Goal: Task Accomplishment & Management: Complete application form

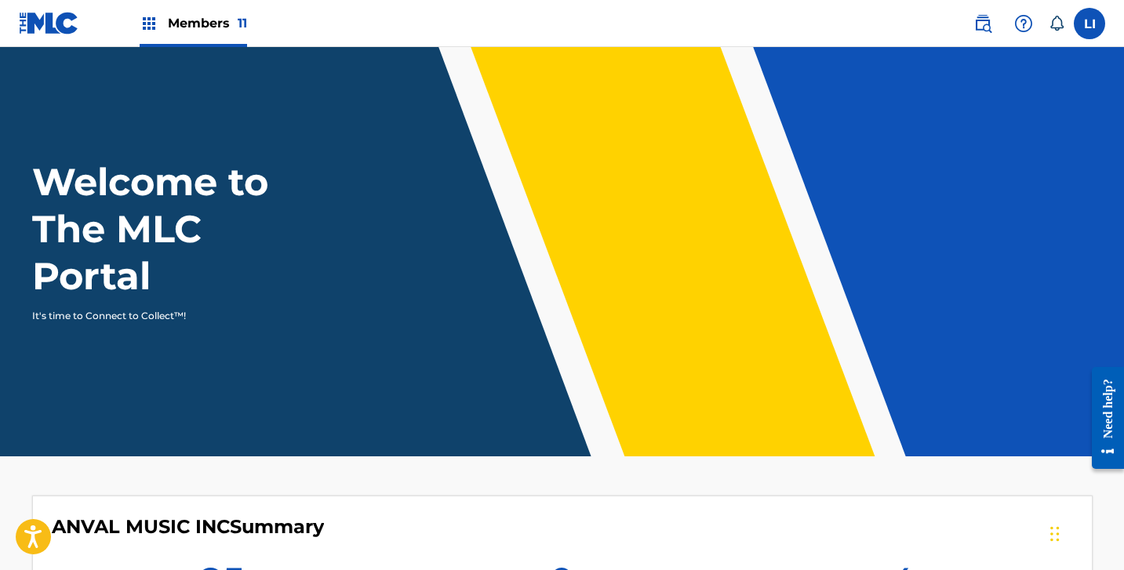
click at [136, 37] on div "Members 11" at bounding box center [133, 23] width 228 height 46
click at [147, 35] on div "Members 11" at bounding box center [193, 23] width 107 height 46
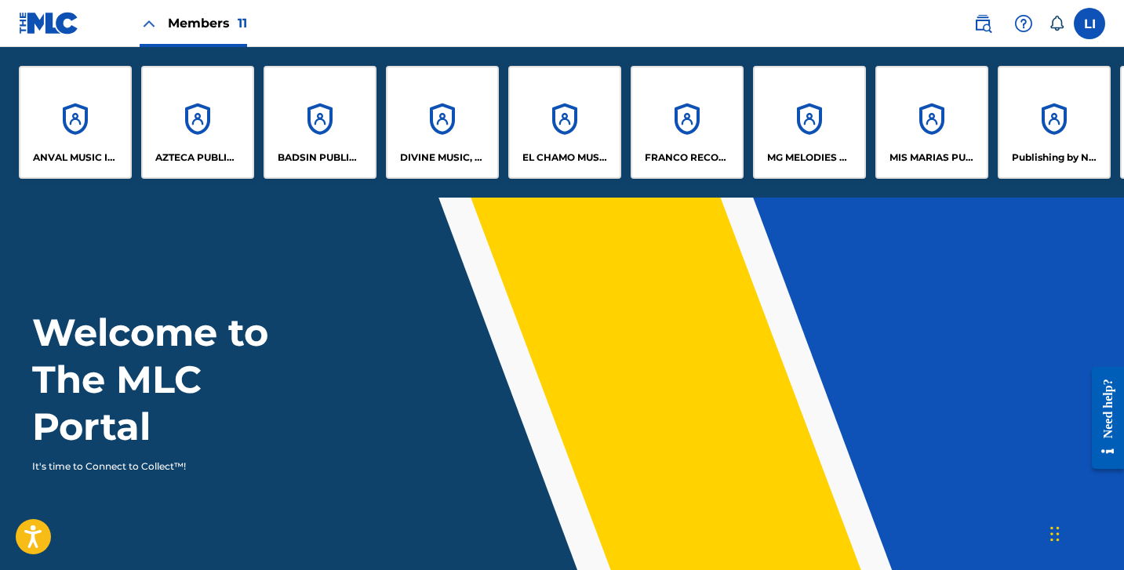
scroll to position [154, 0]
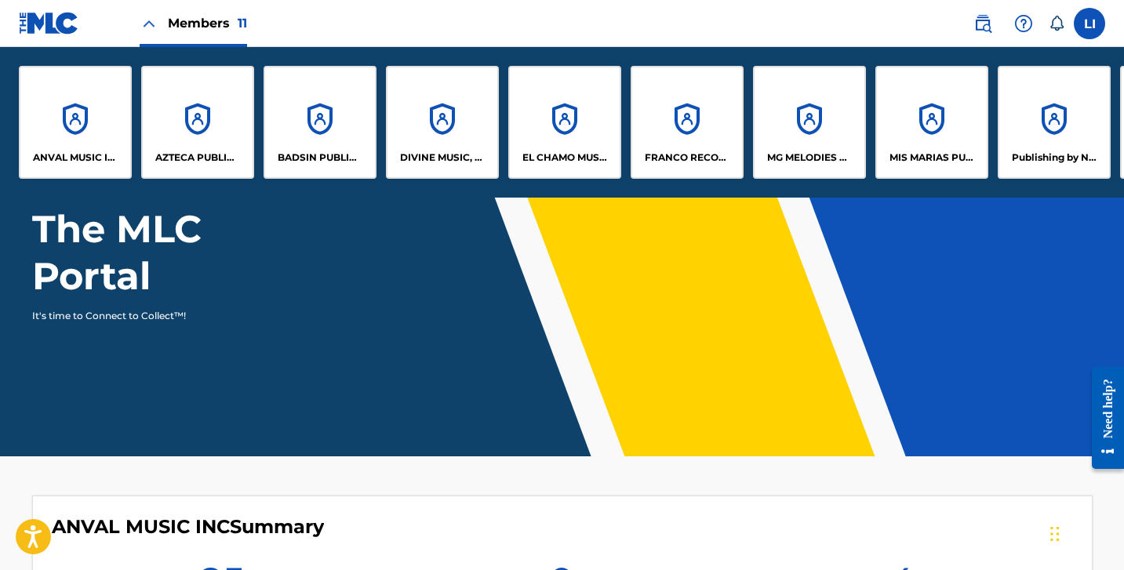
click at [449, 438] on header "Welcome to The MLC Portal It's time to Connect to Collect™!" at bounding box center [562, 250] width 1124 height 413
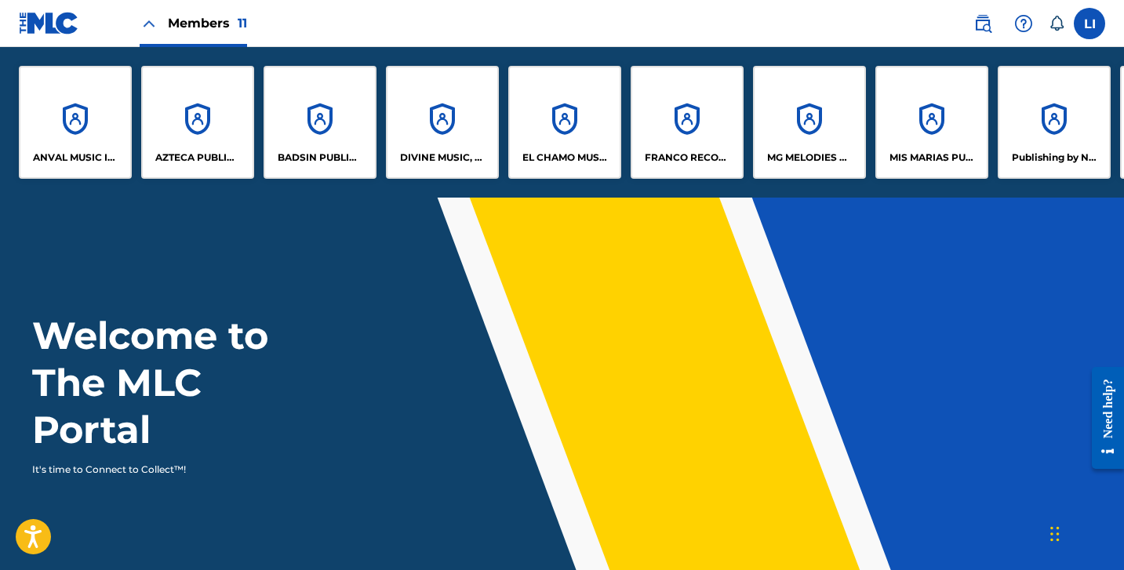
scroll to position [329, 0]
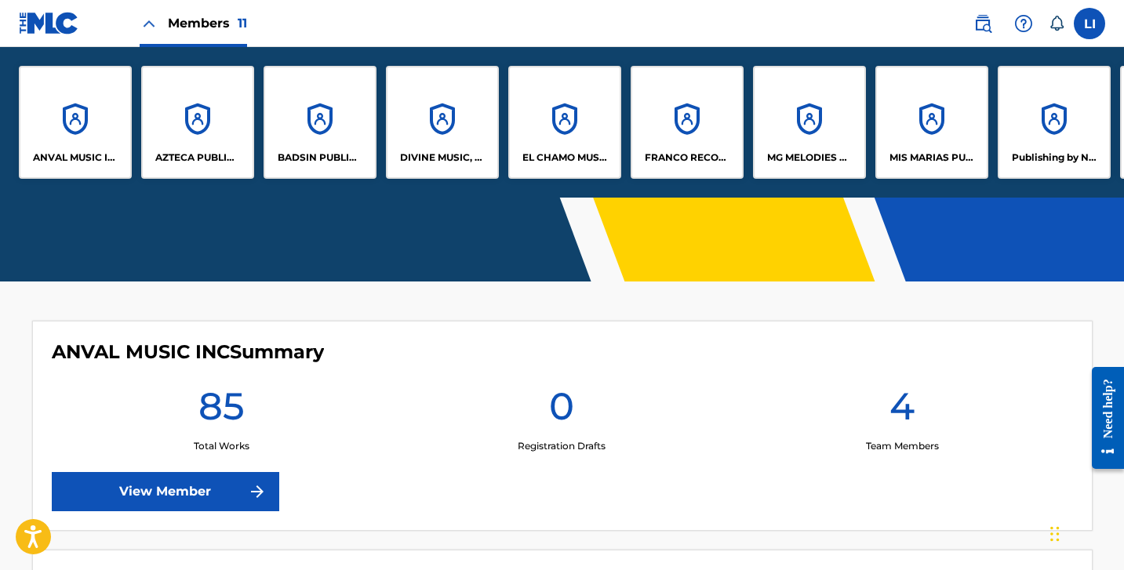
click at [459, 131] on div "DIVINE MUSIC, INC." at bounding box center [442, 122] width 113 height 113
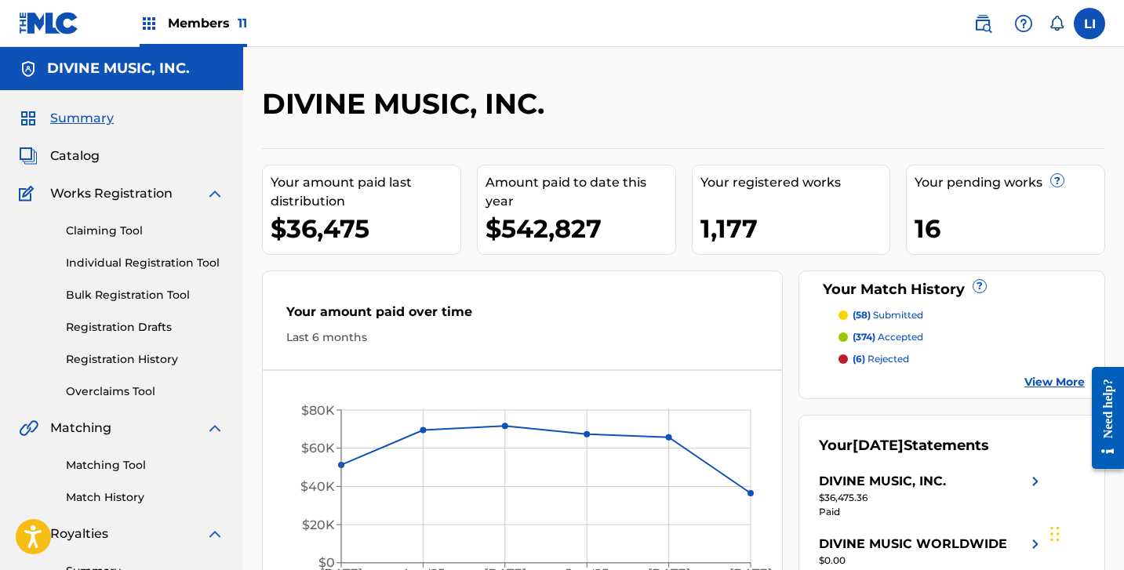
click at [158, 266] on link "Individual Registration Tool" at bounding box center [145, 263] width 158 height 16
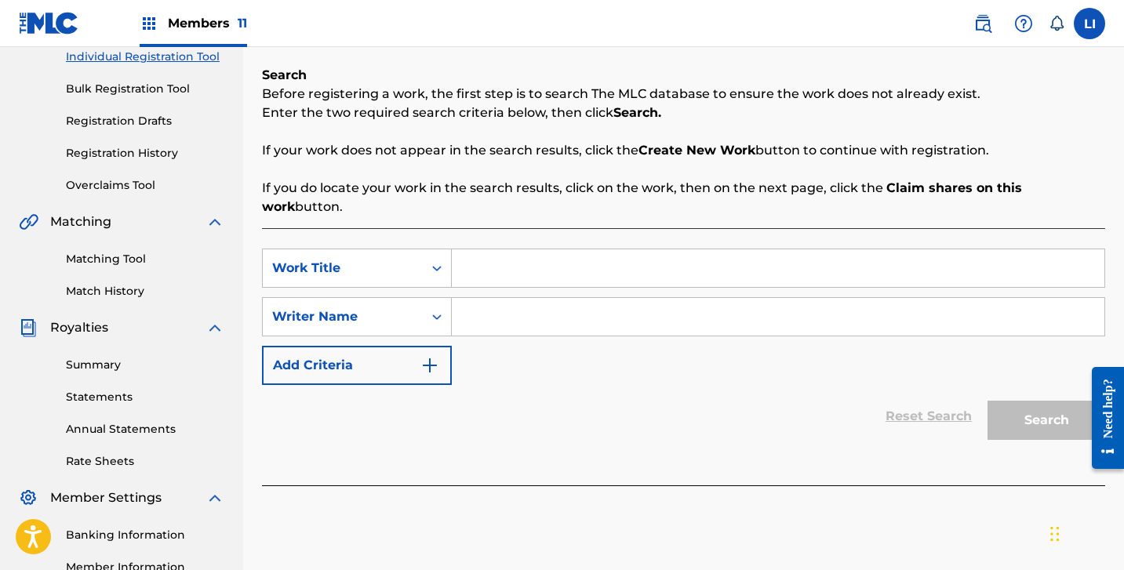
scroll to position [228, 0]
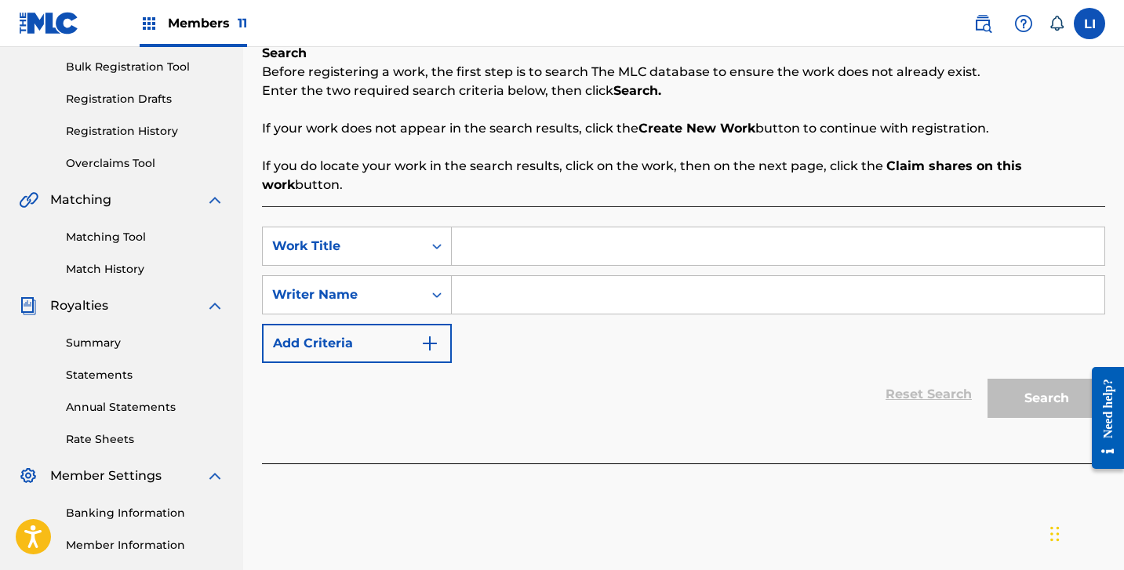
click at [577, 433] on div "SearchWithCriteria3318171b-4fb2-4fcf-9d4b-dab4c48161ca Work Title SearchWithCri…" at bounding box center [683, 334] width 843 height 257
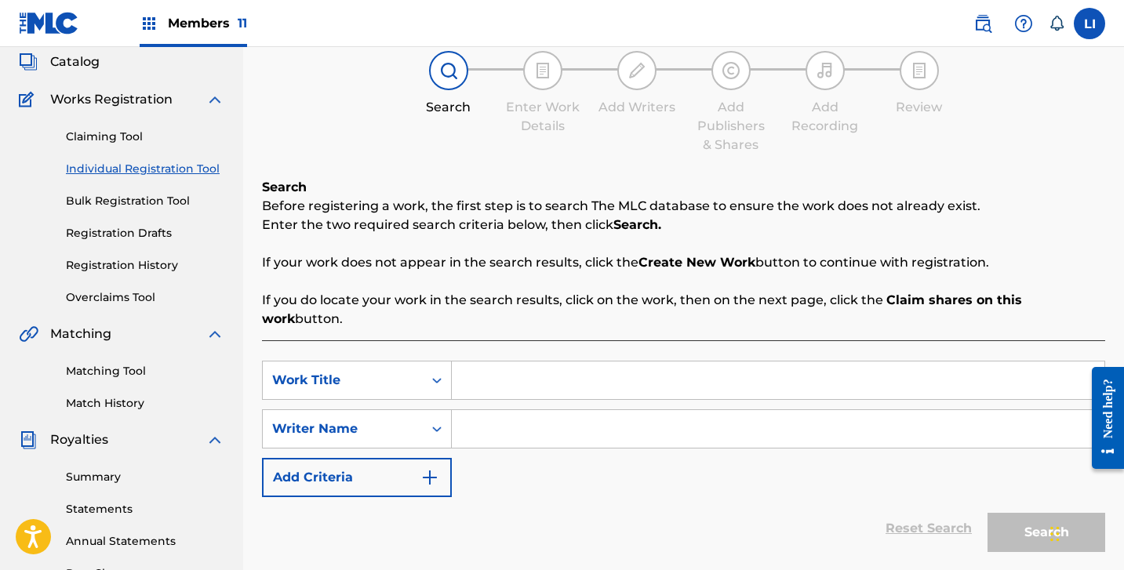
scroll to position [0, 0]
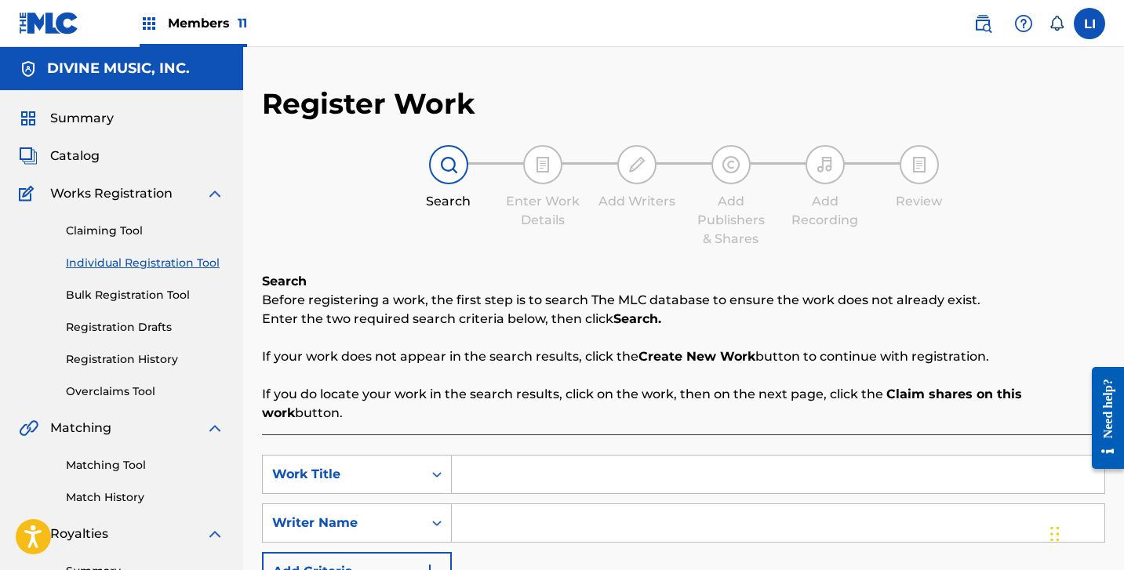
click at [162, 271] on div "Claiming Tool Individual Registration Tool Bulk Registration Tool Registration …" at bounding box center [122, 301] width 206 height 197
click at [164, 266] on link "Individual Registration Tool" at bounding box center [145, 263] width 158 height 16
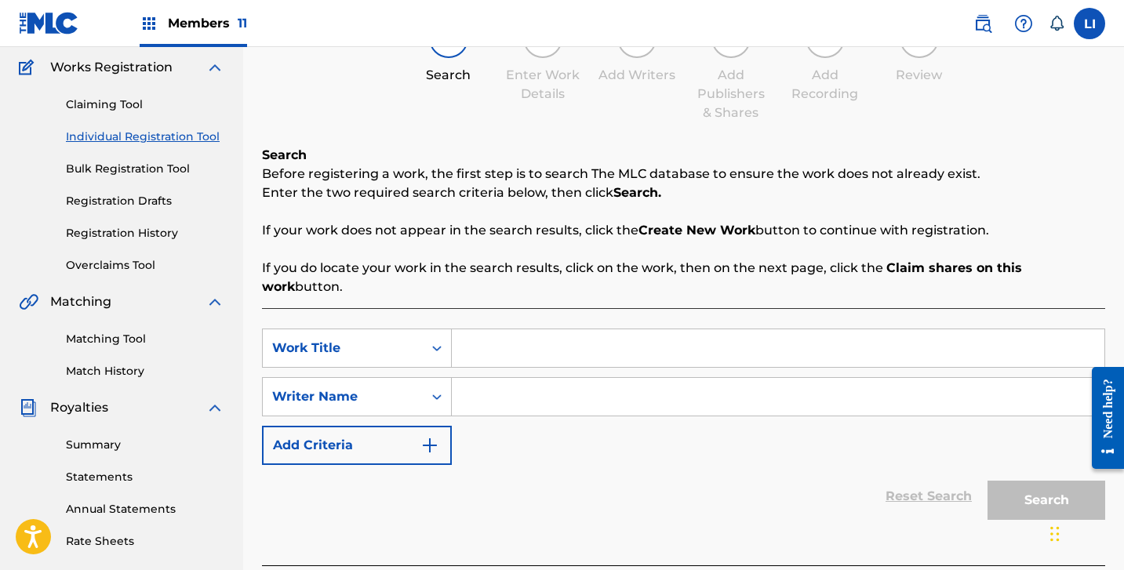
click at [509, 344] on input "Search Form" at bounding box center [778, 348] width 653 height 38
paste input "QUE TIRE LA PRIMERA [PERSON_NAME]"
type input "QUE TIRE LA PRIMERA [PERSON_NAME]"
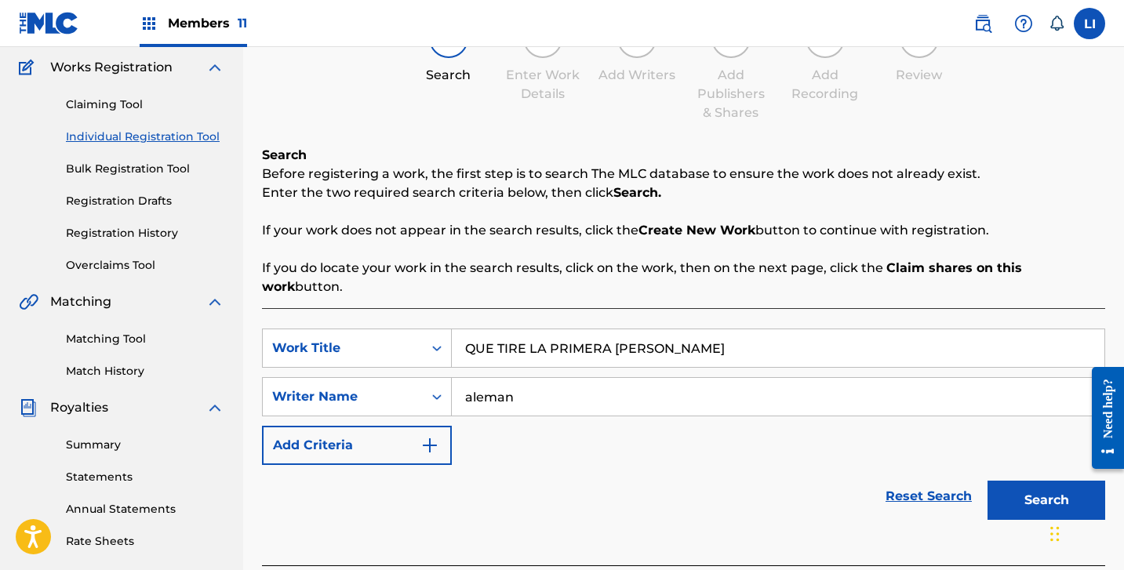
type input "aleman"
click at [988, 481] on button "Search" at bounding box center [1047, 500] width 118 height 39
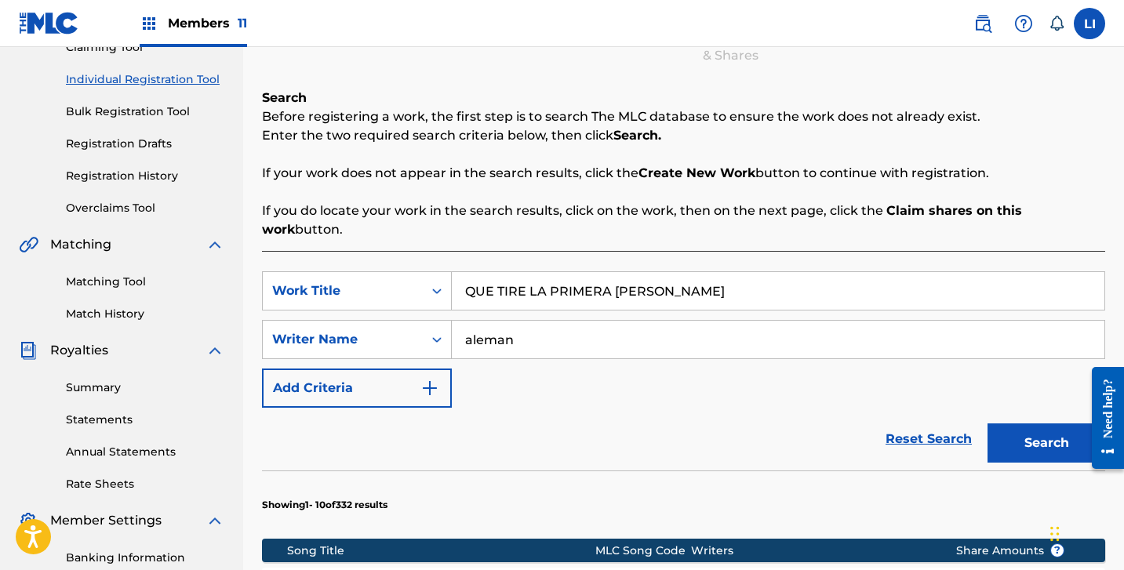
scroll to position [408, 0]
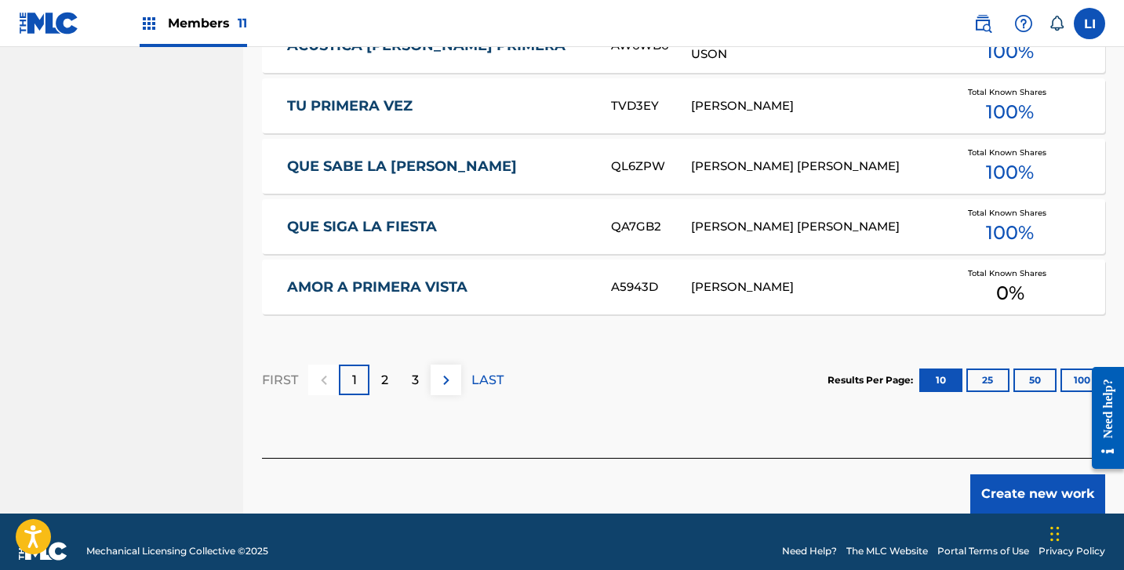
click at [977, 477] on button "Create new work" at bounding box center [1037, 494] width 135 height 39
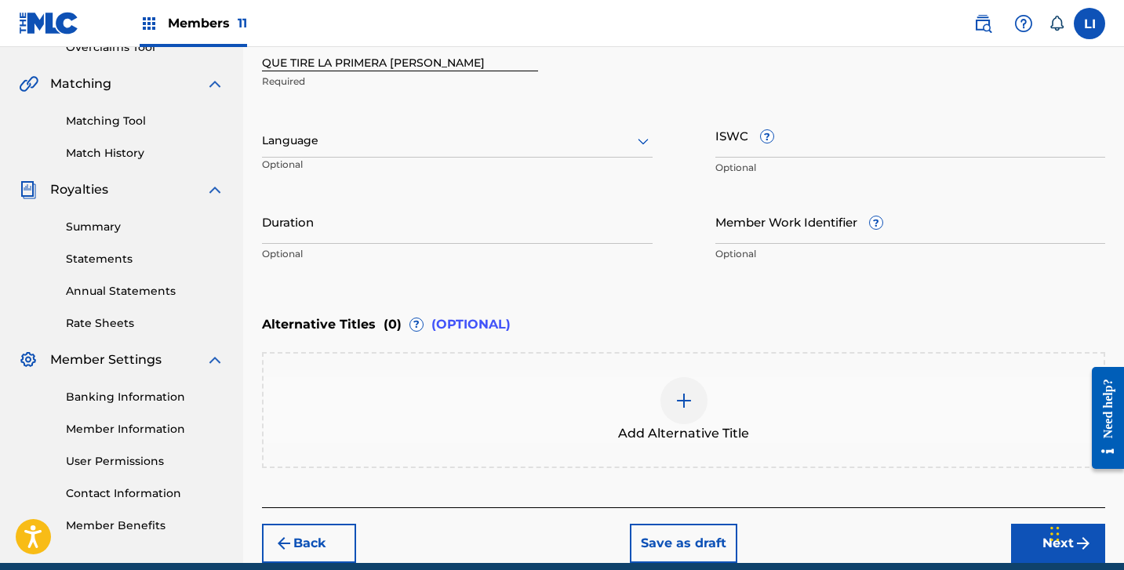
scroll to position [347, 0]
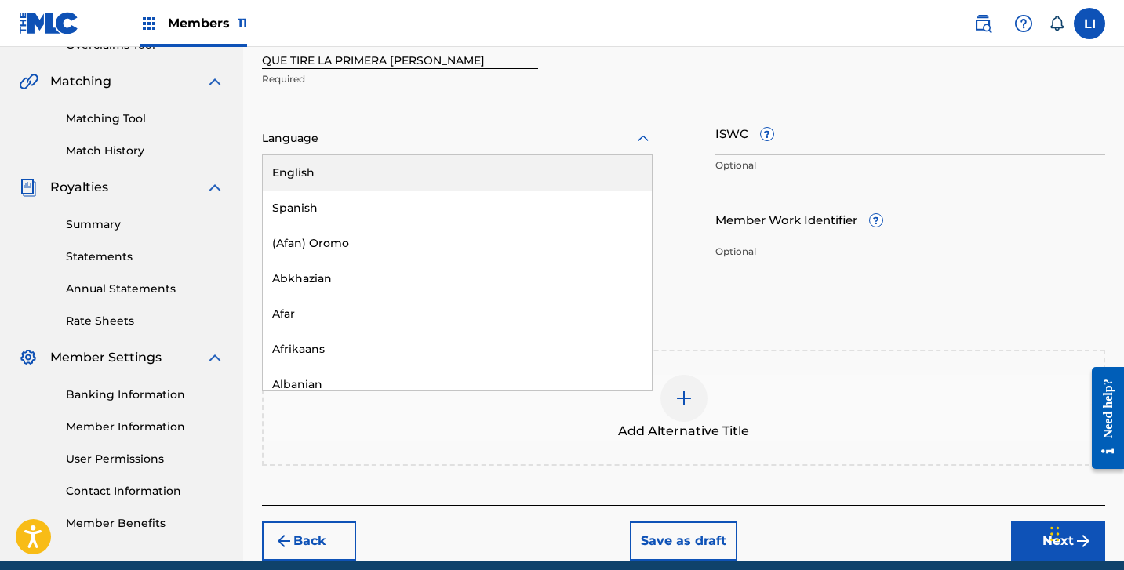
click at [301, 126] on div "Language" at bounding box center [457, 138] width 391 height 33
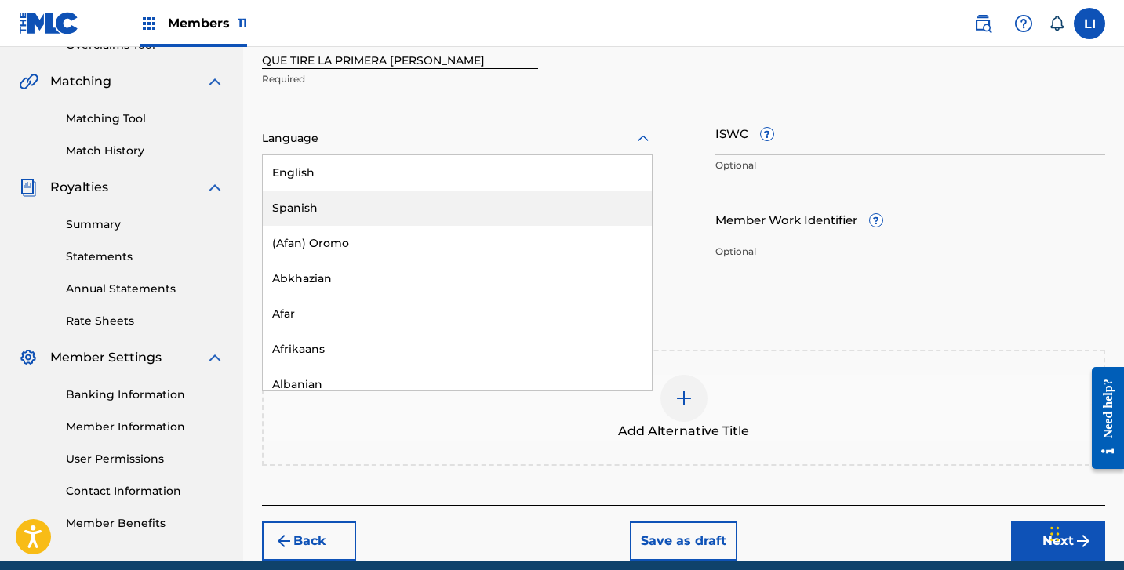
click at [304, 216] on div "Spanish" at bounding box center [457, 208] width 389 height 35
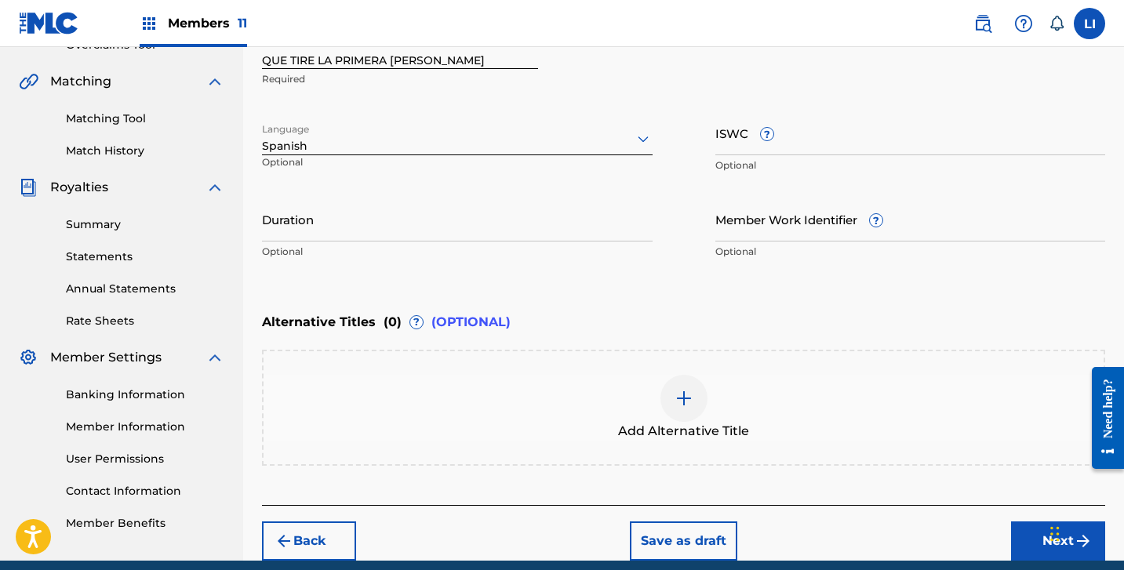
click at [304, 217] on input "Duration" at bounding box center [457, 219] width 391 height 45
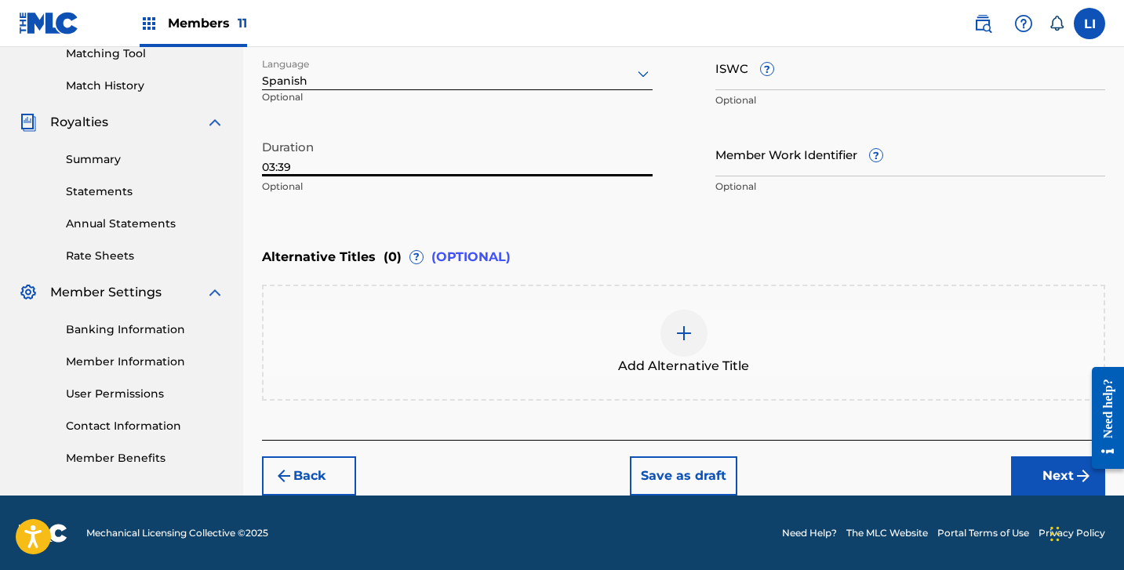
type input "03:39"
click at [1062, 471] on button "Next" at bounding box center [1058, 476] width 94 height 39
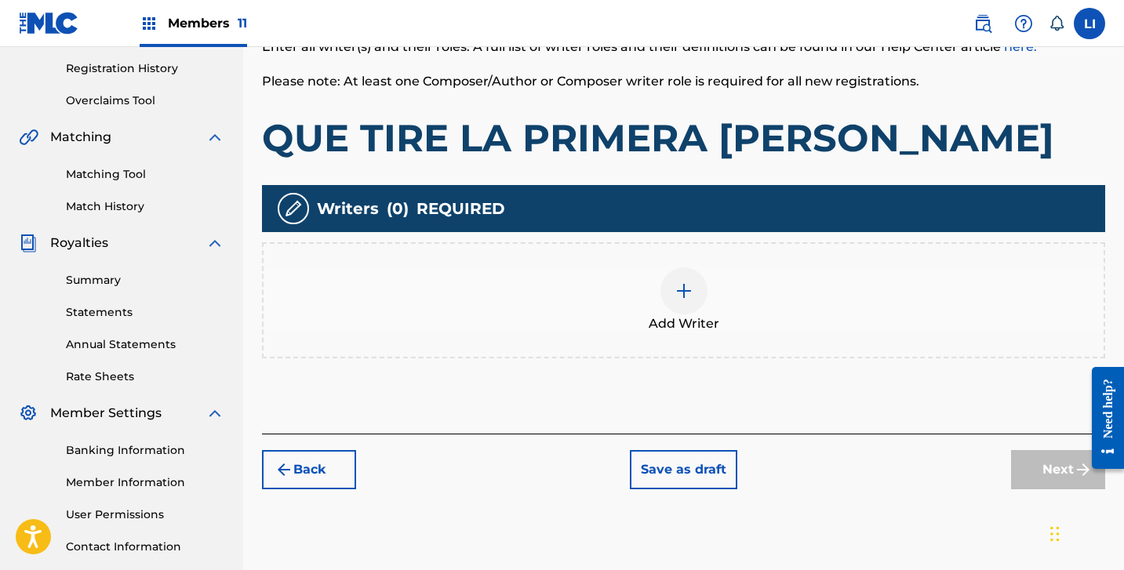
scroll to position [325, 0]
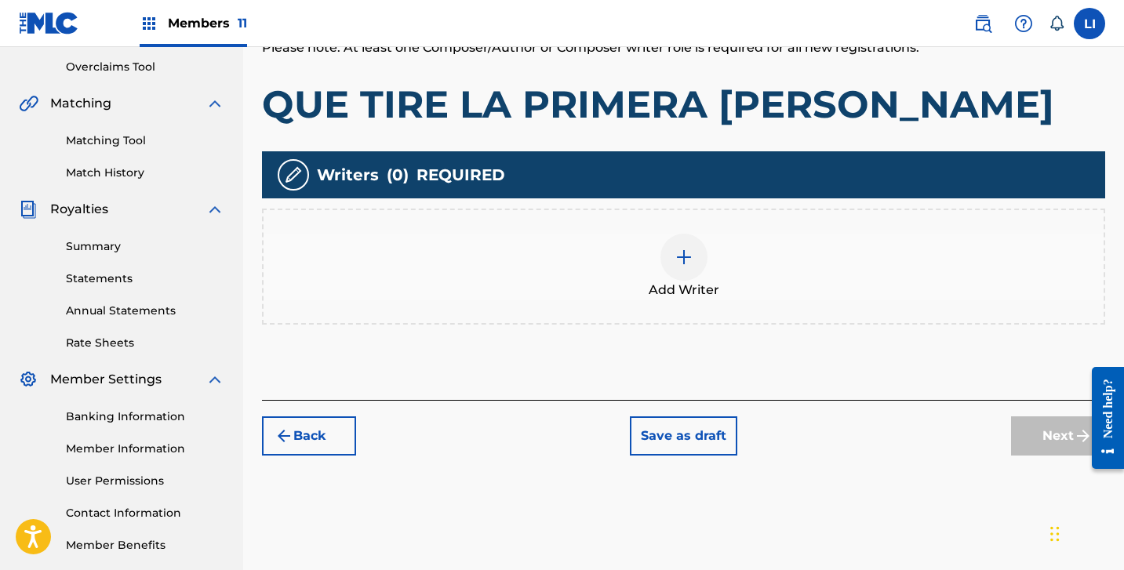
click at [652, 283] on span "Add Writer" at bounding box center [684, 290] width 71 height 19
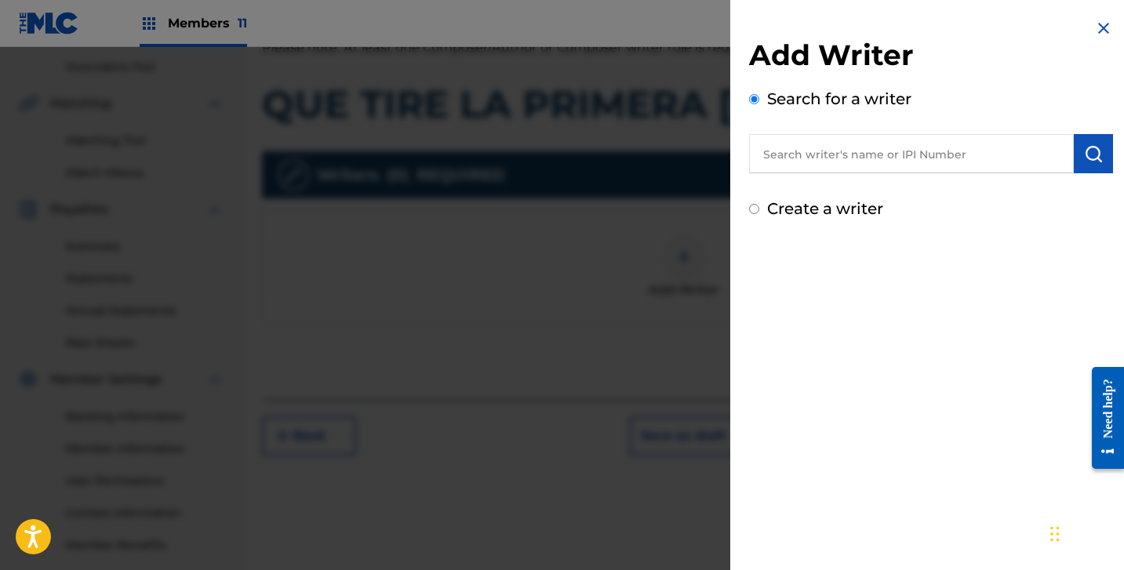
click at [789, 162] on input "text" at bounding box center [911, 153] width 325 height 39
paste input "[PERSON_NAME] [PERSON_NAME]"
type input "[PERSON_NAME] [PERSON_NAME]"
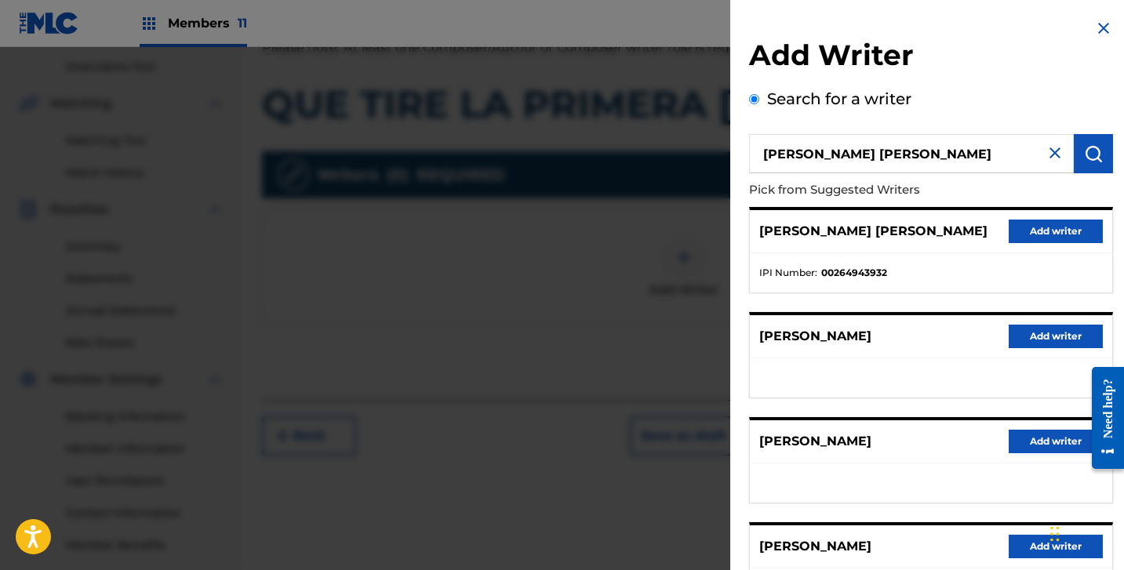
scroll to position [242, 0]
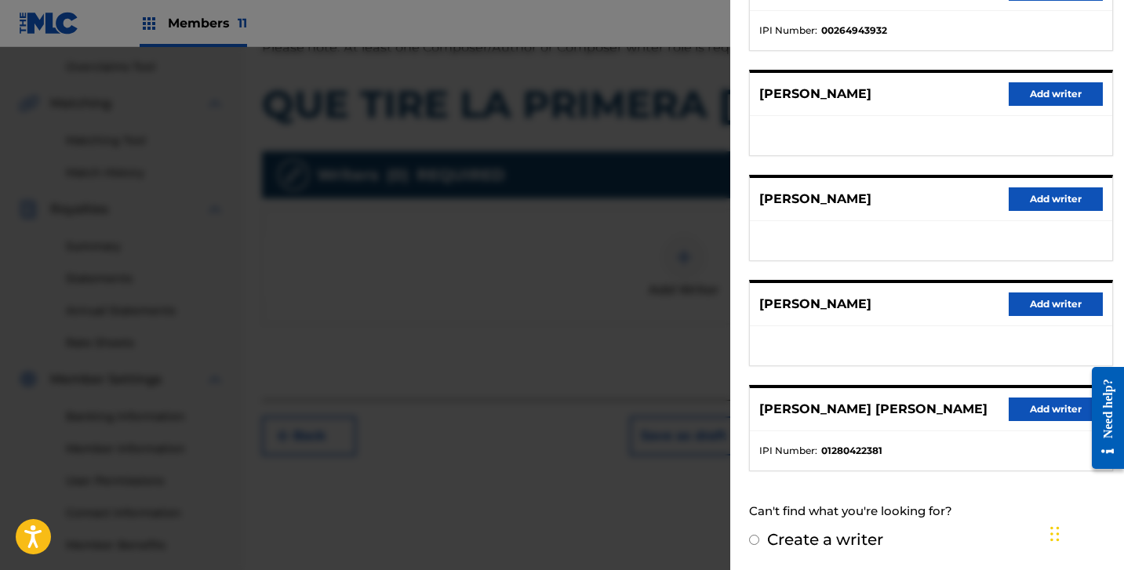
click at [839, 534] on label "Create a writer" at bounding box center [825, 539] width 116 height 19
radio input "true"
click at [759, 535] on input "Create a writer" at bounding box center [754, 540] width 10 height 10
radio input "false"
radio input "true"
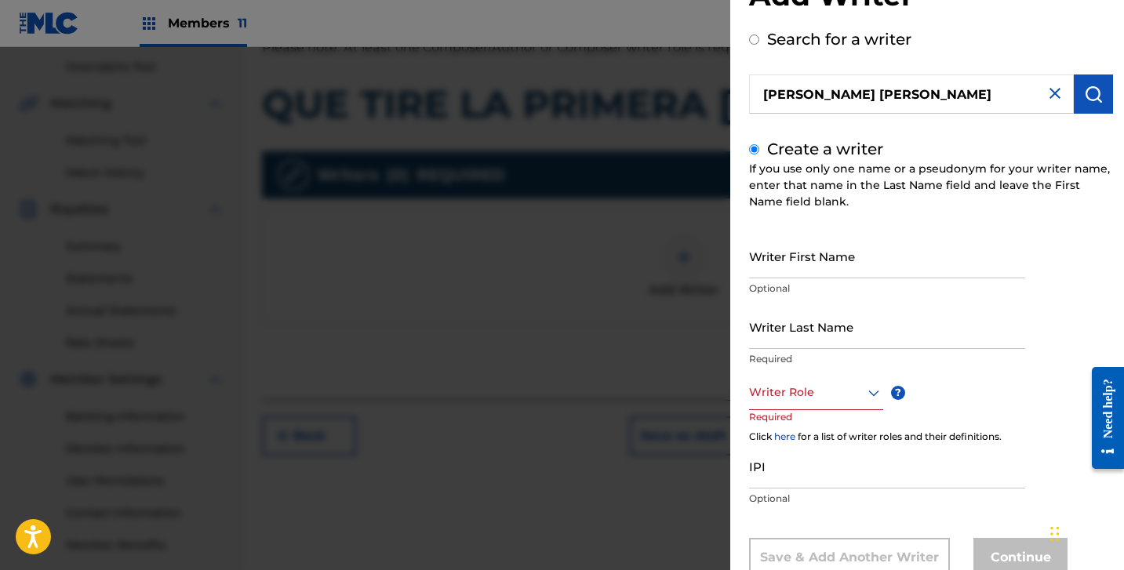
scroll to position [63, 0]
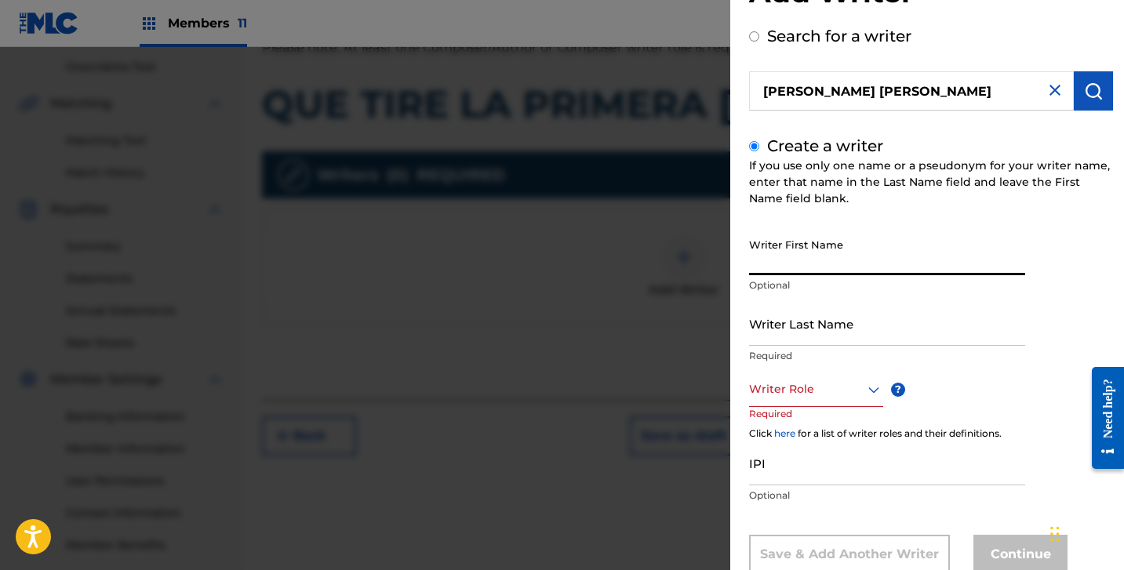
click at [841, 263] on input "Writer First Name" at bounding box center [887, 253] width 276 height 45
paste input "[PERSON_NAME] [PERSON_NAME]"
drag, startPoint x: 813, startPoint y: 263, endPoint x: 915, endPoint y: 276, distance: 102.1
click at [914, 266] on input "[PERSON_NAME] [PERSON_NAME]" at bounding box center [887, 253] width 276 height 45
type input "[PERSON_NAME]"
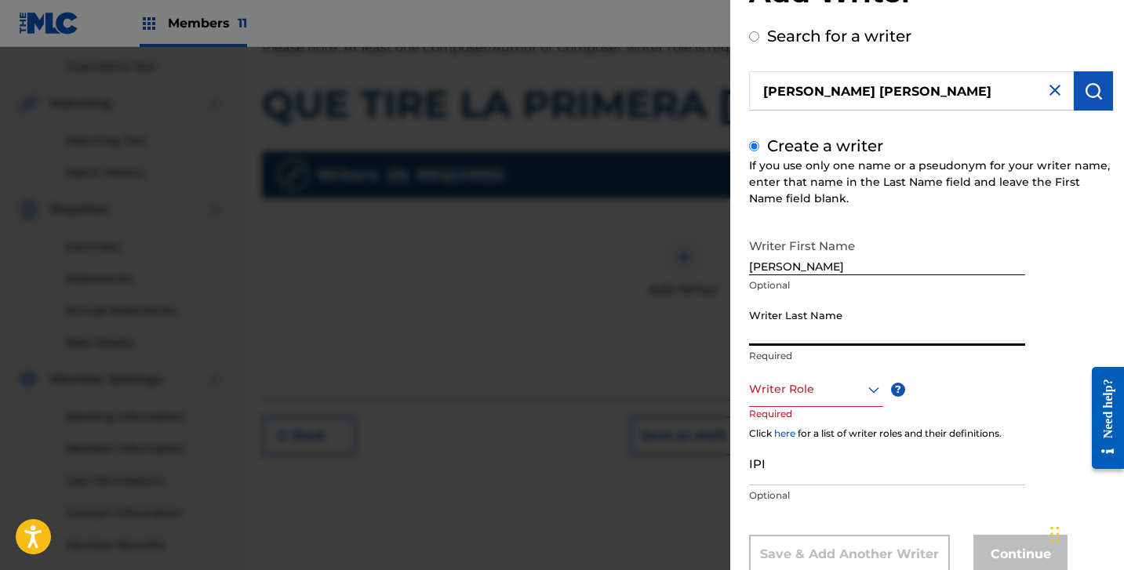
click at [895, 308] on input "Writer Last Name" at bounding box center [887, 323] width 276 height 45
paste input "[PERSON_NAME]"
type input "[PERSON_NAME]"
click at [796, 406] on div "Writer Role" at bounding box center [816, 389] width 134 height 35
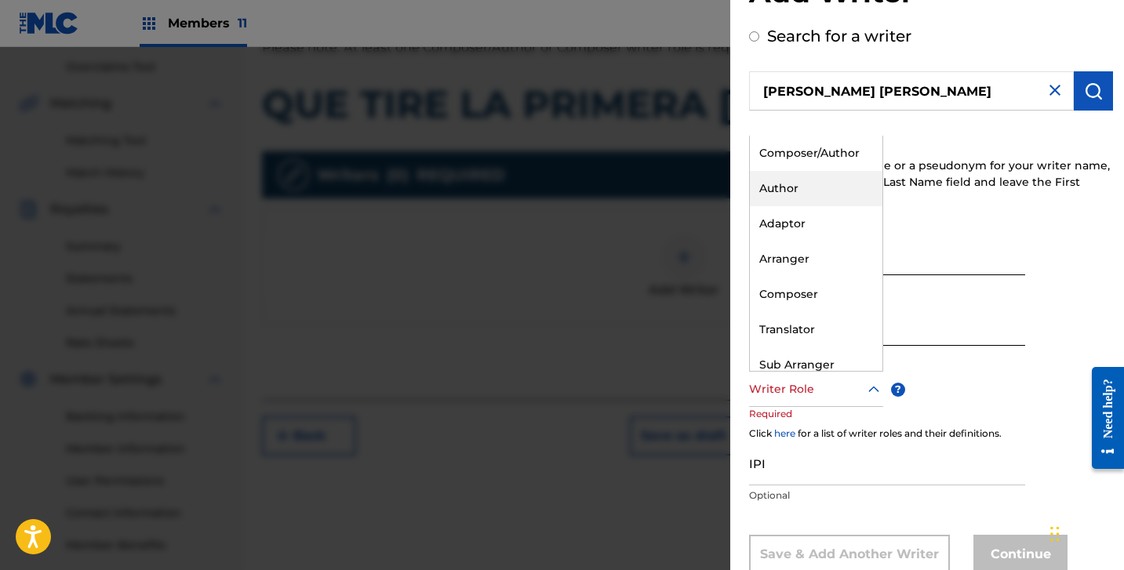
click at [802, 158] on div "Composer/Author" at bounding box center [816, 153] width 133 height 35
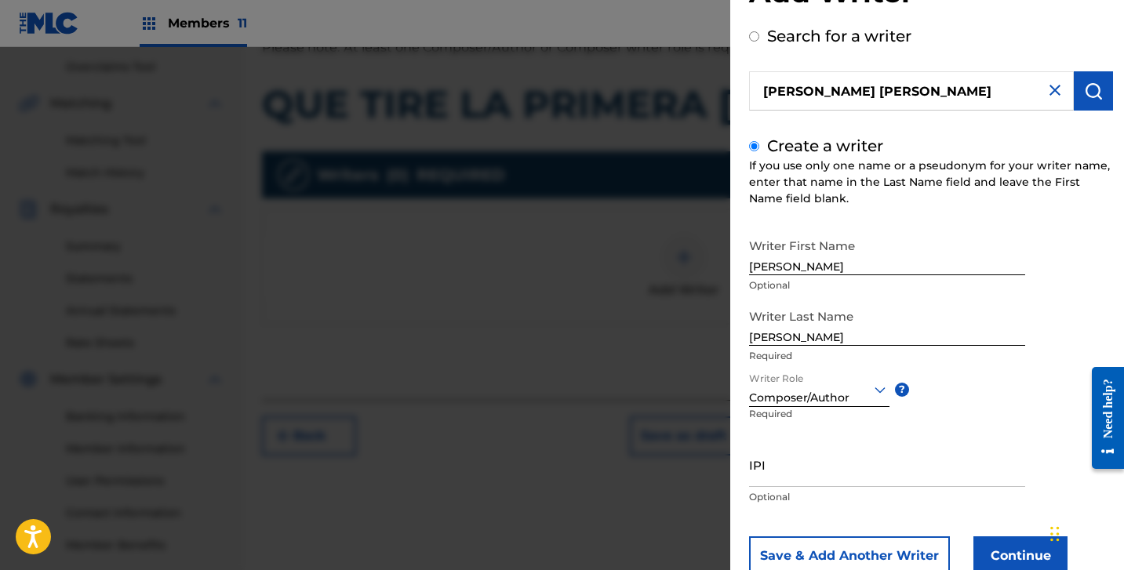
paste input "1306492463"
type input "1306492463"
click at [767, 476] on input "IPI" at bounding box center [887, 464] width 276 height 45
paste input "1306492463"
type input "1306492463"
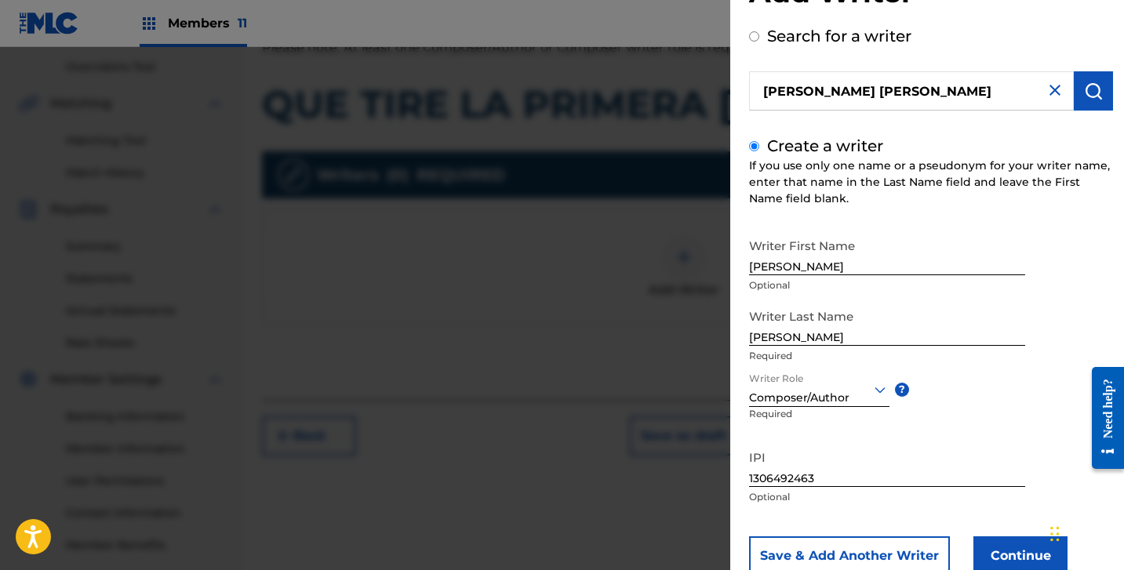
click at [1021, 548] on button "Continue" at bounding box center [1020, 556] width 94 height 39
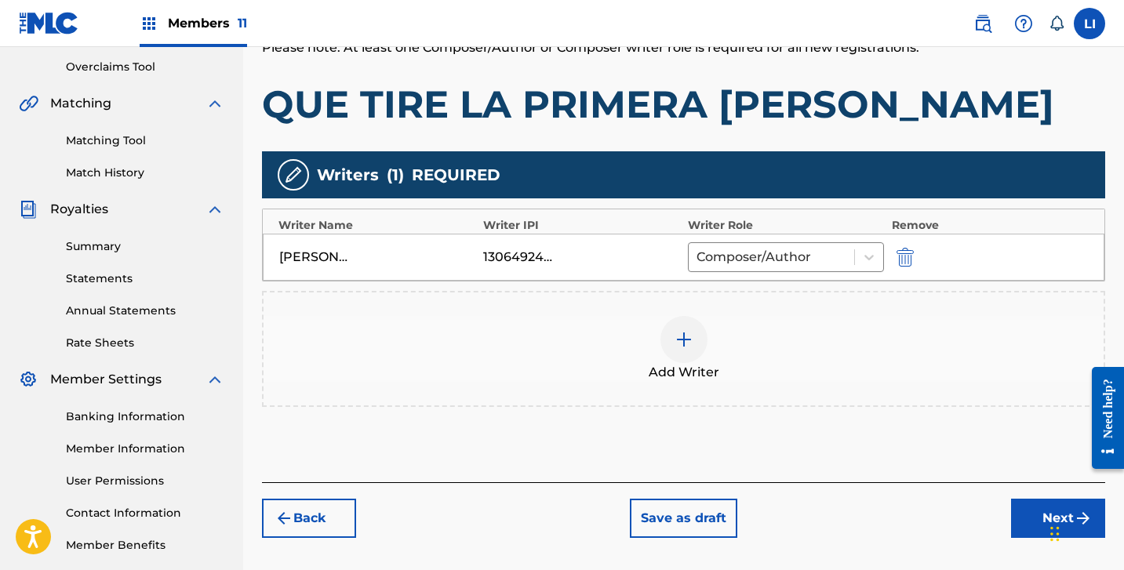
click at [1033, 510] on button "Next" at bounding box center [1058, 518] width 94 height 39
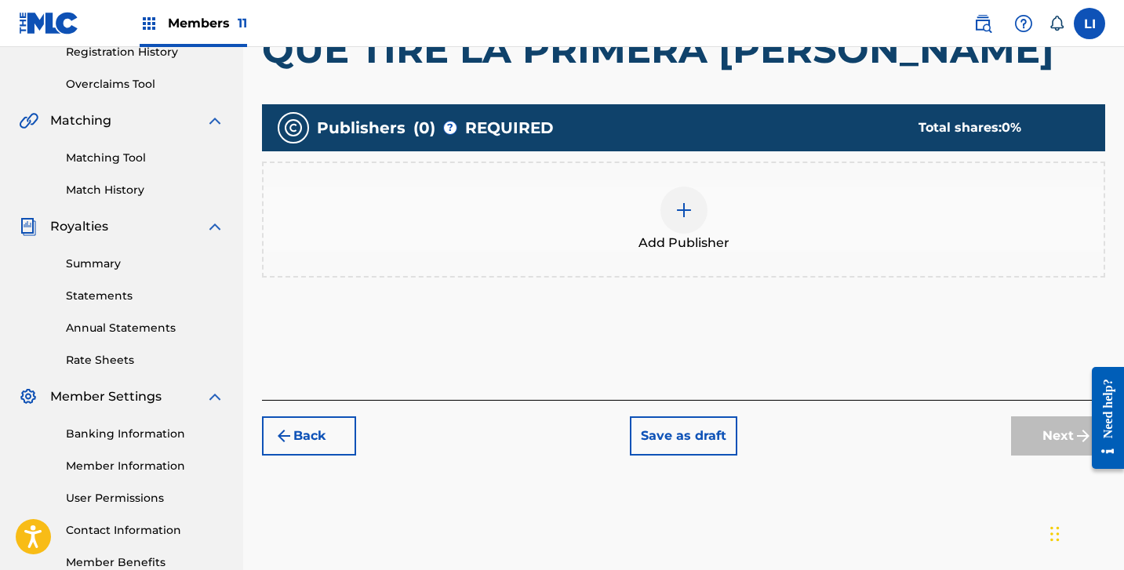
scroll to position [315, 0]
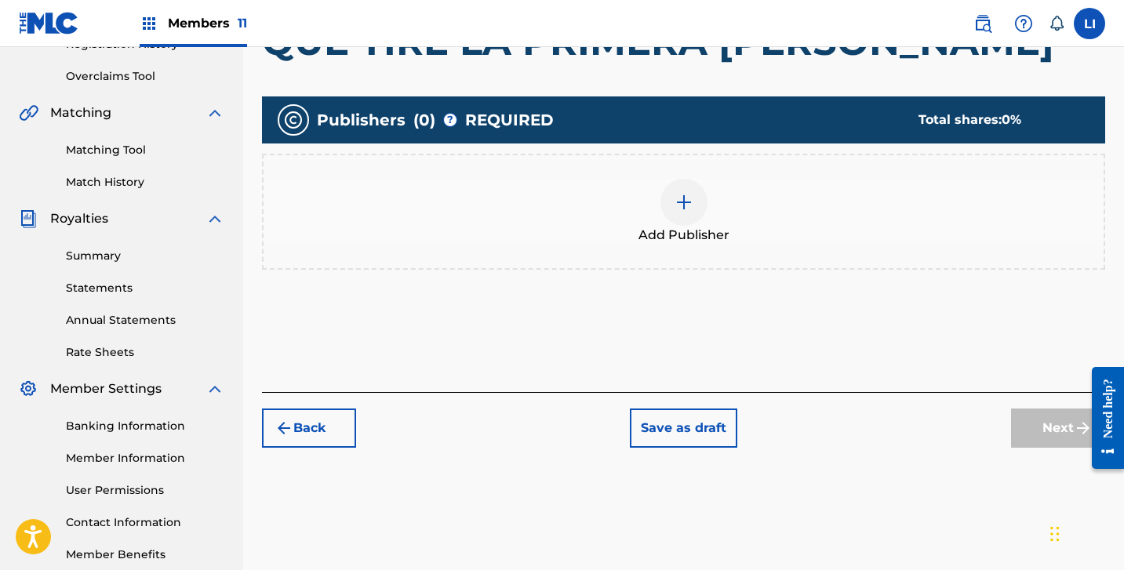
click at [705, 213] on div "Add Publisher" at bounding box center [684, 212] width 840 height 66
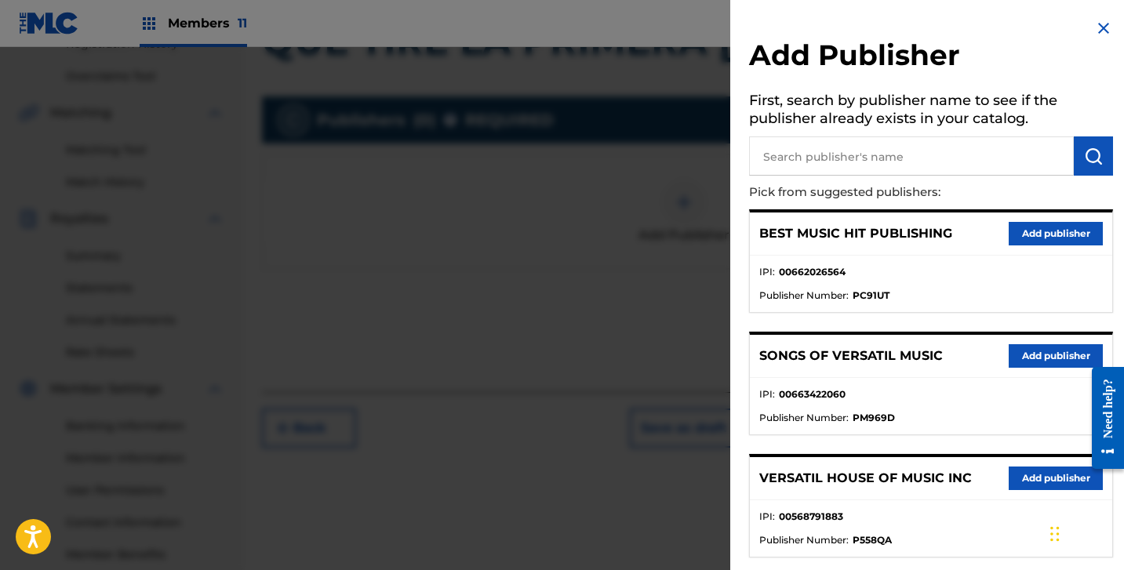
click at [829, 159] on input "text" at bounding box center [911, 155] width 325 height 39
paste input "HITS OF MR PUBLISHING"
type input "HITS OF MR PUBLISHING"
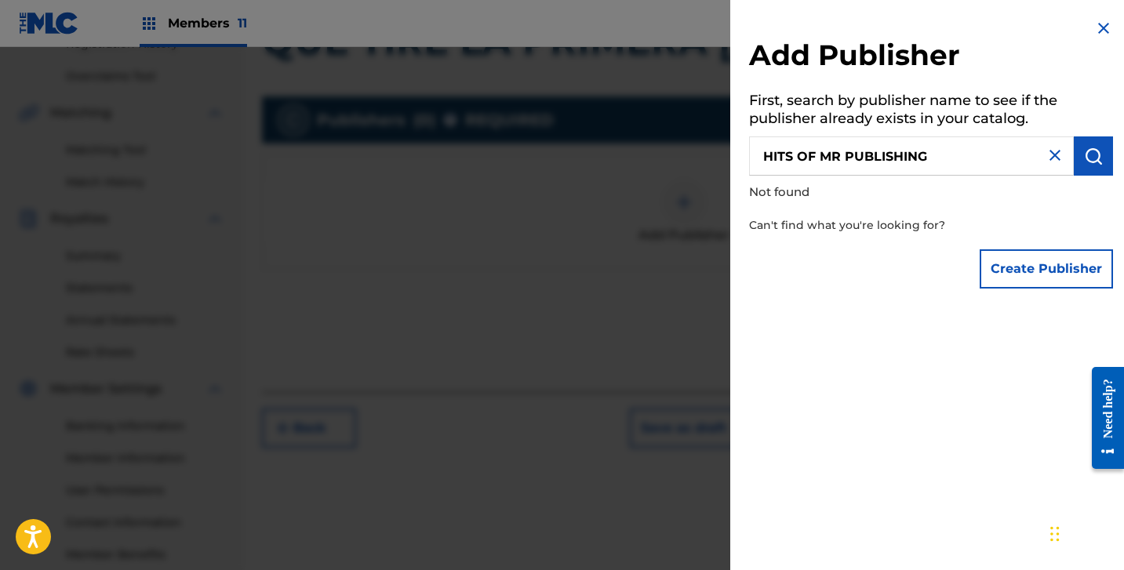
click at [1008, 283] on button "Create Publisher" at bounding box center [1046, 268] width 133 height 39
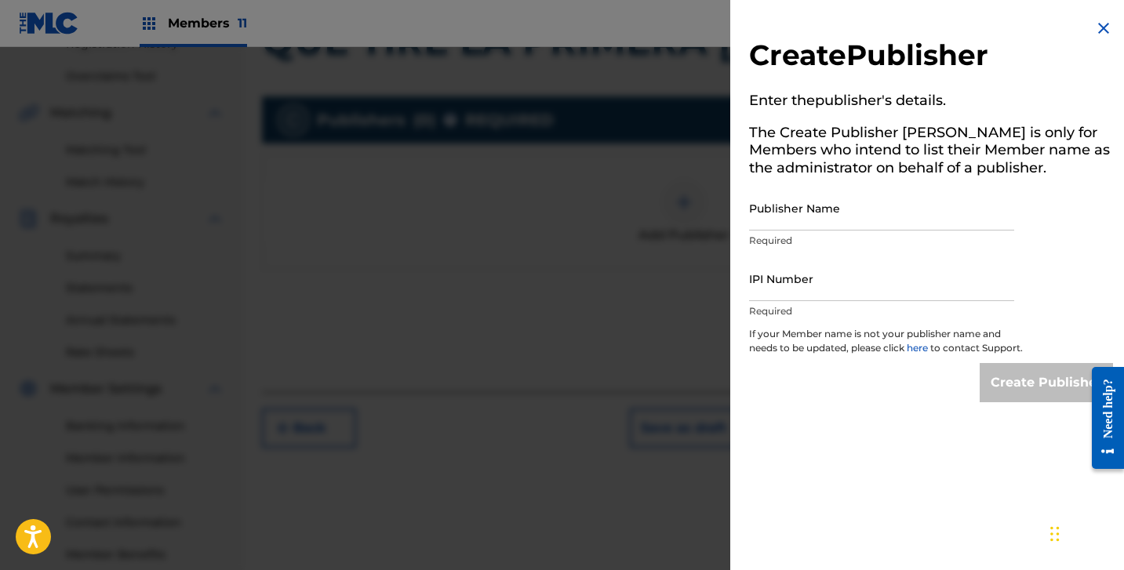
click at [881, 220] on input "Publisher Name" at bounding box center [881, 208] width 265 height 45
paste input "HITS OF MR PUBLISHING"
type input "HITS OF MR PUBLISHING"
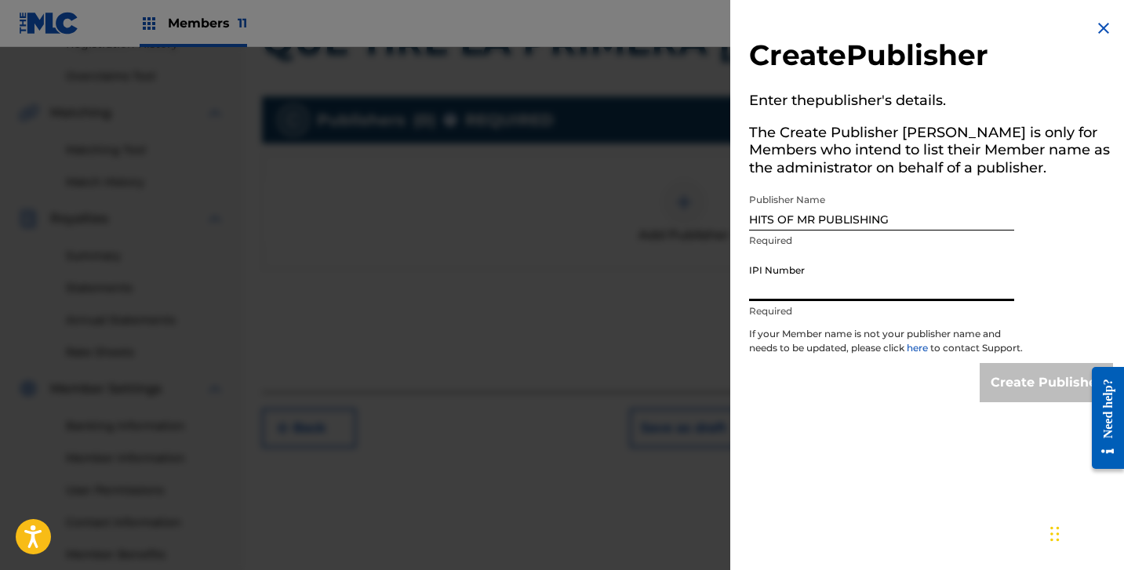
click at [854, 284] on input "IPI Number" at bounding box center [881, 279] width 265 height 45
paste input "1284583717"
type input "1284583717"
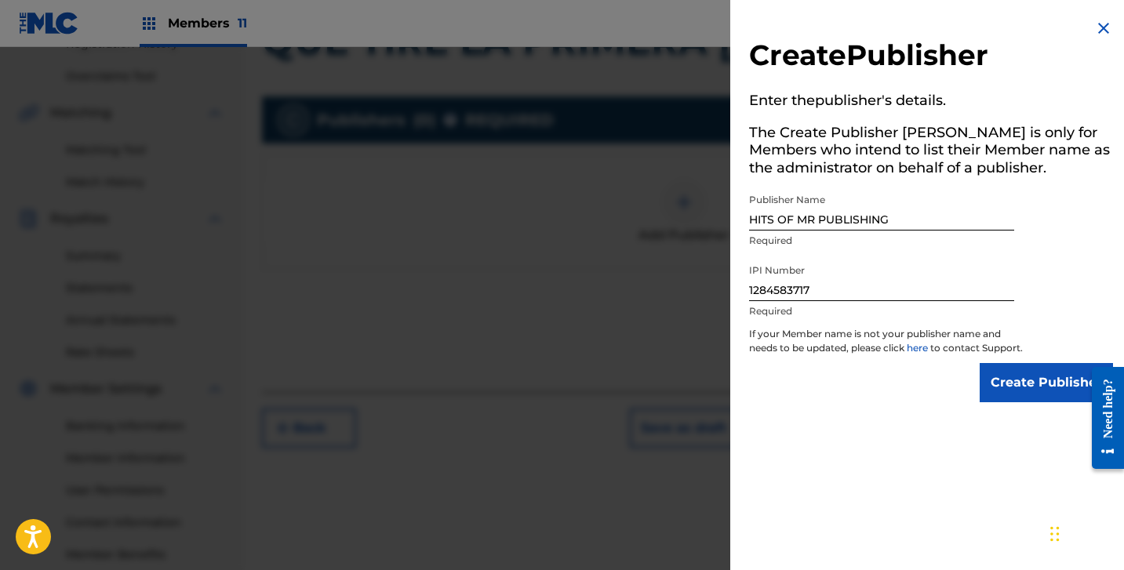
click at [1094, 386] on div "Need help?" at bounding box center [1108, 417] width 32 height 102
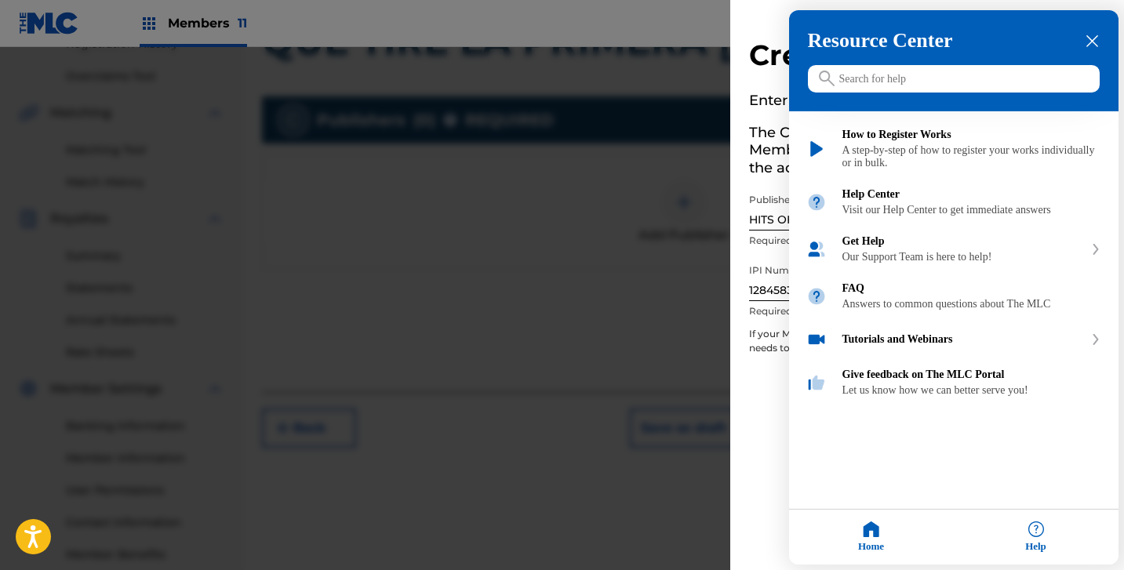
click at [1101, 32] on div "Resource Center" at bounding box center [953, 60] width 329 height 101
click at [1091, 42] on icon "close resource center" at bounding box center [1092, 41] width 12 height 12
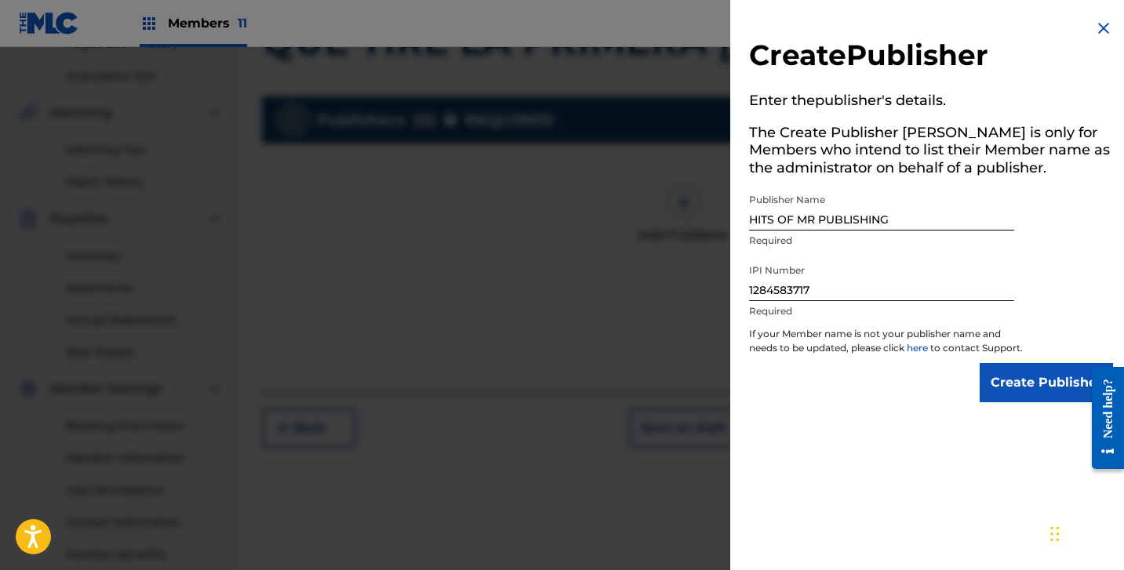
click at [1040, 393] on input "Create Publisher" at bounding box center [1046, 382] width 133 height 39
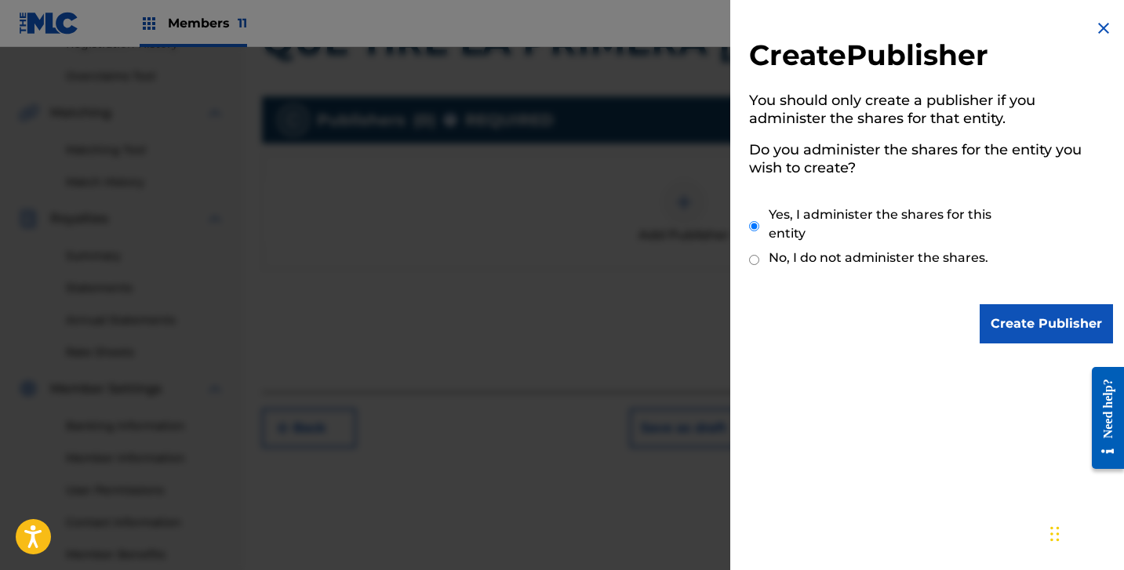
click at [1008, 328] on input "Create Publisher" at bounding box center [1046, 323] width 133 height 39
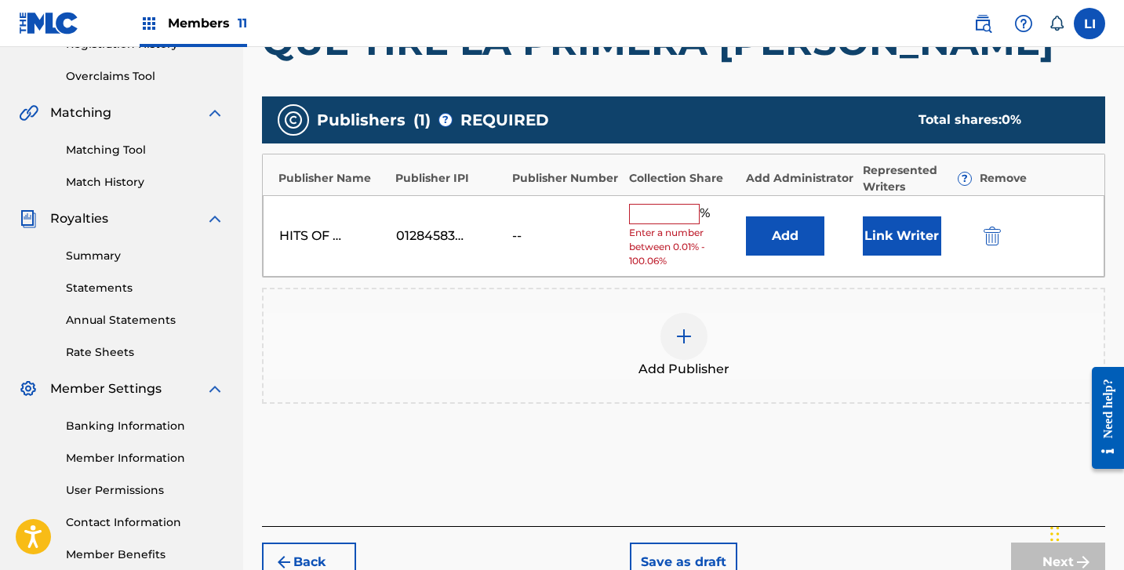
click at [752, 249] on button "Add" at bounding box center [785, 236] width 78 height 39
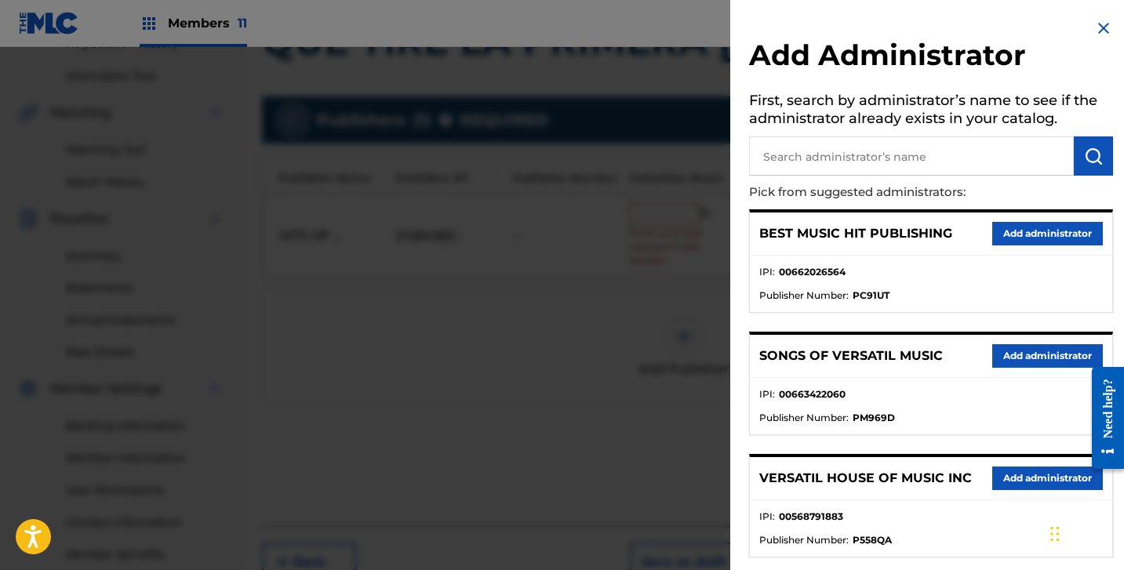
click at [849, 158] on input "text" at bounding box center [911, 155] width 325 height 39
type input "[DEMOGRAPHIC_DATA]"
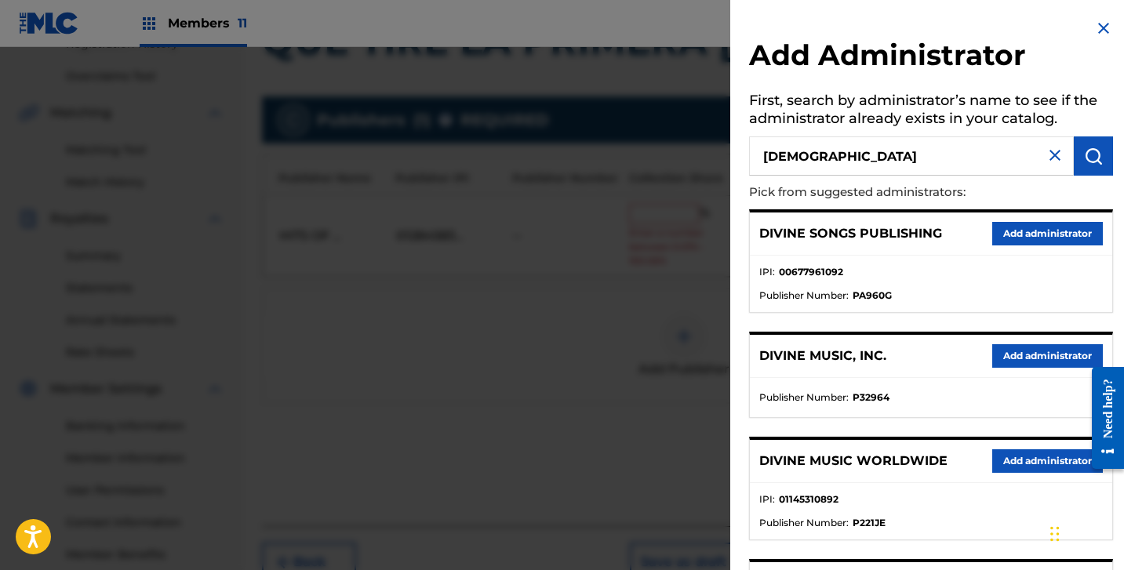
click at [1002, 349] on button "Add administrator" at bounding box center [1047, 356] width 111 height 24
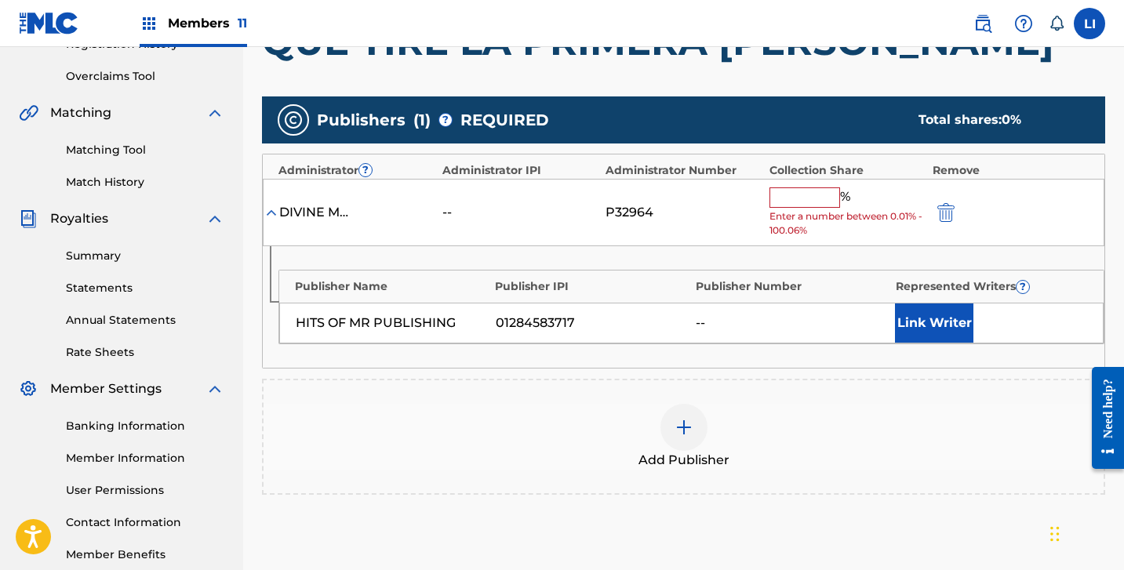
click at [784, 199] on input "text" at bounding box center [805, 197] width 71 height 20
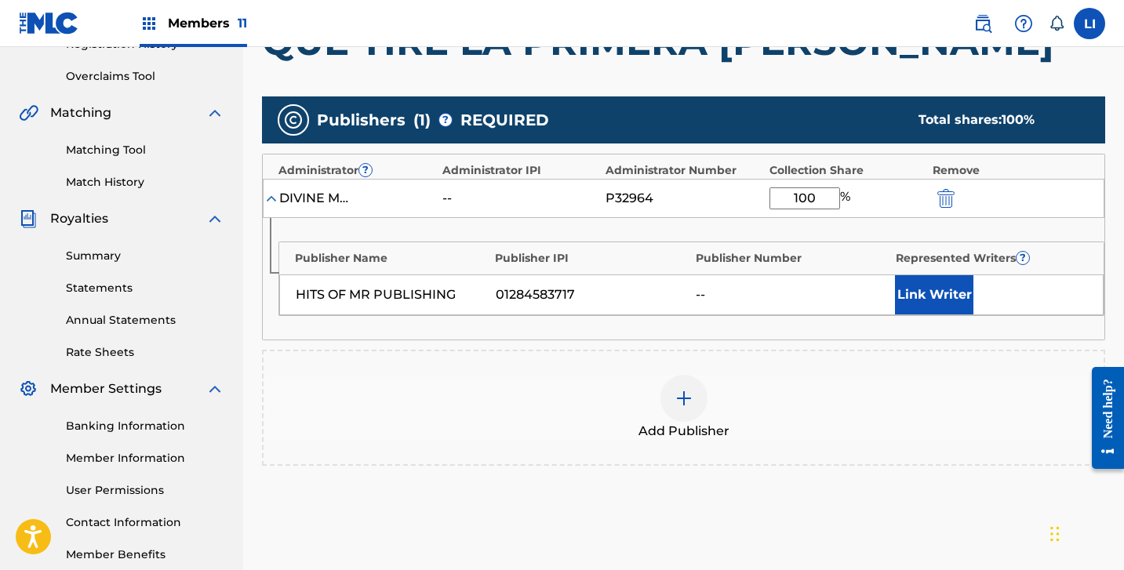
type input "100"
click at [917, 303] on button "Link Writer" at bounding box center [934, 294] width 78 height 39
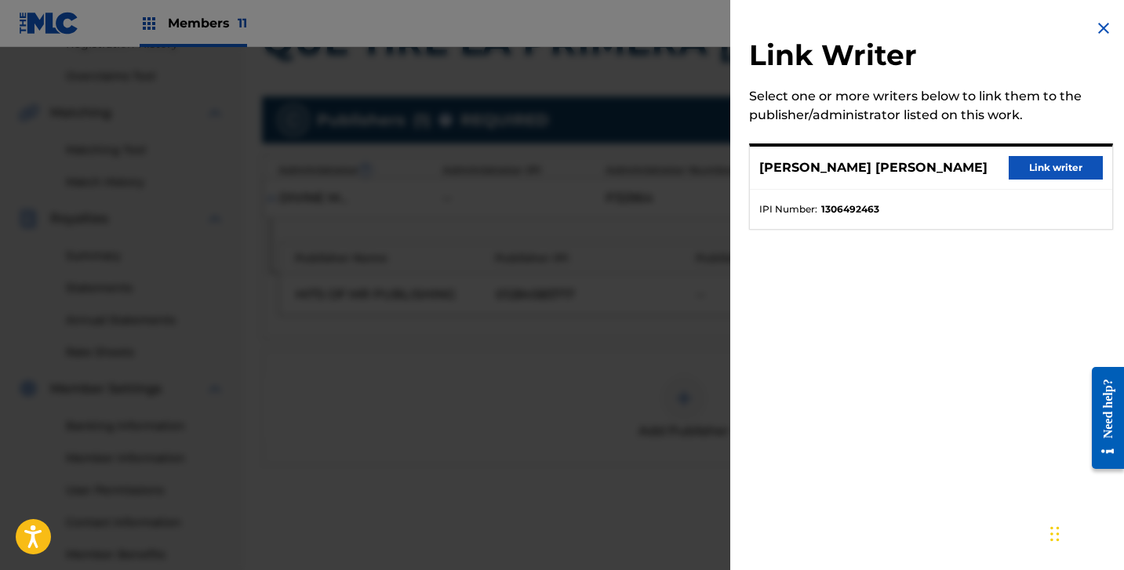
click at [1028, 157] on button "Link writer" at bounding box center [1056, 168] width 94 height 24
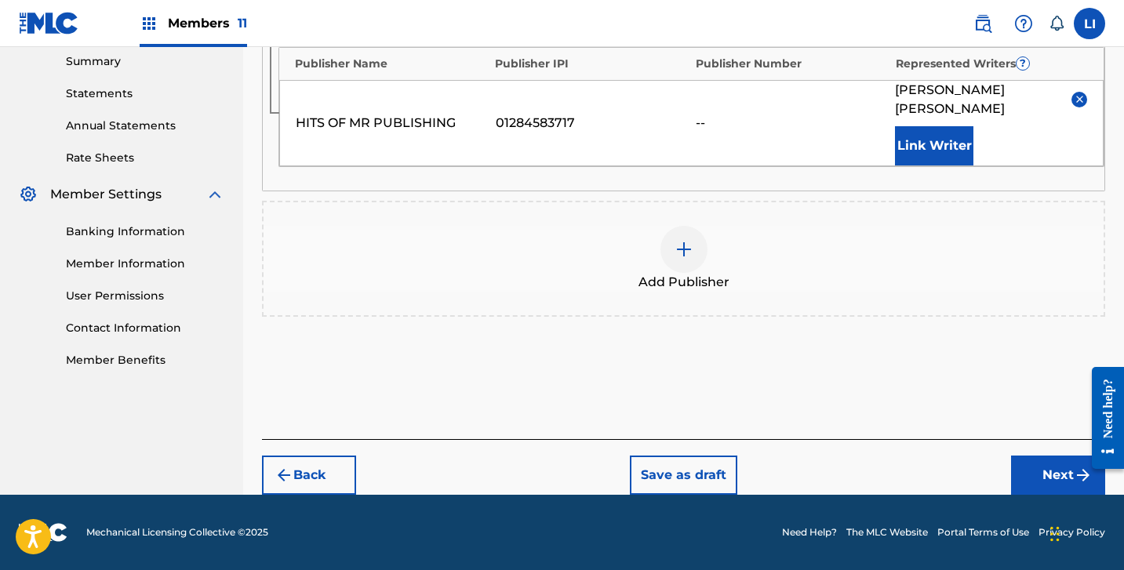
click at [1039, 464] on button "Next" at bounding box center [1058, 475] width 94 height 39
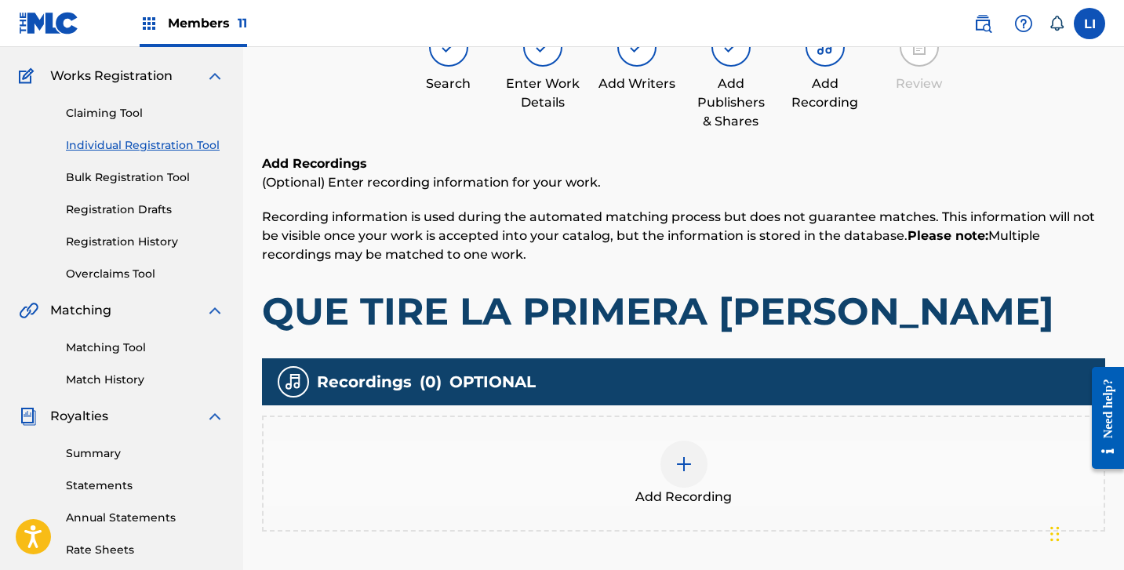
scroll to position [172, 0]
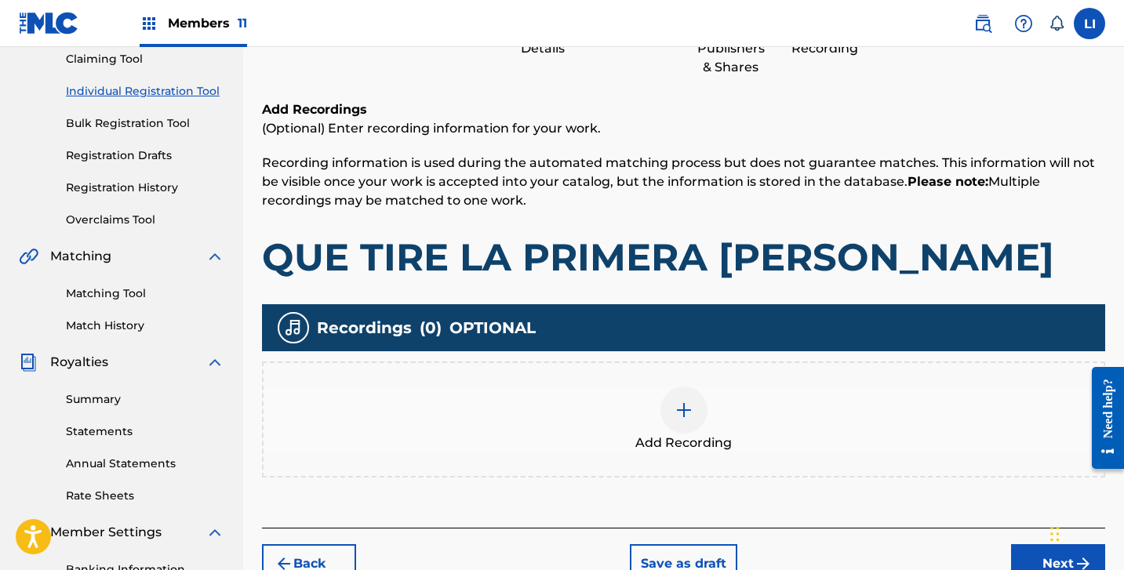
click at [630, 415] on div "Add Recording" at bounding box center [684, 420] width 840 height 66
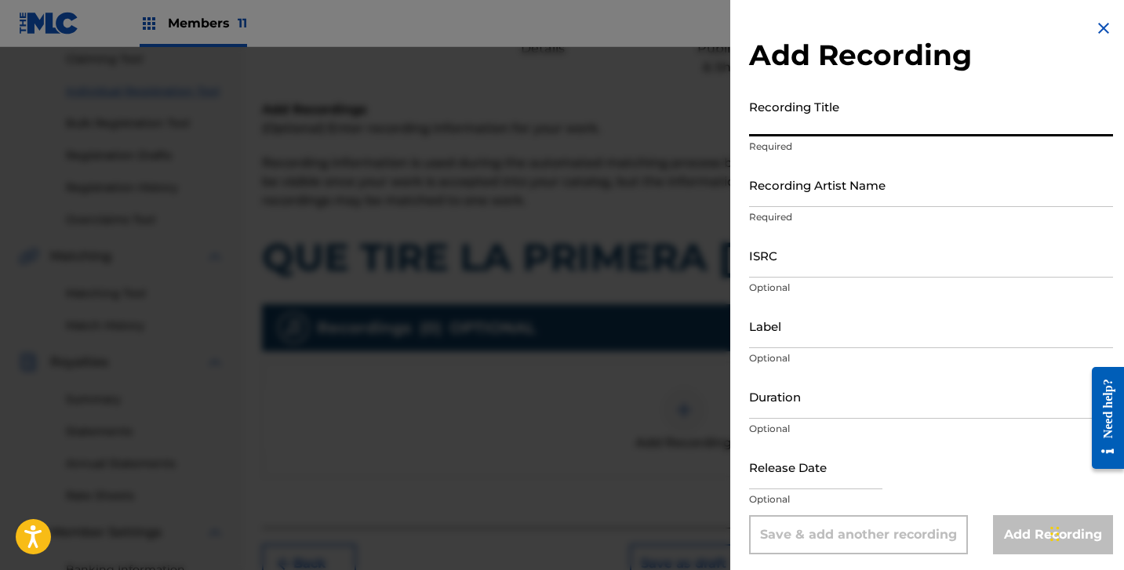
click at [829, 126] on input "Recording Title" at bounding box center [931, 114] width 364 height 45
paste input "QUE TIRE LA PRIMERA [PERSON_NAME]"
type input "QUE TIRE LA PRIMERA [PERSON_NAME]"
click at [893, 187] on input "Recording Artist Name" at bounding box center [931, 184] width 364 height 45
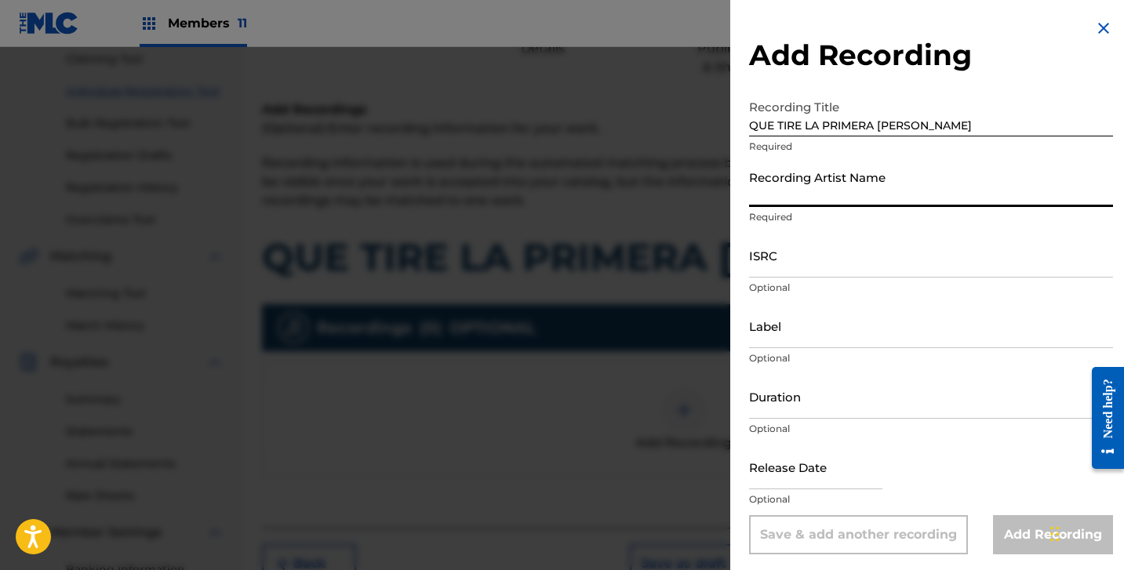
paste input "[PERSON_NAME]"
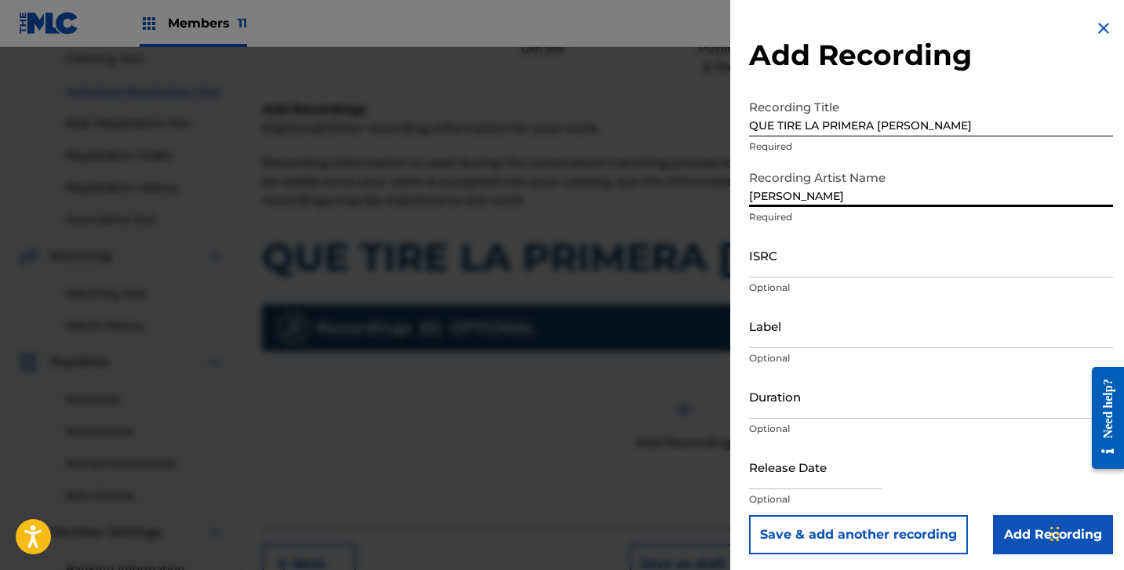
type input "[PERSON_NAME]"
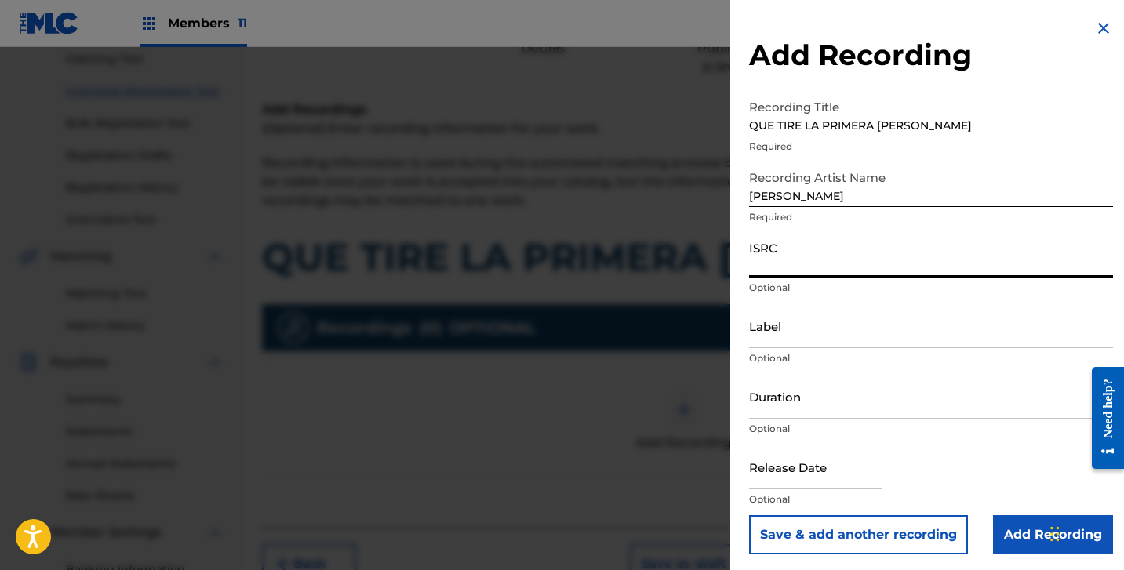
click at [846, 259] on input "ISRC" at bounding box center [931, 255] width 364 height 45
paste input "QZTAT2482693"
type input "QZTAT2482693"
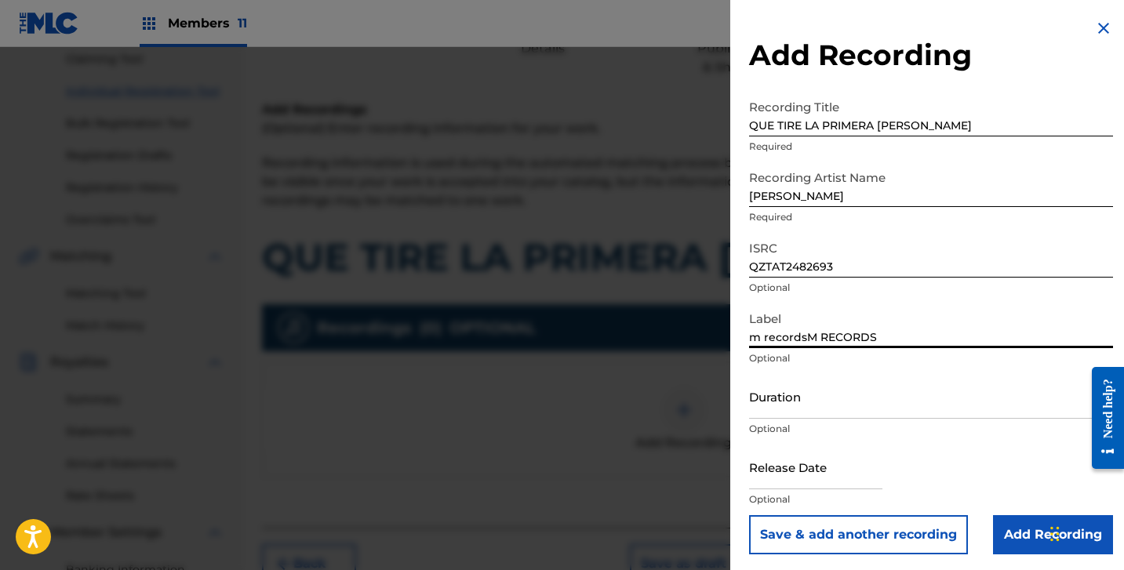
click at [860, 337] on input "m recordsM RECORDS" at bounding box center [931, 326] width 364 height 45
type input "M RECORDS"
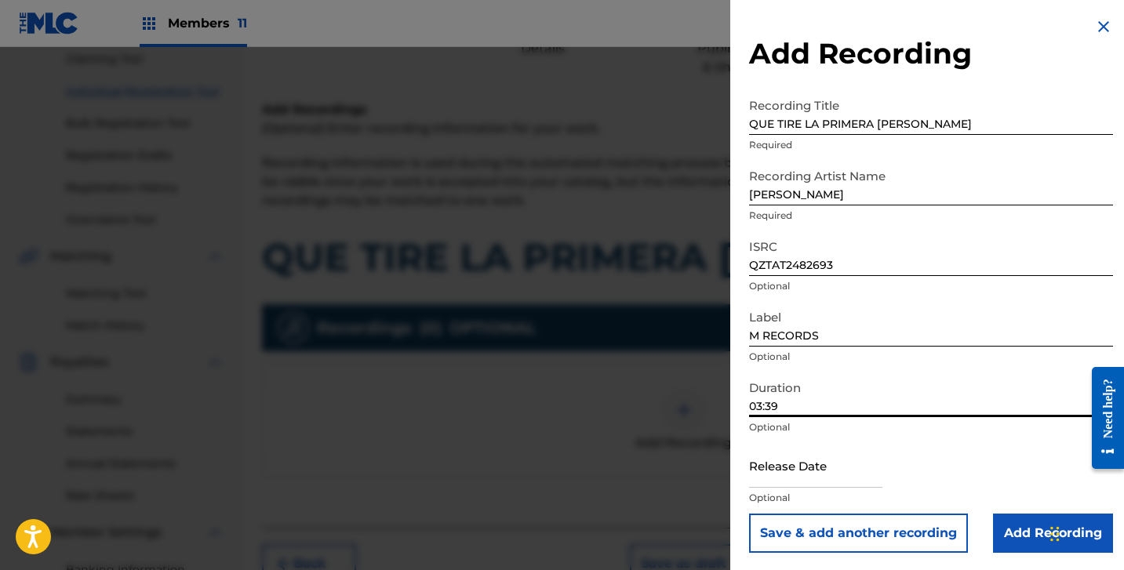
scroll to position [3, 0]
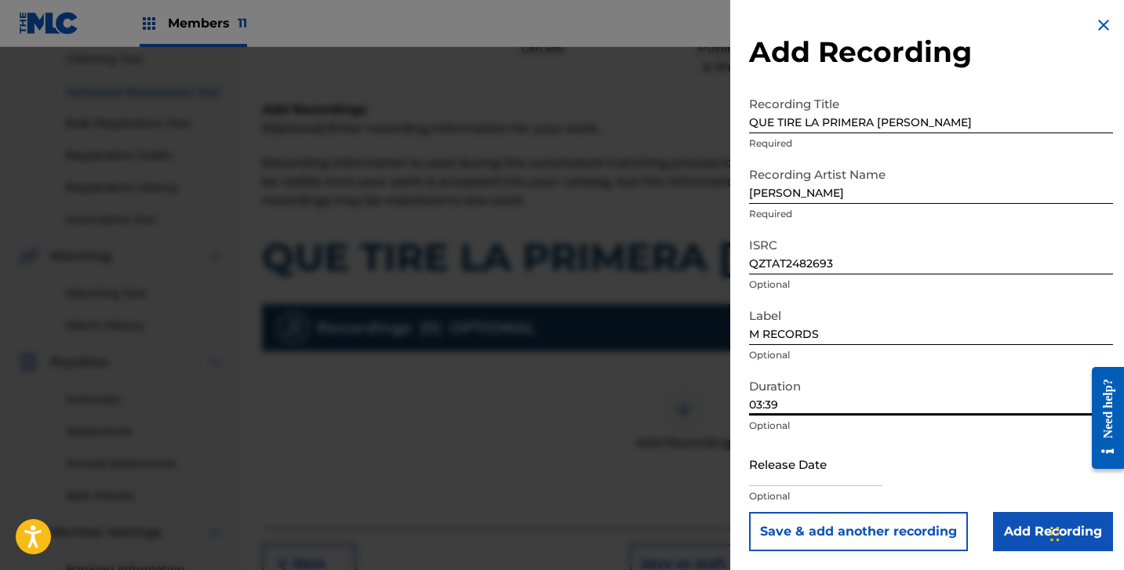
type input "03:39"
click at [803, 479] on input "text" at bounding box center [815, 464] width 133 height 45
select select "7"
select select "2025"
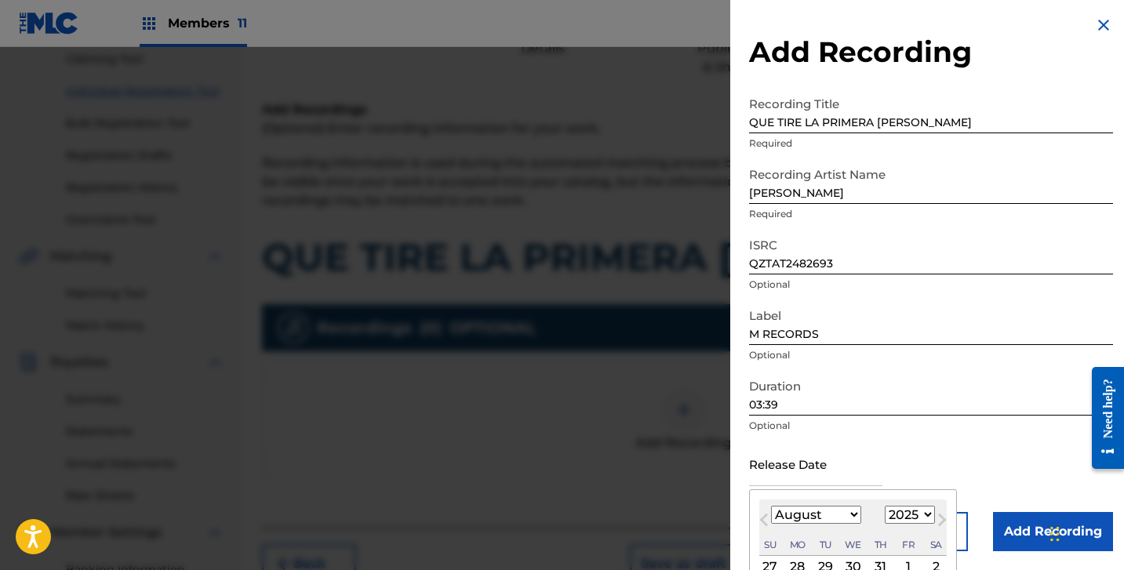
click at [807, 532] on div "August [DATE] February March April May June July August September October Novem…" at bounding box center [852, 528] width 187 height 56
click at [808, 520] on select "January February March April May June July August September October November De…" at bounding box center [816, 515] width 90 height 18
select select "6"
click at [771, 506] on select "January February March April May June July August September October November De…" at bounding box center [816, 515] width 90 height 18
click at [908, 520] on select "1899 1900 1901 1902 1903 1904 1905 1906 1907 1908 1909 1910 1911 1912 1913 1914…" at bounding box center [910, 515] width 50 height 18
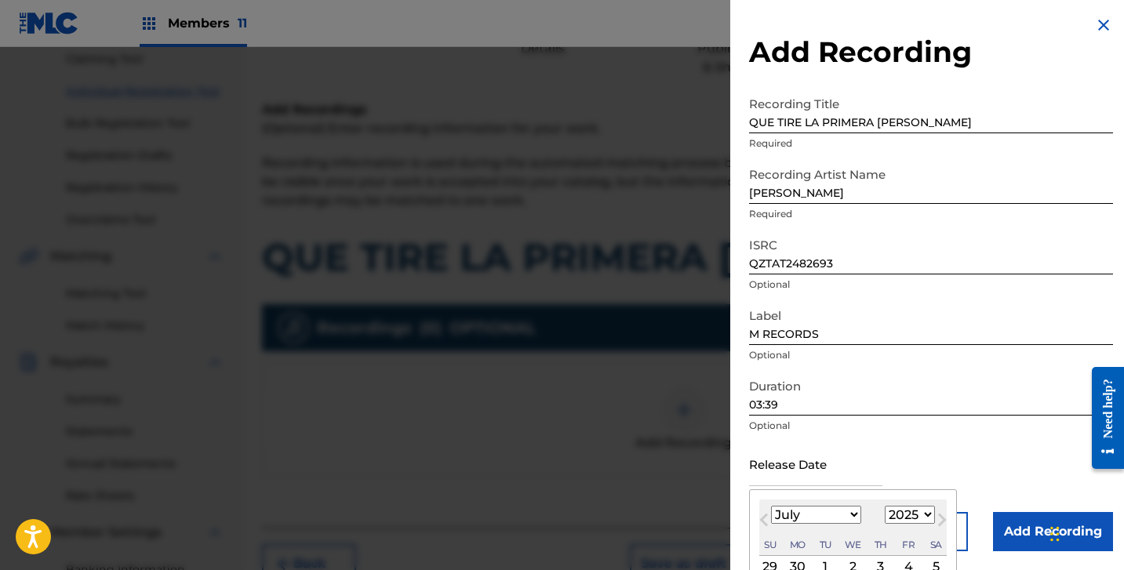
select select "2024"
click at [885, 506] on select "1899 1900 1901 1902 1903 1904 1905 1906 1907 1908 1909 1910 1911 1912 1913 1914…" at bounding box center [910, 515] width 50 height 18
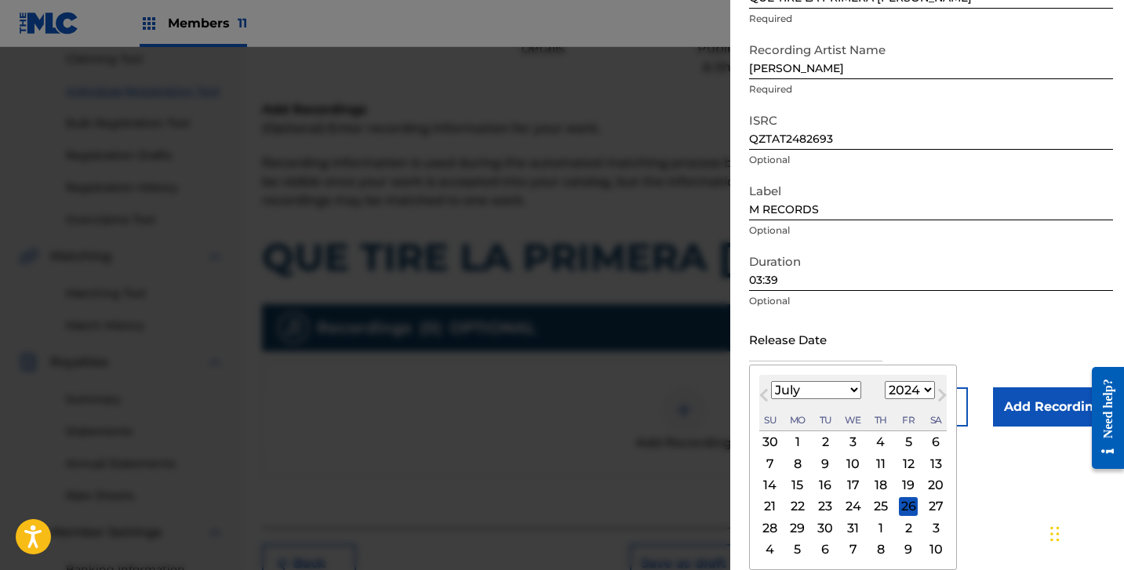
click at [902, 489] on div "19" at bounding box center [908, 485] width 19 height 19
type input "[DATE]"
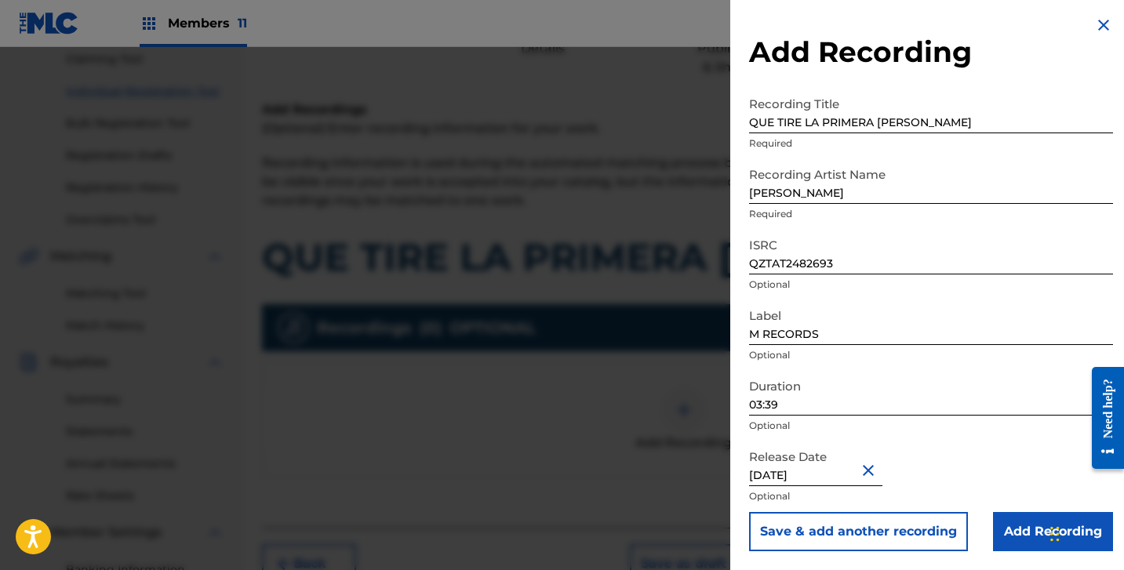
click at [1009, 532] on input "Add Recording" at bounding box center [1053, 531] width 120 height 39
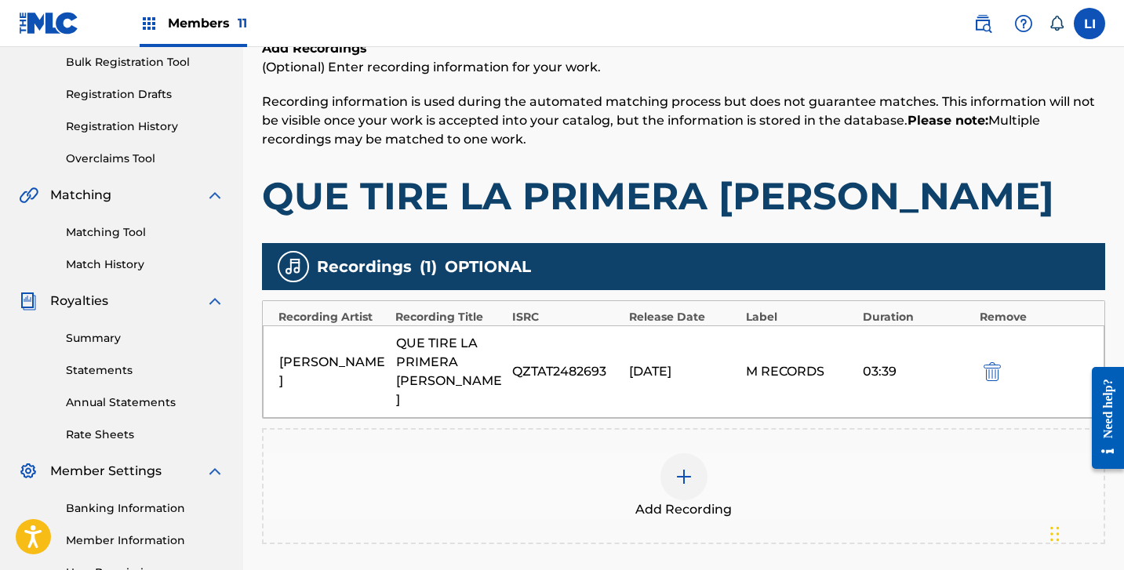
scroll to position [317, 0]
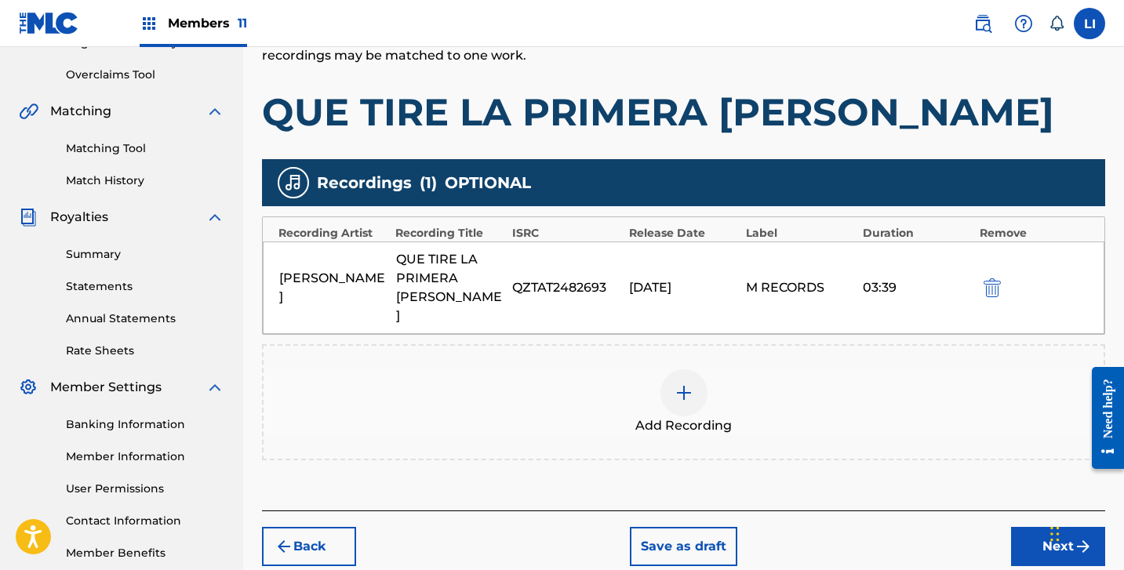
click at [671, 417] on span "Add Recording" at bounding box center [683, 426] width 96 height 19
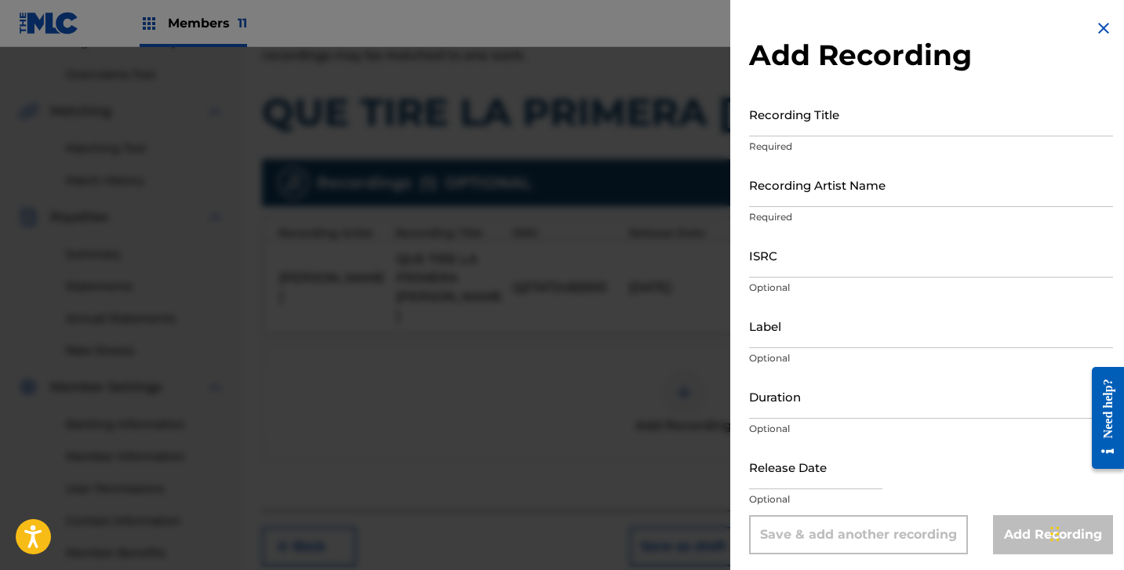
drag, startPoint x: 777, startPoint y: 140, endPoint x: 800, endPoint y: 140, distance: 22.7
click at [779, 140] on p "Required" at bounding box center [931, 147] width 364 height 14
click at [791, 130] on input "Recording Title" at bounding box center [931, 114] width 364 height 45
paste input "QUE TIRE LA PRIMERA [PERSON_NAME]"
type input "QUE TIRE LA PRIMERA [PERSON_NAME]"
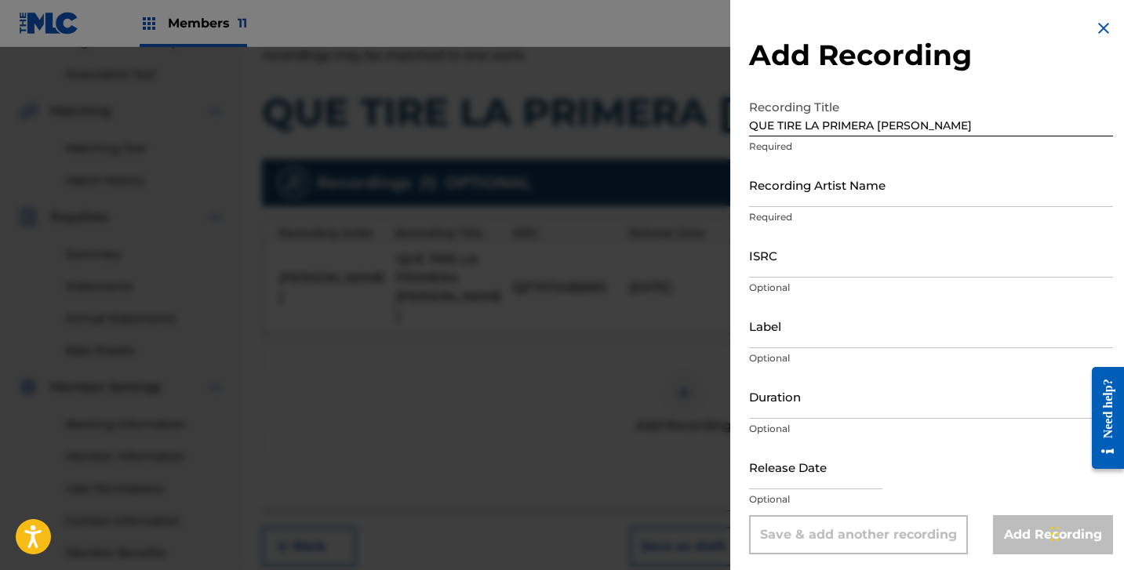
click at [792, 207] on div "Recording Artist Name Required" at bounding box center [931, 197] width 364 height 71
click at [788, 201] on input "Recording Artist Name" at bounding box center [931, 184] width 364 height 45
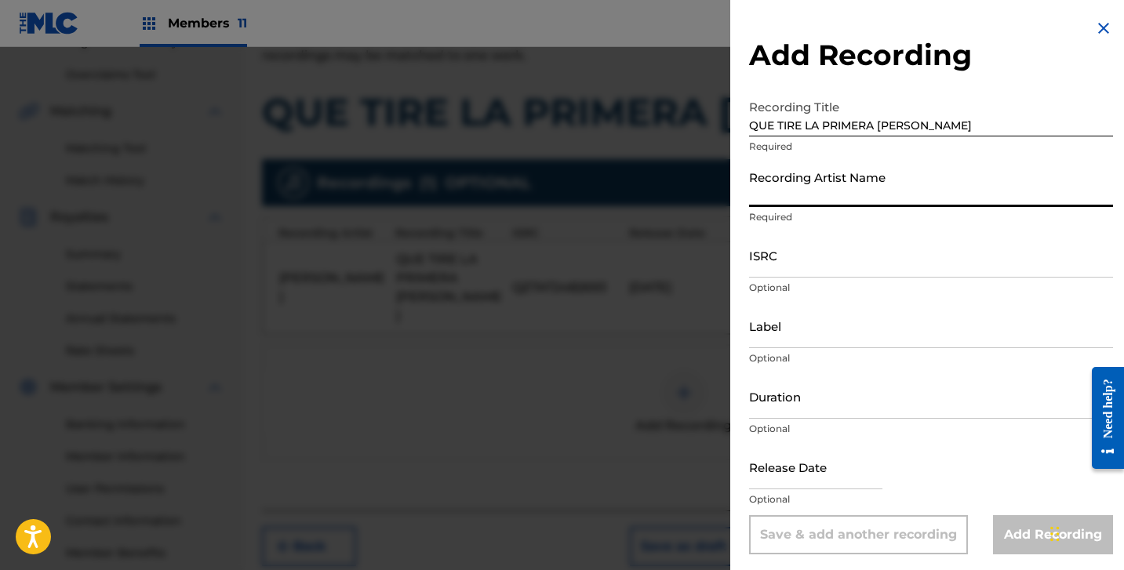
paste input "[PERSON_NAME], [PERSON_NAME]"
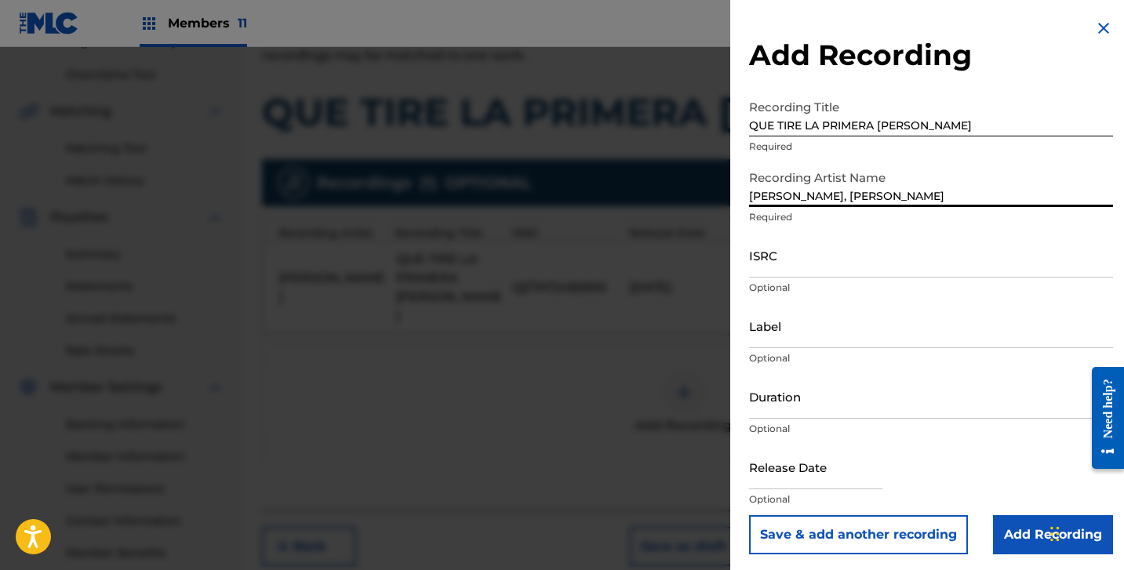
type input "[PERSON_NAME], [PERSON_NAME]"
click at [777, 278] on div "ISRC Optional" at bounding box center [931, 268] width 364 height 71
click at [774, 269] on input "ISRC" at bounding box center [931, 255] width 364 height 45
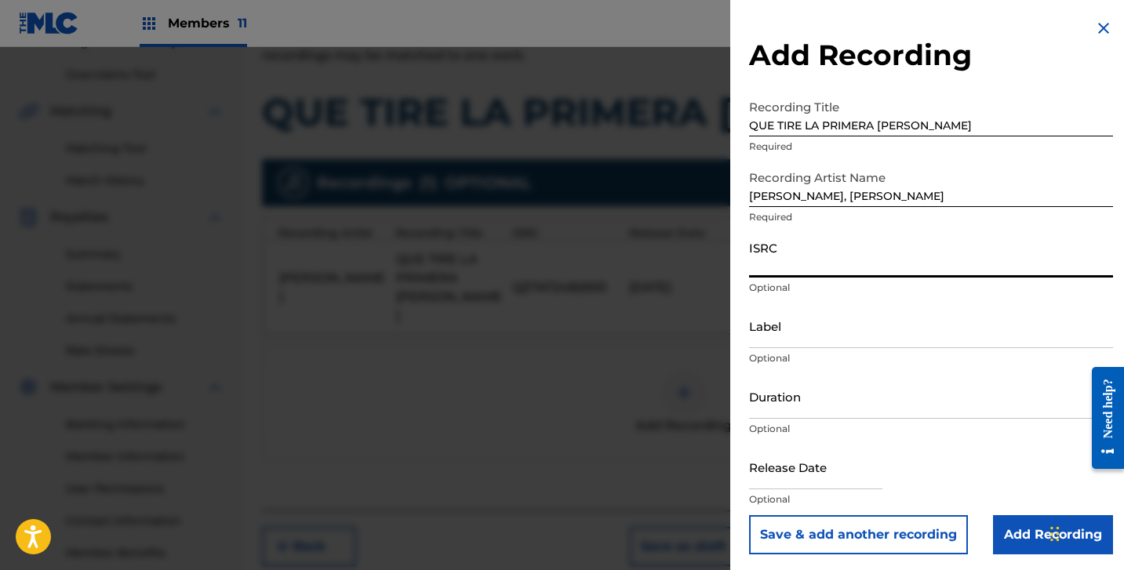
paste input "QM4TX2580781"
type input "QM4TX2580781"
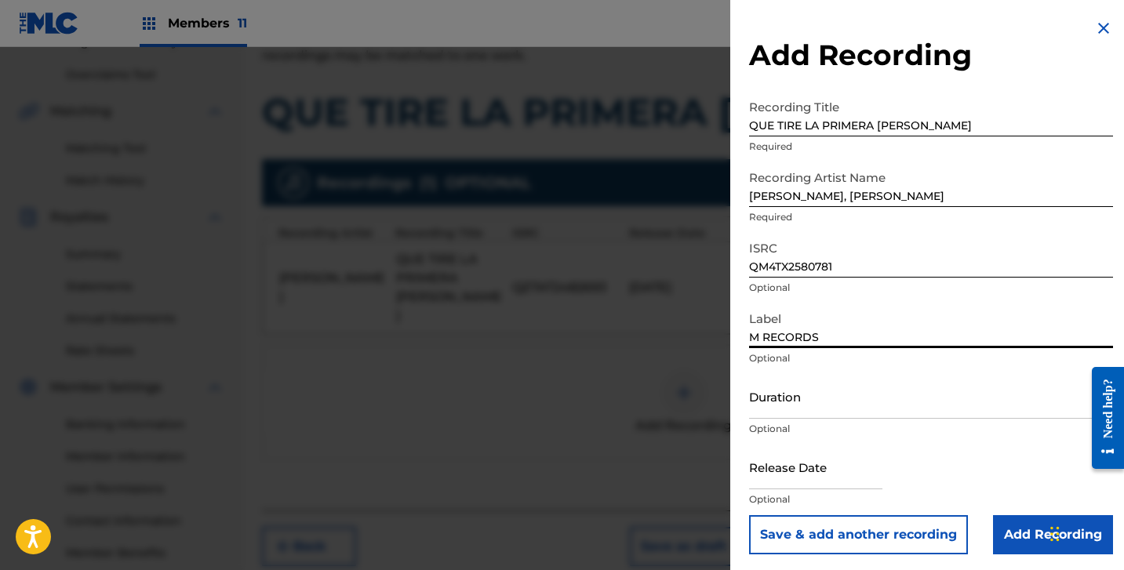
type input "M RECORDS"
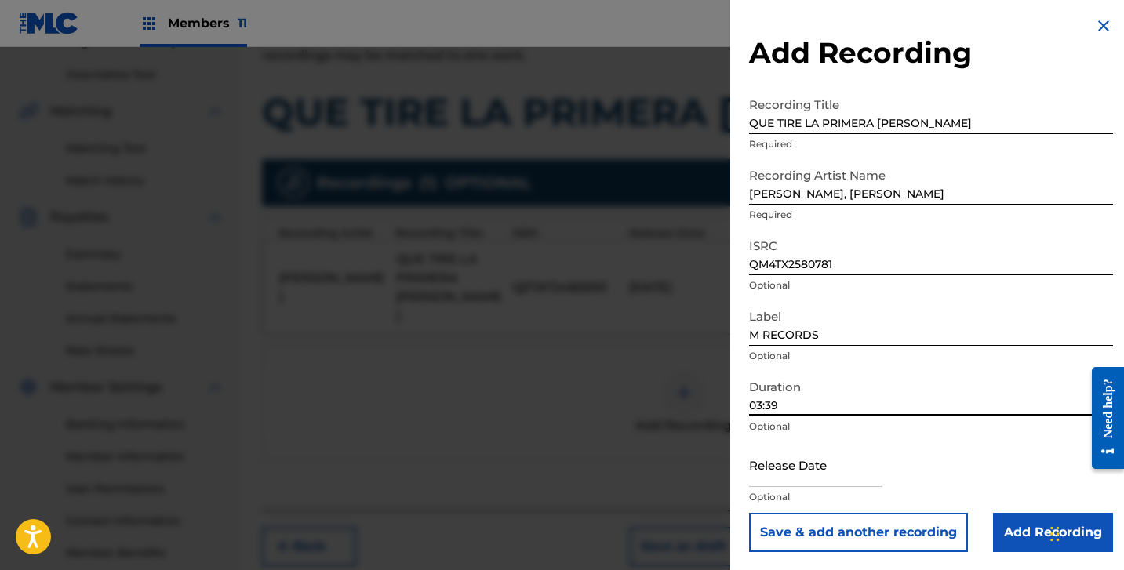
scroll to position [3, 0]
type input "03:39"
select select "7"
select select "2025"
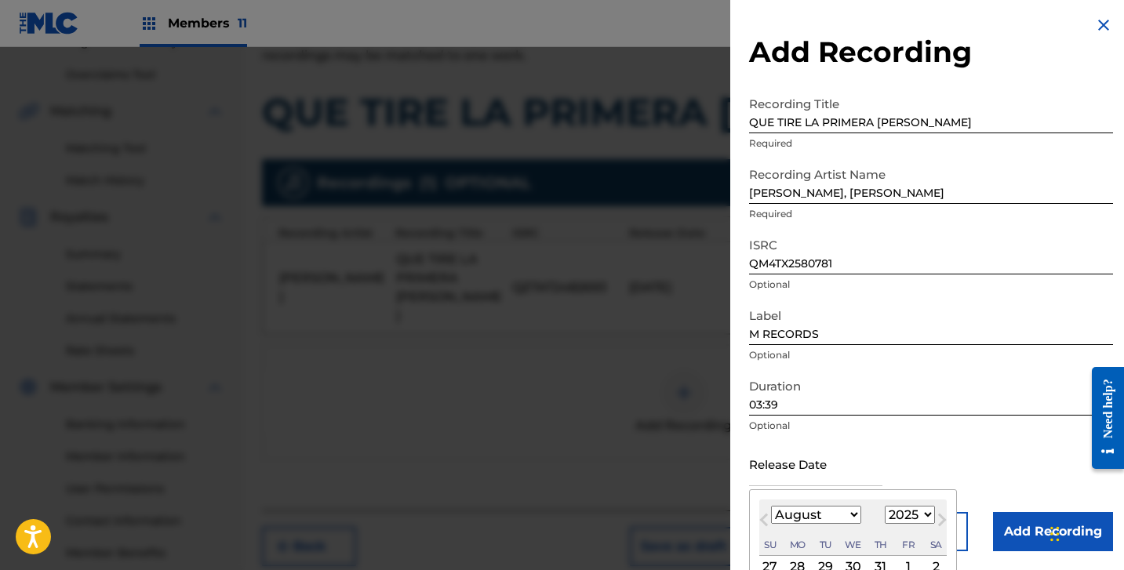
click at [777, 475] on input "text" at bounding box center [815, 464] width 133 height 45
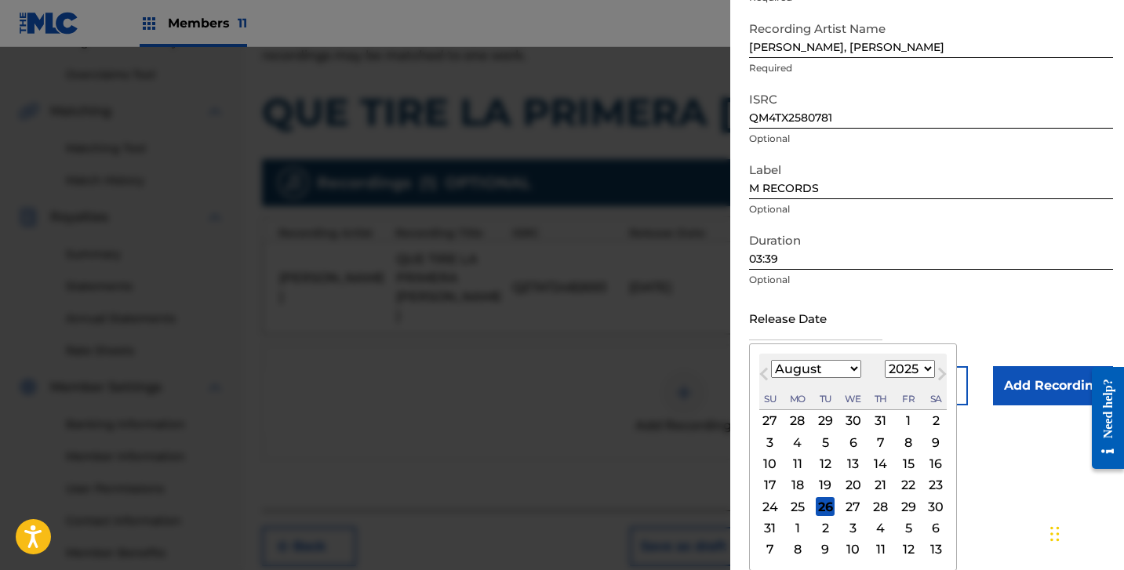
click at [779, 367] on select "January February March April May June July August September October November De…" at bounding box center [816, 369] width 90 height 18
select select "2"
click at [771, 360] on select "January February March April May June July August September October November De…" at bounding box center [816, 369] width 90 height 18
click at [904, 441] on div "7" at bounding box center [908, 442] width 19 height 19
type input "[DATE]"
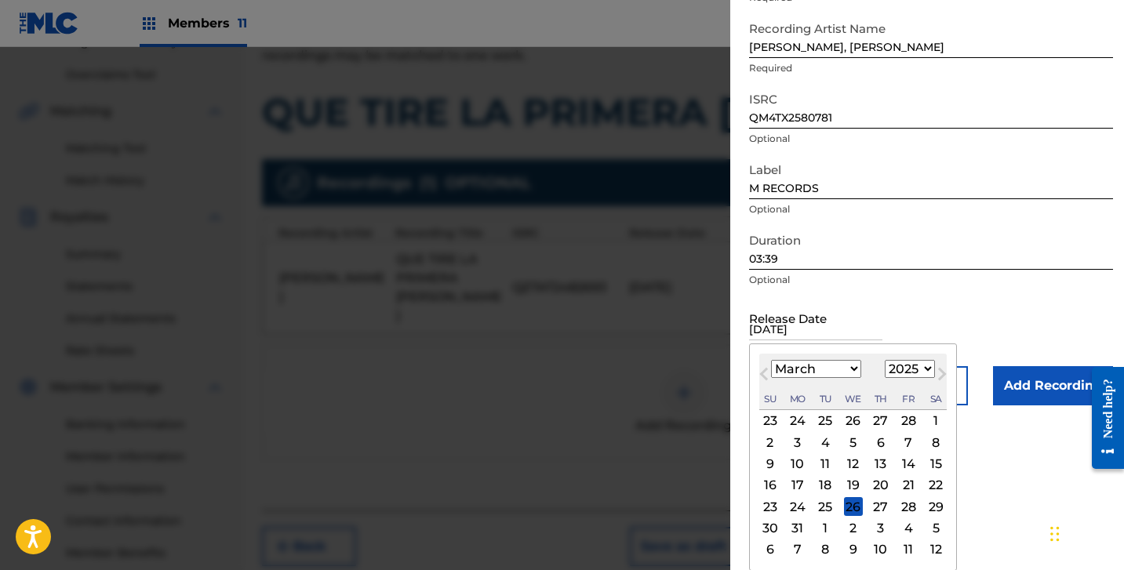
scroll to position [3, 0]
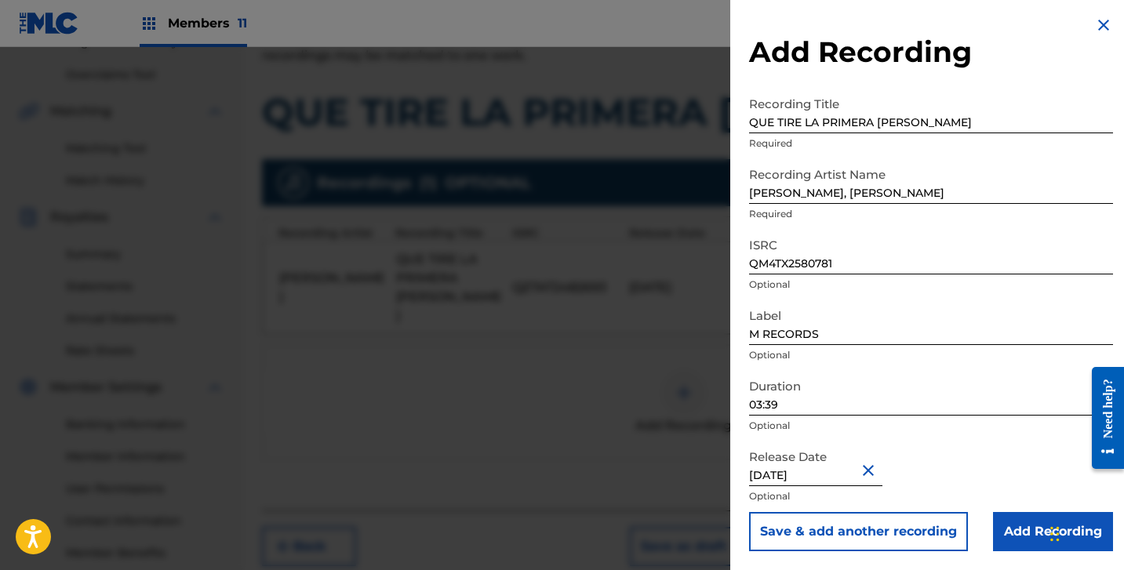
click at [1012, 530] on input "Add Recording" at bounding box center [1053, 531] width 120 height 39
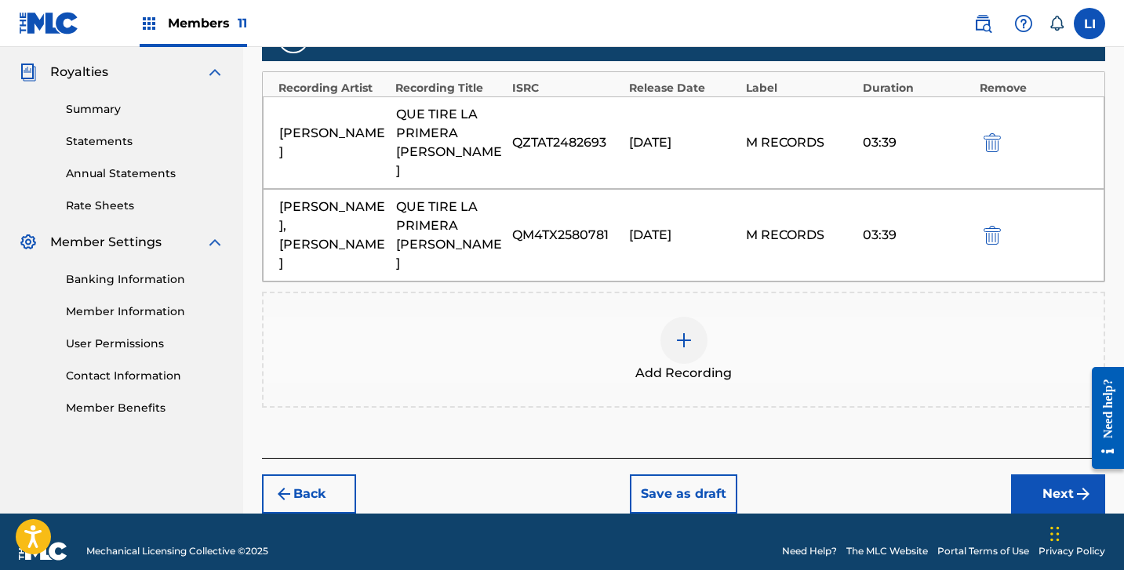
click at [1061, 479] on button "Next" at bounding box center [1058, 494] width 94 height 39
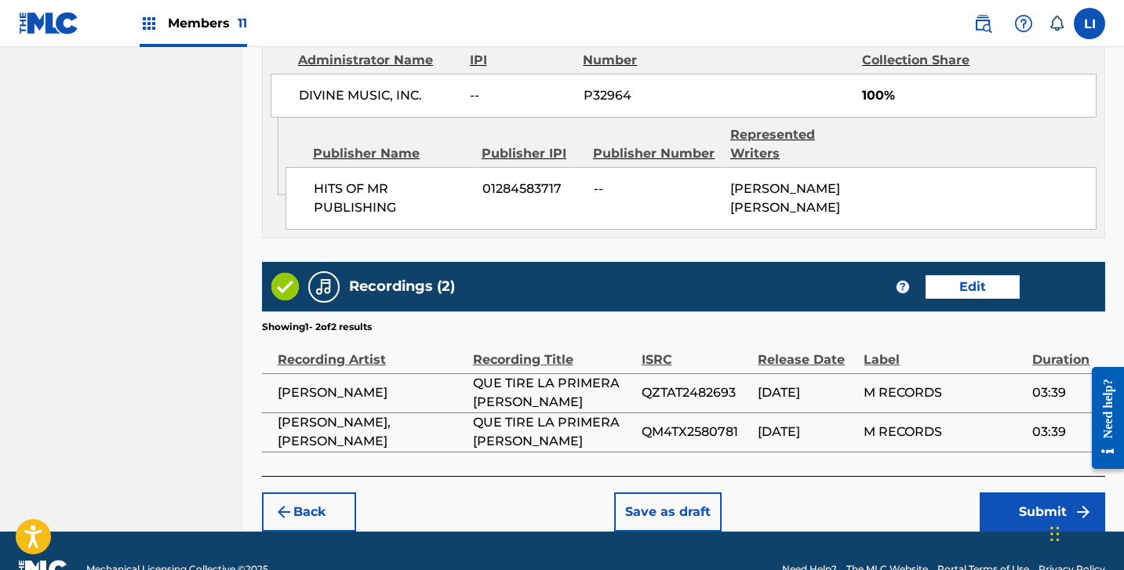
scroll to position [916, 0]
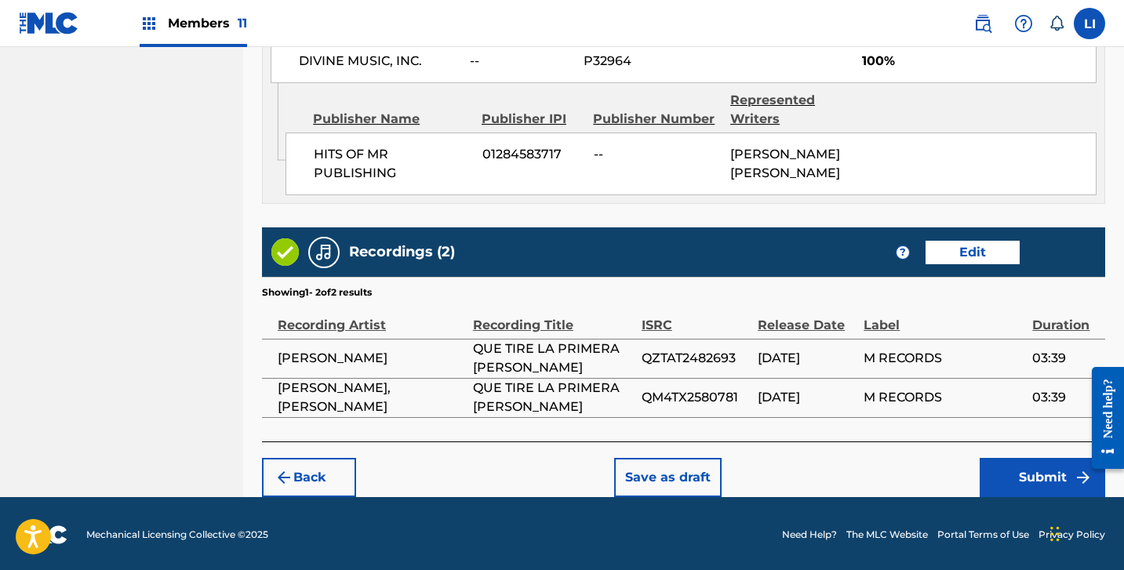
click at [1023, 474] on button "Submit" at bounding box center [1043, 477] width 126 height 39
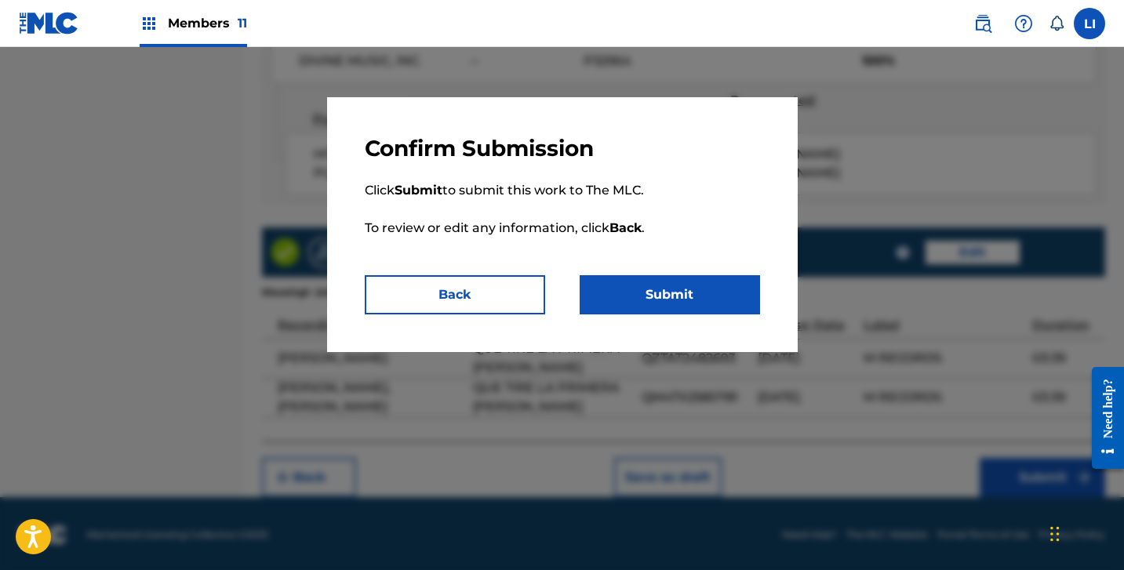
click at [699, 298] on button "Submit" at bounding box center [670, 294] width 180 height 39
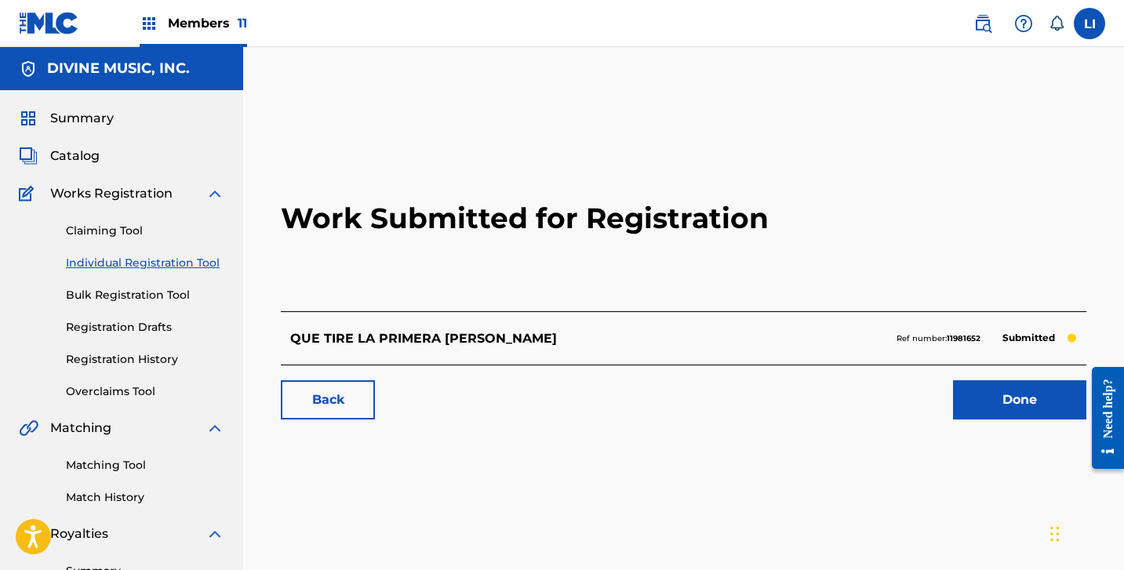
click at [963, 388] on link "Done" at bounding box center [1019, 399] width 133 height 39
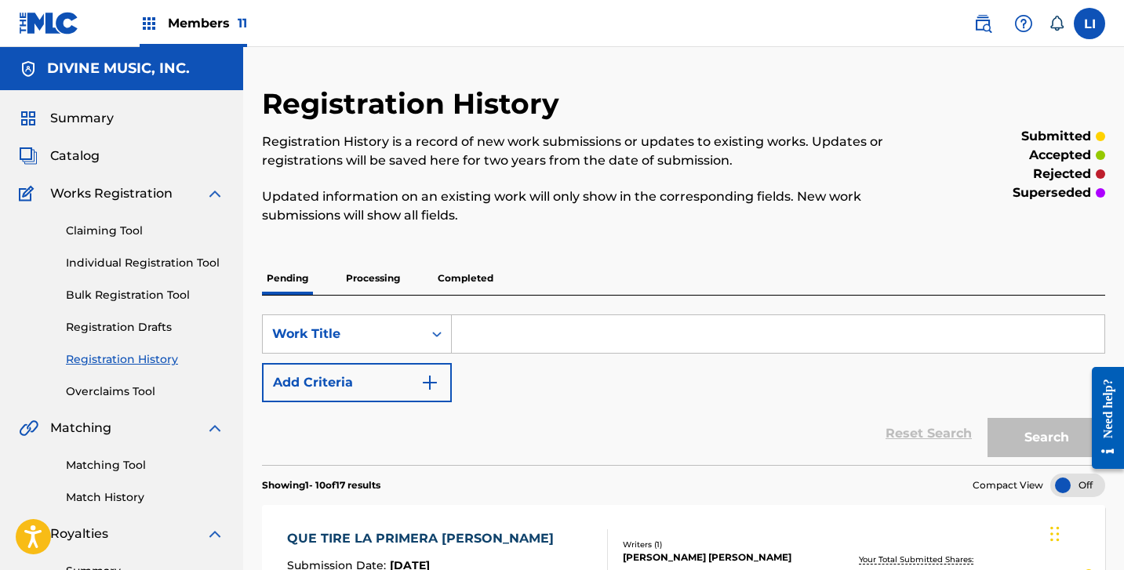
click at [113, 265] on link "Individual Registration Tool" at bounding box center [145, 263] width 158 height 16
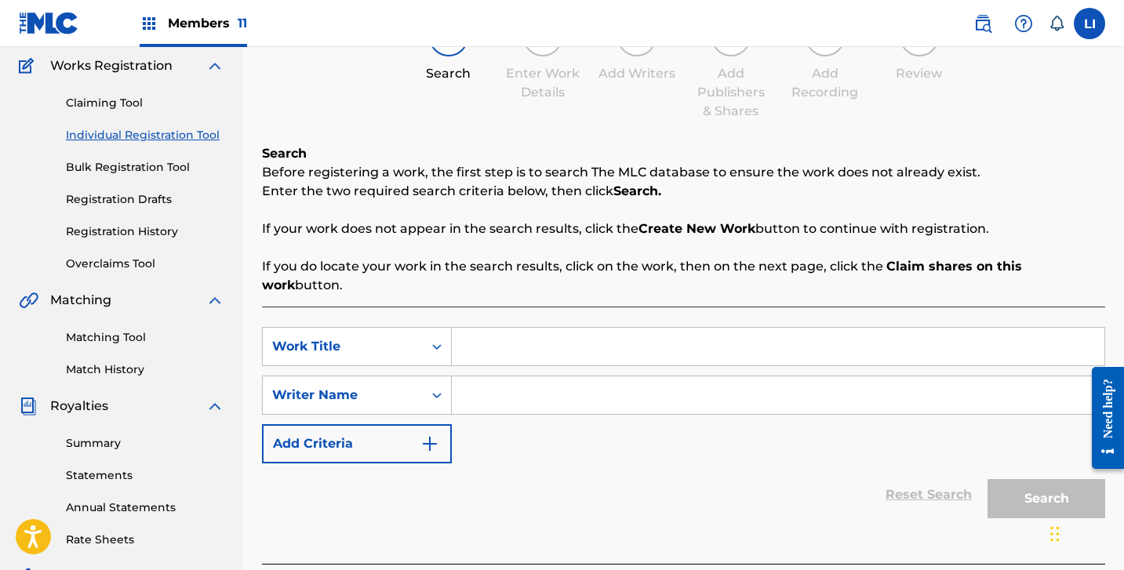
scroll to position [202, 0]
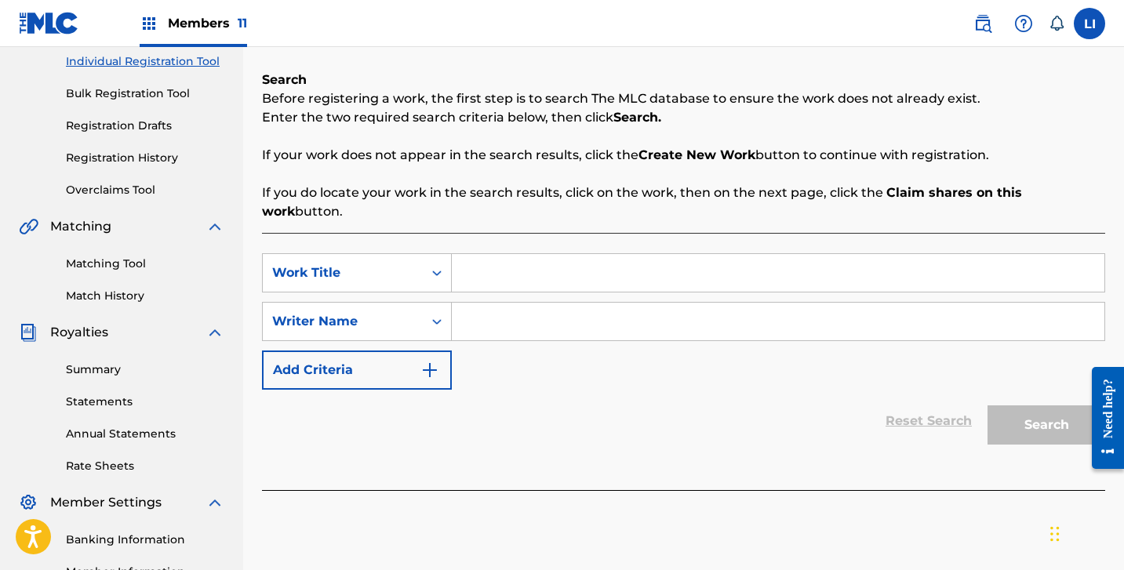
click at [536, 254] on input "Search Form" at bounding box center [778, 273] width 653 height 38
paste input "PA' QUE SE ANDEN CON CUIDADO"
click at [482, 255] on input "PA' QUE SE ANDEN CON CUIDADO" at bounding box center [778, 273] width 653 height 38
type input "PA QUE SE ANDEN CON CUIDADO"
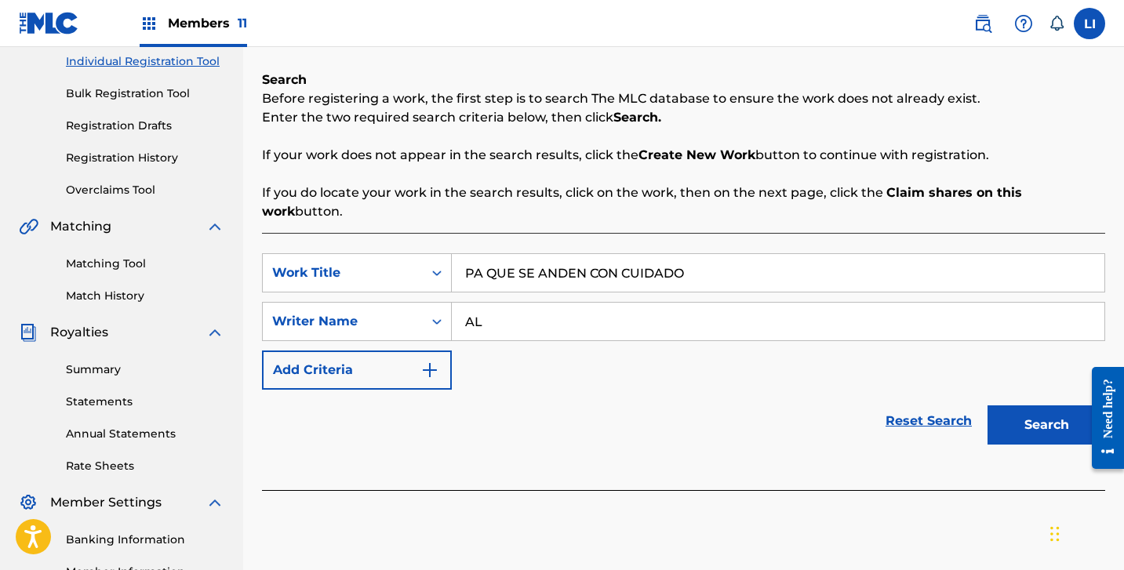
type input "A"
type input "[PERSON_NAME]"
click at [988, 406] on button "Search" at bounding box center [1047, 425] width 118 height 39
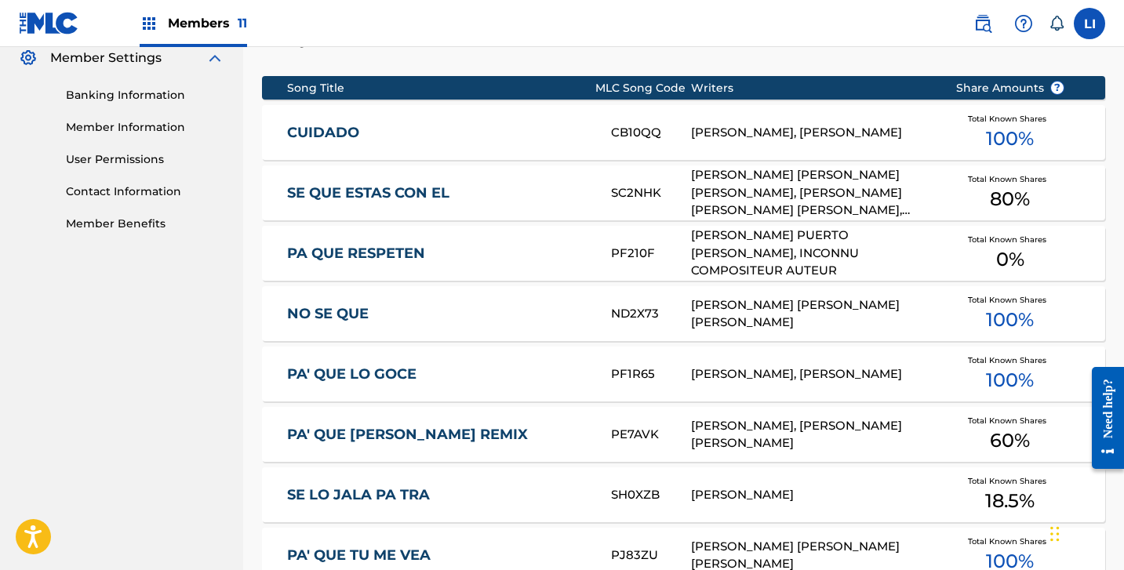
scroll to position [660, 0]
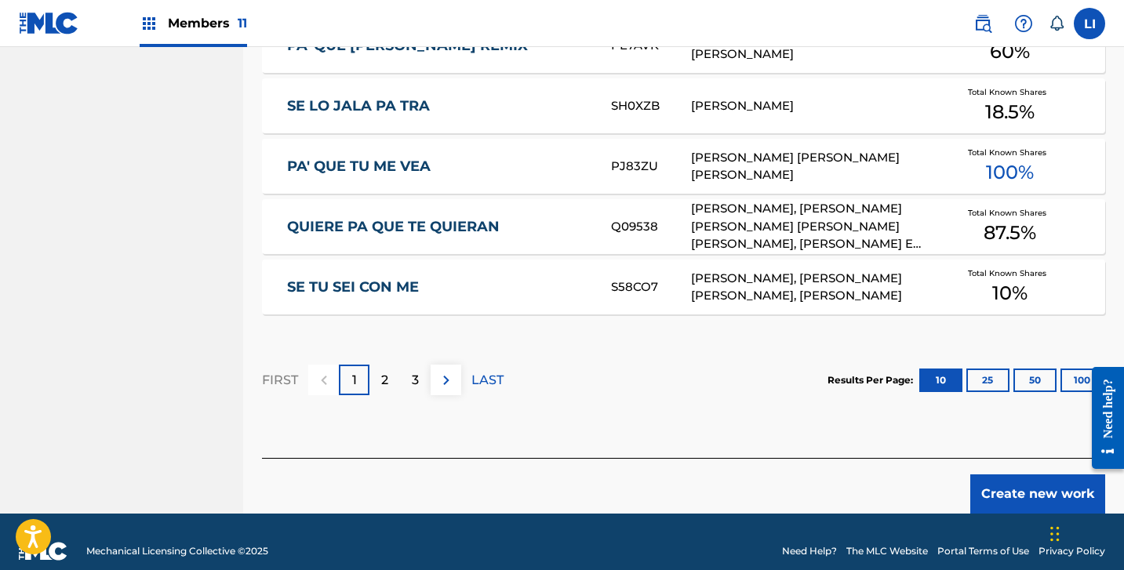
click at [1028, 484] on button "Create new work" at bounding box center [1037, 494] width 135 height 39
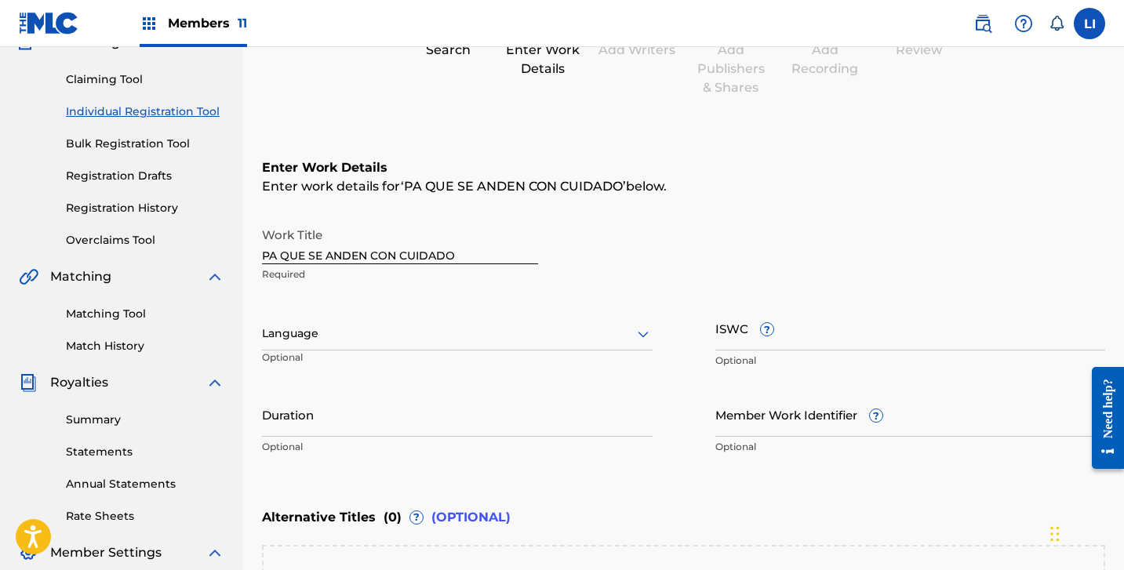
scroll to position [227, 0]
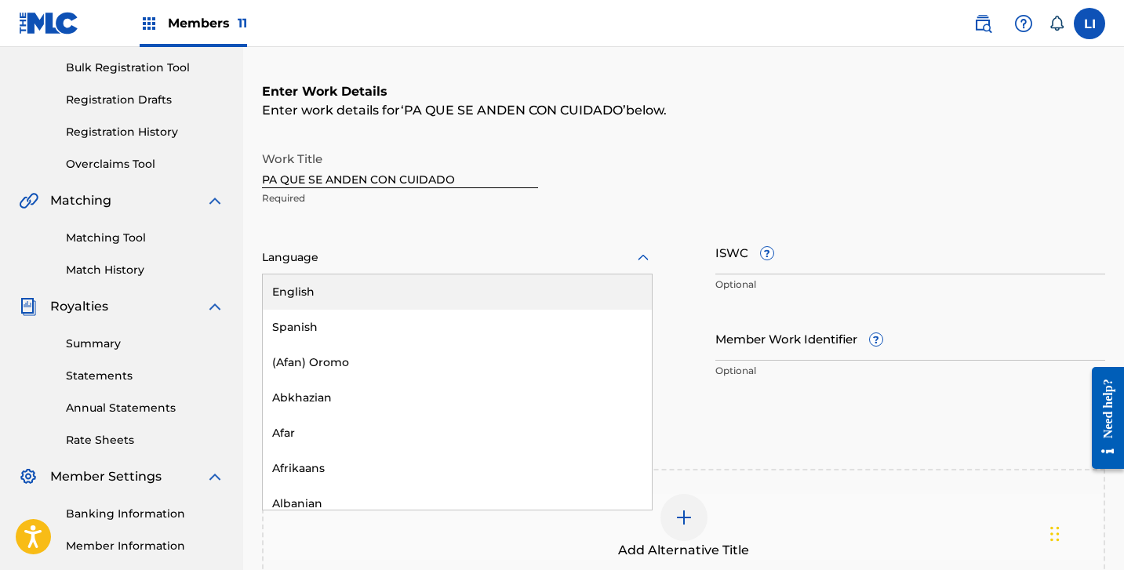
click at [273, 267] on div at bounding box center [457, 258] width 391 height 20
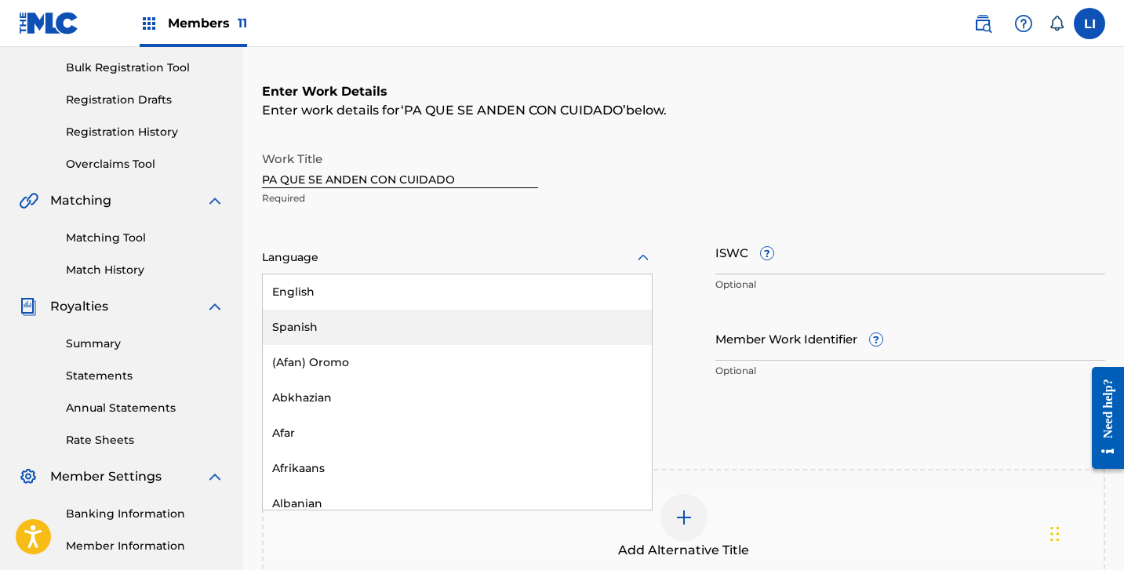
click at [280, 322] on div "Spanish" at bounding box center [457, 327] width 389 height 35
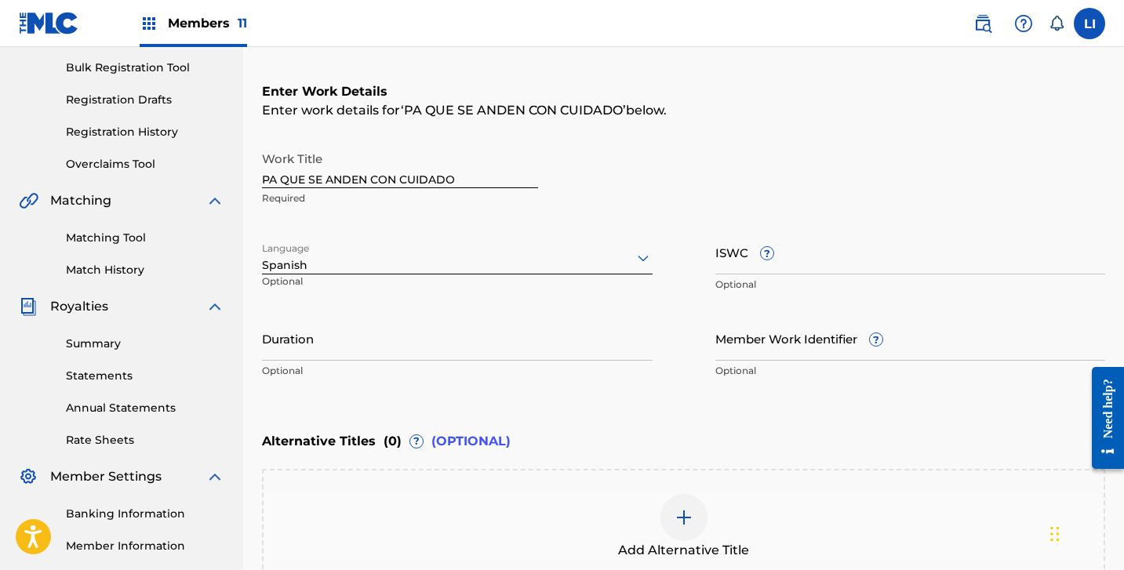
click at [281, 323] on input "Duration" at bounding box center [457, 338] width 391 height 45
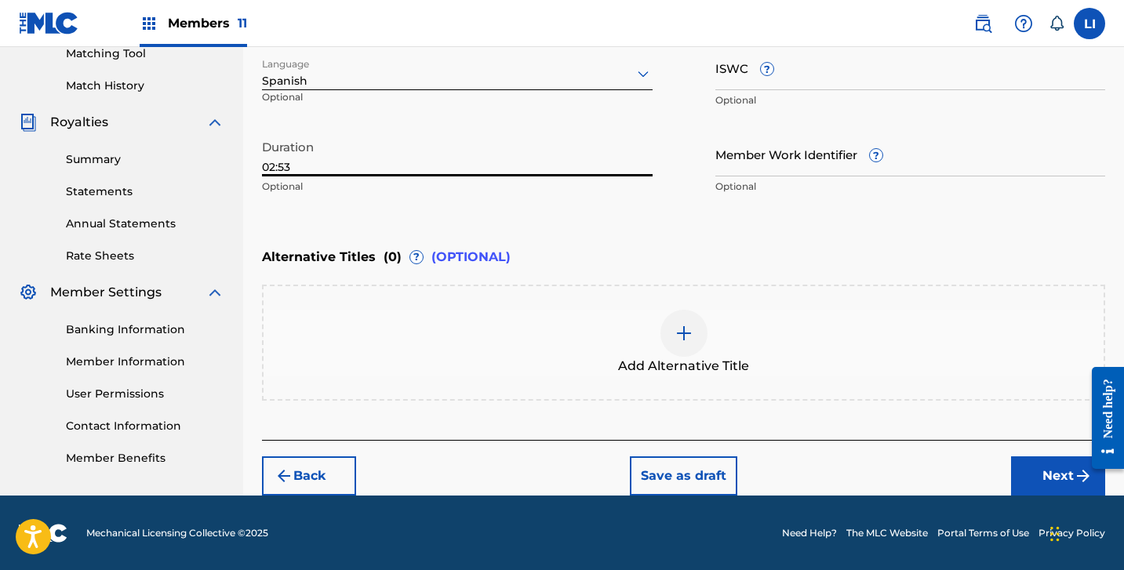
type input "02:53"
click at [1037, 481] on button "Next" at bounding box center [1058, 476] width 94 height 39
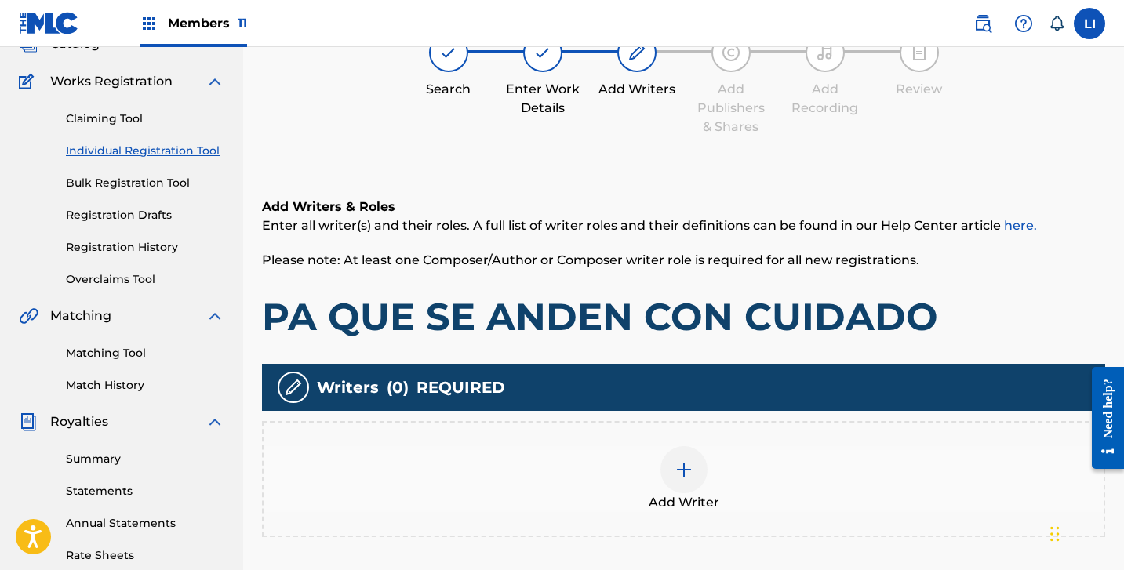
scroll to position [217, 0]
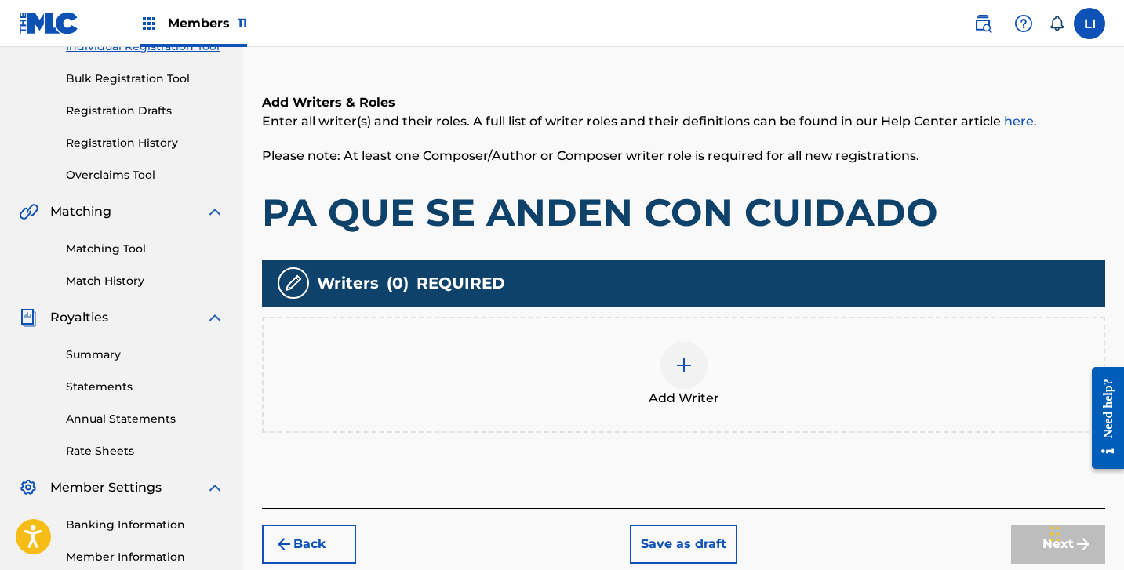
click at [584, 336] on div "Add Writer" at bounding box center [683, 375] width 843 height 116
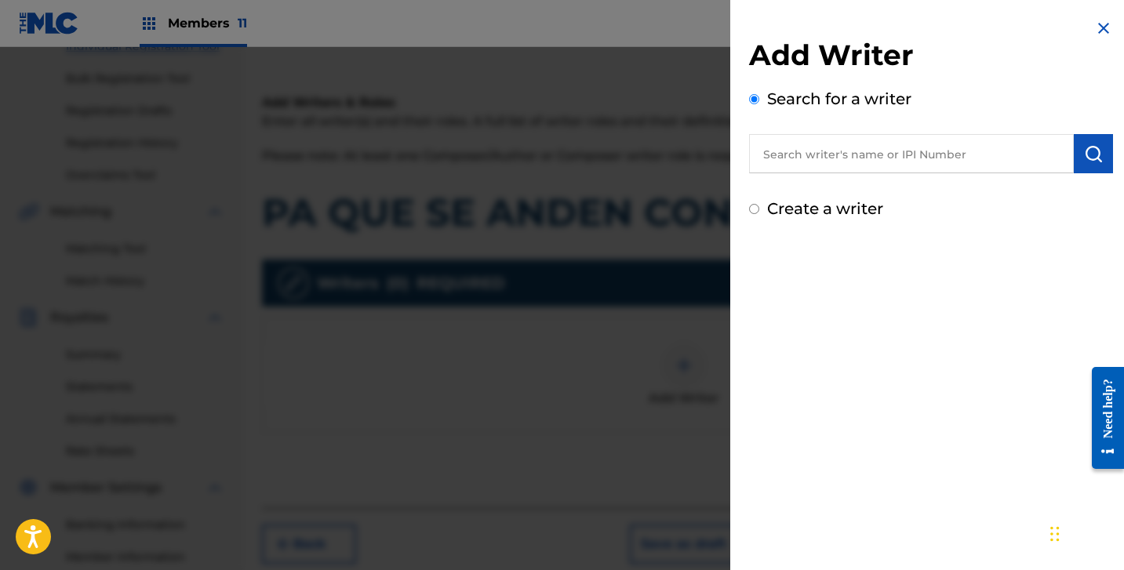
click at [807, 201] on label "Create a writer" at bounding box center [825, 208] width 116 height 19
radio input "true"
click at [759, 204] on input "Create a writer" at bounding box center [754, 209] width 10 height 10
radio input "false"
radio input "true"
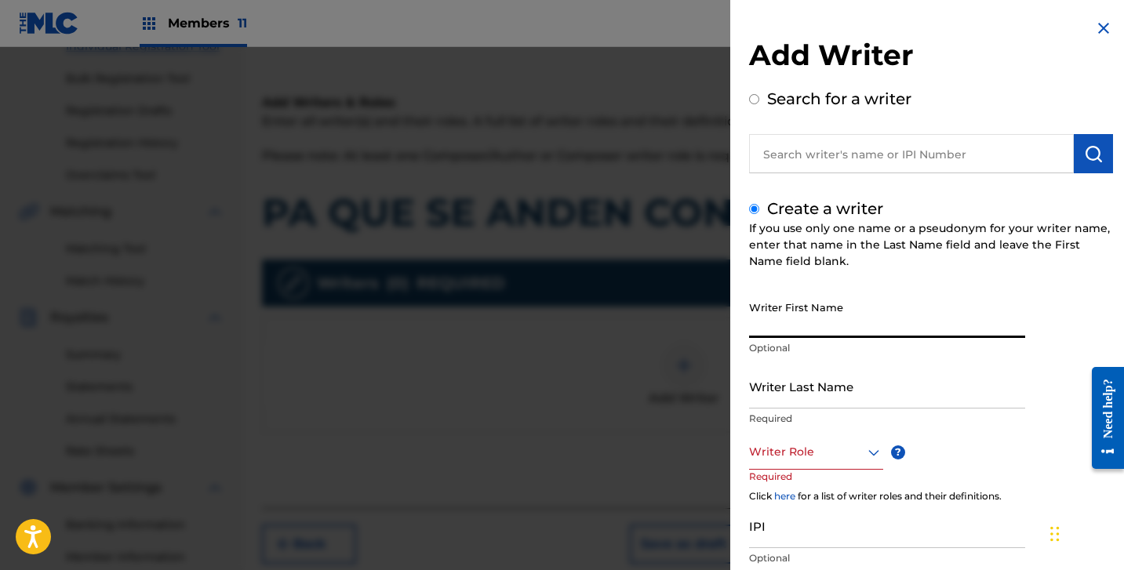
click at [822, 330] on input "Writer First Name" at bounding box center [887, 315] width 276 height 45
paste input "[PERSON_NAME] [PERSON_NAME]"
drag, startPoint x: 813, startPoint y: 330, endPoint x: 973, endPoint y: 358, distance: 161.7
click at [1010, 350] on div "Writer First Name [PERSON_NAME] [PERSON_NAME] Optional" at bounding box center [887, 328] width 276 height 71
type input "[PERSON_NAME]"
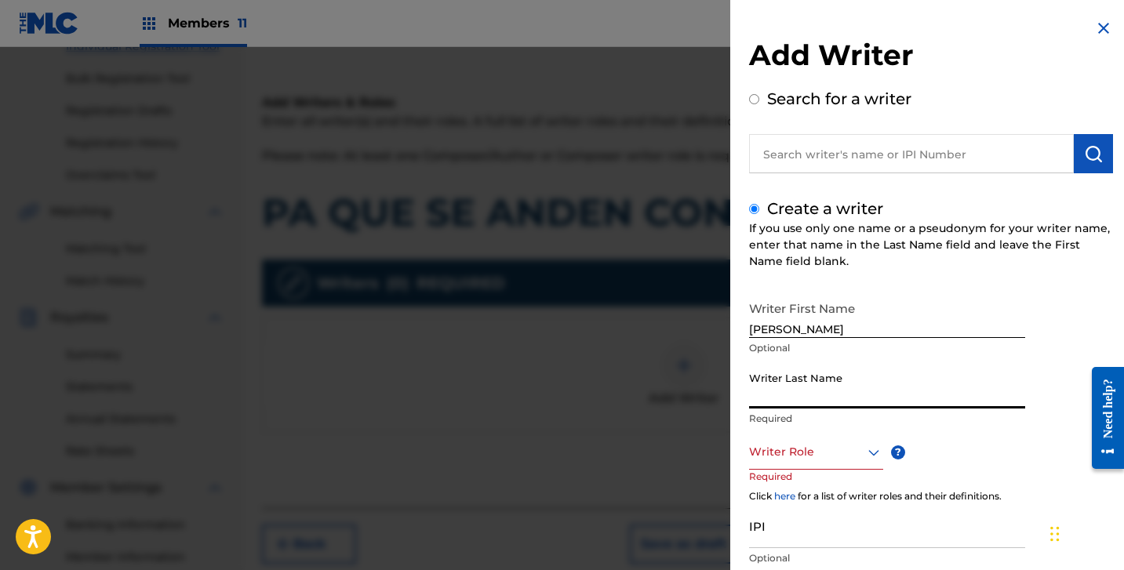
drag, startPoint x: 906, startPoint y: 385, endPoint x: 925, endPoint y: 379, distance: 19.8
click at [905, 387] on input "Writer Last Name" at bounding box center [887, 386] width 276 height 45
paste input "[PERSON_NAME]"
type input "[PERSON_NAME]"
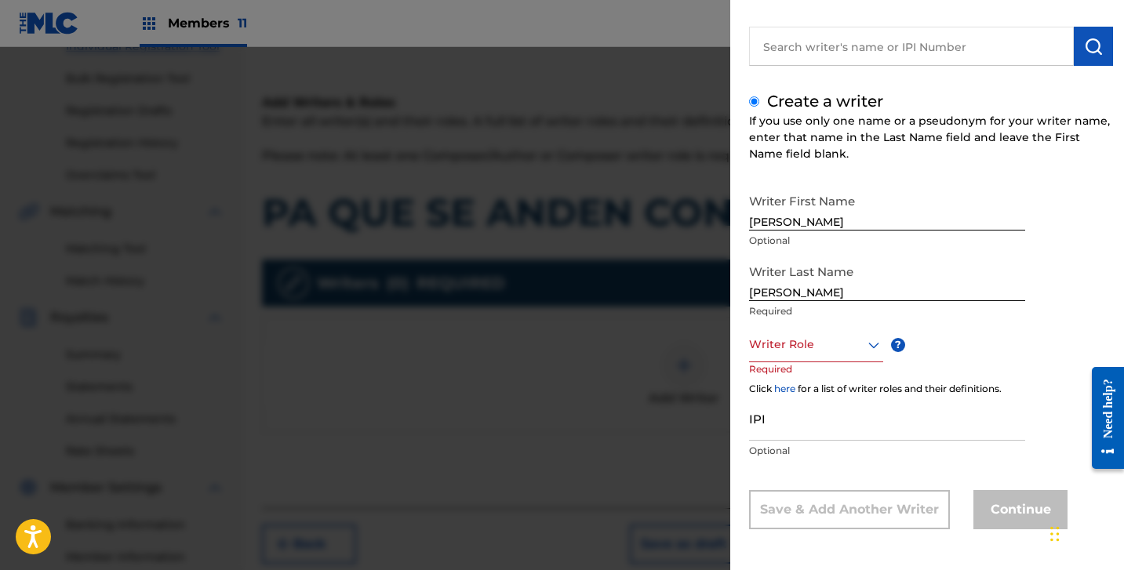
scroll to position [109, 0]
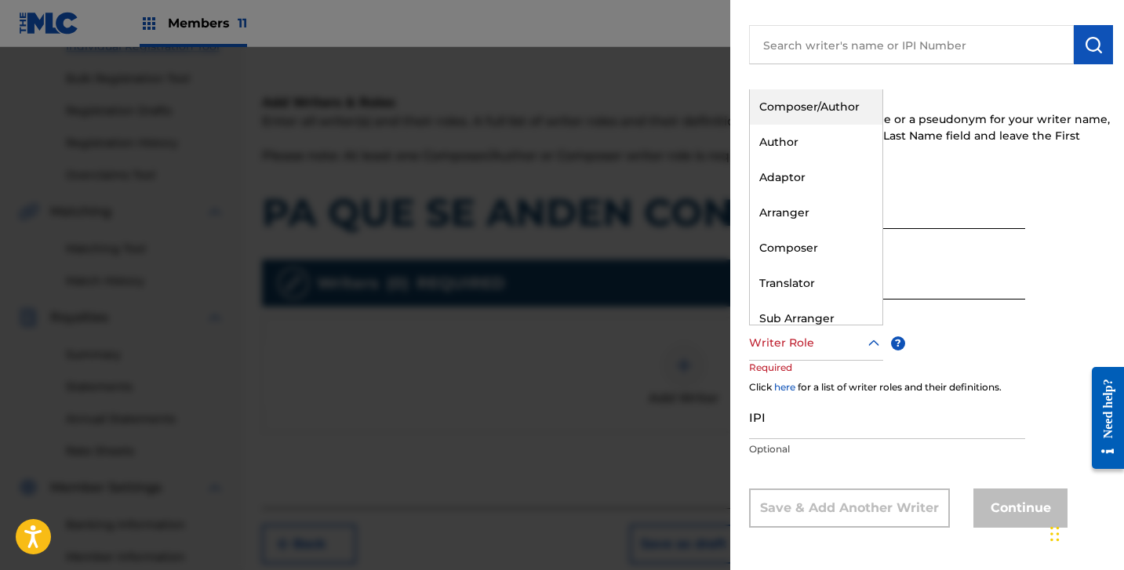
click at [805, 340] on div at bounding box center [816, 343] width 134 height 20
click at [802, 107] on div "Composer/Author" at bounding box center [816, 106] width 133 height 35
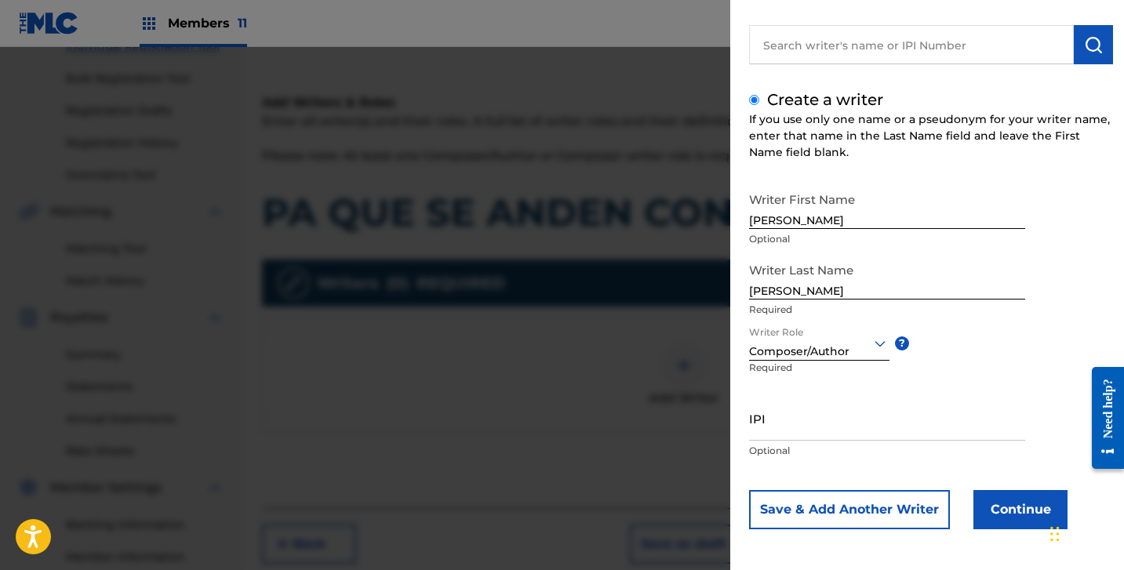
click at [813, 434] on input "IPI" at bounding box center [887, 418] width 276 height 45
paste input "1306492463"
type input "1306492463"
click at [996, 526] on button "Continue" at bounding box center [1020, 509] width 94 height 39
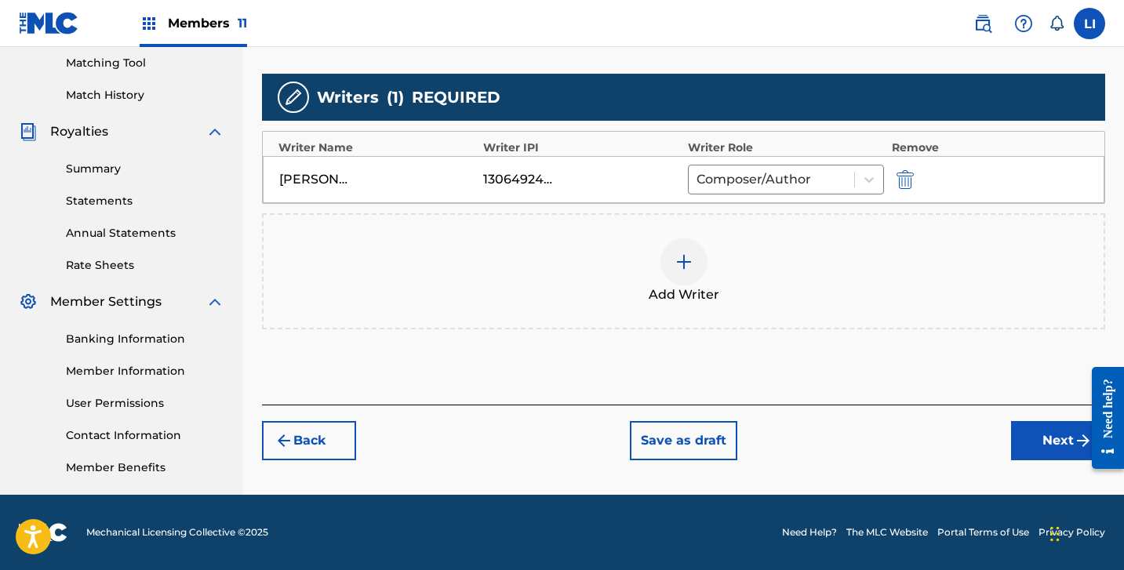
click at [1046, 442] on button "Next" at bounding box center [1058, 440] width 94 height 39
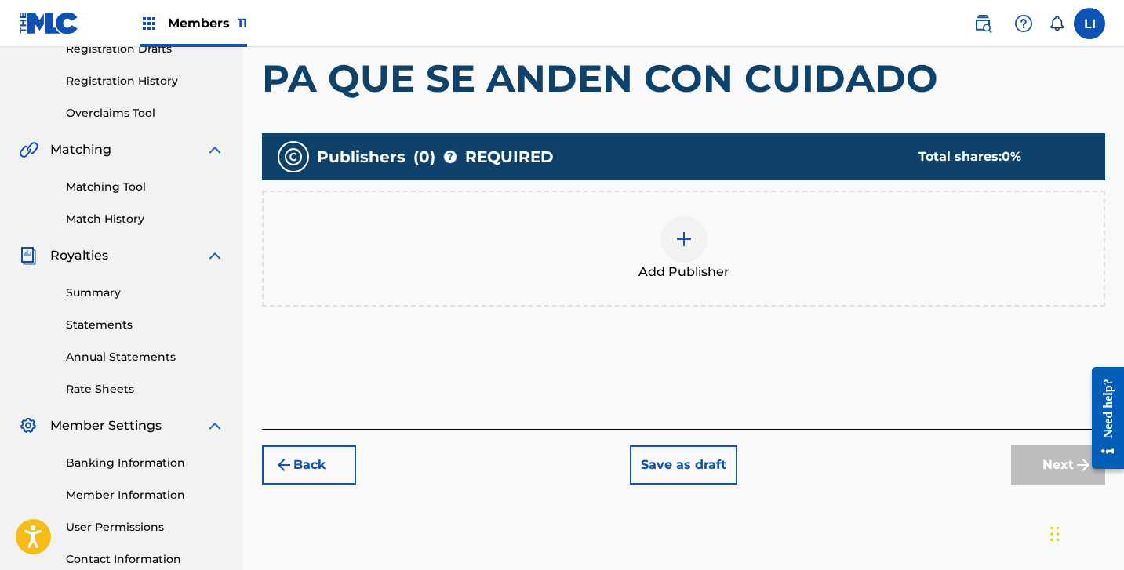
scroll to position [388, 0]
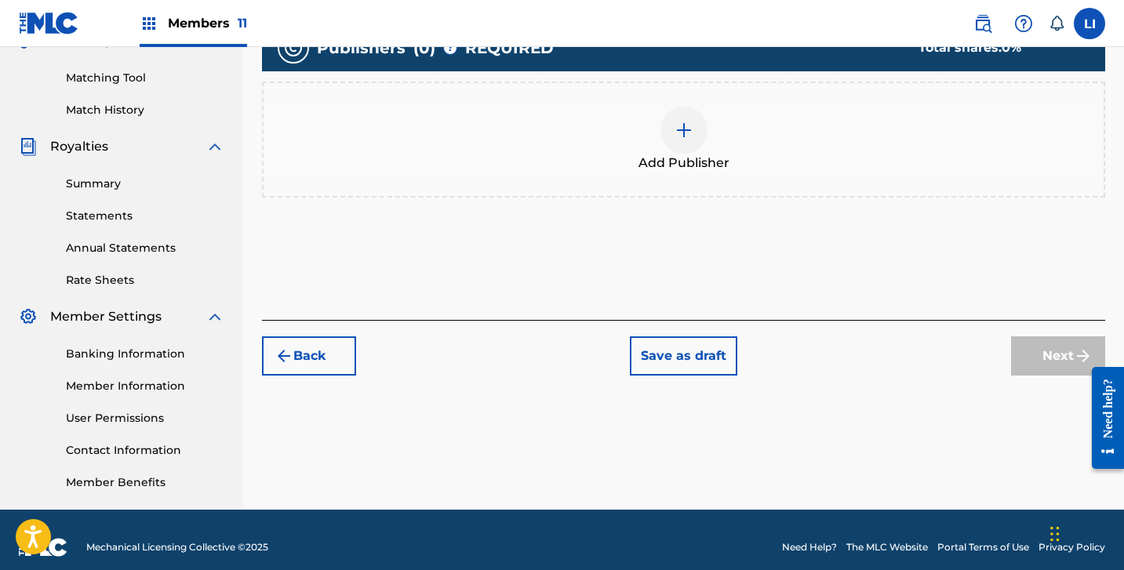
click at [690, 188] on div "Add Publisher" at bounding box center [683, 140] width 843 height 116
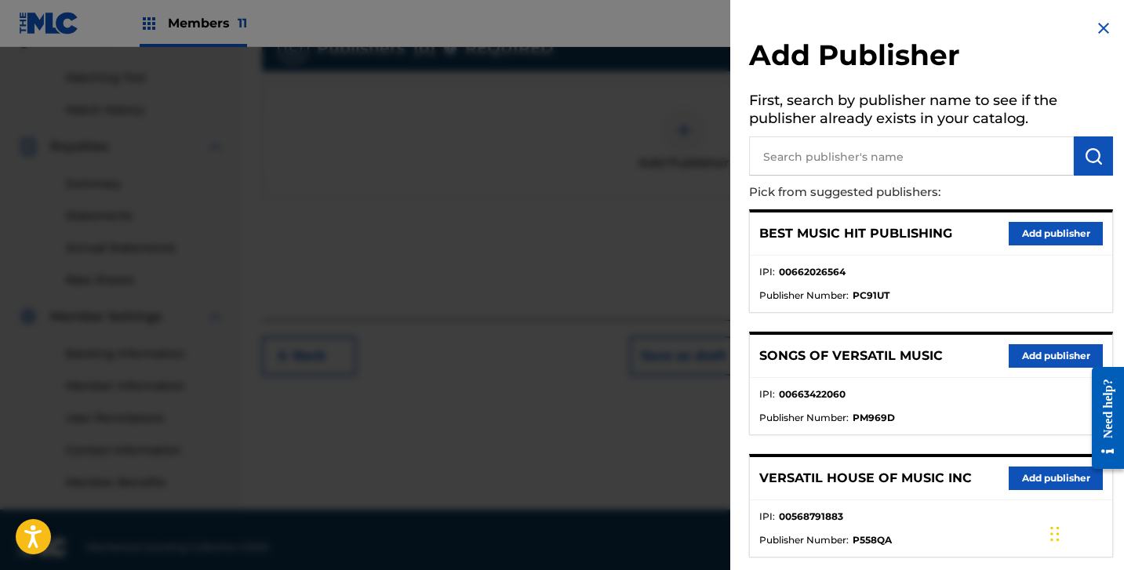
click at [812, 145] on input "text" at bounding box center [911, 155] width 325 height 39
paste input "HITS OF MR PUBLISHING"
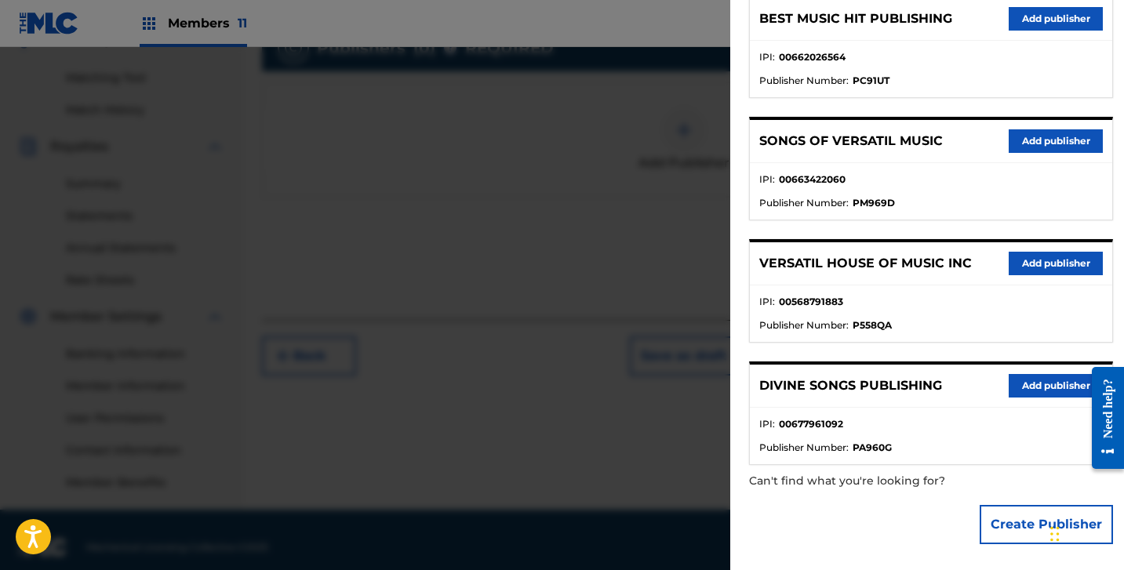
type input "HITS OF MR PUBLISHING"
click at [1005, 514] on button "Create Publisher" at bounding box center [1046, 524] width 133 height 39
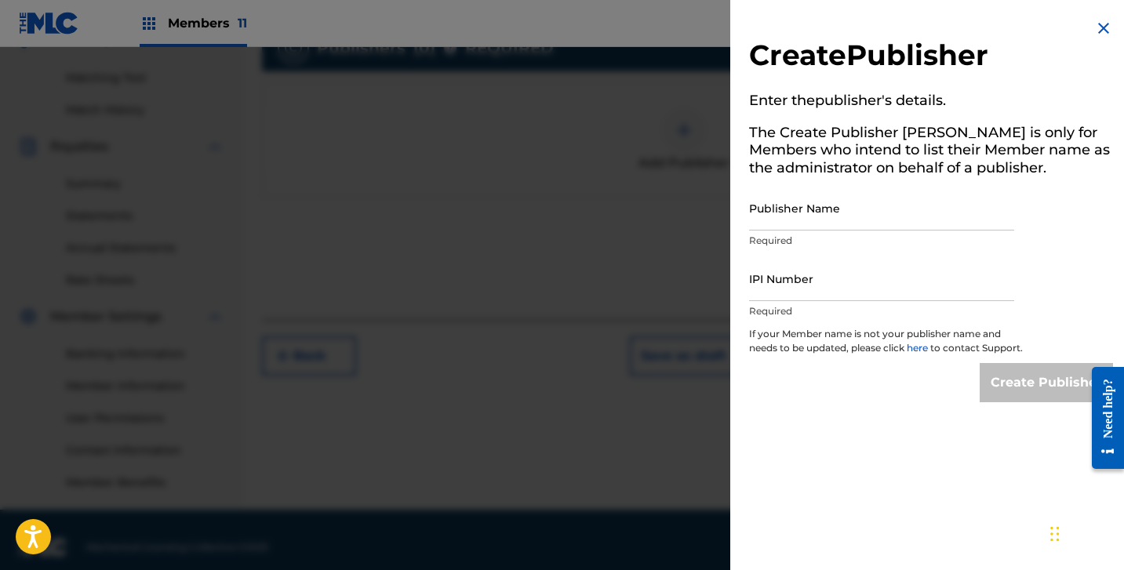
scroll to position [0, 0]
click at [828, 221] on input "Publisher Name" at bounding box center [881, 208] width 265 height 45
paste input "HITS OF MR PUBLISHING"
type input "HITS OF MR PUBLISHING"
click at [784, 281] on input "IPI Number" at bounding box center [881, 279] width 265 height 45
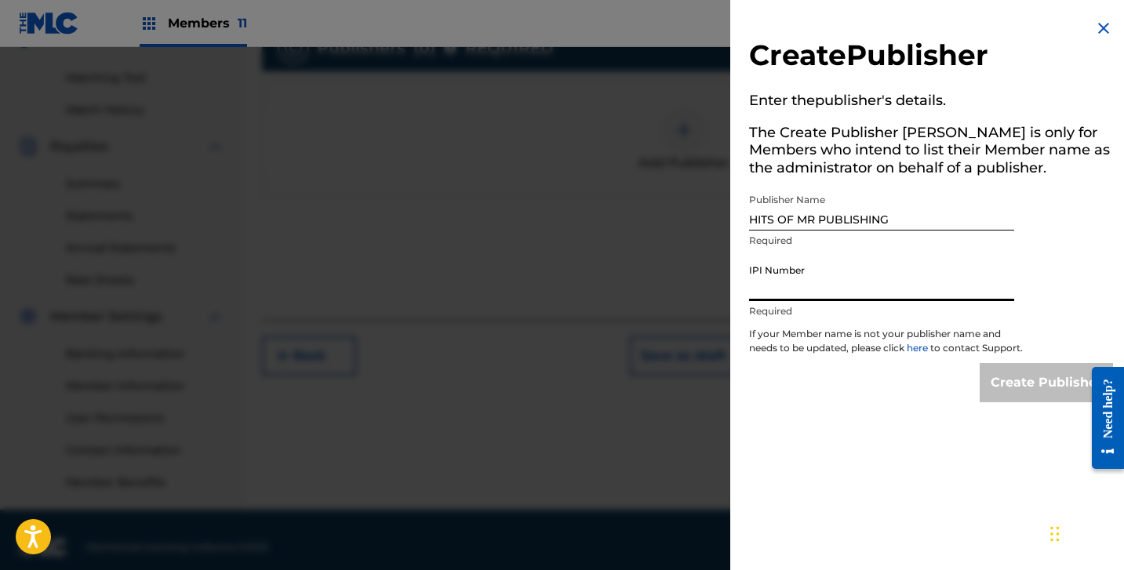
paste input "1284583717"
type input "1284583717"
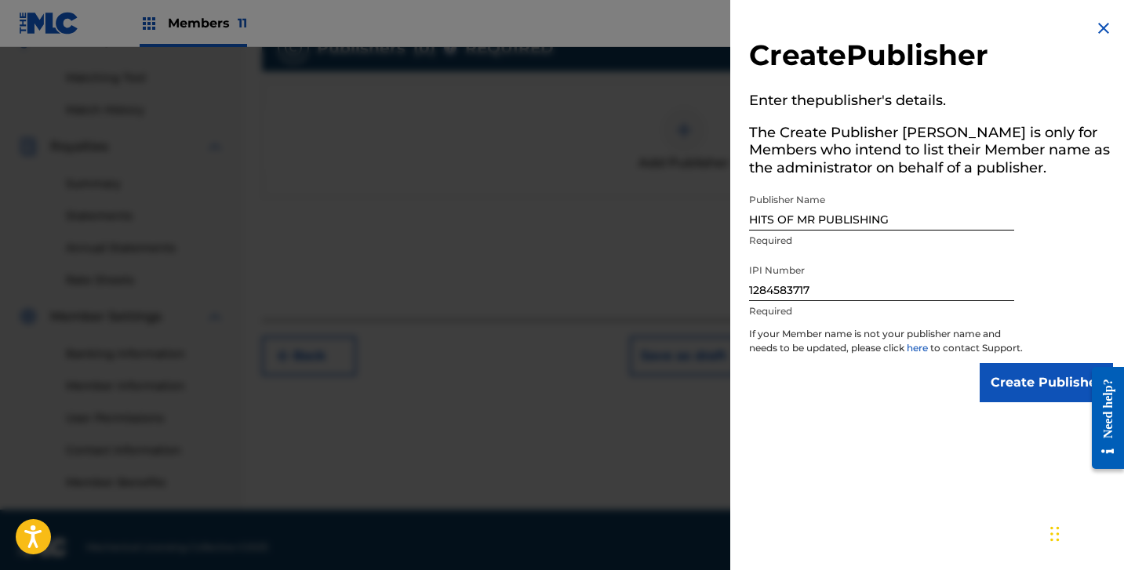
click at [1000, 387] on input "Create Publisher" at bounding box center [1046, 382] width 133 height 39
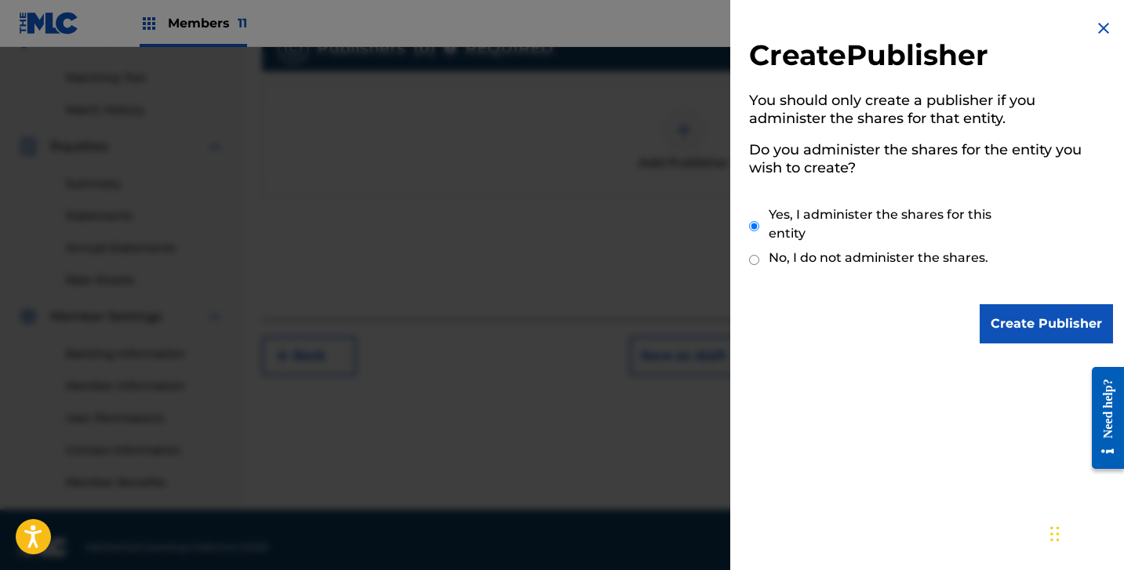
click at [995, 330] on input "Create Publisher" at bounding box center [1046, 323] width 133 height 39
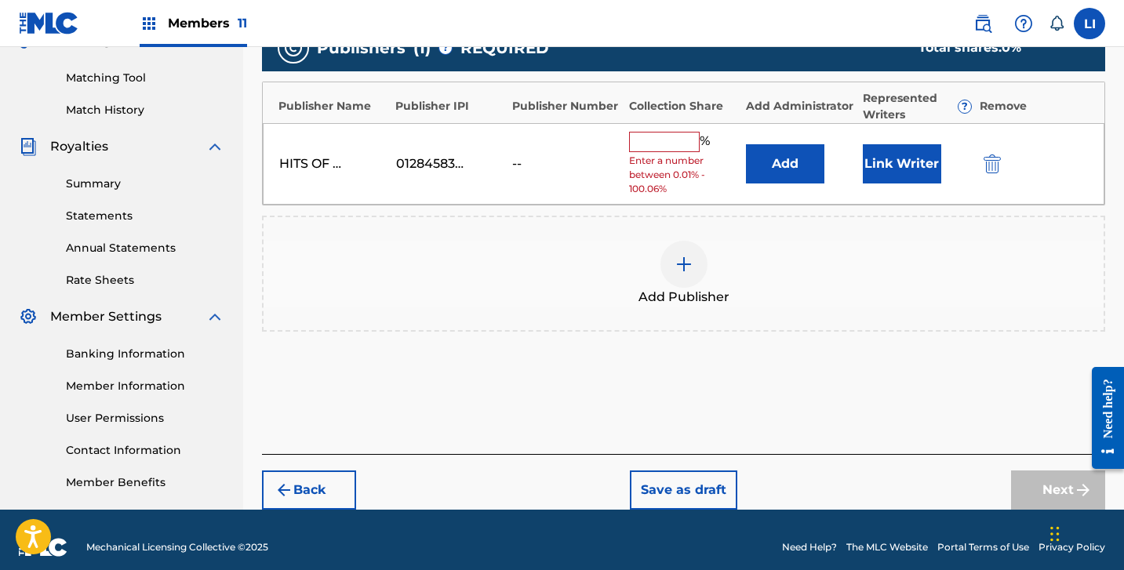
click at [790, 155] on button "Add" at bounding box center [785, 163] width 78 height 39
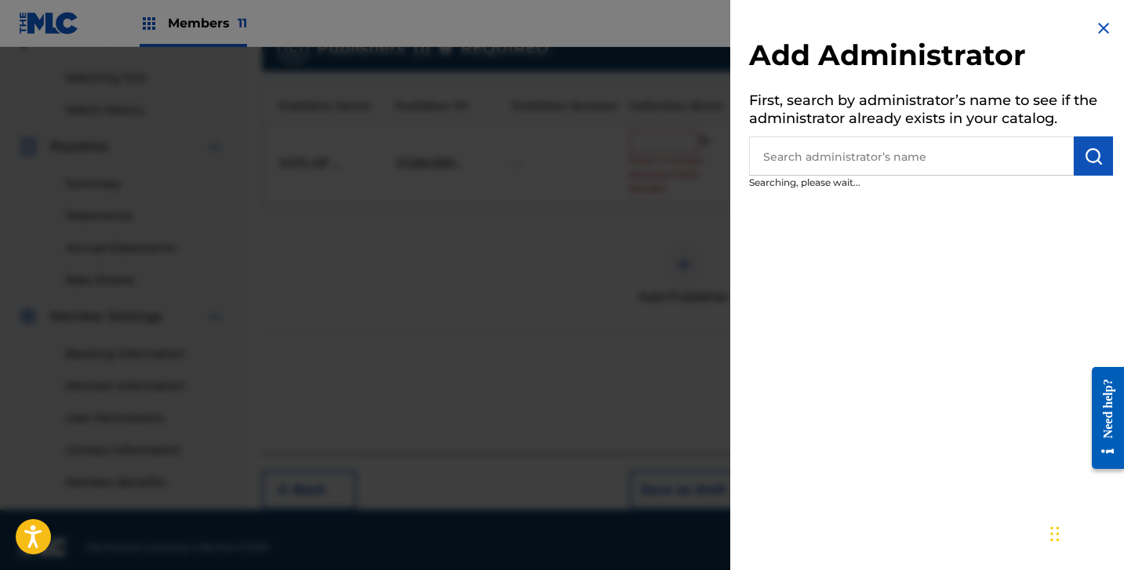
click at [792, 158] on input "text" at bounding box center [911, 155] width 325 height 39
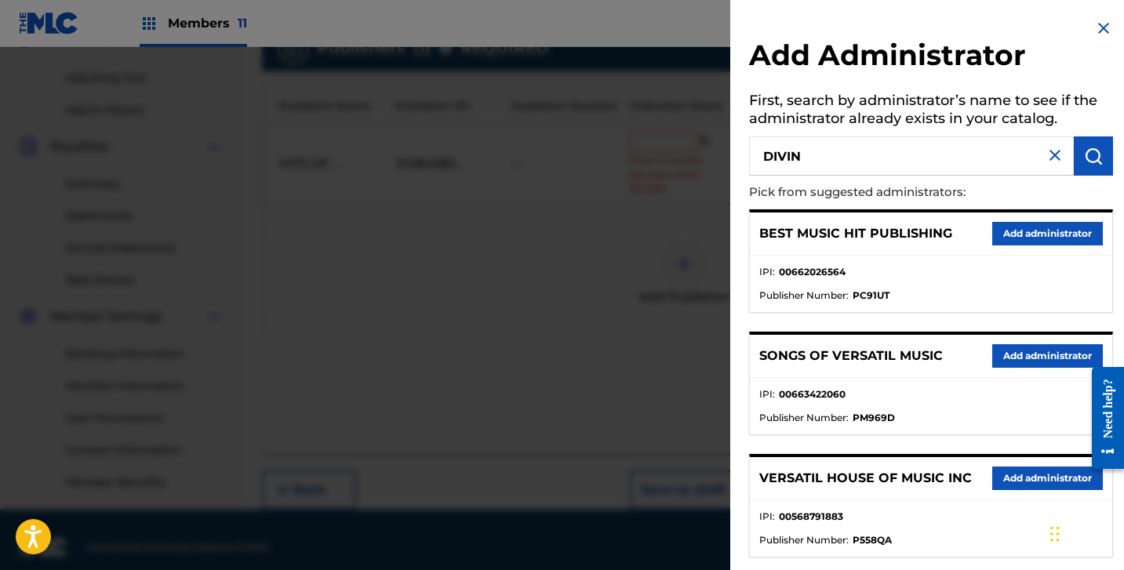
type input "DIVIN"
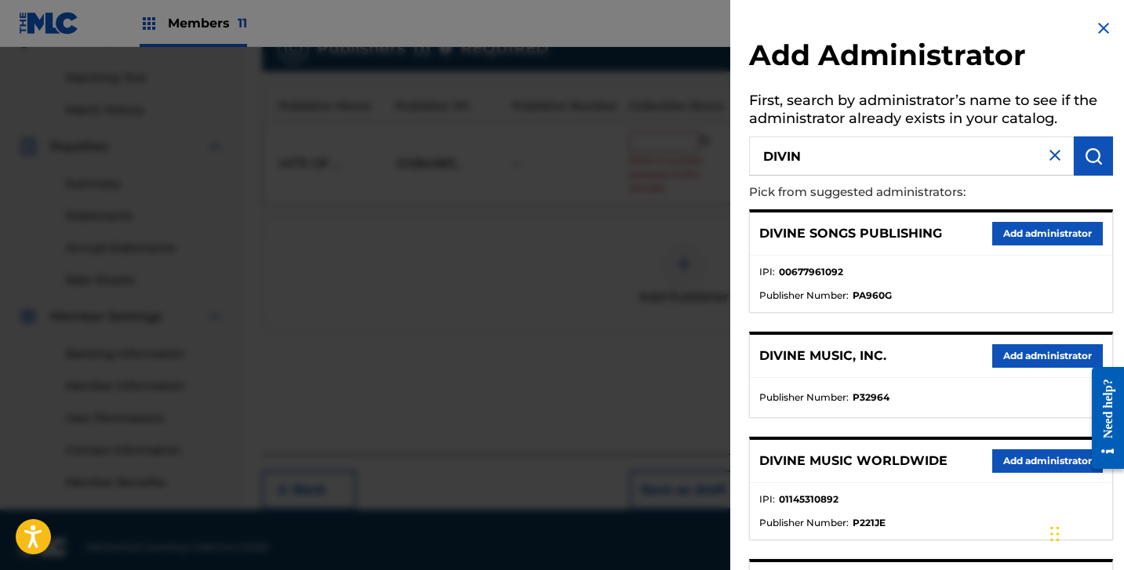
click at [1003, 356] on button "Add administrator" at bounding box center [1047, 356] width 111 height 24
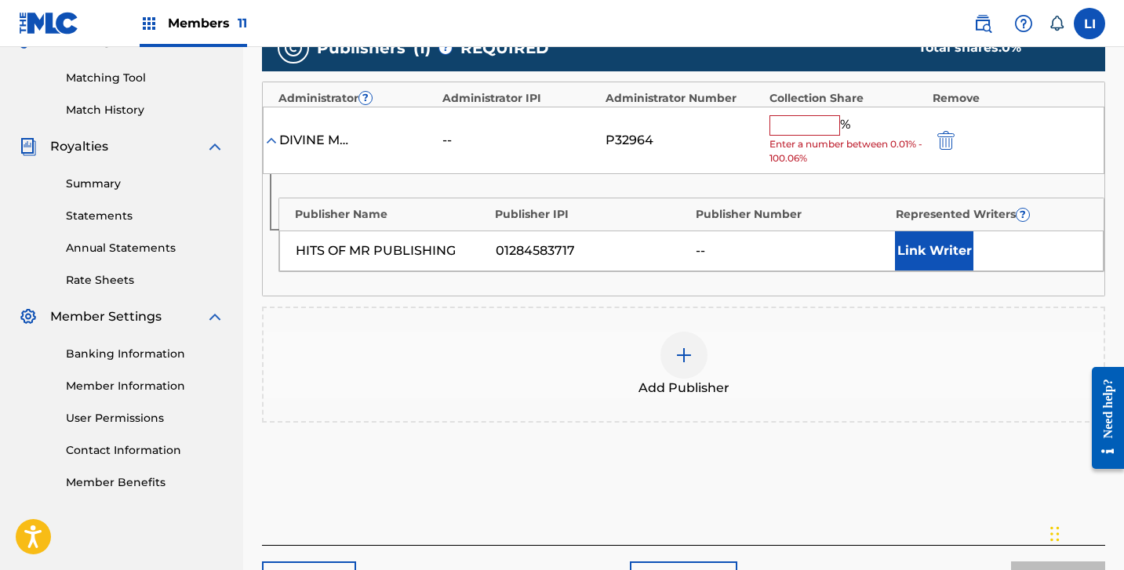
click at [822, 121] on input "text" at bounding box center [805, 125] width 71 height 20
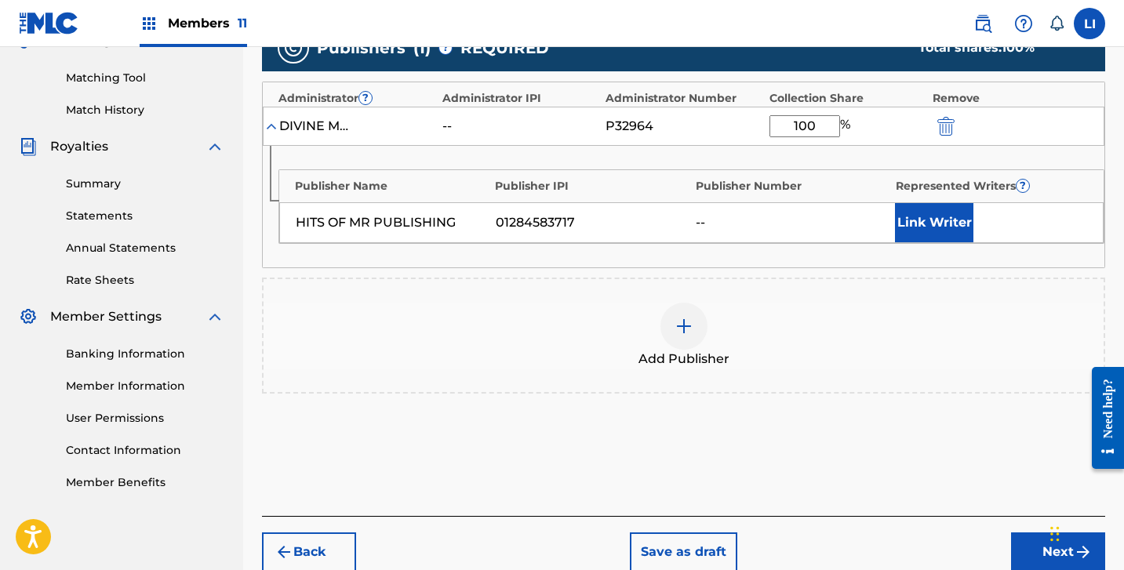
type input "100"
click at [973, 231] on div "Link Writer" at bounding box center [991, 222] width 192 height 39
click at [909, 231] on button "Link Writer" at bounding box center [934, 222] width 78 height 39
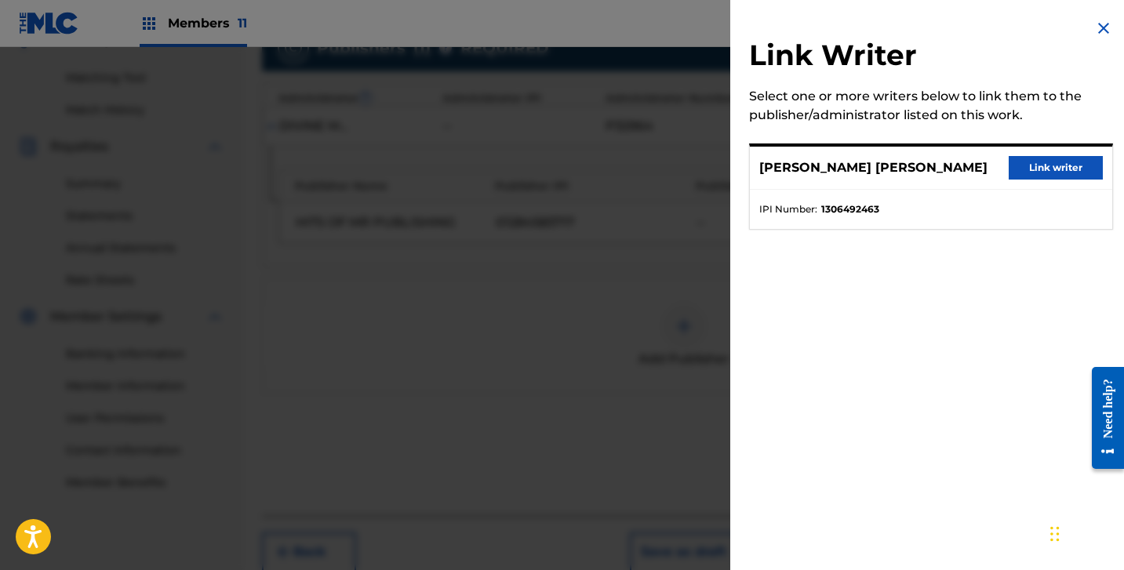
click at [1032, 169] on button "Link writer" at bounding box center [1056, 168] width 94 height 24
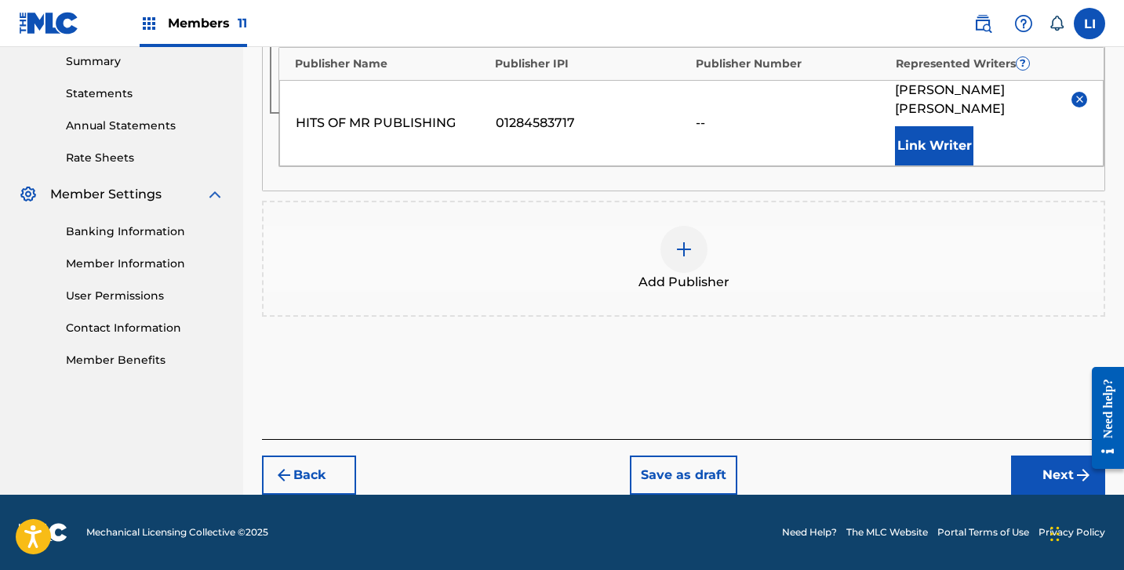
click at [1027, 479] on button "Next" at bounding box center [1058, 475] width 94 height 39
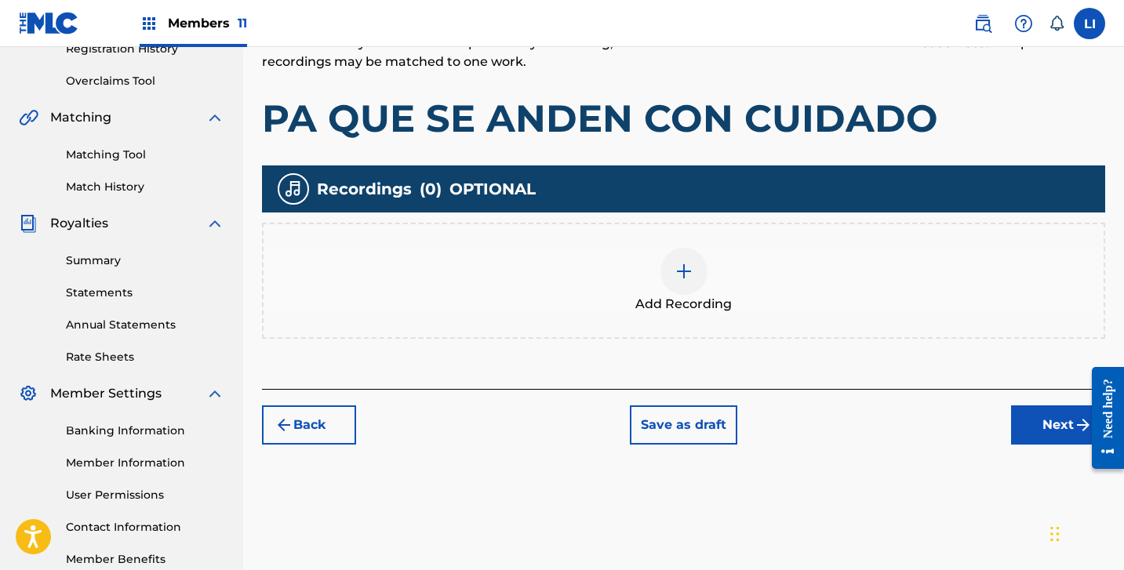
scroll to position [348, 0]
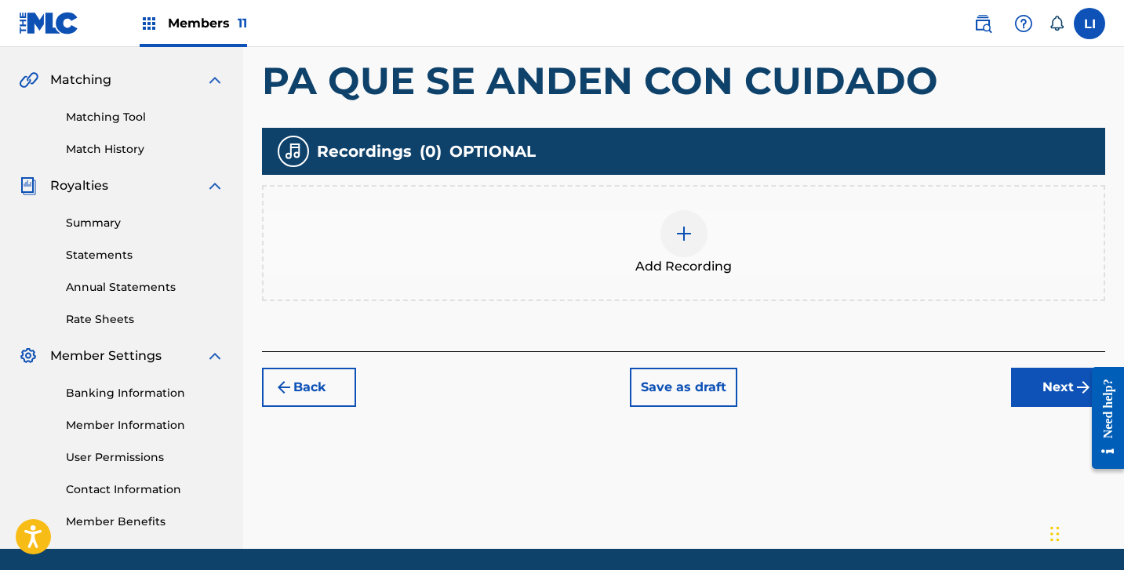
click at [705, 230] on div at bounding box center [684, 233] width 47 height 47
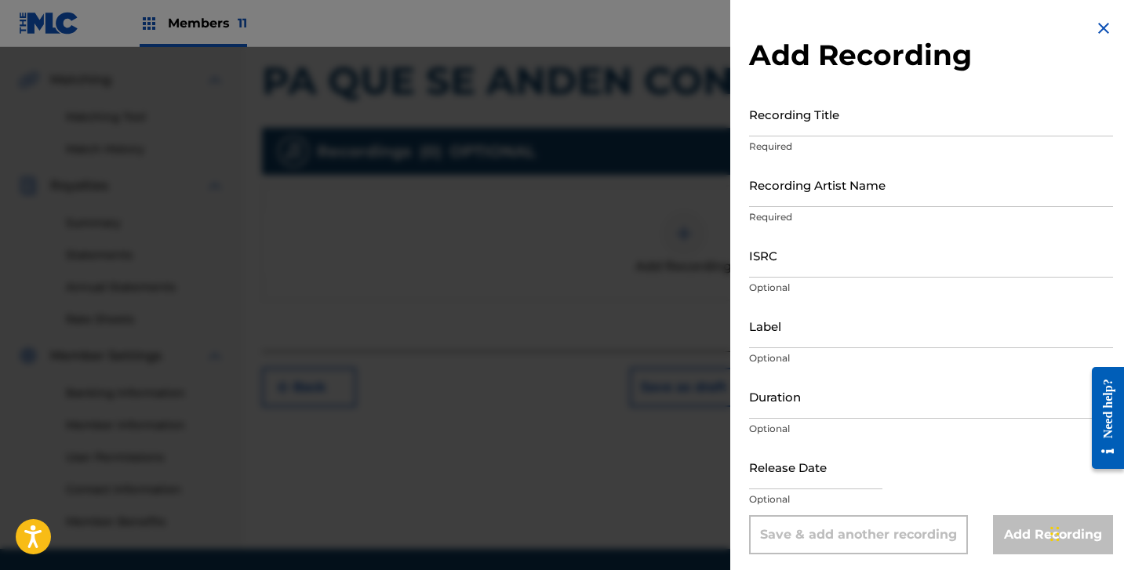
click at [846, 126] on input "Recording Title" at bounding box center [931, 114] width 364 height 45
type input "PA QUE SE ANDEN CUIDANDO"
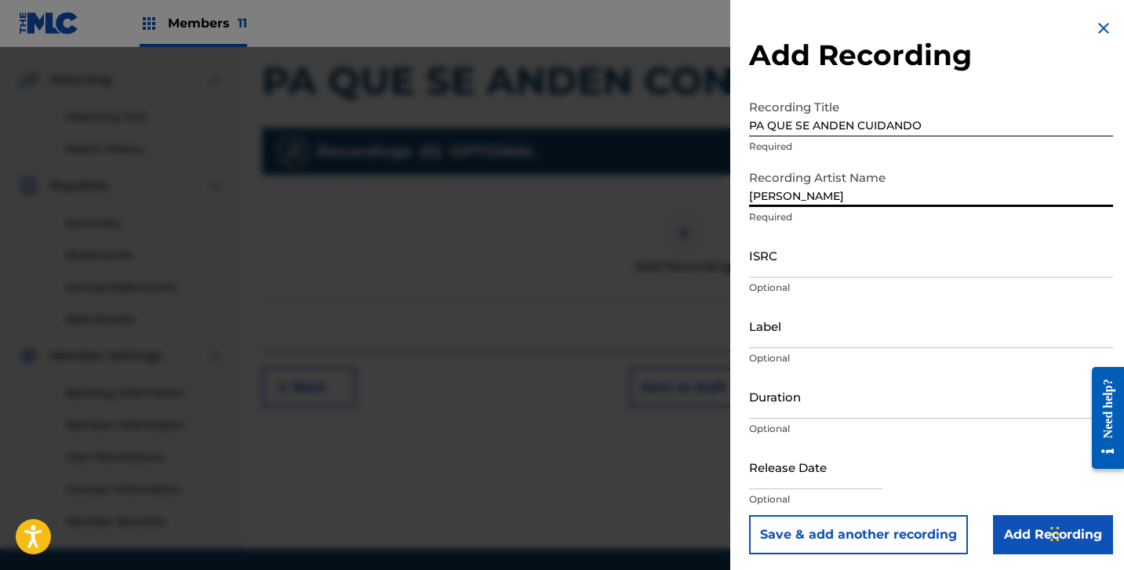
type input "[PERSON_NAME]"
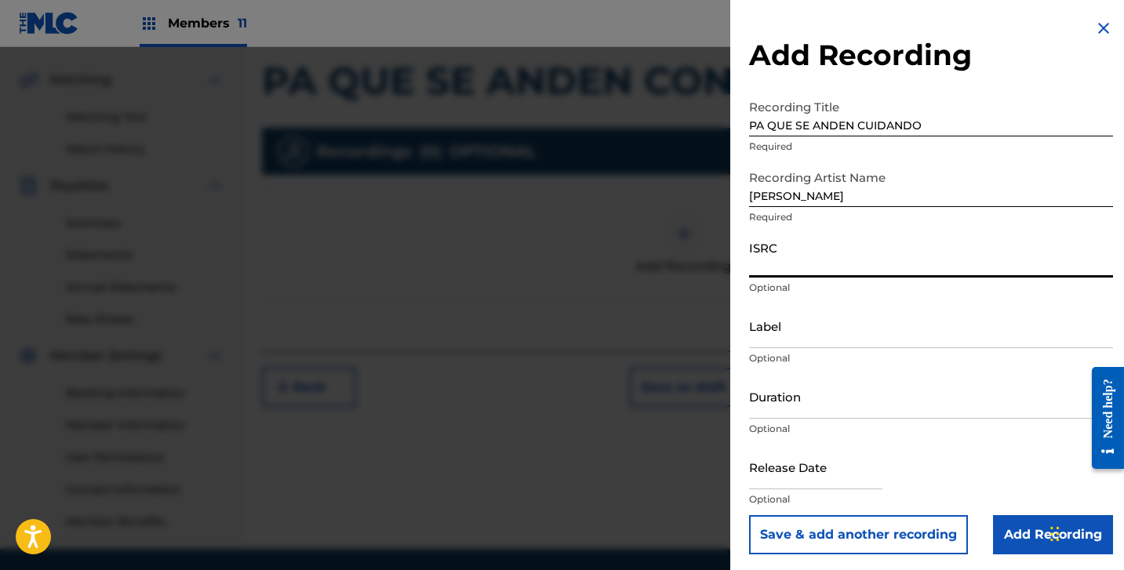
paste input "QZTAU2490509"
type input "QZTAU2490509"
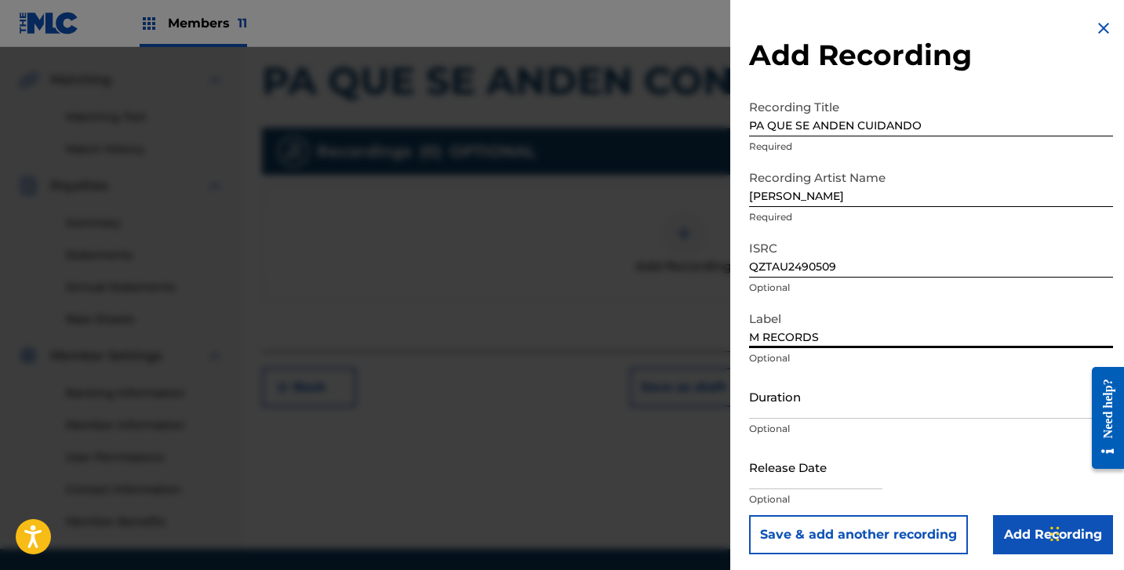
type input "M RECORDS"
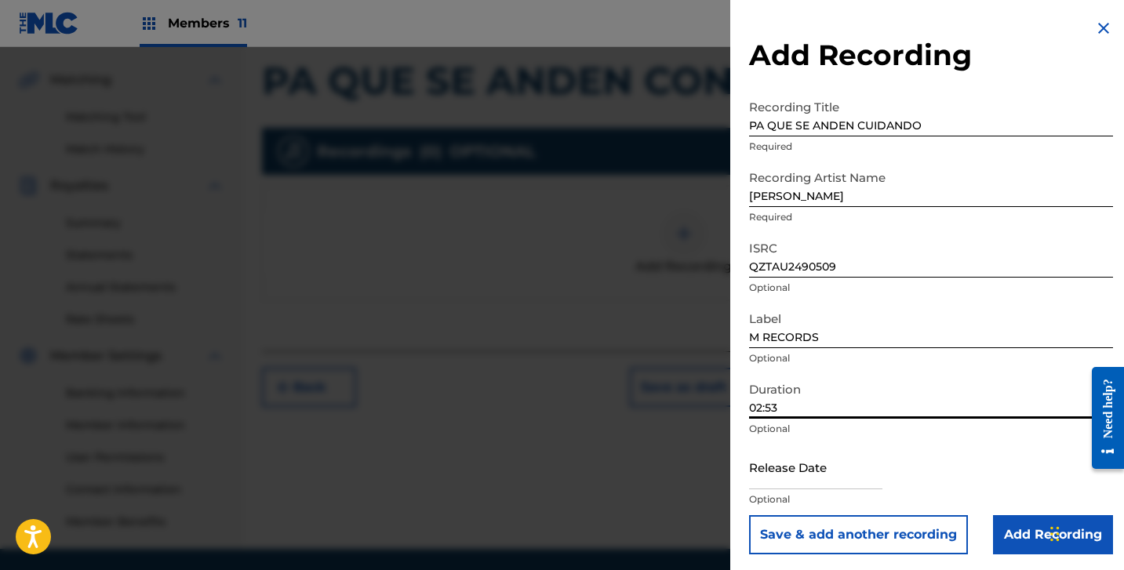
type input "02:53"
select select "7"
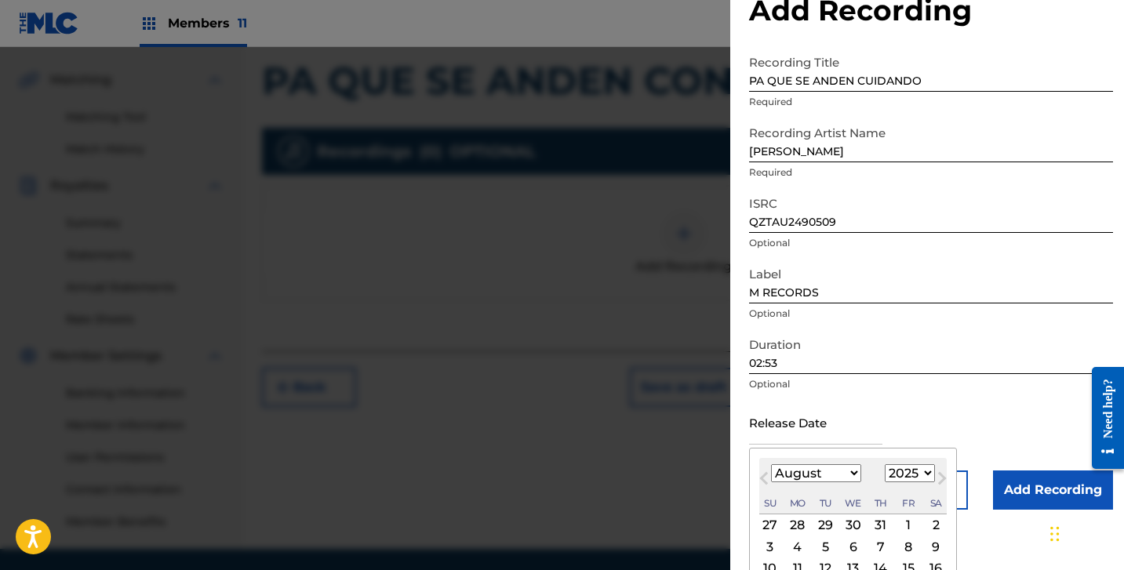
scroll to position [149, 0]
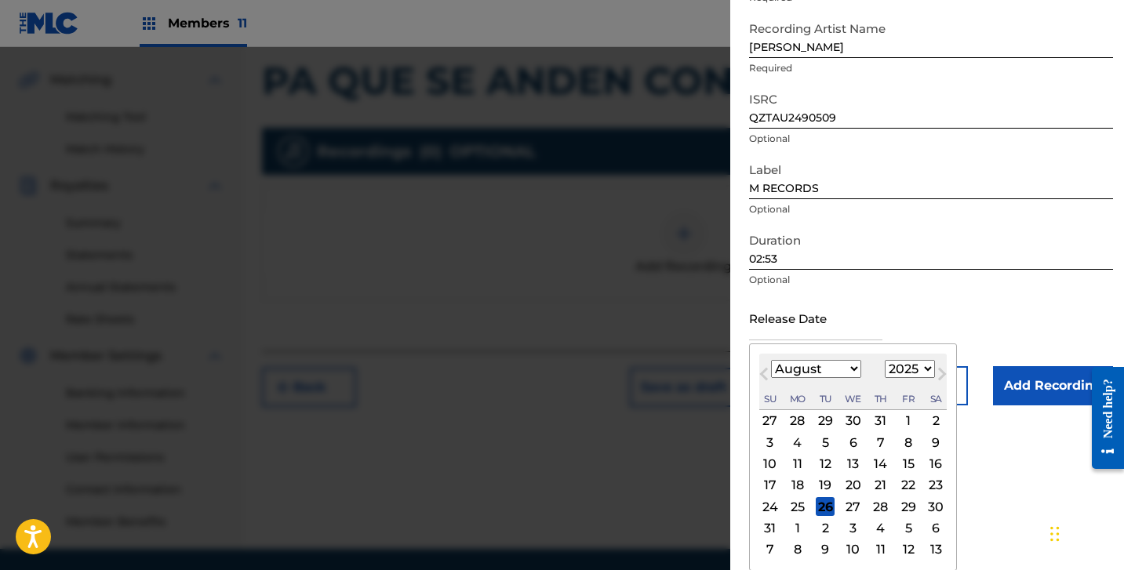
click at [904, 371] on select "1899 1900 1901 1902 1903 1904 1905 1906 1907 1908 1909 1910 1911 1912 1913 1914…" at bounding box center [910, 369] width 50 height 18
select select "2024"
click at [885, 378] on select "1899 1900 1901 1902 1903 1904 1905 1906 1907 1908 1909 1910 1911 1912 1913 1914…" at bounding box center [910, 369] width 50 height 18
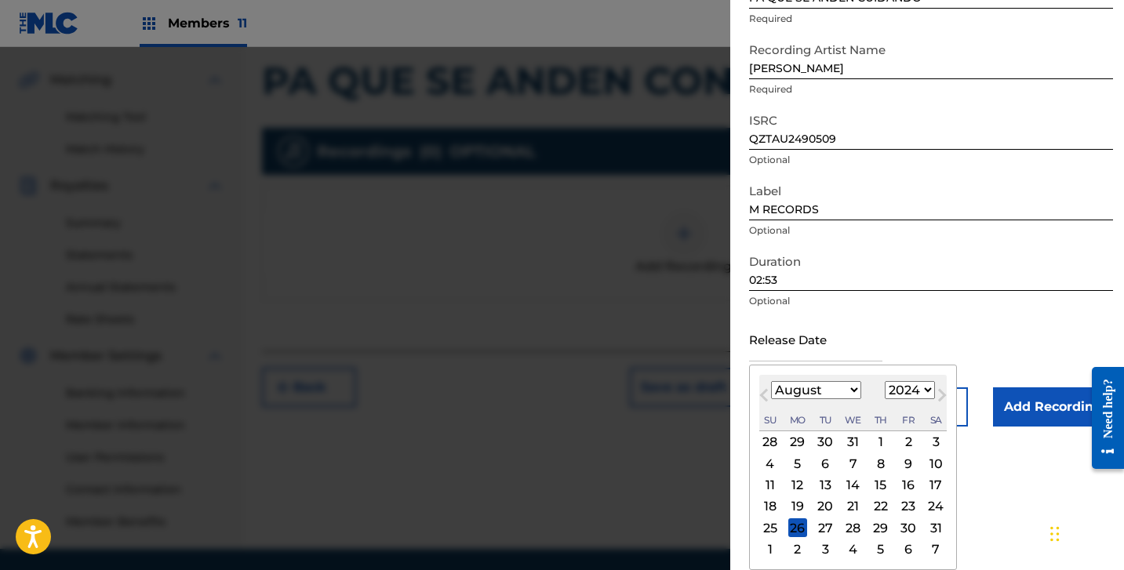
click at [899, 442] on div "2" at bounding box center [908, 442] width 19 height 19
type input "[DATE]"
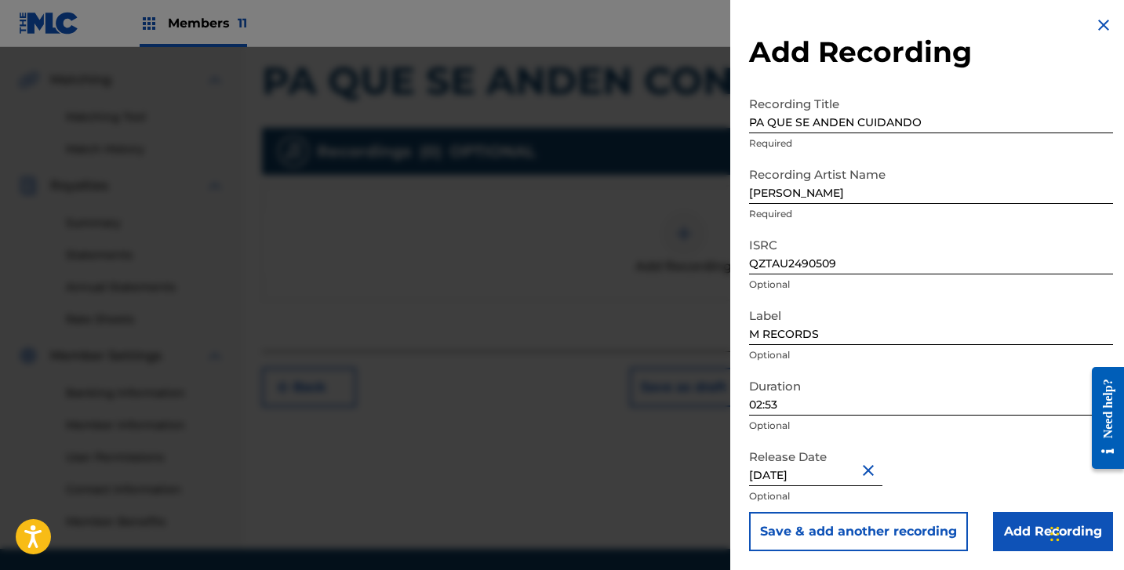
click at [1015, 512] on form "Recording Title PA QUE SE ANDEN CUIDANDO Required Recording Artist Name [PERSON…" at bounding box center [931, 320] width 364 height 463
drag, startPoint x: 1016, startPoint y: 522, endPoint x: 1010, endPoint y: 515, distance: 8.9
click at [1015, 522] on input "Add Recording" at bounding box center [1053, 531] width 120 height 39
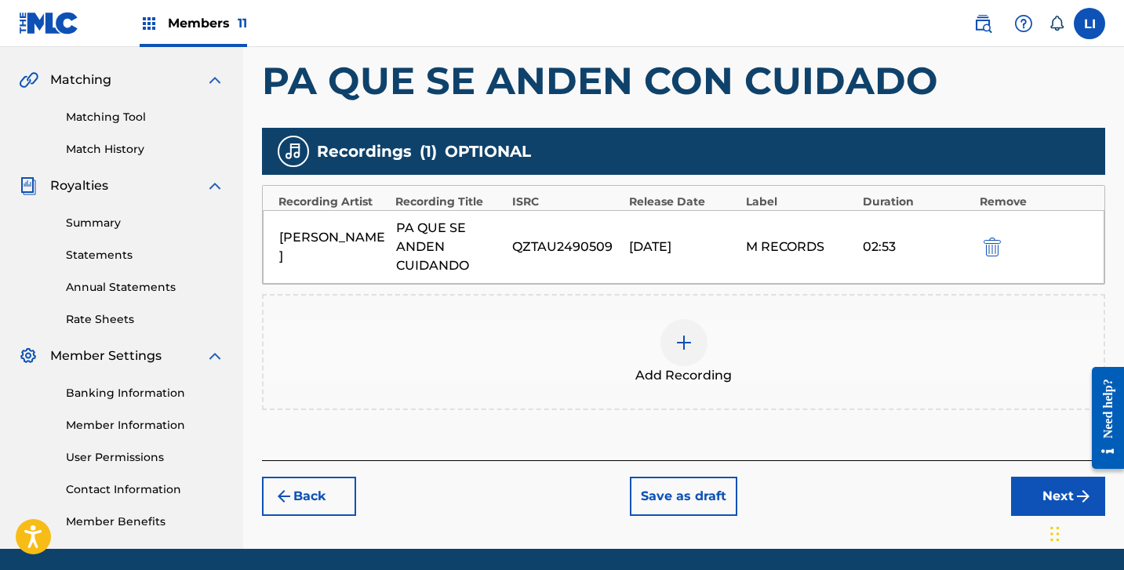
click at [1011, 493] on button "Next" at bounding box center [1058, 496] width 94 height 39
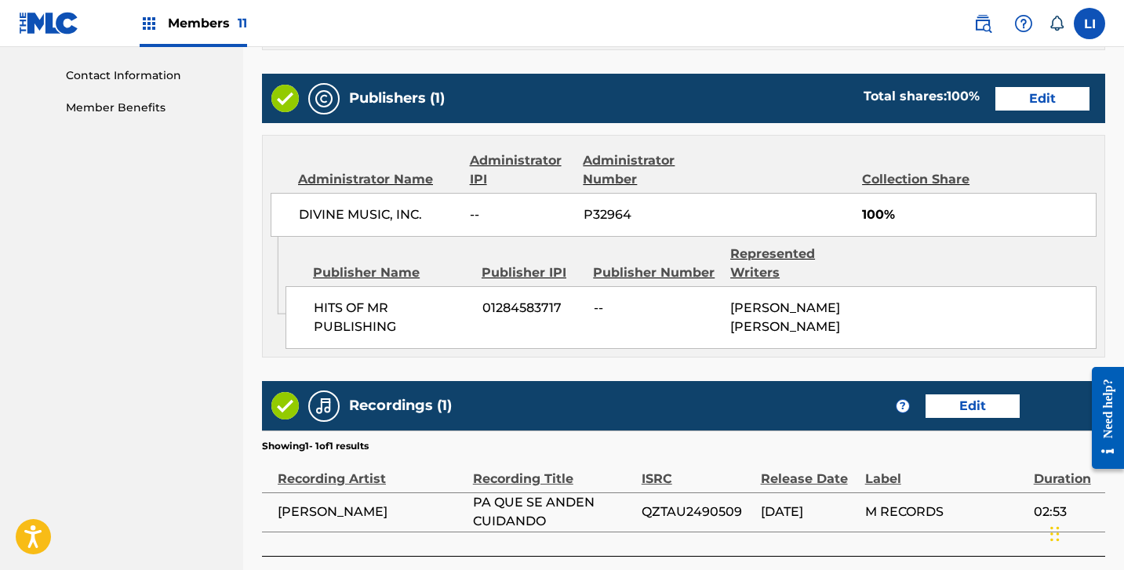
scroll to position [877, 0]
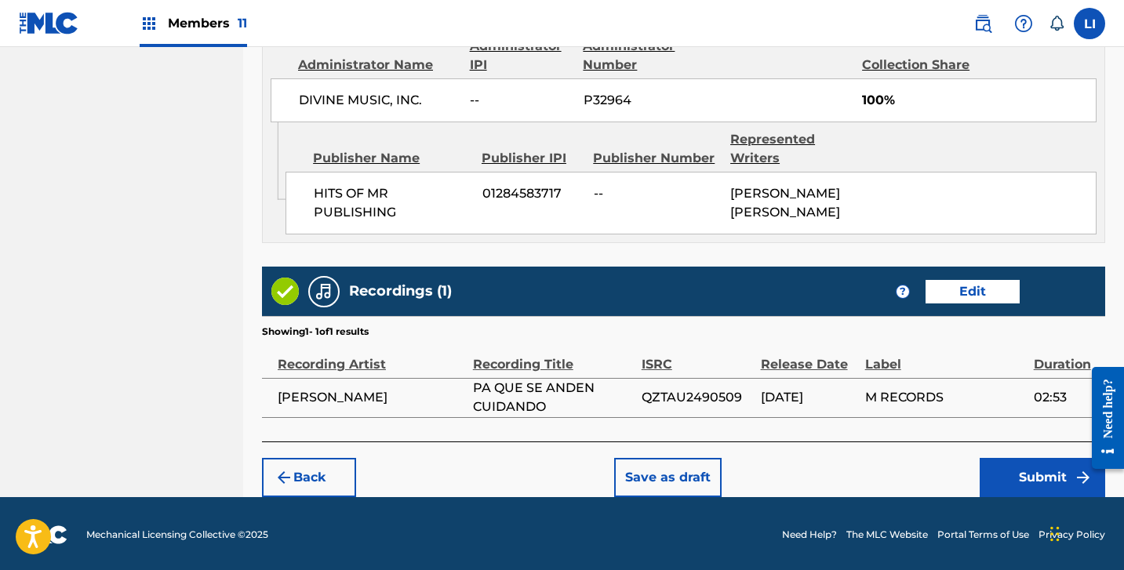
click at [1006, 475] on button "Submit" at bounding box center [1043, 477] width 126 height 39
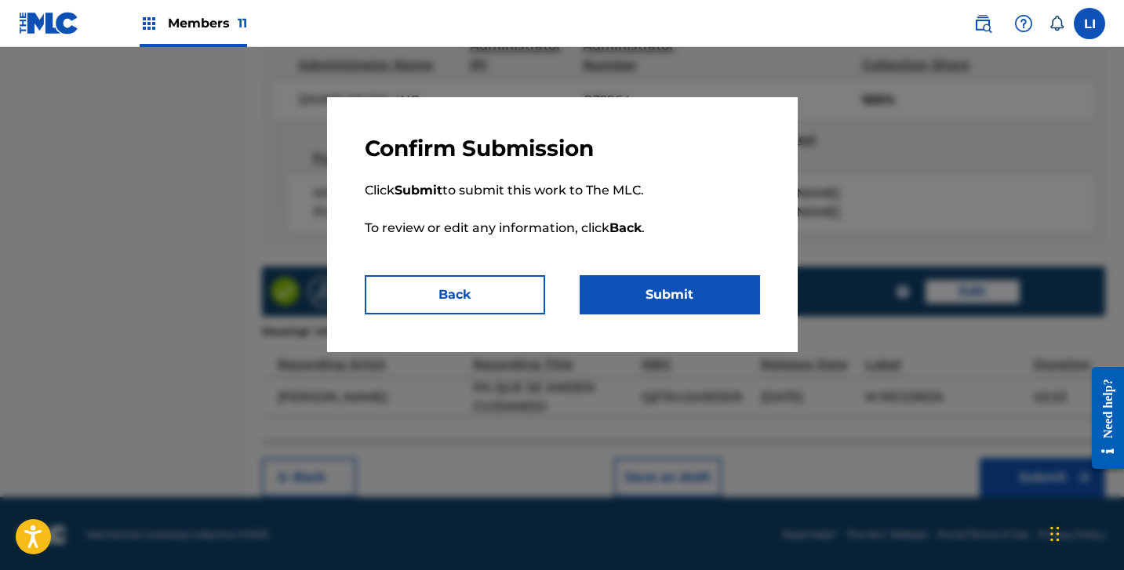
click at [657, 276] on button "Submit" at bounding box center [670, 294] width 180 height 39
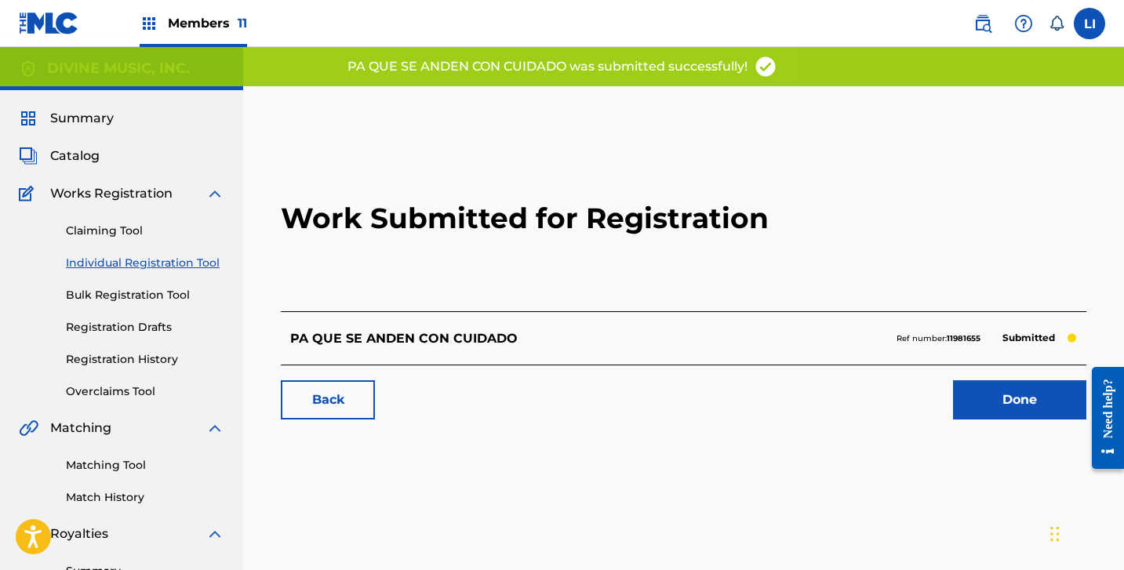
click at [955, 417] on link "Done" at bounding box center [1019, 399] width 133 height 39
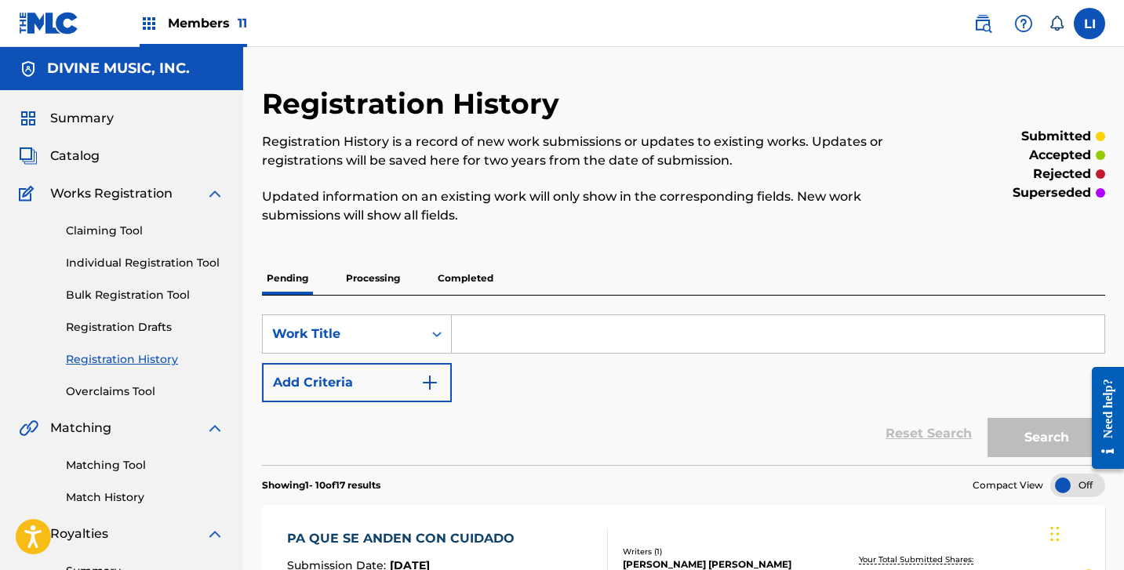
click at [158, 258] on link "Individual Registration Tool" at bounding box center [145, 263] width 158 height 16
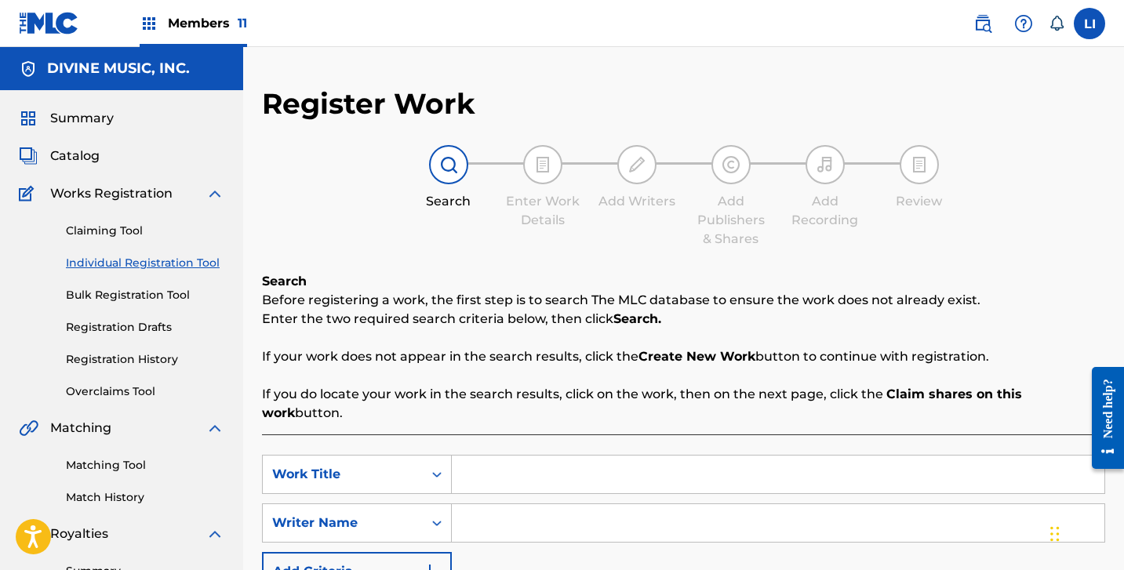
click at [158, 258] on link "Individual Registration Tool" at bounding box center [145, 263] width 158 height 16
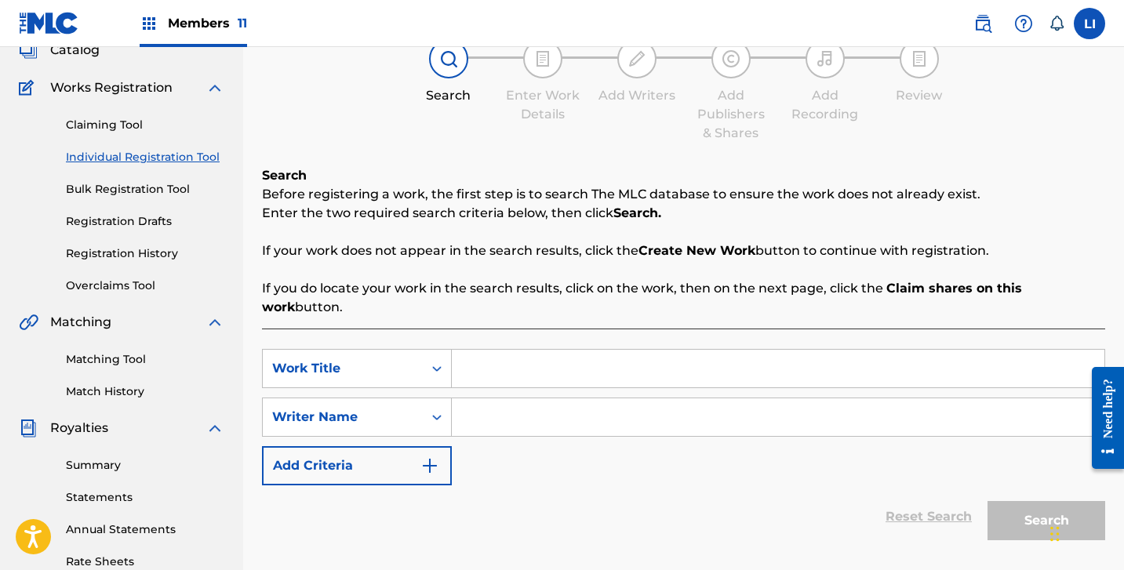
scroll to position [129, 0]
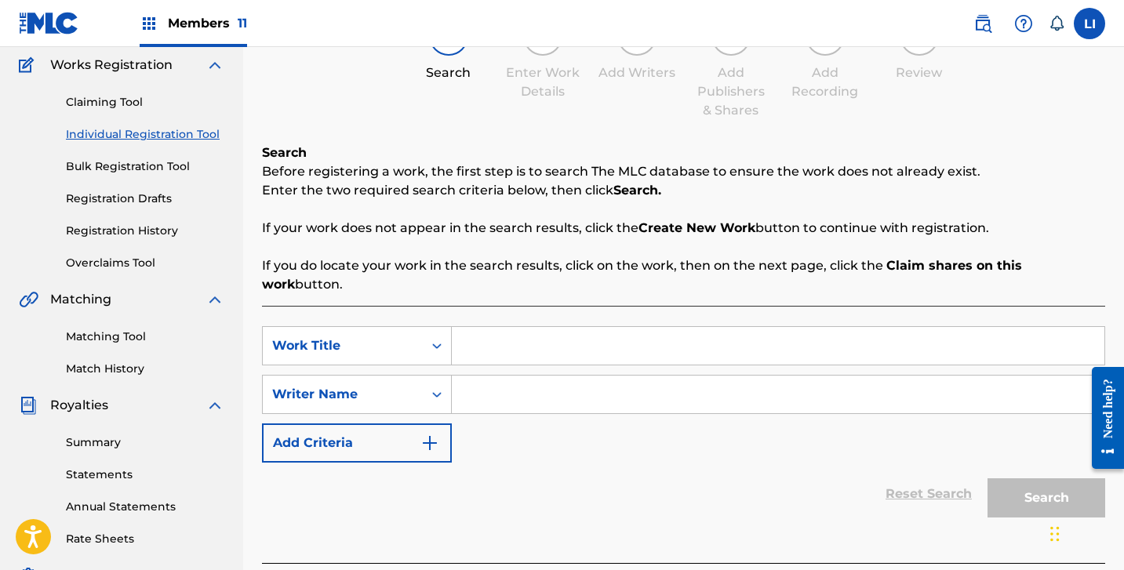
click at [514, 327] on input "Search Form" at bounding box center [778, 346] width 653 height 38
type input "BASTA"
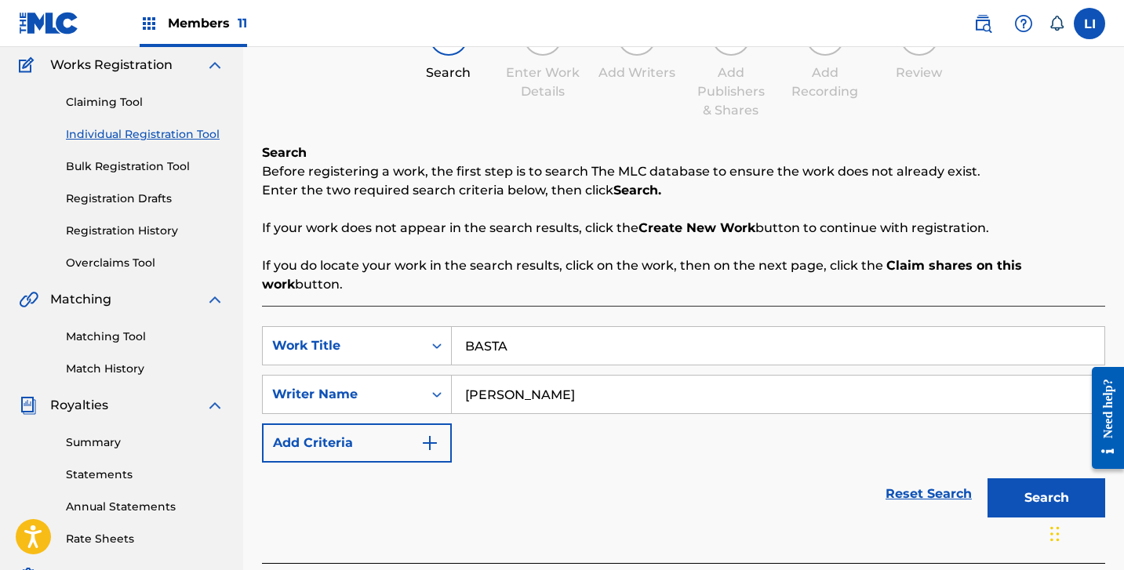
type input "[PERSON_NAME]"
click at [988, 479] on button "Search" at bounding box center [1047, 498] width 118 height 39
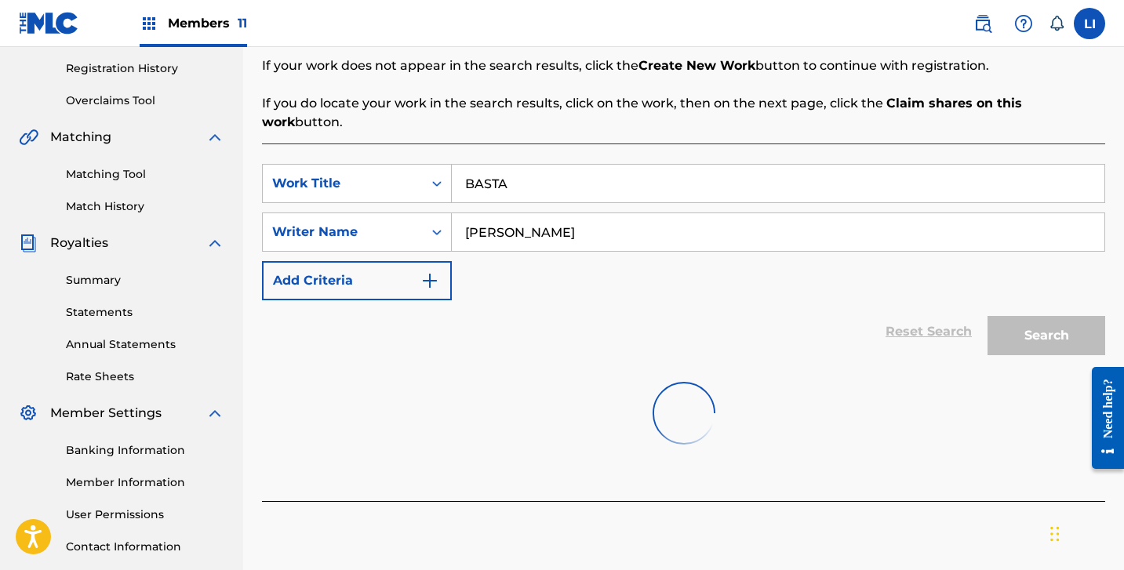
scroll to position [402, 0]
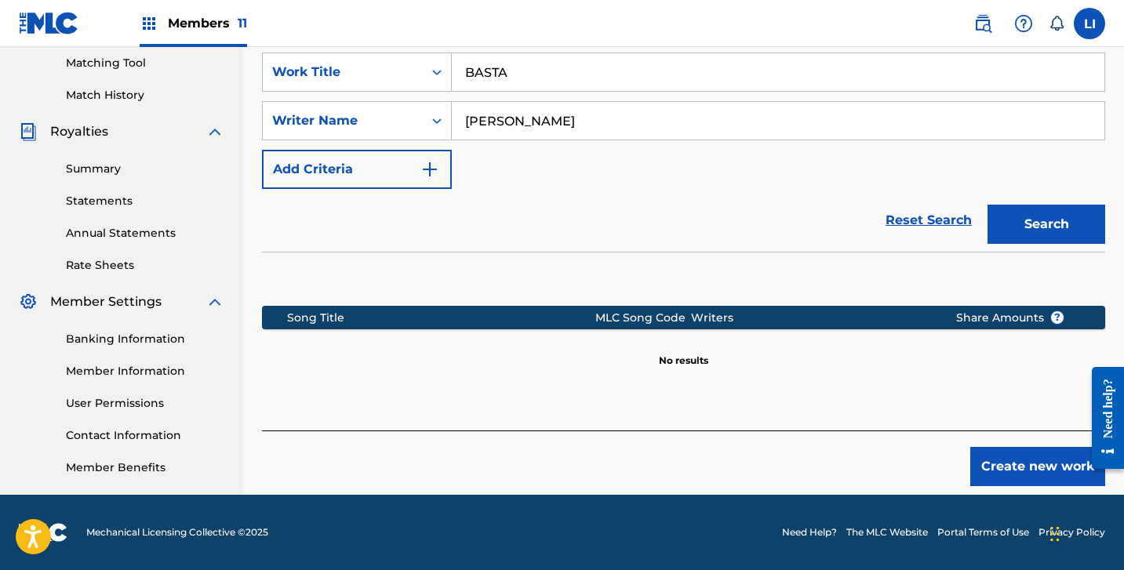
click at [1046, 467] on button "Create new work" at bounding box center [1037, 466] width 135 height 39
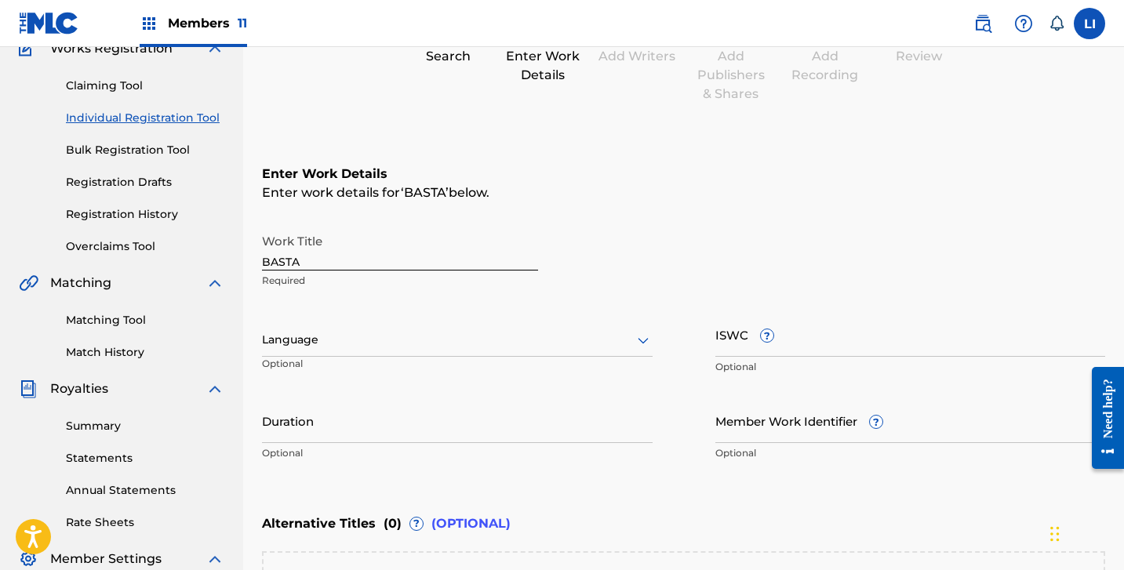
scroll to position [209, 0]
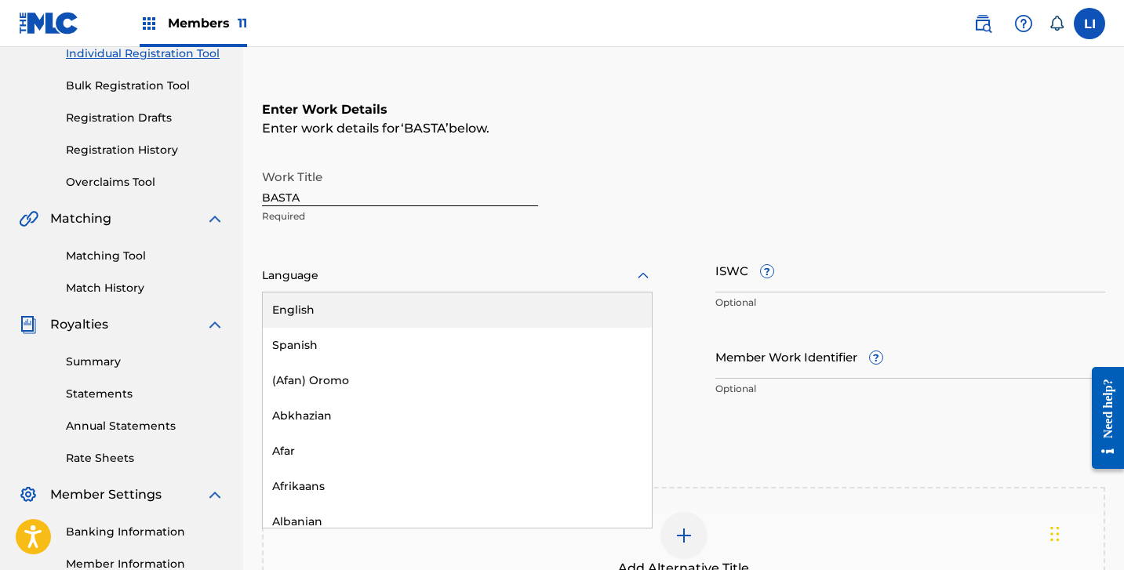
click at [286, 260] on div "Language" at bounding box center [457, 276] width 391 height 33
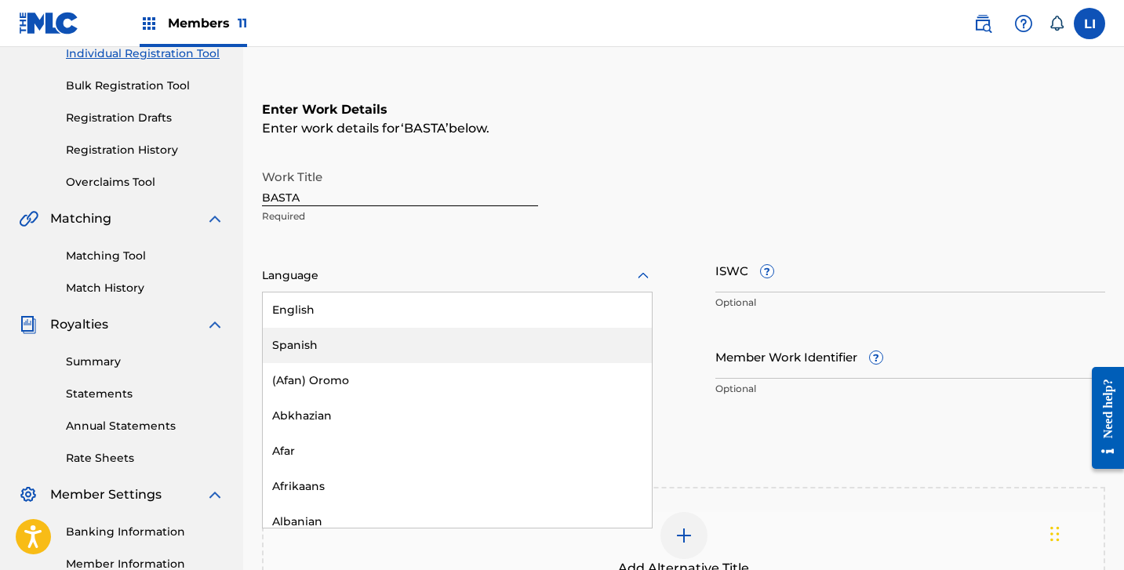
click at [297, 351] on div "Spanish" at bounding box center [457, 345] width 389 height 35
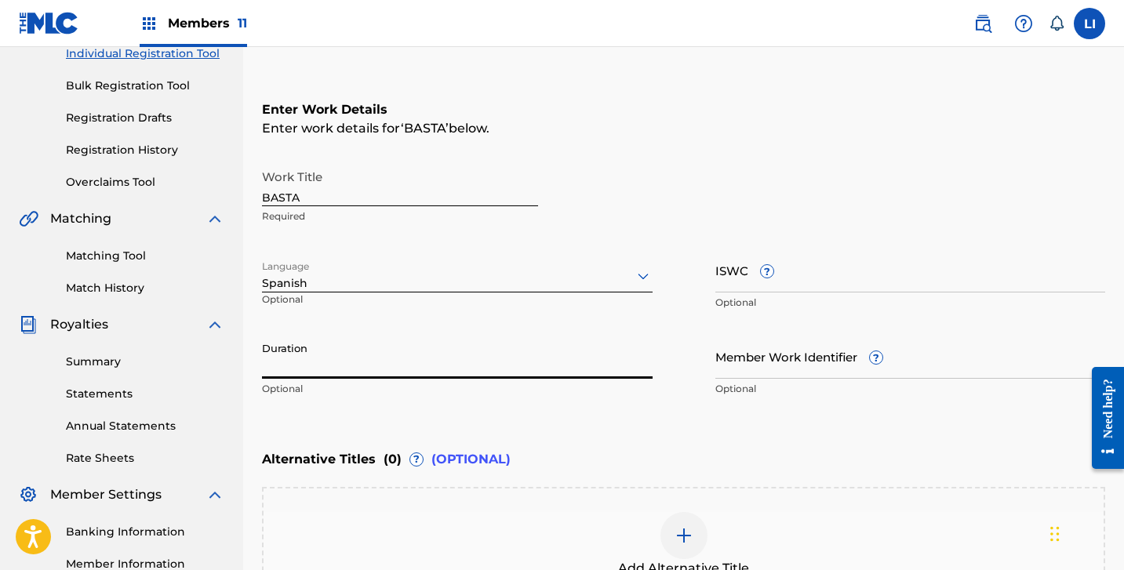
click at [303, 373] on input "Duration" at bounding box center [457, 356] width 391 height 45
click at [606, 361] on input "Duration" at bounding box center [457, 356] width 391 height 45
type input "3"
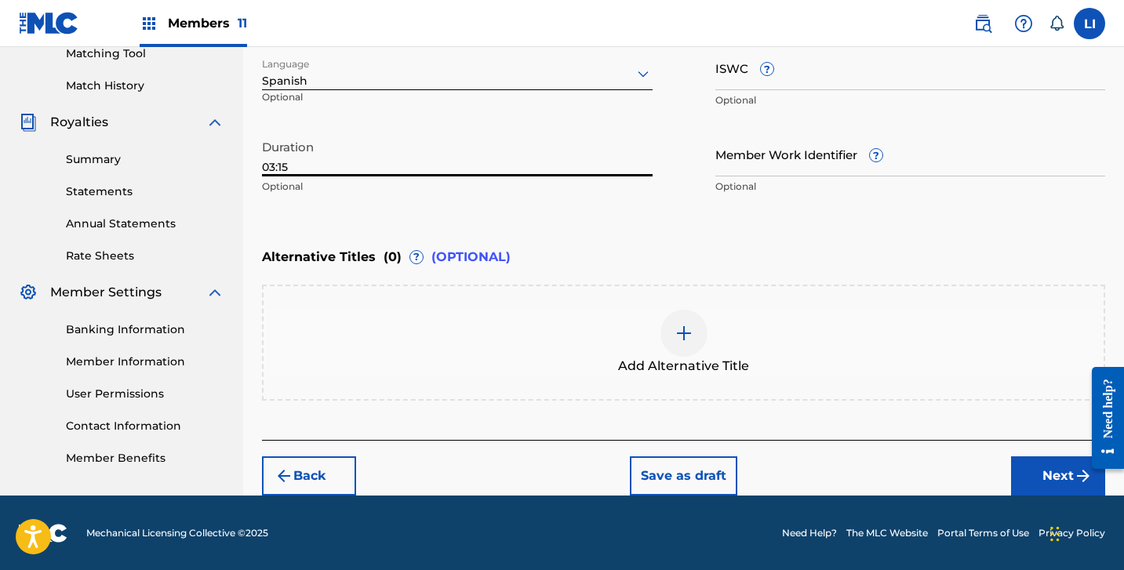
type input "03:15"
click at [1054, 488] on button "Next" at bounding box center [1058, 476] width 94 height 39
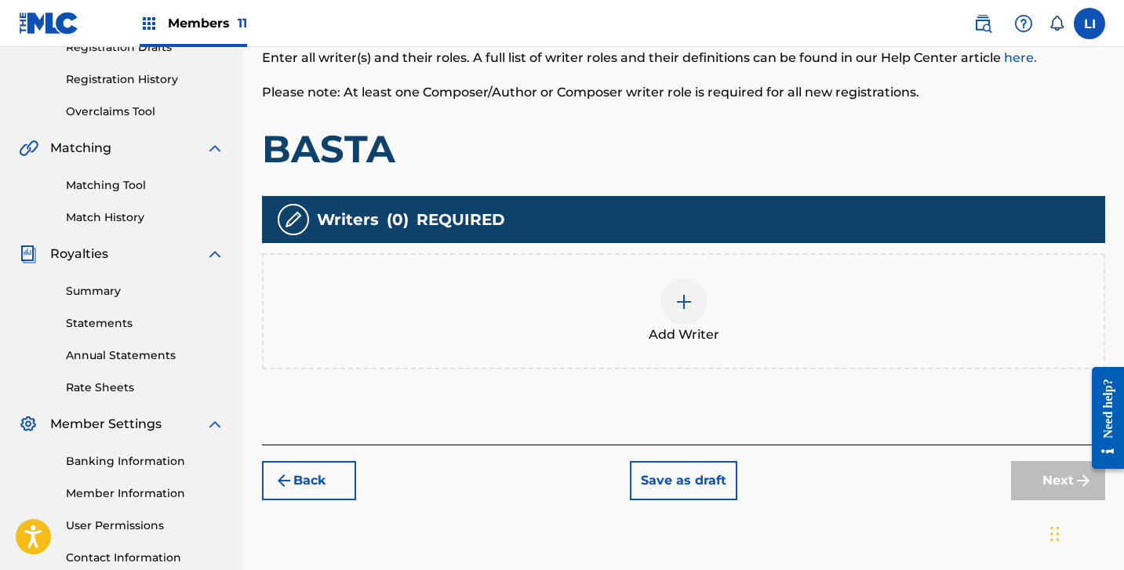
scroll to position [402, 0]
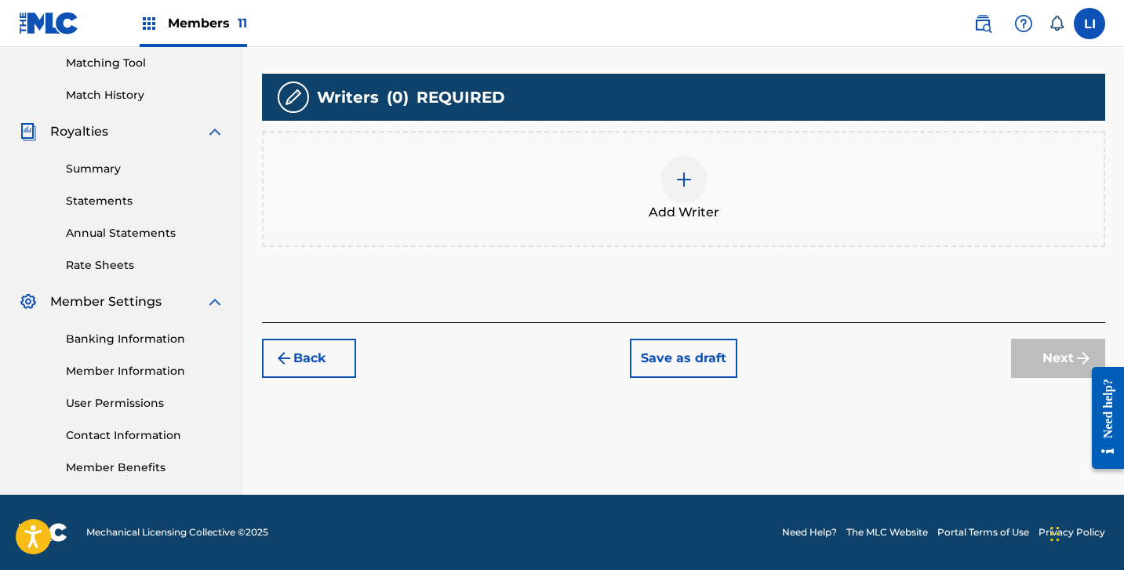
click at [695, 175] on div at bounding box center [684, 179] width 47 height 47
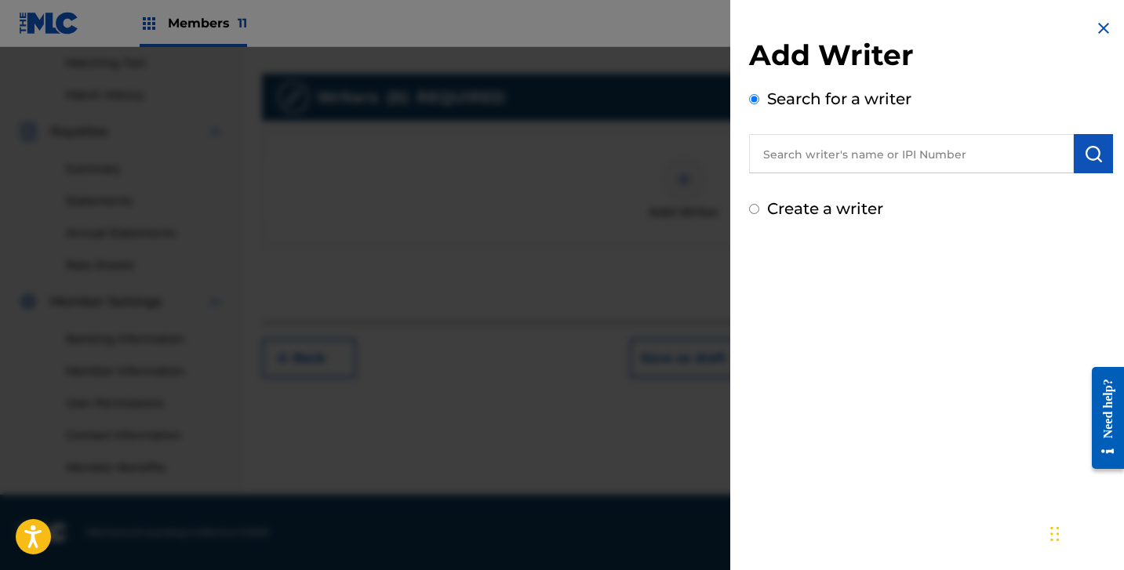
click at [828, 206] on label "Create a writer" at bounding box center [825, 208] width 116 height 19
radio input "true"
click at [759, 206] on input "Create a writer" at bounding box center [754, 209] width 10 height 10
radio input "false"
radio input "true"
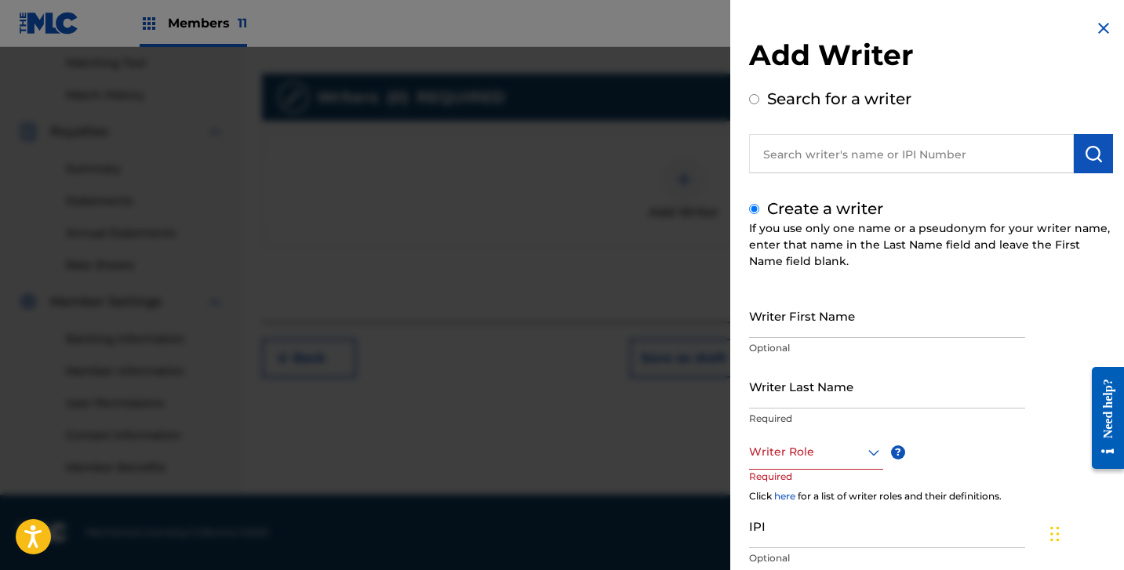
drag, startPoint x: 817, startPoint y: 257, endPoint x: 817, endPoint y: 303, distance: 46.3
click at [817, 265] on div "If you use only one name or a pseudonym for your writer name, enter that name i…" at bounding box center [931, 244] width 364 height 49
drag, startPoint x: 817, startPoint y: 303, endPoint x: 817, endPoint y: 316, distance: 13.3
click at [817, 315] on input "Writer First Name" at bounding box center [887, 315] width 276 height 45
paste input "[PERSON_NAME] [PERSON_NAME]"
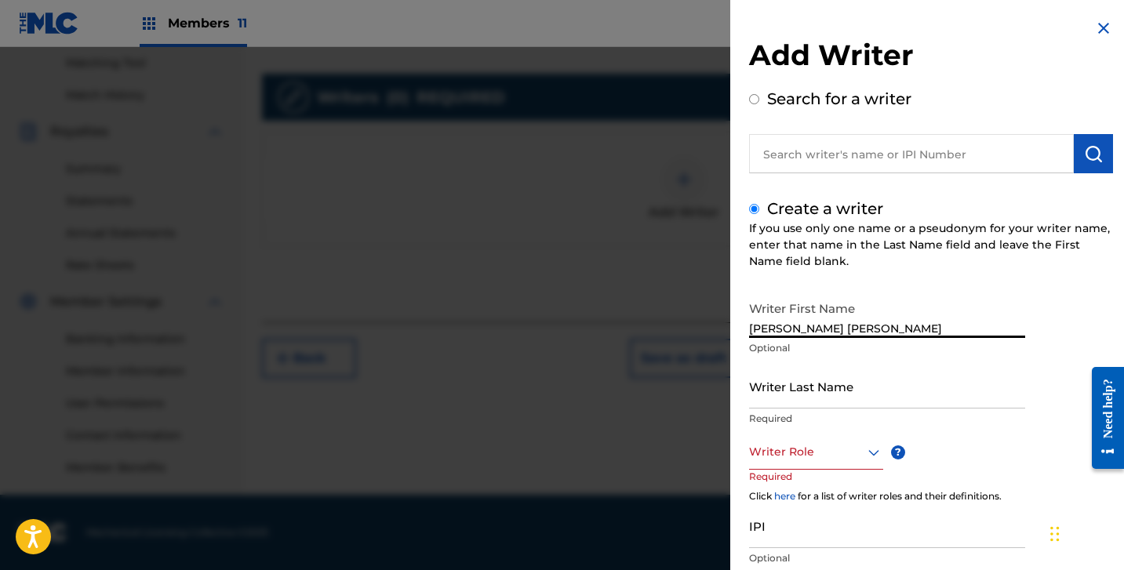
drag, startPoint x: 816, startPoint y: 330, endPoint x: 1022, endPoint y: 348, distance: 207.1
click at [1022, 348] on div "Writer First Name [PERSON_NAME] [PERSON_NAME] Optional" at bounding box center [887, 328] width 276 height 71
type input "[PERSON_NAME]"
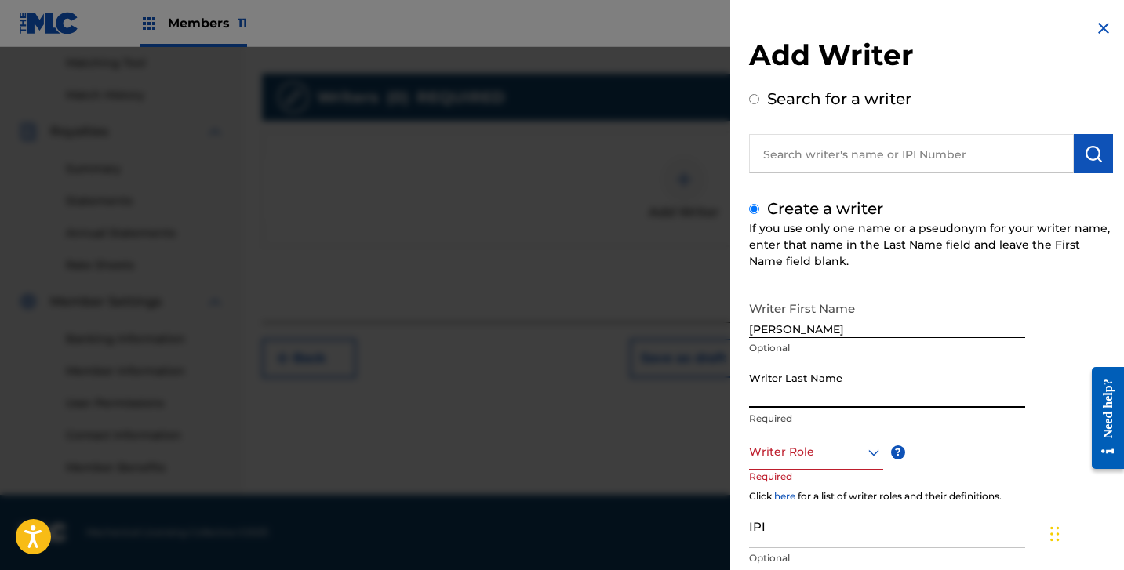
click at [896, 386] on input "Writer Last Name" at bounding box center [887, 386] width 276 height 45
paste input "[PERSON_NAME]"
type input "[PERSON_NAME]"
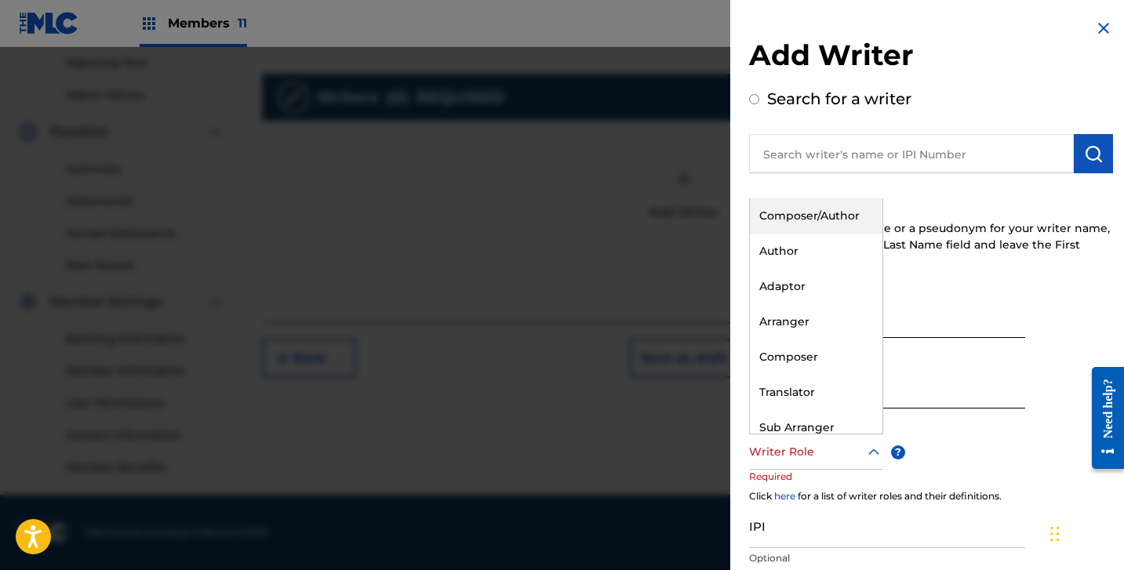
click at [792, 458] on div at bounding box center [816, 452] width 134 height 20
click at [808, 199] on div "Composer/Author" at bounding box center [816, 215] width 133 height 35
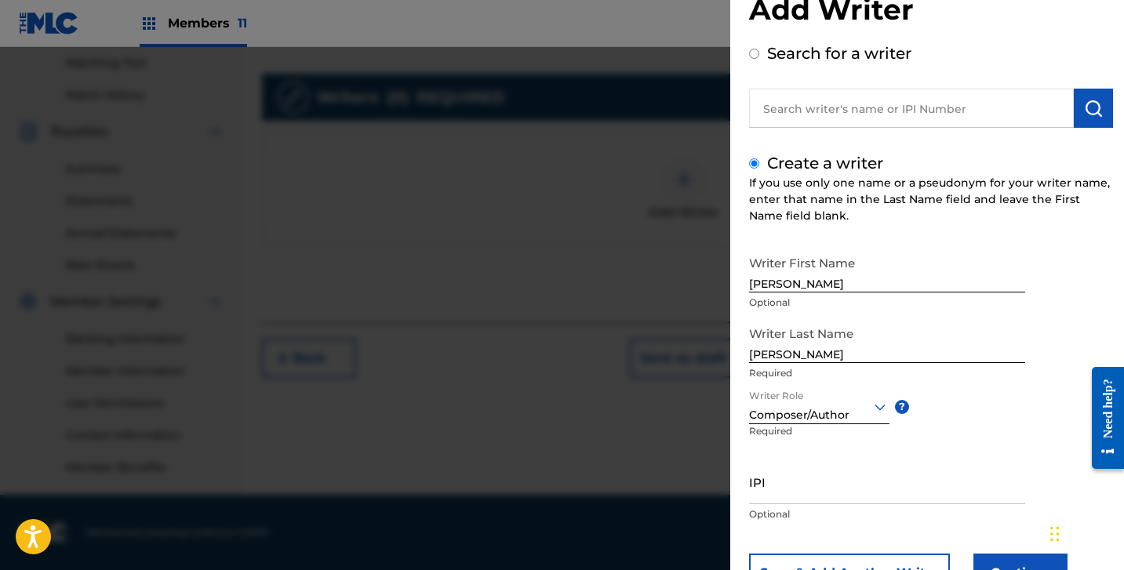
scroll to position [111, 0]
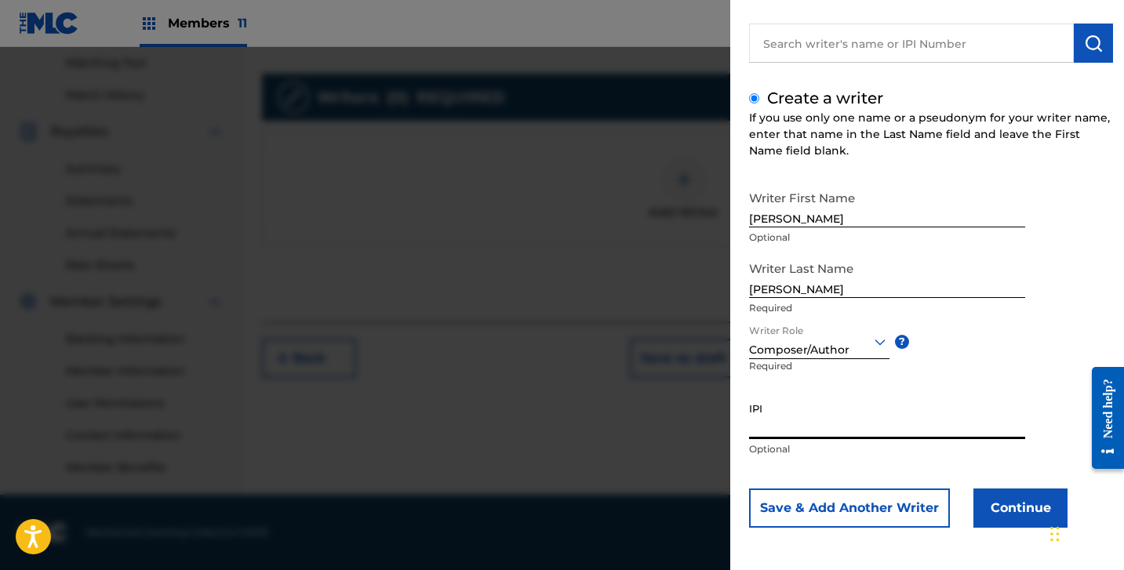
click at [802, 409] on input "IPI" at bounding box center [887, 417] width 276 height 45
paste input "1306492463"
type input "1306492463"
click at [996, 497] on button "Continue" at bounding box center [1020, 508] width 94 height 39
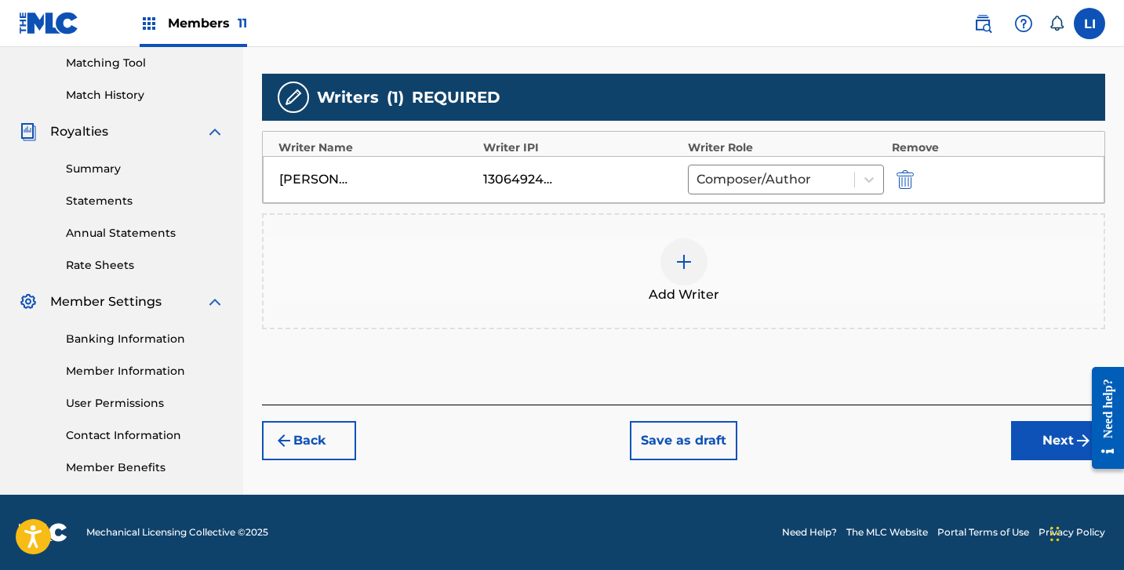
click at [1041, 452] on button "Next" at bounding box center [1058, 440] width 94 height 39
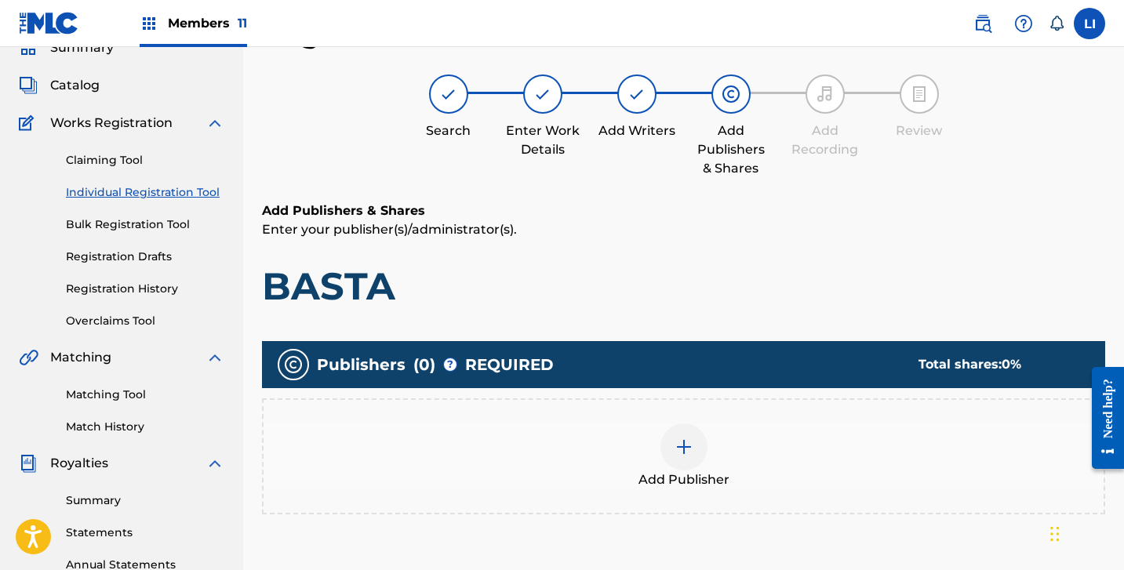
scroll to position [199, 0]
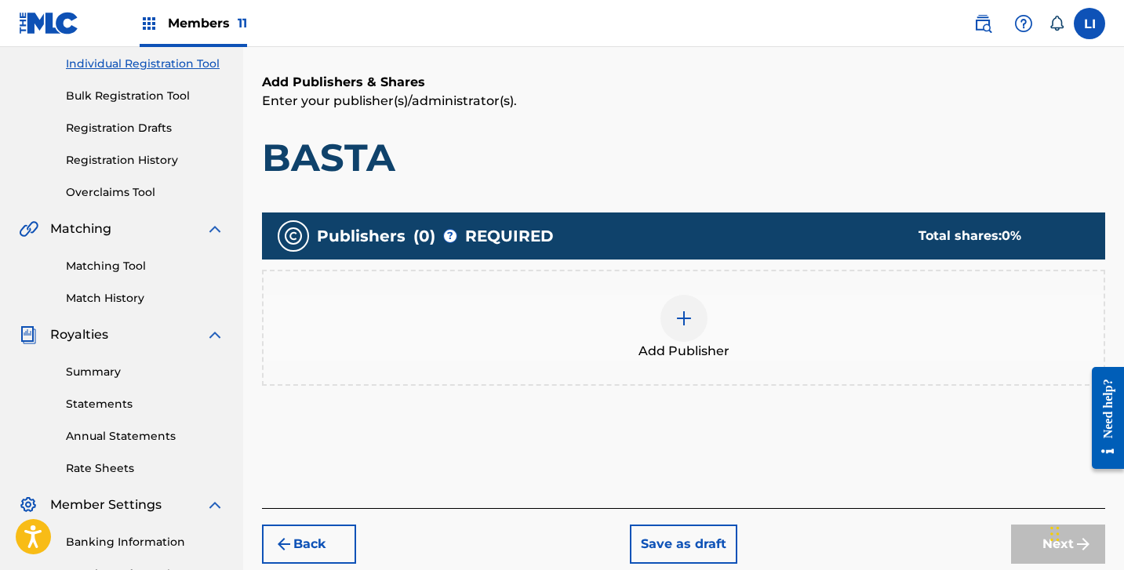
click at [701, 302] on div at bounding box center [684, 318] width 47 height 47
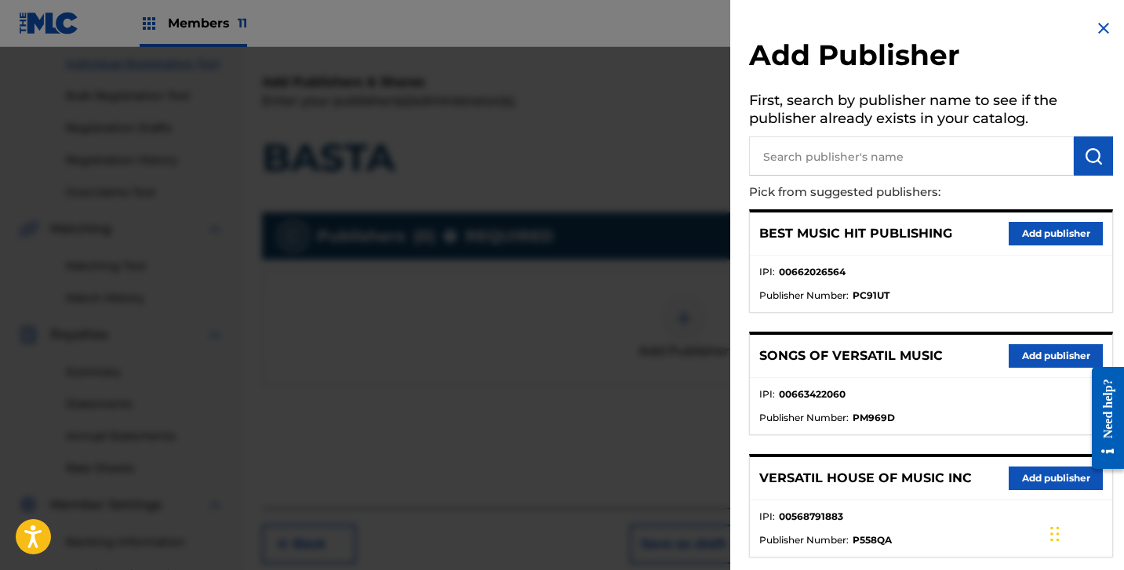
click at [858, 152] on input "text" at bounding box center [911, 155] width 325 height 39
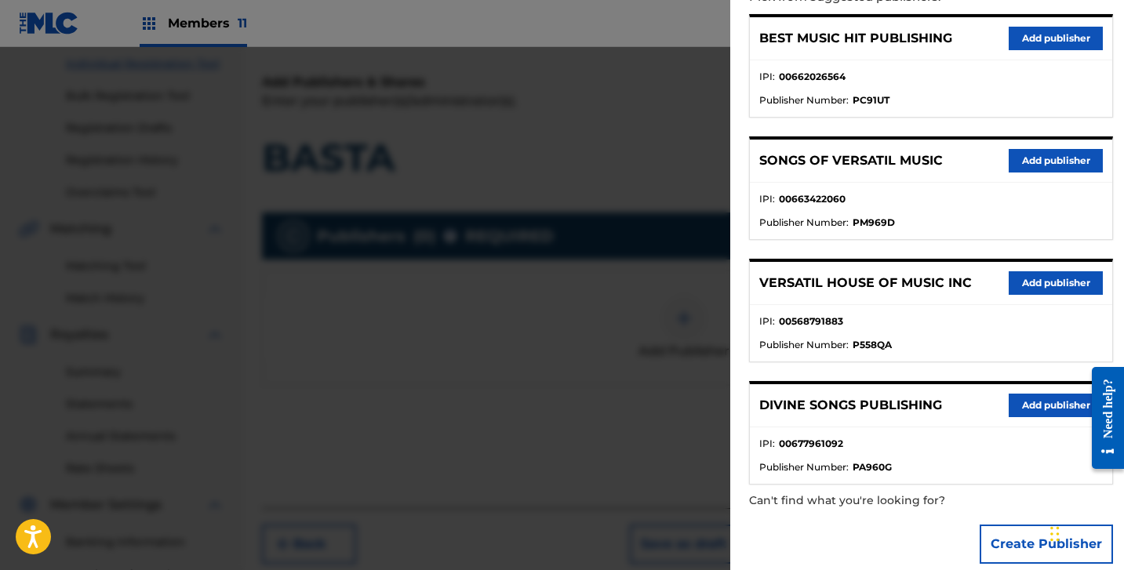
scroll to position [215, 0]
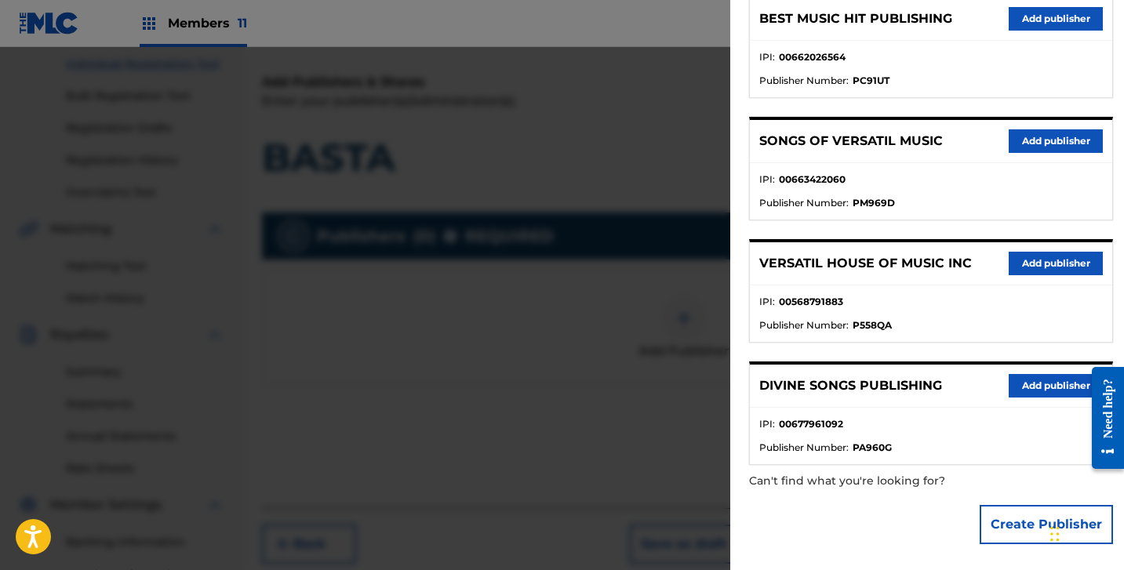
click at [1016, 540] on button "Create Publisher" at bounding box center [1046, 524] width 133 height 39
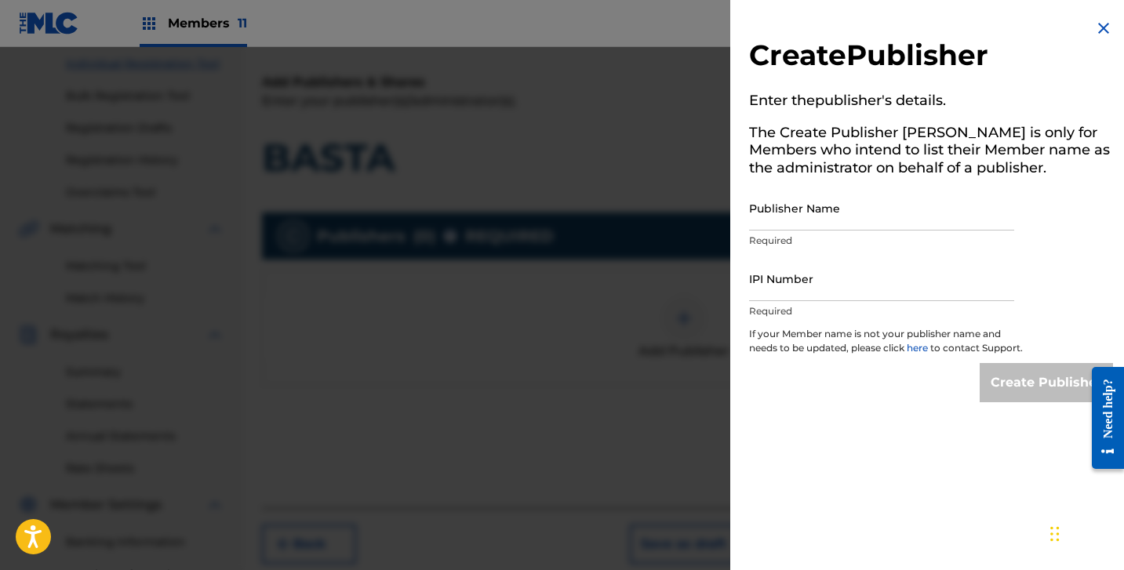
click at [813, 217] on input "Publisher Name" at bounding box center [881, 208] width 265 height 45
paste input "HITS OF MR PUBLISHING"
type input "HITS OF MR PUBLISHING"
click at [784, 276] on input "IPI Number" at bounding box center [881, 279] width 265 height 45
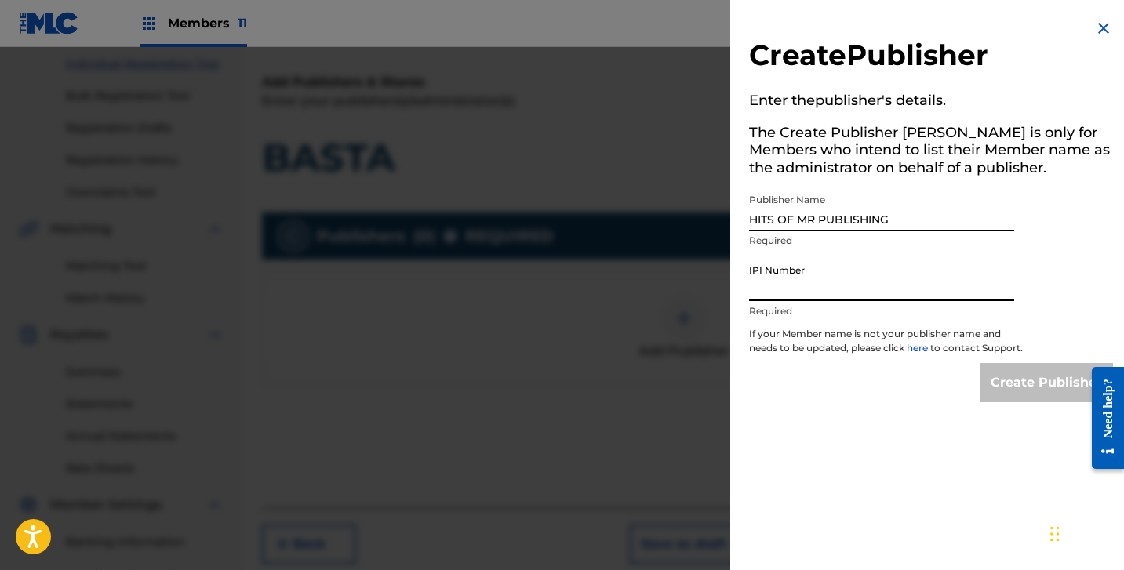
paste input "1284583717"
type input "1284583717"
click at [1011, 398] on input "Create Publisher" at bounding box center [1046, 382] width 133 height 39
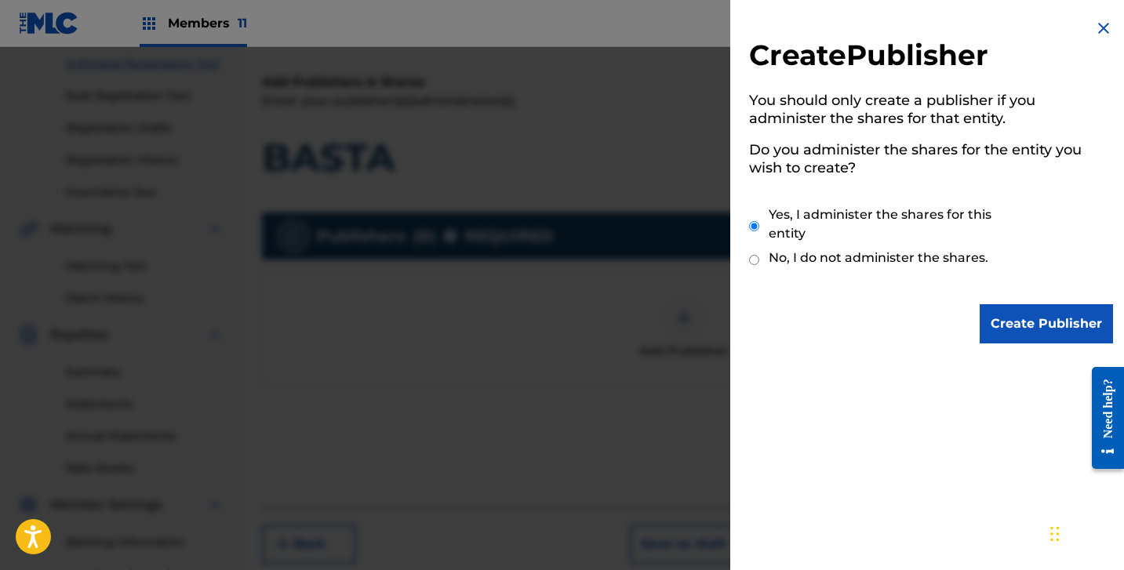
click at [1007, 318] on input "Create Publisher" at bounding box center [1046, 323] width 133 height 39
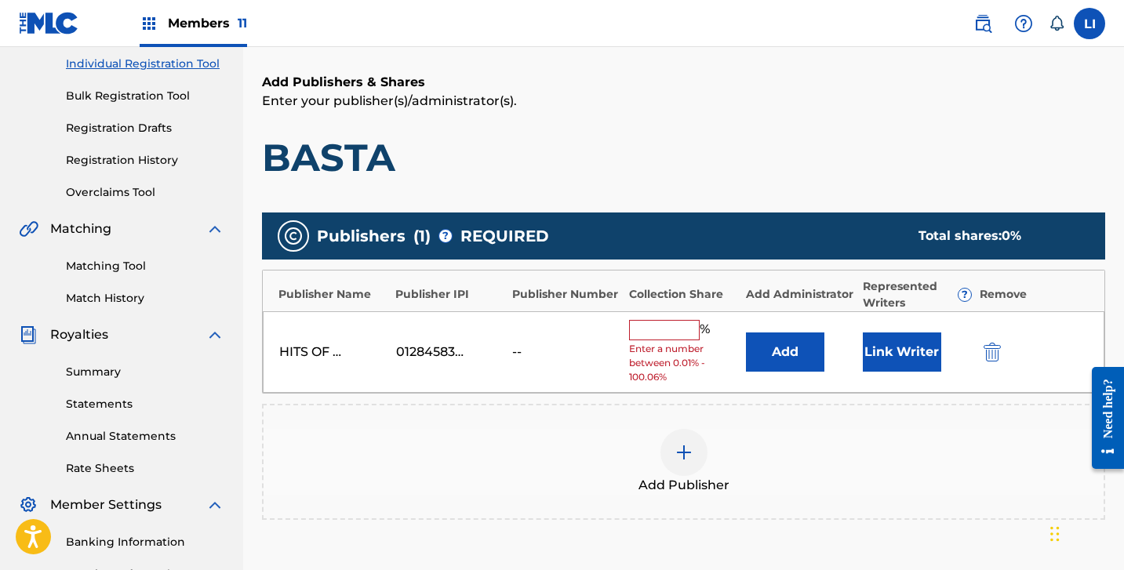
click at [793, 355] on button "Add" at bounding box center [785, 352] width 78 height 39
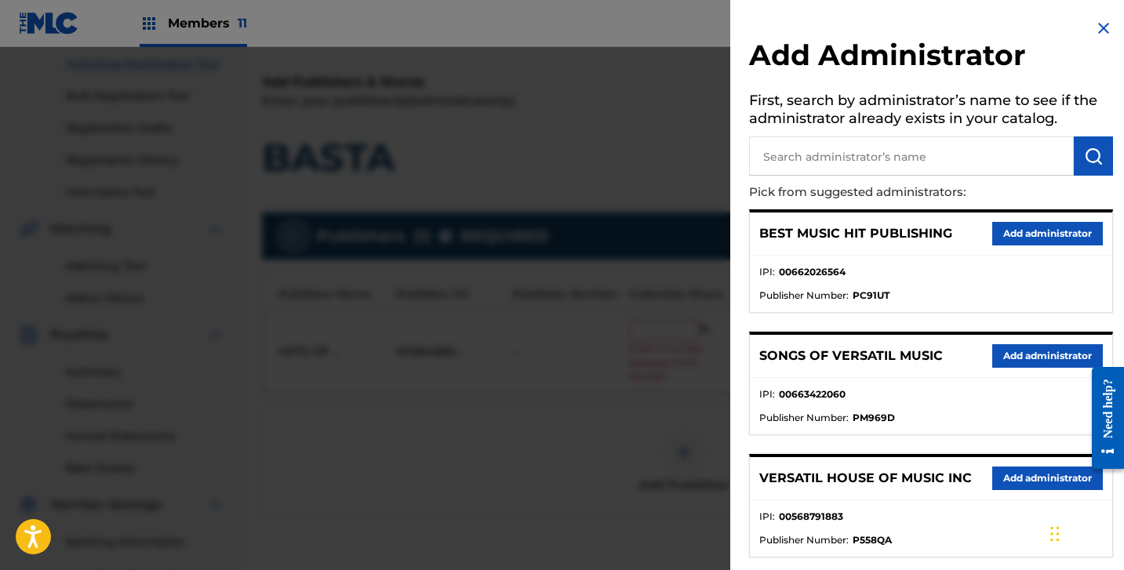
click at [850, 168] on input "text" at bounding box center [911, 155] width 325 height 39
type input "DIVIN"
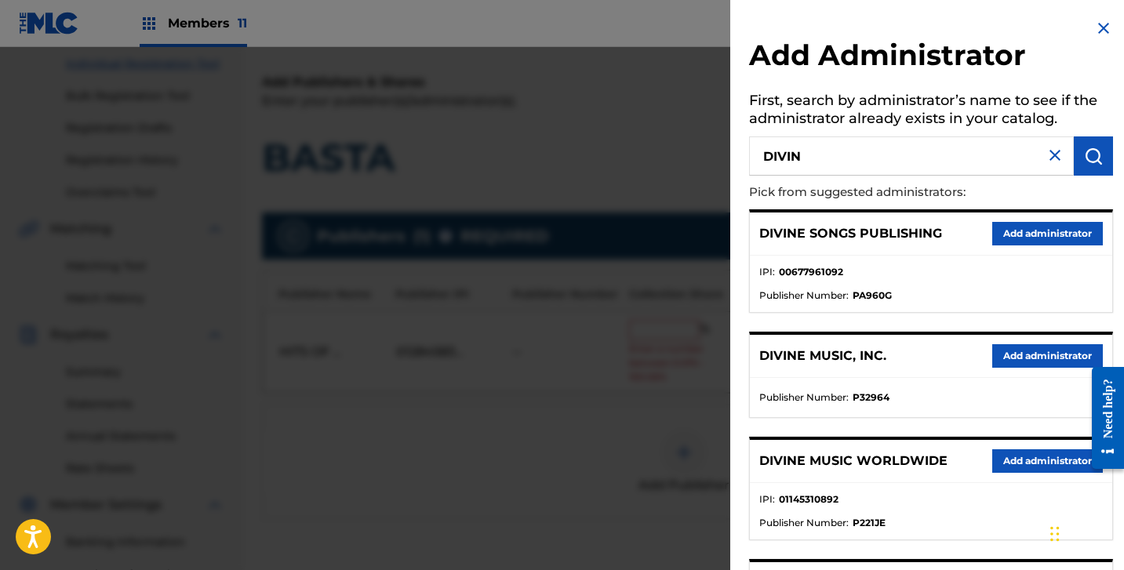
click at [1012, 347] on button "Add administrator" at bounding box center [1047, 356] width 111 height 24
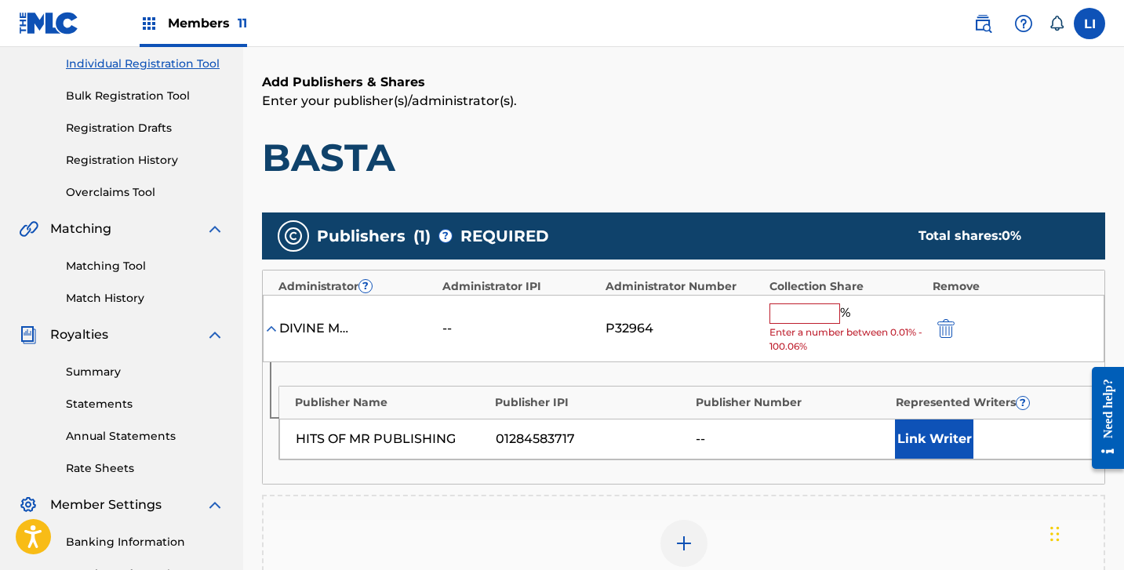
click at [822, 315] on input "text" at bounding box center [805, 314] width 71 height 20
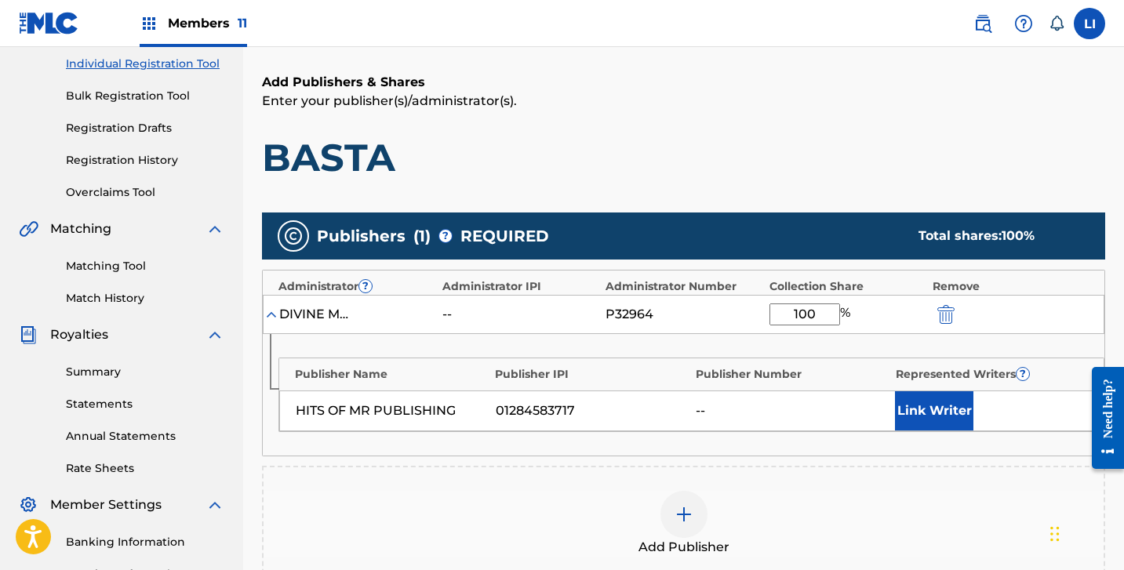
type input "100"
drag, startPoint x: 901, startPoint y: 392, endPoint x: 923, endPoint y: 402, distance: 23.5
click at [923, 402] on button "Link Writer" at bounding box center [934, 410] width 78 height 39
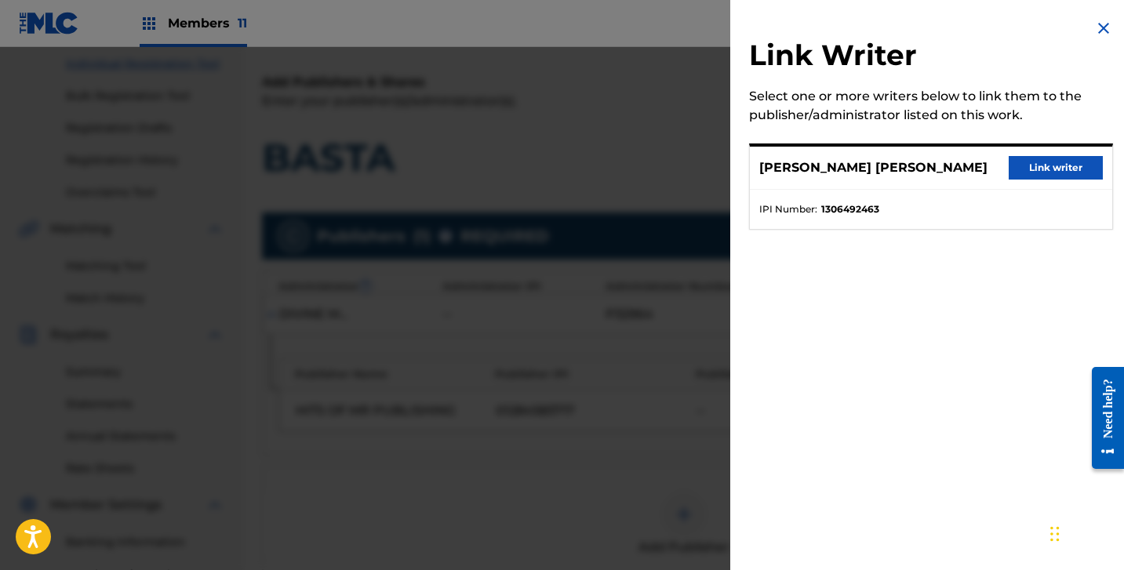
click at [957, 416] on div "Link Writer Select one or more writers below to link them to the publisher/admi…" at bounding box center [931, 285] width 402 height 570
click at [1034, 173] on button "Link writer" at bounding box center [1056, 168] width 94 height 24
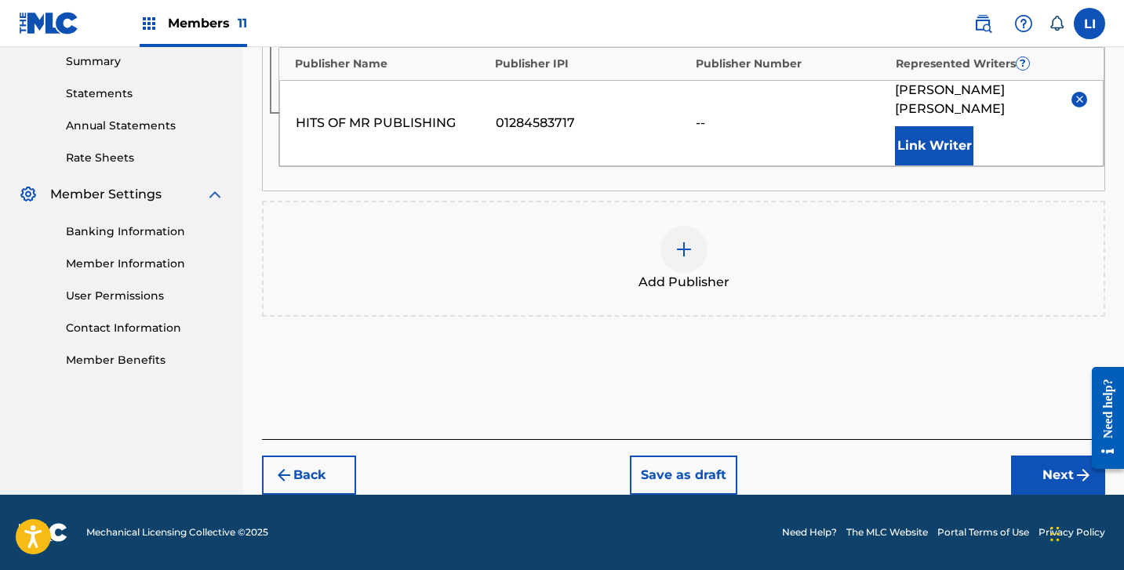
click at [1024, 486] on button "Next" at bounding box center [1058, 475] width 94 height 39
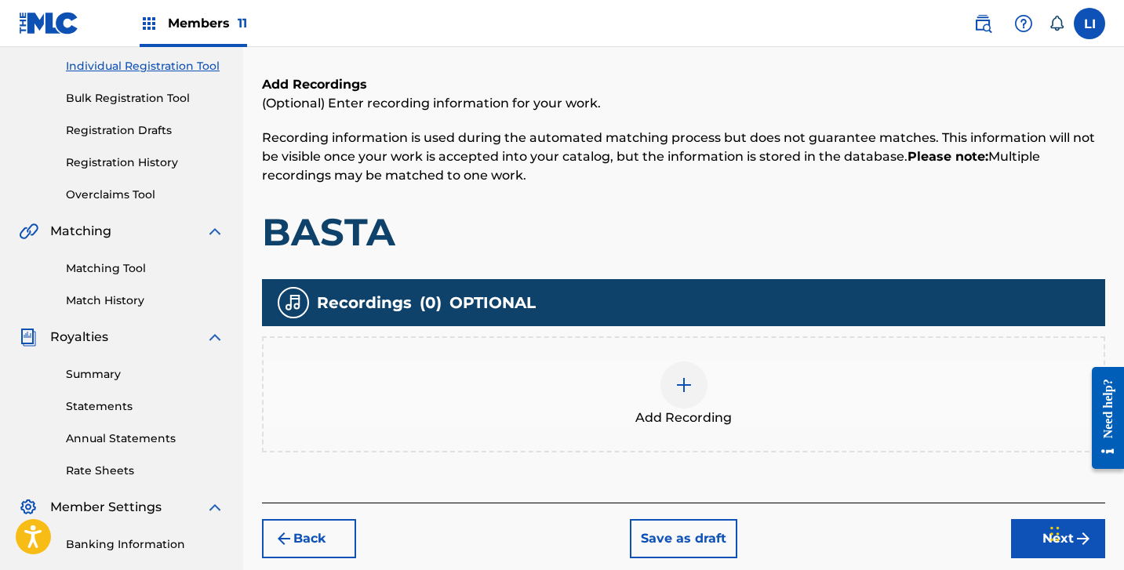
scroll to position [220, 0]
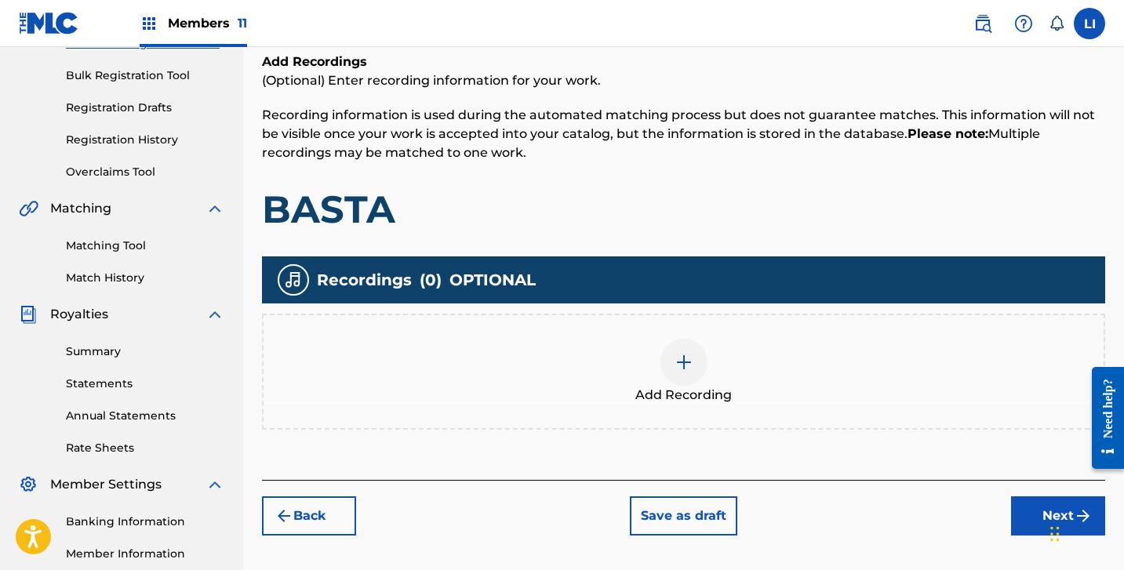
click at [614, 369] on div "Add Recording" at bounding box center [684, 372] width 840 height 66
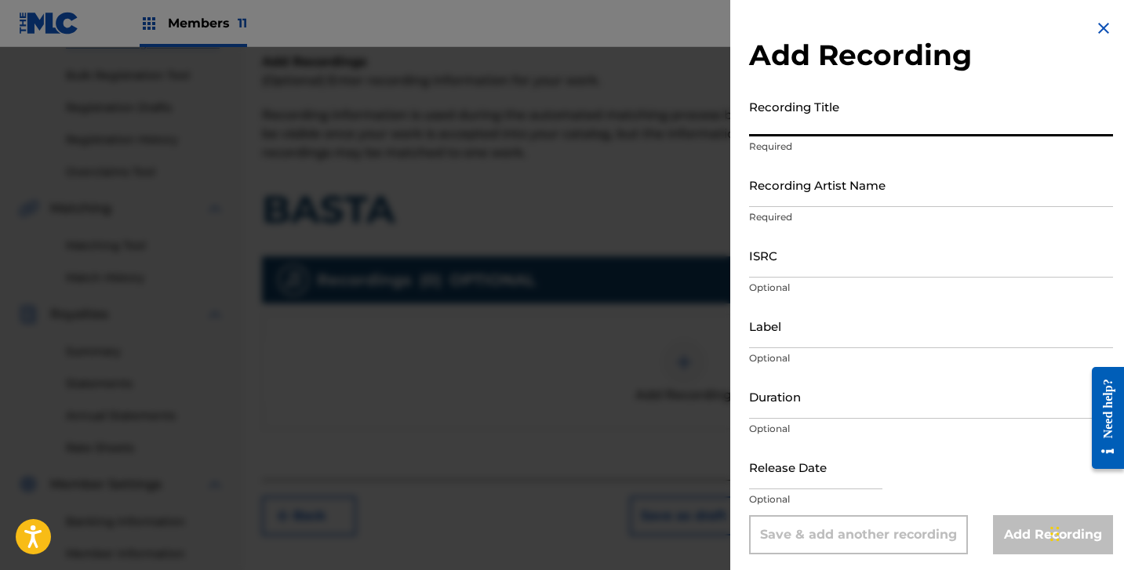
click at [799, 118] on input "Recording Title" at bounding box center [931, 114] width 364 height 45
click at [888, 121] on input "Recording Title" at bounding box center [931, 114] width 364 height 45
paste input "BASTA"
type input "BASTA"
click at [981, 206] on input "Recording Artist Name" at bounding box center [931, 184] width 364 height 45
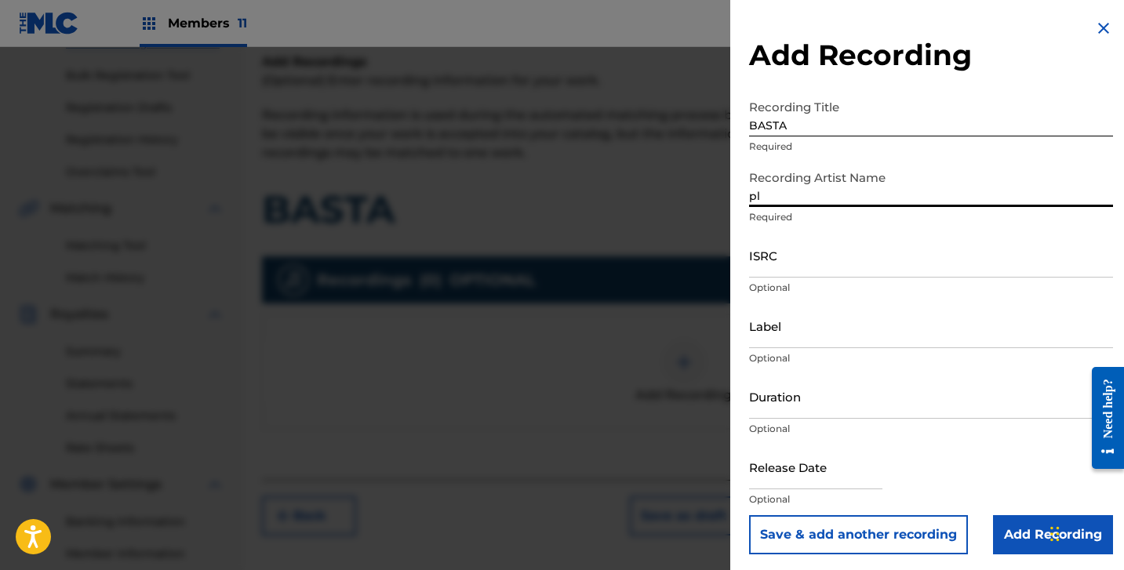
type input "p"
type input "A"
type input "[PERSON_NAME]"
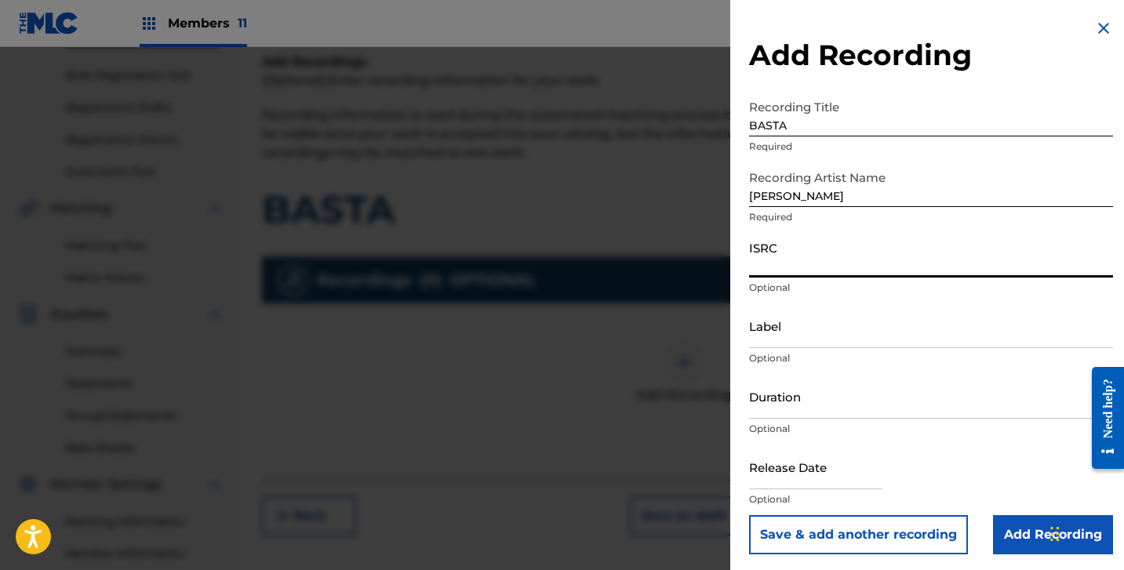
paste input "QZTB32438376"
type input "QZTB32438376"
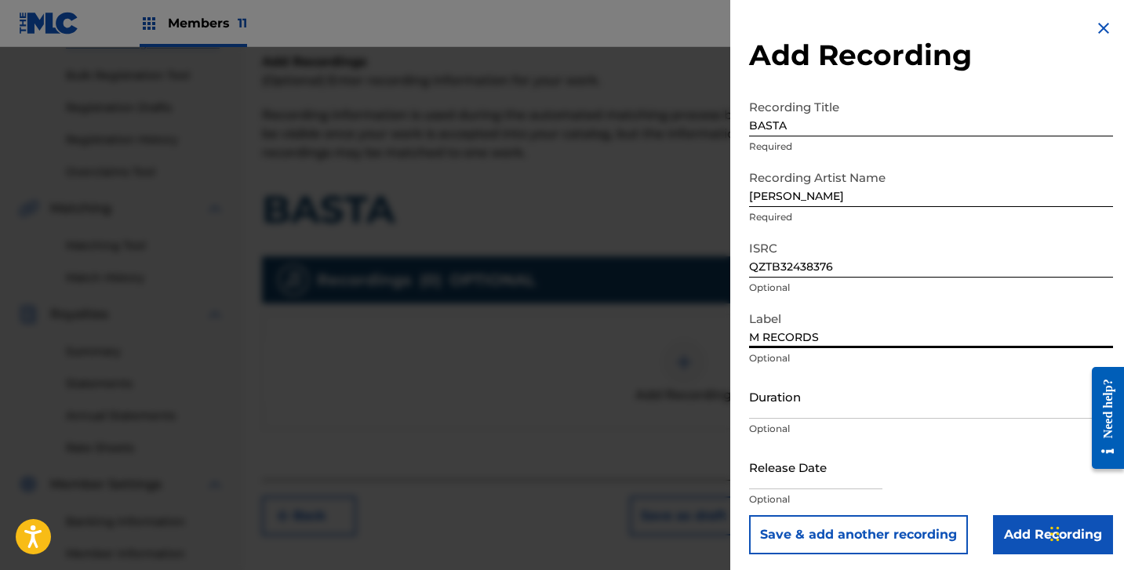
type input "M RECORDS"
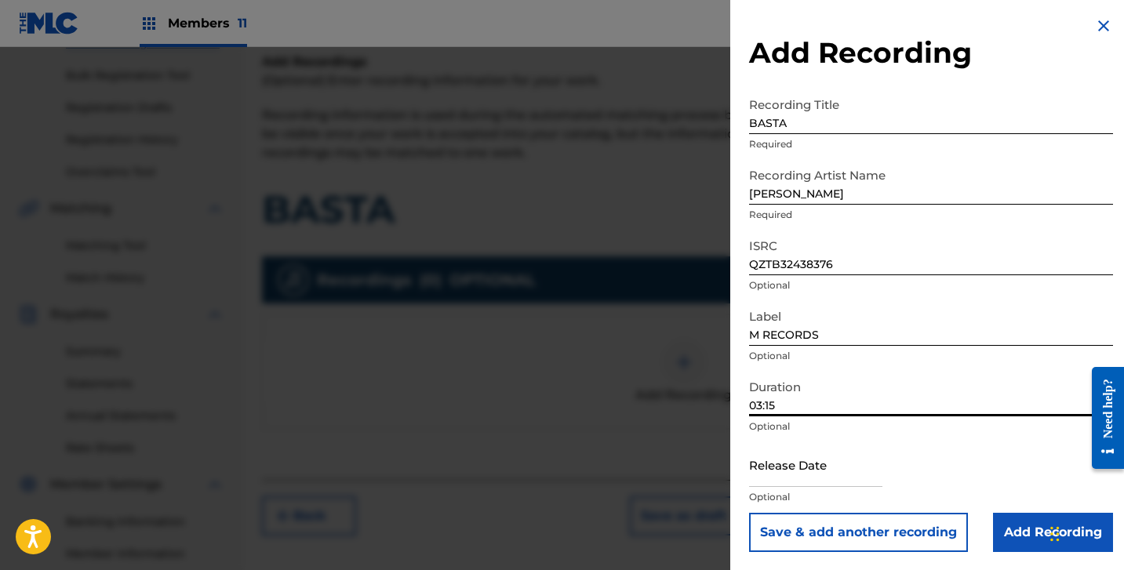
scroll to position [3, 0]
type input "03:15"
select select "7"
select select "2025"
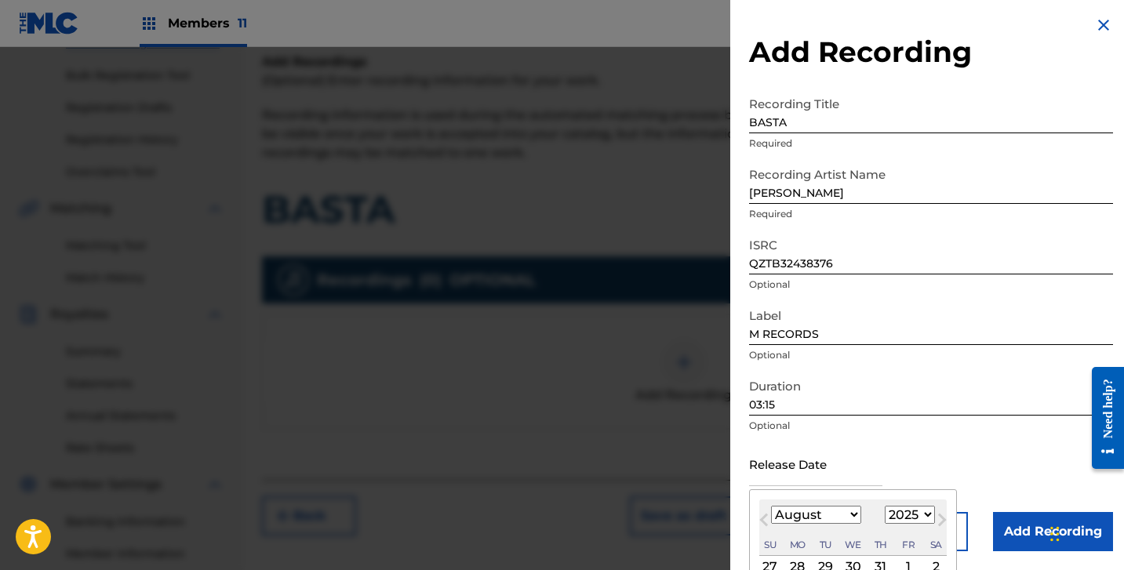
drag, startPoint x: 799, startPoint y: 446, endPoint x: 791, endPoint y: 460, distance: 16.8
click at [799, 446] on input "text" at bounding box center [815, 464] width 133 height 45
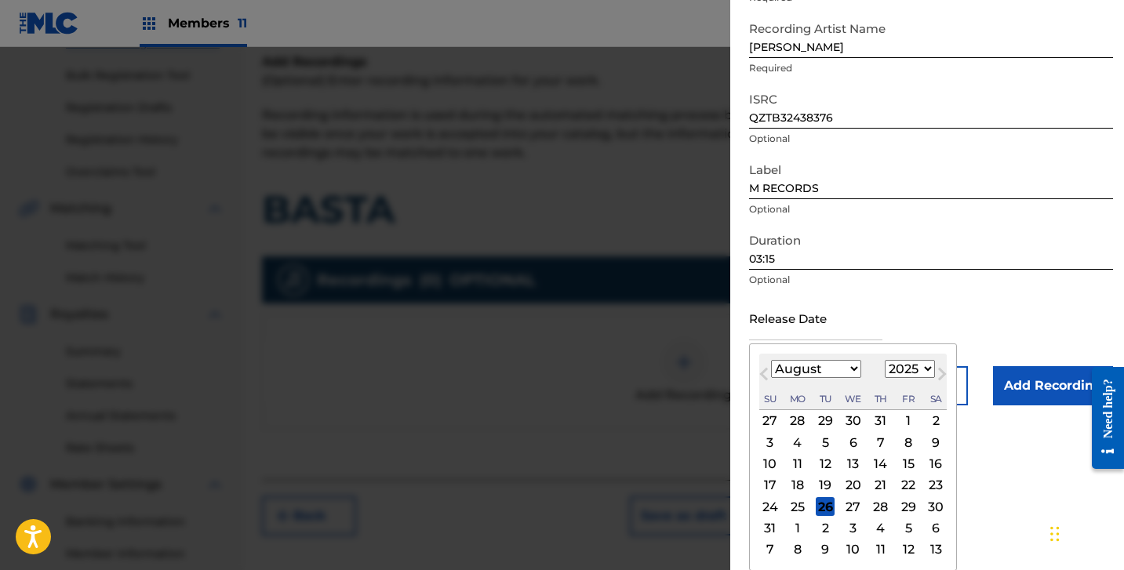
click at [942, 370] on button "Next Month" at bounding box center [942, 377] width 25 height 25
select select "8"
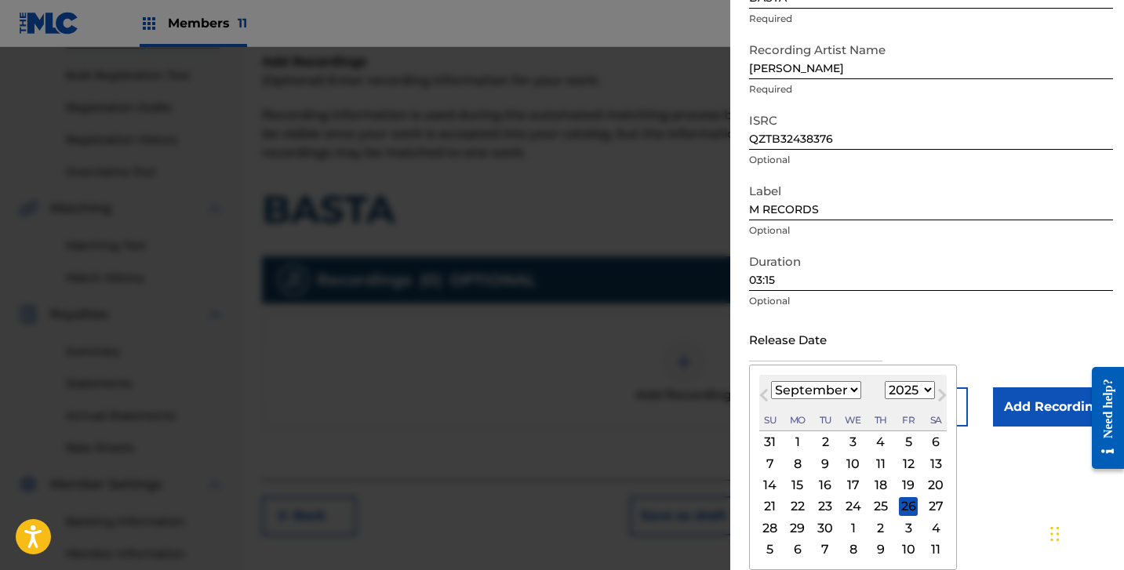
click at [899, 388] on select "1899 1900 1901 1902 1903 1904 1905 1906 1907 1908 1909 1910 1911 1912 1913 1914…" at bounding box center [910, 390] width 50 height 18
select select "2024"
click at [885, 381] on select "1899 1900 1901 1902 1903 1904 1905 1906 1907 1908 1909 1910 1911 1912 1913 1914…" at bounding box center [910, 390] width 50 height 18
click at [804, 390] on select "January February March April May June July August September October November De…" at bounding box center [816, 390] width 90 height 18
select select "7"
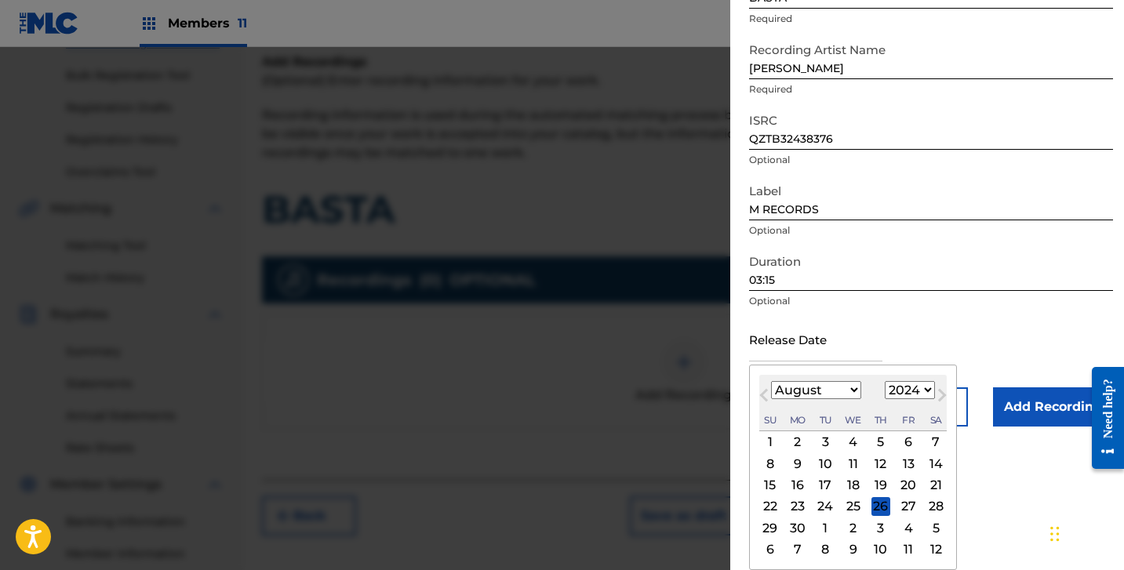
click at [771, 381] on select "January February March April May June July August September October November De…" at bounding box center [816, 390] width 90 height 18
click at [907, 463] on div "9" at bounding box center [908, 463] width 19 height 19
type input "[DATE]"
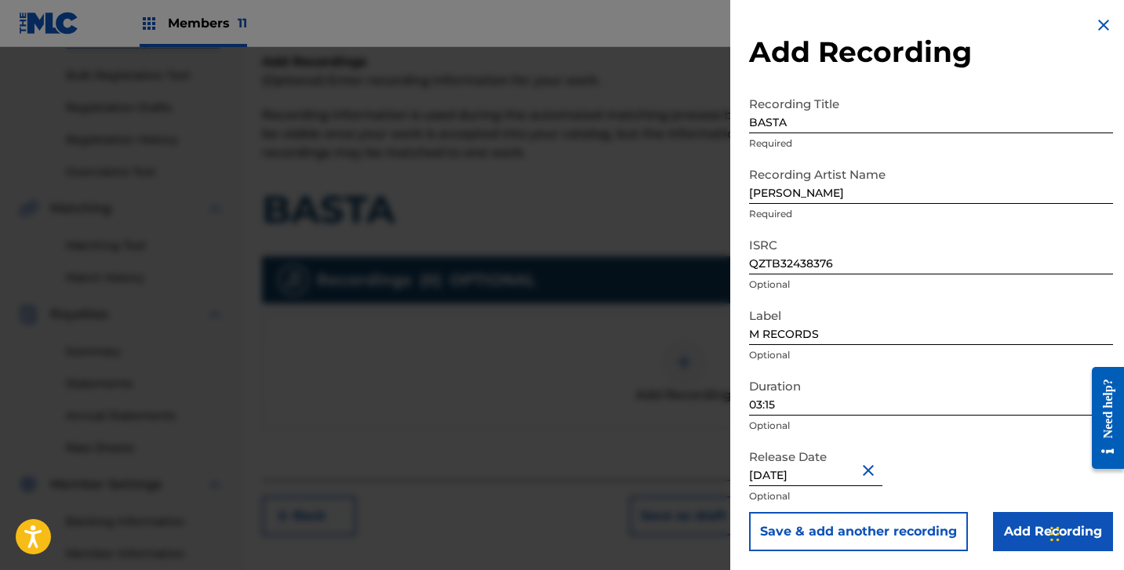
click at [1002, 527] on input "Add Recording" at bounding box center [1053, 531] width 120 height 39
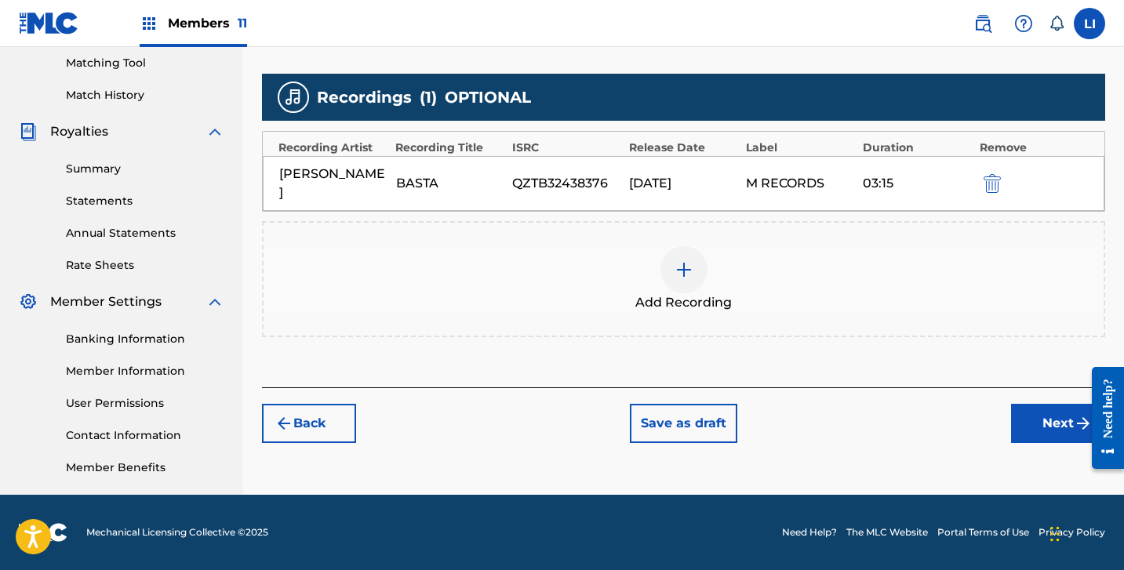
click at [1040, 404] on button "Next" at bounding box center [1058, 423] width 94 height 39
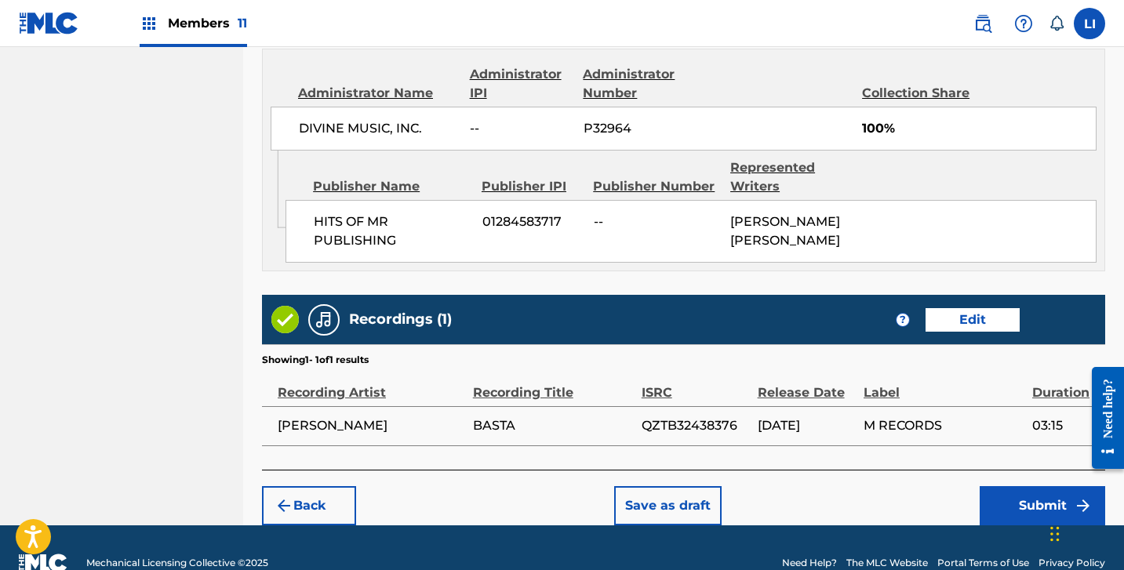
scroll to position [877, 0]
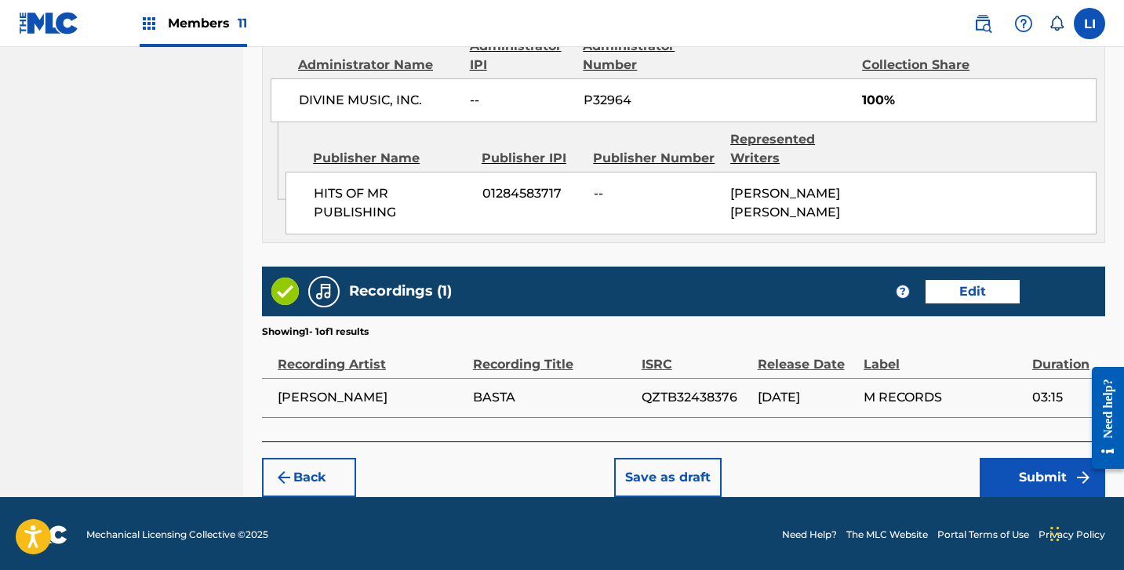
click at [1015, 462] on button "Submit" at bounding box center [1043, 477] width 126 height 39
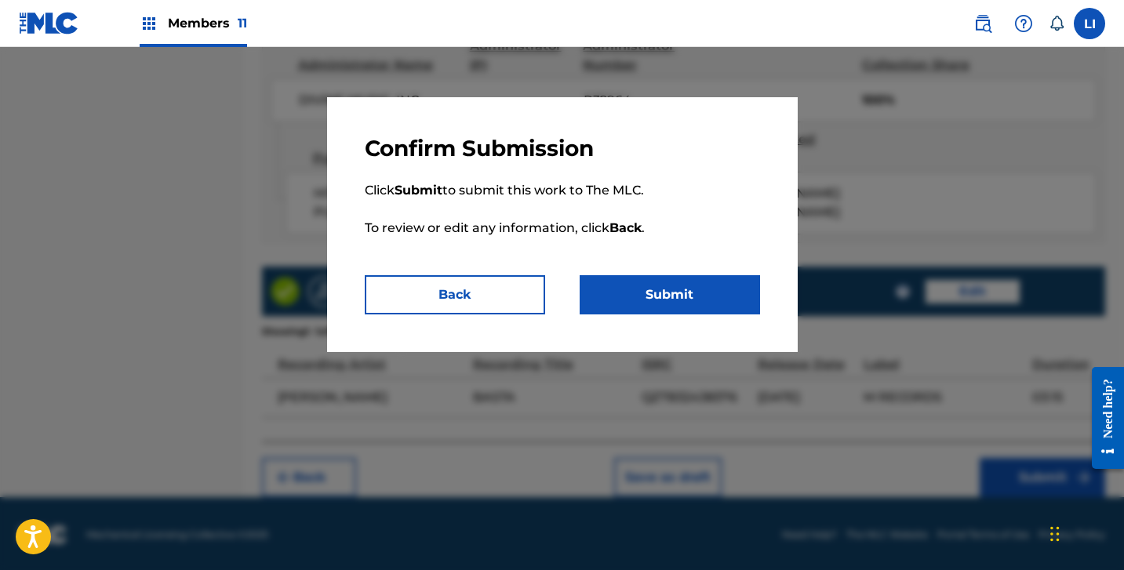
click at [645, 313] on button "Submit" at bounding box center [670, 294] width 180 height 39
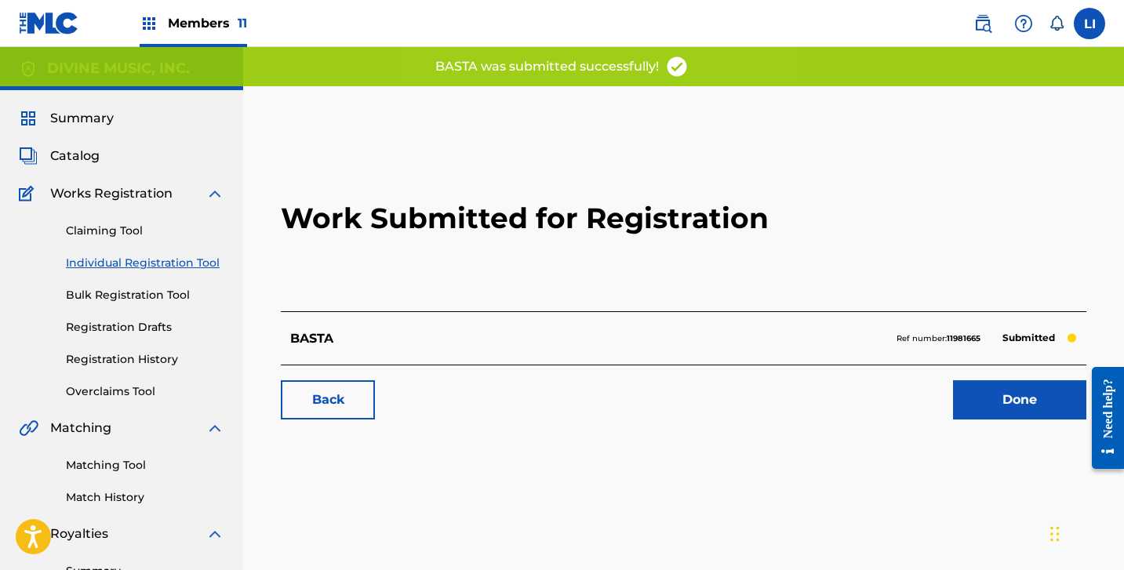
click at [1074, 412] on link "Done" at bounding box center [1019, 399] width 133 height 39
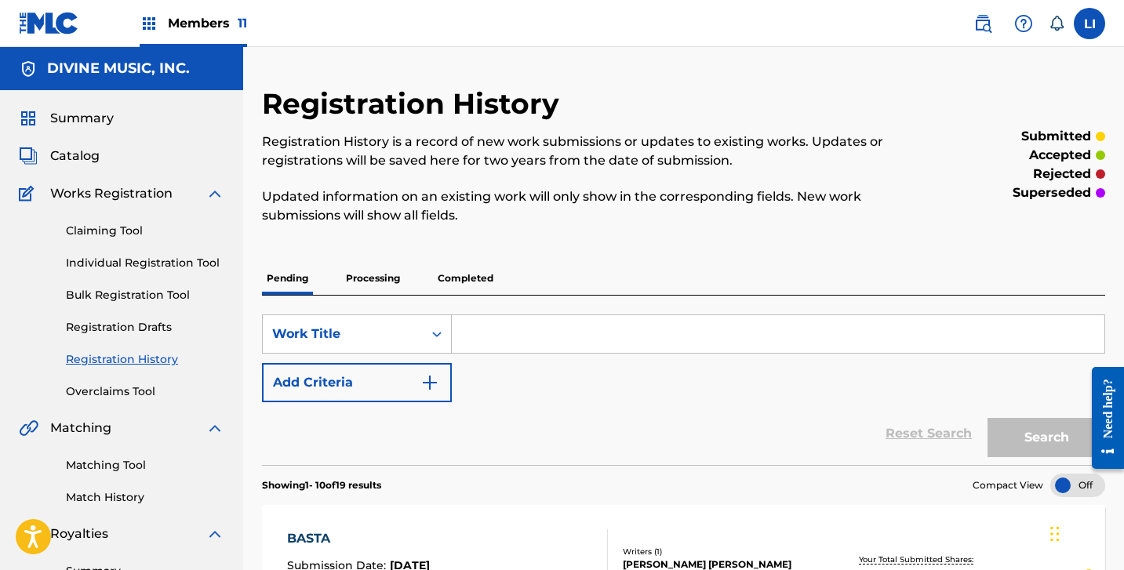
click at [191, 264] on link "Individual Registration Tool" at bounding box center [145, 263] width 158 height 16
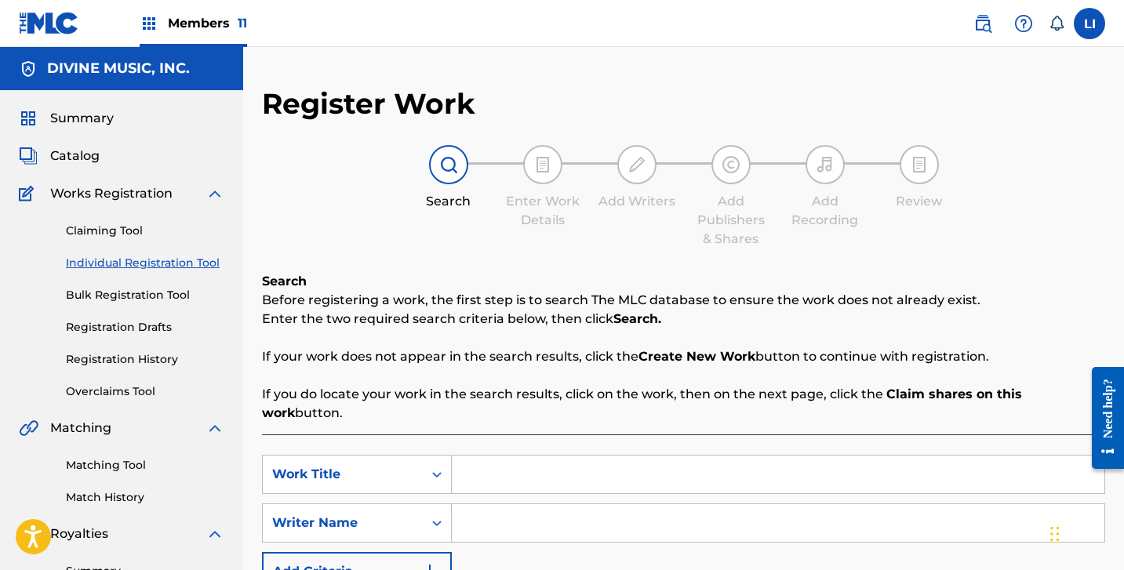
scroll to position [146, 0]
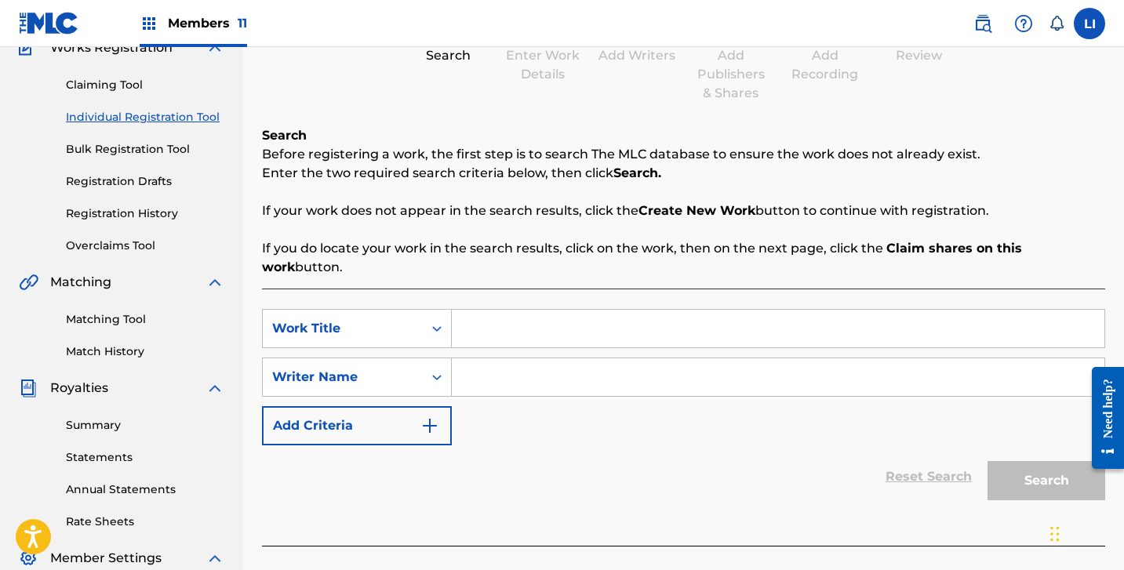
click at [494, 310] on input "Search Form" at bounding box center [778, 329] width 653 height 38
type input "ME VALE MADRE"
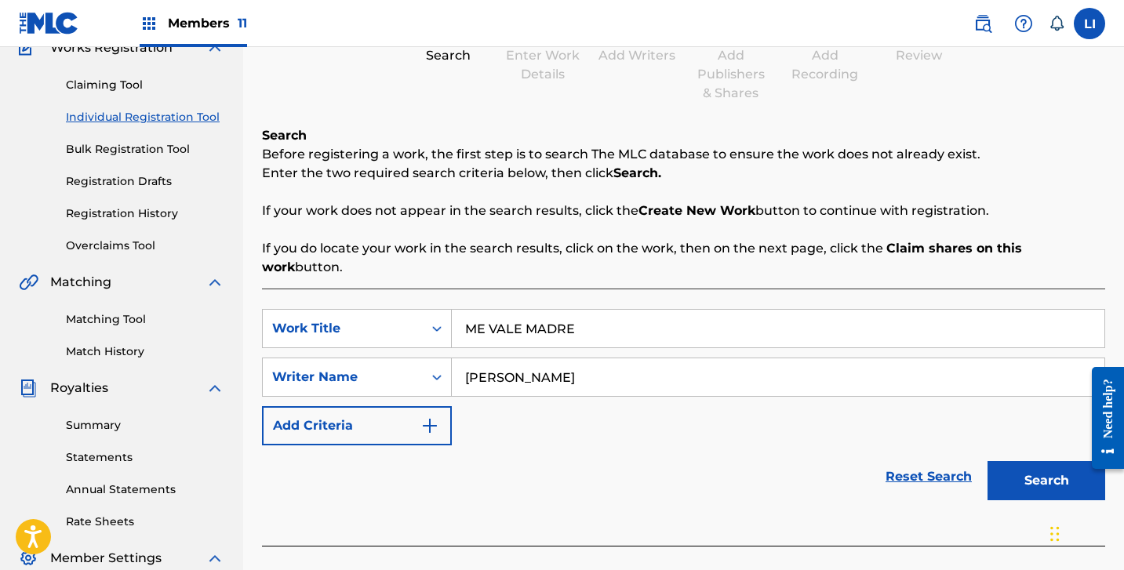
type input "[PERSON_NAME]"
click at [988, 461] on button "Search" at bounding box center [1047, 480] width 118 height 39
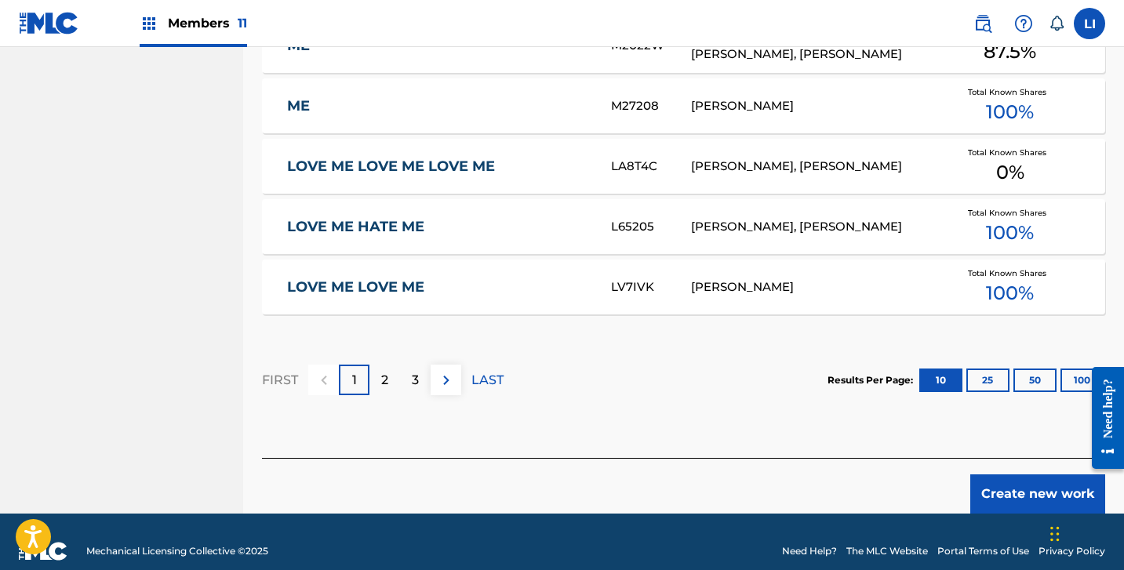
click at [1039, 483] on button "Create new work" at bounding box center [1037, 494] width 135 height 39
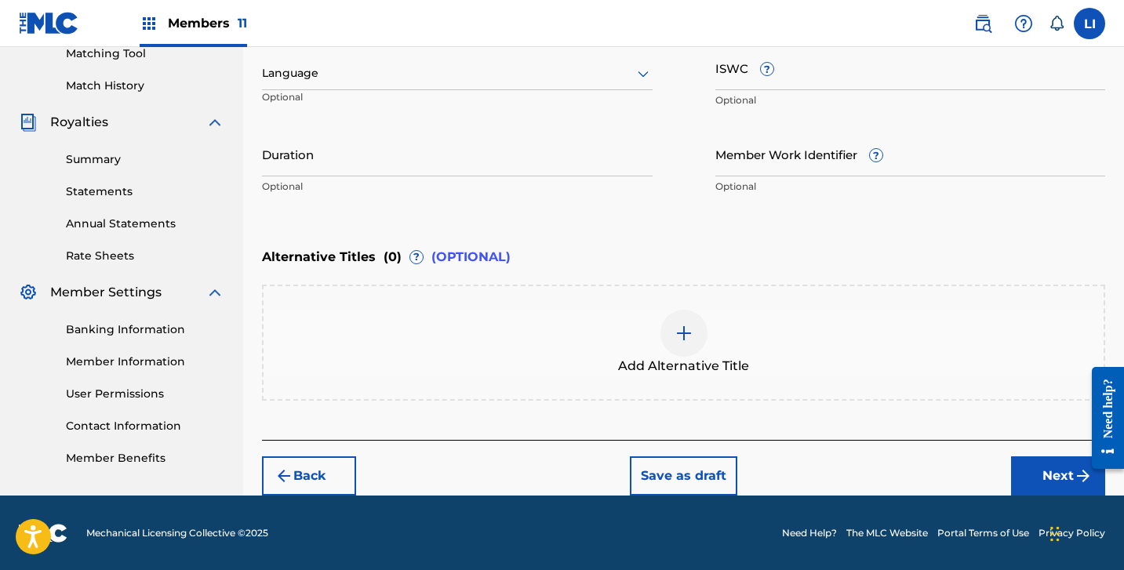
scroll to position [271, 0]
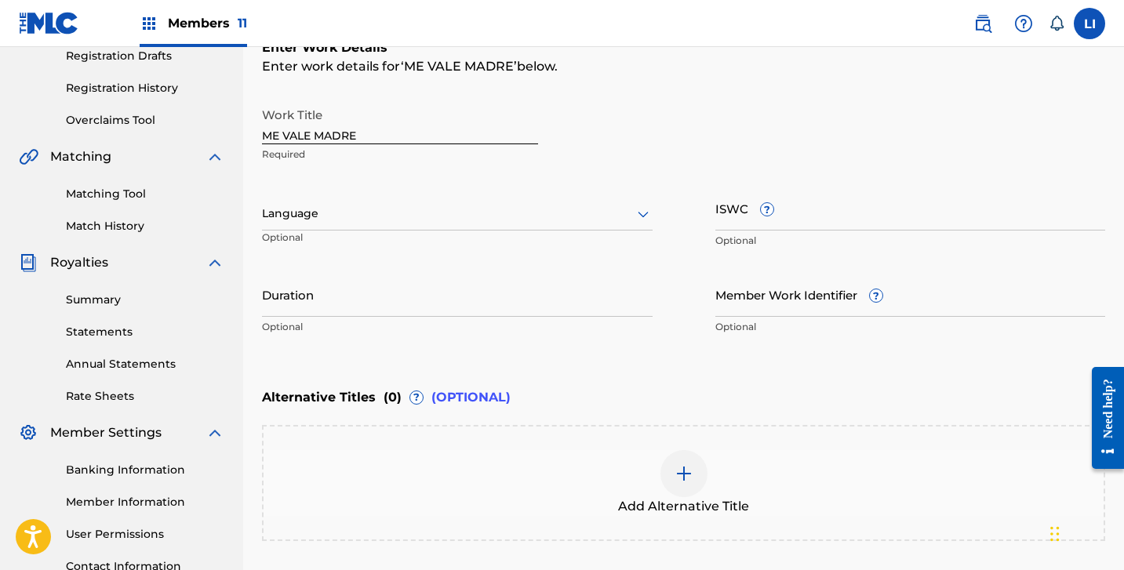
drag, startPoint x: 268, startPoint y: 216, endPoint x: 286, endPoint y: 293, distance: 79.7
click at [269, 217] on div at bounding box center [457, 214] width 391 height 20
click at [286, 293] on input "Duration" at bounding box center [457, 294] width 391 height 45
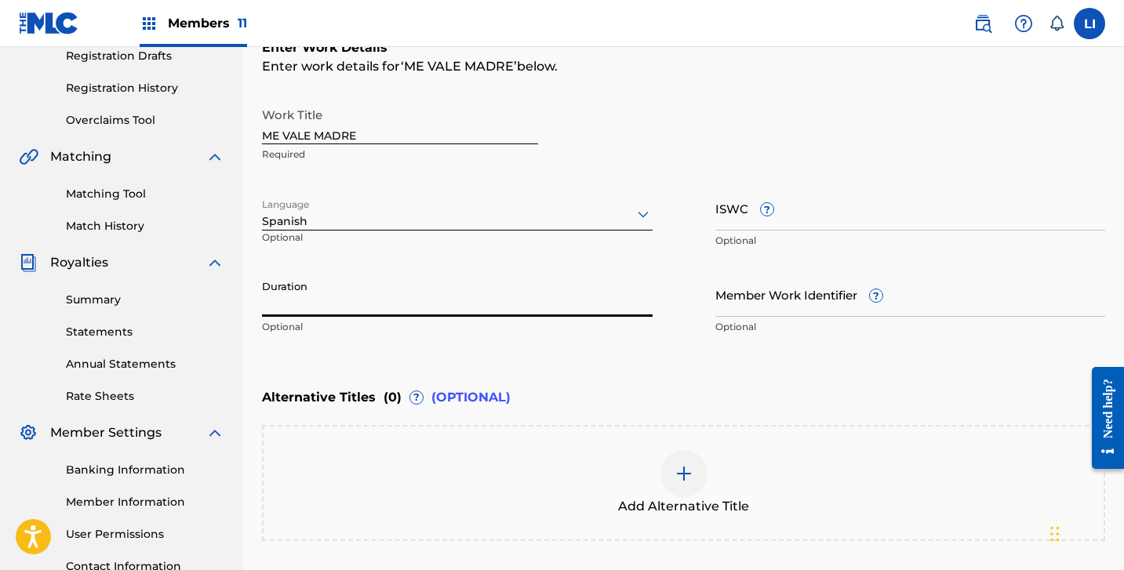
click at [286, 293] on input "Duration" at bounding box center [457, 294] width 391 height 45
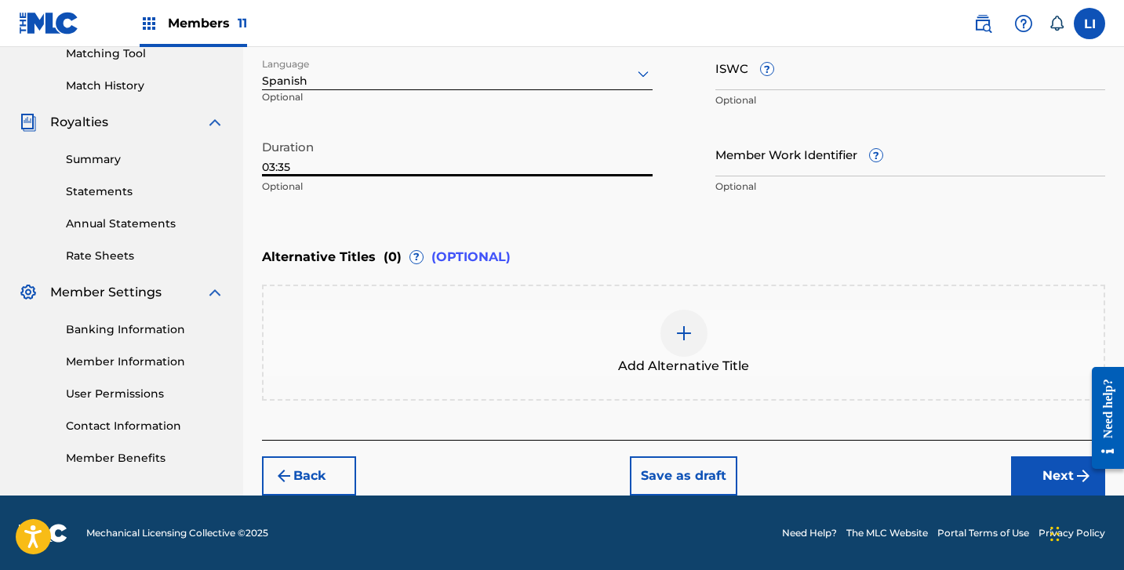
type input "03:35"
click at [1054, 479] on button "Next" at bounding box center [1058, 476] width 94 height 39
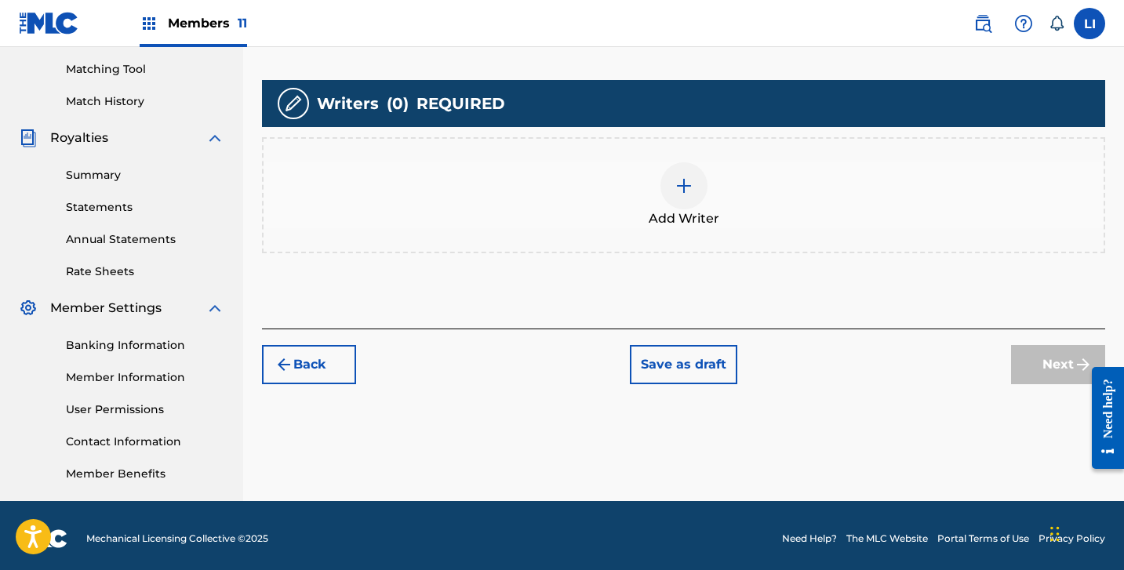
scroll to position [402, 0]
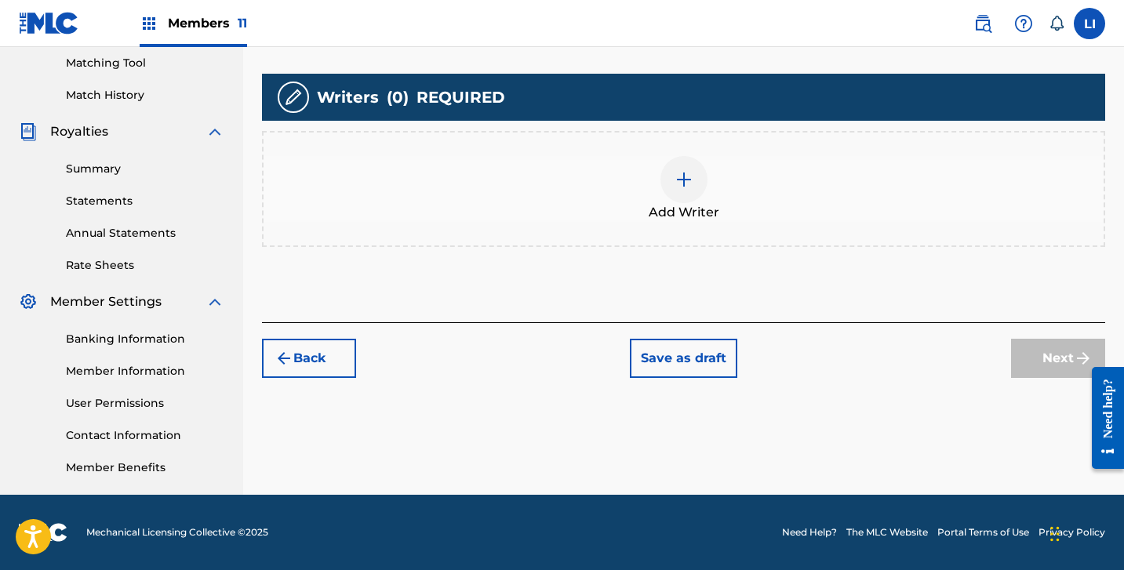
drag, startPoint x: 624, startPoint y: 224, endPoint x: 1128, endPoint y: 238, distance: 503.8
click at [625, 224] on div "Add Writer" at bounding box center [683, 189] width 843 height 116
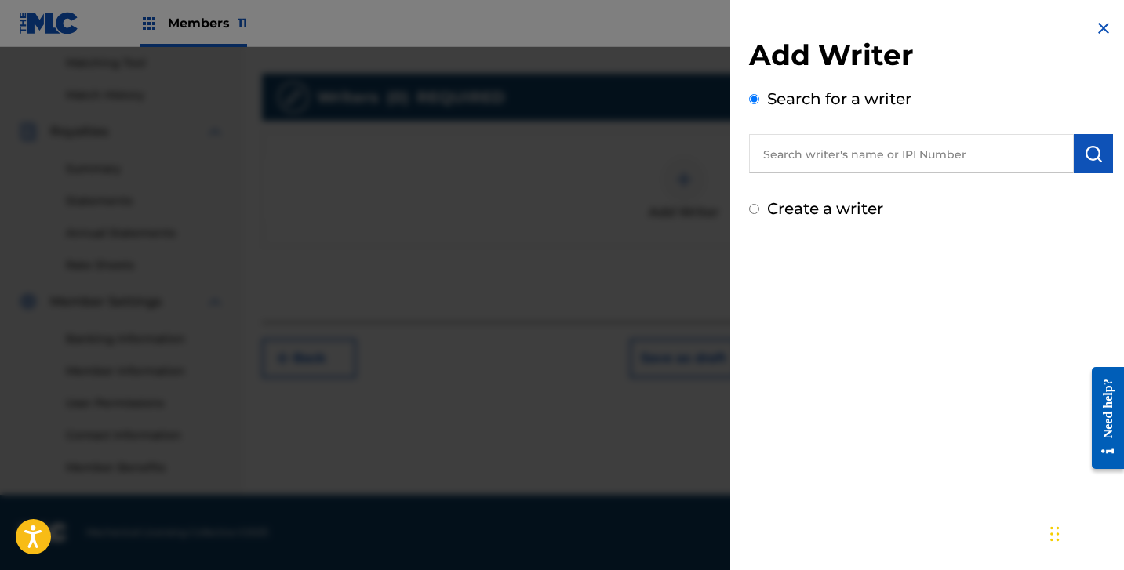
click at [769, 158] on input "text" at bounding box center [911, 153] width 325 height 39
paste input "[PERSON_NAME] [PERSON_NAME]"
type input "[PERSON_NAME] [PERSON_NAME]"
click at [857, 200] on label "Create a writer" at bounding box center [825, 208] width 116 height 19
radio input "true"
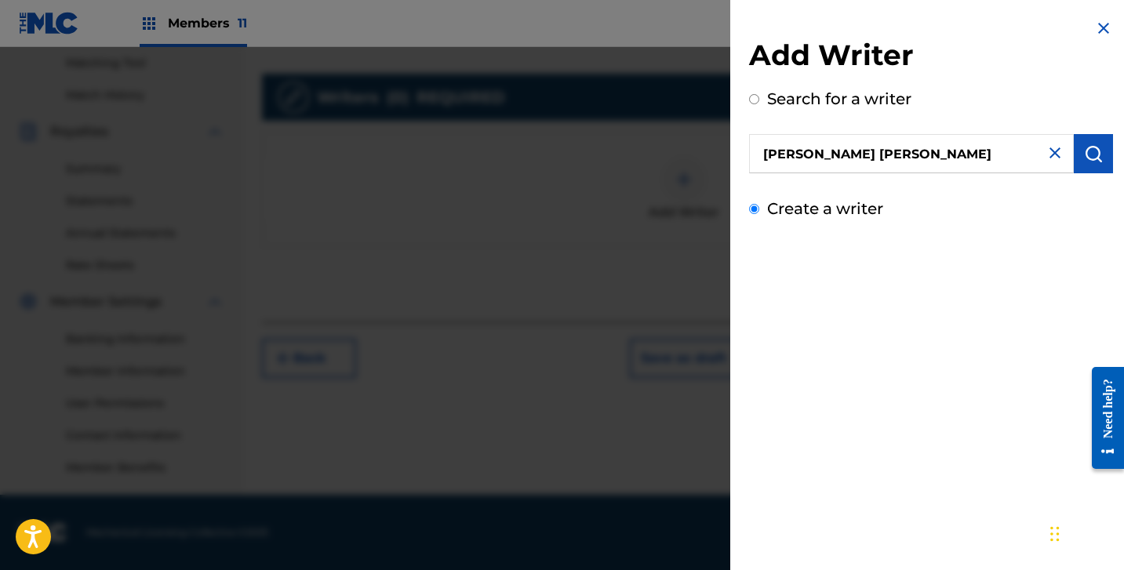
click at [759, 204] on input "Create a writer" at bounding box center [754, 209] width 10 height 10
radio input "false"
radio input "true"
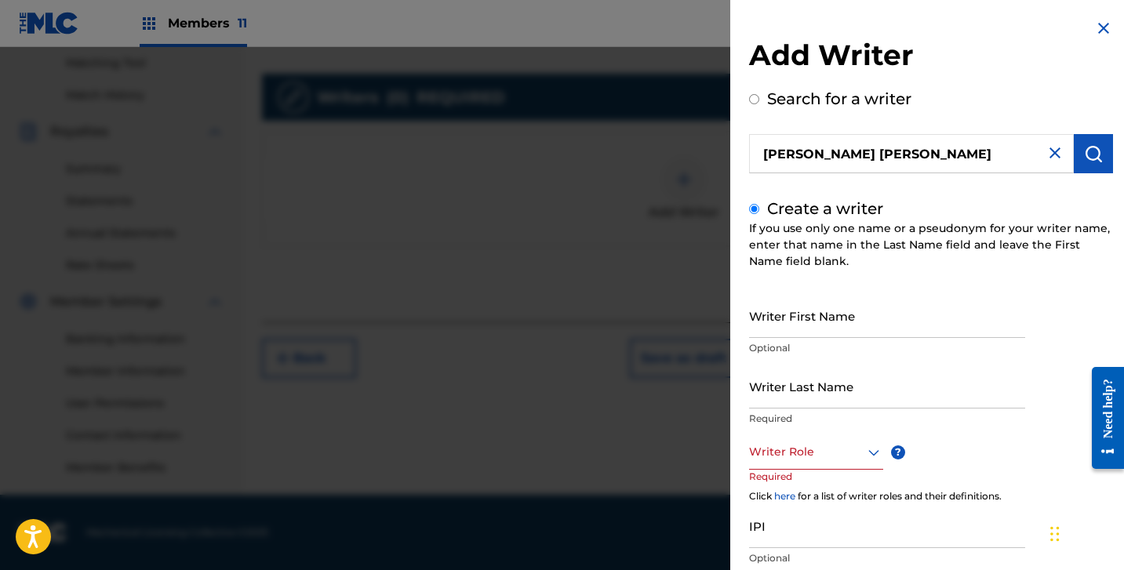
click at [855, 333] on input "Writer First Name" at bounding box center [887, 315] width 276 height 45
paste input "[PERSON_NAME] [PERSON_NAME]"
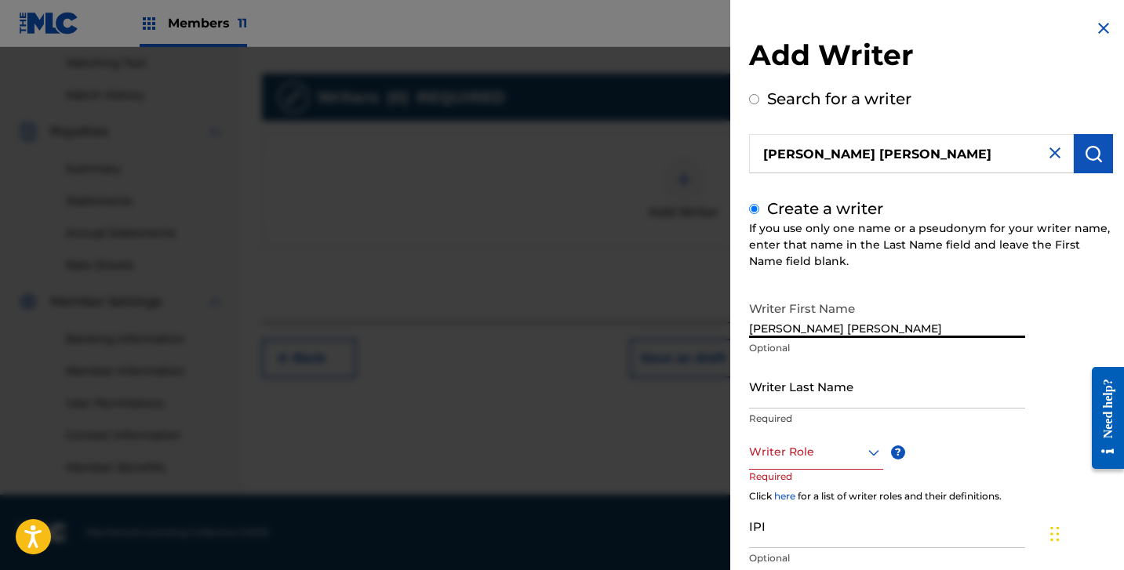
drag, startPoint x: 817, startPoint y: 327, endPoint x: 987, endPoint y: 363, distance: 174.0
click at [1017, 344] on div "Writer First Name [PERSON_NAME] [PERSON_NAME] Optional" at bounding box center [887, 328] width 276 height 71
type input "[PERSON_NAME]"
drag, startPoint x: 963, startPoint y: 377, endPoint x: 944, endPoint y: 380, distance: 18.3
click at [959, 379] on input "Writer Last Name" at bounding box center [887, 386] width 276 height 45
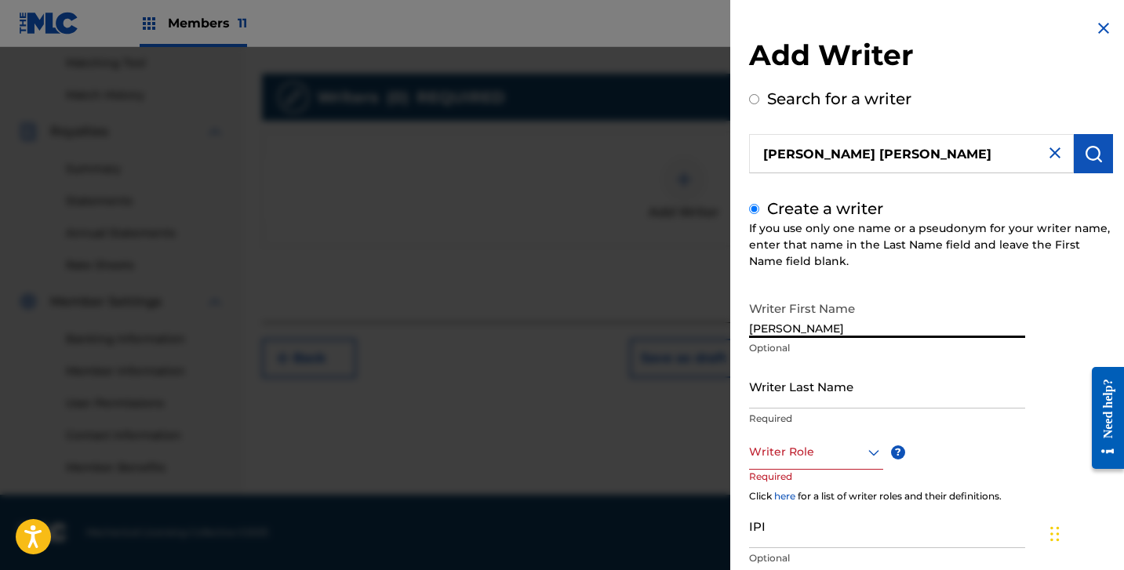
paste input "[PERSON_NAME]"
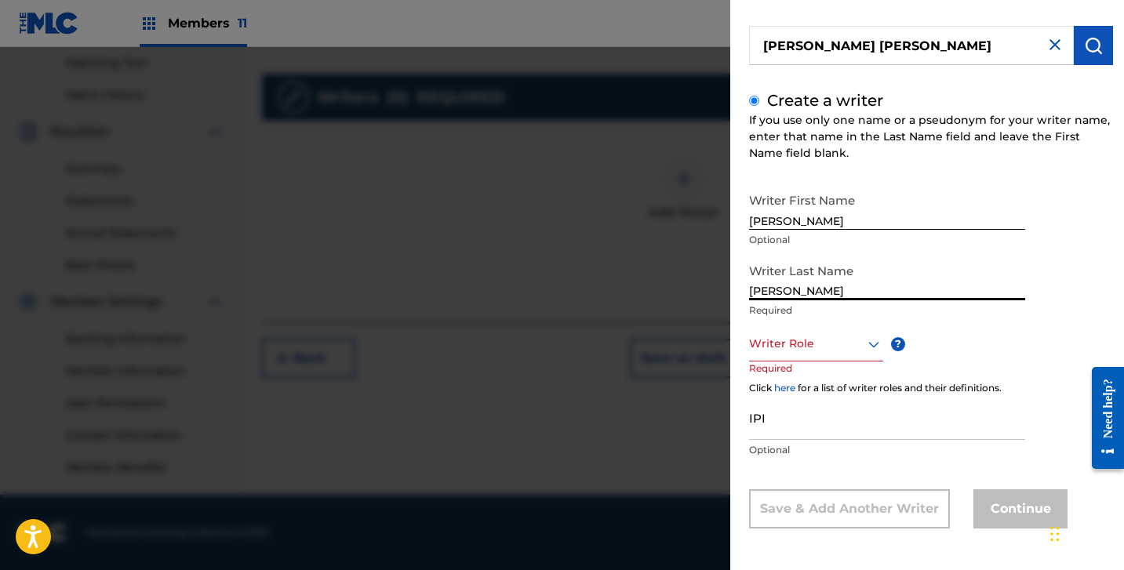
scroll to position [109, 0]
type input "[PERSON_NAME]"
click at [797, 341] on div at bounding box center [816, 343] width 134 height 20
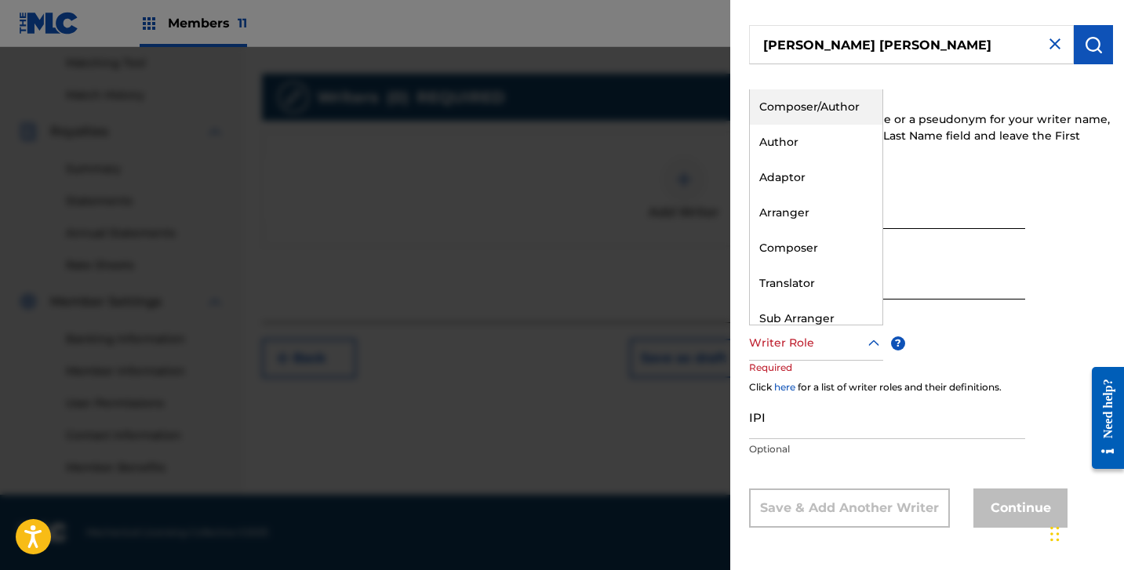
click at [790, 106] on div "Composer/Author" at bounding box center [816, 106] width 133 height 35
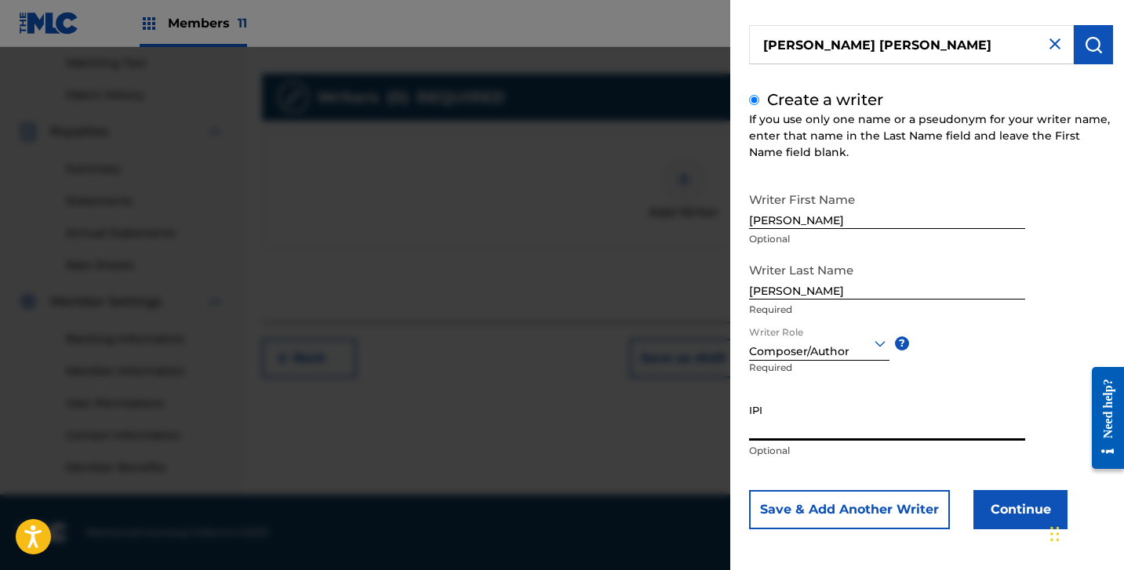
click at [893, 404] on input "IPI" at bounding box center [887, 418] width 276 height 45
paste input "1306492463"
type input "1306492463"
click at [992, 516] on button "Continue" at bounding box center [1020, 509] width 94 height 39
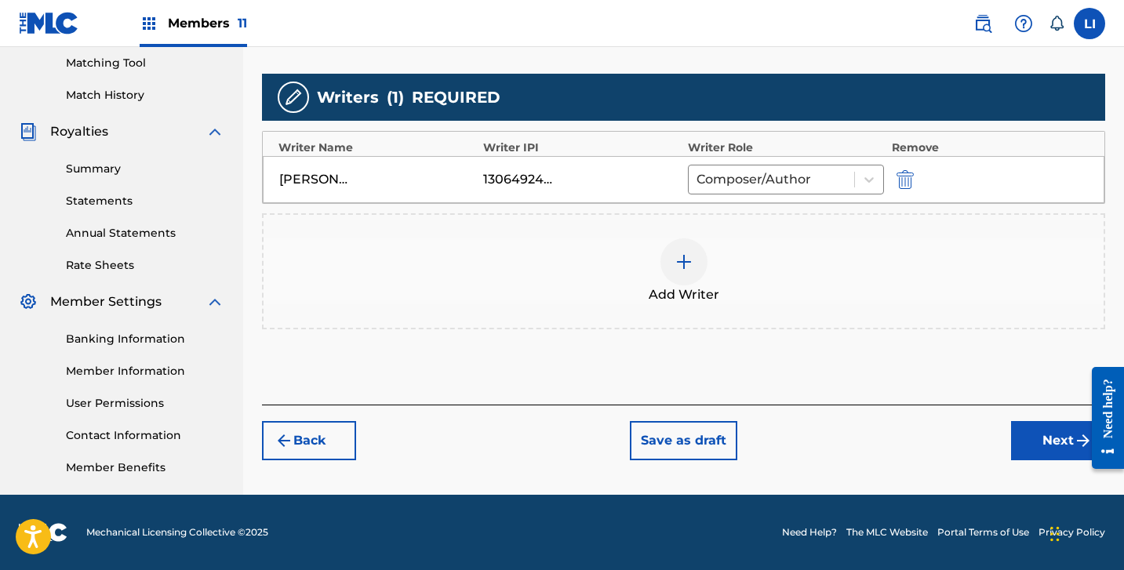
drag, startPoint x: 1061, startPoint y: 448, endPoint x: 1052, endPoint y: 441, distance: 11.8
click at [1061, 447] on button "Next" at bounding box center [1058, 440] width 94 height 39
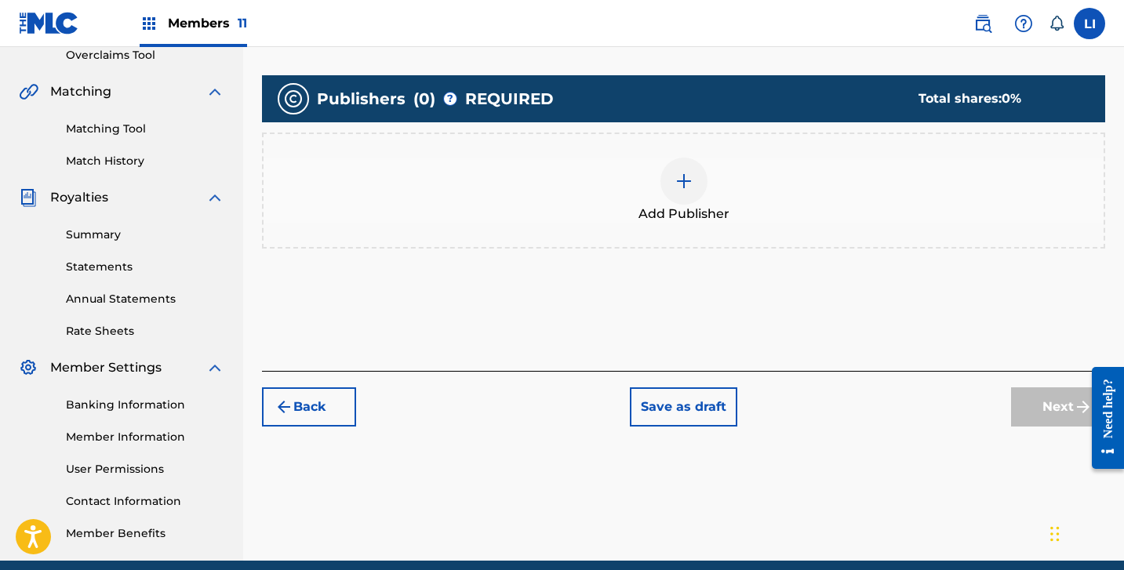
scroll to position [340, 0]
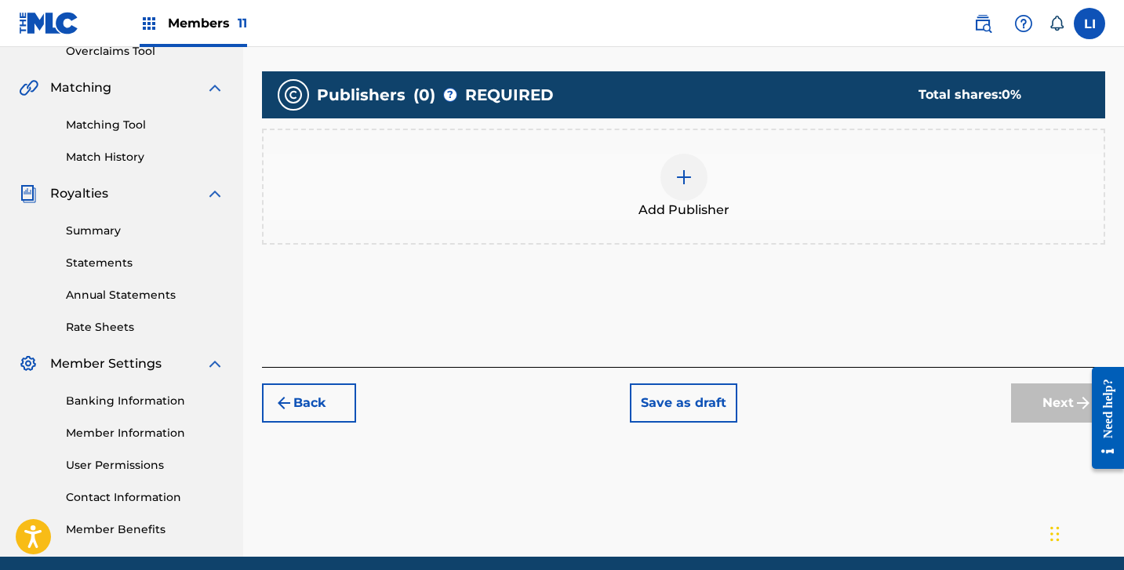
click at [722, 173] on div "Add Publisher" at bounding box center [684, 187] width 840 height 66
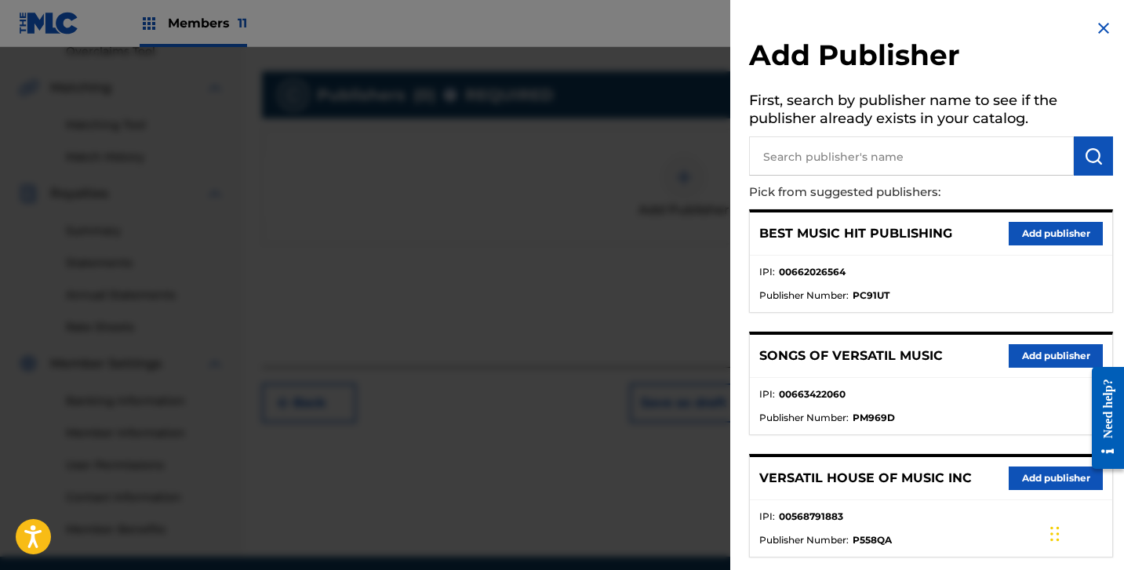
click at [810, 155] on input "text" at bounding box center [911, 155] width 325 height 39
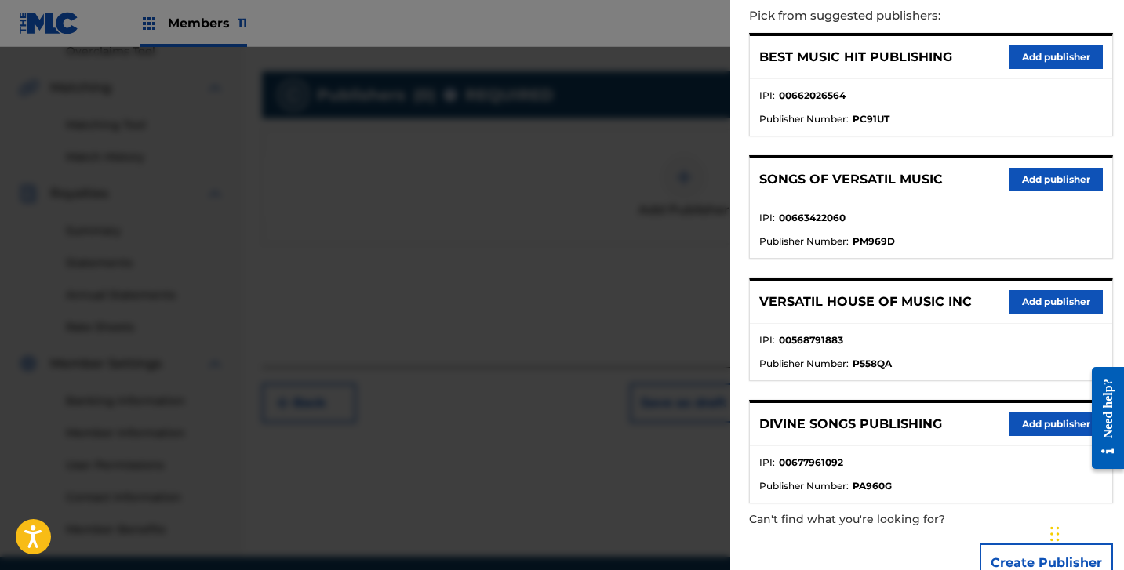
scroll to position [215, 0]
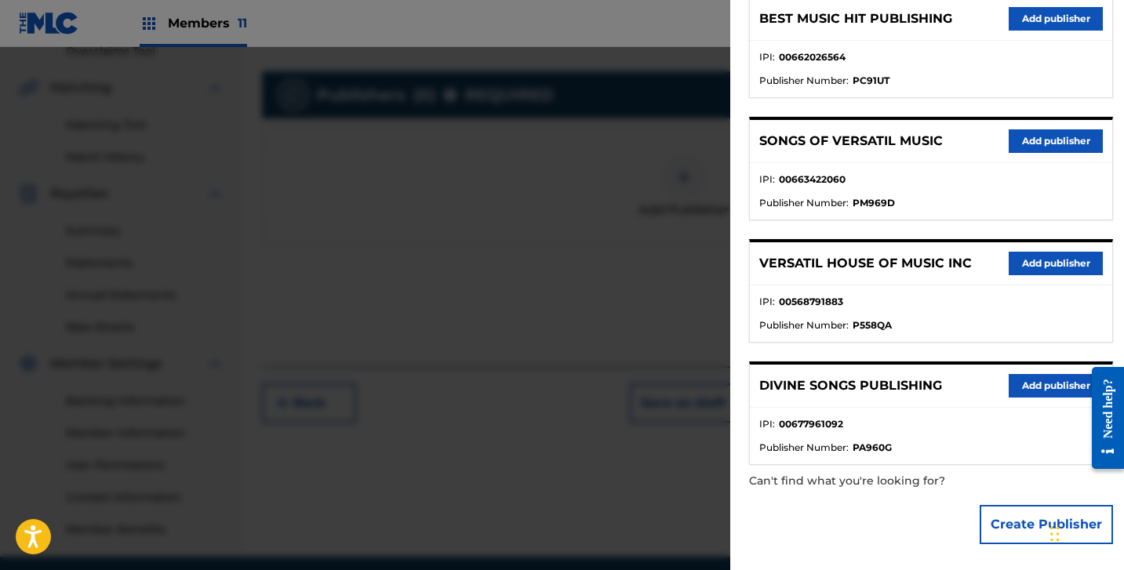
click at [1004, 521] on button "Create Publisher" at bounding box center [1046, 524] width 133 height 39
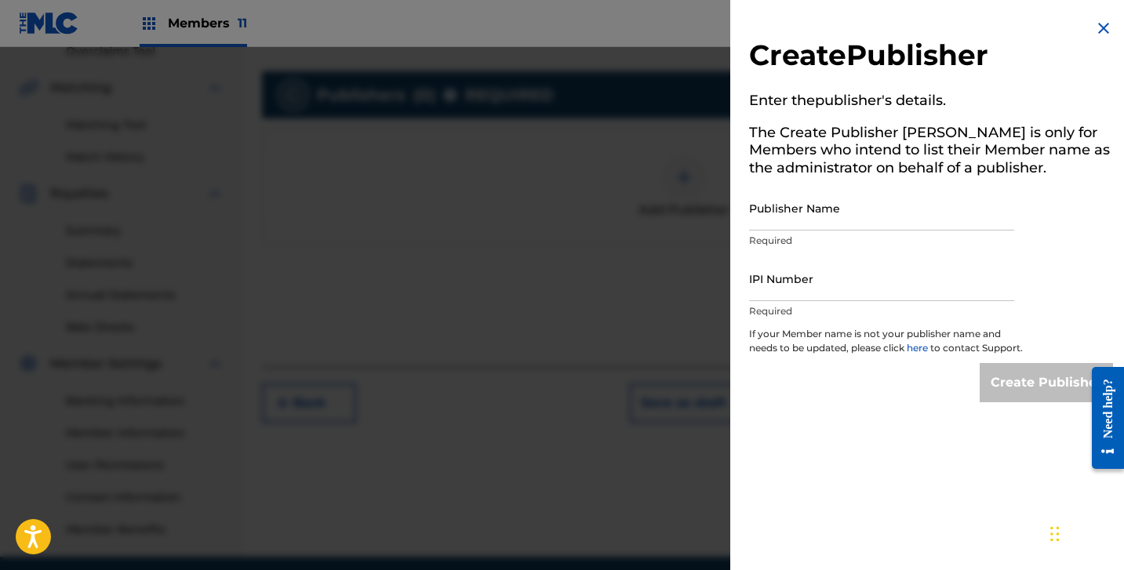
scroll to position [0, 0]
click at [863, 188] on input "Publisher Name" at bounding box center [881, 208] width 265 height 45
paste input "HITS OF MR PUBLISHING"
type input "HITS OF MR PUBLISHING"
click at [846, 291] on input "IPI Number" at bounding box center [881, 279] width 265 height 45
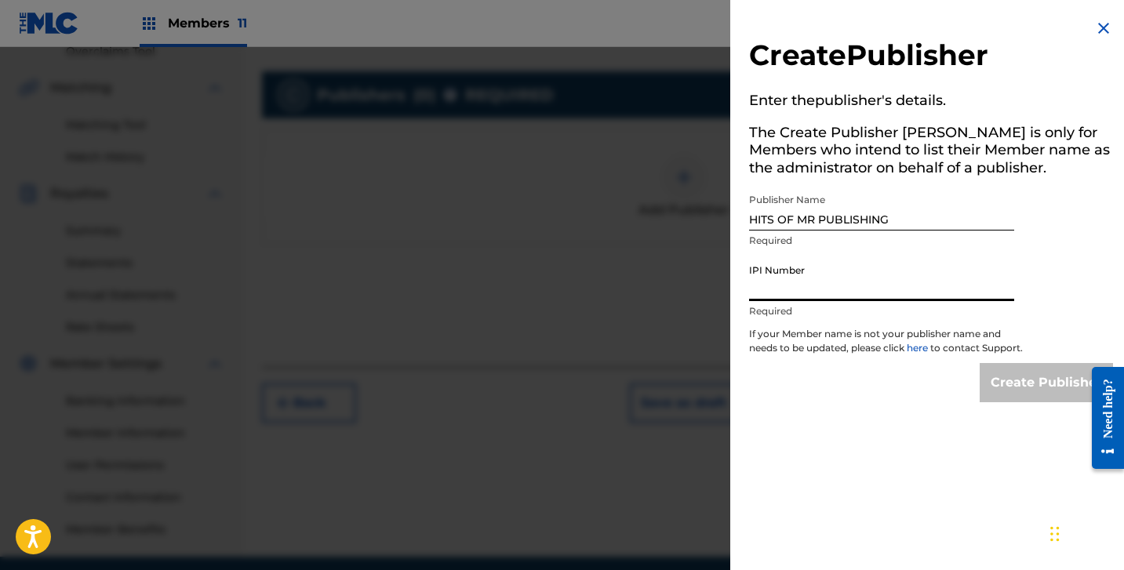
paste input "1284583717"
type input "1284583717"
click at [996, 383] on input "Create Publisher" at bounding box center [1046, 382] width 133 height 39
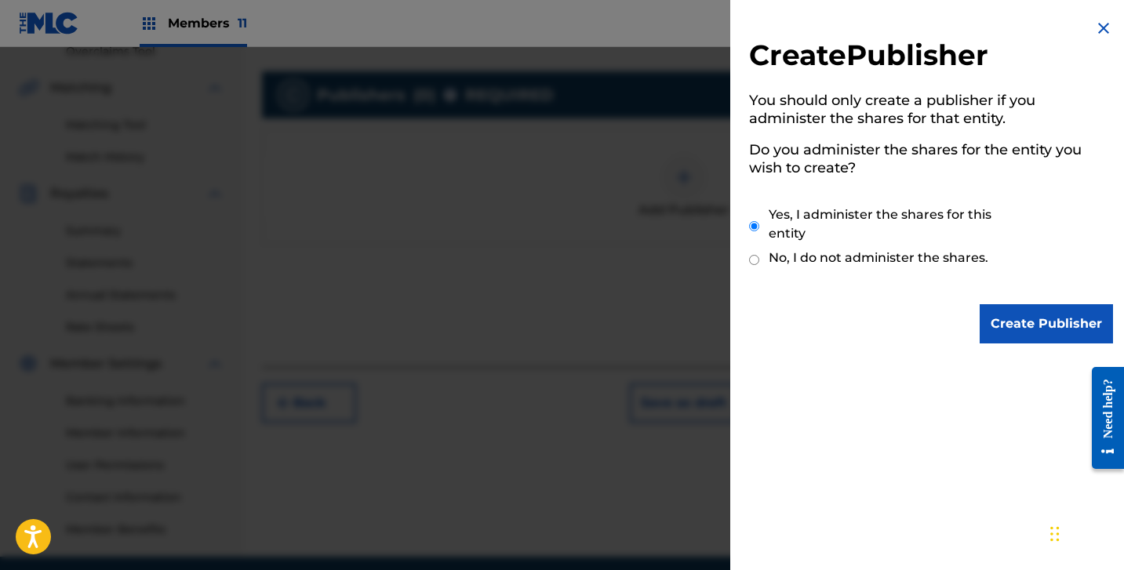
click at [1018, 313] on input "Create Publisher" at bounding box center [1046, 323] width 133 height 39
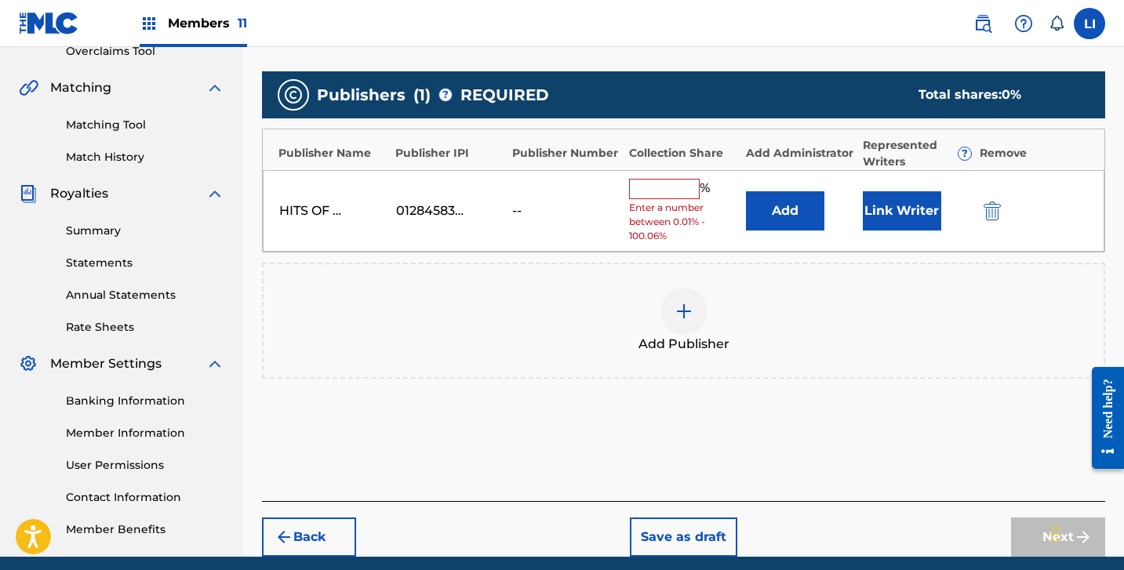
click at [839, 214] on div "Add" at bounding box center [800, 210] width 109 height 39
click at [795, 212] on button "Add" at bounding box center [785, 210] width 78 height 39
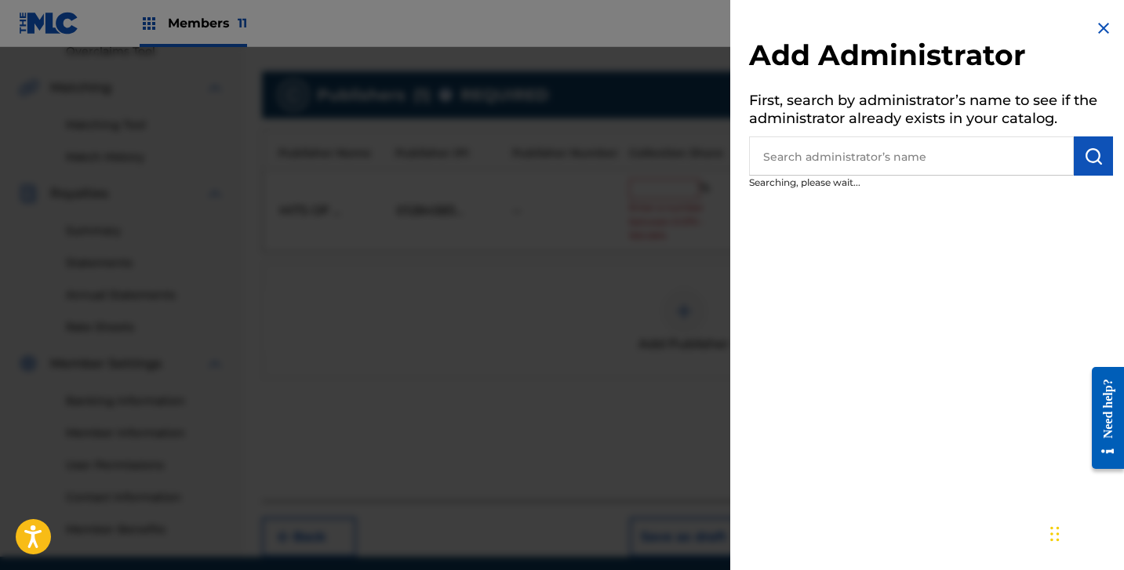
click at [832, 160] on input "text" at bounding box center [911, 155] width 325 height 39
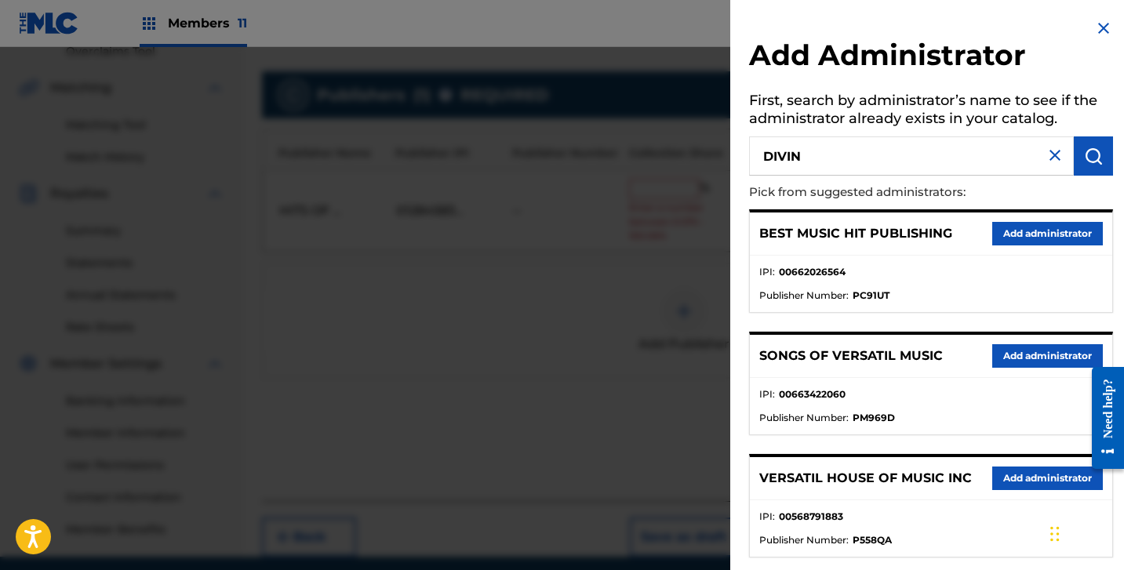
type input "DIVIN"
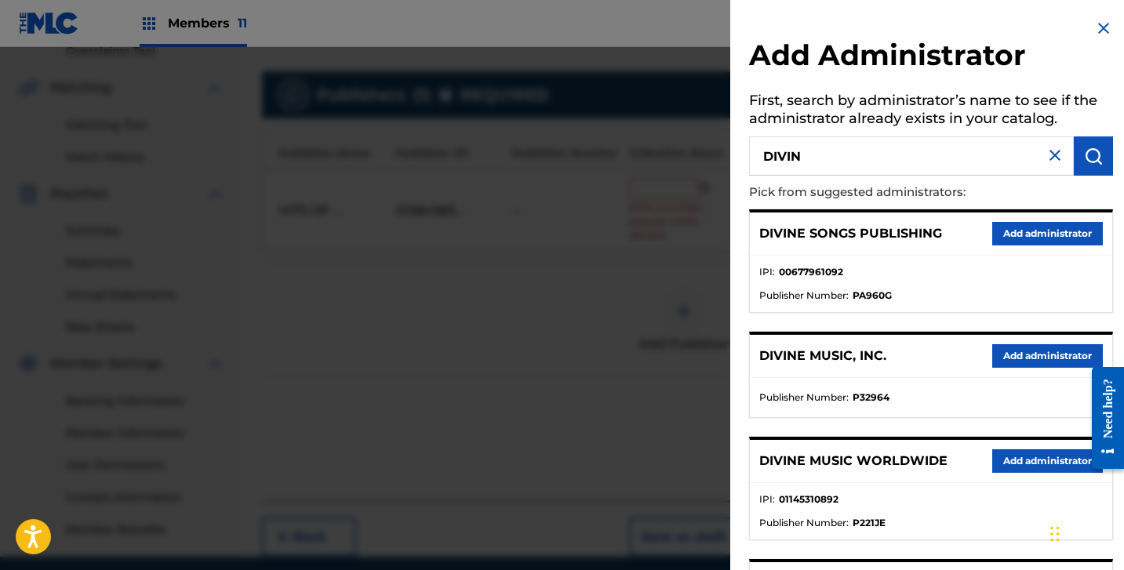
drag, startPoint x: 1014, startPoint y: 355, endPoint x: 1011, endPoint y: 347, distance: 8.4
click at [1014, 355] on button "Add administrator" at bounding box center [1047, 356] width 111 height 24
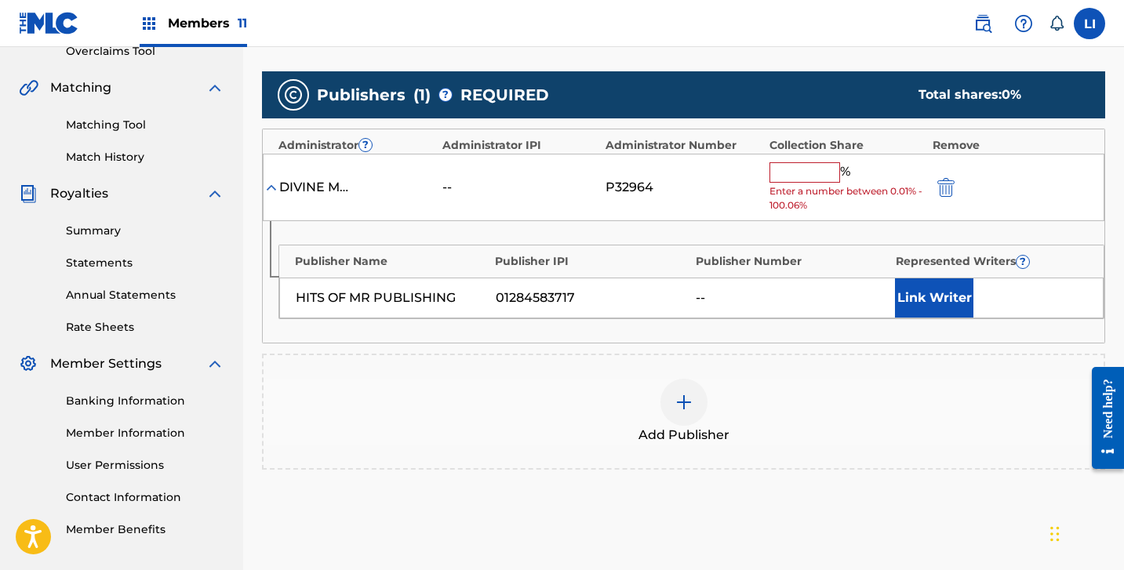
click at [810, 182] on div "% Enter a number between 0.01% - 100.06%" at bounding box center [847, 187] width 155 height 51
click at [810, 179] on input "text" at bounding box center [805, 172] width 71 height 20
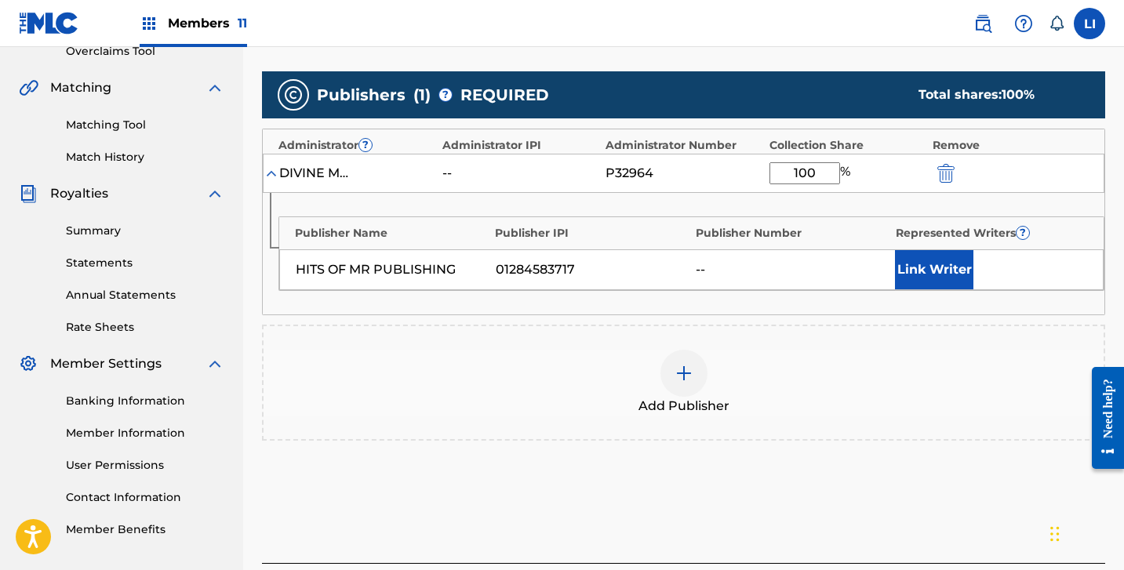
type input "100"
click at [915, 258] on button "Link Writer" at bounding box center [934, 269] width 78 height 39
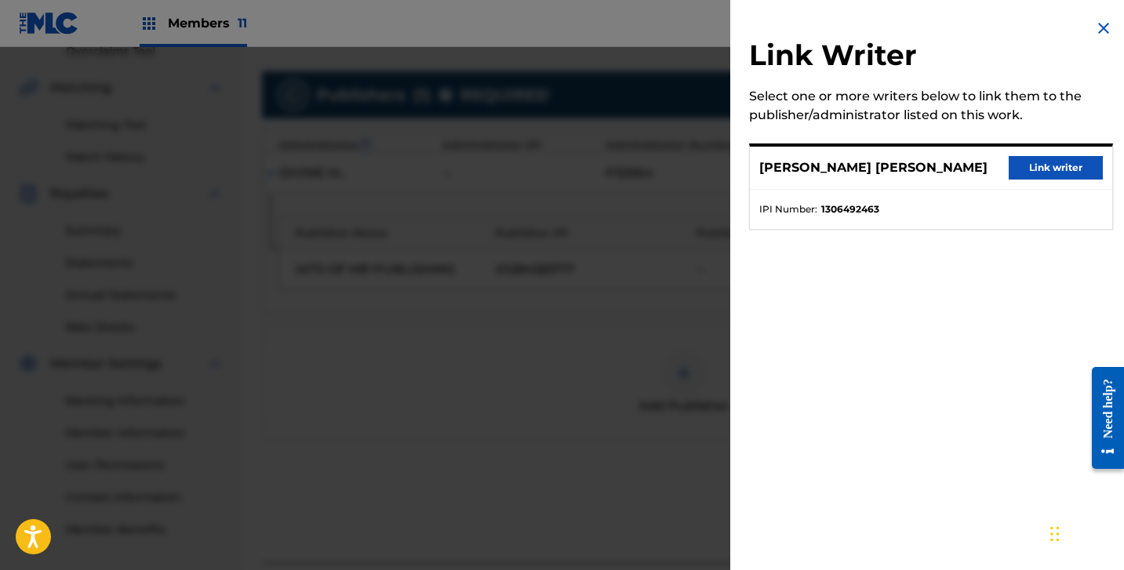
click at [1044, 158] on button "Link writer" at bounding box center [1056, 168] width 94 height 24
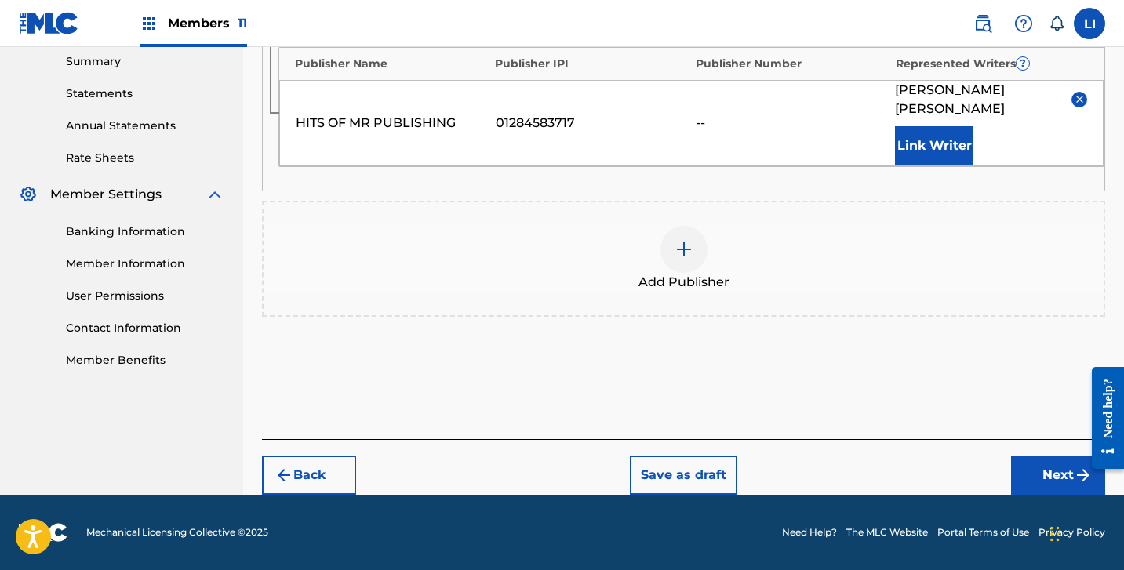
click at [1036, 471] on button "Next" at bounding box center [1058, 475] width 94 height 39
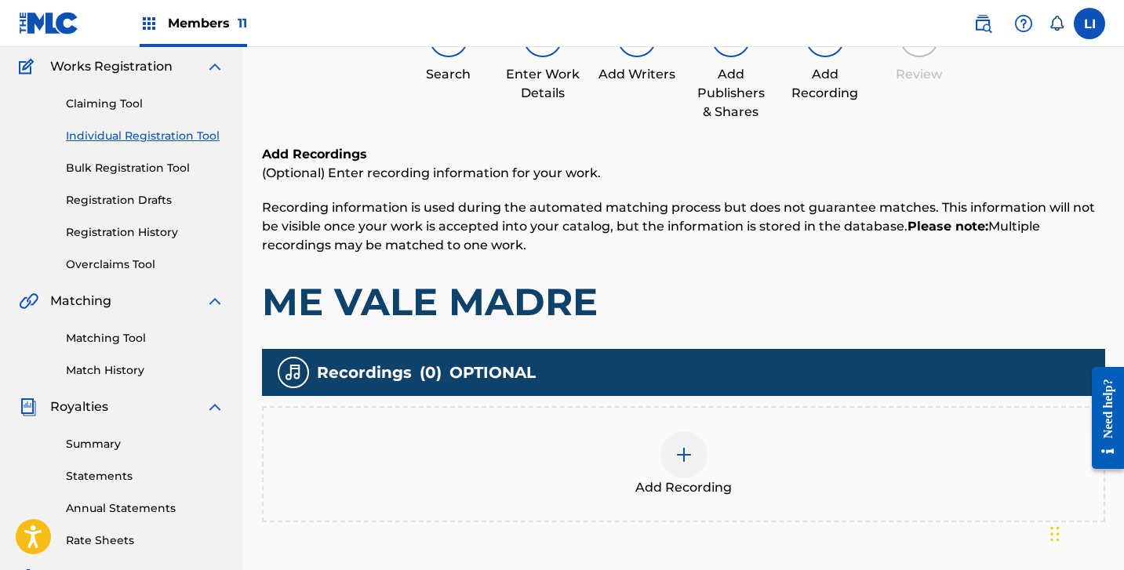
scroll to position [312, 0]
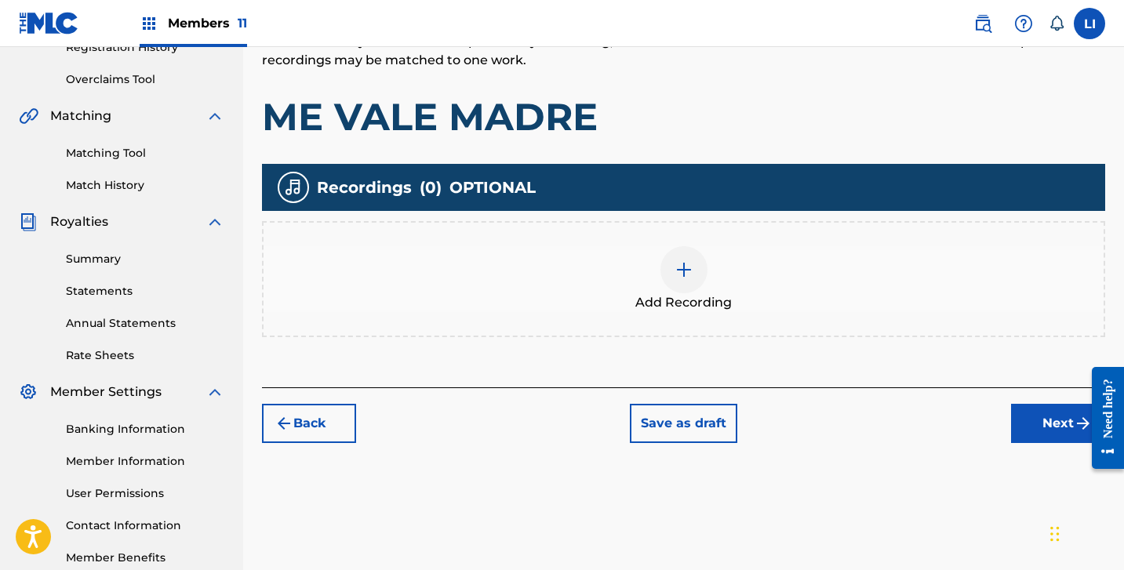
click at [734, 280] on div "Add Recording" at bounding box center [684, 279] width 840 height 66
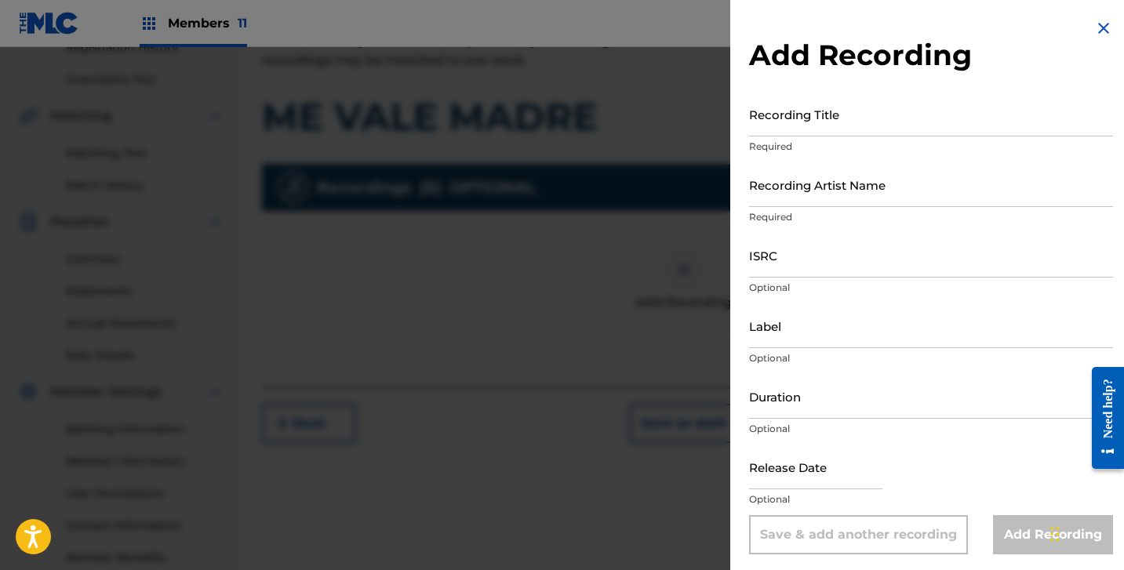
click at [858, 143] on p "Required" at bounding box center [931, 147] width 364 height 14
click at [855, 133] on input "Recording Title" at bounding box center [931, 114] width 364 height 45
type input "N"
type input "ME VALE MADRE"
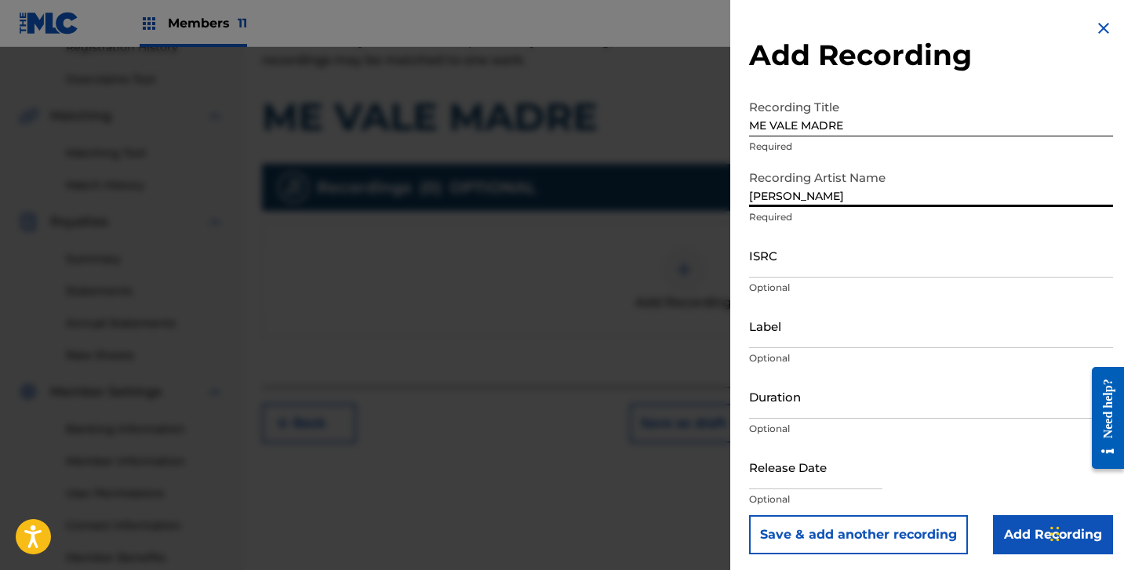
type input "[PERSON_NAME]"
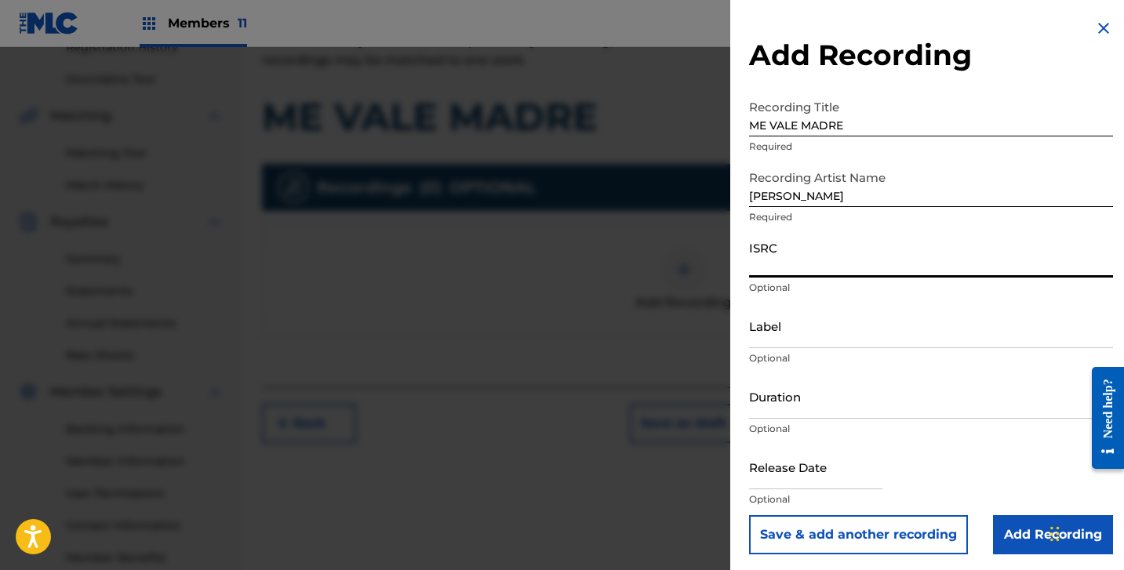
paste input "QZTB52456215"
type input "QZTB52456215"
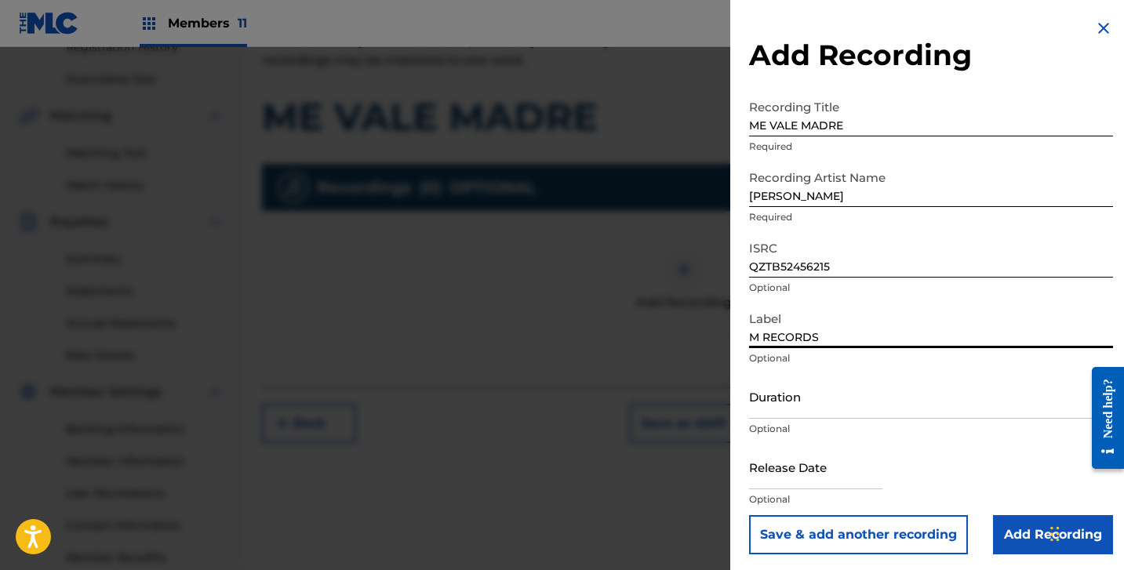
type input "M RECORDS"
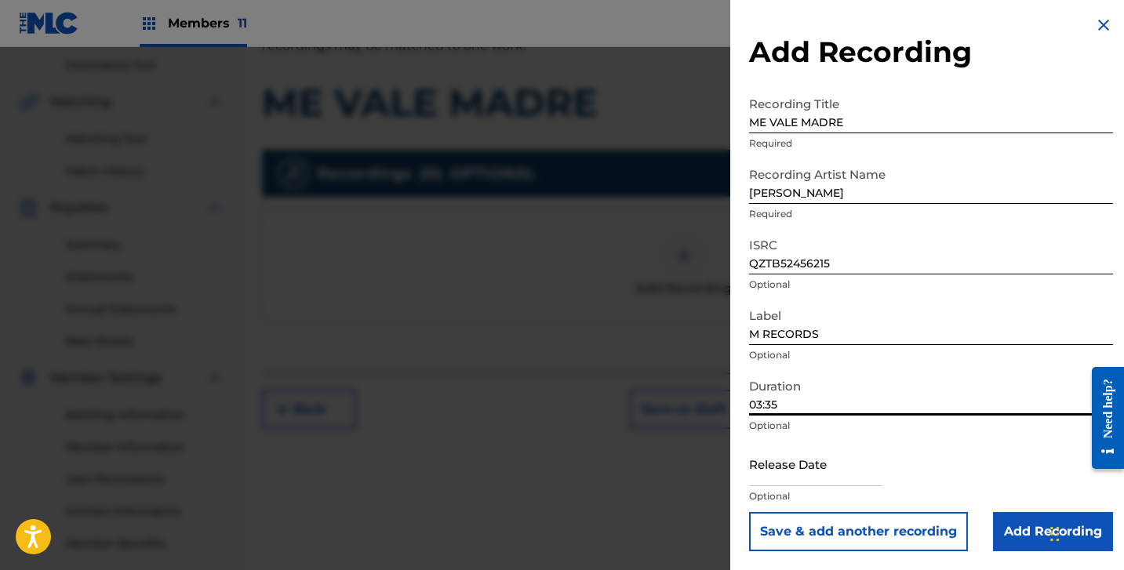
scroll to position [402, 0]
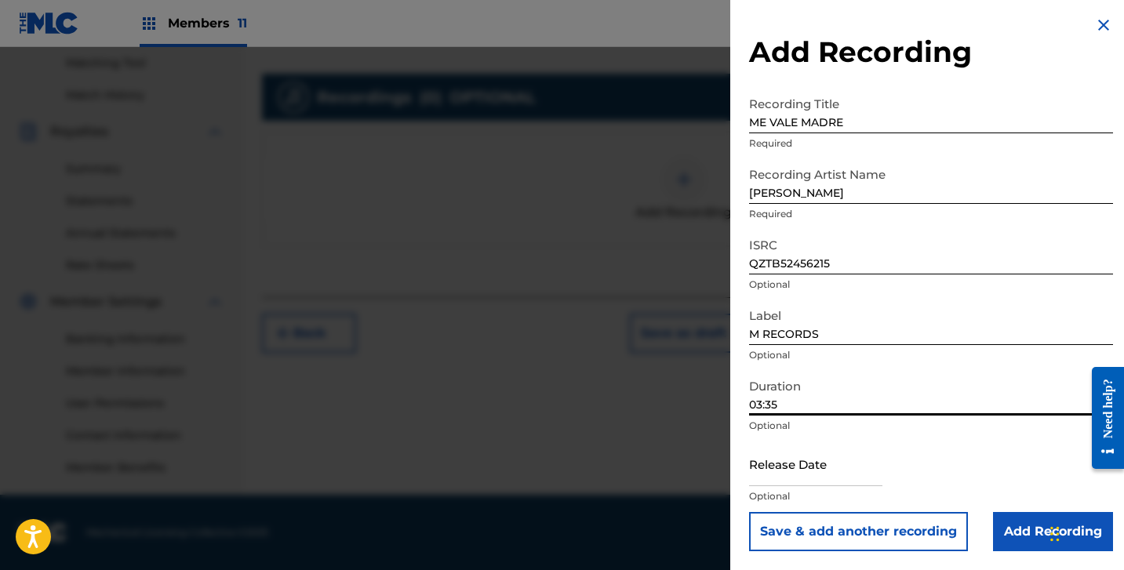
type input "03:35"
select select "7"
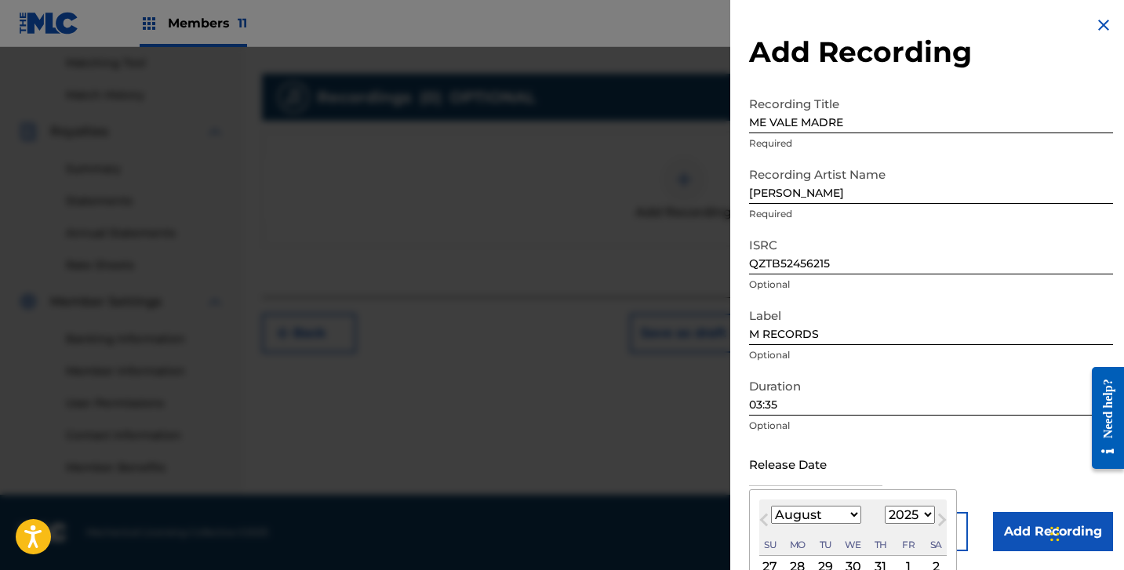
click at [834, 465] on input "text" at bounding box center [815, 464] width 133 height 45
click at [908, 511] on select "1899 1900 1901 1902 1903 1904 1905 1906 1907 1908 1909 1910 1911 1912 1913 1914…" at bounding box center [910, 515] width 50 height 18
select select "2024"
click at [885, 506] on select "1899 1900 1901 1902 1903 1904 1905 1906 1907 1908 1909 1910 1911 1912 1913 1914…" at bounding box center [910, 515] width 50 height 18
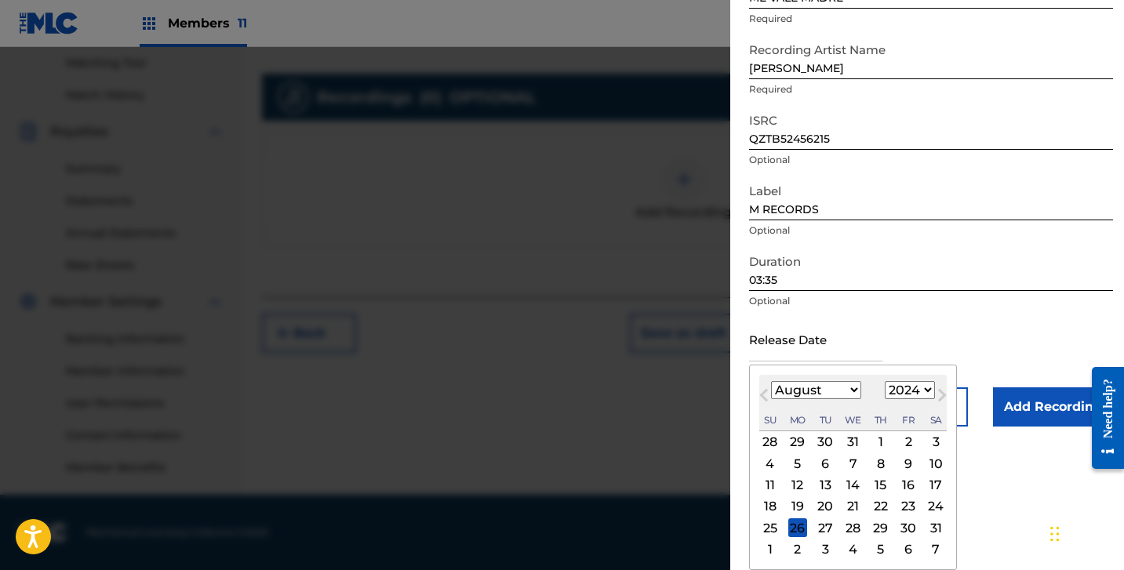
click at [926, 489] on div "17" at bounding box center [935, 485] width 19 height 19
type input "[DATE]"
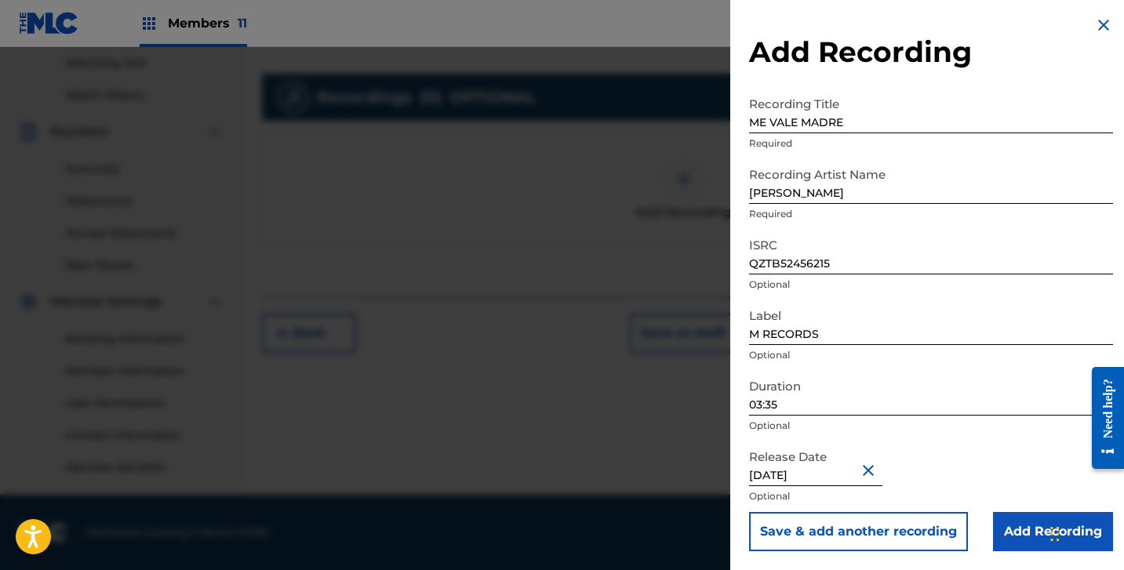
scroll to position [3, 0]
click at [1009, 527] on input "Add Recording" at bounding box center [1053, 531] width 120 height 39
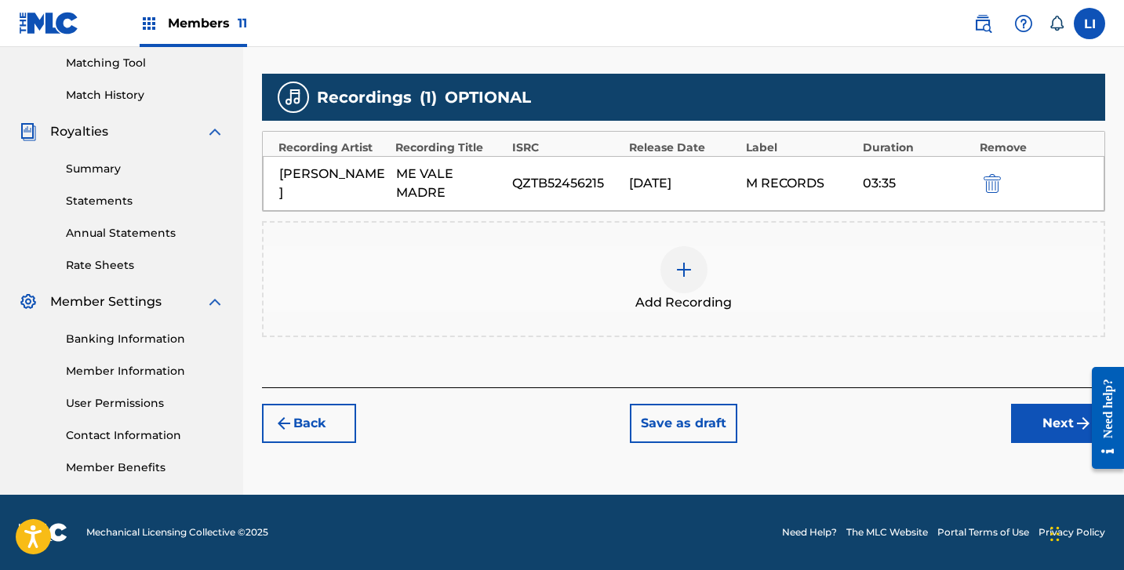
click at [1021, 429] on button "Next" at bounding box center [1058, 423] width 94 height 39
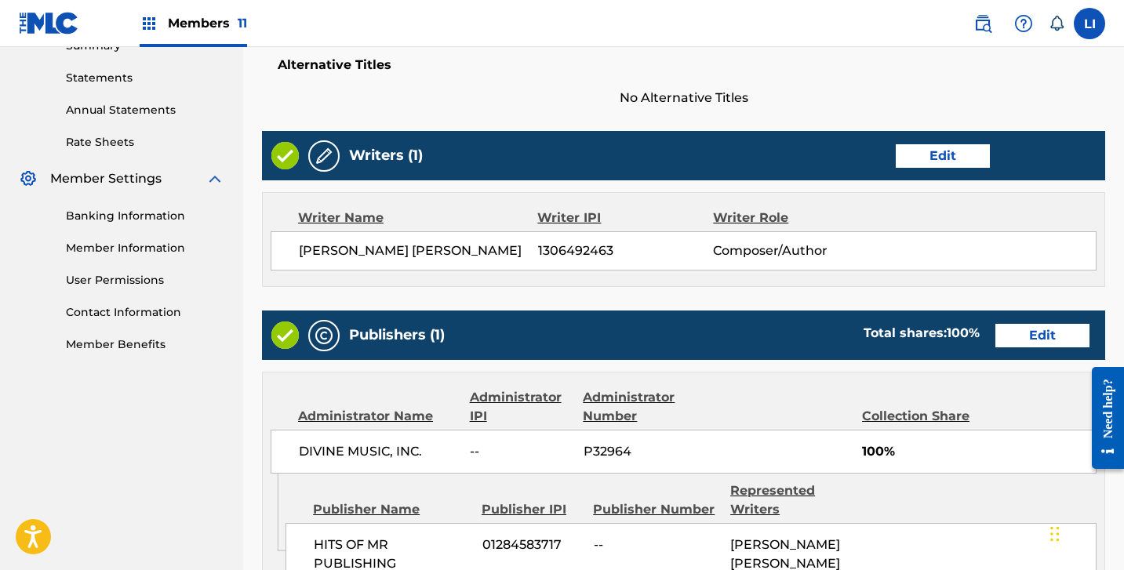
scroll to position [837, 0]
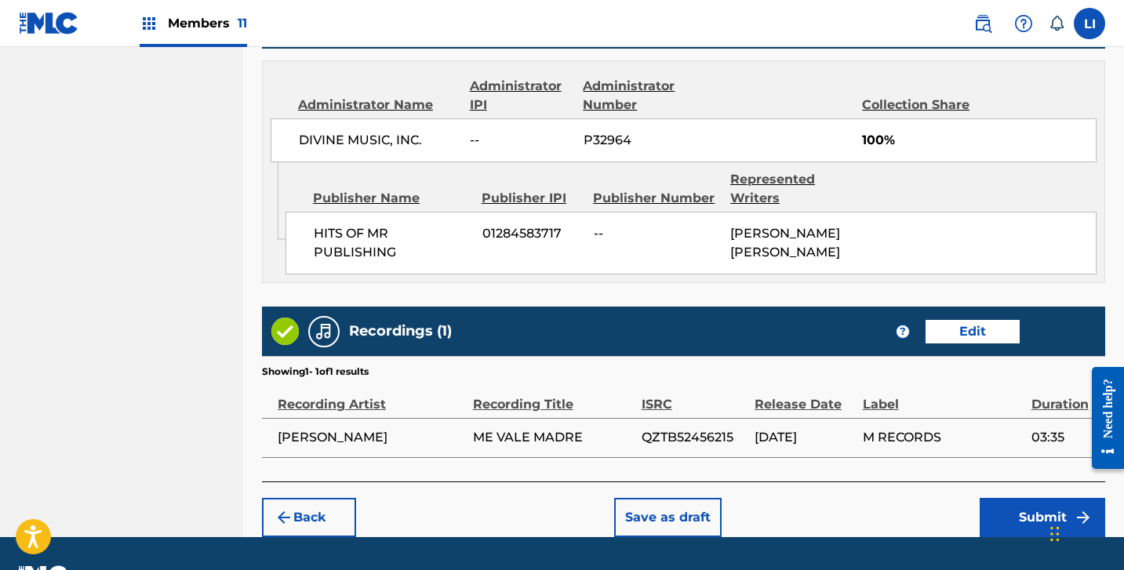
click at [1011, 509] on button "Submit" at bounding box center [1043, 517] width 126 height 39
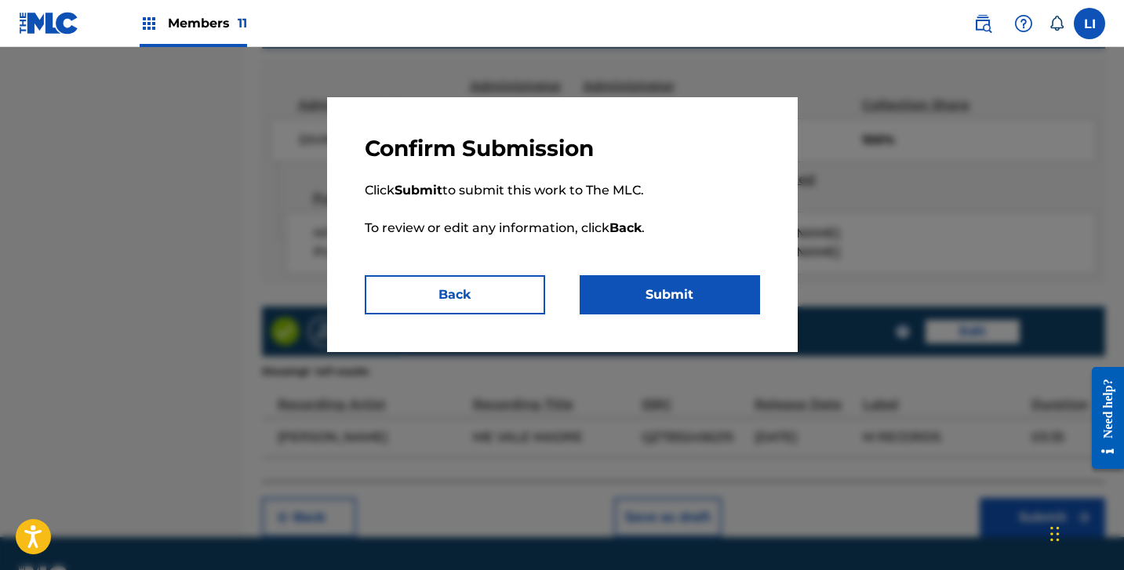
click at [674, 308] on button "Submit" at bounding box center [670, 294] width 180 height 39
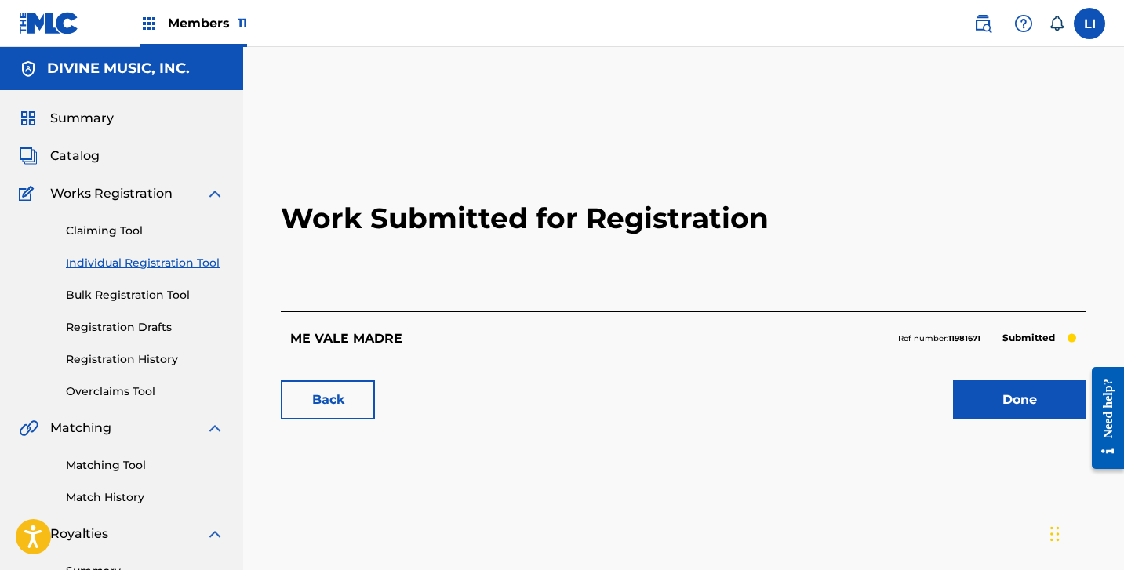
click at [998, 413] on link "Done" at bounding box center [1019, 399] width 133 height 39
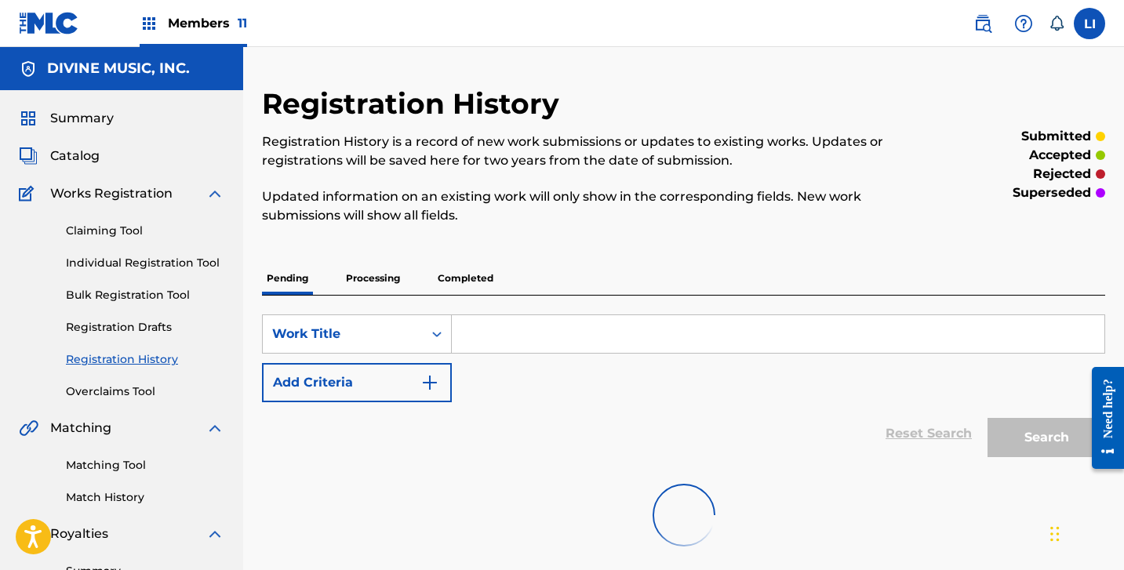
click at [177, 268] on link "Individual Registration Tool" at bounding box center [145, 263] width 158 height 16
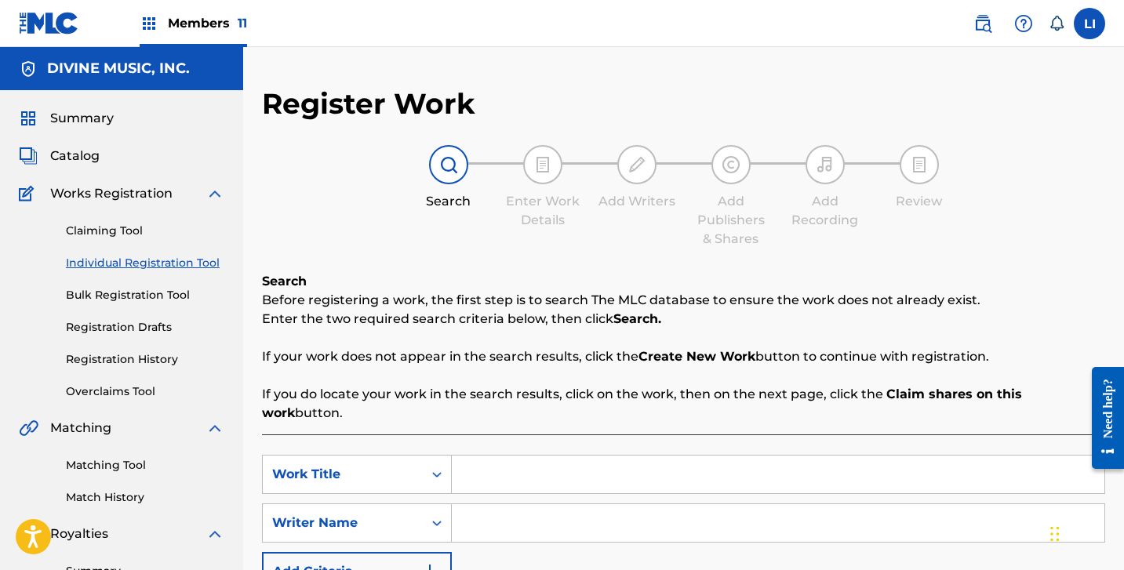
scroll to position [122, 0]
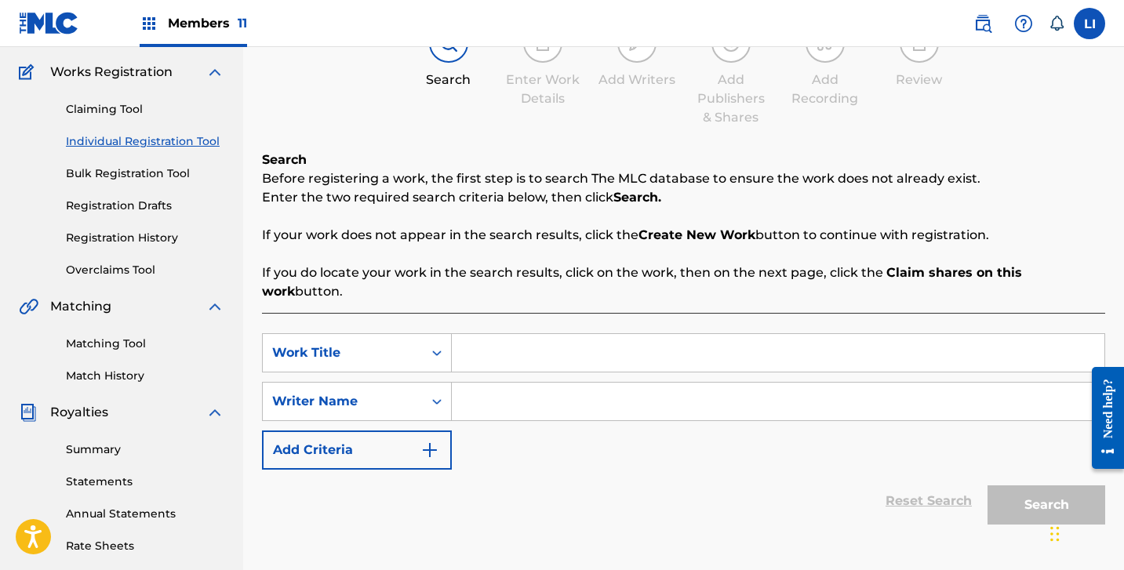
click at [526, 313] on div "SearchWithCriteria3318171b-4fb2-4fcf-9d4b-dab4c48161ca Work Title SearchWithCri…" at bounding box center [683, 441] width 843 height 257
click at [521, 334] on input "Search Form" at bounding box center [778, 353] width 653 height 38
paste input "RECORDANDO [PERSON_NAME]"
type input "RECORDANDO [PERSON_NAME]"
click at [517, 391] on input "Search Form" at bounding box center [778, 402] width 653 height 38
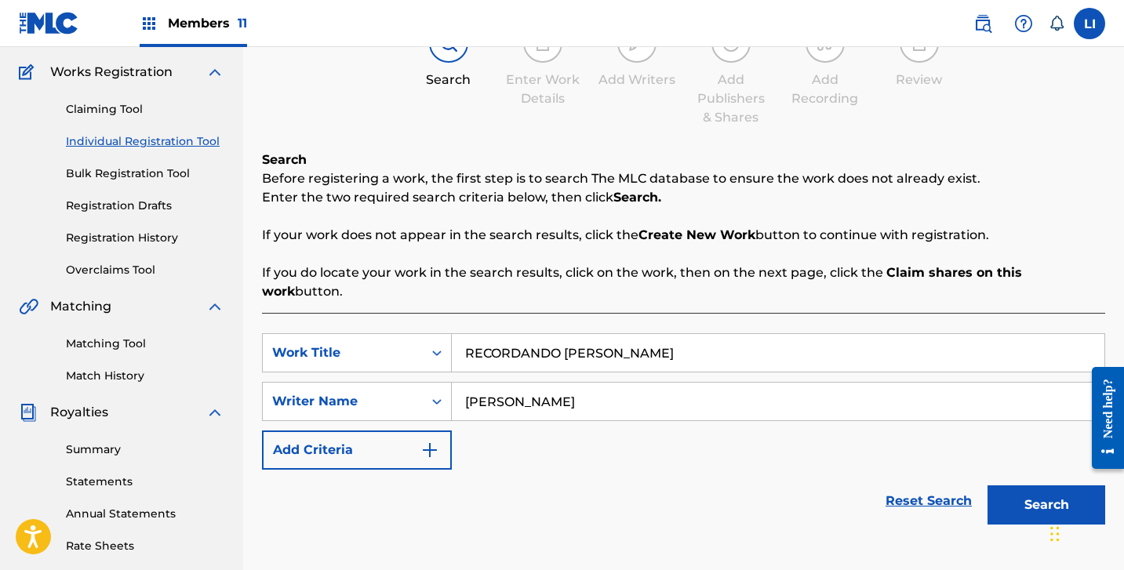
type input "[PERSON_NAME]"
click at [988, 486] on button "Search" at bounding box center [1047, 505] width 118 height 39
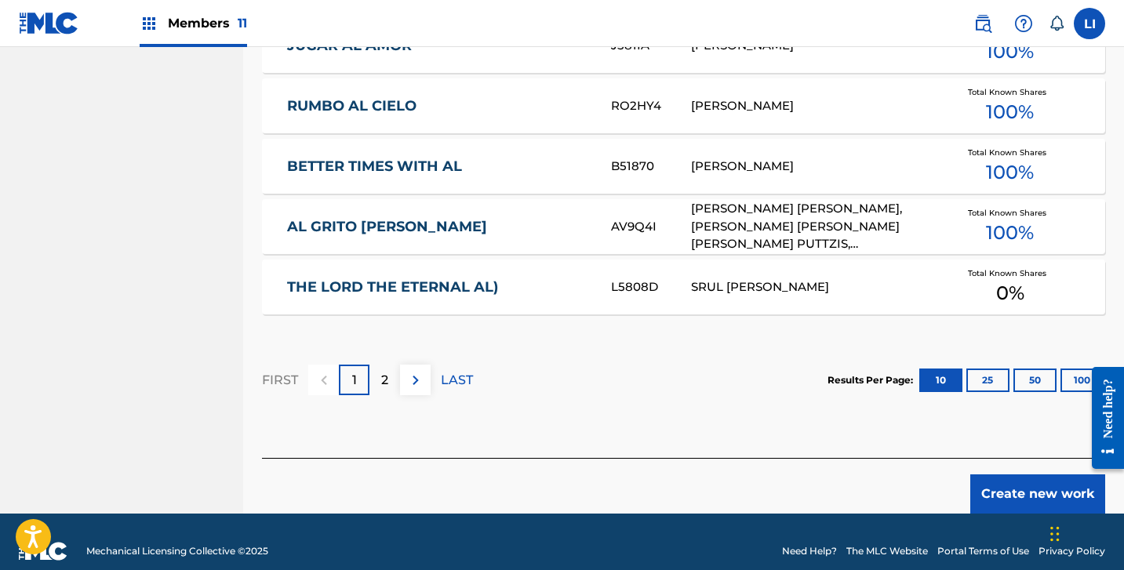
click at [1005, 475] on button "Create new work" at bounding box center [1037, 494] width 135 height 39
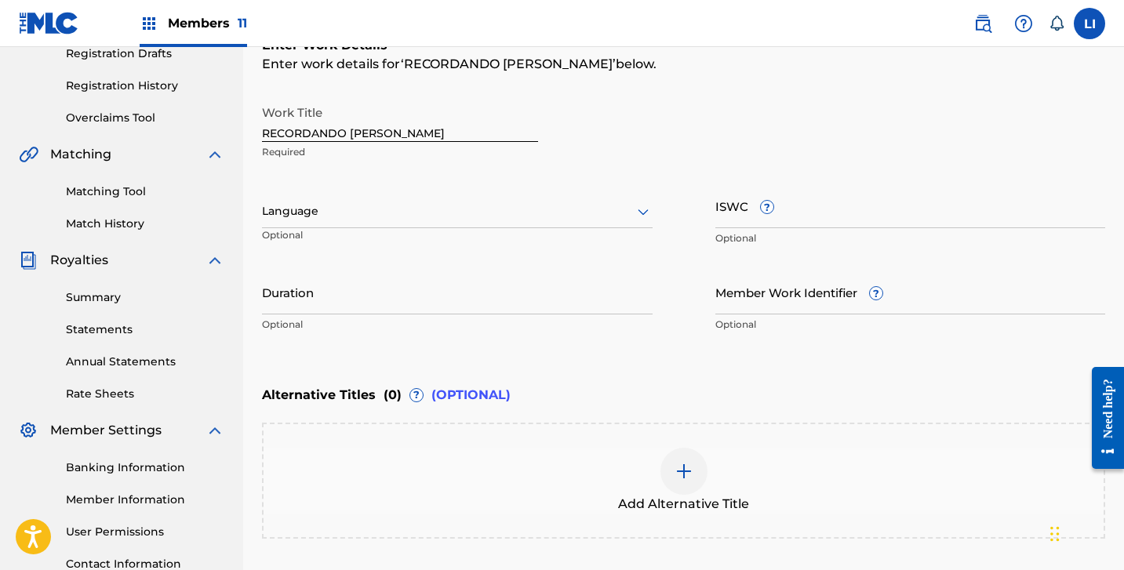
scroll to position [275, 0]
click at [322, 200] on div at bounding box center [457, 210] width 391 height 20
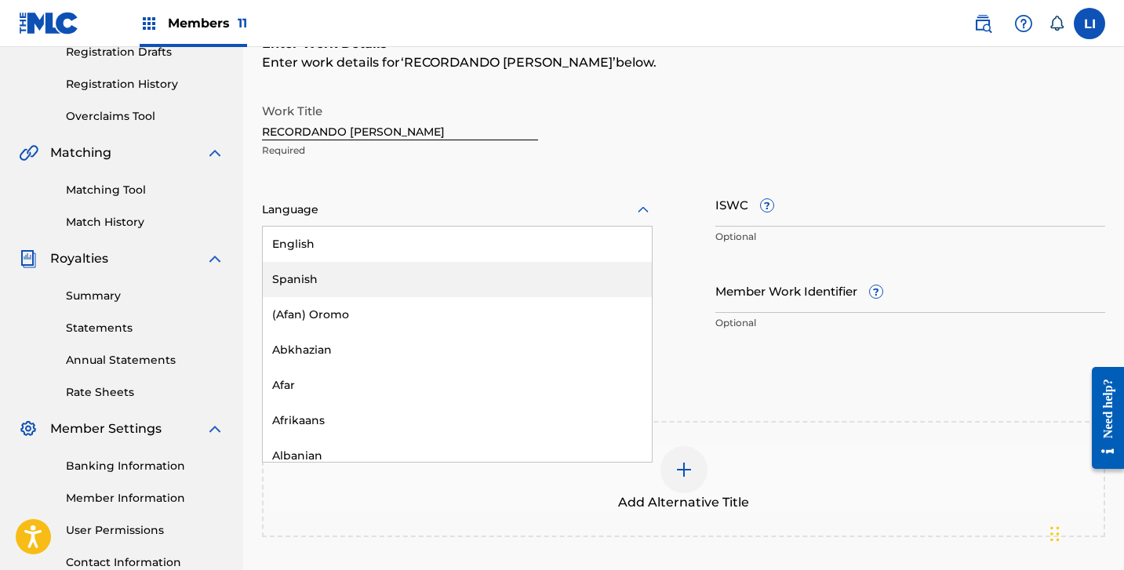
click at [297, 287] on div "Spanish" at bounding box center [457, 279] width 389 height 35
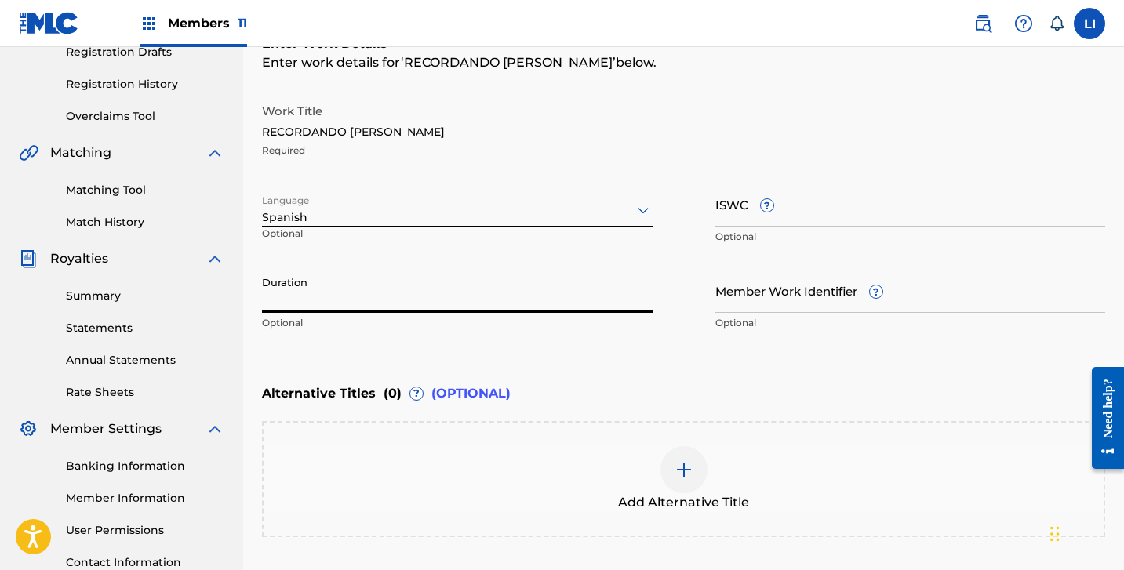
click at [288, 289] on input "Duration" at bounding box center [457, 290] width 391 height 45
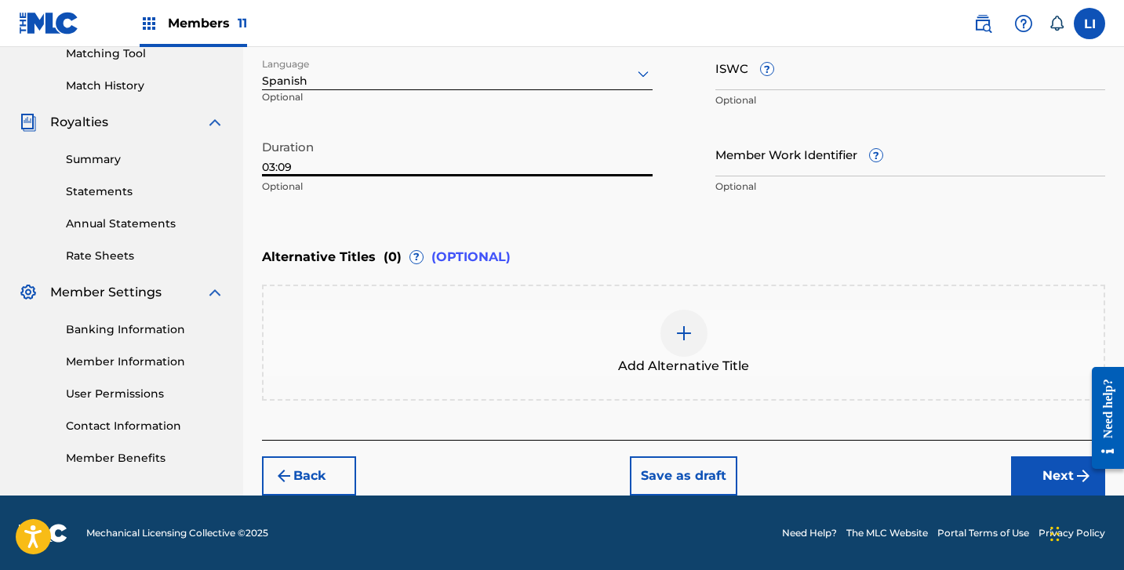
type input "03:09"
click at [1029, 479] on button "Next" at bounding box center [1058, 476] width 94 height 39
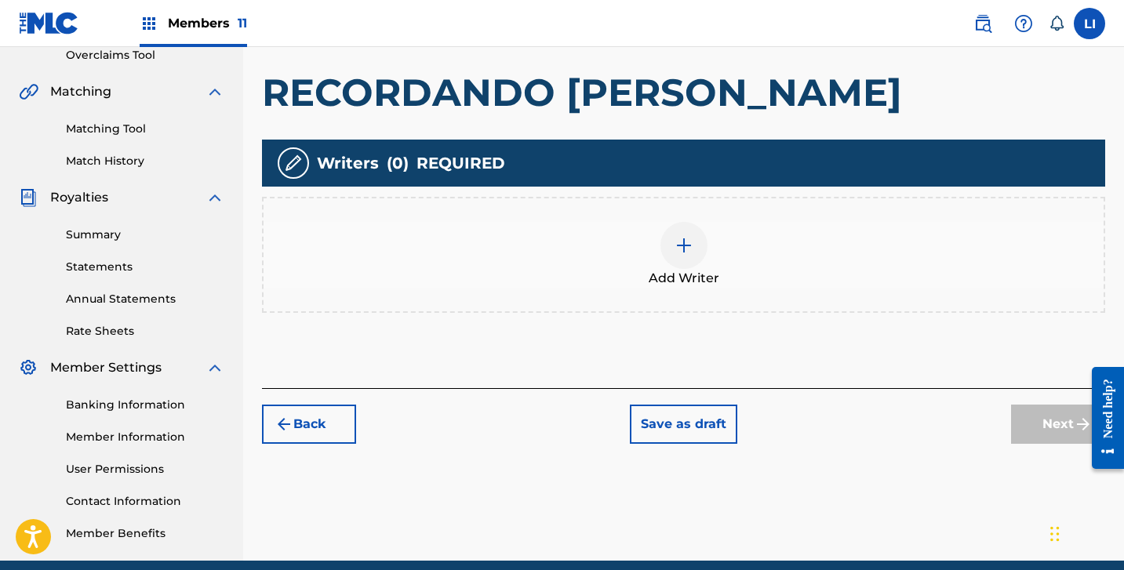
scroll to position [338, 0]
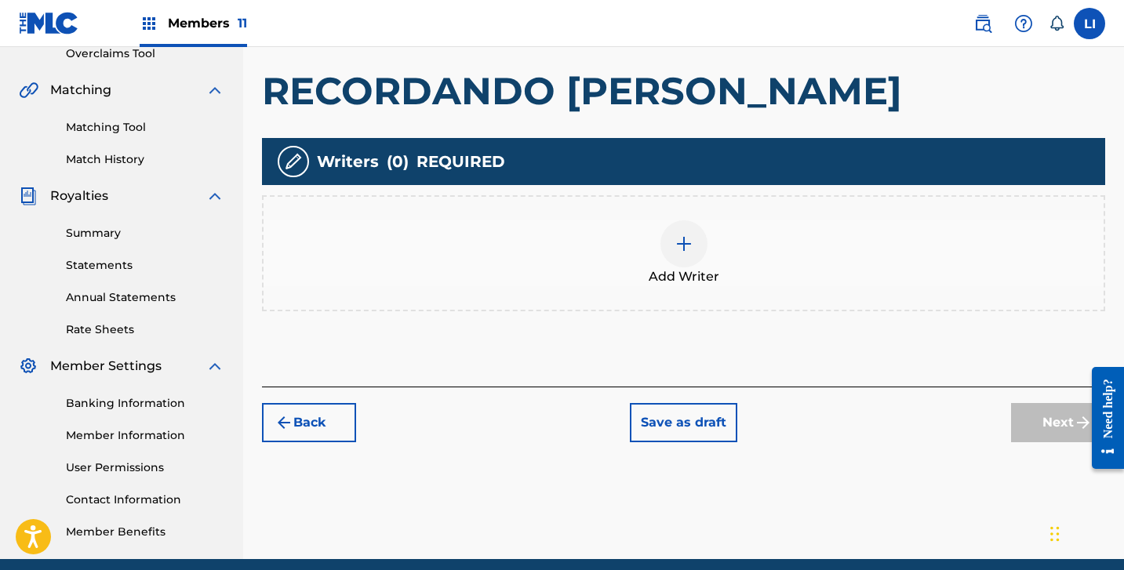
click at [593, 262] on div "Add Writer" at bounding box center [684, 253] width 840 height 66
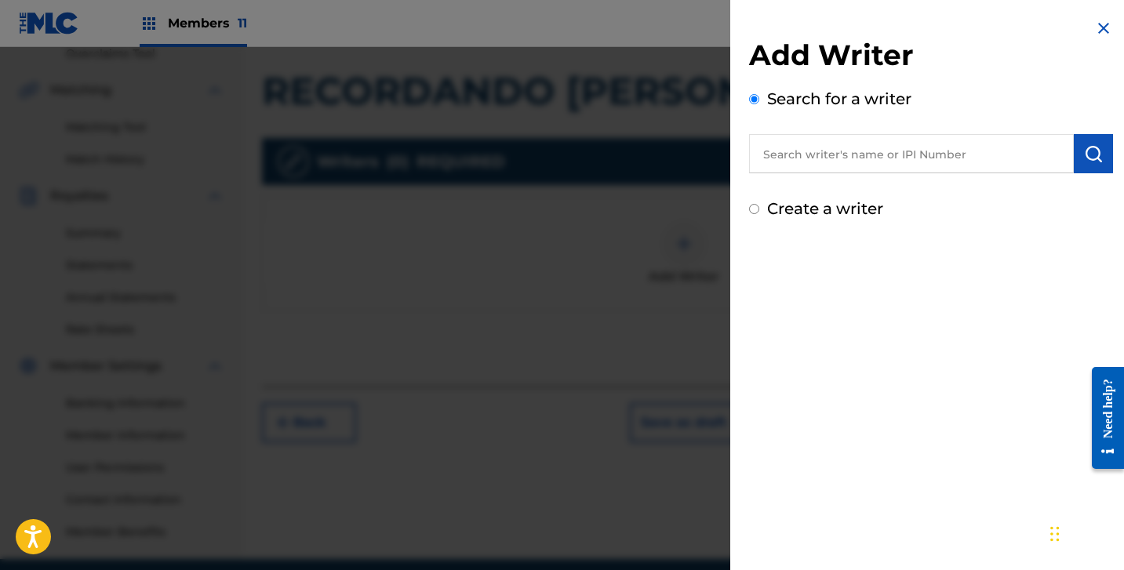
click at [817, 209] on label "Create a writer" at bounding box center [825, 208] width 116 height 19
radio input "true"
click at [759, 209] on input "Create a writer" at bounding box center [754, 209] width 10 height 10
radio input "false"
radio input "true"
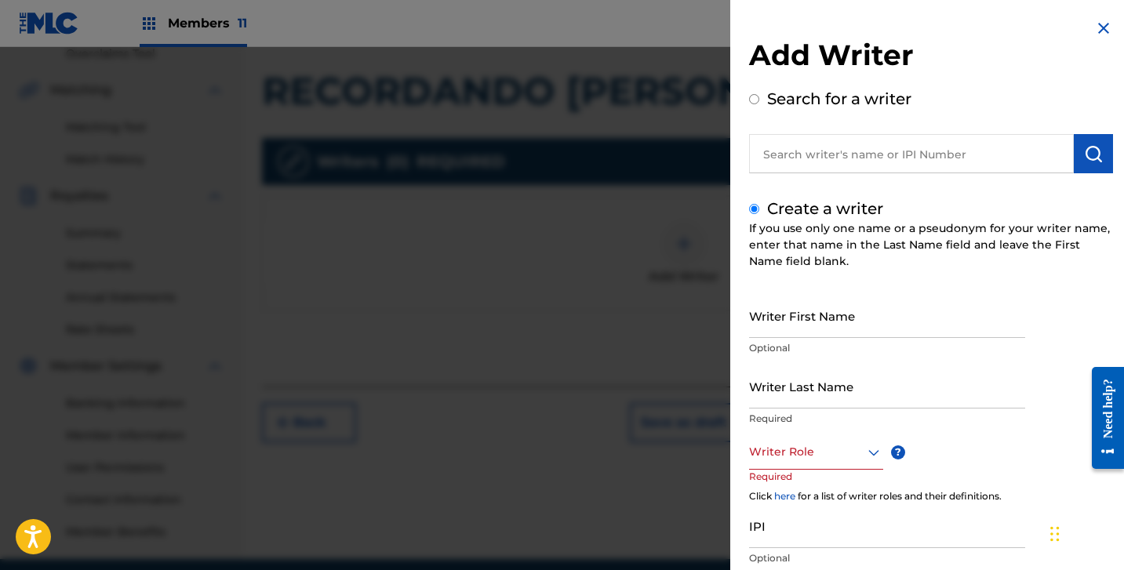
click at [824, 259] on div "If you use only one name or a pseudonym for your writer name, enter that name i…" at bounding box center [931, 244] width 364 height 49
drag, startPoint x: 823, startPoint y: 321, endPoint x: 810, endPoint y: 327, distance: 14.7
click at [822, 322] on input "Writer First Name" at bounding box center [887, 315] width 276 height 45
paste input "[PERSON_NAME] [PERSON_NAME]"
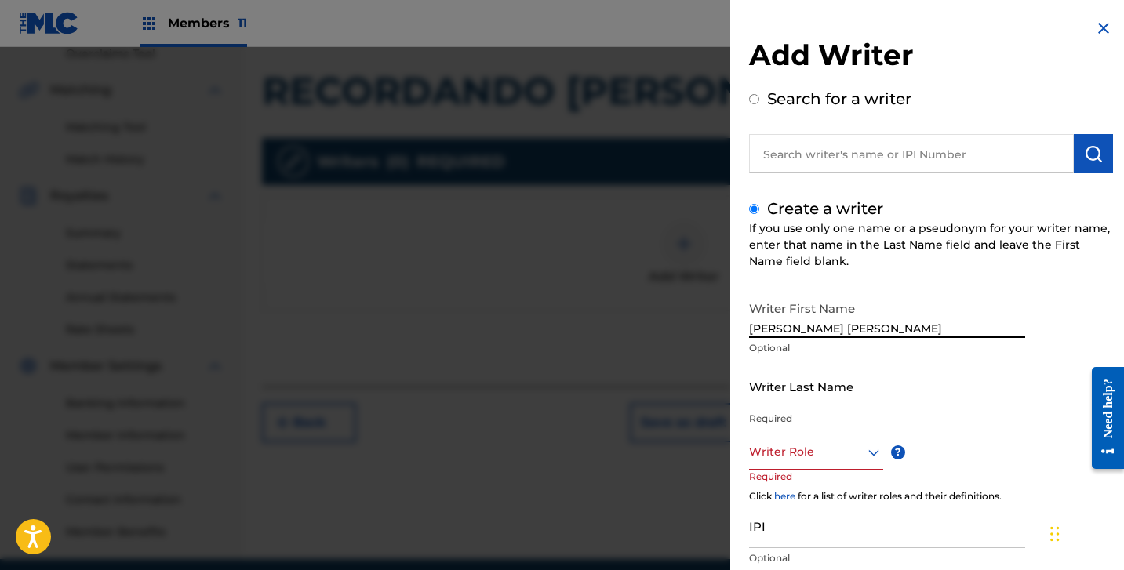
drag, startPoint x: 808, startPoint y: 330, endPoint x: 1020, endPoint y: 363, distance: 214.3
click at [1020, 363] on div "Writer First Name [PERSON_NAME] [PERSON_NAME] Optional" at bounding box center [887, 328] width 276 height 71
type input "[PERSON_NAME]"
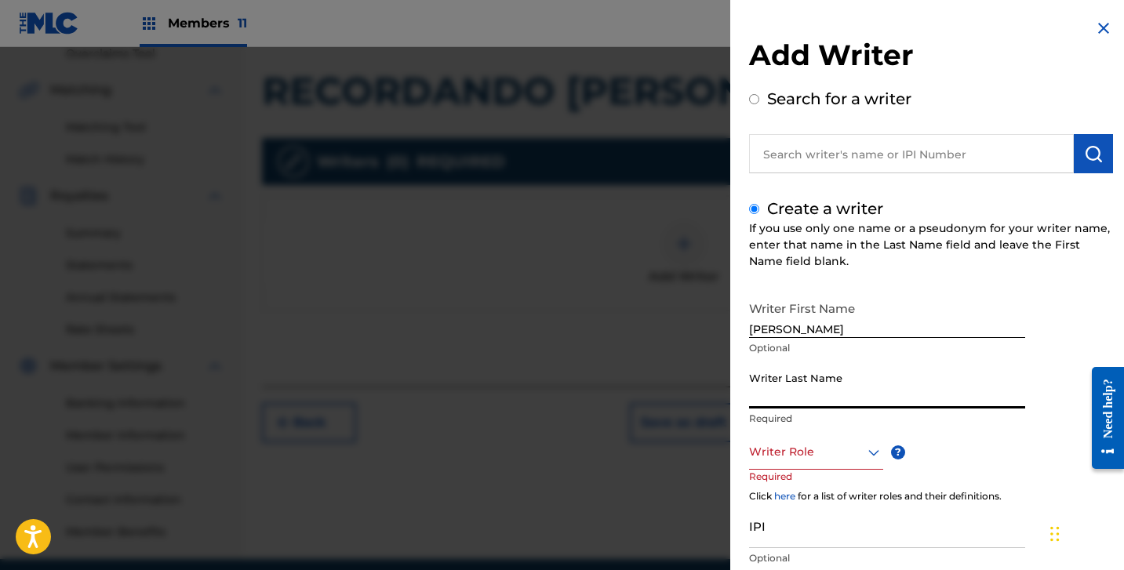
click at [964, 408] on input "Writer Last Name" at bounding box center [887, 386] width 276 height 45
paste input "[PERSON_NAME]"
type input "[PERSON_NAME]"
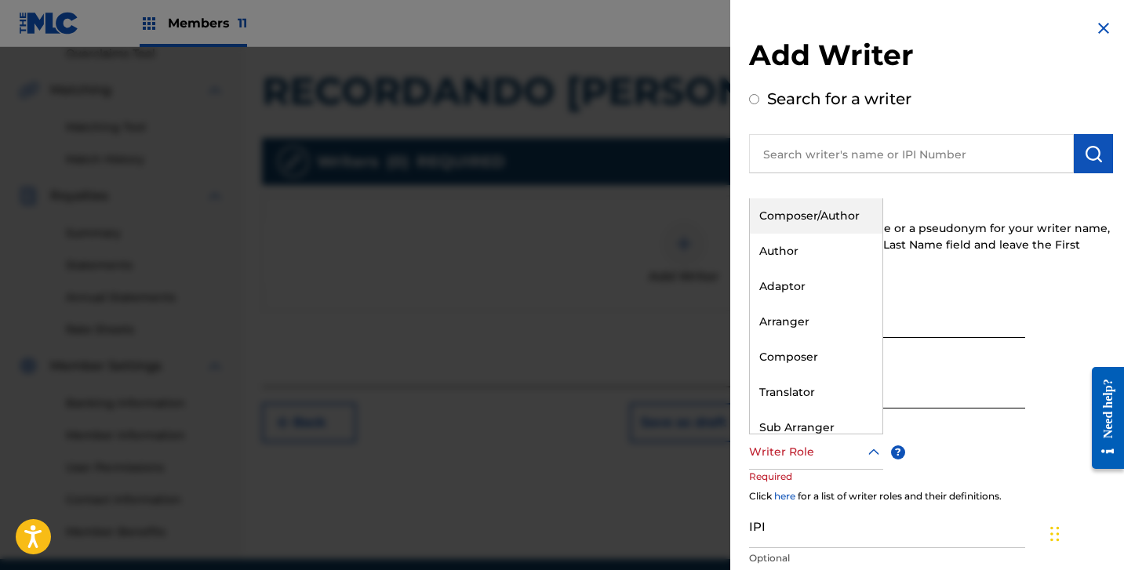
click at [813, 455] on div at bounding box center [816, 452] width 134 height 20
click at [789, 209] on div "Composer/Author" at bounding box center [816, 215] width 133 height 35
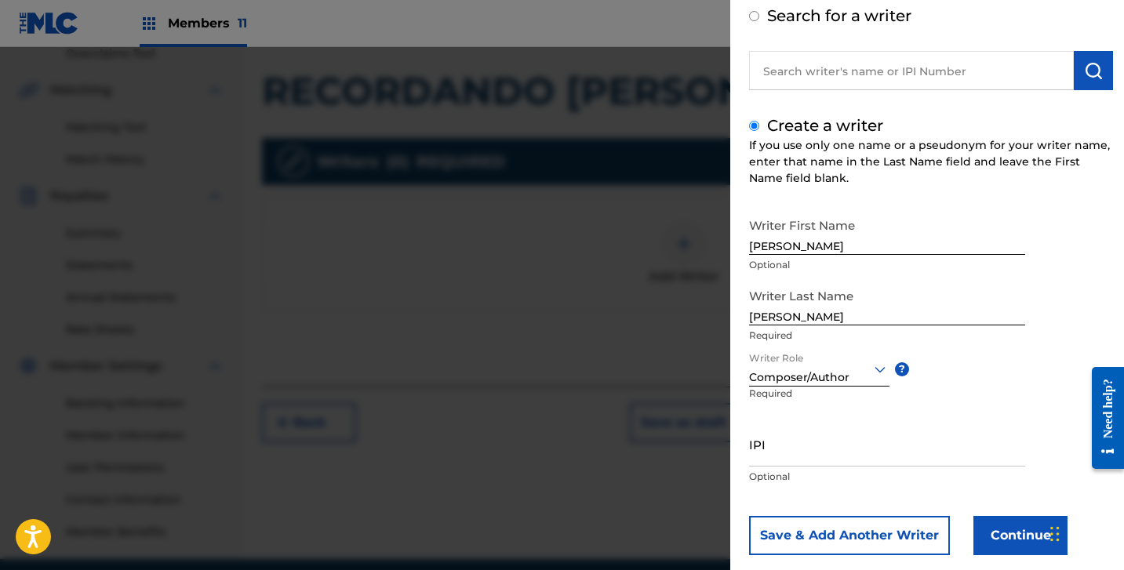
scroll to position [111, 0]
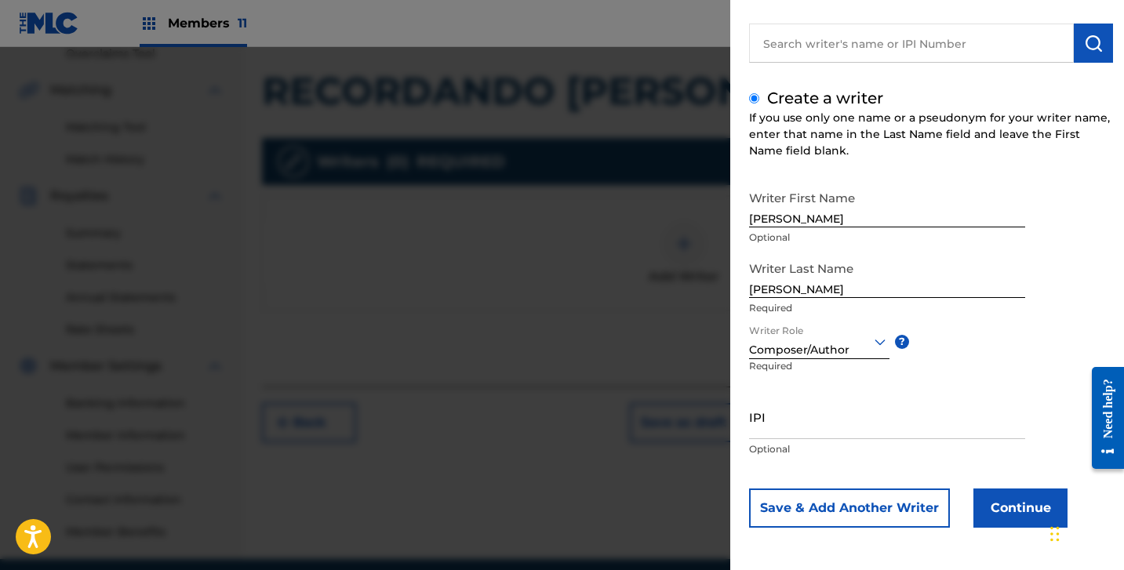
click at [798, 431] on input "IPI" at bounding box center [887, 417] width 276 height 45
paste input "1306492463"
type input "1306492463"
click at [1030, 510] on button "Continue" at bounding box center [1020, 508] width 94 height 39
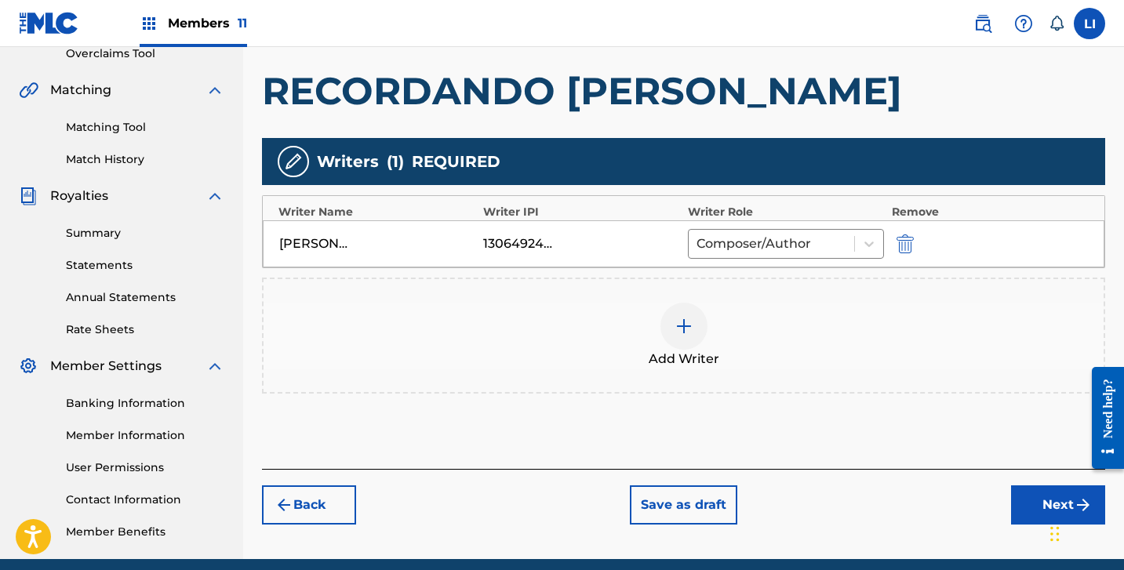
click at [724, 333] on div "Add Writer" at bounding box center [684, 336] width 840 height 66
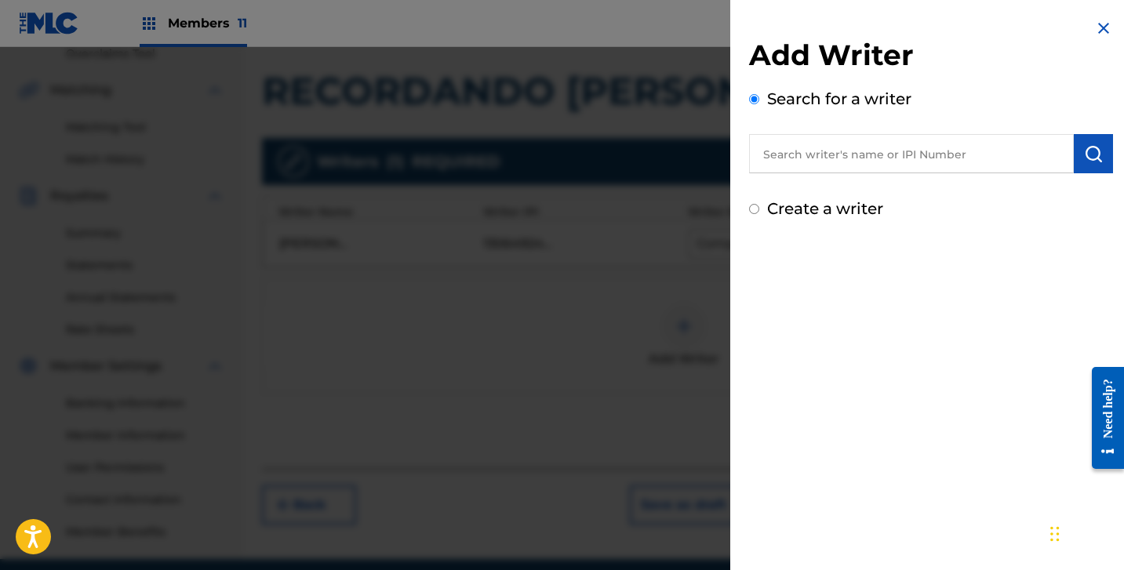
drag, startPoint x: 565, startPoint y: 286, endPoint x: 684, endPoint y: 369, distance: 145.4
click at [566, 287] on div at bounding box center [562, 332] width 1124 height 570
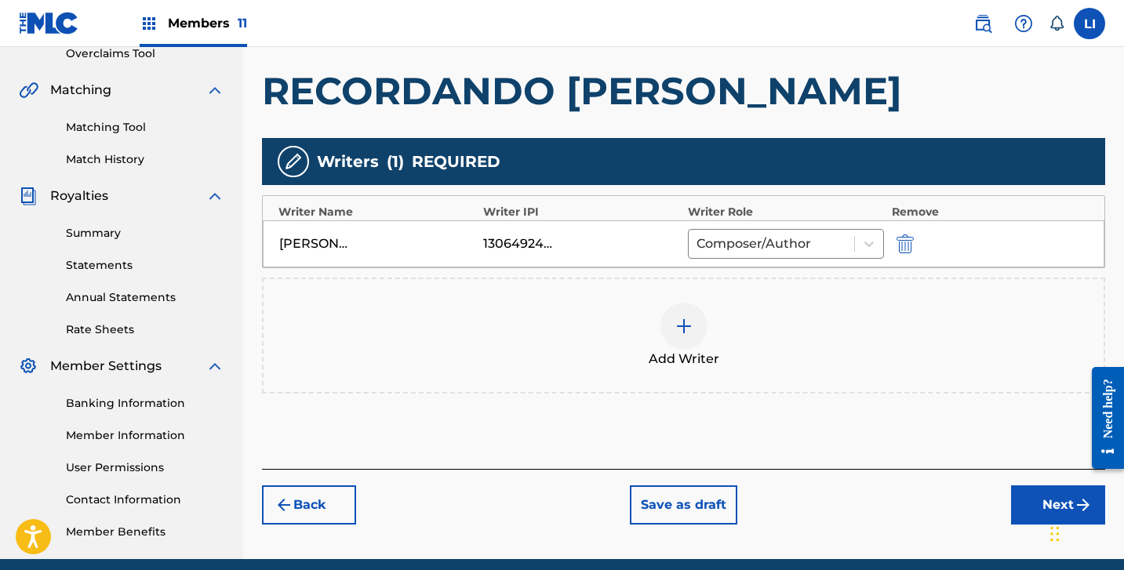
click at [1017, 504] on button "Next" at bounding box center [1058, 505] width 94 height 39
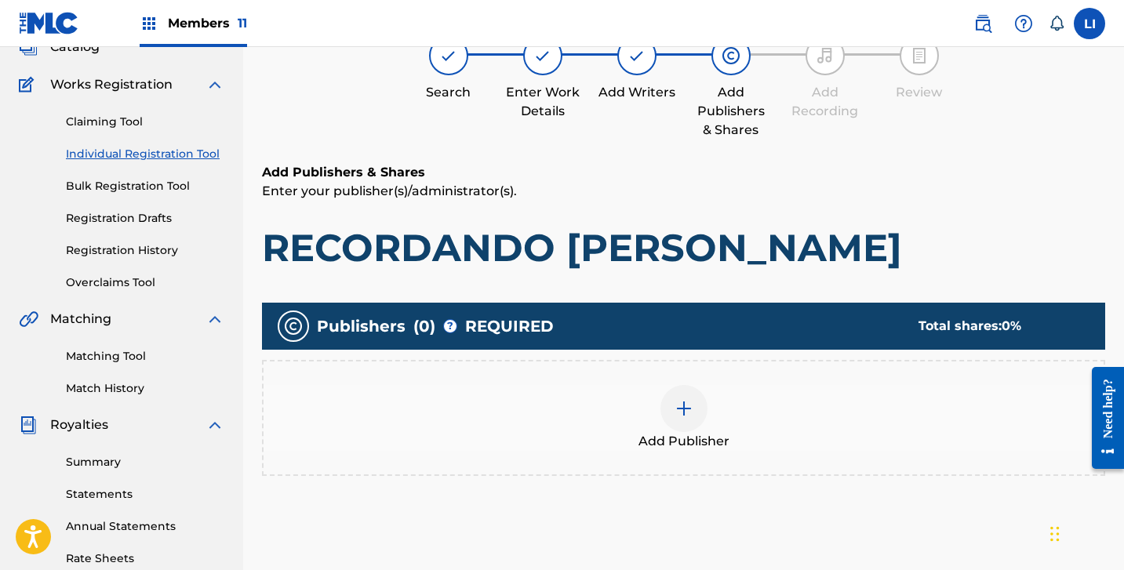
scroll to position [192, 0]
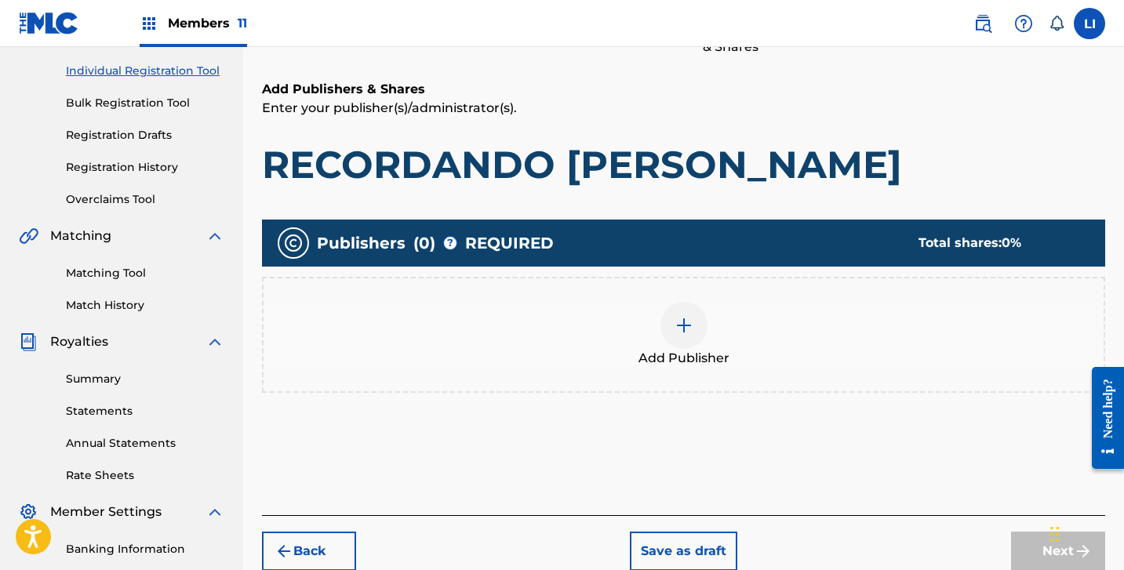
click at [714, 369] on div "Add Publisher" at bounding box center [683, 335] width 843 height 116
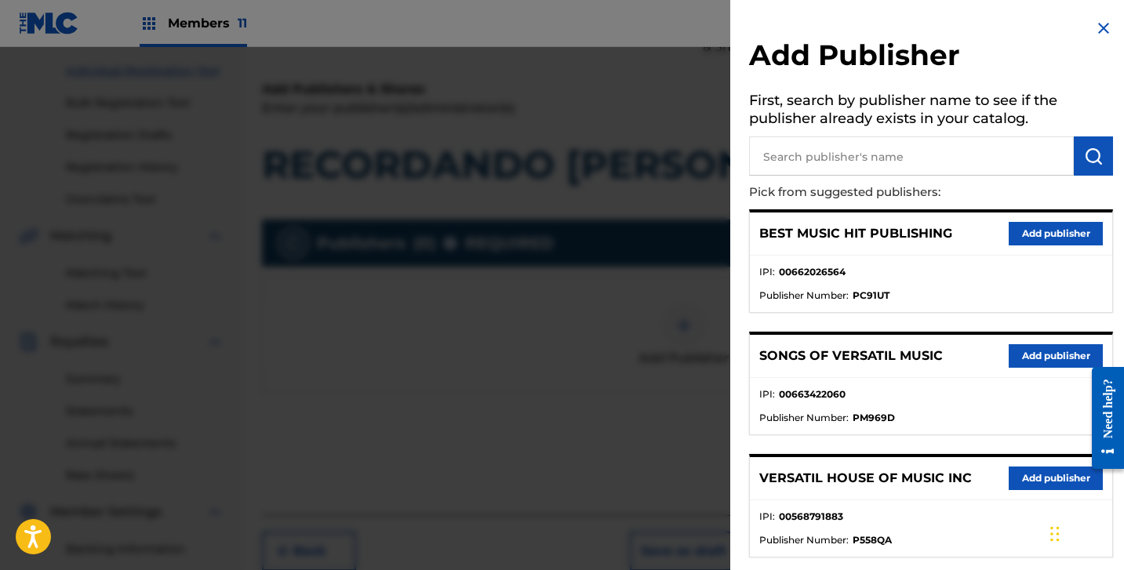
scroll to position [215, 0]
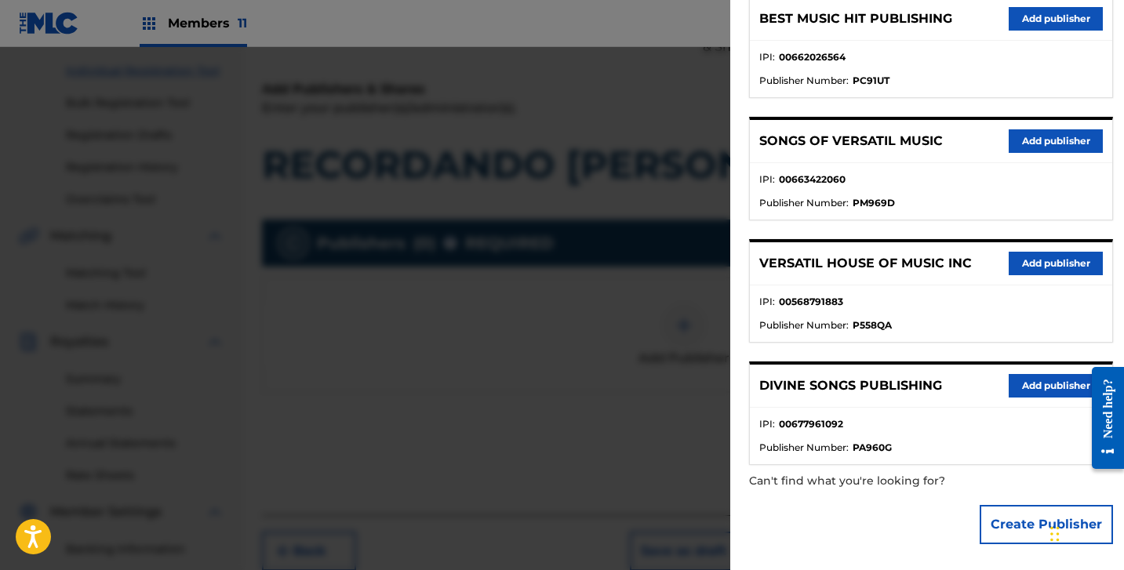
click at [998, 528] on button "Create Publisher" at bounding box center [1046, 524] width 133 height 39
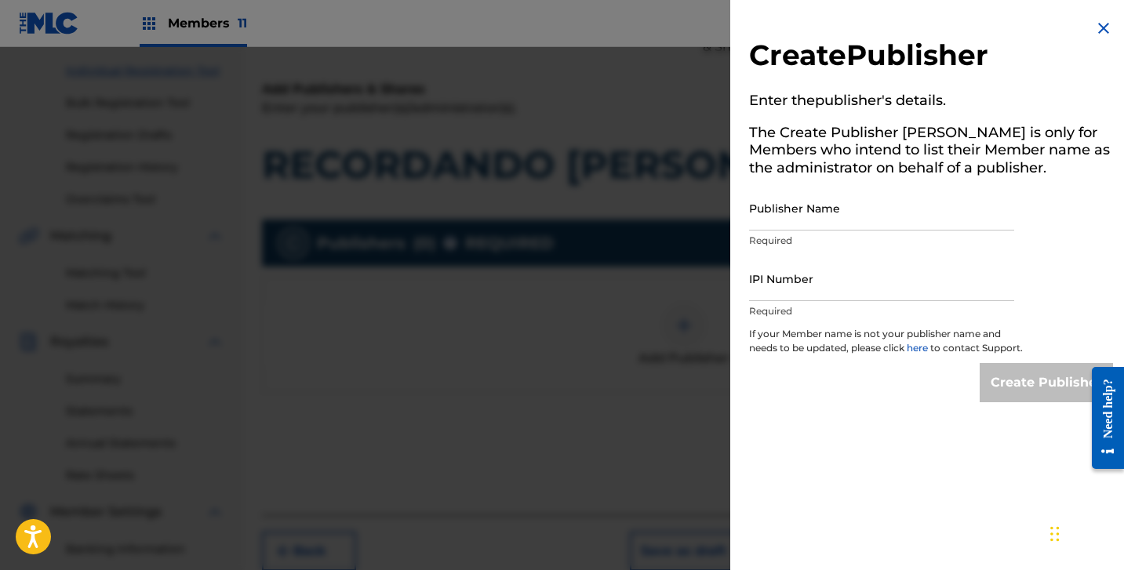
click at [832, 242] on p "Required" at bounding box center [881, 241] width 265 height 14
click at [840, 235] on p "Required" at bounding box center [881, 241] width 265 height 14
click at [853, 224] on input "Publisher Name" at bounding box center [881, 208] width 265 height 45
paste input "HITS OF MR PUBLISHING"
type input "HITS OF MR PUBLISHING"
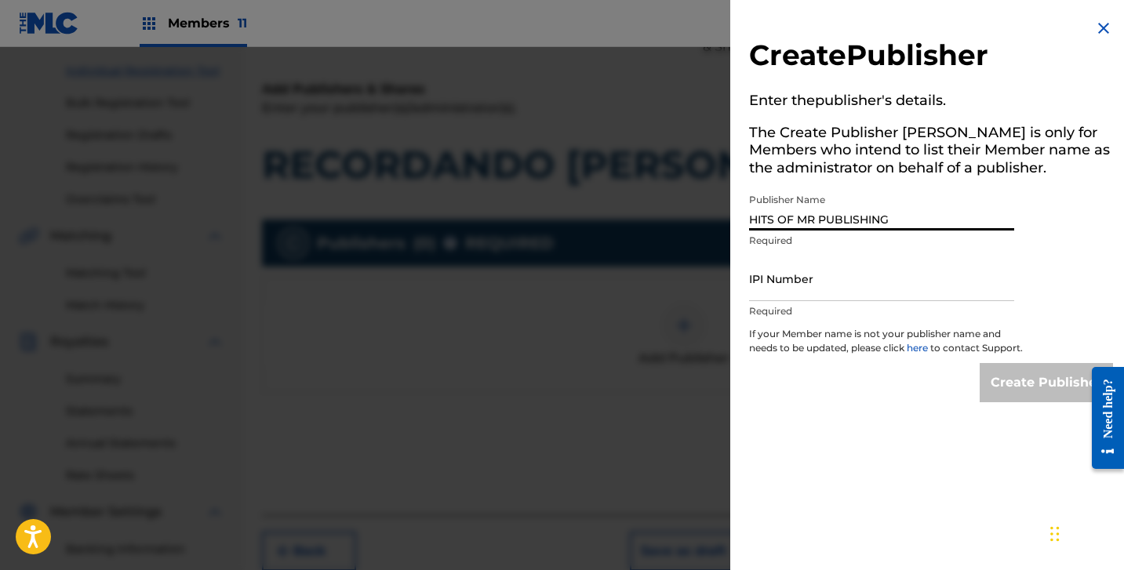
click at [799, 283] on input "IPI Number" at bounding box center [881, 279] width 265 height 45
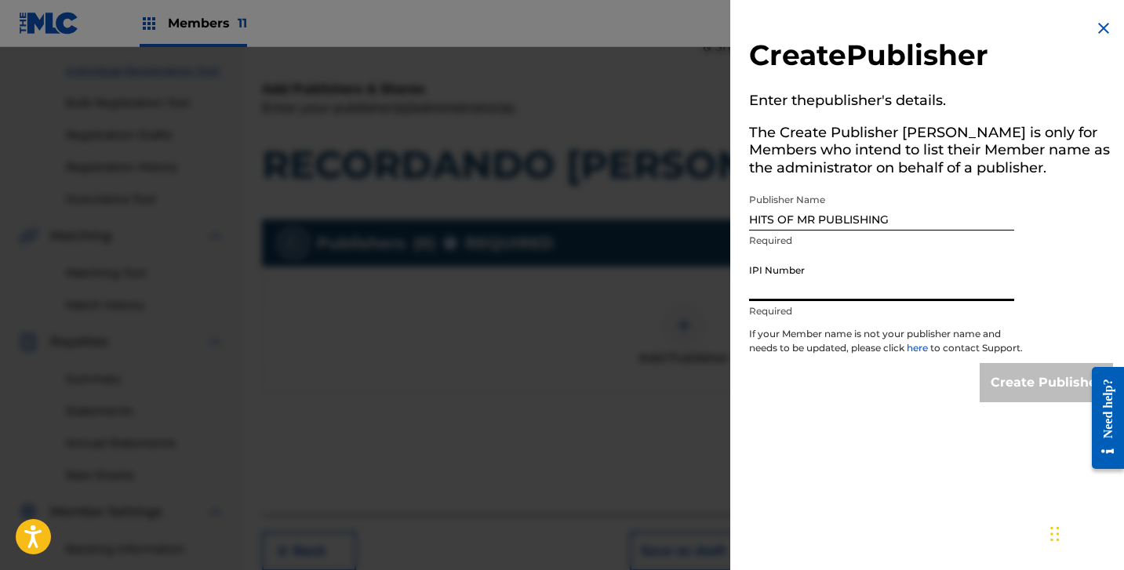
paste input "1284583717"
type input "1284583717"
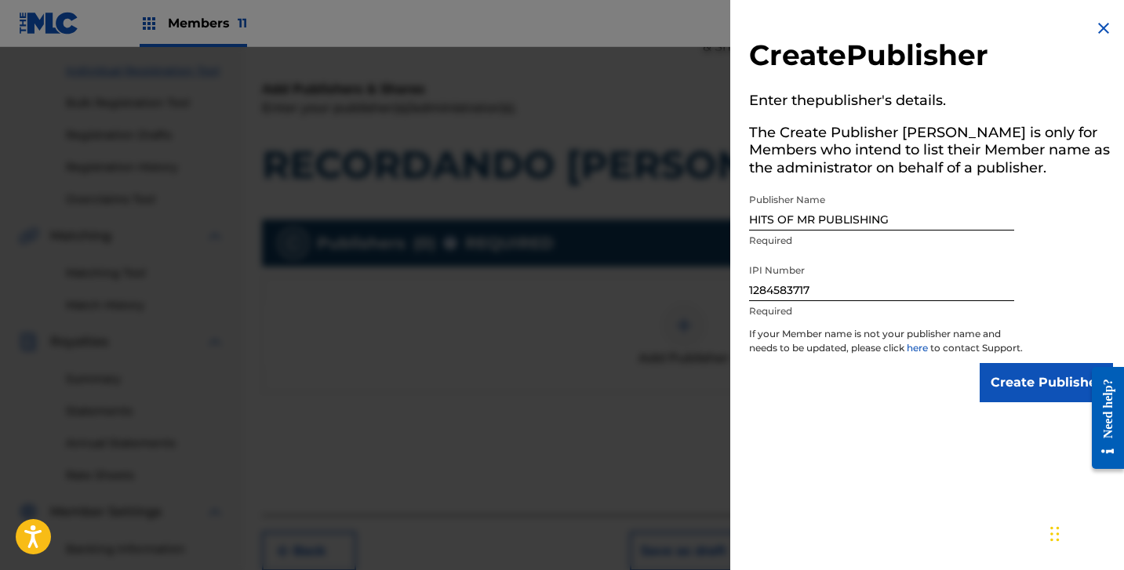
click at [996, 389] on input "Create Publisher" at bounding box center [1046, 382] width 133 height 39
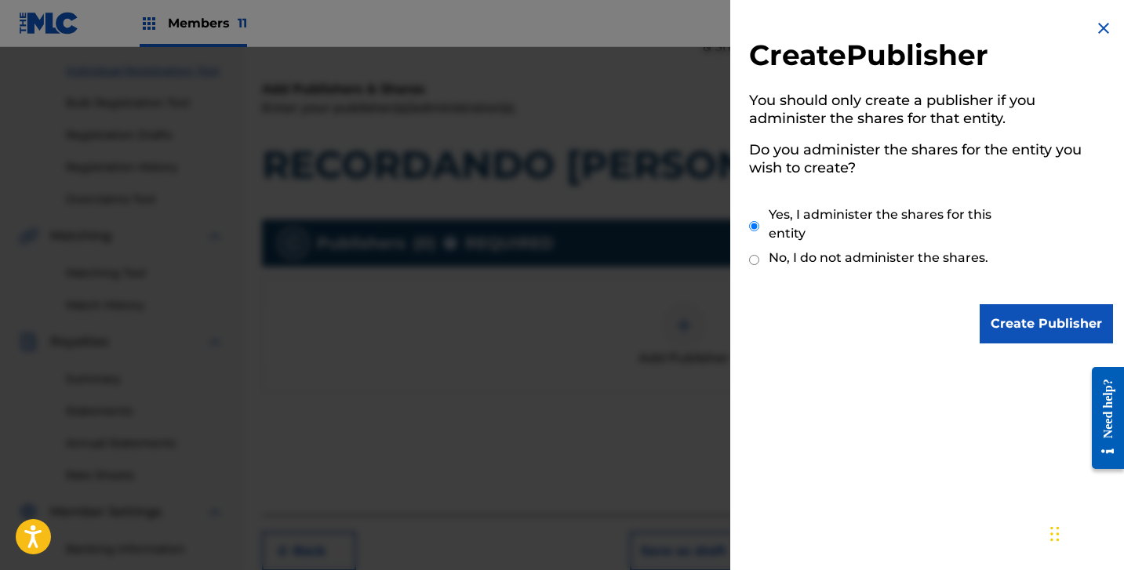
click at [1023, 335] on input "Create Publisher" at bounding box center [1046, 323] width 133 height 39
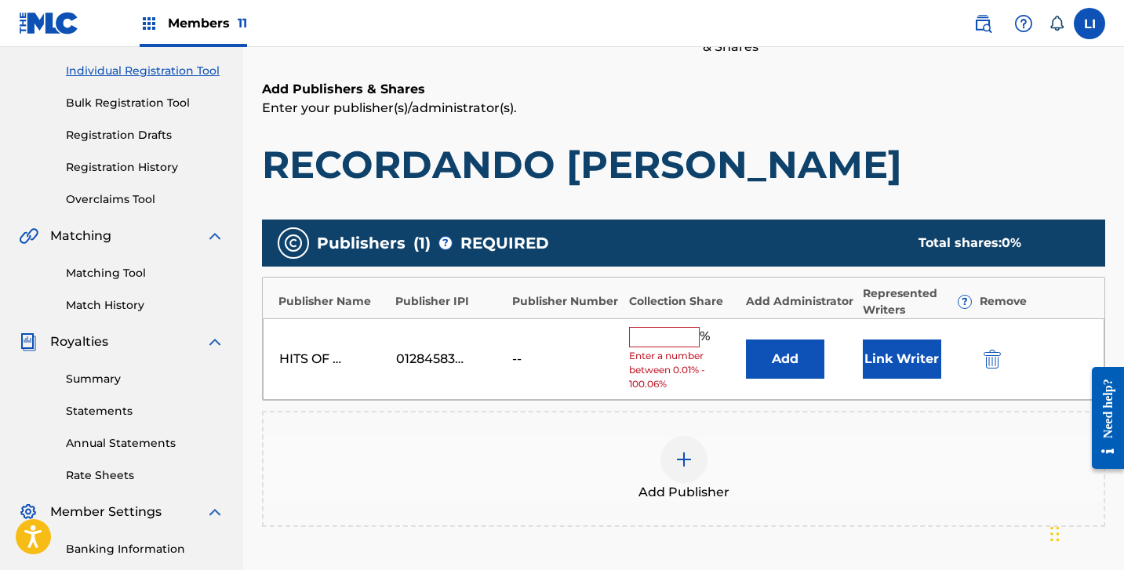
click at [759, 350] on button "Add" at bounding box center [785, 359] width 78 height 39
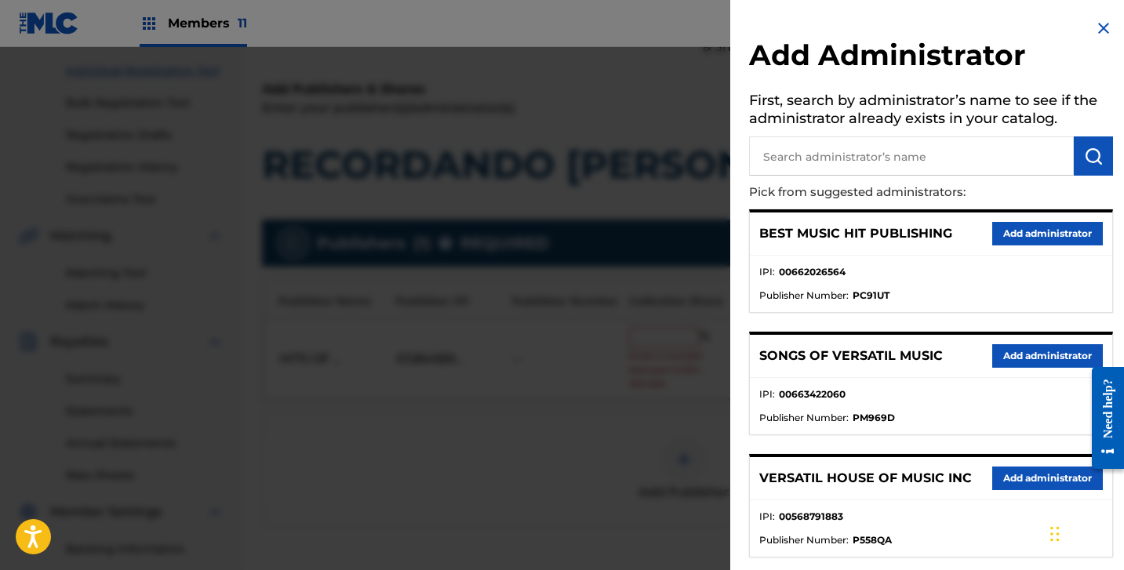
click at [778, 126] on h5 "First, search by administrator’s name to see if the administrator already exist…" at bounding box center [931, 111] width 364 height 49
click at [781, 150] on input "text" at bounding box center [911, 155] width 325 height 39
type input "DIVI"
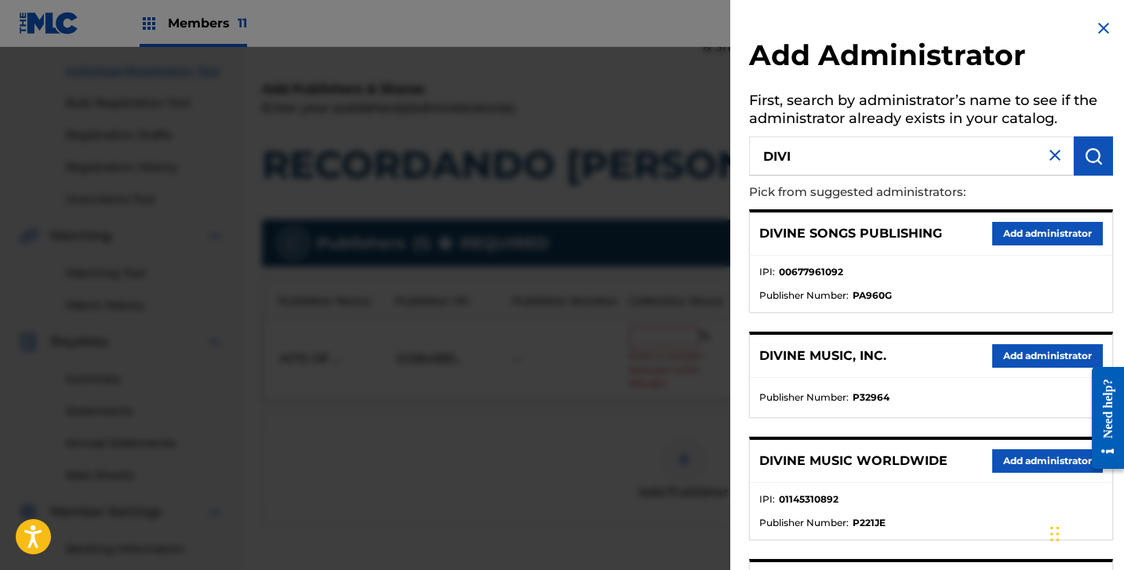
click at [1016, 353] on button "Add administrator" at bounding box center [1047, 356] width 111 height 24
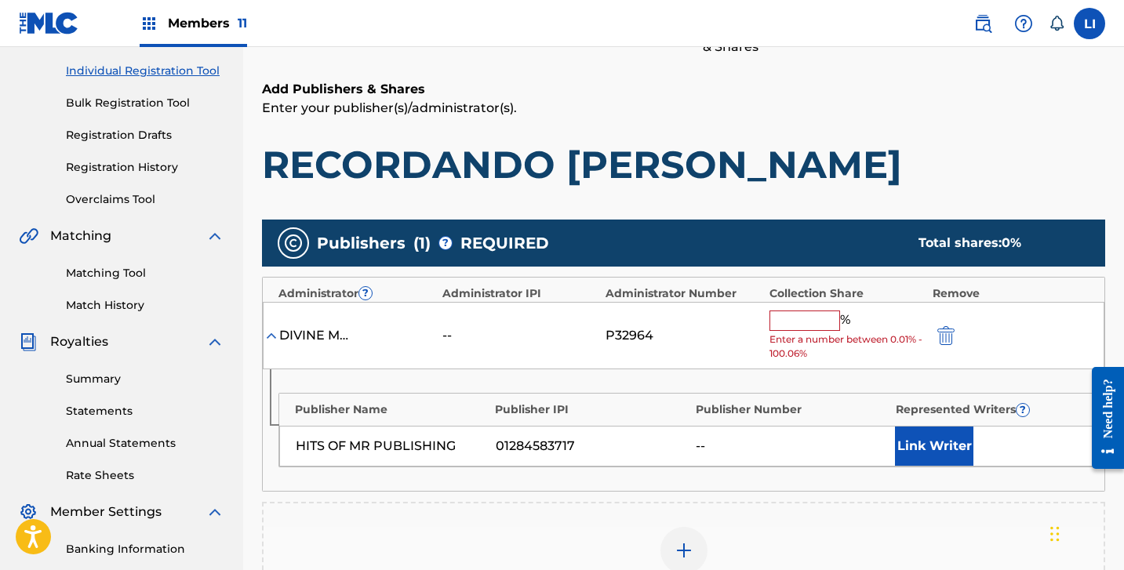
click at [802, 324] on input "text" at bounding box center [805, 321] width 71 height 20
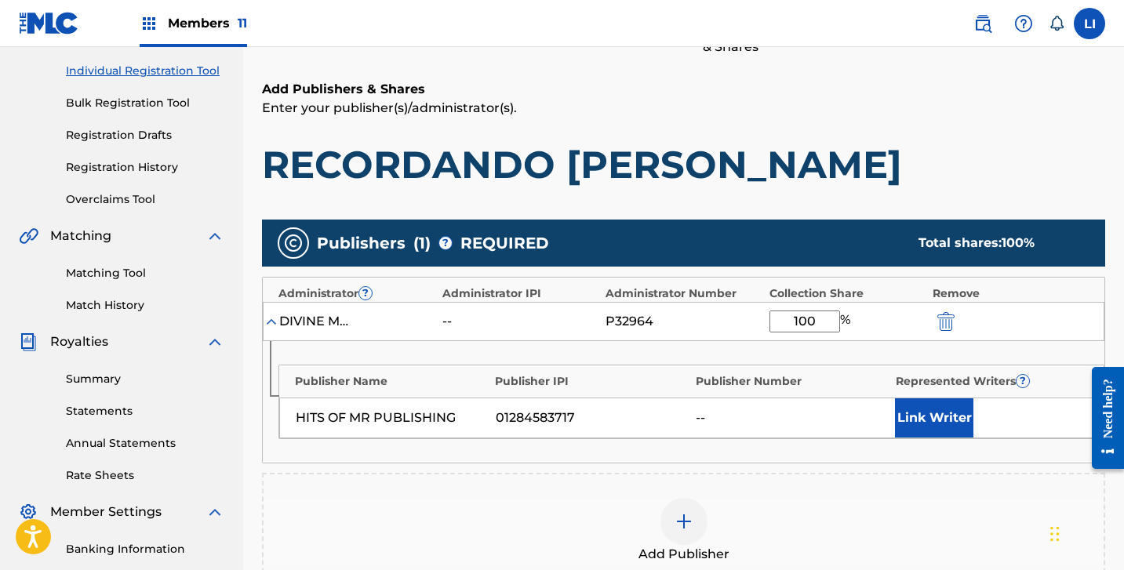
type input "100"
click at [936, 417] on button "Link Writer" at bounding box center [934, 417] width 78 height 39
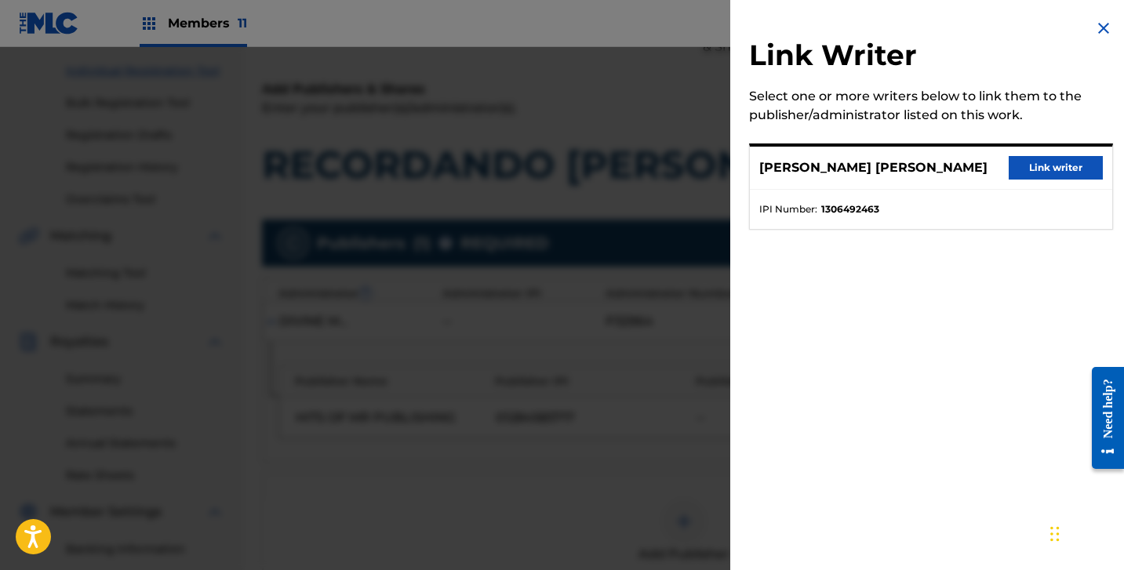
click at [1033, 173] on button "Link writer" at bounding box center [1056, 168] width 94 height 24
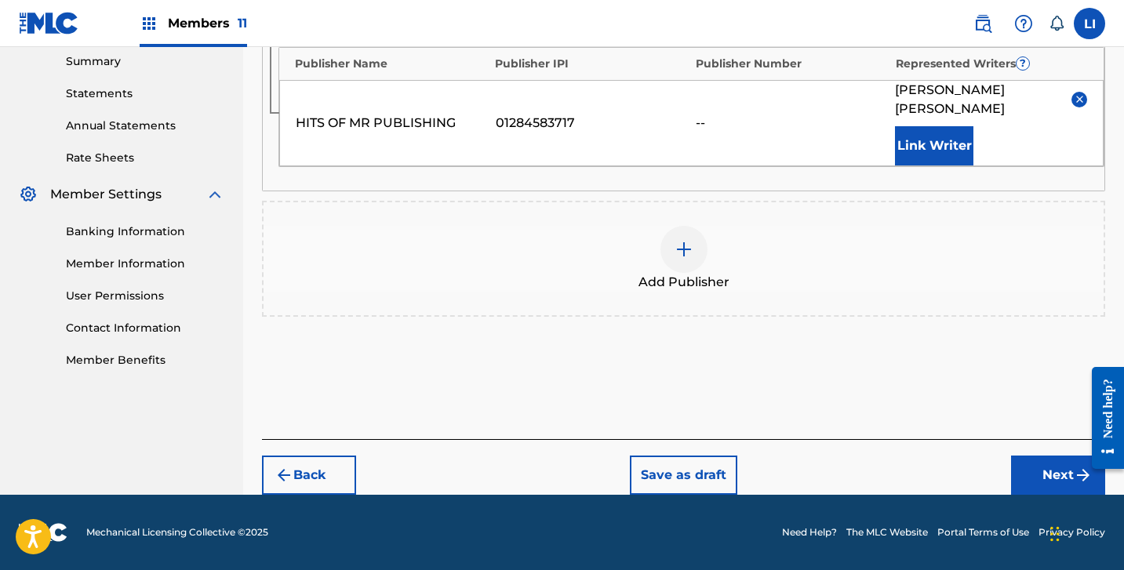
click at [1030, 479] on button "Next" at bounding box center [1058, 475] width 94 height 39
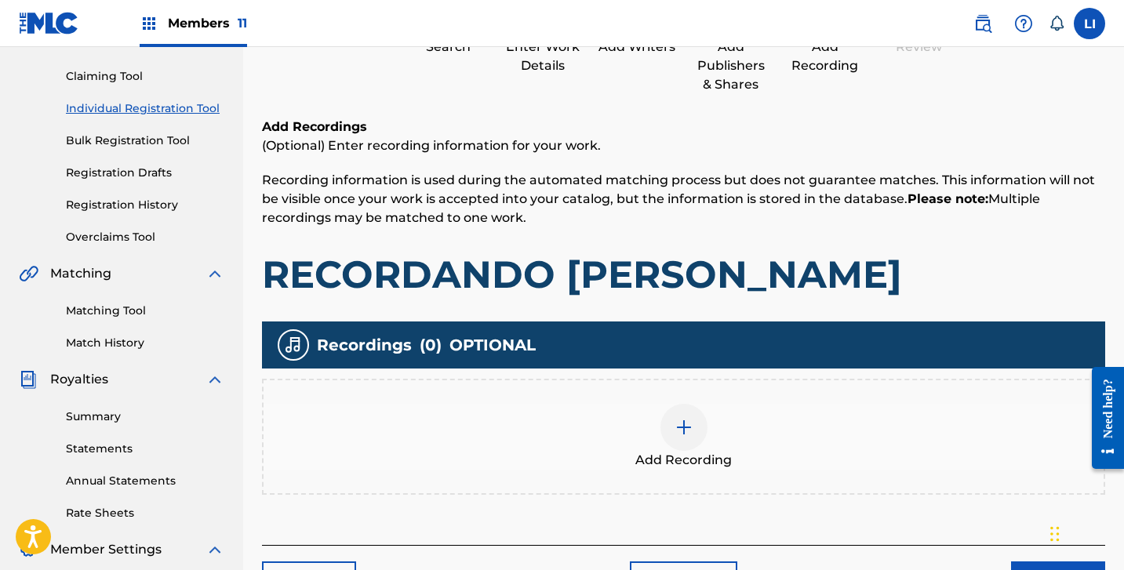
scroll to position [187, 0]
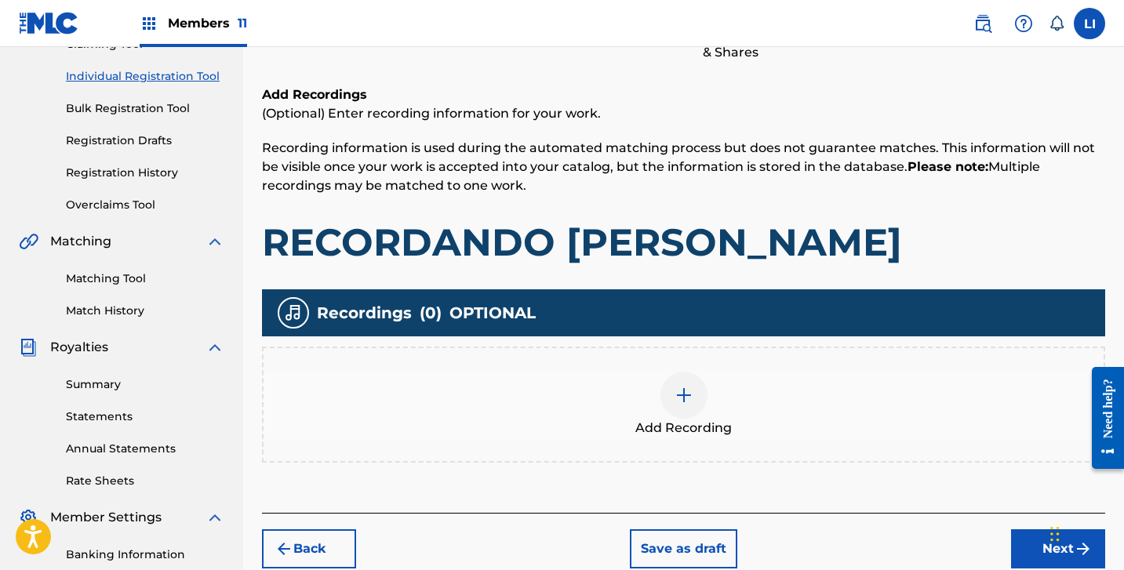
click at [651, 342] on div "Recordings ( 0 ) OPTIONAL Add Recording" at bounding box center [683, 375] width 843 height 173
click at [744, 417] on div "Add Recording" at bounding box center [684, 405] width 840 height 66
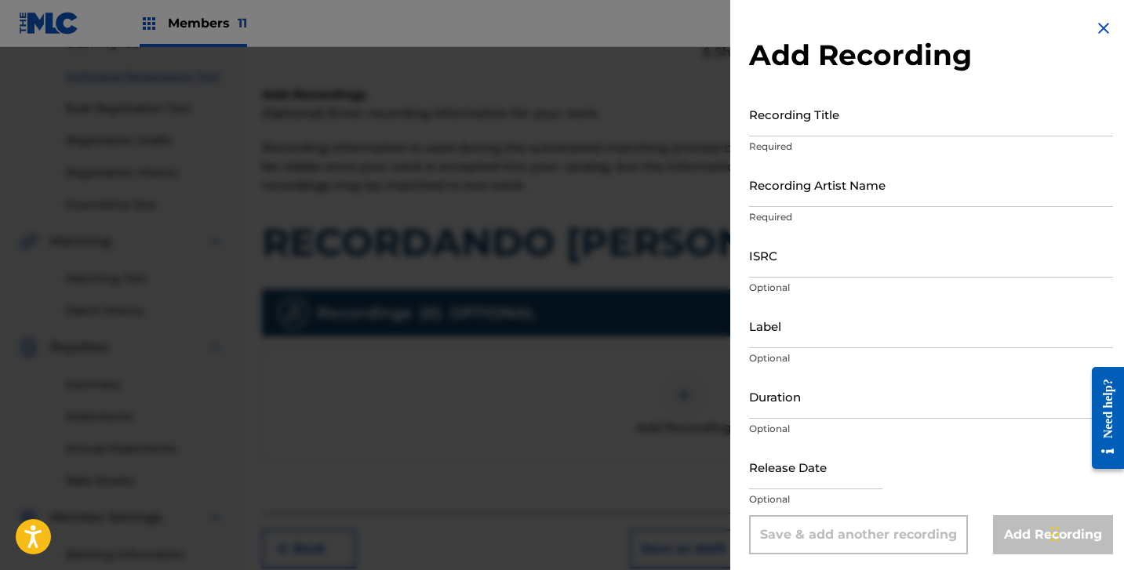
click at [846, 126] on input "Recording Title" at bounding box center [931, 114] width 364 height 45
type input "RECORDANDO EL GALLERO"
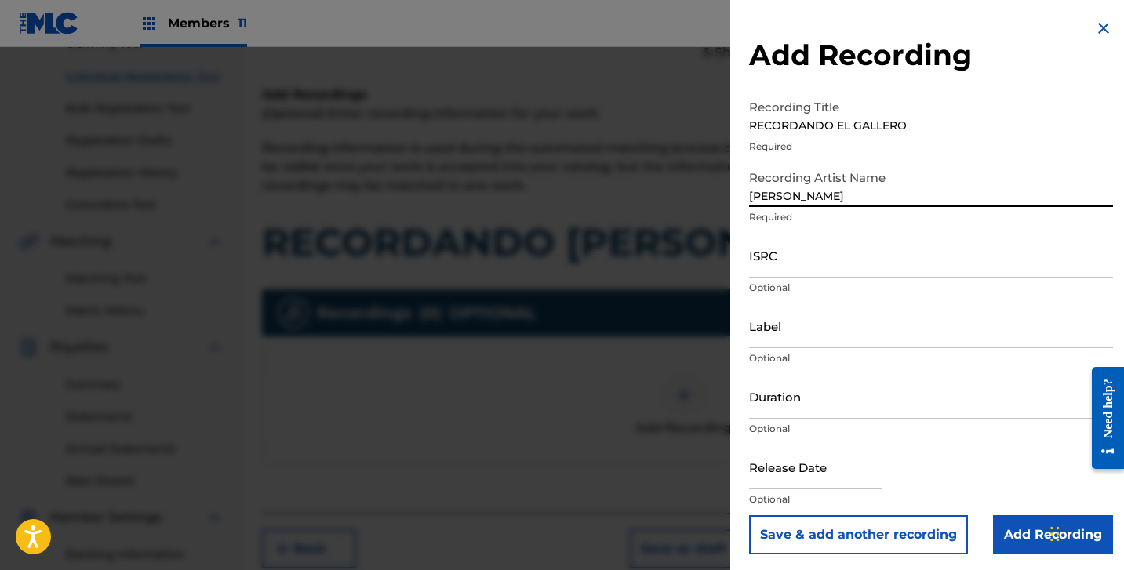
type input "[PERSON_NAME]"
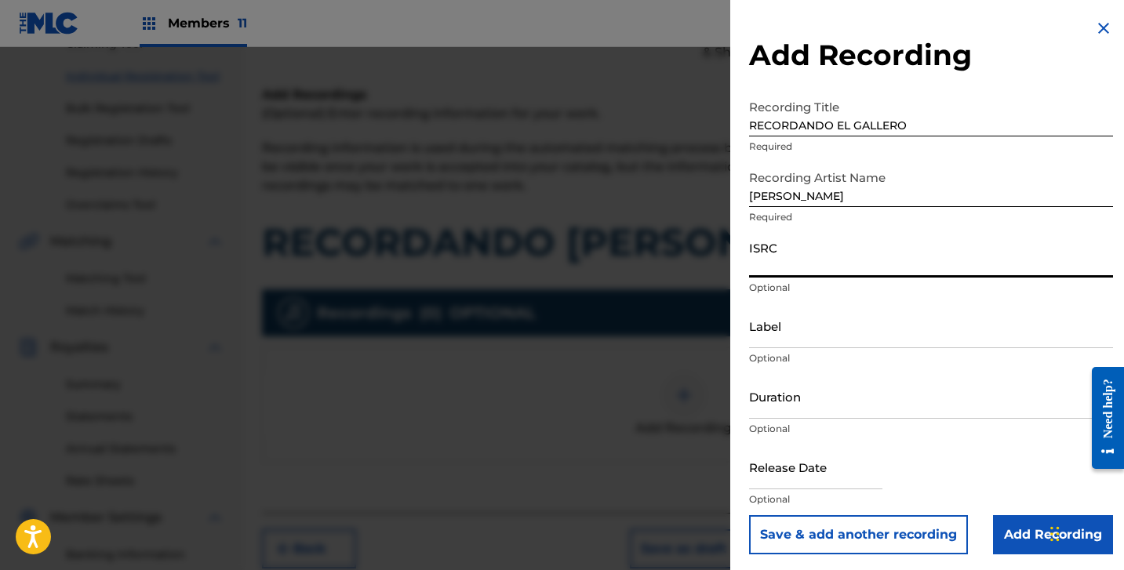
paste input "QZTB72465379"
type input "QZTB72465379"
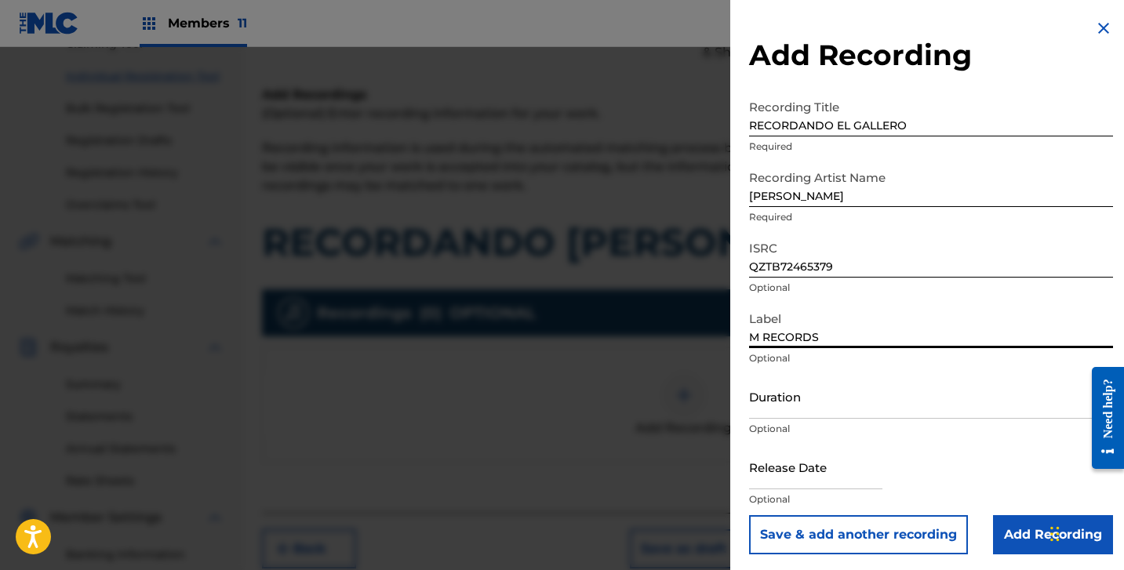
type input "M RECORDS"
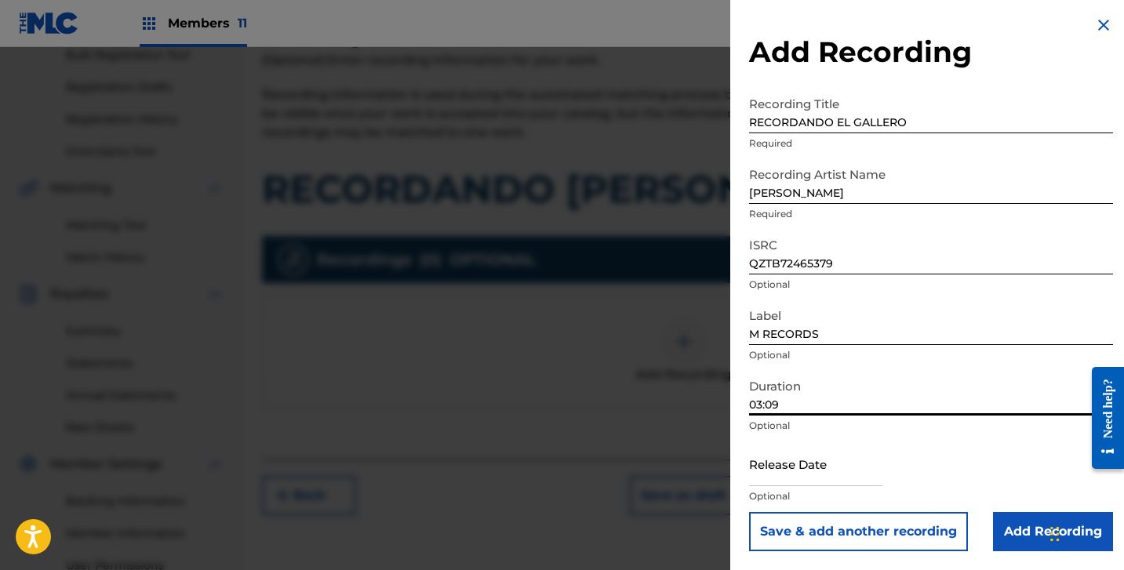
scroll to position [259, 0]
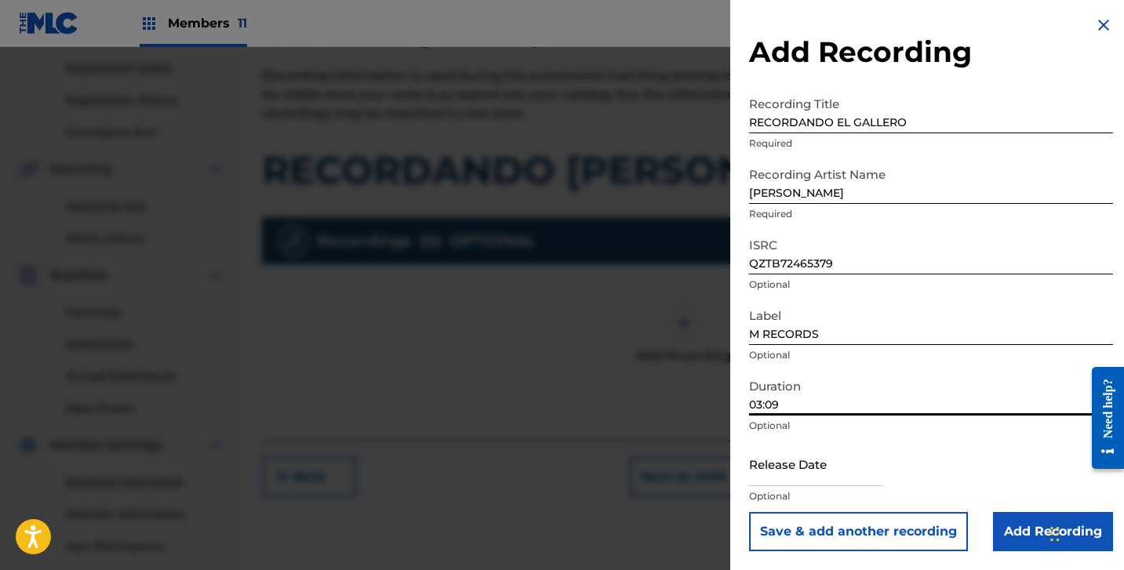
type input "03:09"
click at [793, 496] on p "Optional" at bounding box center [931, 496] width 364 height 14
select select "7"
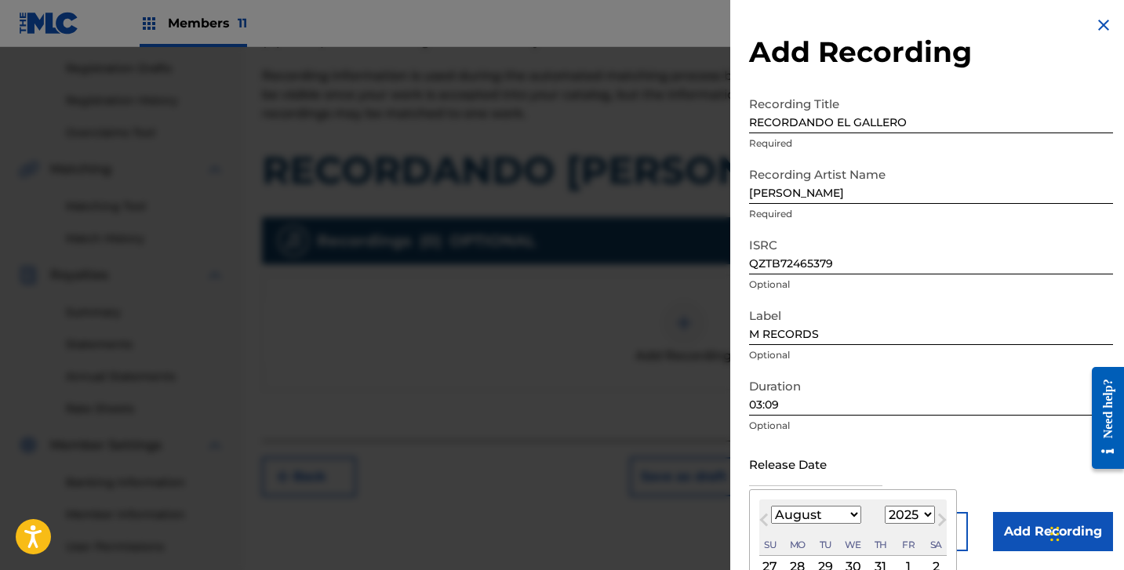
click at [806, 471] on input "text" at bounding box center [815, 464] width 133 height 45
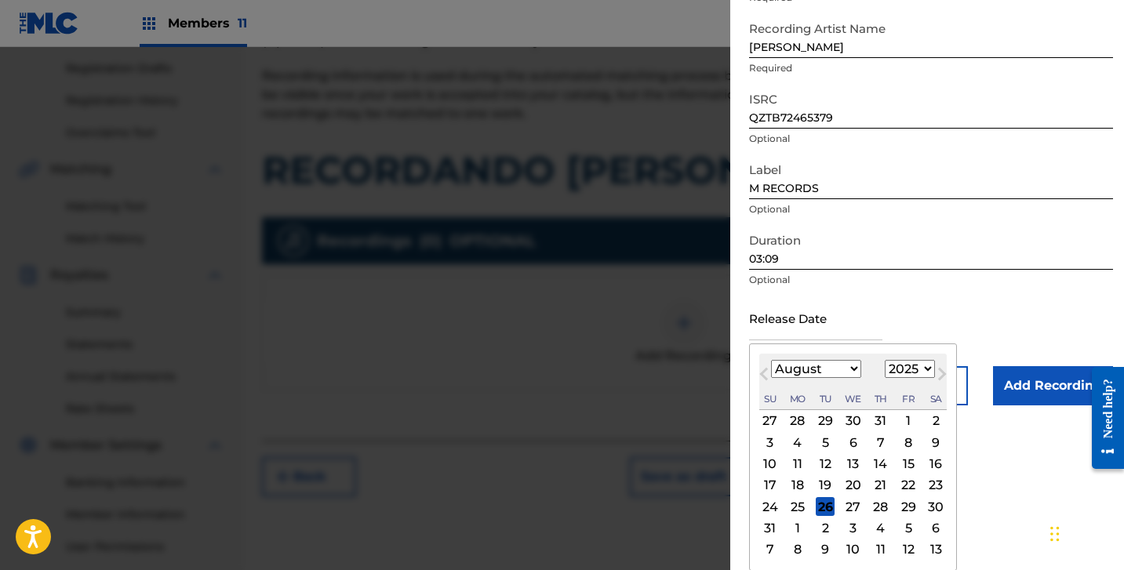
click at [786, 368] on select "January February March April May June July August September October November De…" at bounding box center [816, 369] width 90 height 18
click at [915, 363] on select "1899 1900 1901 1902 1903 1904 1905 1906 1907 1908 1909 1910 1911 1912 1913 1914…" at bounding box center [910, 369] width 50 height 18
select select "2024"
click at [885, 378] on select "1899 1900 1901 1902 1903 1904 1905 1906 1907 1908 1909 1910 1911 1912 1913 1914…" at bounding box center [910, 369] width 50 height 18
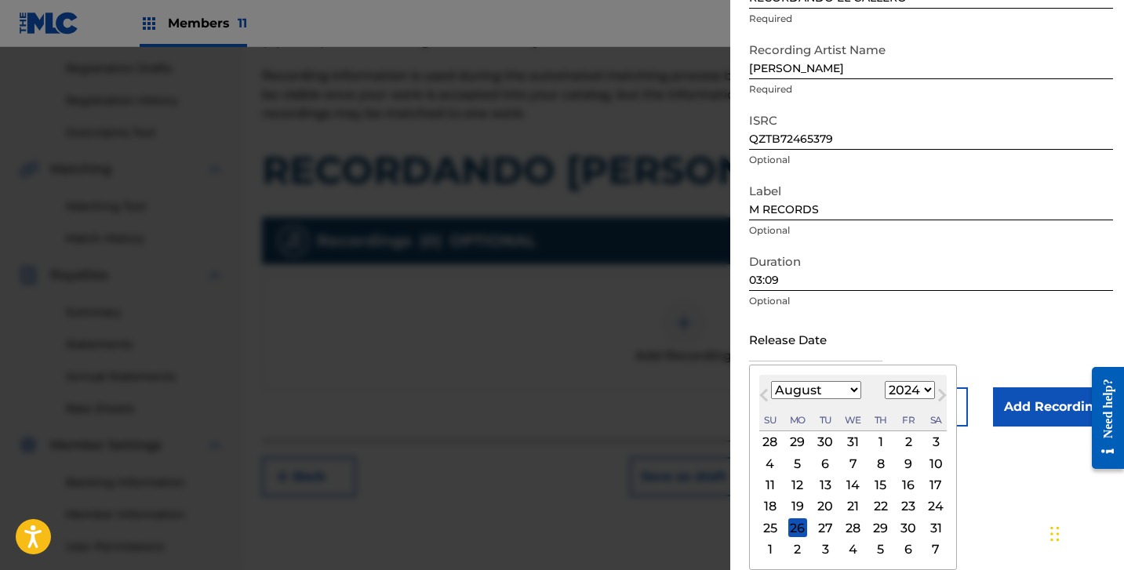
scroll to position [128, 0]
click at [850, 532] on div "28" at bounding box center [853, 528] width 19 height 19
type input "[DATE]"
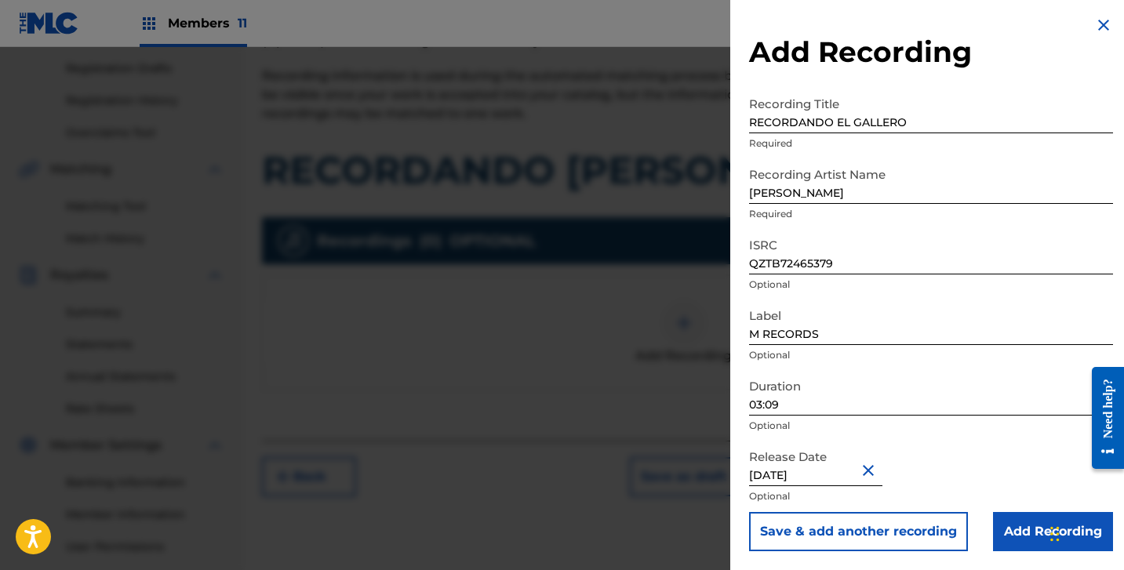
click at [1016, 530] on input "Add Recording" at bounding box center [1053, 531] width 120 height 39
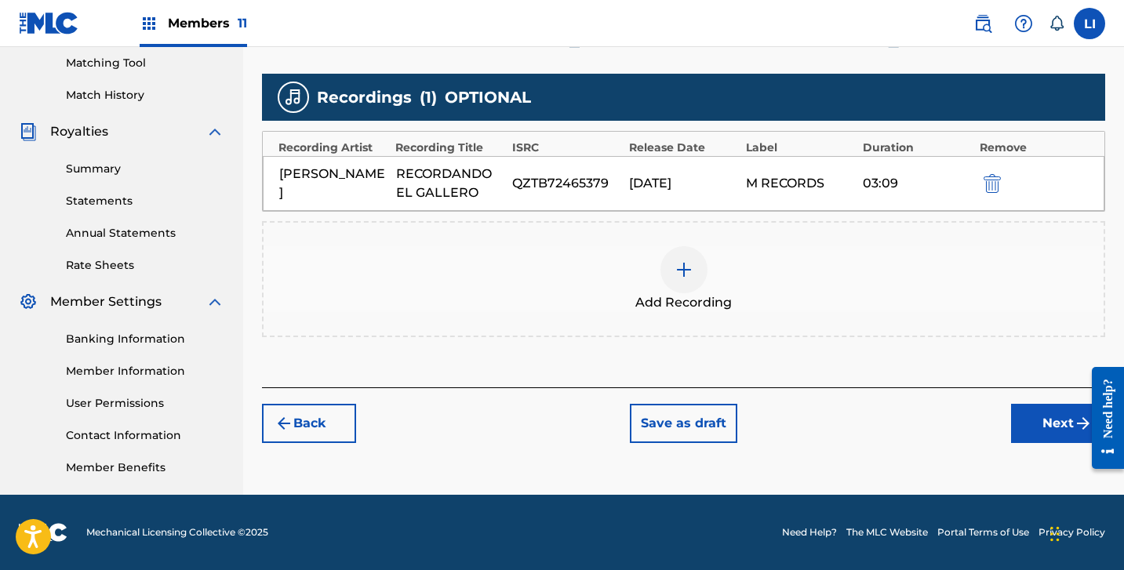
click at [1028, 439] on button "Next" at bounding box center [1058, 423] width 94 height 39
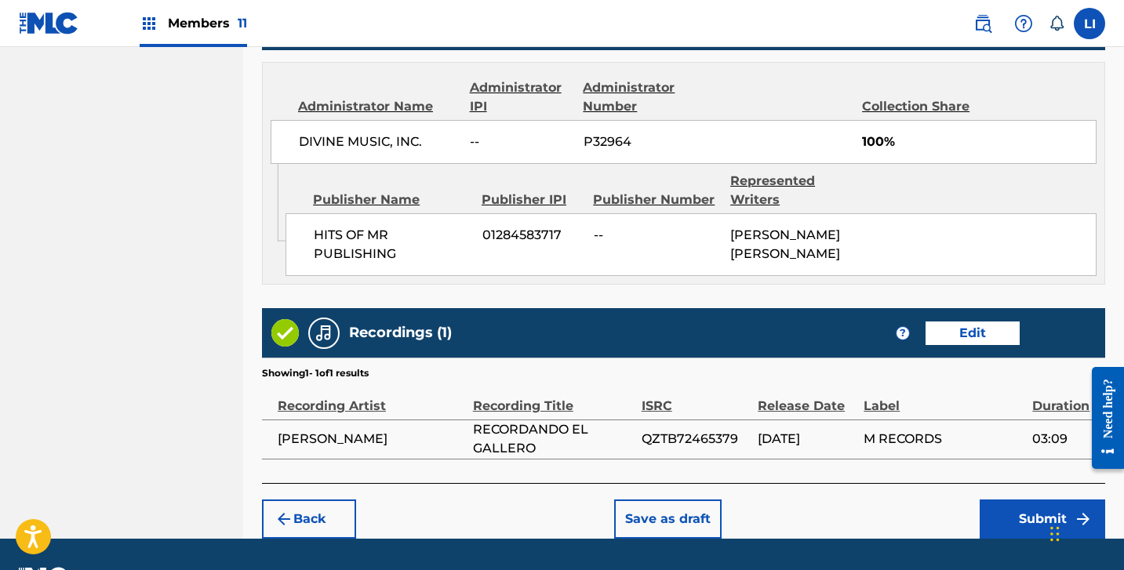
scroll to position [877, 0]
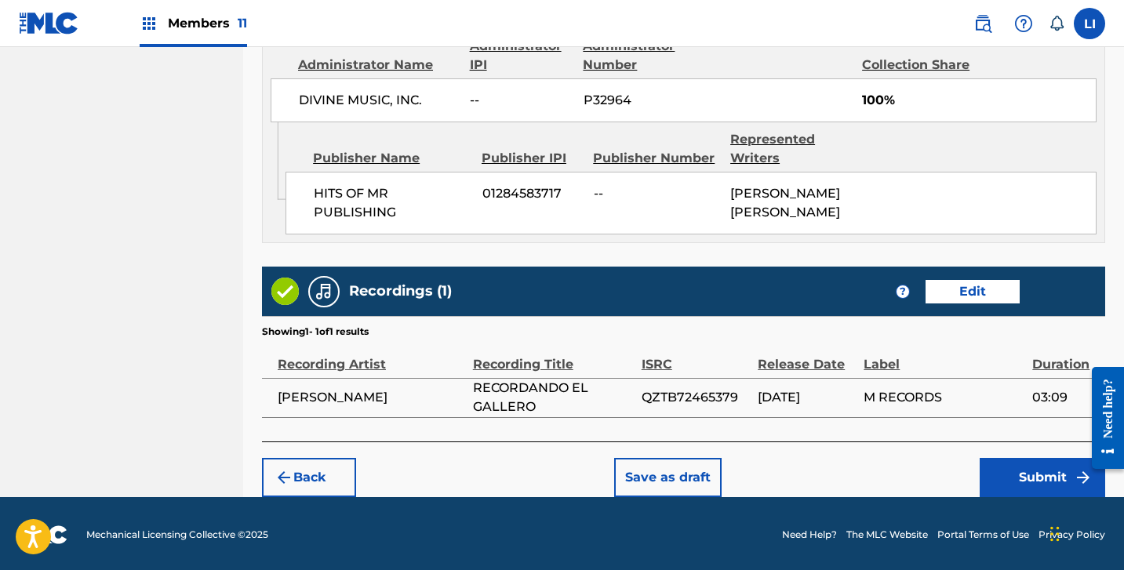
click at [1023, 443] on div "Back Save as draft Submit" at bounding box center [683, 470] width 843 height 56
click at [1011, 467] on button "Submit" at bounding box center [1043, 477] width 126 height 39
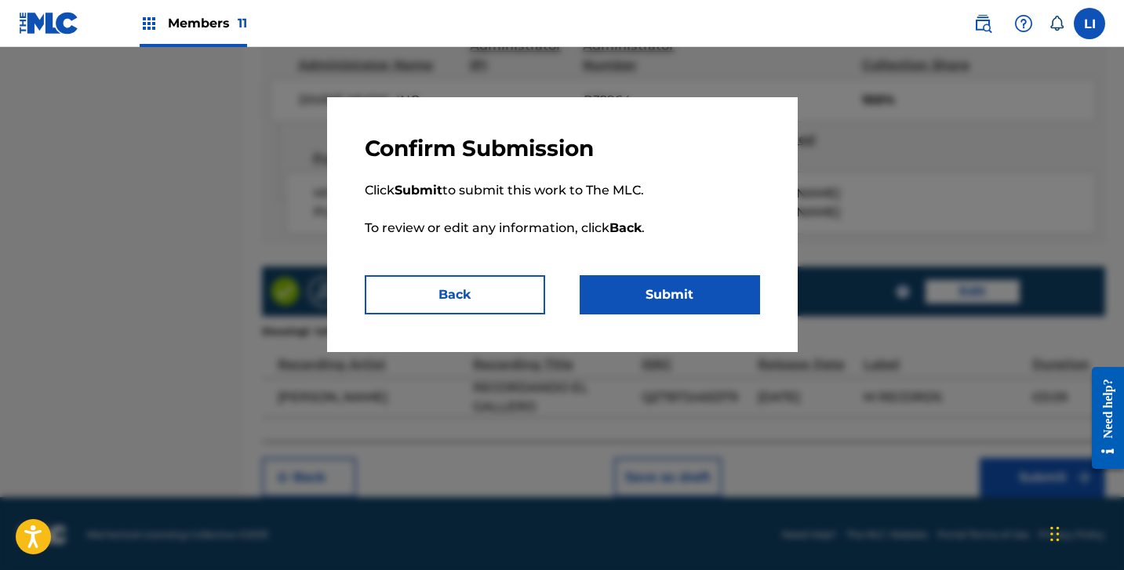
click at [657, 300] on button "Submit" at bounding box center [670, 294] width 180 height 39
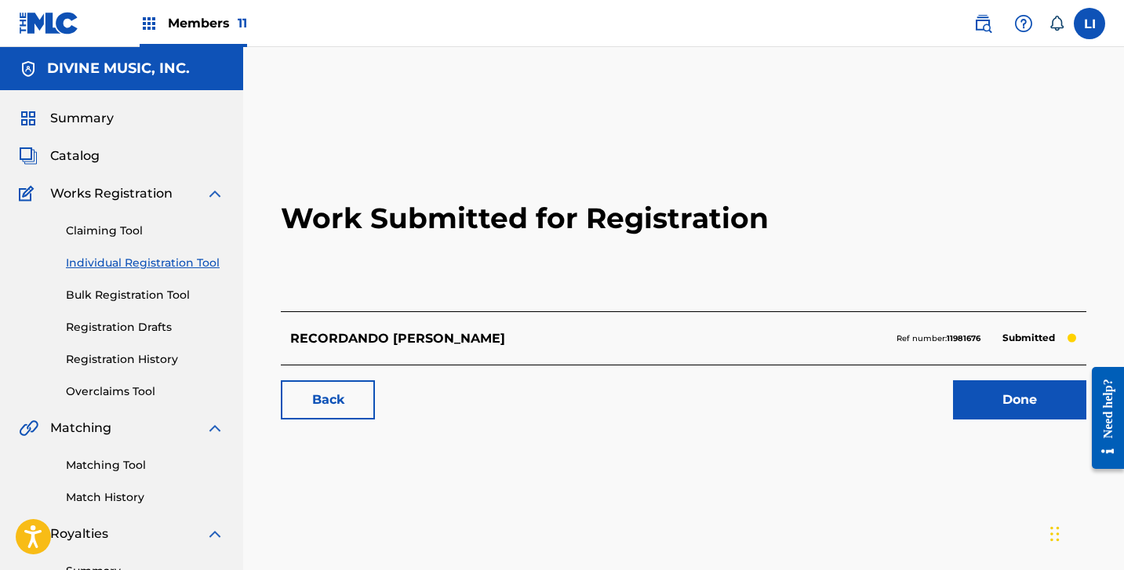
click at [1035, 402] on link "Done" at bounding box center [1019, 399] width 133 height 39
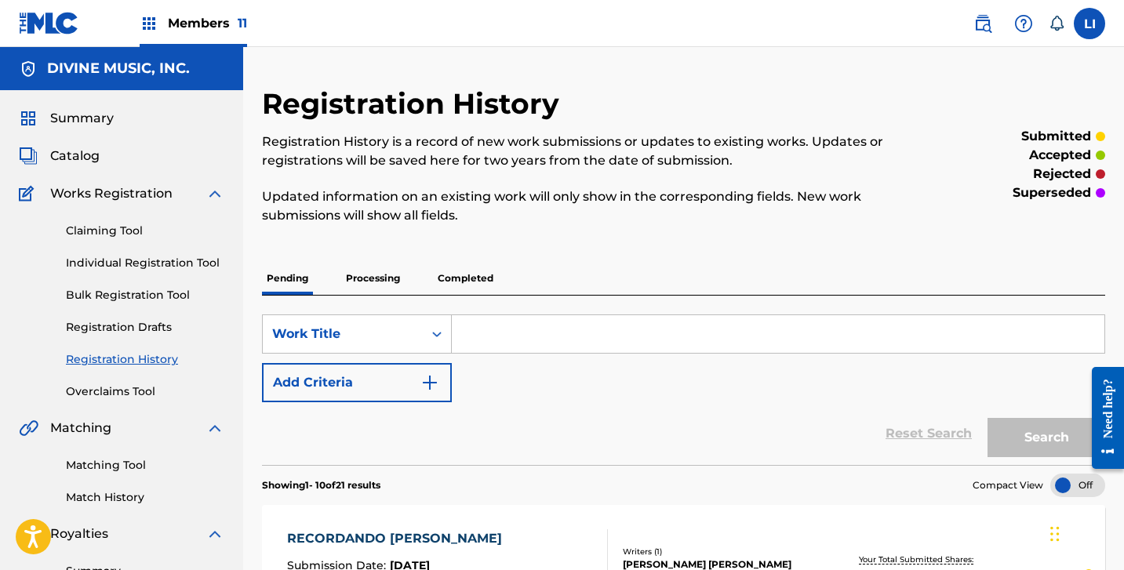
click at [126, 267] on link "Individual Registration Tool" at bounding box center [145, 263] width 158 height 16
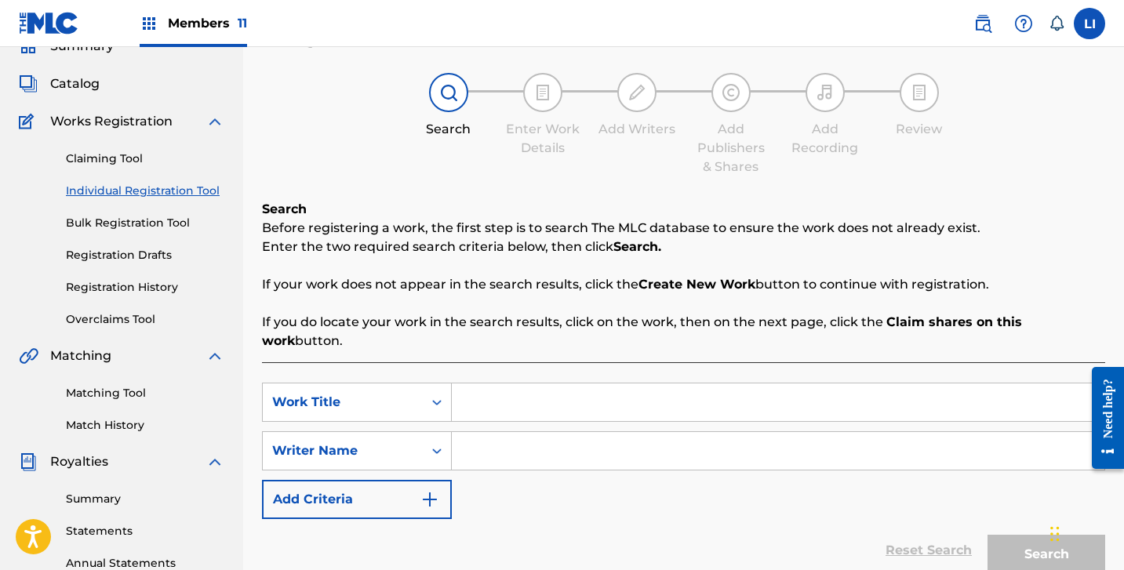
scroll to position [85, 0]
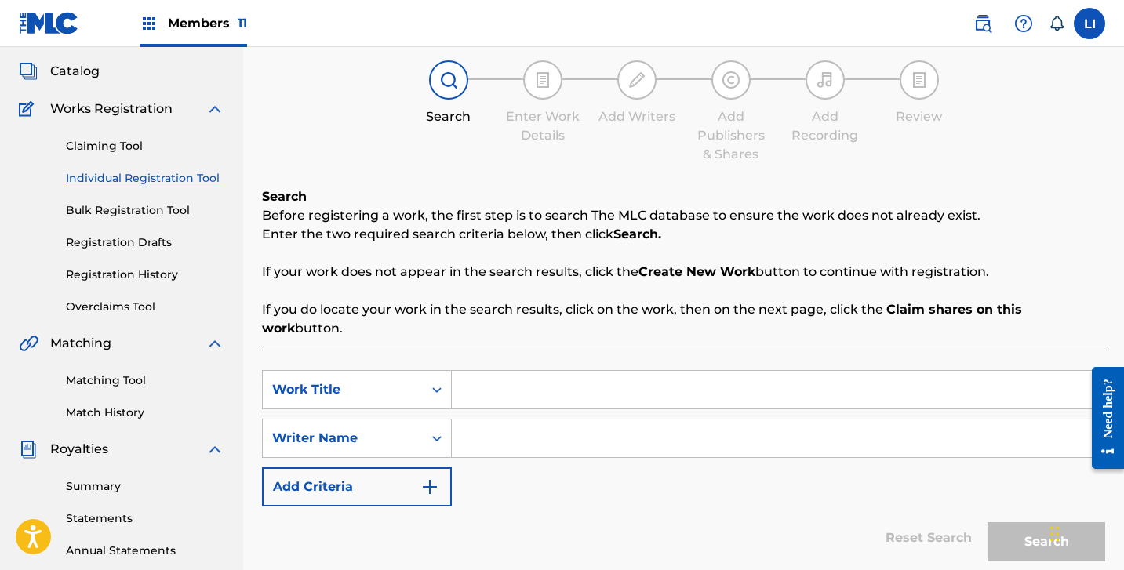
click at [566, 371] on input "Search Form" at bounding box center [778, 390] width 653 height 38
type input "t"
type input "[PERSON_NAME]"
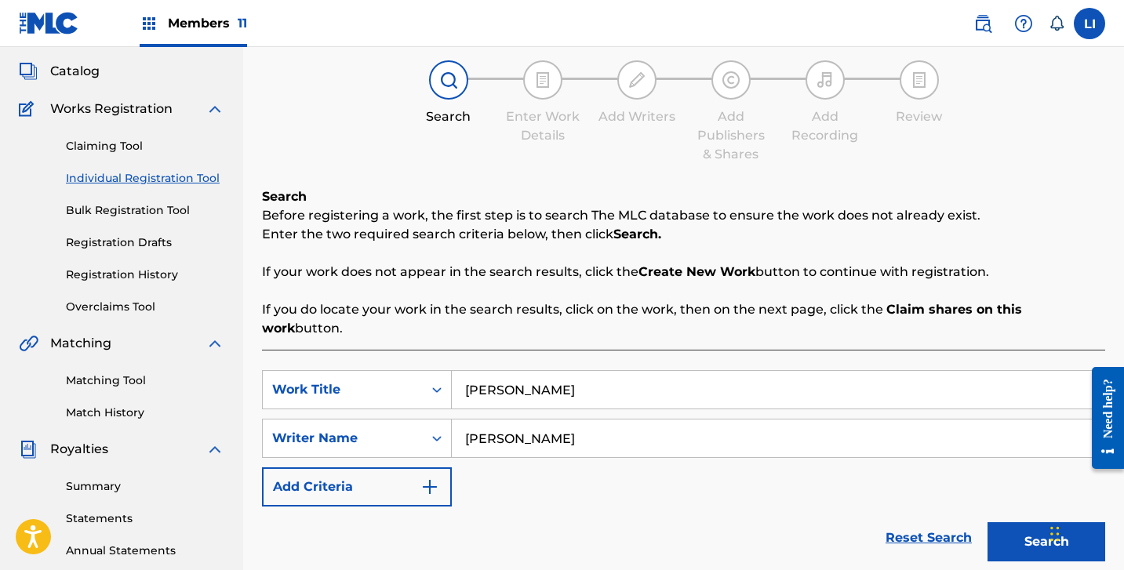
type input "[PERSON_NAME]"
click at [988, 522] on button "Search" at bounding box center [1047, 541] width 118 height 39
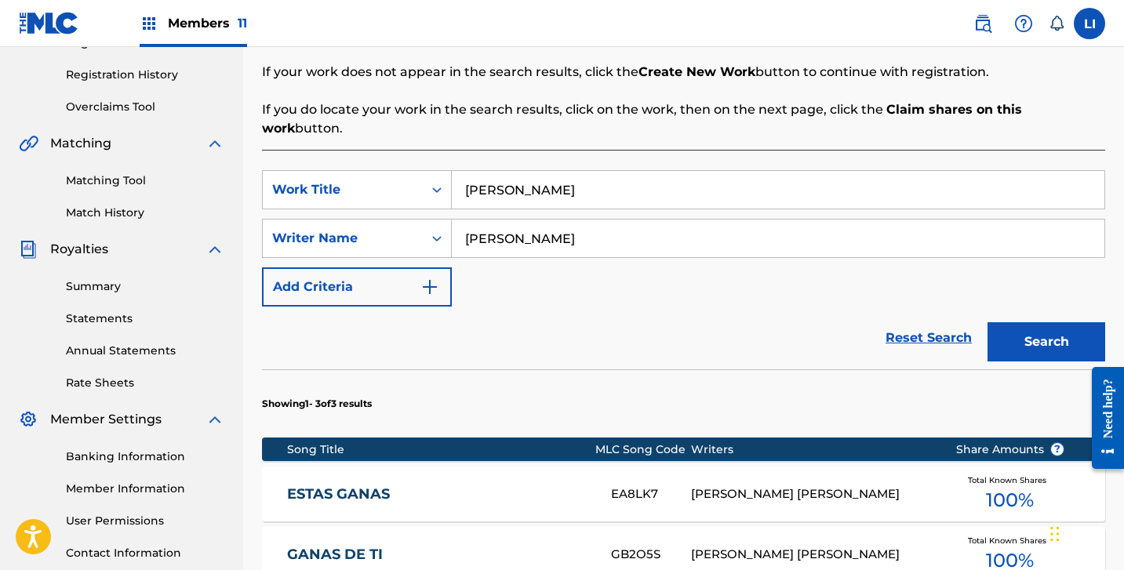
scroll to position [606, 0]
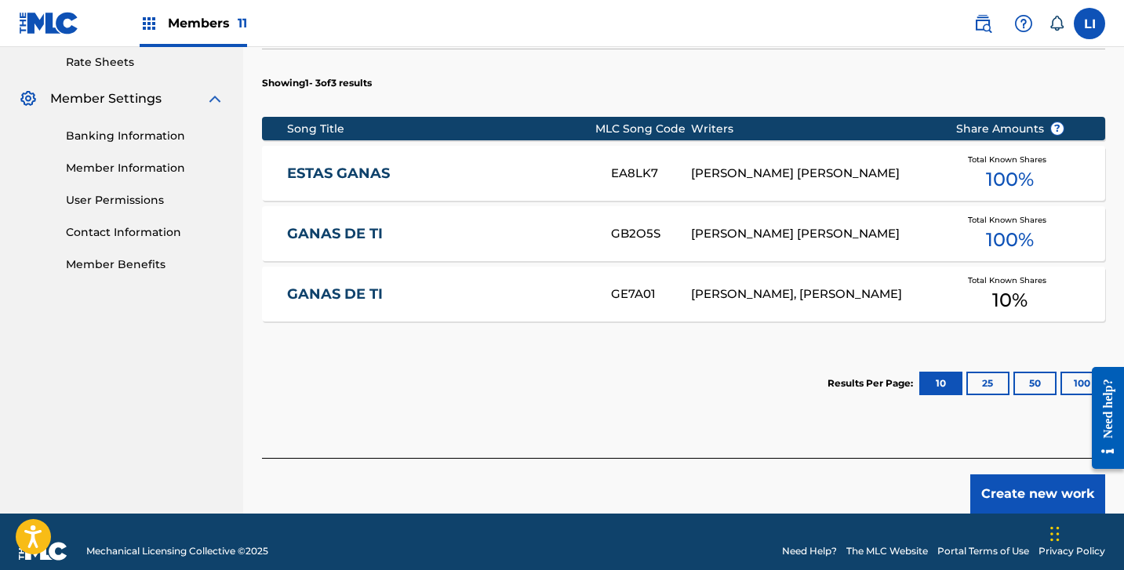
click at [1012, 475] on button "Create new work" at bounding box center [1037, 494] width 135 height 39
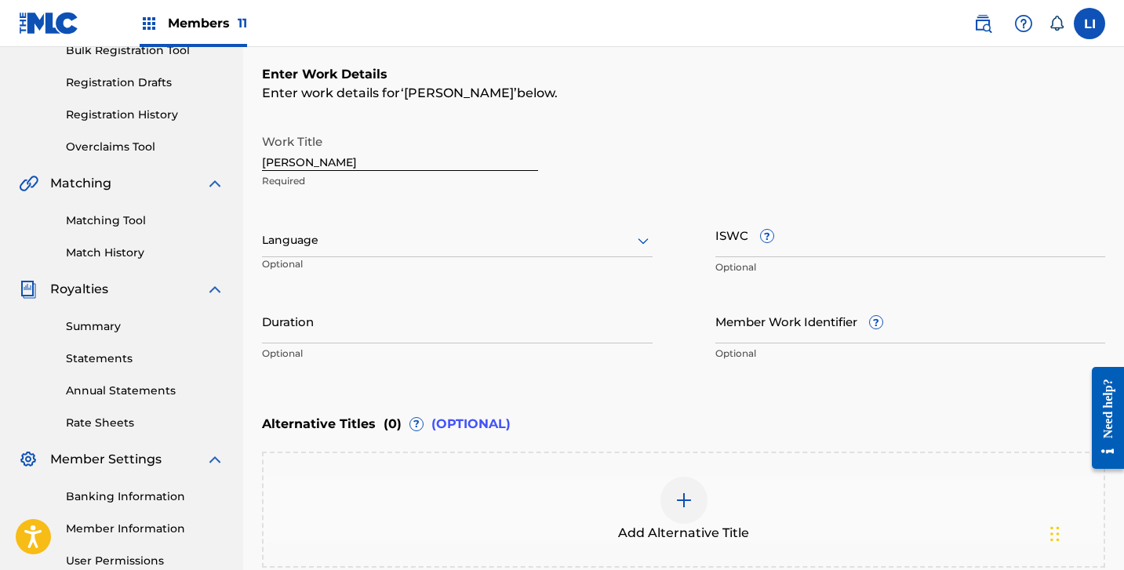
scroll to position [135, 0]
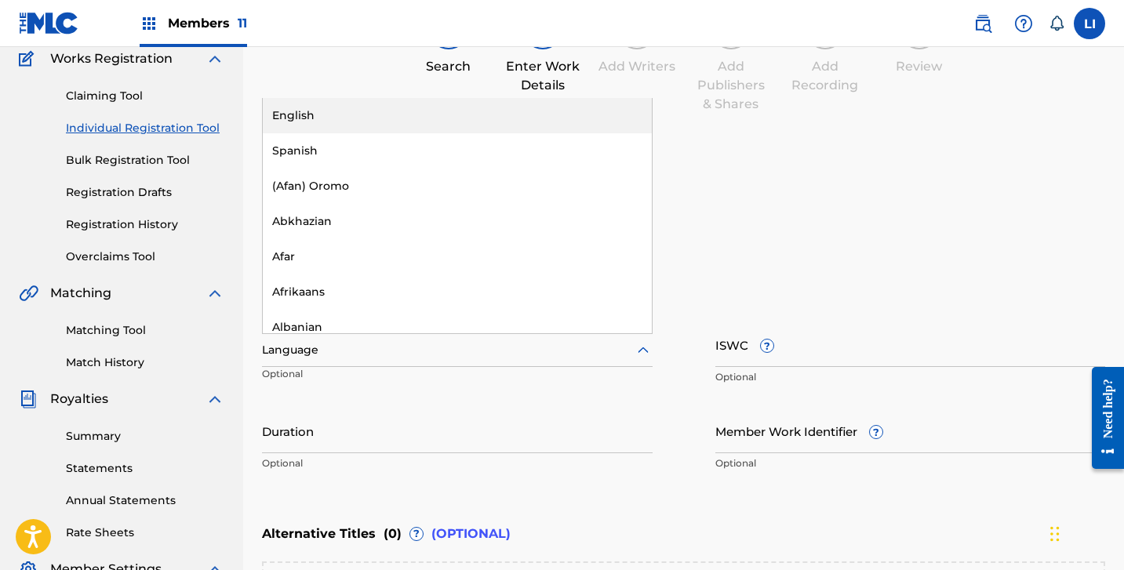
click at [341, 344] on div at bounding box center [457, 350] width 391 height 20
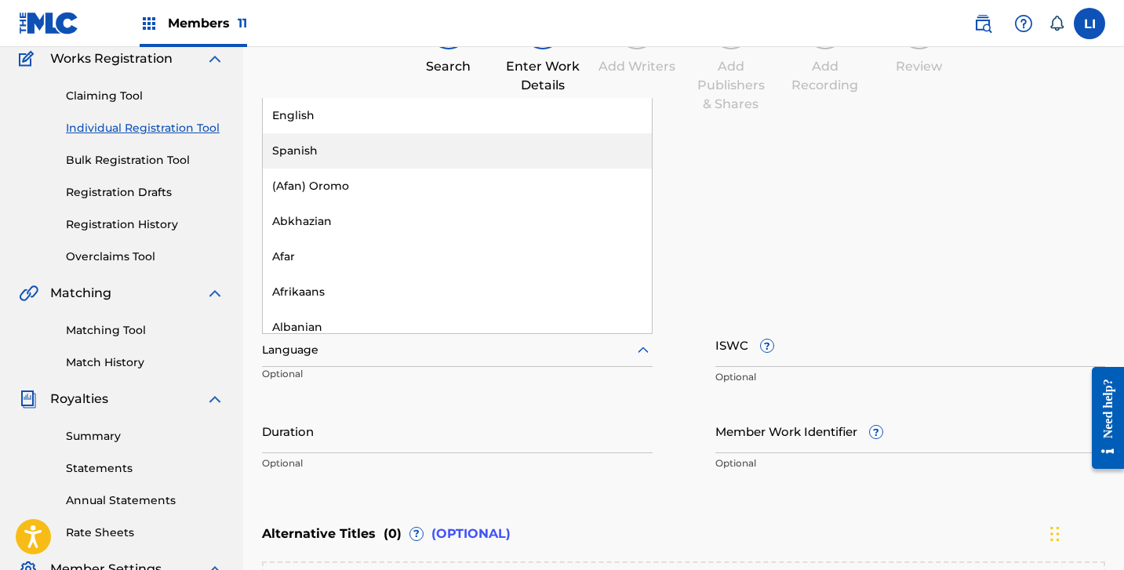
click at [297, 151] on div "Spanish" at bounding box center [457, 150] width 389 height 35
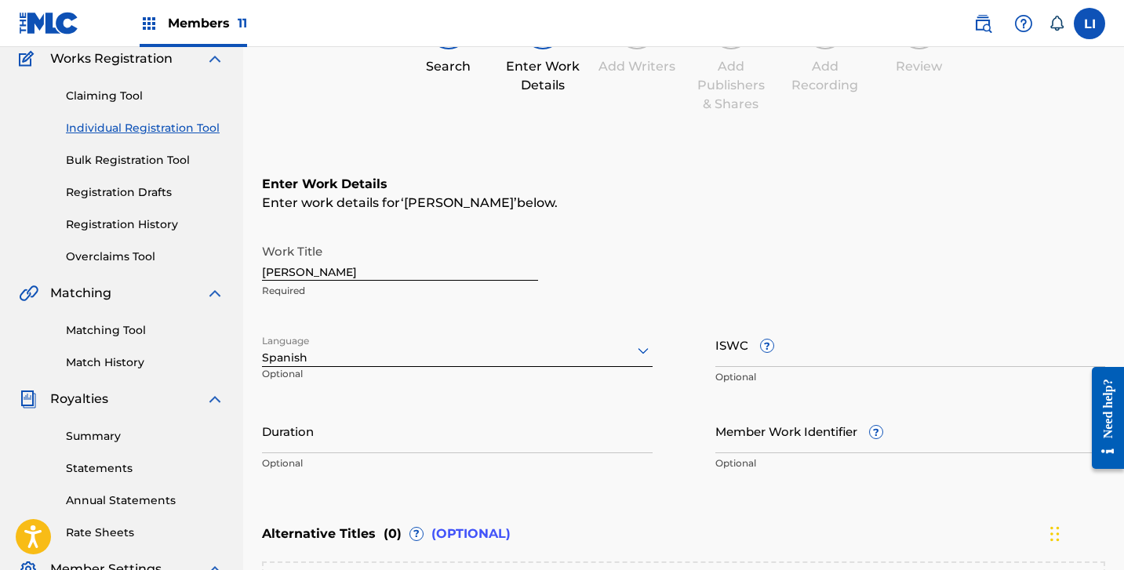
scroll to position [264, 0]
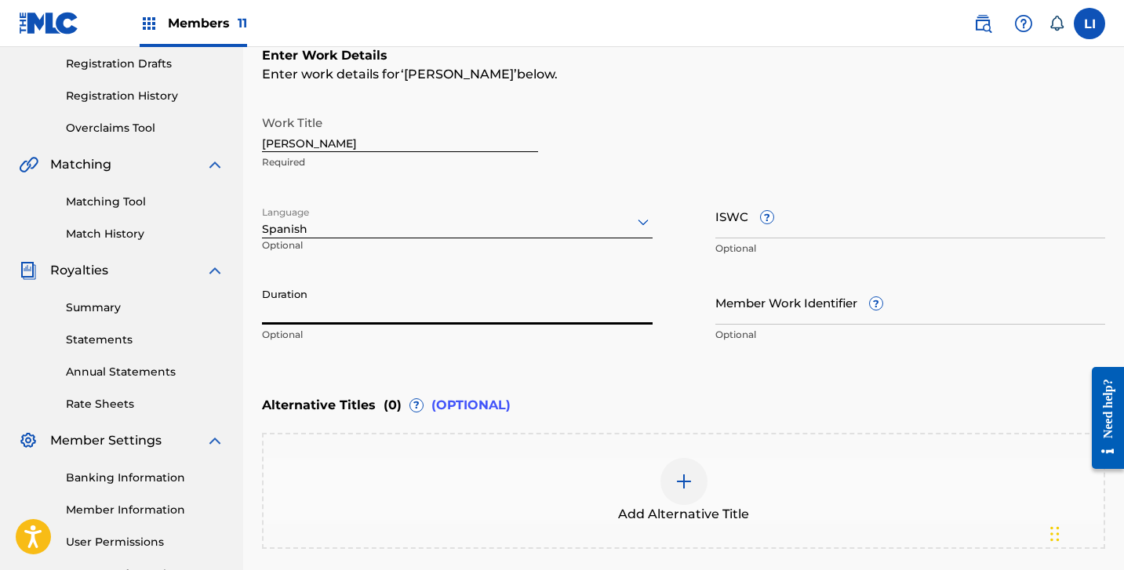
click at [310, 323] on input "Duration" at bounding box center [457, 302] width 391 height 45
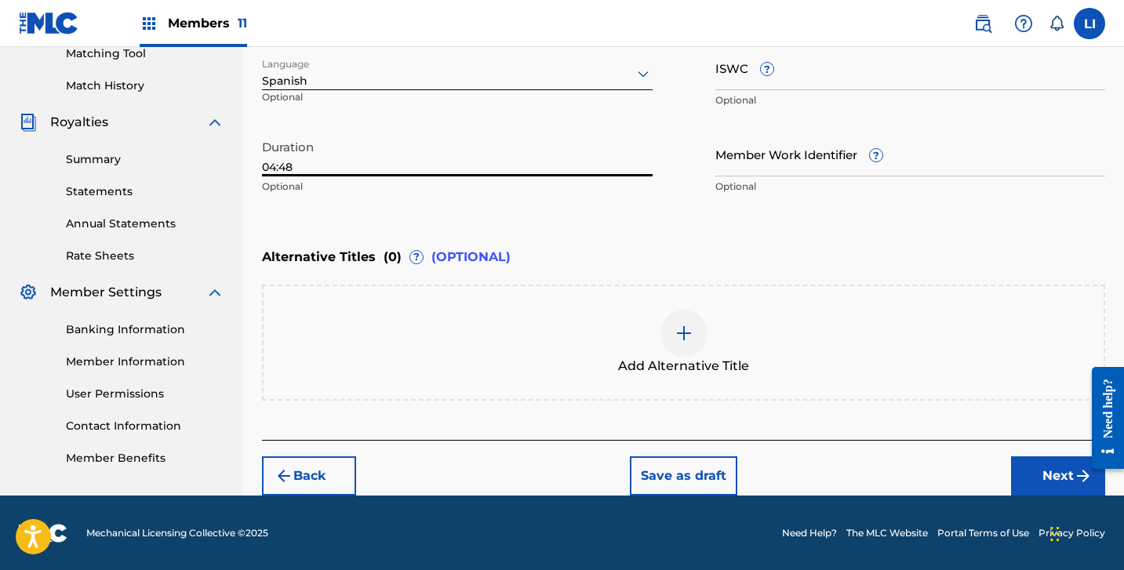
type input "04:48"
click at [1021, 479] on button "Next" at bounding box center [1058, 476] width 94 height 39
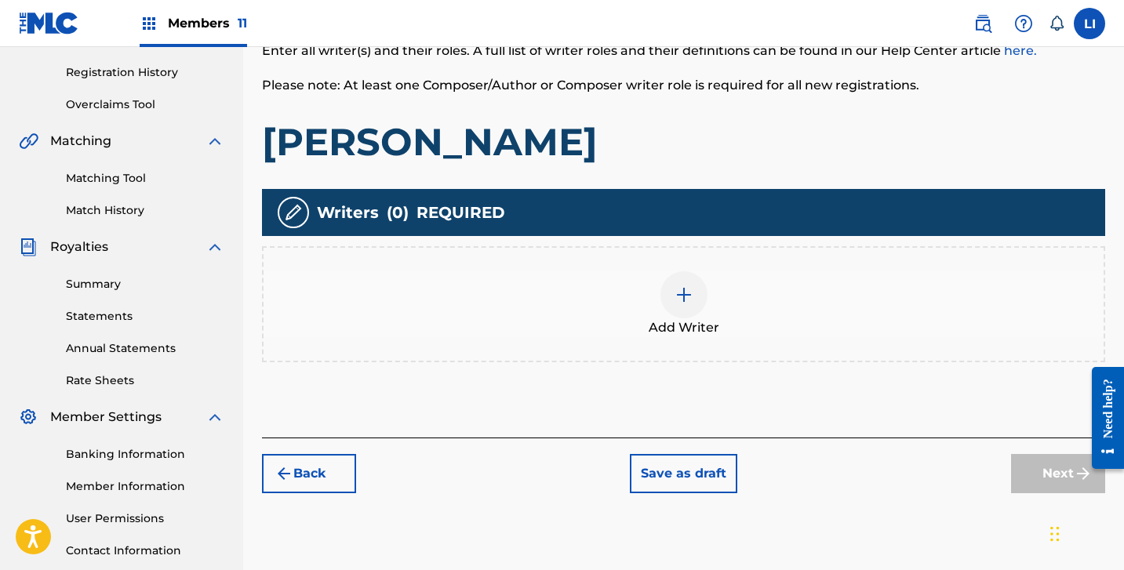
scroll to position [320, 0]
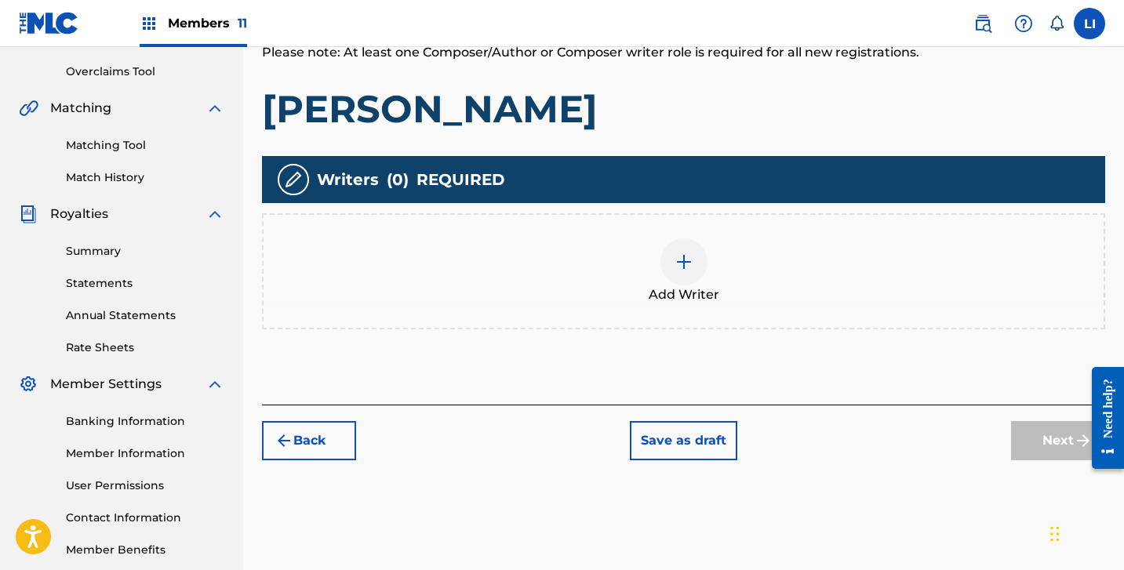
click at [640, 218] on div "Add Writer" at bounding box center [683, 271] width 843 height 116
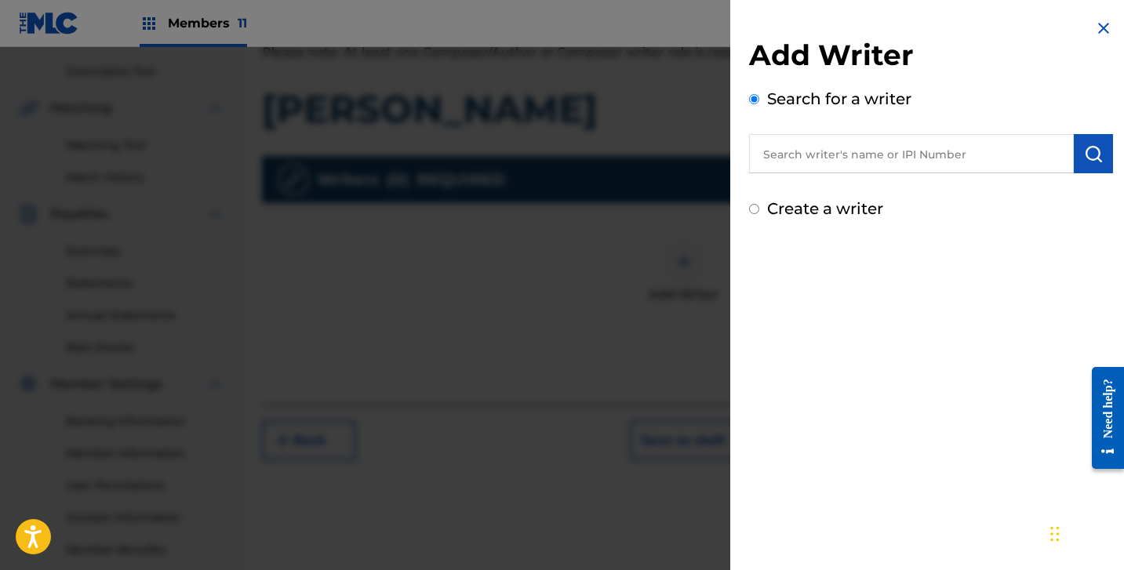
drag, startPoint x: 744, startPoint y: 162, endPoint x: 762, endPoint y: 157, distance: 18.1
click at [748, 162] on div "Add Writer Search for a writer Create a writer" at bounding box center [931, 119] width 402 height 239
click at [777, 202] on label "Create a writer" at bounding box center [825, 208] width 116 height 19
radio input "true"
click at [759, 204] on input "Create a writer" at bounding box center [754, 209] width 10 height 10
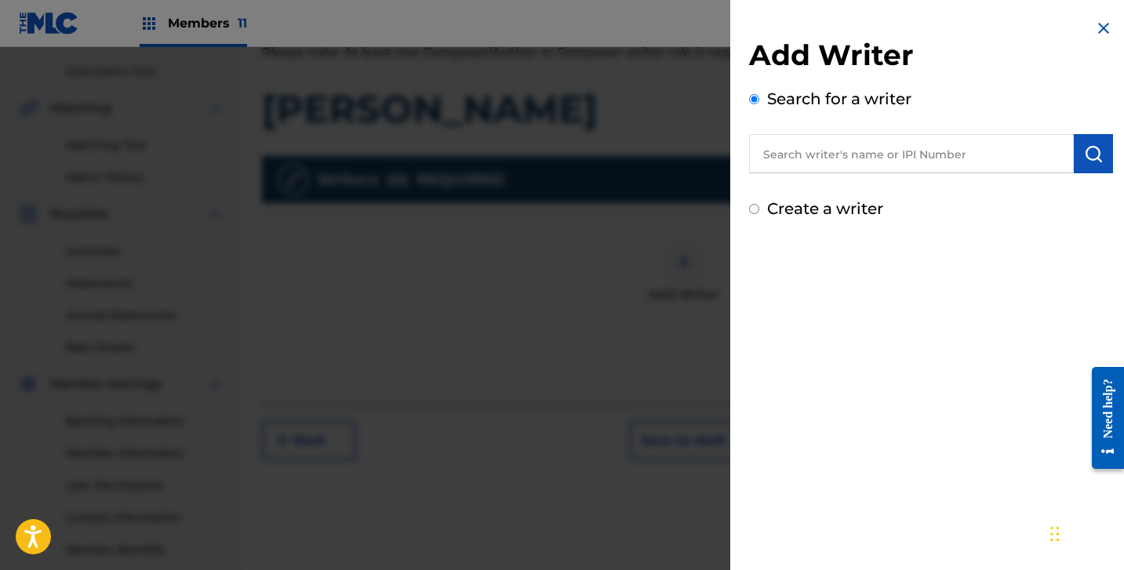
radio input "false"
radio input "true"
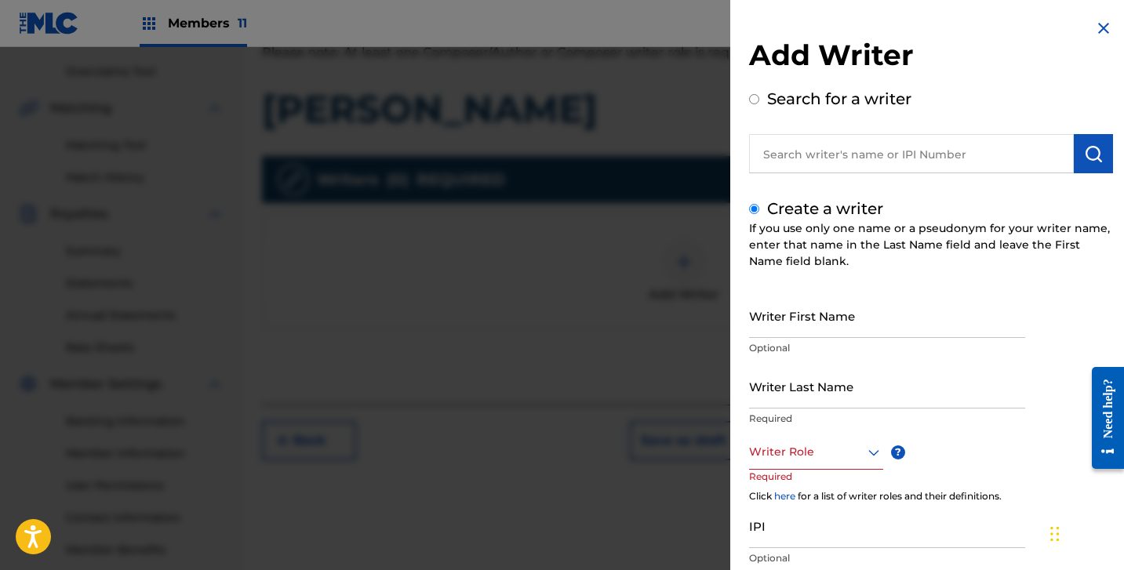
click at [784, 222] on div "If you use only one name or a pseudonym for your writer name, enter that name i…" at bounding box center [931, 244] width 364 height 49
click at [790, 349] on p "Optional" at bounding box center [887, 348] width 276 height 14
drag, startPoint x: 790, startPoint y: 329, endPoint x: 796, endPoint y: 318, distance: 13.3
click at [791, 328] on input "Writer First Name" at bounding box center [887, 315] width 276 height 45
click at [796, 318] on input "Writer First Name" at bounding box center [887, 315] width 276 height 45
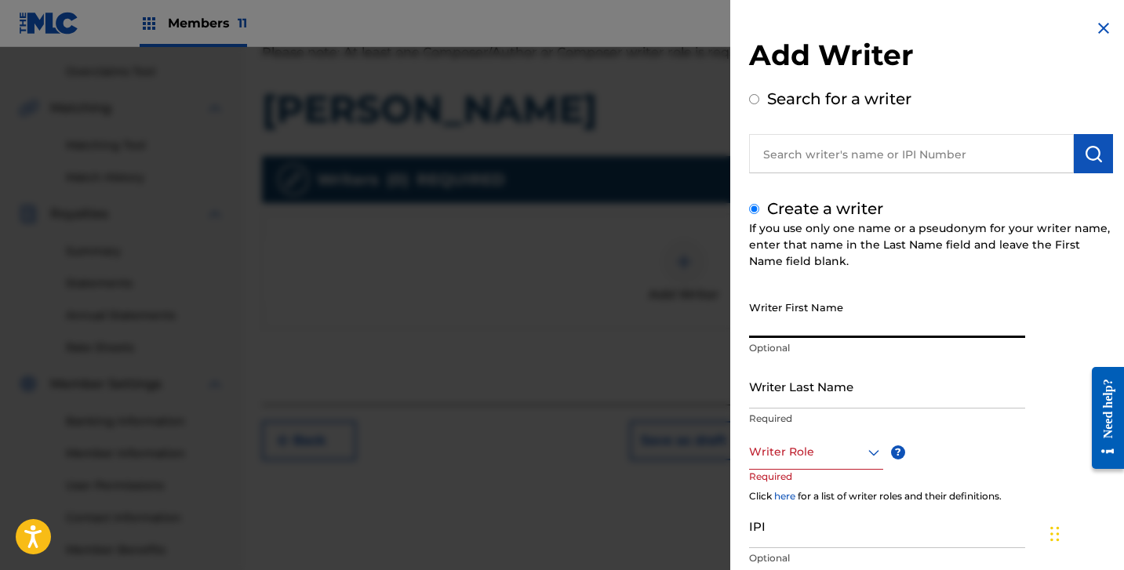
paste input "[PERSON_NAME] [PERSON_NAME]"
drag, startPoint x: 812, startPoint y: 326, endPoint x: 990, endPoint y: 384, distance: 187.3
click at [1015, 350] on div "Writer First Name [PERSON_NAME] [PERSON_NAME] Optional" at bounding box center [887, 328] width 276 height 71
type input "[PERSON_NAME]"
click at [938, 415] on p "Required" at bounding box center [887, 419] width 276 height 14
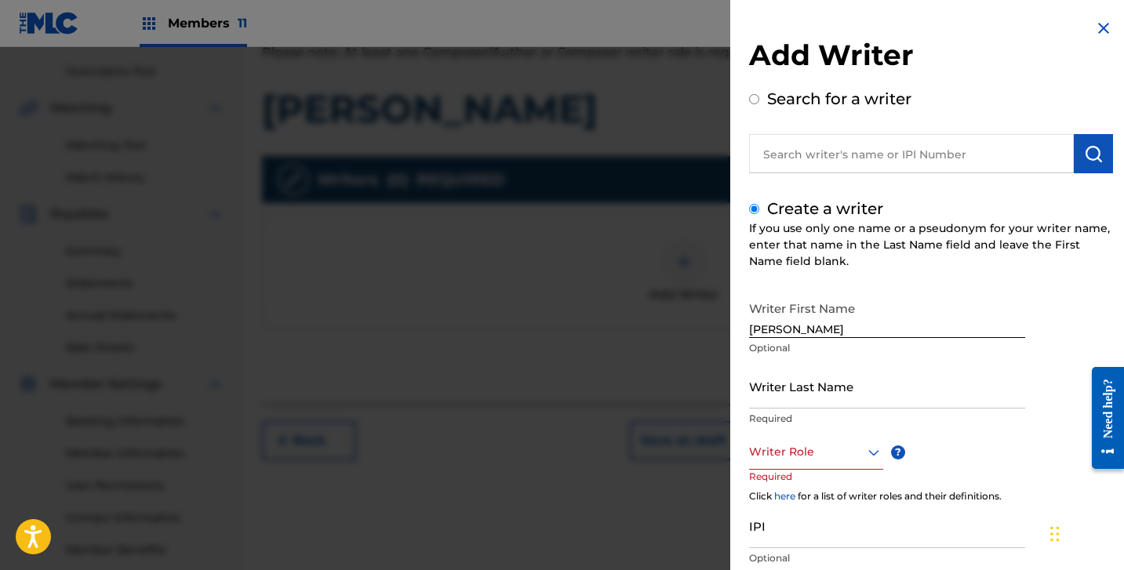
click at [919, 402] on input "Writer Last Name" at bounding box center [887, 386] width 276 height 45
paste input "[PERSON_NAME]"
type input "[PERSON_NAME]"
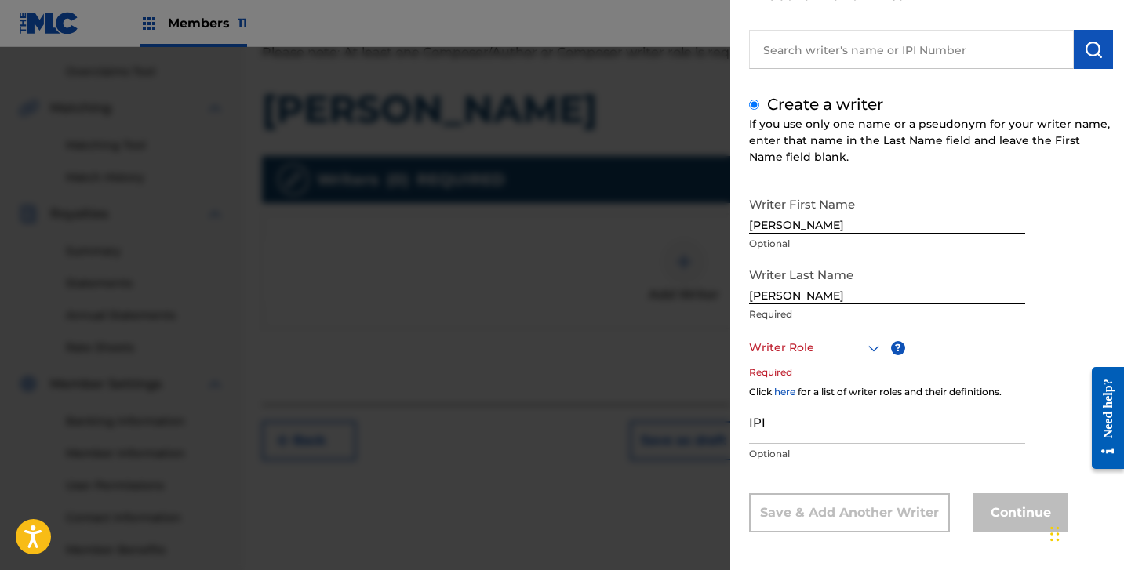
scroll to position [109, 0]
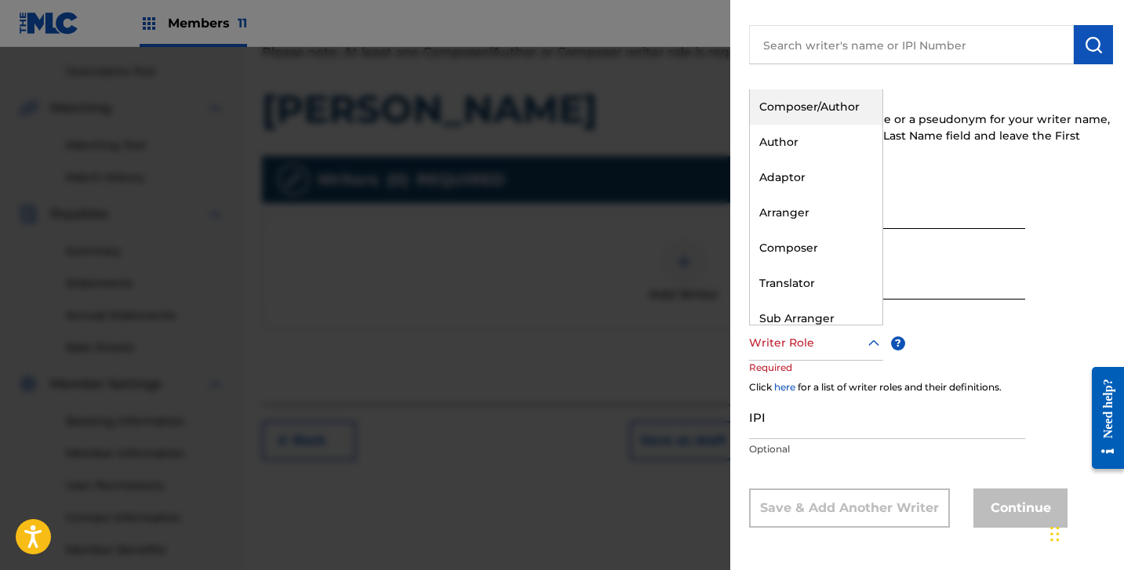
click at [799, 350] on div at bounding box center [816, 343] width 134 height 20
click at [792, 113] on div "Composer/Author" at bounding box center [816, 106] width 133 height 35
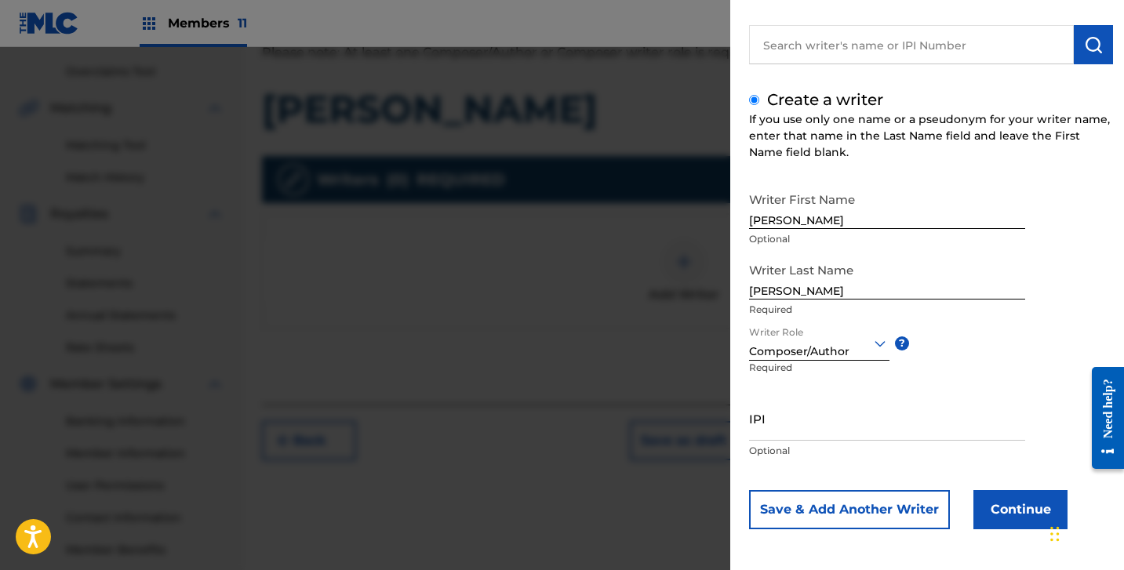
click at [790, 429] on input "IPI" at bounding box center [887, 418] width 276 height 45
paste input "1306492463"
type input "1306492463"
click at [998, 517] on button "Continue" at bounding box center [1020, 509] width 94 height 39
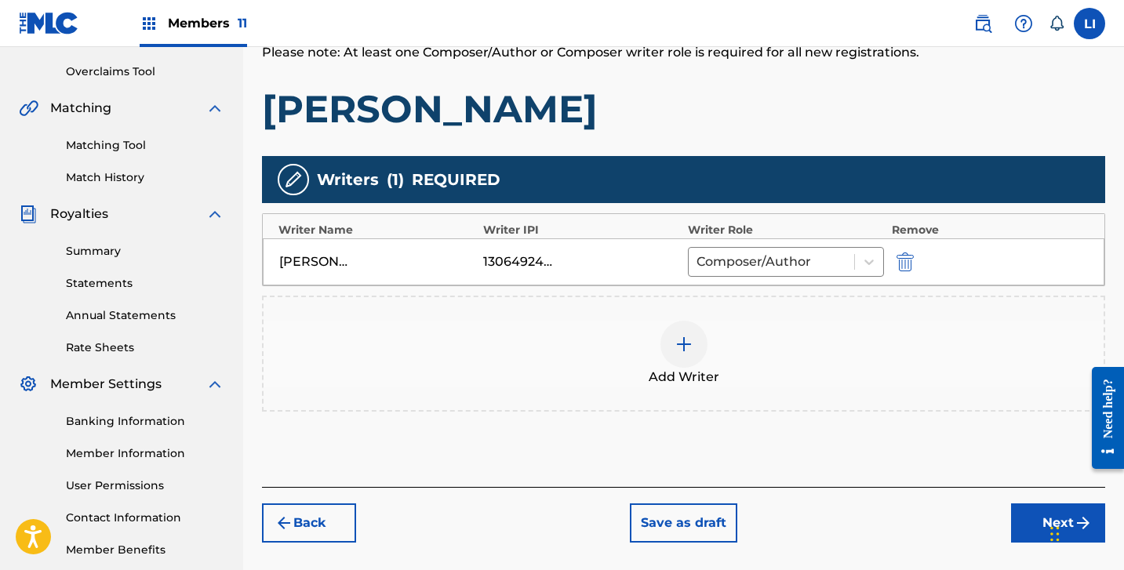
click at [646, 343] on div "Add Writer" at bounding box center [684, 354] width 840 height 66
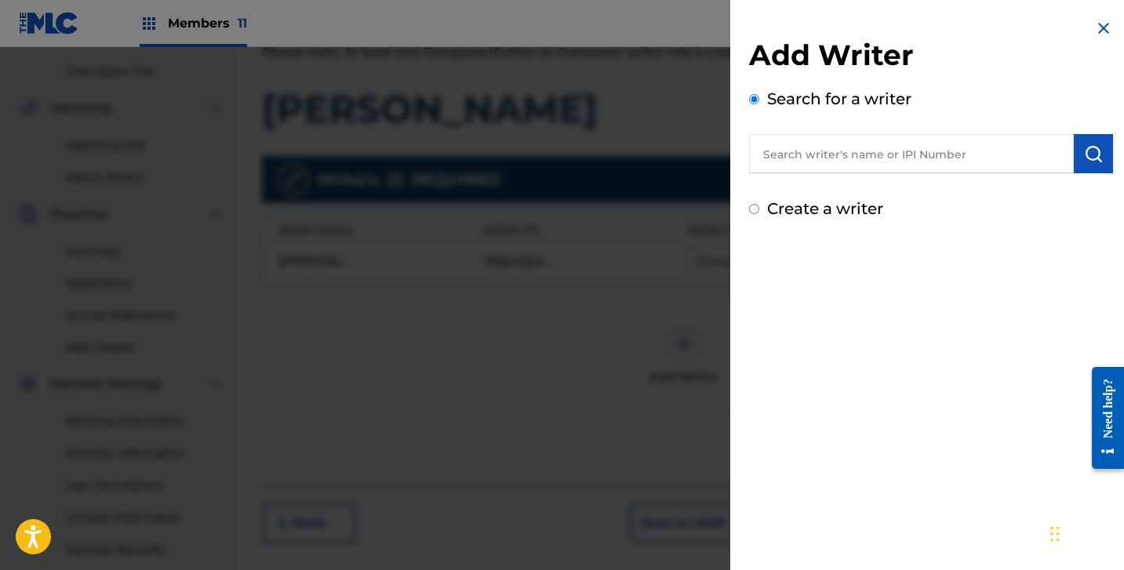
click at [650, 384] on div at bounding box center [562, 332] width 1124 height 570
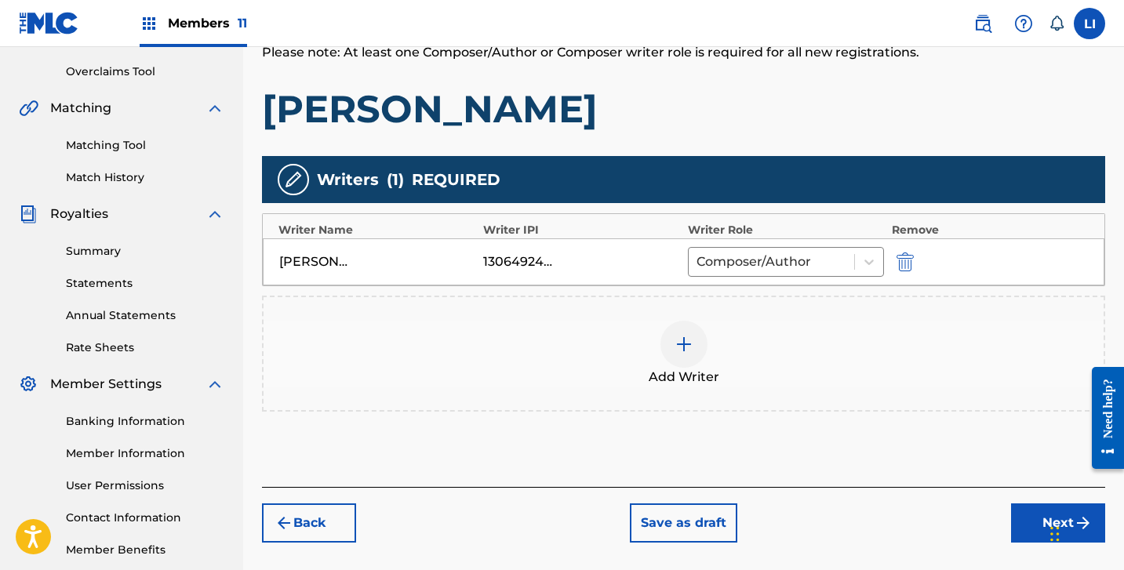
click at [1052, 516] on div "Chat Widget" at bounding box center [1085, 532] width 78 height 75
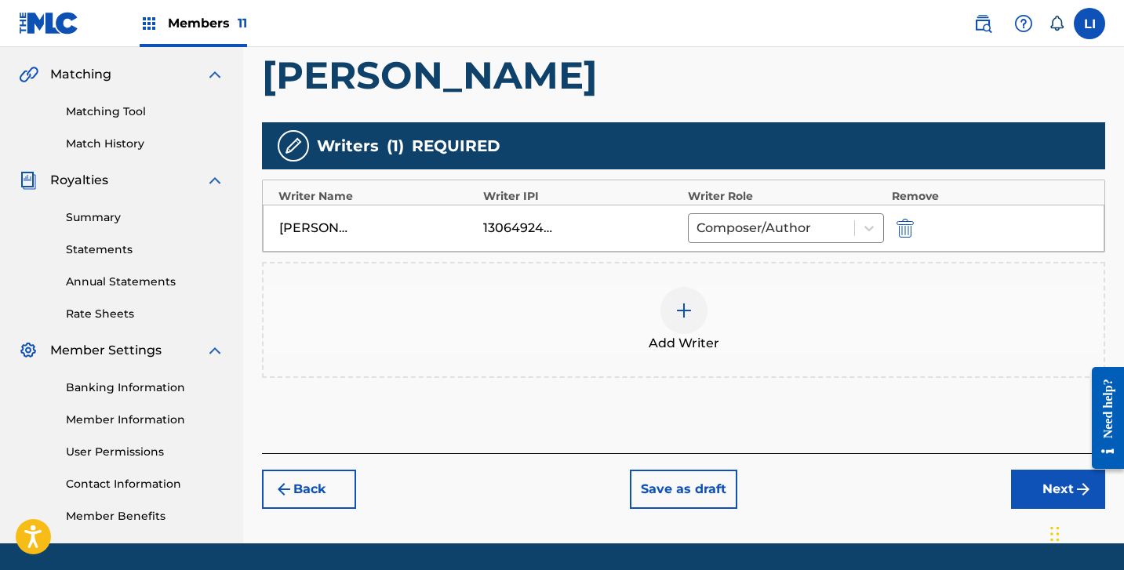
click at [1039, 482] on button "Next" at bounding box center [1058, 489] width 94 height 39
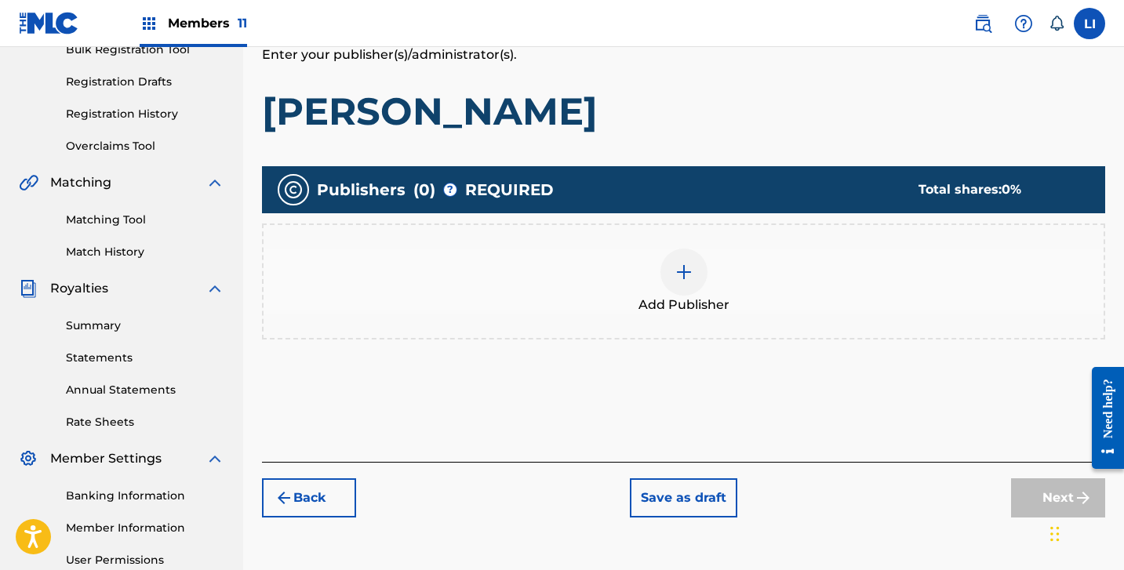
scroll to position [266, 0]
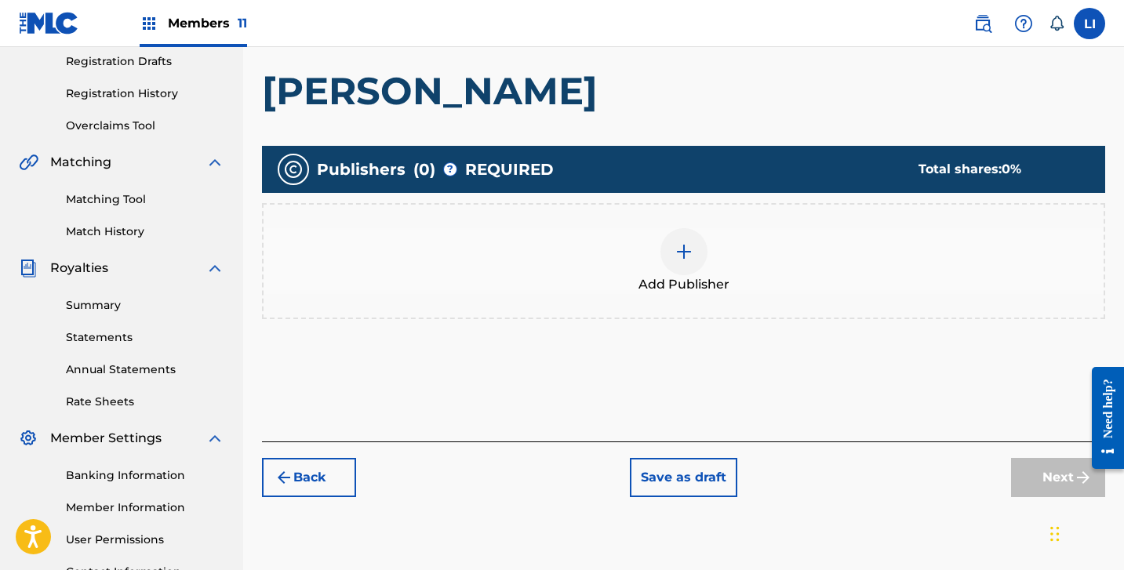
click at [611, 255] on div "Add Publisher" at bounding box center [684, 261] width 840 height 66
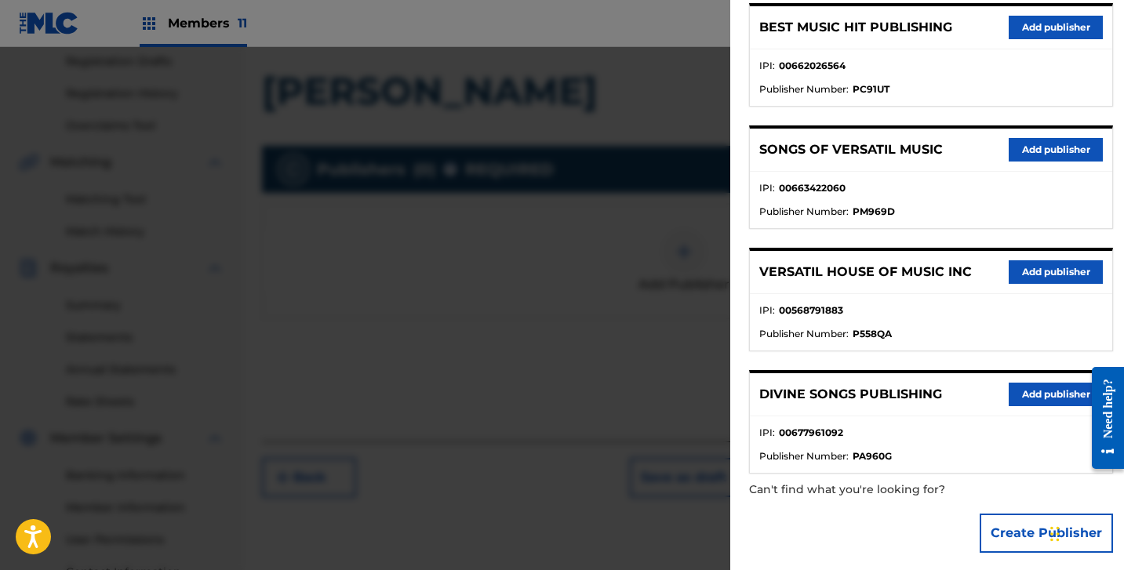
scroll to position [215, 0]
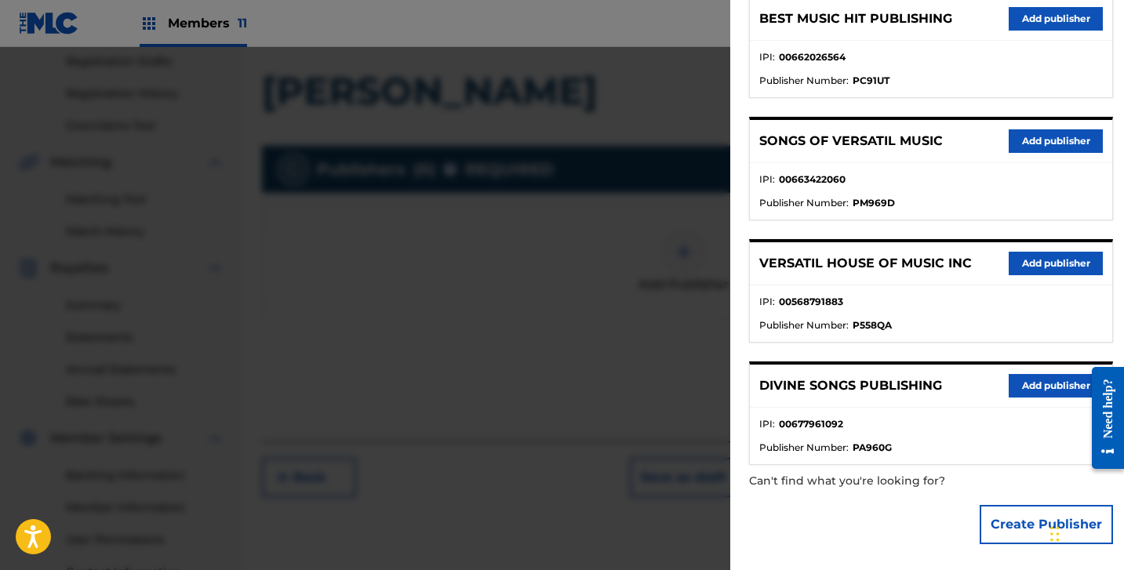
click at [980, 519] on button "Create Publisher" at bounding box center [1046, 524] width 133 height 39
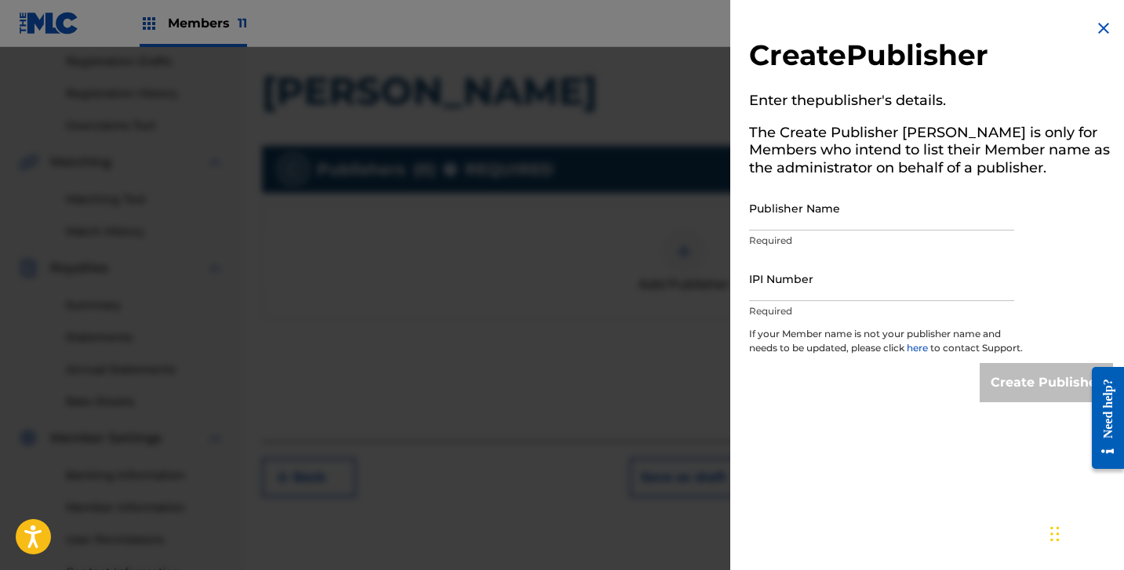
click at [987, 519] on div "Create Publisher Enter the publisher 's details. The Create Publisher button is…" at bounding box center [931, 285] width 402 height 570
click at [868, 219] on input "Publisher Name" at bounding box center [881, 208] width 265 height 45
paste input "HITS OF MR PUBLISHING"
type input "HITS OF MR PUBLISHING"
click at [876, 288] on input "IPI Number" at bounding box center [881, 279] width 265 height 45
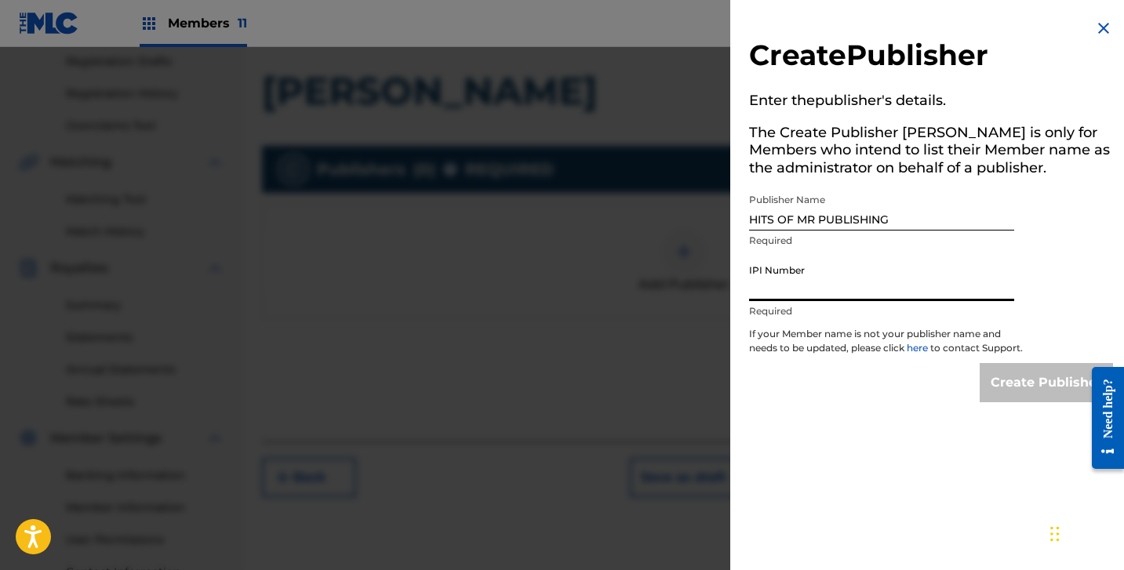
paste input "1284583717"
type input "1284583717"
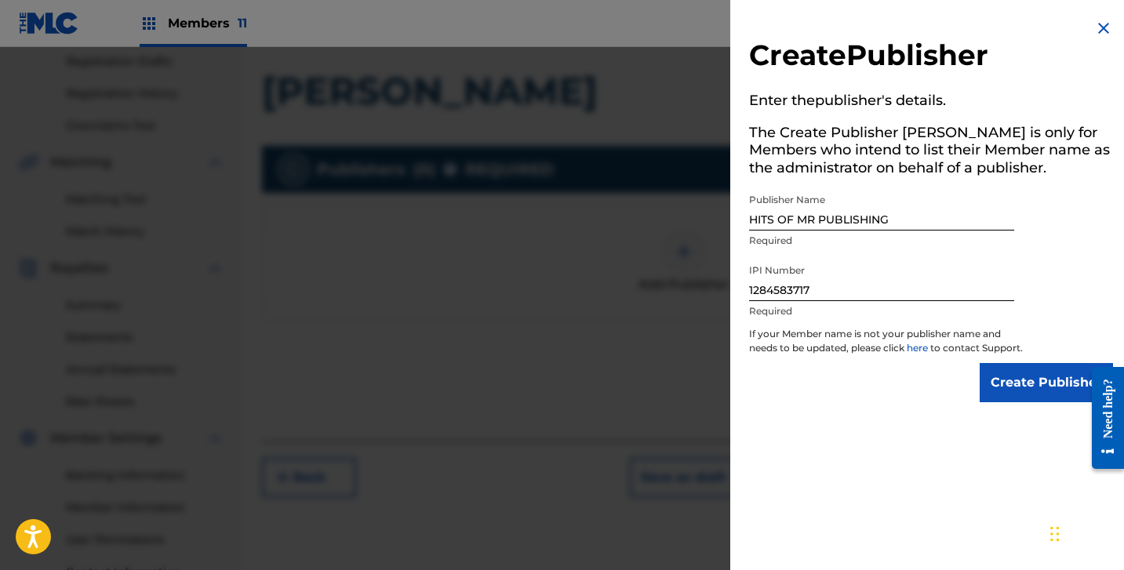
click at [1007, 402] on input "Create Publisher" at bounding box center [1046, 382] width 133 height 39
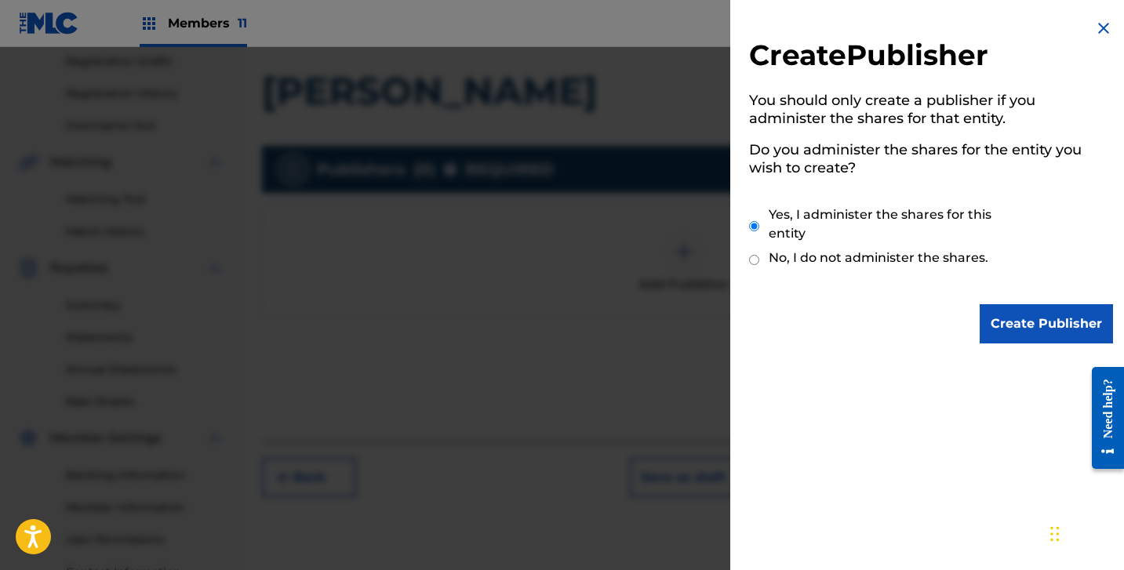
click at [1002, 343] on input "Create Publisher" at bounding box center [1046, 323] width 133 height 39
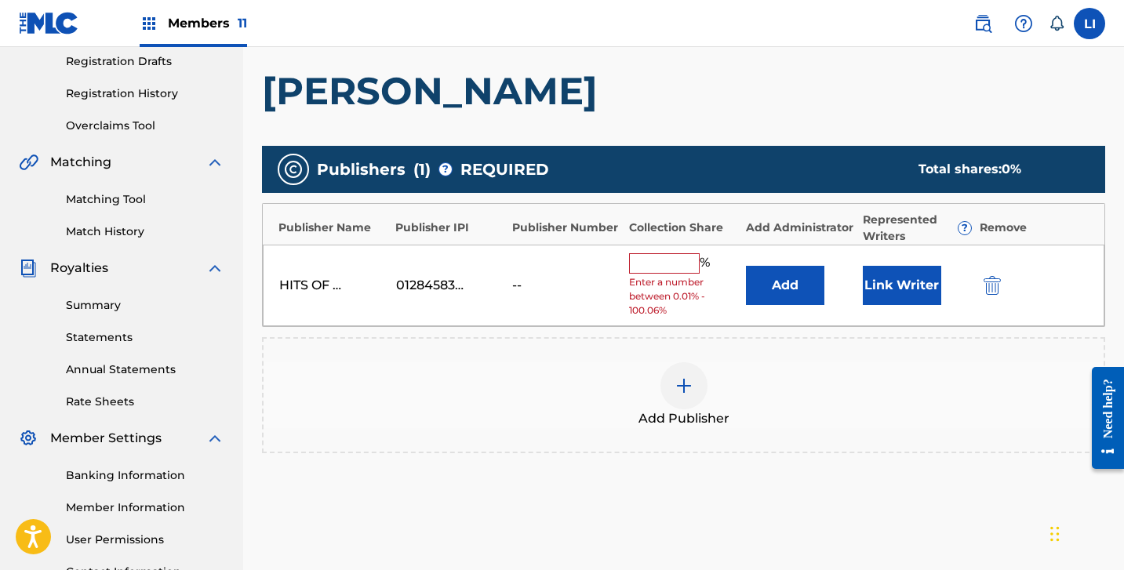
click at [764, 291] on button "Add" at bounding box center [785, 285] width 78 height 39
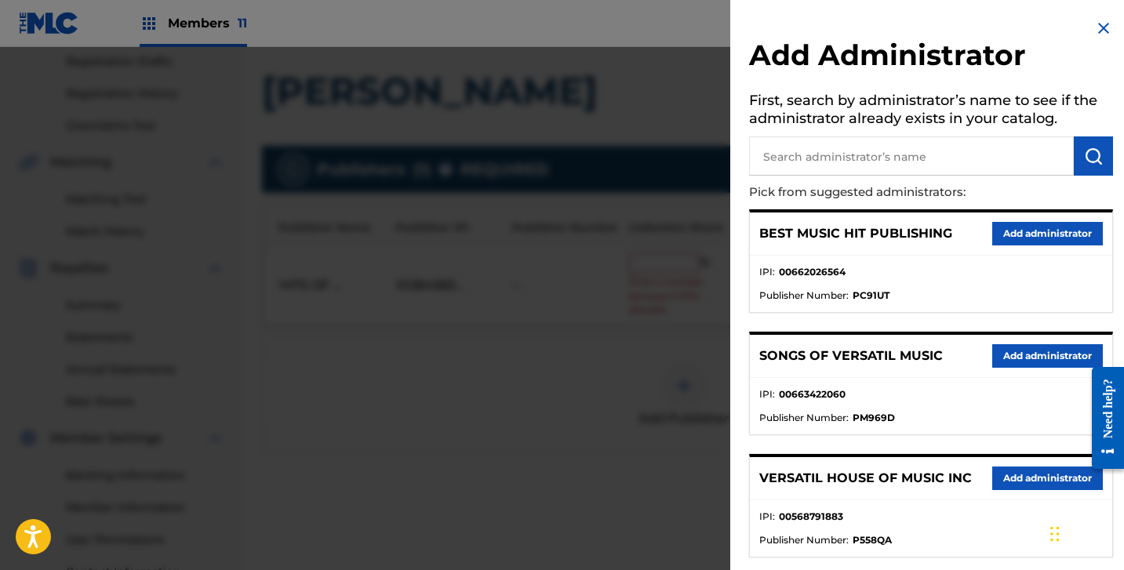
click at [821, 155] on input "text" at bounding box center [911, 155] width 325 height 39
type input "DIVI"
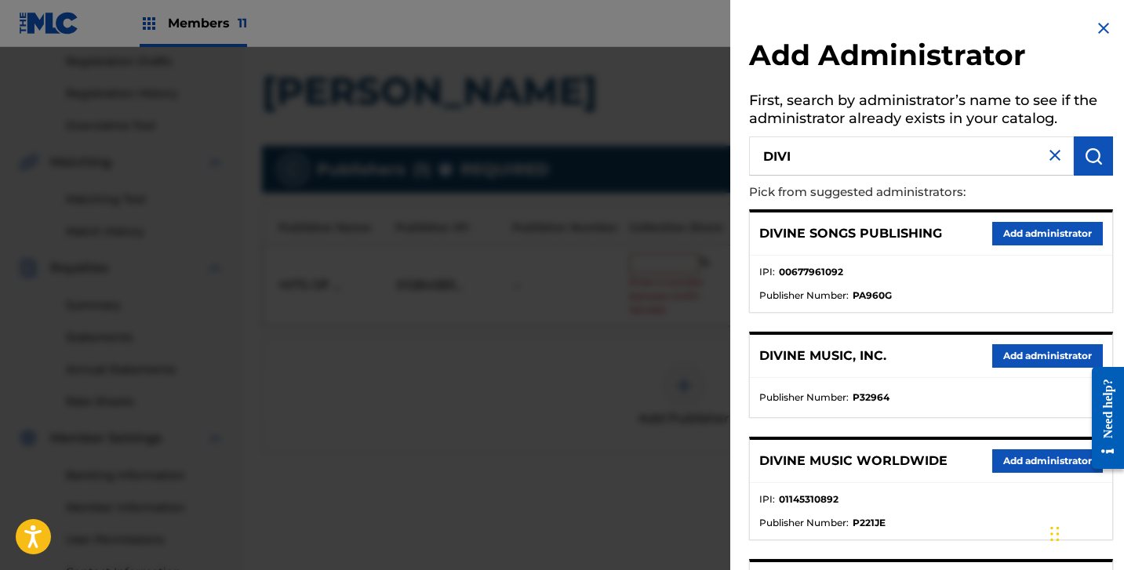
click at [1010, 354] on button "Add administrator" at bounding box center [1047, 356] width 111 height 24
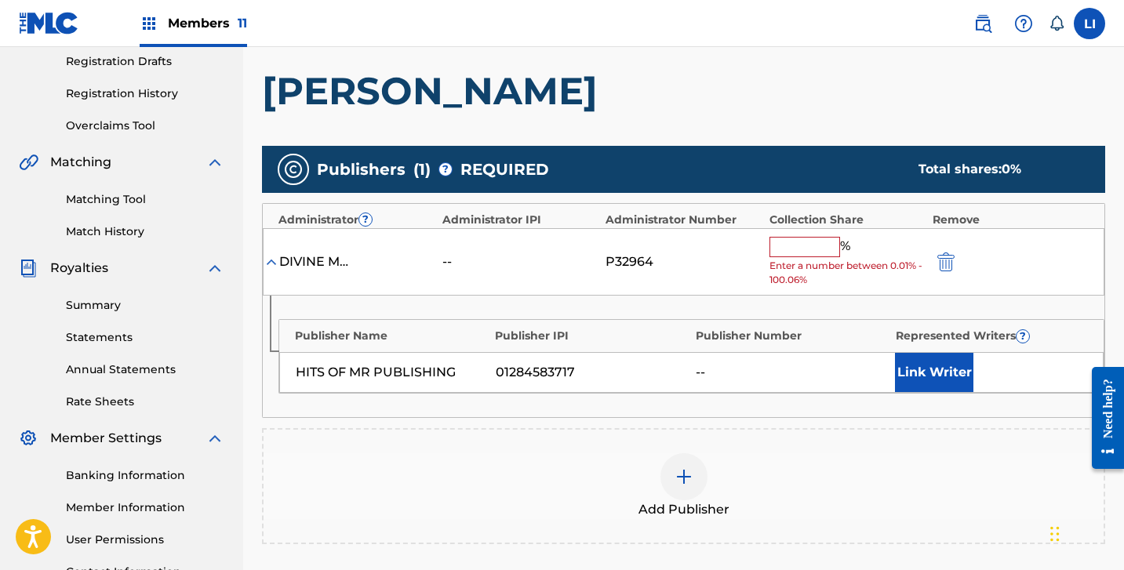
click at [791, 247] on input "text" at bounding box center [805, 247] width 71 height 20
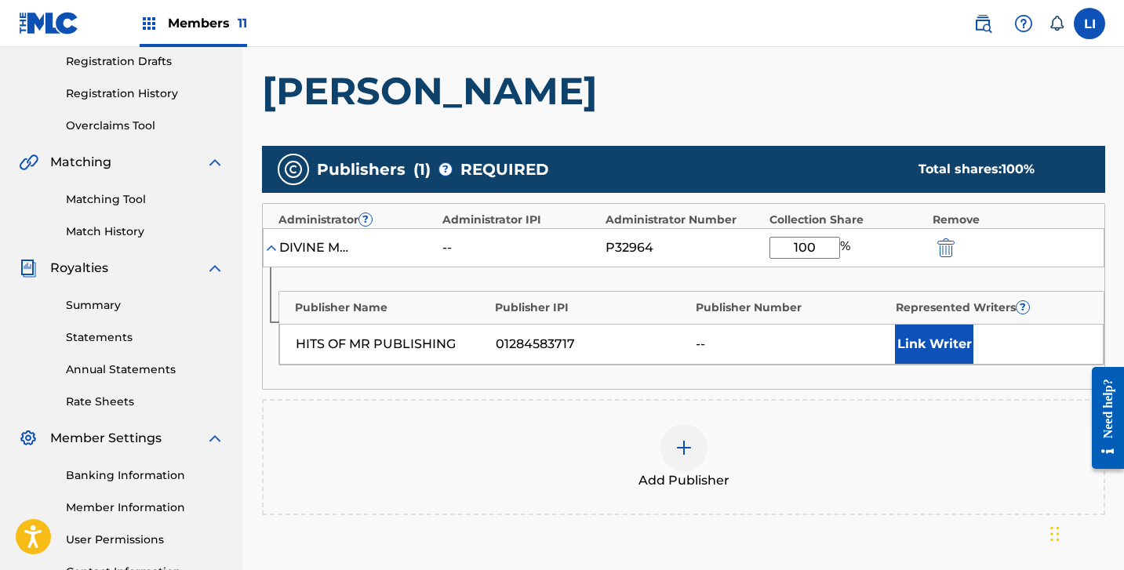
type input "100"
click at [956, 340] on button "Link Writer" at bounding box center [934, 344] width 78 height 39
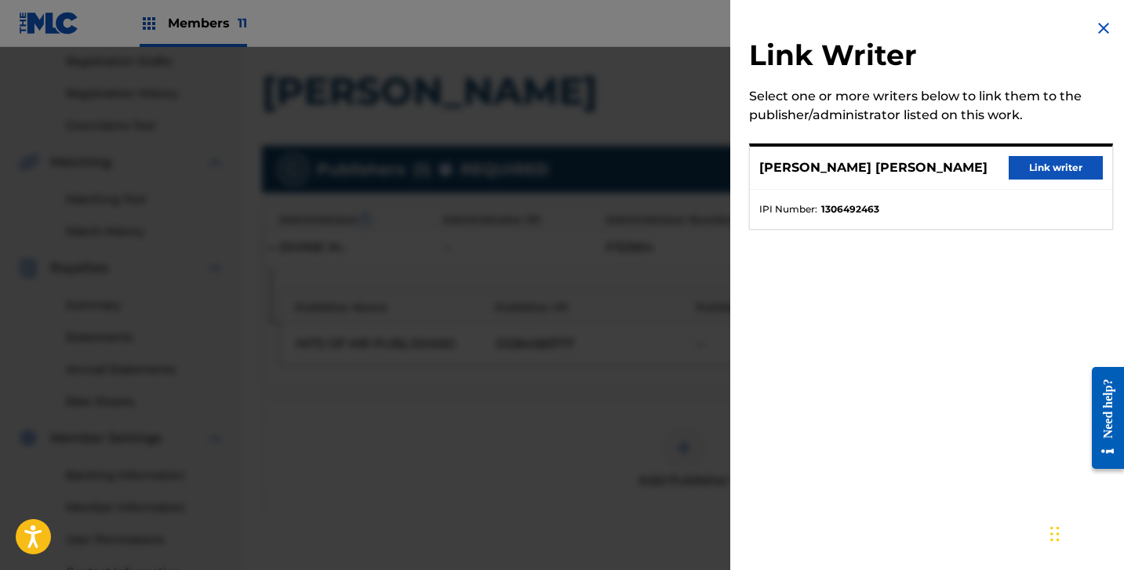
click at [1045, 174] on button "Link writer" at bounding box center [1056, 168] width 94 height 24
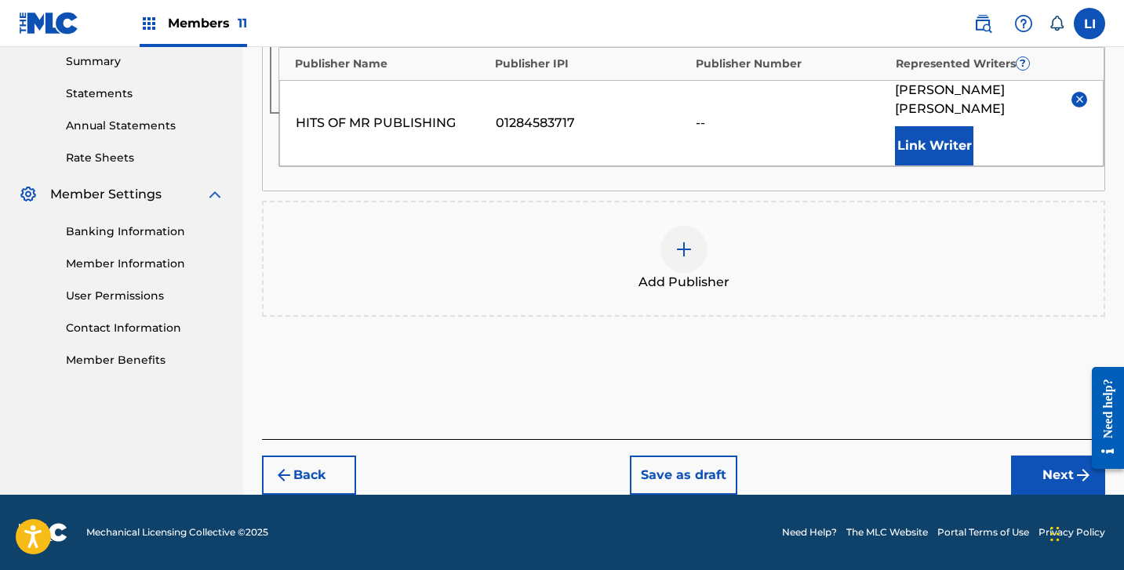
click at [1018, 472] on button "Next" at bounding box center [1058, 475] width 94 height 39
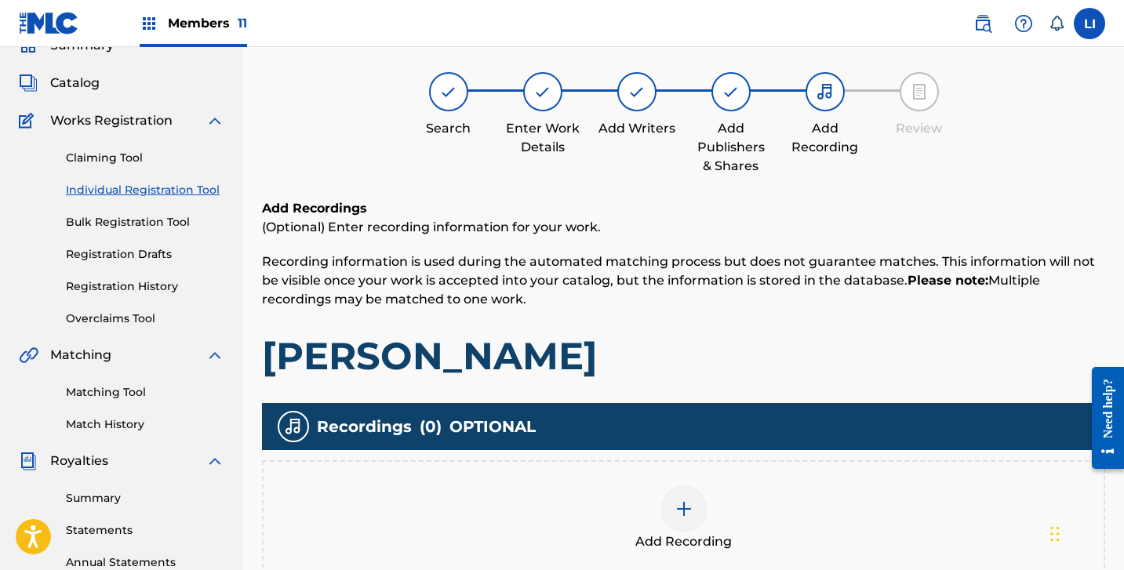
click at [691, 510] on img at bounding box center [684, 509] width 19 height 19
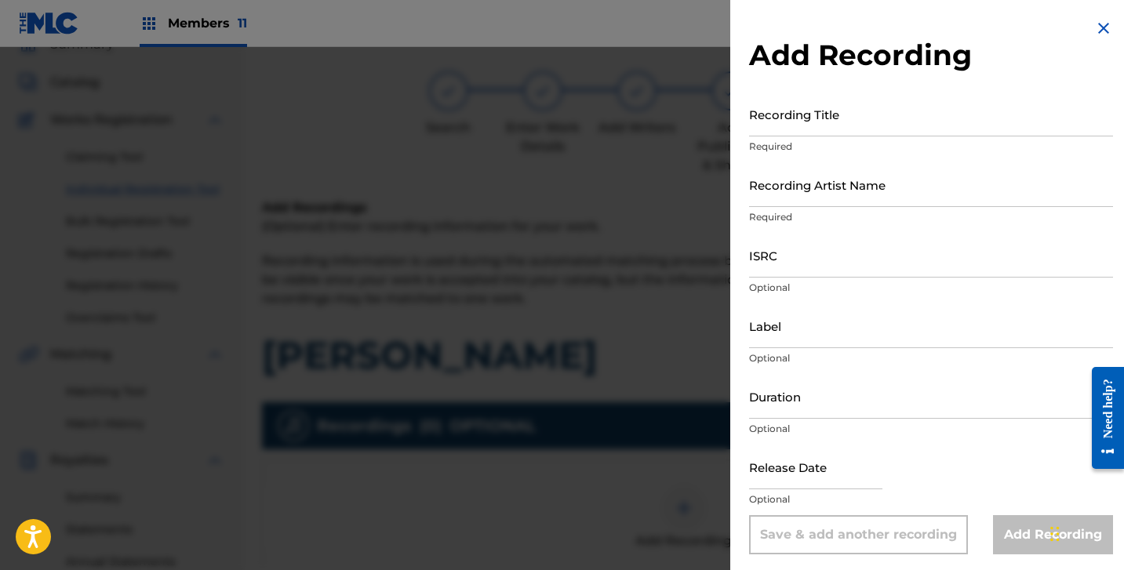
click at [870, 116] on input "Recording Title" at bounding box center [931, 114] width 364 height 45
type input "[PERSON_NAME]"
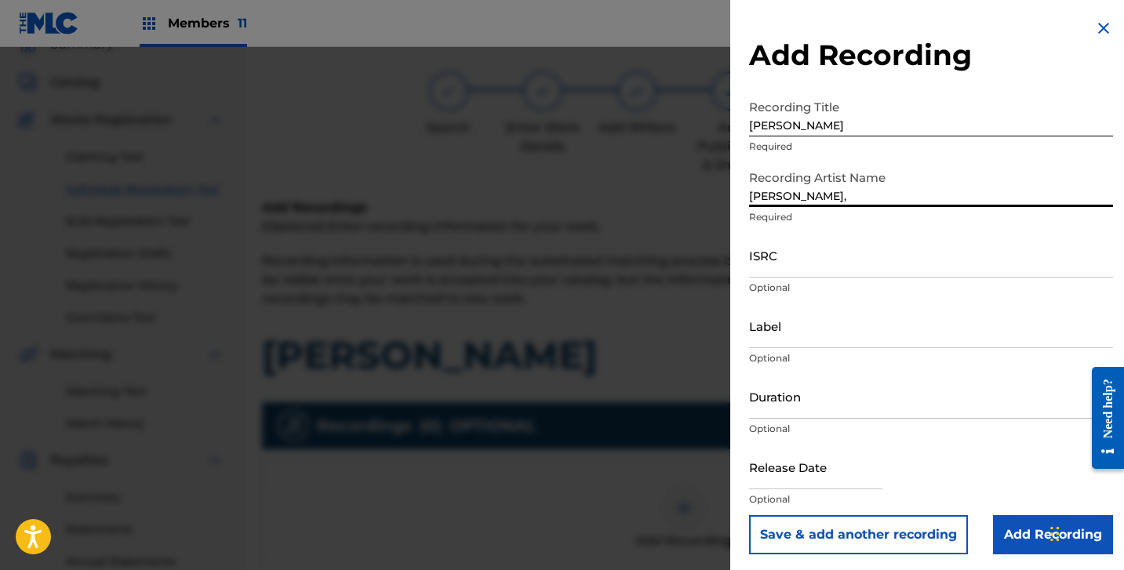
paste input "LOS MAS QUERIDOS DEL RANCHO"
type input "[PERSON_NAME], LOS MAS QUERIDOS DEL RANCHO"
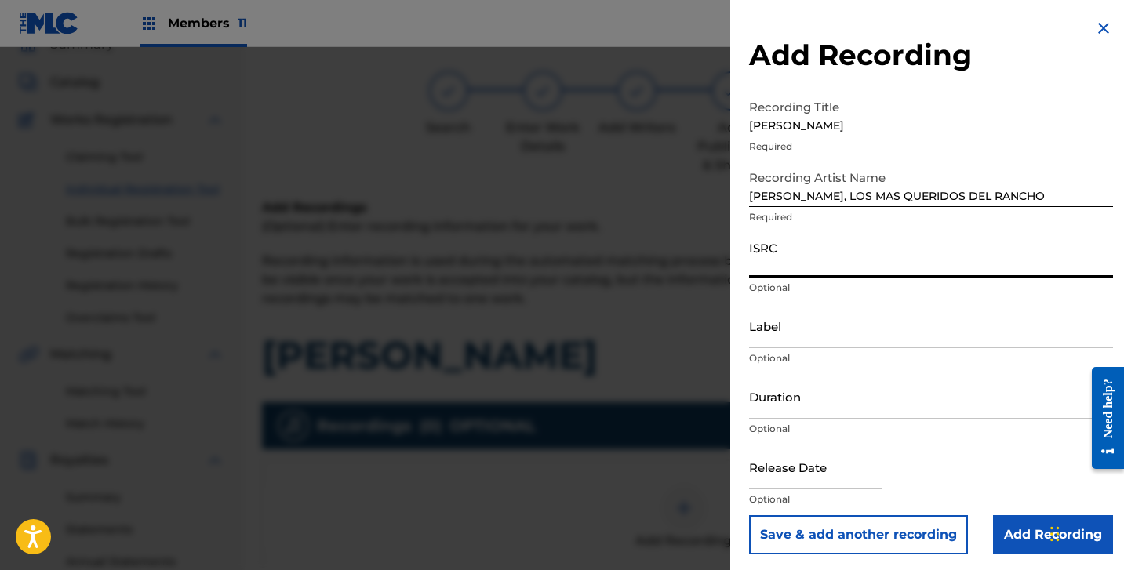
paste input "QZDQH2434418"
type input "QZDQH2434418"
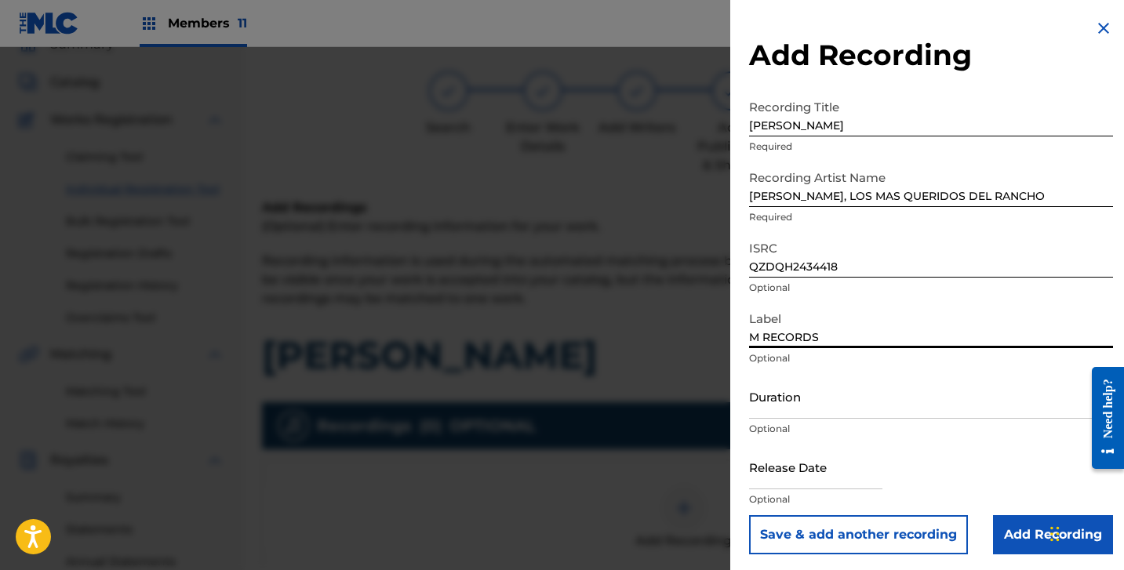
type input "M RECORDS"
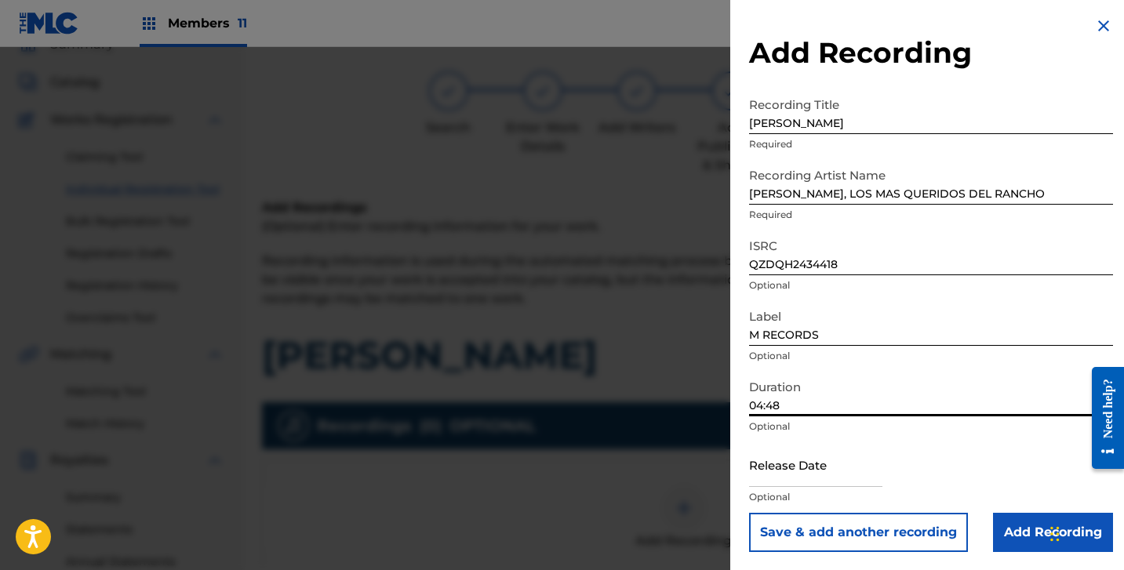
scroll to position [3, 0]
type input "04:48"
click at [824, 480] on input "text" at bounding box center [815, 464] width 133 height 45
select select "7"
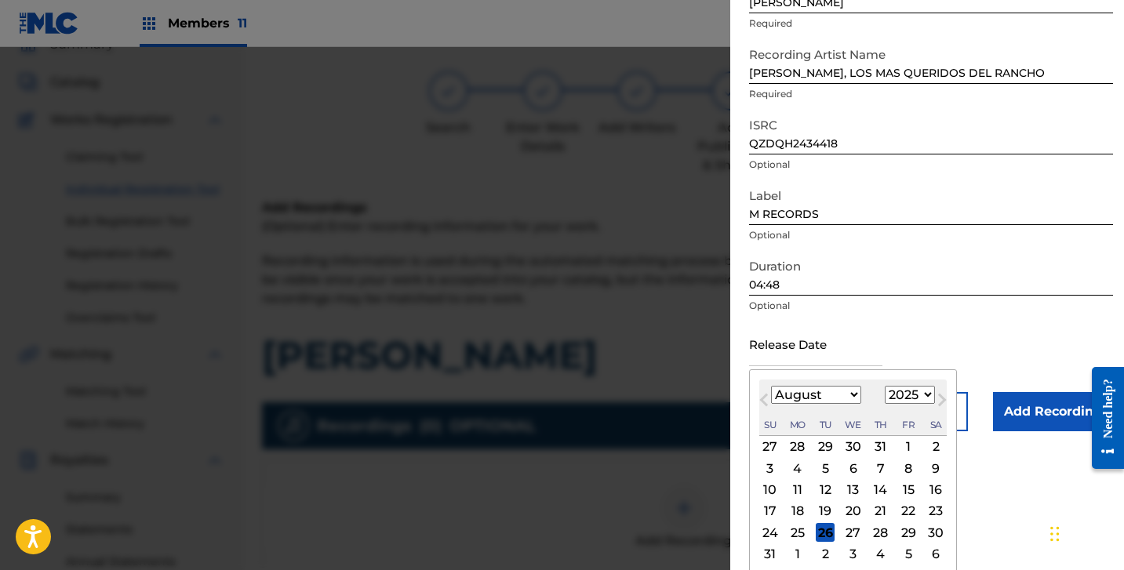
scroll to position [149, 0]
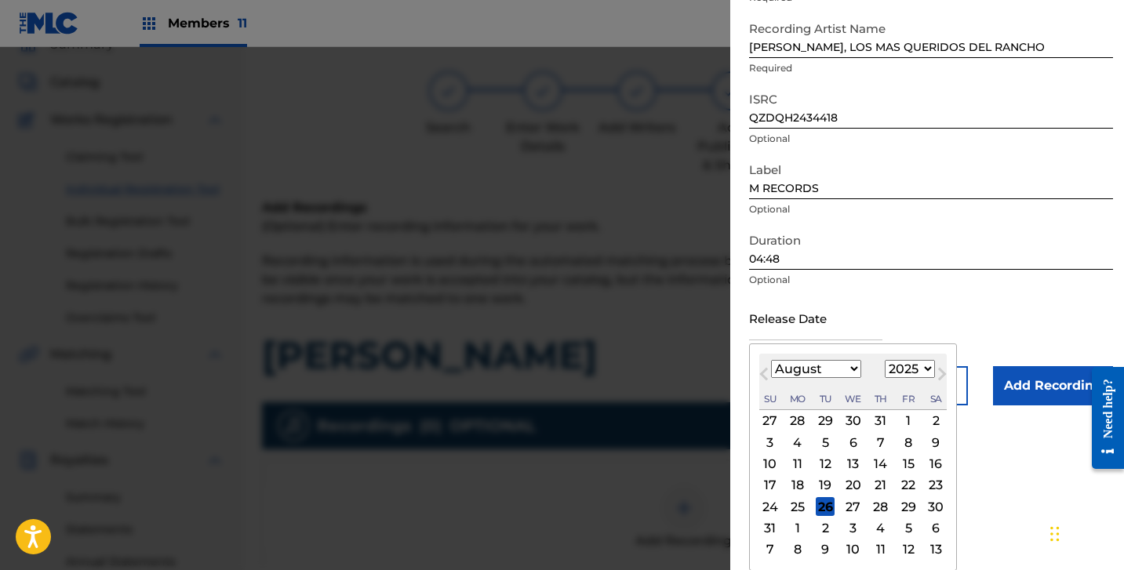
click at [777, 368] on select "January February March April May June July August September October November De…" at bounding box center [816, 369] width 90 height 18
click at [908, 368] on select "1899 1900 1901 1902 1903 1904 1905 1906 1907 1908 1909 1910 1911 1912 1913 1914…" at bounding box center [910, 369] width 50 height 18
select select "2024"
click at [885, 378] on select "1899 1900 1901 1902 1903 1904 1905 1906 1907 1908 1909 1910 1911 1912 1913 1914…" at bounding box center [910, 369] width 50 height 18
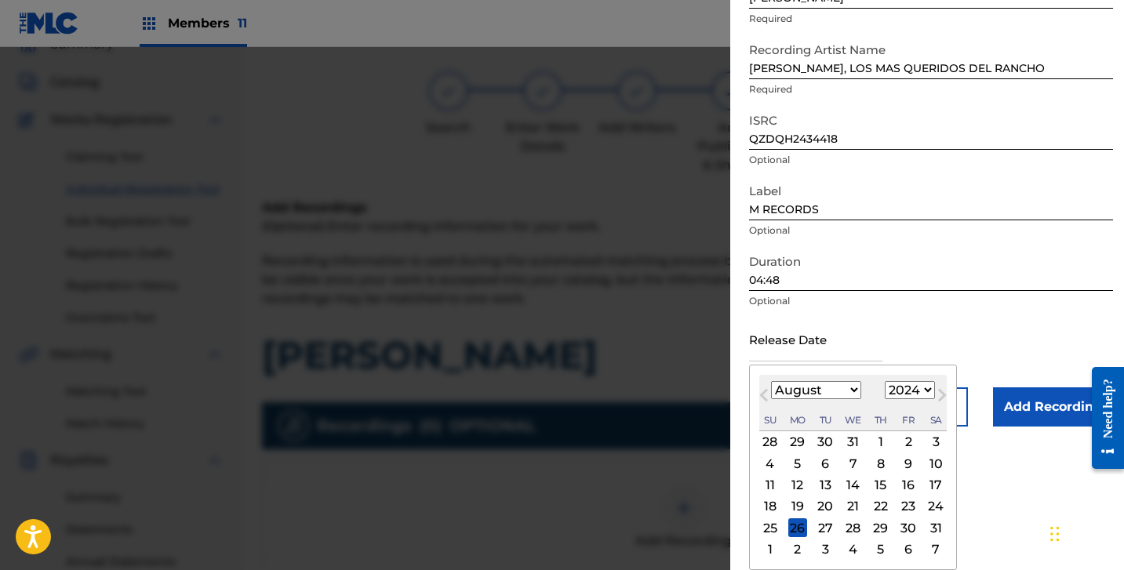
scroll to position [128, 0]
click at [830, 388] on select "January February March April May June July August September October November De…" at bounding box center [816, 390] width 90 height 18
select select "9"
click at [771, 381] on select "January February March April May June July August September October November De…" at bounding box center [816, 390] width 90 height 18
click at [875, 505] on div "24" at bounding box center [881, 506] width 19 height 19
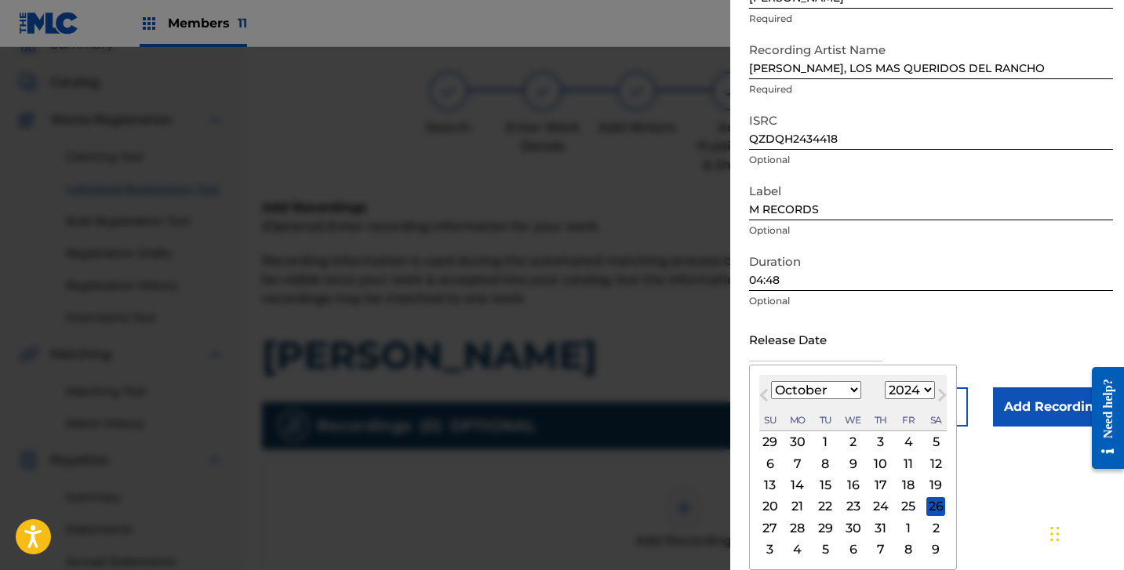
type input "[DATE]"
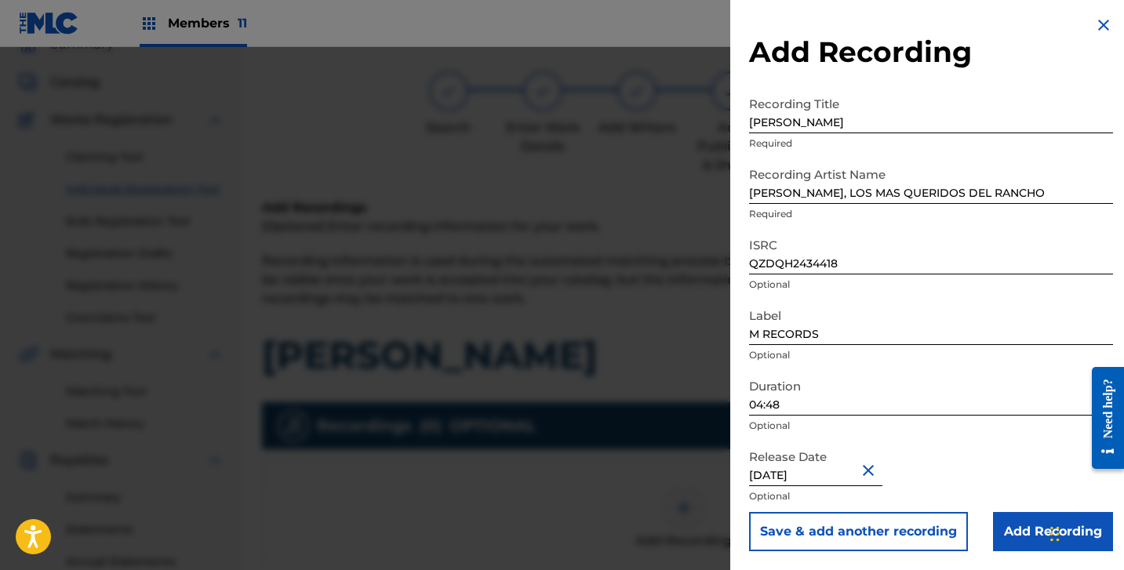
click at [993, 536] on input "Add Recording" at bounding box center [1053, 531] width 120 height 39
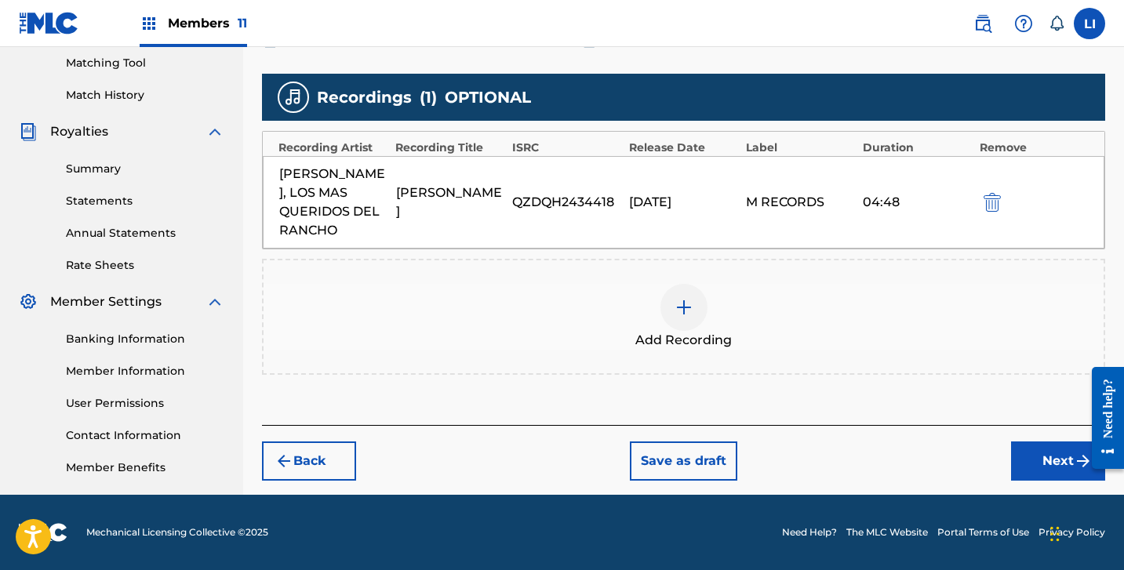
click at [1029, 449] on button "Next" at bounding box center [1058, 461] width 94 height 39
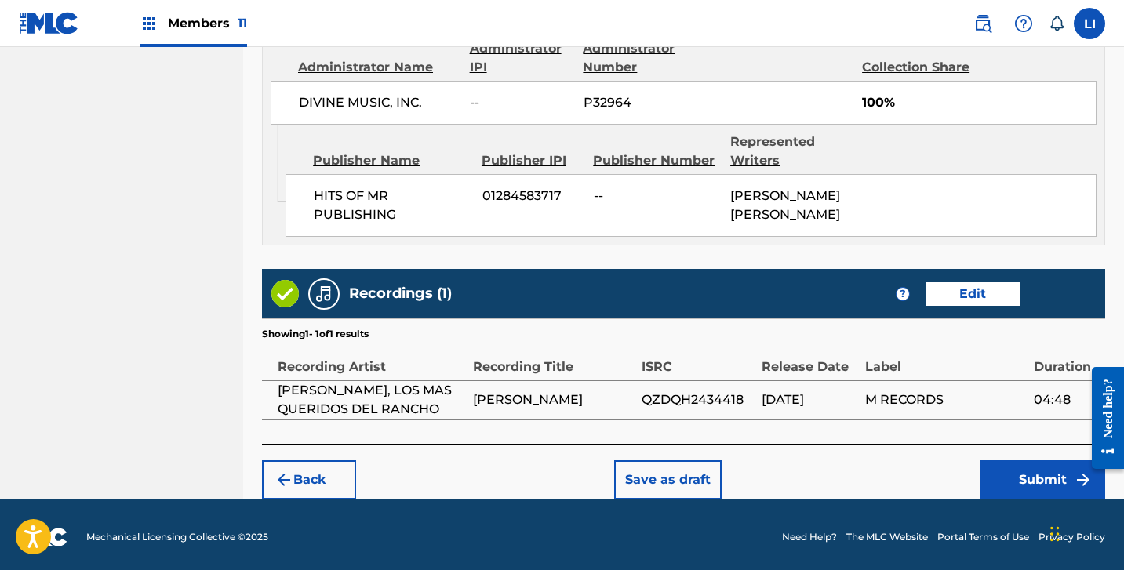
scroll to position [877, 0]
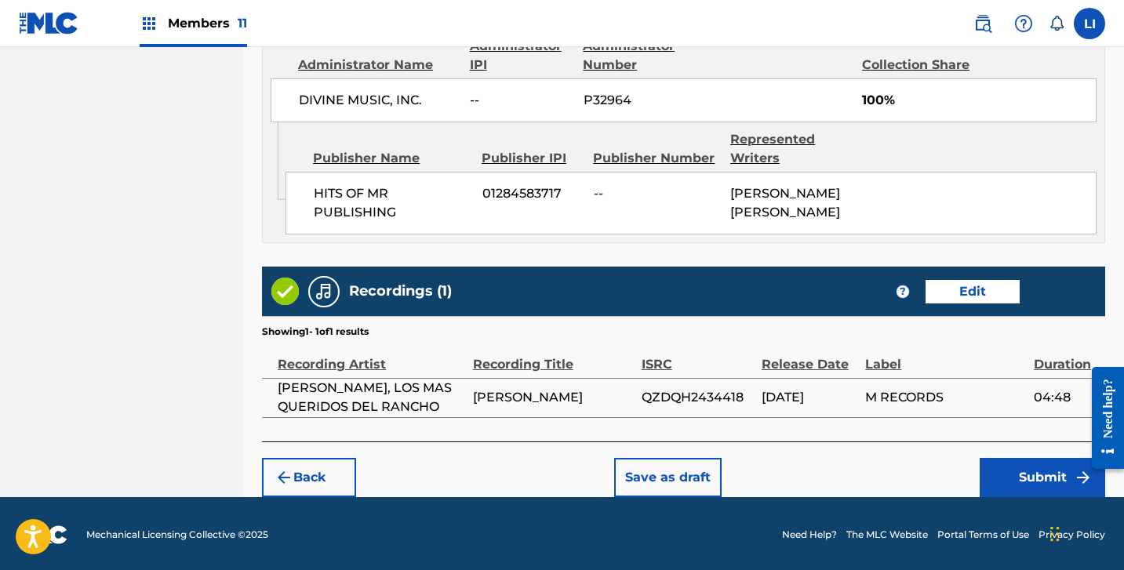
click at [1006, 476] on button "Submit" at bounding box center [1043, 477] width 126 height 39
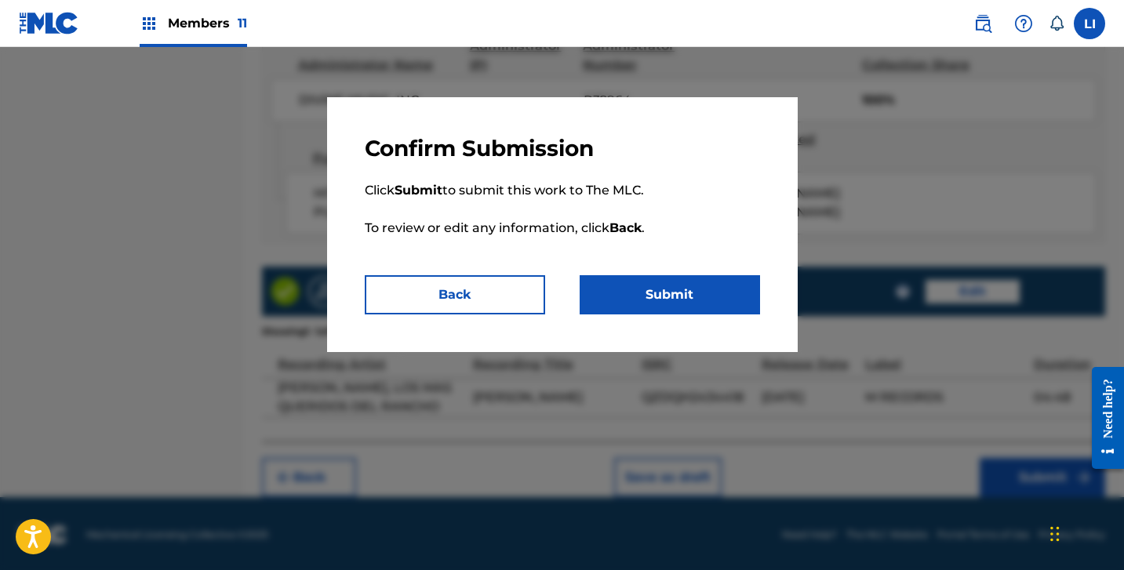
click at [679, 286] on button "Submit" at bounding box center [670, 294] width 180 height 39
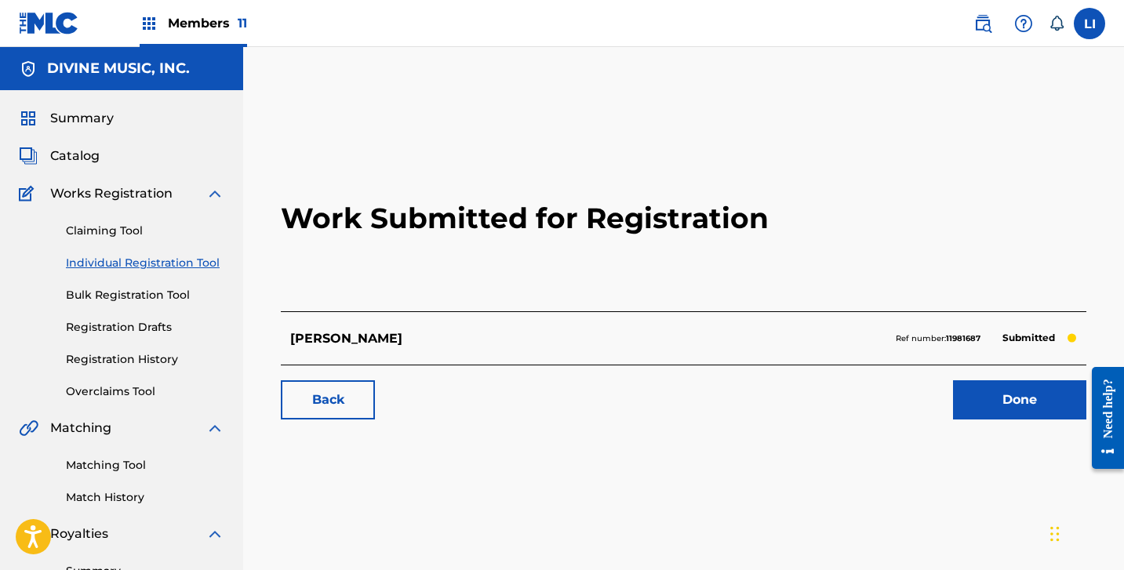
click at [982, 421] on div "Work Submitted for Registration TRAIGO GANAS Ref number: 11981687 Submitted Bac…" at bounding box center [683, 281] width 843 height 310
click at [988, 398] on link "Done" at bounding box center [1019, 399] width 133 height 39
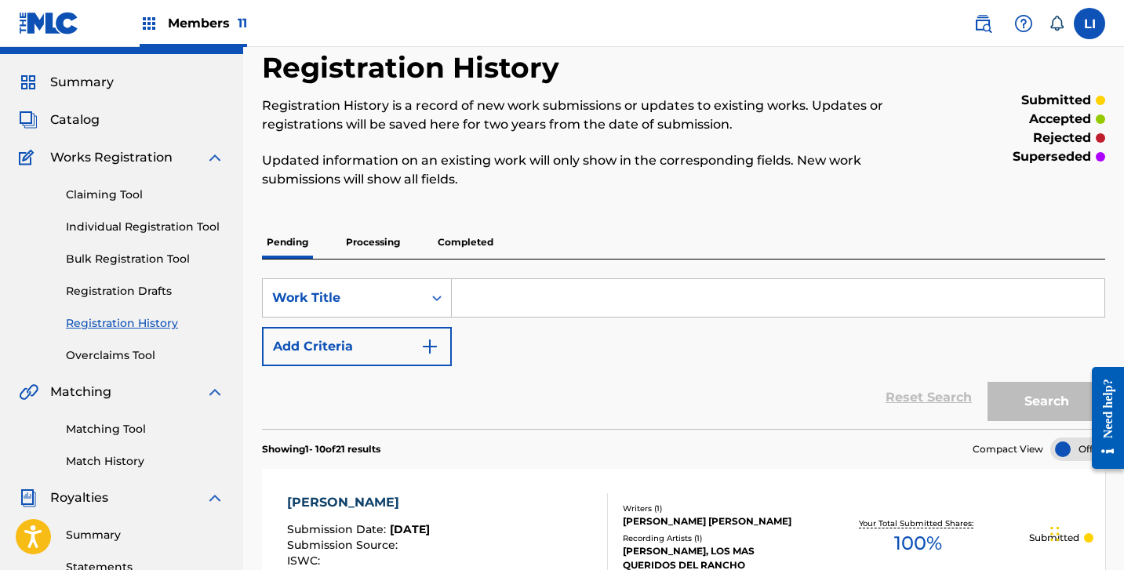
scroll to position [115, 0]
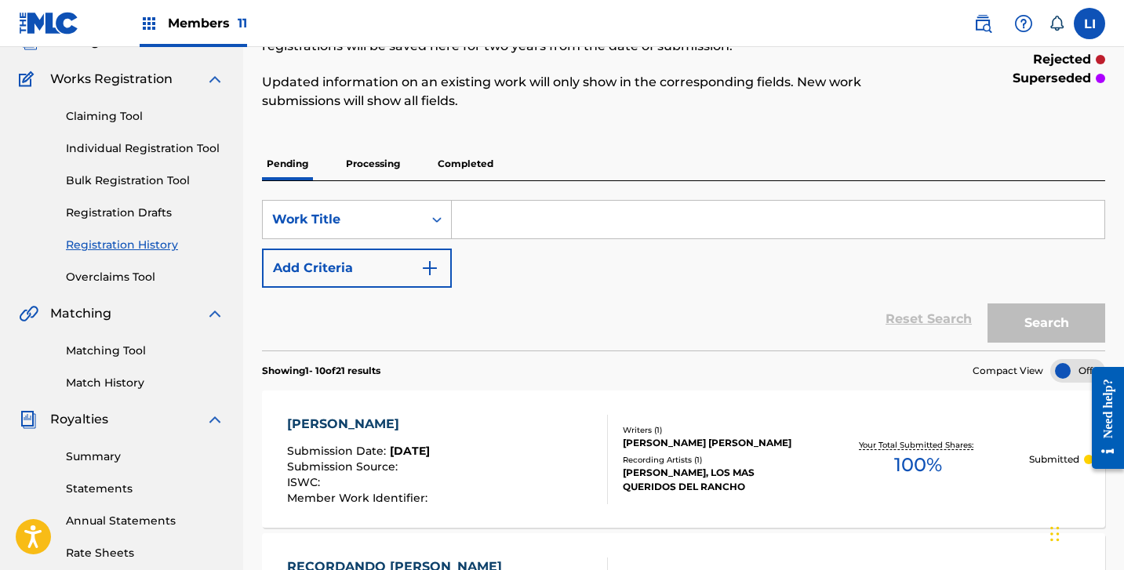
click at [509, 232] on input "Search Form" at bounding box center [778, 220] width 653 height 38
paste input "TODOS VAMOS PA'LLA"
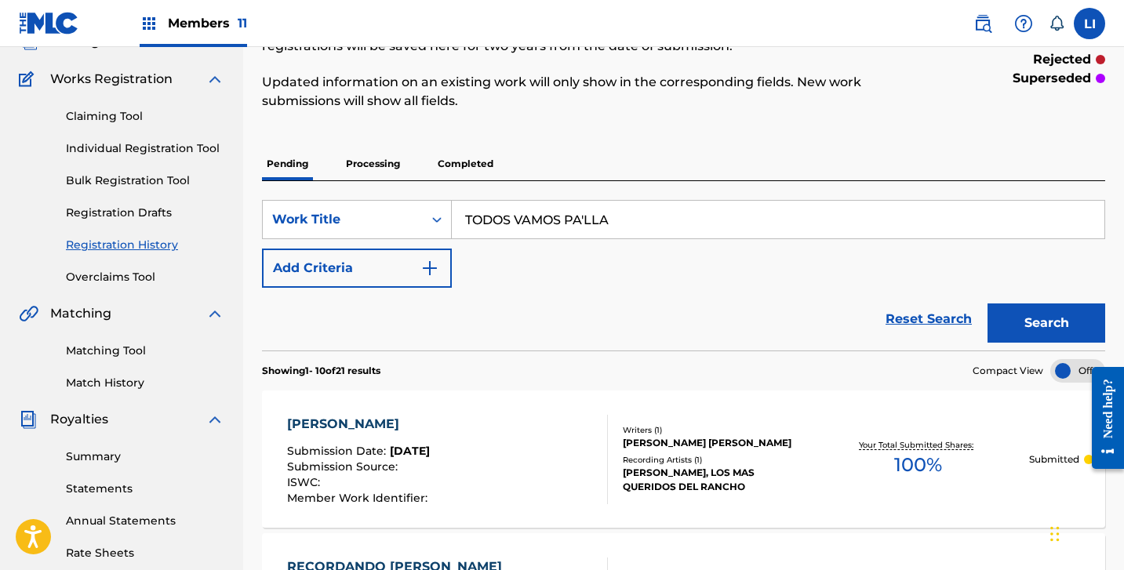
type input "TODOS VAMOS PA'LLA"
click at [152, 140] on link "Individual Registration Tool" at bounding box center [145, 148] width 158 height 16
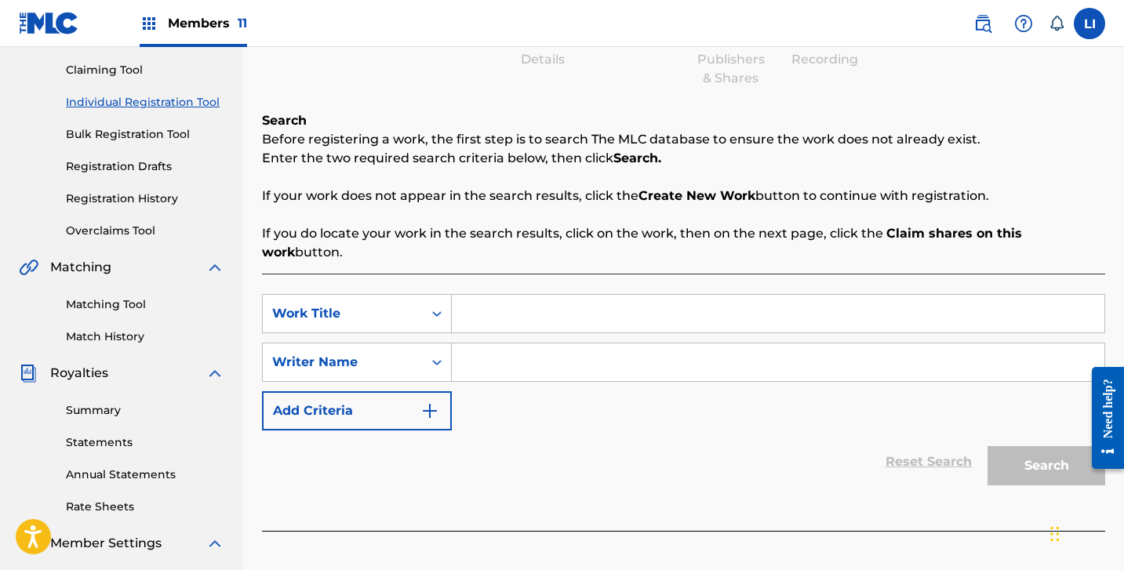
scroll to position [224, 0]
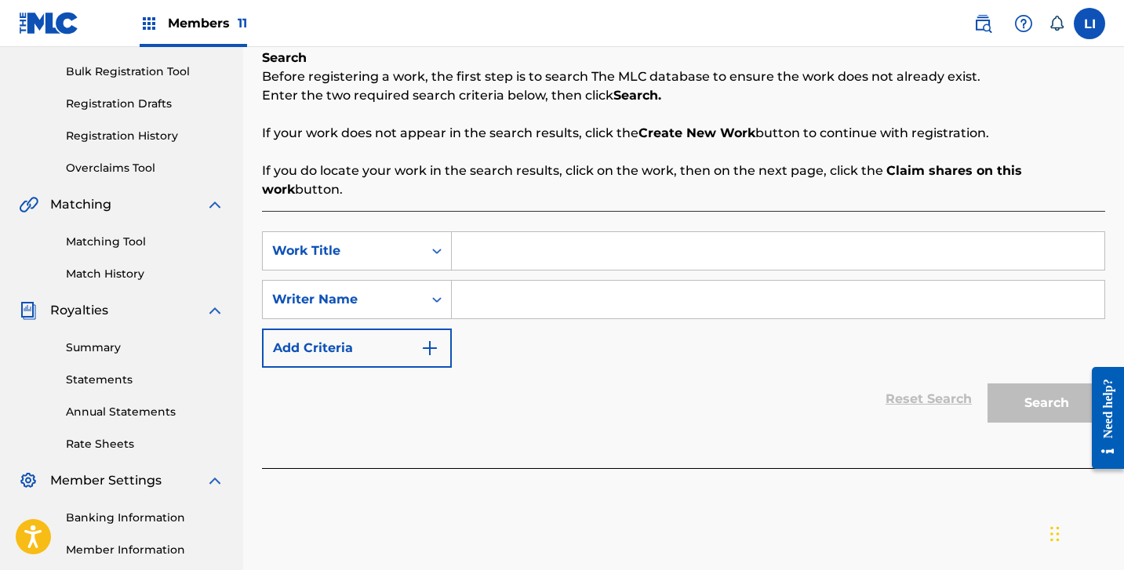
click at [522, 232] on input "Search Form" at bounding box center [778, 251] width 653 height 38
paste input "TODOS VAMOS PA'LLA"
click at [584, 233] on input "TODOS VAMOS PA'LLA" at bounding box center [778, 251] width 653 height 38
type input "TODOS VAMOS PA LLA"
click at [595, 308] on div "SearchWithCriteria3318171b-4fb2-4fcf-9d4b-dab4c48161ca Work Title TODOS VAMOS P…" at bounding box center [683, 299] width 843 height 136
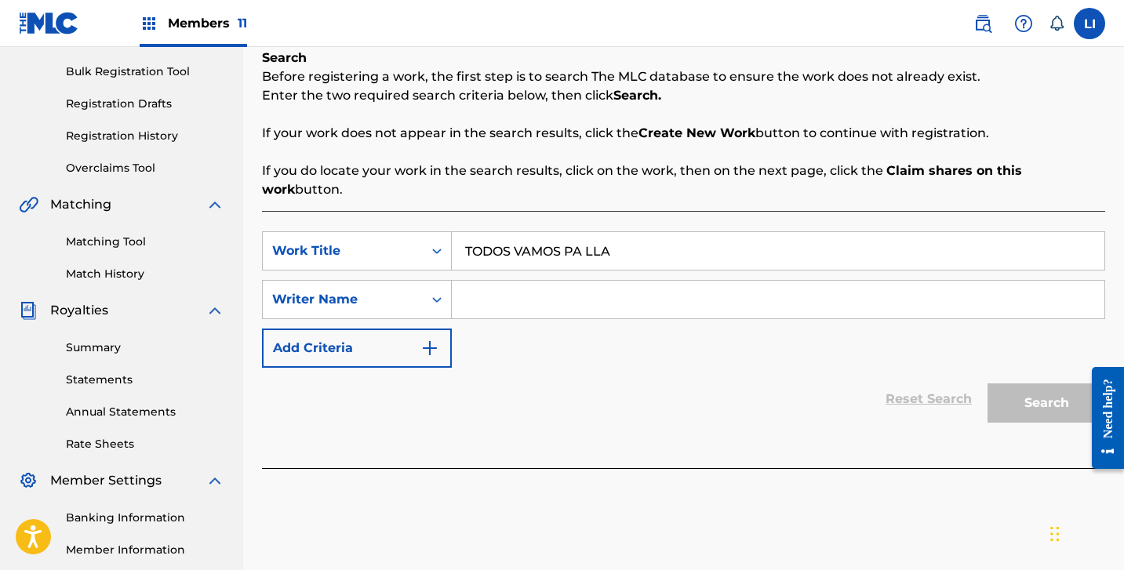
drag, startPoint x: 570, startPoint y: 310, endPoint x: 570, endPoint y: 300, distance: 9.4
click at [570, 302] on div "SearchWithCriteria3318171b-4fb2-4fcf-9d4b-dab4c48161ca Work Title TODOS VAMOS P…" at bounding box center [683, 299] width 843 height 136
drag, startPoint x: 570, startPoint y: 297, endPoint x: 540, endPoint y: 296, distance: 29.8
click at [550, 298] on input "Search Form" at bounding box center [778, 300] width 653 height 38
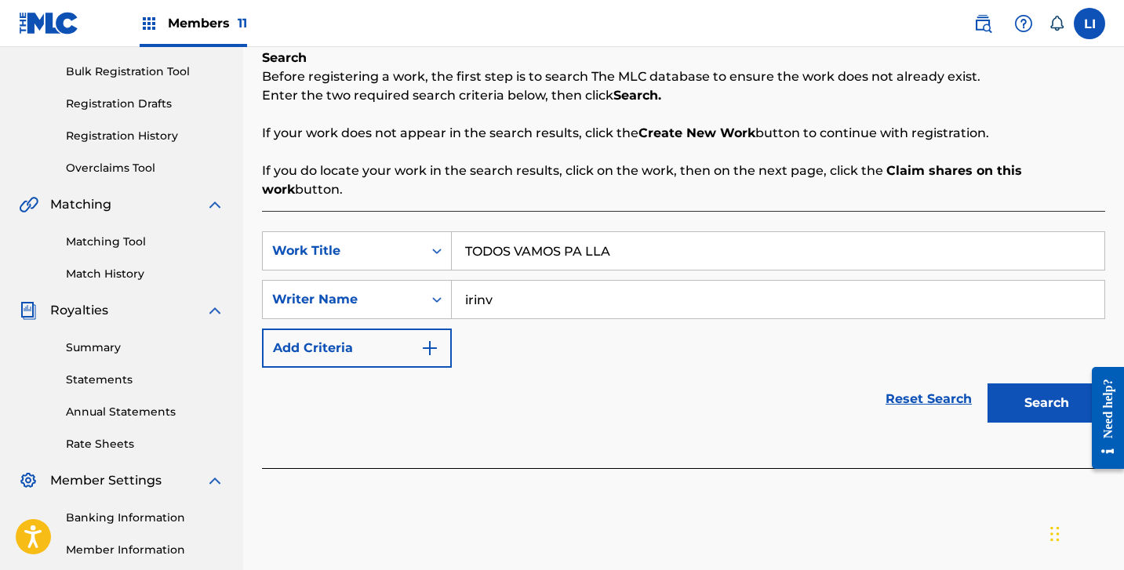
type input "irinv"
click at [988, 384] on button "Search" at bounding box center [1047, 403] width 118 height 39
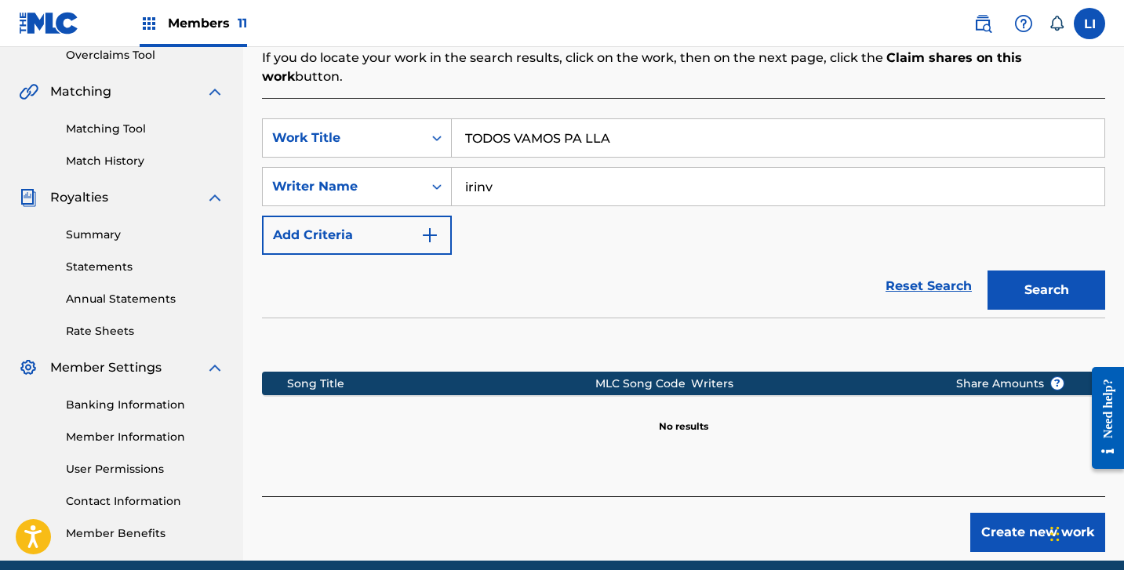
scroll to position [402, 0]
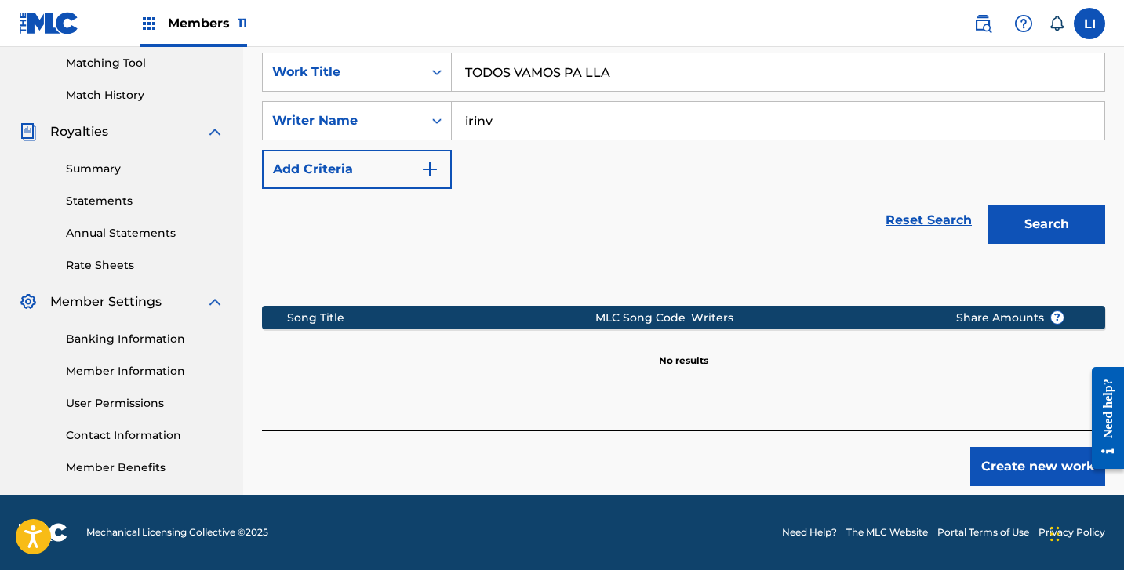
click at [990, 461] on button "Create new work" at bounding box center [1037, 466] width 135 height 39
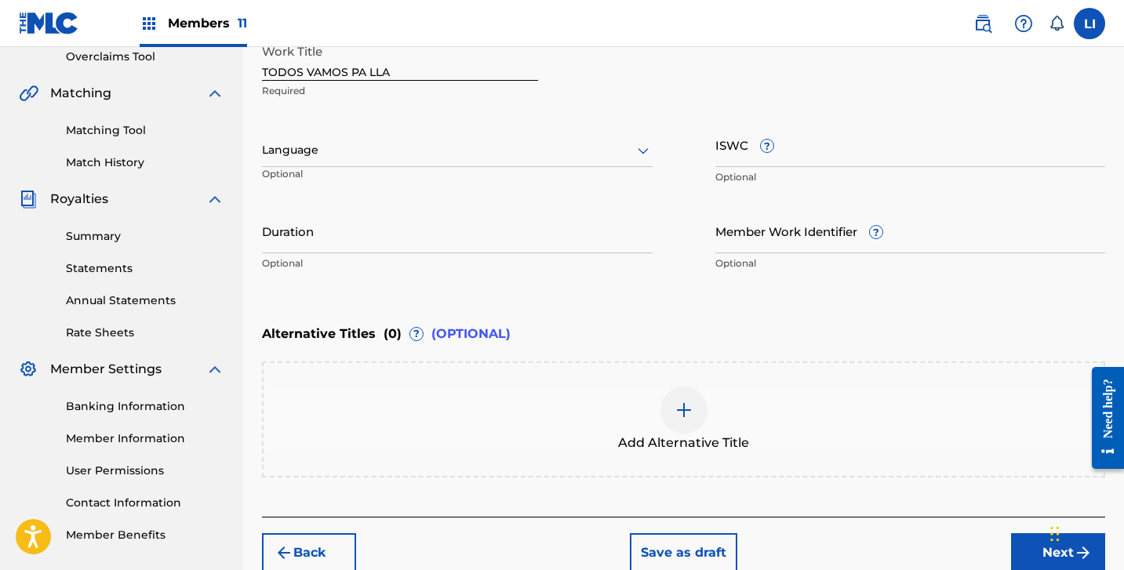
scroll to position [267, 0]
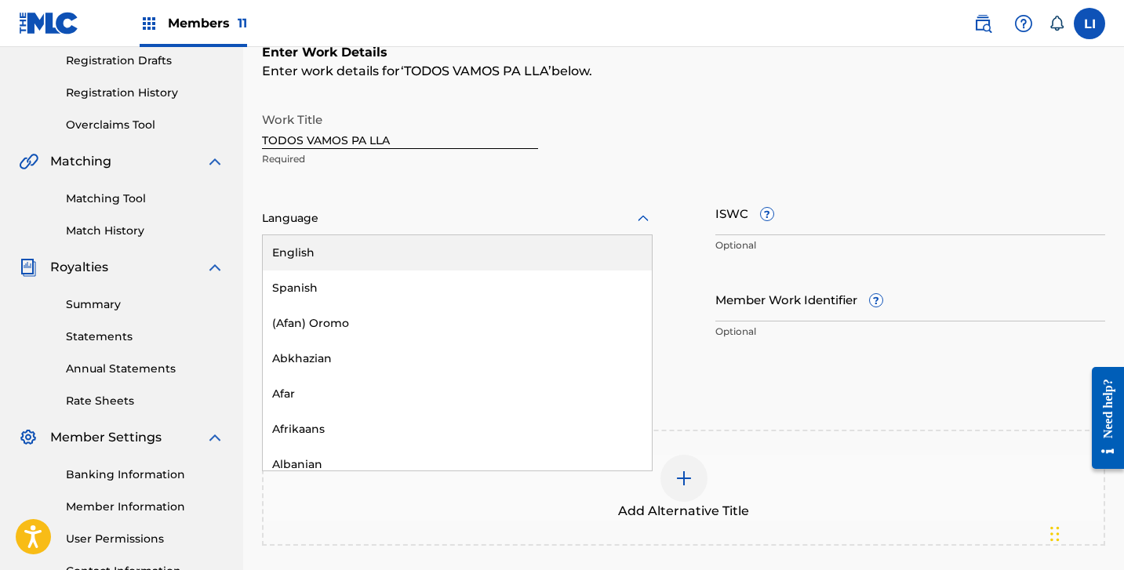
drag, startPoint x: 289, startPoint y: 222, endPoint x: 291, endPoint y: 278, distance: 55.7
click at [289, 224] on div at bounding box center [457, 219] width 391 height 20
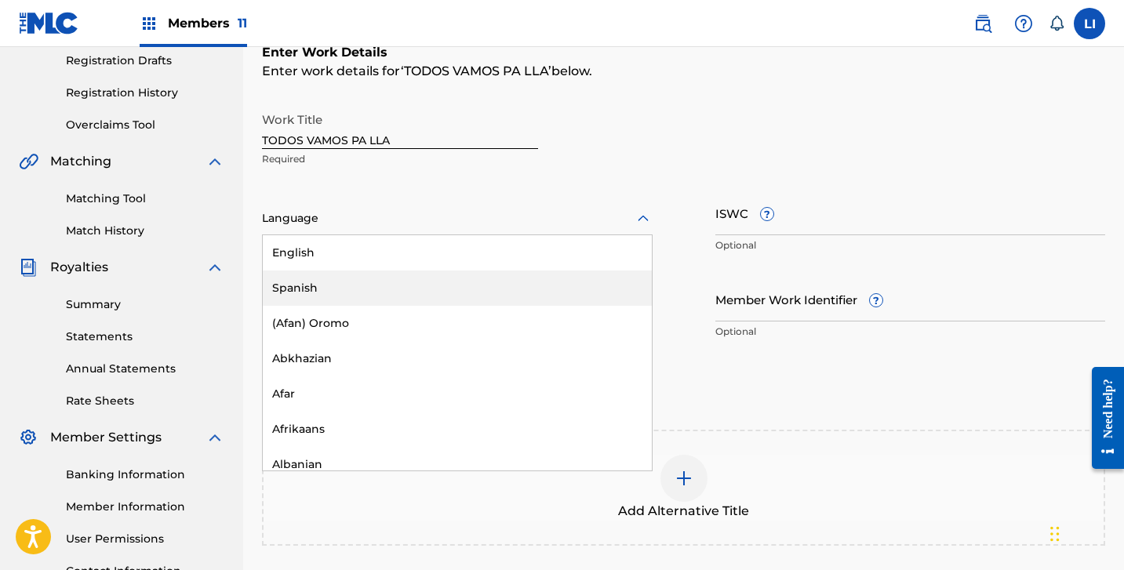
click at [292, 287] on div "Spanish" at bounding box center [457, 288] width 389 height 35
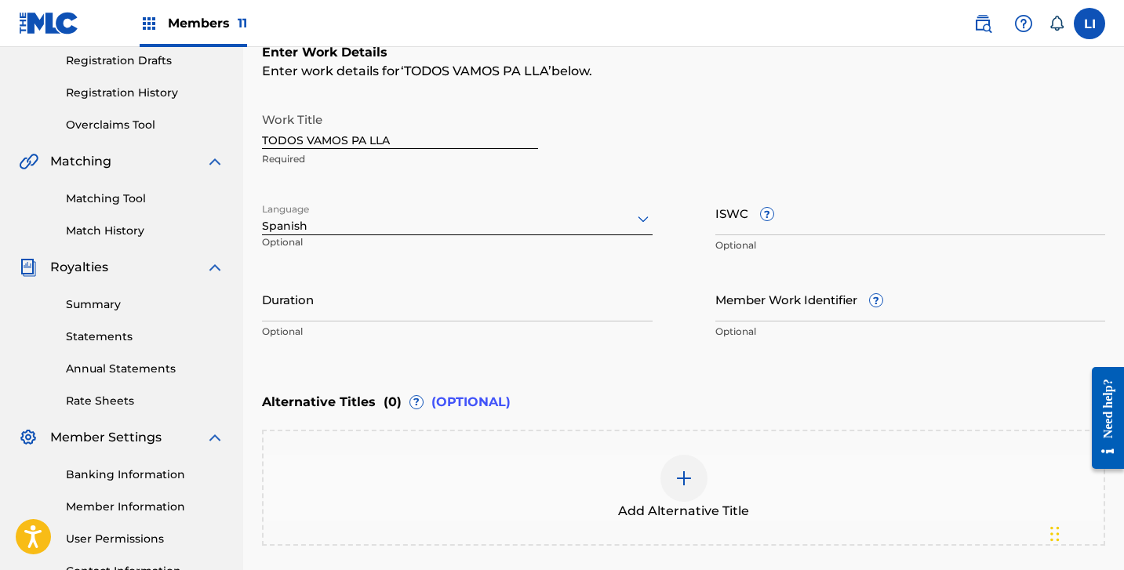
click at [290, 294] on input "Duration" at bounding box center [457, 299] width 391 height 45
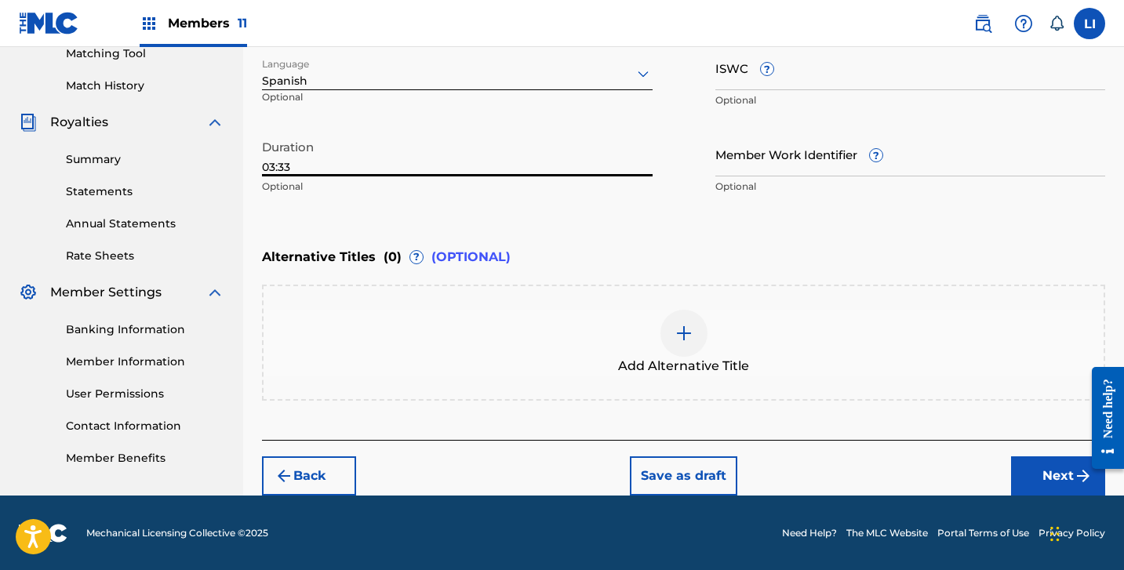
type input "03:33"
click at [1039, 486] on button "Next" at bounding box center [1058, 476] width 94 height 39
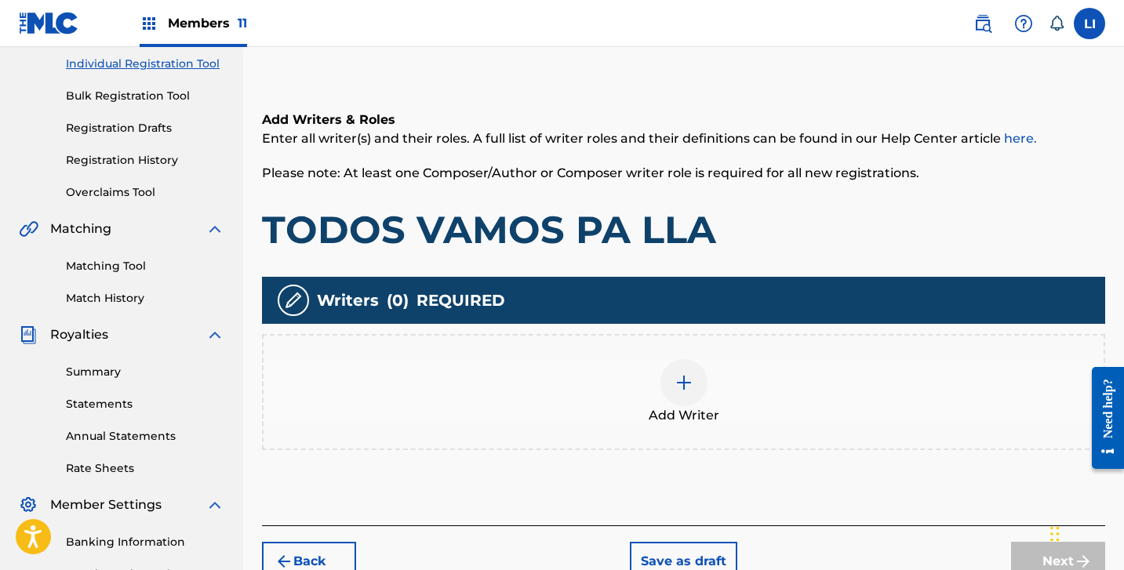
scroll to position [224, 0]
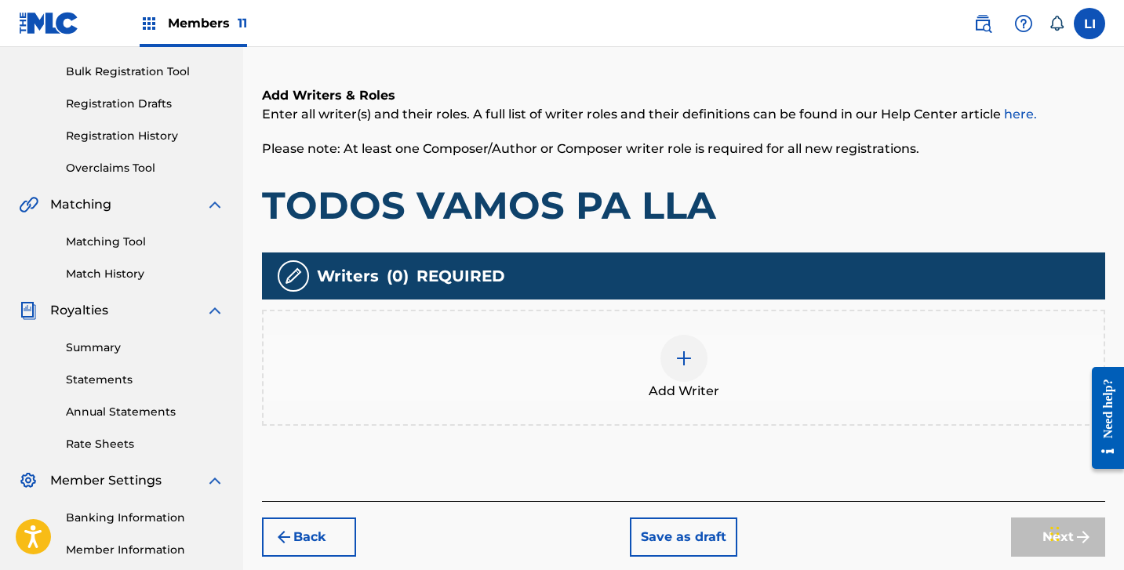
click at [556, 340] on div "Add Writer" at bounding box center [684, 368] width 840 height 66
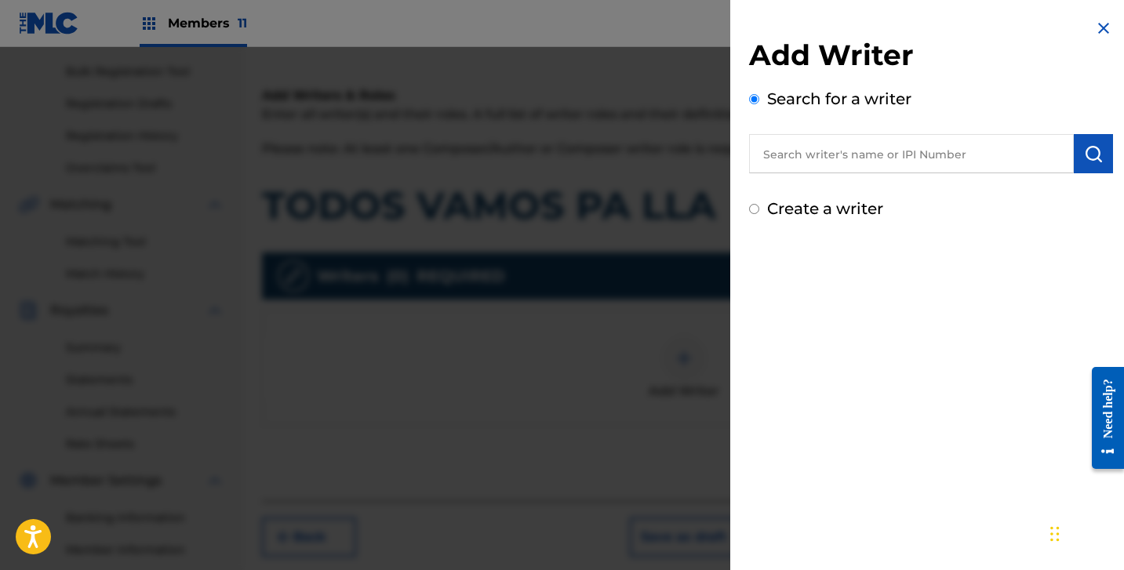
click at [805, 207] on label "Create a writer" at bounding box center [825, 208] width 116 height 19
radio input "true"
click at [759, 207] on input "Create a writer" at bounding box center [754, 209] width 10 height 10
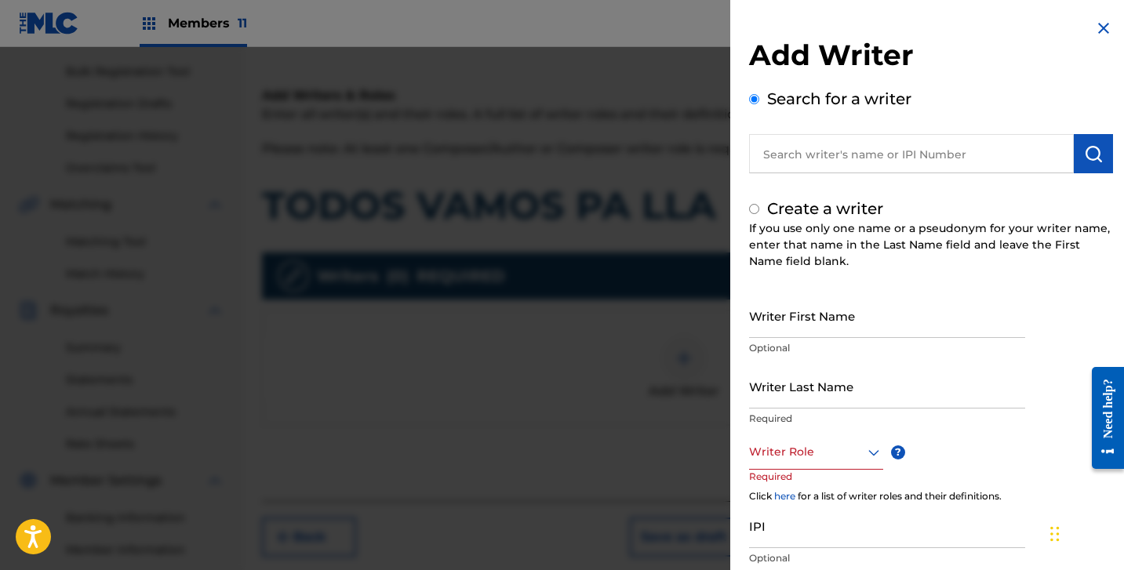
radio input "false"
radio input "true"
drag, startPoint x: 866, startPoint y: 301, endPoint x: 859, endPoint y: 310, distance: 11.1
click at [865, 304] on input "Writer First Name" at bounding box center [887, 315] width 276 height 45
paste input "[PERSON_NAME] [PERSON_NAME]"
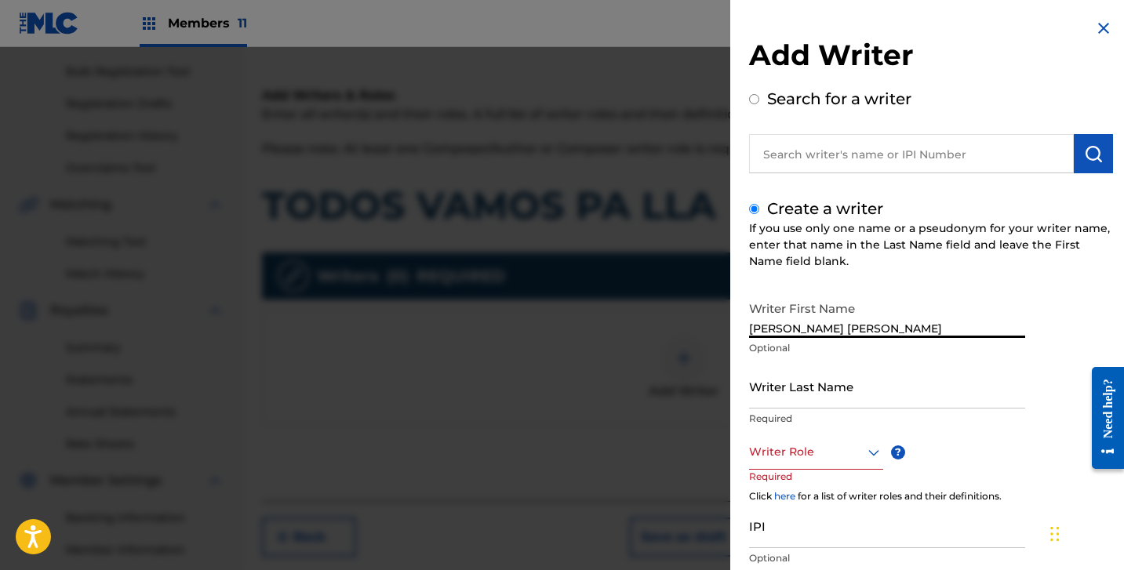
drag, startPoint x: 807, startPoint y: 328, endPoint x: 1012, endPoint y: 349, distance: 205.8
click at [1011, 349] on div "Writer First Name [PERSON_NAME] [PERSON_NAME] Optional" at bounding box center [887, 328] width 276 height 71
type input "[PERSON_NAME]"
click at [957, 381] on input "Writer Last Name" at bounding box center [887, 386] width 276 height 45
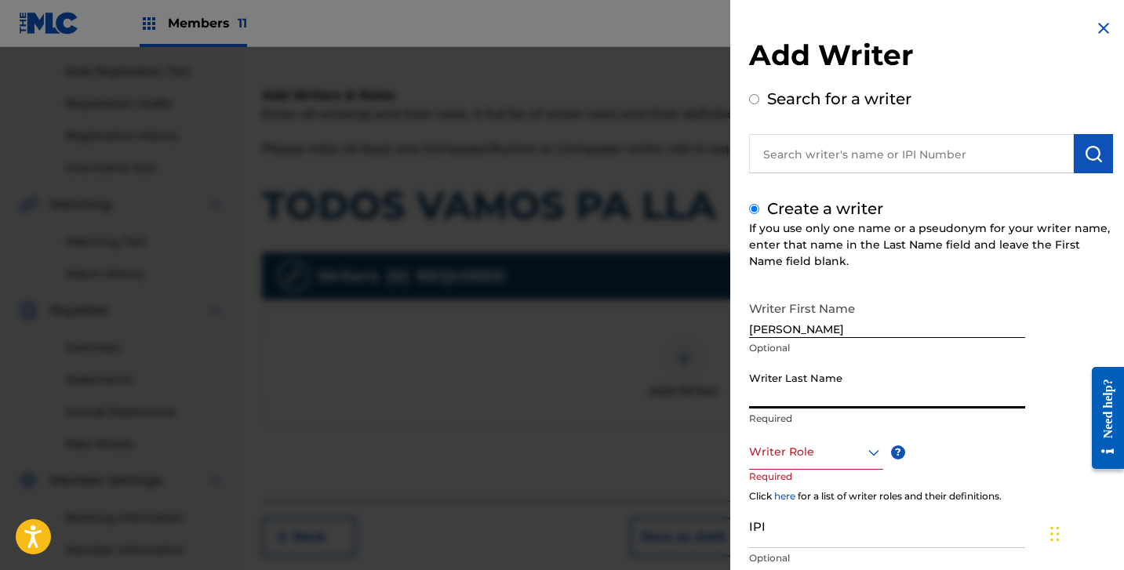
paste input "[PERSON_NAME]"
type input "[PERSON_NAME]"
click at [826, 462] on div "Writer Role" at bounding box center [816, 452] width 134 height 35
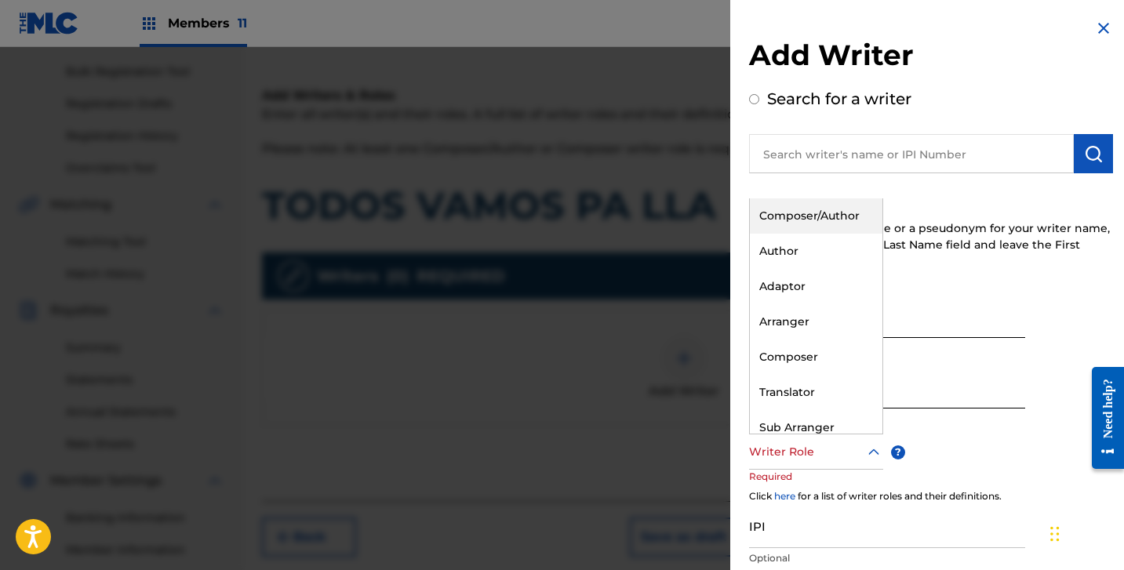
click at [815, 225] on div "Composer/Author" at bounding box center [816, 215] width 133 height 35
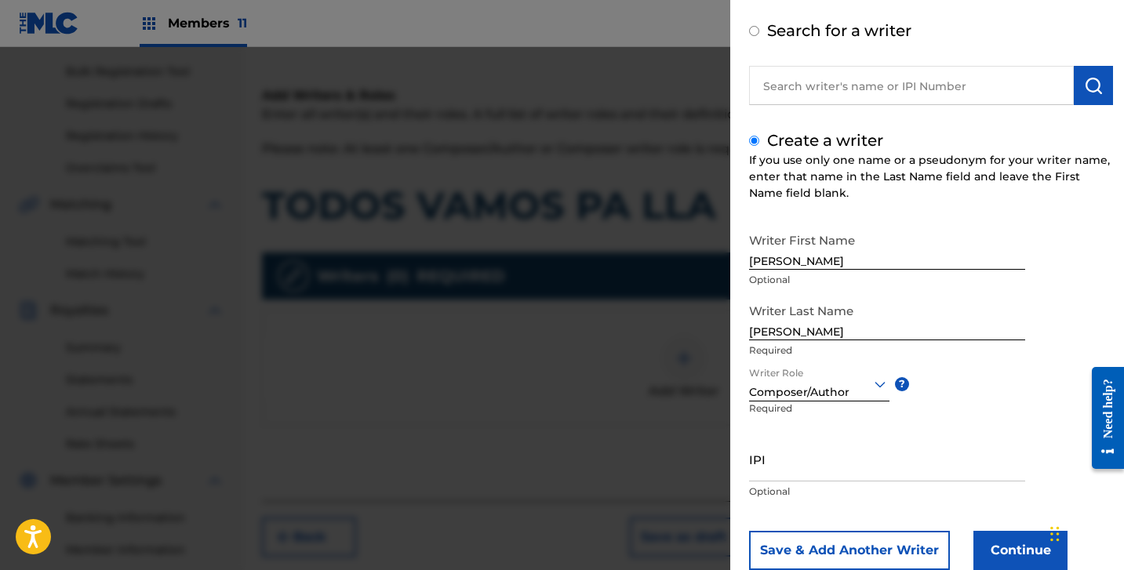
scroll to position [111, 0]
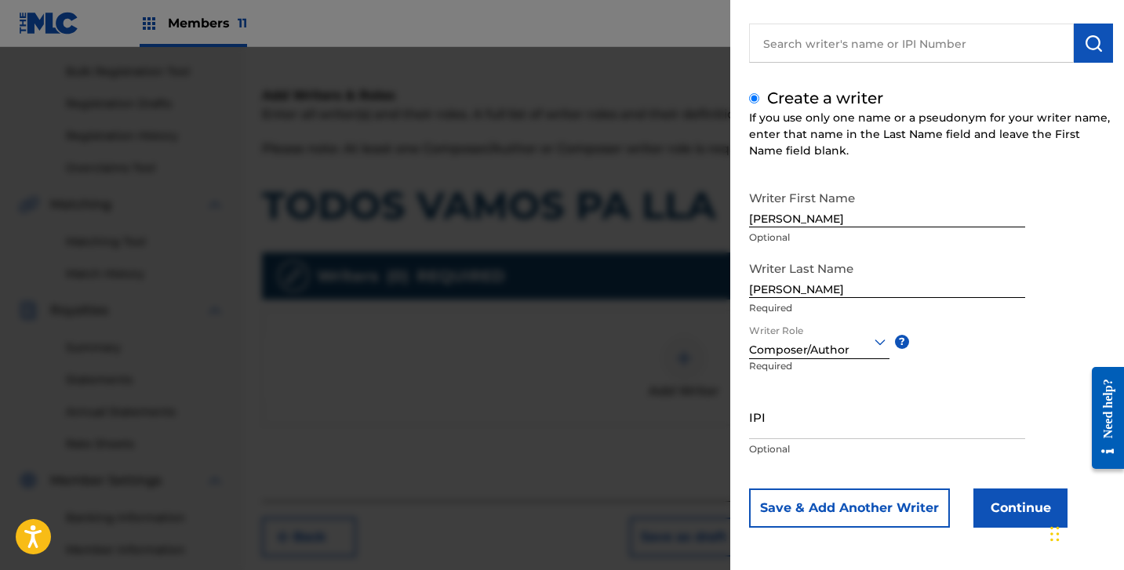
click at [838, 452] on p "Optional" at bounding box center [887, 449] width 276 height 14
click at [826, 422] on input "IPI" at bounding box center [887, 417] width 276 height 45
paste input "1306492463"
type input "1306492463"
click at [1017, 519] on button "Continue" at bounding box center [1020, 508] width 94 height 39
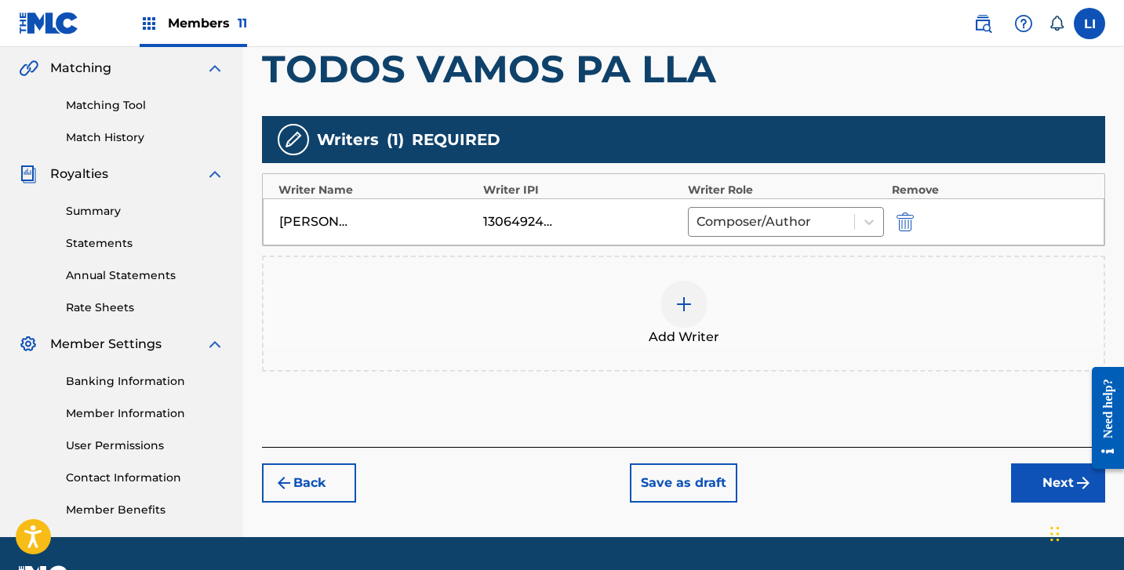
click at [1017, 466] on button "Next" at bounding box center [1058, 483] width 94 height 39
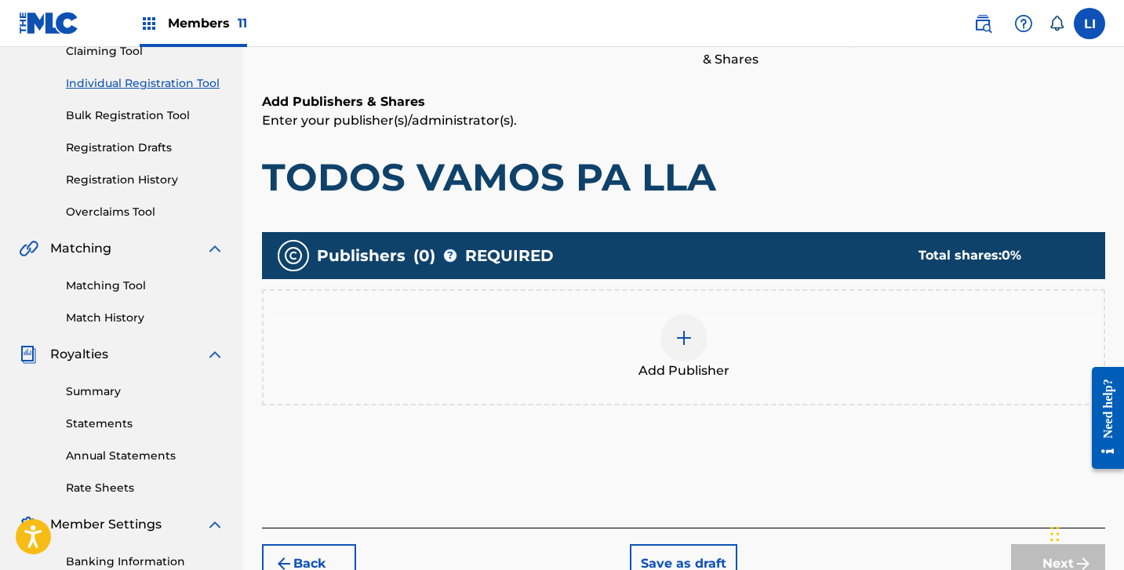
scroll to position [180, 0]
click at [634, 358] on div "Add Publisher" at bounding box center [684, 348] width 840 height 66
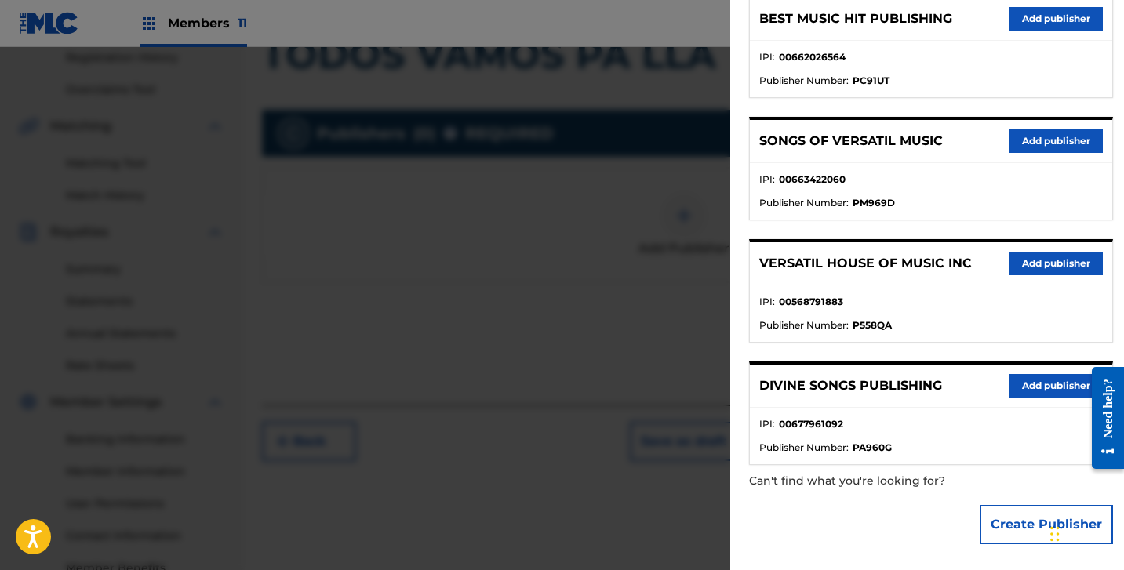
scroll to position [402, 0]
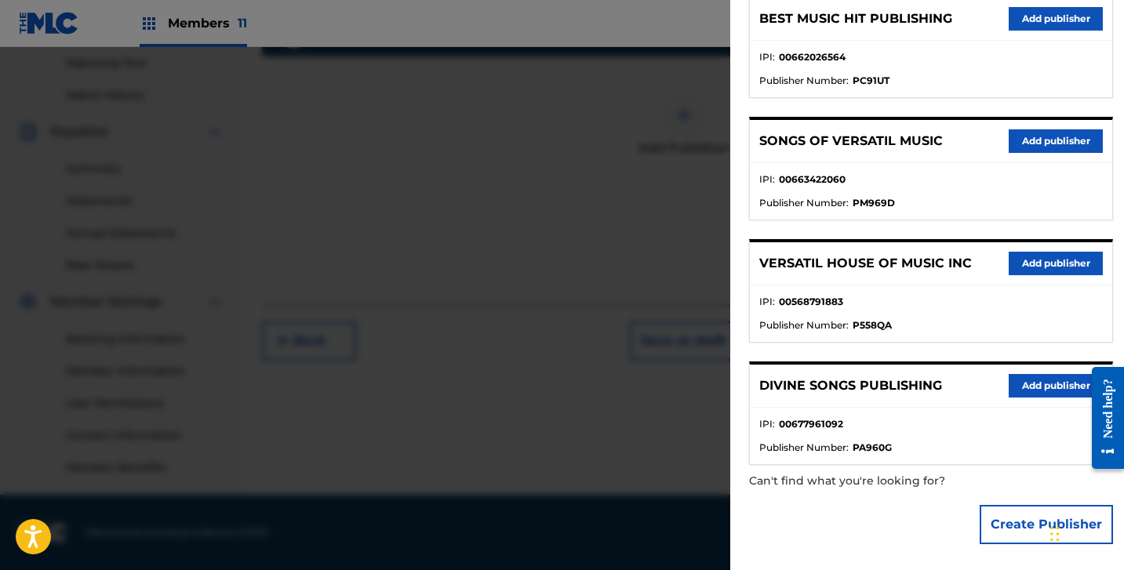
drag, startPoint x: 997, startPoint y: 508, endPoint x: 958, endPoint y: 447, distance: 72.0
click at [997, 508] on button "Create Publisher" at bounding box center [1046, 524] width 133 height 39
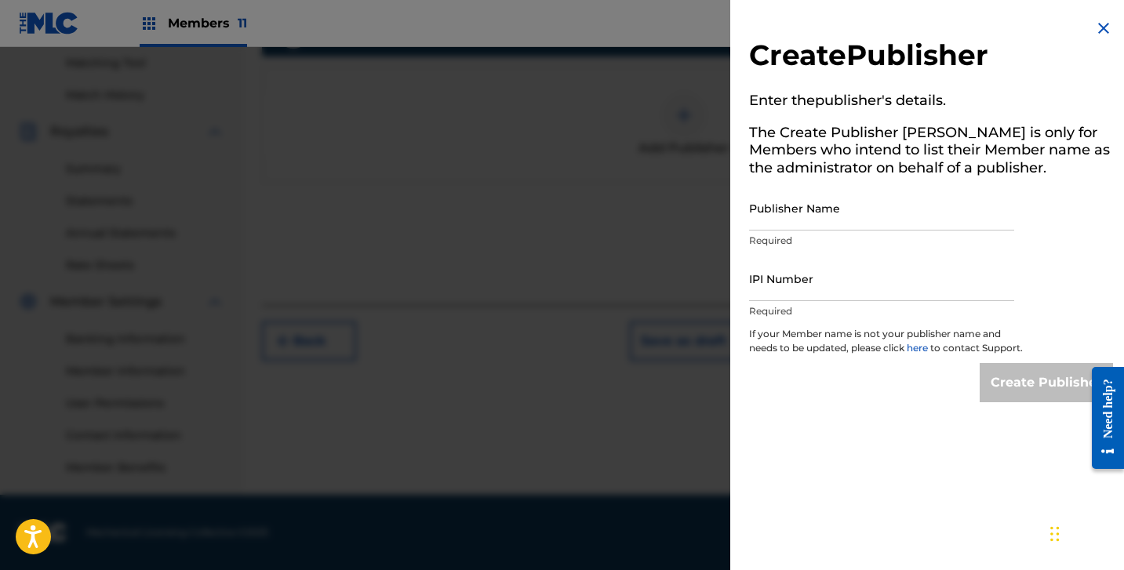
click at [824, 217] on input "Publisher Name" at bounding box center [881, 208] width 265 height 45
paste input "HITS OF MR PUBLISHING"
type input "HITS OF MR PUBLISHING"
click at [844, 299] on input "IPI Number" at bounding box center [881, 279] width 265 height 45
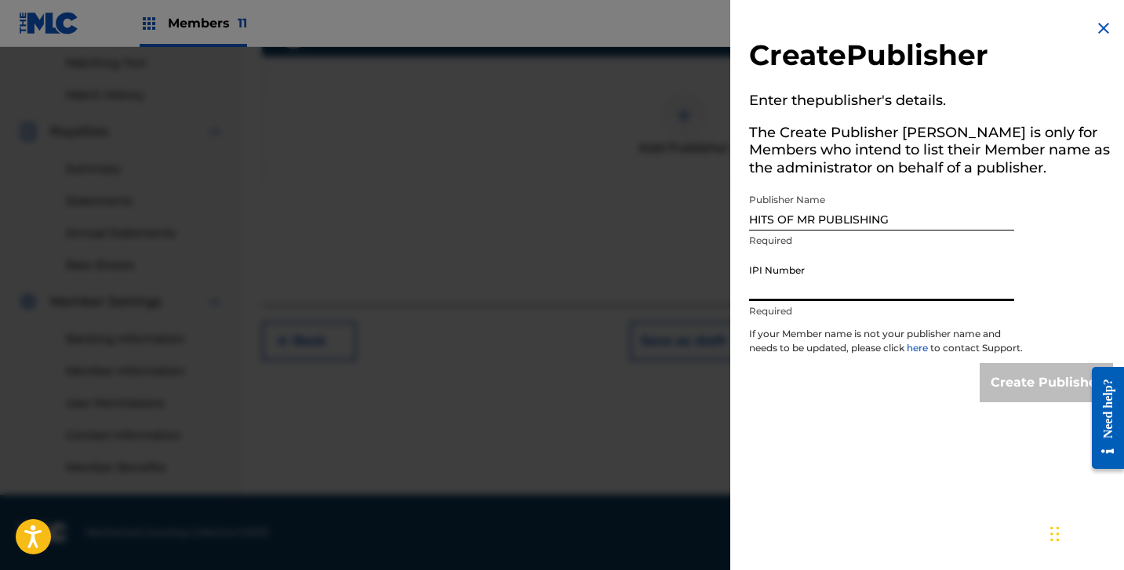
paste input "1284583717"
type input "1284583717"
click at [1003, 390] on input "Create Publisher" at bounding box center [1046, 382] width 133 height 39
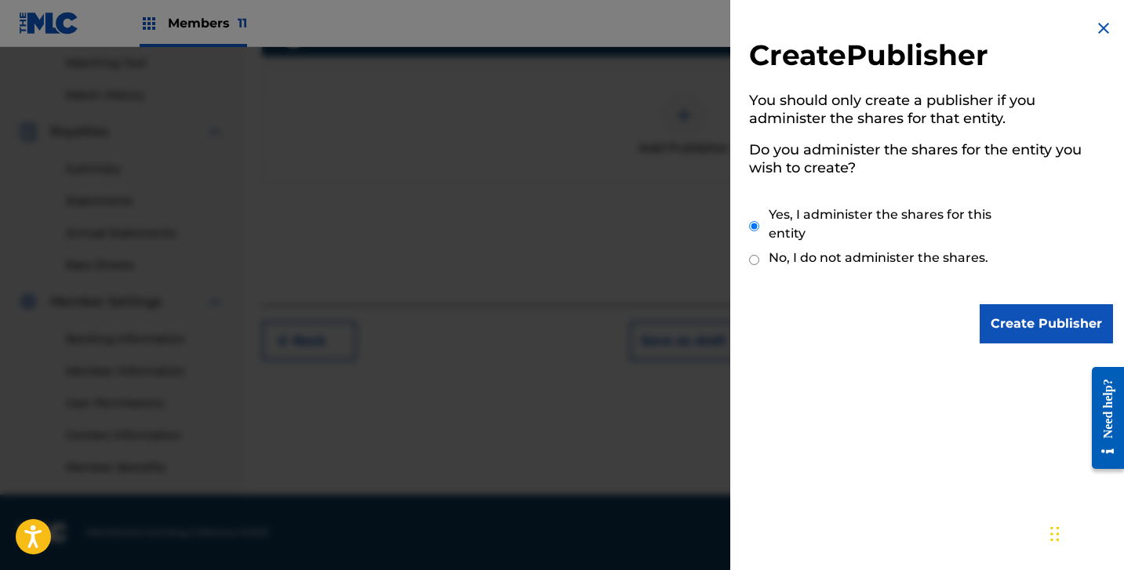
click at [1012, 321] on input "Create Publisher" at bounding box center [1046, 323] width 133 height 39
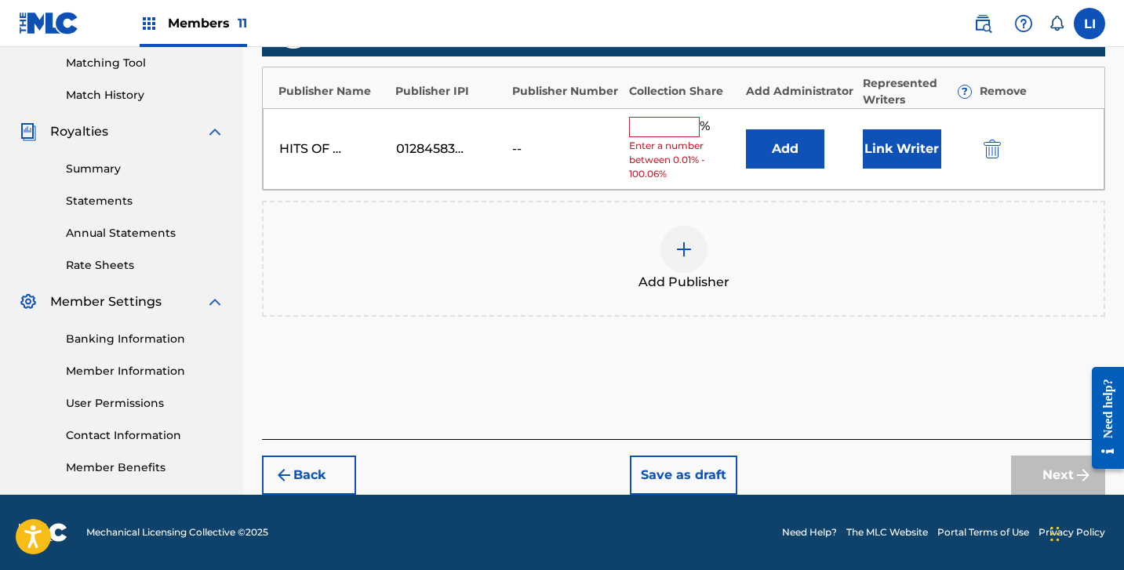
click at [657, 120] on input "text" at bounding box center [664, 127] width 71 height 20
click at [776, 142] on button "Add" at bounding box center [785, 148] width 78 height 39
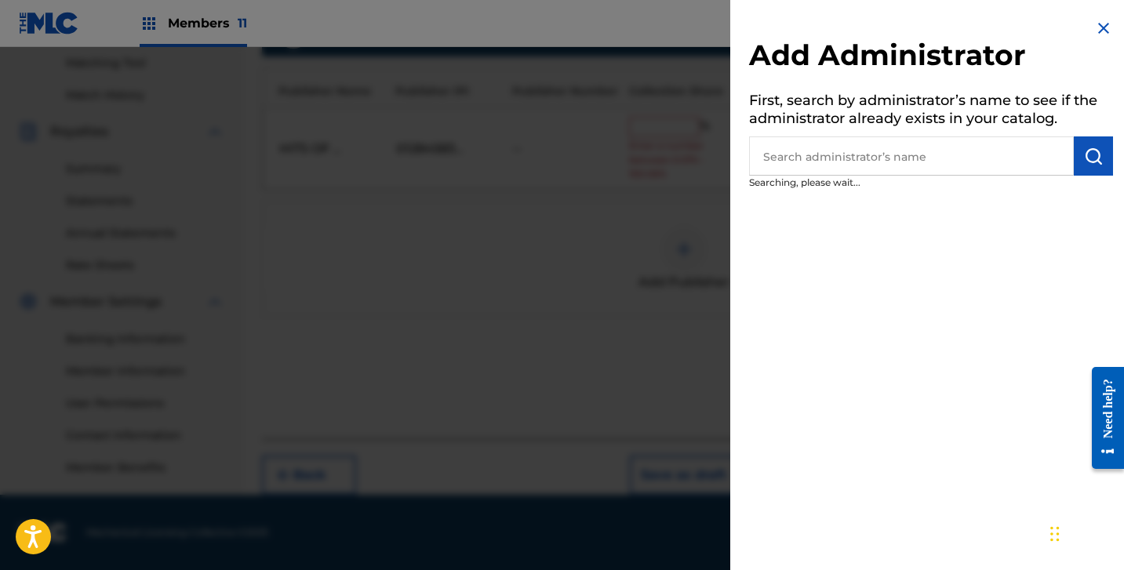
click at [779, 155] on input "text" at bounding box center [911, 155] width 325 height 39
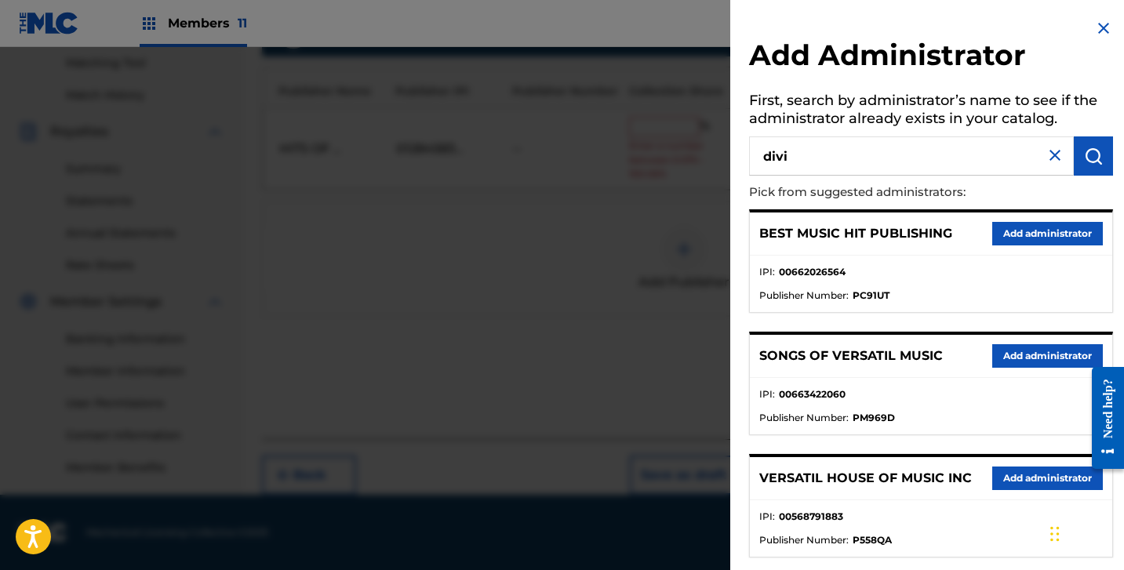
type input "divi"
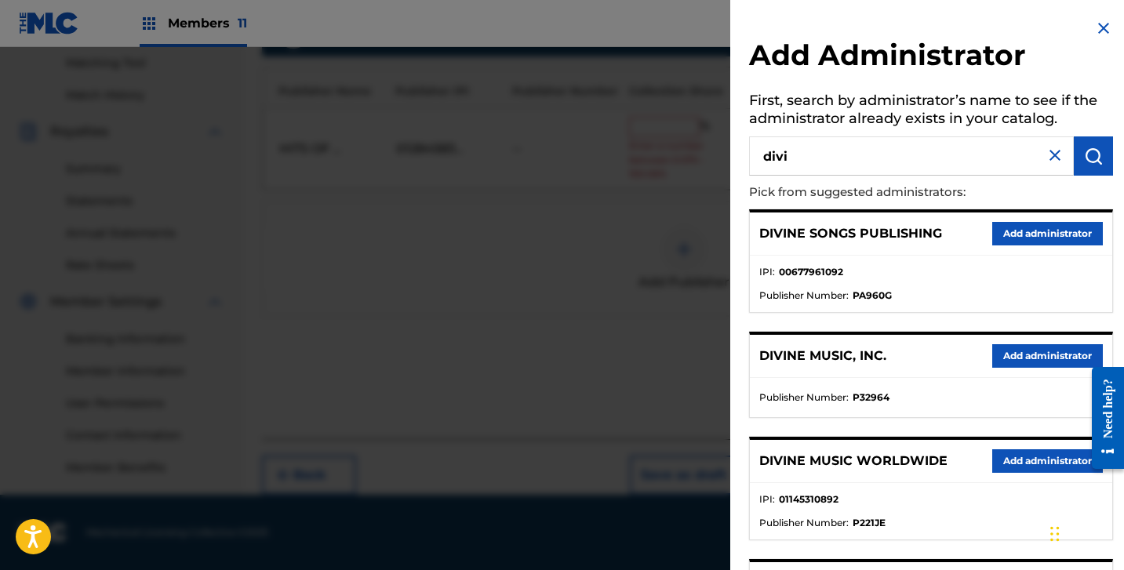
click at [1024, 350] on button "Add administrator" at bounding box center [1047, 356] width 111 height 24
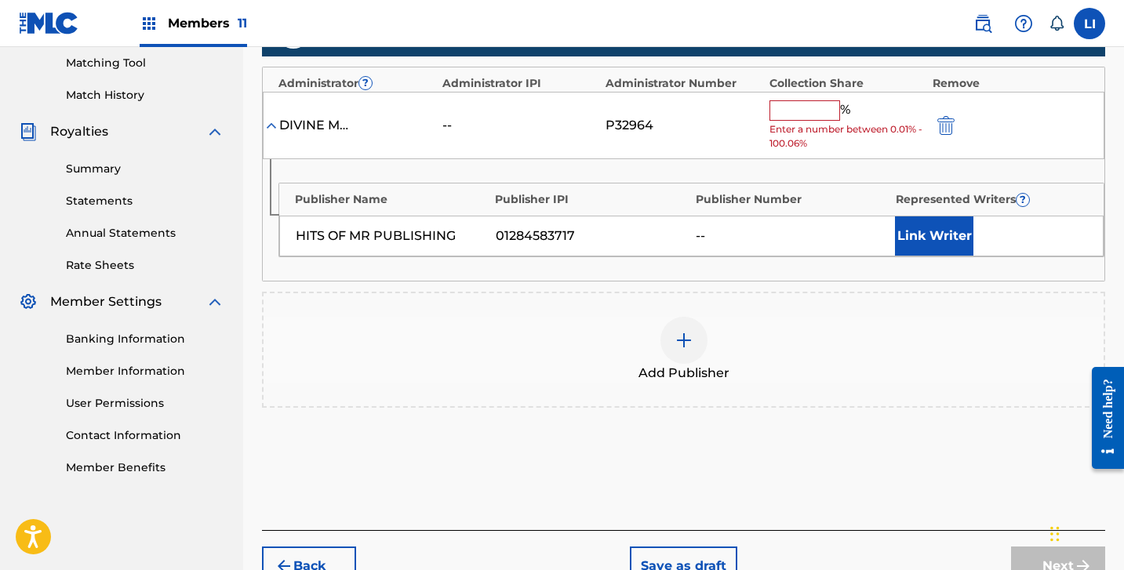
drag, startPoint x: 802, startPoint y: 125, endPoint x: 804, endPoint y: 114, distance: 11.2
click at [802, 122] on span "Enter a number between 0.01% - 100.06%" at bounding box center [847, 136] width 155 height 28
click at [804, 114] on input "text" at bounding box center [805, 110] width 71 height 20
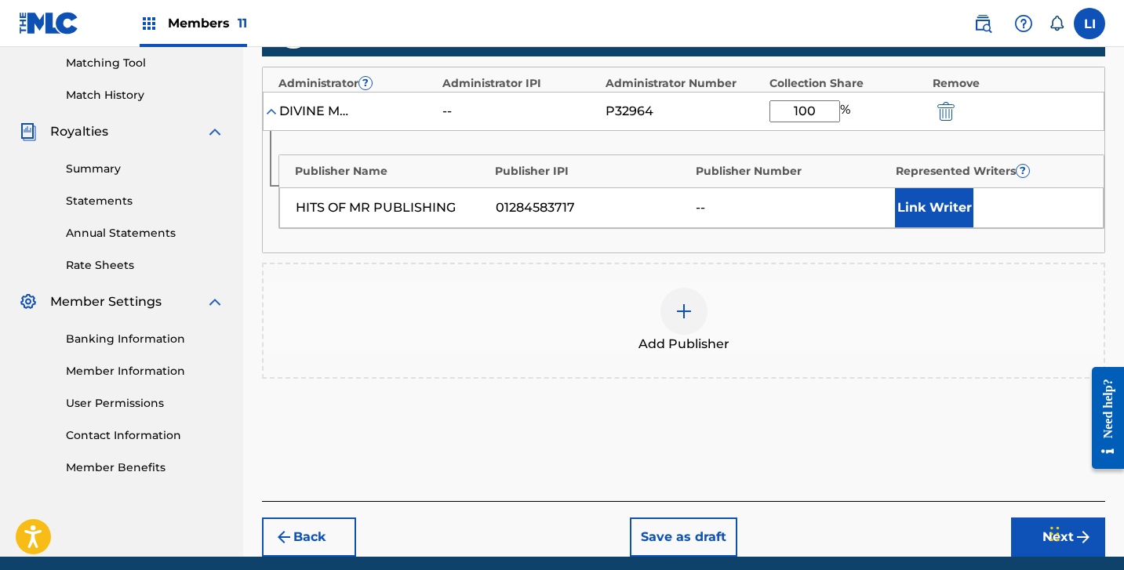
type input "100"
click at [930, 206] on button "Link Writer" at bounding box center [934, 207] width 78 height 39
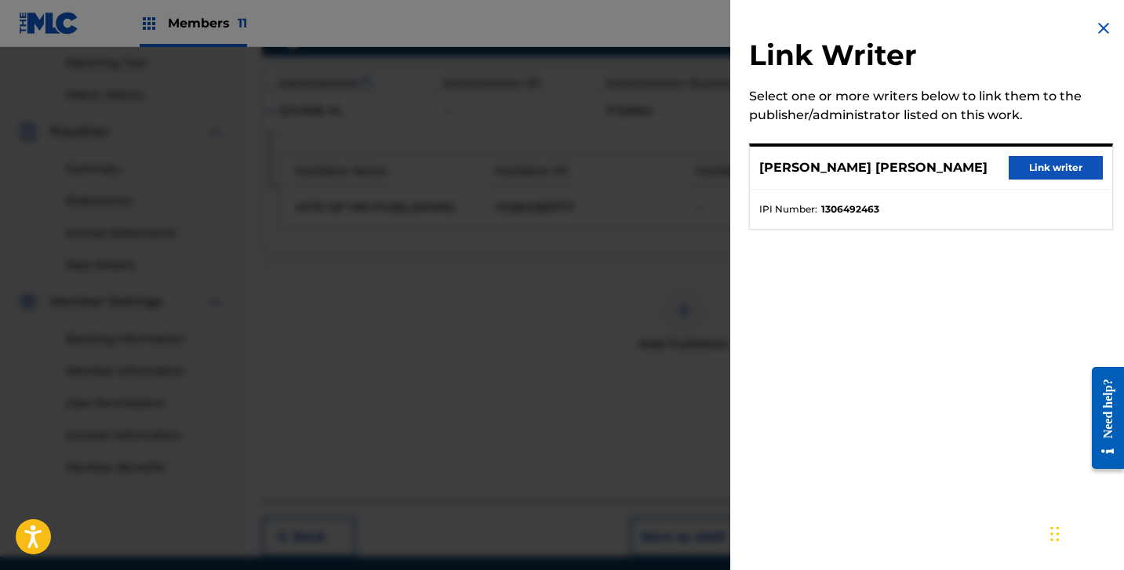
click at [1037, 169] on button "Link writer" at bounding box center [1056, 168] width 94 height 24
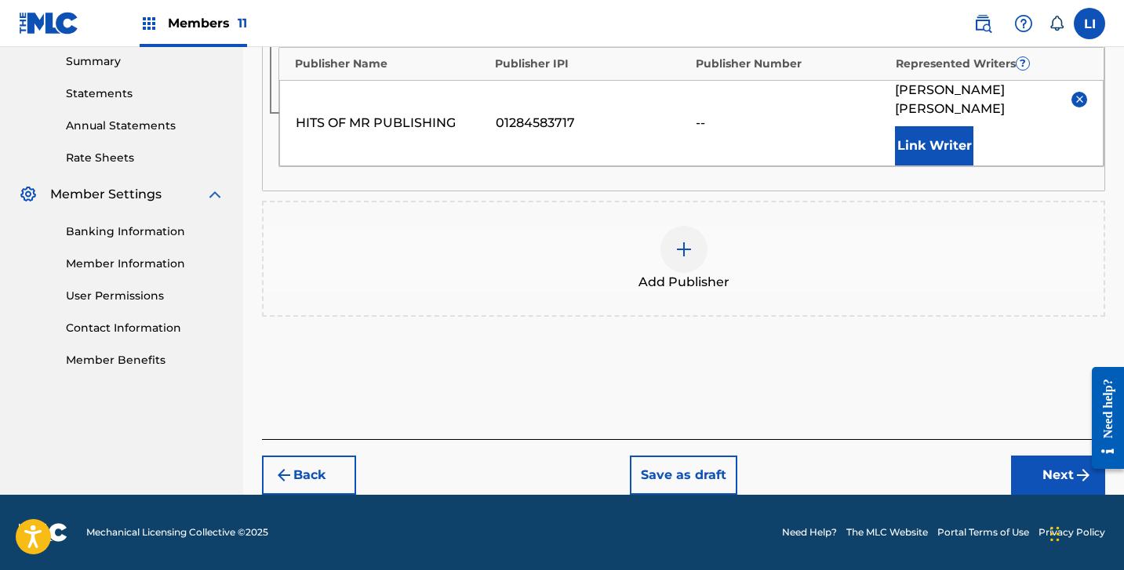
drag, startPoint x: 1057, startPoint y: 464, endPoint x: 1023, endPoint y: 453, distance: 36.0
click at [1057, 464] on button "Next" at bounding box center [1058, 475] width 94 height 39
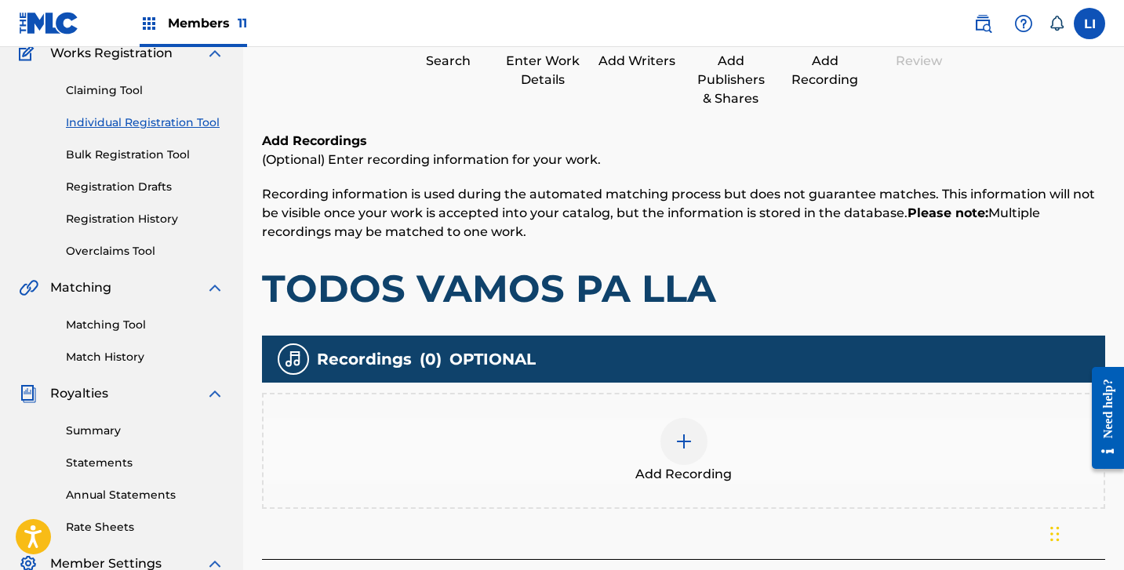
scroll to position [334, 0]
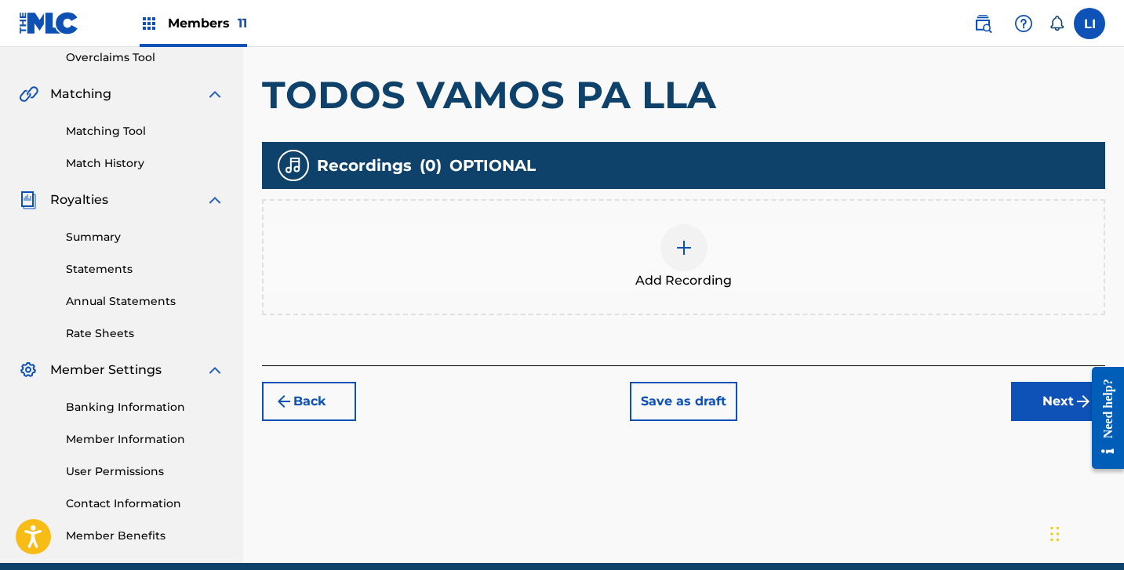
click at [706, 275] on span "Add Recording" at bounding box center [683, 280] width 96 height 19
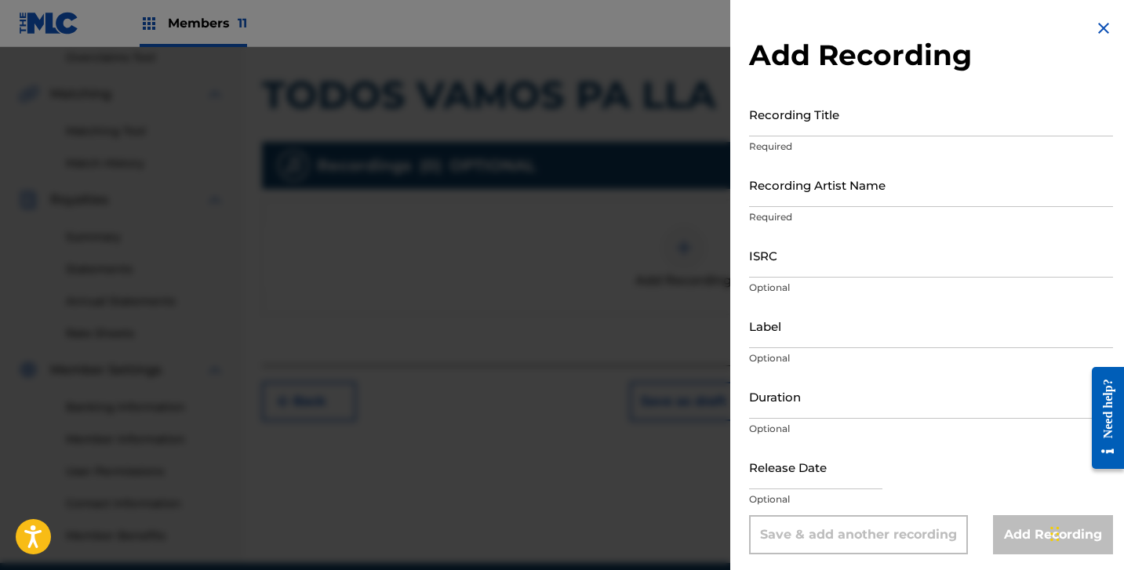
drag, startPoint x: 878, startPoint y: 156, endPoint x: 864, endPoint y: 133, distance: 27.4
click at [877, 155] on div "Recording Title Required" at bounding box center [931, 127] width 364 height 71
click at [864, 133] on input "Recording Title" at bounding box center [931, 114] width 364 height 45
paste input "TODOS VAMOS PA'LLA"
type input "TODOS VAMOS PA'LLA"
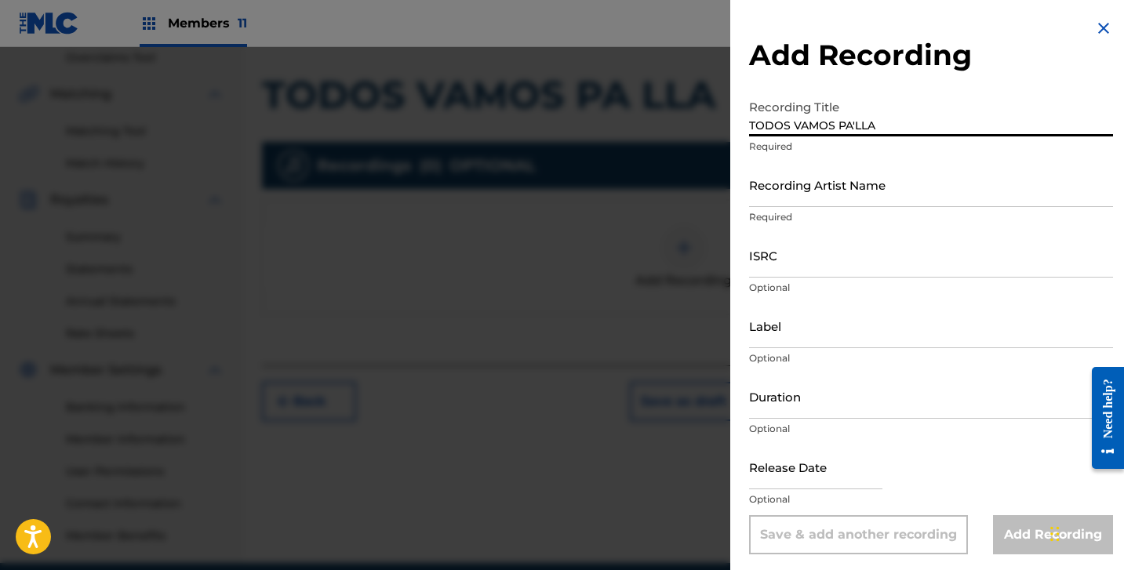
click at [816, 173] on input "Recording Artist Name" at bounding box center [931, 184] width 364 height 45
paste input "[PERSON_NAME]"
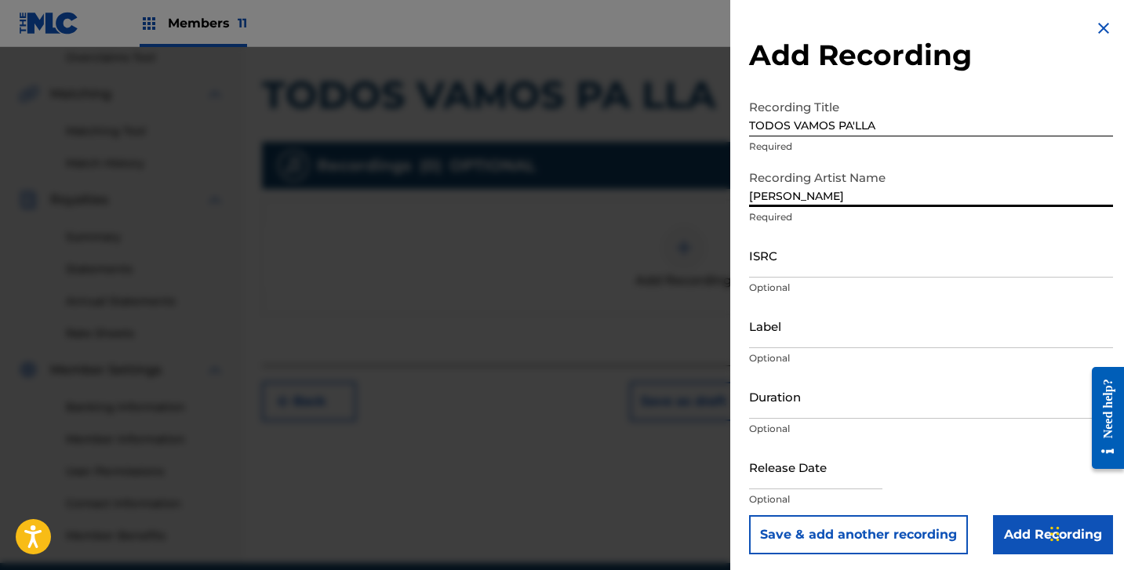
type input "[PERSON_NAME]"
click at [791, 275] on input "ISRC" at bounding box center [931, 255] width 364 height 45
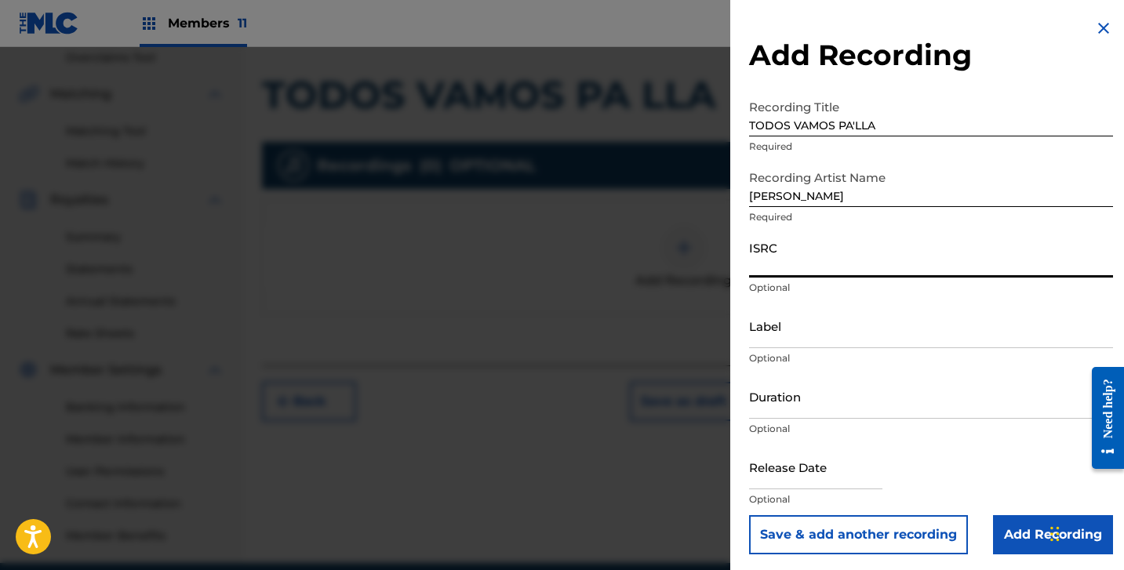
paste input "QZDQH2435421"
type input "QZDQH2435421"
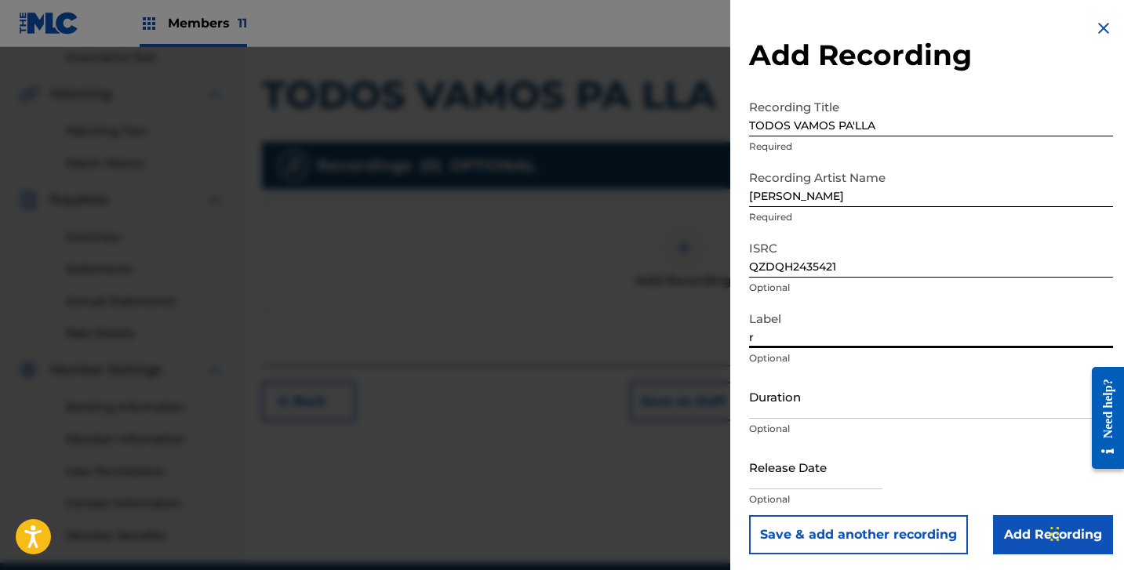
type input "r"
type input "M RECORDS"
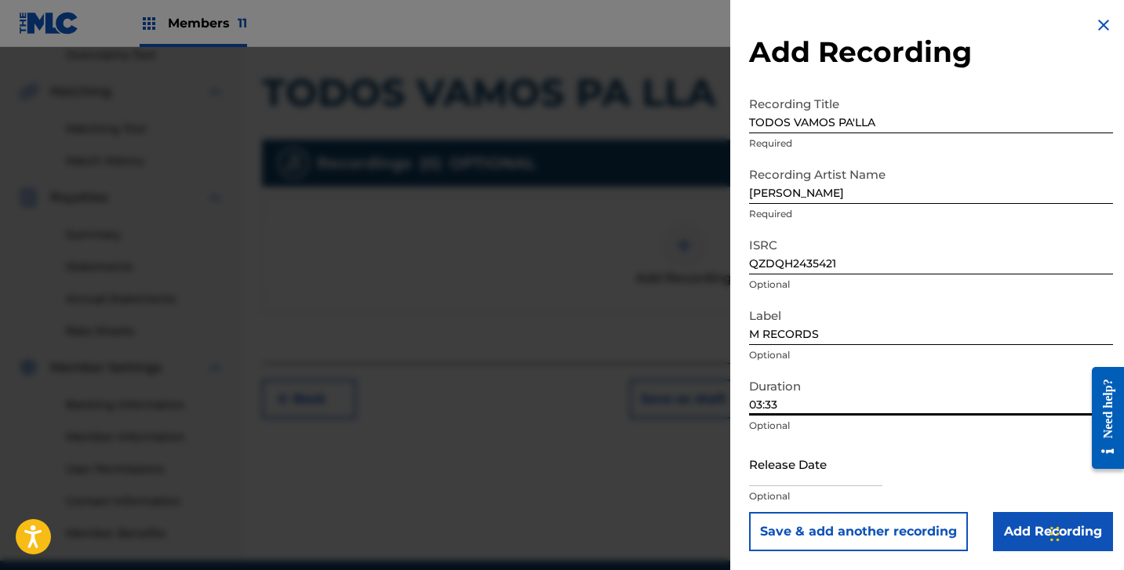
scroll to position [337, 0]
type input "03:33"
select select "7"
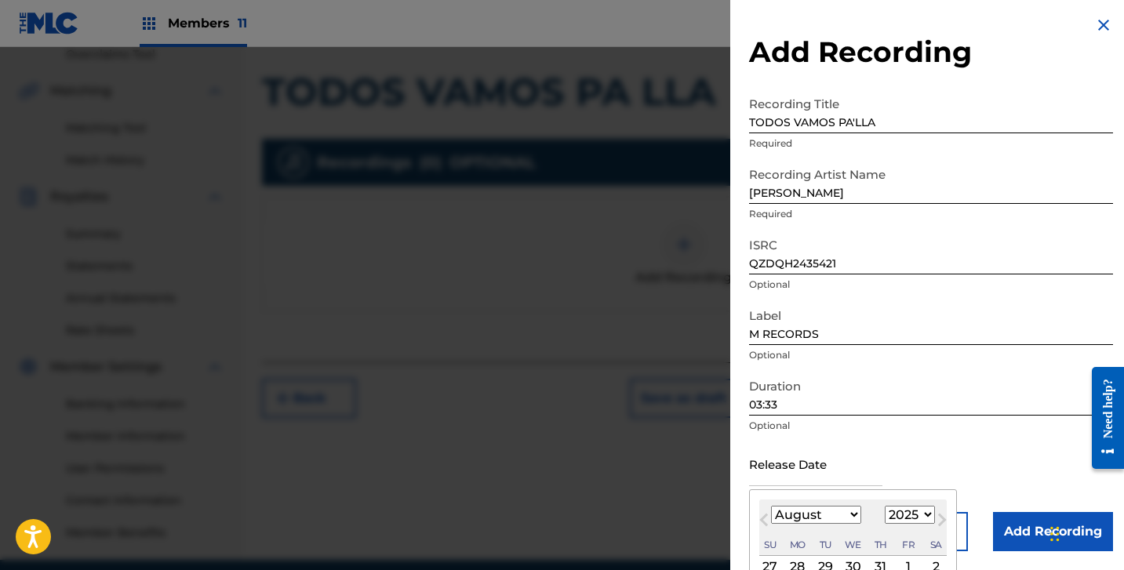
click at [784, 482] on input "text" at bounding box center [815, 464] width 133 height 45
click at [898, 513] on select "1899 1900 1901 1902 1903 1904 1905 1906 1907 1908 1909 1910 1911 1912 1913 1914…" at bounding box center [910, 515] width 50 height 18
select select "2024"
click at [885, 506] on select "1899 1900 1901 1902 1903 1904 1905 1906 1907 1908 1909 1910 1911 1912 1913 1914…" at bounding box center [910, 515] width 50 height 18
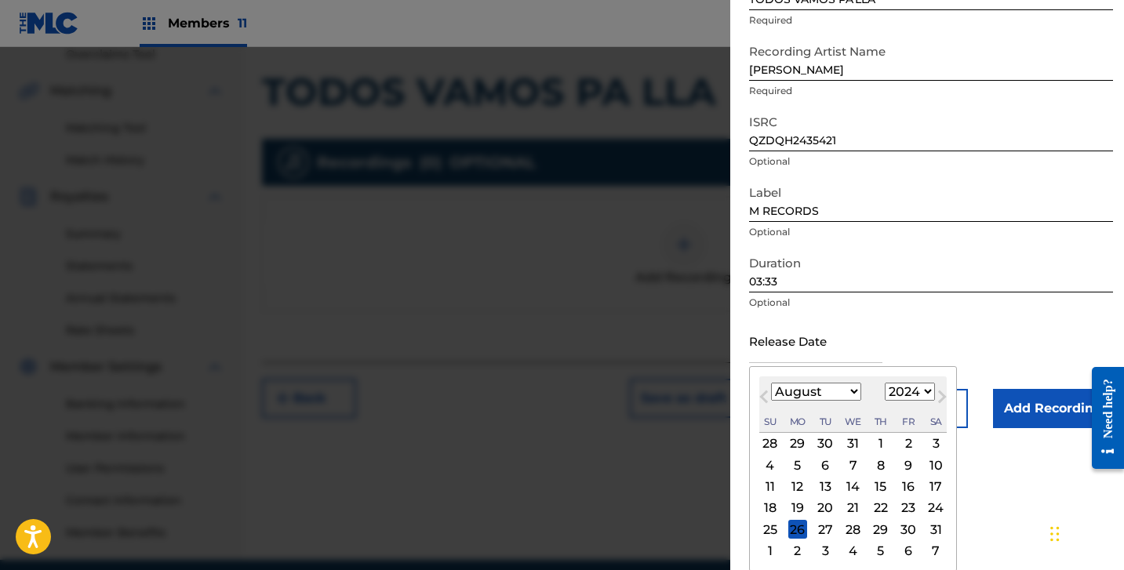
scroll to position [128, 0]
click at [831, 391] on select "January February March April May June July August September October November De…" at bounding box center [816, 390] width 90 height 18
select select "9"
click at [771, 381] on select "January February March April May June July August September October November De…" at bounding box center [816, 390] width 90 height 18
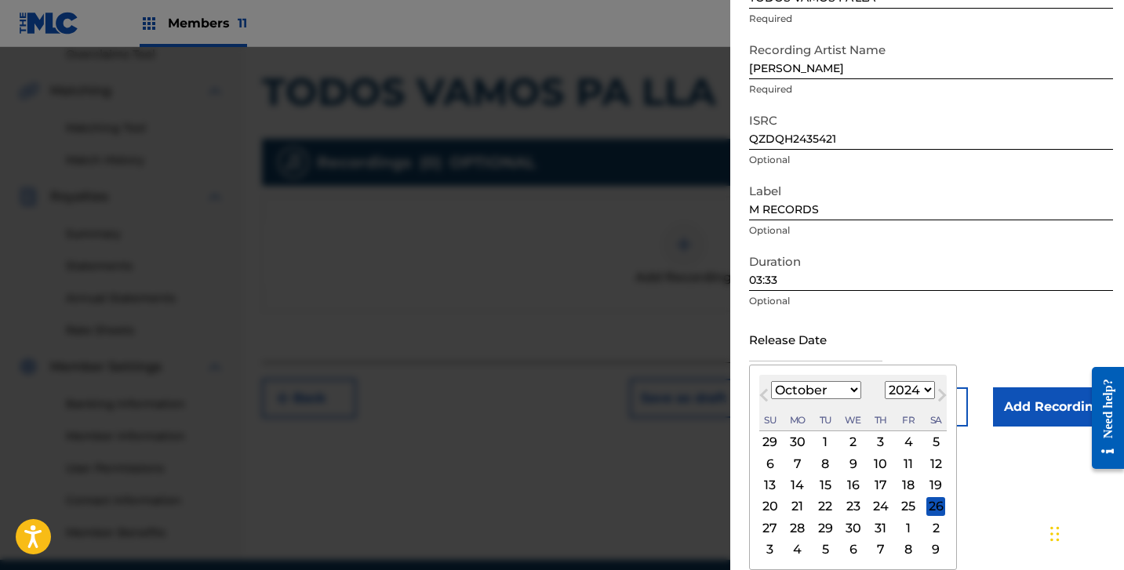
click at [859, 528] on div "30" at bounding box center [853, 528] width 19 height 19
type input "[DATE]"
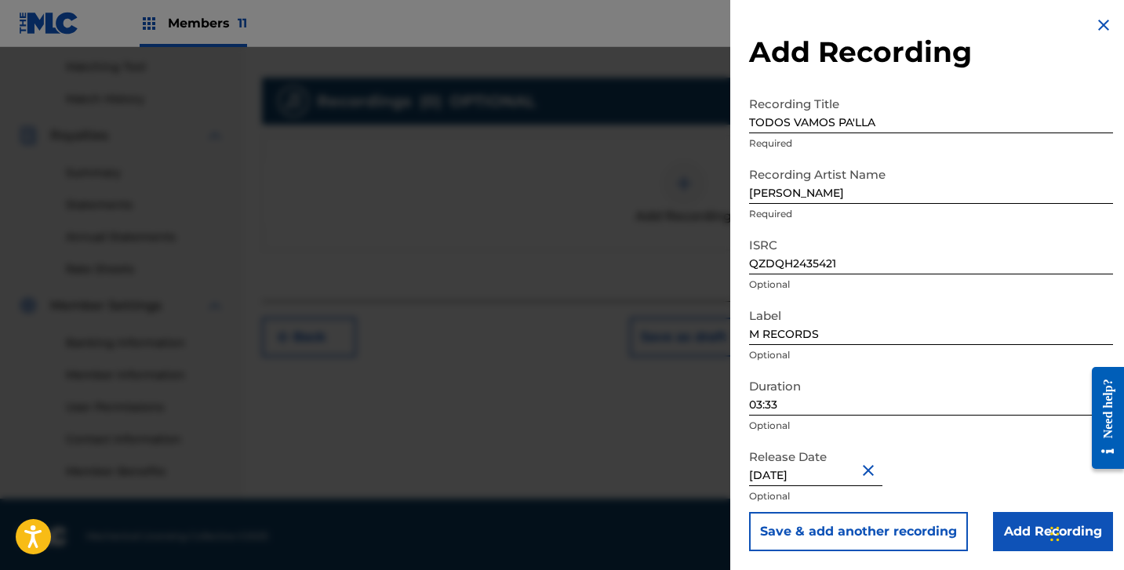
scroll to position [402, 0]
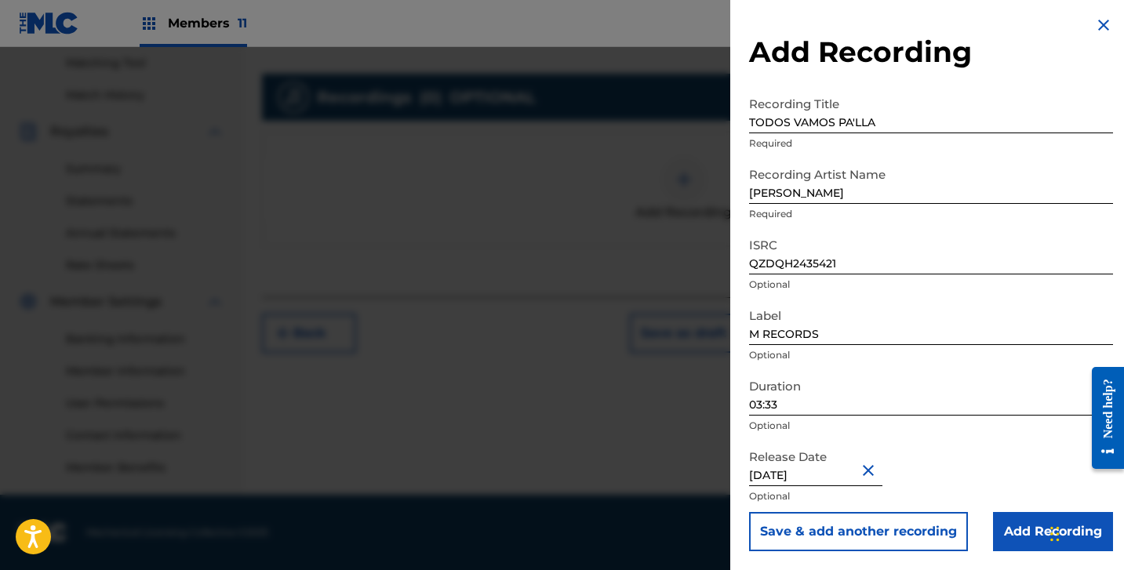
click at [1014, 537] on input "Add Recording" at bounding box center [1053, 531] width 120 height 39
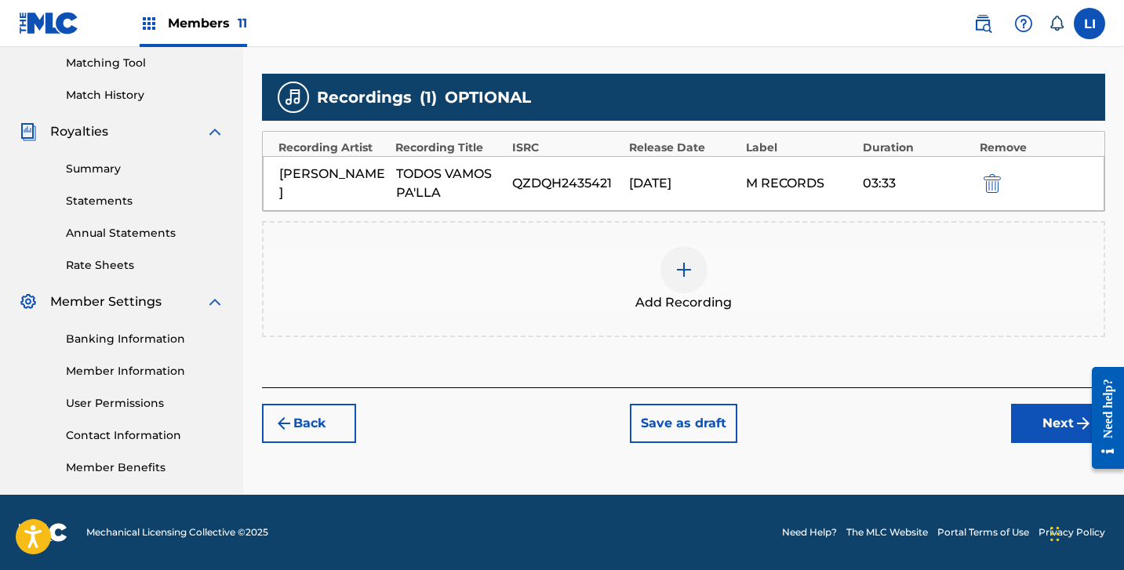
click at [1040, 427] on button "Next" at bounding box center [1058, 423] width 94 height 39
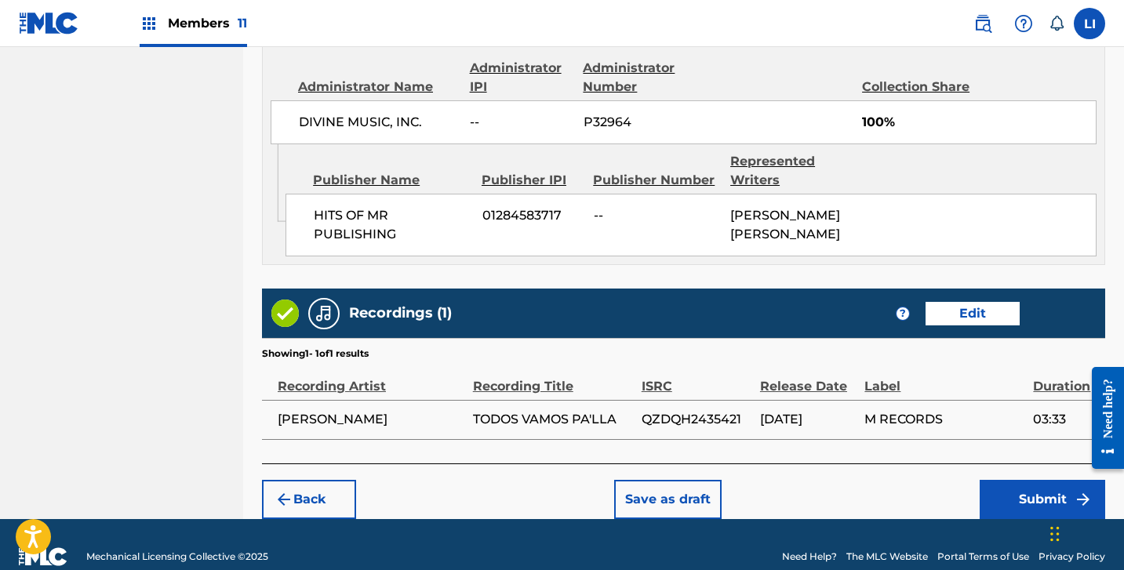
scroll to position [877, 0]
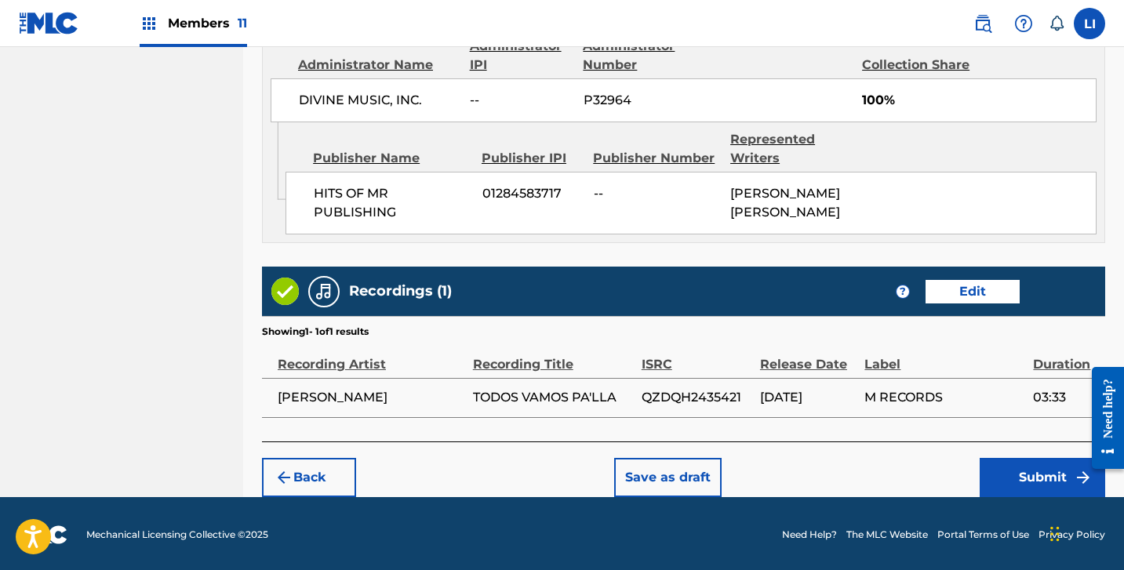
click at [1017, 481] on button "Submit" at bounding box center [1043, 477] width 126 height 39
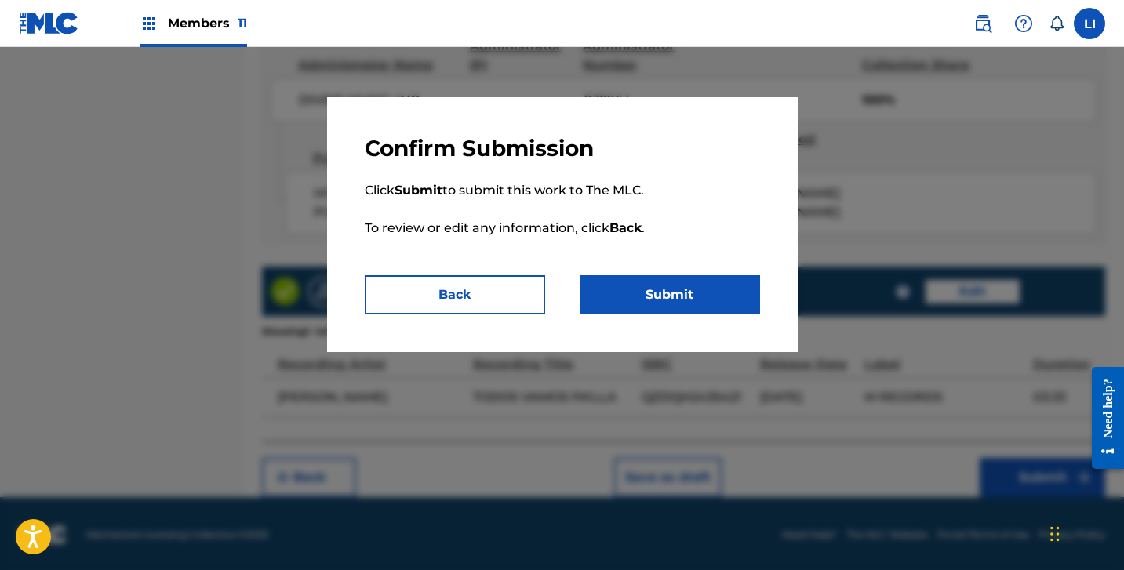
click at [686, 297] on button "Submit" at bounding box center [670, 294] width 180 height 39
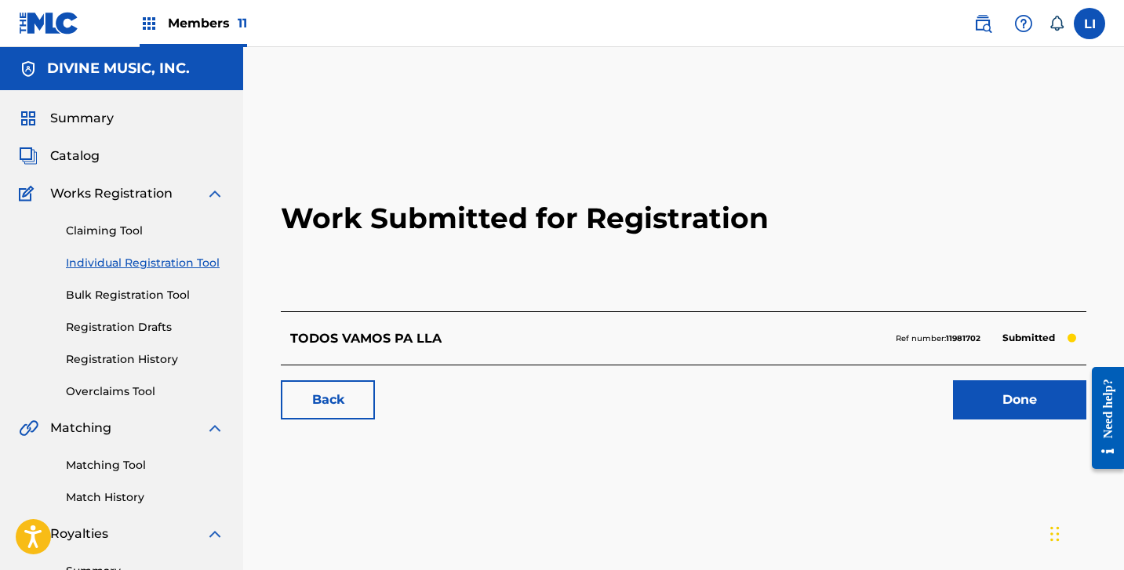
click at [992, 396] on link "Done" at bounding box center [1019, 399] width 133 height 39
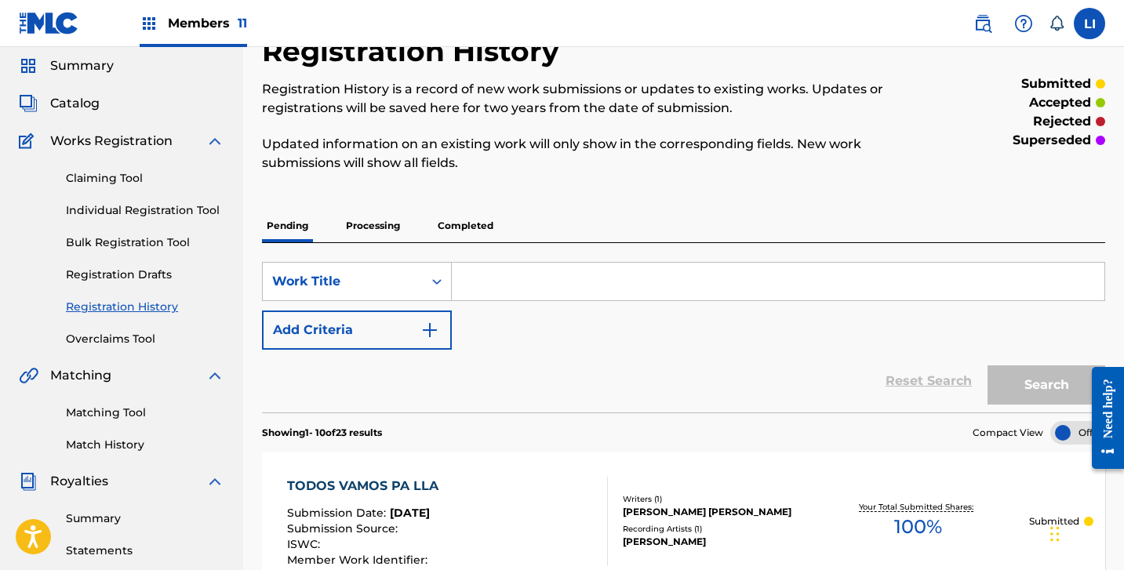
scroll to position [142, 0]
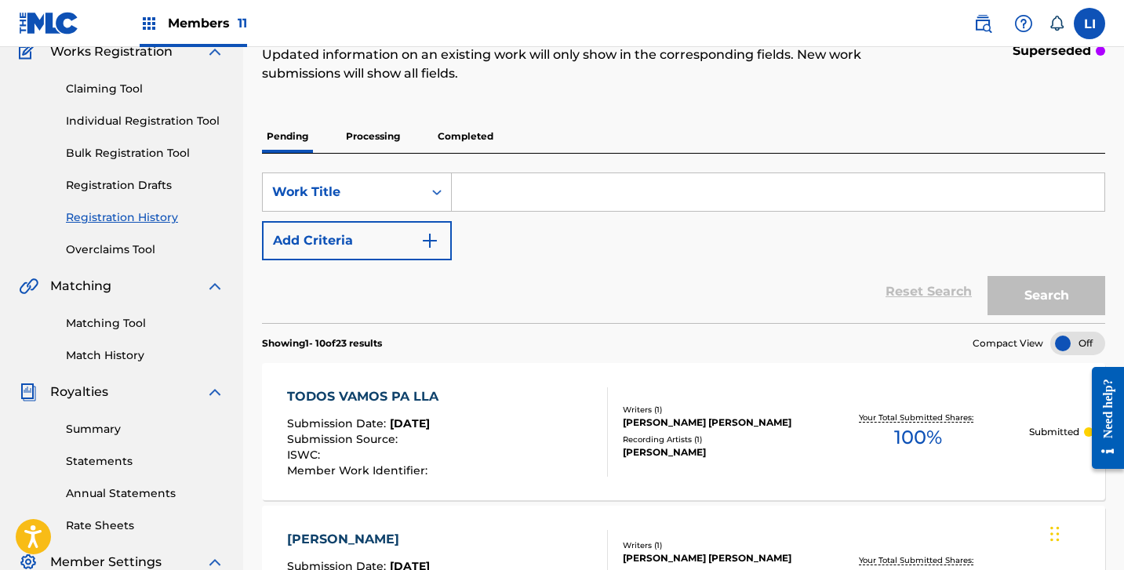
click at [188, 128] on link "Individual Registration Tool" at bounding box center [145, 121] width 158 height 16
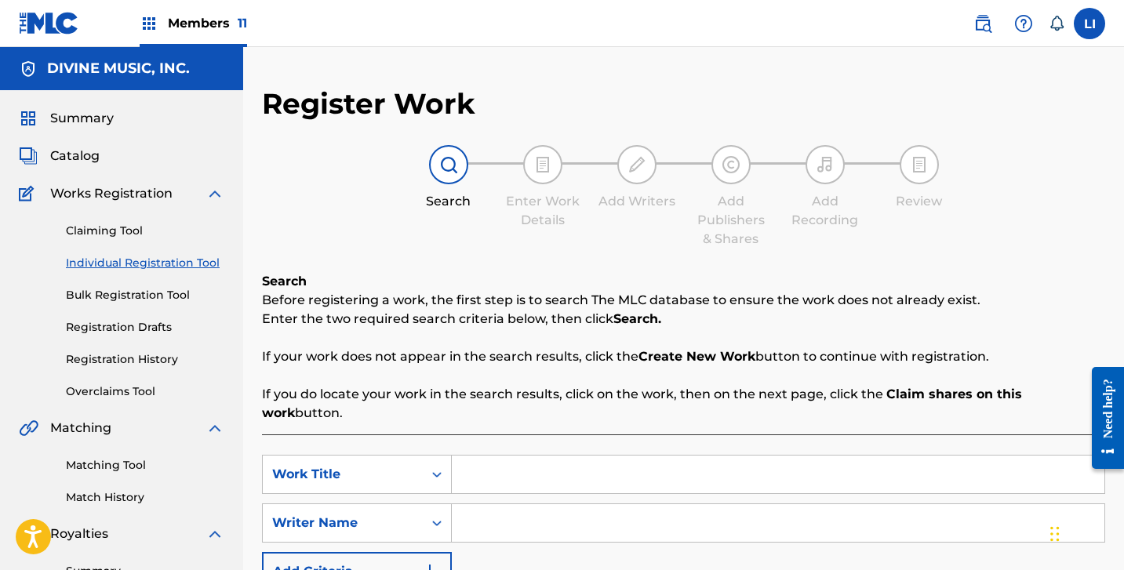
click at [522, 458] on input "Search Form" at bounding box center [778, 475] width 653 height 38
paste input "LOS REFRANES"
type input "LOS REFRANES"
type input "R"
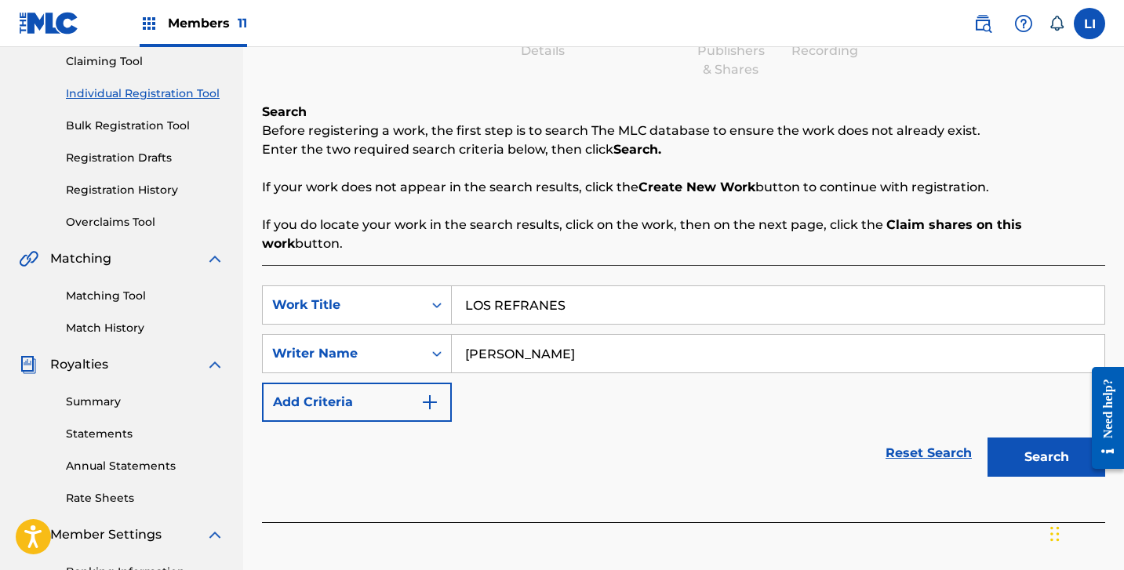
scroll to position [236, 0]
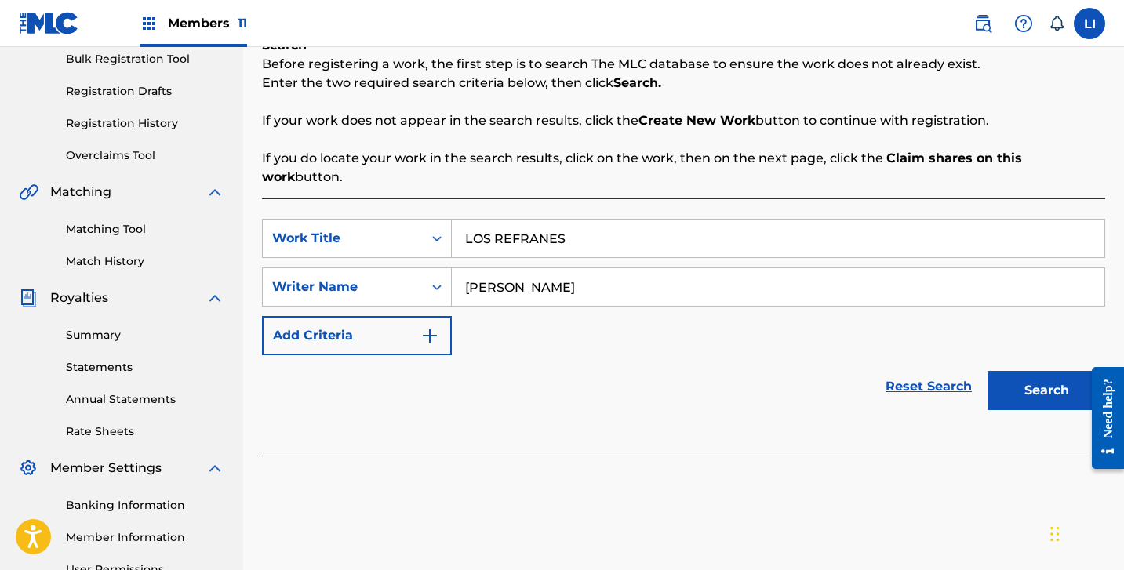
type input "[PERSON_NAME]"
click at [1005, 382] on button "Search" at bounding box center [1047, 390] width 118 height 39
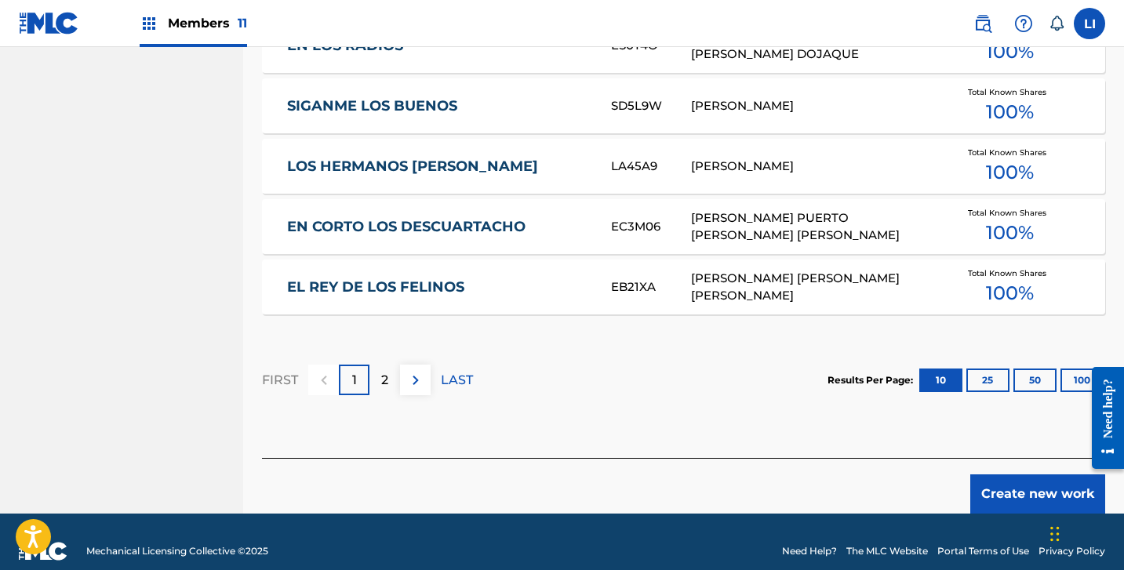
click at [1031, 478] on button "Create new work" at bounding box center [1037, 494] width 135 height 39
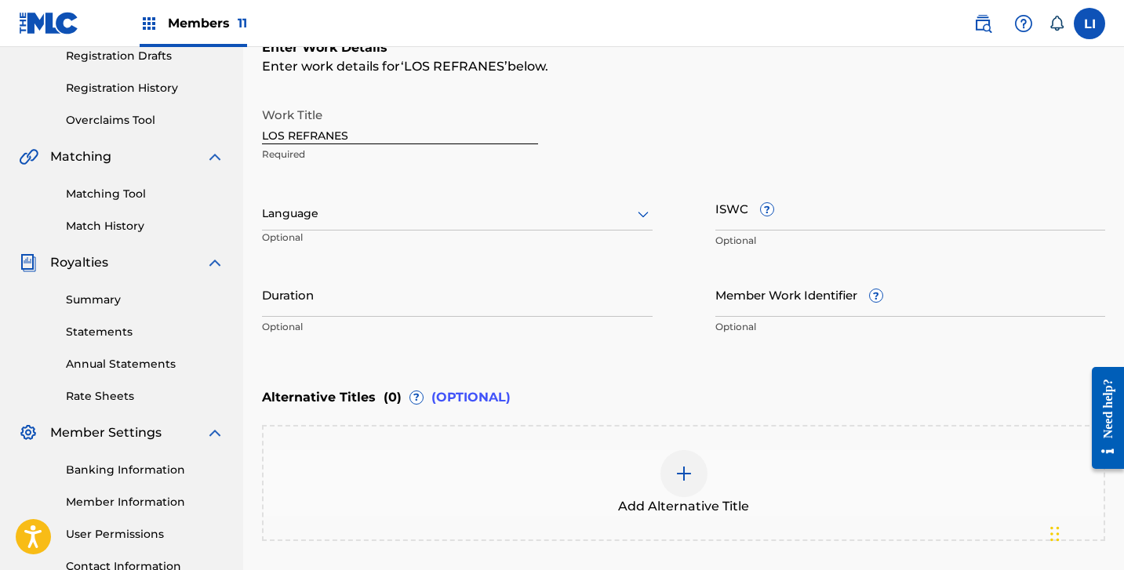
scroll to position [289, 0]
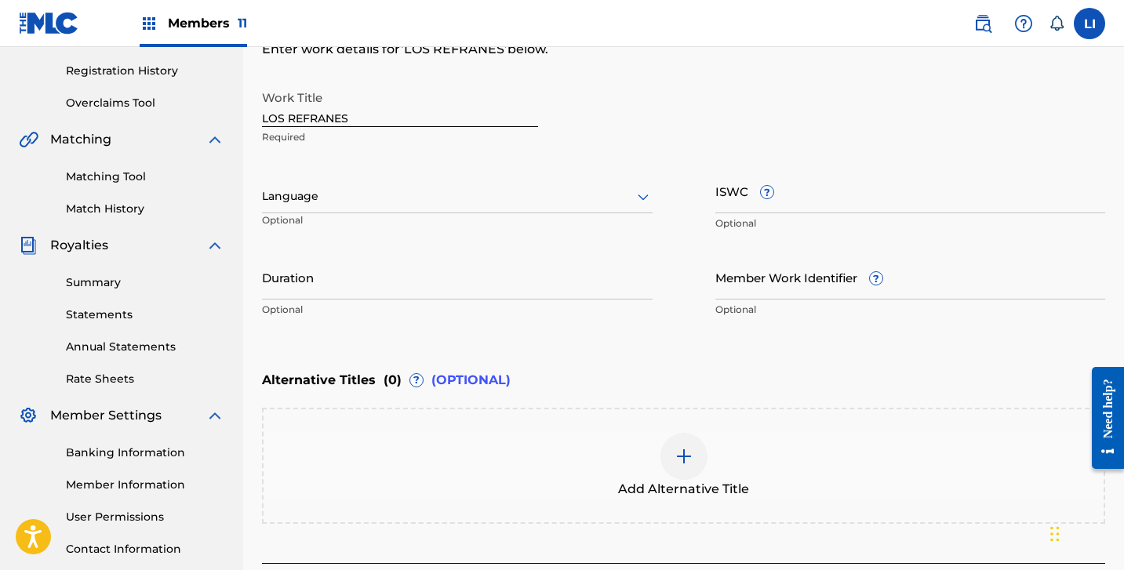
drag, startPoint x: 366, startPoint y: 202, endPoint x: 362, endPoint y: 211, distance: 10.5
click at [366, 202] on div at bounding box center [457, 197] width 391 height 20
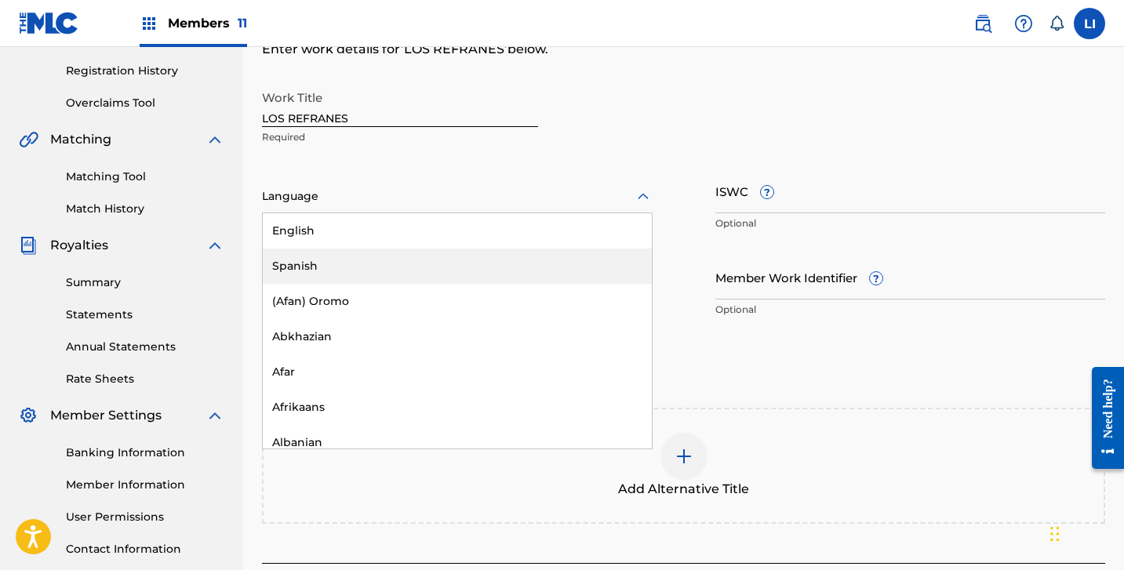
click at [327, 271] on div "Spanish" at bounding box center [457, 266] width 389 height 35
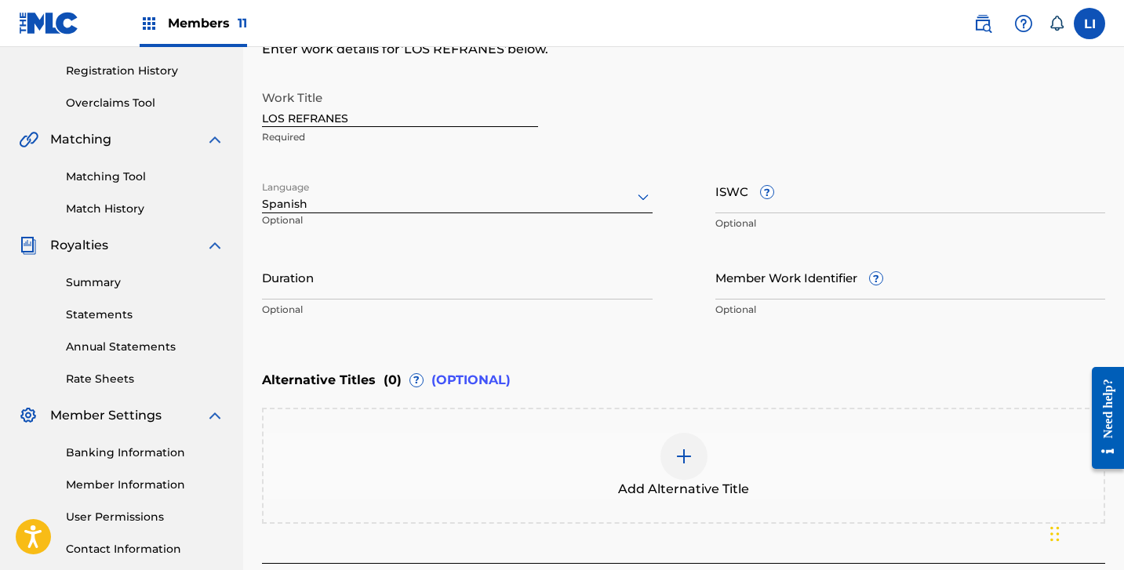
click at [323, 282] on input "Duration" at bounding box center [457, 277] width 391 height 45
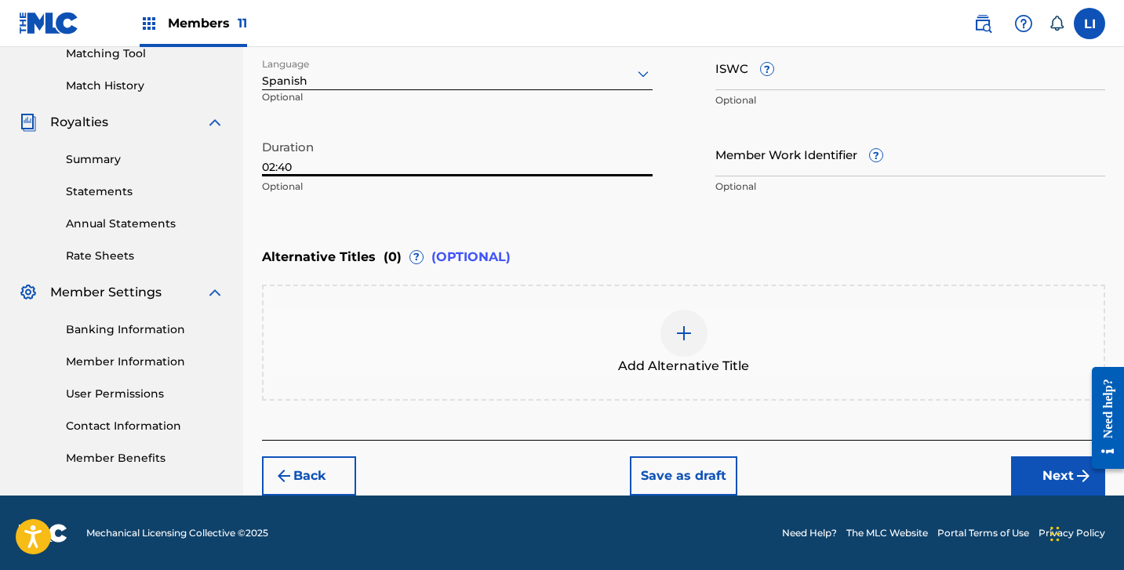
type input "02:40"
click at [1040, 487] on button "Next" at bounding box center [1058, 476] width 94 height 39
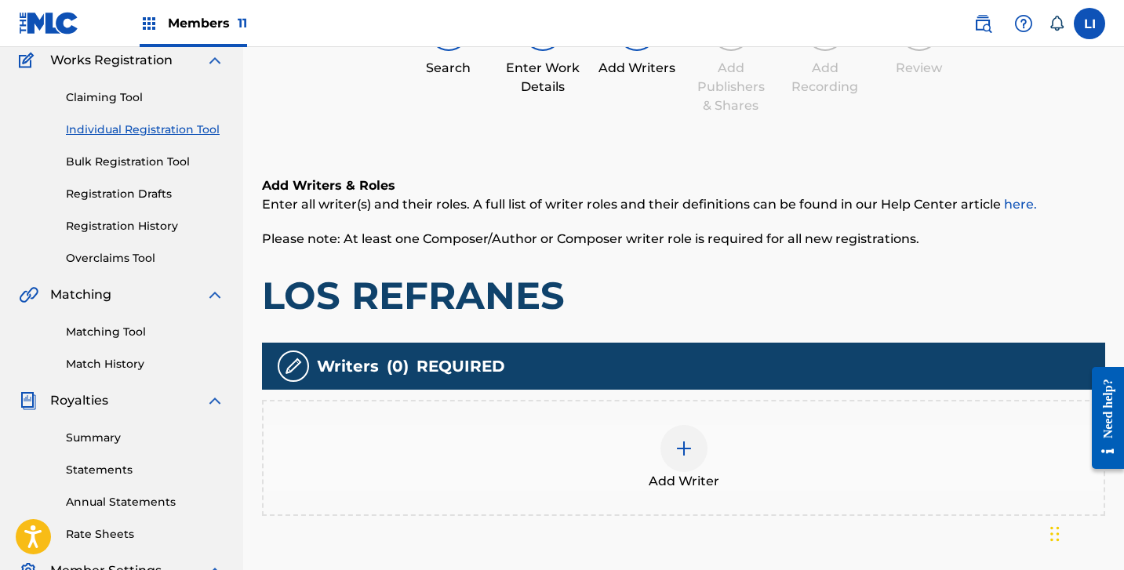
scroll to position [344, 0]
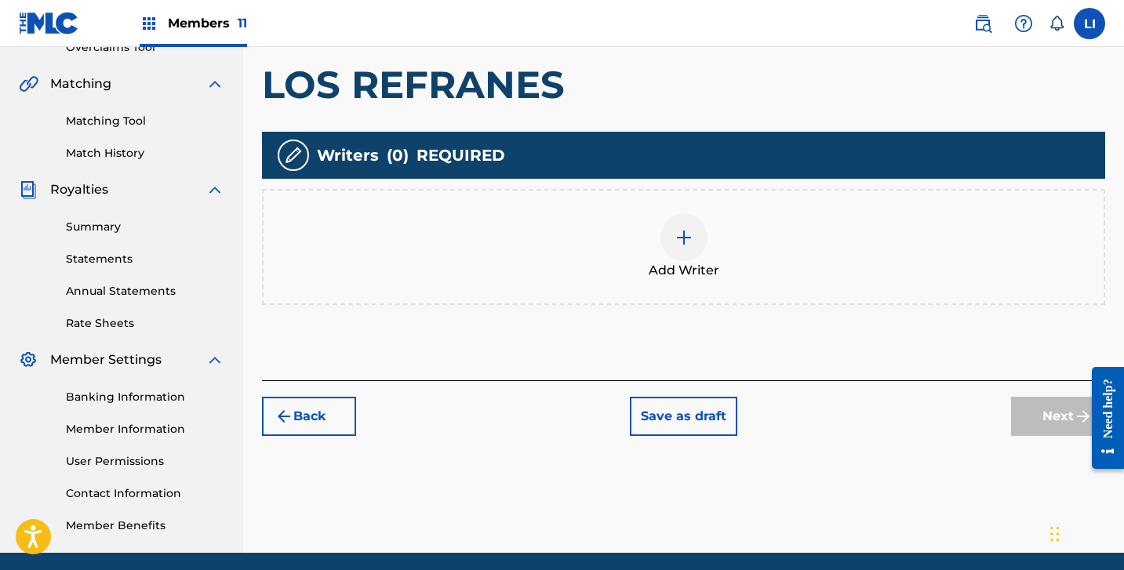
click at [657, 277] on span "Add Writer" at bounding box center [684, 270] width 71 height 19
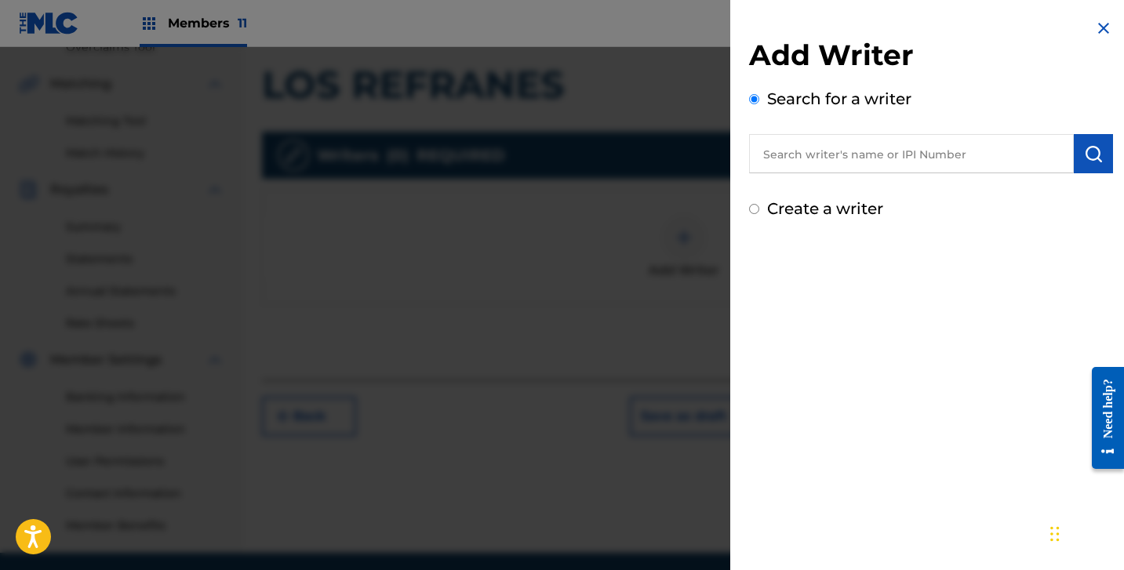
click at [797, 198] on div "Create a writer" at bounding box center [931, 209] width 364 height 24
drag, startPoint x: 798, startPoint y: 212, endPoint x: 837, endPoint y: 287, distance: 84.9
click at [798, 212] on label "Create a writer" at bounding box center [825, 208] width 116 height 19
radio input "true"
click at [759, 212] on input "Create a writer" at bounding box center [754, 209] width 10 height 10
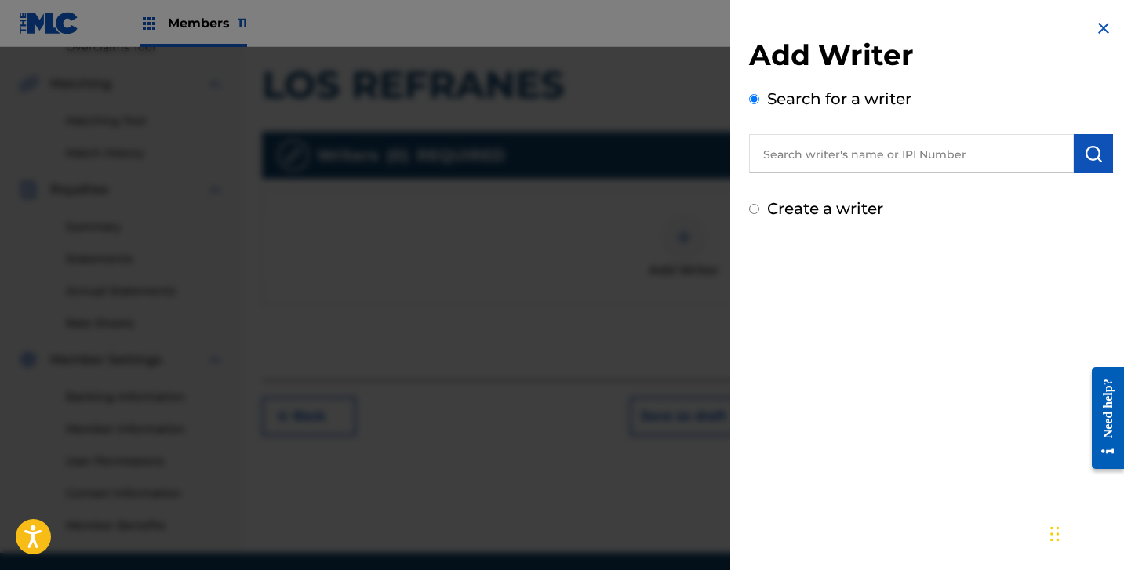
radio input "false"
radio input "true"
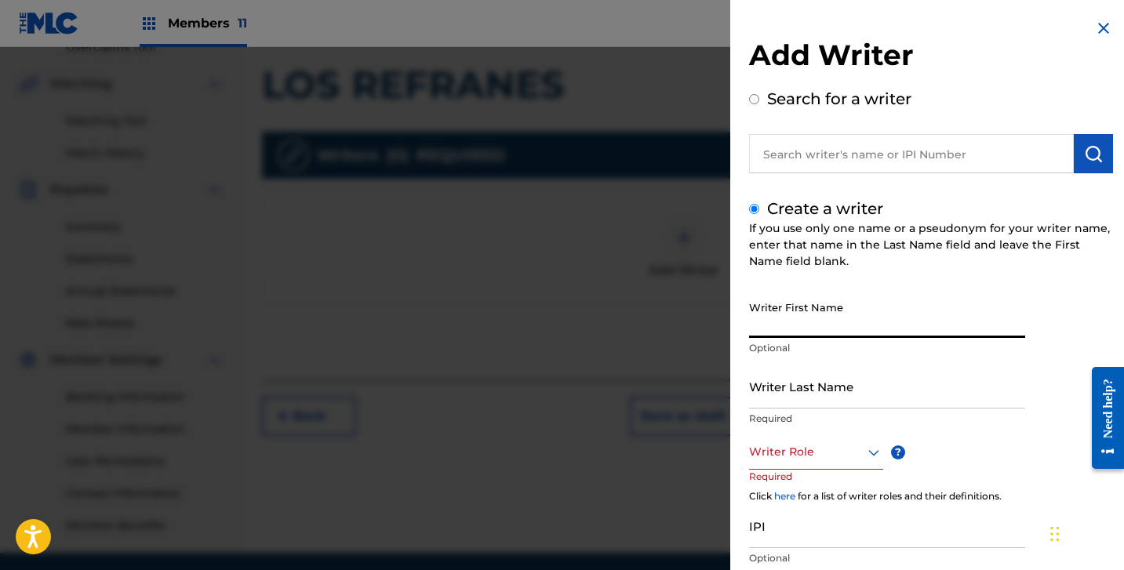
click at [851, 313] on input "Writer First Name" at bounding box center [887, 315] width 276 height 45
paste input "[PERSON_NAME] [PERSON_NAME]"
drag, startPoint x: 810, startPoint y: 328, endPoint x: 974, endPoint y: 345, distance: 164.9
click at [974, 345] on div "Writer First Name [PERSON_NAME] [PERSON_NAME] Optional" at bounding box center [887, 328] width 276 height 71
type input "[PERSON_NAME]"
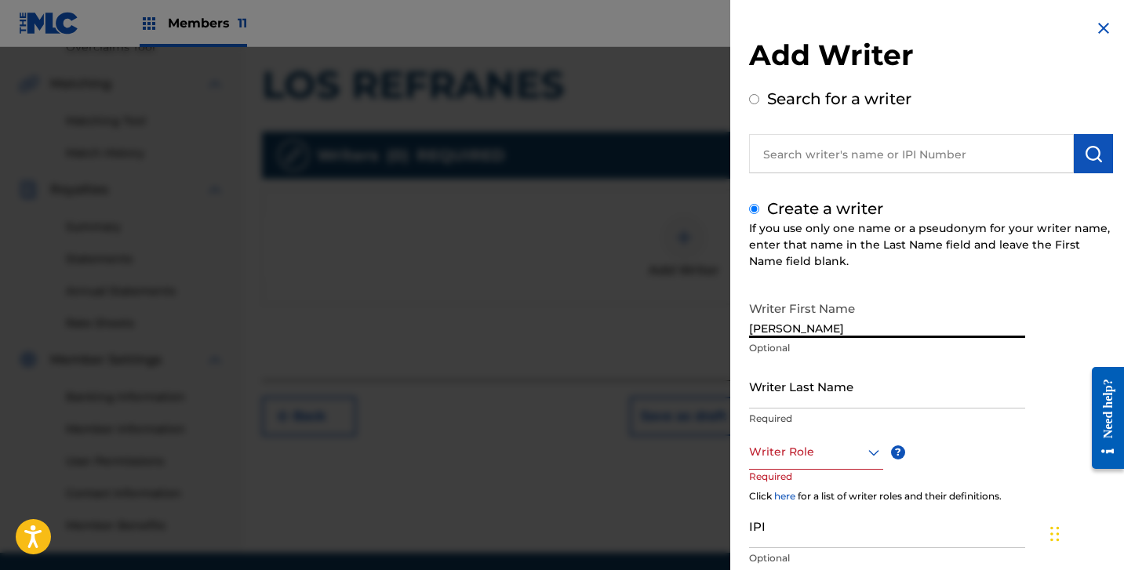
click at [891, 404] on input "Writer Last Name" at bounding box center [887, 386] width 276 height 45
paste input "[PERSON_NAME]"
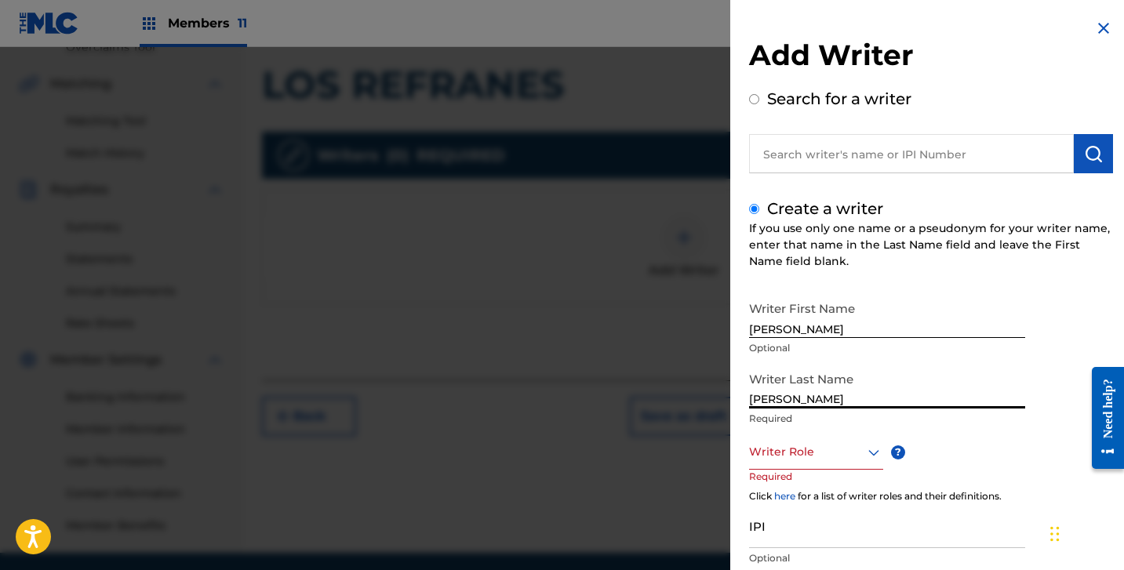
type input "[PERSON_NAME]"
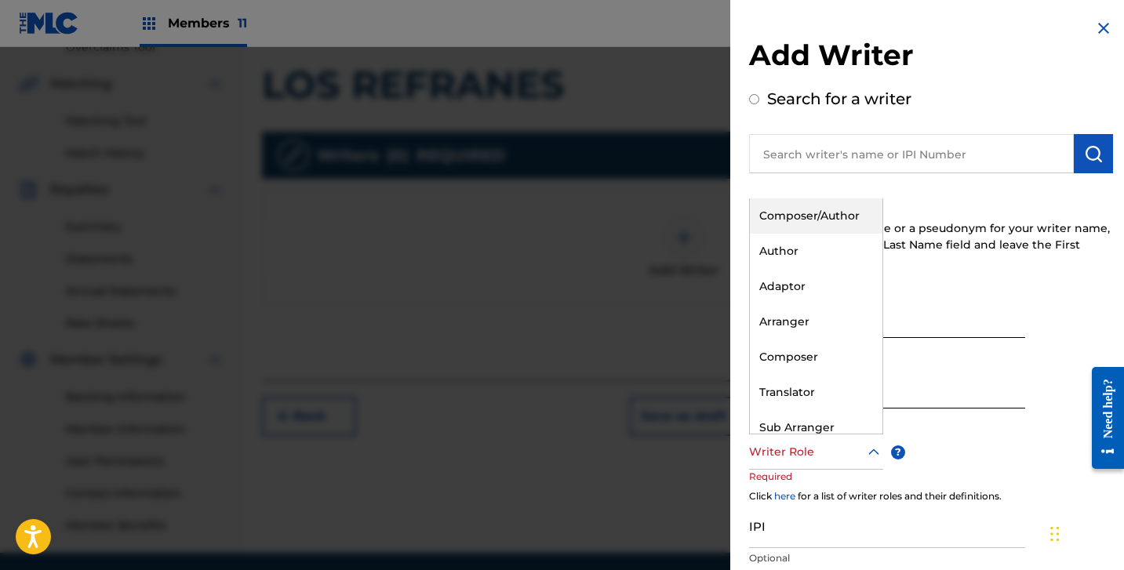
drag, startPoint x: 804, startPoint y: 453, endPoint x: 800, endPoint y: 299, distance: 154.6
click at [804, 452] on div at bounding box center [816, 452] width 134 height 20
click at [810, 221] on div "Composer/Author" at bounding box center [816, 215] width 133 height 35
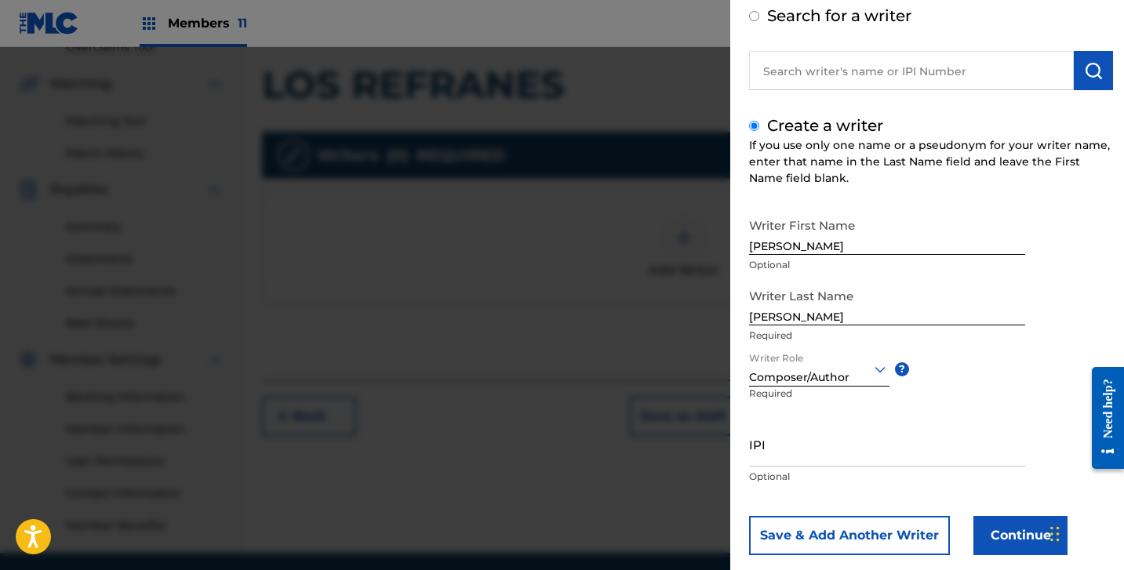
scroll to position [111, 0]
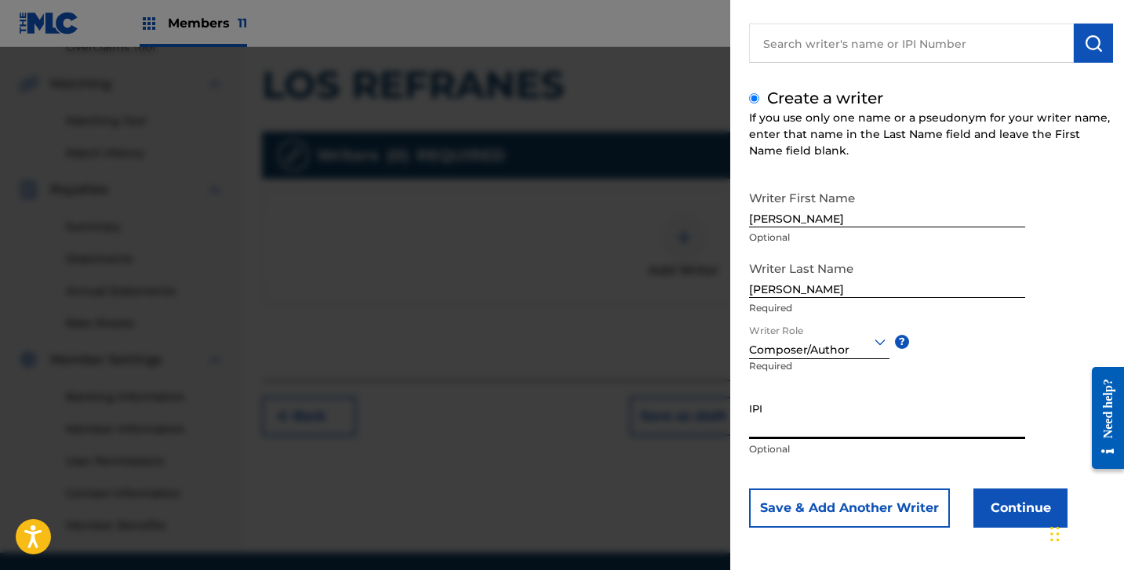
click at [798, 415] on input "IPI" at bounding box center [887, 417] width 276 height 45
paste input "1306492463"
type input "1306492463"
click at [1006, 511] on button "Continue" at bounding box center [1020, 508] width 94 height 39
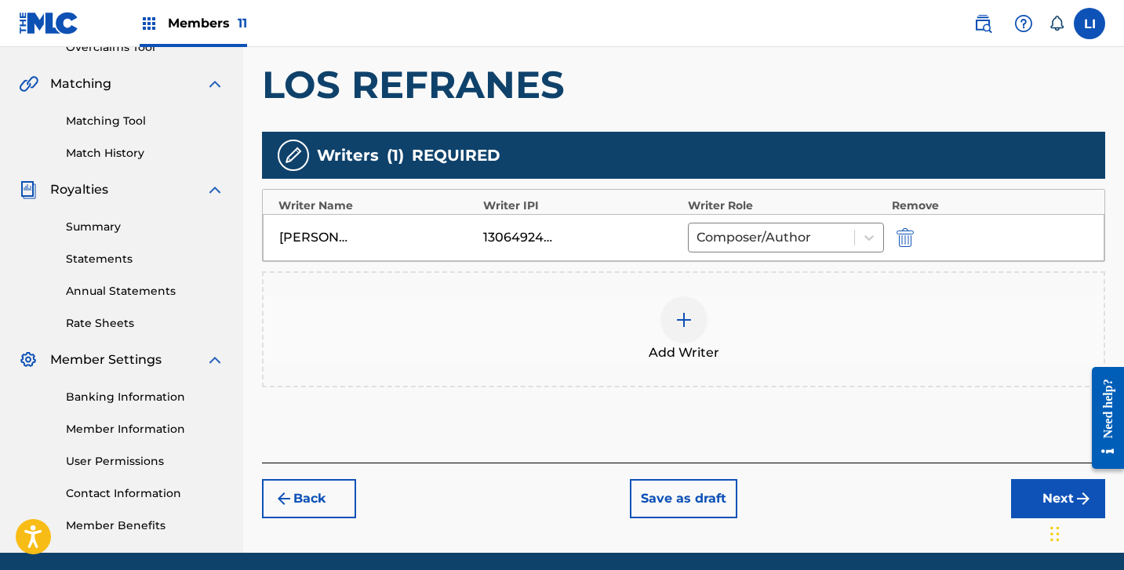
click at [1037, 496] on button "Next" at bounding box center [1058, 498] width 94 height 39
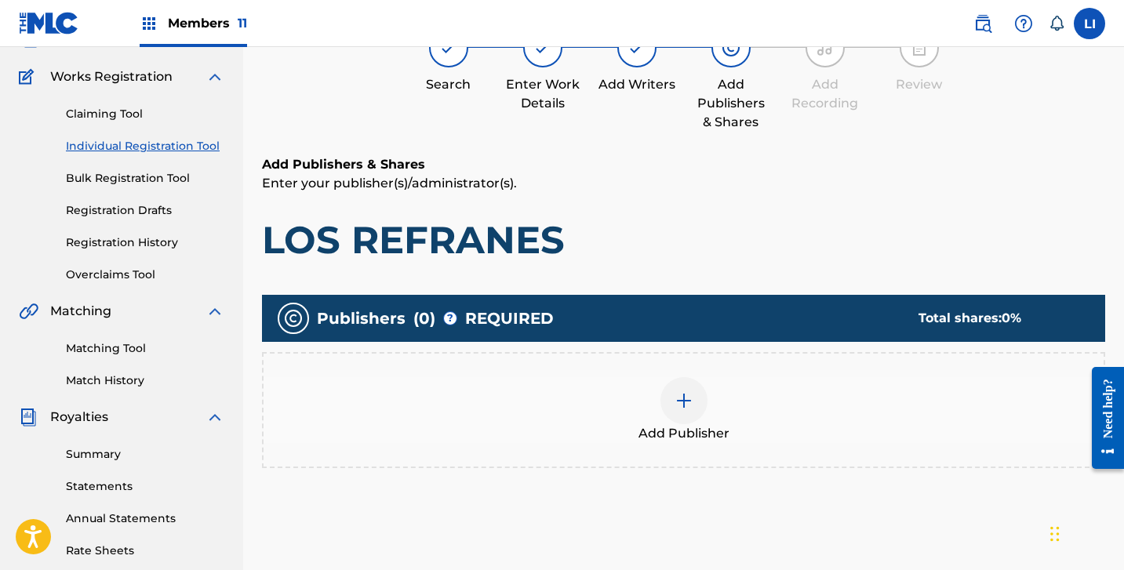
scroll to position [191, 0]
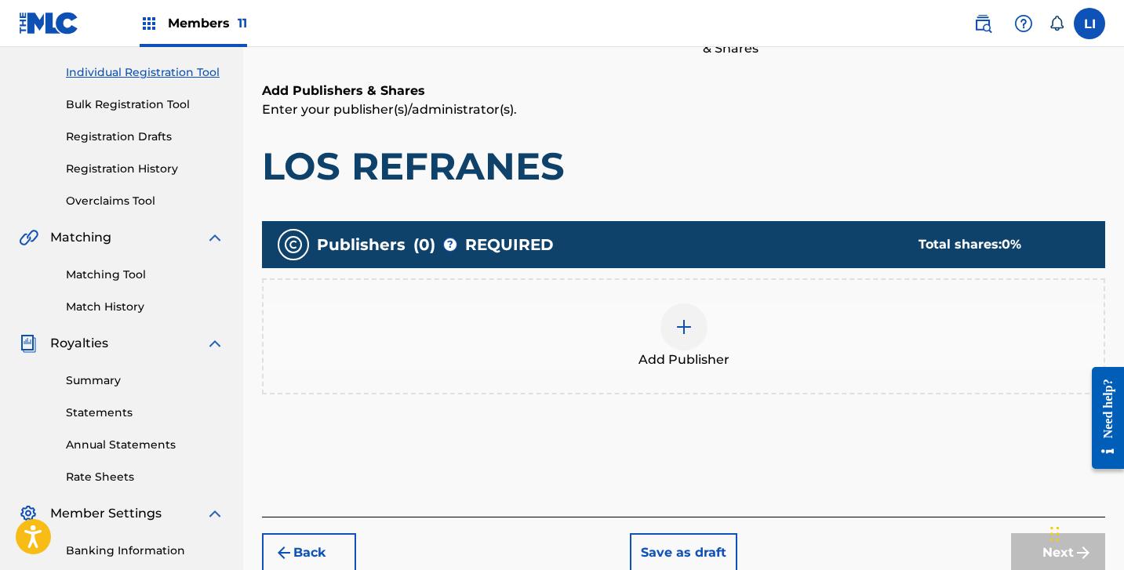
click at [550, 350] on div "Add Publisher" at bounding box center [684, 337] width 840 height 66
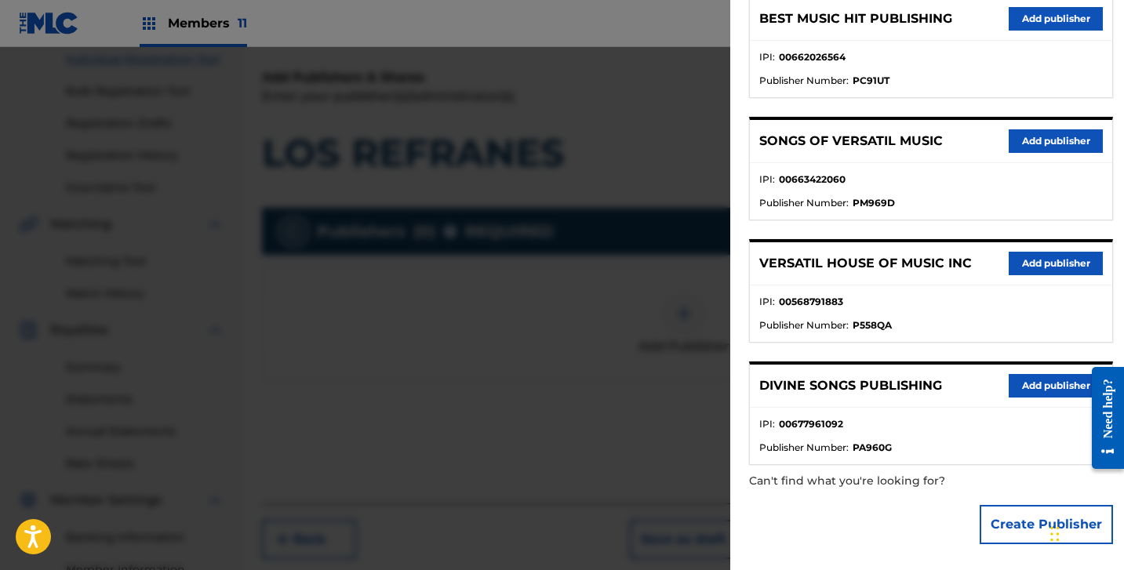
scroll to position [224, 0]
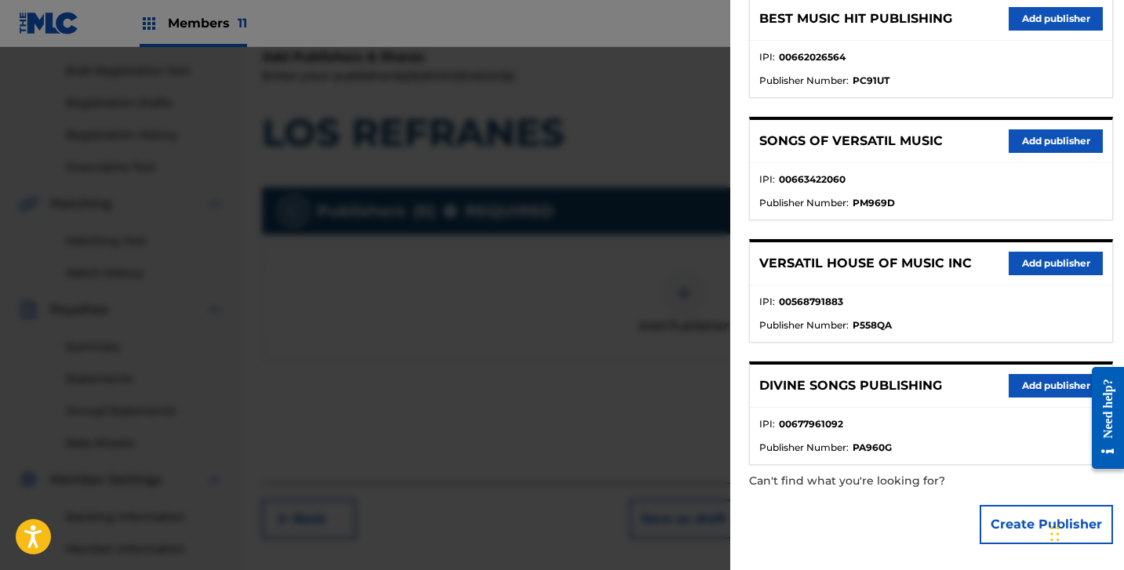
drag, startPoint x: 1003, startPoint y: 521, endPoint x: 981, endPoint y: 506, distance: 27.2
click at [1003, 522] on button "Create Publisher" at bounding box center [1046, 524] width 133 height 39
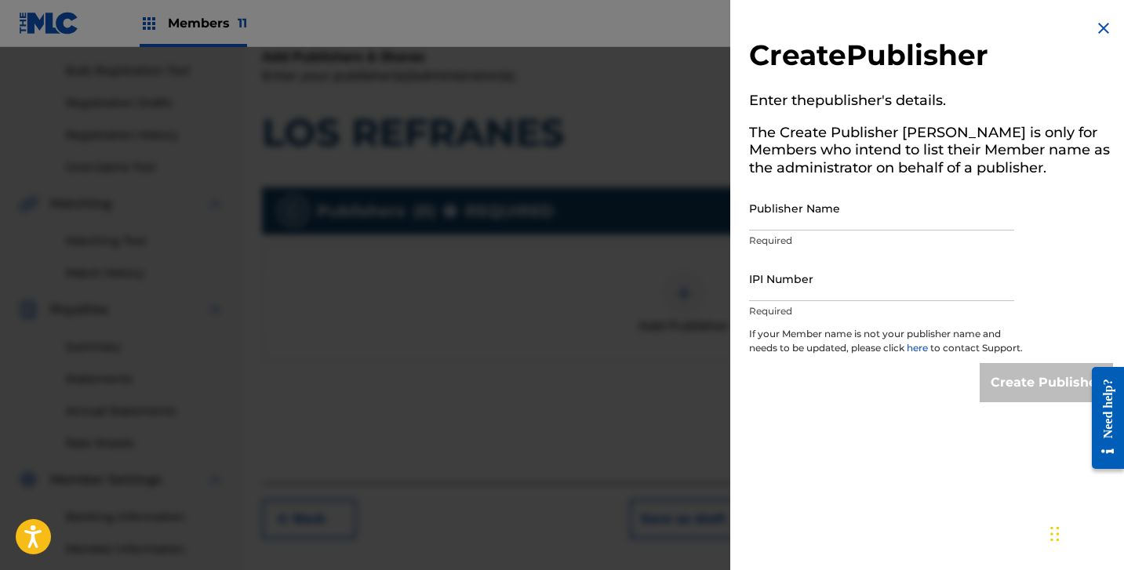
click at [847, 235] on p "Required" at bounding box center [881, 241] width 265 height 14
click at [839, 218] on input "Publisher Name" at bounding box center [881, 208] width 265 height 45
paste input "HITS OF MR PUBLISHING"
type input "HITS OF MR PUBLISHING"
click at [861, 272] on input "IPI Number" at bounding box center [881, 279] width 265 height 45
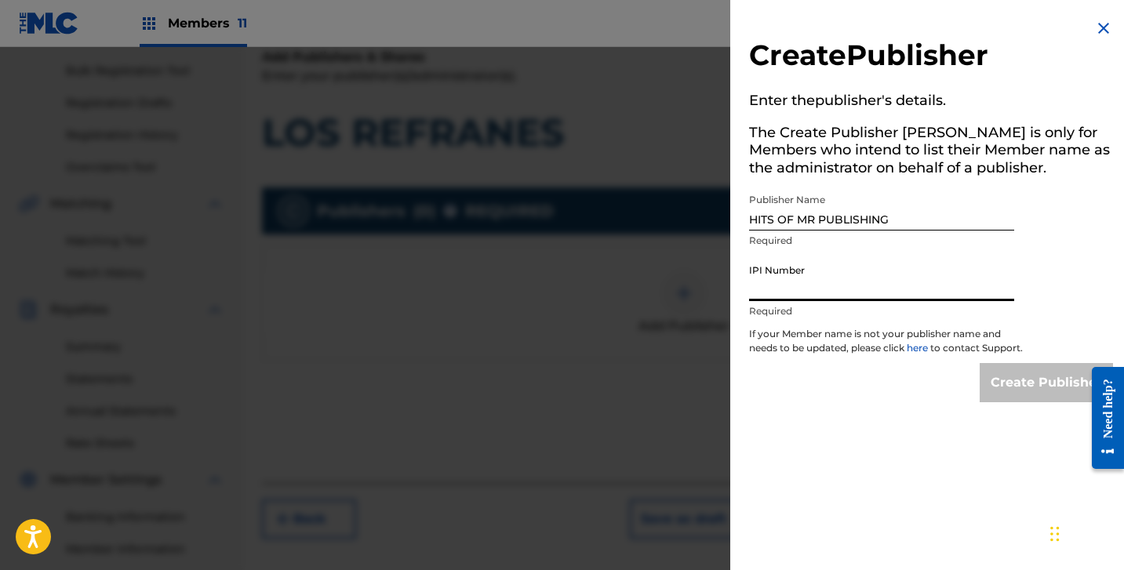
paste input "1284583717"
type input "1284583717"
click at [1019, 402] on input "Create Publisher" at bounding box center [1046, 382] width 133 height 39
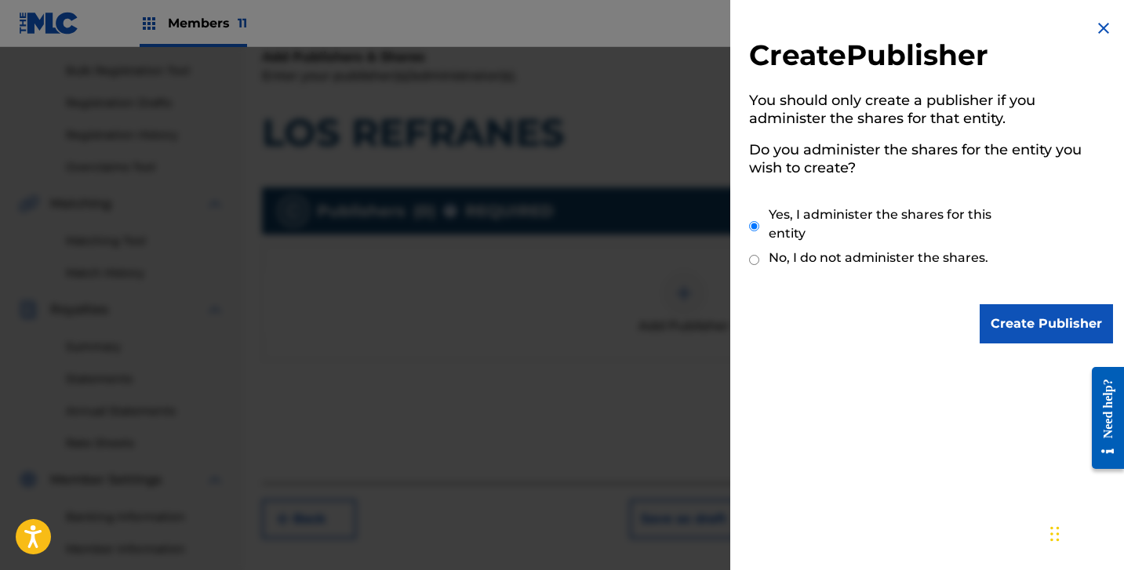
click at [1019, 325] on input "Create Publisher" at bounding box center [1046, 323] width 133 height 39
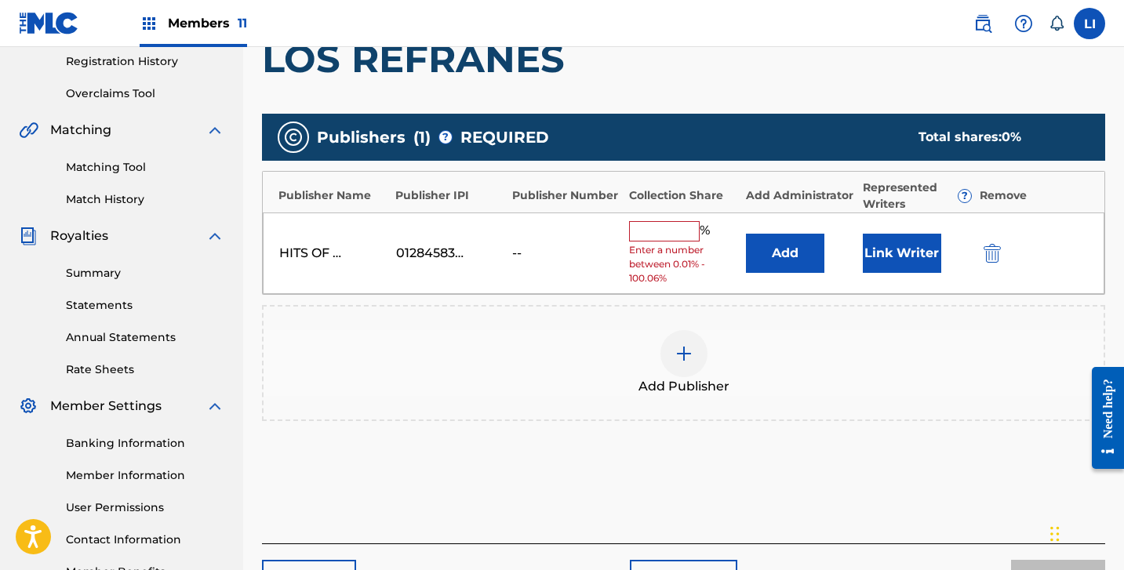
scroll to position [402, 0]
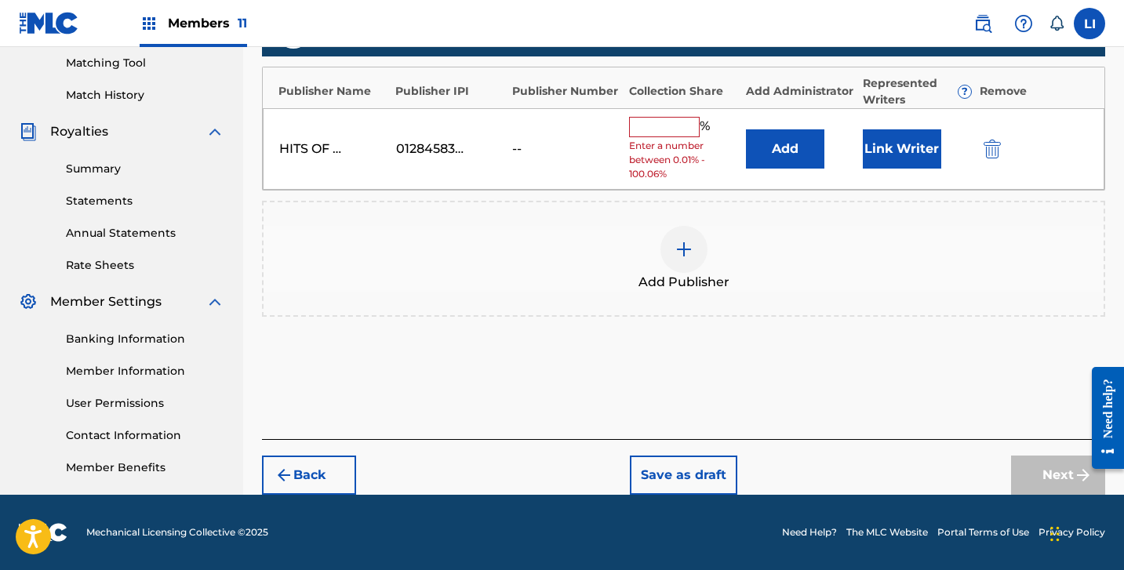
click at [758, 162] on button "Add" at bounding box center [785, 148] width 78 height 39
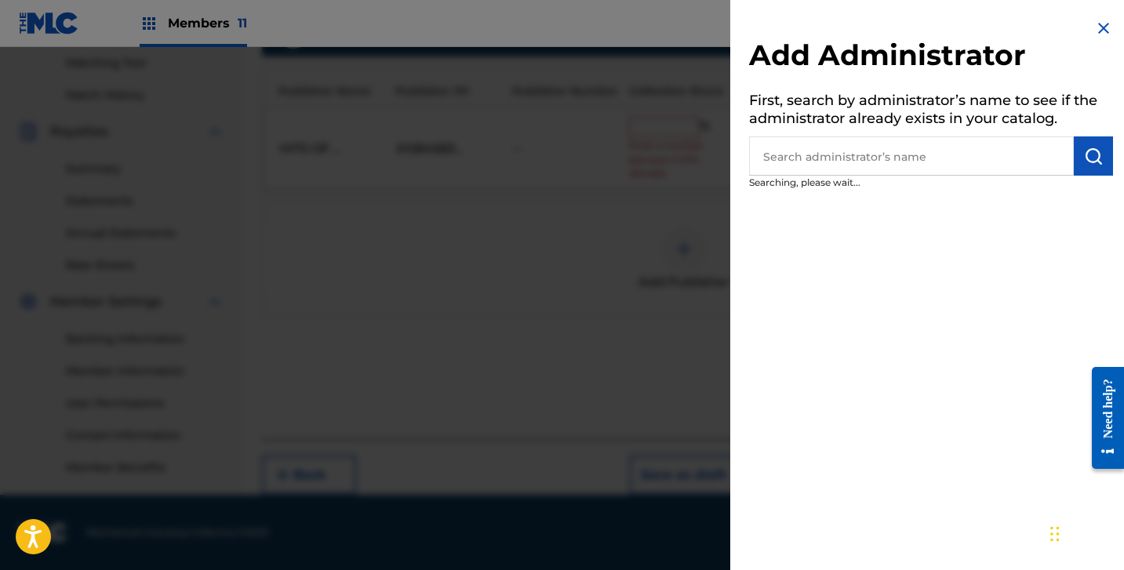
click at [789, 154] on input "text" at bounding box center [911, 155] width 325 height 39
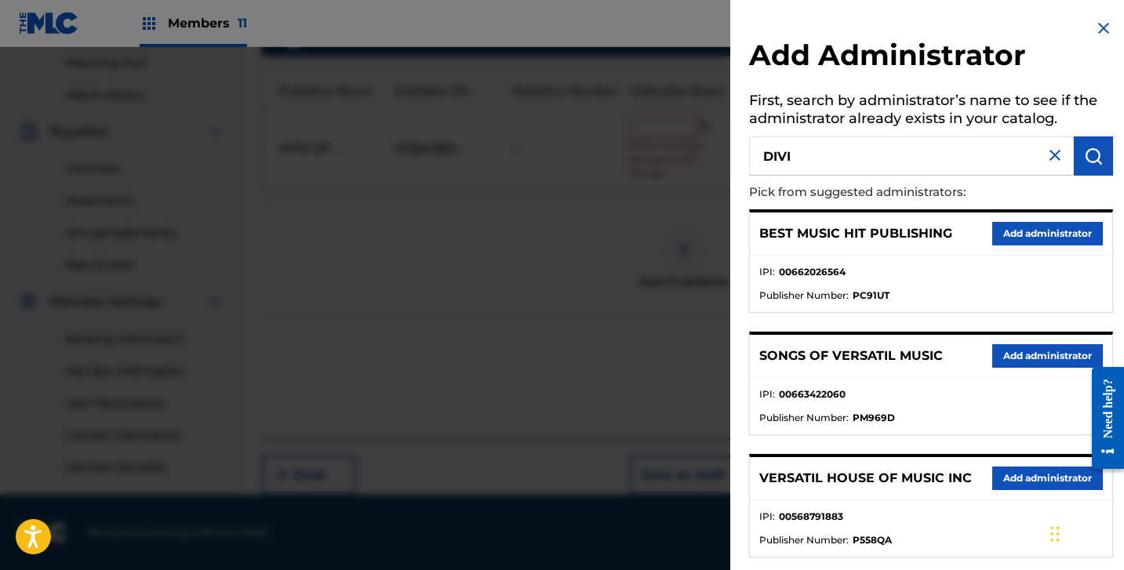
type input "DIVI"
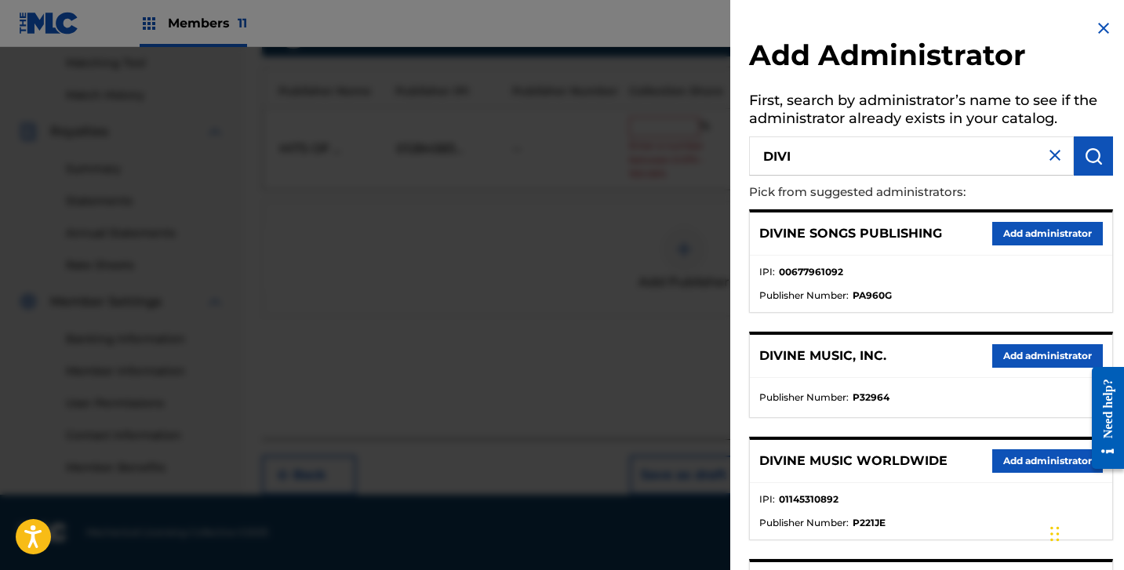
drag, startPoint x: 995, startPoint y: 357, endPoint x: 976, endPoint y: 347, distance: 22.1
click at [995, 357] on button "Add administrator" at bounding box center [1047, 356] width 111 height 24
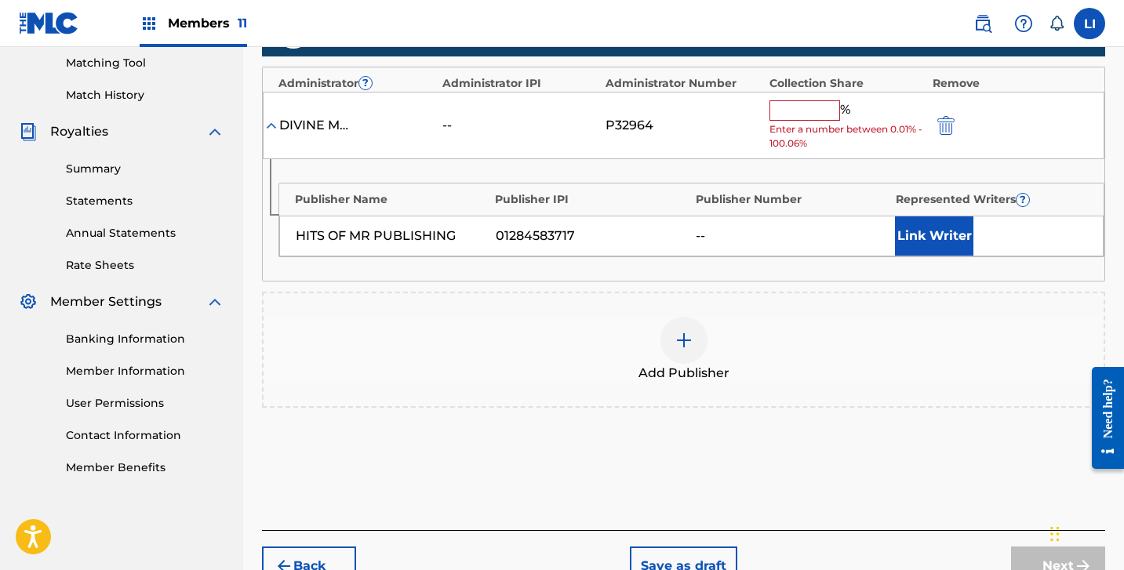
click at [785, 111] on input "text" at bounding box center [805, 110] width 71 height 20
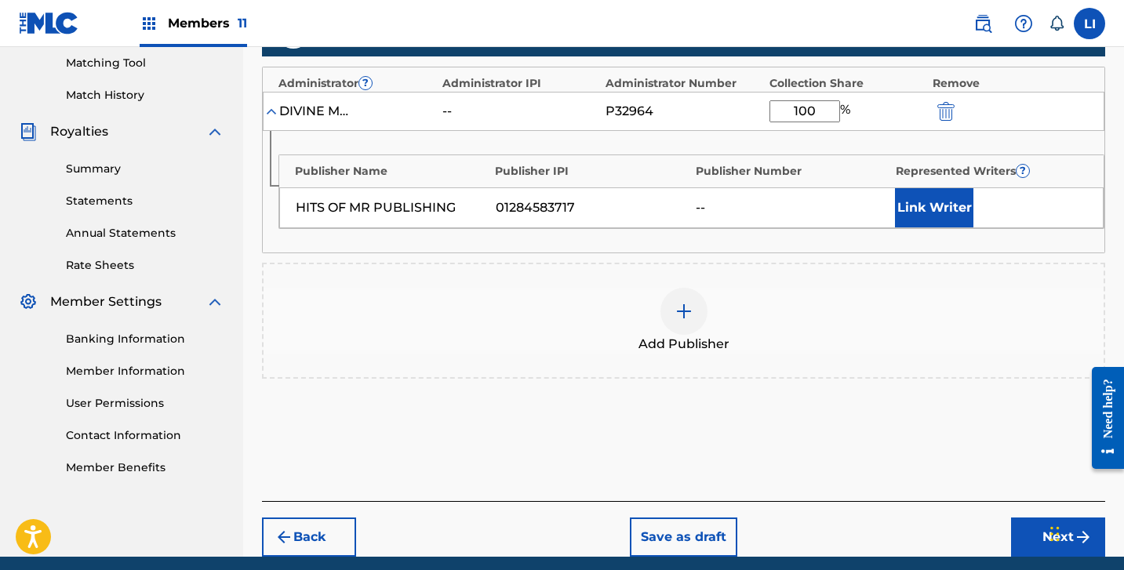
type input "100"
click at [952, 200] on button "Link Writer" at bounding box center [934, 207] width 78 height 39
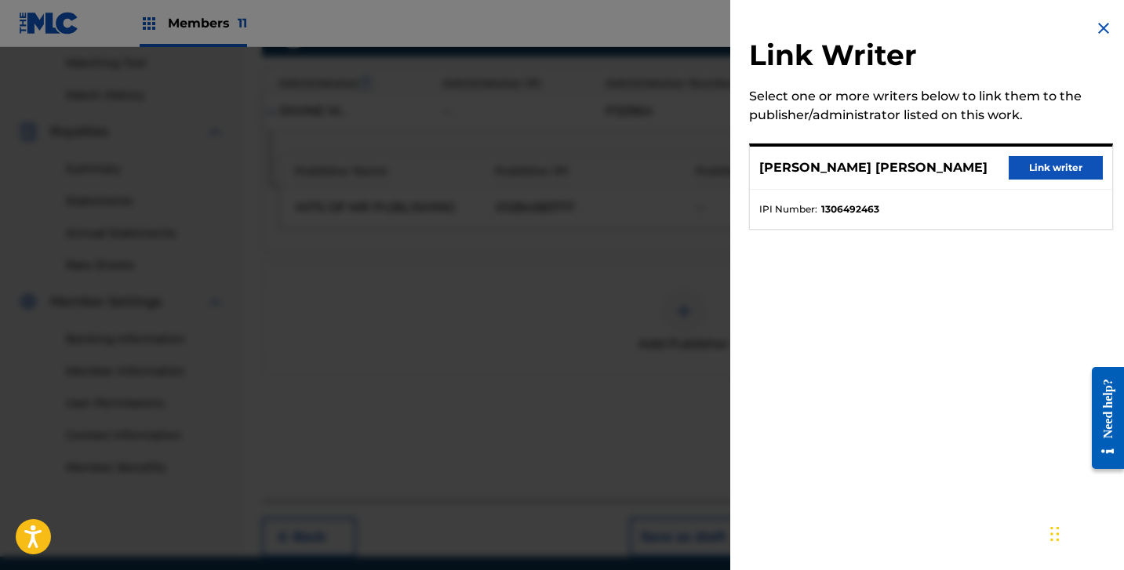
click at [1054, 171] on button "Link writer" at bounding box center [1056, 168] width 94 height 24
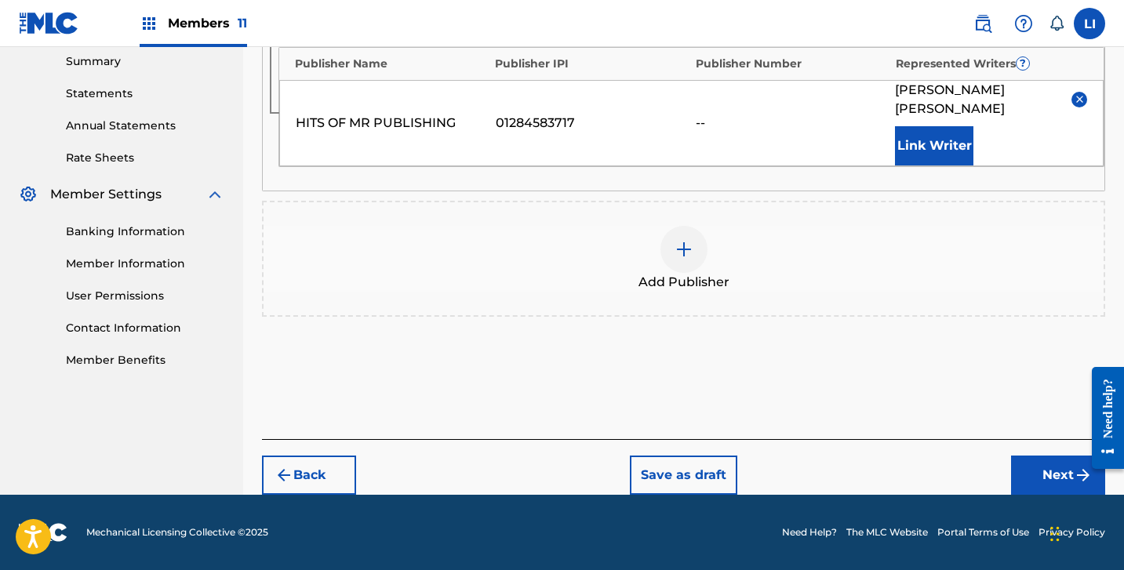
click at [1018, 483] on button "Next" at bounding box center [1058, 475] width 94 height 39
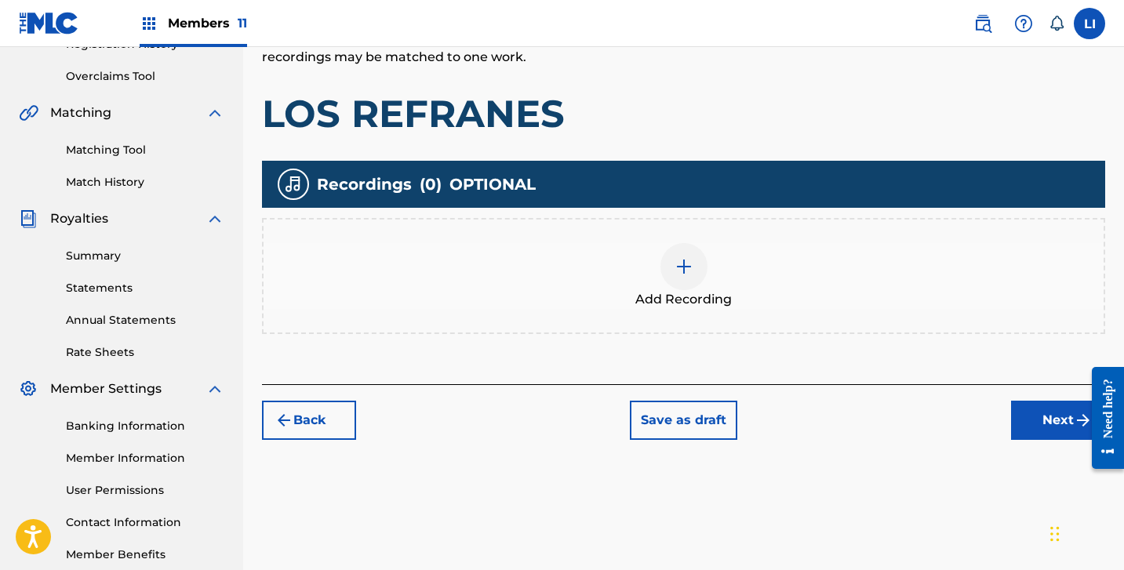
scroll to position [380, 0]
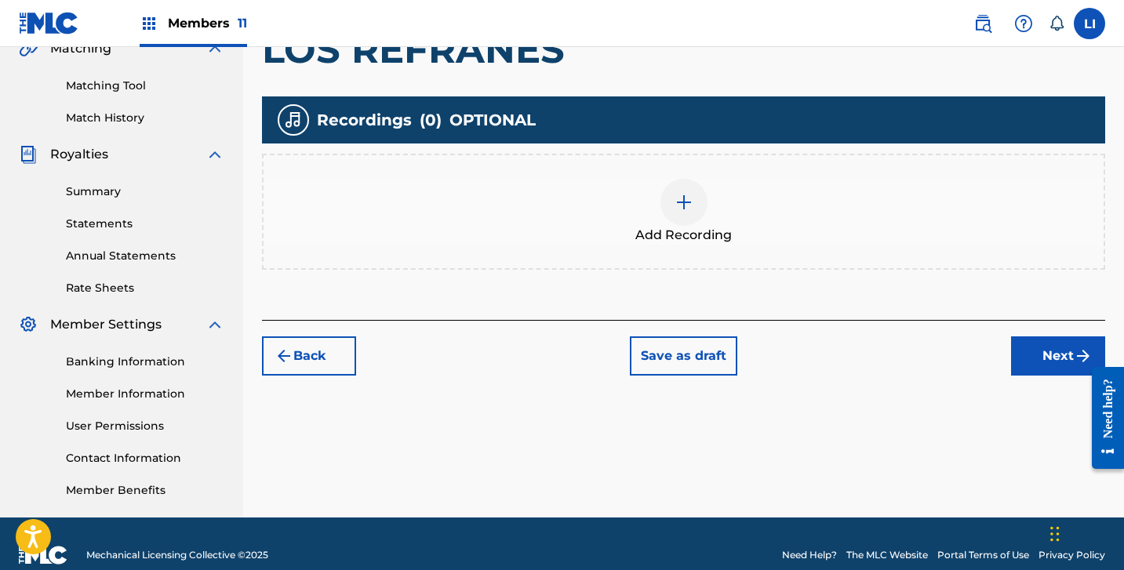
click at [659, 221] on div "Add Recording" at bounding box center [684, 212] width 840 height 66
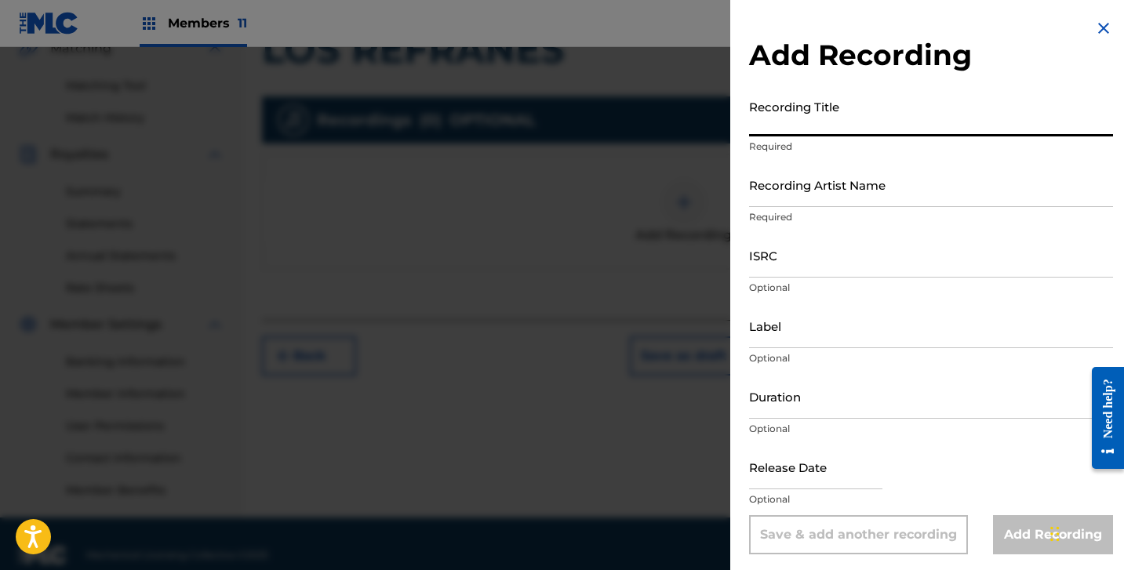
click at [875, 127] on input "Recording Title" at bounding box center [931, 114] width 364 height 45
type input "LOS REFRANES"
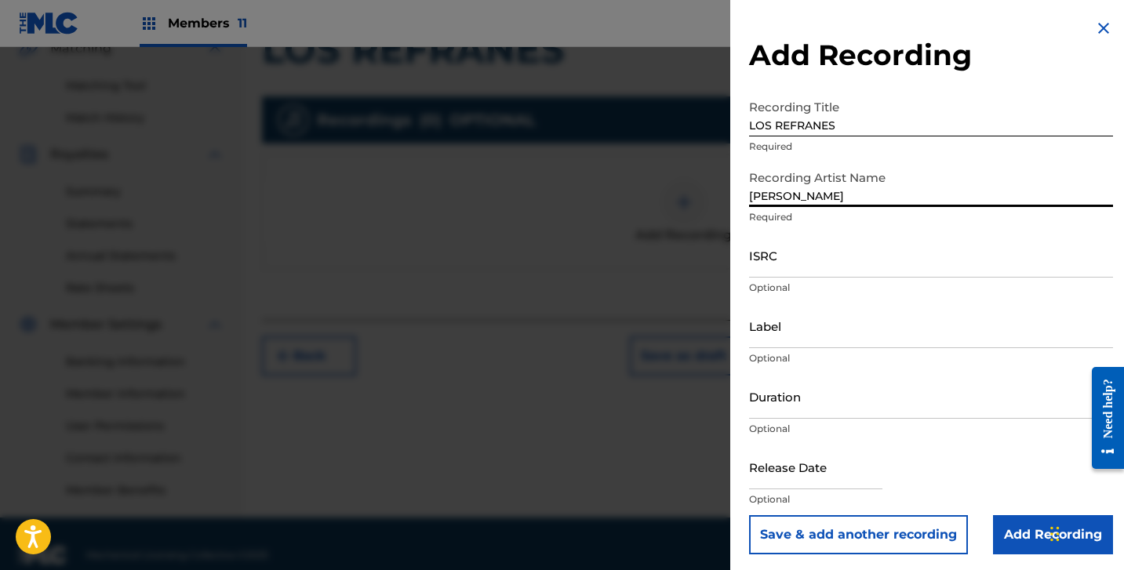
type input "[PERSON_NAME]"
click at [835, 284] on p "Optional" at bounding box center [931, 288] width 364 height 14
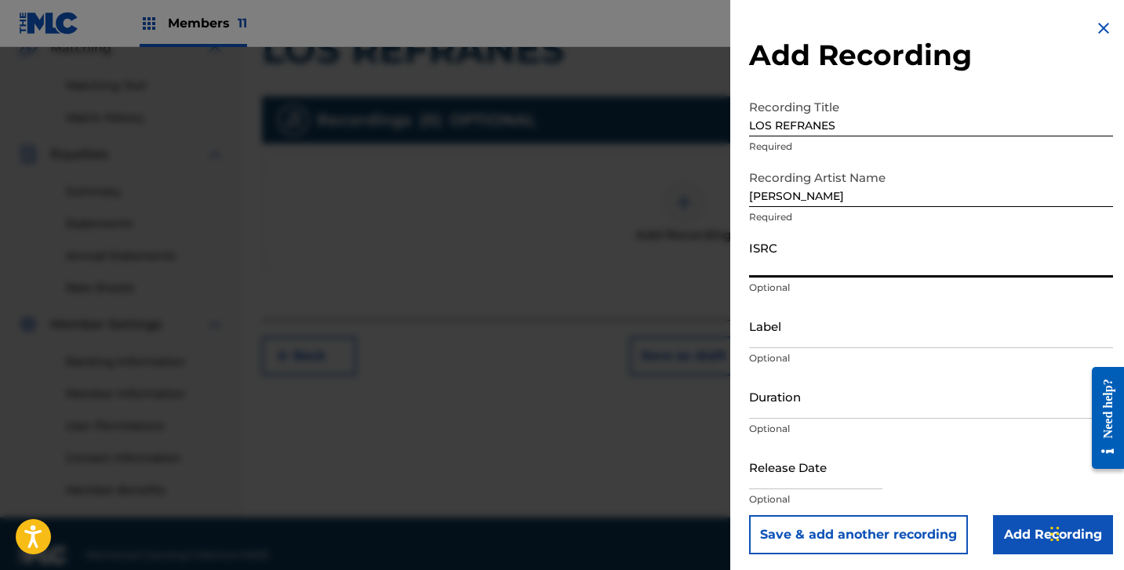
click at [838, 271] on input "ISRC" at bounding box center [931, 255] width 364 height 45
paste input "QZDQH2438004"
type input "QZDQH2438004"
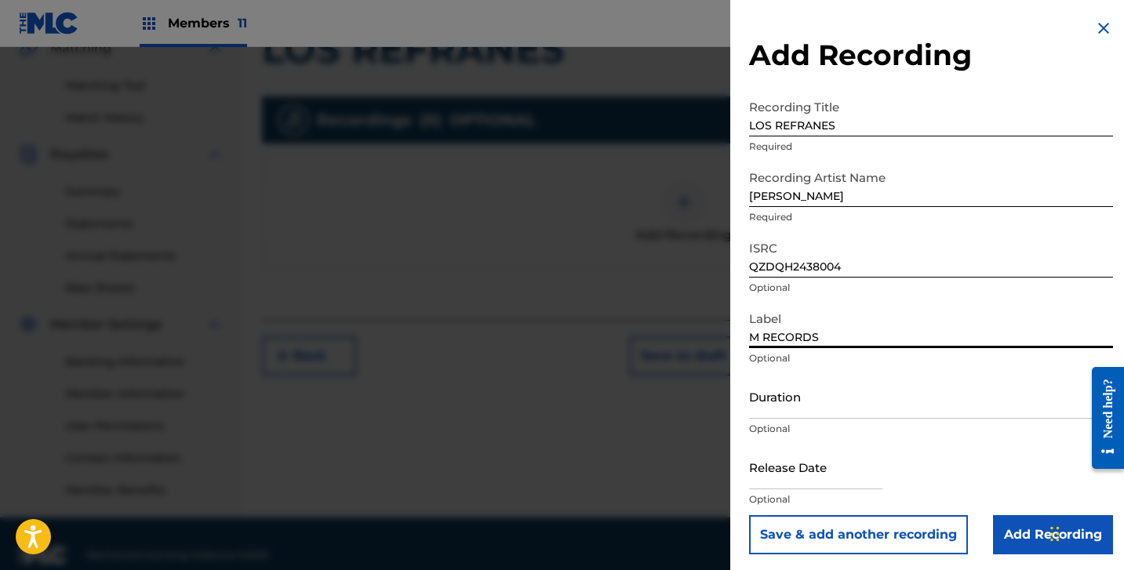
type input "M RECORDS"
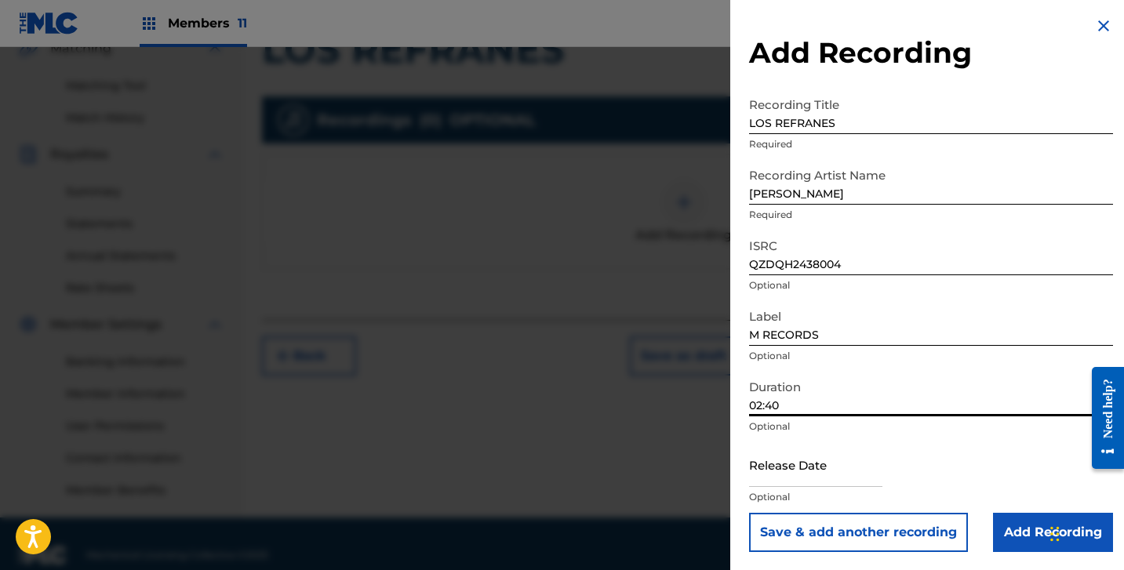
scroll to position [3, 0]
type input "02:40"
drag, startPoint x: 773, startPoint y: 466, endPoint x: 781, endPoint y: 465, distance: 7.9
click at [774, 466] on input "text" at bounding box center [815, 464] width 133 height 45
select select "7"
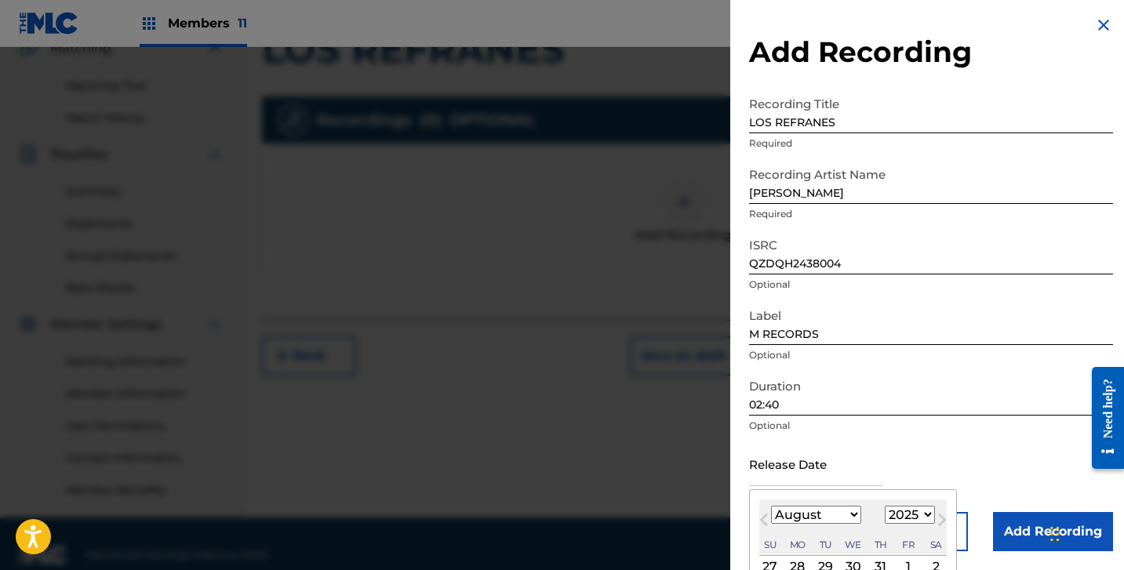
click at [909, 518] on select "1899 1900 1901 1902 1903 1904 1905 1906 1907 1908 1909 1910 1911 1912 1913 1914…" at bounding box center [910, 515] width 50 height 18
select select "2024"
click at [885, 506] on select "1899 1900 1901 1902 1903 1904 1905 1906 1907 1908 1909 1910 1911 1912 1913 1914…" at bounding box center [910, 515] width 50 height 18
click at [817, 514] on select "January February March April May June July August September October November De…" at bounding box center [816, 515] width 90 height 18
select select "11"
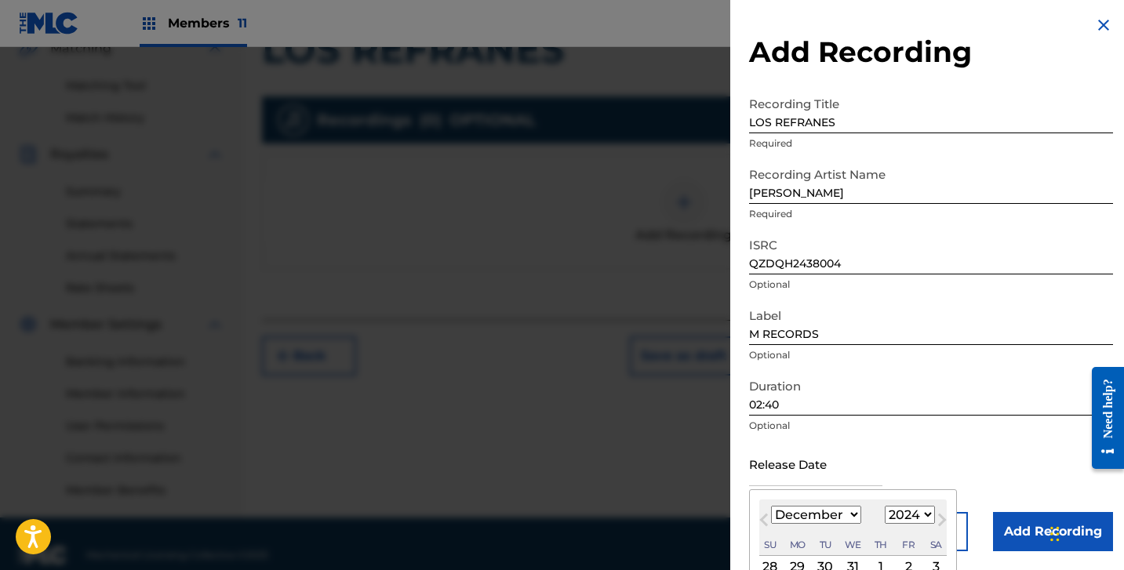
click at [771, 506] on select "January February March April May June July August September October November De…" at bounding box center [816, 515] width 90 height 18
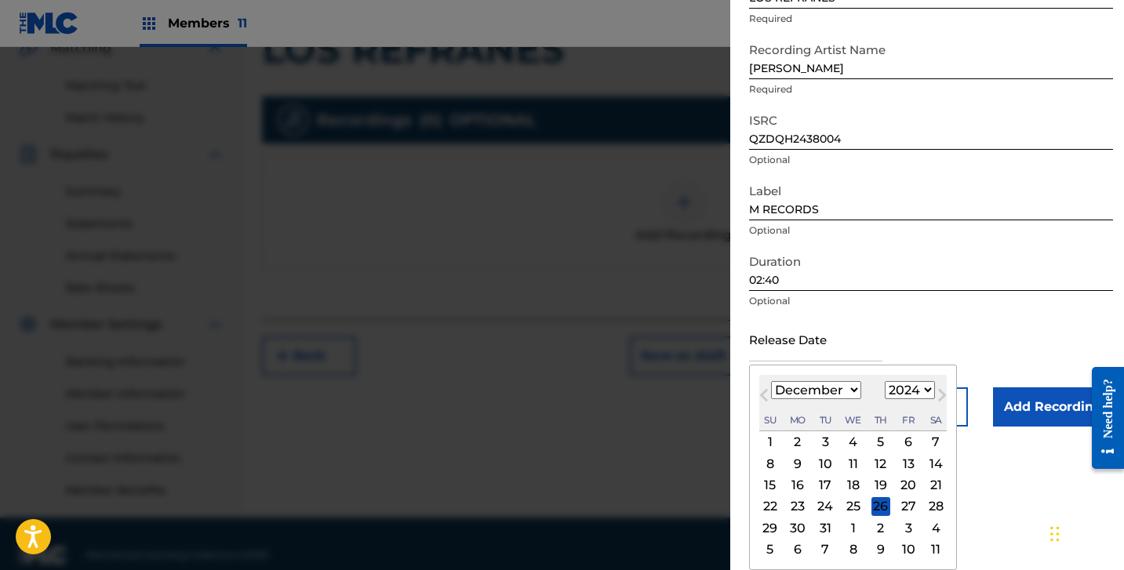
click at [904, 460] on div "13" at bounding box center [908, 463] width 19 height 19
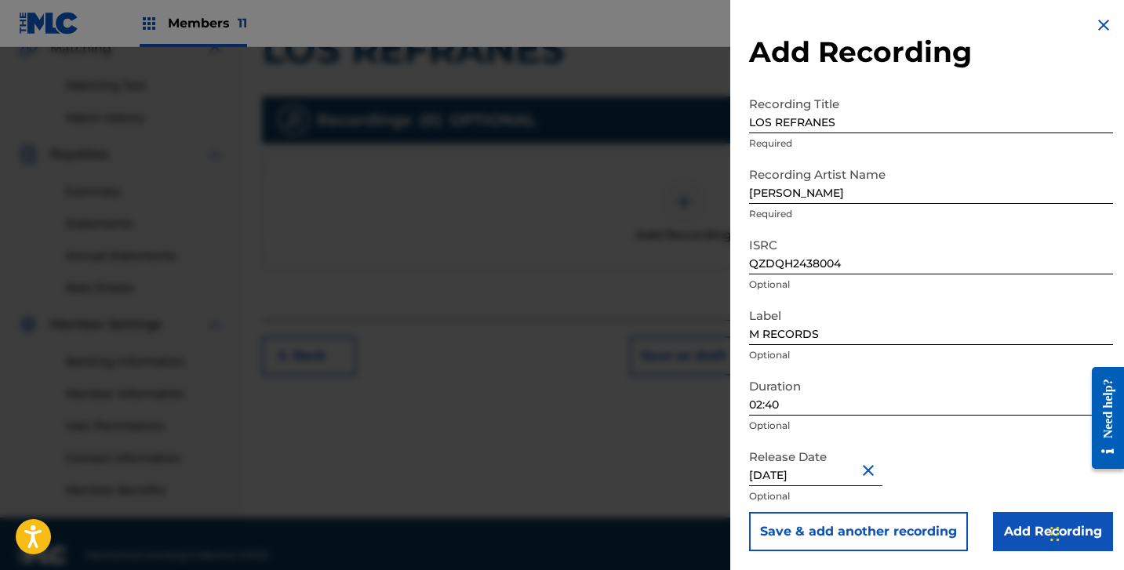
click at [1019, 539] on input "Add Recording" at bounding box center [1053, 531] width 120 height 39
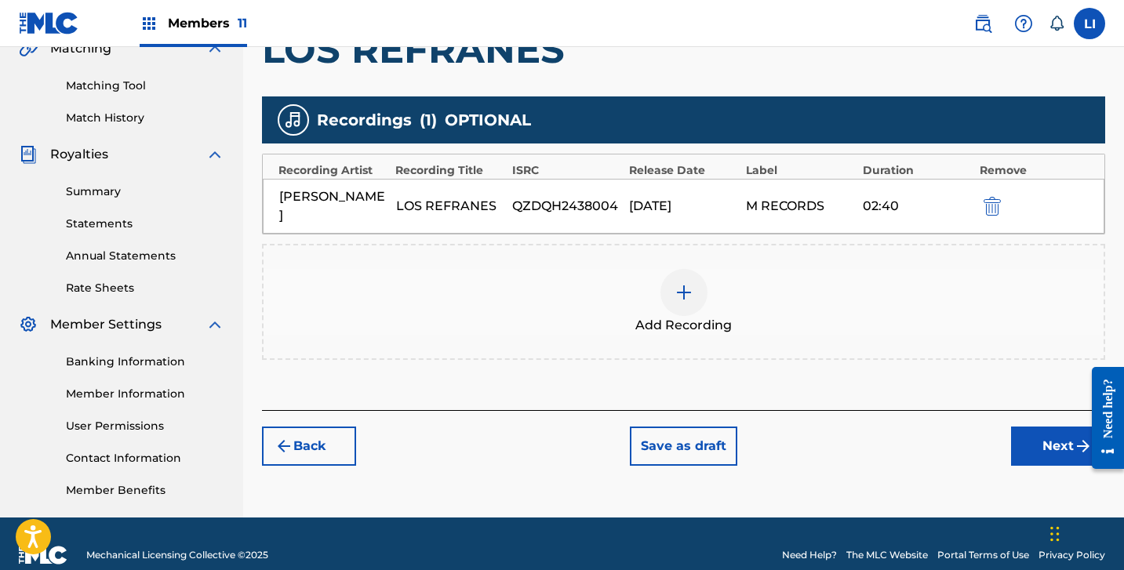
click at [1035, 435] on button "Next" at bounding box center [1058, 446] width 94 height 39
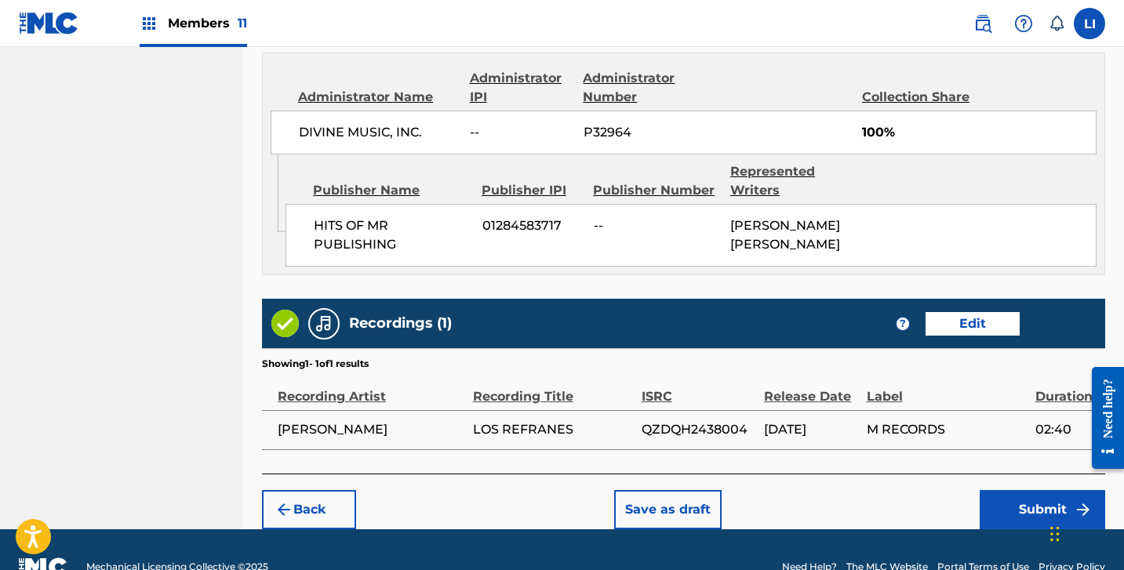
scroll to position [877, 0]
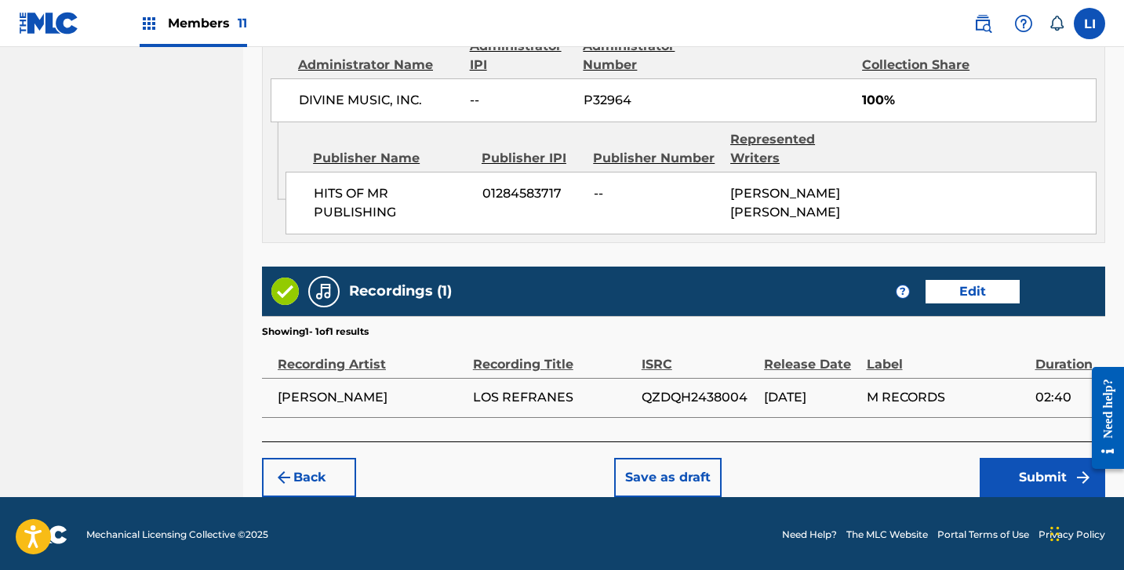
click at [1009, 483] on button "Submit" at bounding box center [1043, 477] width 126 height 39
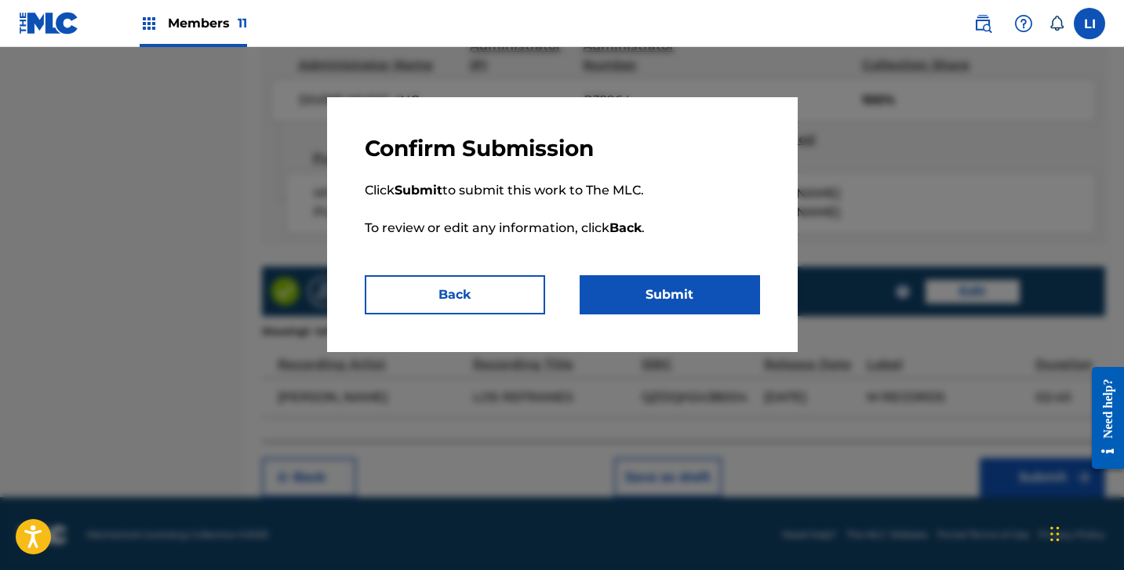
click at [644, 274] on p "Click Submit to submit this work to The MLC. To review or edit any information,…" at bounding box center [562, 218] width 395 height 113
click at [639, 295] on button "Submit" at bounding box center [670, 294] width 180 height 39
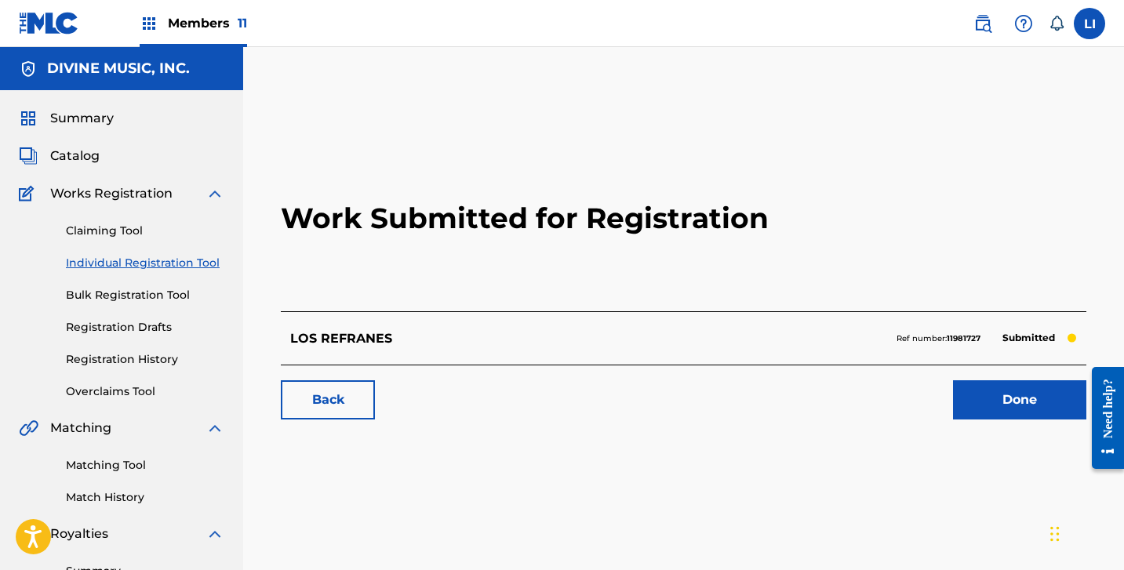
click at [986, 394] on link "Done" at bounding box center [1019, 399] width 133 height 39
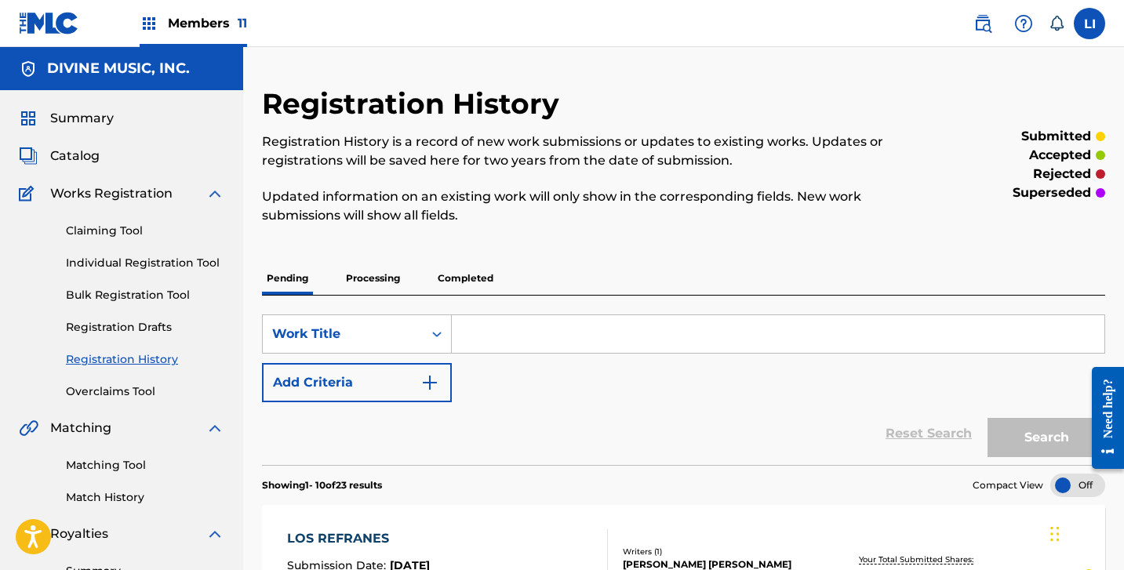
click at [159, 267] on link "Individual Registration Tool" at bounding box center [145, 263] width 158 height 16
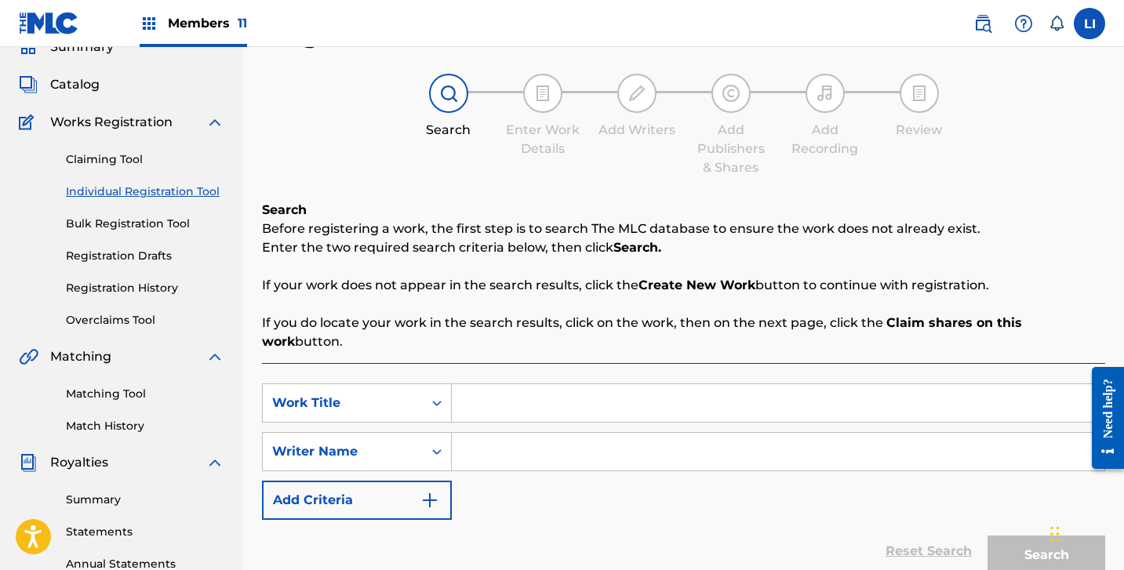
scroll to position [277, 0]
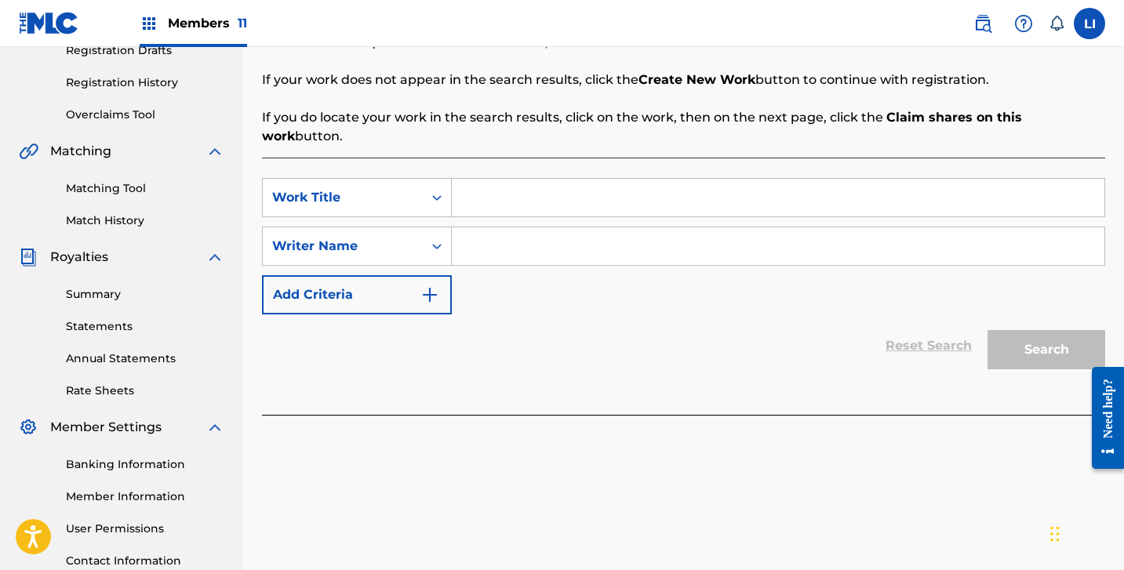
click at [495, 180] on input "Search Form" at bounding box center [778, 198] width 653 height 38
paste input "MUJER FALSA"
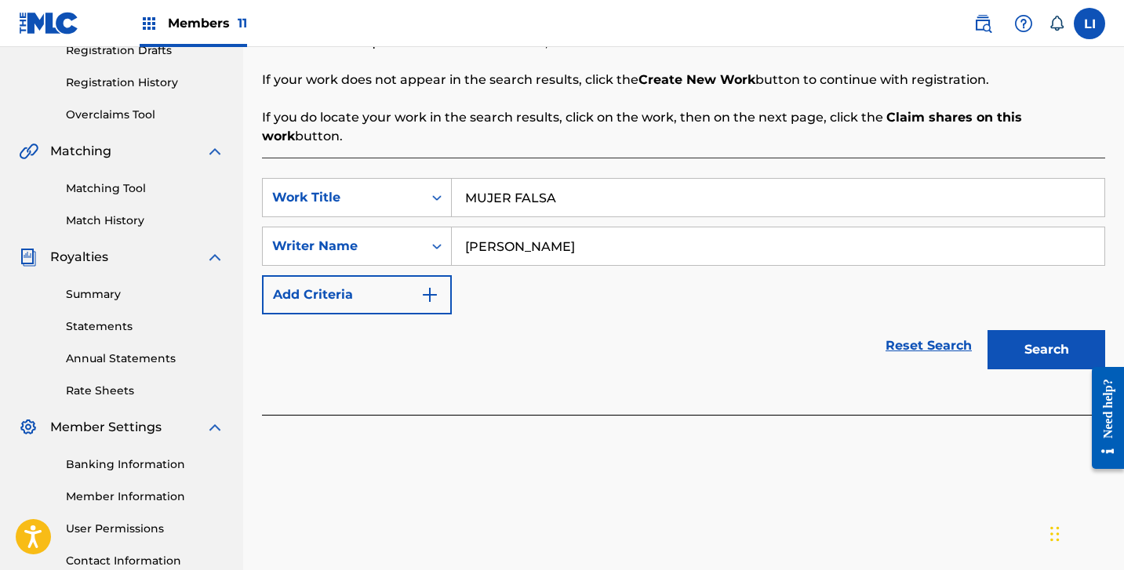
click at [988, 330] on button "Search" at bounding box center [1047, 349] width 118 height 39
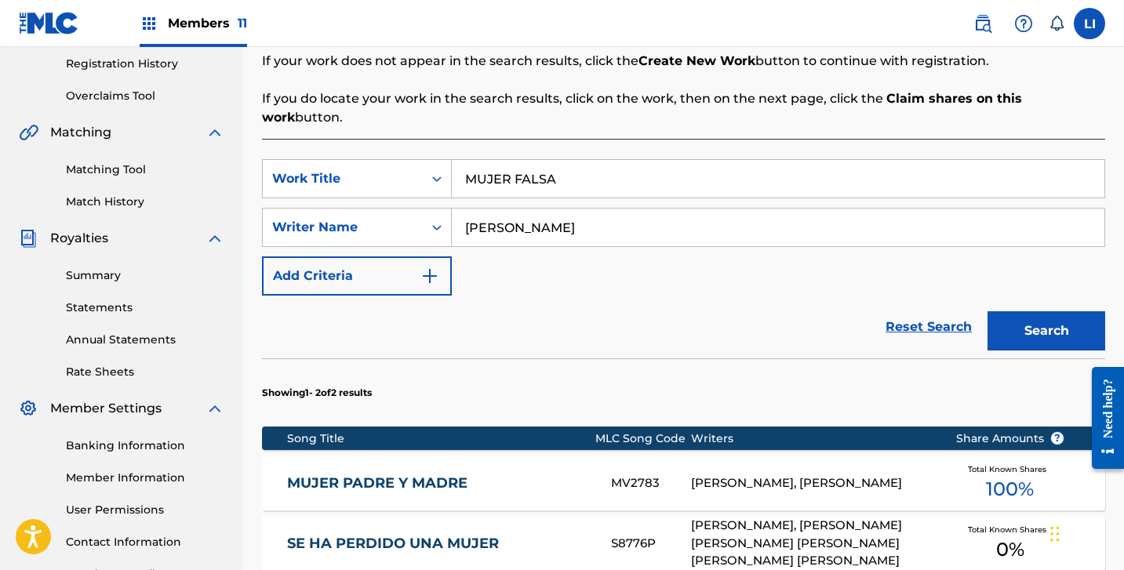
scroll to position [401, 0]
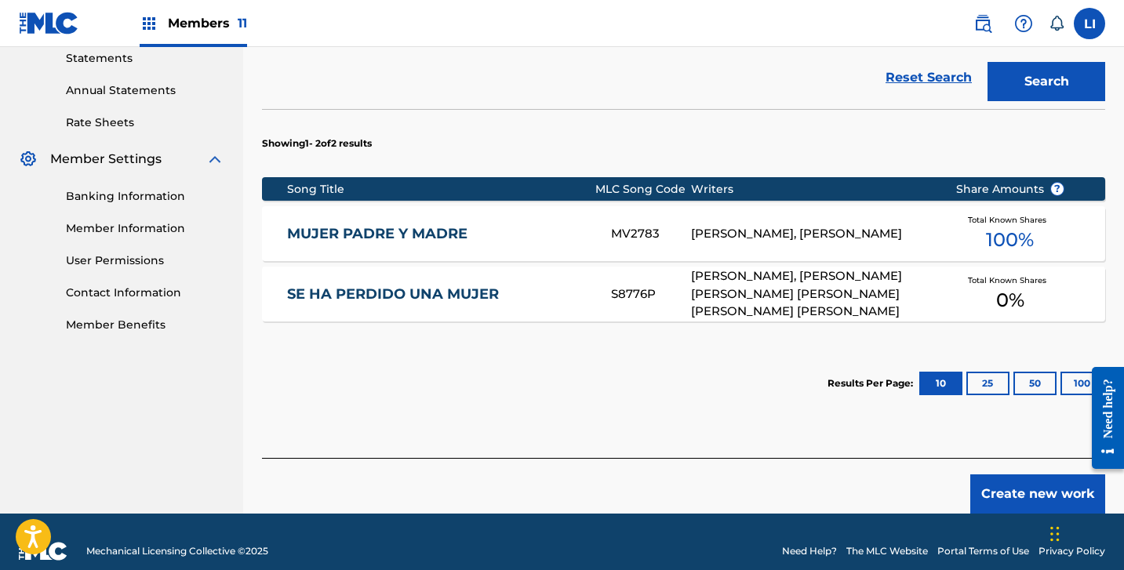
click at [1006, 483] on button "Create new work" at bounding box center [1037, 494] width 135 height 39
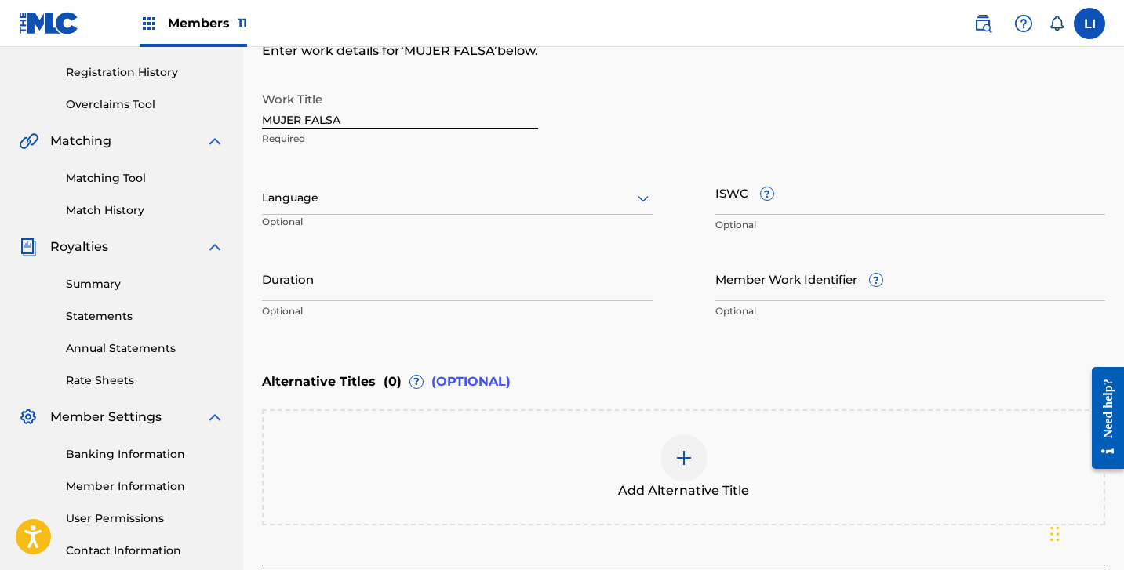
scroll to position [369, 0]
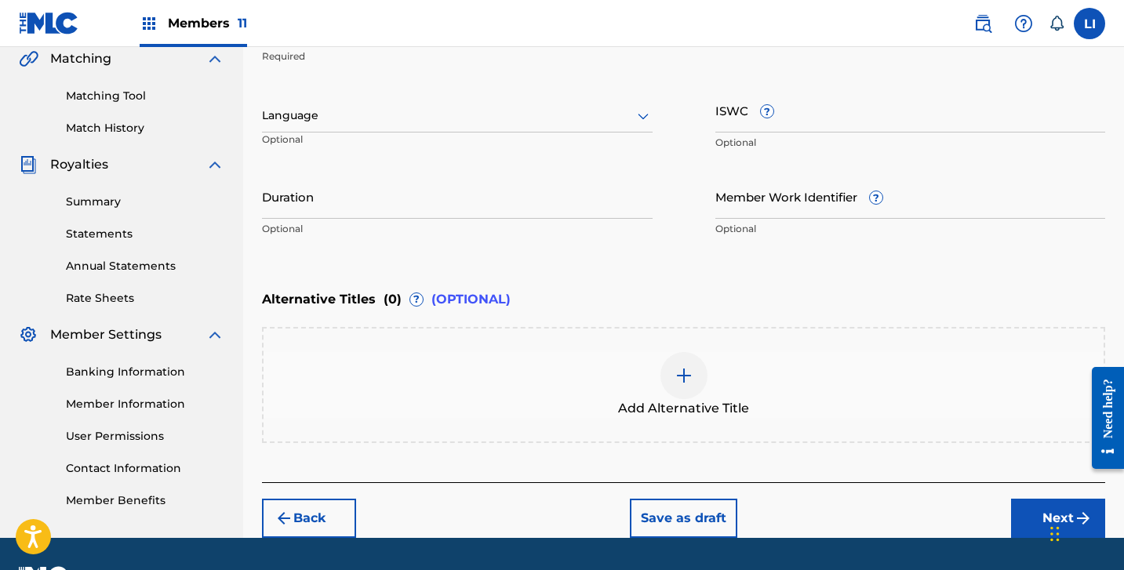
click at [322, 128] on div "Language" at bounding box center [457, 116] width 391 height 33
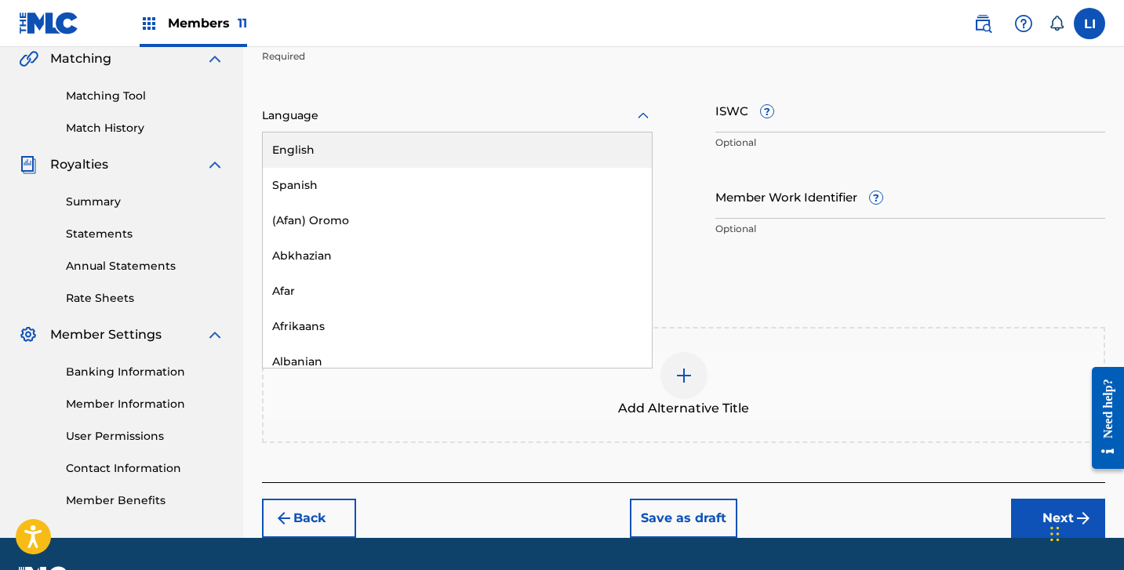
click at [315, 159] on div "English" at bounding box center [457, 150] width 389 height 35
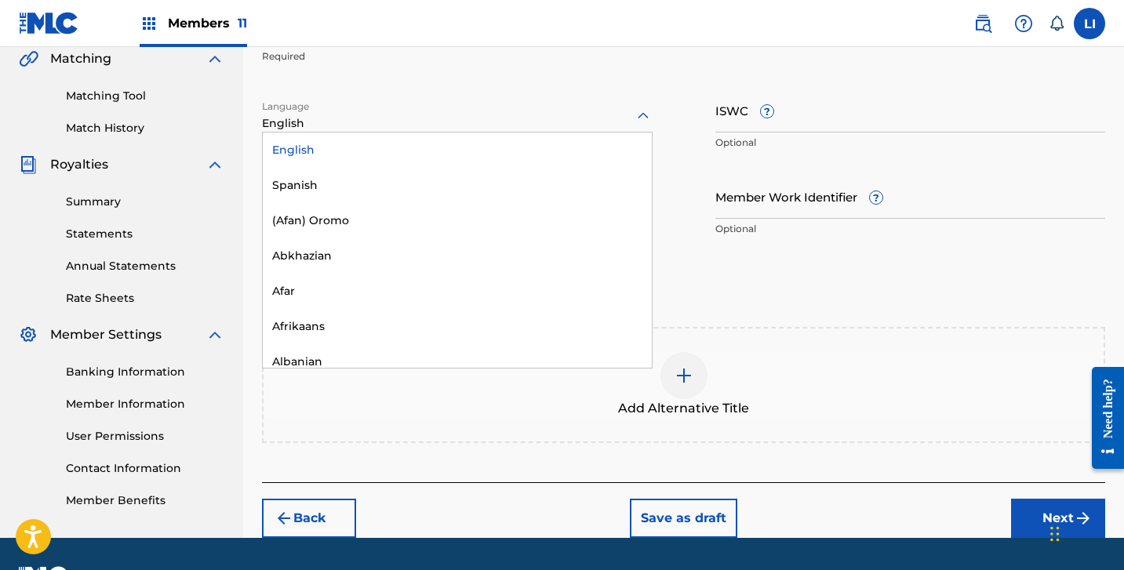
click at [315, 114] on div at bounding box center [457, 116] width 391 height 20
click at [300, 192] on div "Spanish" at bounding box center [457, 185] width 389 height 35
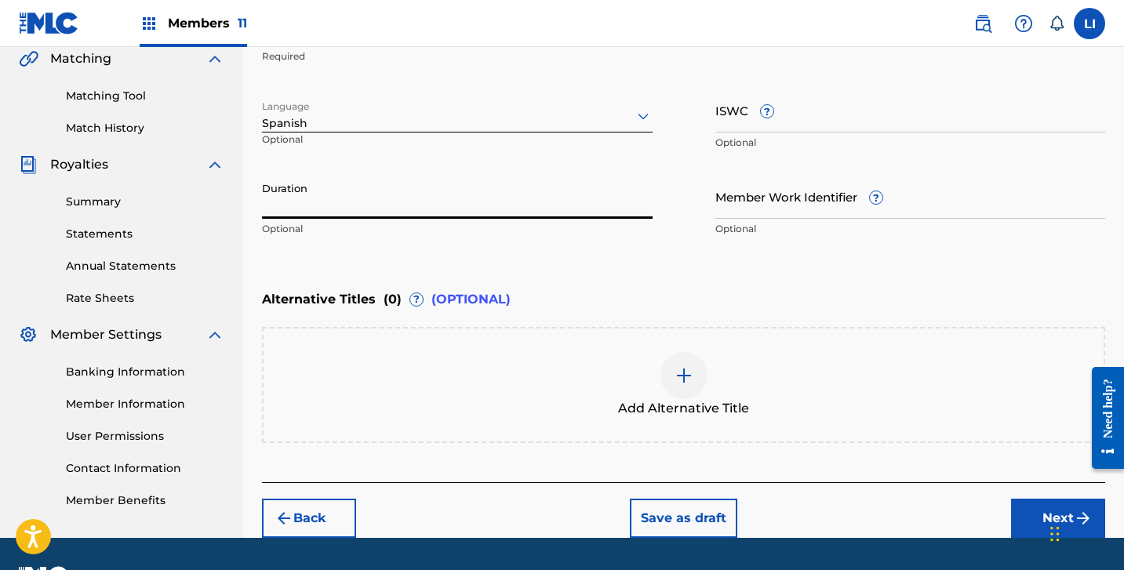
click at [300, 192] on input "Duration" at bounding box center [457, 196] width 391 height 45
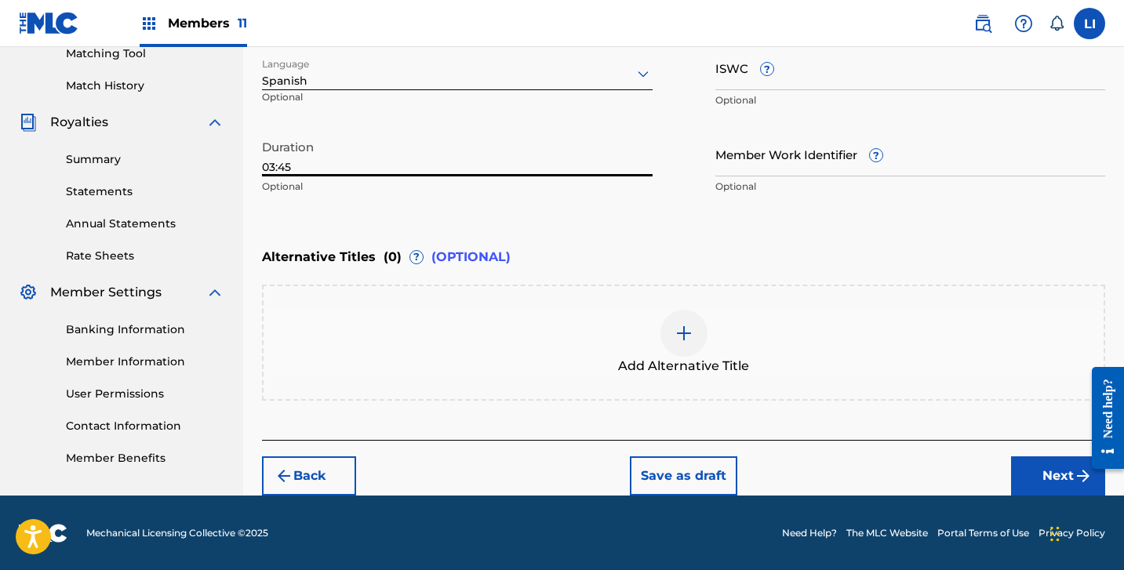
click at [1044, 471] on button "Next" at bounding box center [1058, 476] width 94 height 39
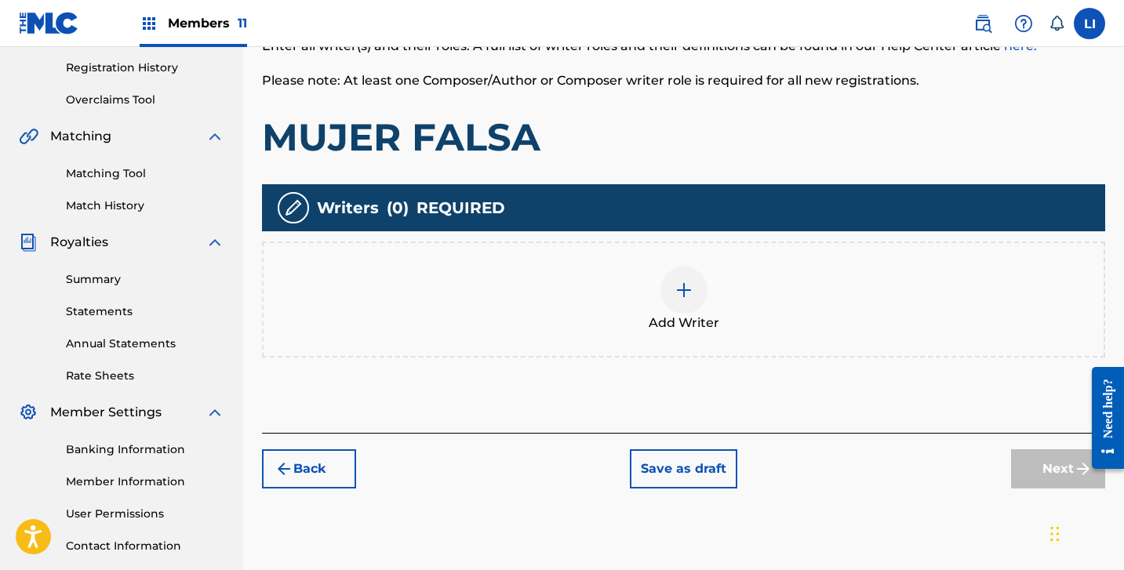
scroll to position [402, 0]
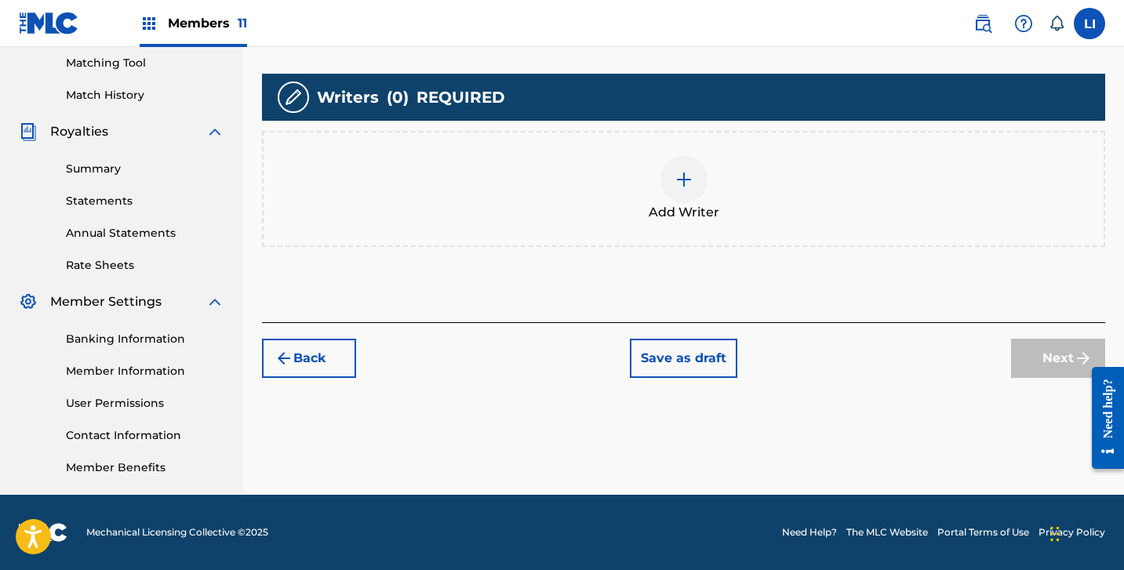
click at [646, 212] on div "Add Writer" at bounding box center [684, 189] width 840 height 66
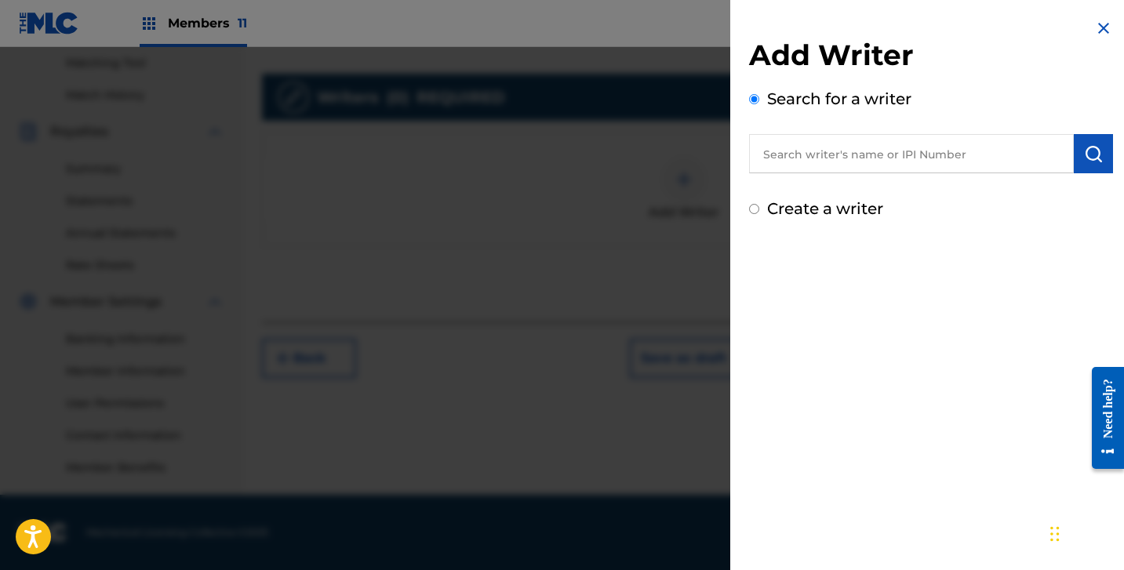
click at [921, 174] on div "Add Writer Search for a writer Create a writer" at bounding box center [931, 129] width 364 height 183
drag, startPoint x: 850, startPoint y: 201, endPoint x: 850, endPoint y: 211, distance: 10.2
click at [850, 202] on label "Create a writer" at bounding box center [825, 208] width 116 height 19
click at [759, 204] on input "Create a writer" at bounding box center [754, 209] width 10 height 10
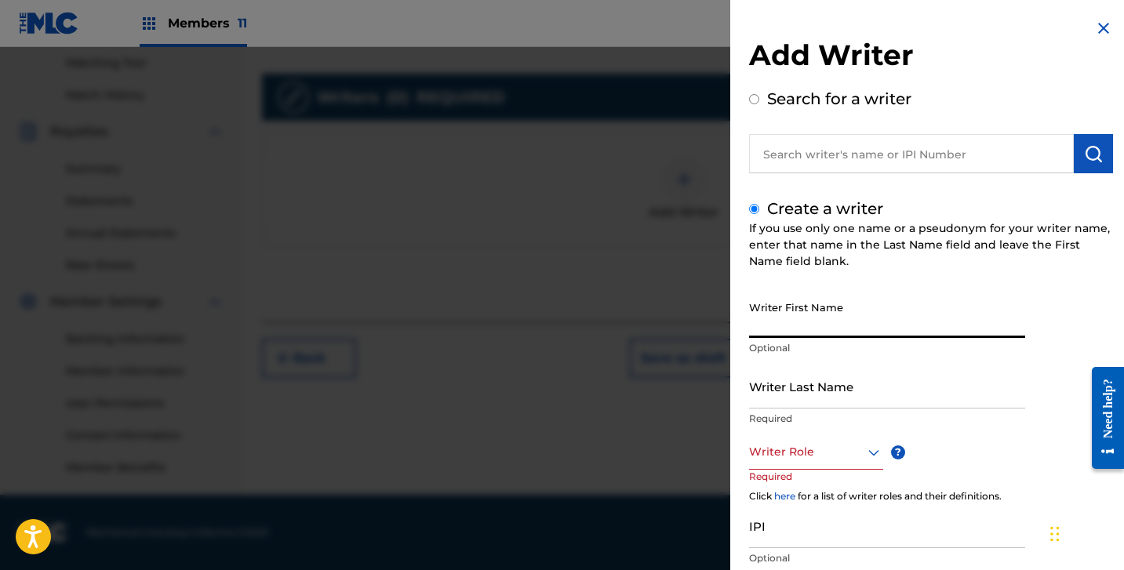
drag, startPoint x: 842, startPoint y: 297, endPoint x: 840, endPoint y: 308, distance: 11.2
click at [841, 304] on input "Writer First Name" at bounding box center [887, 315] width 276 height 45
paste input "[PERSON_NAME] [PERSON_NAME]"
click at [815, 331] on input "[PERSON_NAME] [PERSON_NAME]" at bounding box center [887, 315] width 276 height 45
drag, startPoint x: 812, startPoint y: 329, endPoint x: 923, endPoint y: 348, distance: 112.1
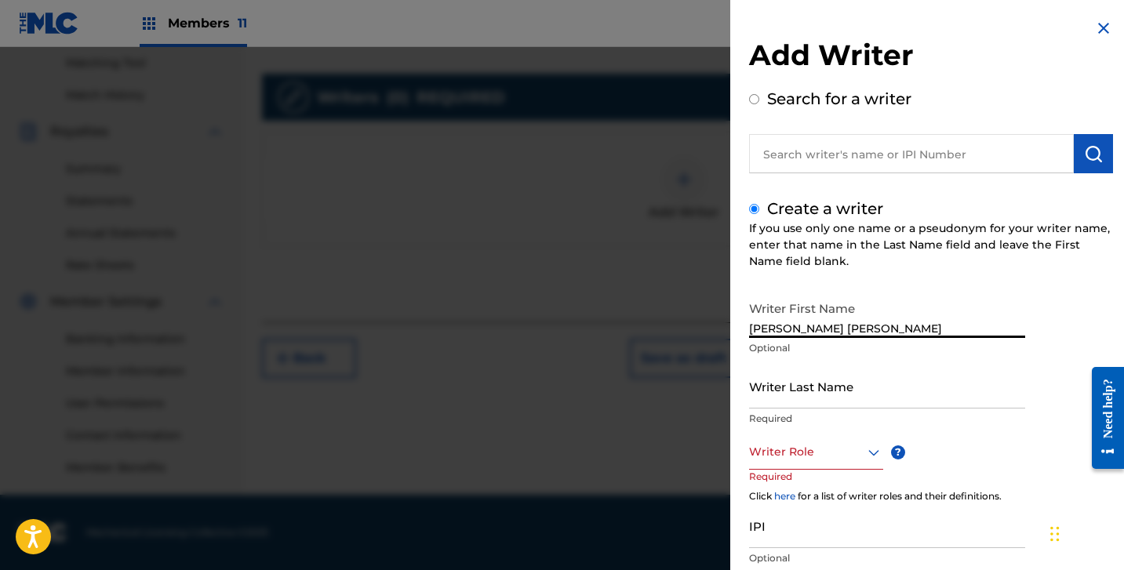
click at [927, 337] on input "[PERSON_NAME] [PERSON_NAME]" at bounding box center [887, 315] width 276 height 45
click at [869, 382] on input "Writer Last Name" at bounding box center [887, 386] width 276 height 45
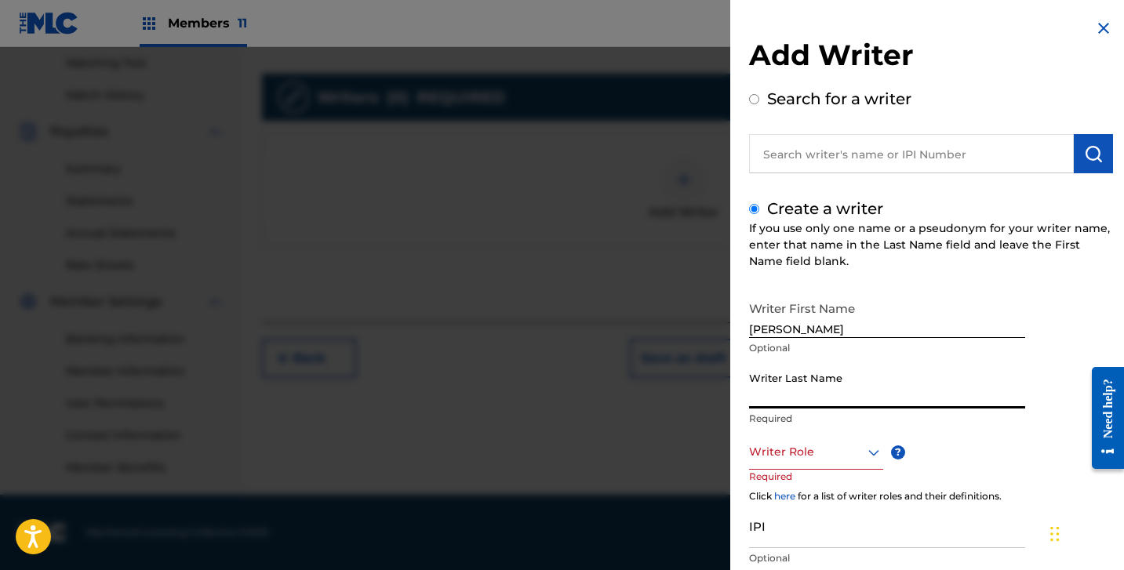
paste input "[PERSON_NAME]"
click at [759, 453] on div at bounding box center [816, 452] width 134 height 20
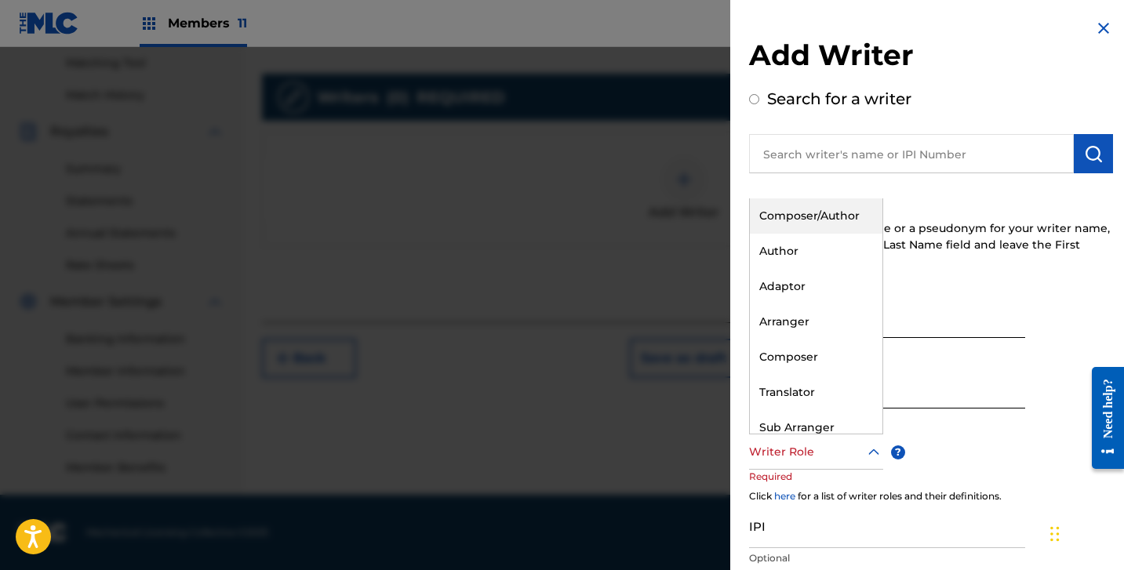
click at [808, 213] on div "Composer/Author" at bounding box center [816, 215] width 133 height 35
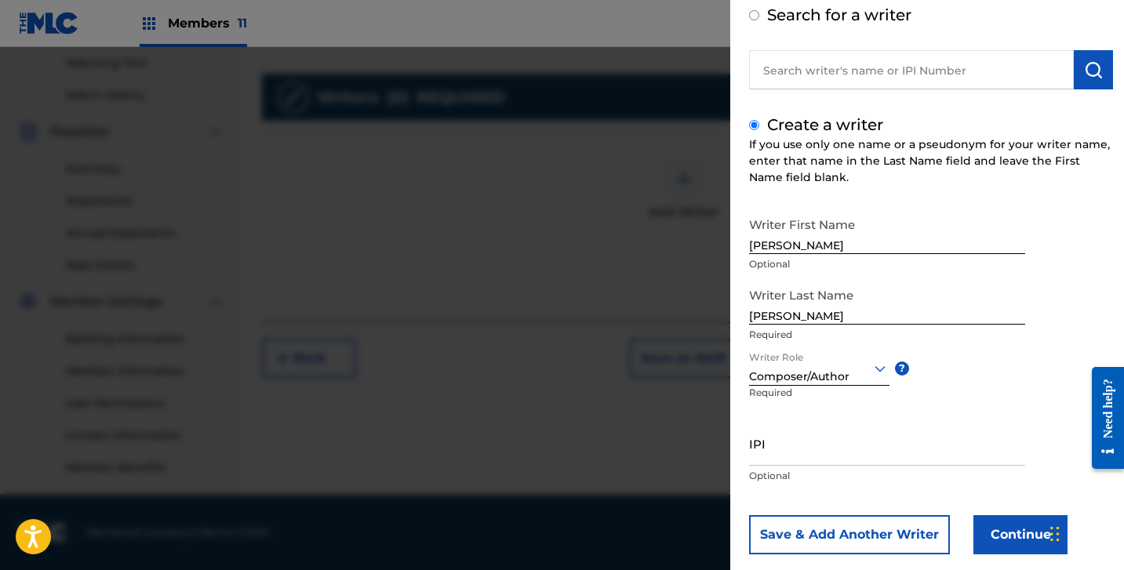
scroll to position [111, 0]
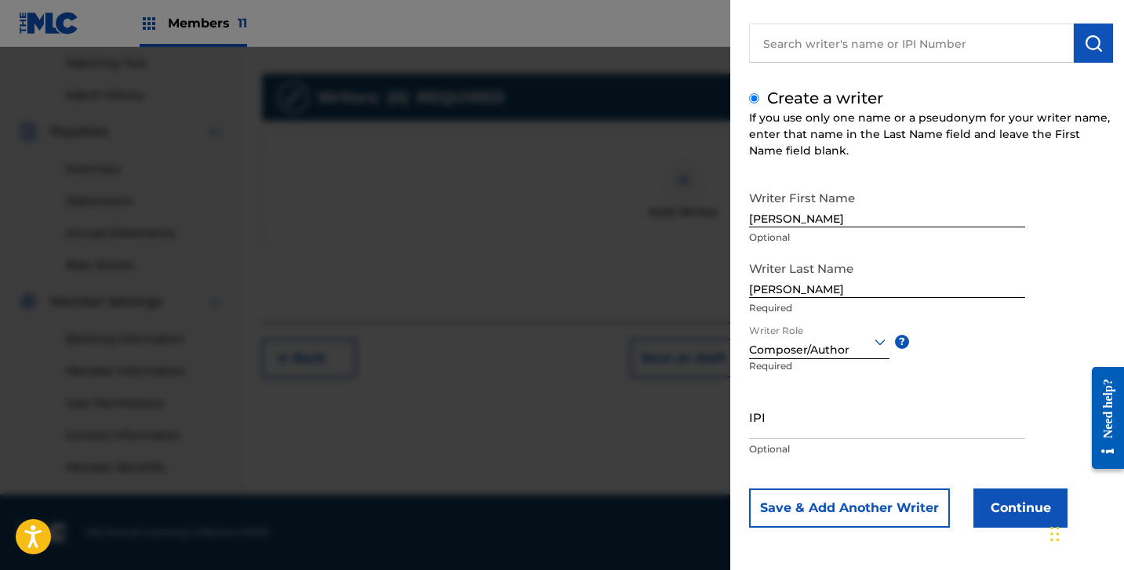
click at [831, 422] on input "IPI" at bounding box center [887, 417] width 276 height 45
paste input "1306492463"
click at [1004, 500] on button "Continue" at bounding box center [1020, 508] width 94 height 39
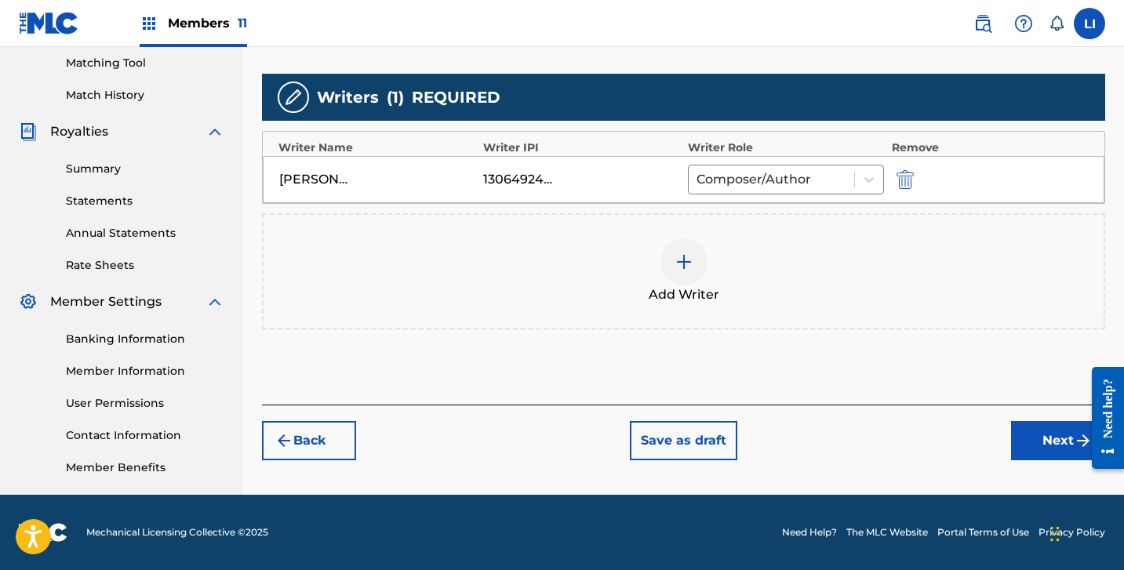
click at [1043, 444] on button "Next" at bounding box center [1058, 440] width 94 height 39
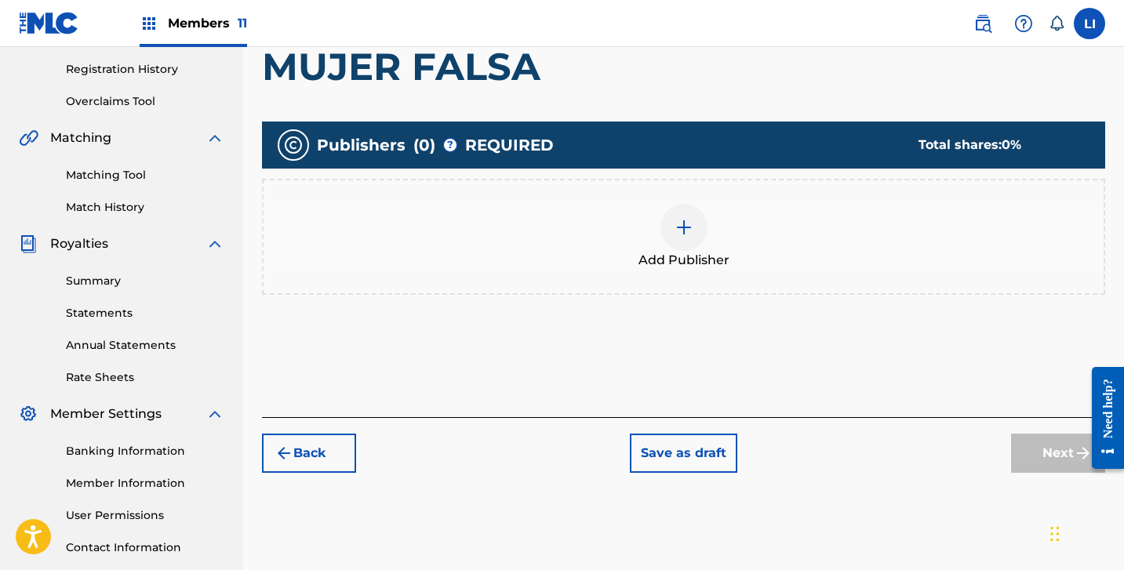
scroll to position [304, 0]
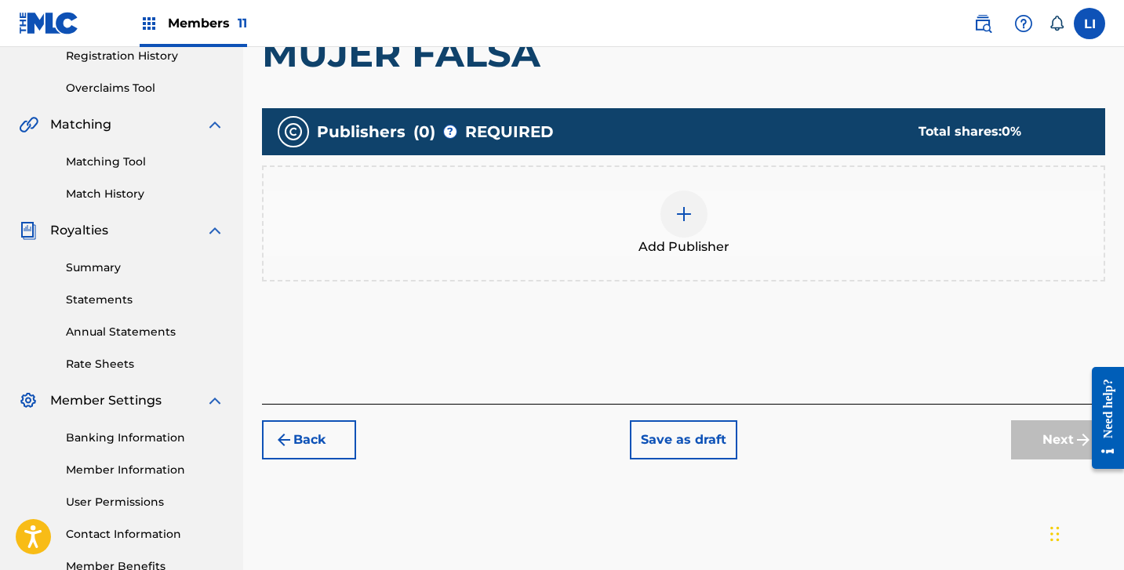
click at [671, 230] on div at bounding box center [684, 214] width 47 height 47
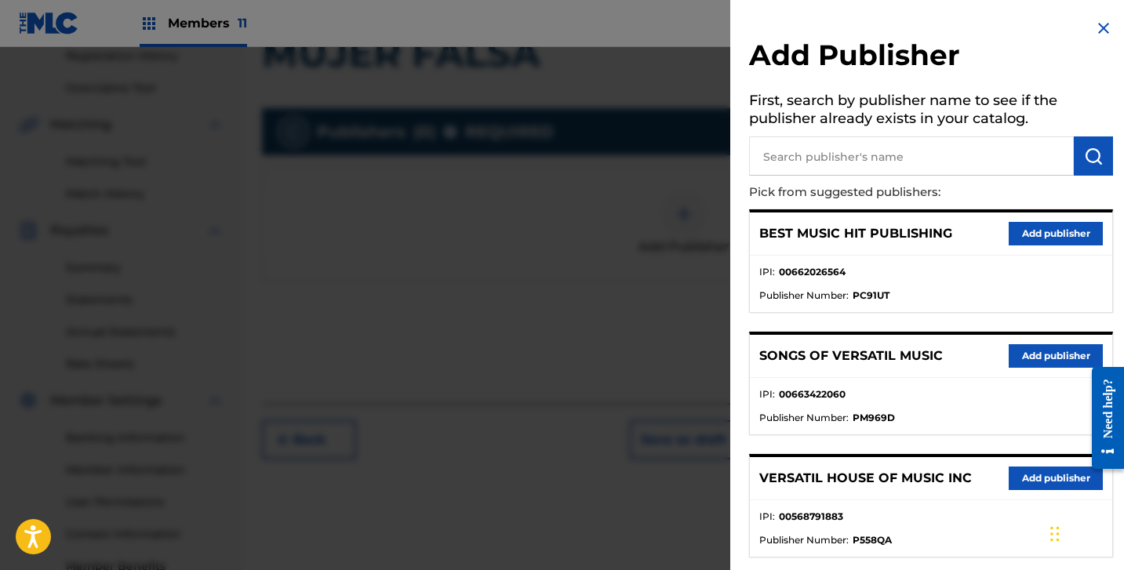
click at [868, 169] on input "text" at bounding box center [911, 155] width 325 height 39
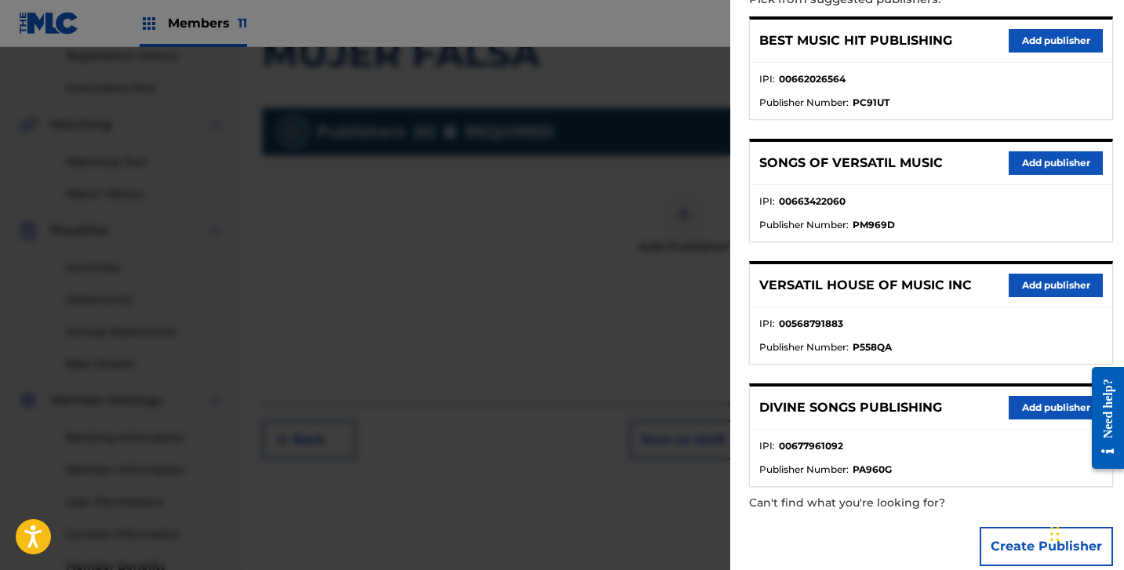
scroll to position [215, 0]
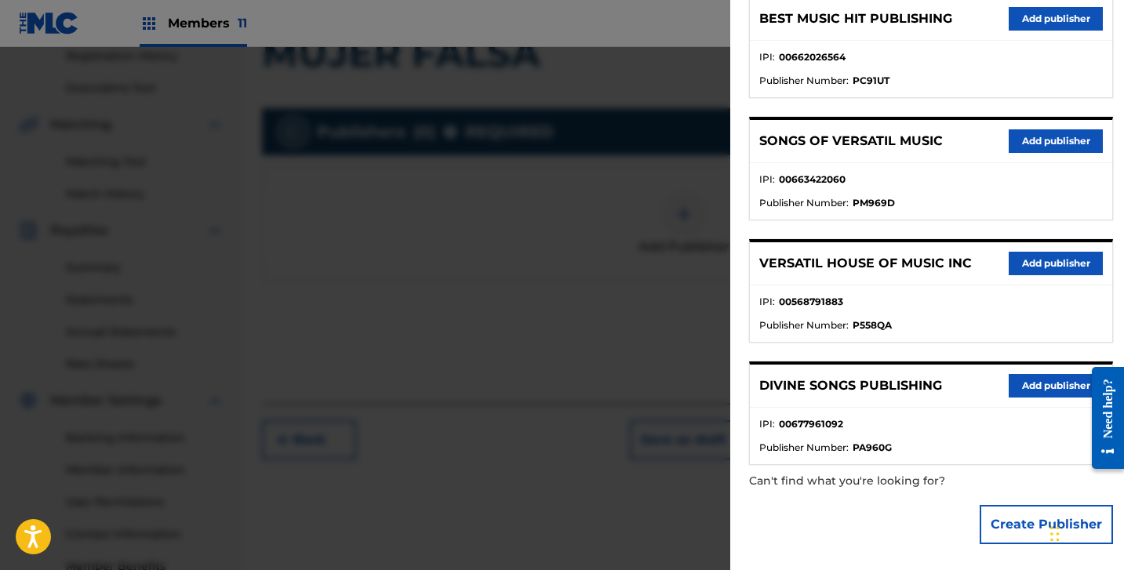
click at [995, 509] on button "Create Publisher" at bounding box center [1046, 524] width 133 height 39
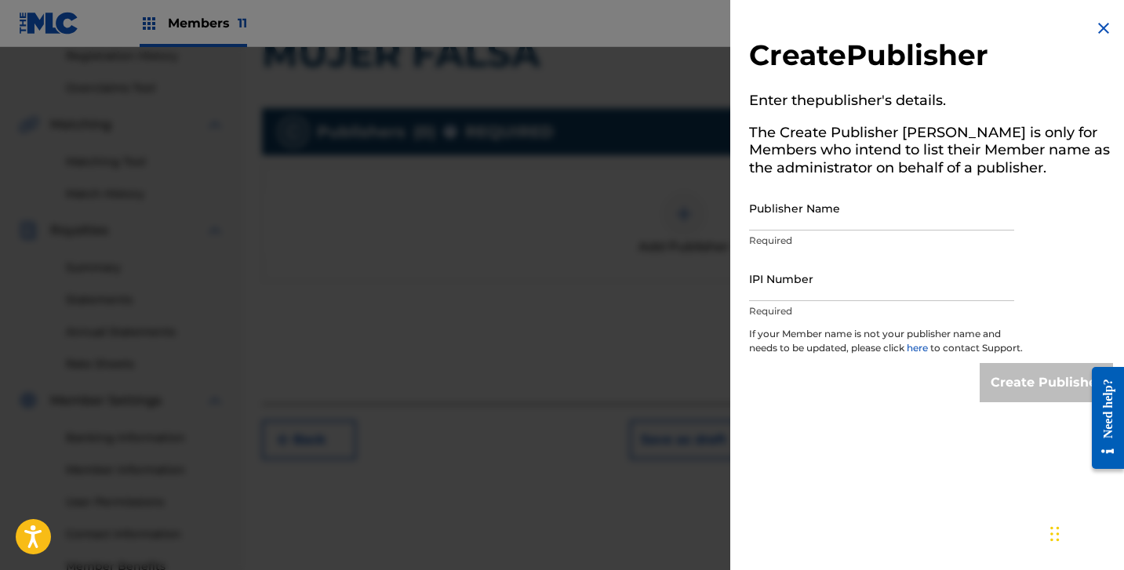
scroll to position [0, 0]
click at [890, 205] on input "Publisher Name" at bounding box center [881, 208] width 265 height 45
paste input "HITS OF MR PUBLISHING"
click at [835, 294] on input "IPI Number" at bounding box center [881, 279] width 265 height 45
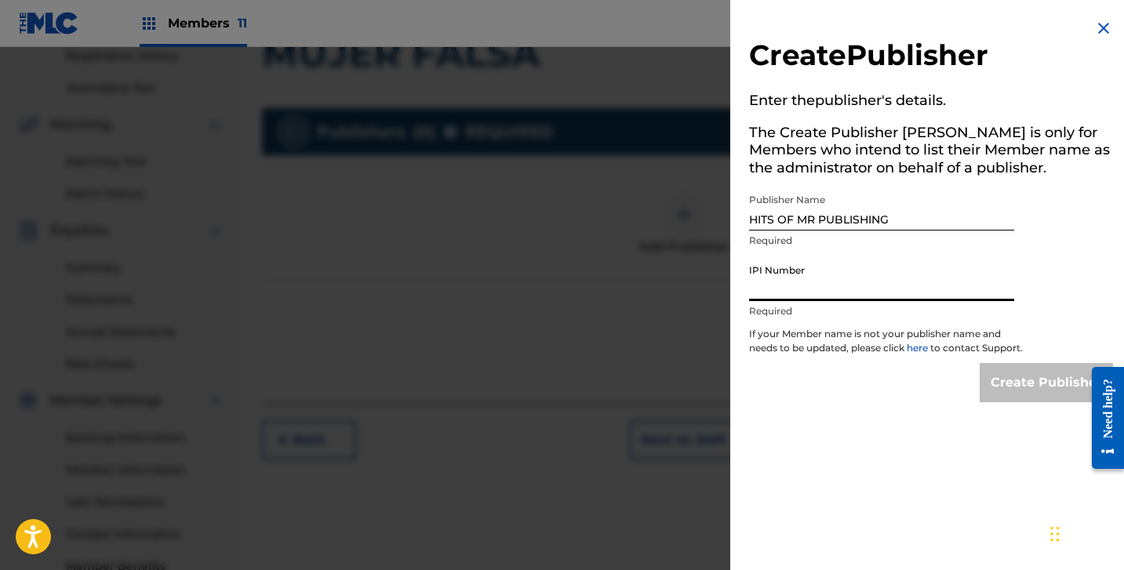
paste input "1284583717"
click at [1035, 402] on input "Create Publisher" at bounding box center [1046, 382] width 133 height 39
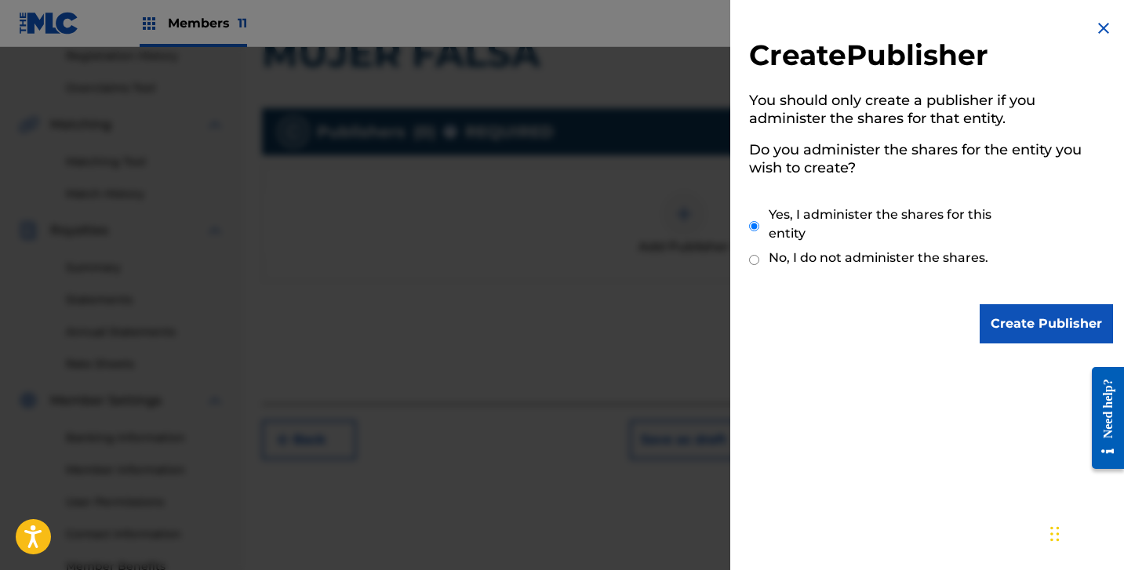
click at [1050, 340] on input "Create Publisher" at bounding box center [1046, 323] width 133 height 39
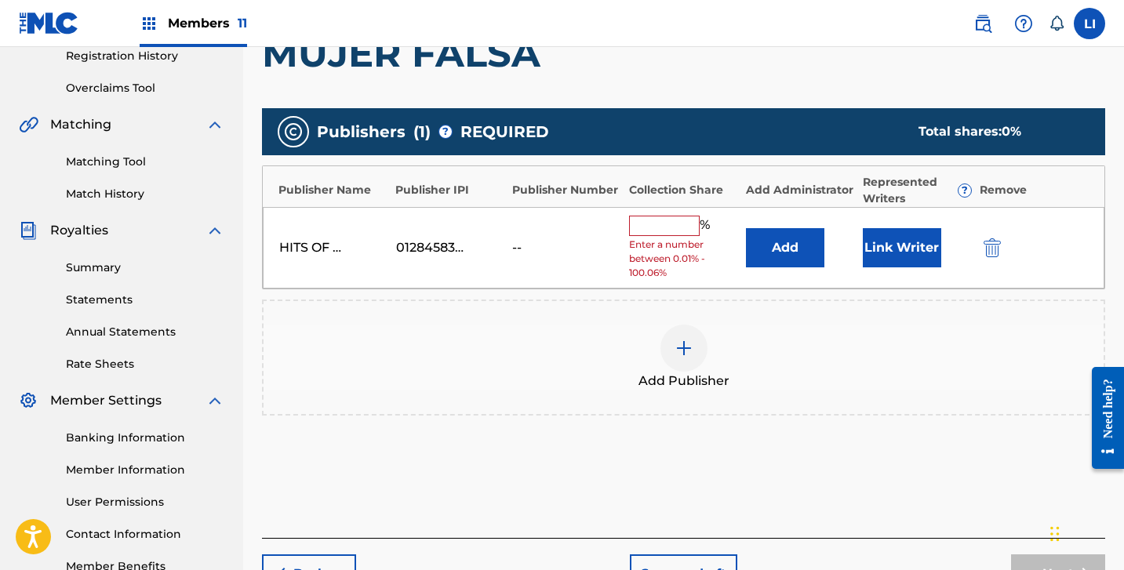
click at [808, 246] on button "Add" at bounding box center [785, 247] width 78 height 39
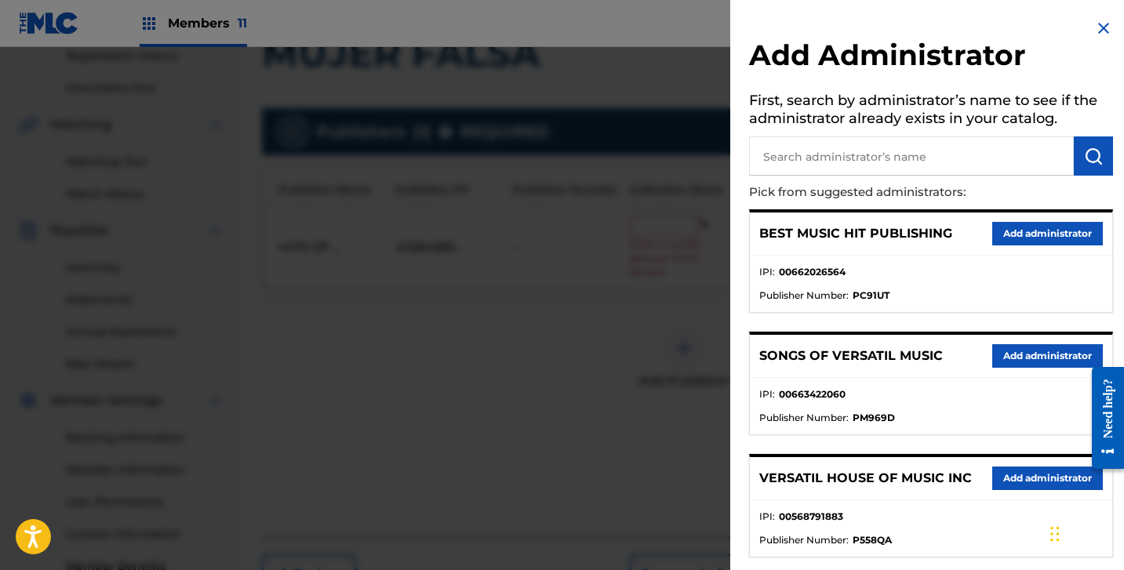
click at [829, 158] on input "text" at bounding box center [911, 155] width 325 height 39
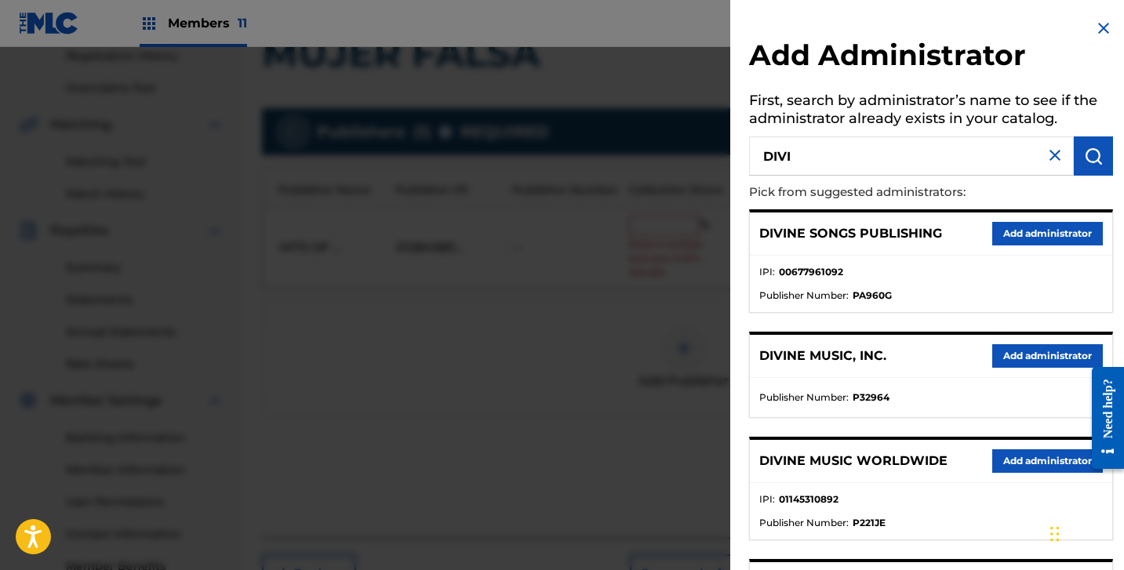
click at [1003, 353] on button "Add administrator" at bounding box center [1047, 356] width 111 height 24
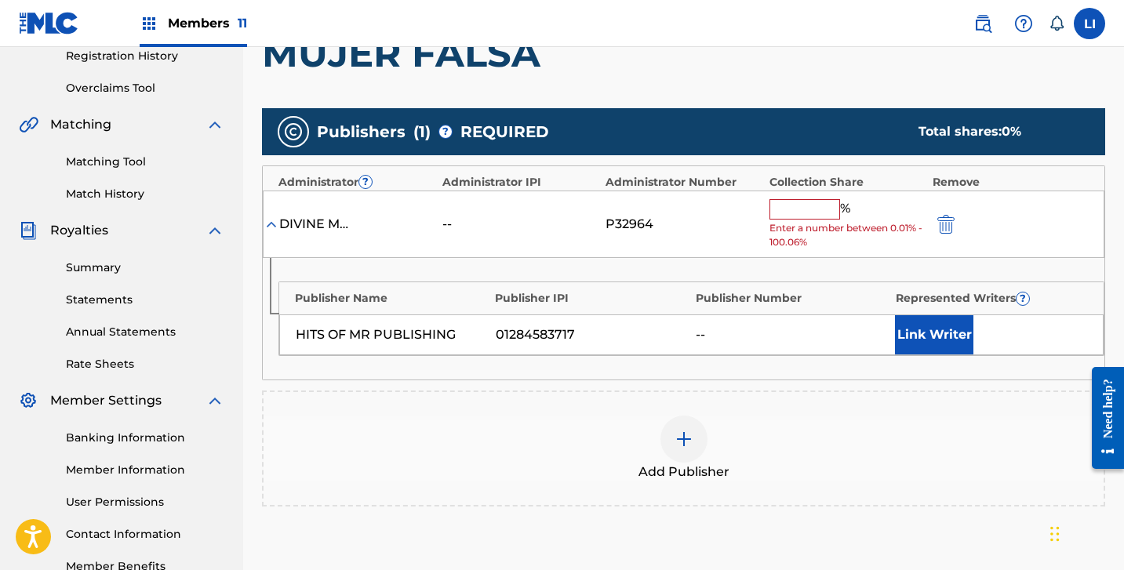
click at [801, 208] on input "text" at bounding box center [805, 209] width 71 height 20
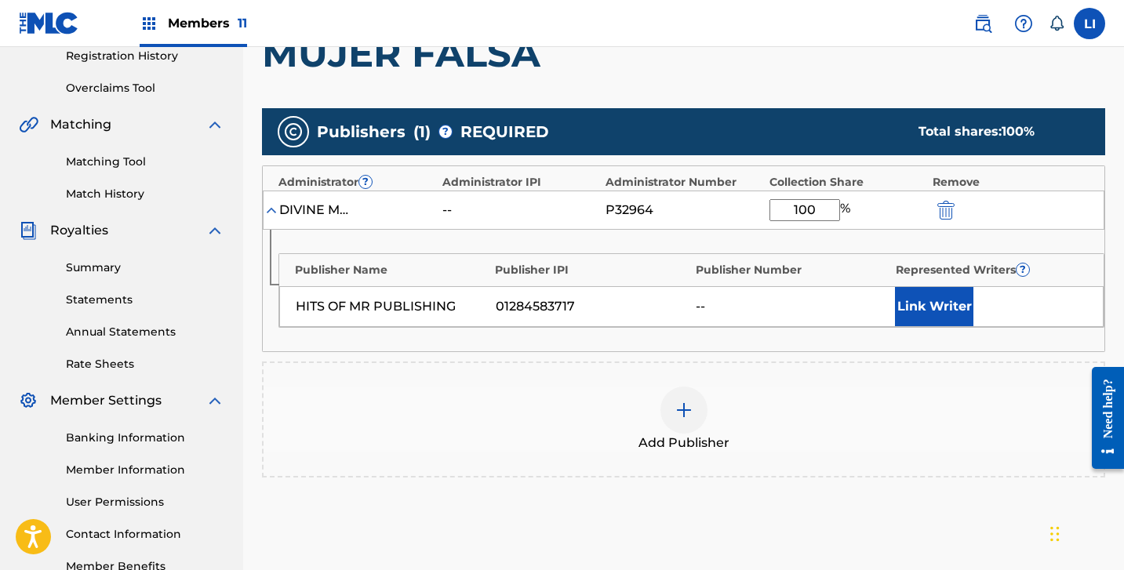
click at [911, 309] on button "Link Writer" at bounding box center [934, 306] width 78 height 39
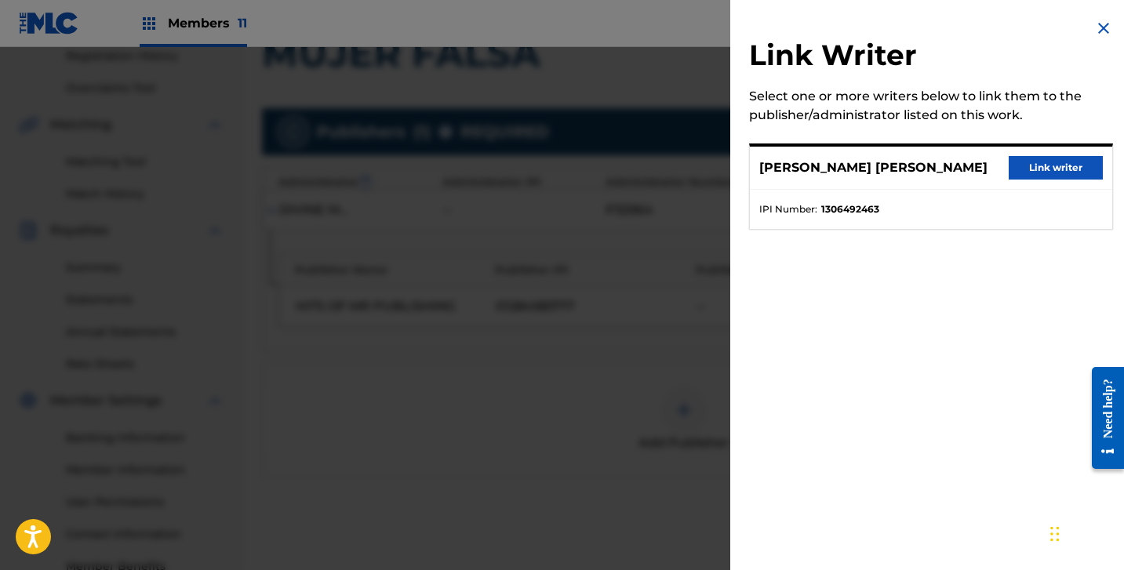
click at [1039, 169] on button "Link writer" at bounding box center [1056, 168] width 94 height 24
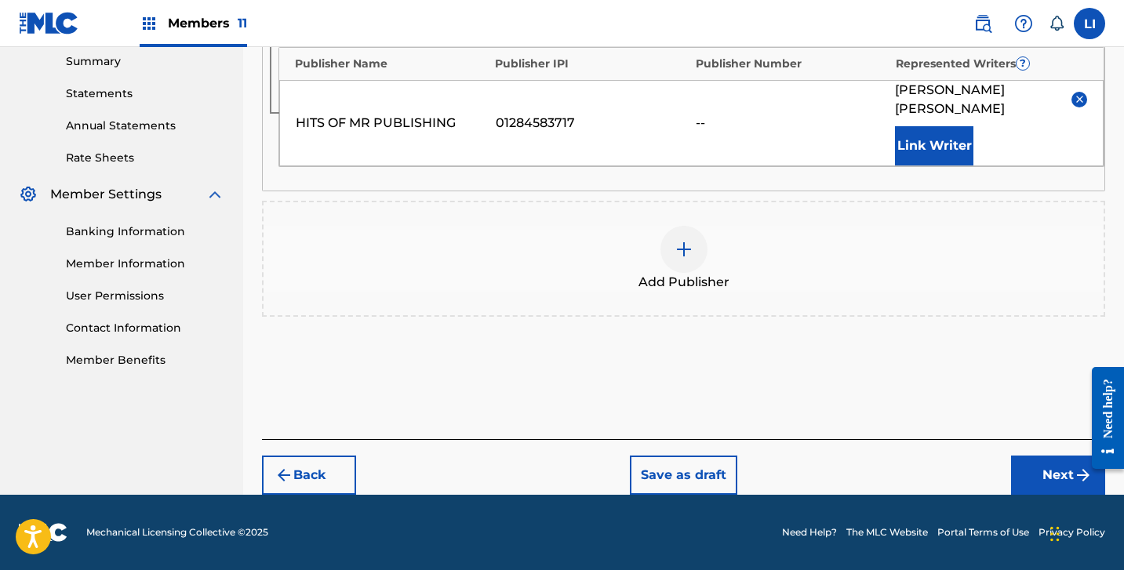
click at [1034, 471] on button "Next" at bounding box center [1058, 475] width 94 height 39
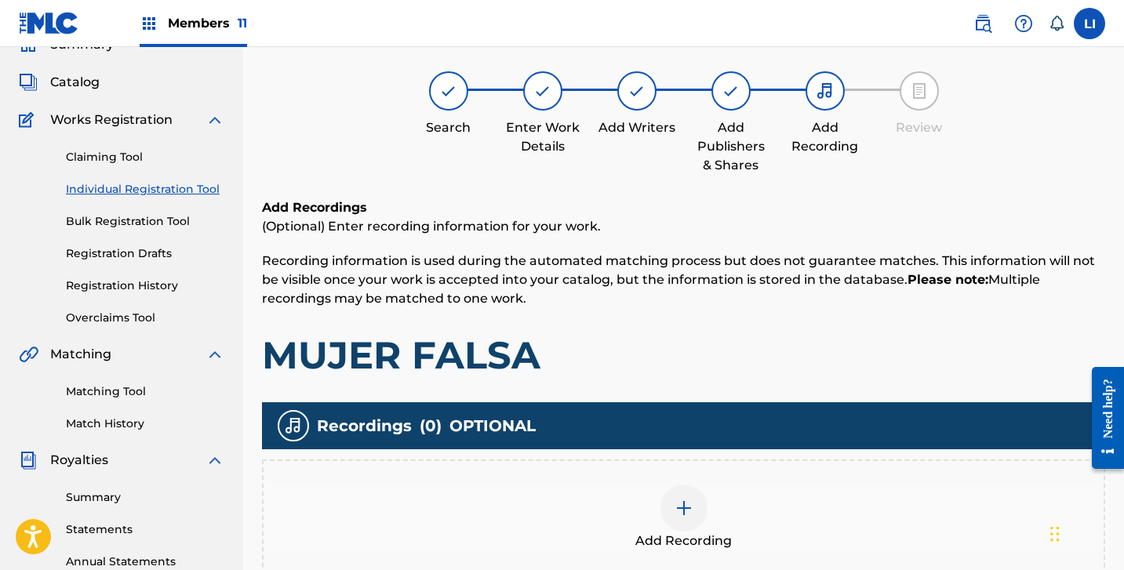
scroll to position [71, 0]
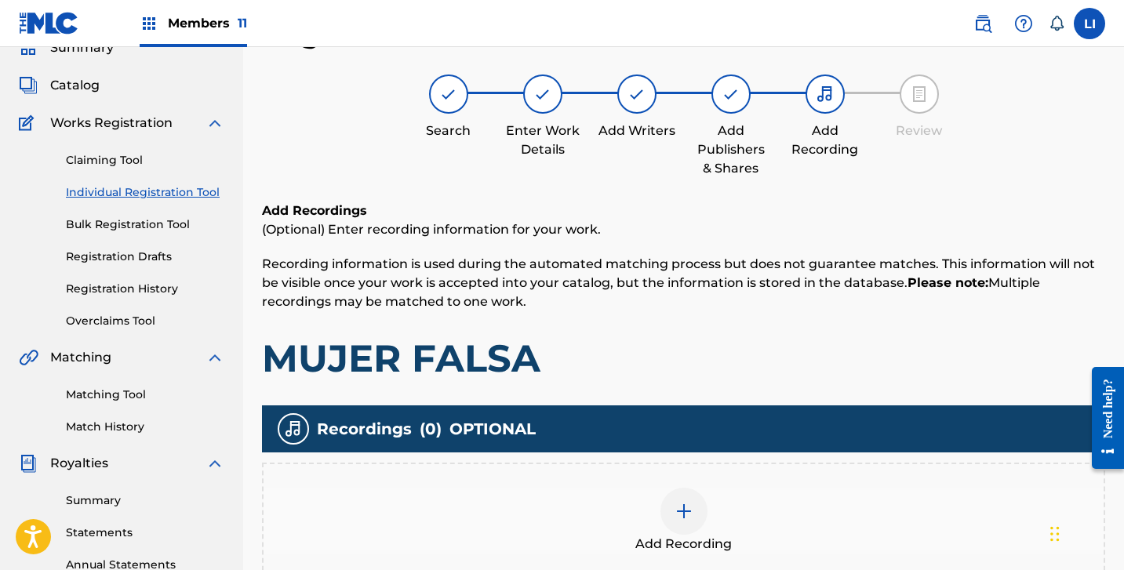
click at [692, 497] on div at bounding box center [684, 511] width 47 height 47
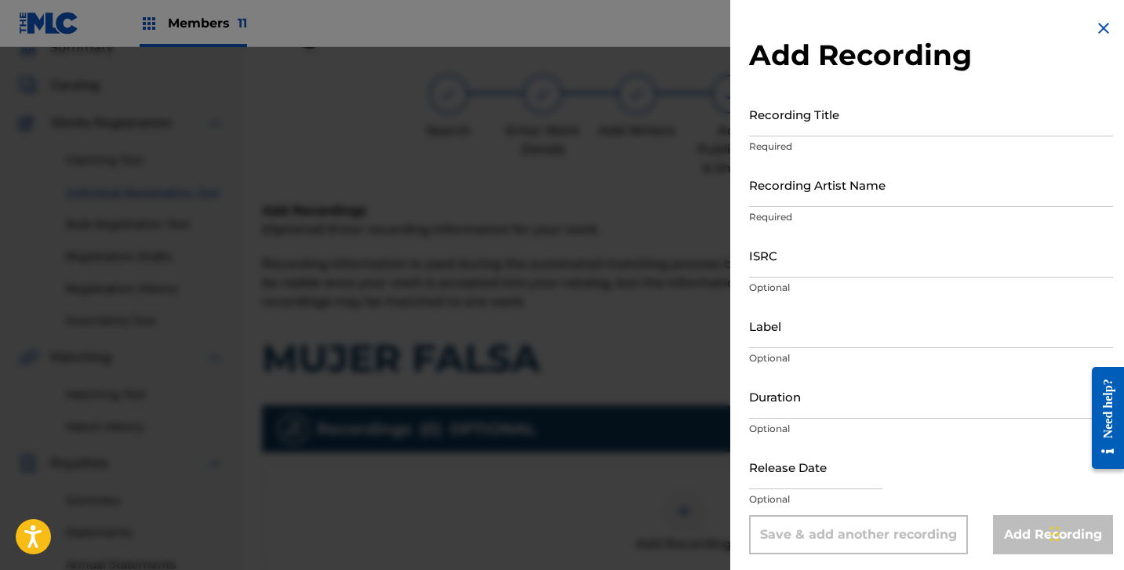
click at [857, 130] on input "Recording Title" at bounding box center [931, 114] width 364 height 45
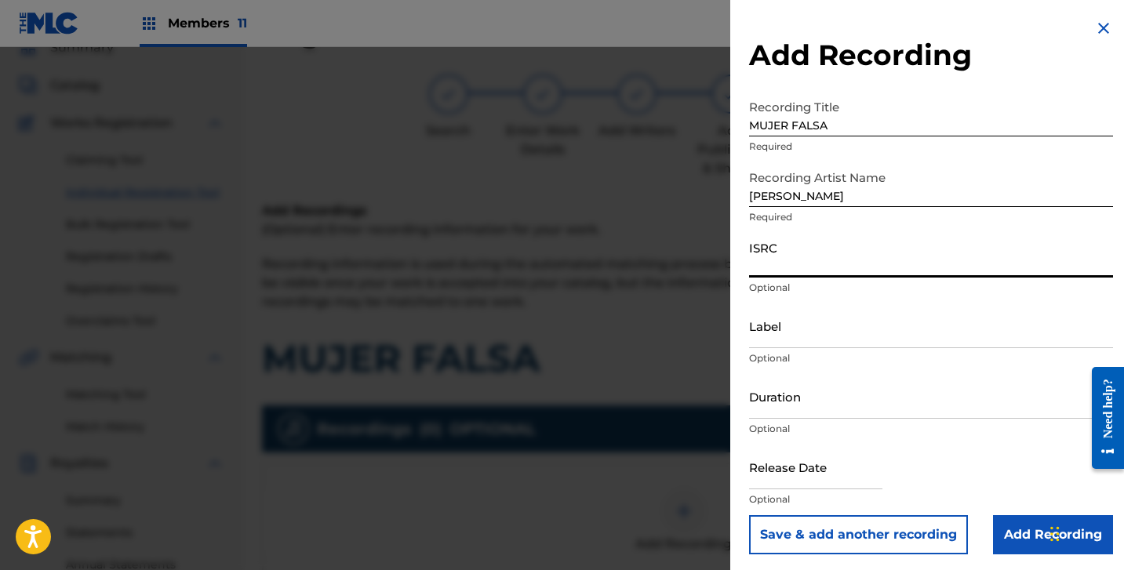
paste input "QZDQH2444773"
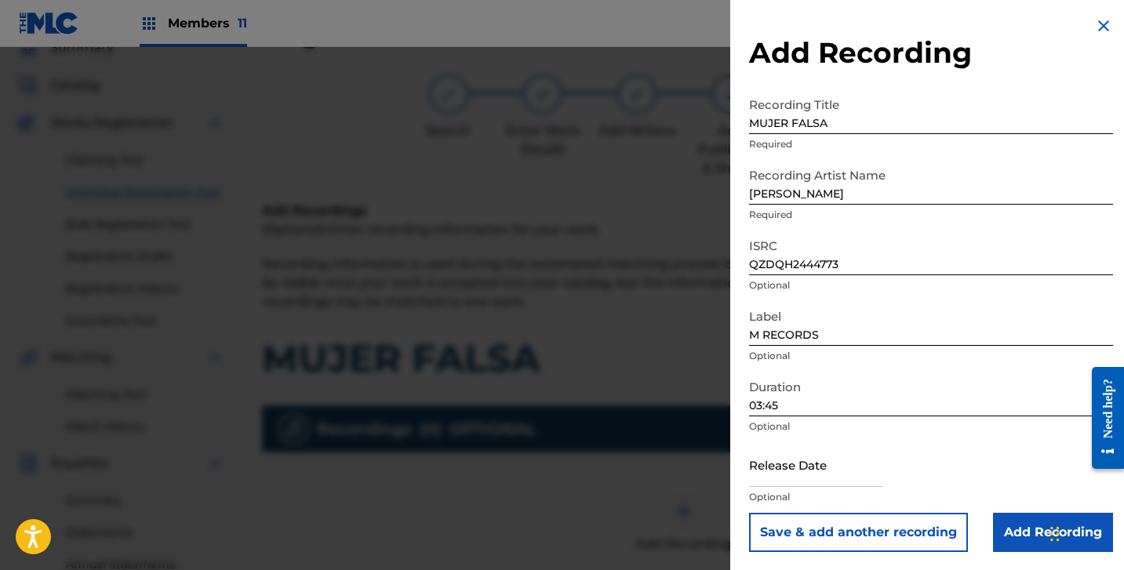
scroll to position [3, 0]
click at [810, 471] on input "text" at bounding box center [815, 464] width 133 height 45
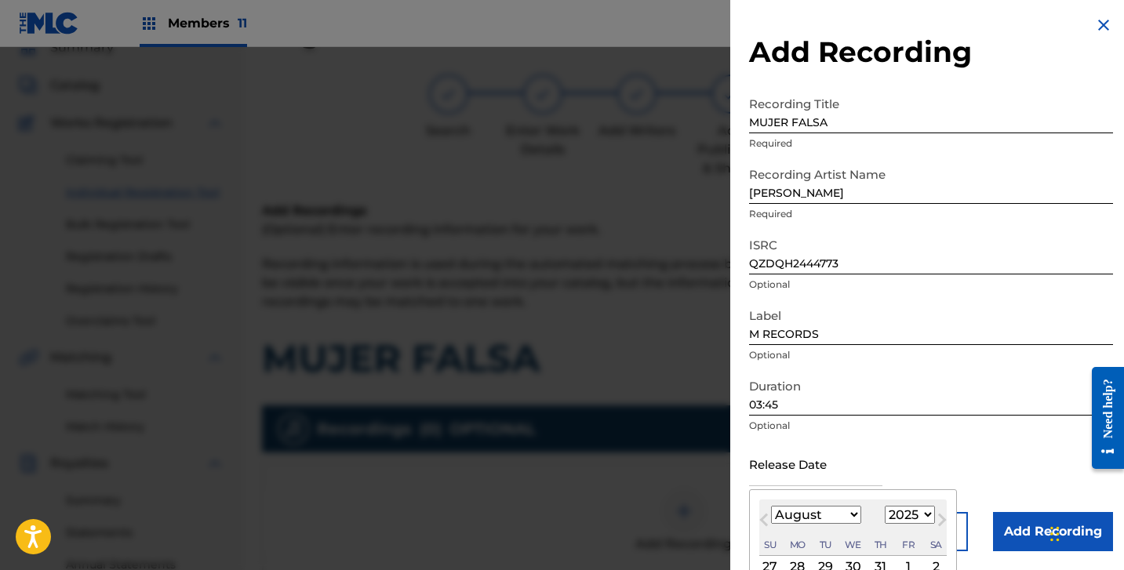
click at [908, 515] on select "1899 1900 1901 1902 1903 1904 1905 1906 1907 1908 1909 1910 1911 1912 1913 1914…" at bounding box center [910, 515] width 50 height 18
click at [885, 506] on select "1899 1900 1901 1902 1903 1904 1905 1906 1907 1908 1909 1910 1911 1912 1913 1914…" at bounding box center [910, 515] width 50 height 18
click at [906, 517] on select "1899 1900 1901 1902 1903 1904 1905 1906 1907 1908 1909 1910 1911 1912 1913 1914…" at bounding box center [910, 515] width 50 height 18
click at [885, 506] on select "1899 1900 1901 1902 1903 1904 1905 1906 1907 1908 1909 1910 1911 1912 1913 1914…" at bounding box center [910, 515] width 50 height 18
click at [823, 517] on select "January February March April May June July August September October November De…" at bounding box center [816, 515] width 90 height 18
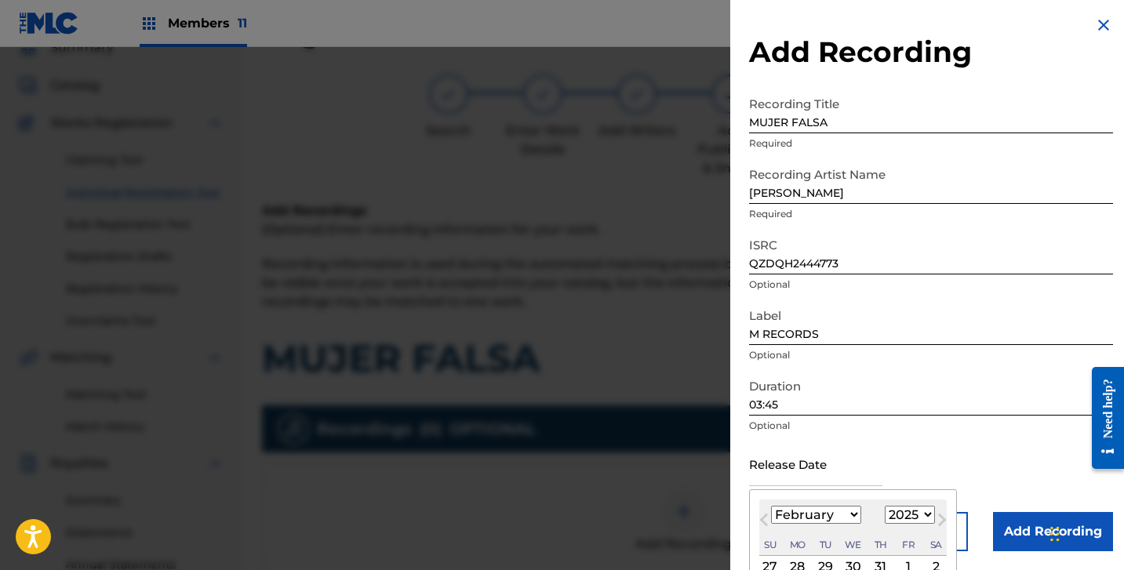
click at [771, 506] on select "January February March April May June July August September October November De…" at bounding box center [816, 515] width 90 height 18
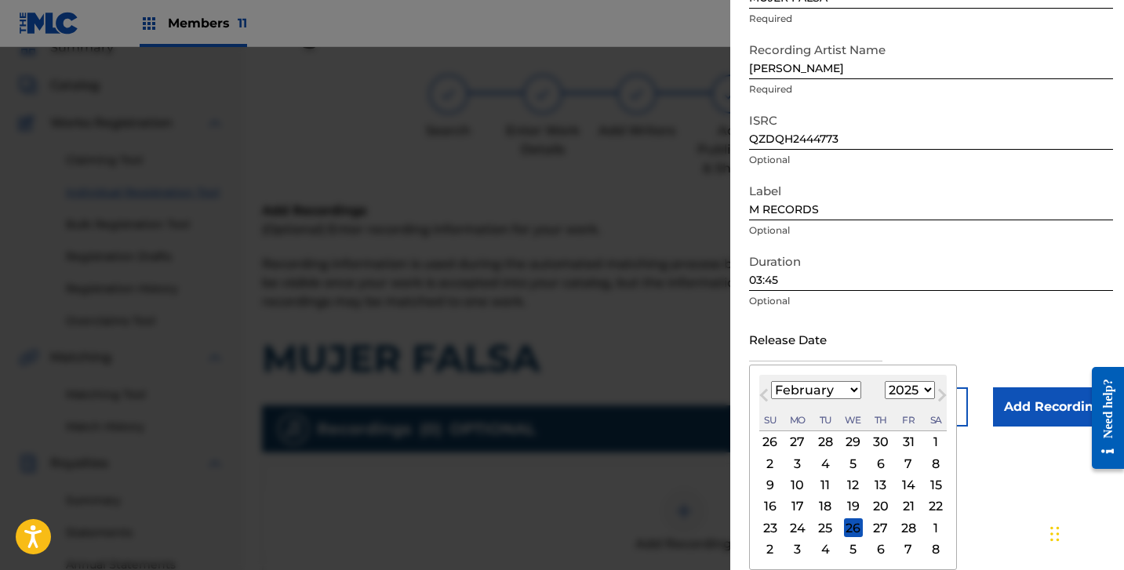
click at [825, 464] on div "4" at bounding box center [825, 463] width 19 height 19
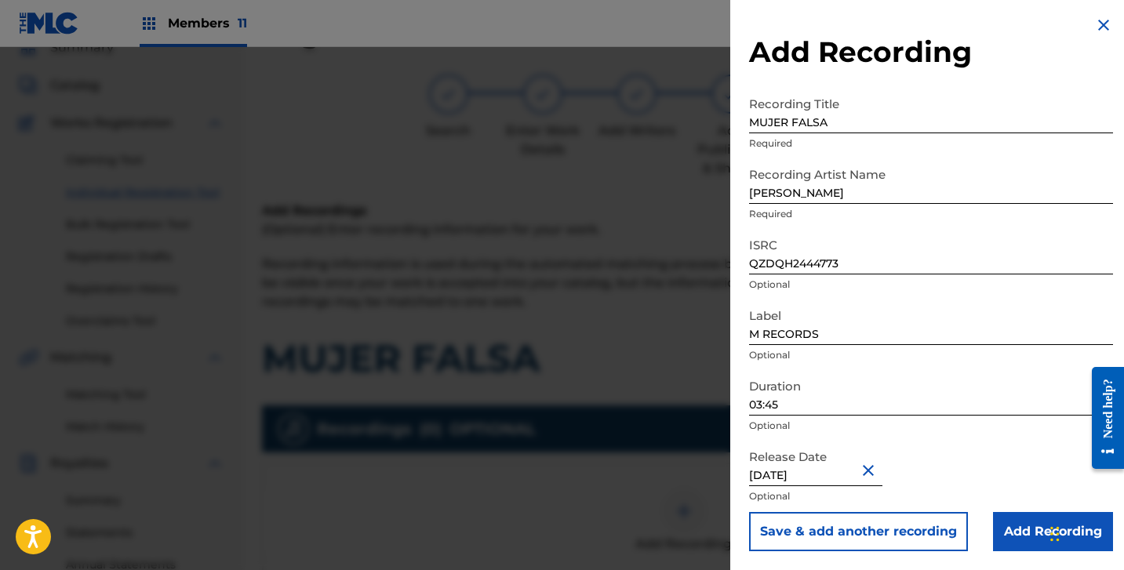
scroll to position [3, 0]
click at [1012, 517] on input "Add Recording" at bounding box center [1053, 531] width 120 height 39
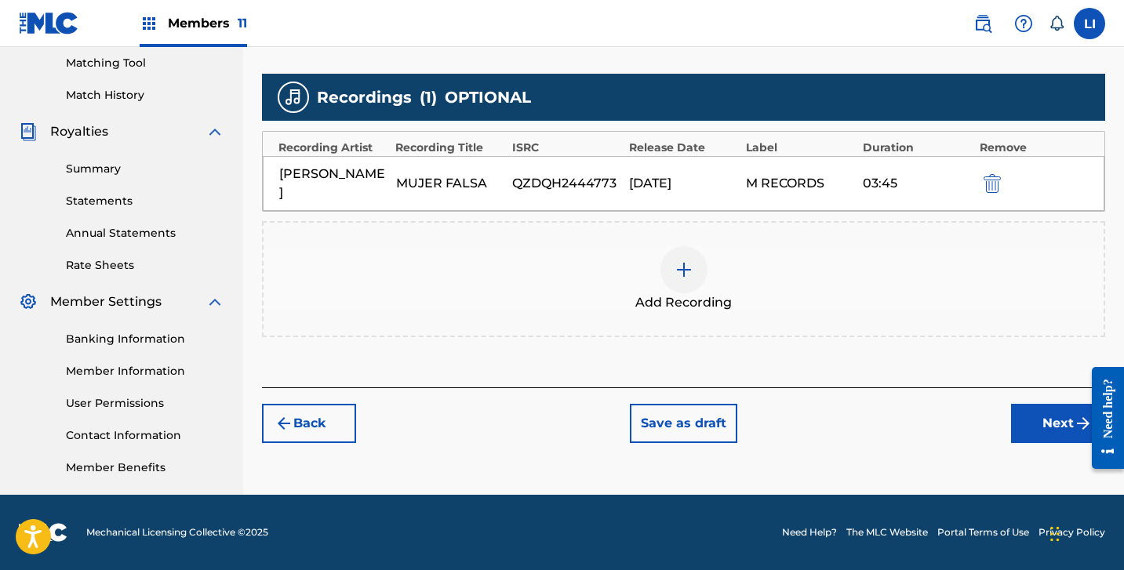
click at [1023, 414] on button "Next" at bounding box center [1058, 423] width 94 height 39
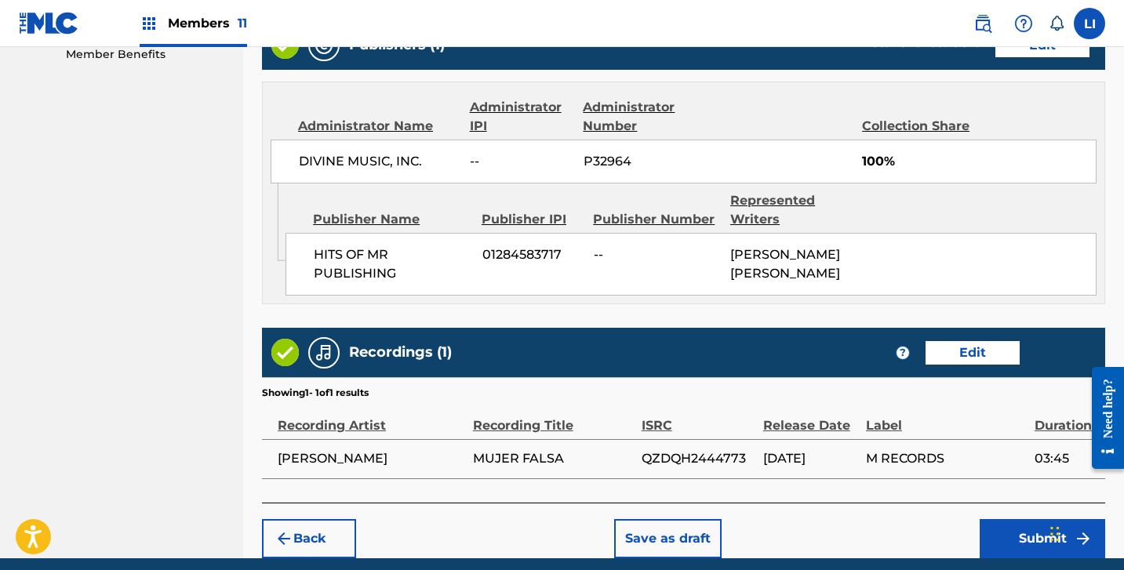
scroll to position [877, 0]
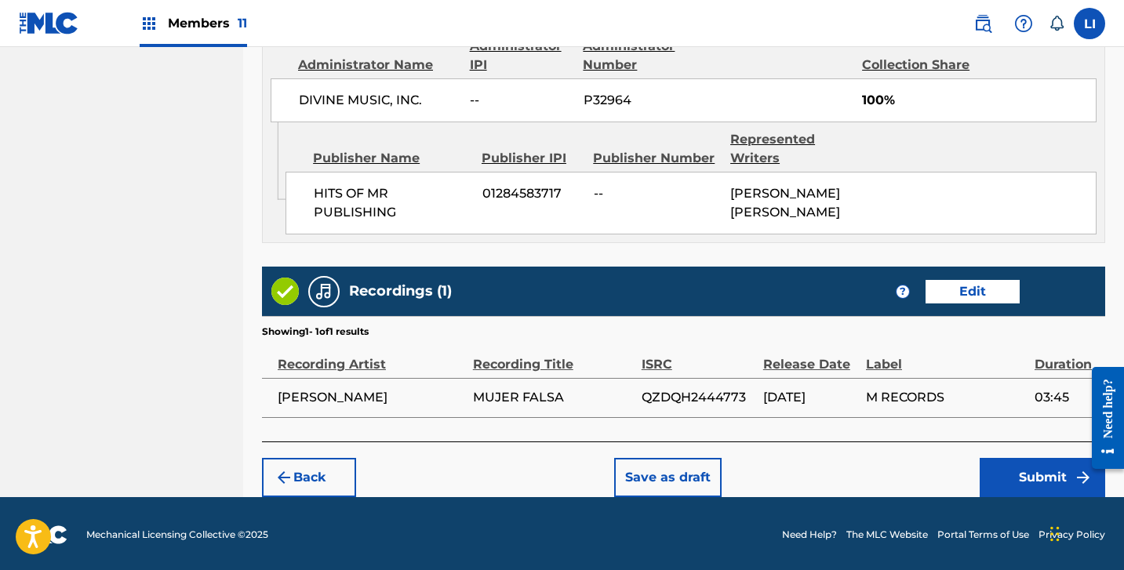
click at [1018, 466] on button "Submit" at bounding box center [1043, 477] width 126 height 39
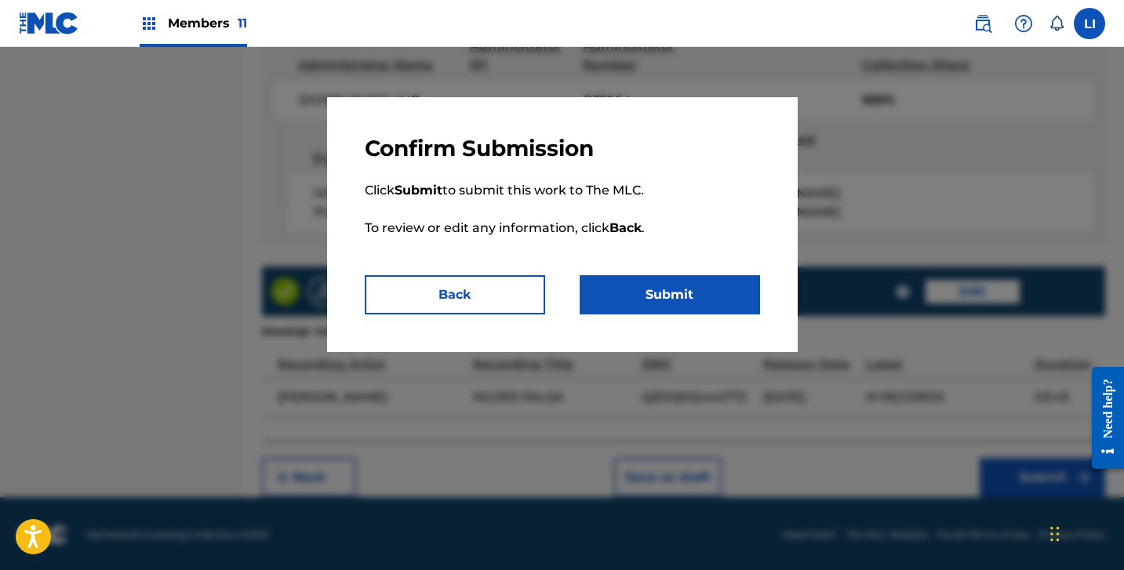
click at [719, 296] on button "Submit" at bounding box center [670, 294] width 180 height 39
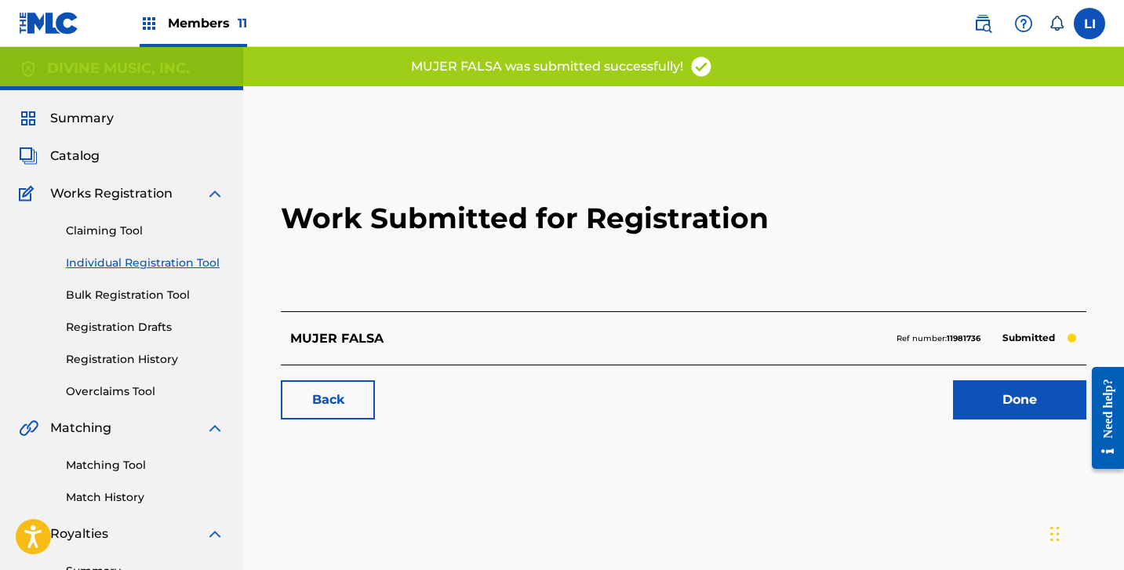
click at [1034, 412] on link "Done" at bounding box center [1019, 399] width 133 height 39
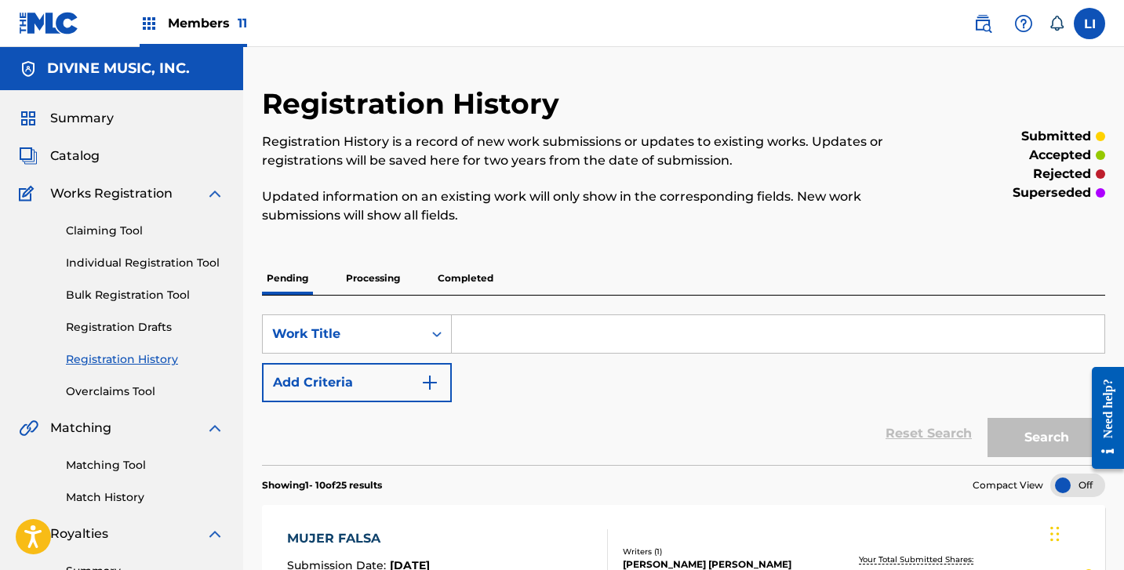
click at [155, 260] on link "Individual Registration Tool" at bounding box center [145, 263] width 158 height 16
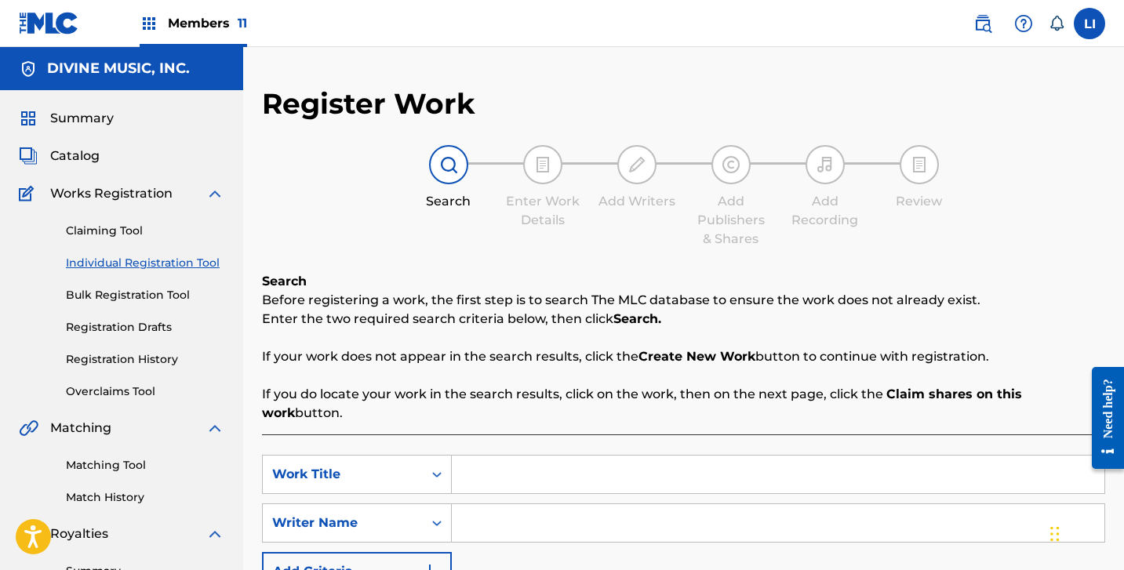
click at [155, 263] on link "Individual Registration Tool" at bounding box center [145, 263] width 158 height 16
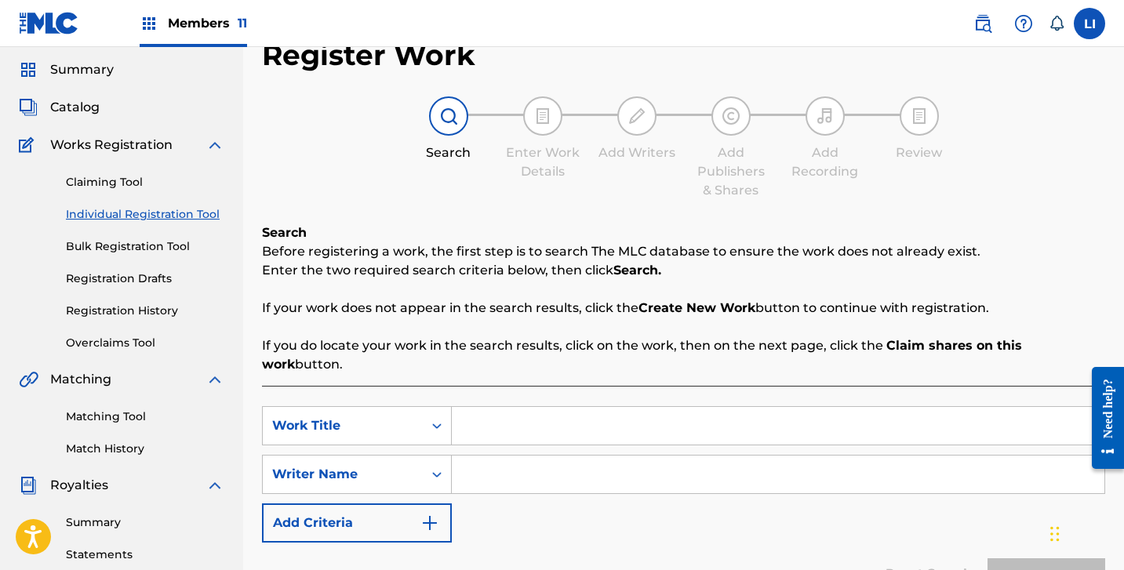
scroll to position [133, 0]
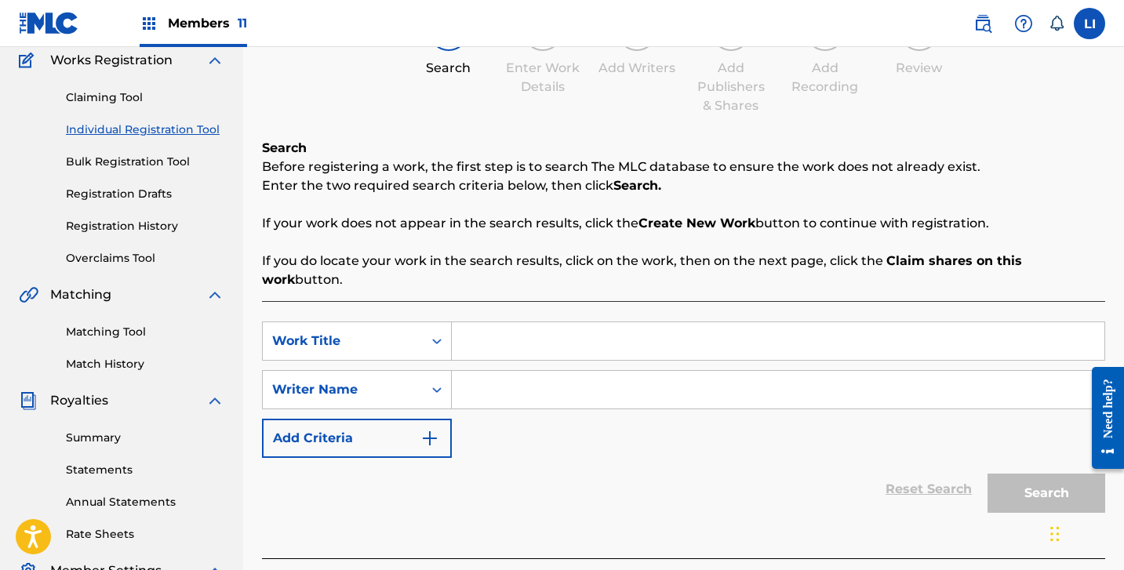
click at [547, 322] on input "Search Form" at bounding box center [778, 341] width 653 height 38
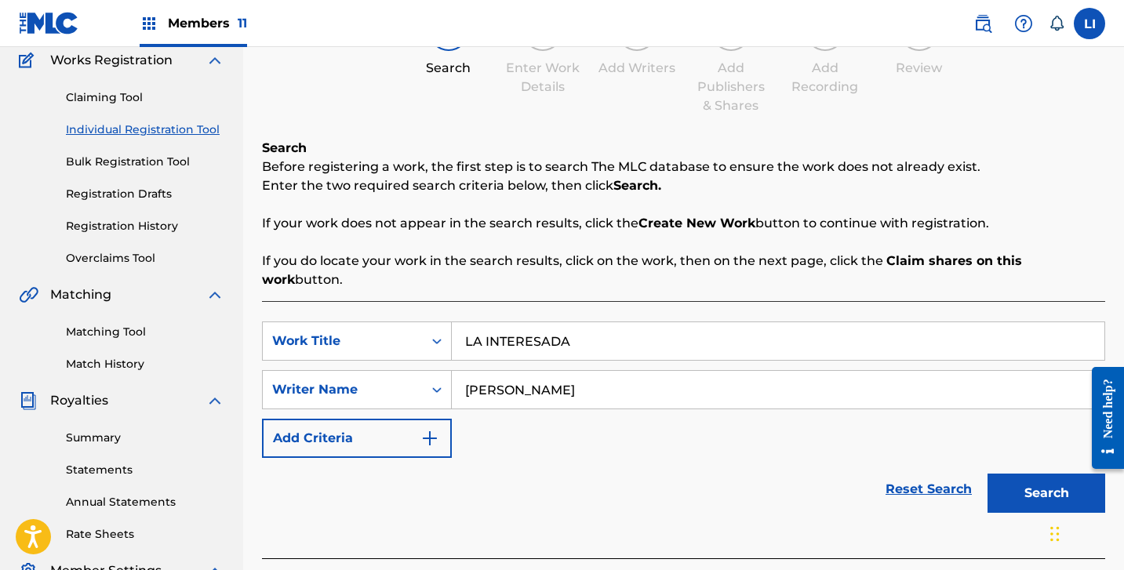
click at [988, 474] on button "Search" at bounding box center [1047, 493] width 118 height 39
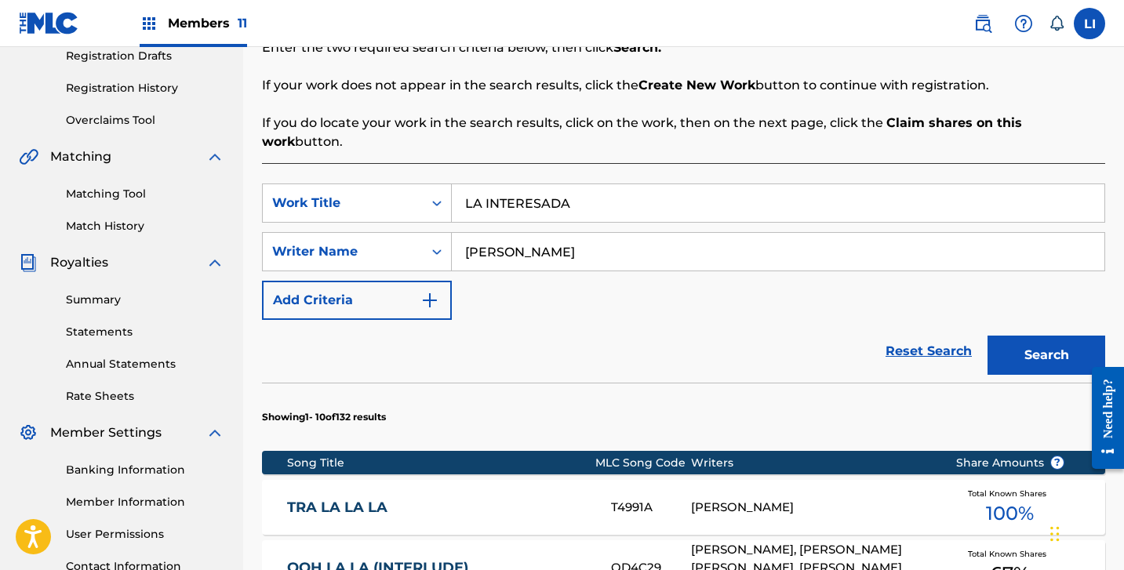
scroll to position [572, 0]
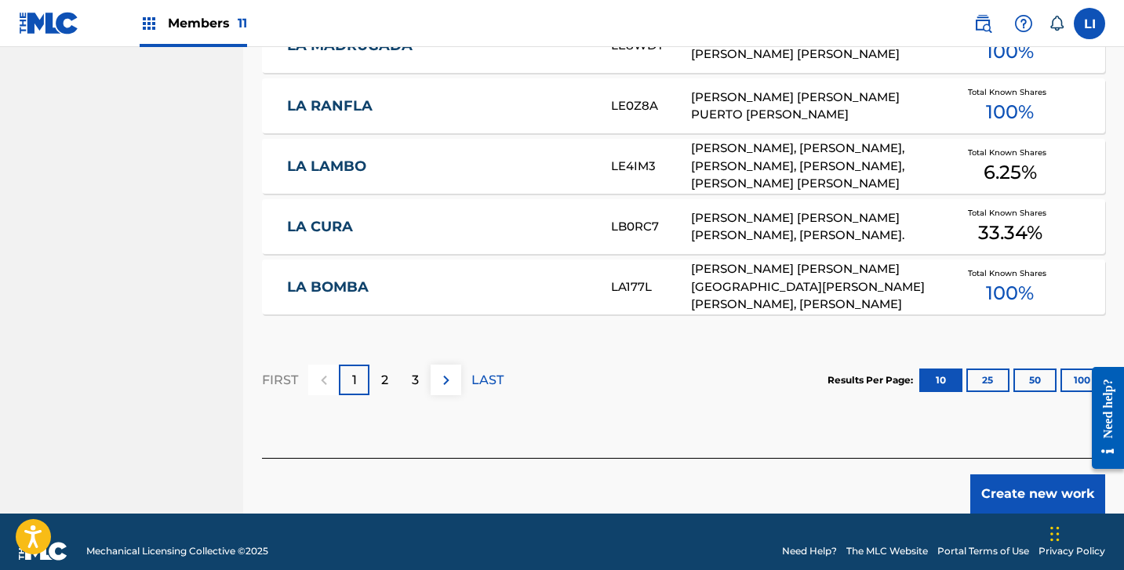
click at [1041, 493] on button "Create new work" at bounding box center [1037, 494] width 135 height 39
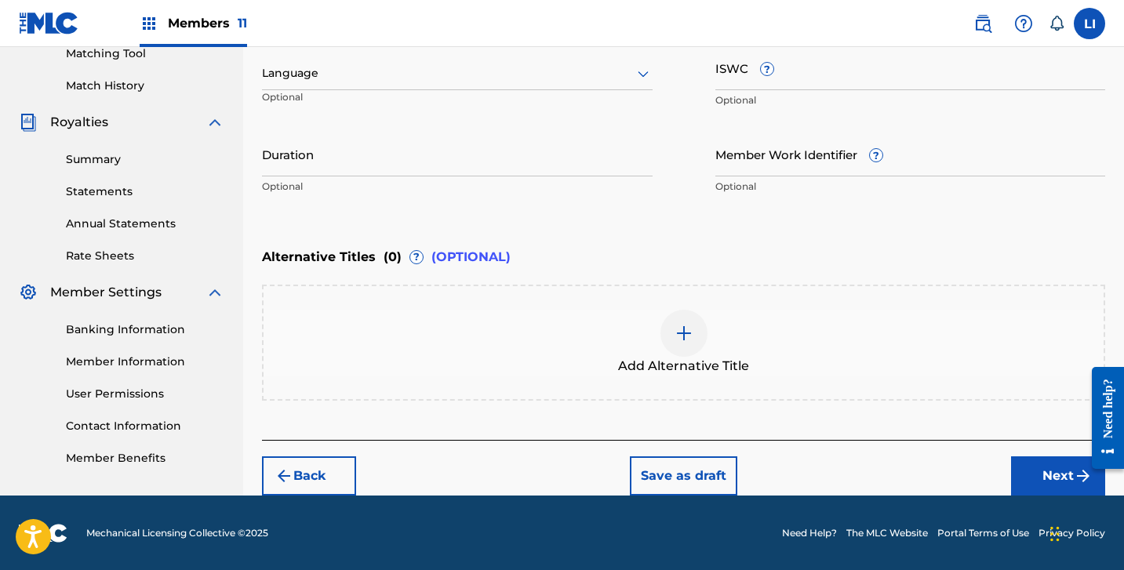
scroll to position [284, 0]
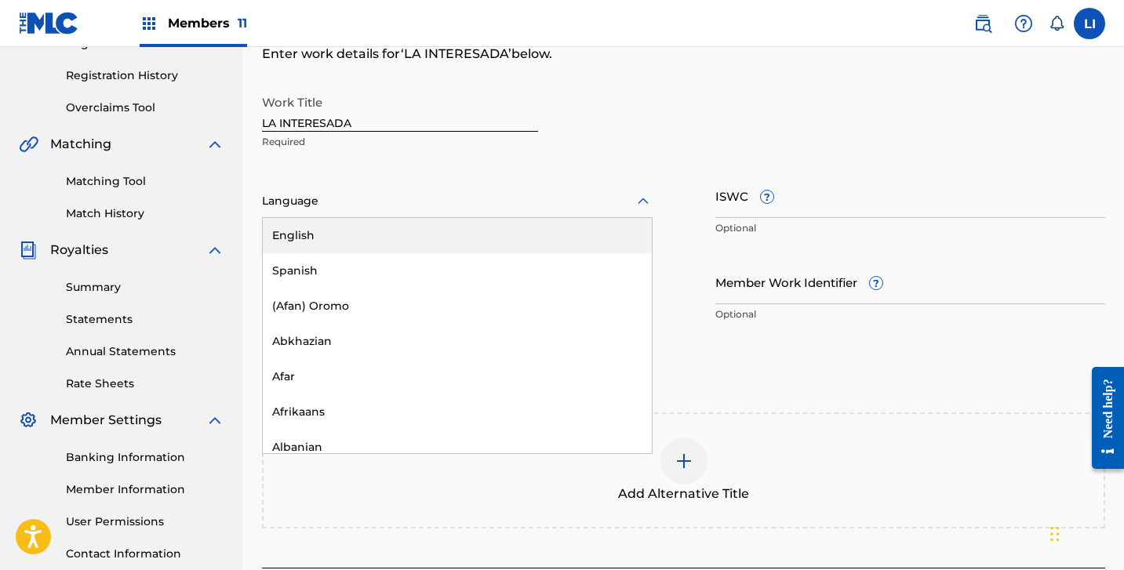
click at [366, 212] on div "Language" at bounding box center [457, 201] width 391 height 33
click at [308, 267] on div "Spanish" at bounding box center [457, 270] width 389 height 35
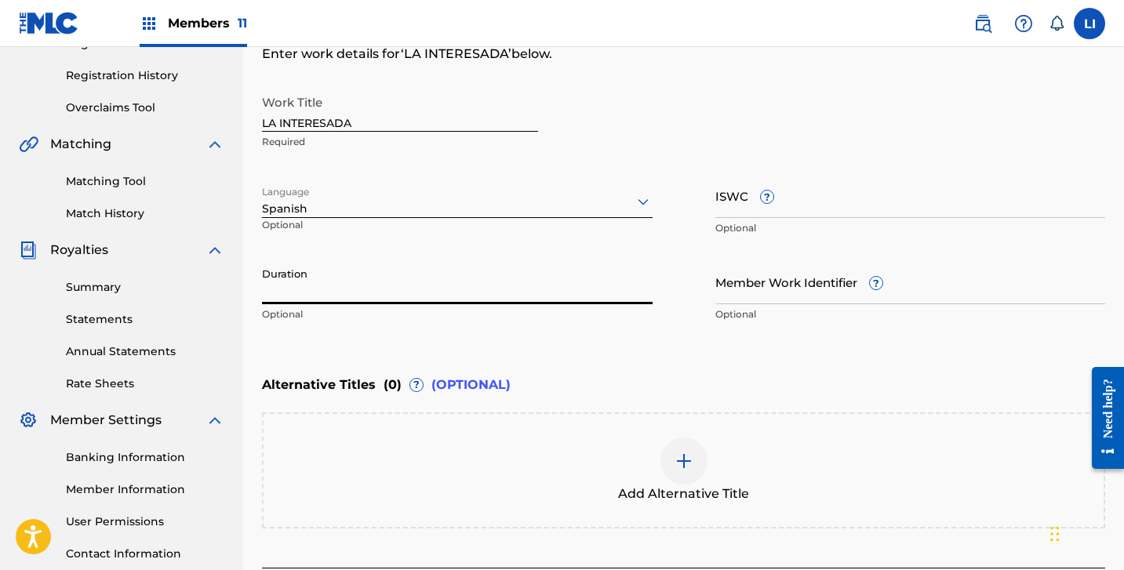
click at [451, 289] on input "Duration" at bounding box center [457, 282] width 391 height 45
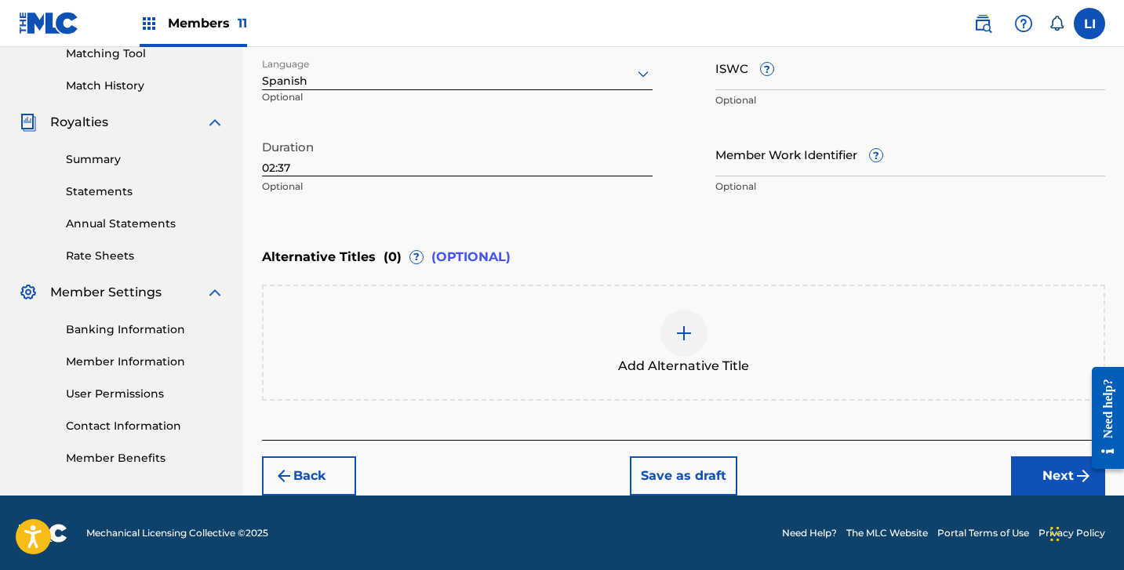
click at [1031, 472] on button "Next" at bounding box center [1058, 476] width 94 height 39
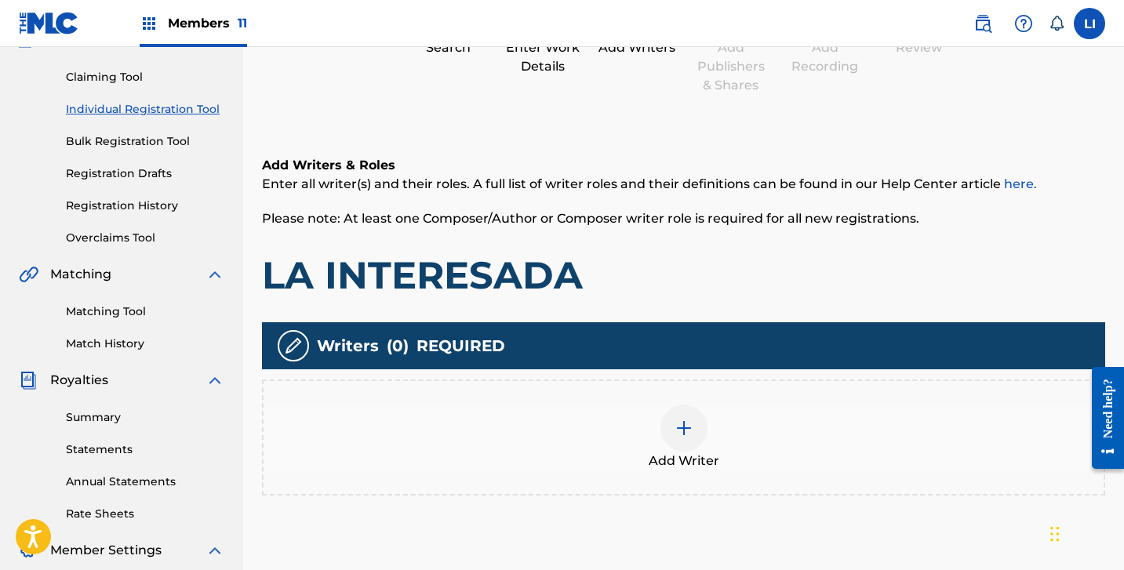
scroll to position [71, 0]
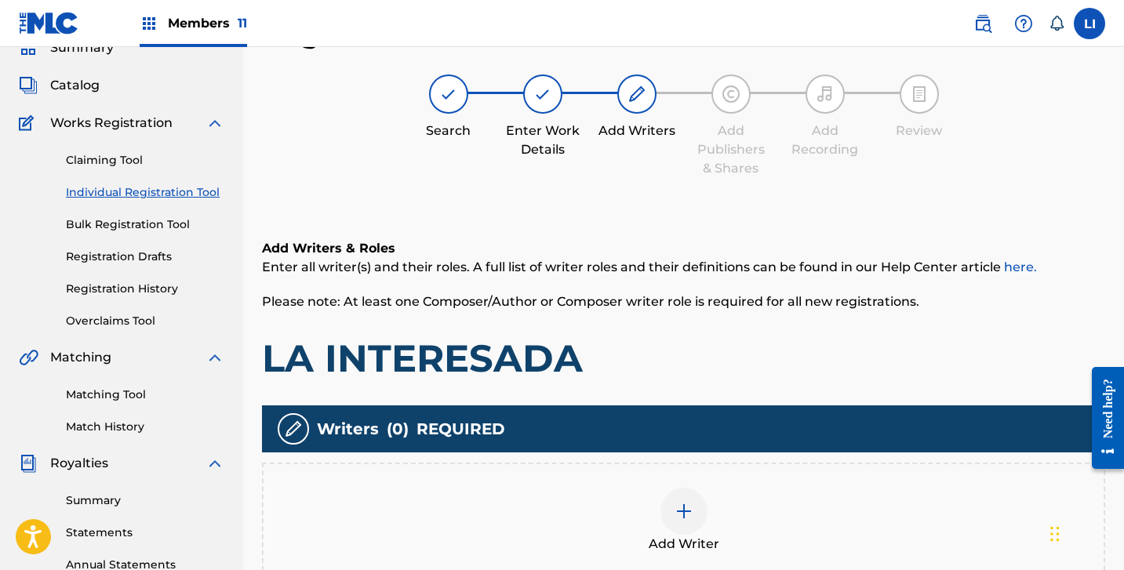
click at [693, 501] on div at bounding box center [684, 511] width 47 height 47
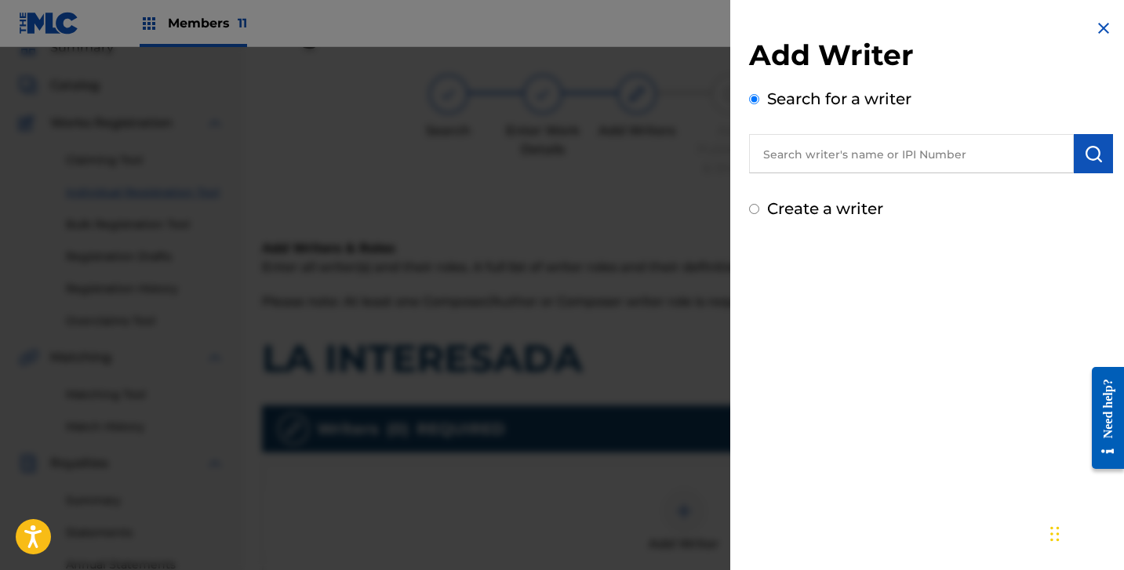
click at [816, 207] on label "Create a writer" at bounding box center [825, 208] width 116 height 19
click at [759, 207] on input "Create a writer" at bounding box center [754, 209] width 10 height 10
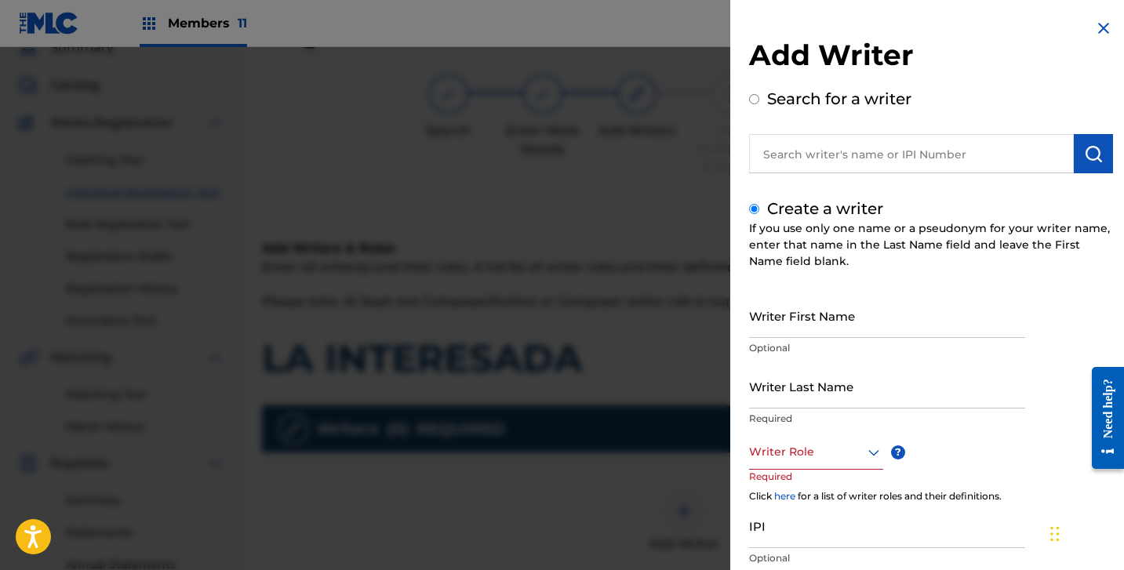
click at [813, 264] on div "If you use only one name or a pseudonym for your writer name, enter that name i…" at bounding box center [931, 244] width 364 height 49
click at [808, 300] on input "Writer First Name" at bounding box center [887, 315] width 276 height 45
paste input "[PERSON_NAME] [PERSON_NAME]"
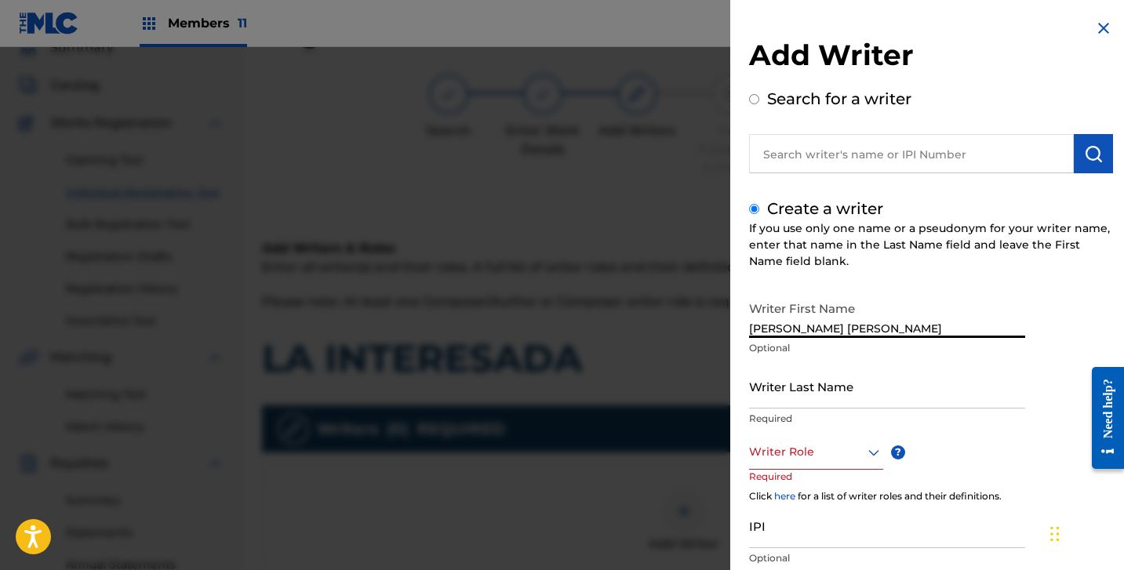
drag, startPoint x: 821, startPoint y: 330, endPoint x: 944, endPoint y: 388, distance: 136.5
click at [1006, 342] on div "Writer First Name [PERSON_NAME] [PERSON_NAME] Optional" at bounding box center [887, 328] width 276 height 71
drag, startPoint x: 937, startPoint y: 391, endPoint x: 883, endPoint y: 394, distance: 55.0
click at [936, 391] on input "Writer Last Name" at bounding box center [887, 386] width 276 height 45
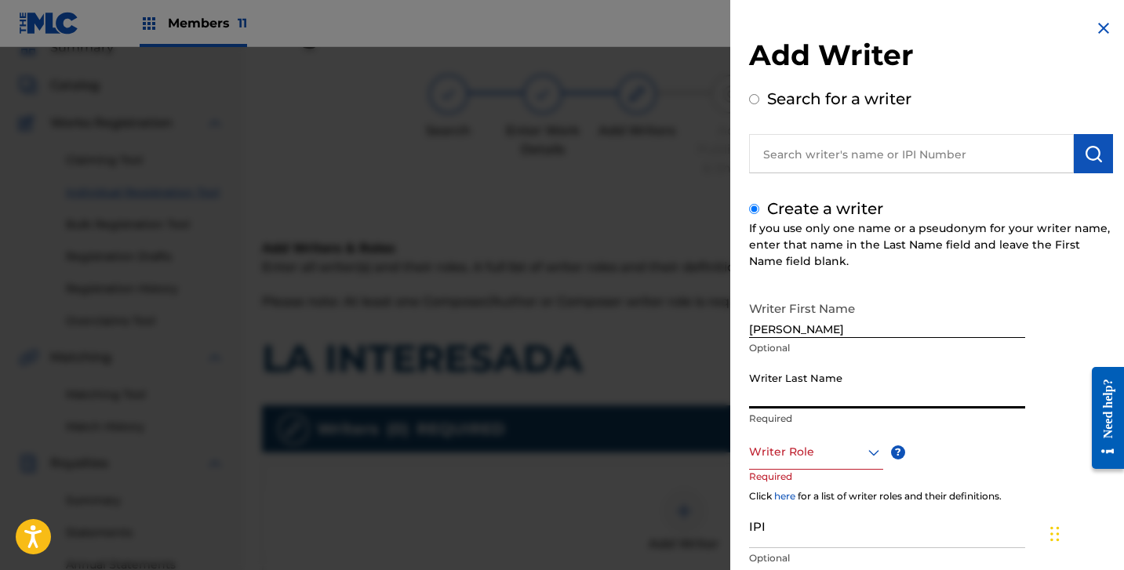
paste input "[PERSON_NAME]"
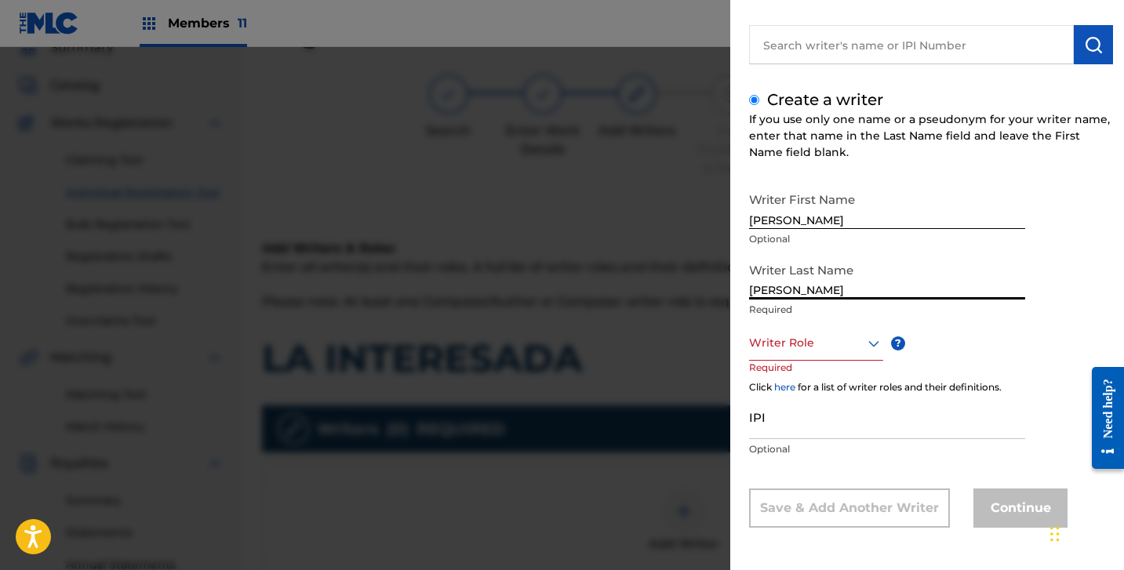
click at [808, 344] on div at bounding box center [816, 343] width 134 height 20
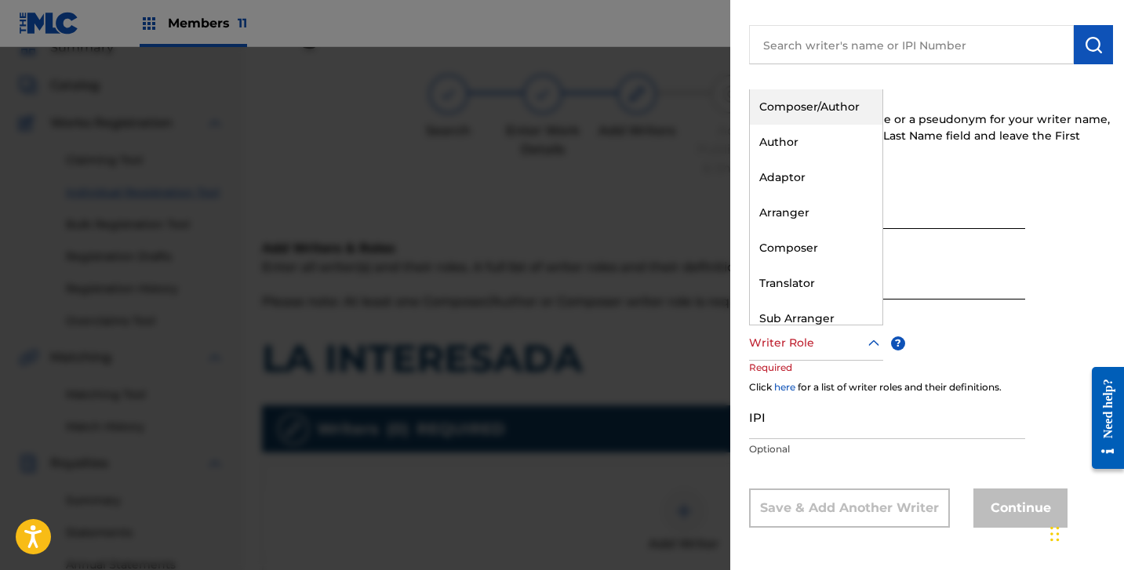
click at [792, 107] on div "Composer/Author" at bounding box center [816, 106] width 133 height 35
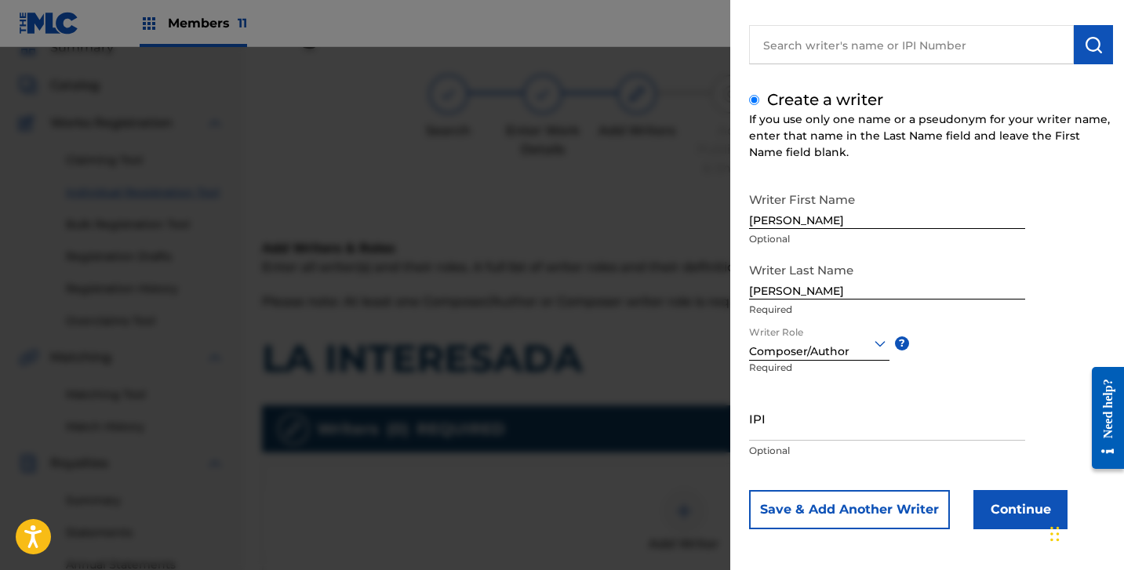
click at [772, 431] on input "IPI" at bounding box center [887, 418] width 276 height 45
paste input "1306492463"
click at [1005, 524] on button "Continue" at bounding box center [1020, 509] width 94 height 39
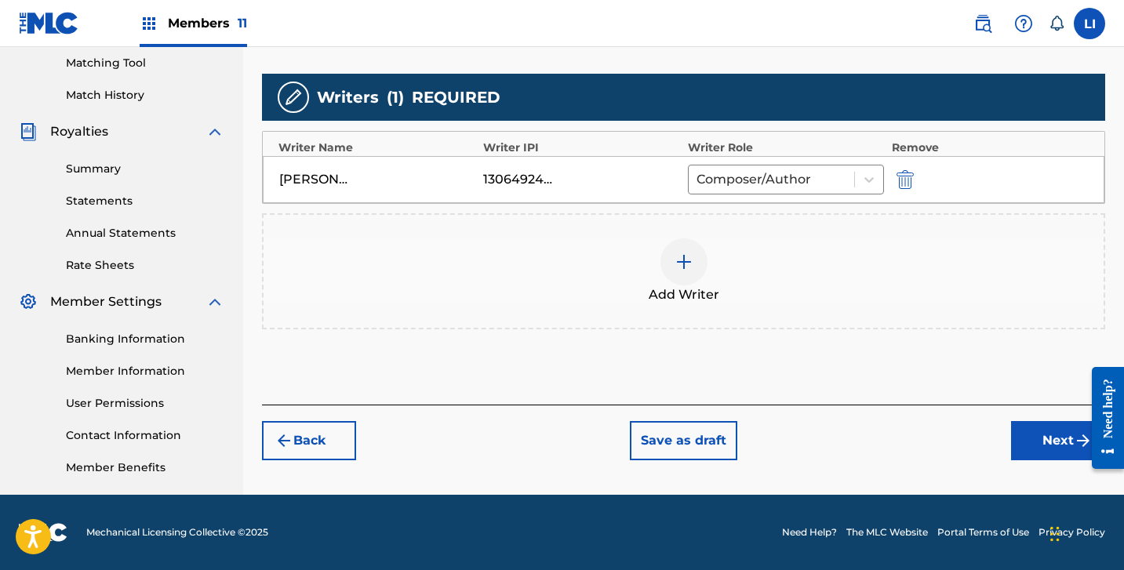
click at [1026, 450] on button "Next" at bounding box center [1058, 440] width 94 height 39
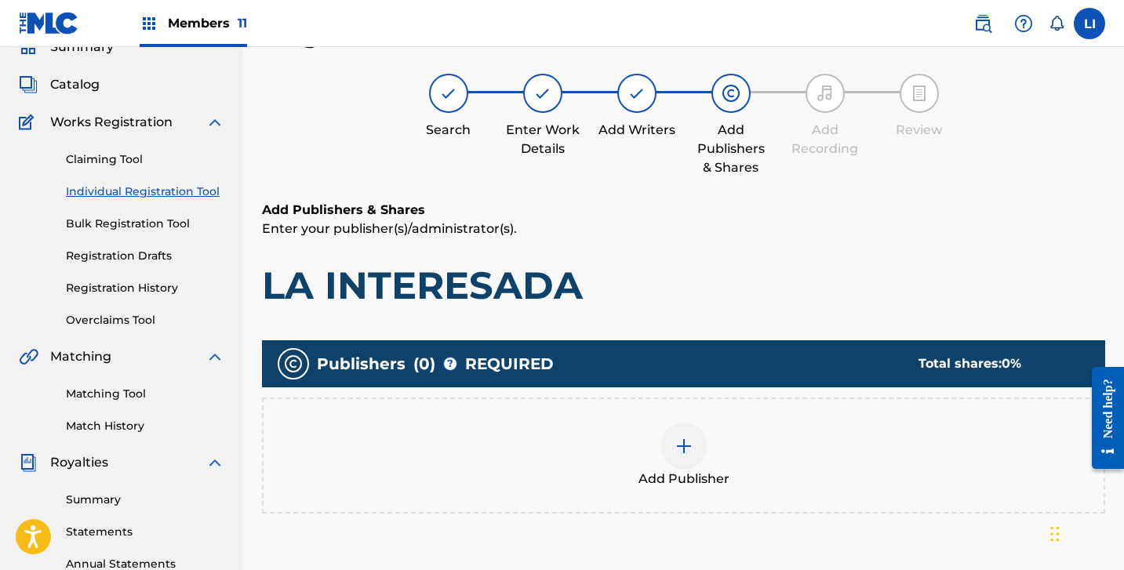
scroll to position [71, 0]
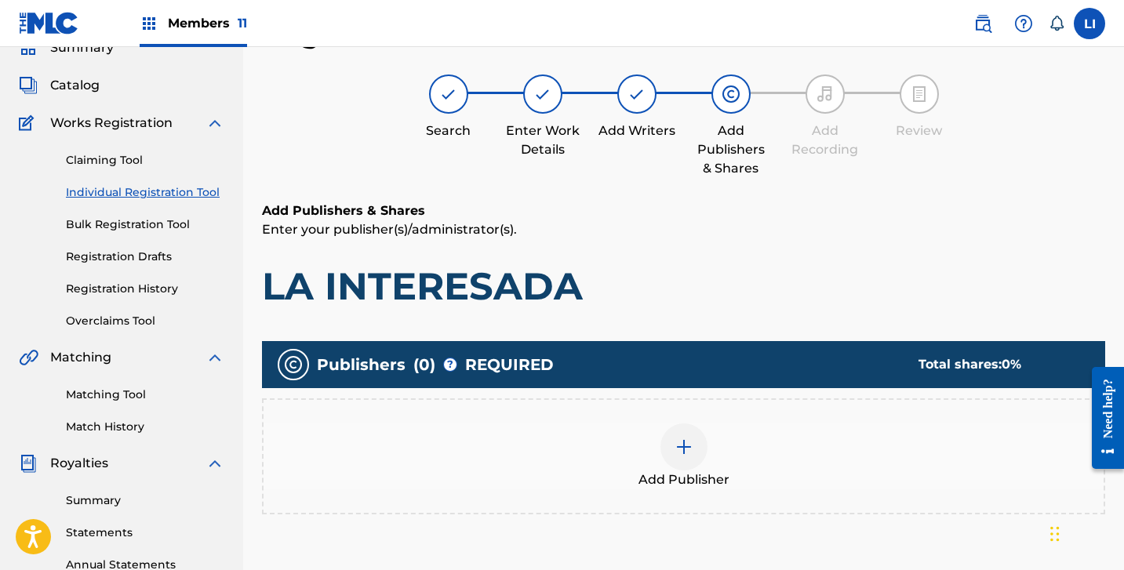
click at [878, 445] on div "Add Publisher" at bounding box center [684, 457] width 840 height 66
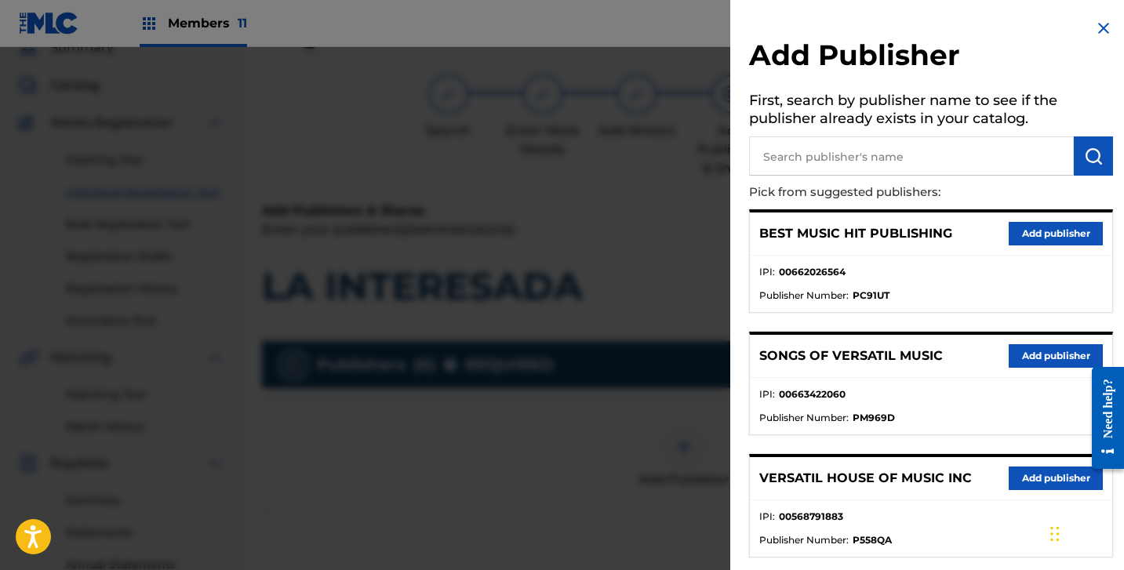
click at [800, 143] on input "text" at bounding box center [911, 155] width 325 height 39
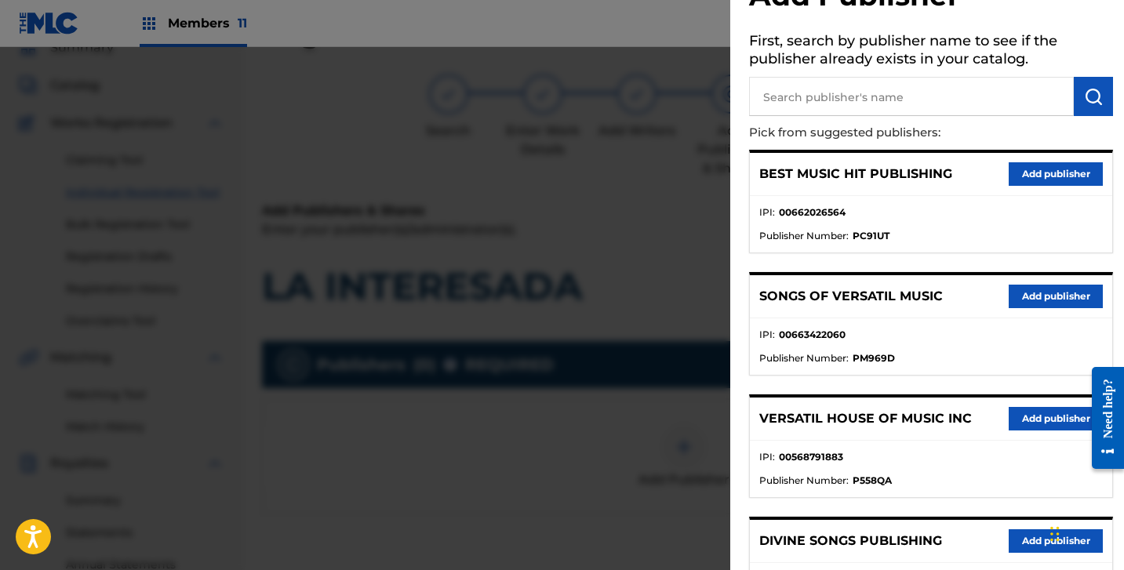
scroll to position [215, 0]
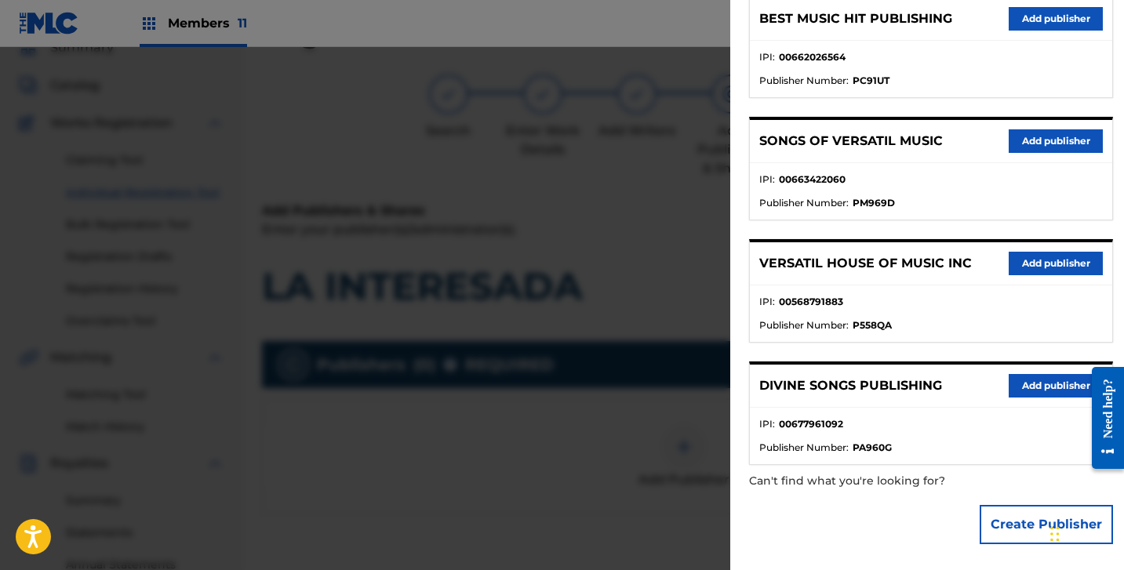
click at [980, 523] on button "Create Publisher" at bounding box center [1046, 524] width 133 height 39
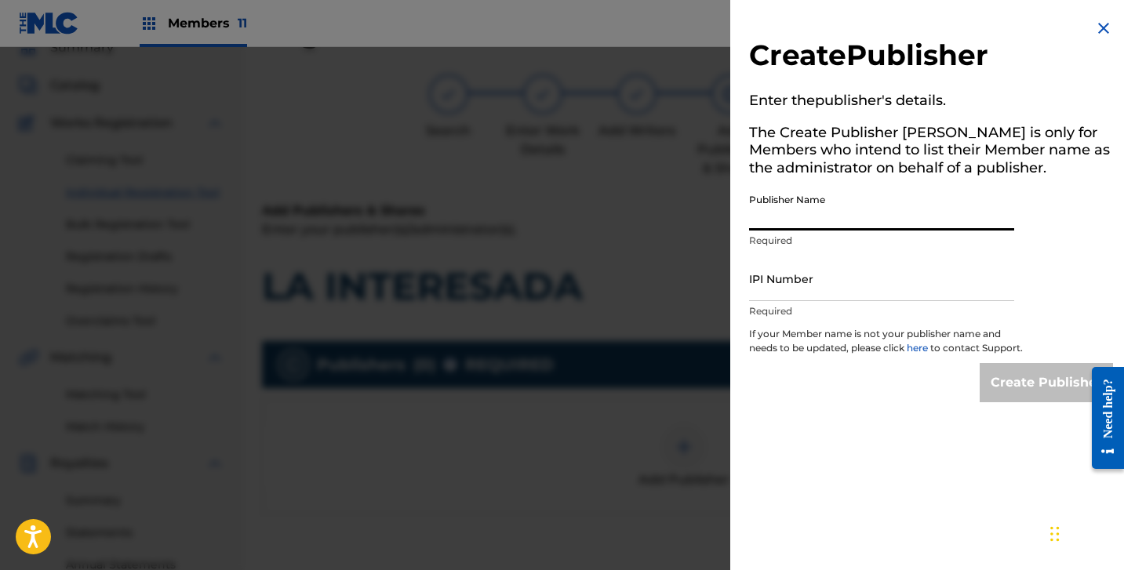
click at [880, 211] on input "Publisher Name" at bounding box center [881, 208] width 265 height 45
paste input "HITS OF MR PUBLISHING"
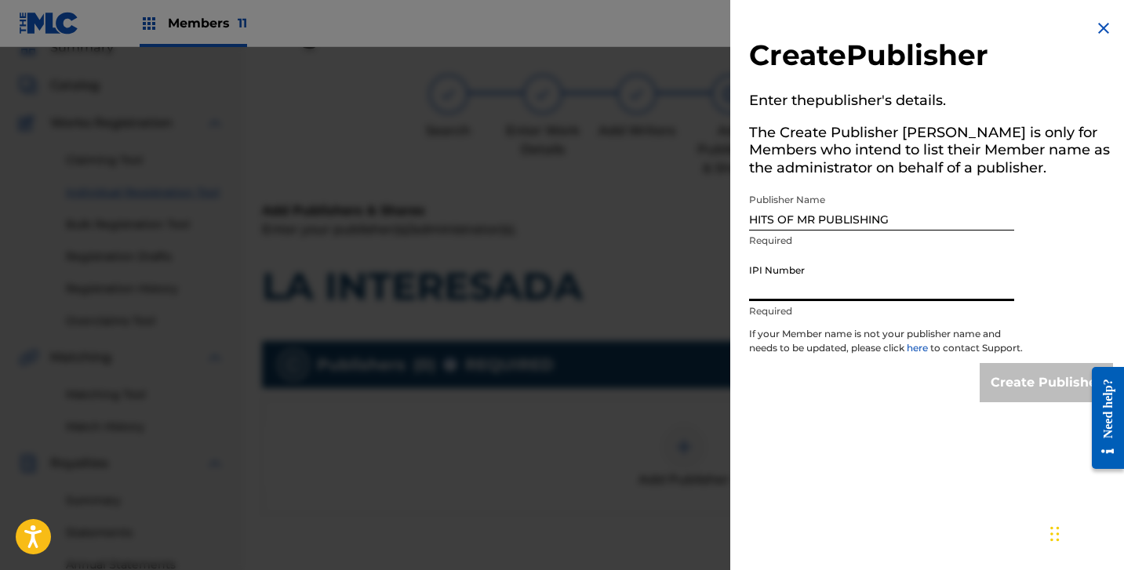
click at [918, 273] on input "IPI Number" at bounding box center [881, 279] width 265 height 45
paste input "1284583717"
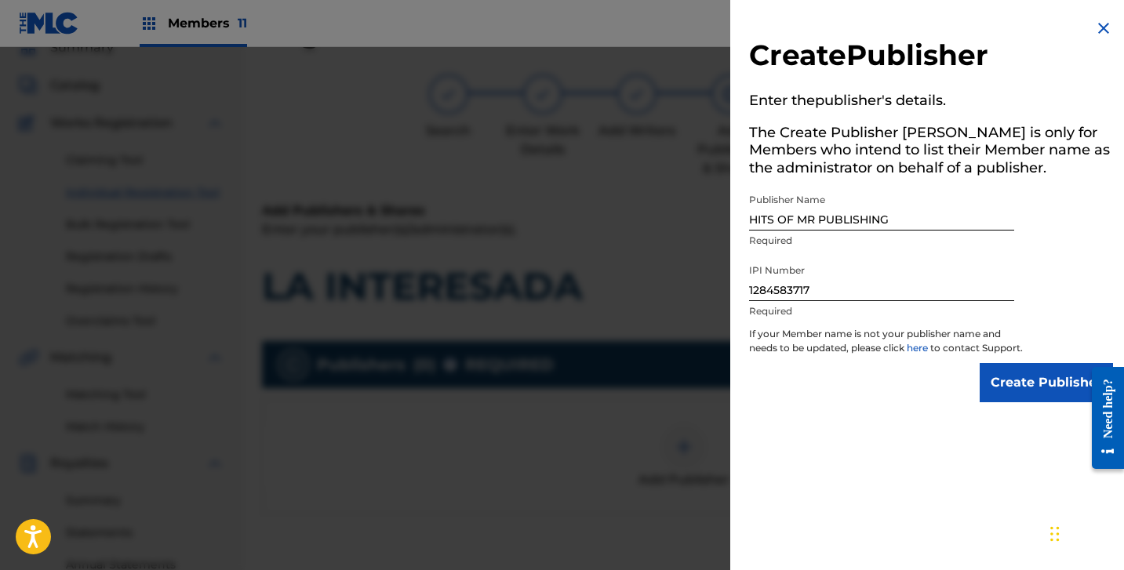
click at [1012, 363] on p "If your Member name is not your publisher name and needs to be updated, please …" at bounding box center [886, 345] width 275 height 36
click at [1010, 391] on input "Create Publisher" at bounding box center [1046, 382] width 133 height 39
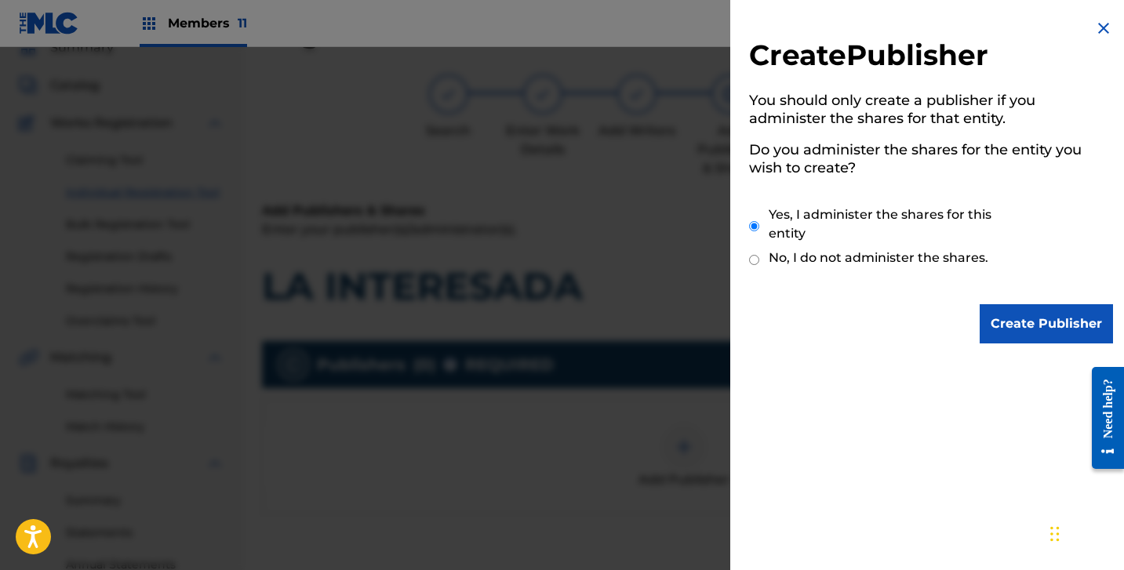
click at [1019, 319] on input "Create Publisher" at bounding box center [1046, 323] width 133 height 39
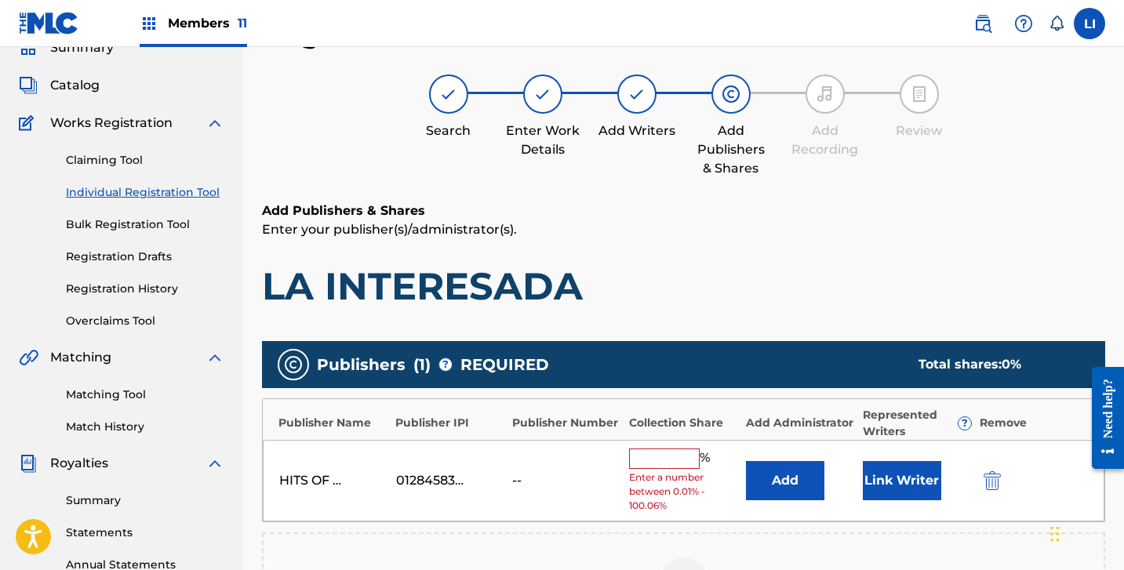
scroll to position [390, 0]
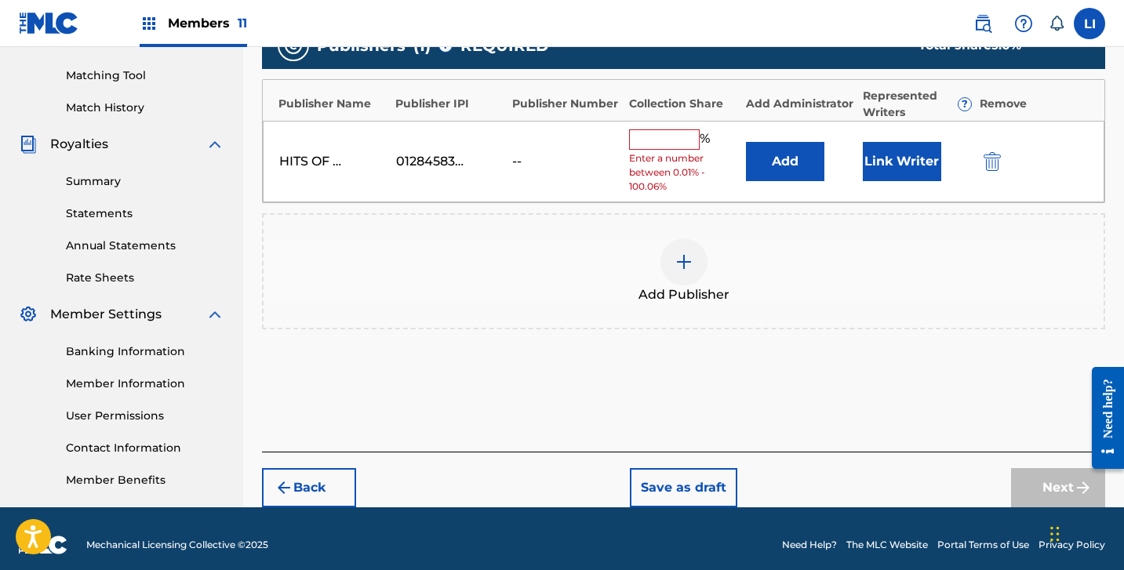
click at [773, 164] on button "Add" at bounding box center [785, 161] width 78 height 39
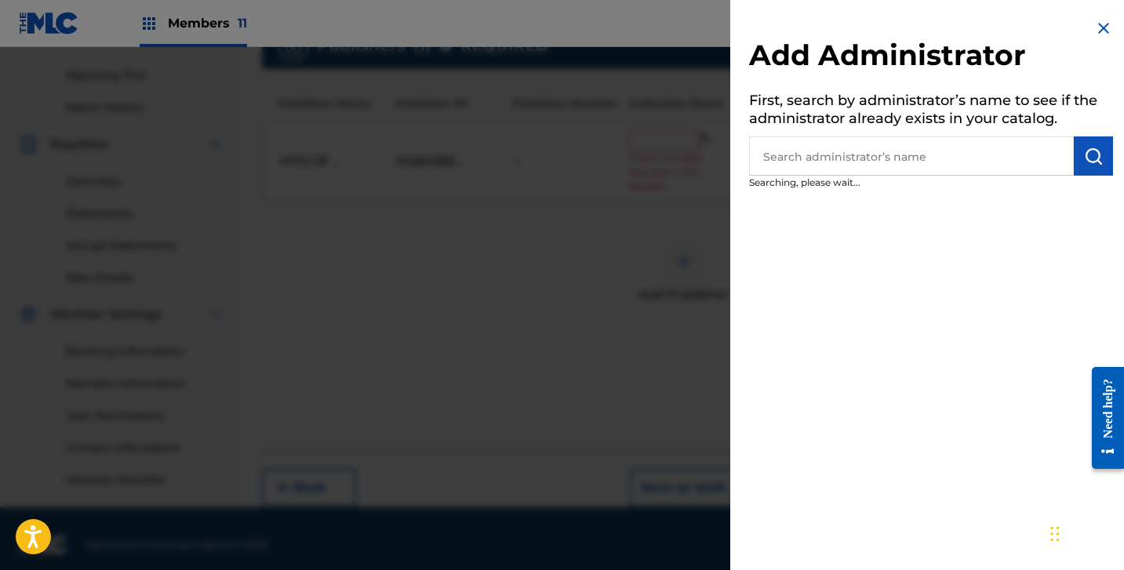
click at [779, 152] on input "text" at bounding box center [911, 155] width 325 height 39
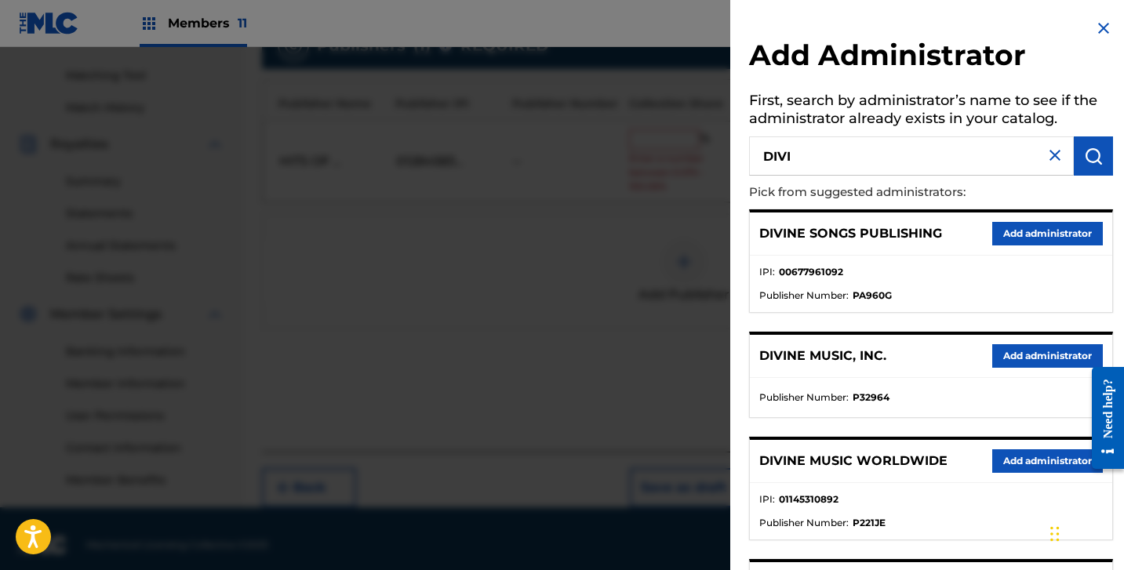
click at [1054, 367] on button "Add administrator" at bounding box center [1047, 356] width 111 height 24
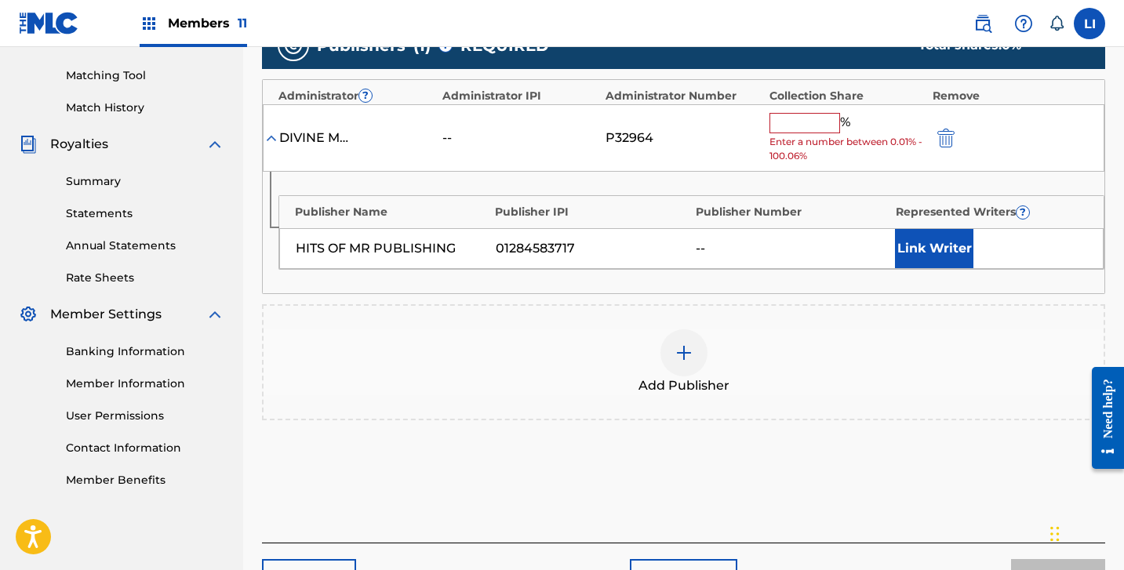
click at [815, 135] on span "Enter a number between 0.01% - 100.06%" at bounding box center [847, 149] width 155 height 28
click at [815, 131] on input "text" at bounding box center [805, 123] width 71 height 20
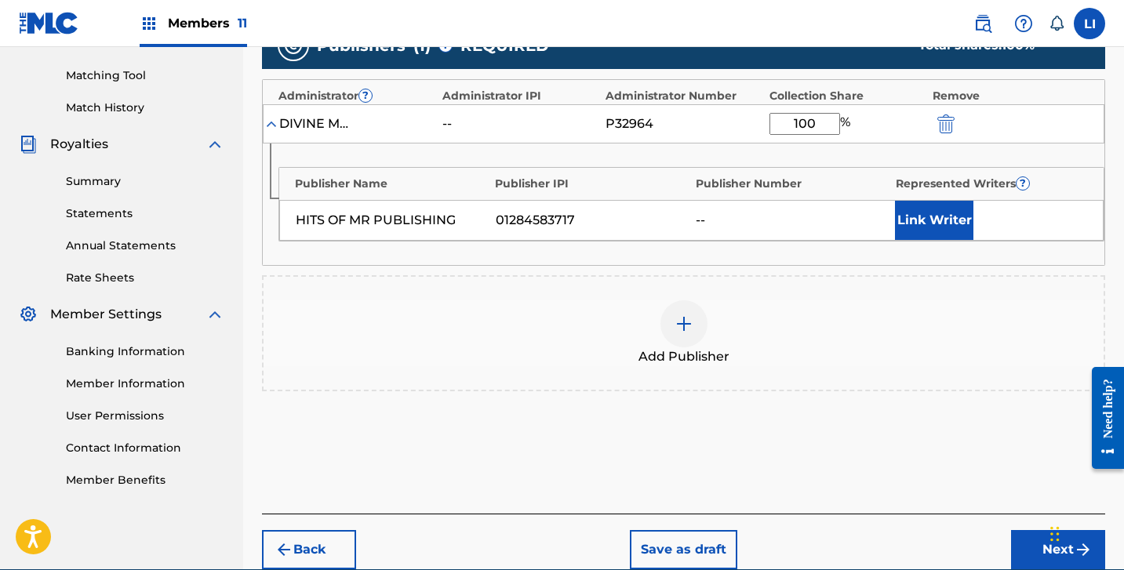
click at [932, 217] on button "Link Writer" at bounding box center [934, 220] width 78 height 39
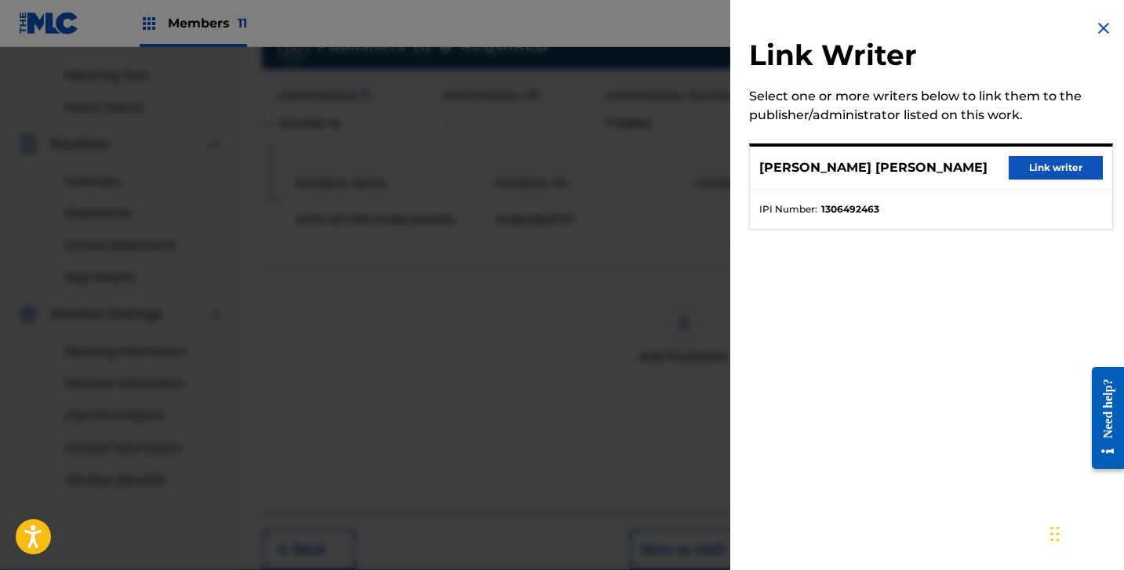
click at [1032, 162] on button "Link writer" at bounding box center [1056, 168] width 94 height 24
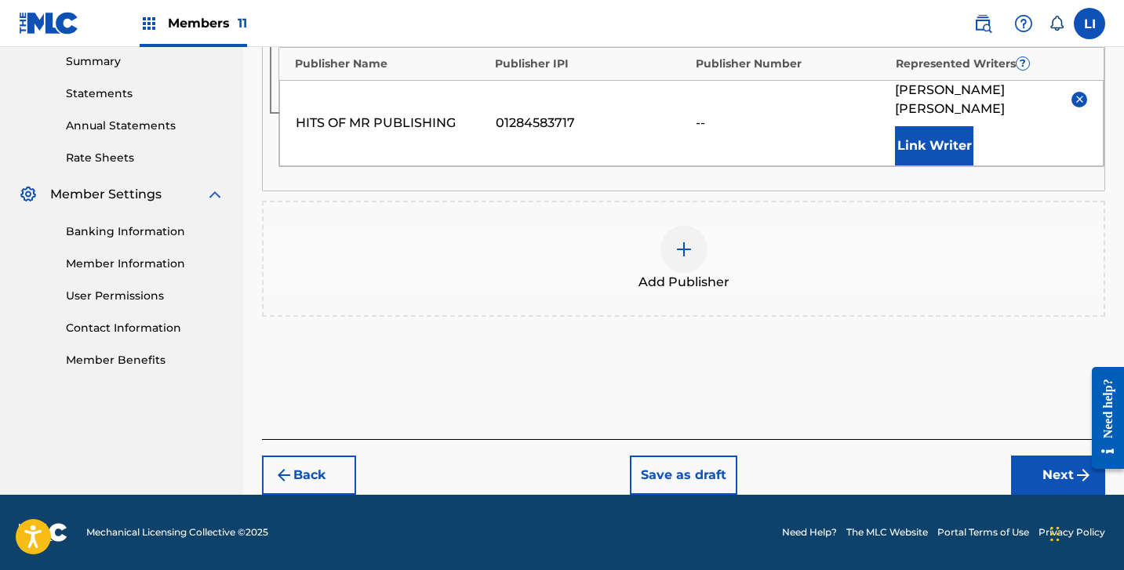
click at [1026, 464] on button "Next" at bounding box center [1058, 475] width 94 height 39
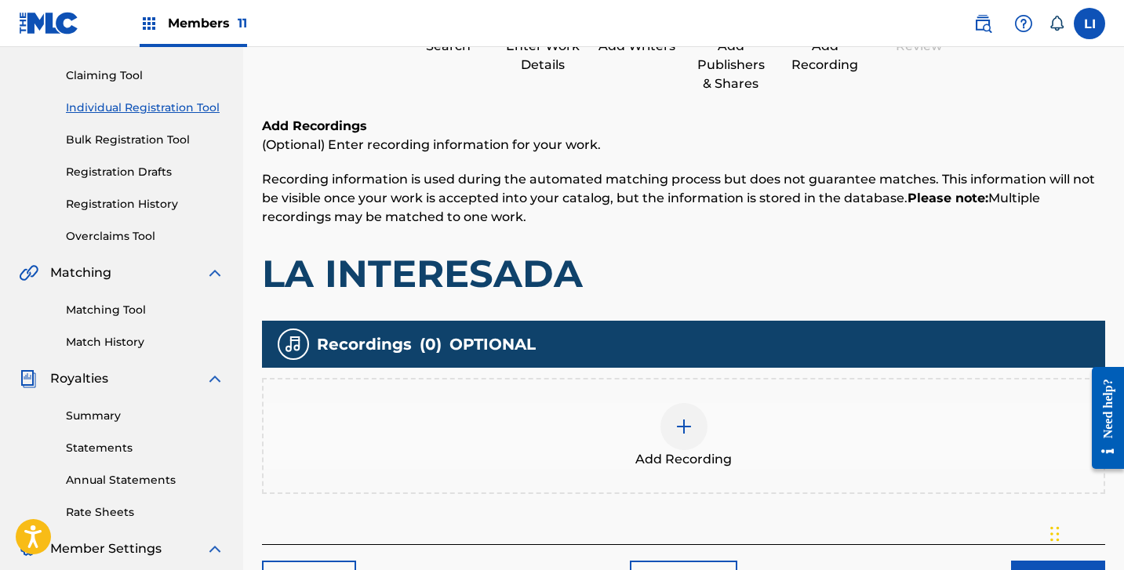
scroll to position [313, 0]
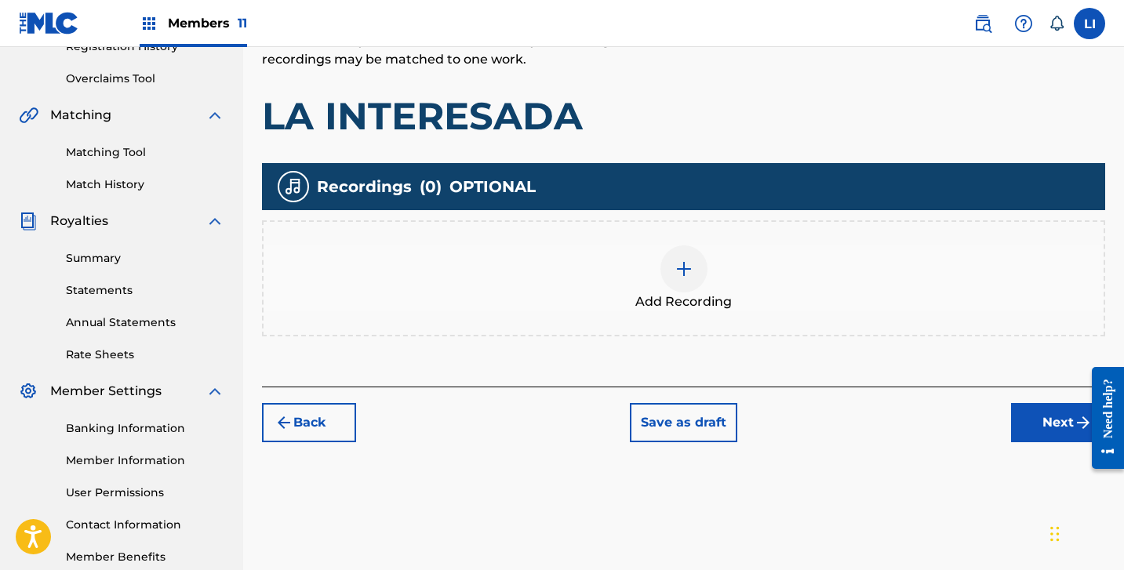
click at [679, 275] on img at bounding box center [684, 269] width 19 height 19
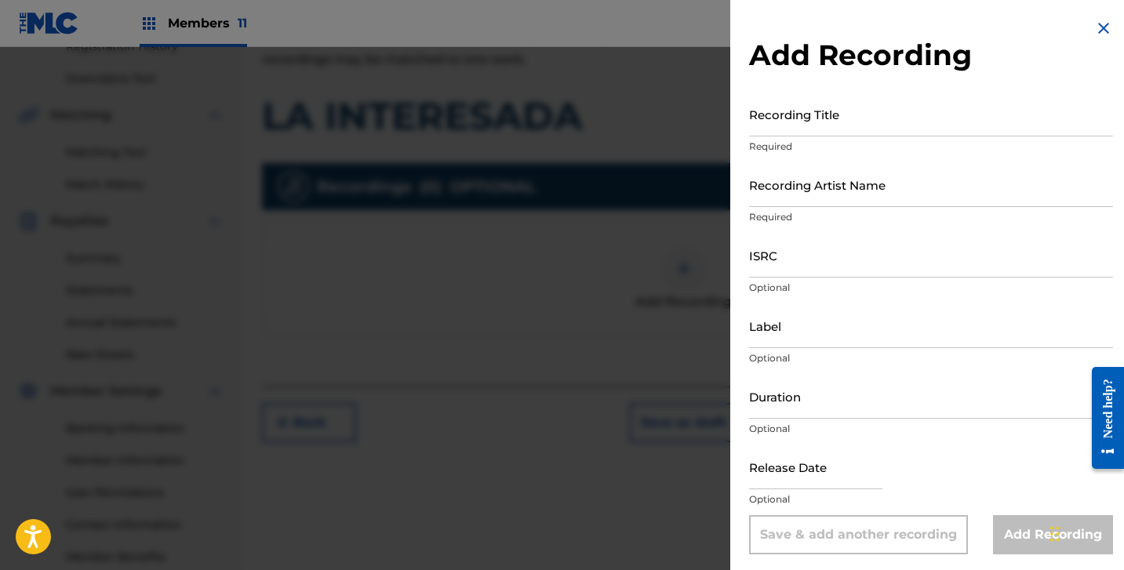
click at [845, 122] on input "Recording Title" at bounding box center [931, 114] width 364 height 45
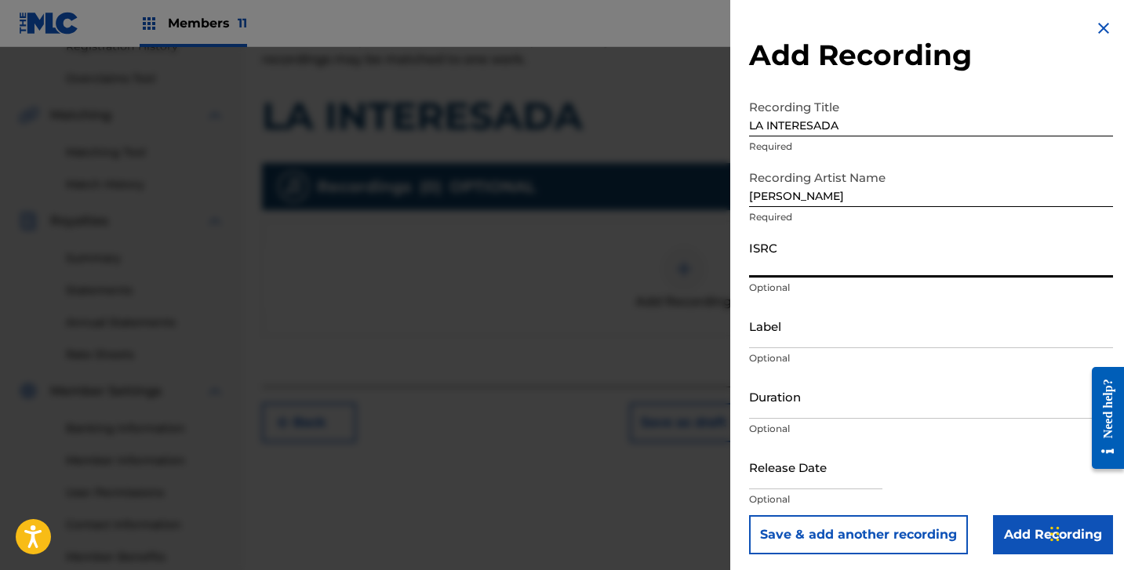
paste input "QM4TW2587531"
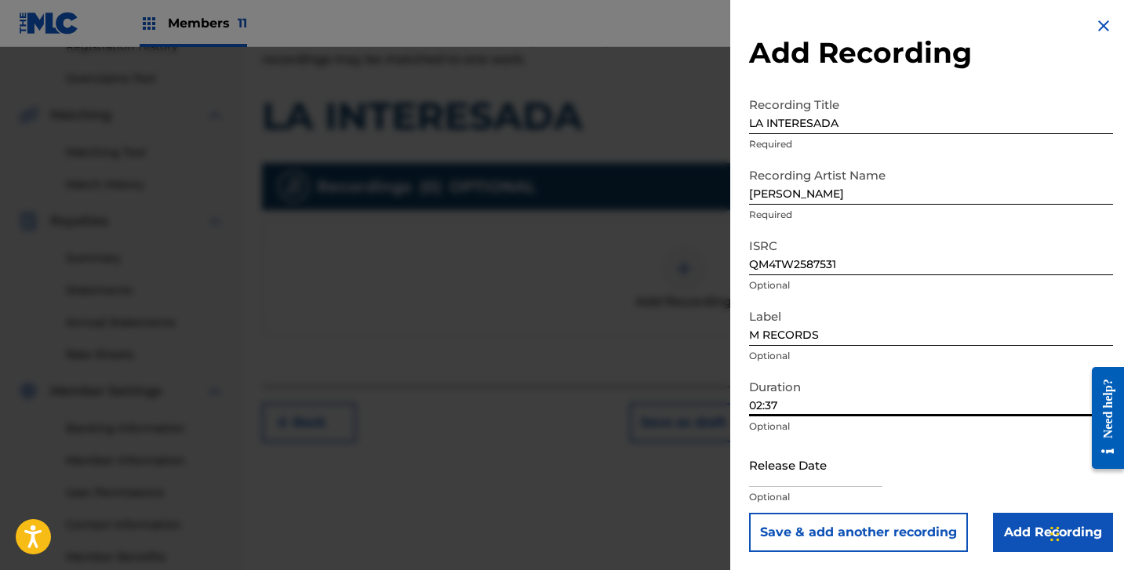
scroll to position [3, 0]
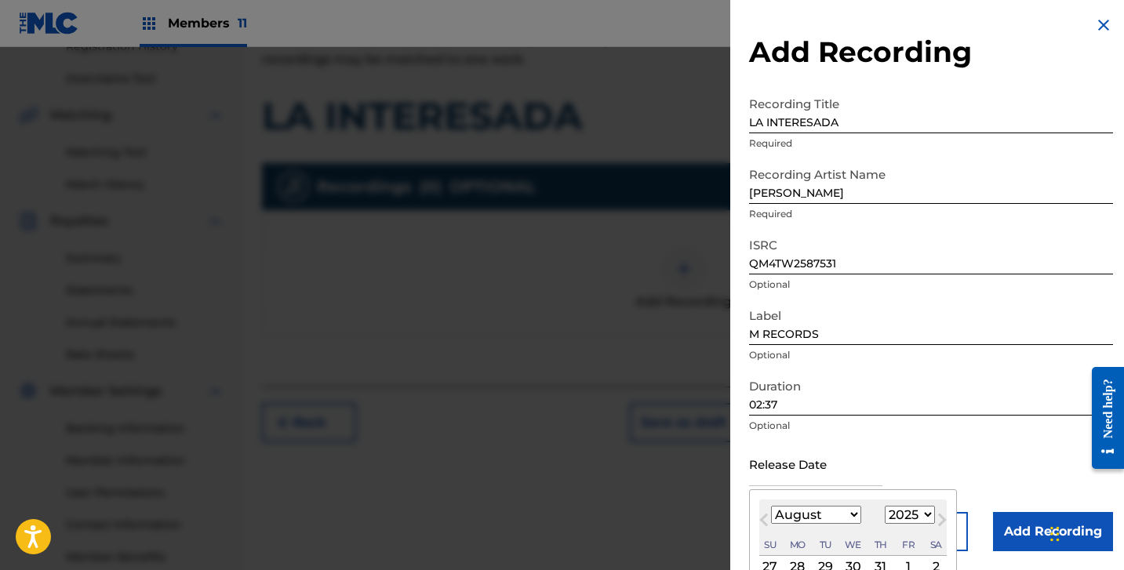
click at [797, 475] on input "text" at bounding box center [815, 464] width 133 height 45
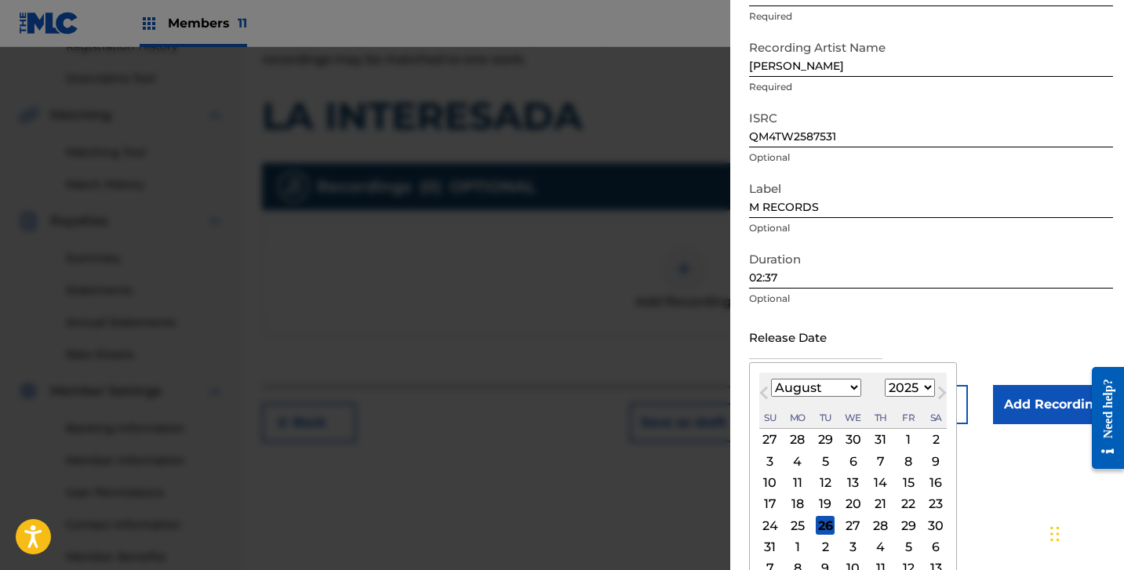
scroll to position [149, 0]
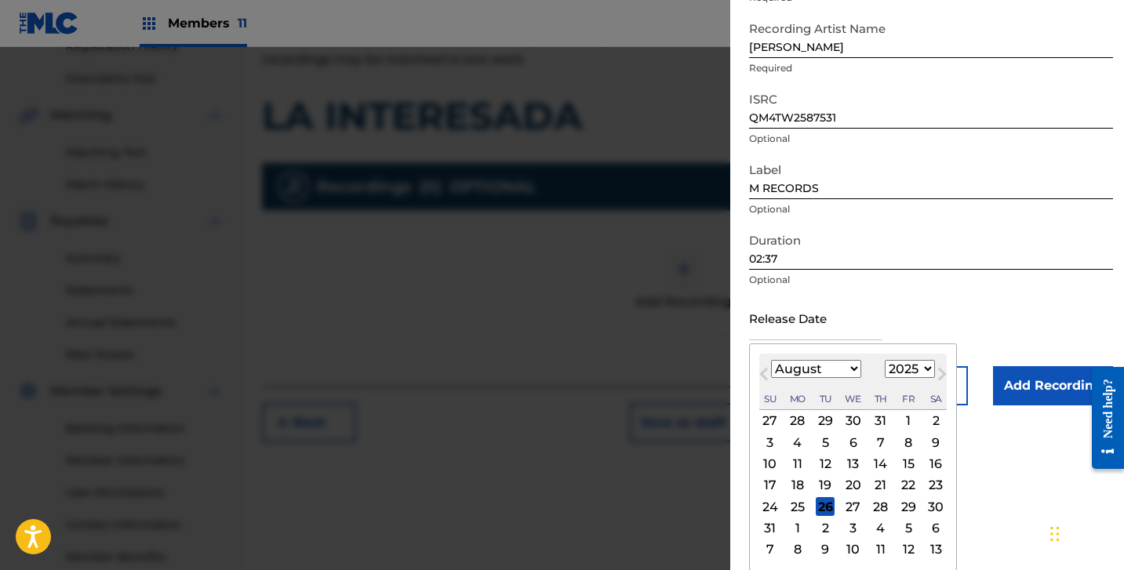
click at [784, 350] on div "Previous Month Next Month August [DATE] February March April May June July Augu…" at bounding box center [853, 457] width 208 height 227
click at [781, 369] on select "January February March April May June July August September October November De…" at bounding box center [816, 369] width 90 height 18
click at [771, 378] on select "January February March April May June July August September October November De…" at bounding box center [816, 369] width 90 height 18
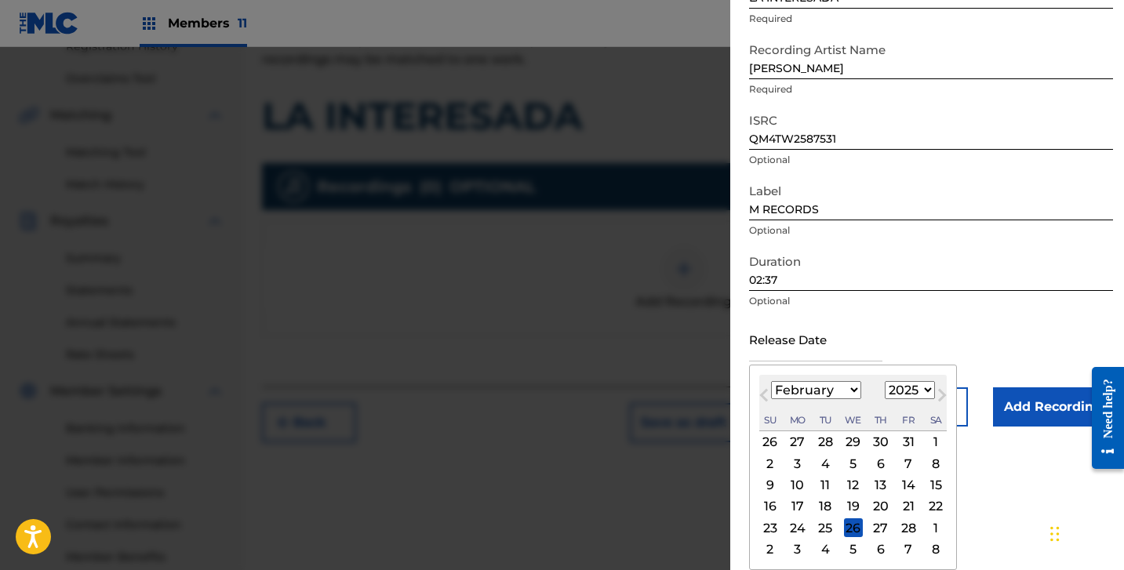
click at [913, 485] on div "14" at bounding box center [908, 485] width 19 height 19
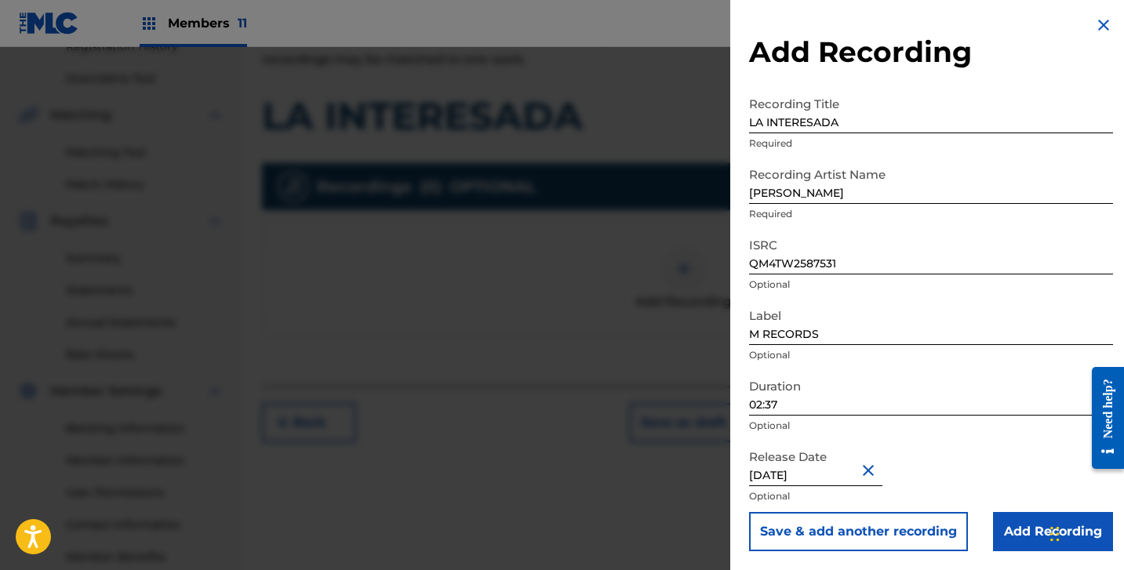
click at [1024, 522] on input "Add Recording" at bounding box center [1053, 531] width 120 height 39
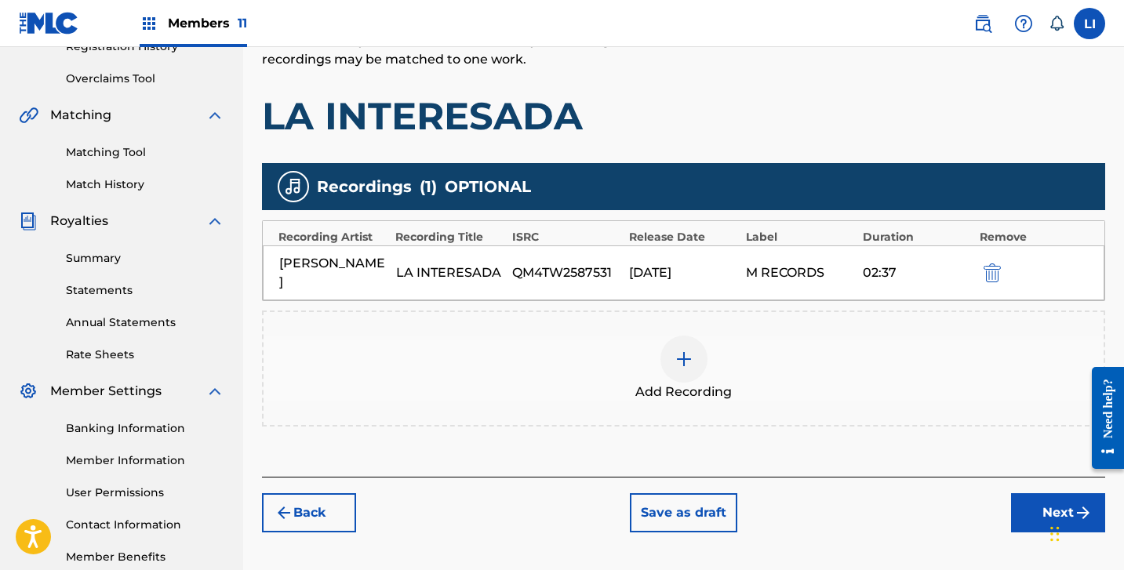
click at [1030, 500] on button "Next" at bounding box center [1058, 512] width 94 height 39
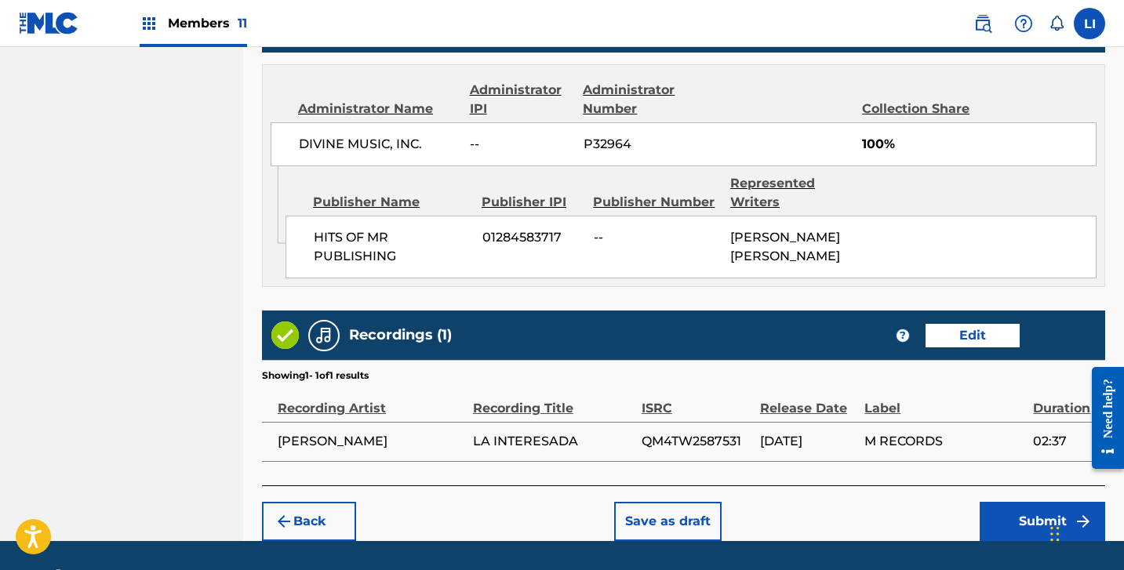
scroll to position [877, 0]
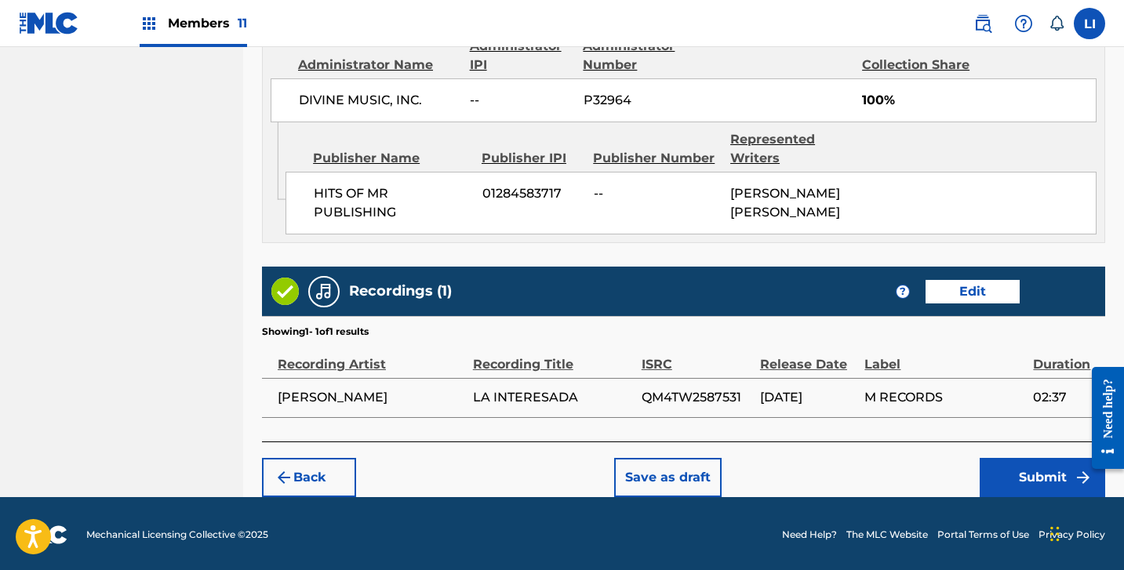
click at [1006, 476] on button "Submit" at bounding box center [1043, 477] width 126 height 39
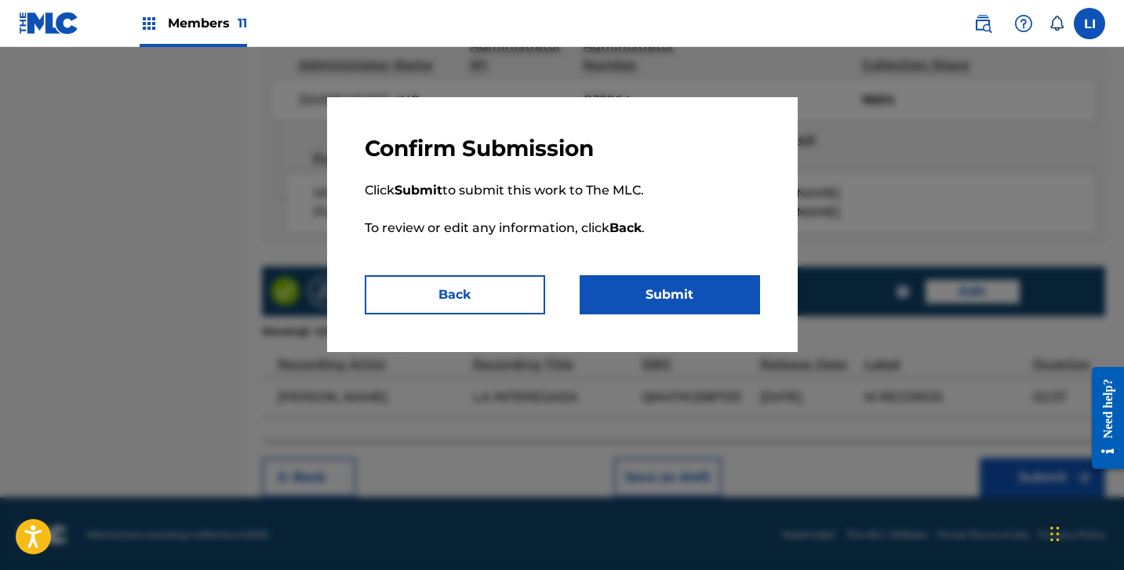
click at [640, 283] on button "Submit" at bounding box center [670, 294] width 180 height 39
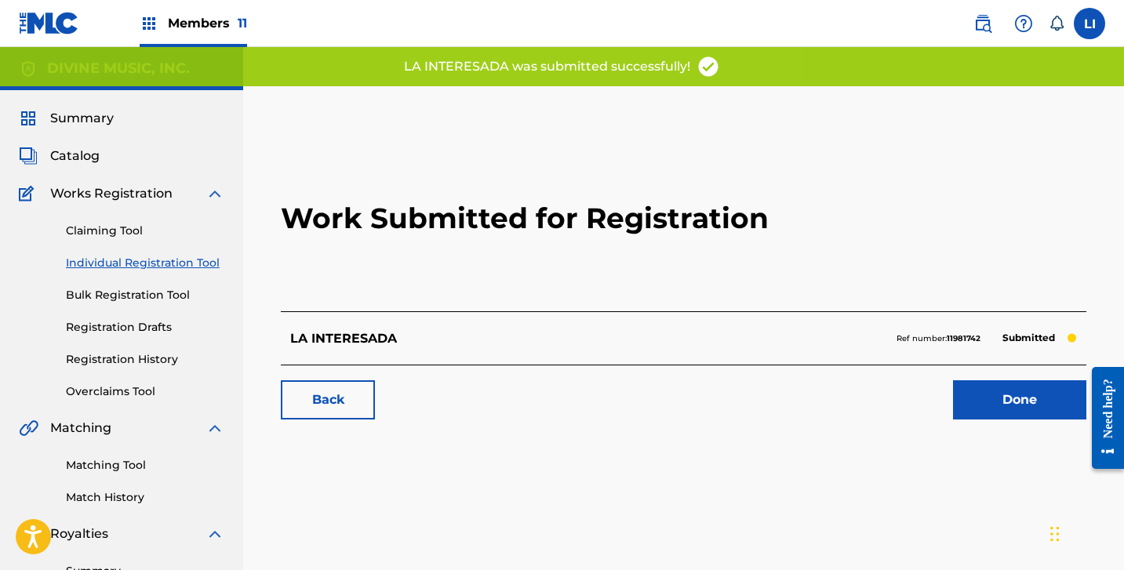
click at [1087, 401] on div at bounding box center [1102, 418] width 44 height 126
click at [1040, 399] on link "Done" at bounding box center [1019, 399] width 133 height 39
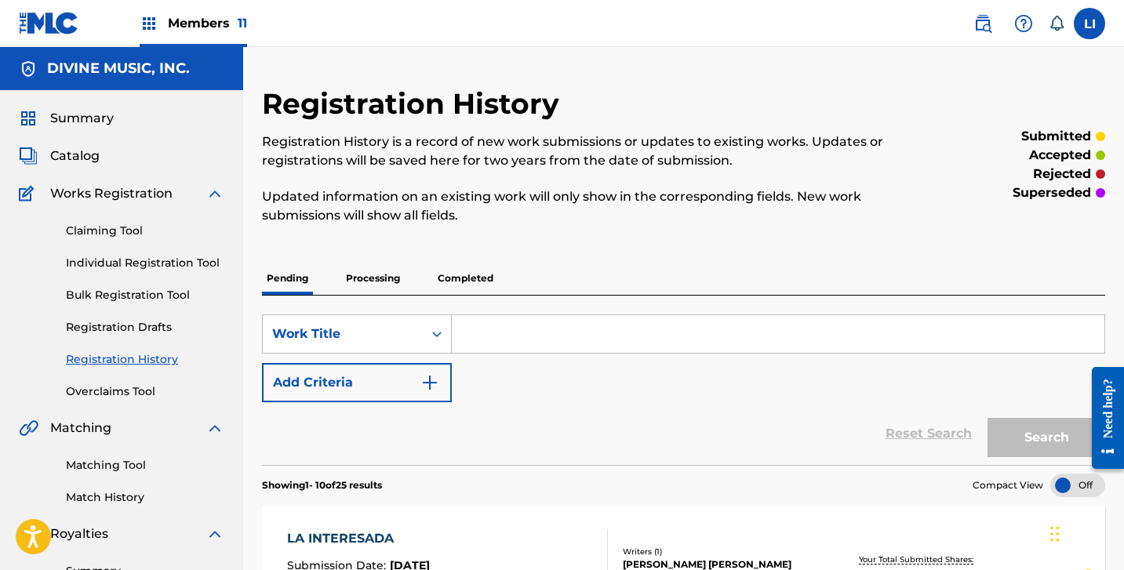
click at [133, 269] on link "Individual Registration Tool" at bounding box center [145, 263] width 158 height 16
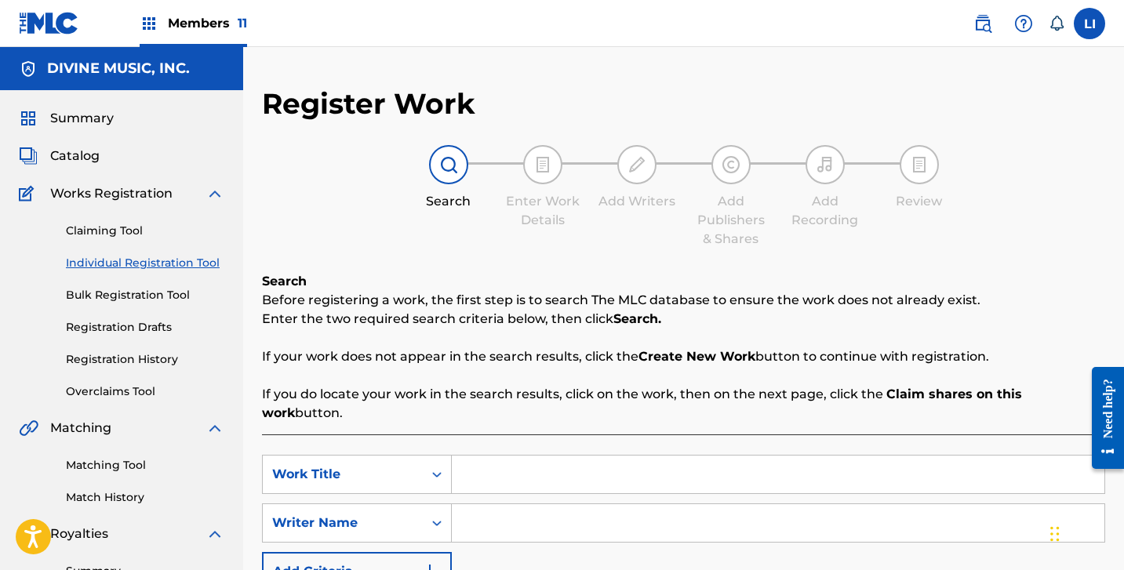
click at [136, 263] on link "Individual Registration Tool" at bounding box center [145, 263] width 158 height 16
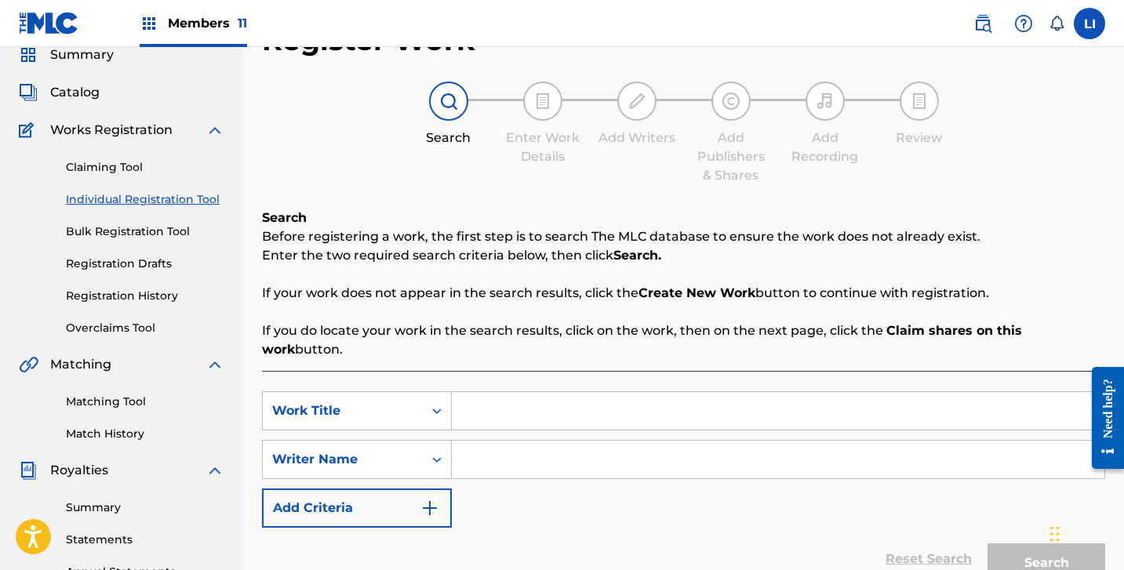
scroll to position [129, 0]
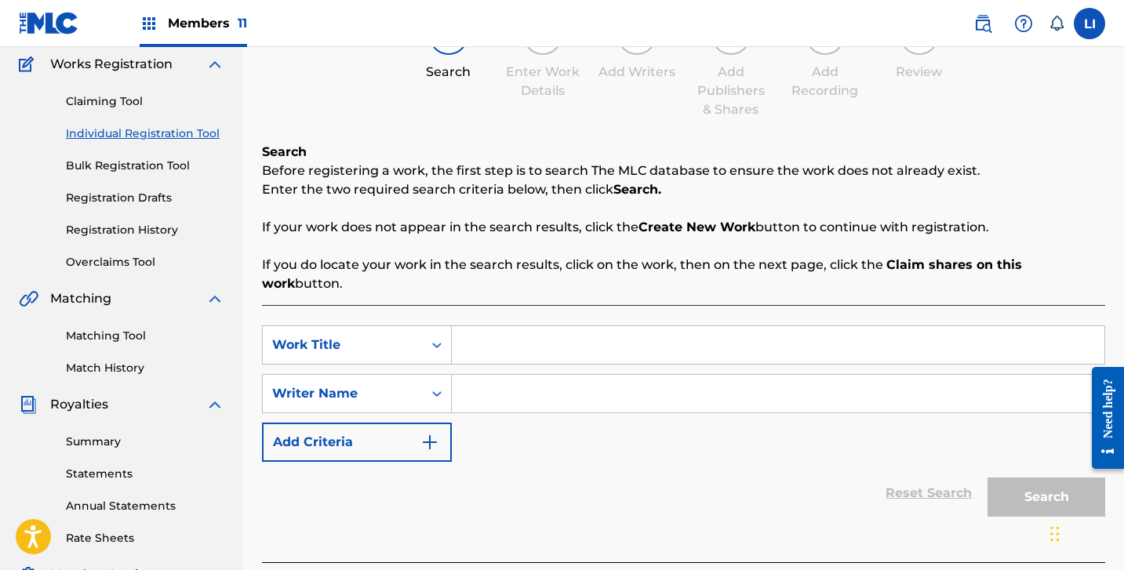
click at [528, 326] on input "Search Form" at bounding box center [778, 345] width 653 height 38
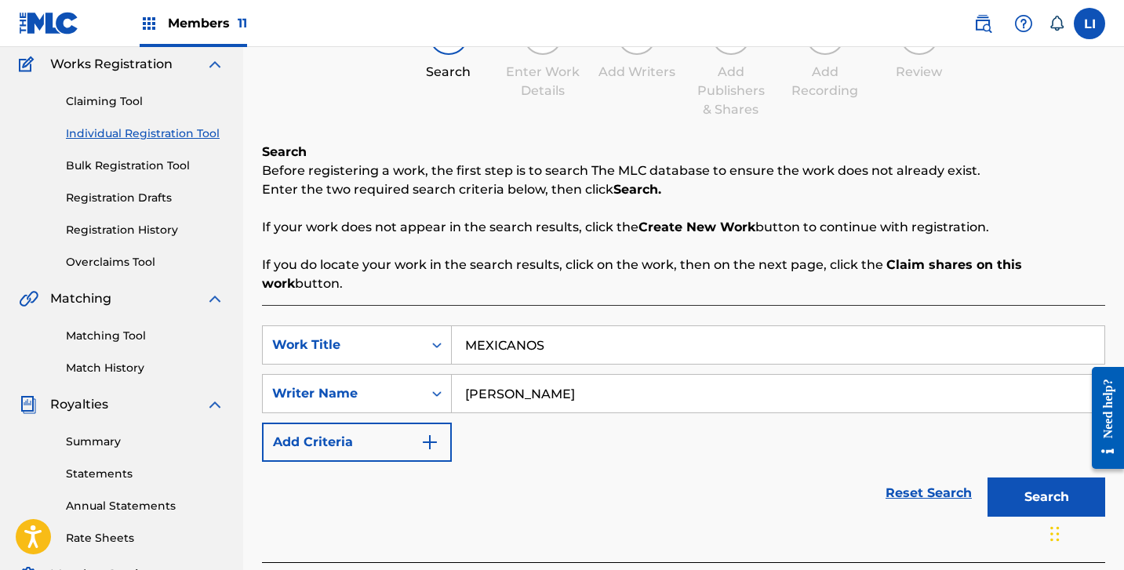
click at [988, 478] on button "Search" at bounding box center [1047, 497] width 118 height 39
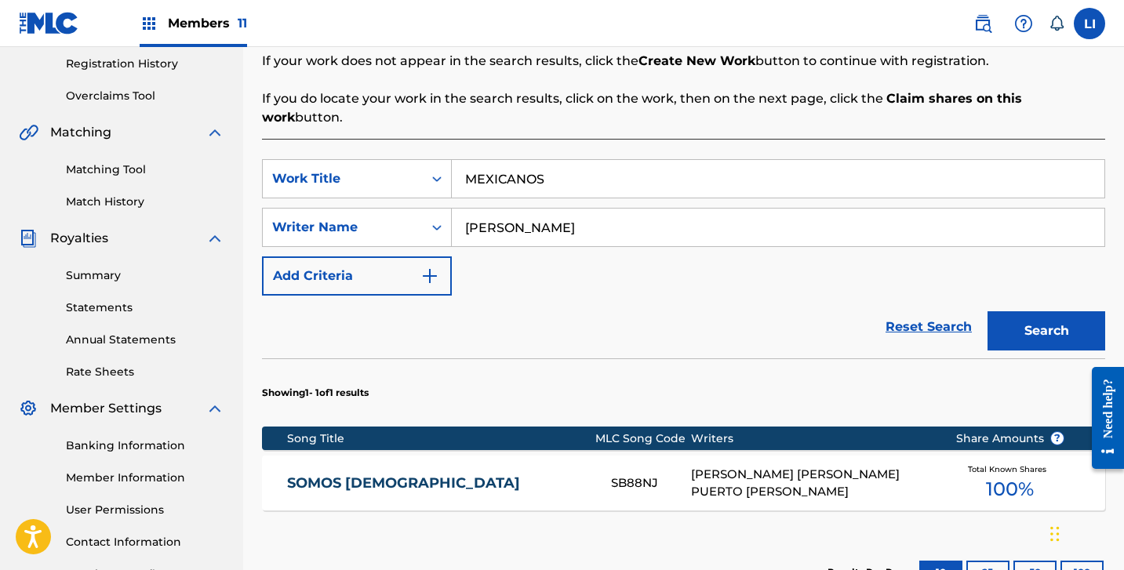
scroll to position [485, 0]
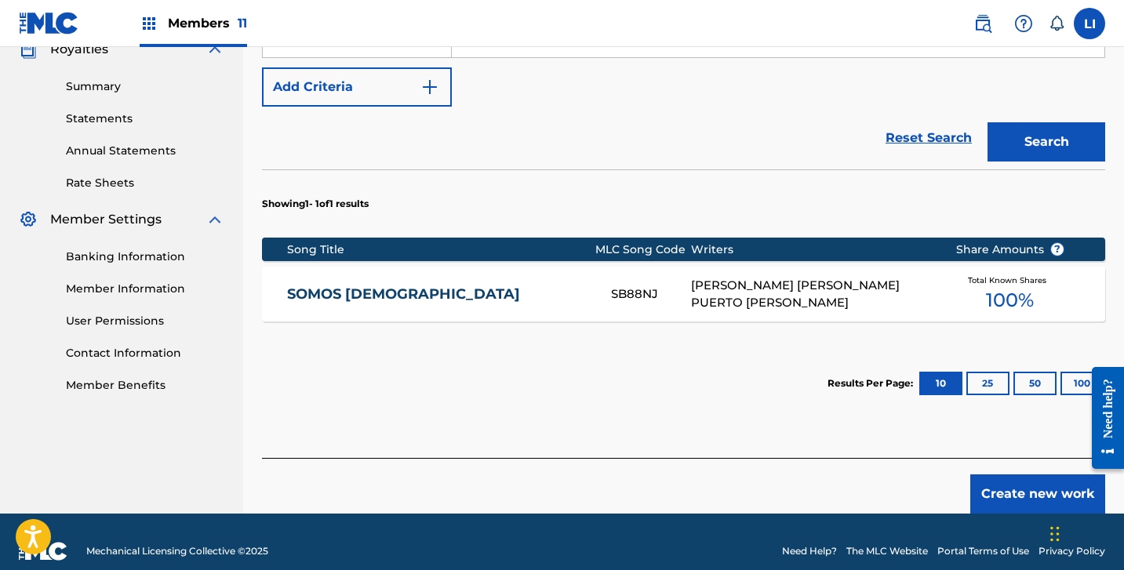
click at [1046, 475] on button "Create new work" at bounding box center [1037, 494] width 135 height 39
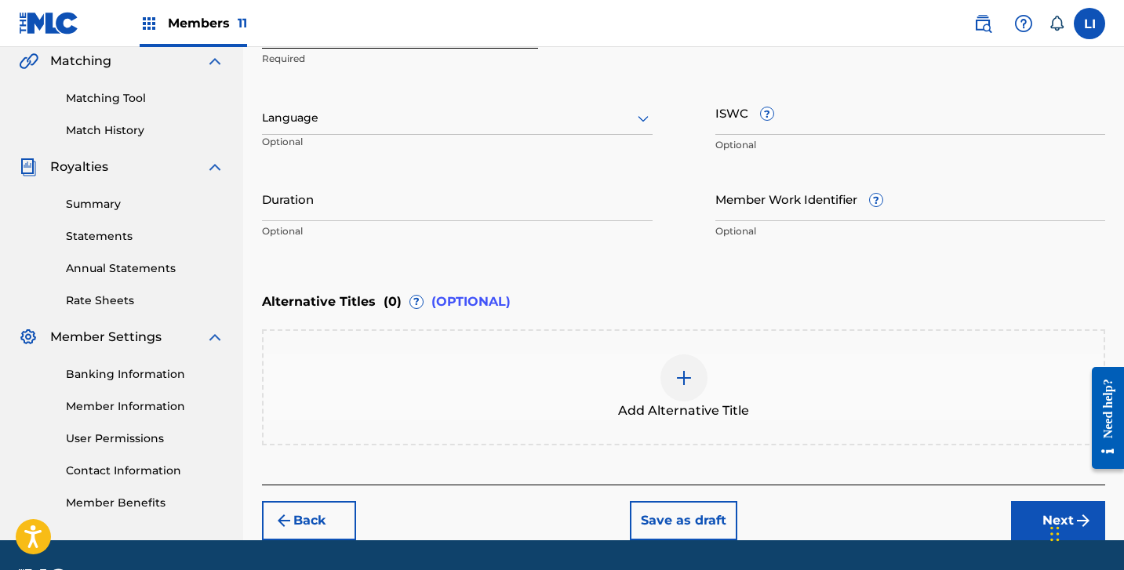
scroll to position [283, 0]
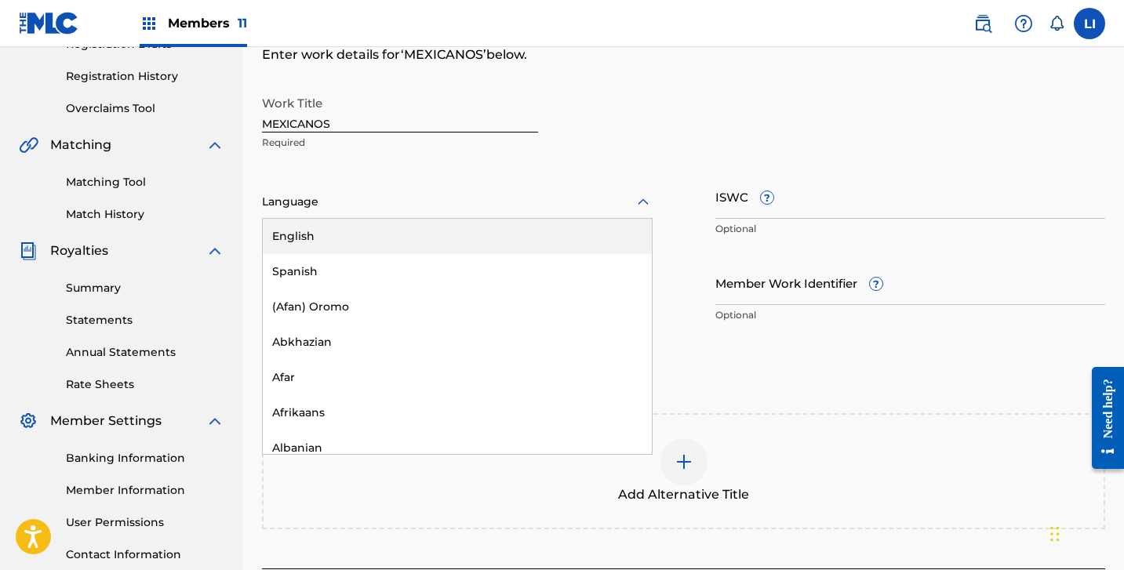
click at [331, 217] on div "Language" at bounding box center [457, 202] width 391 height 33
click at [311, 253] on div "English" at bounding box center [457, 236] width 389 height 35
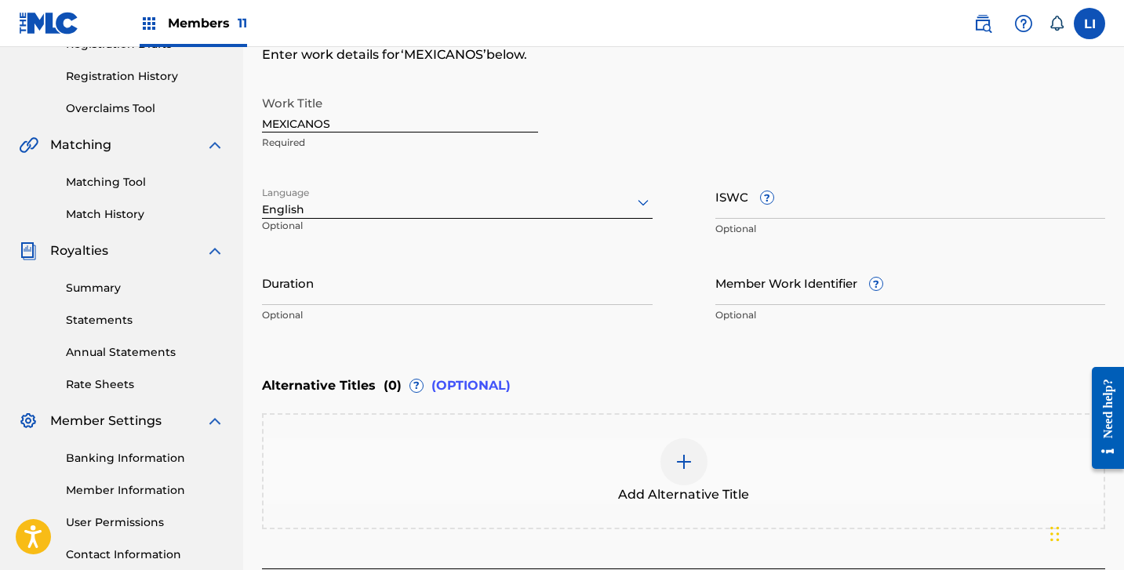
click at [295, 199] on div at bounding box center [457, 202] width 391 height 20
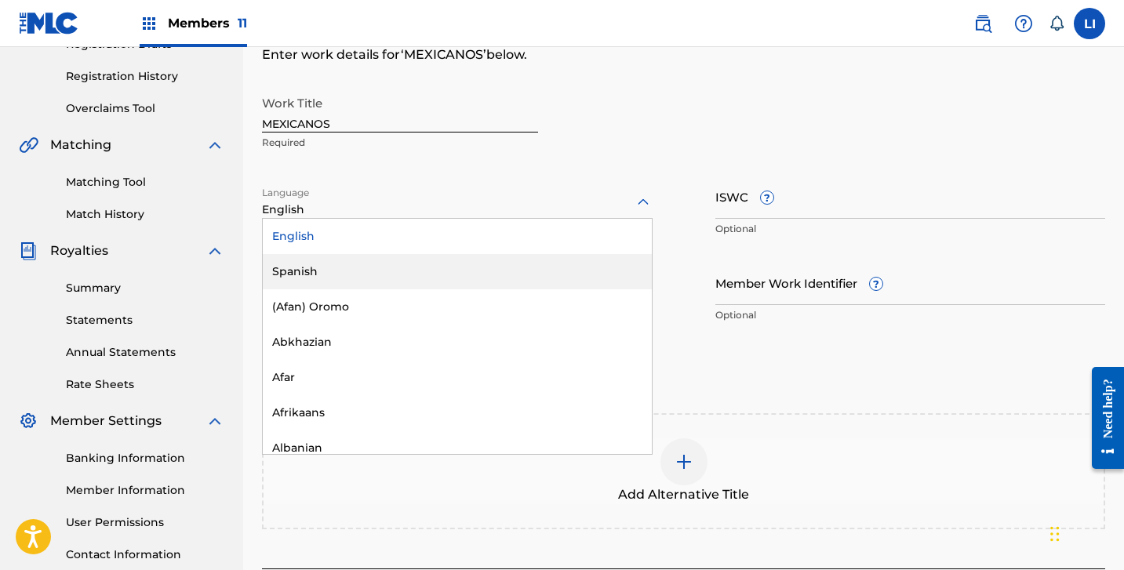
click at [286, 258] on div "Spanish" at bounding box center [457, 271] width 389 height 35
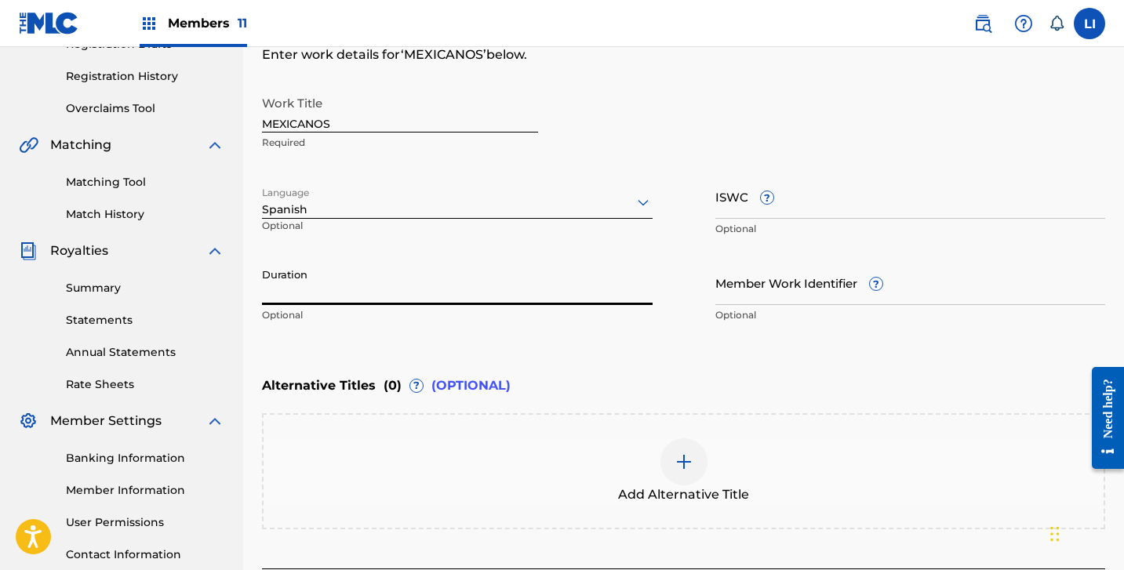
click at [293, 289] on input "Duration" at bounding box center [457, 282] width 391 height 45
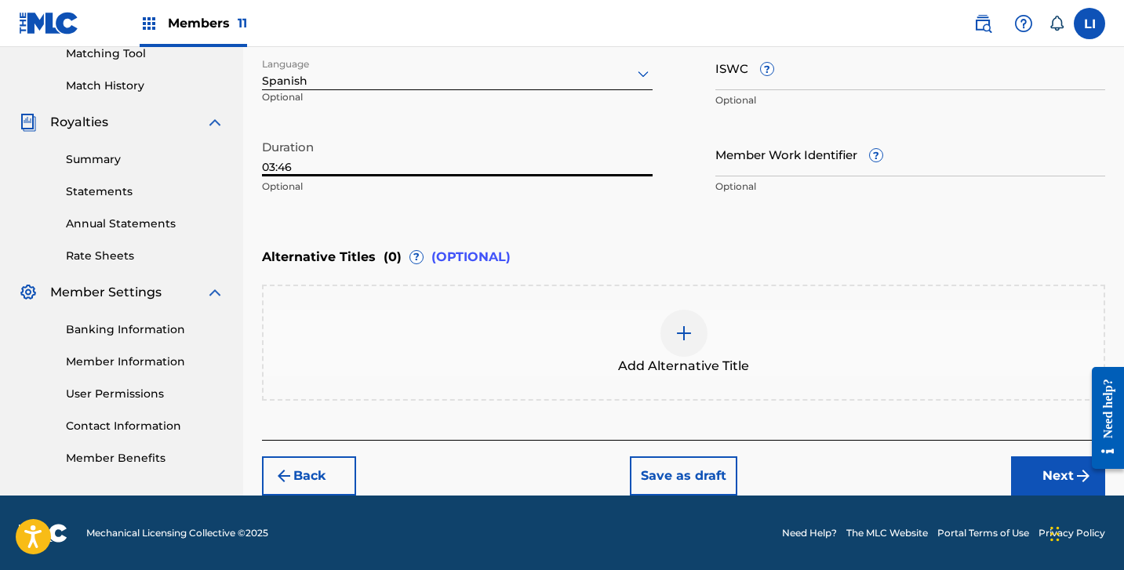
click at [1035, 483] on button "Next" at bounding box center [1058, 476] width 94 height 39
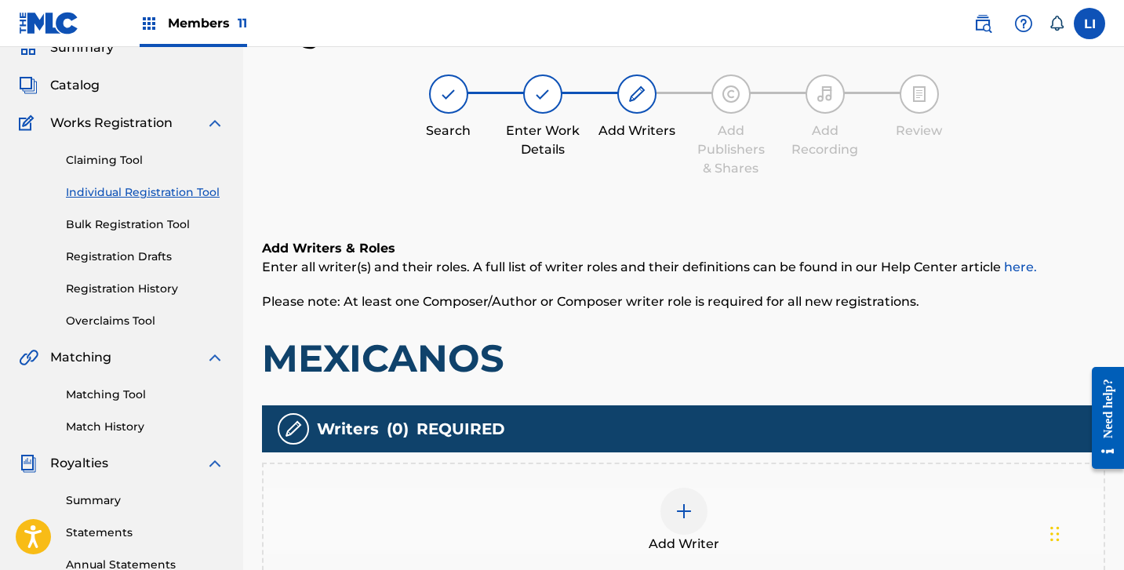
scroll to position [297, 0]
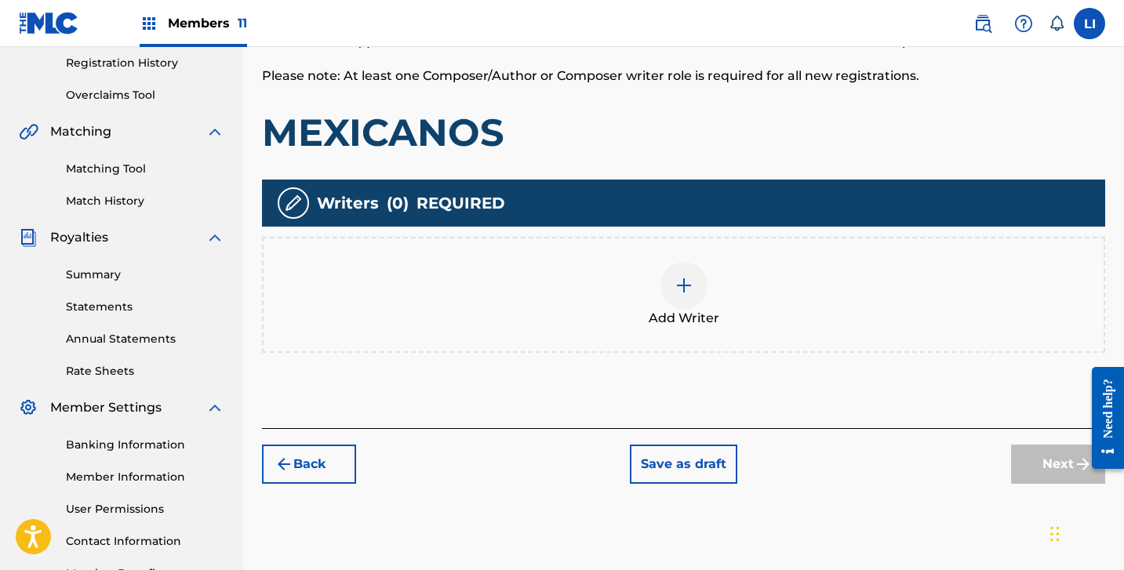
click at [706, 318] on span "Add Writer" at bounding box center [684, 318] width 71 height 19
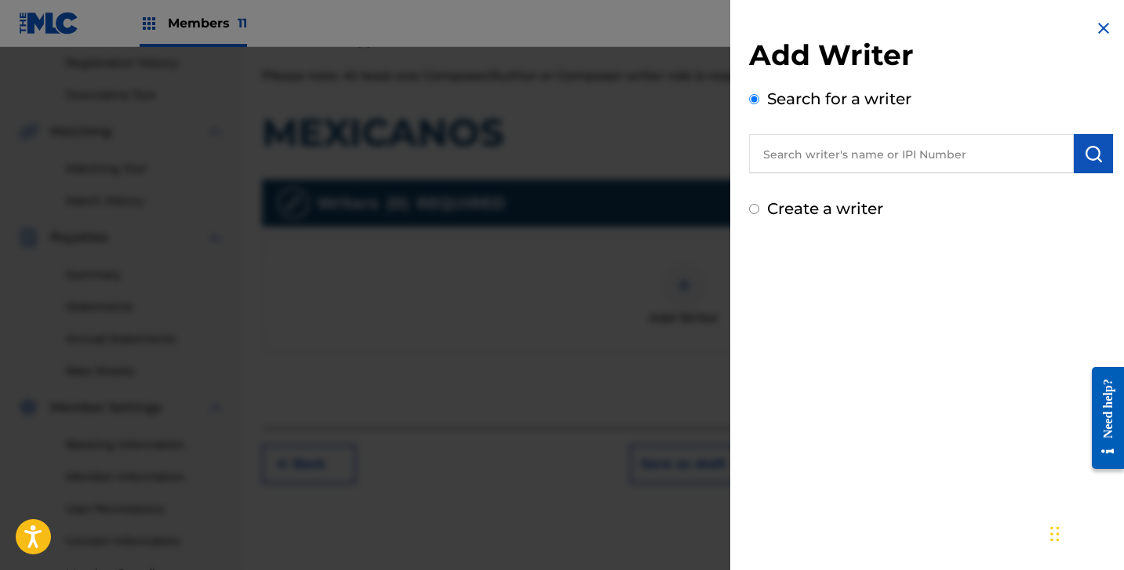
click at [802, 119] on div "Search for a writer" at bounding box center [931, 130] width 364 height 86
click at [804, 148] on input "text" at bounding box center [911, 153] width 325 height 39
click at [842, 212] on label "Create a writer" at bounding box center [825, 208] width 116 height 19
click at [759, 212] on input "Create a writer" at bounding box center [754, 209] width 10 height 10
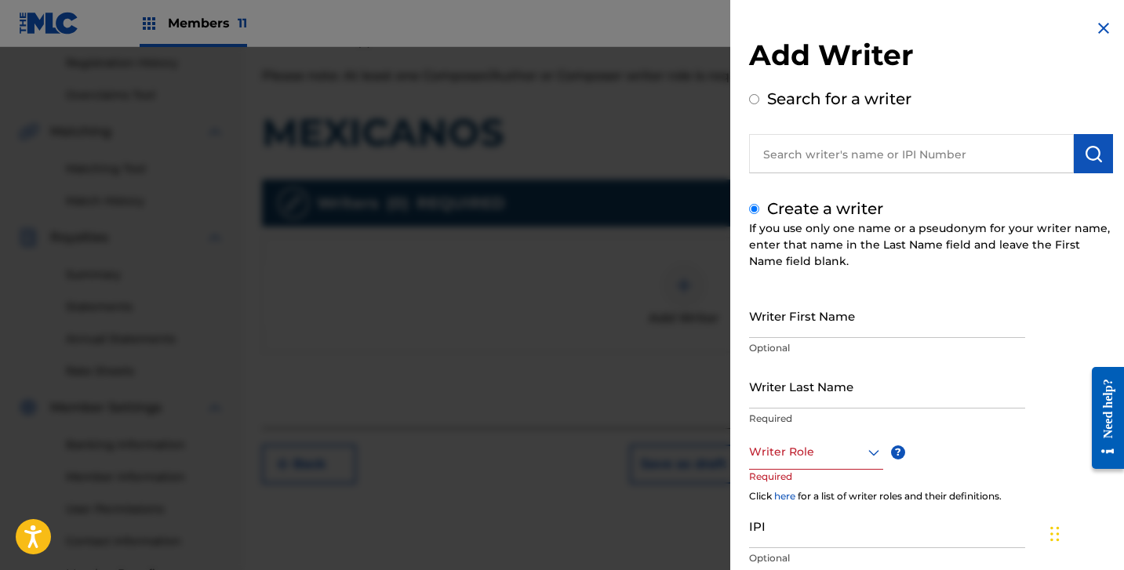
drag, startPoint x: 857, startPoint y: 272, endPoint x: 857, endPoint y: 292, distance: 19.6
click at [857, 282] on div "Create a writer If you use only one name or a pseudonym for your writer name, e…" at bounding box center [931, 417] width 364 height 440
click at [854, 310] on input "Writer First Name" at bounding box center [887, 315] width 276 height 45
paste input "[PERSON_NAME] [PERSON_NAME]"
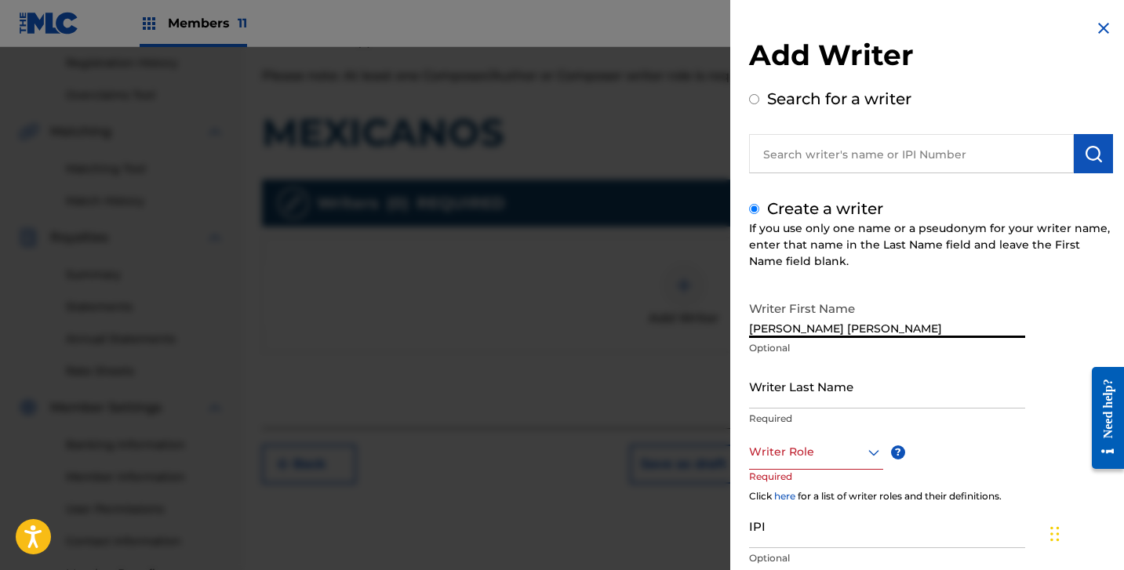
drag, startPoint x: 824, startPoint y: 325, endPoint x: 966, endPoint y: 374, distance: 150.3
click at [1021, 340] on div "Writer First Name [PERSON_NAME] [PERSON_NAME] Optional" at bounding box center [887, 328] width 276 height 71
click at [920, 395] on input "Writer Last Name" at bounding box center [887, 386] width 276 height 45
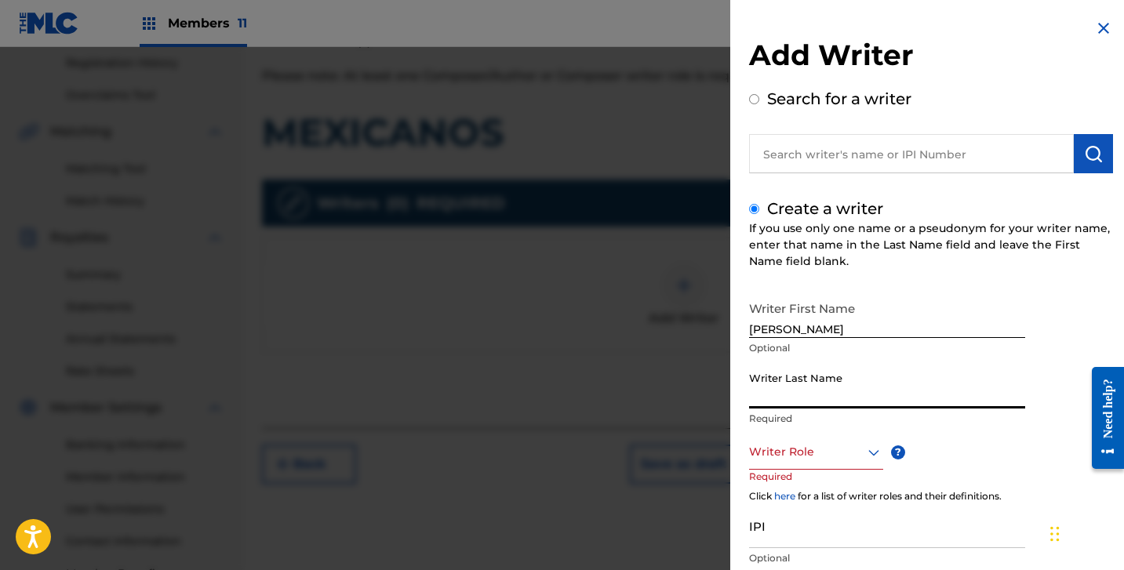
paste input "[PERSON_NAME]"
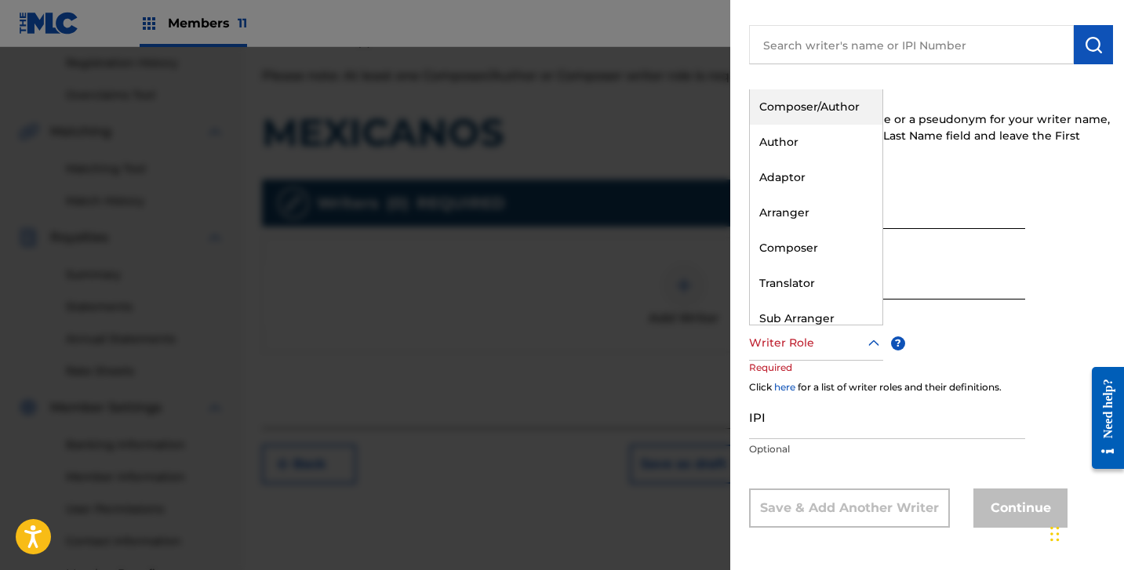
click at [777, 352] on div "Writer Role" at bounding box center [816, 343] width 134 height 35
click at [809, 104] on div "Composer/Author" at bounding box center [816, 106] width 133 height 35
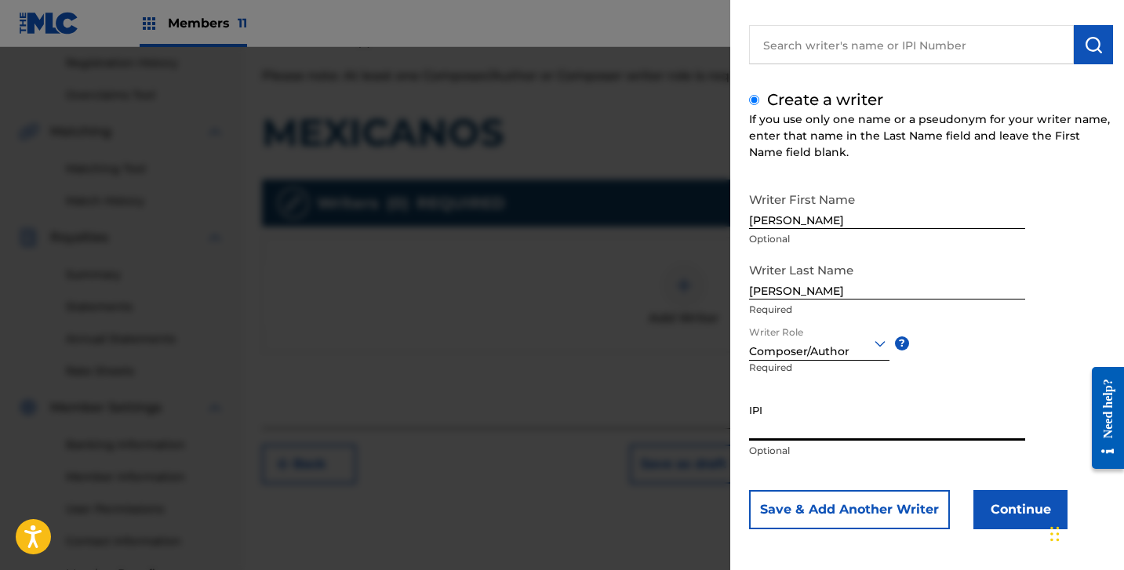
click at [803, 402] on input "IPI" at bounding box center [887, 418] width 276 height 45
paste input "1306492463"
click at [1021, 504] on button "Continue" at bounding box center [1020, 509] width 94 height 39
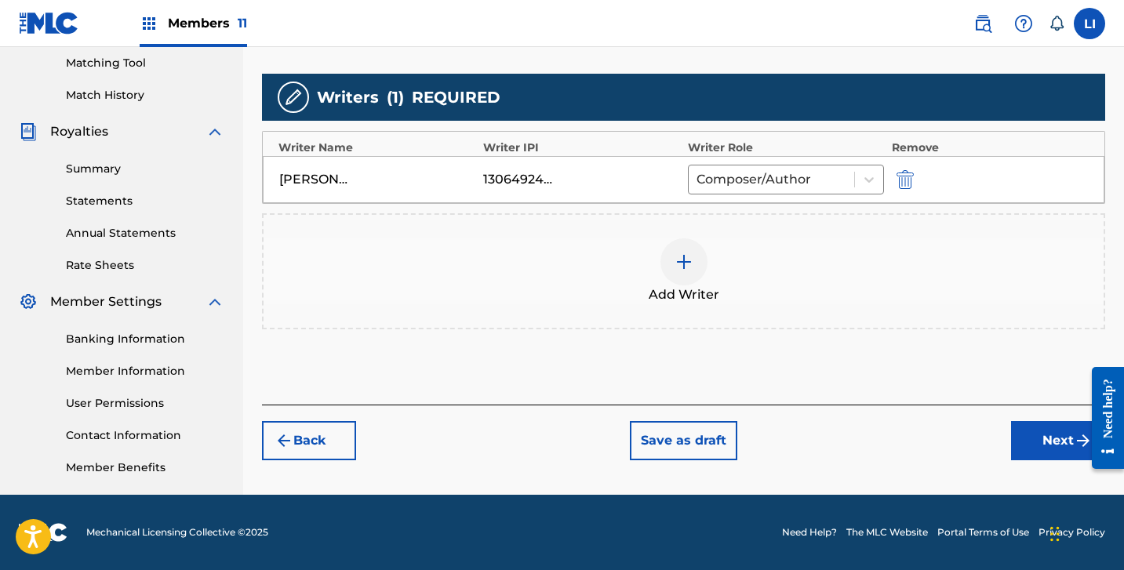
click at [1055, 444] on button "Next" at bounding box center [1058, 440] width 94 height 39
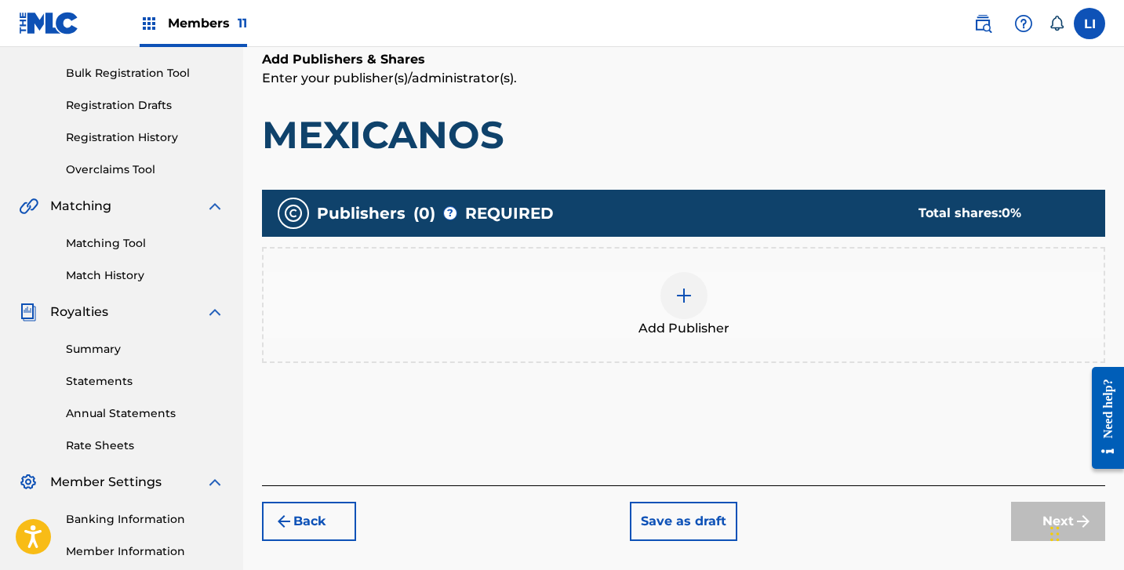
scroll to position [223, 0]
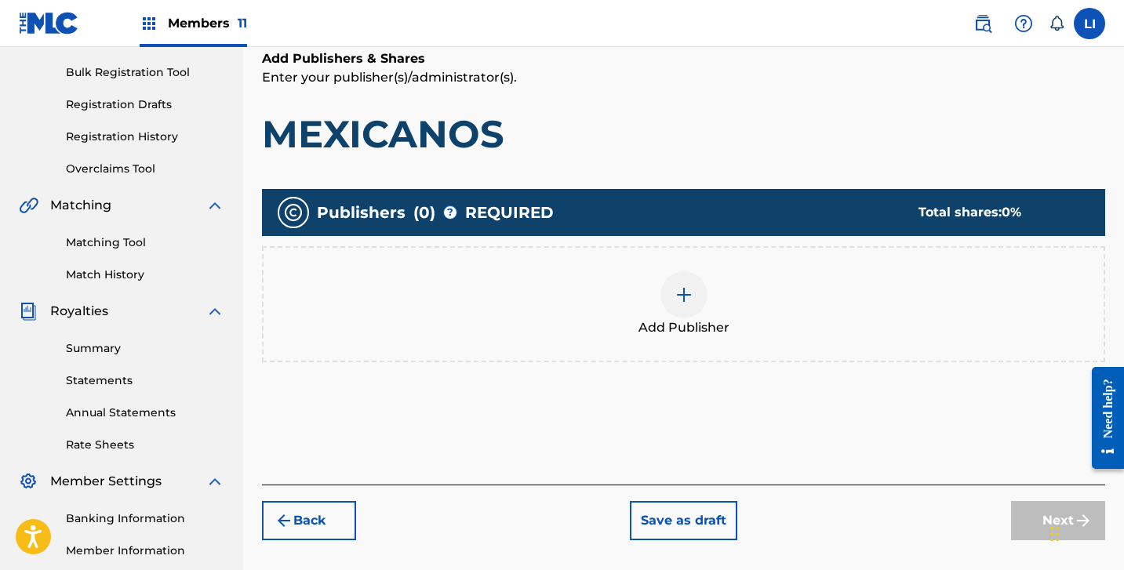
click at [620, 343] on div "Add Publisher" at bounding box center [683, 304] width 843 height 116
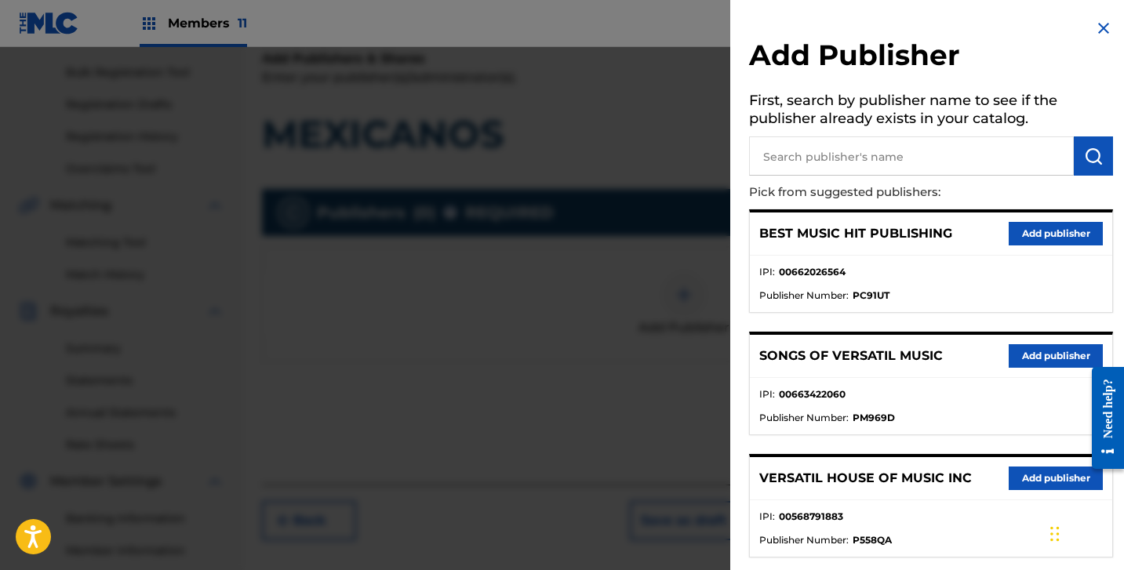
click at [898, 172] on input "text" at bounding box center [911, 155] width 325 height 39
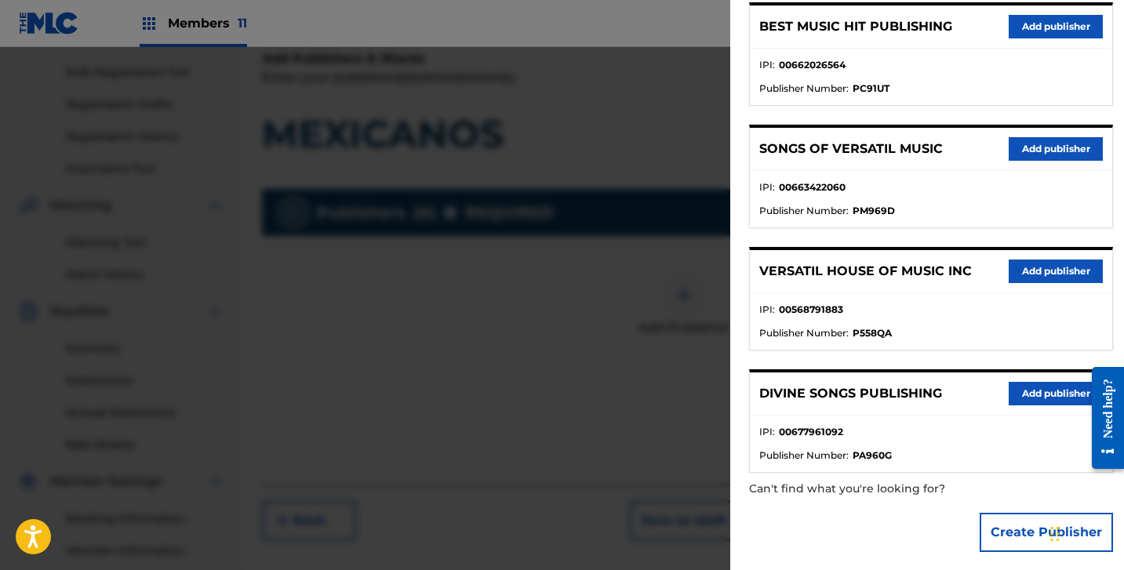
scroll to position [215, 0]
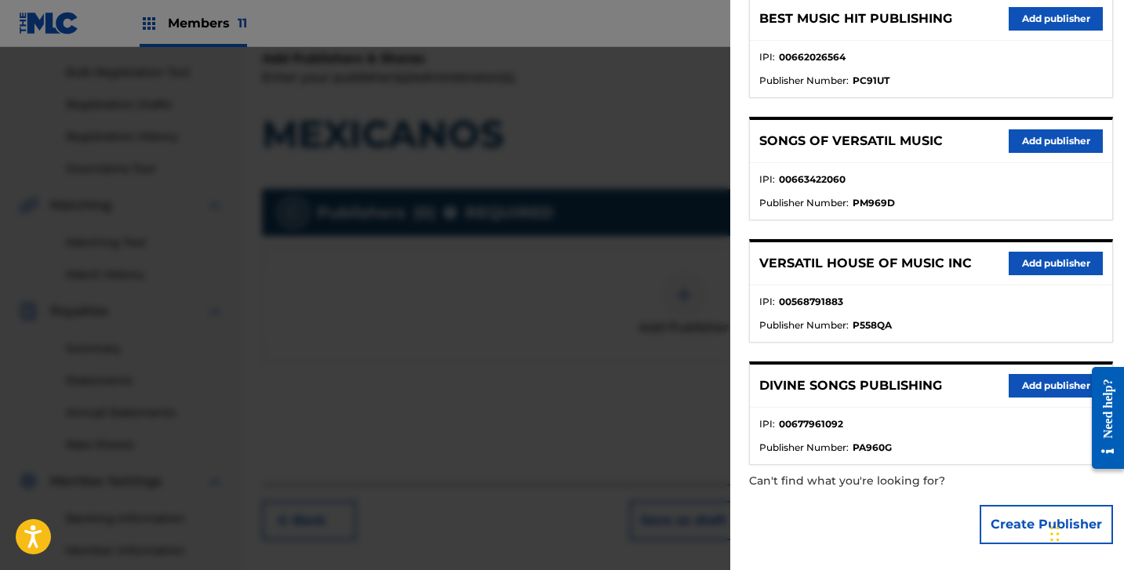
drag, startPoint x: 1017, startPoint y: 519, endPoint x: 966, endPoint y: 468, distance: 71.6
click at [1016, 519] on button "Create Publisher" at bounding box center [1046, 524] width 133 height 39
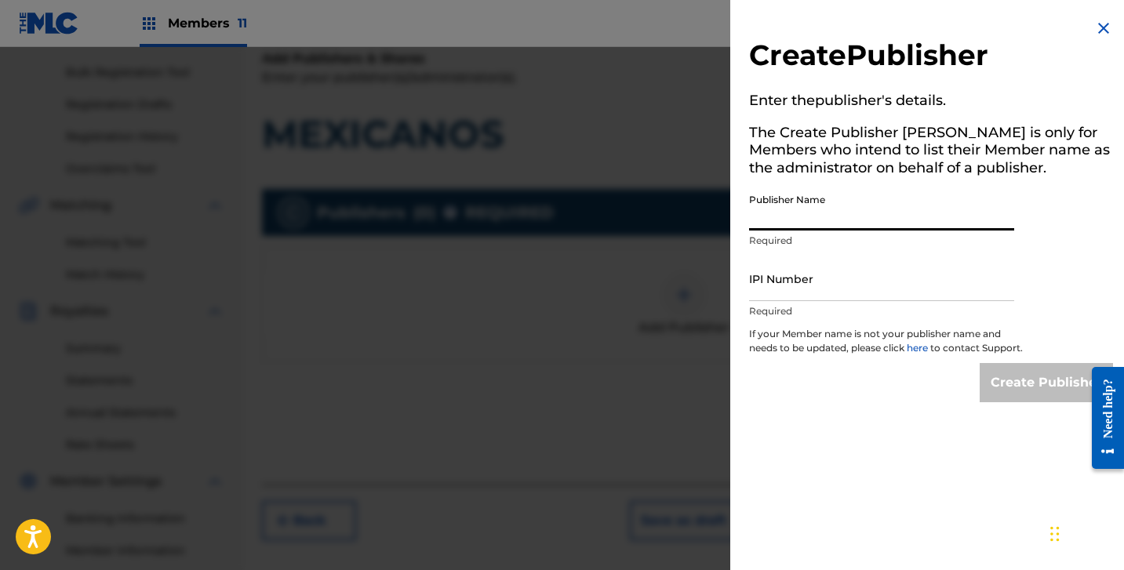
click at [810, 221] on input "Publisher Name" at bounding box center [881, 208] width 265 height 45
paste input "HITS OF MR PUBLISHING"
click at [893, 300] on input "IPI Number" at bounding box center [881, 279] width 265 height 45
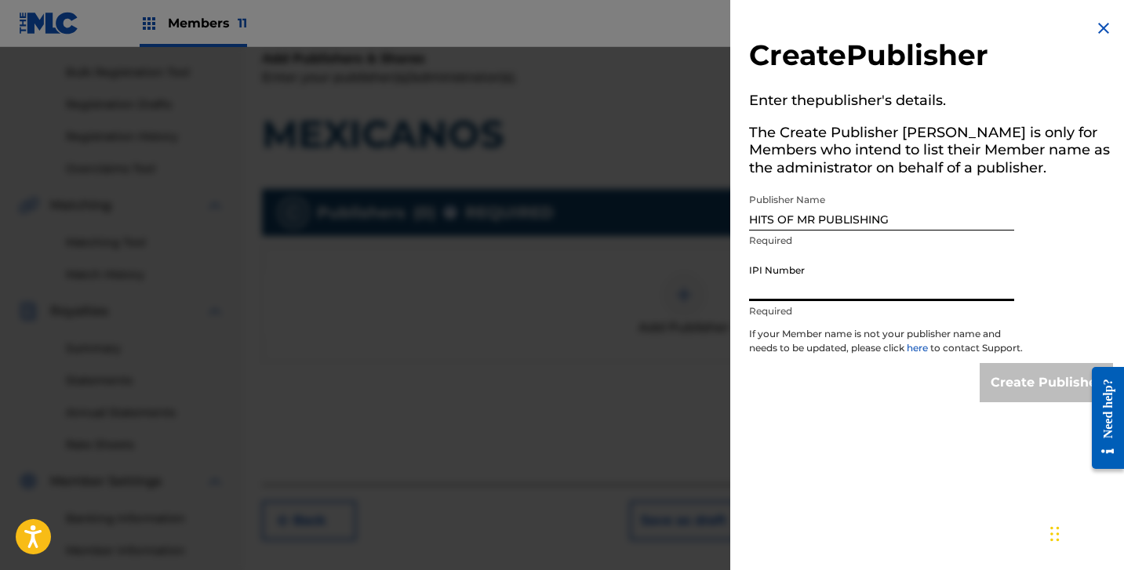
paste input "1284583717"
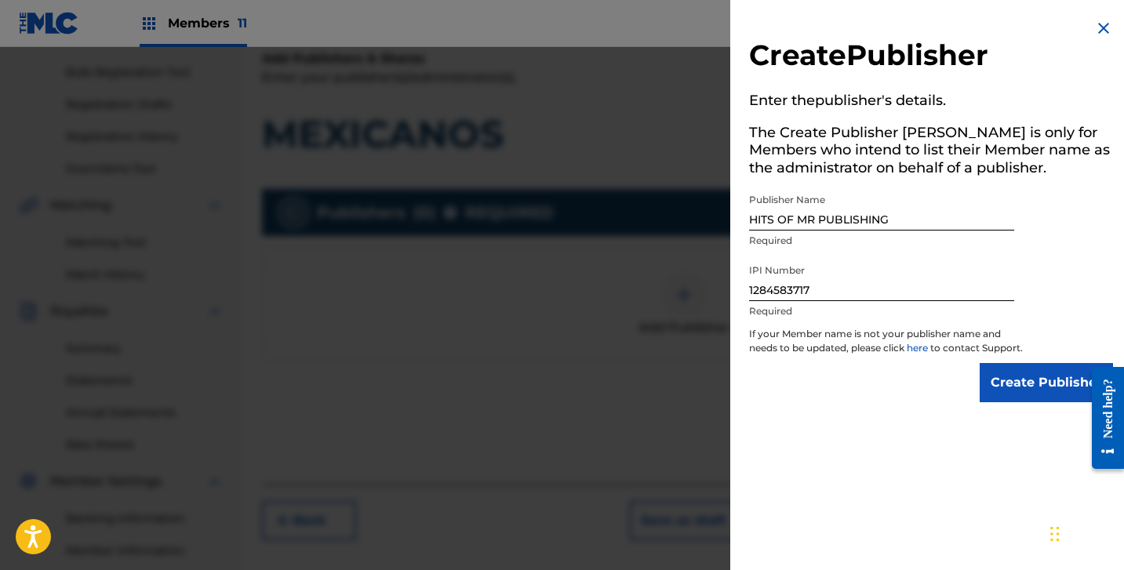
click at [1017, 418] on div "Create Publisher Enter the publisher 's details. The Create Publisher button is…" at bounding box center [931, 210] width 402 height 421
click at [1014, 400] on input "Create Publisher" at bounding box center [1046, 382] width 133 height 39
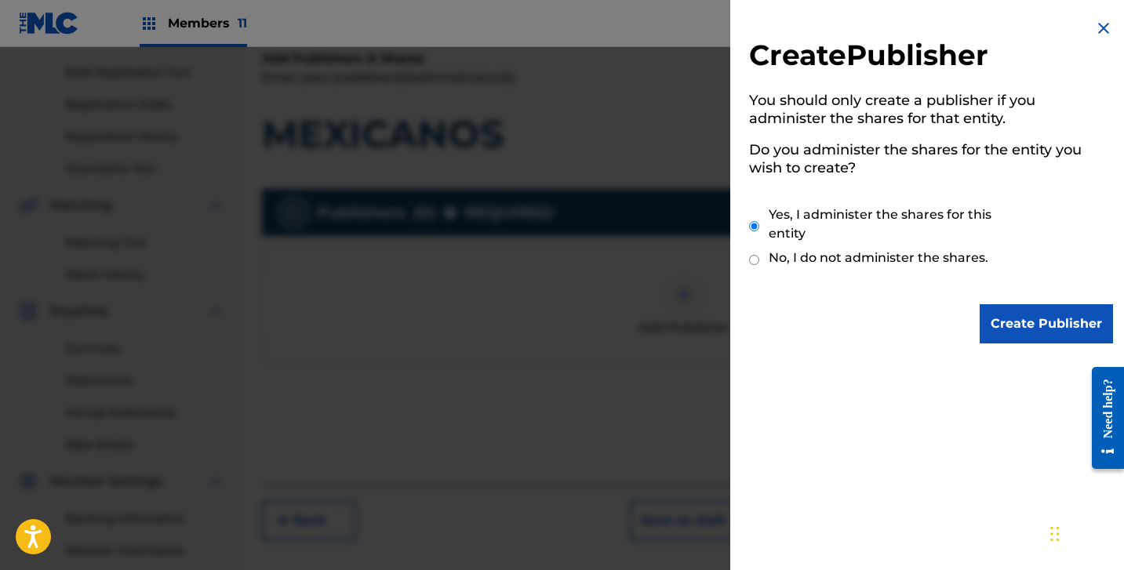
click at [992, 346] on div "Create Publisher You should only create a publisher if you administer the share…" at bounding box center [931, 181] width 402 height 362
click at [996, 334] on input "Create Publisher" at bounding box center [1046, 323] width 133 height 39
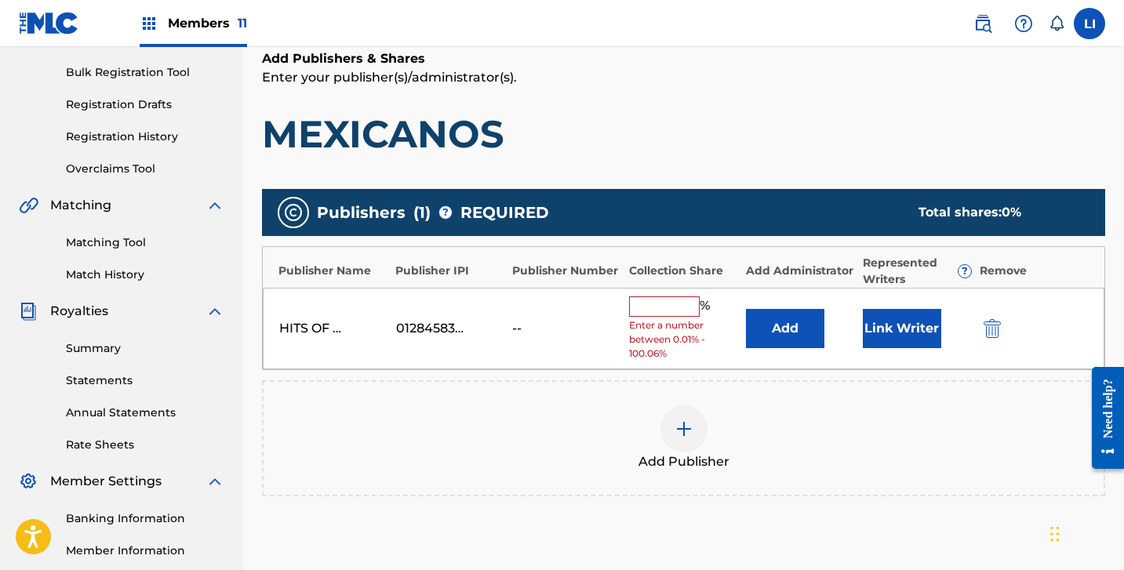
click at [771, 332] on button "Add" at bounding box center [785, 328] width 78 height 39
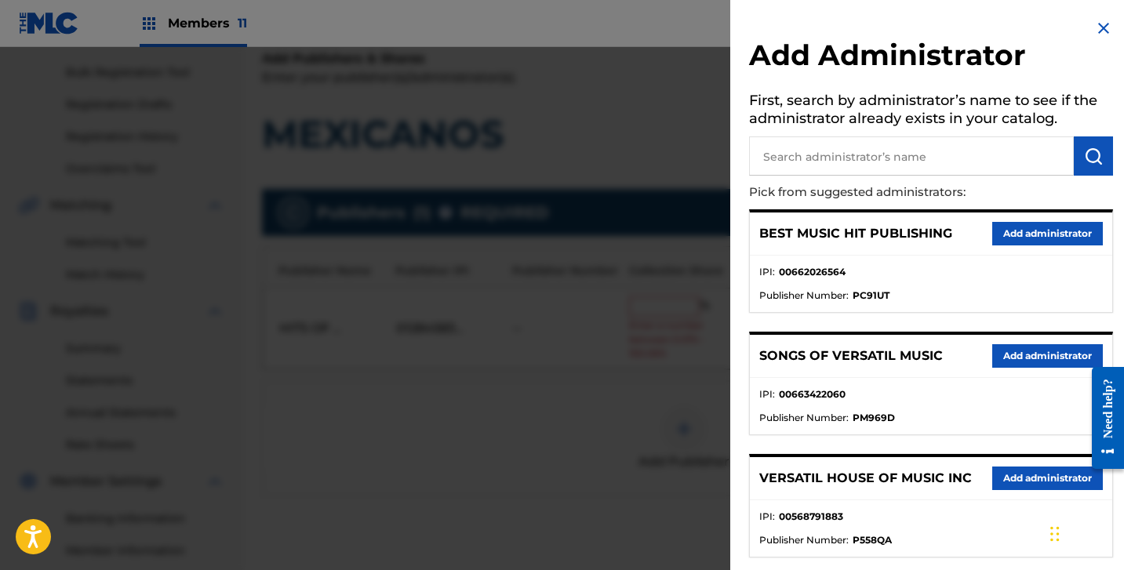
click at [806, 149] on input "text" at bounding box center [911, 155] width 325 height 39
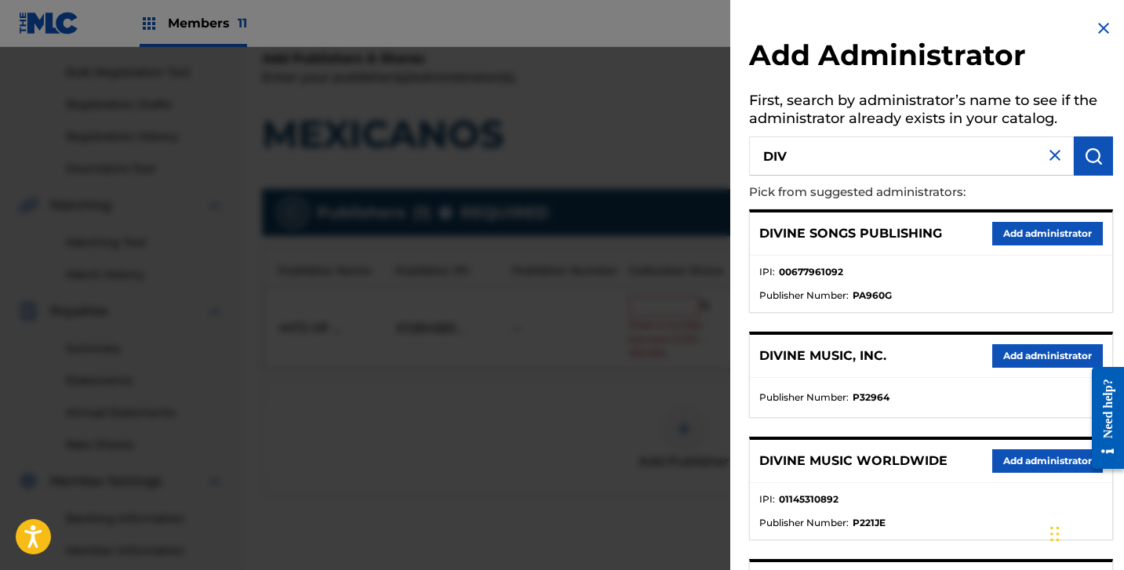
click at [1009, 358] on button "Add administrator" at bounding box center [1047, 356] width 111 height 24
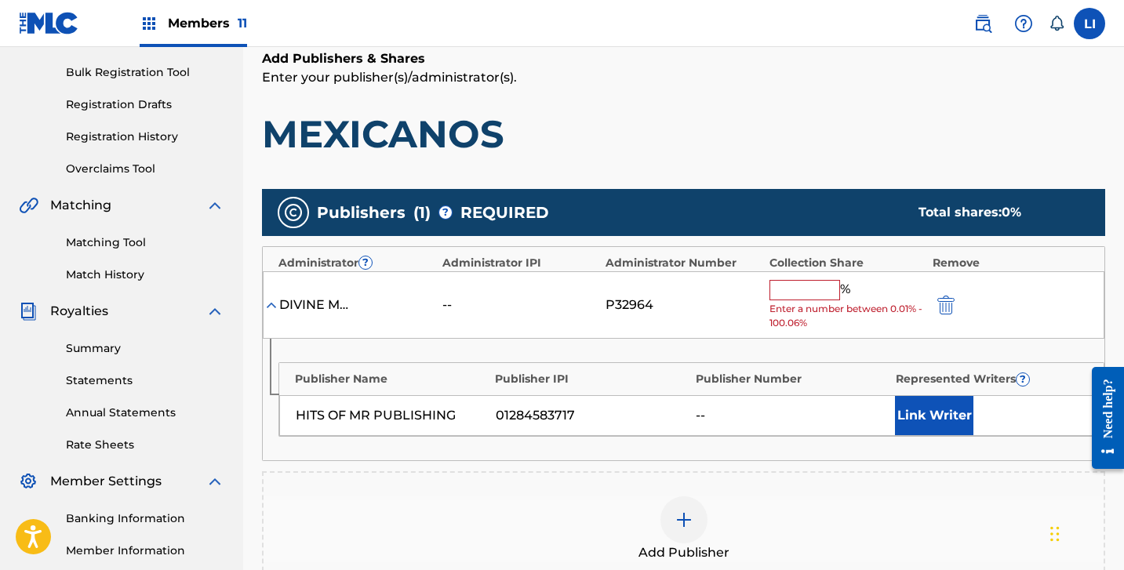
click at [811, 291] on input "text" at bounding box center [805, 290] width 71 height 20
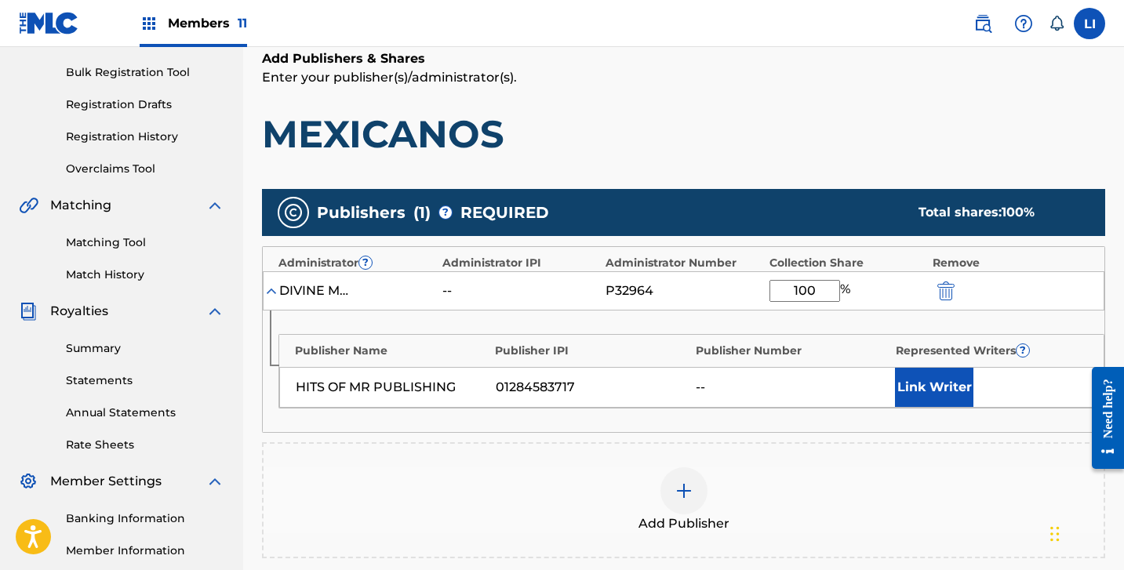
click at [926, 395] on button "Link Writer" at bounding box center [934, 387] width 78 height 39
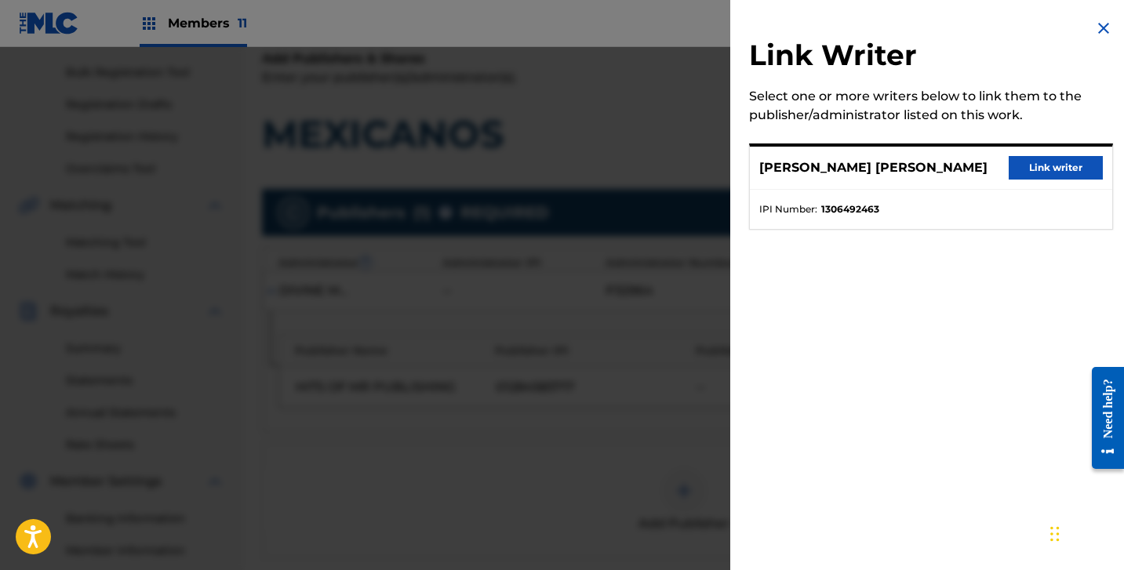
click at [1046, 165] on button "Link writer" at bounding box center [1056, 168] width 94 height 24
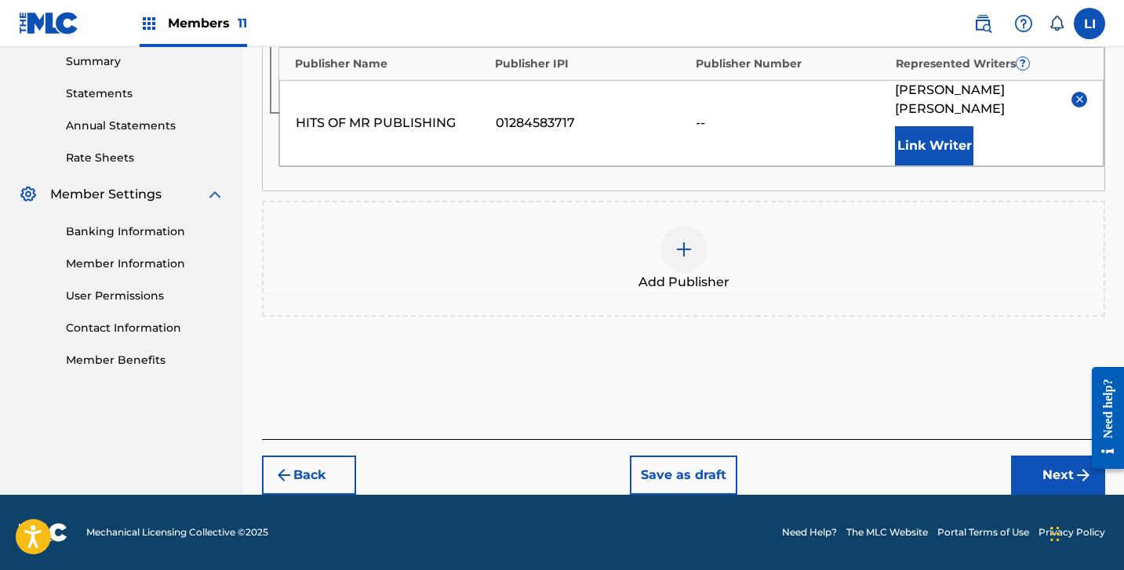
click at [1033, 468] on button "Next" at bounding box center [1058, 475] width 94 height 39
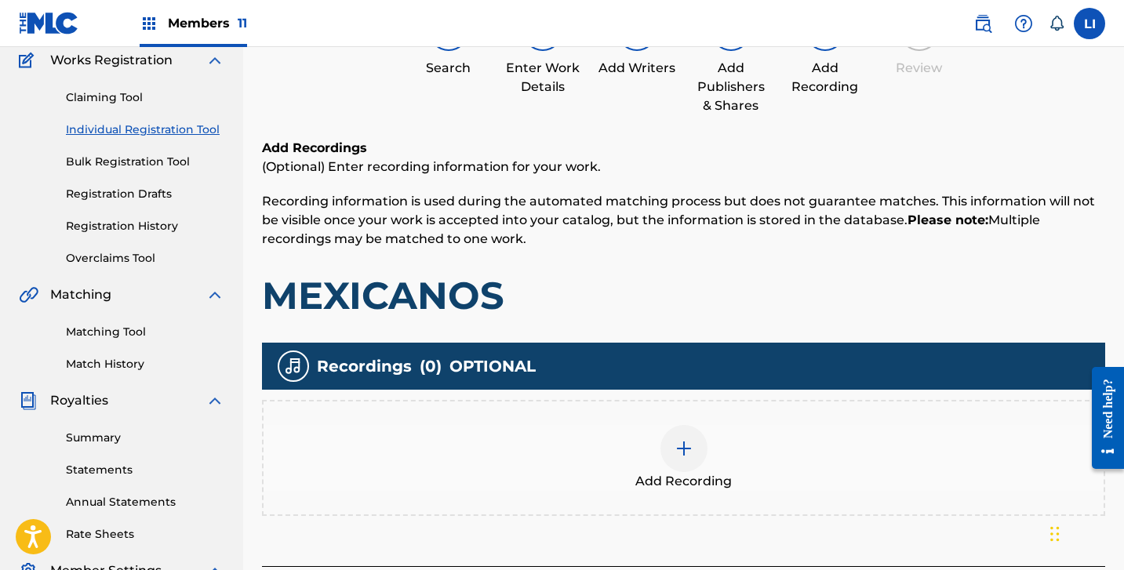
scroll to position [198, 0]
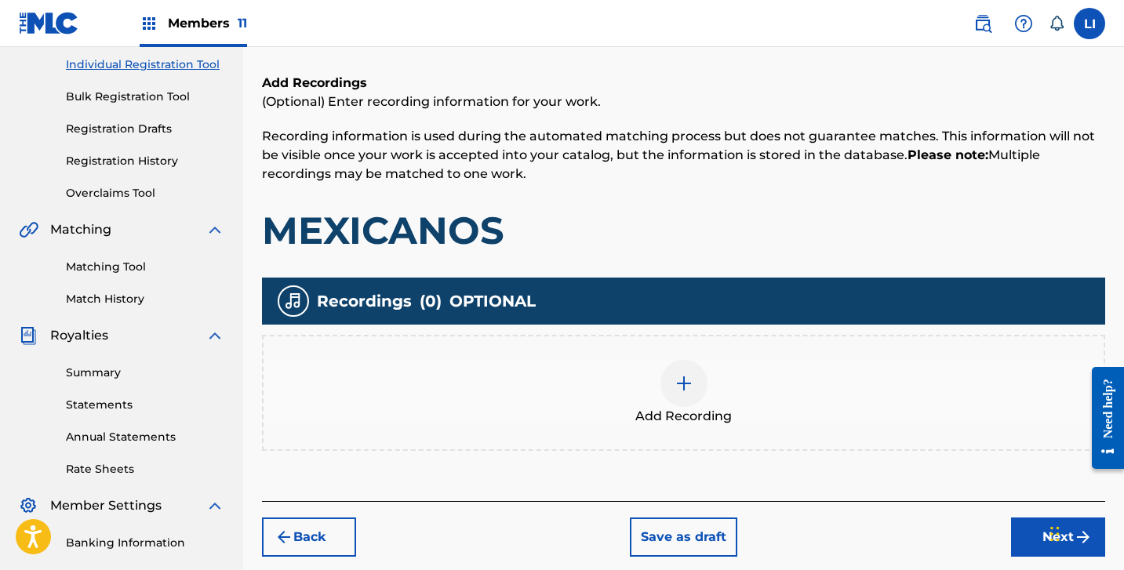
click at [775, 425] on div "Add Recording" at bounding box center [683, 393] width 843 height 116
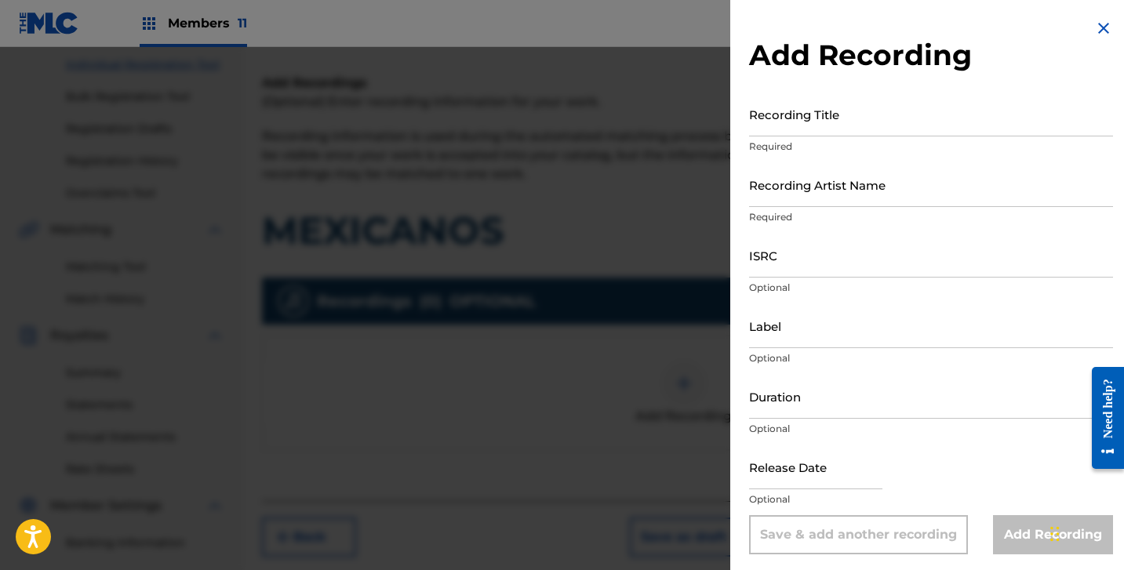
click at [799, 127] on input "Recording Title" at bounding box center [931, 114] width 364 height 45
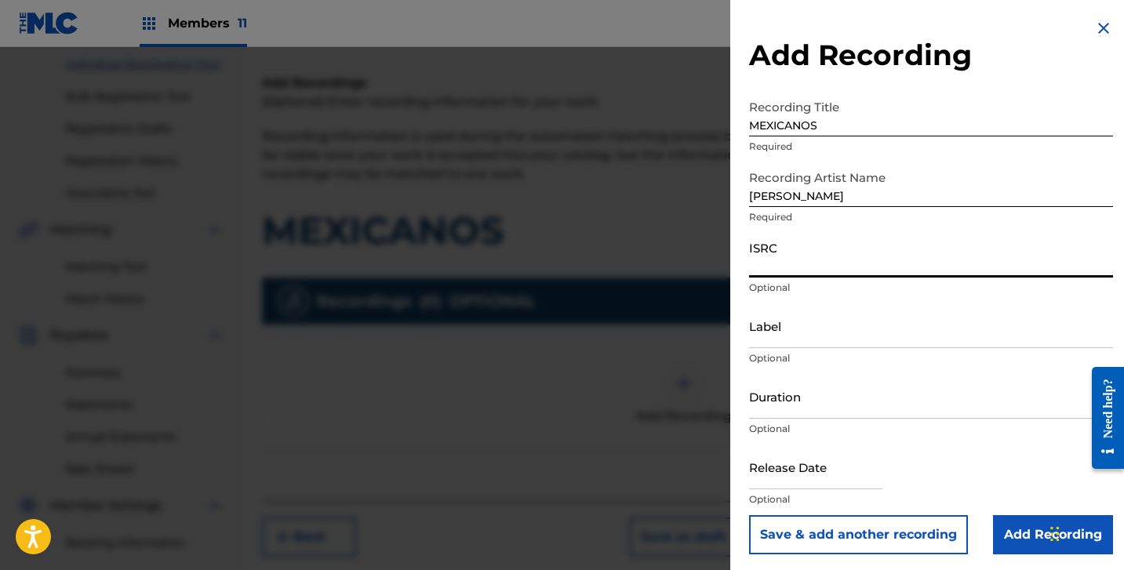
paste input "QM6MZ2569399"
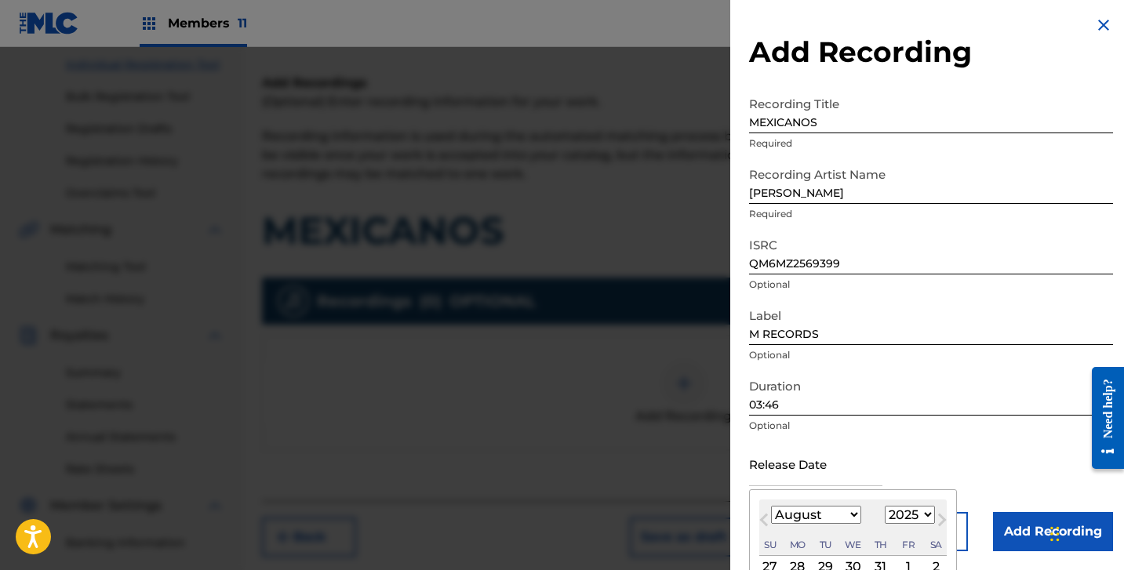
click at [795, 464] on input "text" at bounding box center [815, 464] width 133 height 45
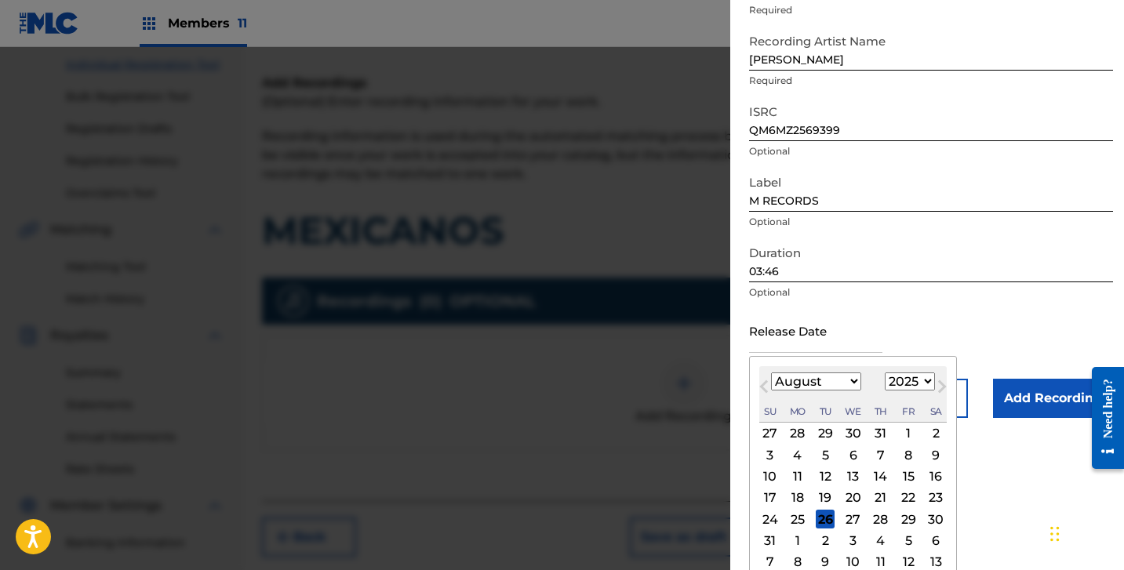
scroll to position [149, 0]
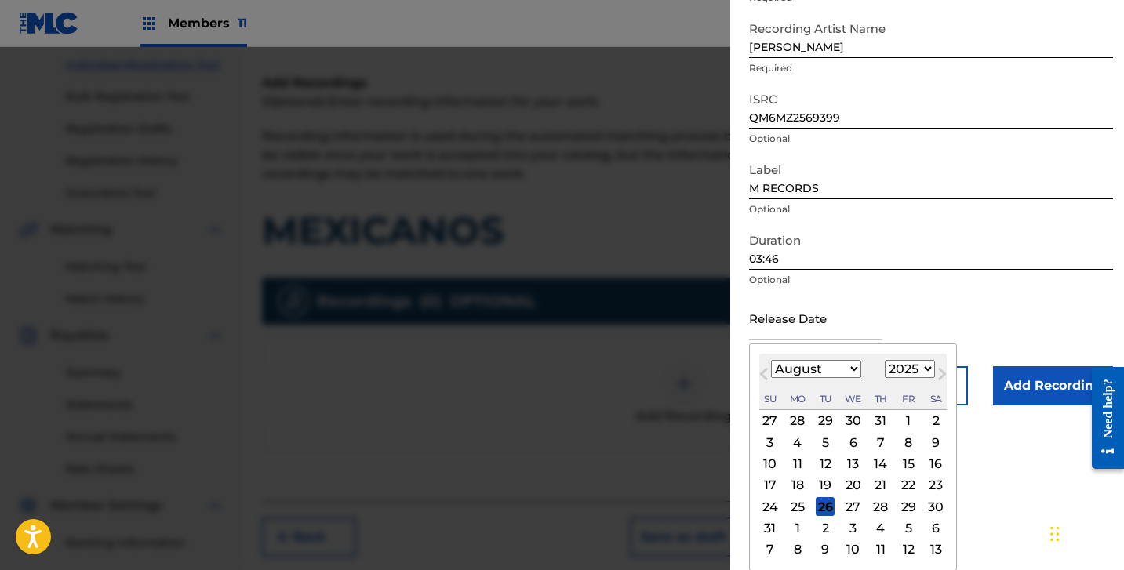
click at [785, 366] on select "January February March April May June July August September October November De…" at bounding box center [816, 369] width 90 height 18
click at [771, 360] on select "January February March April May June July August September October November De…" at bounding box center [816, 369] width 90 height 18
click at [904, 487] on div "21" at bounding box center [908, 485] width 19 height 19
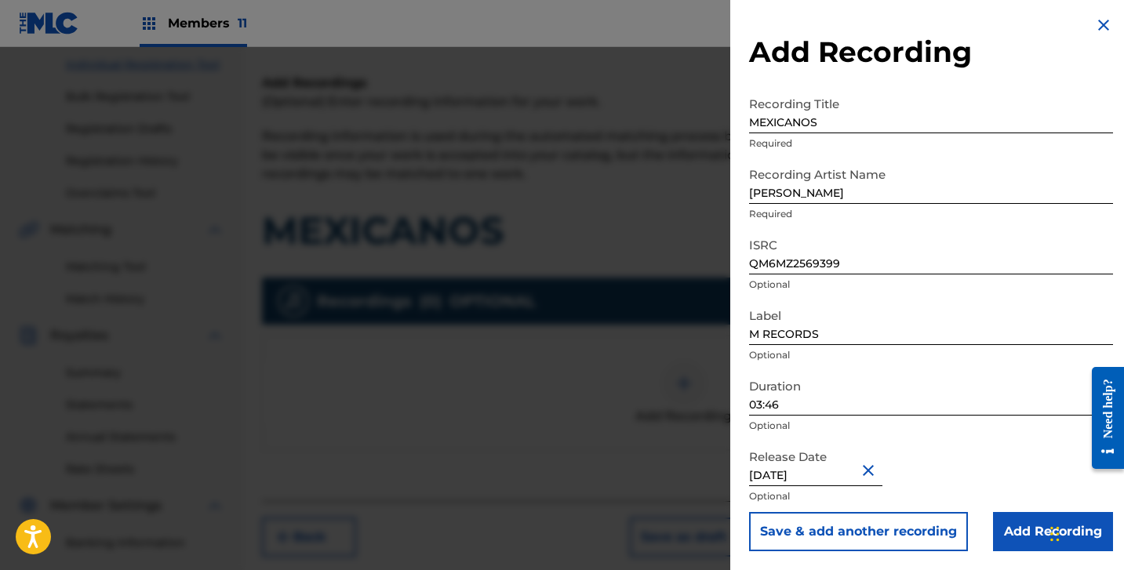
scroll to position [3, 0]
click at [995, 517] on input "Add Recording" at bounding box center [1053, 531] width 120 height 39
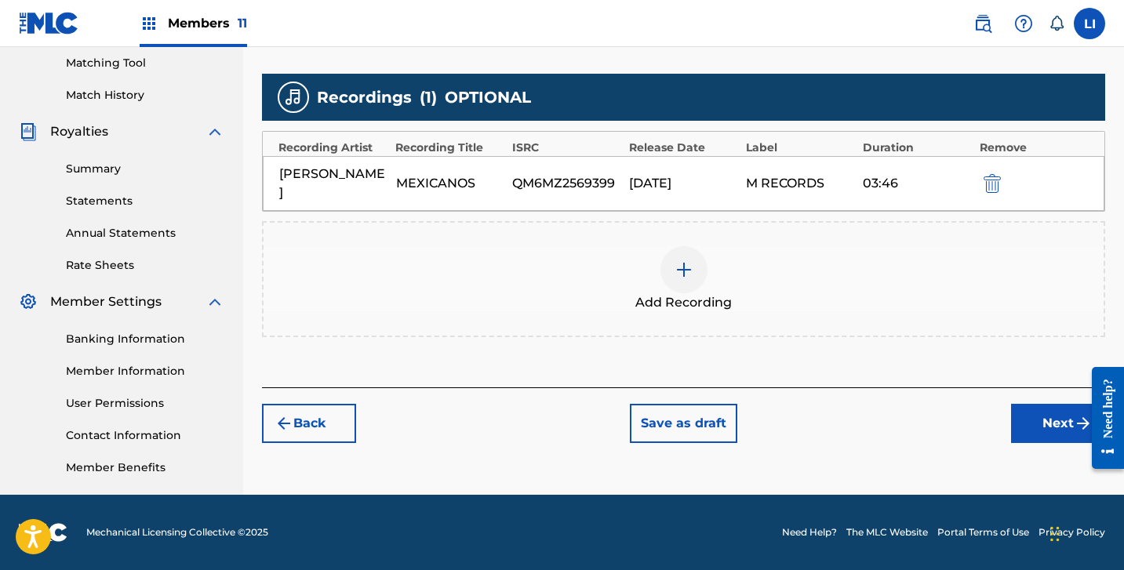
click at [1032, 413] on button "Next" at bounding box center [1058, 423] width 94 height 39
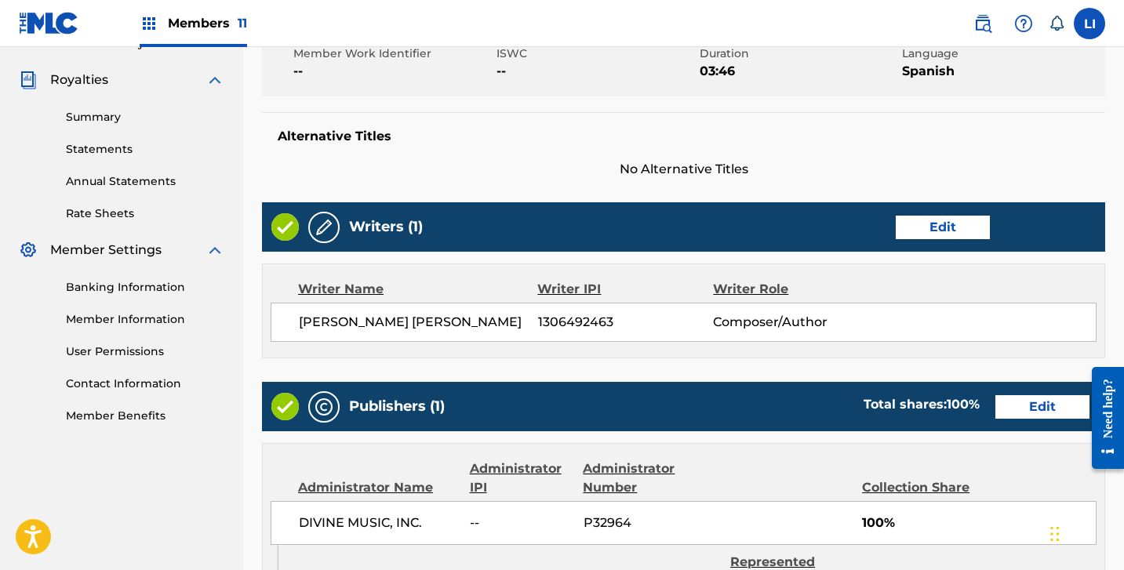
scroll to position [877, 0]
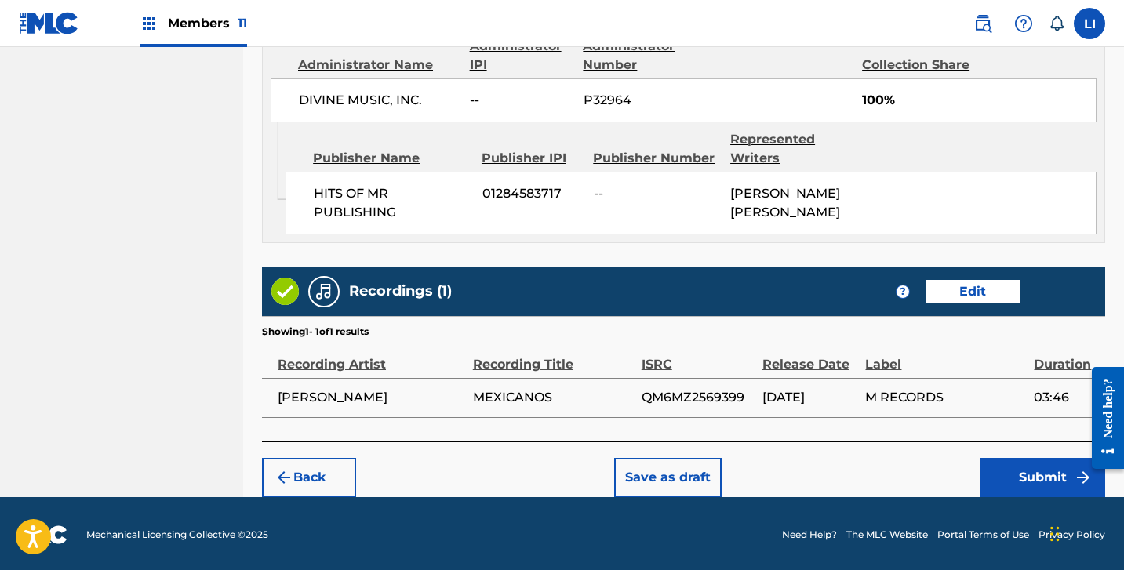
click at [1032, 482] on button "Submit" at bounding box center [1043, 477] width 126 height 39
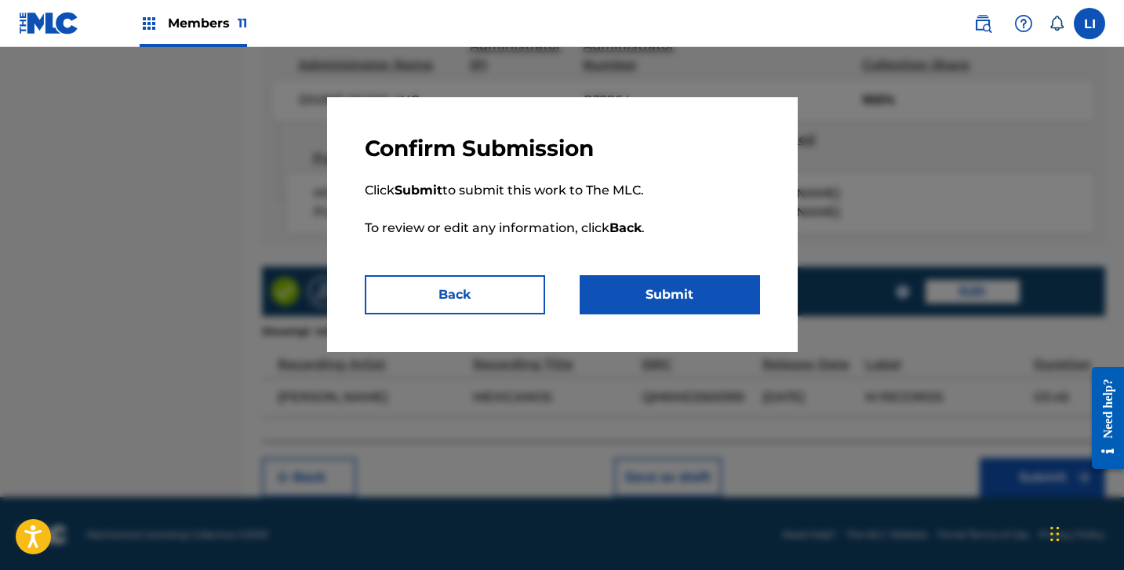
click at [678, 310] on button "Submit" at bounding box center [670, 294] width 180 height 39
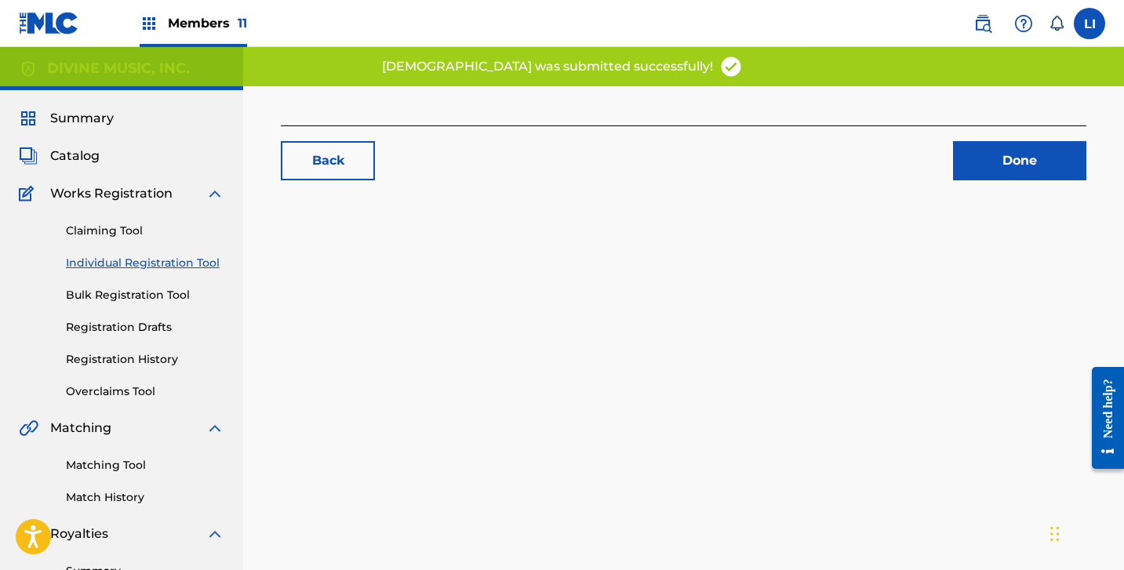
click at [651, 289] on div "Back Done" at bounding box center [683, 491] width 881 height 811
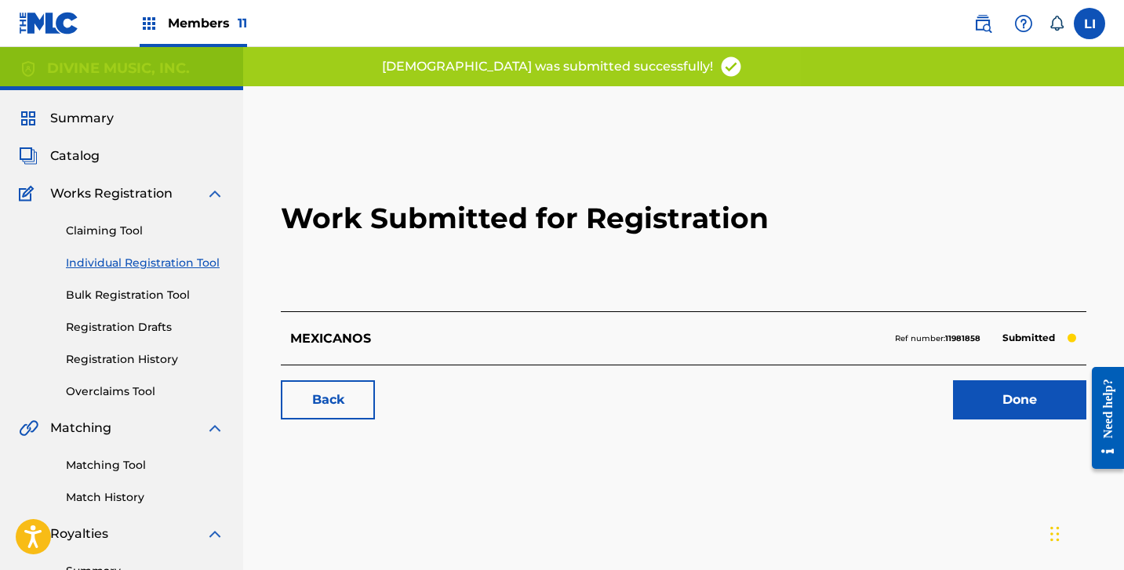
click at [1009, 423] on div "Work Submitted for Registration MEXICANOS Ref number: 11981858 Submitted Back D…" at bounding box center [683, 281] width 843 height 310
click at [1013, 411] on link "Done" at bounding box center [1019, 399] width 133 height 39
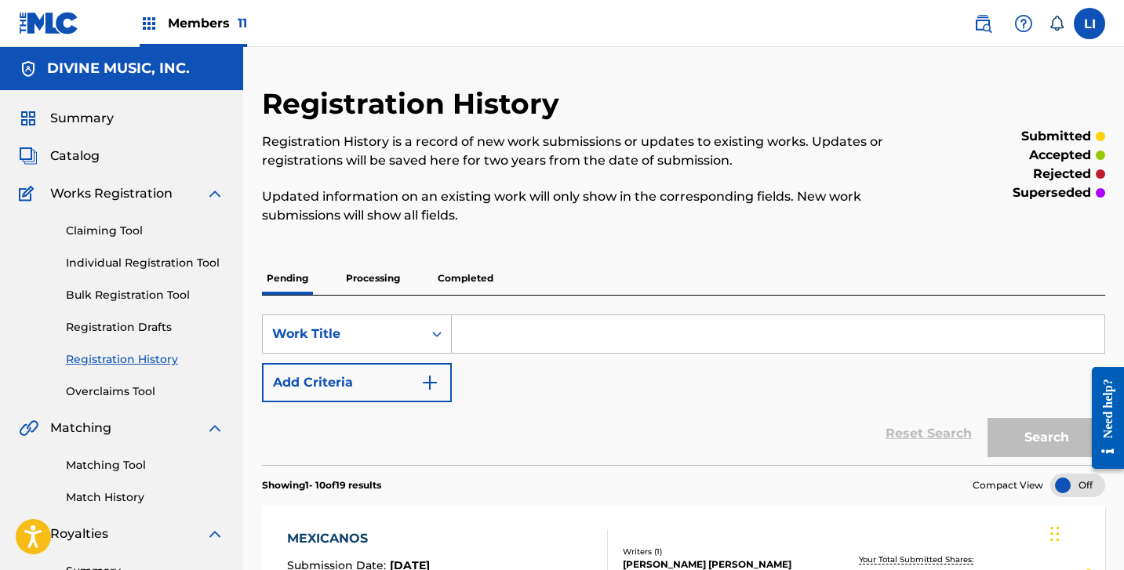
click at [168, 264] on link "Individual Registration Tool" at bounding box center [145, 263] width 158 height 16
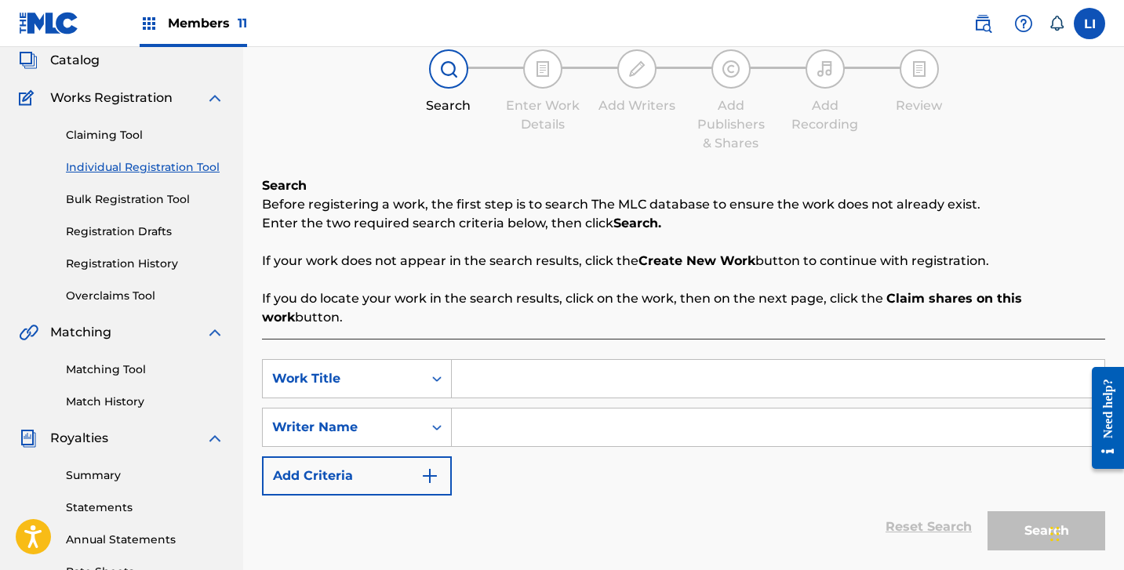
scroll to position [294, 0]
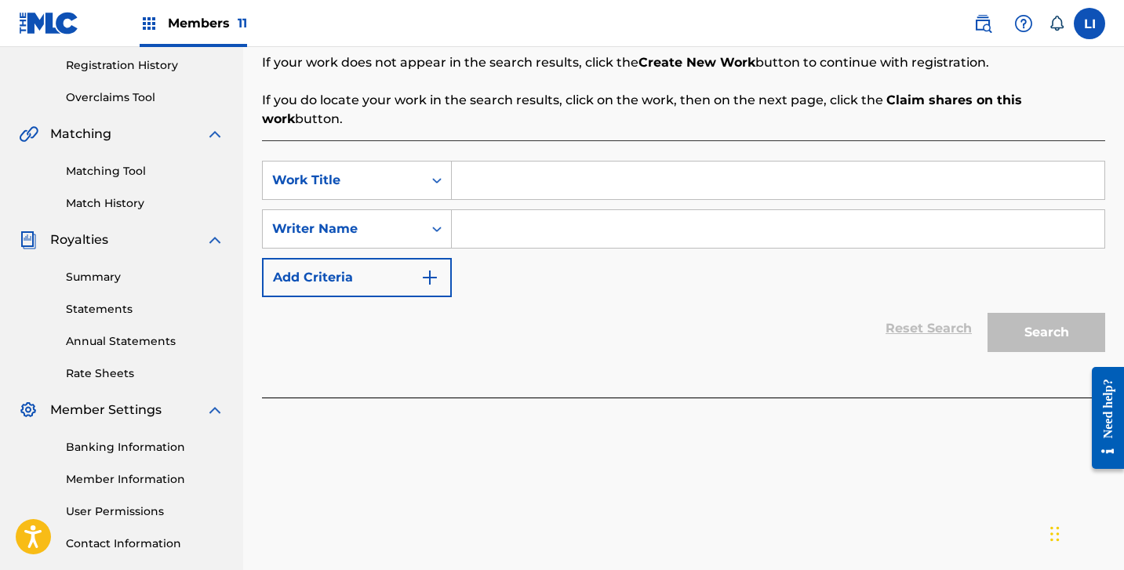
click at [501, 164] on input "Search Form" at bounding box center [778, 181] width 653 height 38
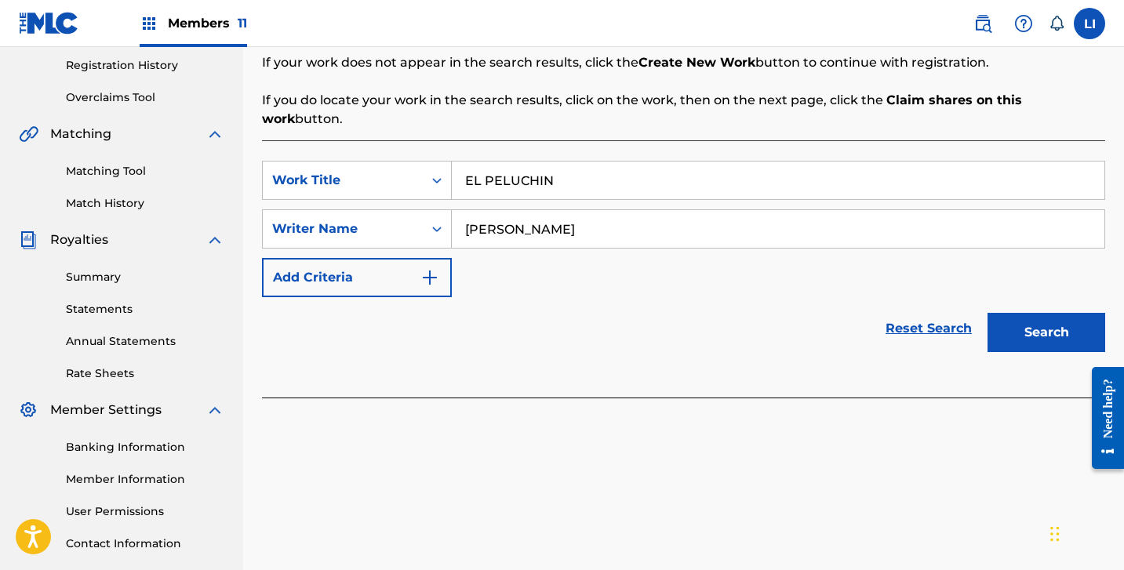
click at [988, 313] on button "Search" at bounding box center [1047, 332] width 118 height 39
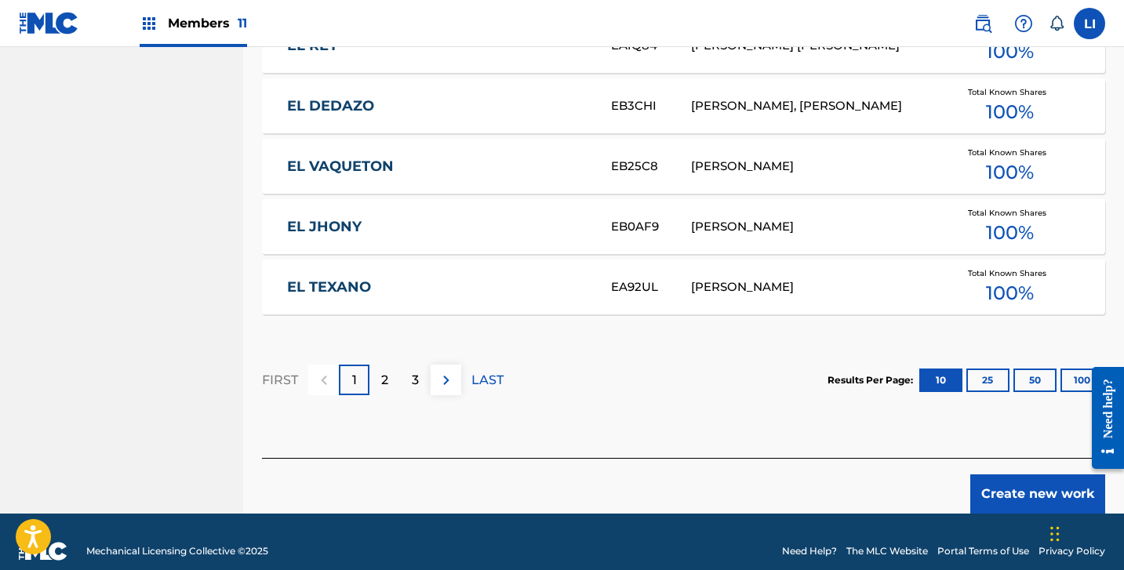
click at [993, 485] on button "Create new work" at bounding box center [1037, 494] width 135 height 39
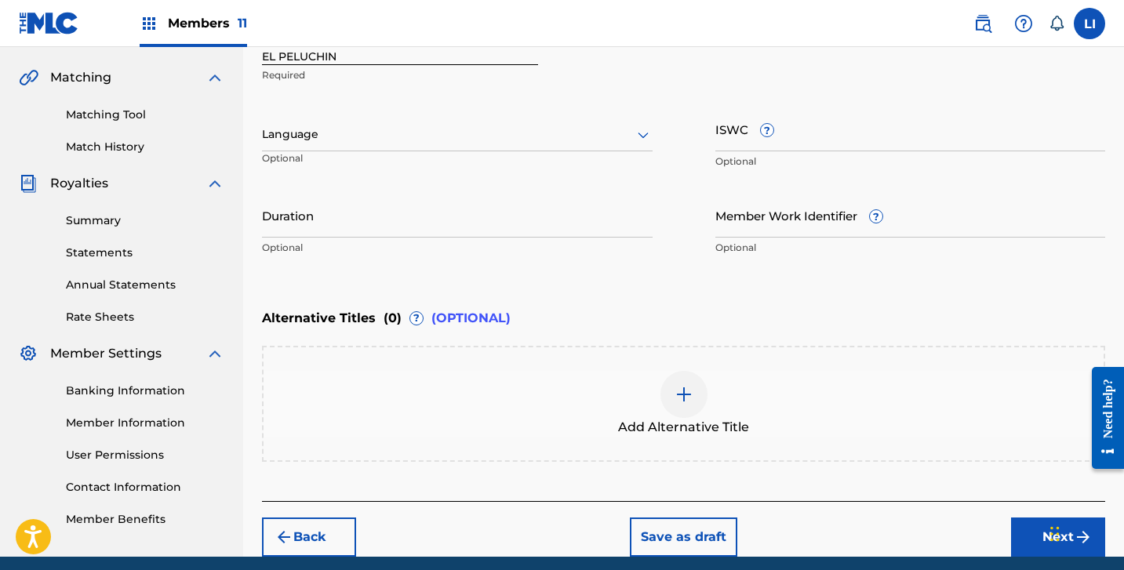
scroll to position [270, 0]
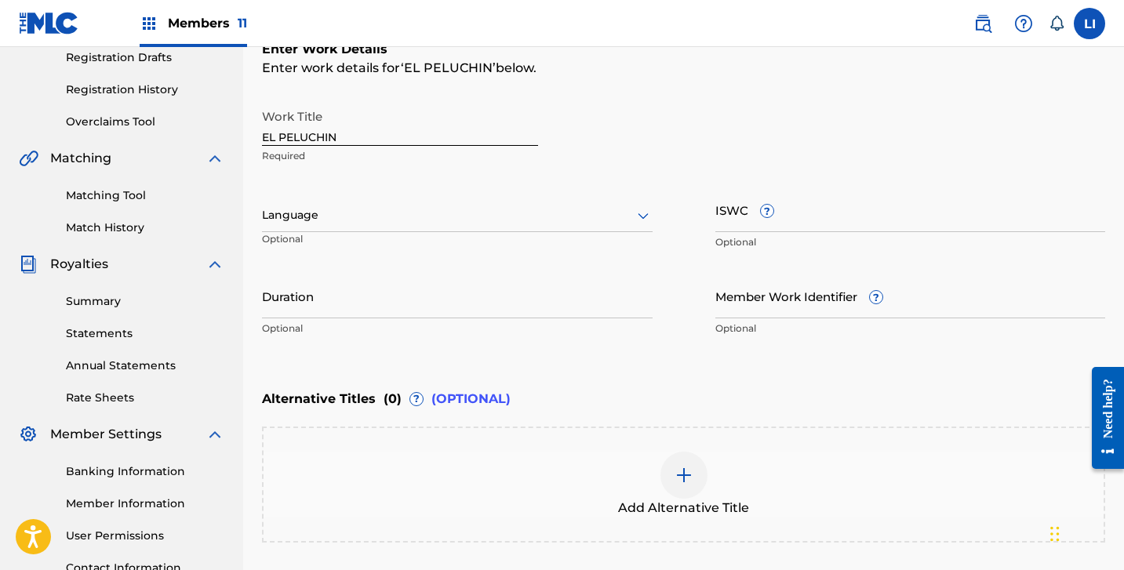
click at [338, 202] on div "Language" at bounding box center [457, 215] width 391 height 33
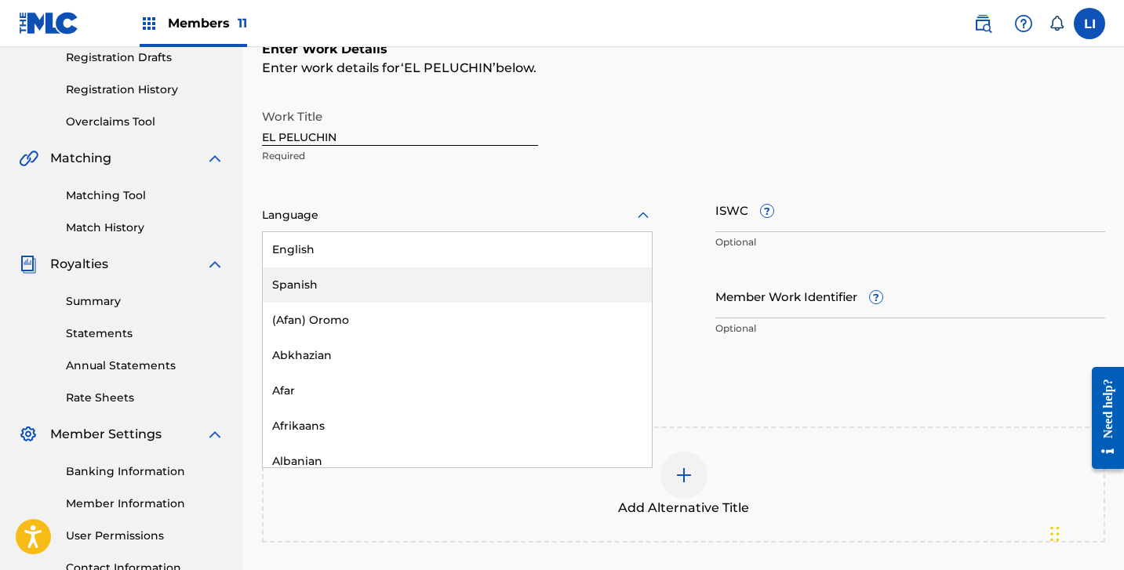
click at [316, 293] on div "Spanish" at bounding box center [457, 284] width 389 height 35
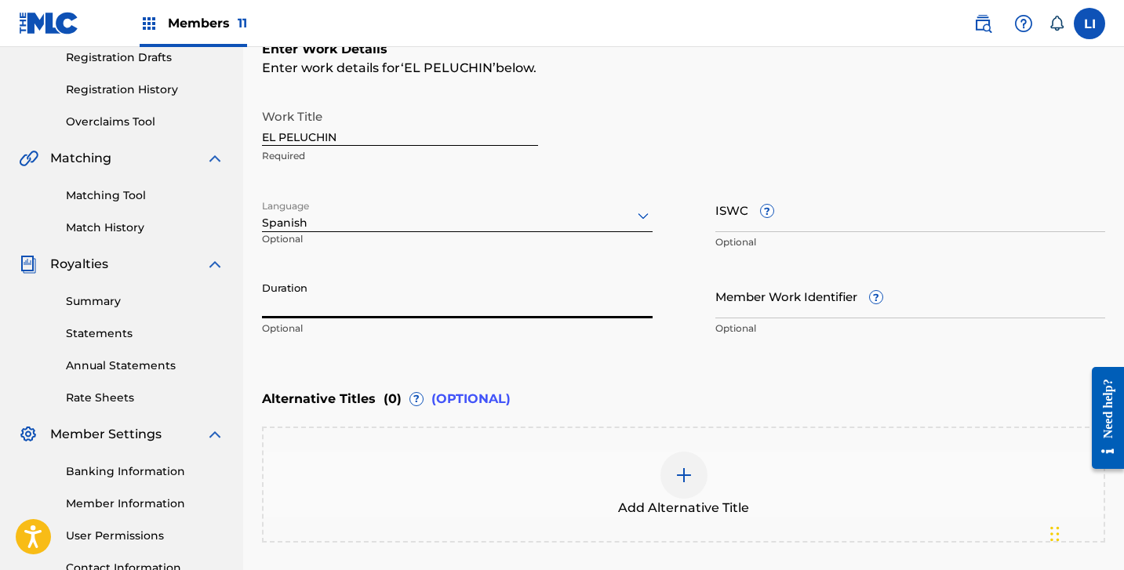
click at [315, 298] on input "Duration" at bounding box center [457, 296] width 391 height 45
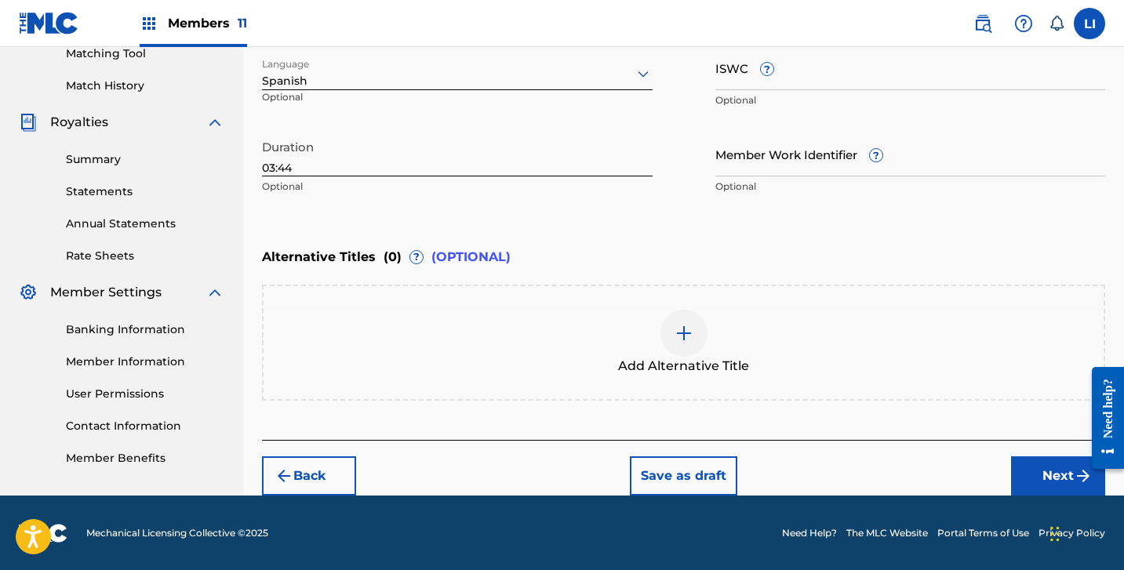
drag, startPoint x: 1035, startPoint y: 469, endPoint x: 1024, endPoint y: 463, distance: 12.6
click at [1035, 470] on button "Next" at bounding box center [1058, 476] width 94 height 39
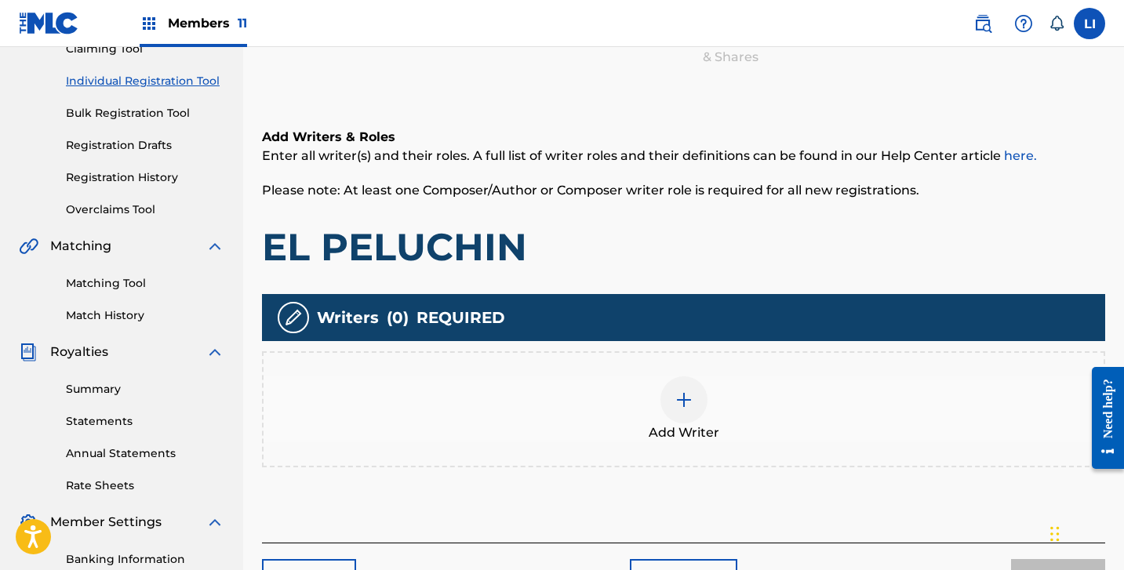
scroll to position [214, 0]
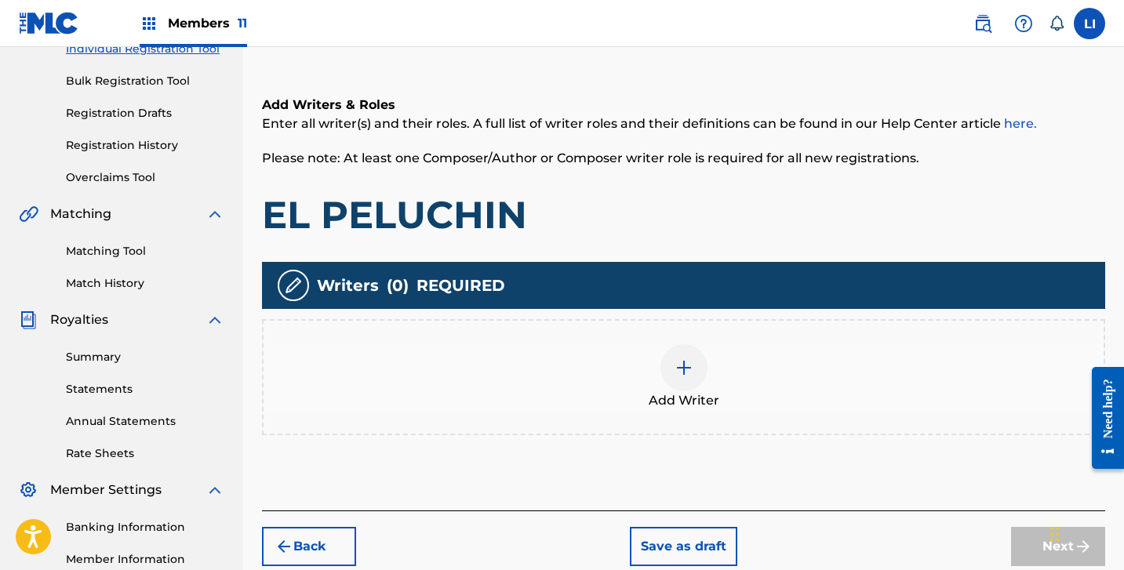
drag, startPoint x: 632, startPoint y: 373, endPoint x: 1126, endPoint y: 373, distance: 494.2
click at [632, 373] on div "Add Writer" at bounding box center [684, 377] width 840 height 66
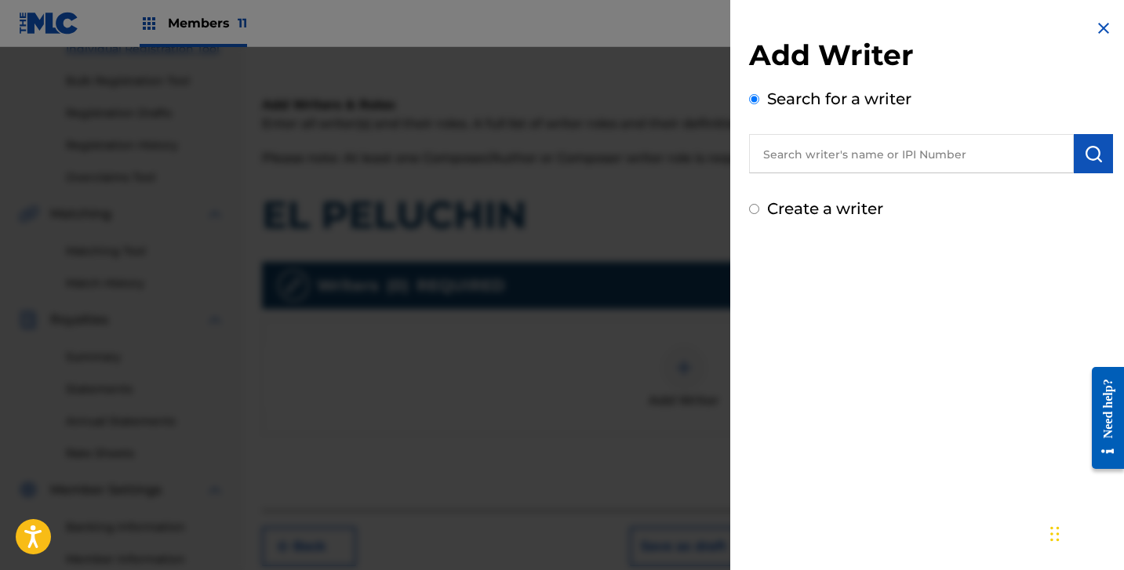
click at [828, 227] on div "Add Writer Search for a writer Create a writer" at bounding box center [931, 119] width 402 height 239
click at [831, 208] on label "Create a writer" at bounding box center [825, 208] width 116 height 19
click at [759, 208] on input "Create a writer" at bounding box center [754, 209] width 10 height 10
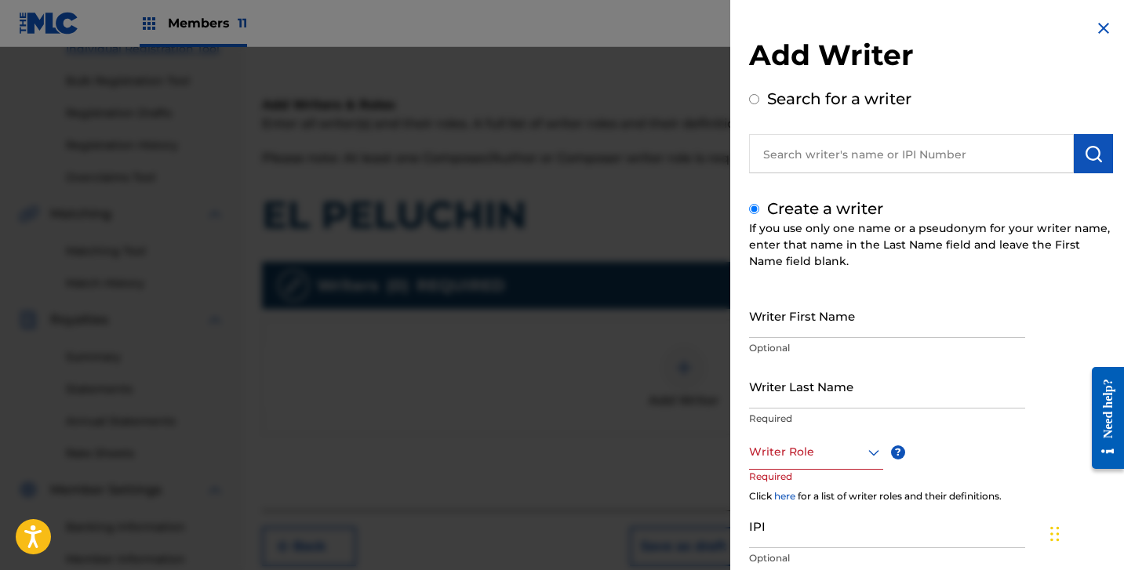
drag, startPoint x: 835, startPoint y: 305, endPoint x: 831, endPoint y: 314, distance: 9.8
click at [835, 305] on input "Writer First Name" at bounding box center [887, 315] width 276 height 45
paste input "[PERSON_NAME] [PERSON_NAME]"
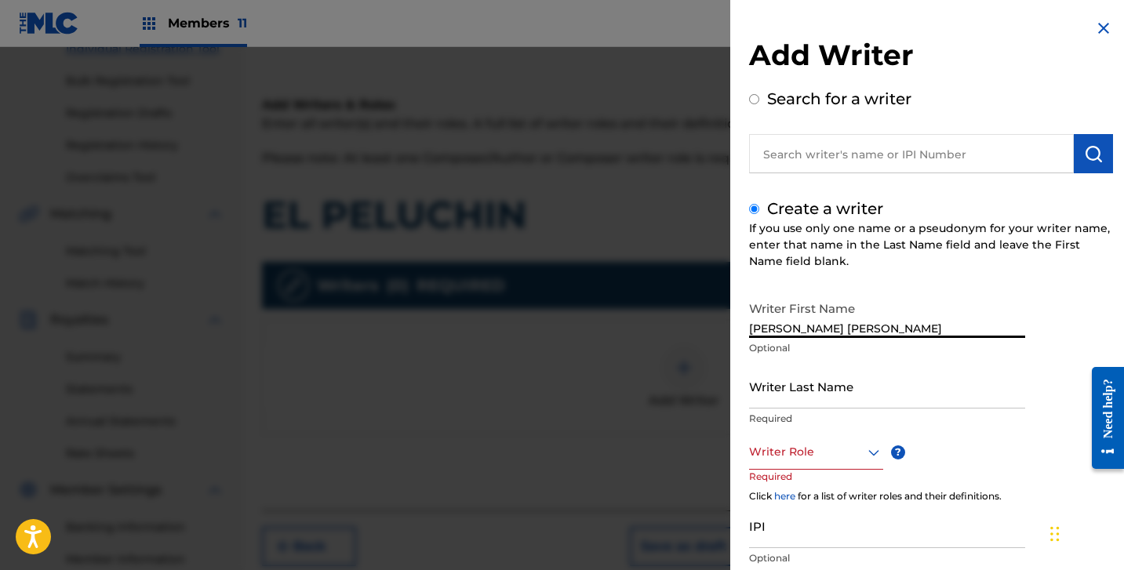
drag, startPoint x: 810, startPoint y: 328, endPoint x: 950, endPoint y: 369, distance: 146.2
click at [983, 344] on div "Writer First Name [PERSON_NAME] [PERSON_NAME] Optional" at bounding box center [887, 328] width 276 height 71
drag, startPoint x: 919, startPoint y: 384, endPoint x: 893, endPoint y: 389, distance: 26.5
click at [916, 385] on input "Writer Last Name" at bounding box center [887, 386] width 276 height 45
paste input "[PERSON_NAME]"
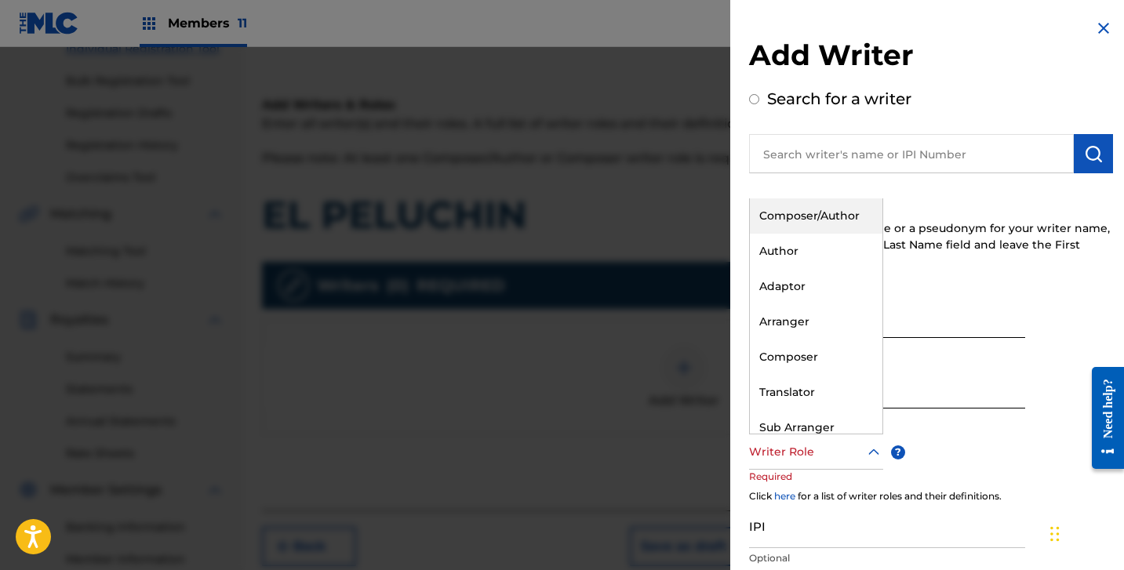
drag, startPoint x: 777, startPoint y: 457, endPoint x: 782, endPoint y: 281, distance: 175.8
click at [778, 449] on div at bounding box center [816, 452] width 134 height 20
click at [792, 227] on div "Composer/Author" at bounding box center [816, 215] width 133 height 35
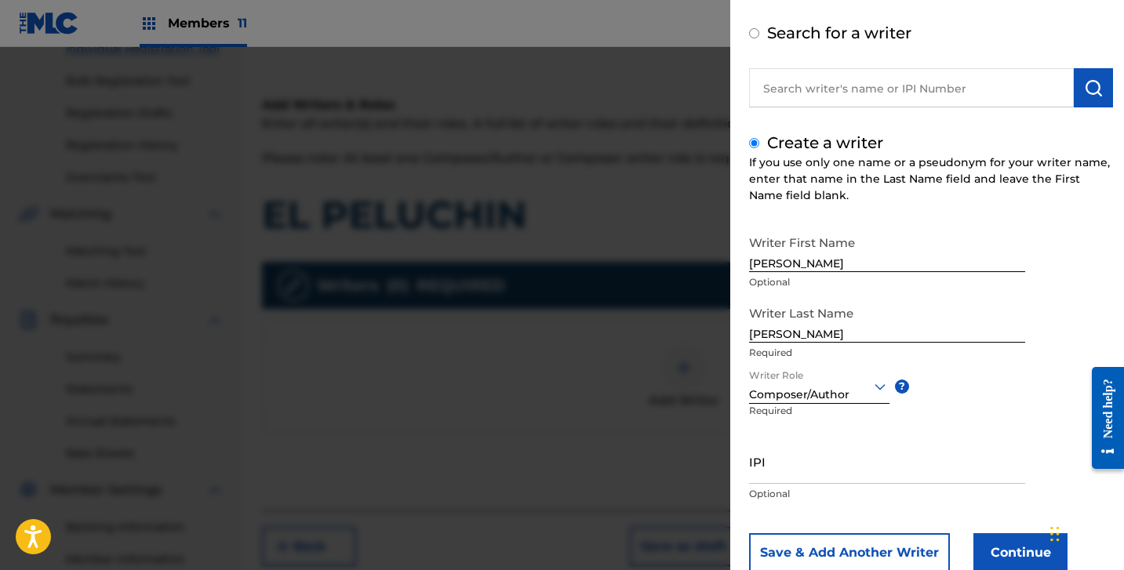
scroll to position [111, 0]
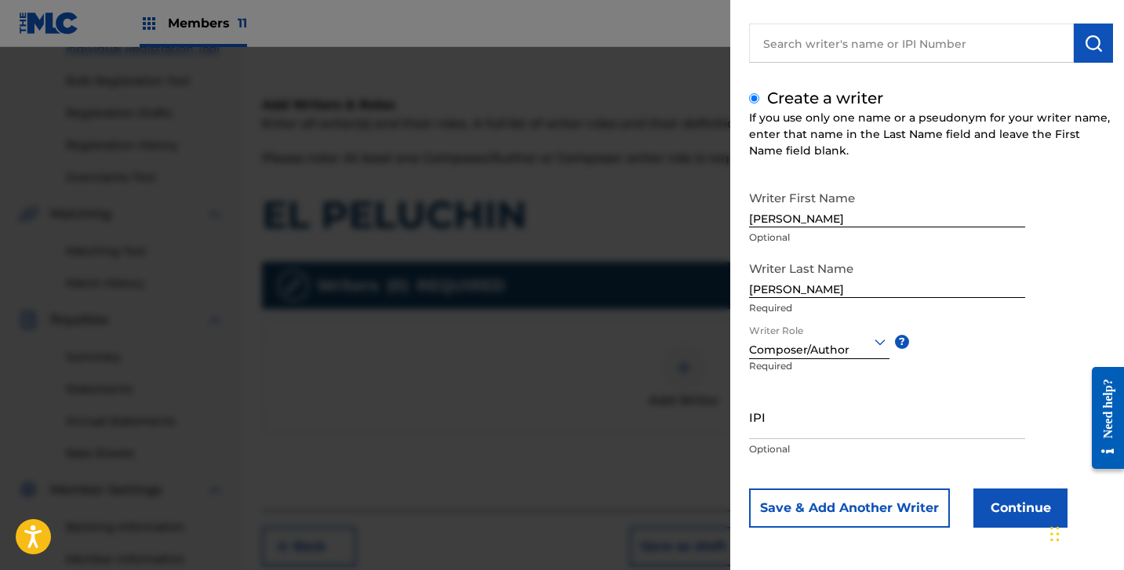
drag, startPoint x: 825, startPoint y: 406, endPoint x: 896, endPoint y: 448, distance: 82.3
click at [828, 356] on body "Accessibility Screen-Reader Guide, Feedback, and Issue Reporting | New window M…" at bounding box center [562, 71] width 1124 height 570
paste input "1306492463"
click at [999, 506] on button "Continue" at bounding box center [1020, 508] width 94 height 39
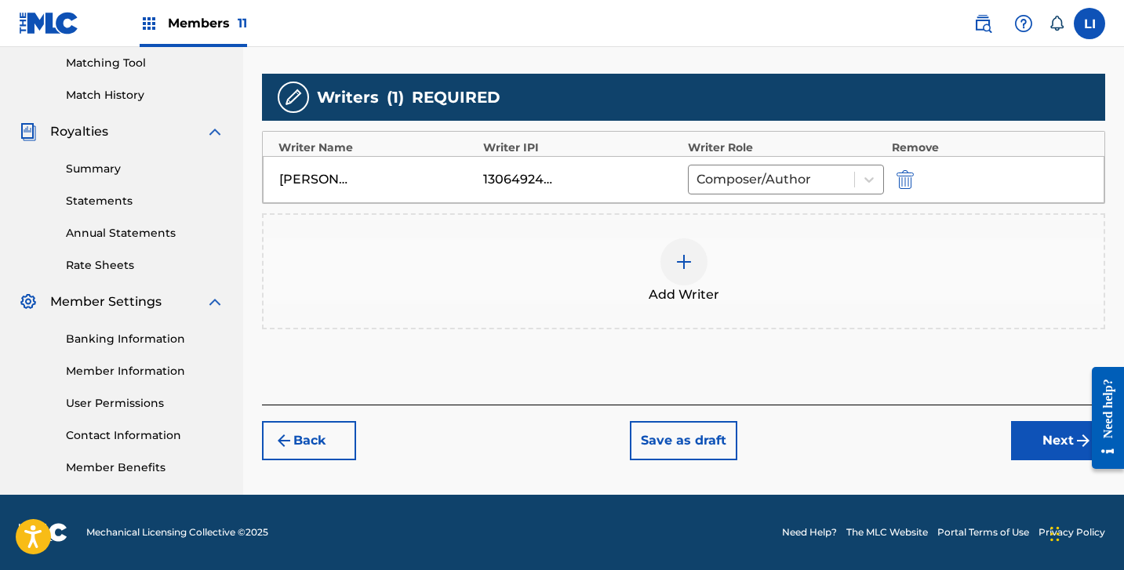
click at [1018, 445] on button "Next" at bounding box center [1058, 440] width 94 height 39
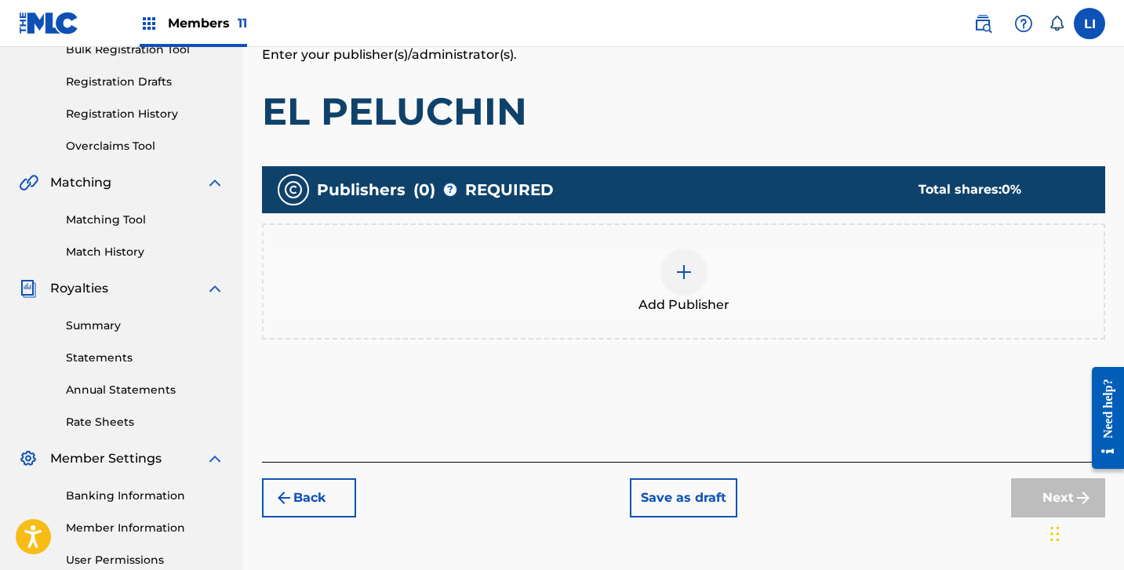
scroll to position [290, 0]
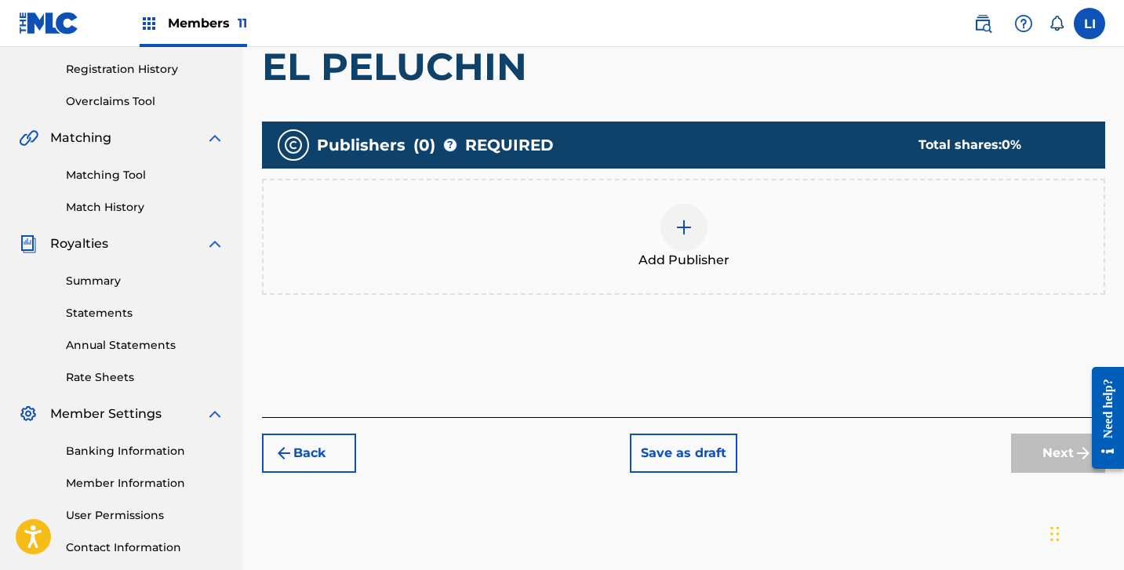
click at [659, 232] on div "Add Publisher" at bounding box center [684, 237] width 840 height 66
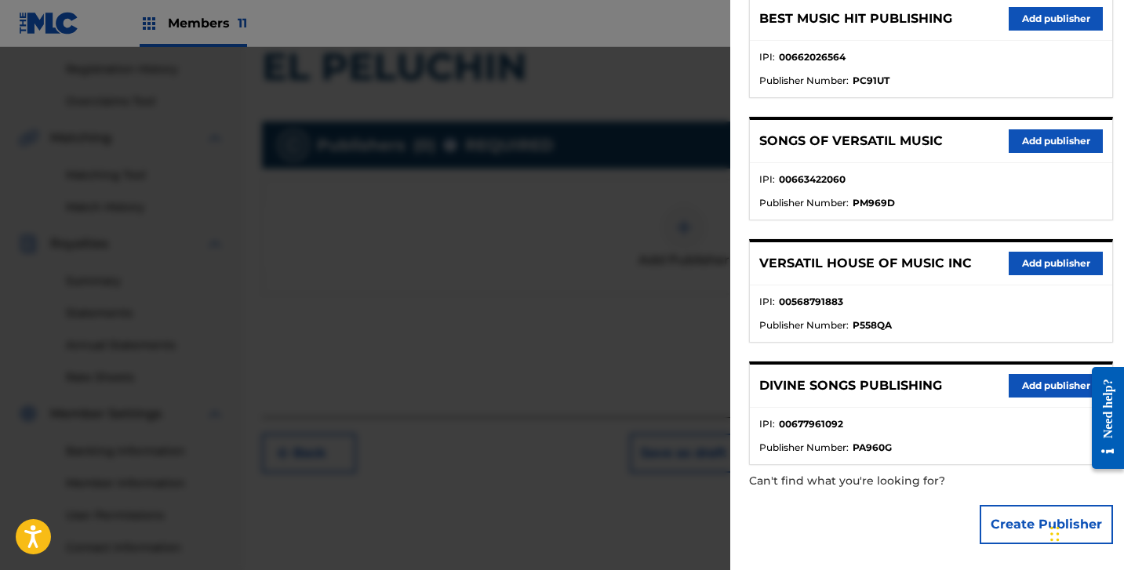
scroll to position [402, 0]
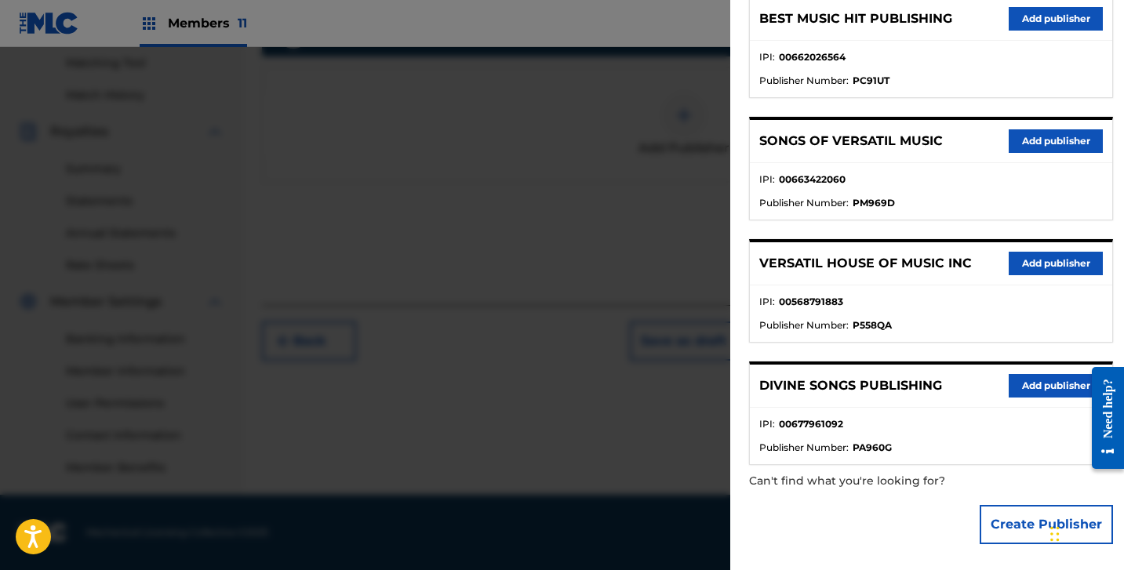
drag, startPoint x: 995, startPoint y: 522, endPoint x: 984, endPoint y: 511, distance: 15.0
click at [995, 522] on button "Create Publisher" at bounding box center [1046, 524] width 133 height 39
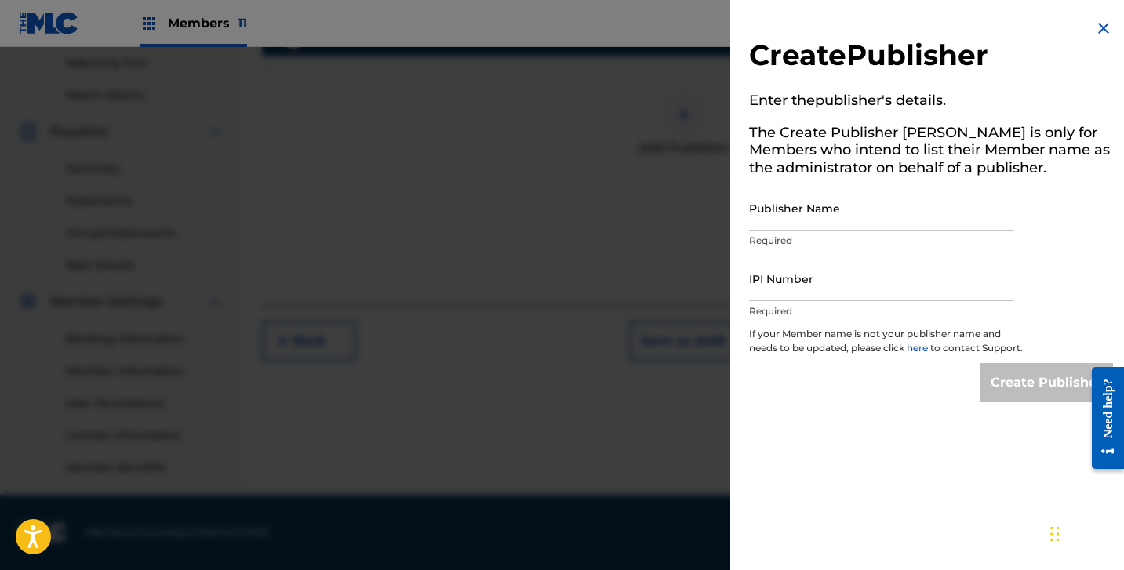
click at [822, 213] on input "Publisher Name" at bounding box center [881, 208] width 265 height 45
paste input "HITS OF MR PUBLISHING"
click at [905, 297] on input "IPI Number" at bounding box center [881, 279] width 265 height 45
paste input "1284583717"
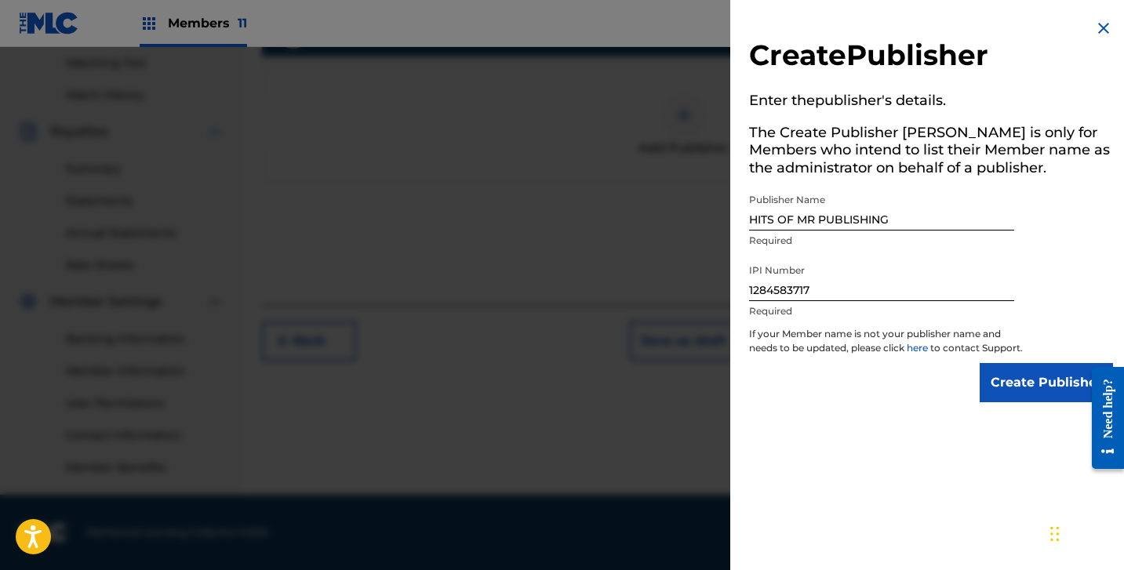
click at [1022, 385] on input "Create Publisher" at bounding box center [1046, 382] width 133 height 39
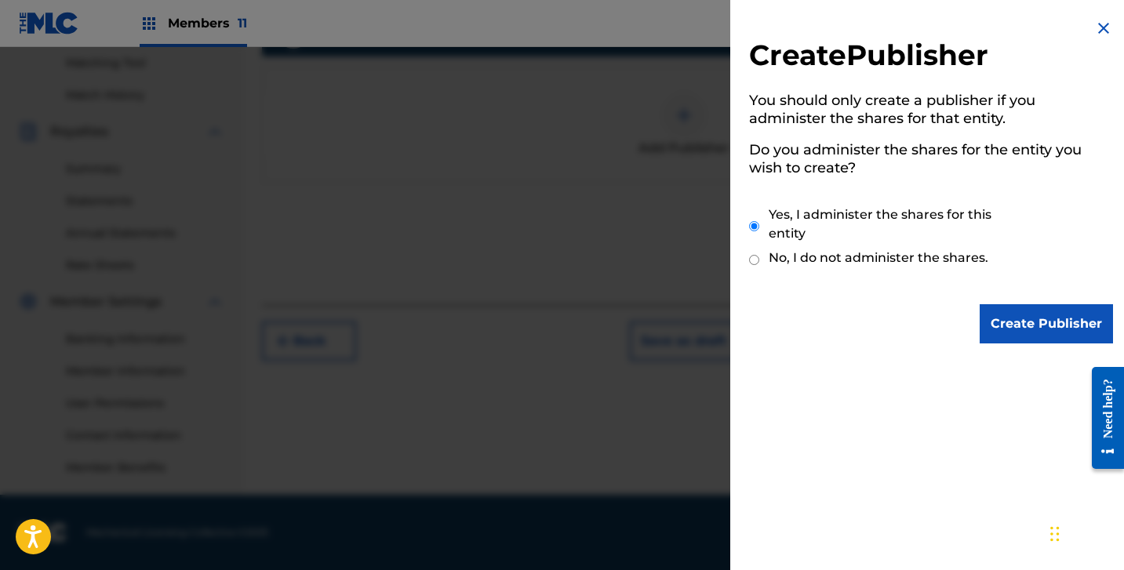
click at [1023, 327] on input "Create Publisher" at bounding box center [1046, 323] width 133 height 39
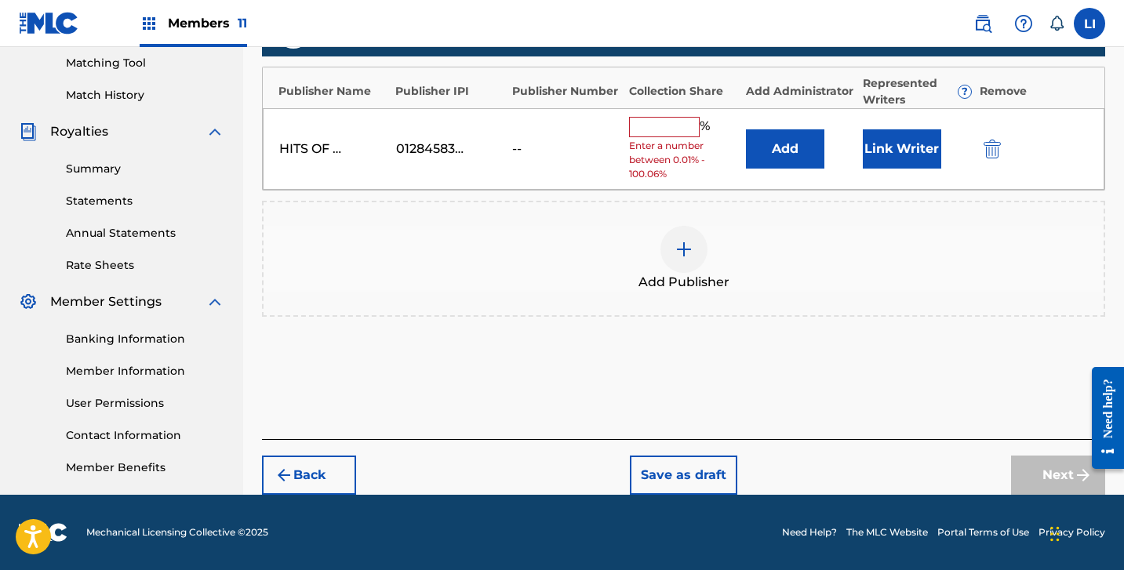
click at [788, 150] on button "Add" at bounding box center [785, 148] width 78 height 39
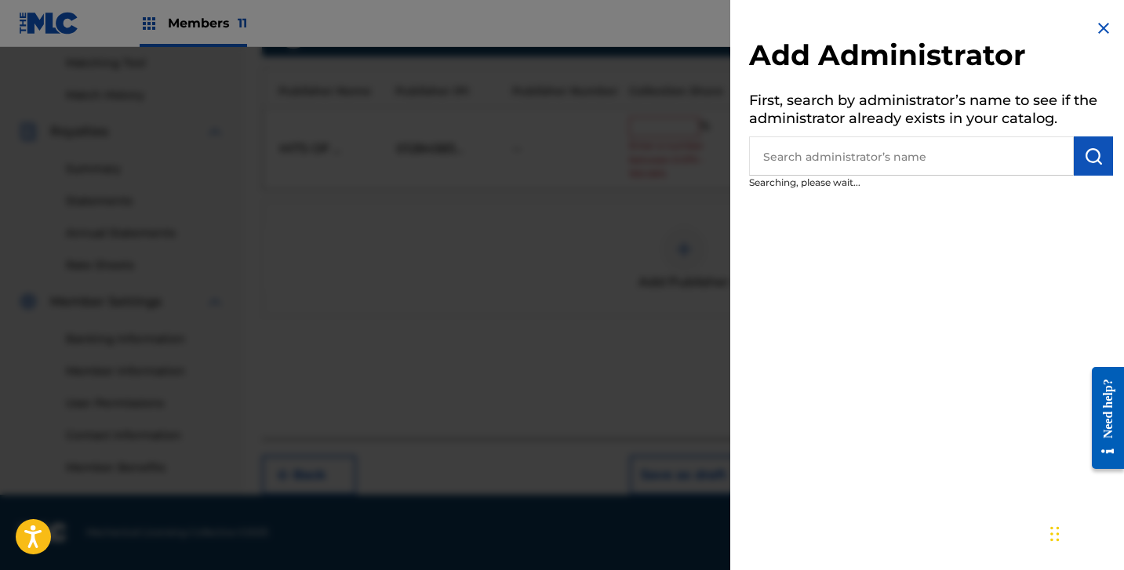
click at [802, 139] on input "text" at bounding box center [911, 155] width 325 height 39
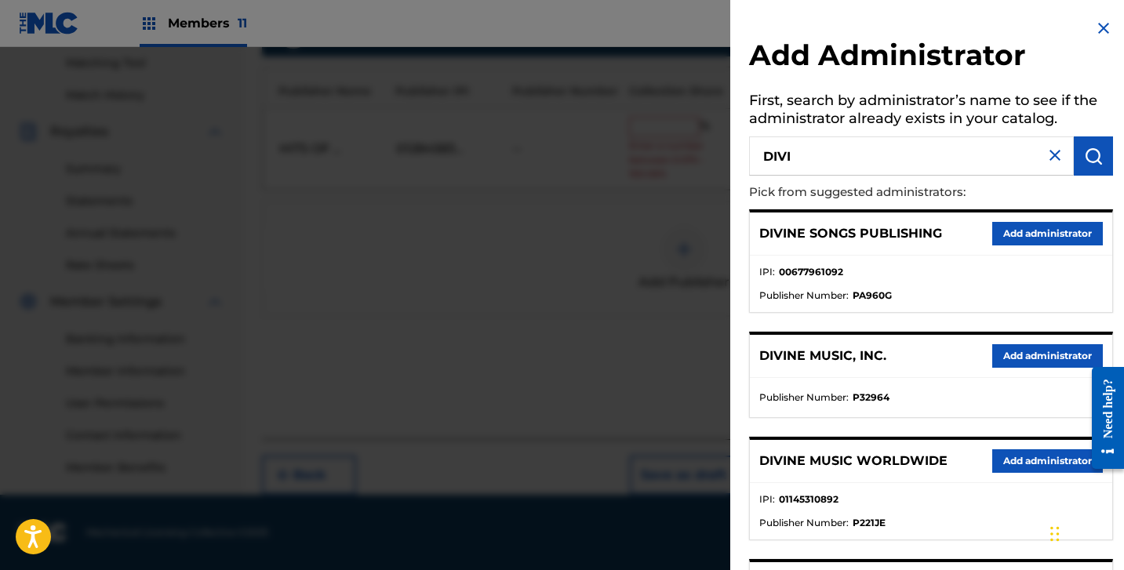
click at [1023, 361] on button "Add administrator" at bounding box center [1047, 356] width 111 height 24
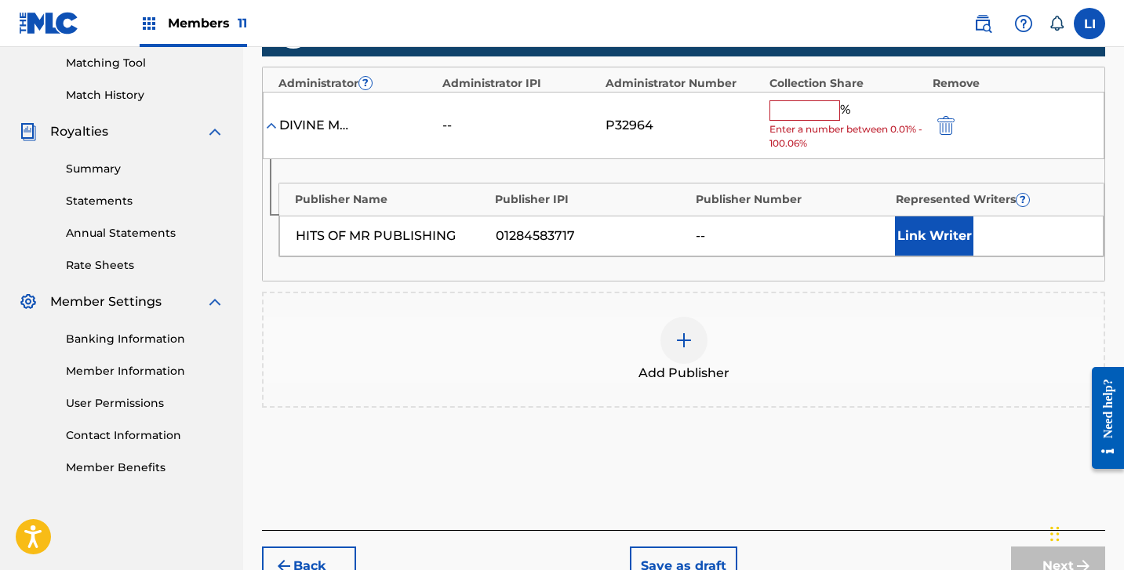
click at [814, 126] on span "Enter a number between 0.01% - 100.06%" at bounding box center [847, 136] width 155 height 28
click at [815, 121] on div "% Enter a number between 0.01% - 100.06%" at bounding box center [847, 125] width 155 height 51
click at [814, 118] on input "text" at bounding box center [805, 110] width 71 height 20
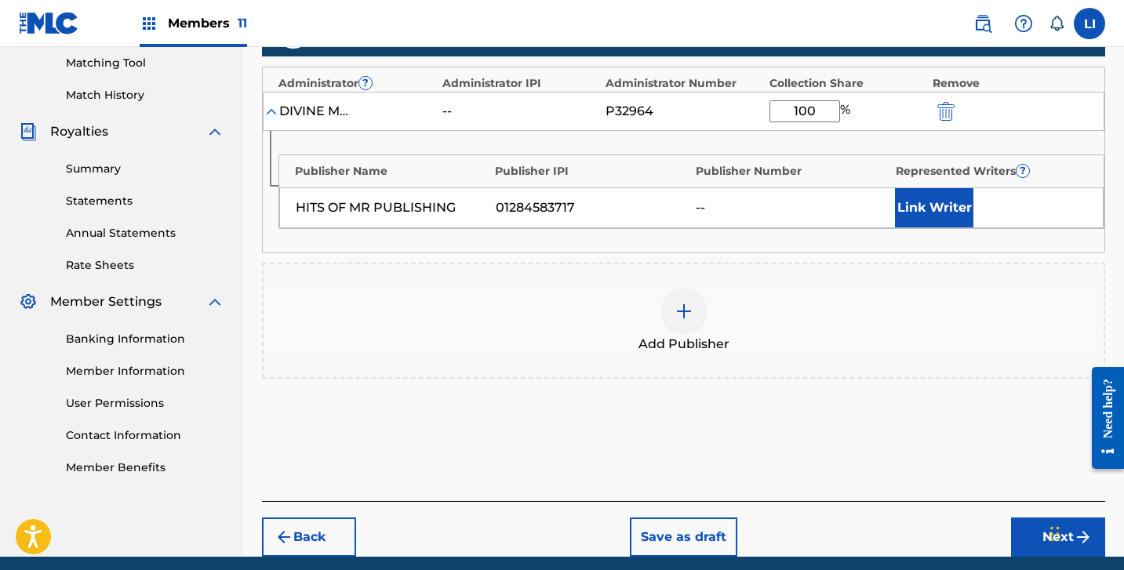
click at [918, 195] on button "Link Writer" at bounding box center [934, 207] width 78 height 39
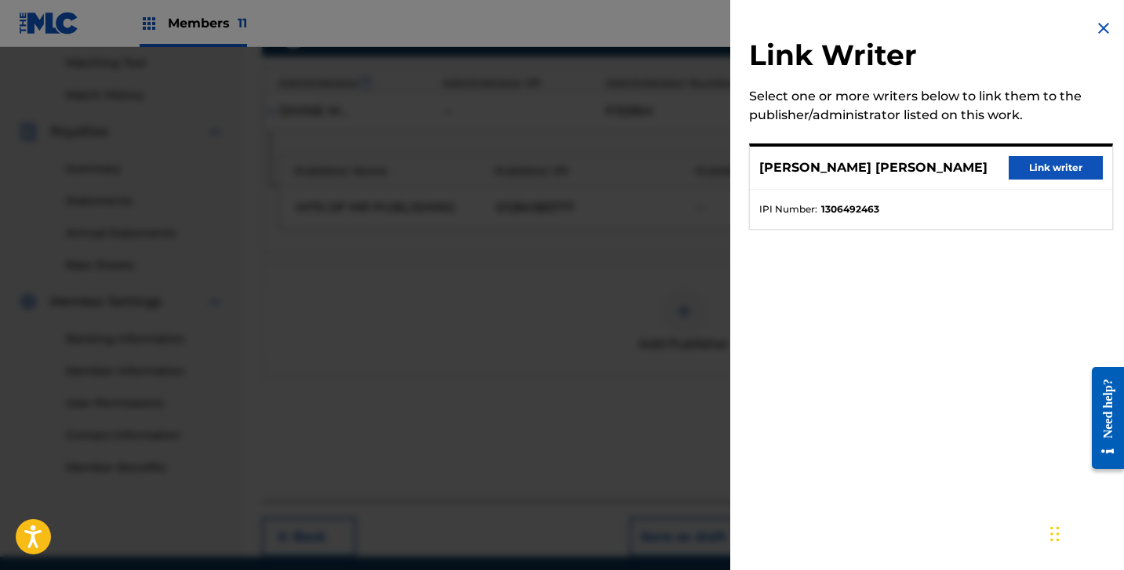
click at [1028, 174] on button "Link writer" at bounding box center [1056, 168] width 94 height 24
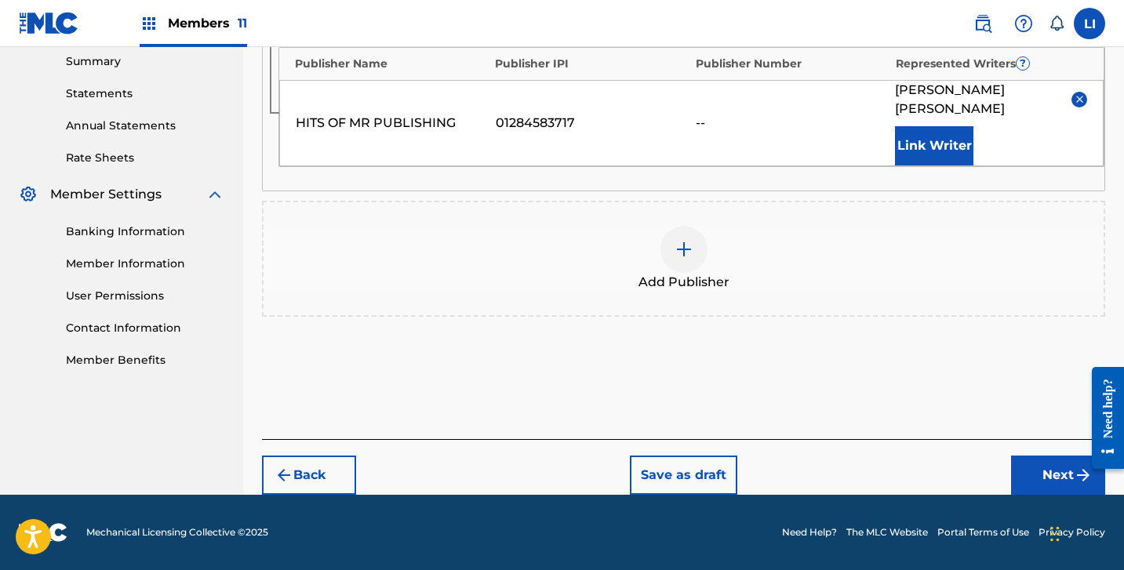
click at [1032, 489] on button "Next" at bounding box center [1058, 475] width 94 height 39
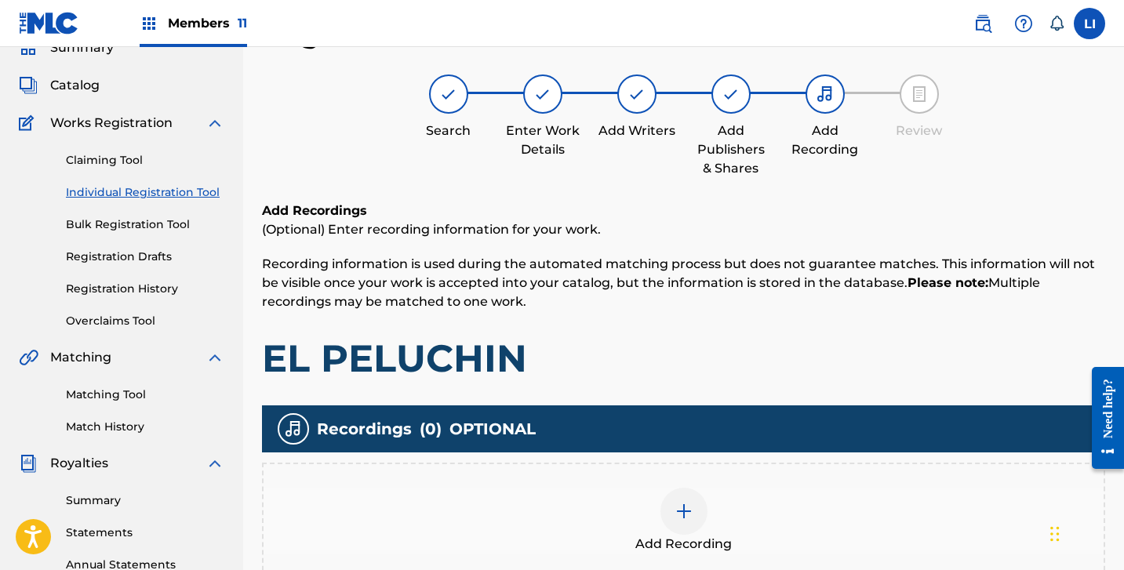
scroll to position [365, 0]
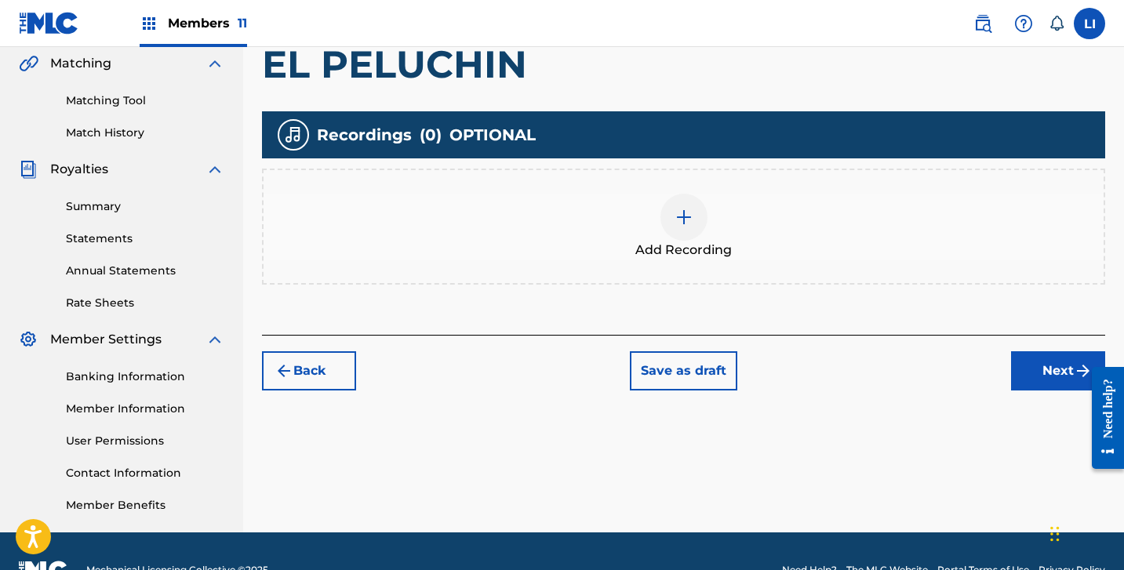
click at [694, 216] on div at bounding box center [684, 217] width 47 height 47
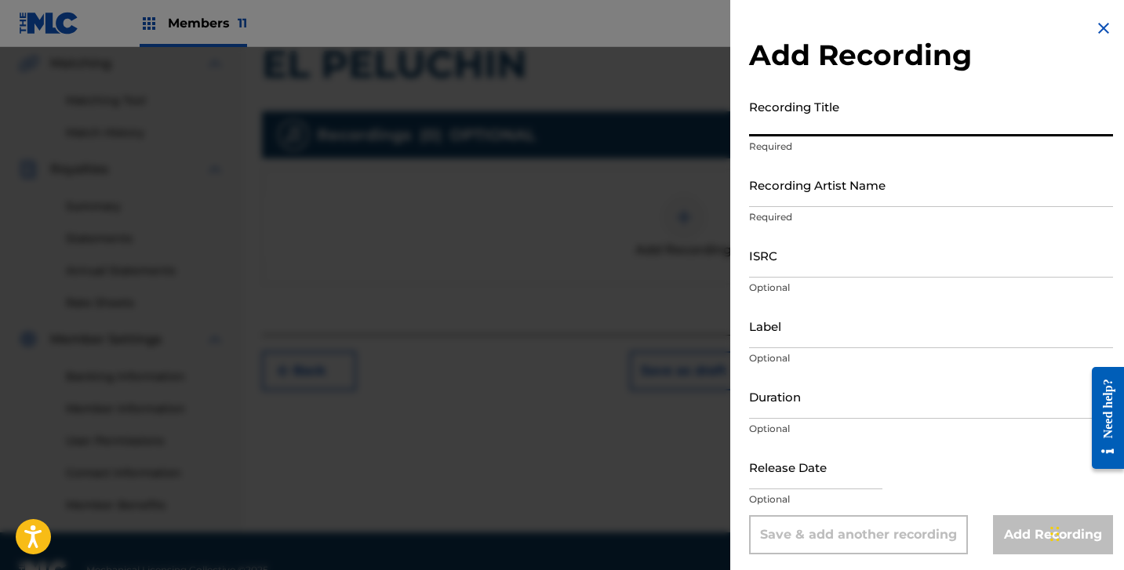
click at [874, 116] on input "Recording Title" at bounding box center [931, 114] width 364 height 45
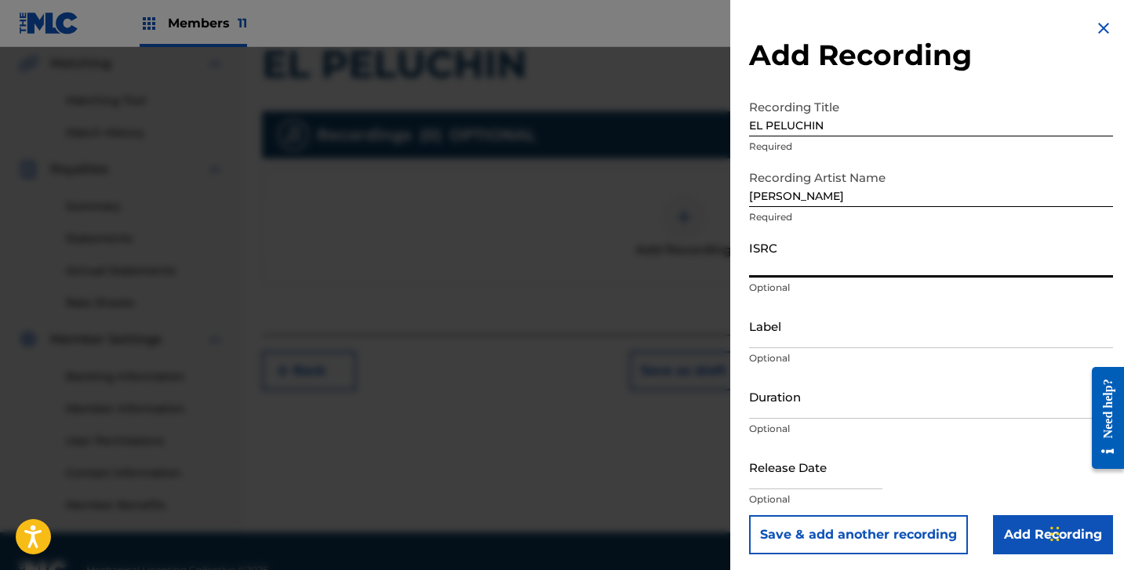
paste input "QM6N22547981"
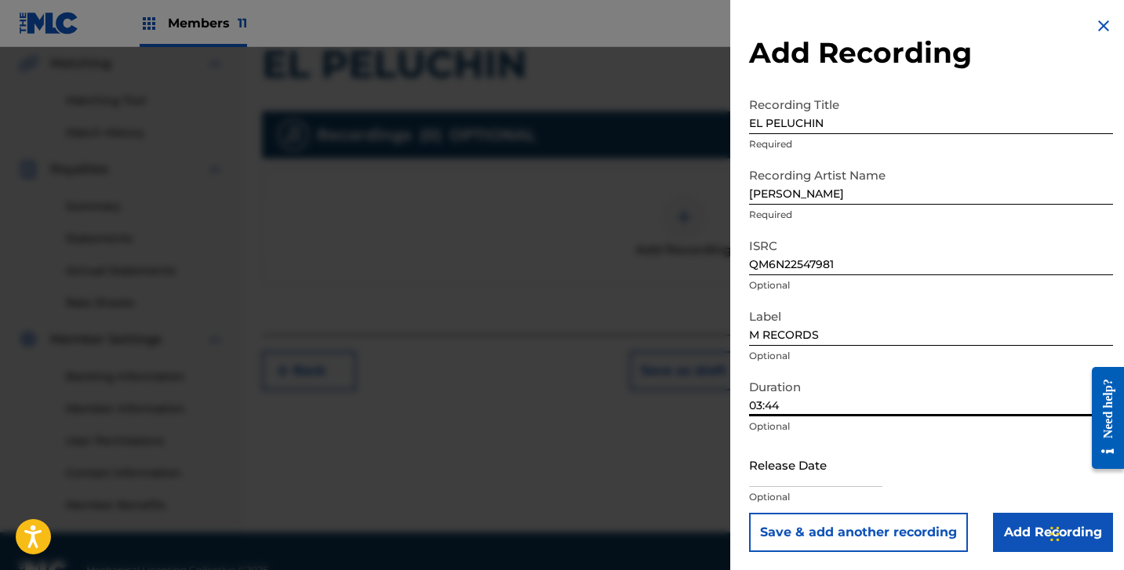
scroll to position [3, 0]
click at [818, 469] on input "text" at bounding box center [815, 464] width 133 height 45
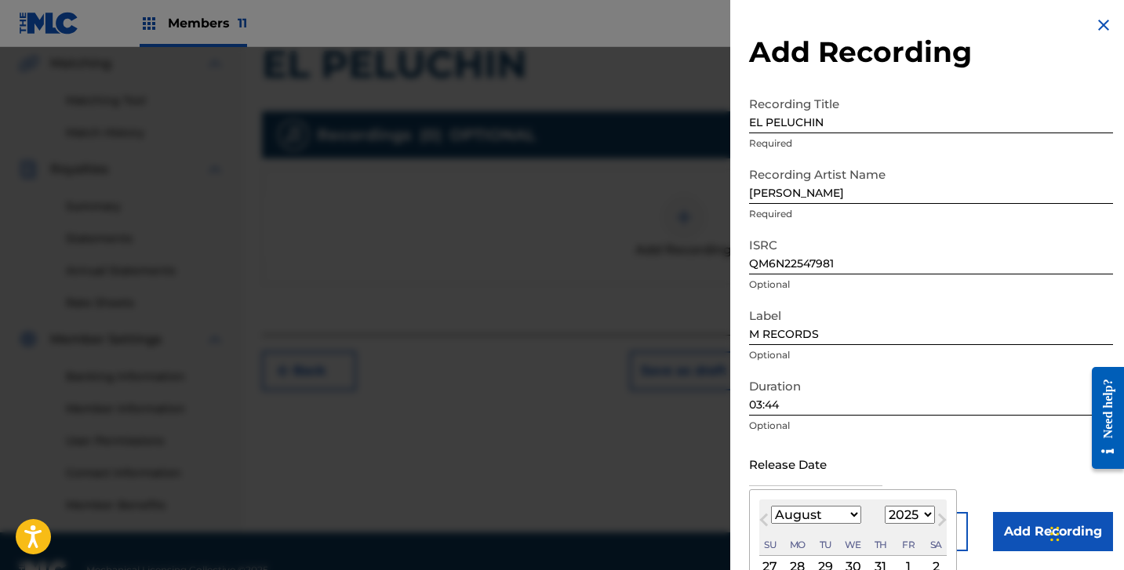
click at [807, 520] on select "January February March April May June July August September October November De…" at bounding box center [816, 515] width 90 height 18
click at [771, 506] on select "January February March April May June July August September October November De…" at bounding box center [816, 515] width 90 height 18
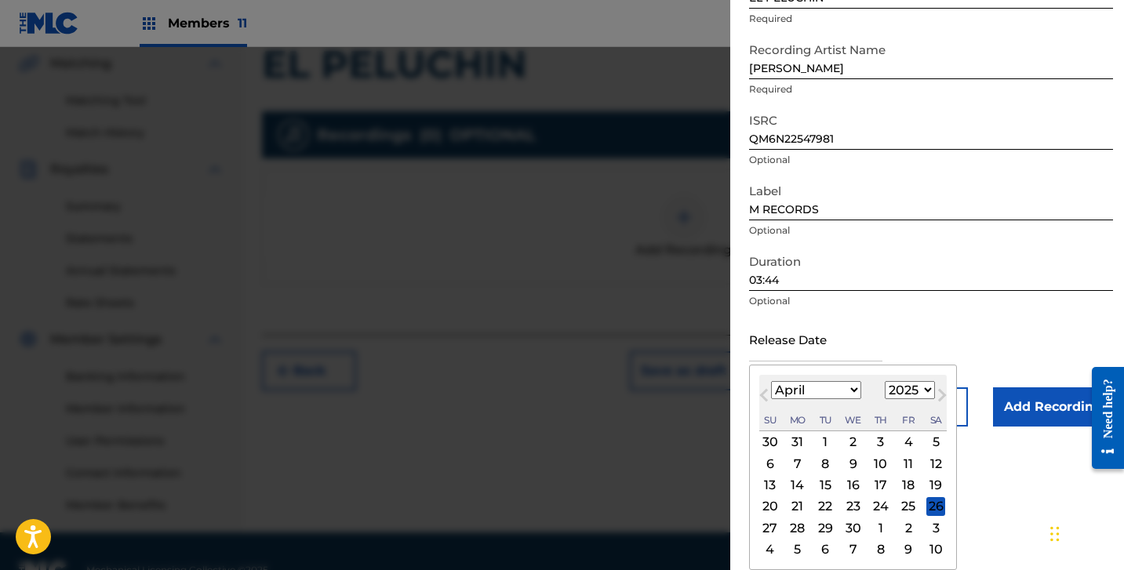
click at [912, 443] on div "4" at bounding box center [908, 442] width 19 height 19
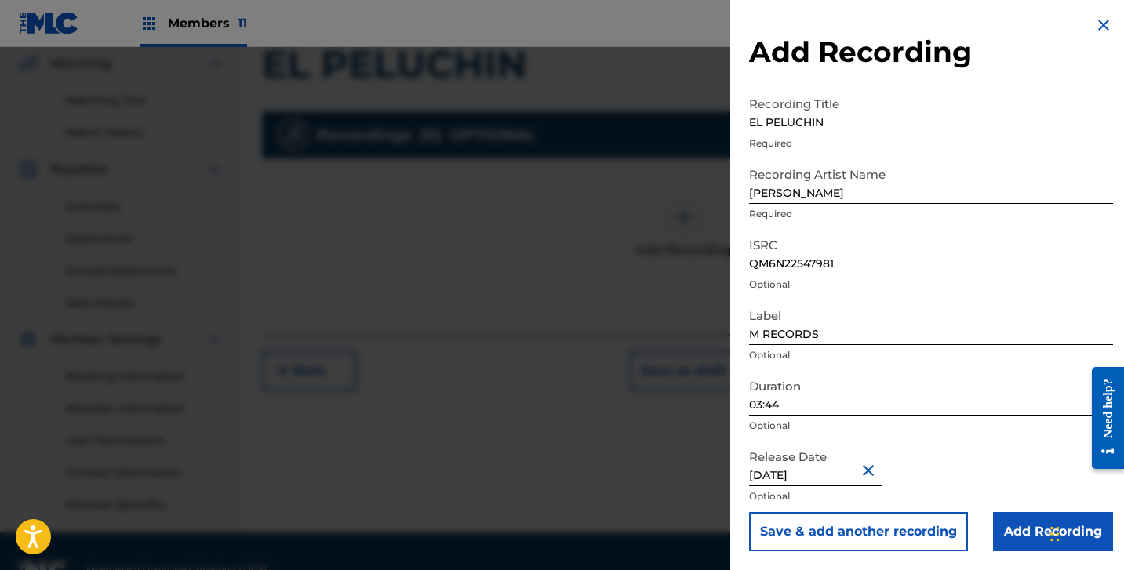
click at [1017, 512] on input "Add Recording" at bounding box center [1053, 531] width 120 height 39
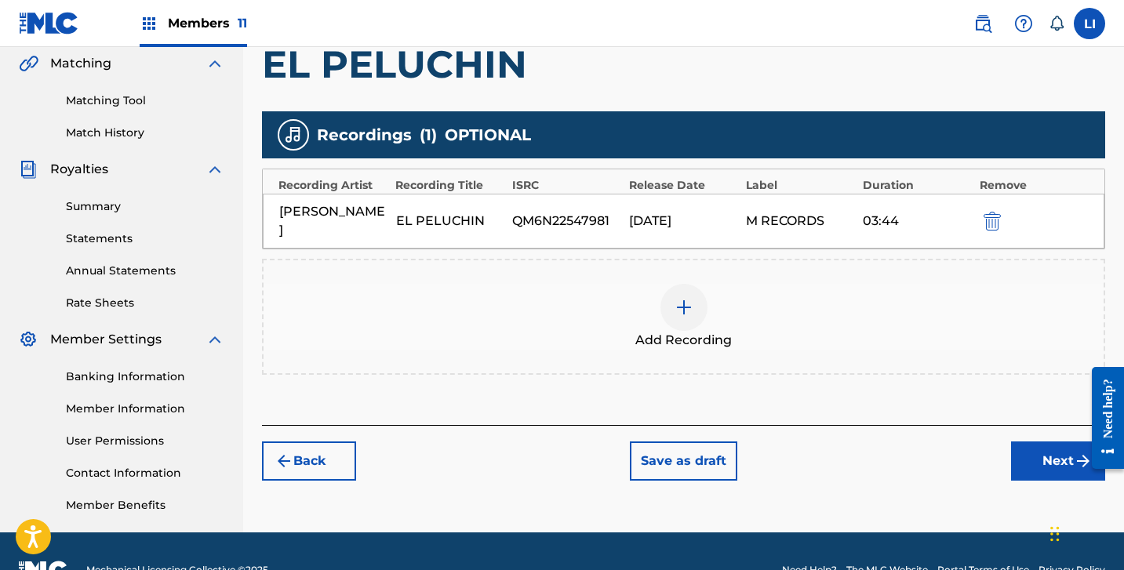
click at [1030, 450] on button "Next" at bounding box center [1058, 461] width 94 height 39
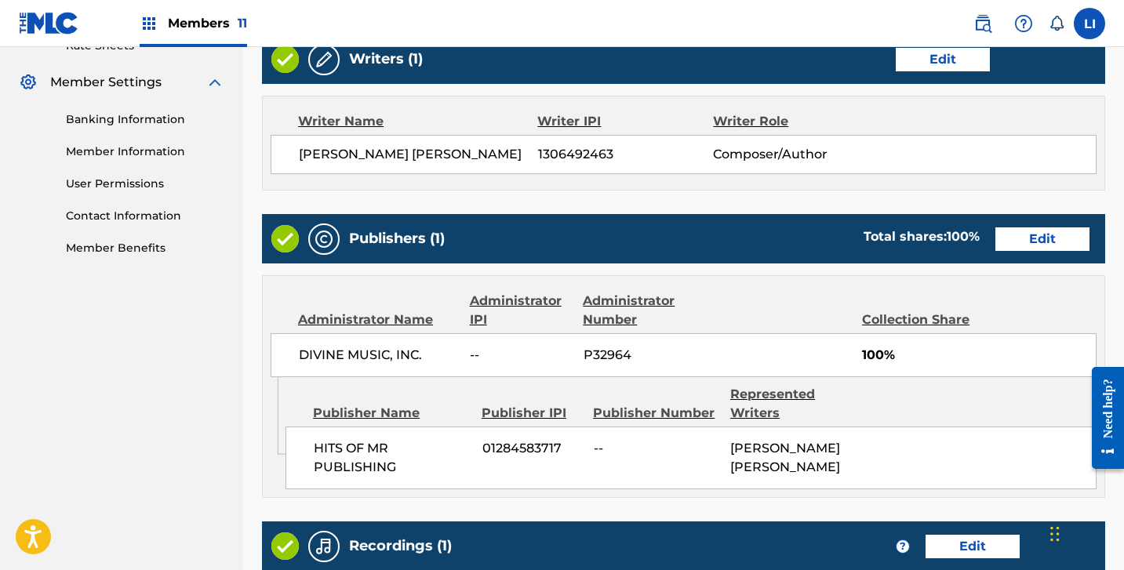
scroll to position [877, 0]
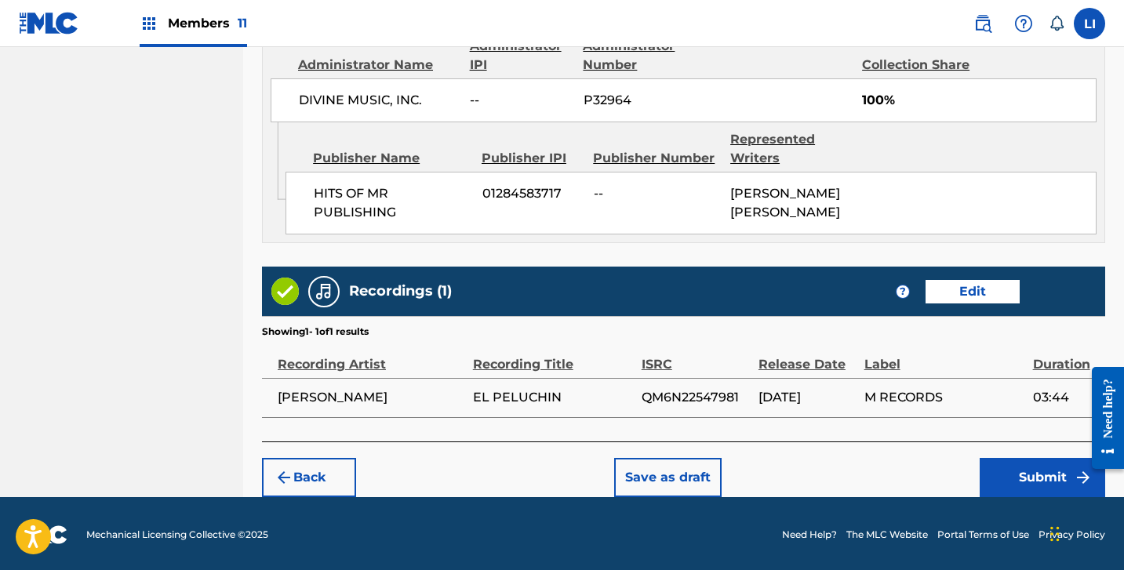
click at [1038, 469] on button "Submit" at bounding box center [1043, 477] width 126 height 39
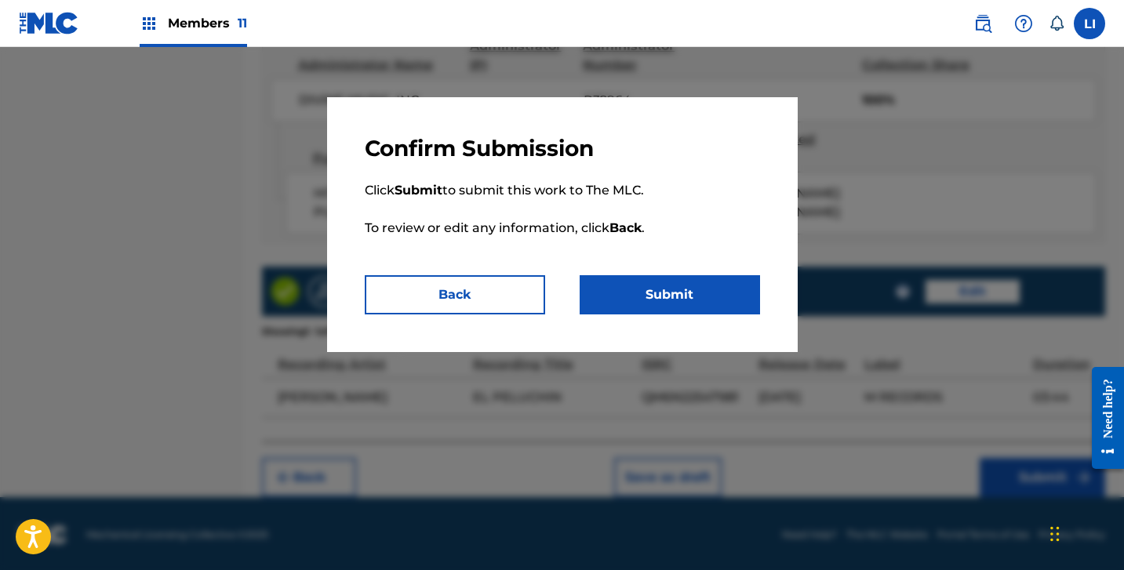
click at [619, 291] on button "Submit" at bounding box center [670, 294] width 180 height 39
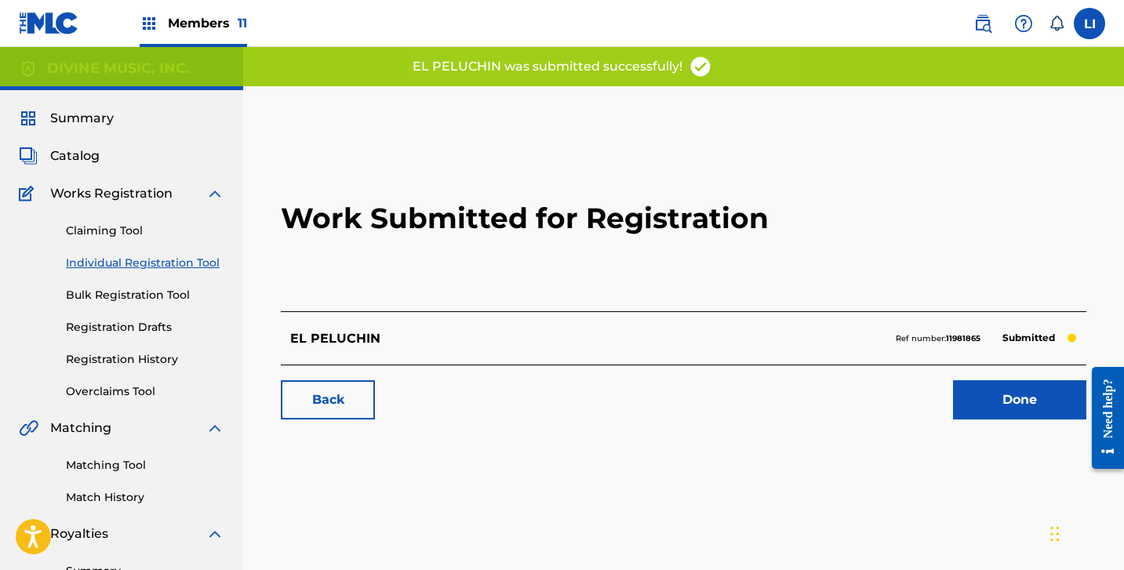
click at [1016, 412] on link "Done" at bounding box center [1019, 399] width 133 height 39
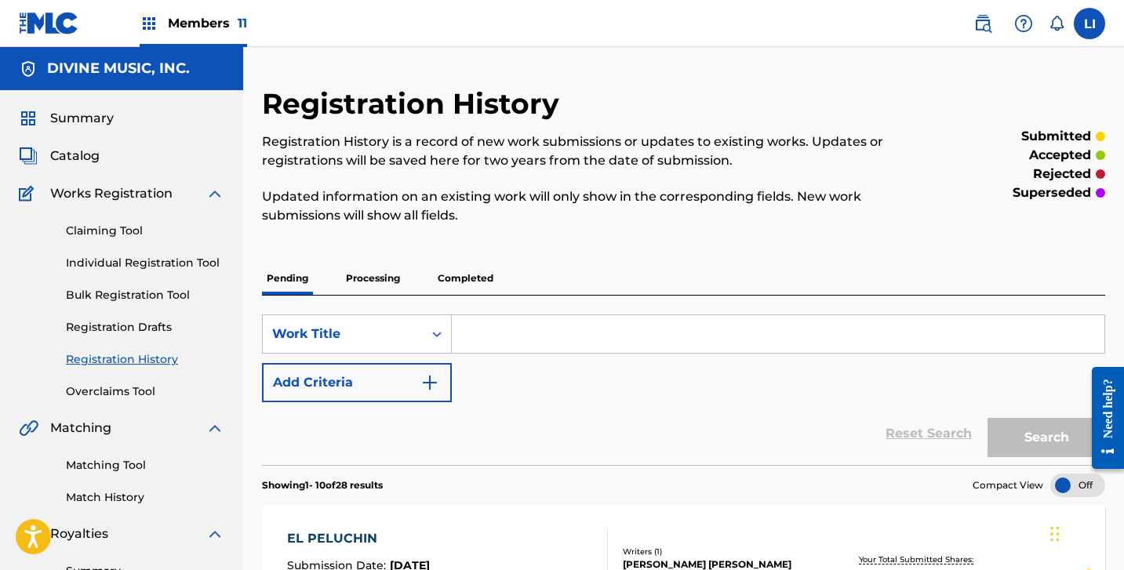
click at [162, 257] on link "Individual Registration Tool" at bounding box center [145, 263] width 158 height 16
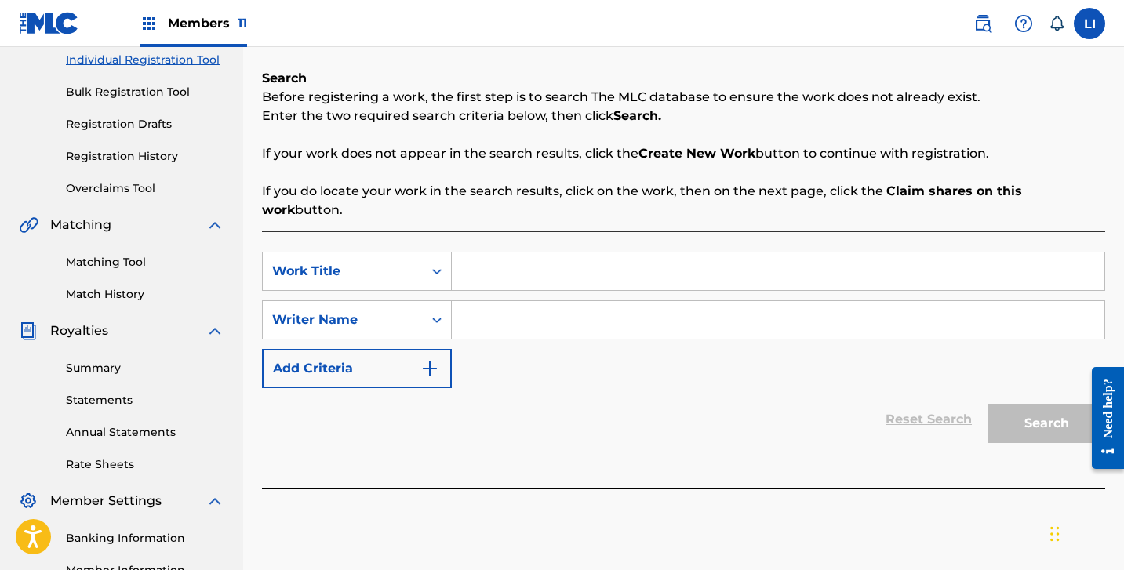
scroll to position [304, 0]
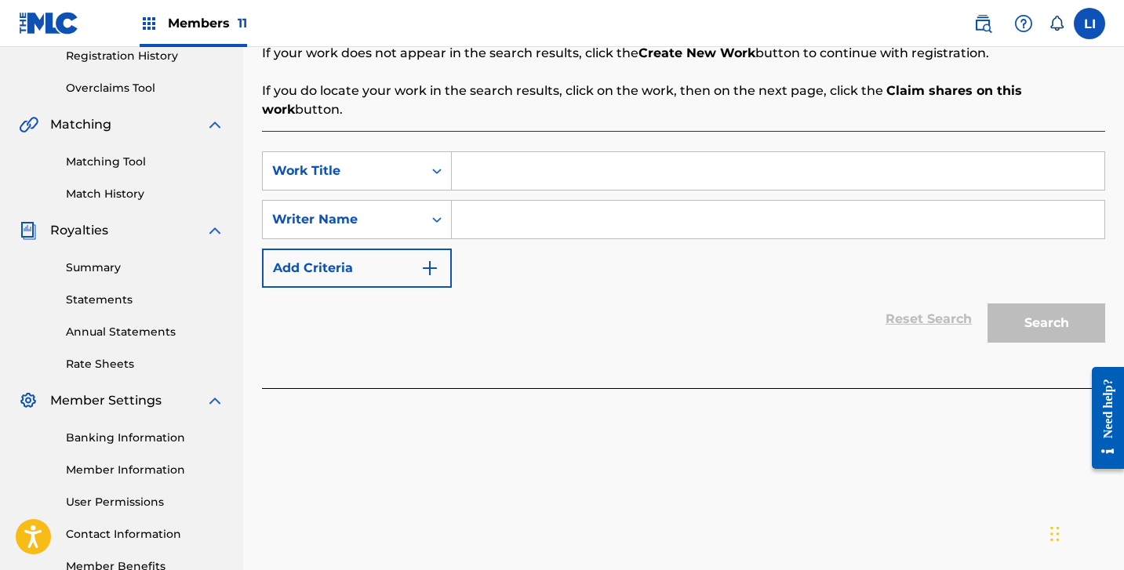
click at [540, 156] on input "Search Form" at bounding box center [778, 171] width 653 height 38
paste input "ARRIBA SOBRAN Y ABAJO NADA"
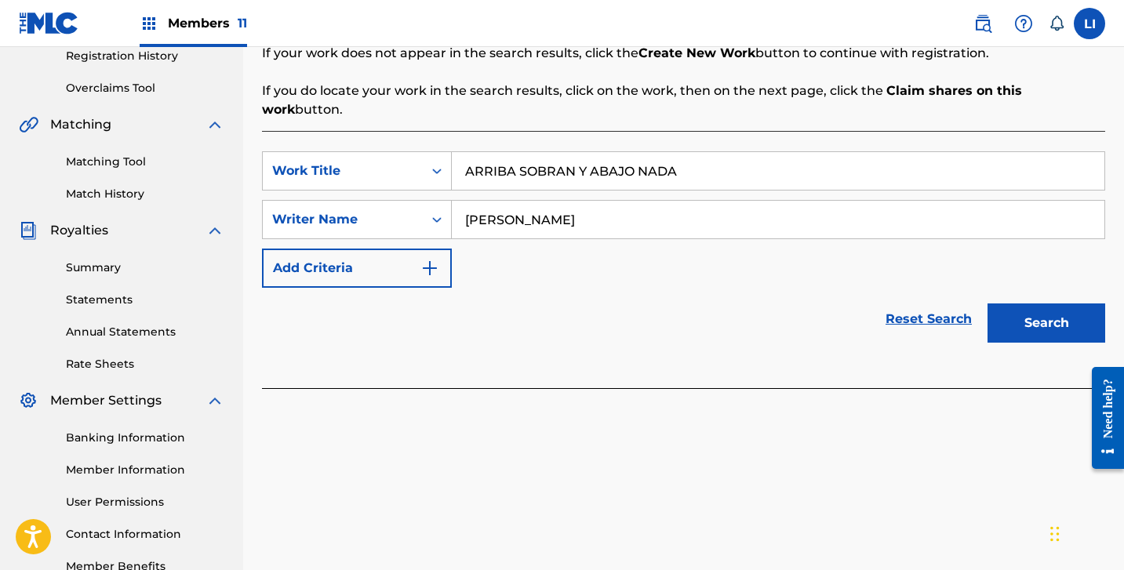
click at [988, 304] on button "Search" at bounding box center [1047, 323] width 118 height 39
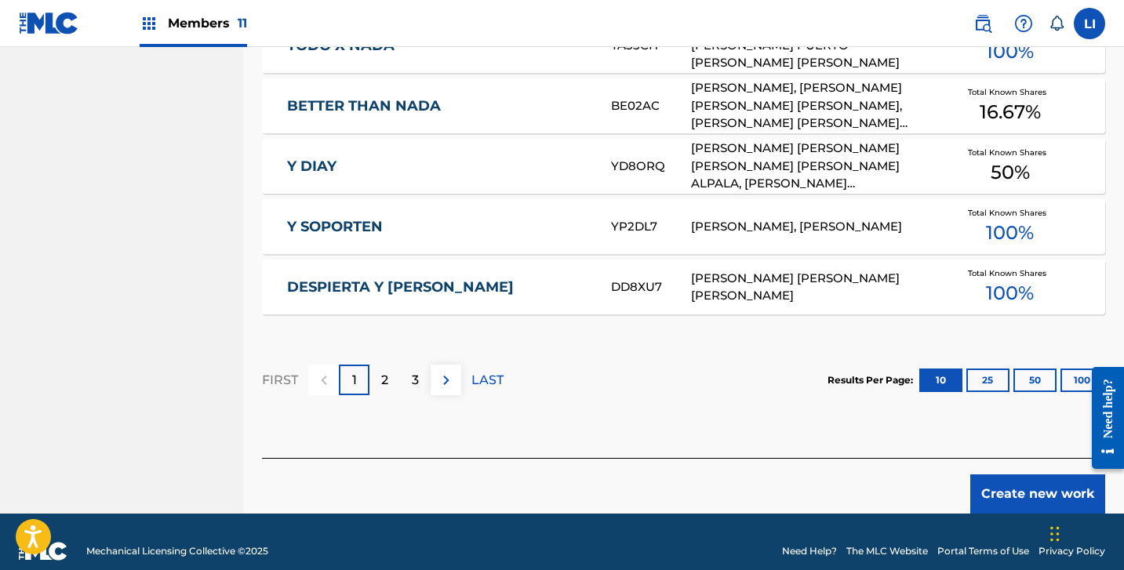
click at [995, 475] on button "Create new work" at bounding box center [1037, 494] width 135 height 39
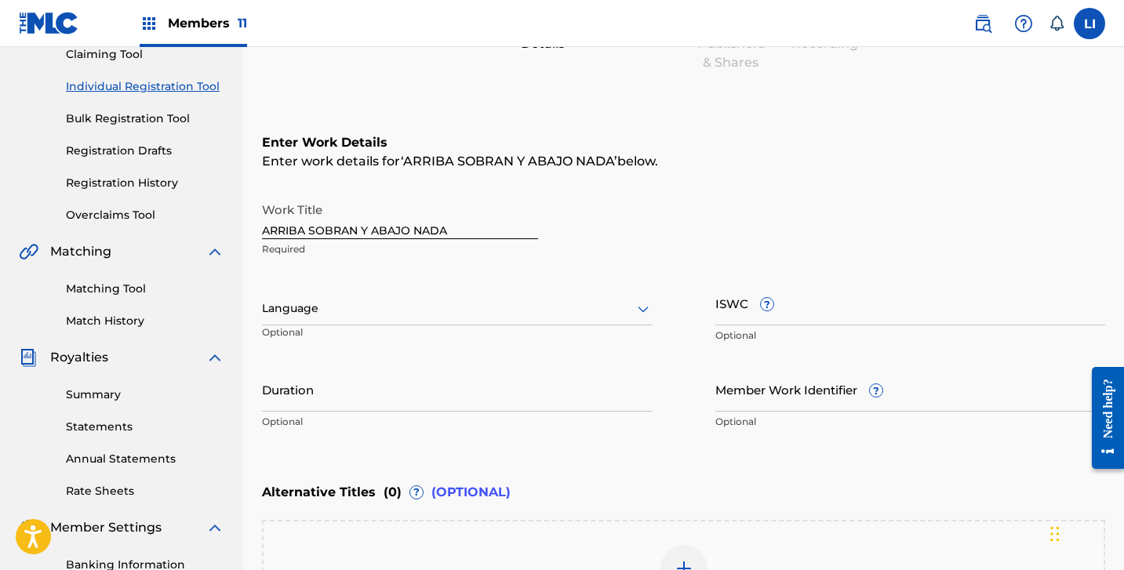
scroll to position [377, 0]
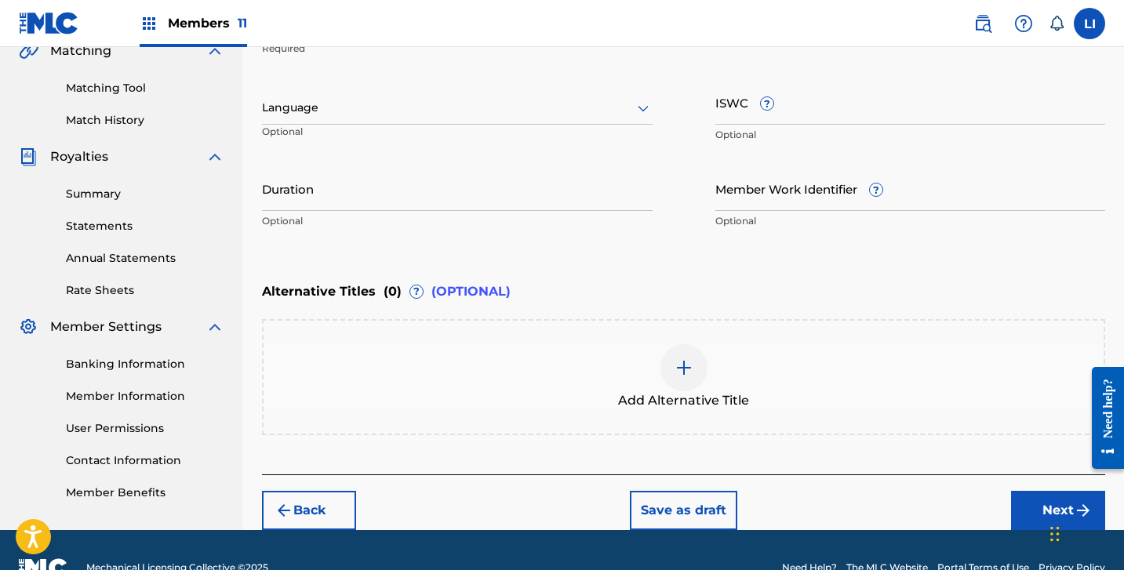
drag, startPoint x: 286, startPoint y: 106, endPoint x: 286, endPoint y: 123, distance: 17.3
click at [286, 107] on div at bounding box center [457, 108] width 391 height 20
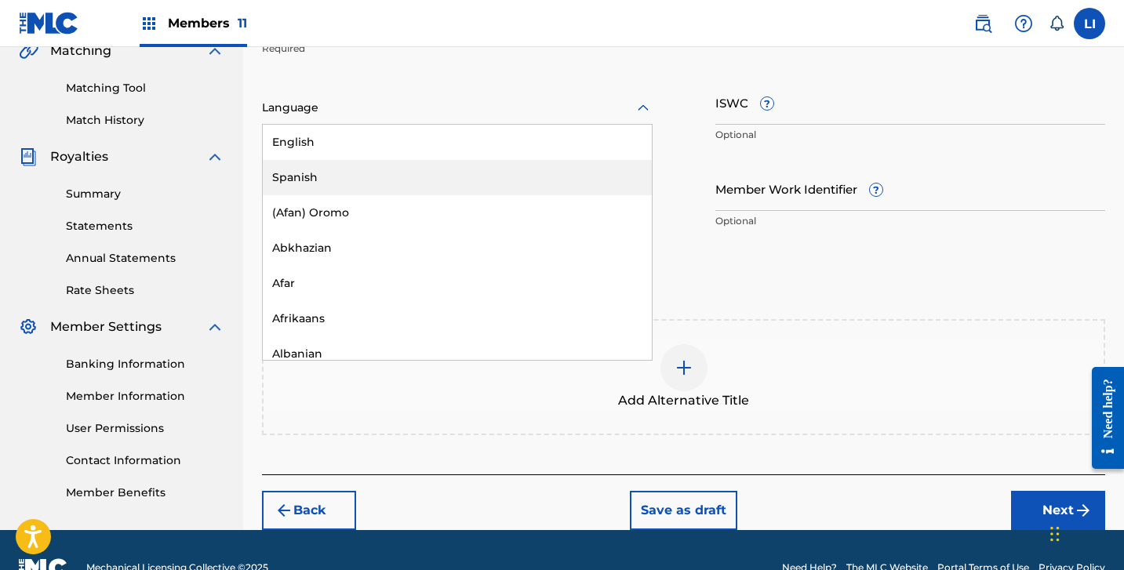
click at [285, 166] on div "Spanish" at bounding box center [457, 177] width 389 height 35
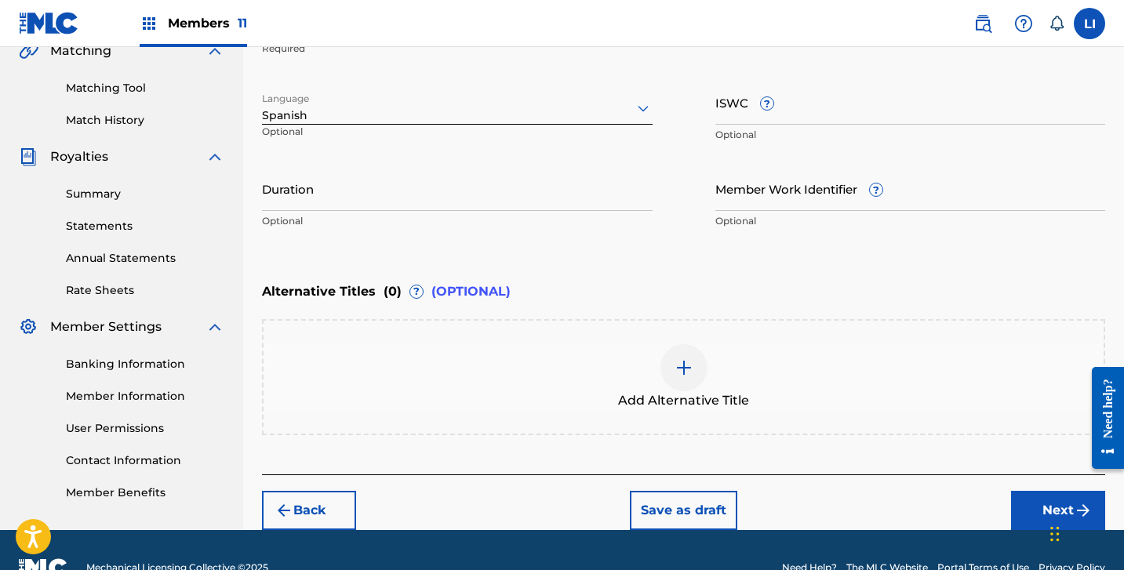
click at [294, 212] on div "Duration Optional" at bounding box center [457, 201] width 391 height 71
click at [298, 198] on input "Duration" at bounding box center [457, 188] width 391 height 45
click at [1013, 504] on button "Next" at bounding box center [1058, 510] width 94 height 39
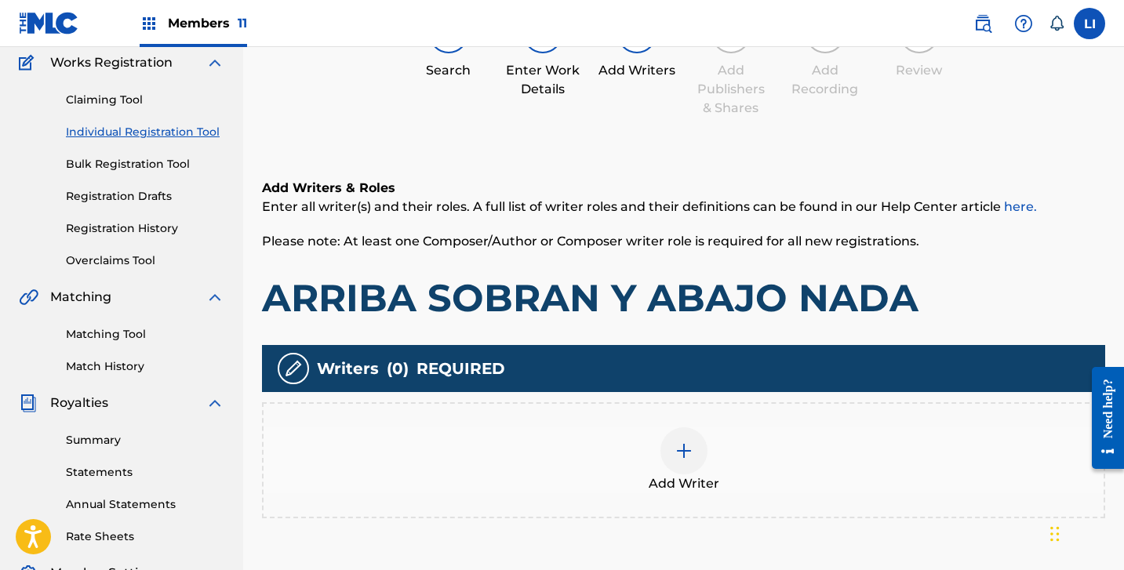
scroll to position [186, 0]
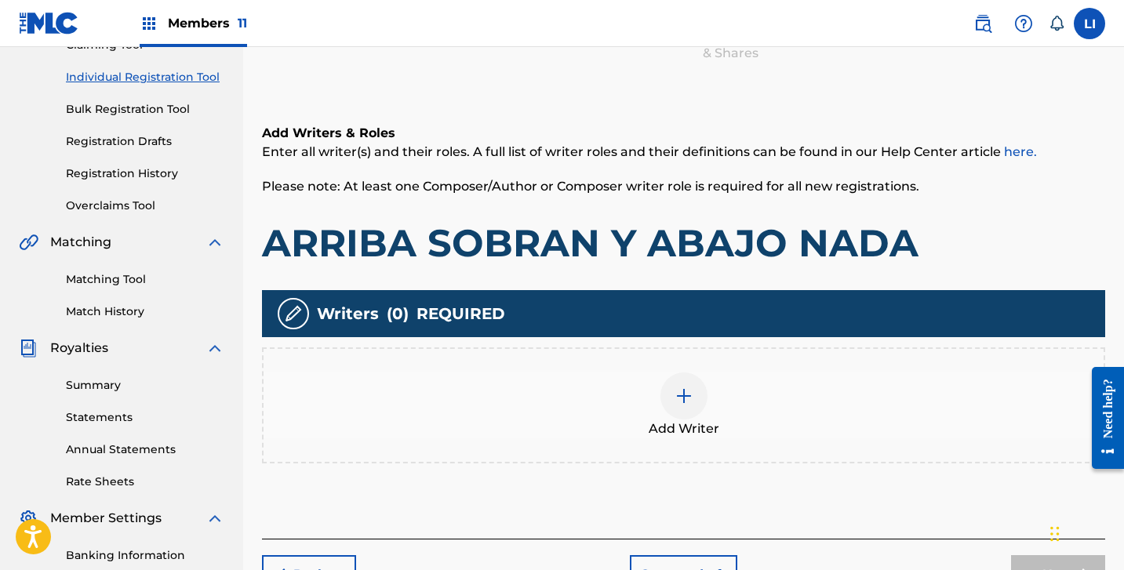
click at [691, 391] on img at bounding box center [684, 396] width 19 height 19
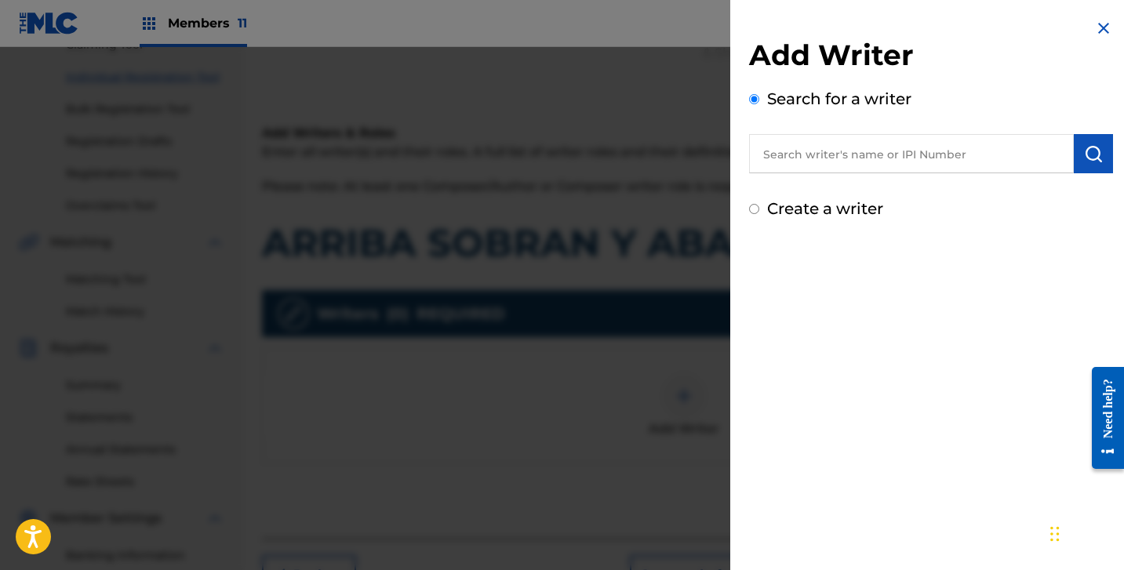
click at [841, 138] on input "text" at bounding box center [911, 153] width 325 height 39
paste input "[PERSON_NAME] [PERSON_NAME]"
drag, startPoint x: 828, startPoint y: 209, endPoint x: 846, endPoint y: 286, distance: 78.0
click at [828, 209] on label "Create a writer" at bounding box center [825, 208] width 116 height 19
click at [759, 209] on input "Create a writer" at bounding box center [754, 209] width 10 height 10
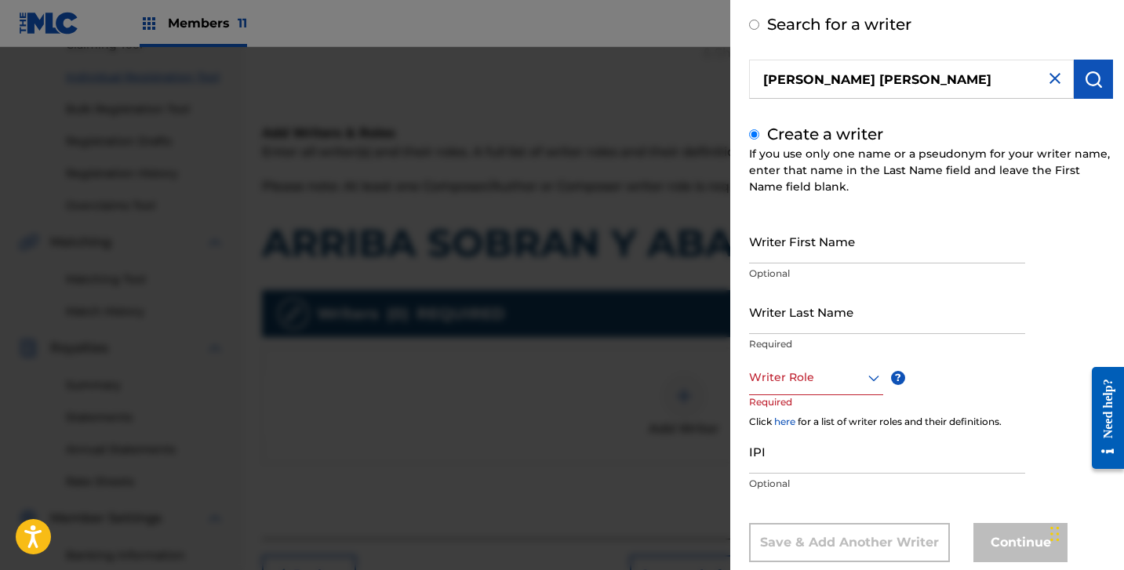
scroll to position [109, 0]
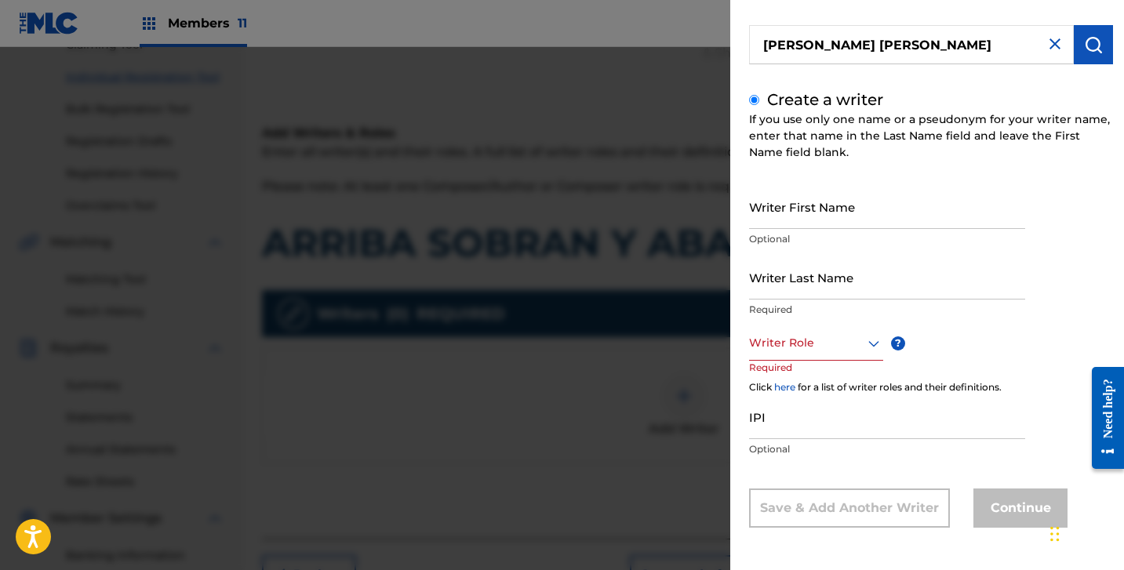
click at [828, 185] on input "Writer First Name" at bounding box center [887, 206] width 276 height 45
paste input "[PERSON_NAME] [PERSON_NAME]"
drag, startPoint x: 815, startPoint y: 223, endPoint x: 984, endPoint y: 238, distance: 169.4
click at [986, 235] on div "Writer First Name [PERSON_NAME] [PERSON_NAME] Optional" at bounding box center [887, 219] width 276 height 71
drag, startPoint x: 810, startPoint y: 219, endPoint x: 1025, endPoint y: 232, distance: 215.4
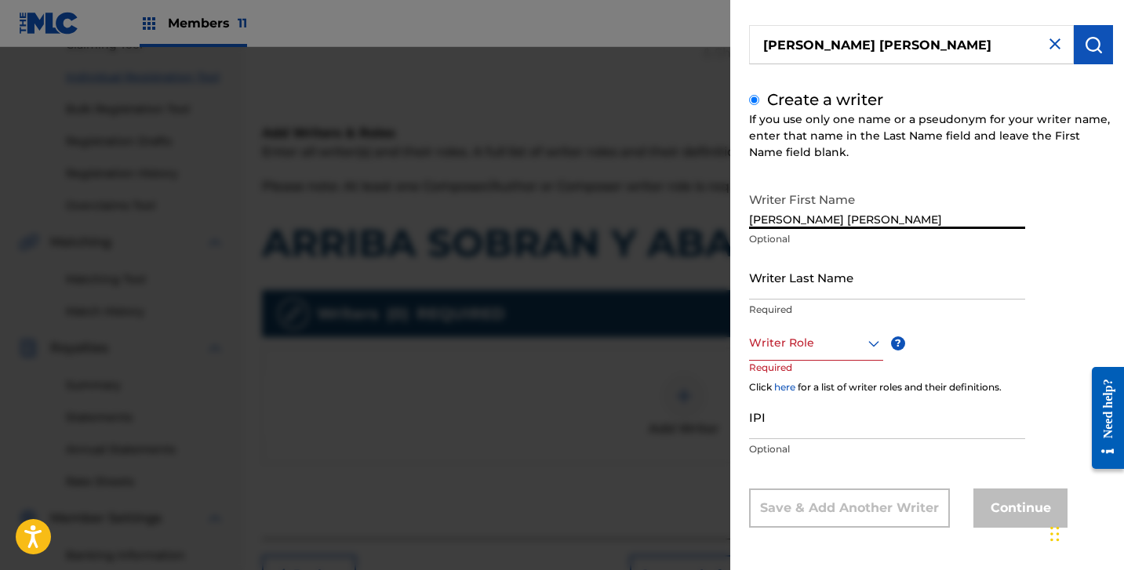
click at [1025, 231] on div "Writer First Name [PERSON_NAME] [PERSON_NAME] Optional Writer Last Name Require…" at bounding box center [931, 356] width 364 height 344
click at [948, 277] on input "Writer Last Name" at bounding box center [887, 277] width 276 height 45
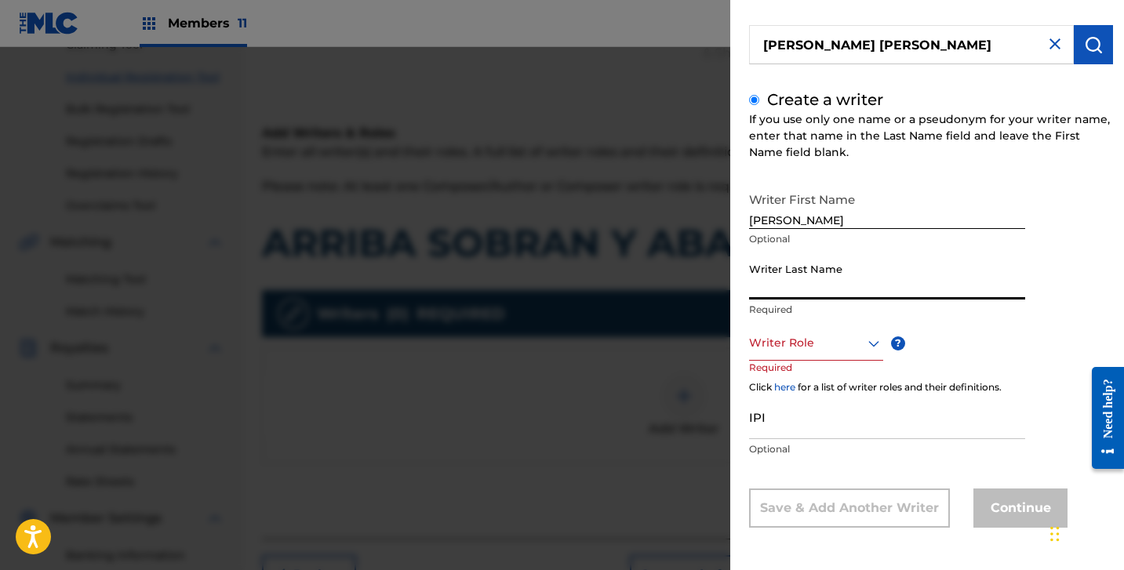
paste input "[PERSON_NAME]"
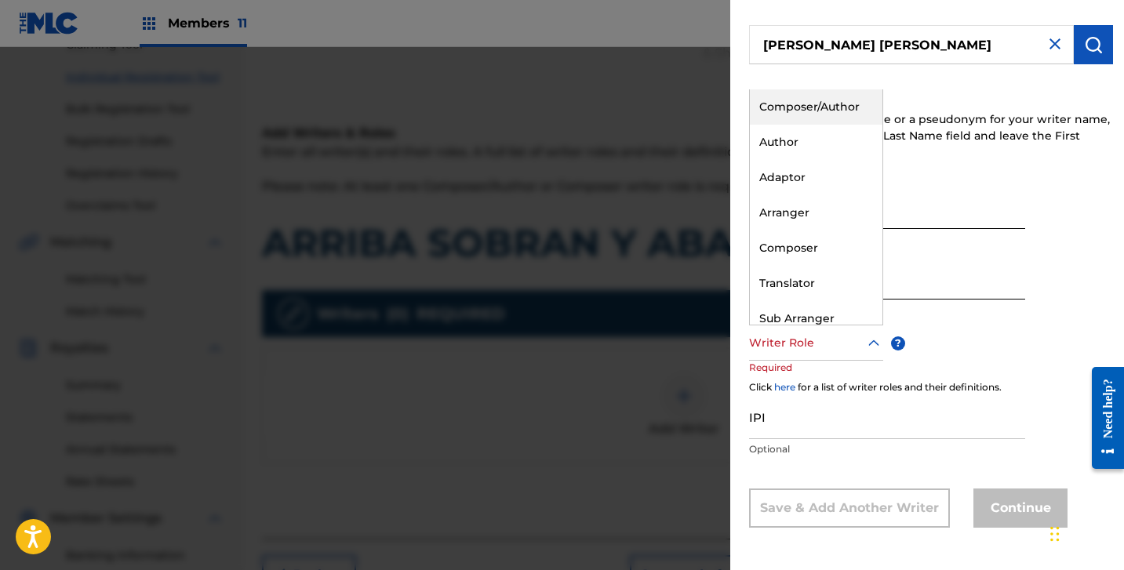
click at [817, 356] on div "Writer Role" at bounding box center [816, 343] width 134 height 35
click at [799, 104] on div "Composer/Author" at bounding box center [816, 106] width 133 height 35
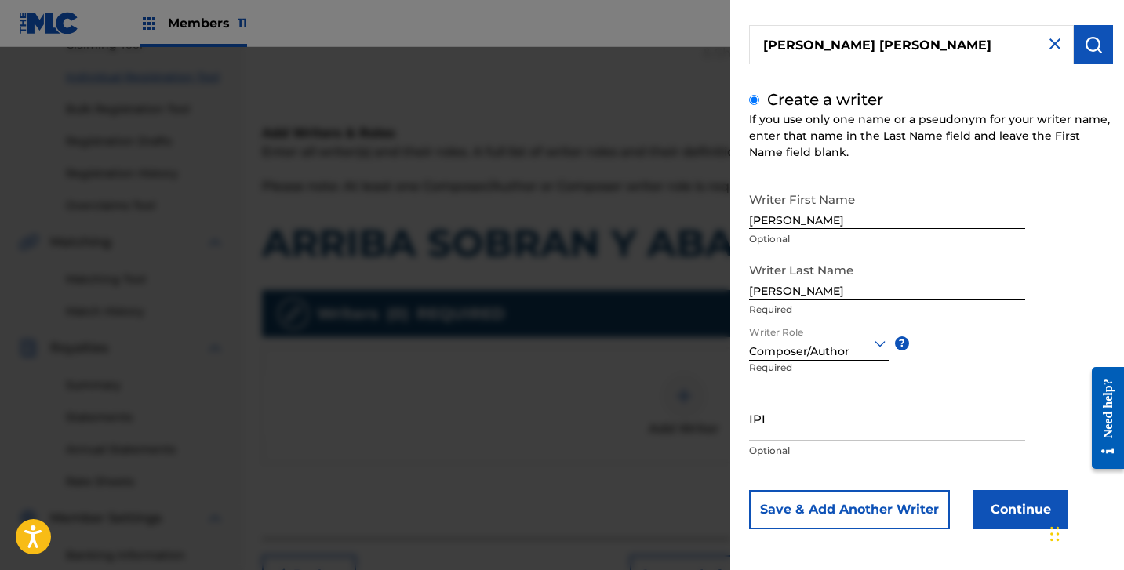
click at [817, 420] on input "IPI" at bounding box center [887, 418] width 276 height 45
paste input "1306492463"
click at [1005, 525] on button "Continue" at bounding box center [1020, 509] width 94 height 39
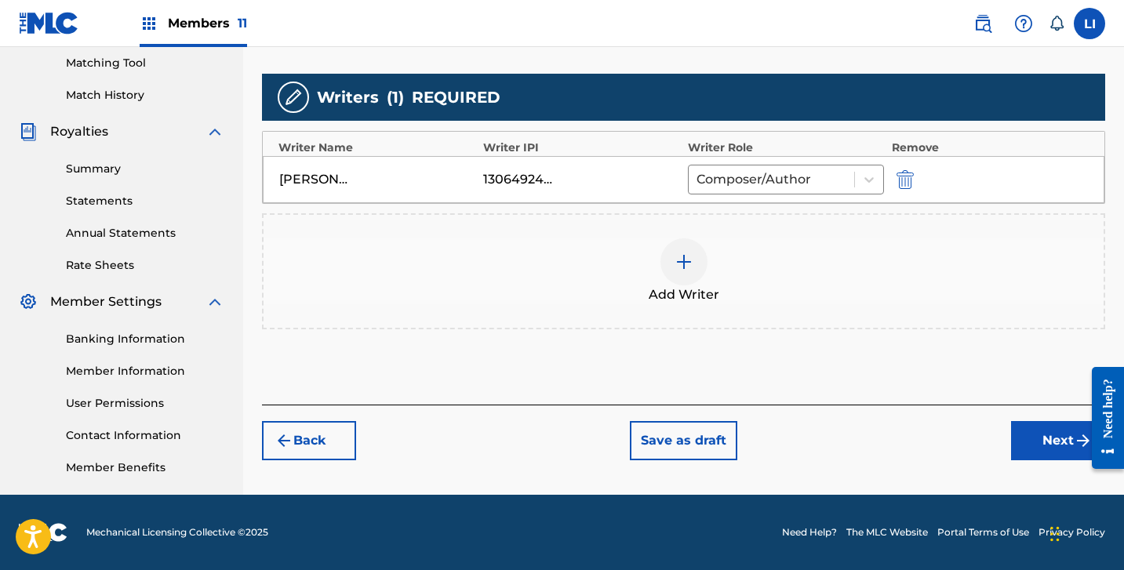
click at [1048, 433] on button "Next" at bounding box center [1058, 440] width 94 height 39
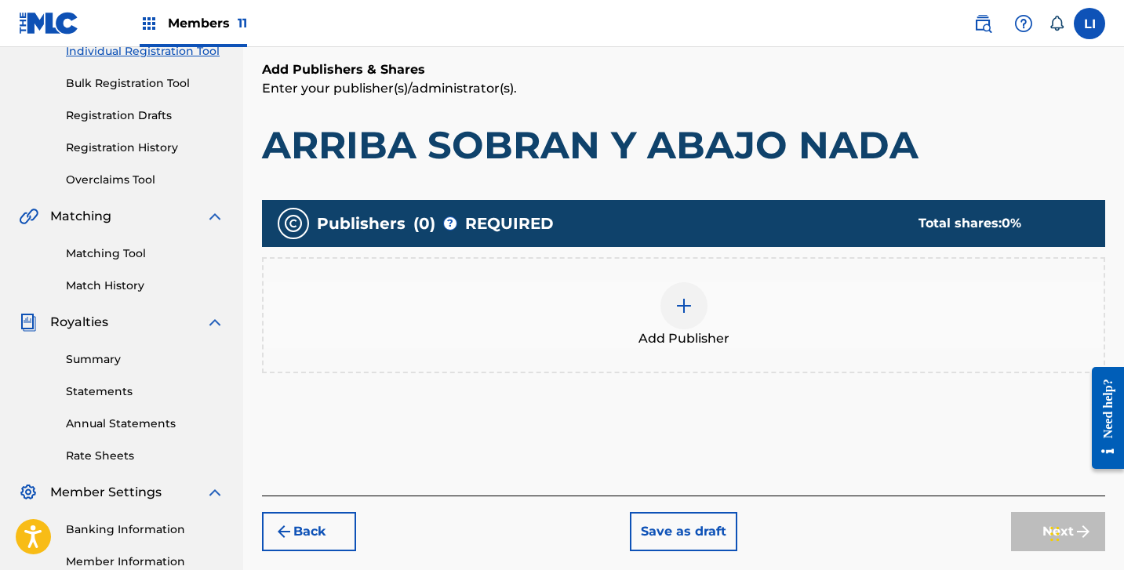
scroll to position [287, 0]
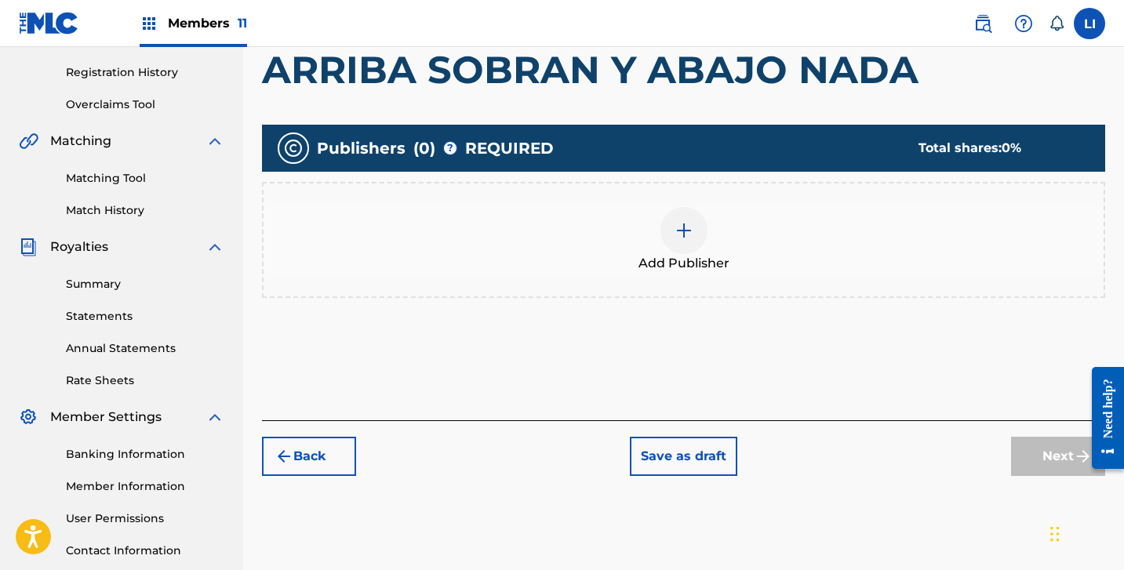
click at [780, 246] on div "Add Publisher" at bounding box center [684, 240] width 840 height 66
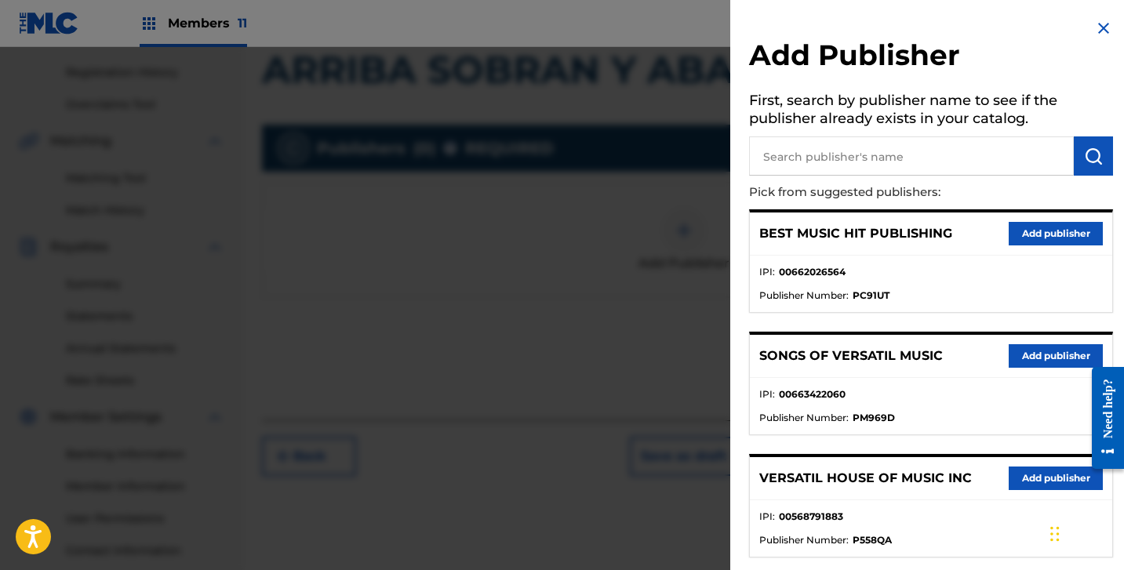
click at [787, 163] on input "text" at bounding box center [911, 155] width 325 height 39
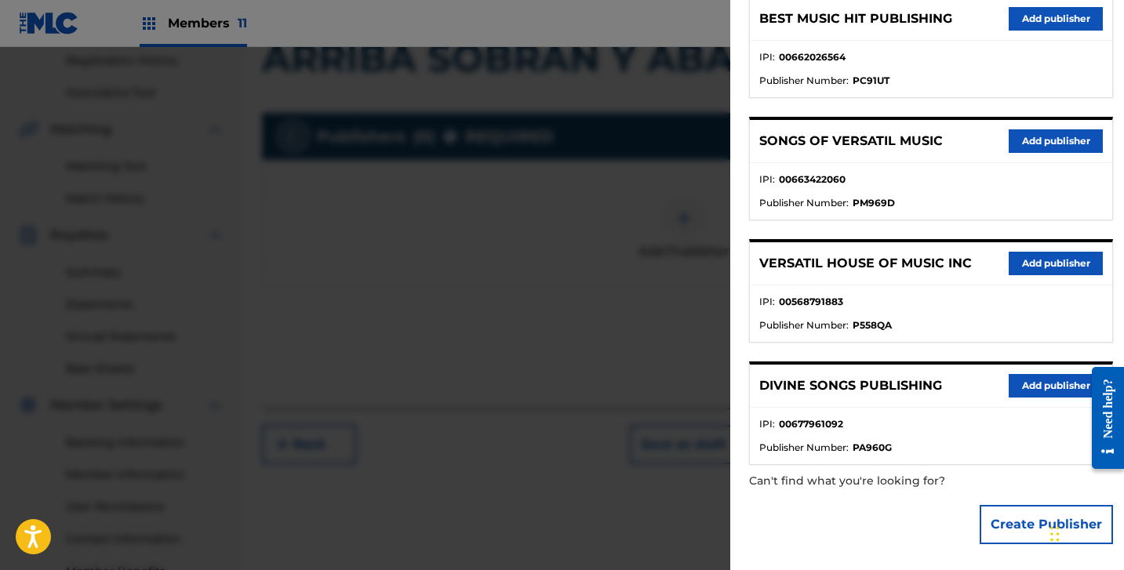
scroll to position [315, 0]
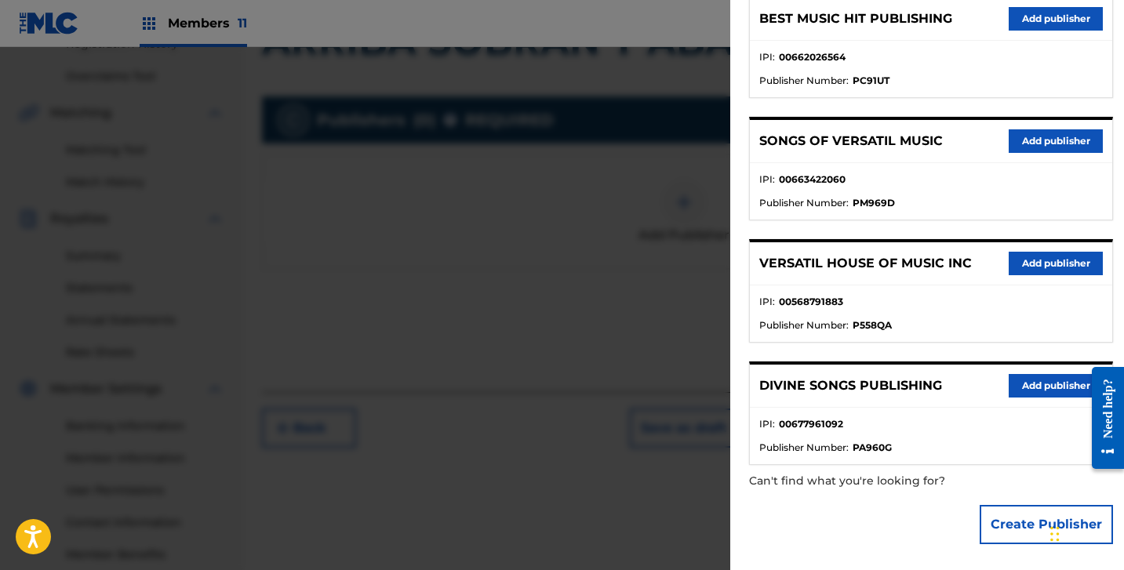
click at [1012, 512] on button "Create Publisher" at bounding box center [1046, 524] width 133 height 39
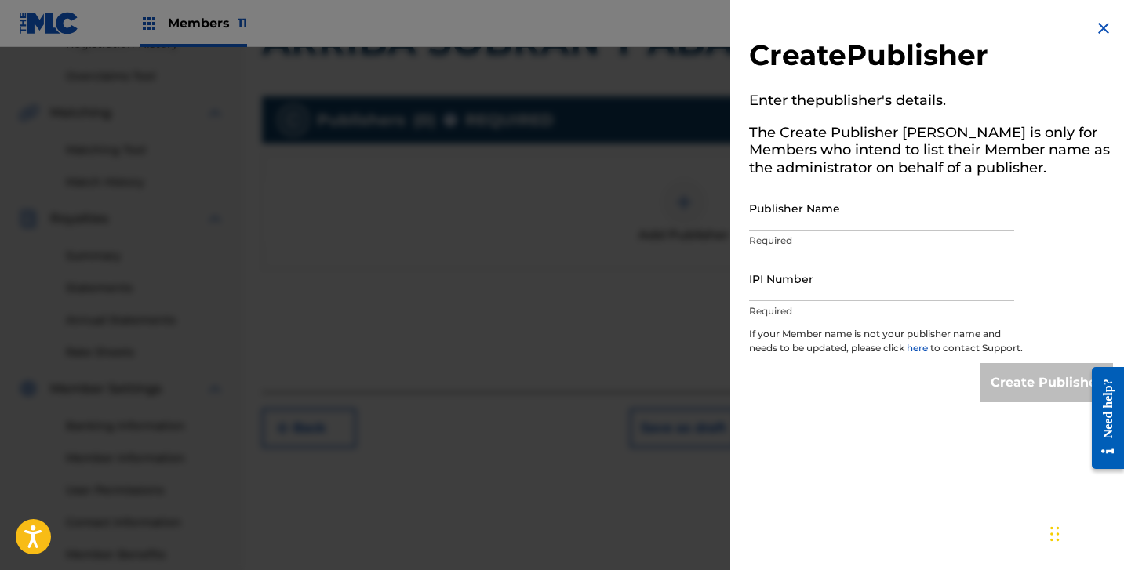
click at [788, 207] on input "Publisher Name" at bounding box center [881, 208] width 265 height 45
paste input "HITS OF MR PUBLISHING"
click at [859, 301] on div "IPI Number Required" at bounding box center [881, 292] width 265 height 71
click at [881, 286] on input "IPI Number" at bounding box center [881, 279] width 265 height 45
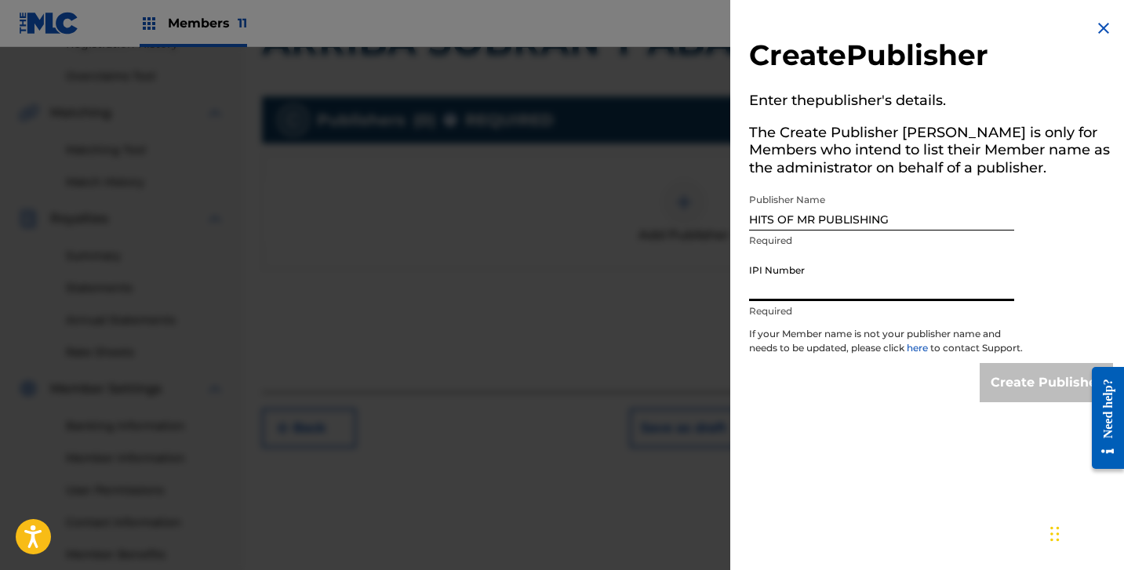
paste input "1284583717"
drag, startPoint x: 998, startPoint y: 373, endPoint x: 1010, endPoint y: 384, distance: 16.7
click at [1003, 379] on div "Create Publisher Enter the publisher 's details. The Create Publisher button is…" at bounding box center [931, 210] width 402 height 421
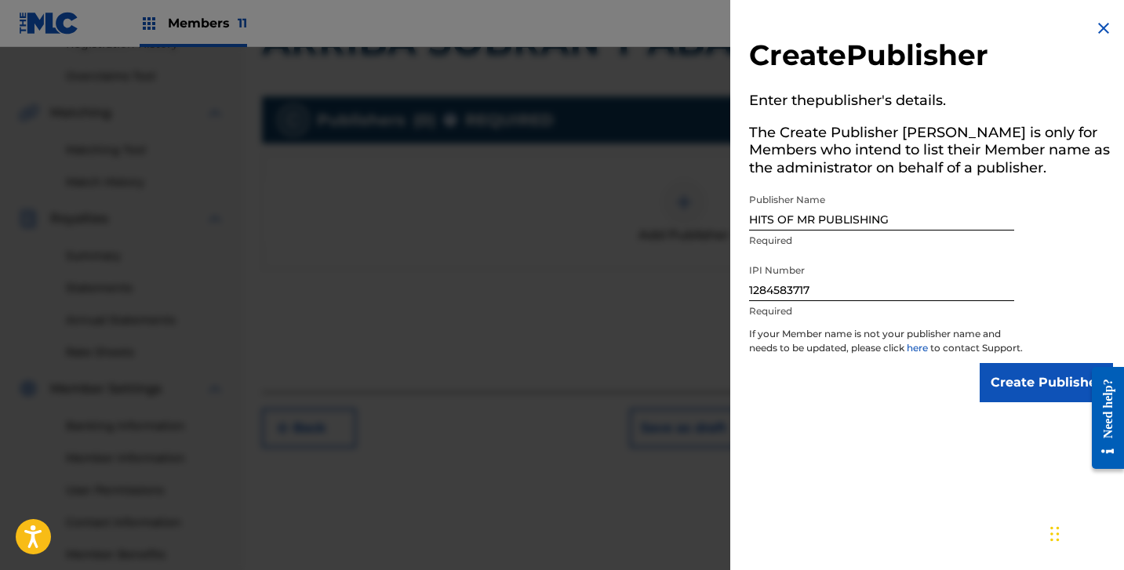
click at [1028, 391] on input "Create Publisher" at bounding box center [1046, 382] width 133 height 39
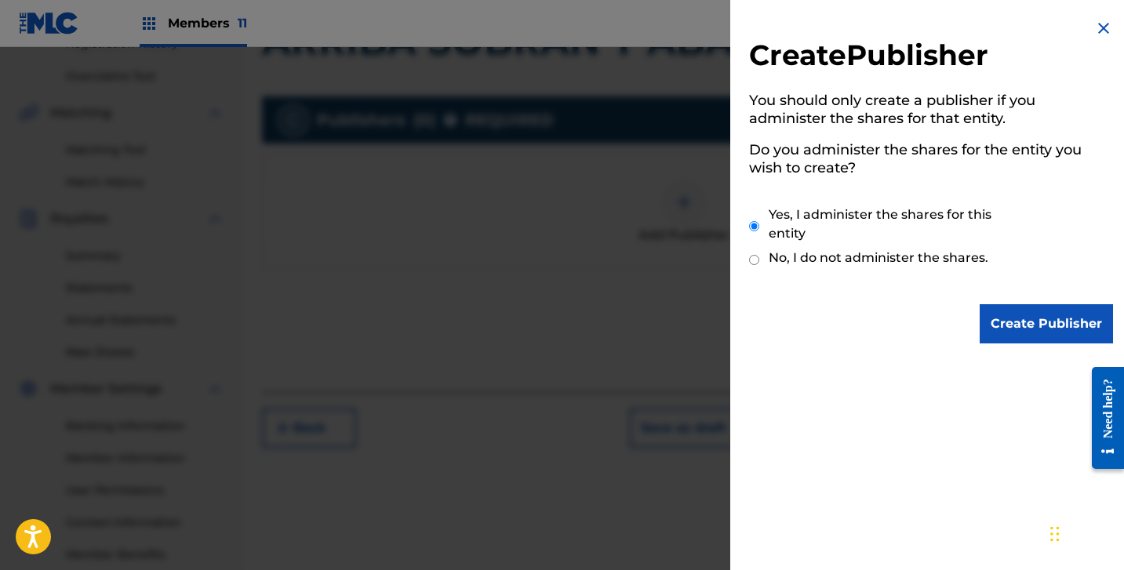
drag, startPoint x: 972, startPoint y: 319, endPoint x: 1057, endPoint y: 334, distance: 86.0
click at [972, 319] on div "Create Publisher" at bounding box center [931, 323] width 364 height 39
click at [1060, 335] on input "Create Publisher" at bounding box center [1046, 323] width 133 height 39
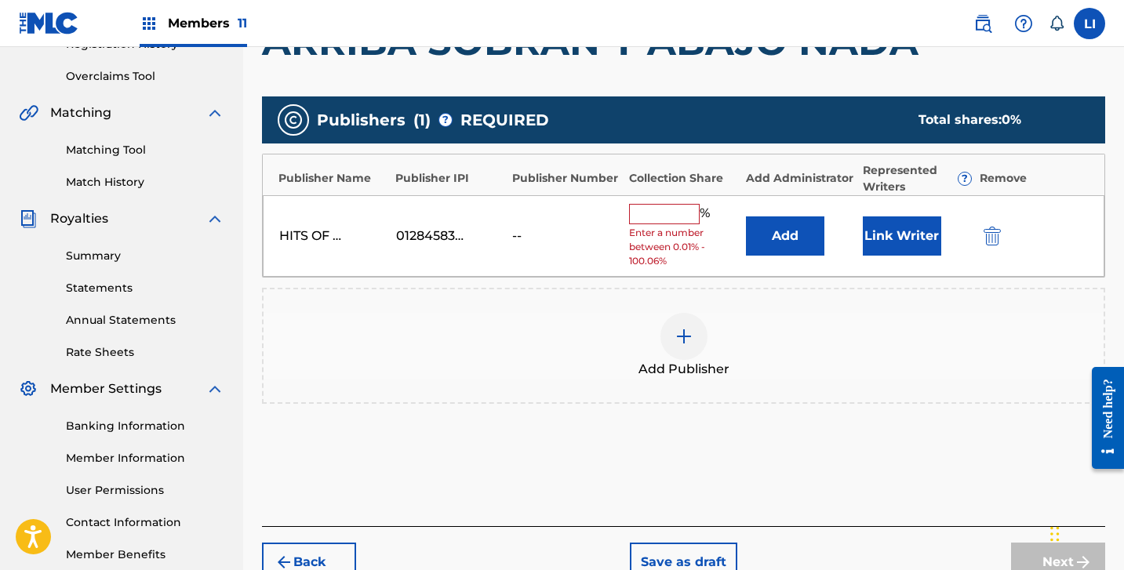
click at [796, 230] on button "Add" at bounding box center [785, 236] width 78 height 39
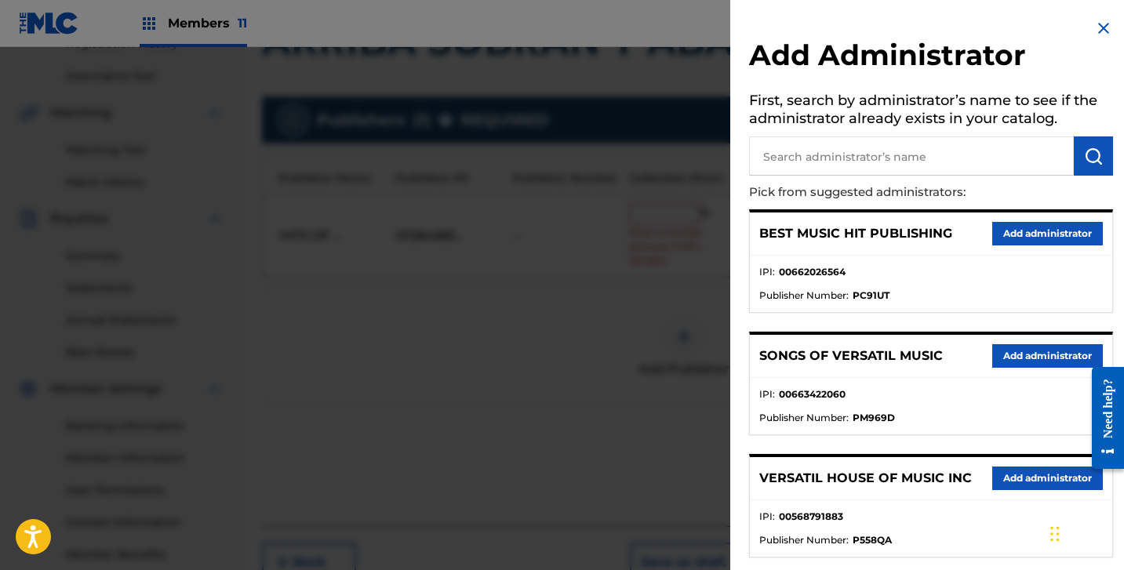
click at [834, 167] on input "text" at bounding box center [911, 155] width 325 height 39
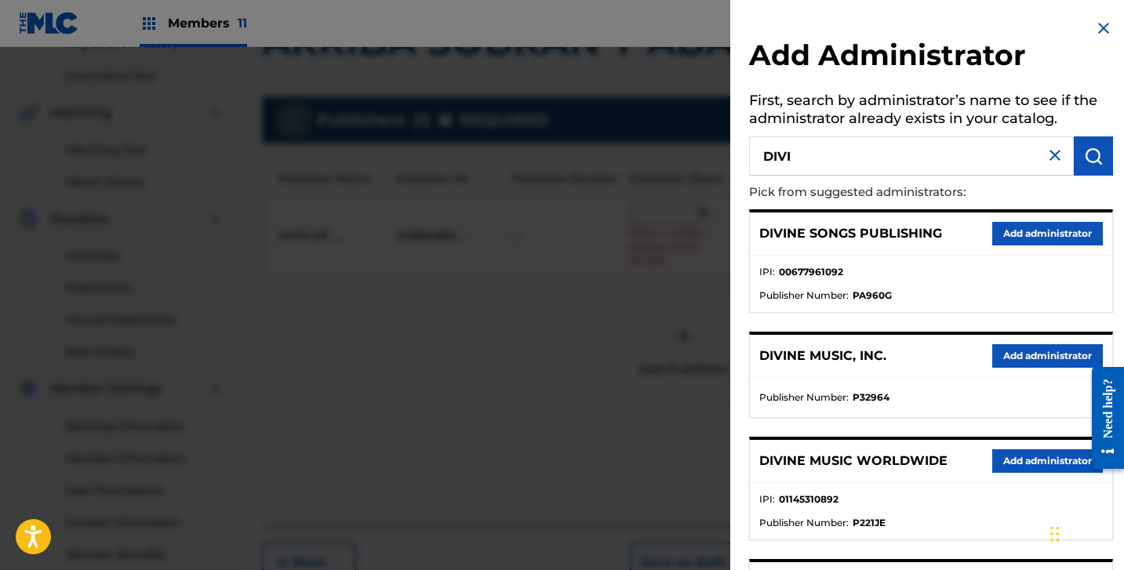
click at [992, 356] on button "Add administrator" at bounding box center [1047, 356] width 111 height 24
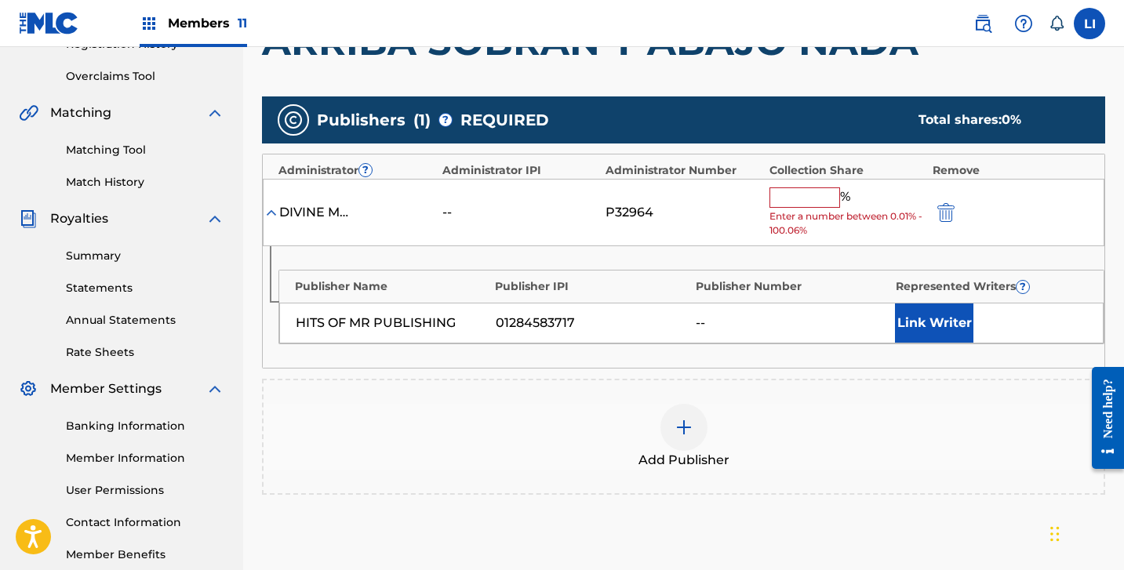
click at [832, 191] on input "text" at bounding box center [805, 197] width 71 height 20
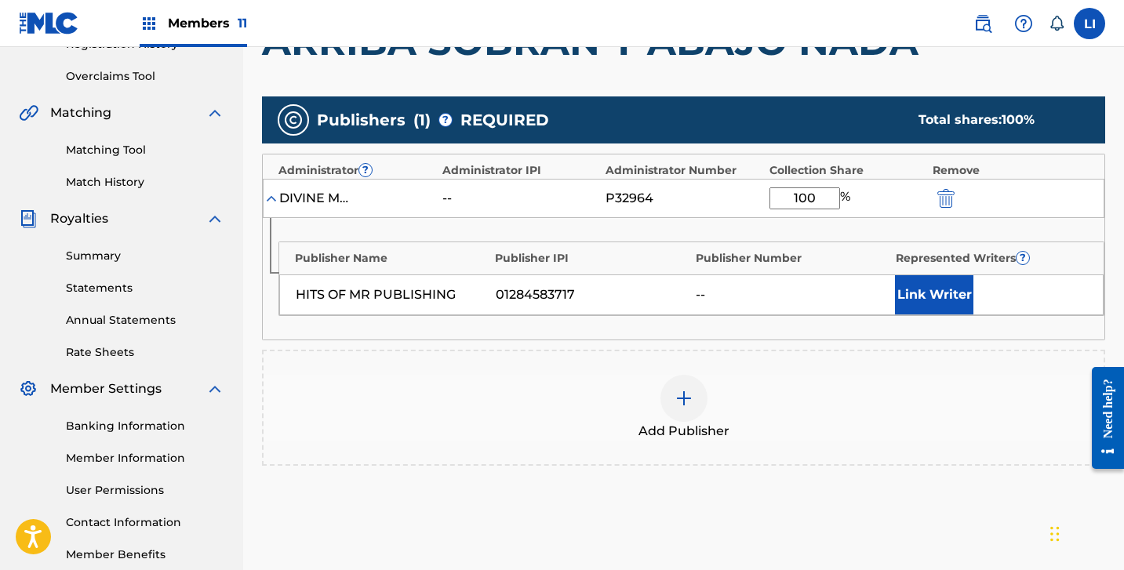
click at [955, 294] on button "Link Writer" at bounding box center [934, 294] width 78 height 39
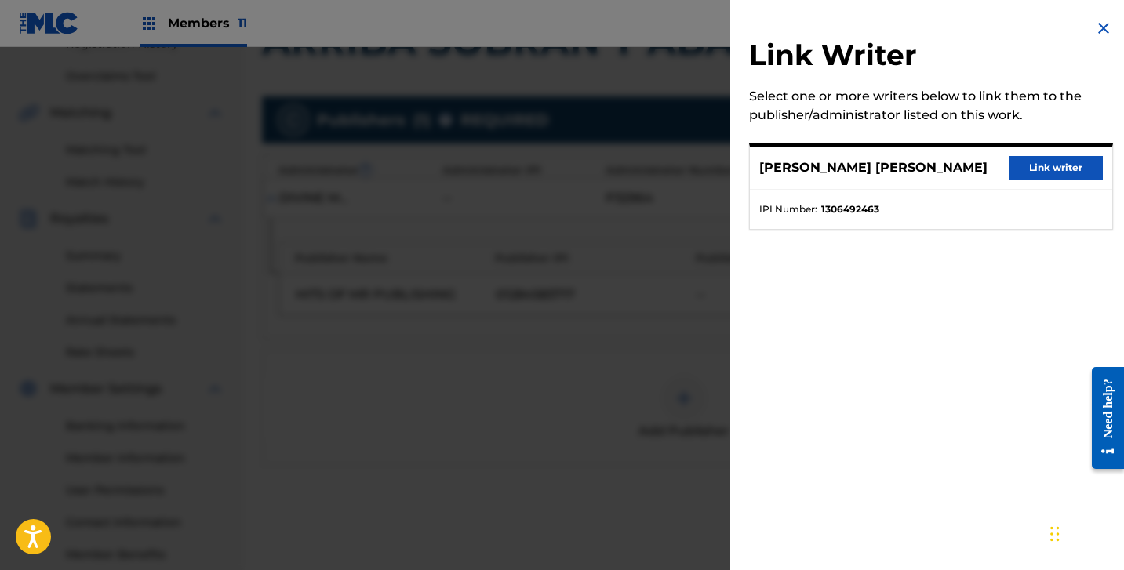
click at [1034, 169] on button "Link writer" at bounding box center [1056, 168] width 94 height 24
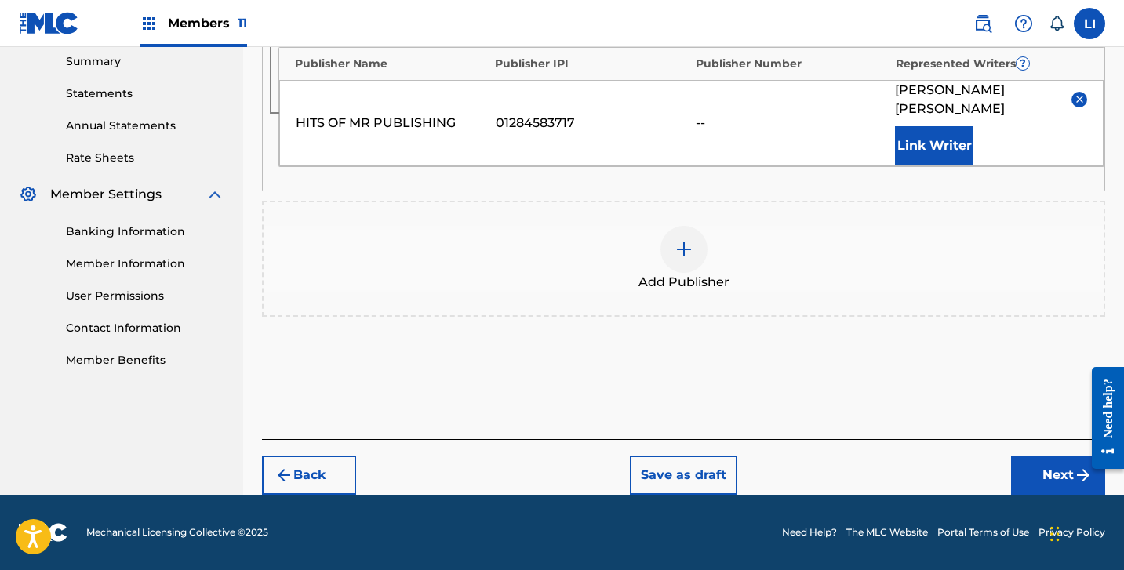
click at [1017, 482] on button "Next" at bounding box center [1058, 475] width 94 height 39
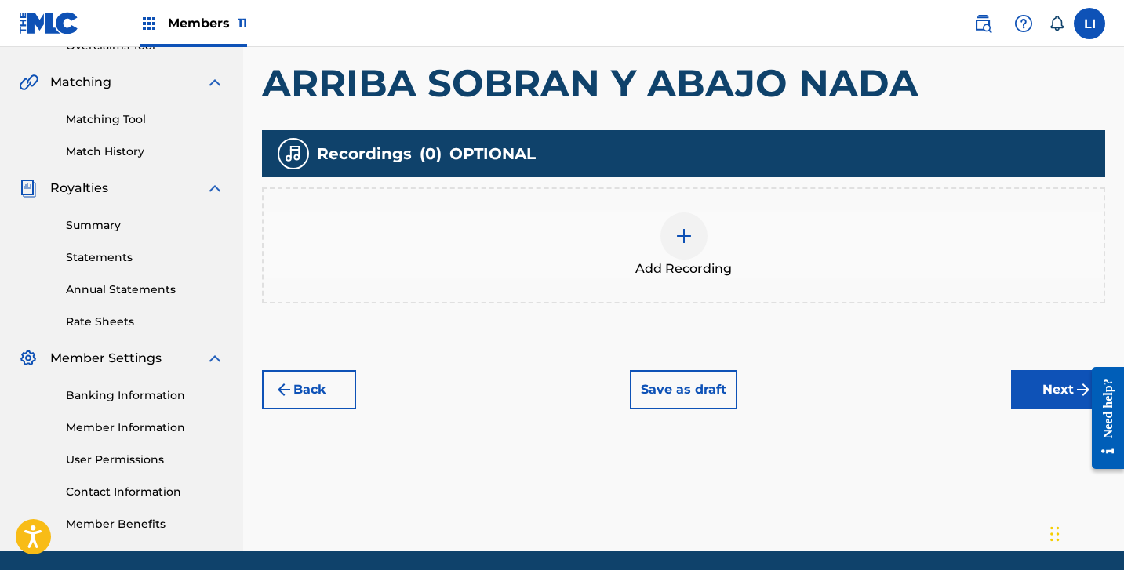
scroll to position [355, 0]
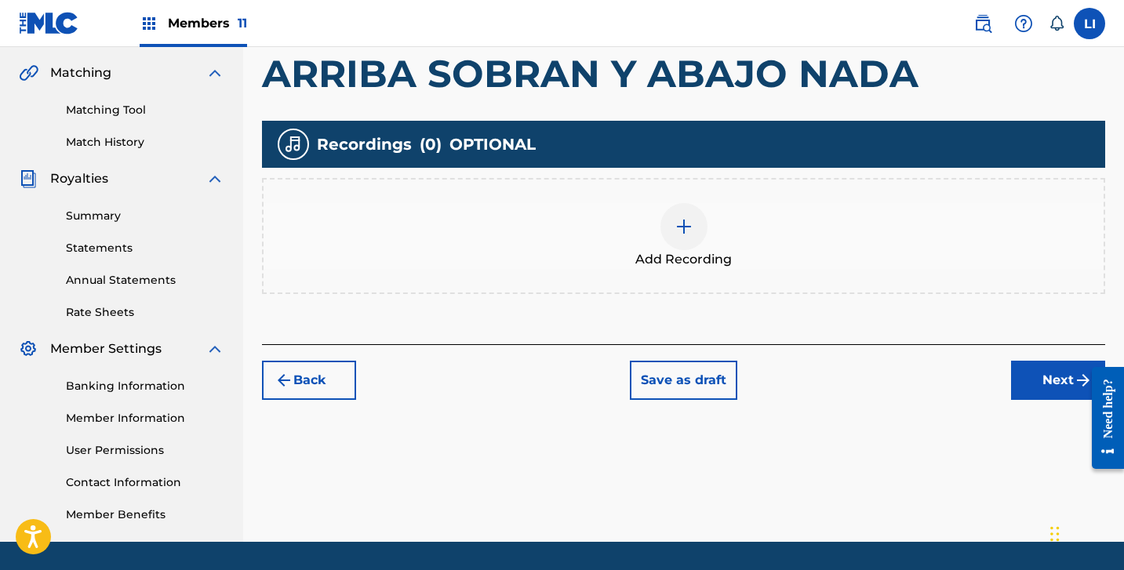
click at [722, 254] on span "Add Recording" at bounding box center [683, 259] width 96 height 19
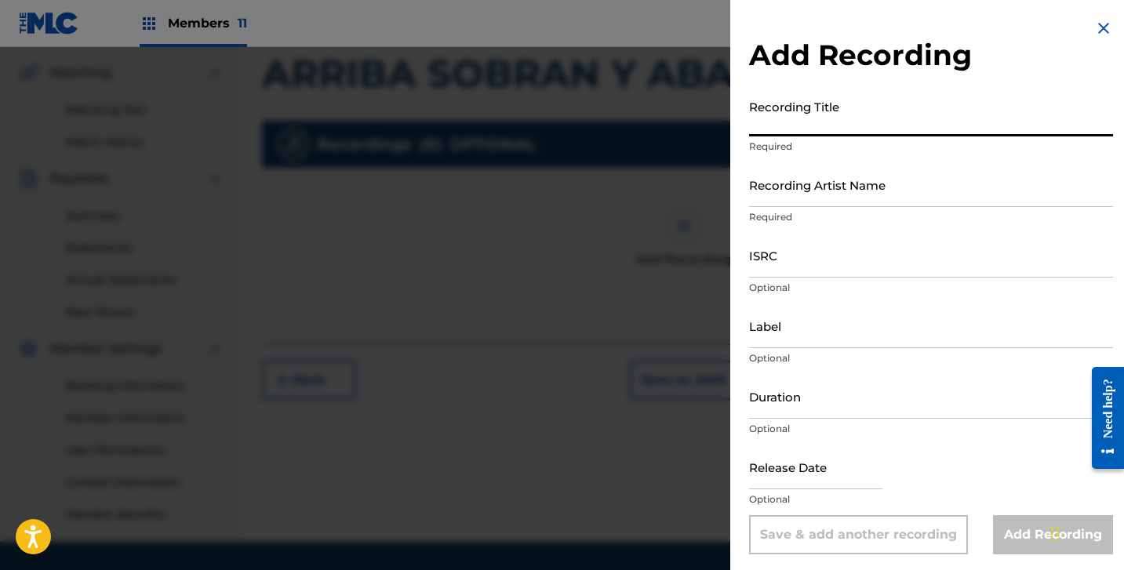
click at [893, 126] on input "Recording Title" at bounding box center [931, 114] width 364 height 45
paste
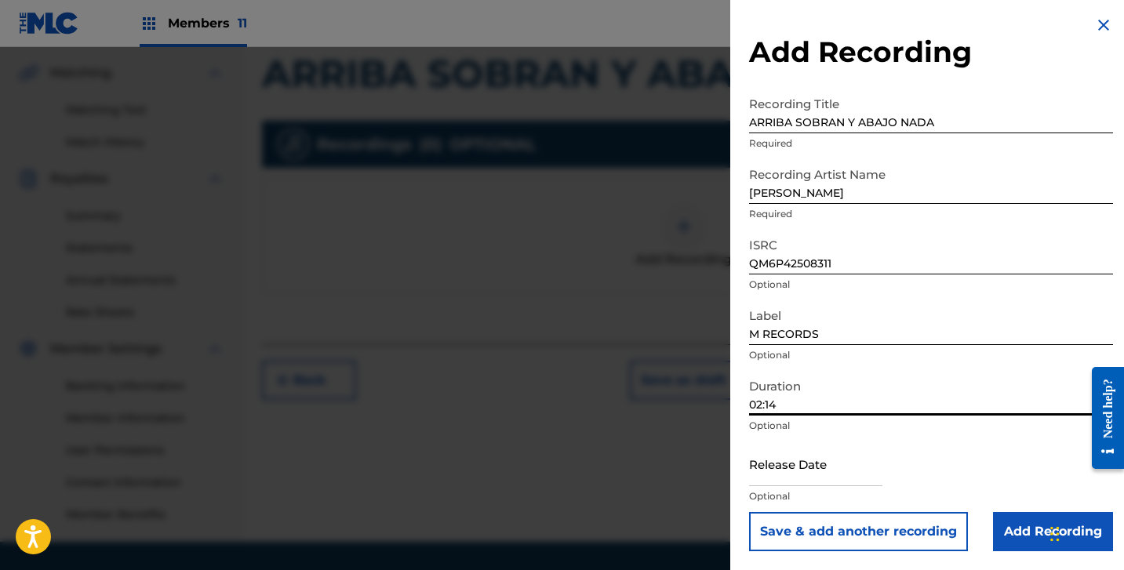
scroll to position [358, 0]
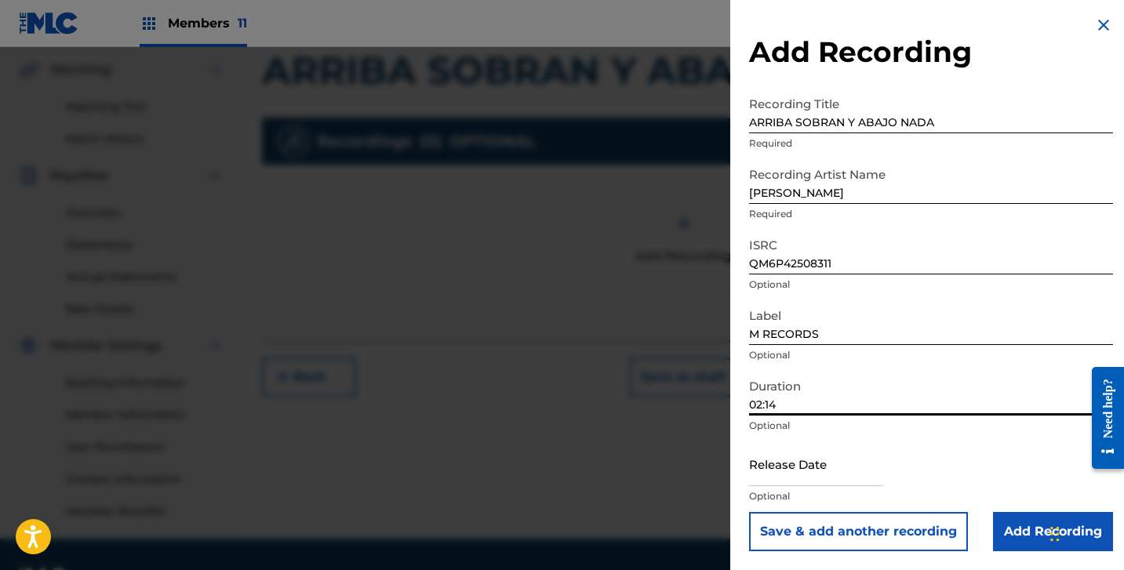
click at [792, 463] on input "text" at bounding box center [815, 464] width 133 height 45
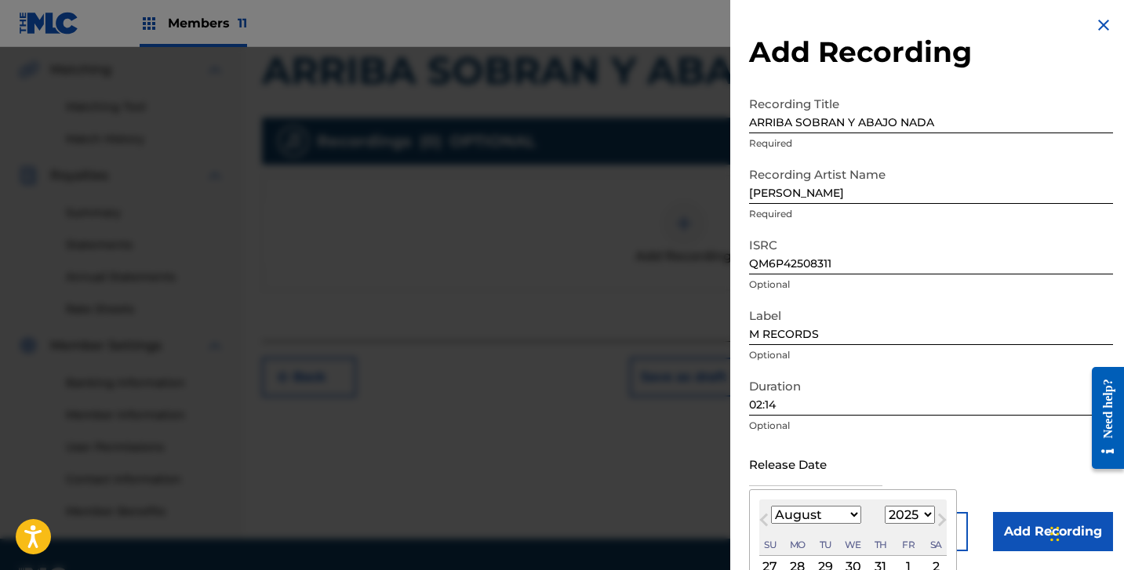
click at [805, 516] on select "January February March April May June July August September October November De…" at bounding box center [816, 515] width 90 height 18
click at [771, 506] on select "January February March April May June July August September October November De…" at bounding box center [816, 515] width 90 height 18
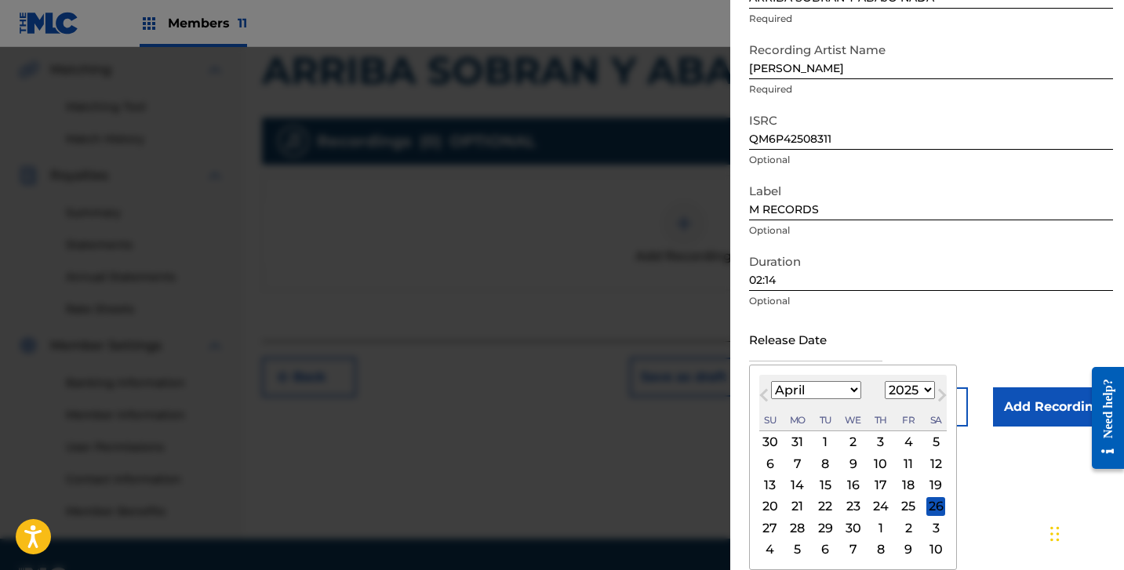
click at [911, 504] on div "25" at bounding box center [908, 506] width 19 height 19
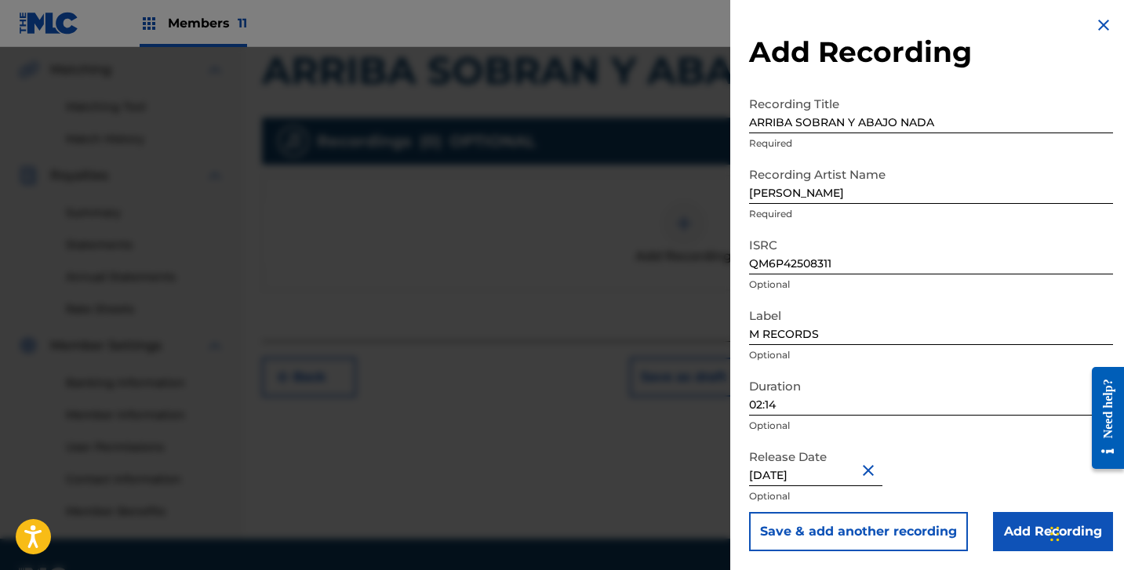
scroll to position [3, 0]
click at [1023, 533] on input "Add Recording" at bounding box center [1053, 531] width 120 height 39
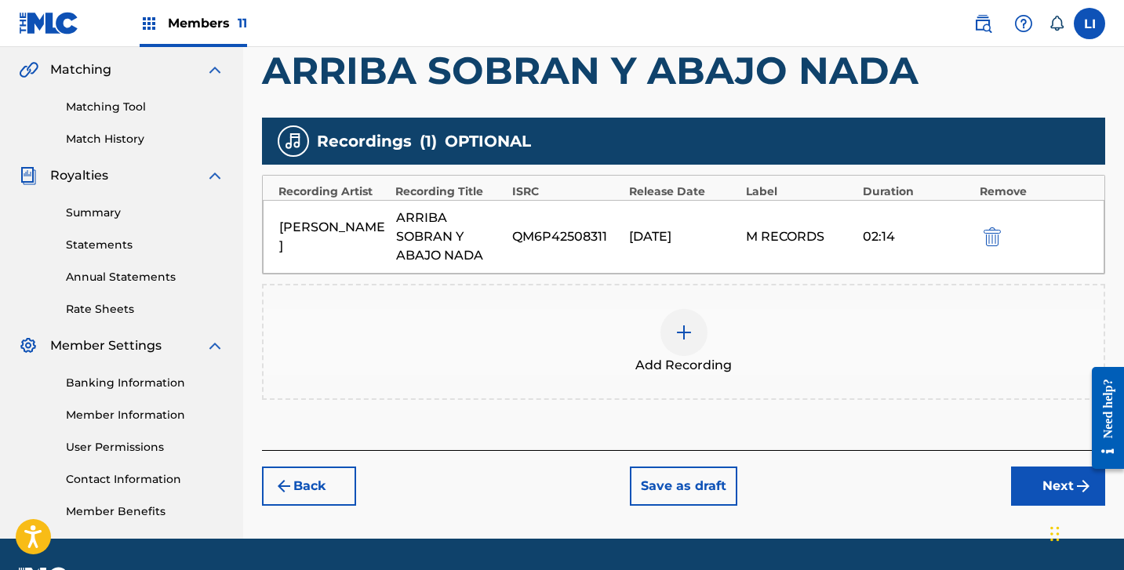
click at [1014, 493] on button "Next" at bounding box center [1058, 486] width 94 height 39
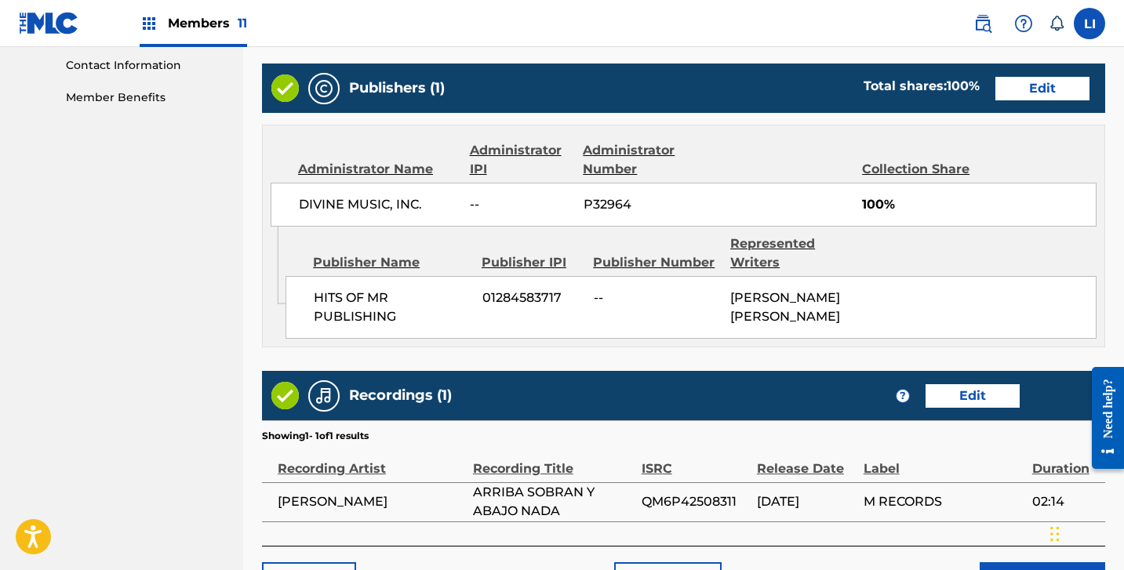
scroll to position [877, 0]
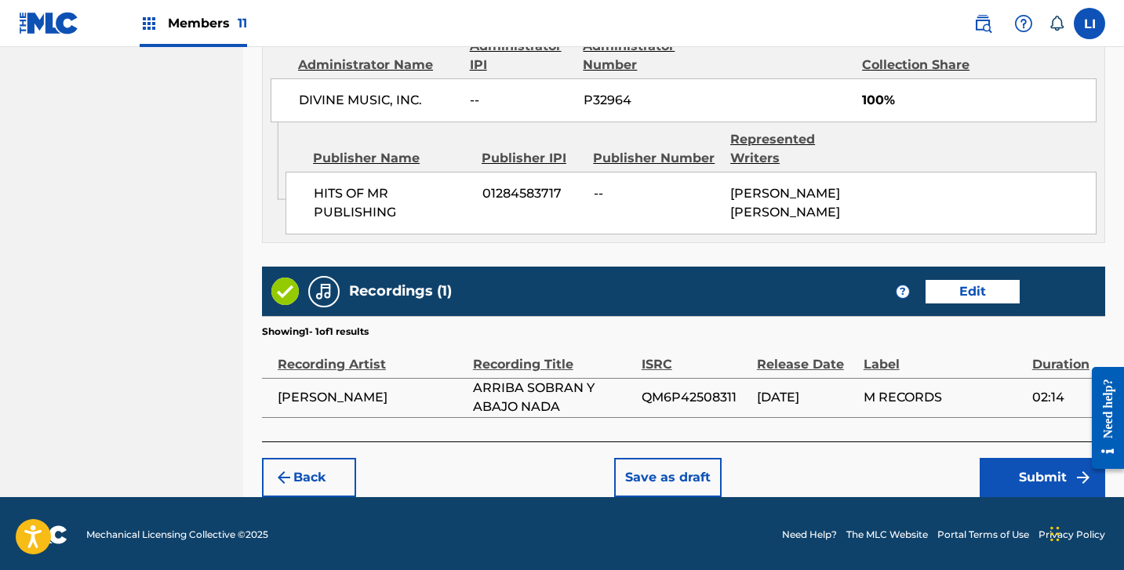
click at [1019, 482] on button "Submit" at bounding box center [1043, 477] width 126 height 39
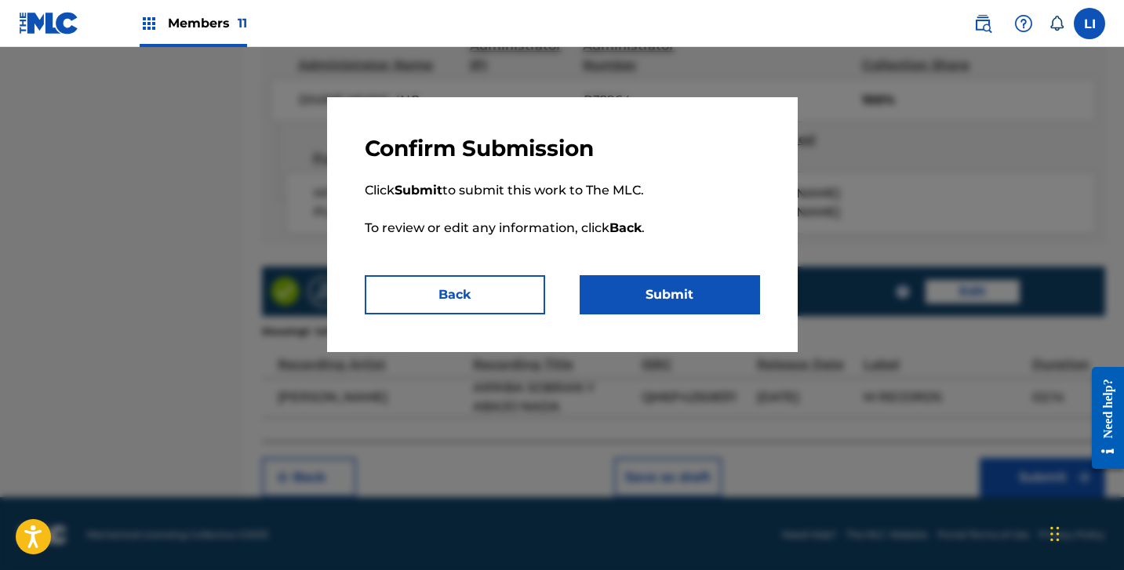
click at [698, 308] on button "Submit" at bounding box center [670, 294] width 180 height 39
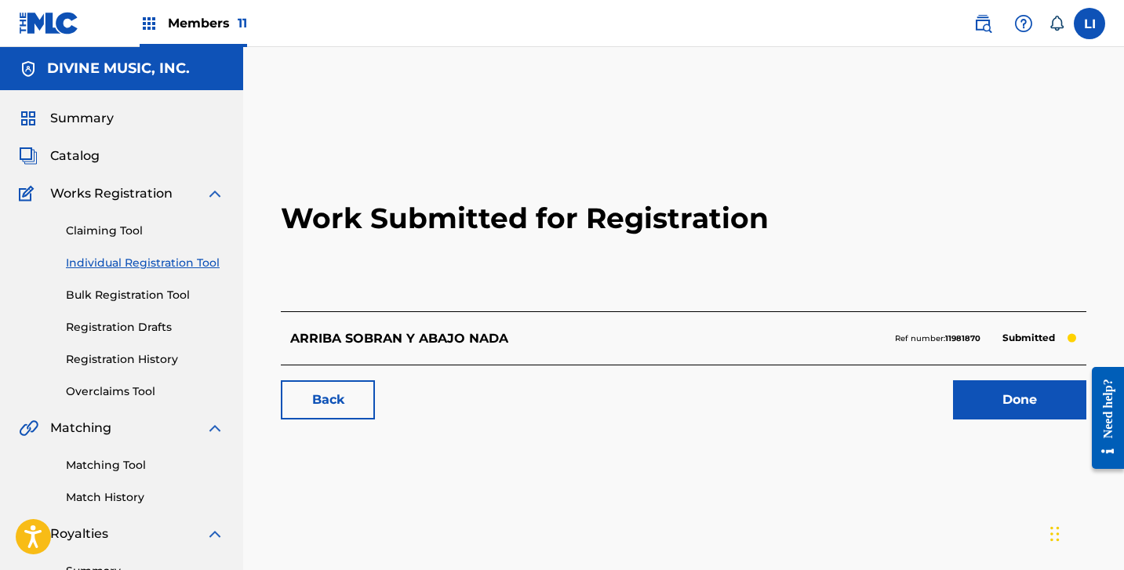
click at [994, 409] on link "Done" at bounding box center [1019, 399] width 133 height 39
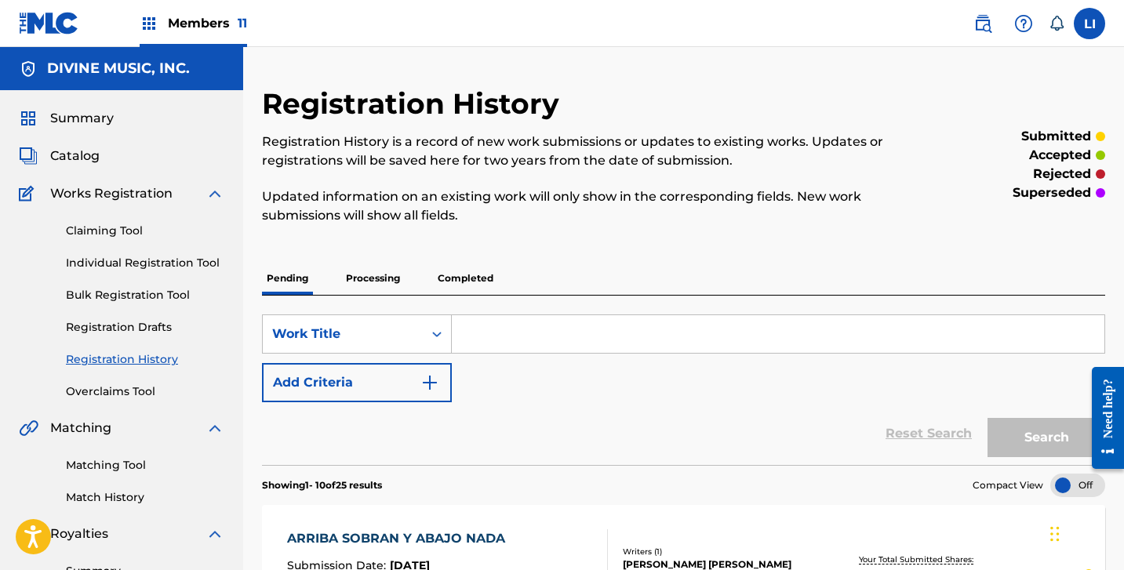
click at [133, 261] on link "Individual Registration Tool" at bounding box center [145, 263] width 158 height 16
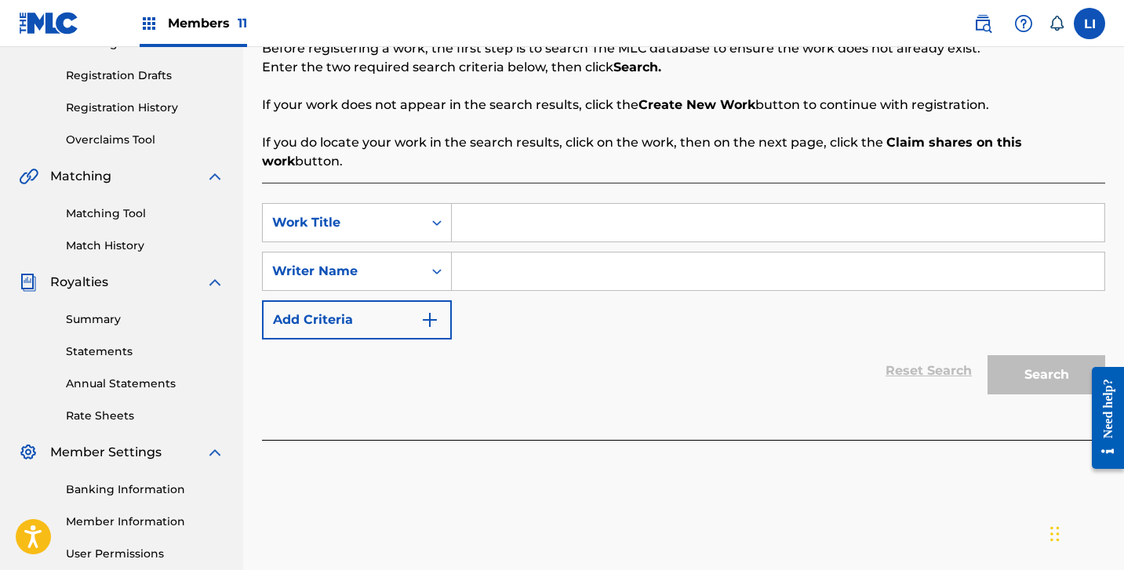
scroll to position [253, 0]
click at [528, 203] on input "Search Form" at bounding box center [778, 222] width 653 height 38
click at [504, 252] on input "Search Form" at bounding box center [778, 271] width 653 height 38
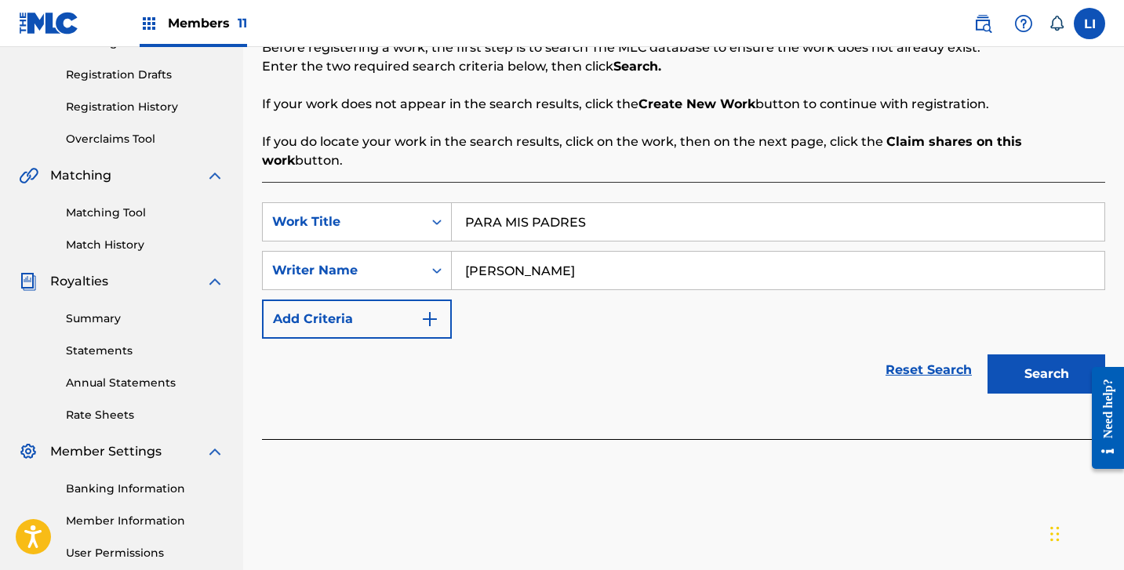
click at [988, 355] on button "Search" at bounding box center [1047, 374] width 118 height 39
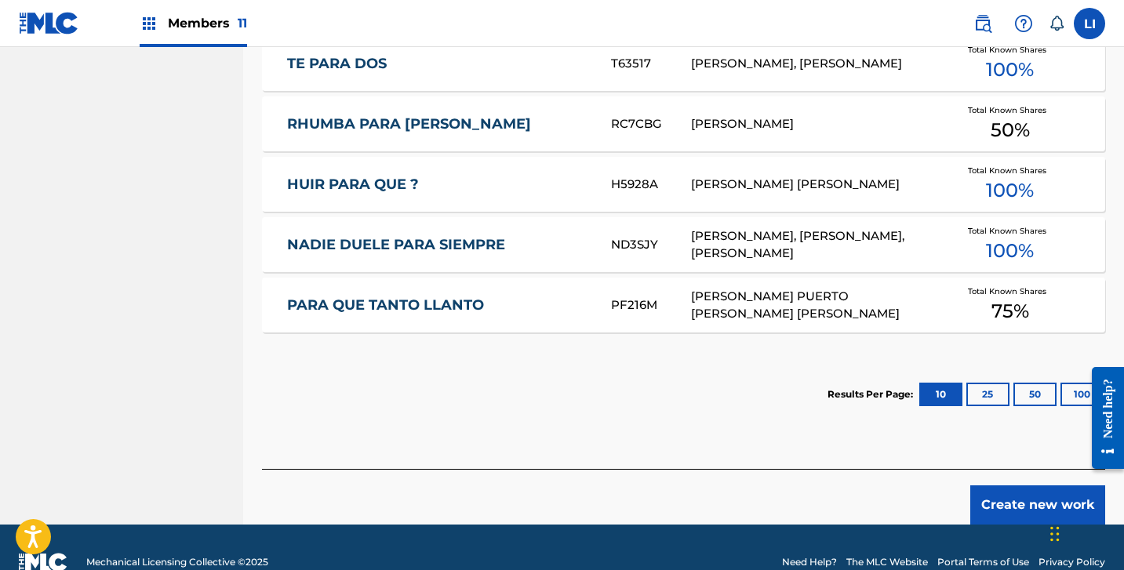
click at [1013, 487] on button "Create new work" at bounding box center [1037, 505] width 135 height 39
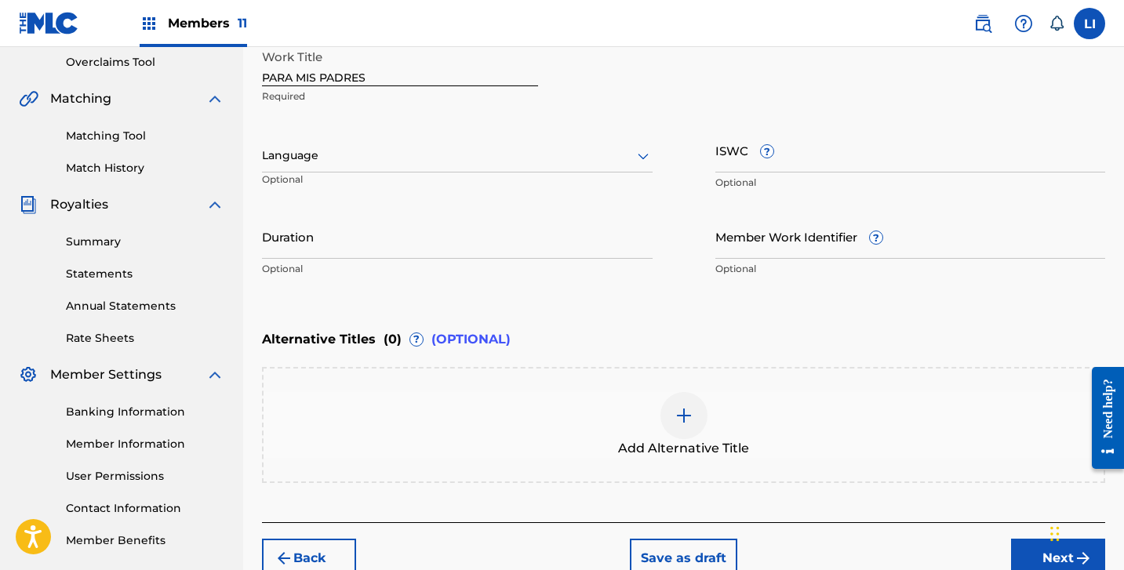
scroll to position [271, 0]
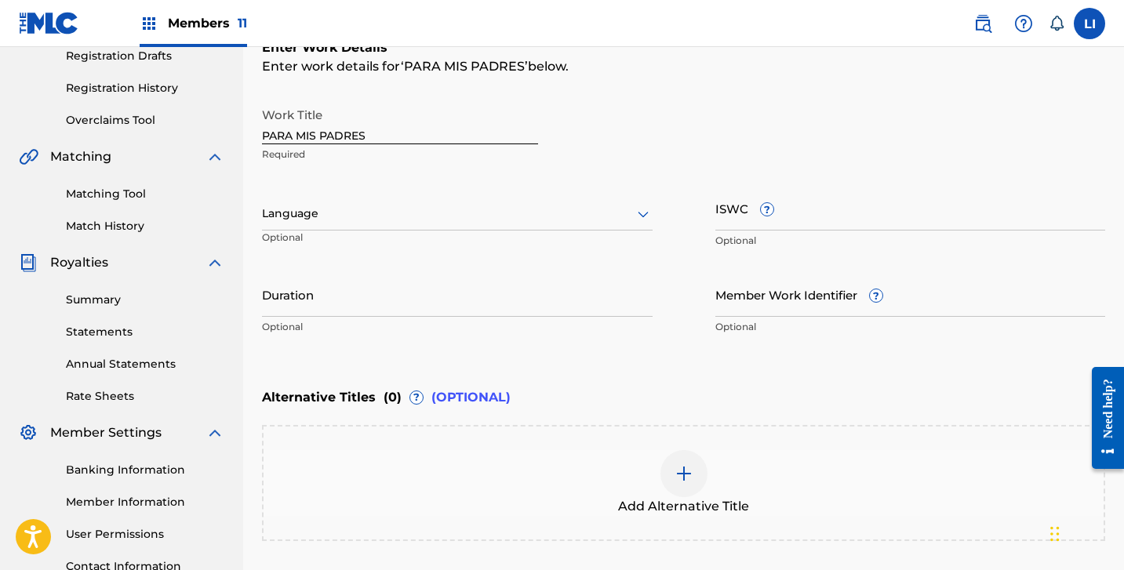
click at [315, 202] on div "Language" at bounding box center [457, 214] width 391 height 33
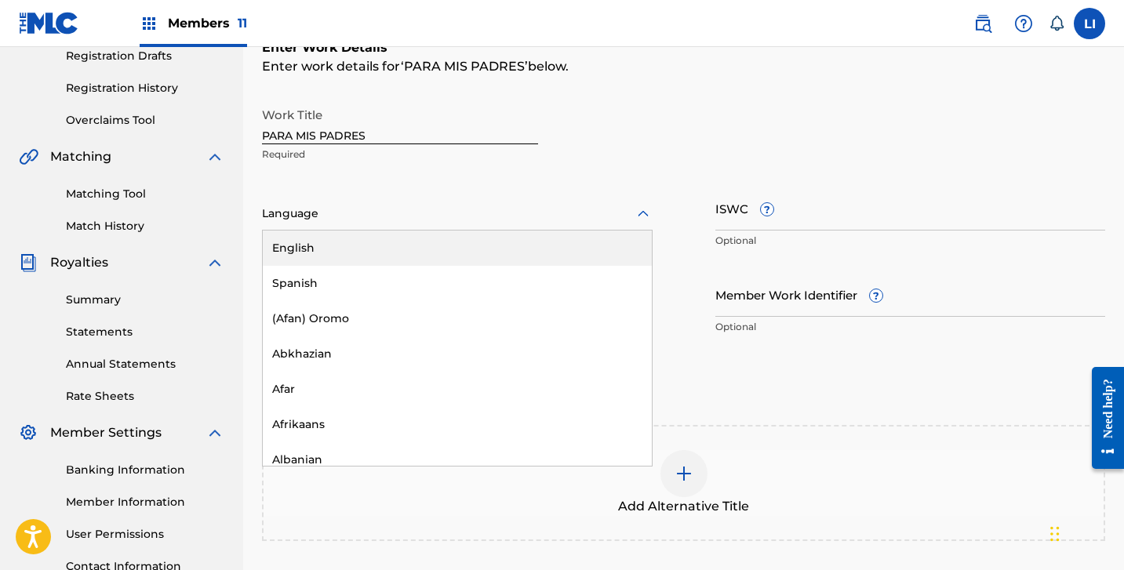
click at [293, 272] on div "Spanish" at bounding box center [457, 283] width 389 height 35
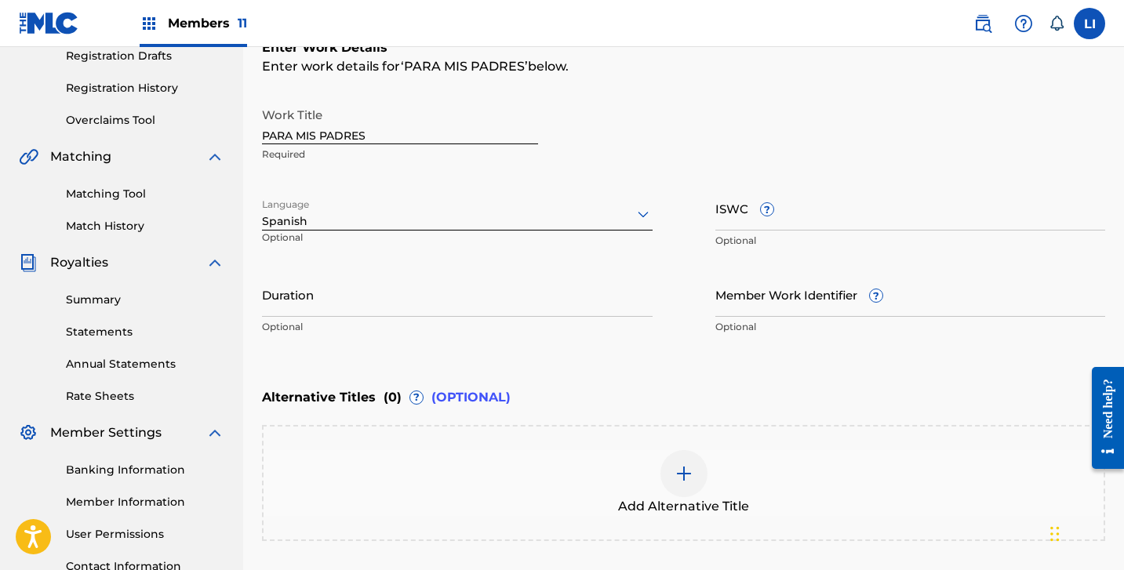
click at [292, 276] on input "Duration" at bounding box center [457, 294] width 391 height 45
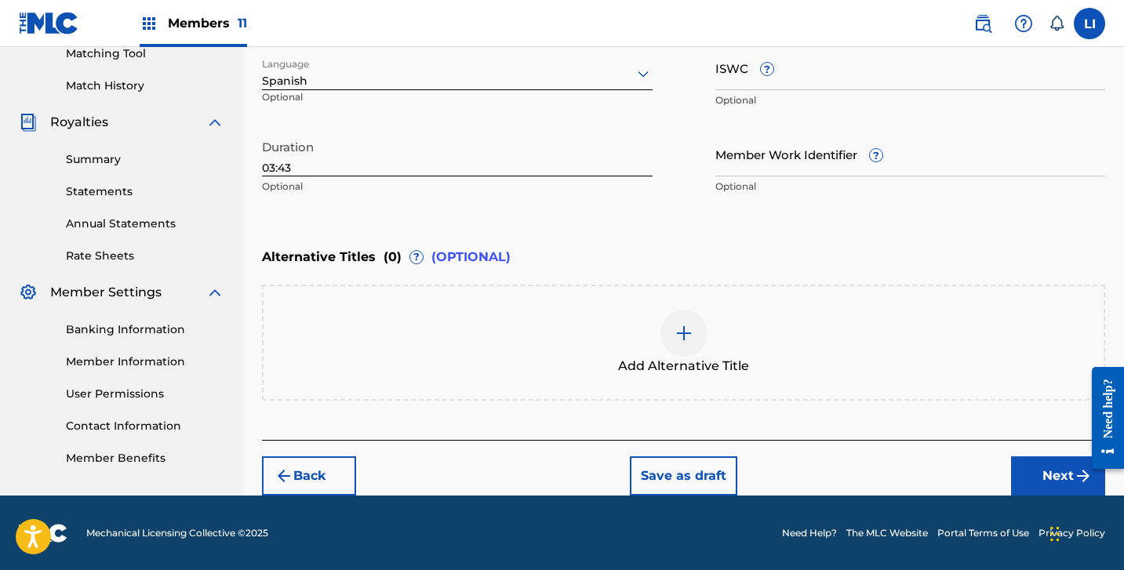
drag, startPoint x: 1026, startPoint y: 481, endPoint x: 884, endPoint y: 413, distance: 157.5
click at [1025, 481] on button "Next" at bounding box center [1058, 476] width 94 height 39
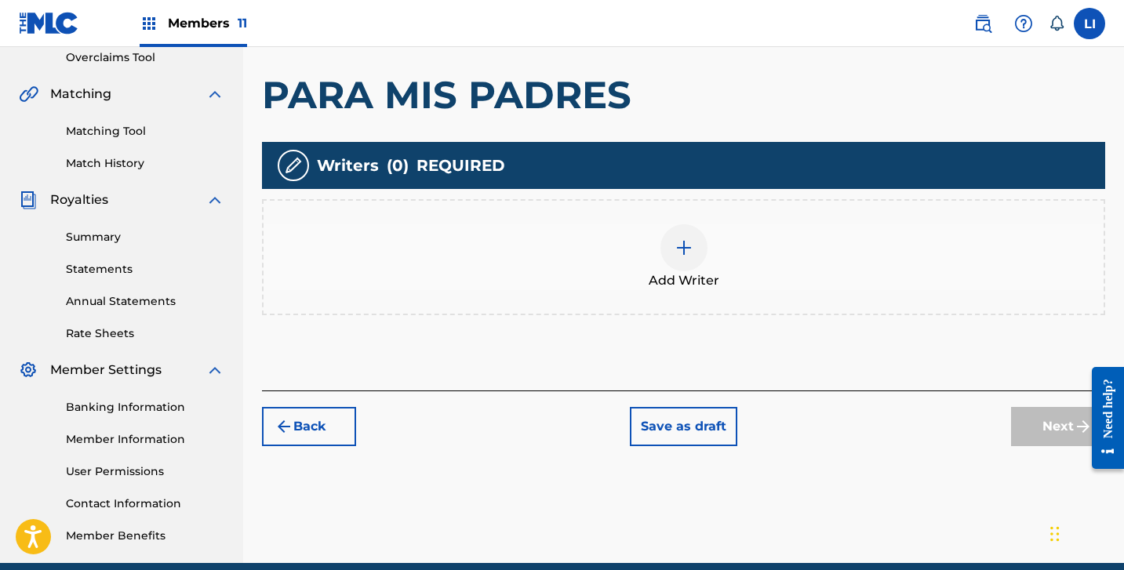
scroll to position [336, 0]
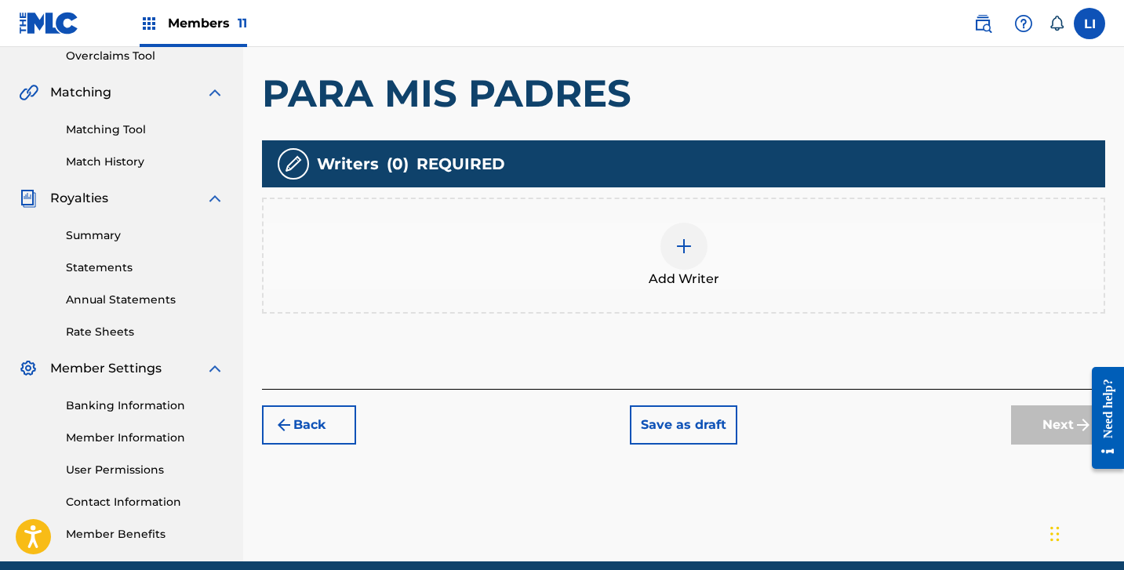
click at [634, 249] on div "Add Writer" at bounding box center [684, 256] width 840 height 66
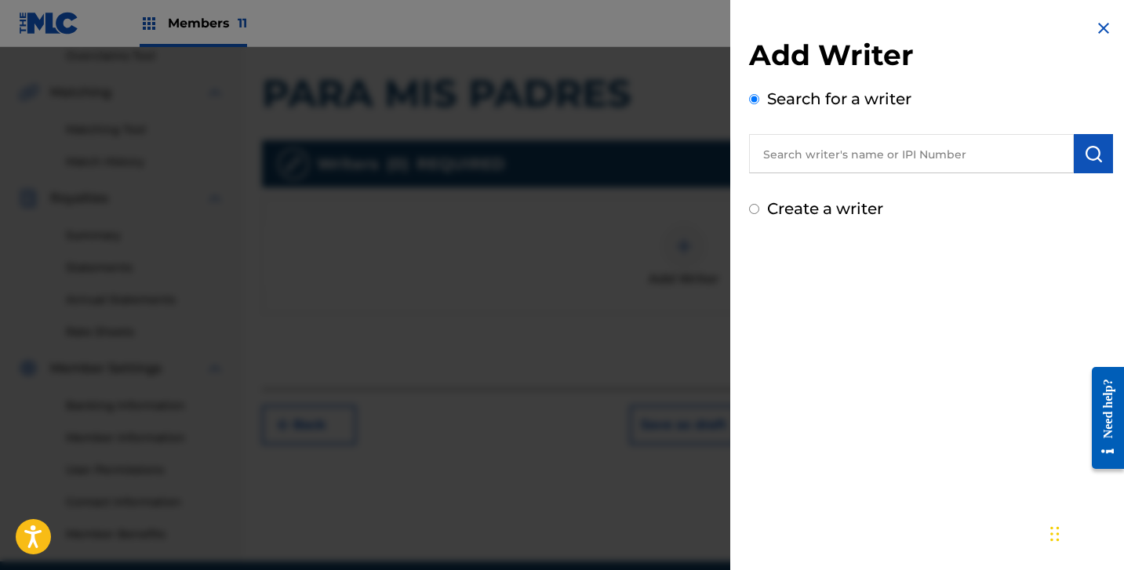
click at [778, 224] on div "Add Writer Search for a writer Create a writer" at bounding box center [931, 119] width 402 height 239
click at [784, 214] on label "Create a writer" at bounding box center [825, 208] width 116 height 19
click at [759, 214] on input "Create a writer" at bounding box center [754, 209] width 10 height 10
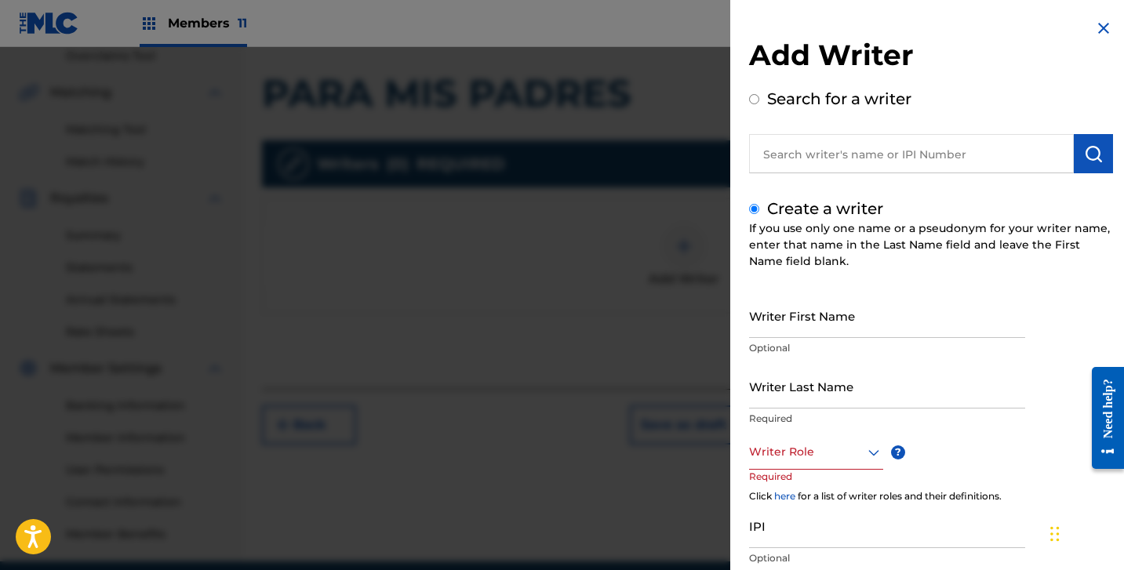
drag, startPoint x: 835, startPoint y: 289, endPoint x: 837, endPoint y: 297, distance: 8.9
click at [839, 295] on input "Writer First Name" at bounding box center [887, 315] width 276 height 45
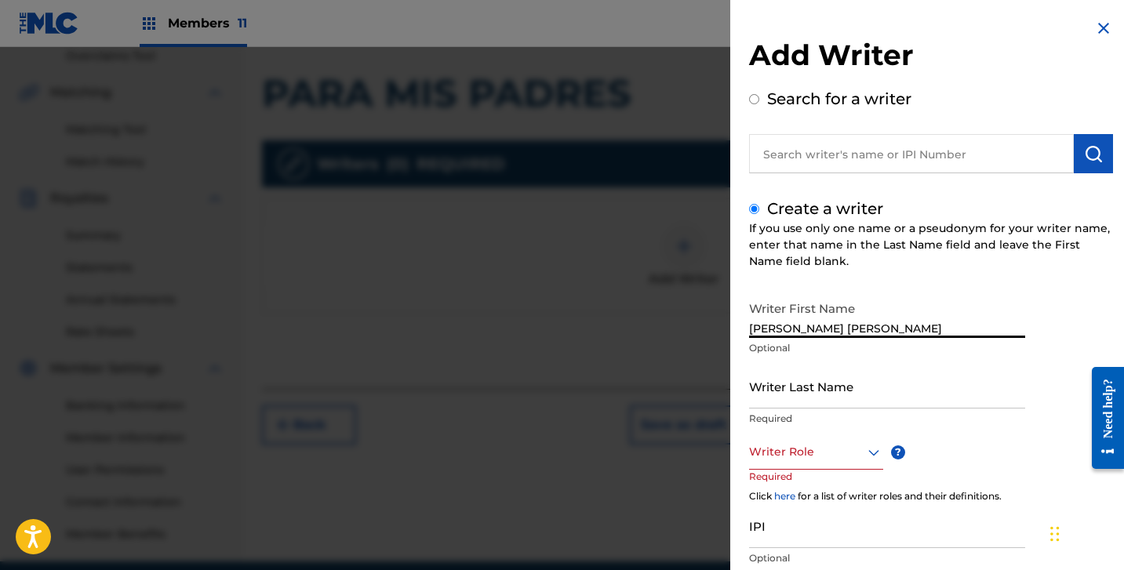
drag, startPoint x: 803, startPoint y: 326, endPoint x: 842, endPoint y: 330, distance: 39.4
click at [842, 330] on input "[PERSON_NAME] [PERSON_NAME]" at bounding box center [887, 315] width 276 height 45
click at [808, 324] on input "[PERSON_NAME] [PERSON_NAME]" at bounding box center [887, 315] width 276 height 45
drag, startPoint x: 813, startPoint y: 325, endPoint x: 992, endPoint y: 339, distance: 179.4
click at [992, 339] on div "Writer First Name [PERSON_NAME] [PERSON_NAME] Optional" at bounding box center [887, 328] width 276 height 71
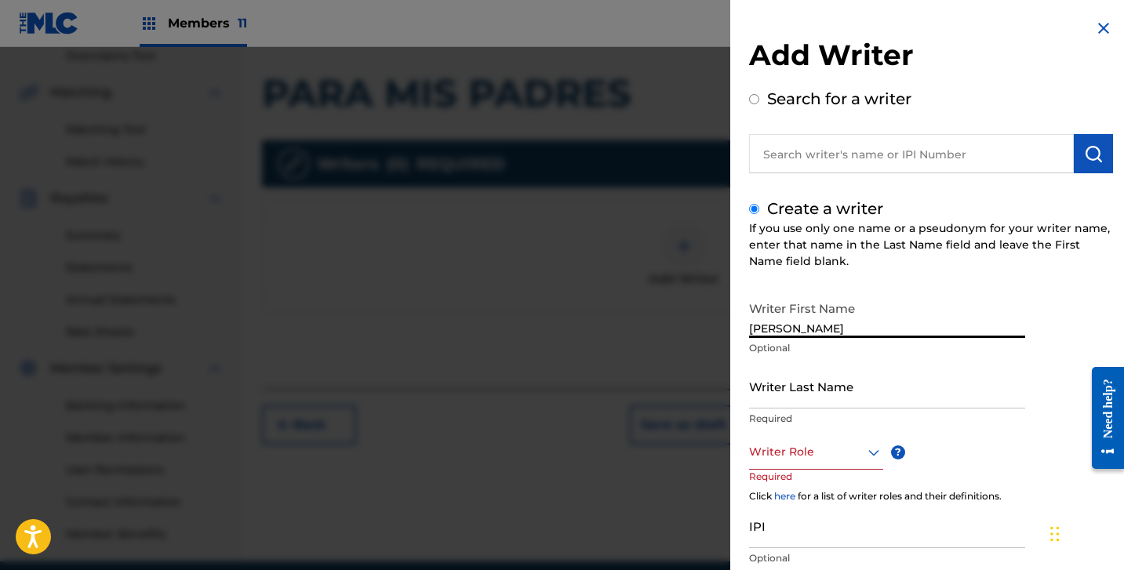
click at [966, 366] on input "Writer Last Name" at bounding box center [887, 386] width 276 height 45
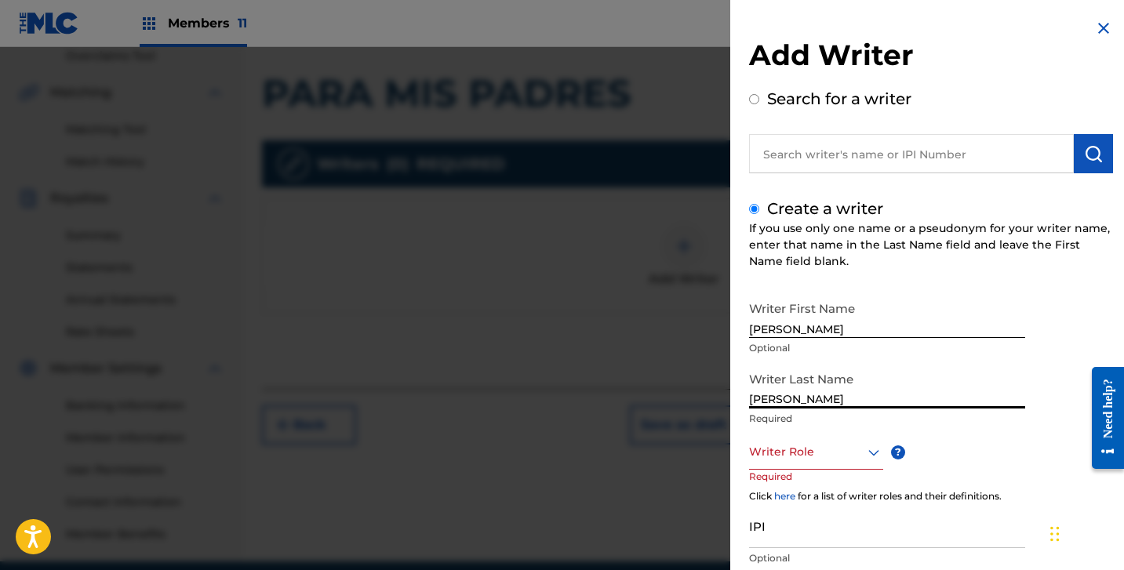
drag, startPoint x: 824, startPoint y: 445, endPoint x: 827, endPoint y: 435, distance: 10.7
click at [824, 444] on div at bounding box center [816, 452] width 134 height 20
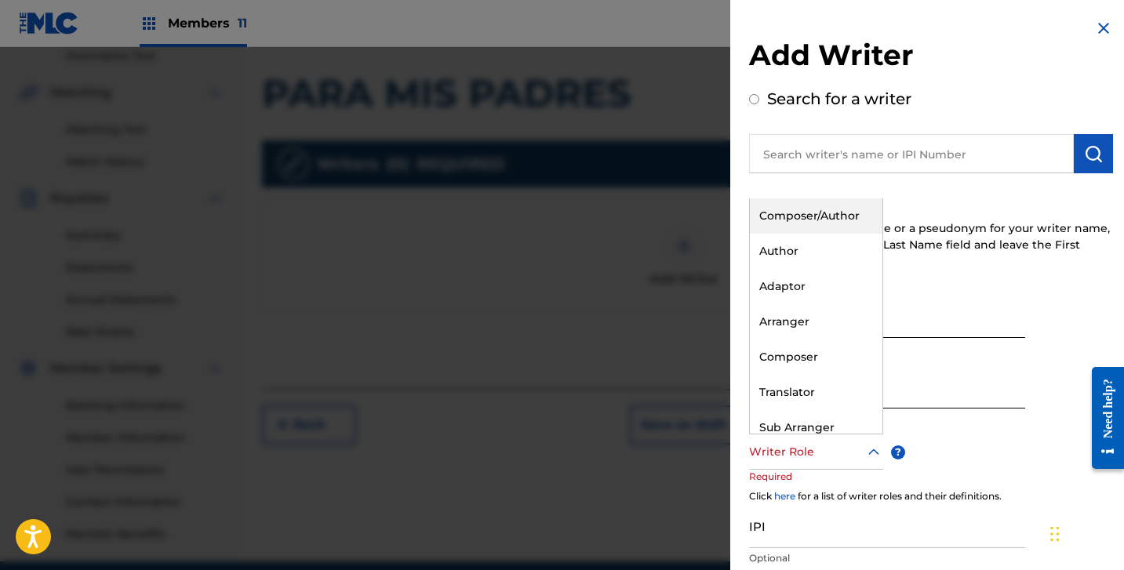
click at [808, 227] on div "Composer/Author" at bounding box center [816, 215] width 133 height 35
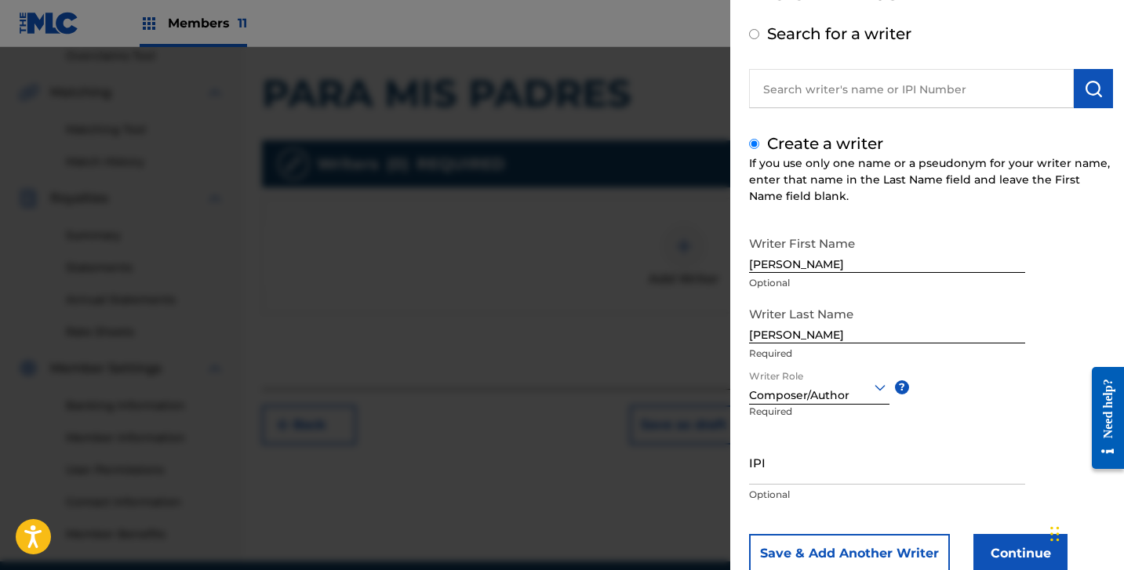
scroll to position [111, 0]
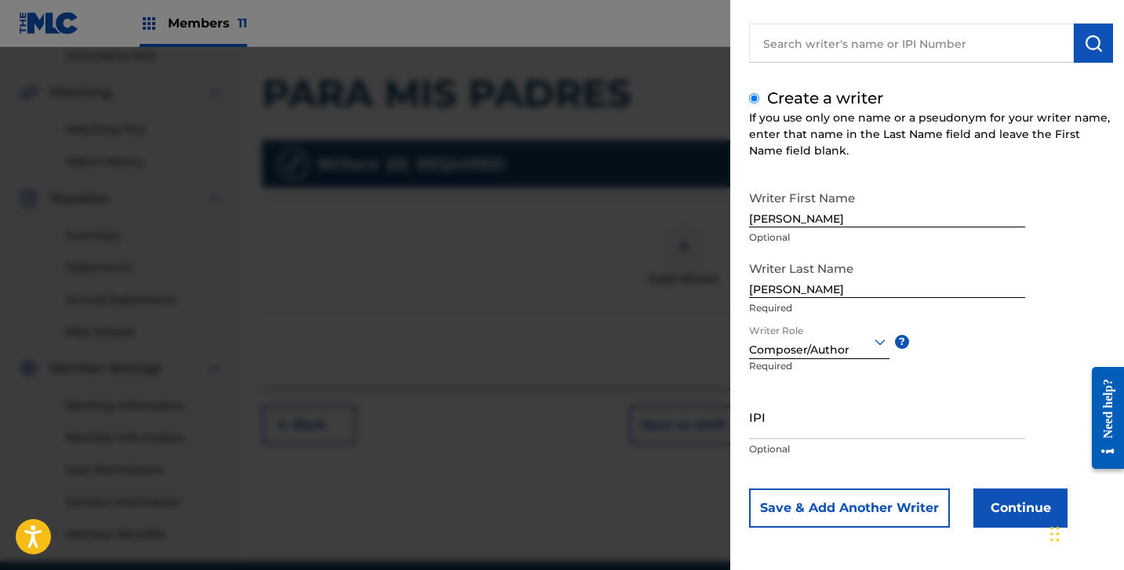
click at [822, 449] on p "Optional" at bounding box center [887, 449] width 276 height 14
click at [831, 435] on input "IPI" at bounding box center [887, 417] width 276 height 45
click at [1014, 500] on button "Continue" at bounding box center [1020, 508] width 94 height 39
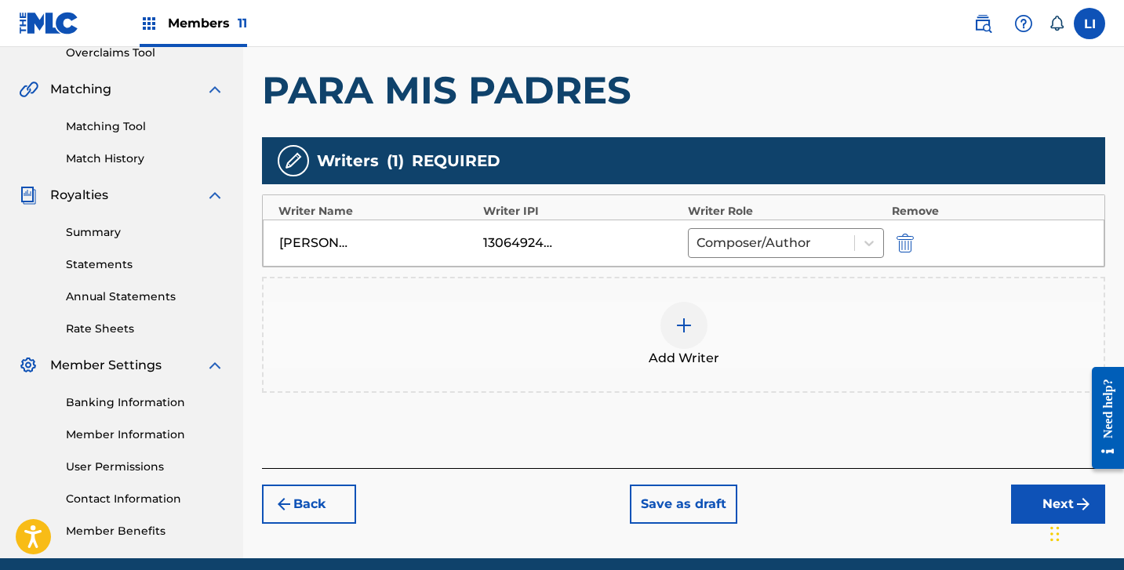
drag, startPoint x: 1050, startPoint y: 488, endPoint x: 999, endPoint y: 461, distance: 57.5
click at [1048, 486] on button "Next" at bounding box center [1058, 504] width 94 height 39
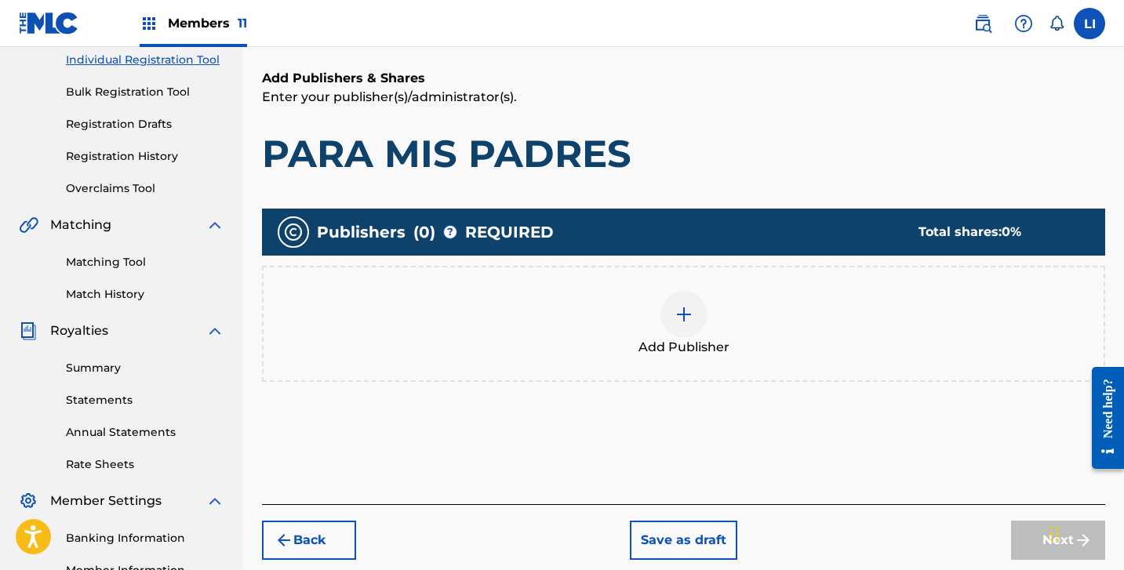
scroll to position [206, 0]
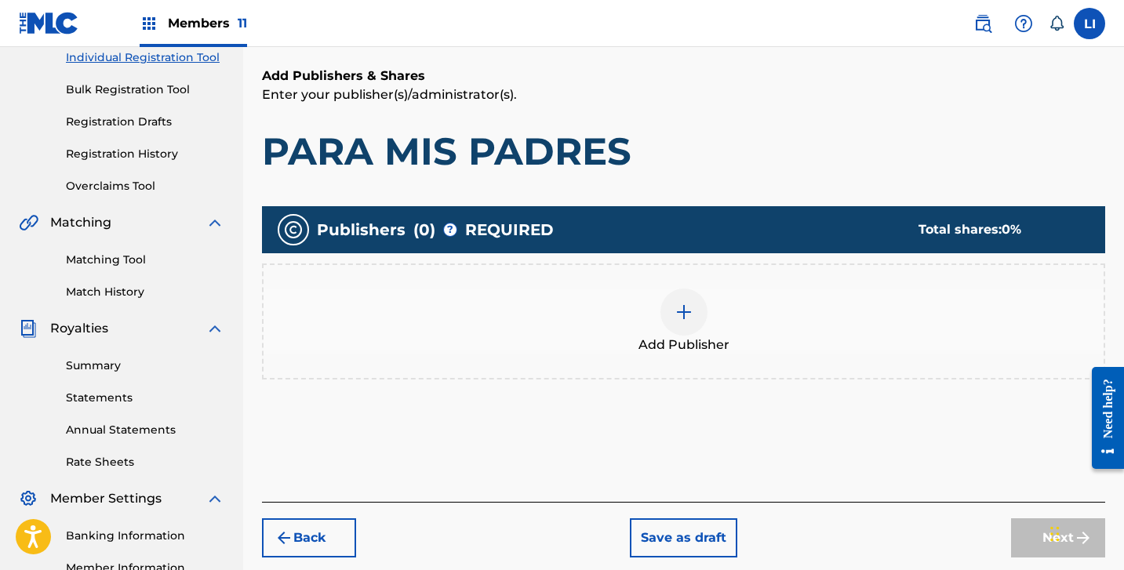
click at [663, 302] on div "Add Publisher" at bounding box center [684, 322] width 840 height 66
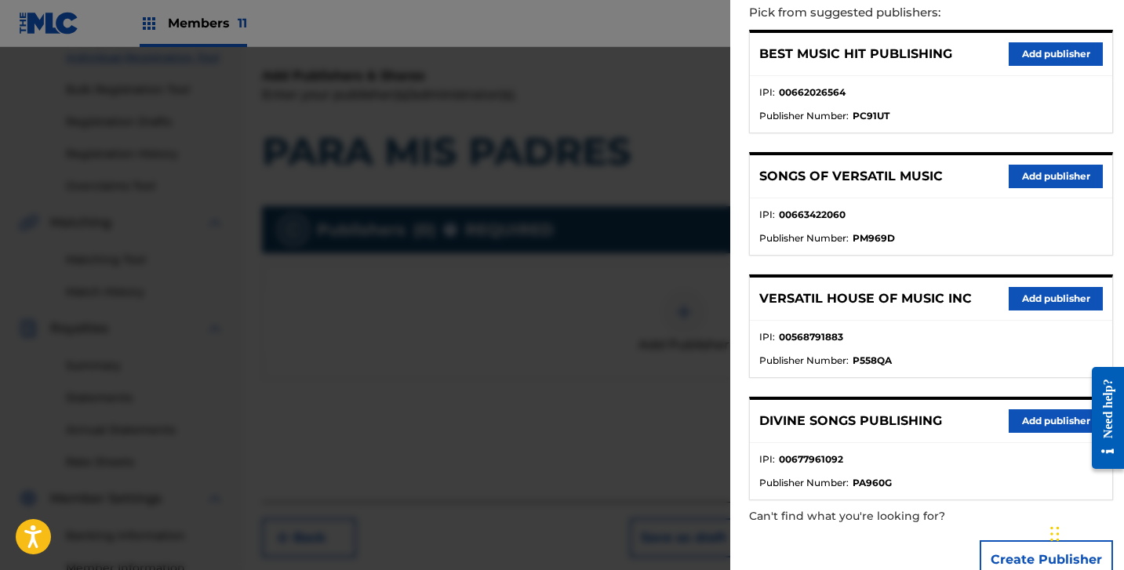
scroll to position [215, 0]
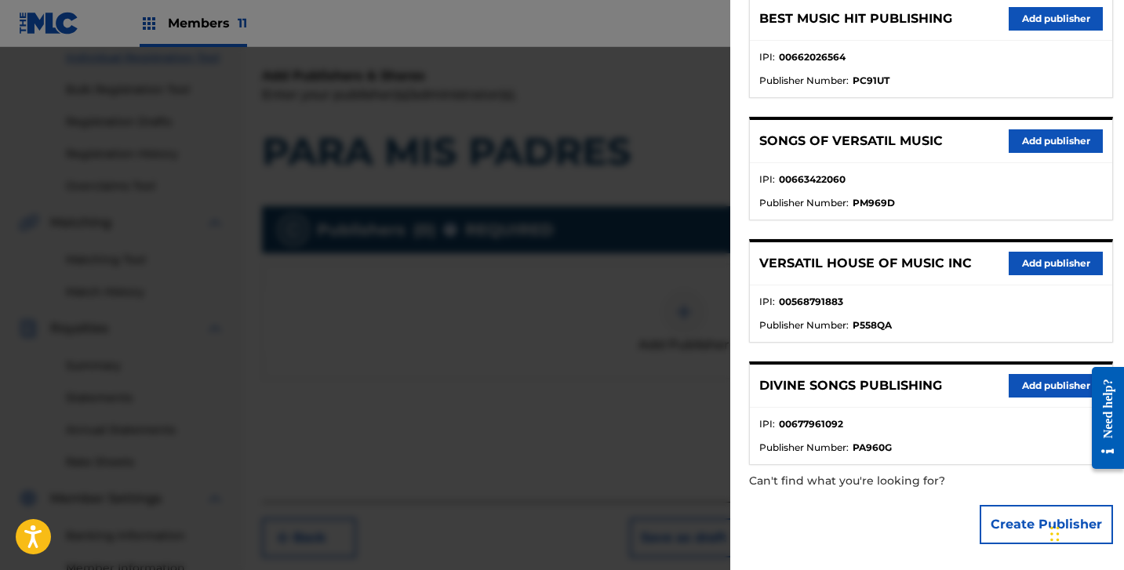
click at [1004, 520] on button "Create Publisher" at bounding box center [1046, 524] width 133 height 39
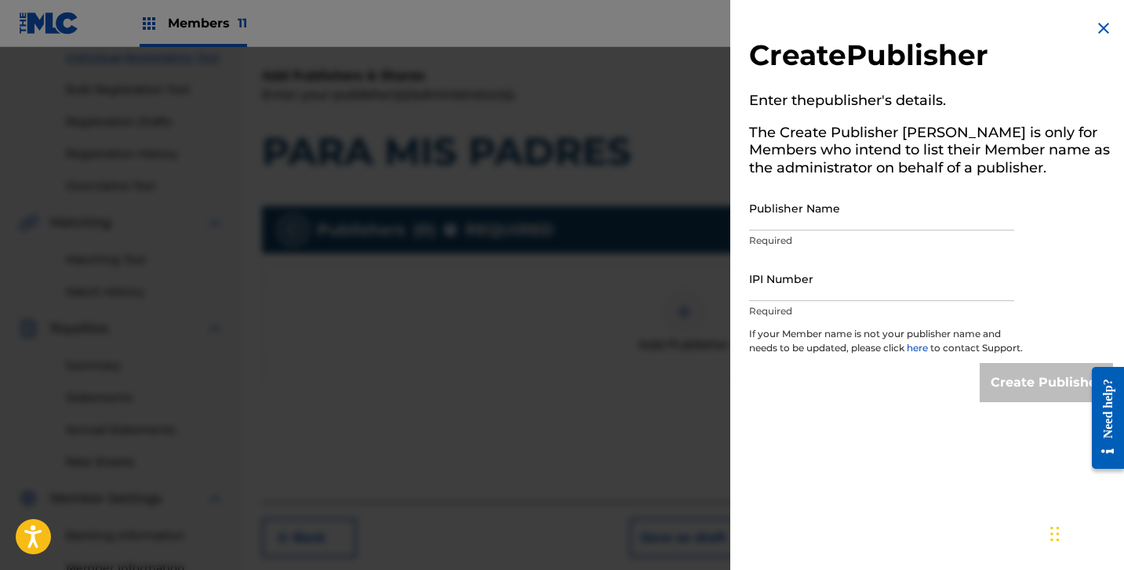
scroll to position [0, 0]
click at [808, 229] on div "Publisher Name Required" at bounding box center [881, 221] width 265 height 71
click at [811, 211] on input "Publisher Name" at bounding box center [881, 208] width 265 height 45
drag, startPoint x: 834, startPoint y: 286, endPoint x: 843, endPoint y: 301, distance: 18.3
click at [833, 286] on input "IPI Number" at bounding box center [881, 279] width 265 height 45
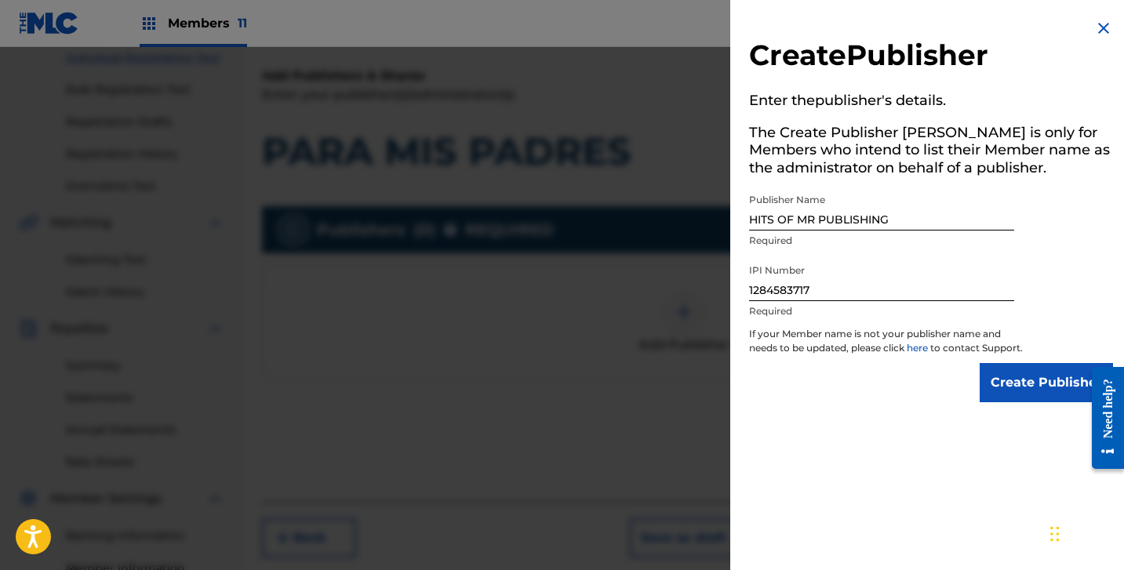
click at [1030, 398] on input "Create Publisher" at bounding box center [1046, 382] width 133 height 39
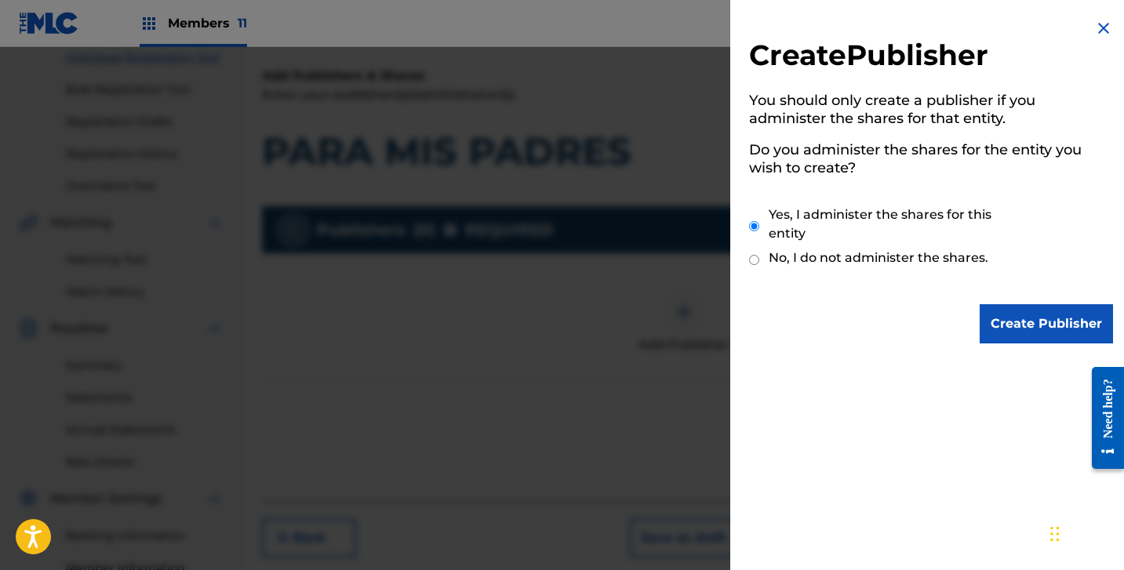
click at [1043, 327] on input "Create Publisher" at bounding box center [1046, 323] width 133 height 39
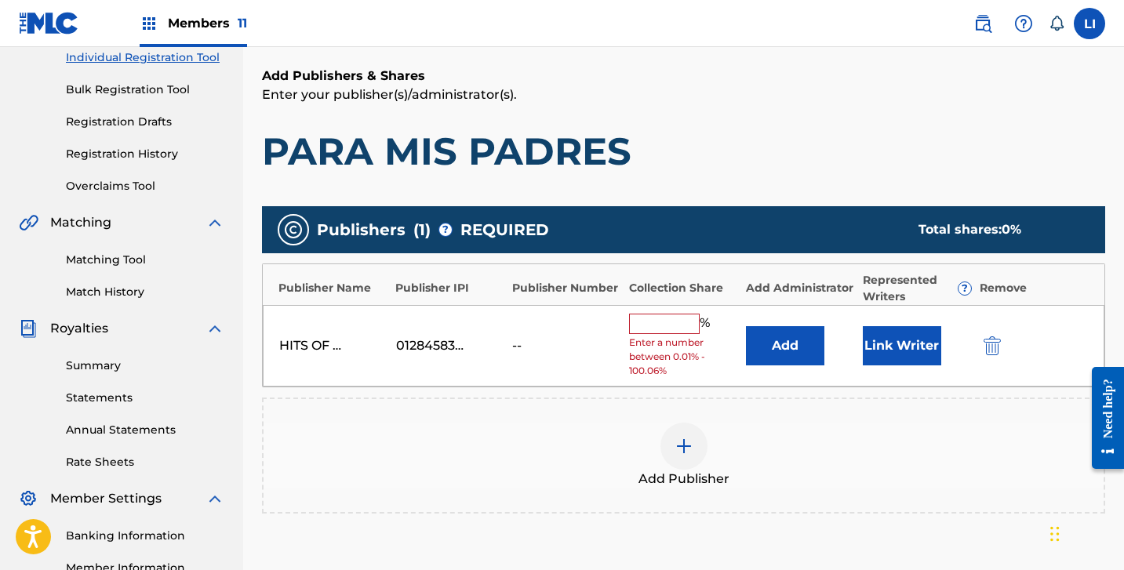
click at [759, 349] on button "Add" at bounding box center [785, 345] width 78 height 39
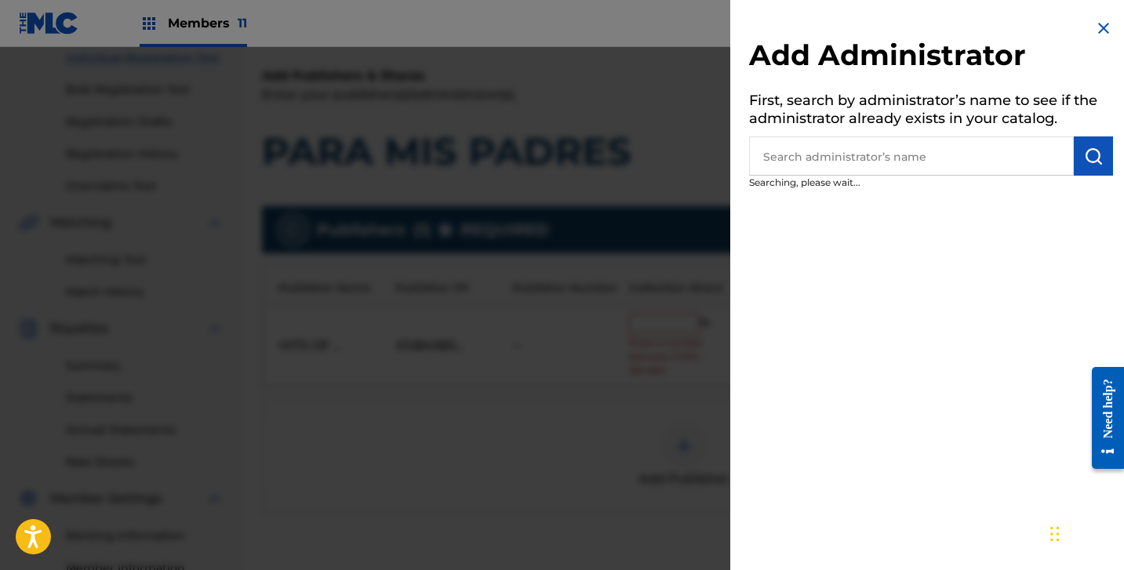
click at [781, 153] on input "text" at bounding box center [911, 155] width 325 height 39
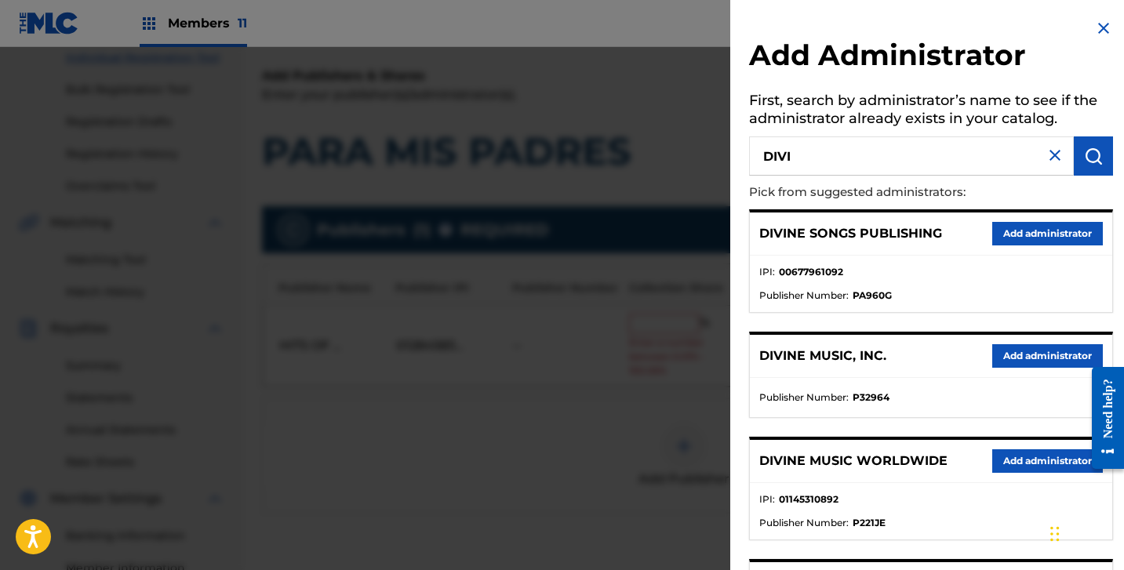
click at [1024, 355] on button "Add administrator" at bounding box center [1047, 356] width 111 height 24
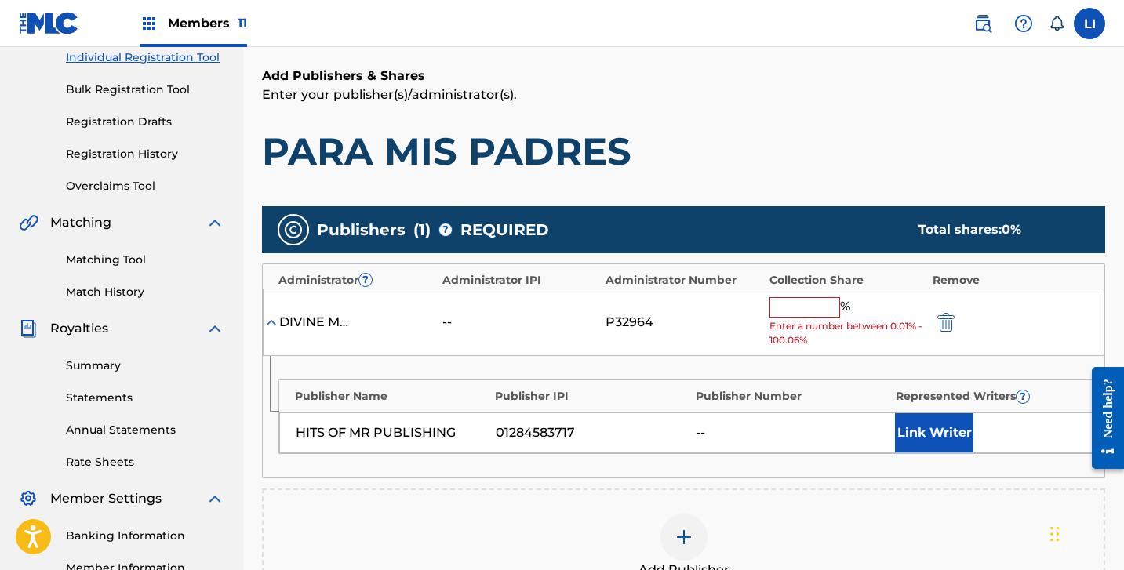
click at [826, 290] on div "DIVINE MUSIC, INC. -- P32964 % Enter a number between 0.01% - 100.06%" at bounding box center [684, 323] width 842 height 68
click at [810, 303] on input "text" at bounding box center [805, 307] width 71 height 20
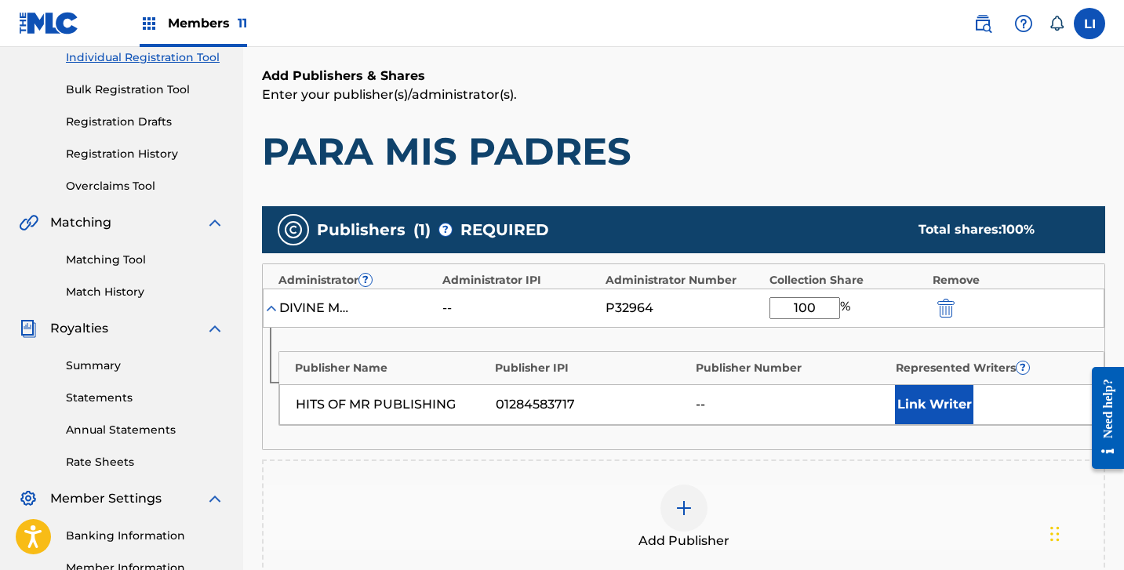
click at [937, 400] on button "Link Writer" at bounding box center [934, 404] width 78 height 39
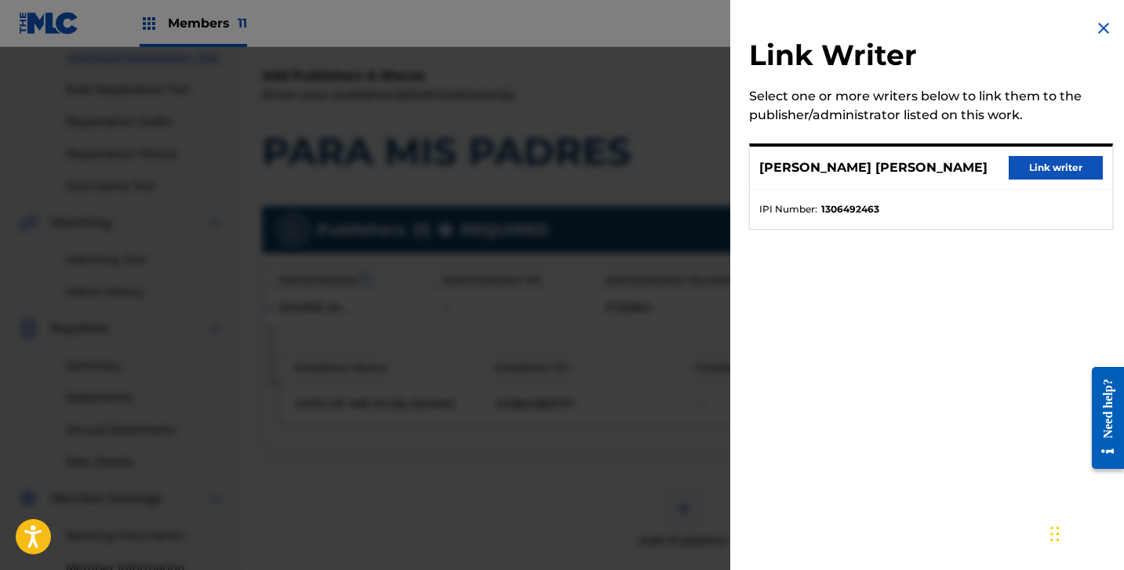
click at [1057, 177] on button "Link writer" at bounding box center [1056, 168] width 94 height 24
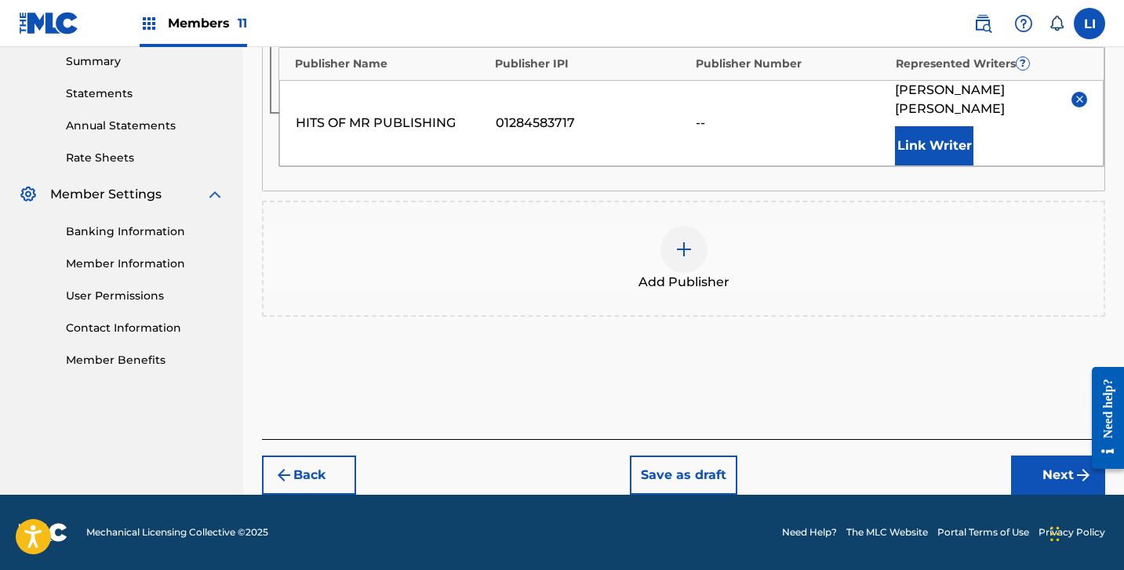
click at [1038, 484] on button "Next" at bounding box center [1058, 475] width 94 height 39
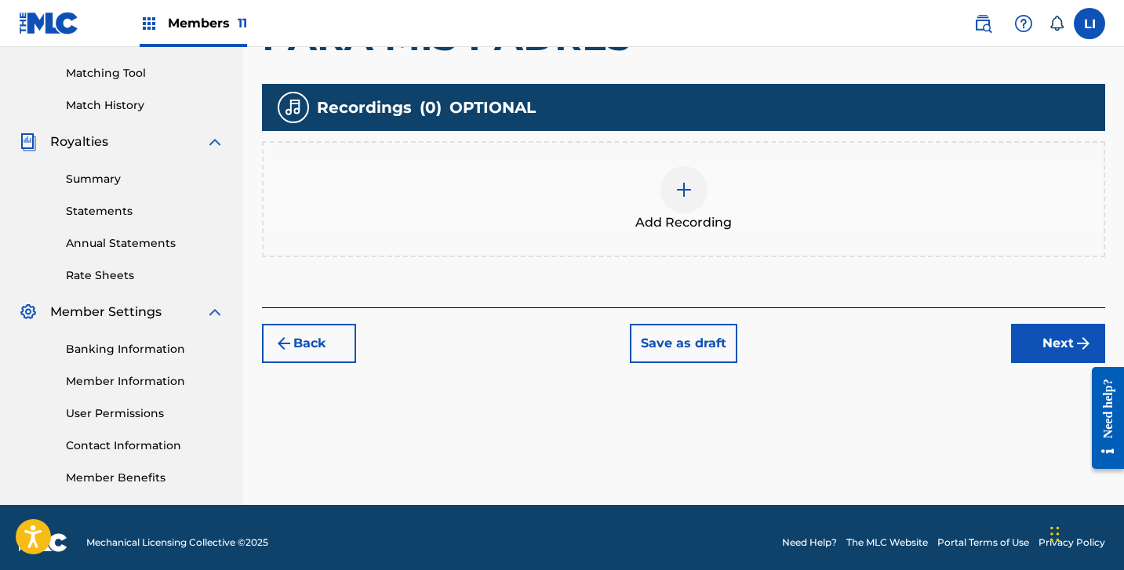
scroll to position [402, 0]
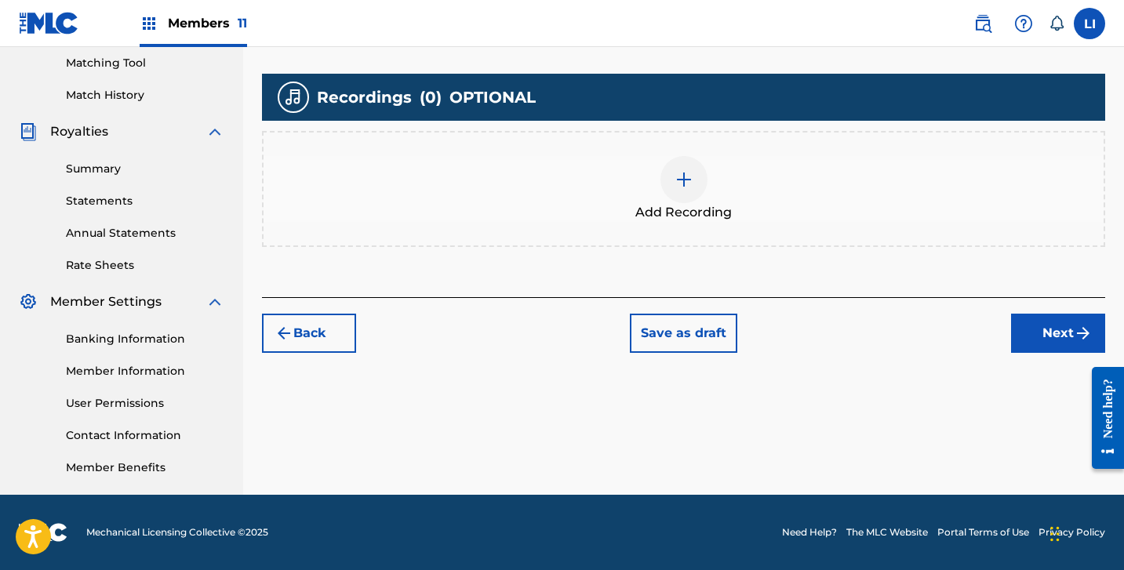
click at [686, 115] on div "Recordings ( 0 ) OPTIONAL" at bounding box center [683, 97] width 843 height 47
click at [687, 161] on div at bounding box center [684, 179] width 47 height 47
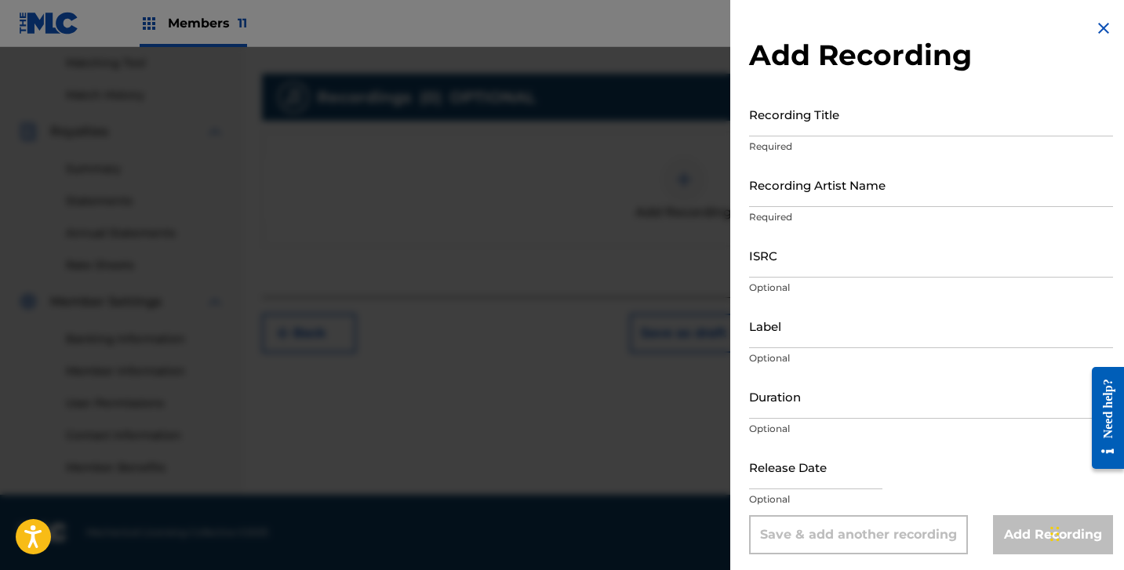
click at [854, 202] on input "Recording Artist Name" at bounding box center [931, 184] width 364 height 45
drag, startPoint x: 821, startPoint y: 133, endPoint x: 824, endPoint y: 118, distance: 15.2
click at [821, 132] on input "Recording Title" at bounding box center [931, 114] width 364 height 45
click at [824, 118] on input "Recording Title" at bounding box center [931, 114] width 364 height 45
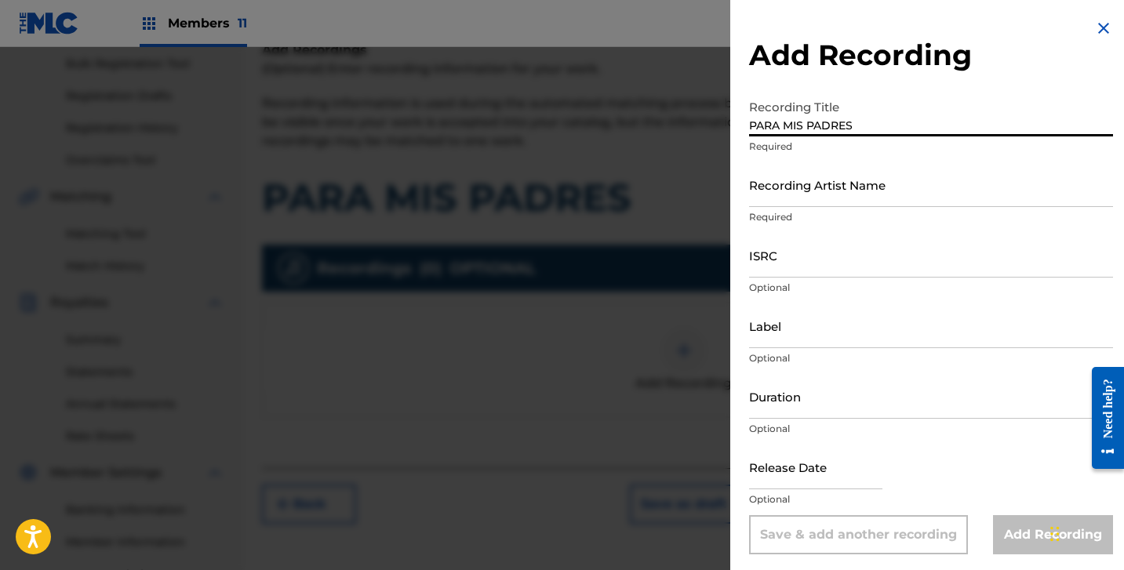
scroll to position [0, 0]
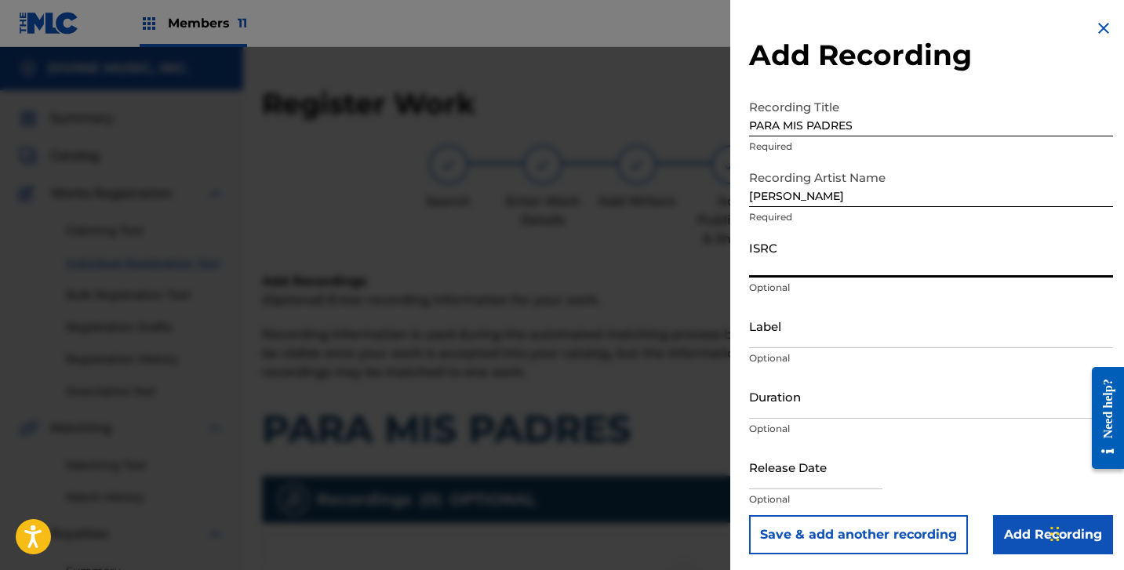
click at [781, 241] on input "ISRC" at bounding box center [931, 255] width 364 height 45
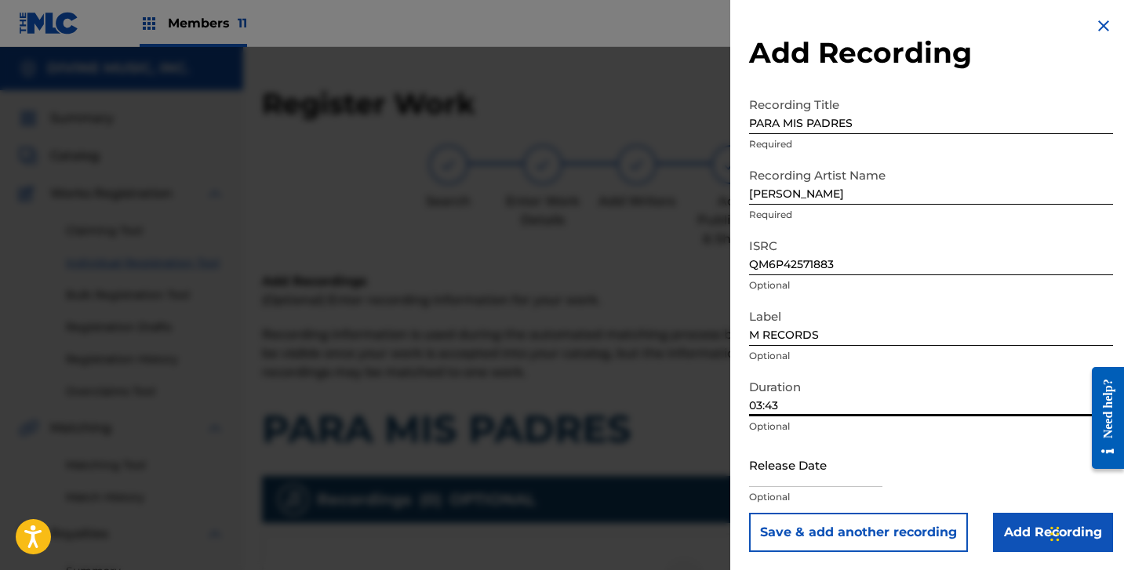
scroll to position [3, 0]
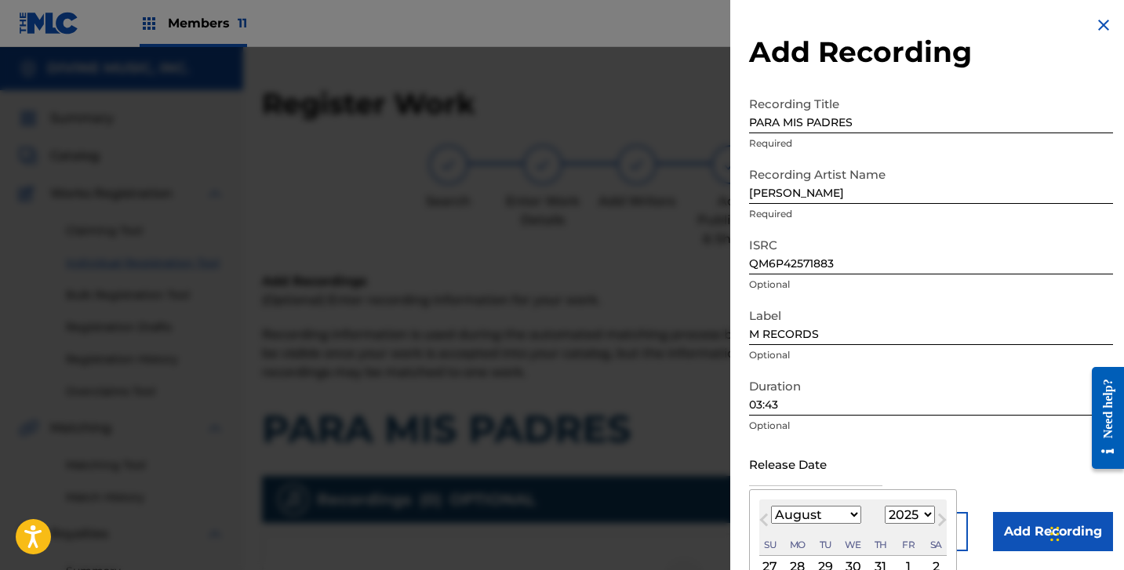
click at [792, 476] on input "text" at bounding box center [815, 464] width 133 height 45
click at [779, 517] on select "January February March April May June July August September October November De…" at bounding box center [816, 515] width 90 height 18
click at [771, 506] on select "January February March April May June July August September October November De…" at bounding box center [816, 515] width 90 height 18
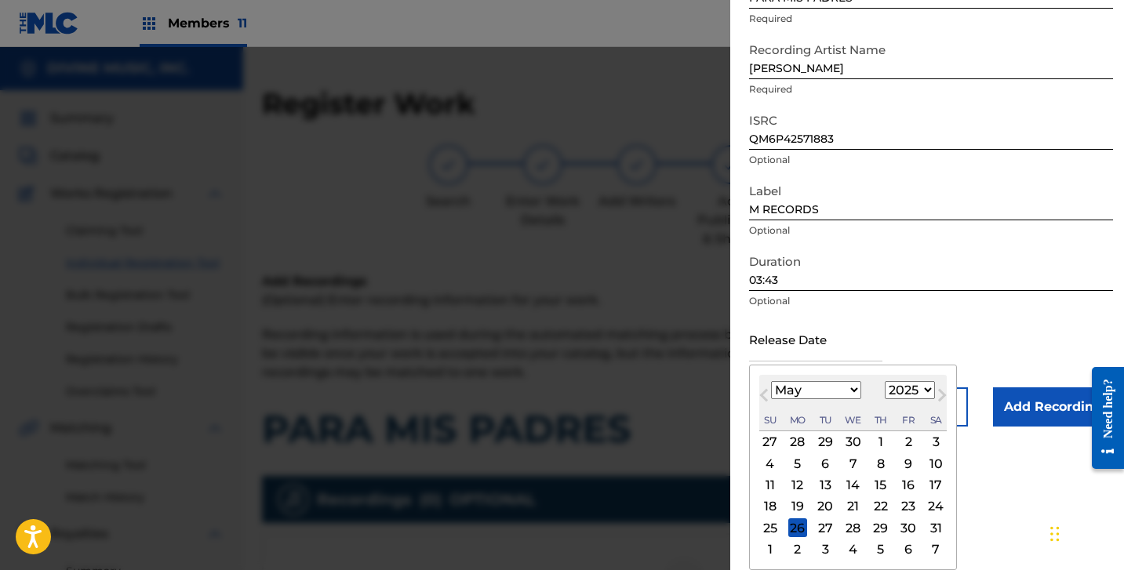
drag, startPoint x: 901, startPoint y: 466, endPoint x: 937, endPoint y: 480, distance: 38.0
click at [902, 466] on div "9" at bounding box center [908, 463] width 19 height 19
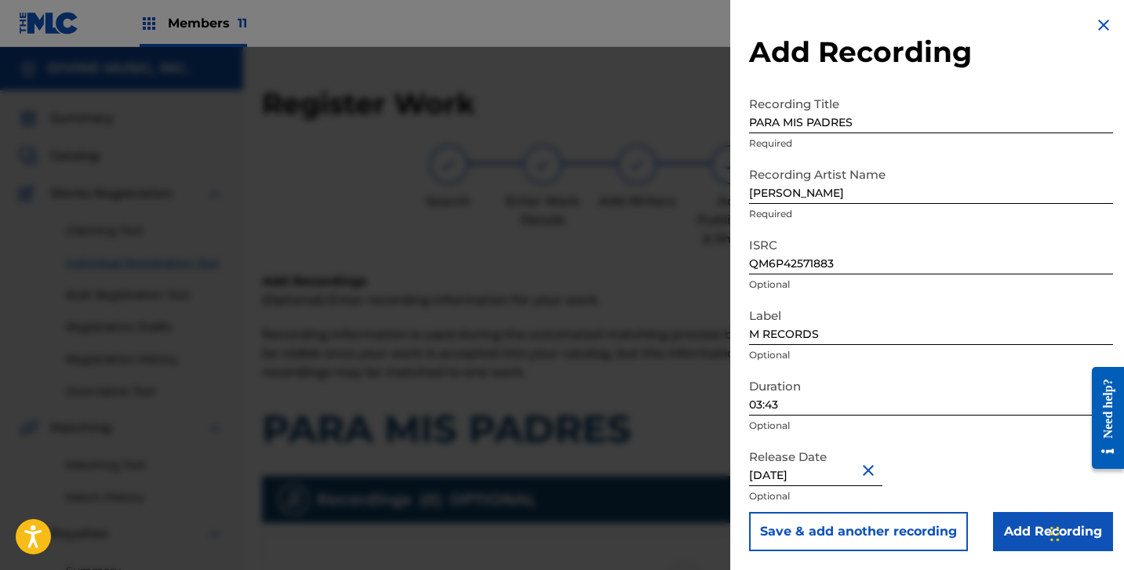
click at [1006, 515] on input "Add Recording" at bounding box center [1053, 531] width 120 height 39
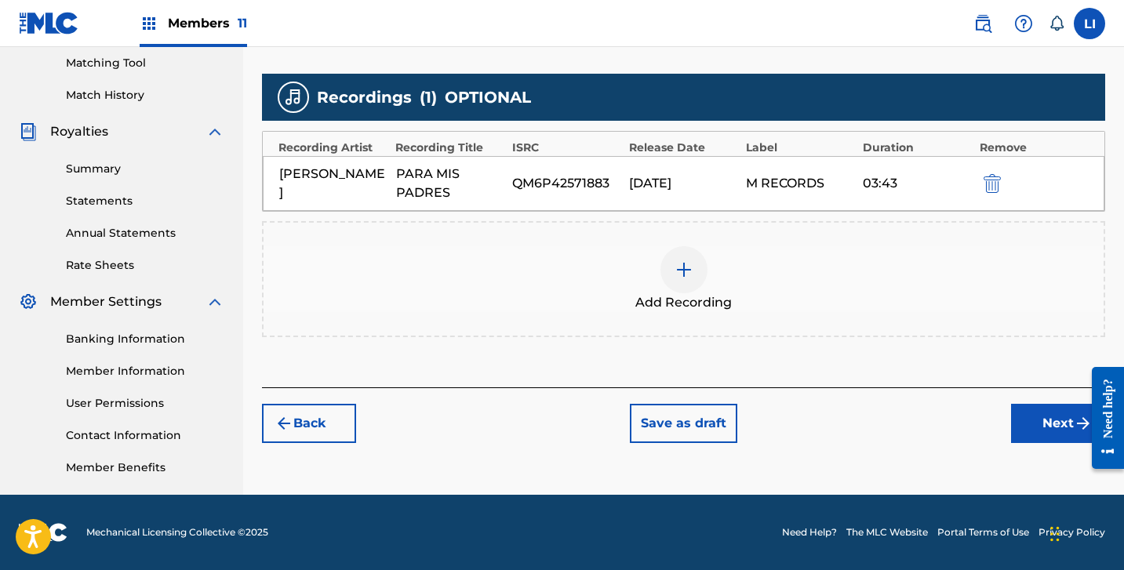
click at [1030, 427] on button "Next" at bounding box center [1058, 423] width 94 height 39
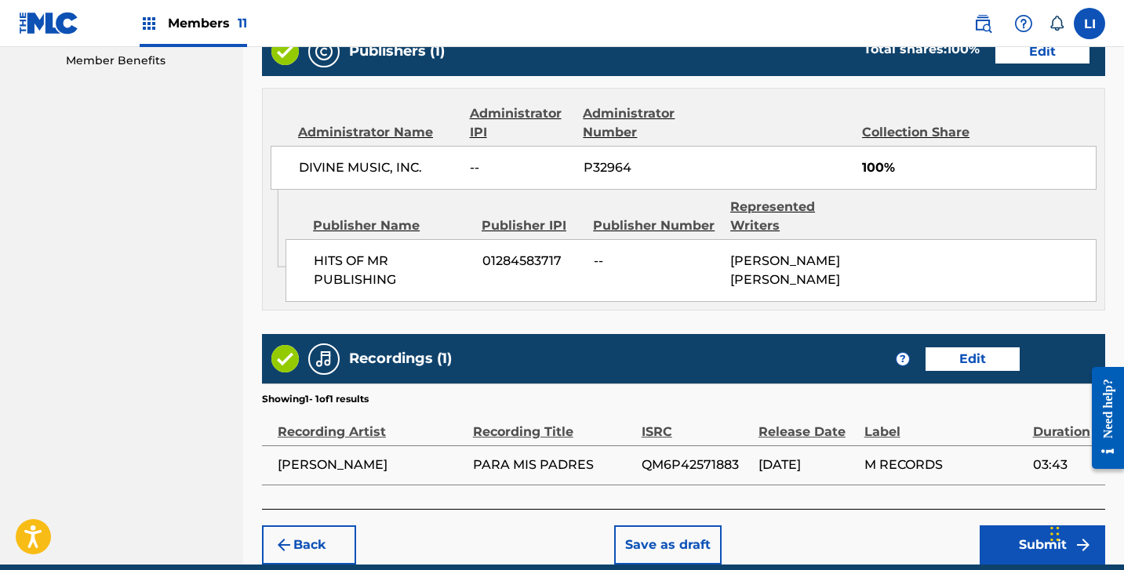
scroll to position [877, 0]
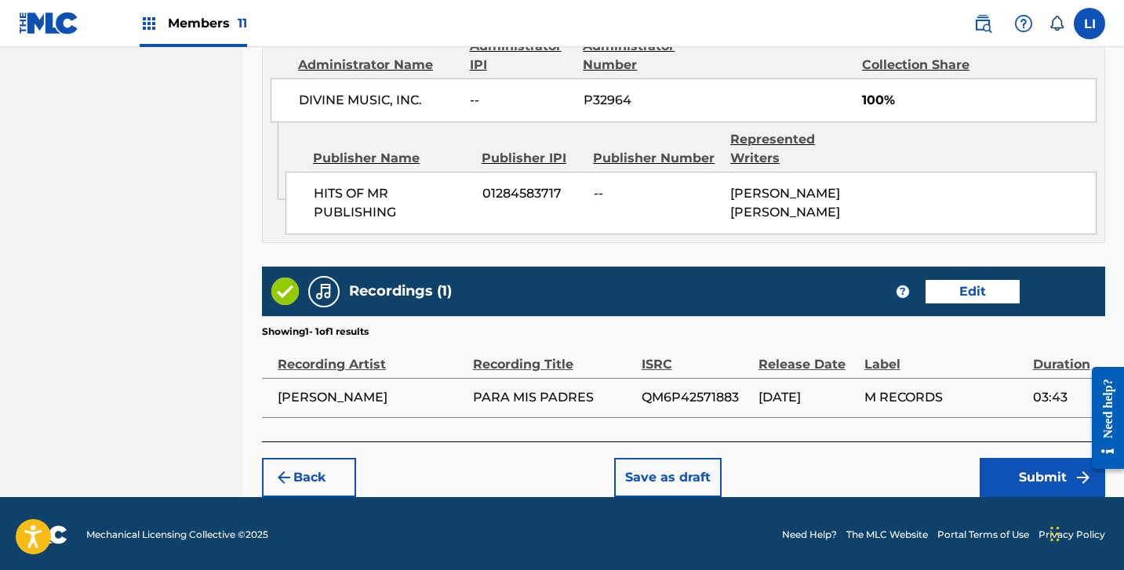
click at [1032, 465] on button "Submit" at bounding box center [1043, 477] width 126 height 39
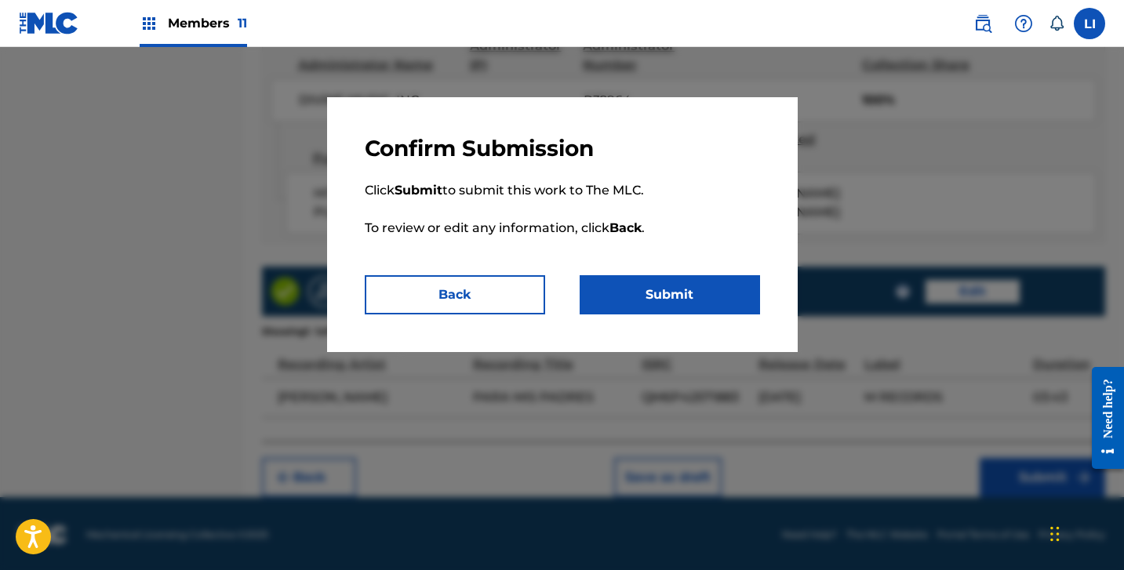
click at [643, 301] on button "Submit" at bounding box center [670, 294] width 180 height 39
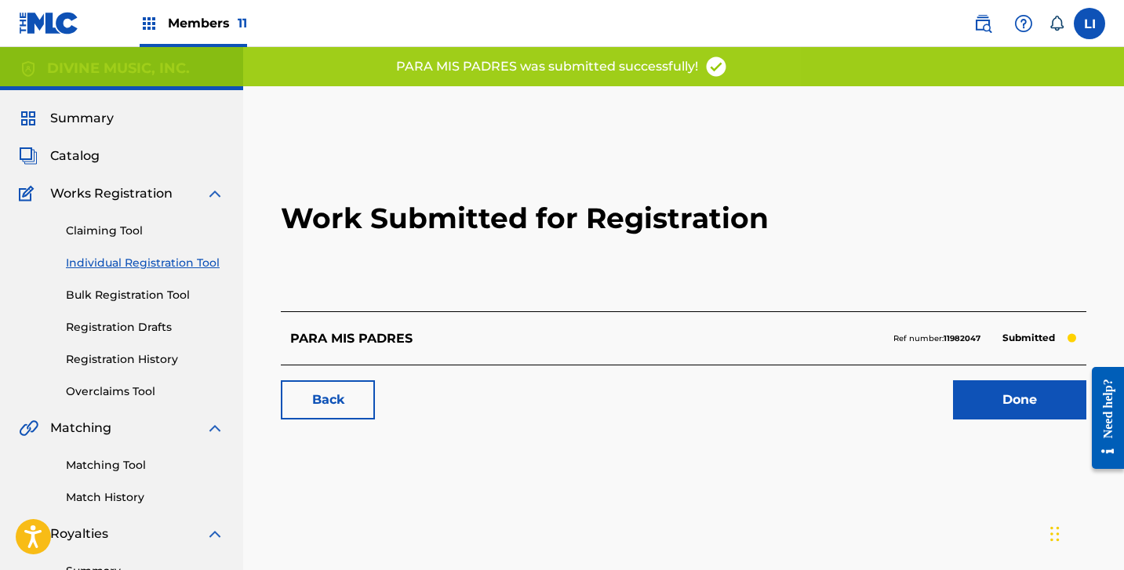
click at [999, 401] on link "Done" at bounding box center [1019, 399] width 133 height 39
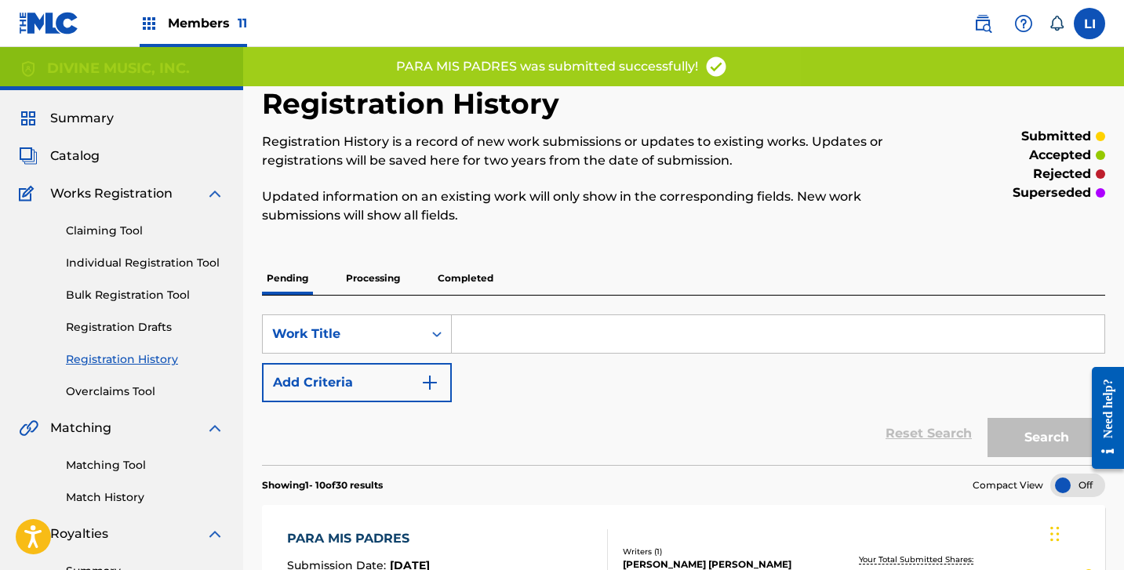
click at [154, 264] on link "Individual Registration Tool" at bounding box center [145, 263] width 158 height 16
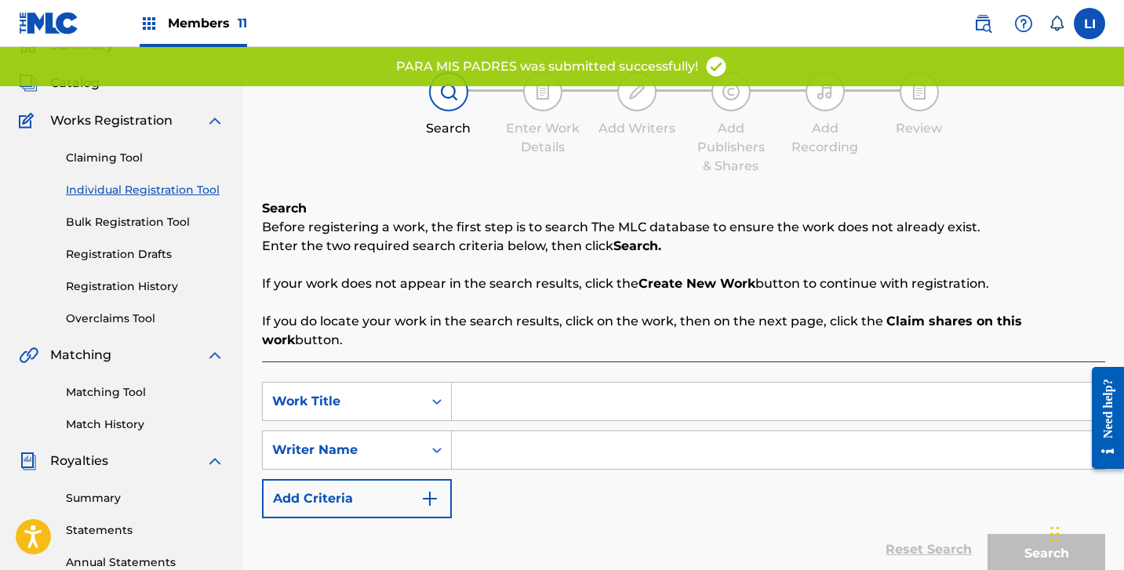
scroll to position [152, 0]
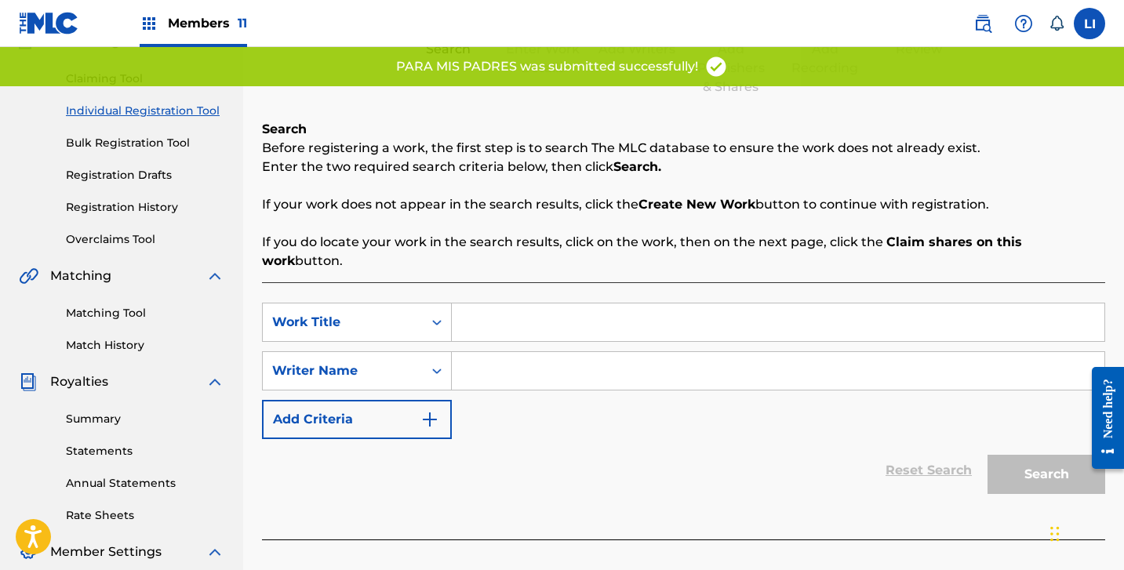
click at [525, 282] on div "SearchWithCriteria3318171b-4fb2-4fcf-9d4b-dab4c48161ca Work Title SearchWithCri…" at bounding box center [683, 410] width 843 height 257
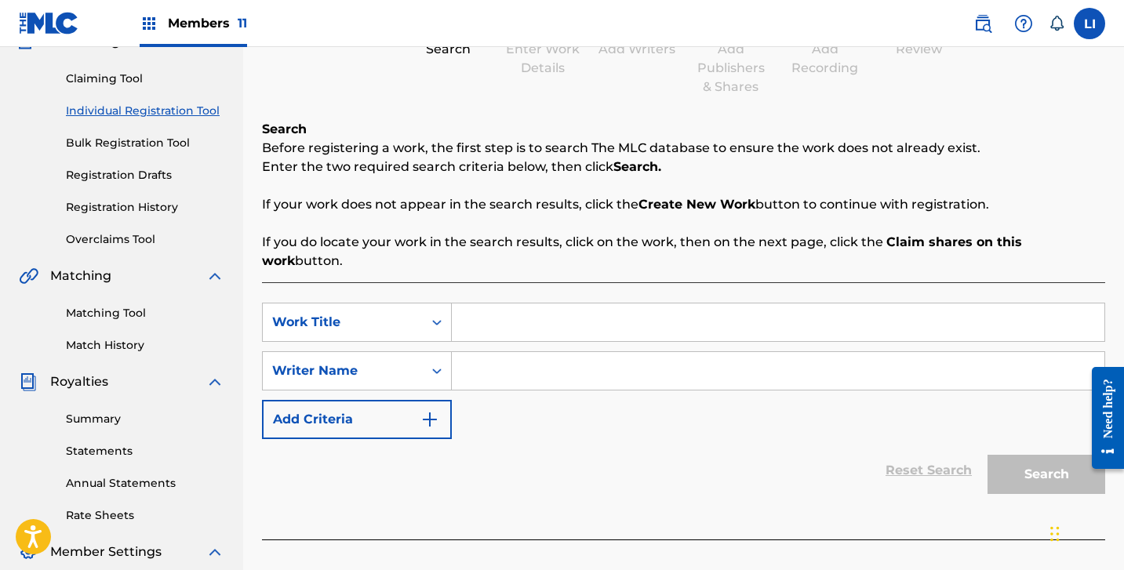
click at [522, 304] on input "Search Form" at bounding box center [778, 323] width 653 height 38
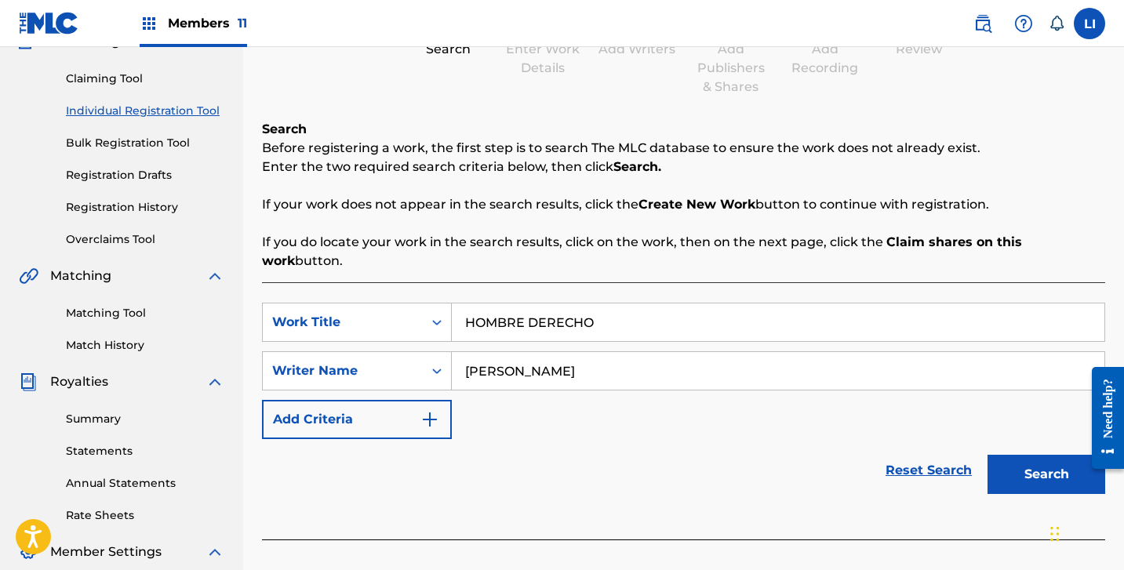
click at [988, 455] on button "Search" at bounding box center [1047, 474] width 118 height 39
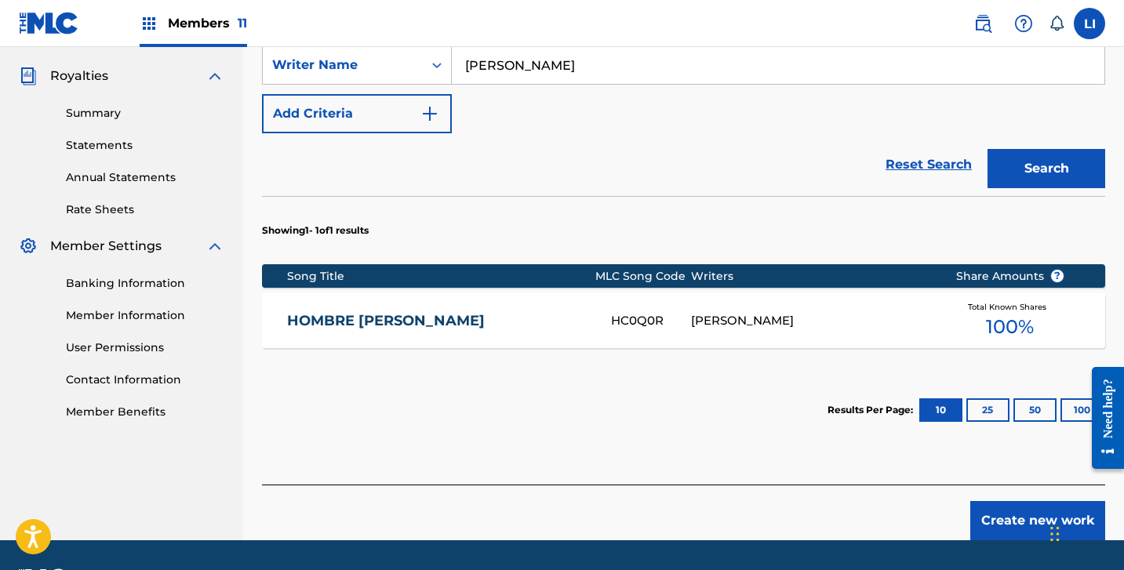
scroll to position [485, 0]
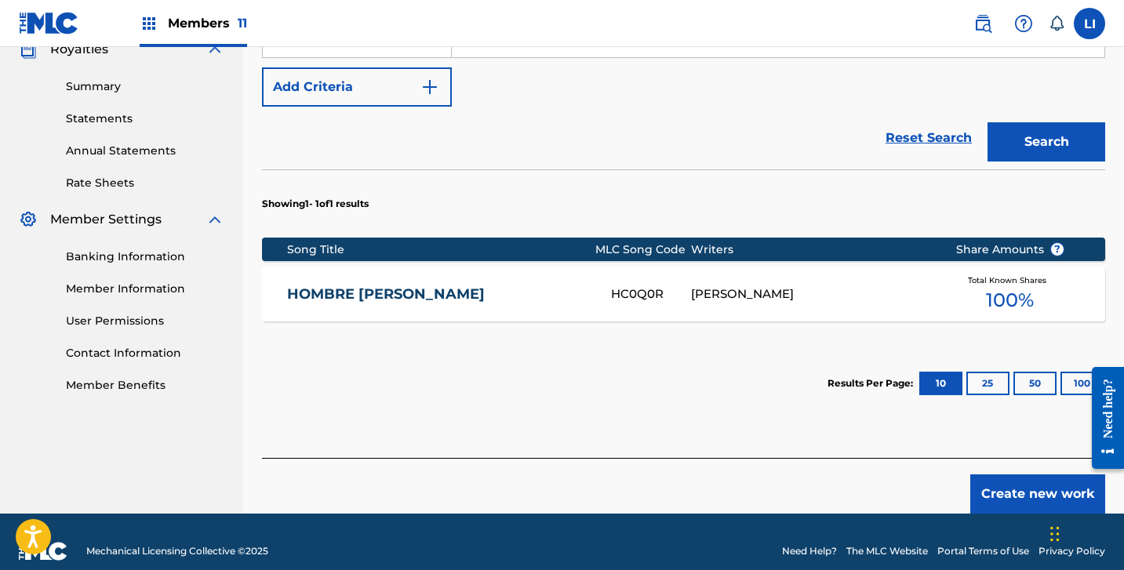
click at [1017, 514] on footer "Mechanical Licensing Collective © 2025 Need Help? The MLC Website Portal Terms …" at bounding box center [562, 551] width 1124 height 75
click at [980, 475] on button "Create new work" at bounding box center [1037, 494] width 135 height 39
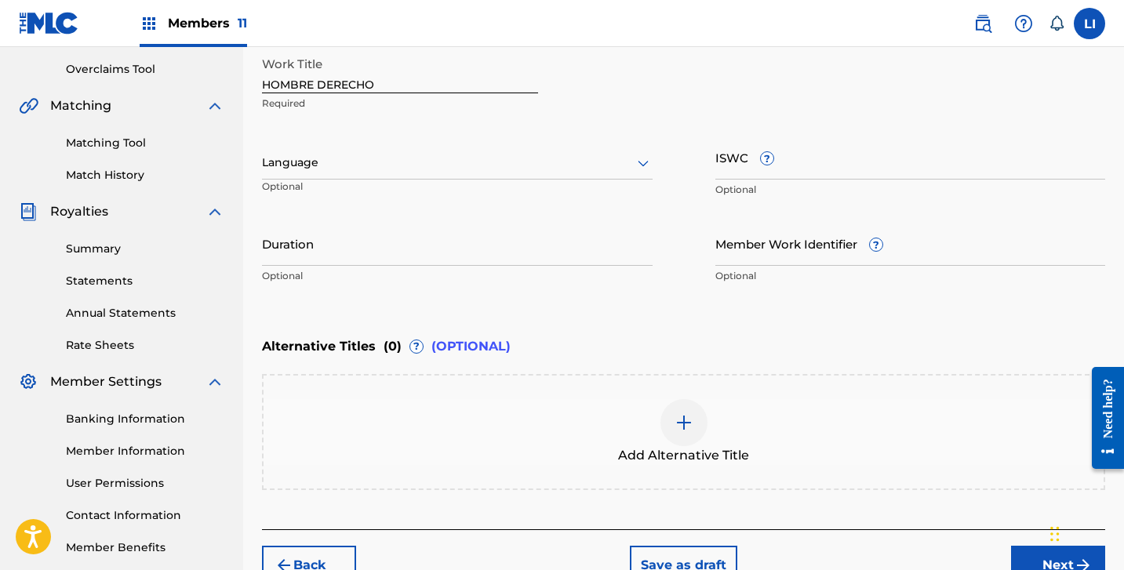
scroll to position [258, 0]
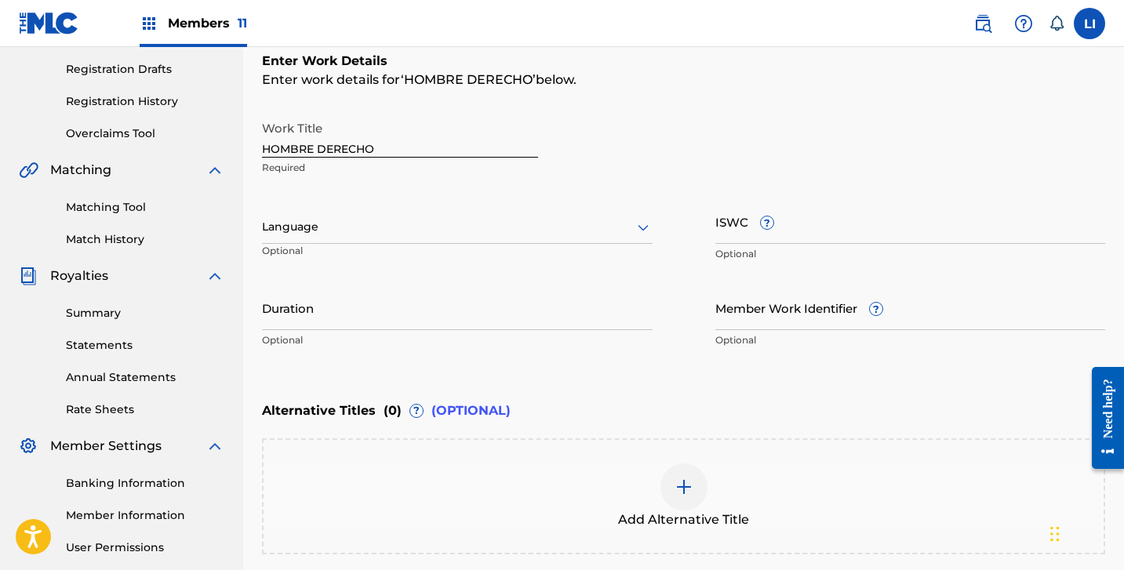
click at [311, 227] on div at bounding box center [457, 227] width 391 height 20
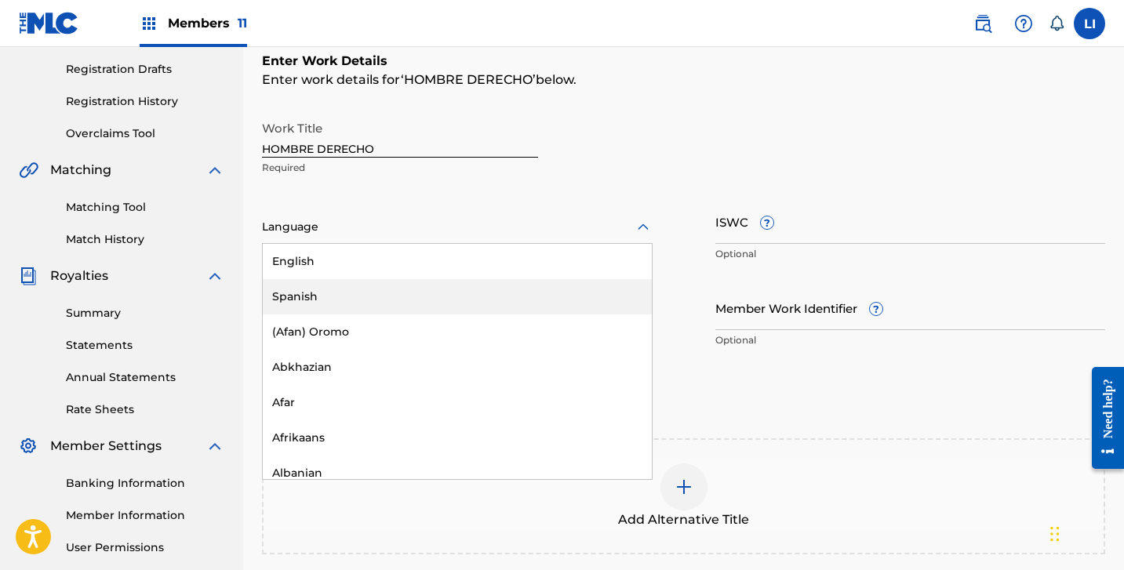
click at [305, 284] on div "Spanish" at bounding box center [457, 296] width 389 height 35
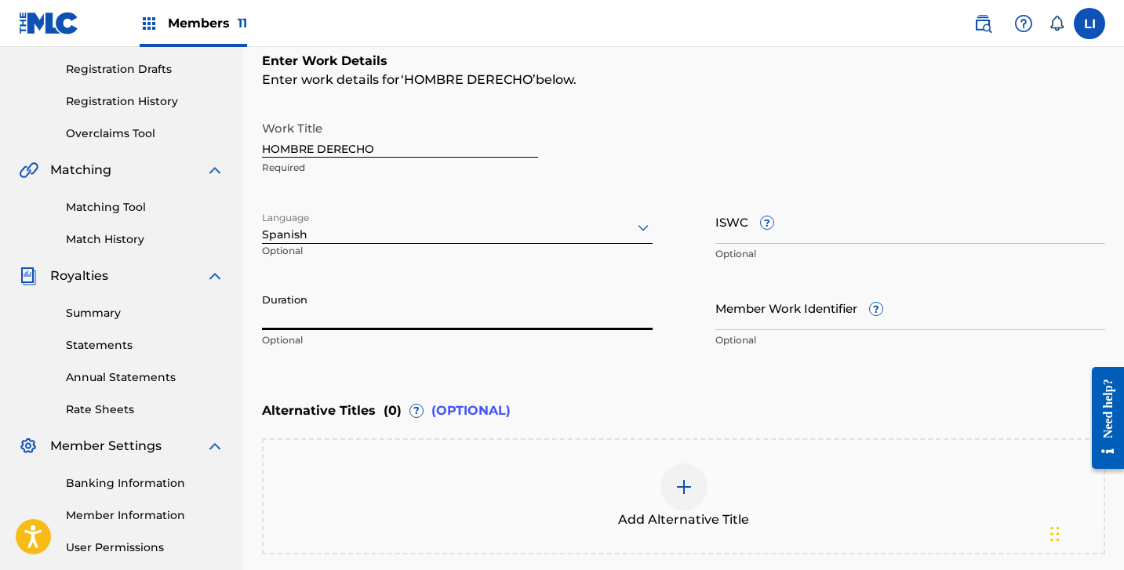
click at [309, 327] on input "Duration" at bounding box center [457, 308] width 391 height 45
click at [316, 320] on input "Duration" at bounding box center [457, 308] width 391 height 45
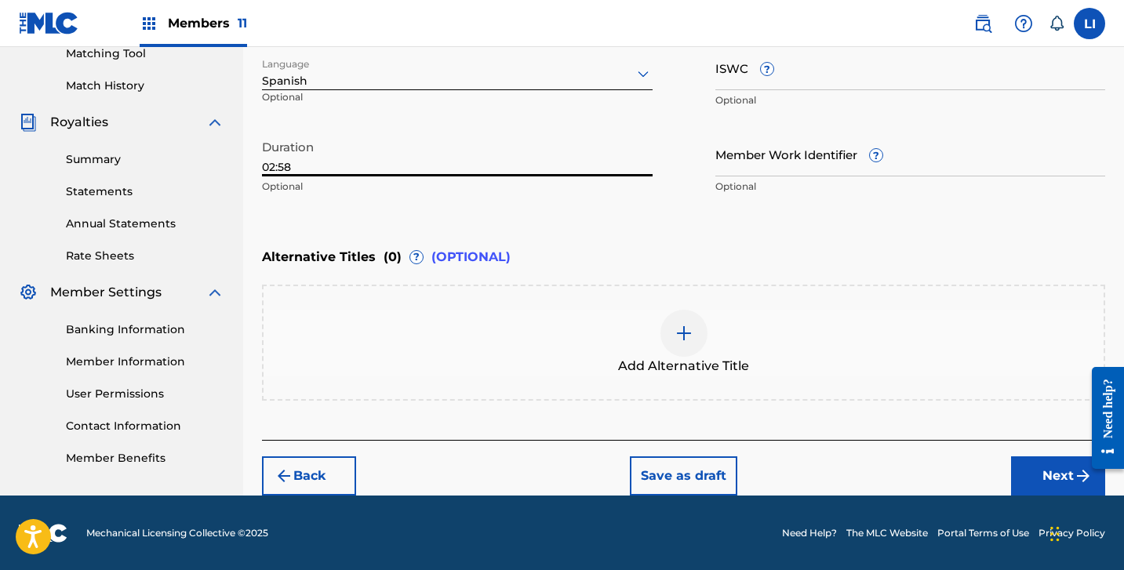
click at [1035, 482] on button "Next" at bounding box center [1058, 476] width 94 height 39
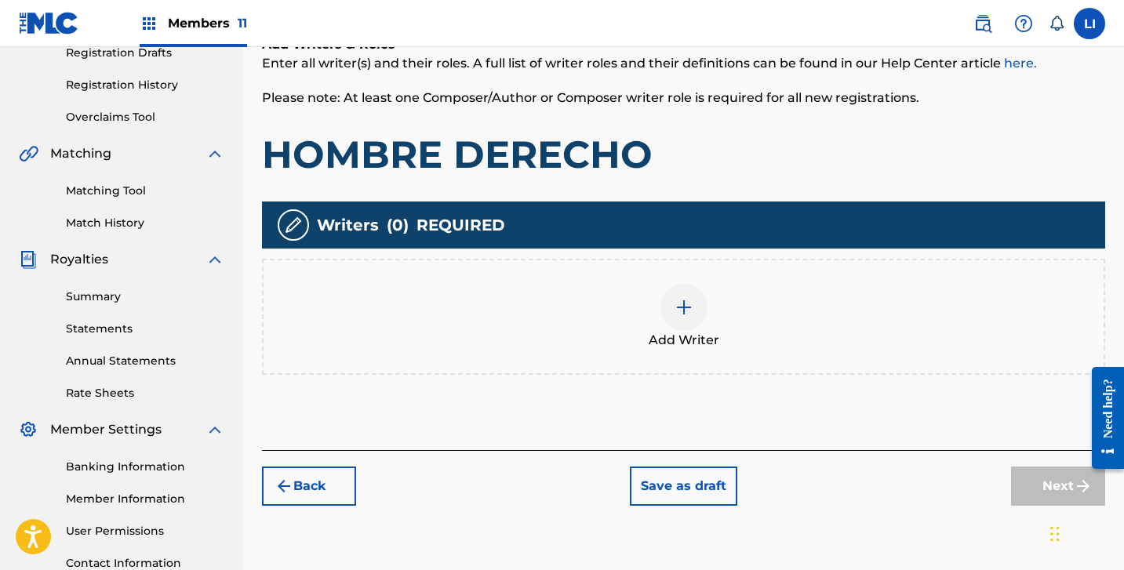
scroll to position [300, 0]
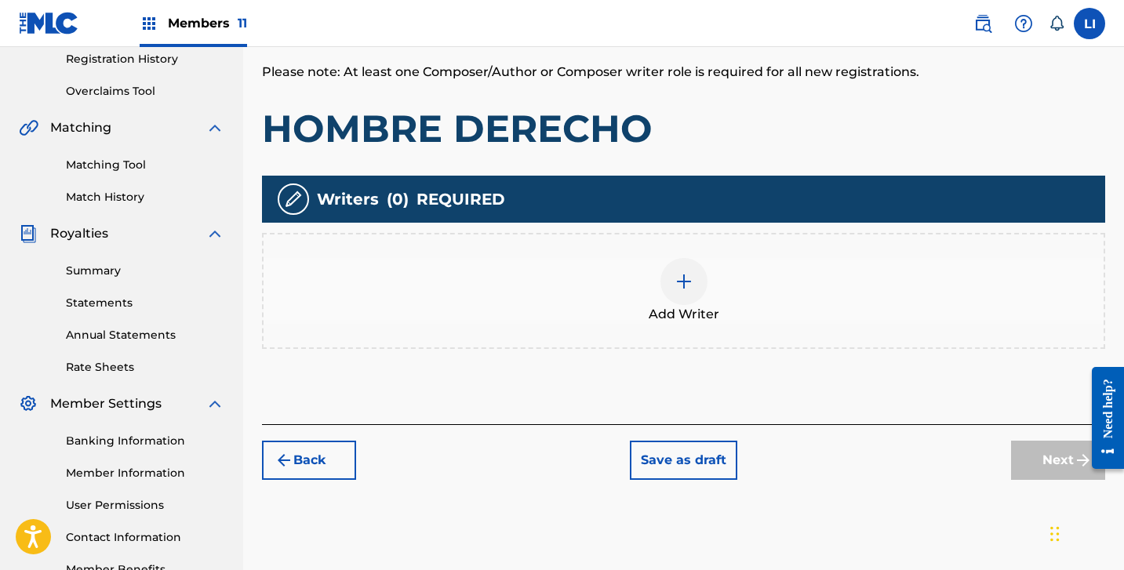
click at [631, 308] on div "Add Writer" at bounding box center [684, 291] width 840 height 66
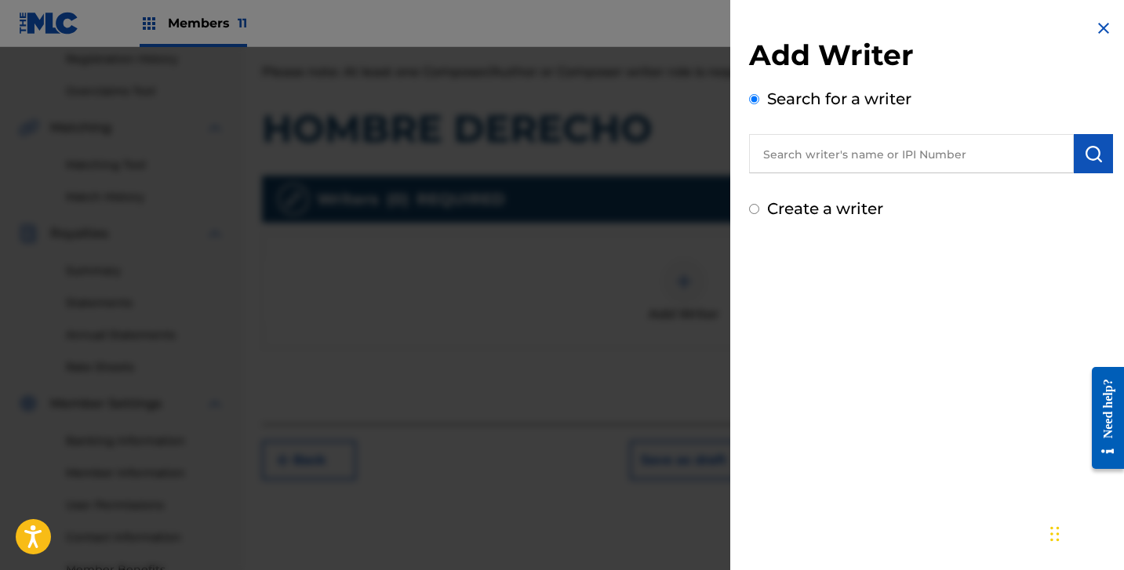
click at [820, 148] on input "text" at bounding box center [911, 153] width 325 height 39
click at [843, 162] on input "text" at bounding box center [911, 153] width 325 height 39
click at [824, 208] on label "Create a writer" at bounding box center [825, 208] width 116 height 19
click at [759, 208] on input "Create a writer" at bounding box center [754, 209] width 10 height 10
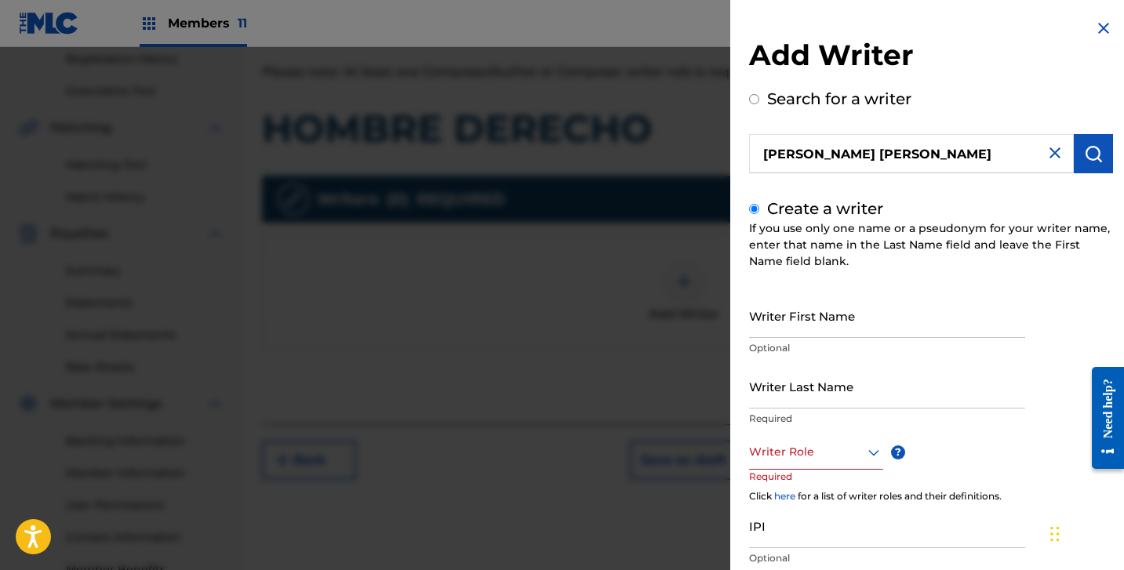
click at [854, 288] on div "Create a writer If you use only one name or a pseudonym for your writer name, e…" at bounding box center [931, 417] width 364 height 440
click at [852, 319] on input "Writer First Name" at bounding box center [887, 315] width 276 height 45
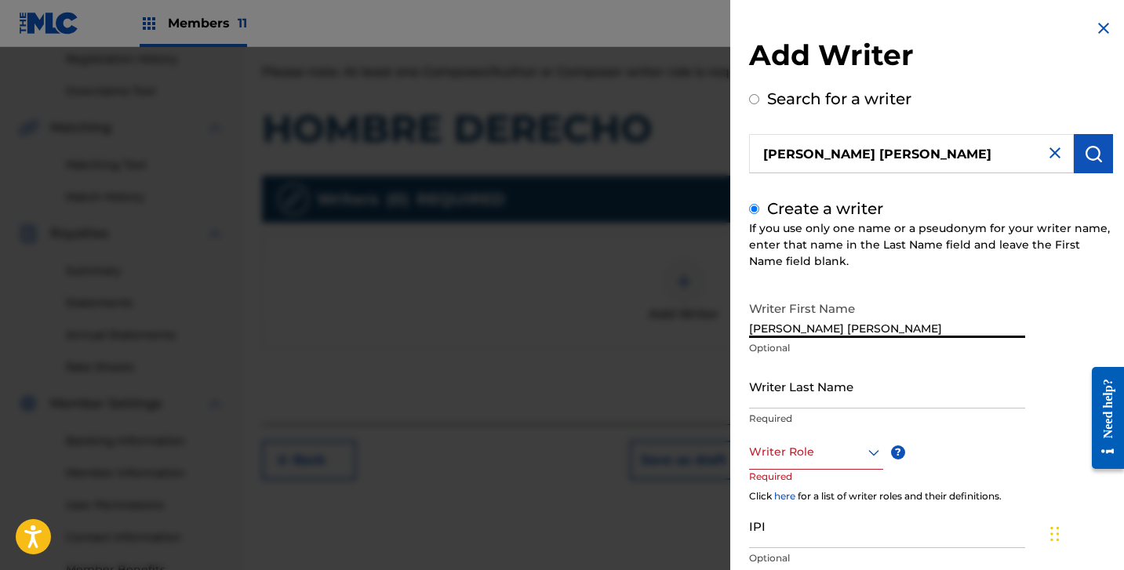
click at [828, 324] on input "[PERSON_NAME] [PERSON_NAME]" at bounding box center [887, 315] width 276 height 45
drag, startPoint x: 812, startPoint y: 324, endPoint x: 964, endPoint y: 344, distance: 153.4
click at [974, 338] on div "Writer First Name [PERSON_NAME] [PERSON_NAME] Optional" at bounding box center [887, 328] width 276 height 71
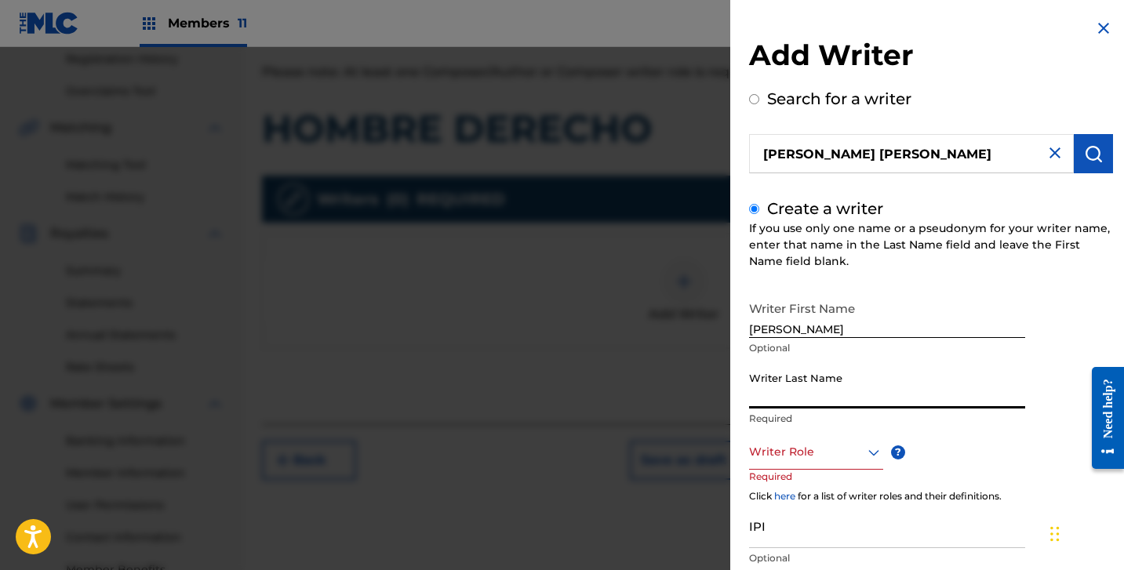
click at [897, 375] on input "Writer Last Name" at bounding box center [887, 386] width 276 height 45
click at [829, 479] on div "Writer Role ? Required" at bounding box center [831, 470] width 165 height 71
click at [813, 454] on div at bounding box center [816, 452] width 134 height 20
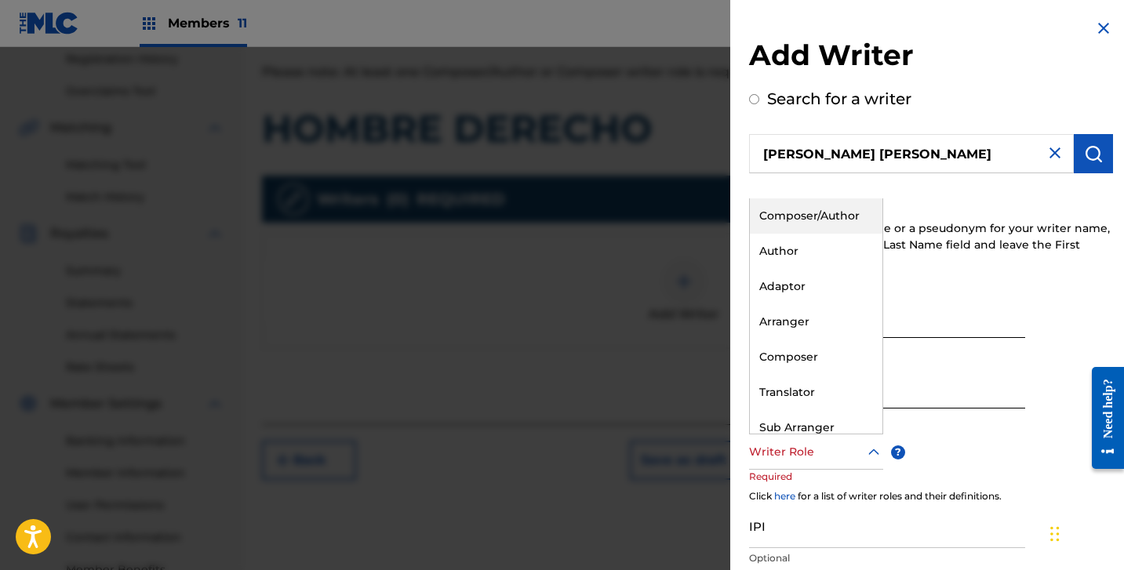
click at [805, 224] on div "Composer/Author" at bounding box center [816, 215] width 133 height 35
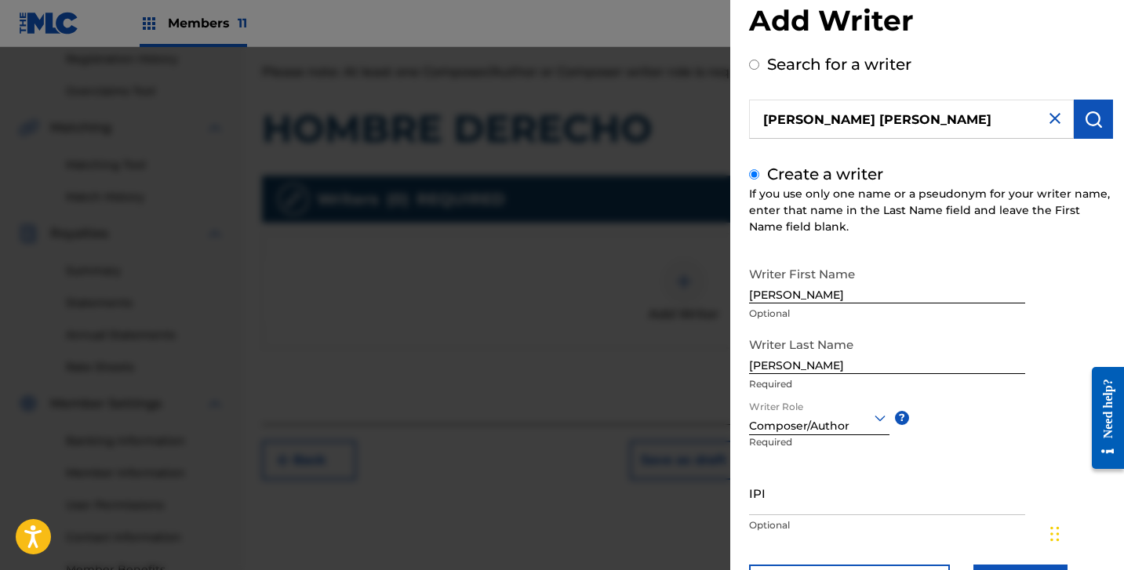
scroll to position [111, 0]
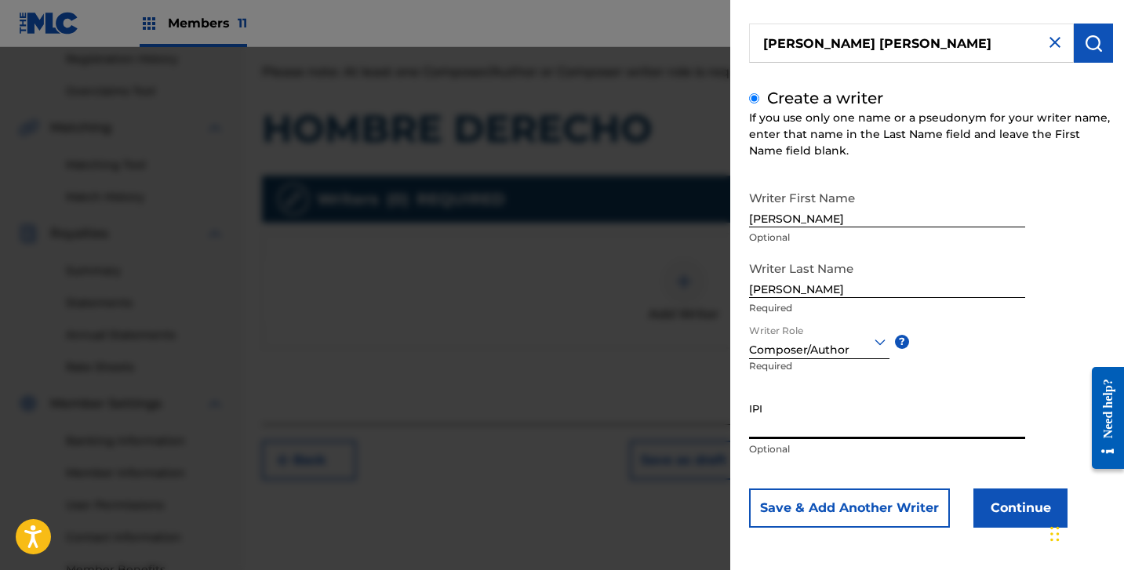
click at [760, 412] on input "IPI" at bounding box center [887, 417] width 276 height 45
click at [984, 510] on button "Continue" at bounding box center [1020, 508] width 94 height 39
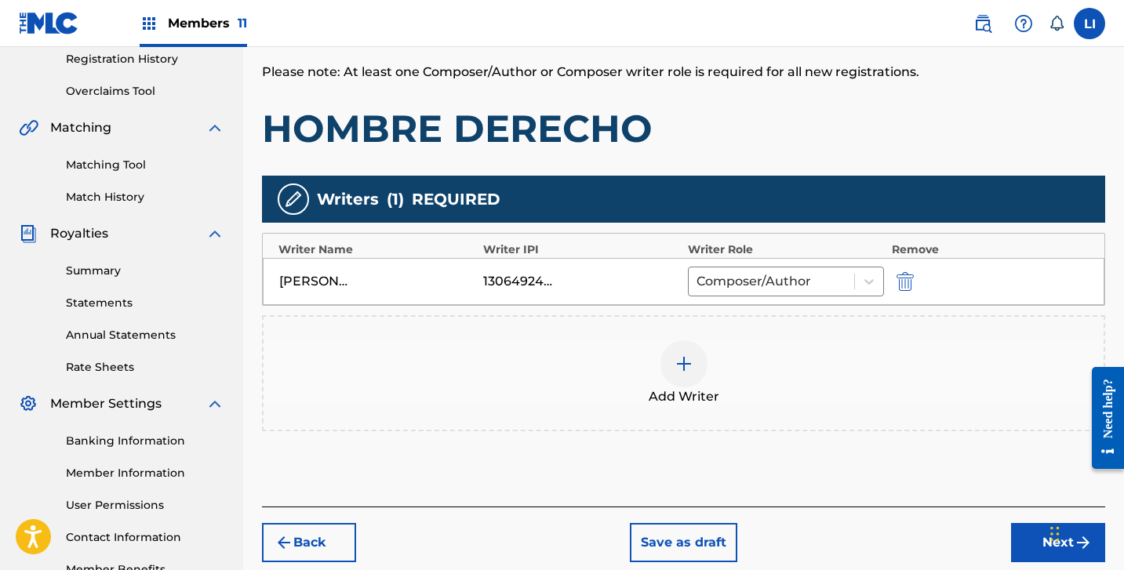
click at [1039, 537] on button "Next" at bounding box center [1058, 542] width 94 height 39
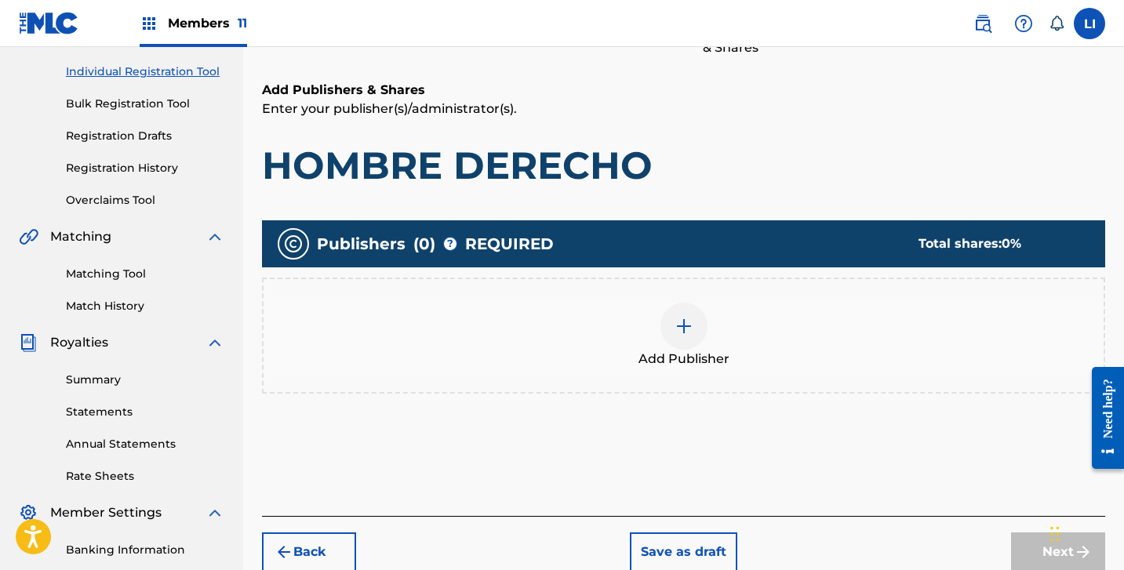
scroll to position [247, 0]
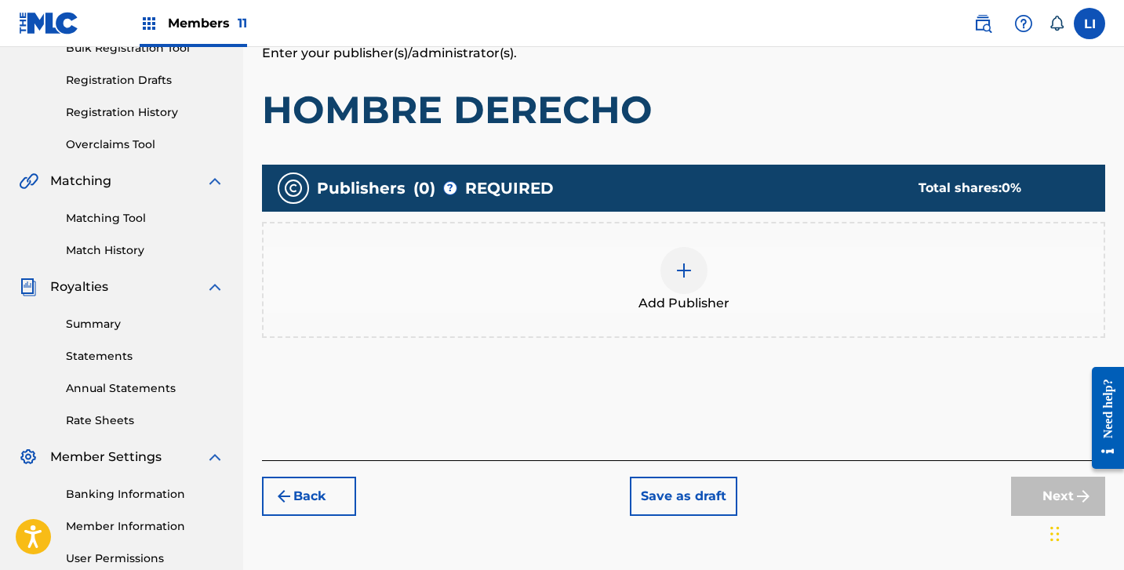
click at [676, 243] on div "Add Publisher" at bounding box center [683, 280] width 843 height 116
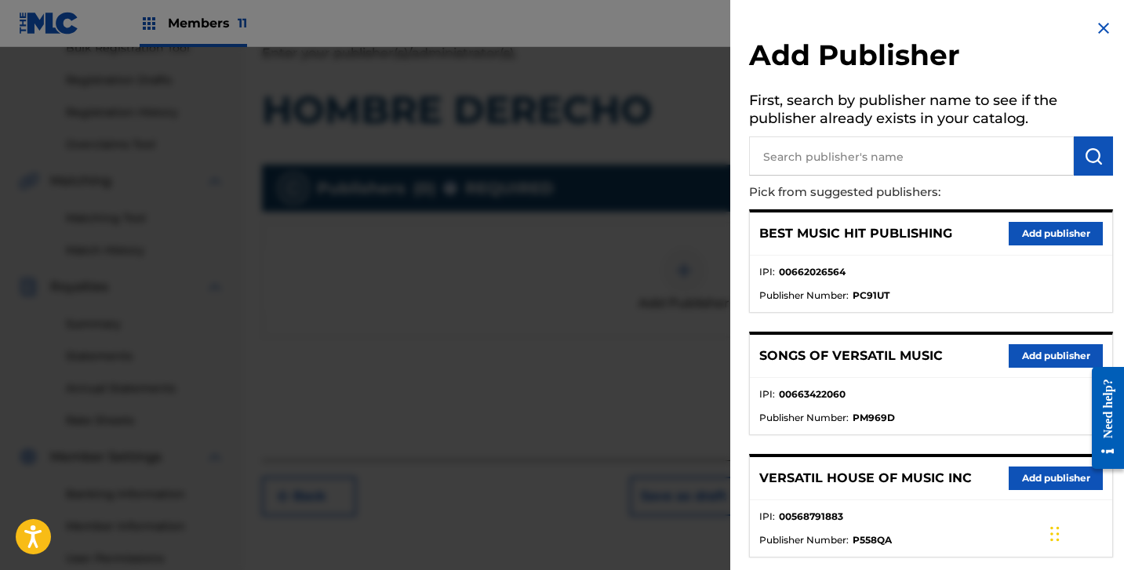
click at [833, 145] on input "text" at bounding box center [911, 155] width 325 height 39
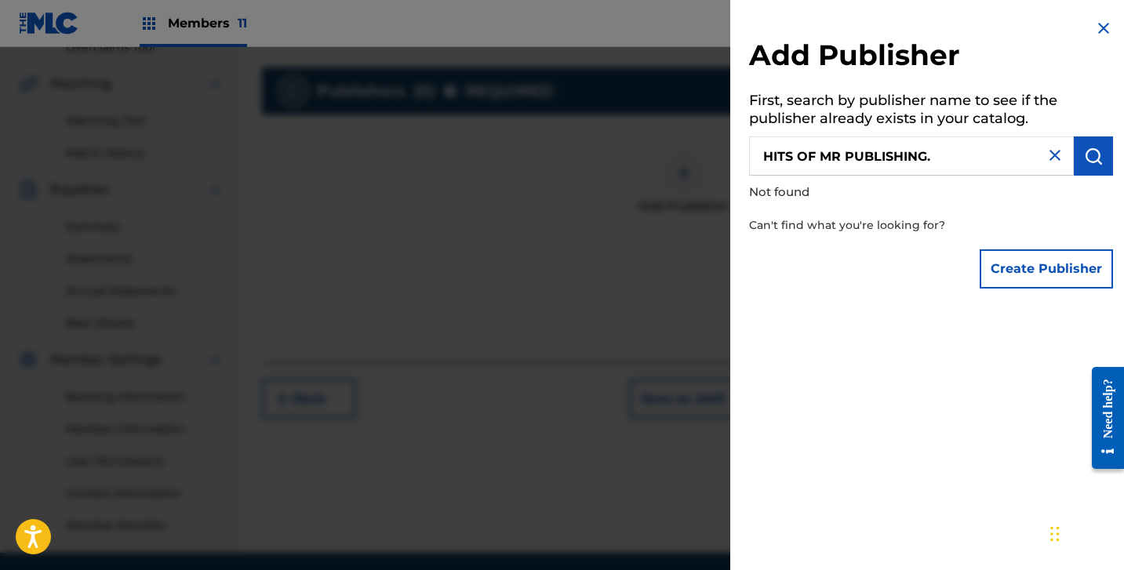
scroll to position [402, 0]
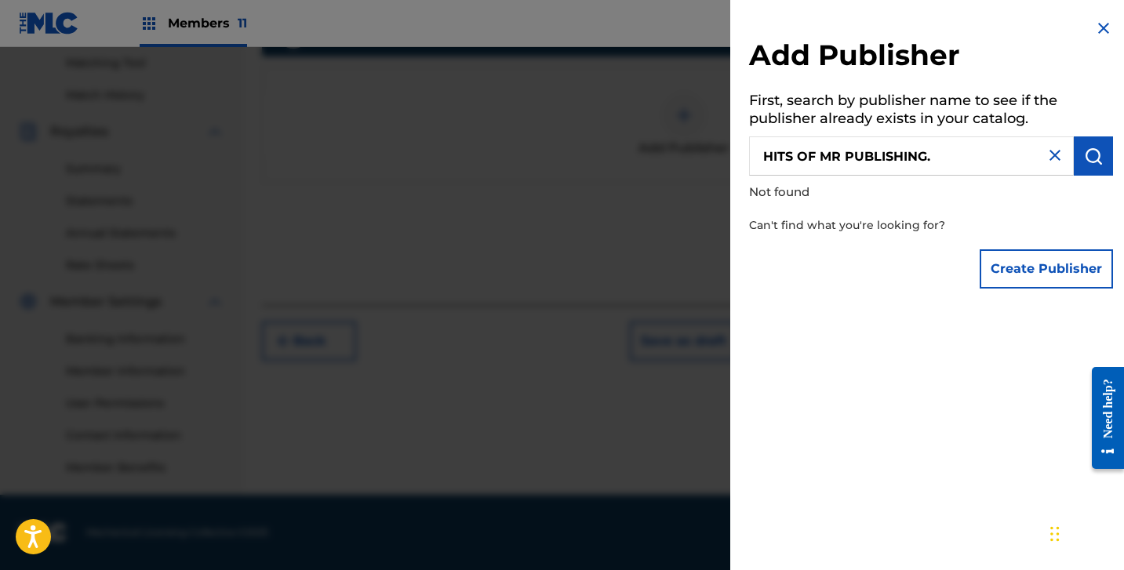
click at [1022, 258] on button "Create Publisher" at bounding box center [1046, 268] width 133 height 39
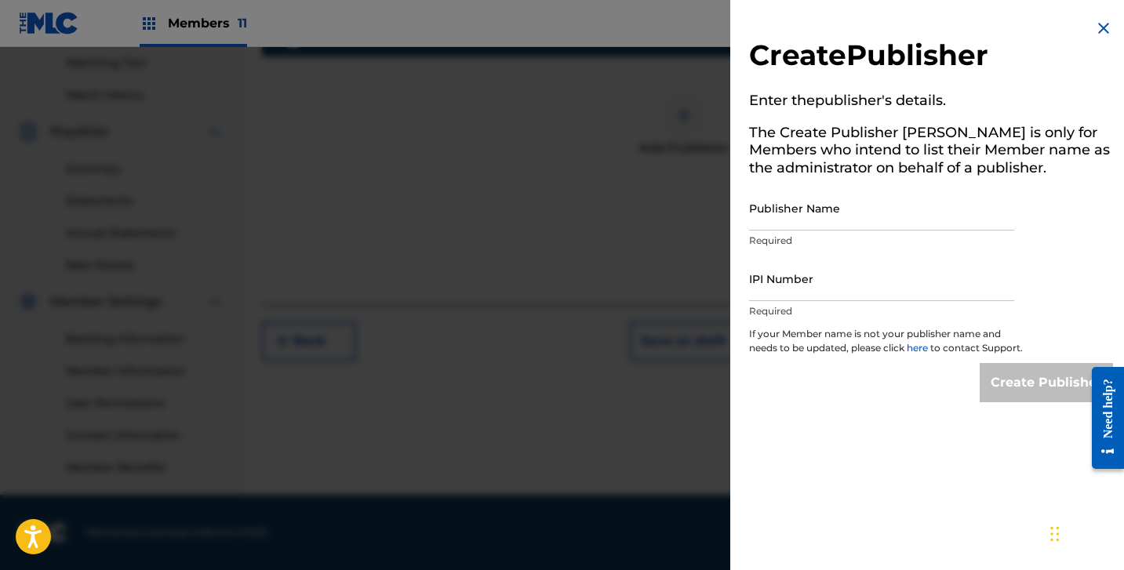
drag, startPoint x: 825, startPoint y: 173, endPoint x: 825, endPoint y: 201, distance: 28.2
click at [826, 173] on h5 "The Create Publisher [PERSON_NAME] is only for Members who intend to list their…" at bounding box center [931, 152] width 364 height 67
click at [821, 212] on input "Publisher Name" at bounding box center [881, 208] width 265 height 45
click at [859, 294] on input "IPI Number" at bounding box center [881, 279] width 265 height 45
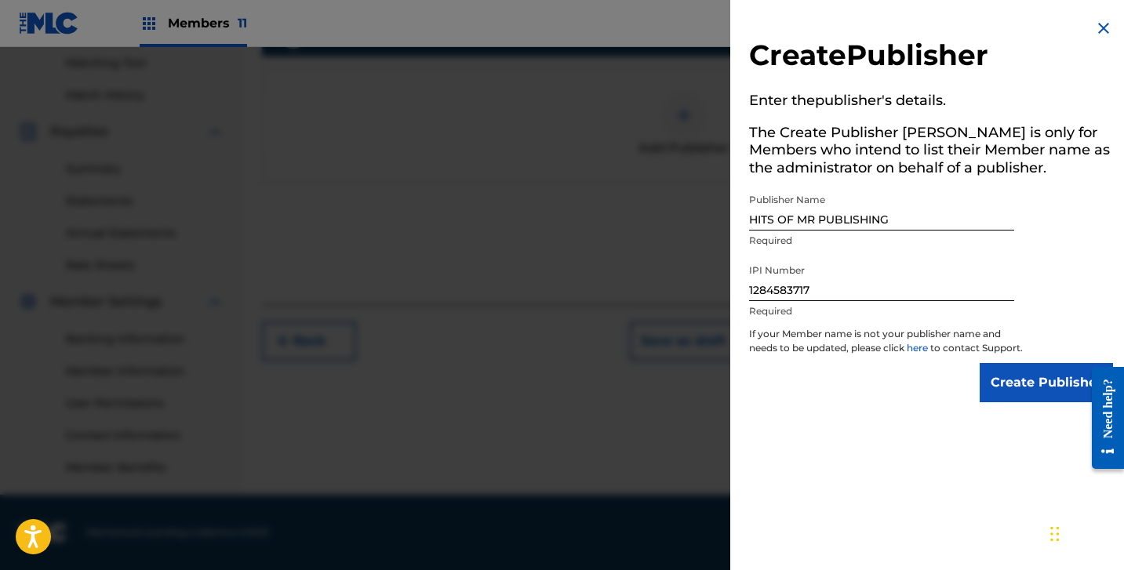
click at [1014, 395] on input "Create Publisher" at bounding box center [1046, 382] width 133 height 39
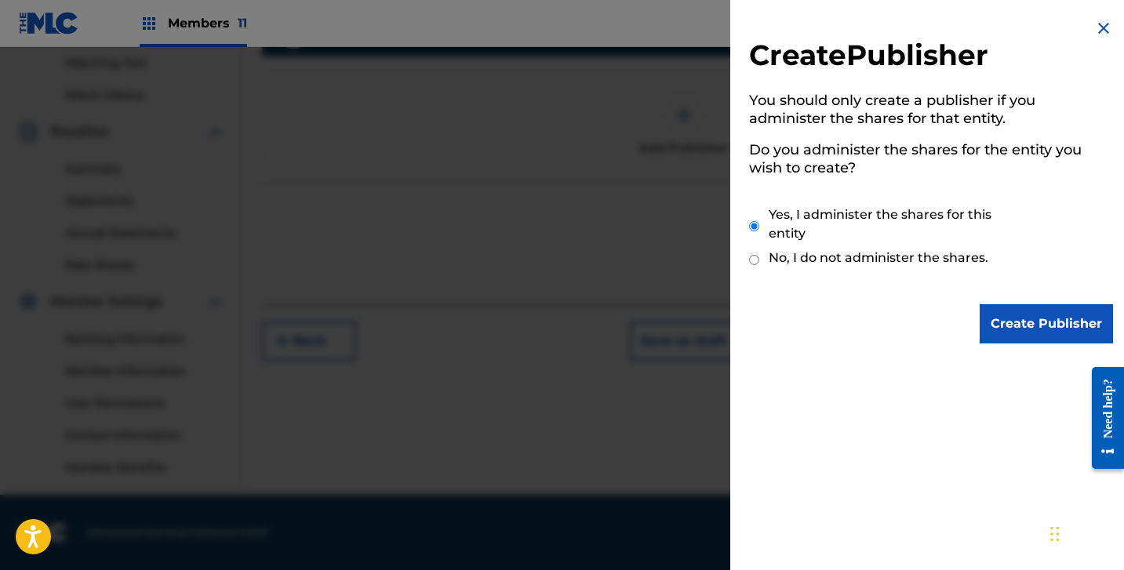
click at [1008, 340] on input "Create Publisher" at bounding box center [1046, 323] width 133 height 39
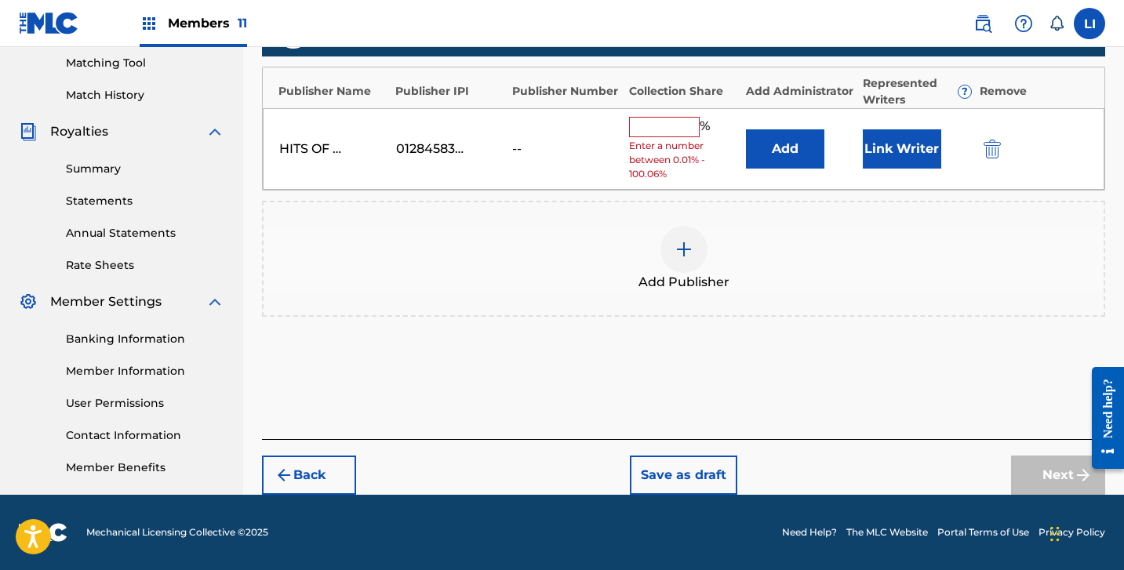
click at [801, 144] on button "Add" at bounding box center [785, 148] width 78 height 39
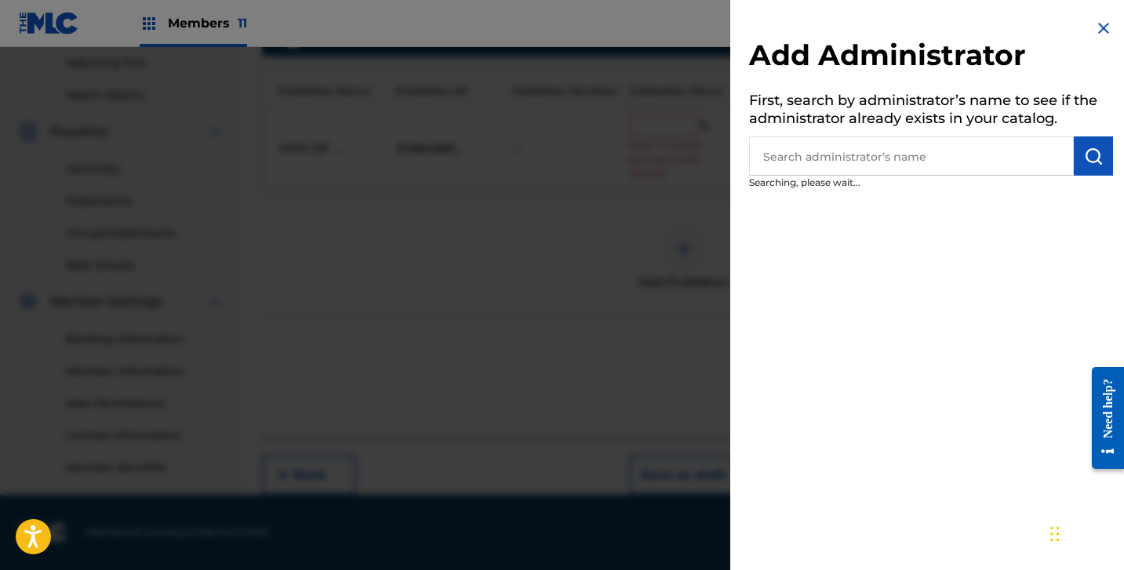
click at [810, 167] on input "text" at bounding box center [911, 155] width 325 height 39
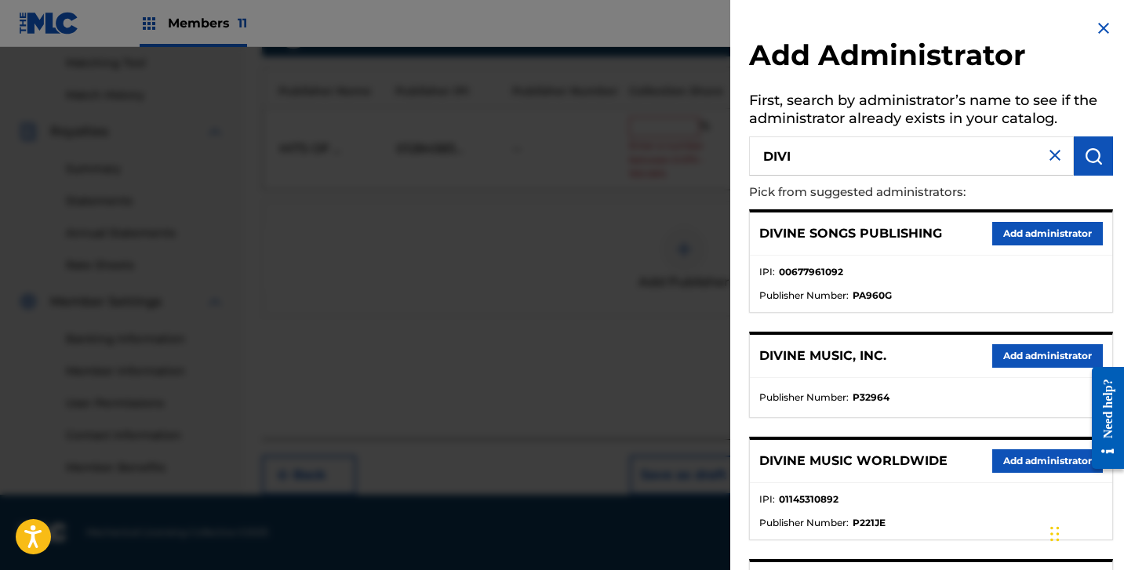
click at [1006, 365] on button "Add administrator" at bounding box center [1047, 356] width 111 height 24
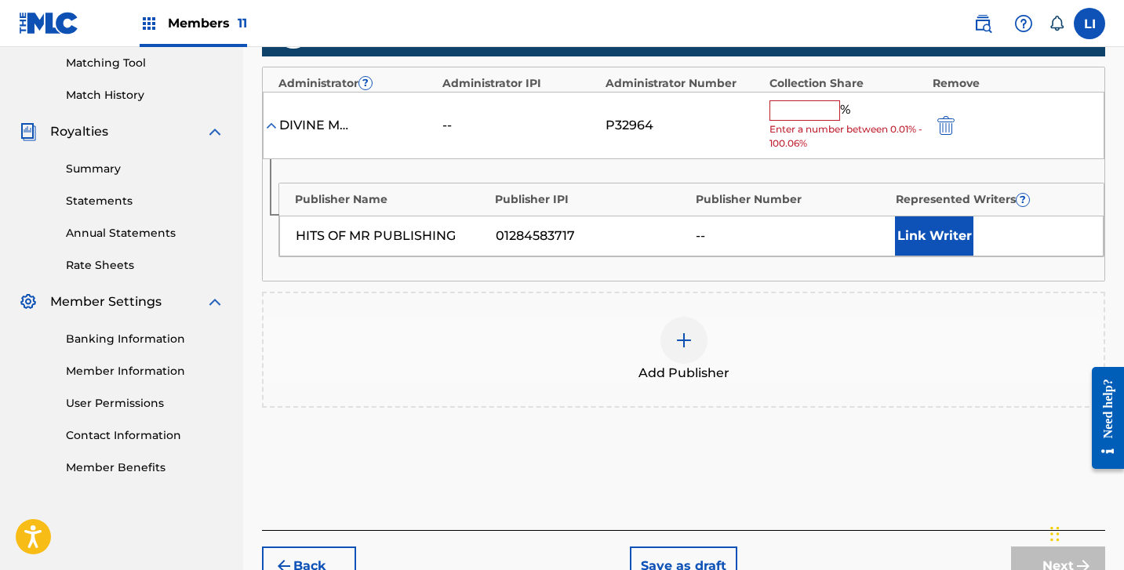
click at [826, 111] on input "text" at bounding box center [805, 110] width 71 height 20
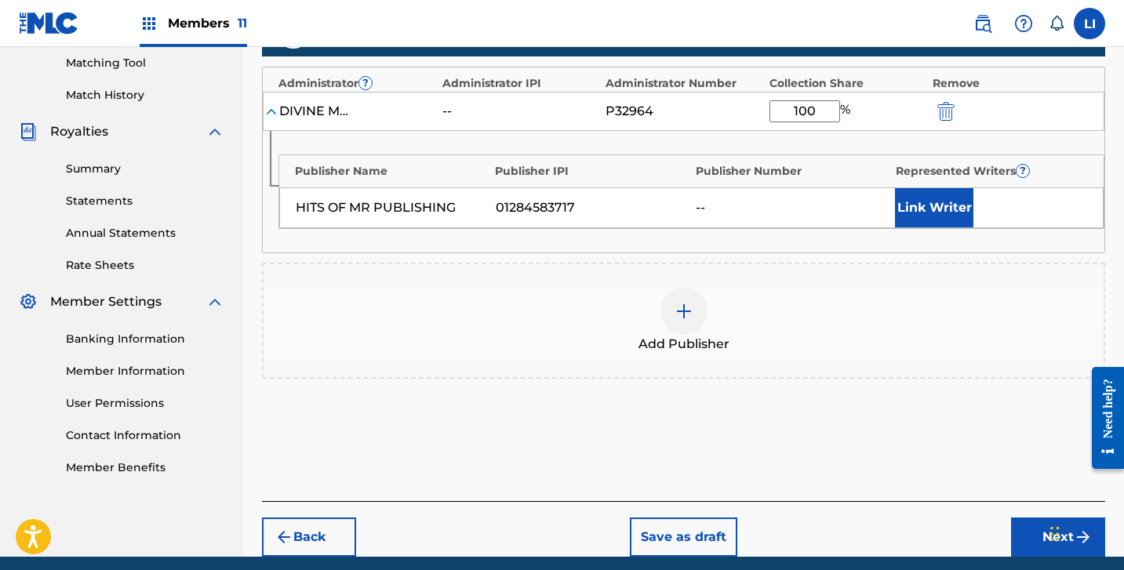
click at [937, 202] on button "Link Writer" at bounding box center [934, 207] width 78 height 39
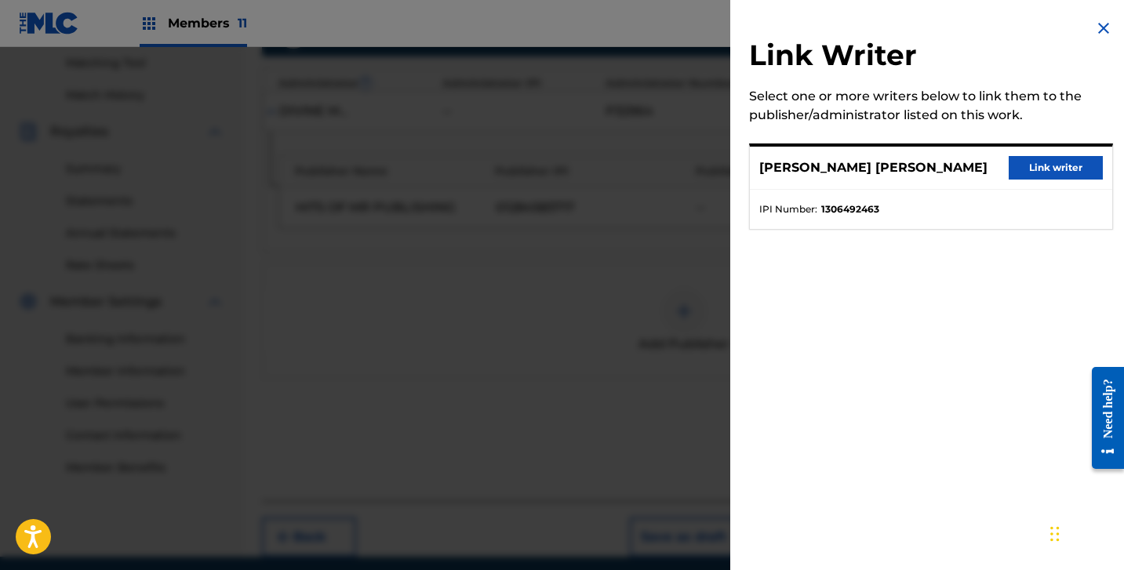
click at [1021, 172] on button "Link writer" at bounding box center [1056, 168] width 94 height 24
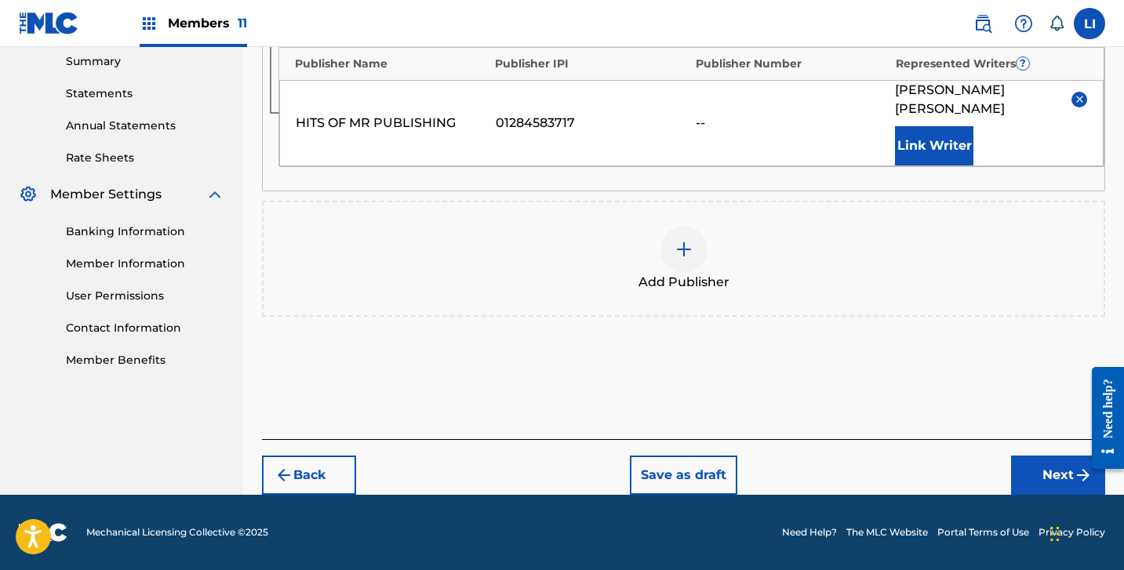
click at [1053, 482] on button "Next" at bounding box center [1058, 475] width 94 height 39
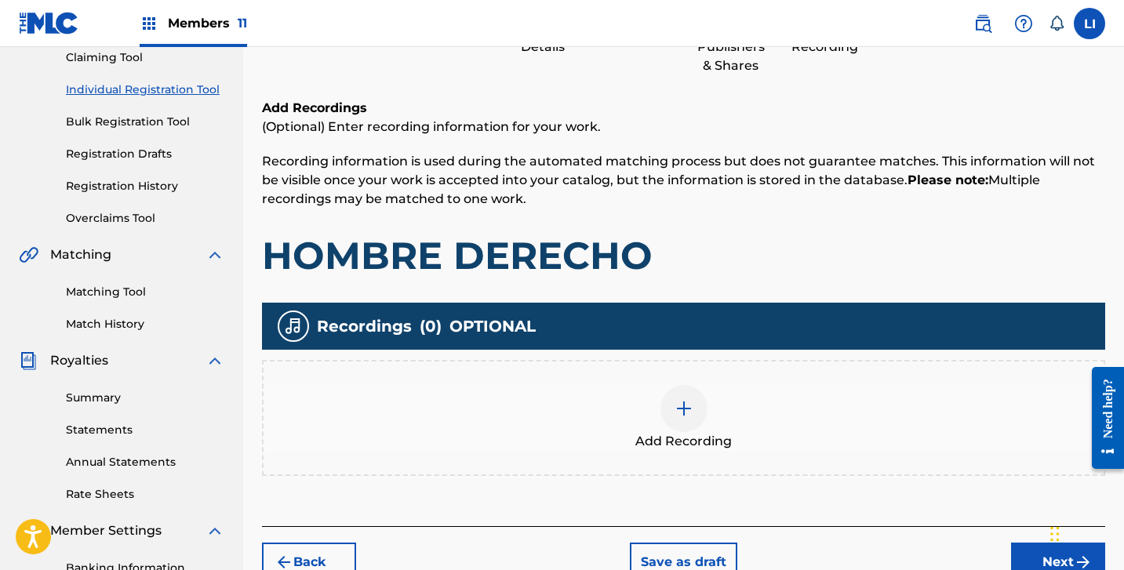
scroll to position [308, 0]
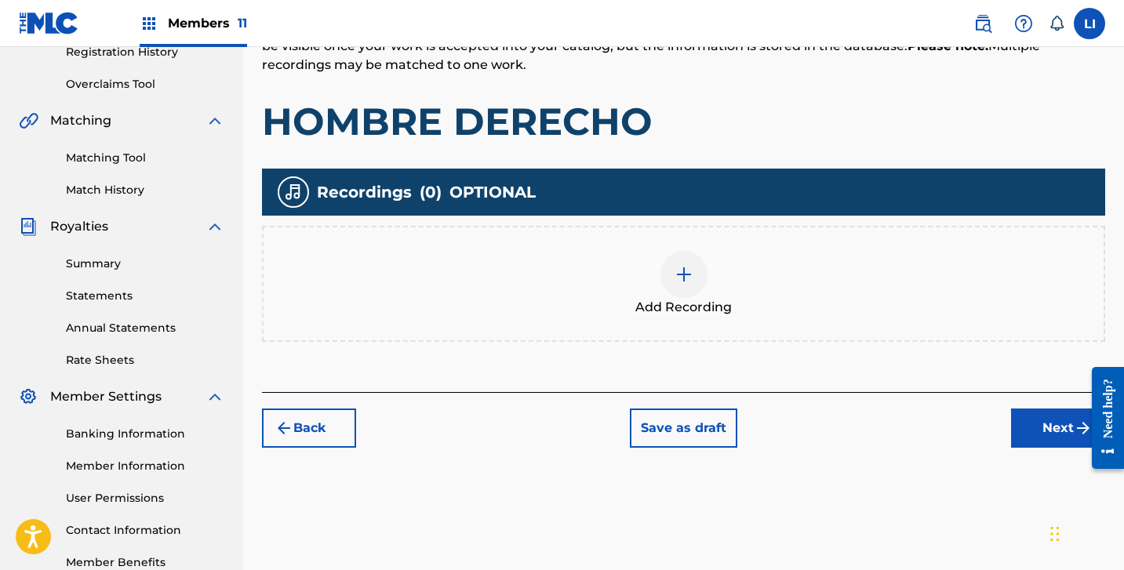
click at [693, 282] on div at bounding box center [684, 274] width 47 height 47
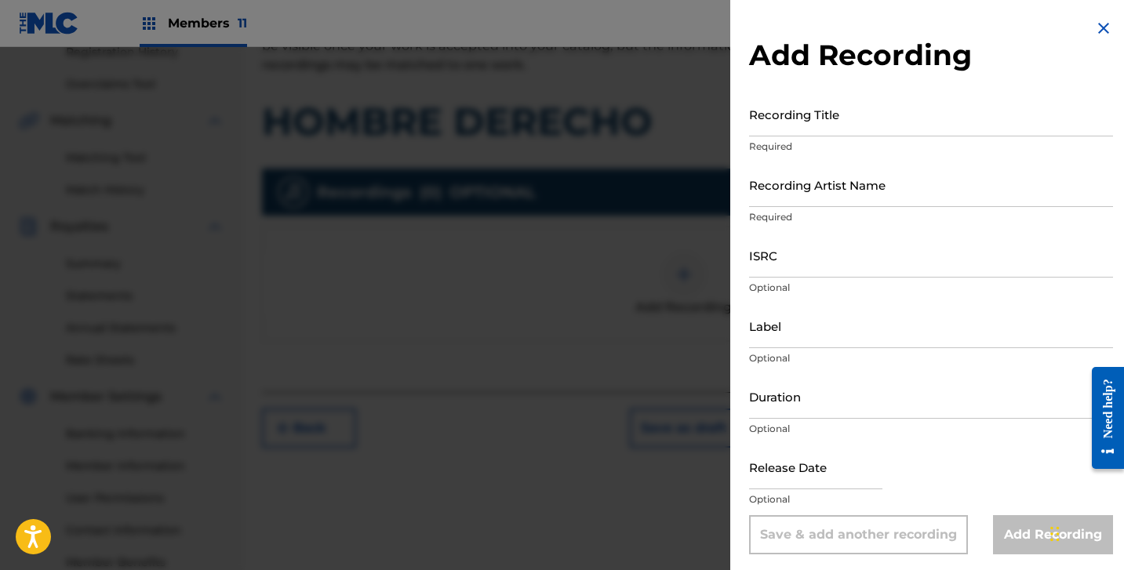
click at [841, 128] on input "Recording Title" at bounding box center [931, 114] width 364 height 45
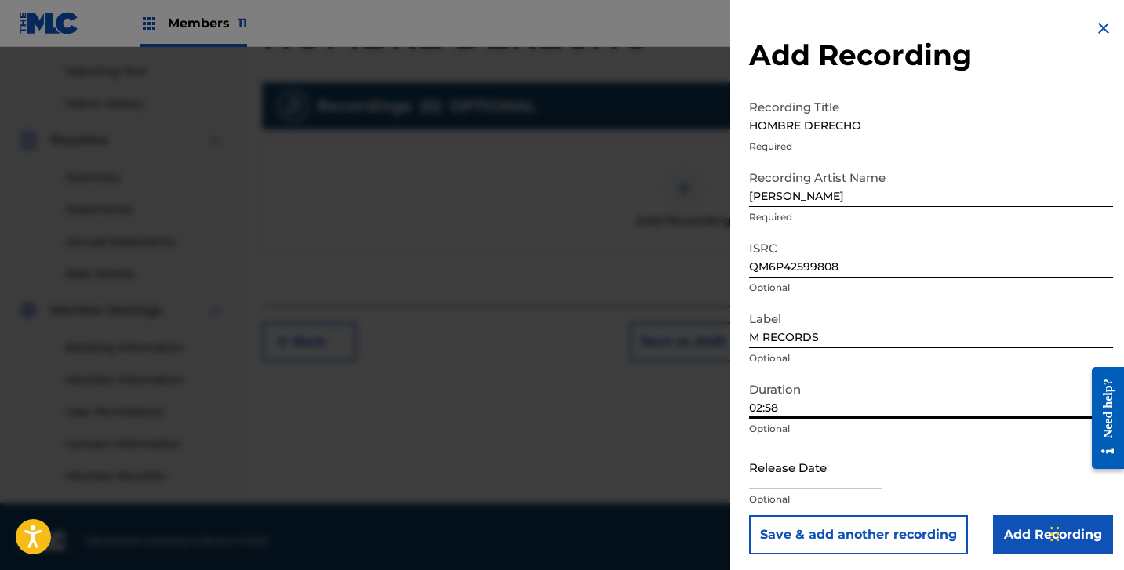
scroll to position [402, 0]
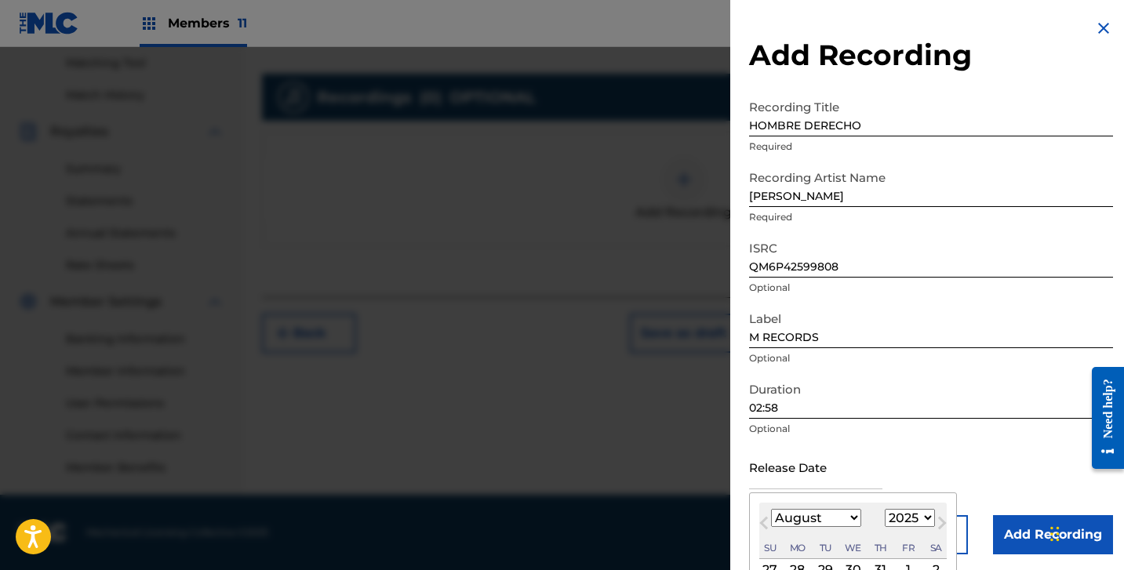
click at [791, 468] on input "text" at bounding box center [815, 467] width 133 height 45
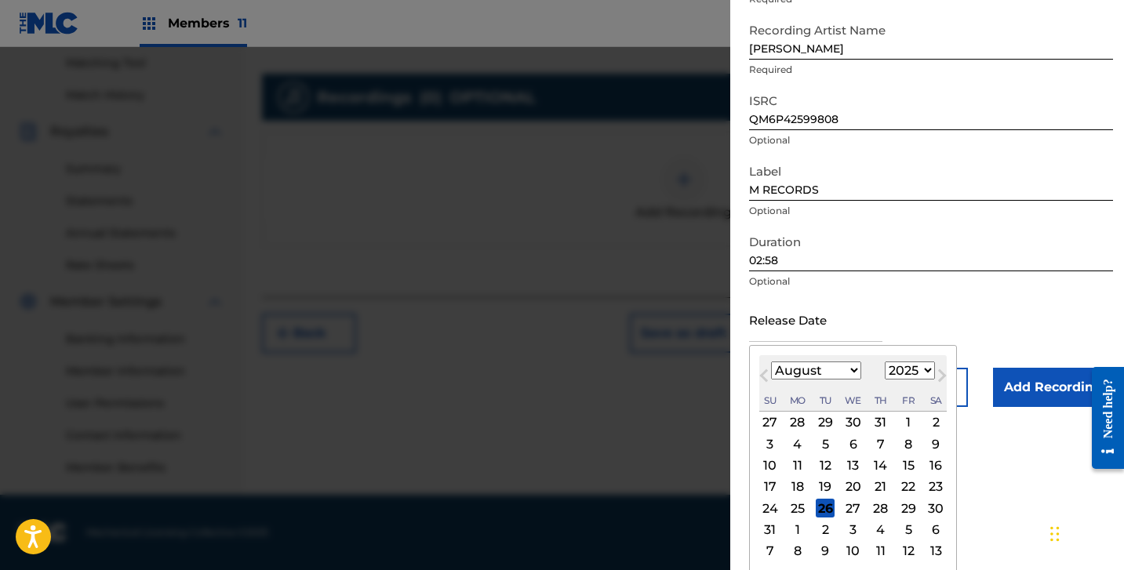
scroll to position [149, 0]
click at [772, 368] on button "Previous Month" at bounding box center [763, 377] width 25 height 25
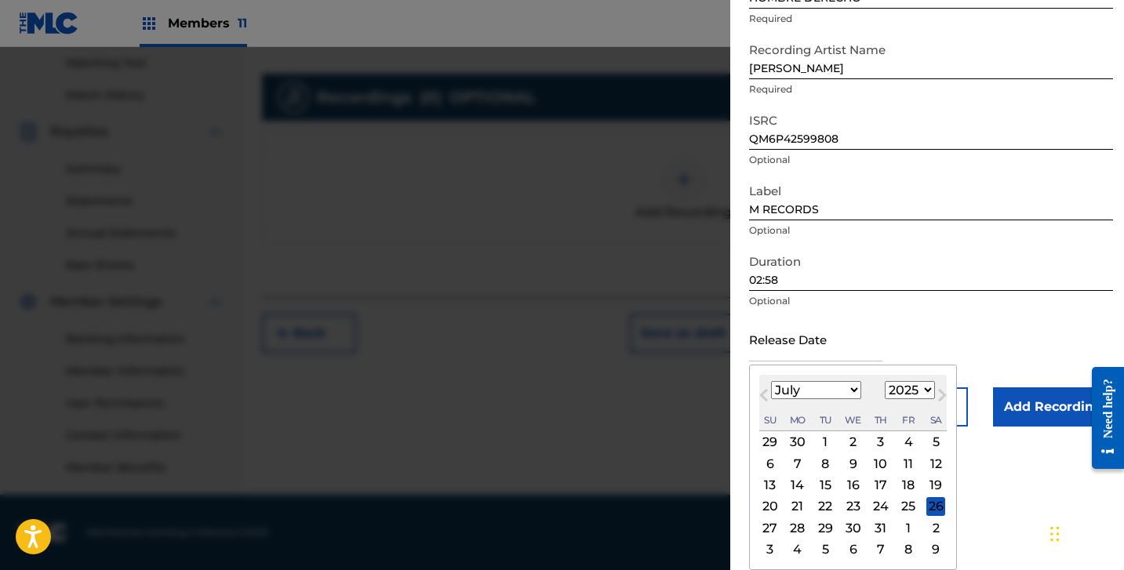
click at [794, 386] on select "January February March April May June July August September October November De…" at bounding box center [816, 390] width 90 height 18
click at [771, 381] on select "January February March April May June July August September October November De…" at bounding box center [816, 390] width 90 height 18
click at [902, 486] on div "16" at bounding box center [908, 485] width 19 height 19
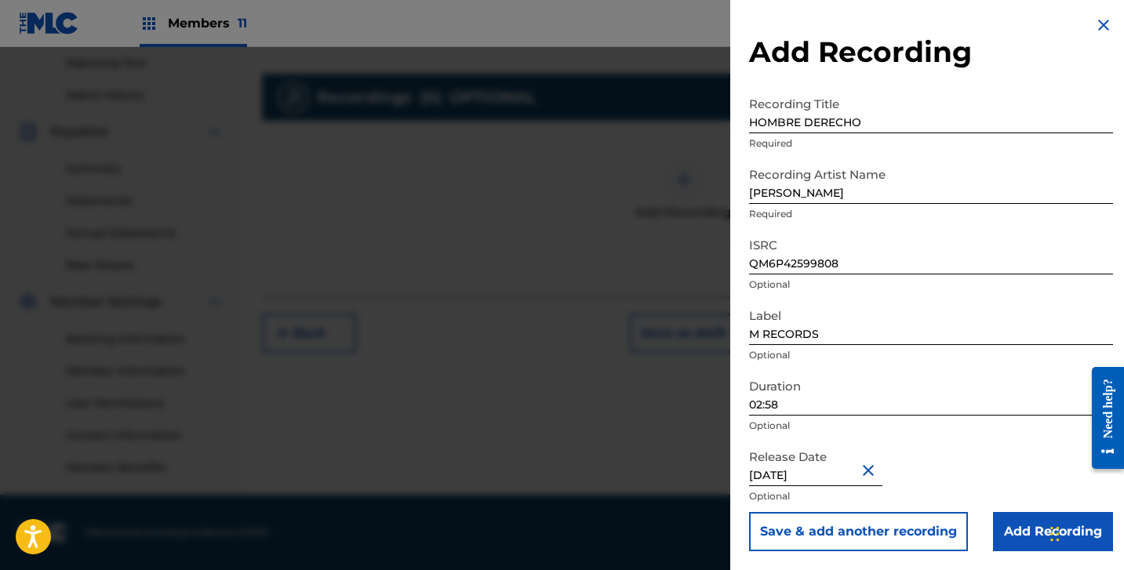
scroll to position [3, 0]
click at [1003, 522] on input "Add Recording" at bounding box center [1053, 531] width 120 height 39
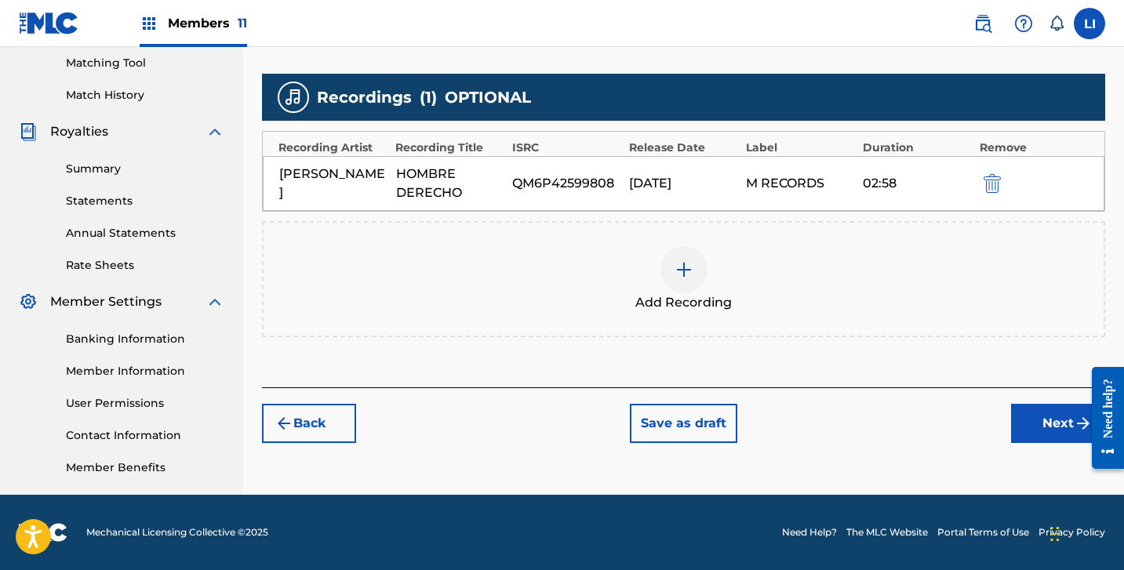
click at [1032, 433] on button "Next" at bounding box center [1058, 423] width 94 height 39
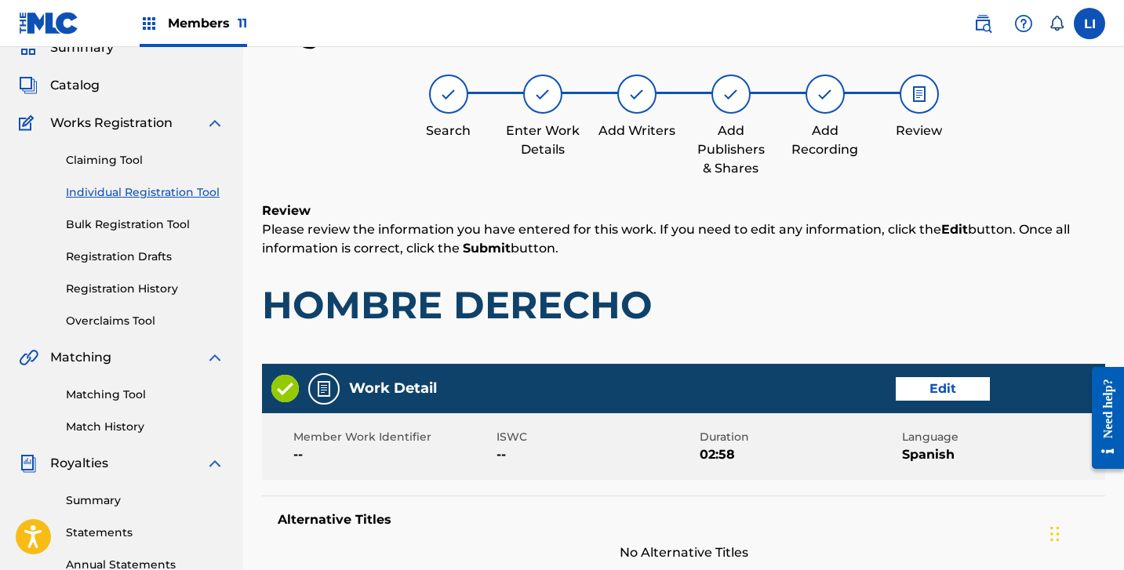
scroll to position [832, 0]
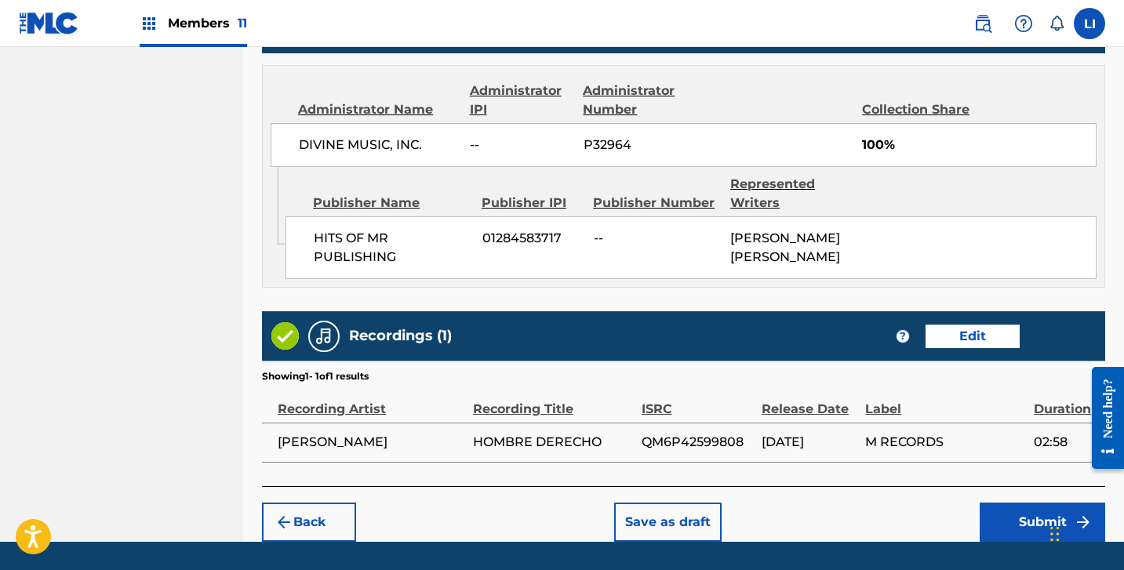
click at [1008, 512] on button "Submit" at bounding box center [1043, 522] width 126 height 39
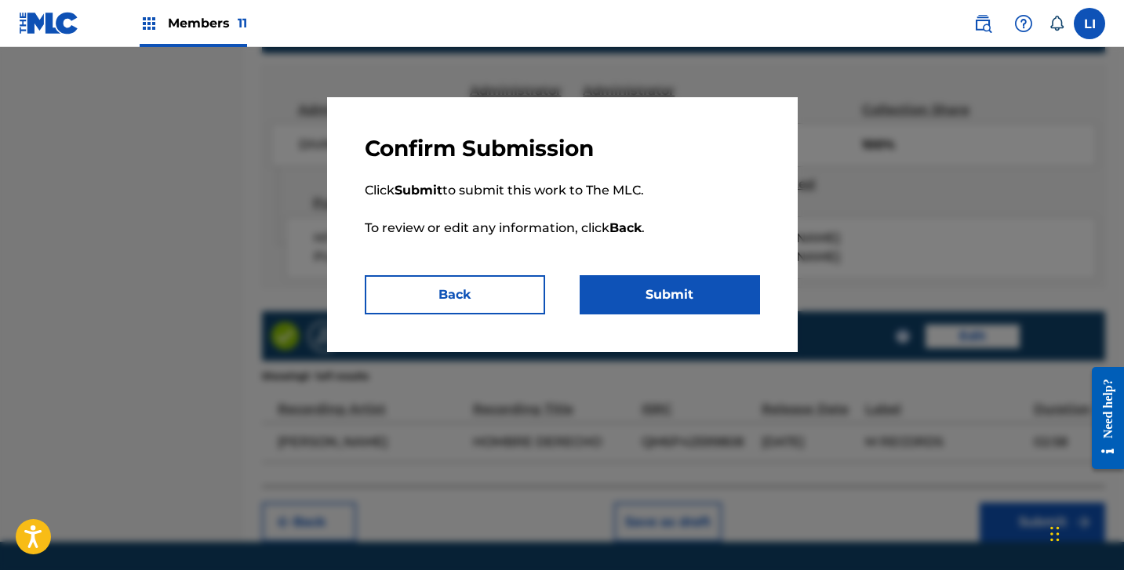
click at [689, 296] on button "Submit" at bounding box center [670, 294] width 180 height 39
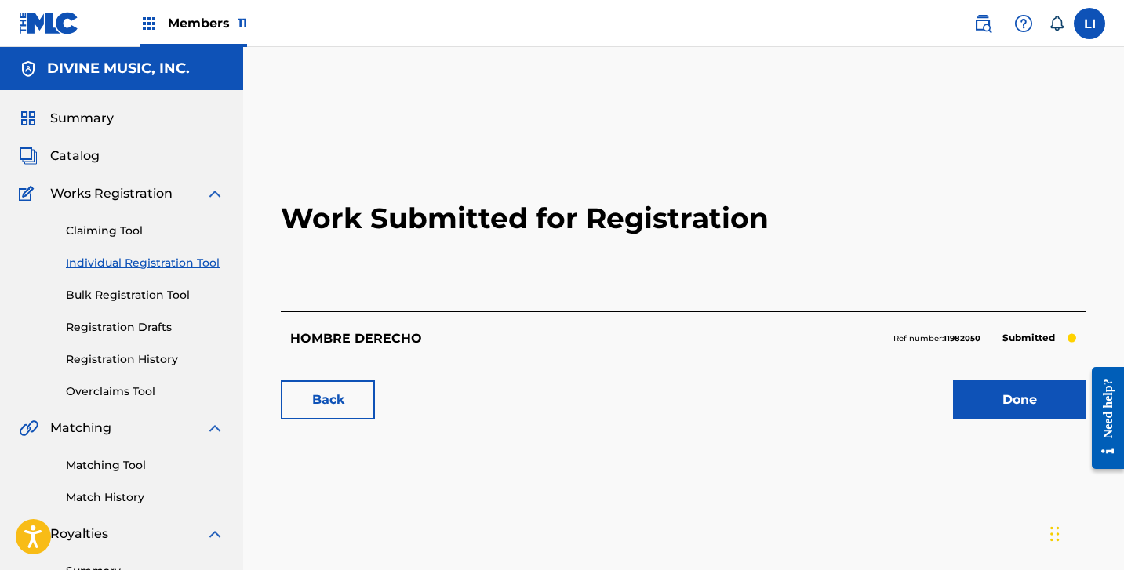
click at [1040, 400] on link "Done" at bounding box center [1019, 399] width 133 height 39
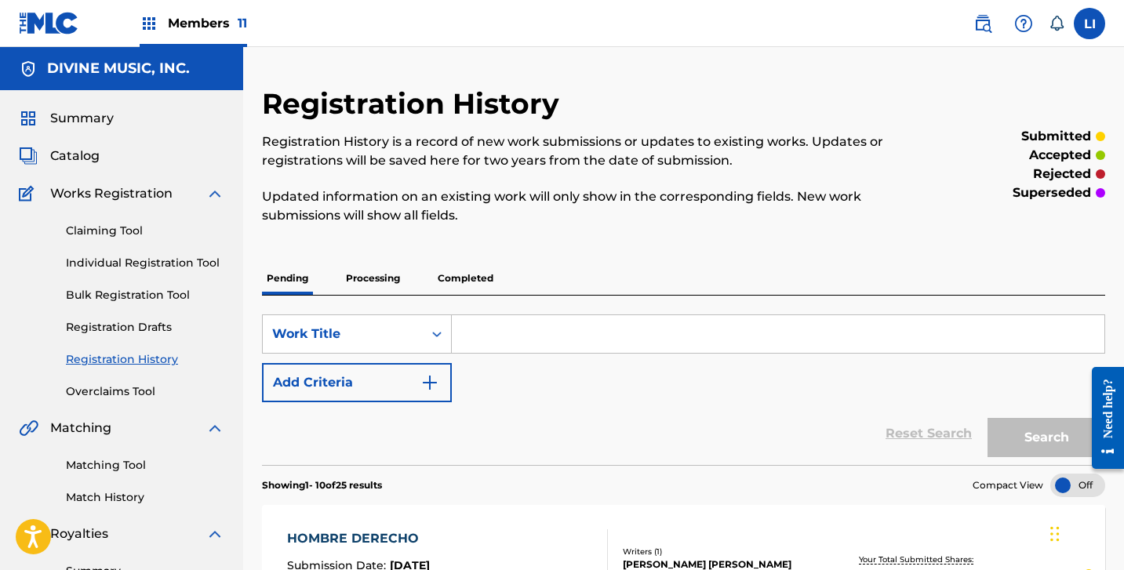
click at [147, 255] on link "Individual Registration Tool" at bounding box center [145, 263] width 158 height 16
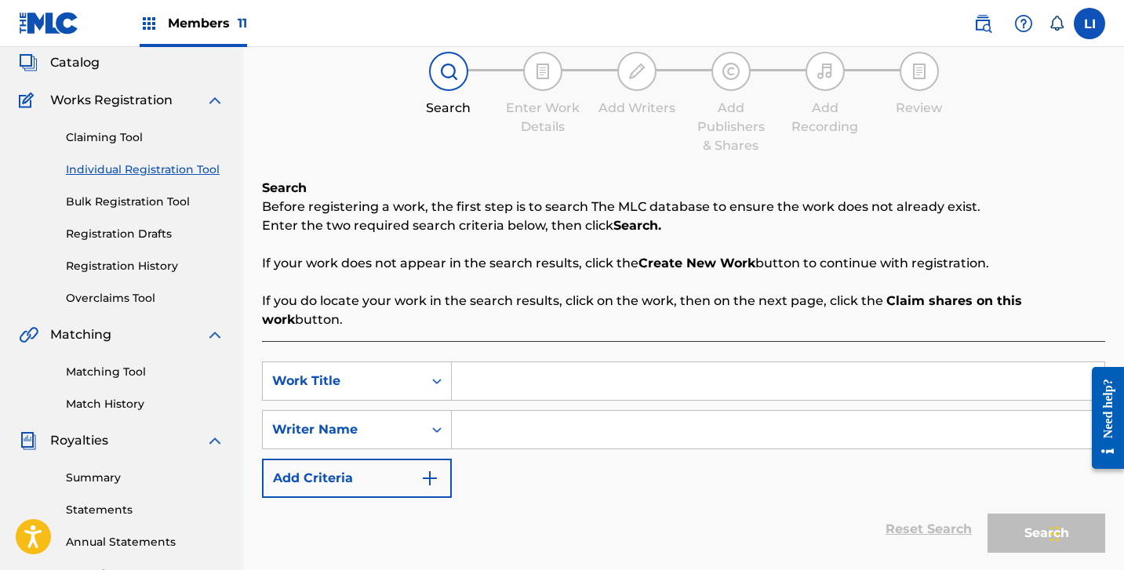
scroll to position [102, 0]
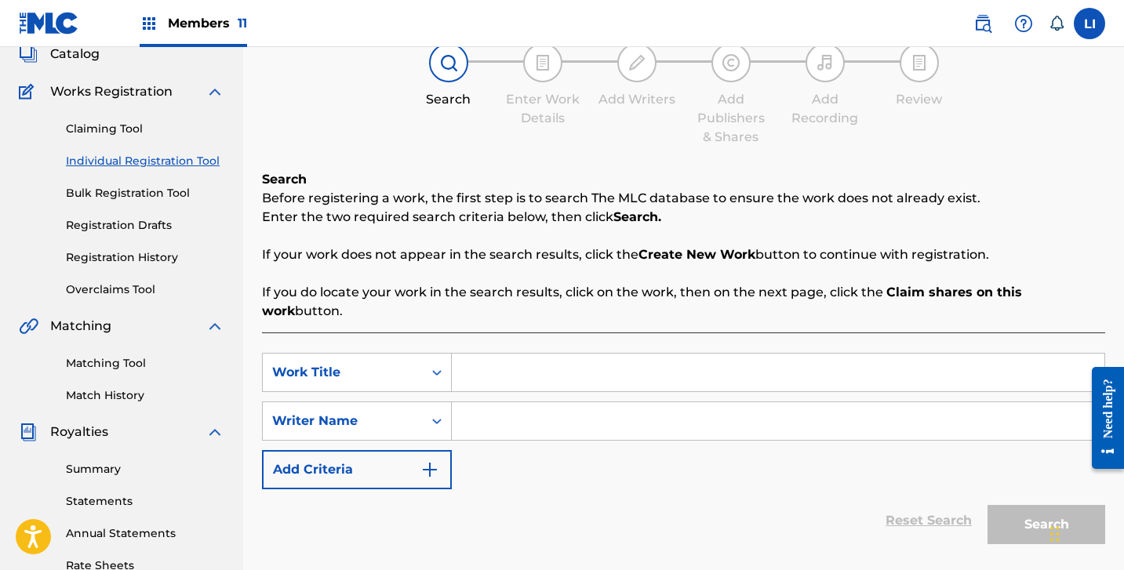
click at [514, 355] on input "Search Form" at bounding box center [778, 373] width 653 height 38
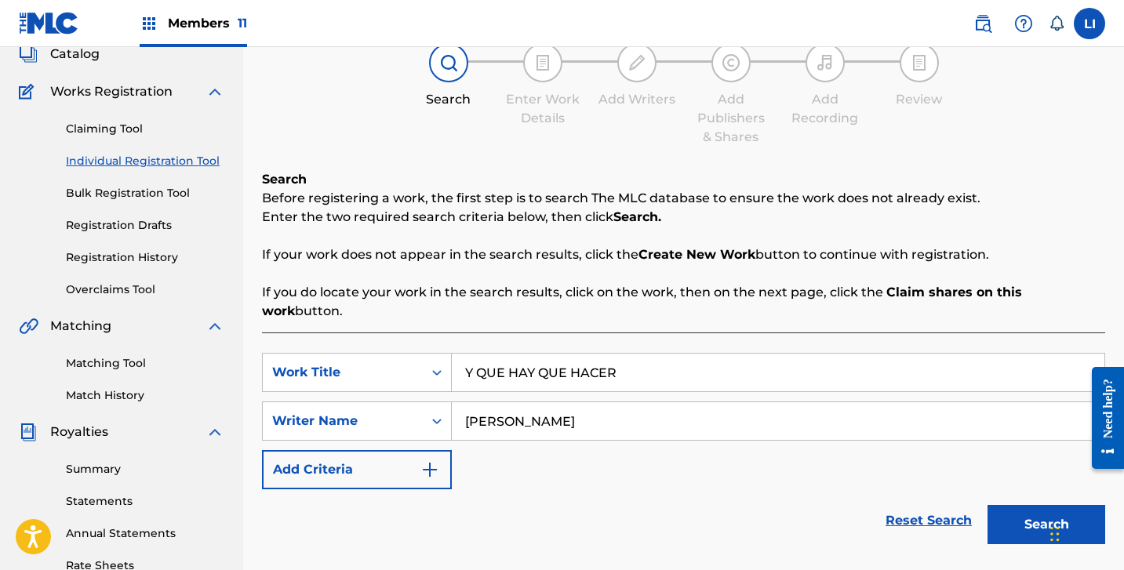
click at [988, 505] on button "Search" at bounding box center [1047, 524] width 118 height 39
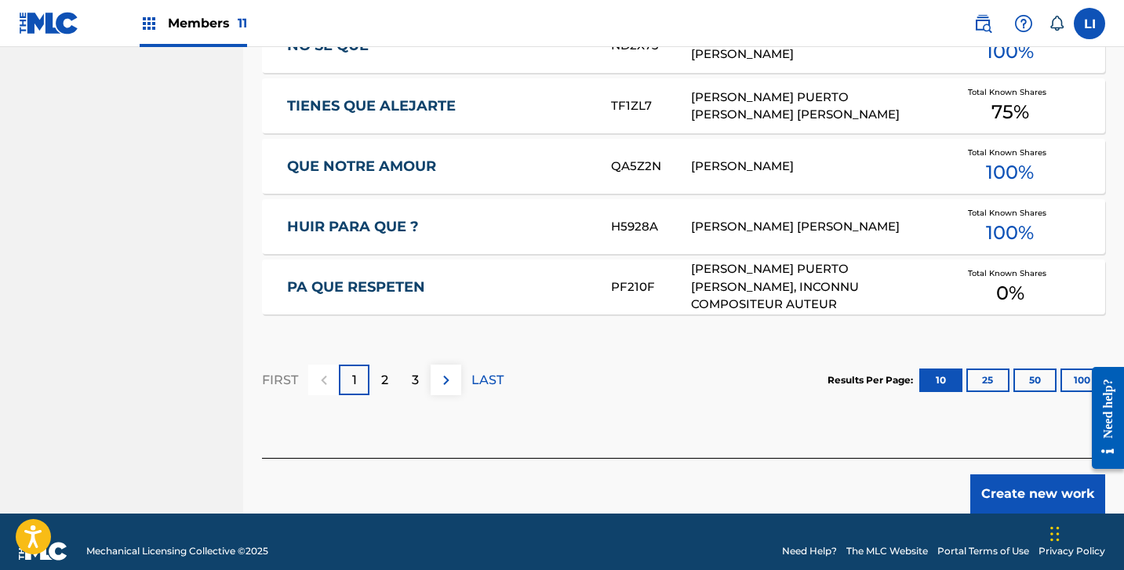
click at [1035, 481] on button "Create new work" at bounding box center [1037, 494] width 135 height 39
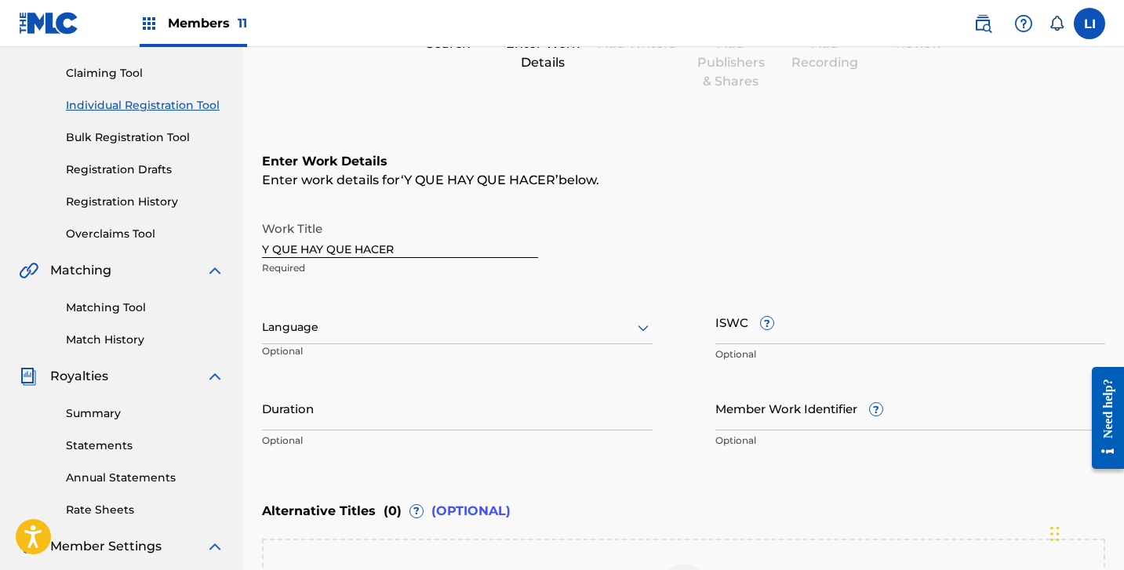
scroll to position [220, 0]
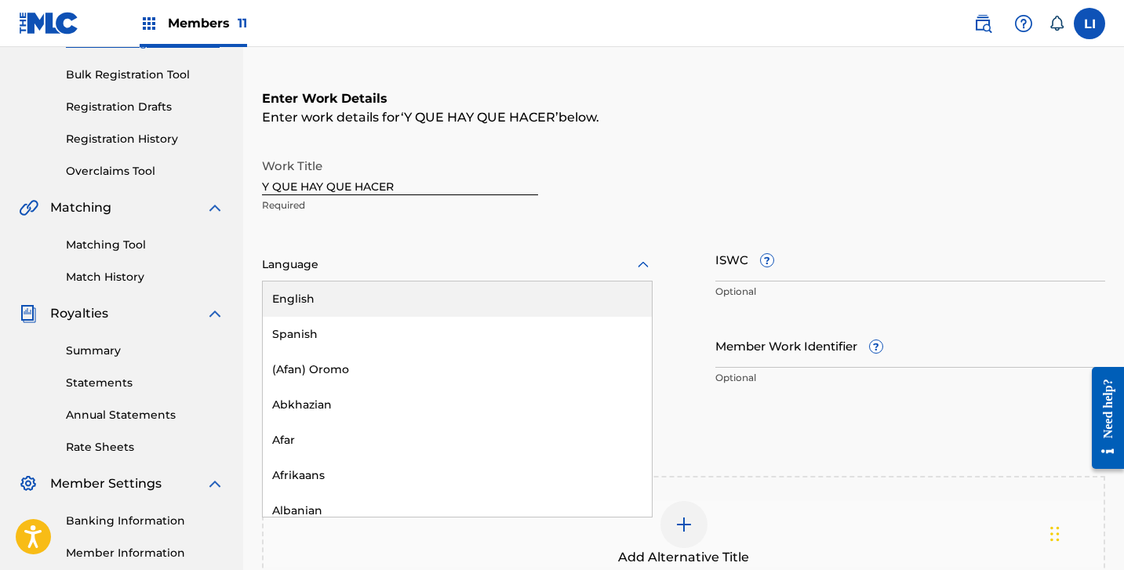
drag, startPoint x: 351, startPoint y: 265, endPoint x: 327, endPoint y: 315, distance: 55.8
click at [351, 266] on div at bounding box center [457, 265] width 391 height 20
click at [327, 315] on div "English" at bounding box center [457, 299] width 389 height 35
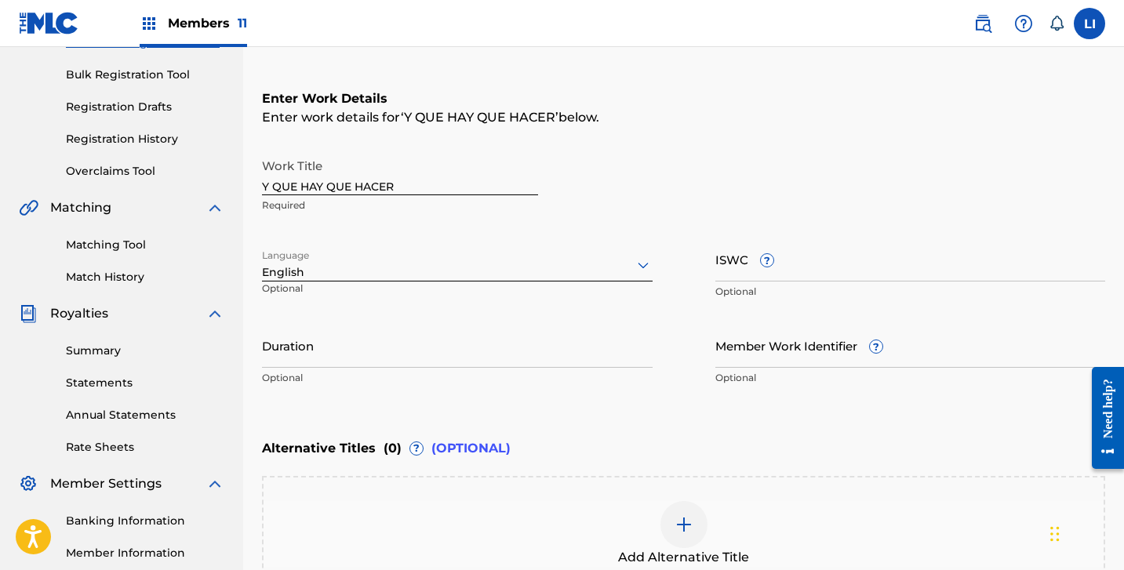
click at [318, 275] on div "English" at bounding box center [457, 272] width 391 height 16
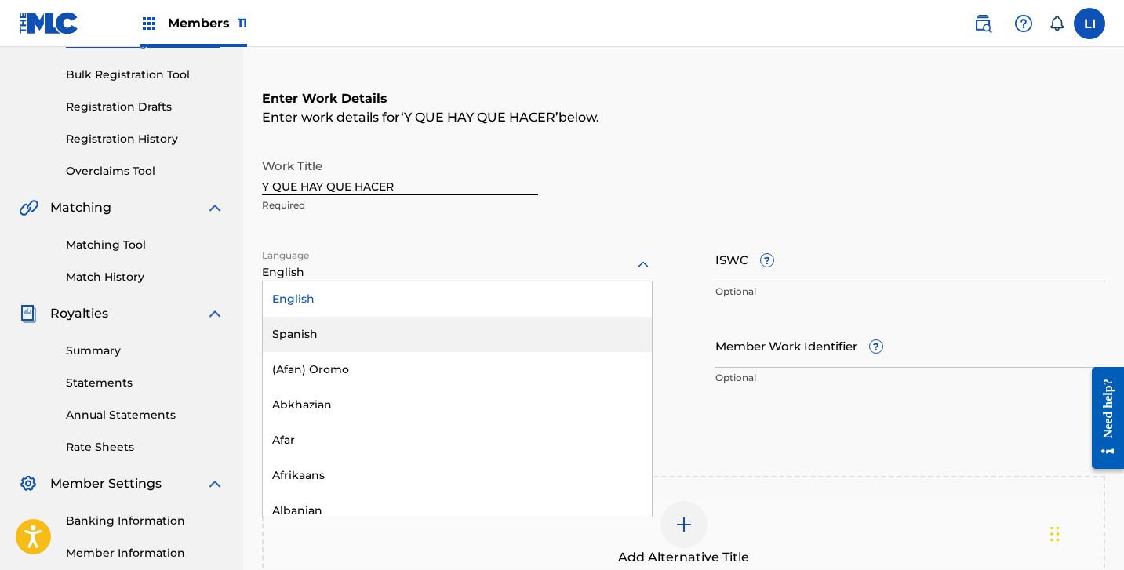
drag, startPoint x: 302, startPoint y: 323, endPoint x: 300, endPoint y: 340, distance: 17.3
click at [302, 323] on div "Spanish" at bounding box center [457, 334] width 389 height 35
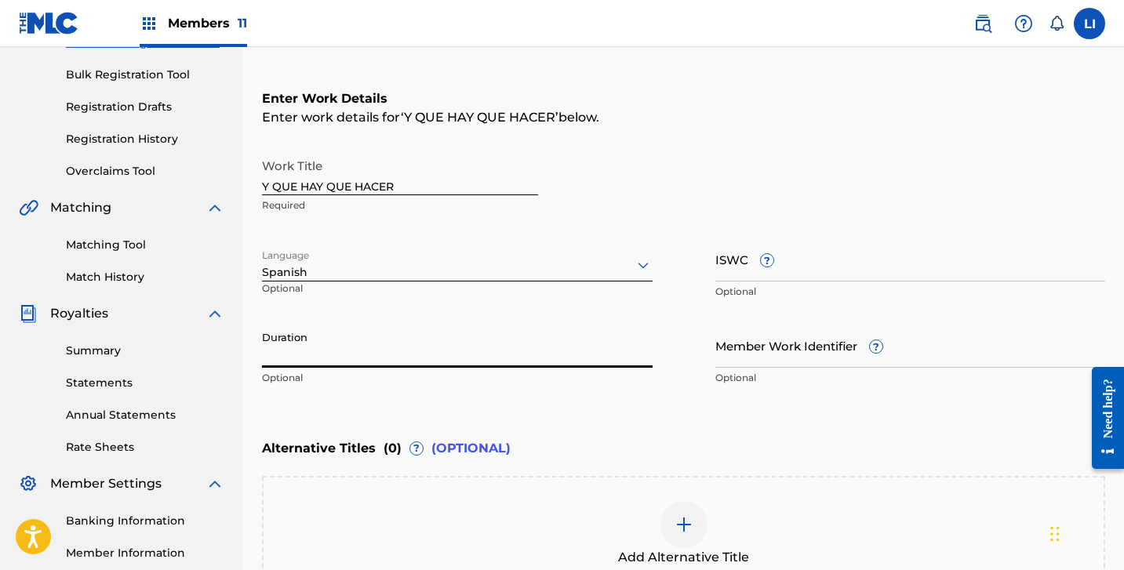
click at [301, 348] on input "Duration" at bounding box center [457, 345] width 391 height 45
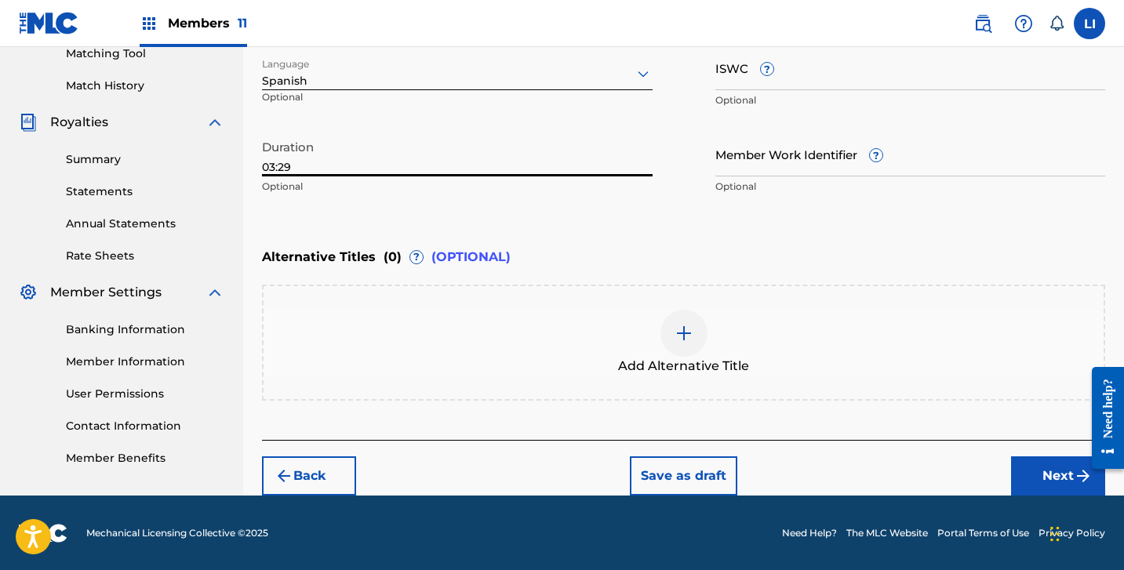
click at [1051, 486] on button "Next" at bounding box center [1058, 476] width 94 height 39
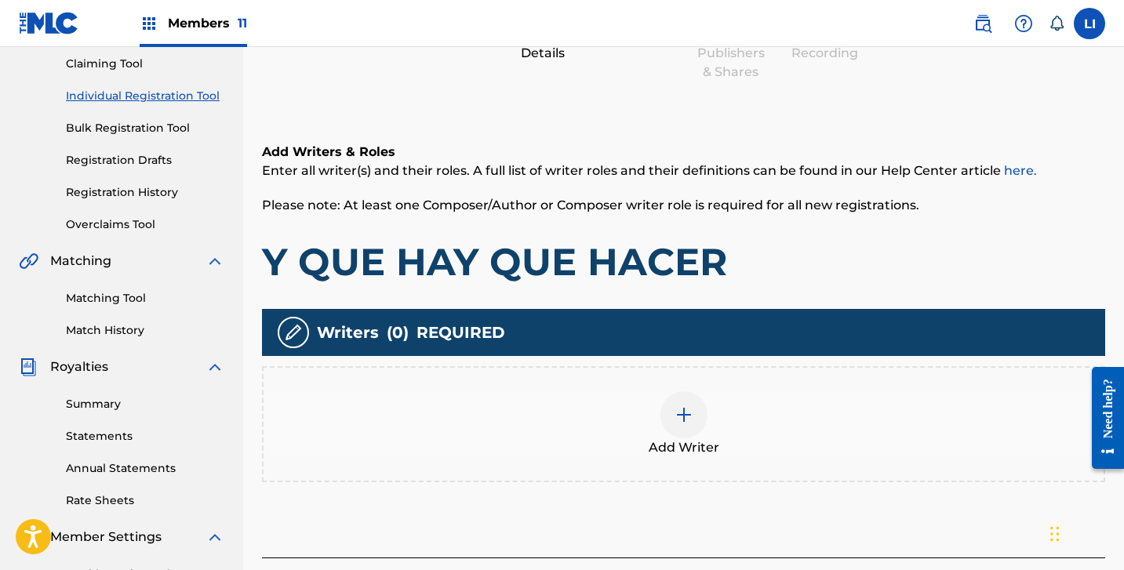
scroll to position [221, 0]
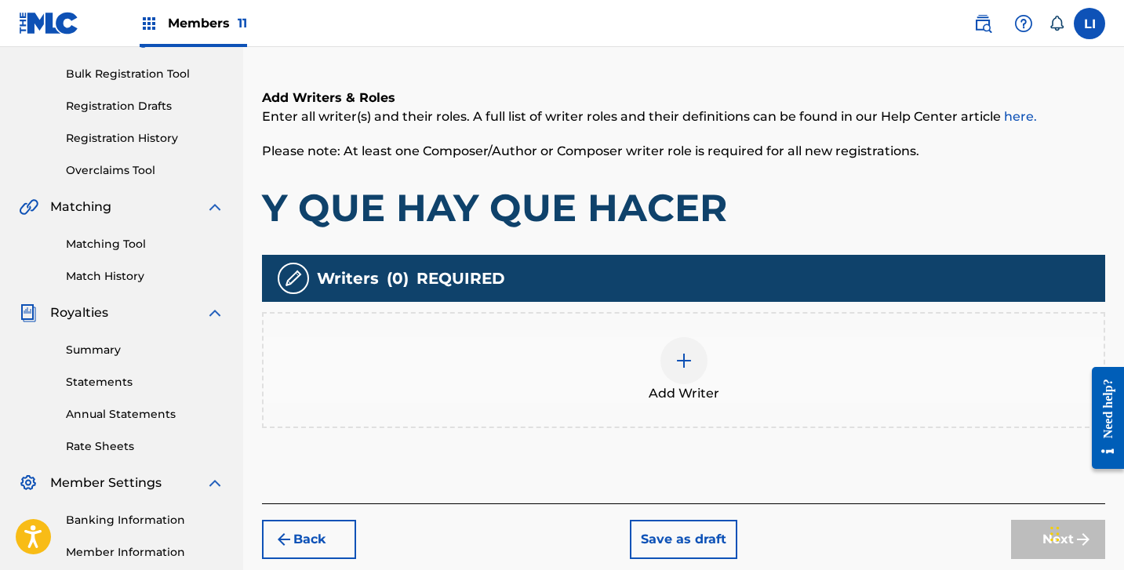
click at [769, 395] on div "Add Writer" at bounding box center [684, 370] width 840 height 66
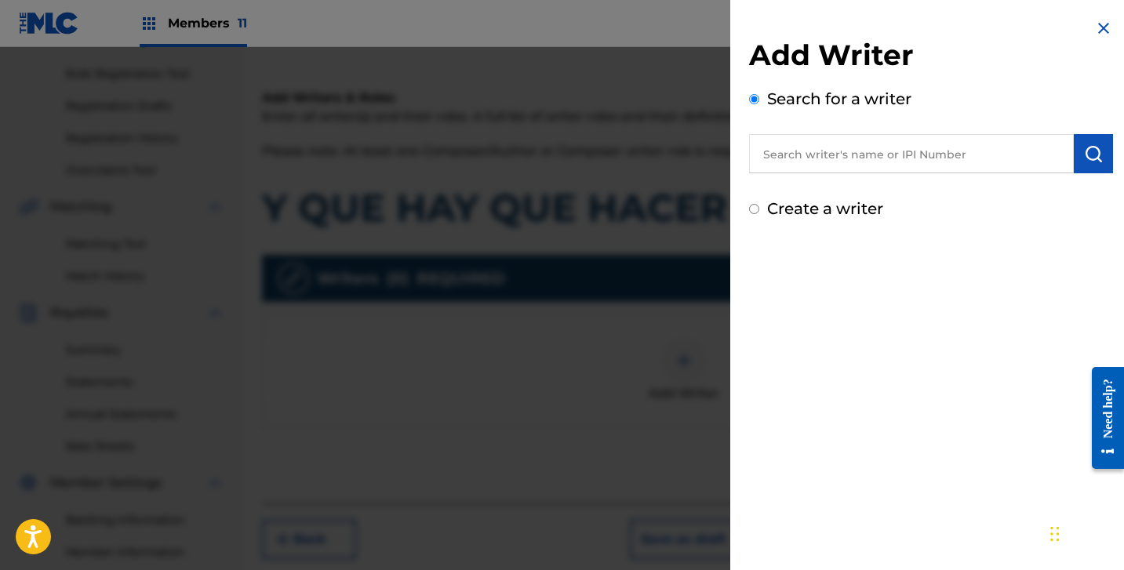
click at [838, 148] on input "text" at bounding box center [911, 153] width 325 height 39
click at [810, 214] on label "Create a writer" at bounding box center [825, 208] width 116 height 19
click at [759, 214] on input "Create a writer" at bounding box center [754, 209] width 10 height 10
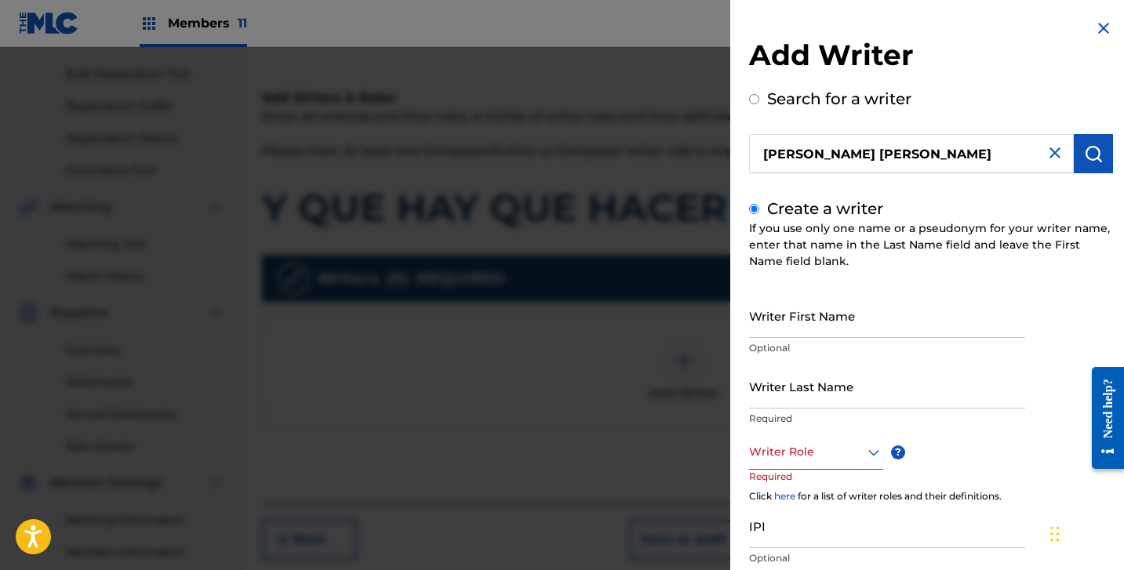
click at [812, 300] on input "Writer First Name" at bounding box center [887, 315] width 276 height 45
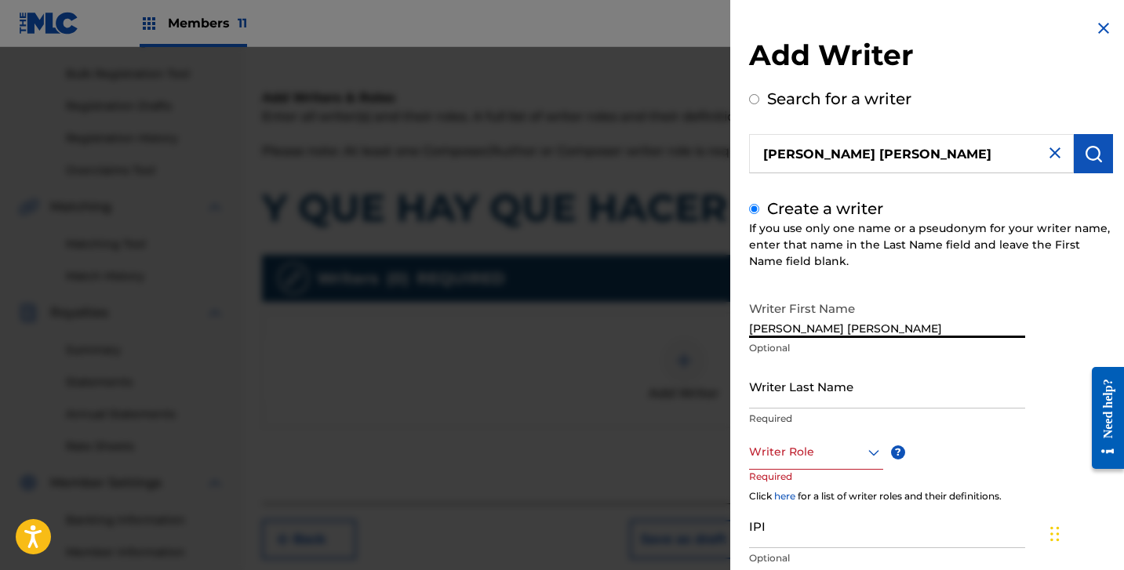
drag, startPoint x: 934, startPoint y: 335, endPoint x: 984, endPoint y: 345, distance: 51.2
click at [992, 339] on div "Writer First Name [PERSON_NAME] [PERSON_NAME] Optional" at bounding box center [887, 328] width 276 height 71
click at [914, 389] on input "Writer Last Name" at bounding box center [887, 386] width 276 height 45
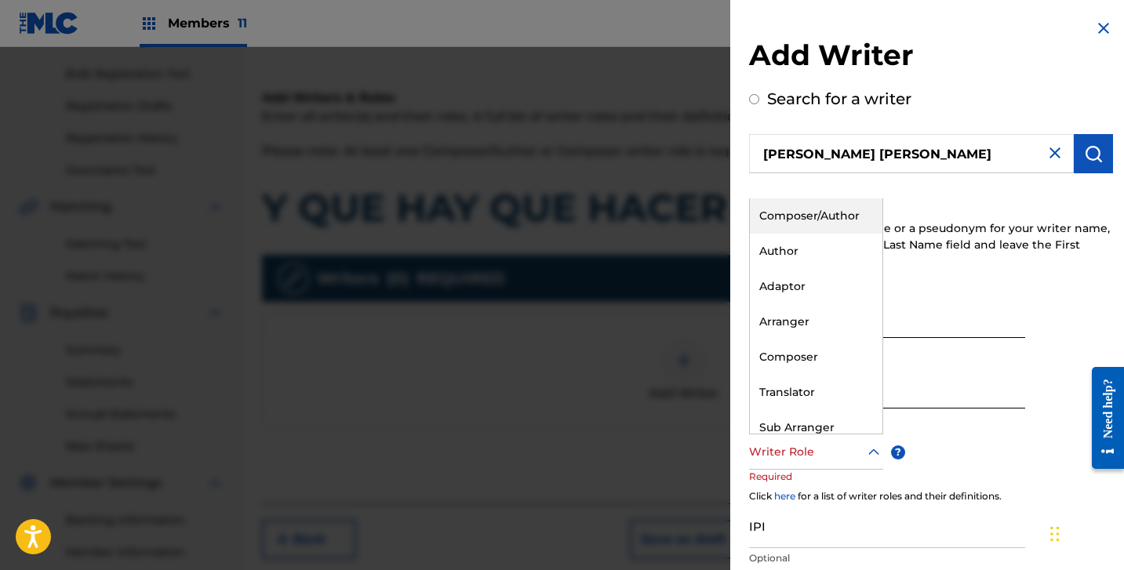
click at [790, 453] on div at bounding box center [816, 452] width 134 height 20
click at [796, 216] on div "Composer/Author" at bounding box center [816, 215] width 133 height 35
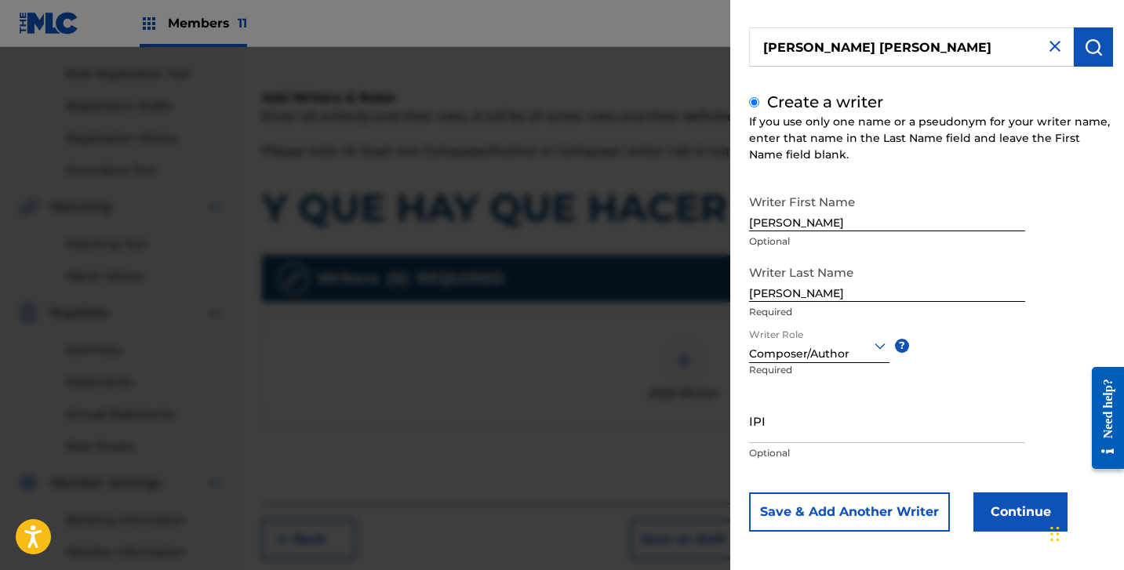
scroll to position [111, 0]
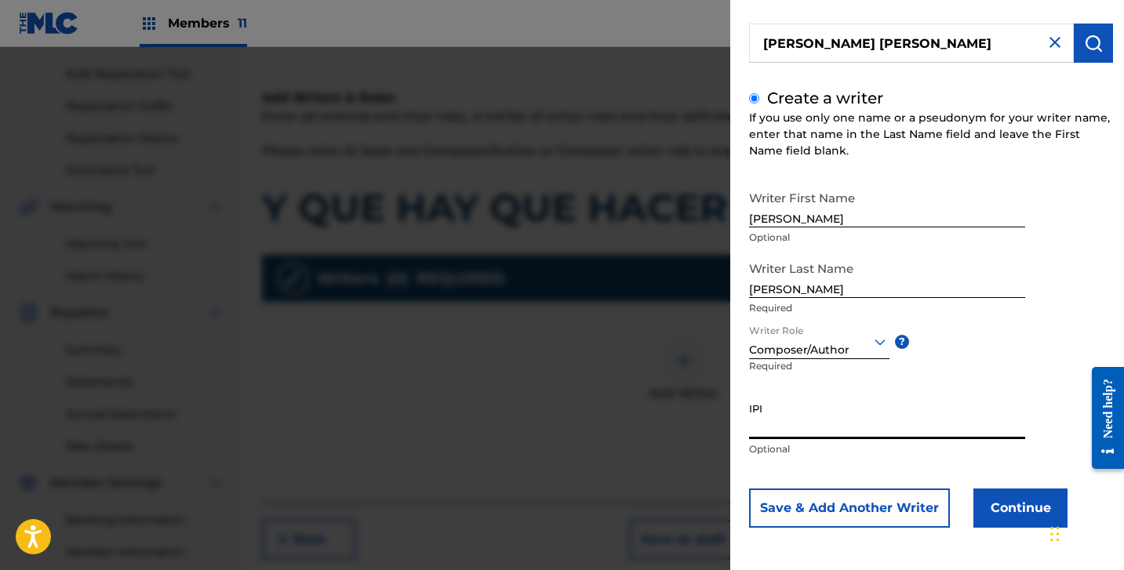
click at [798, 425] on input "IPI" at bounding box center [887, 417] width 276 height 45
click at [995, 511] on button "Continue" at bounding box center [1020, 508] width 94 height 39
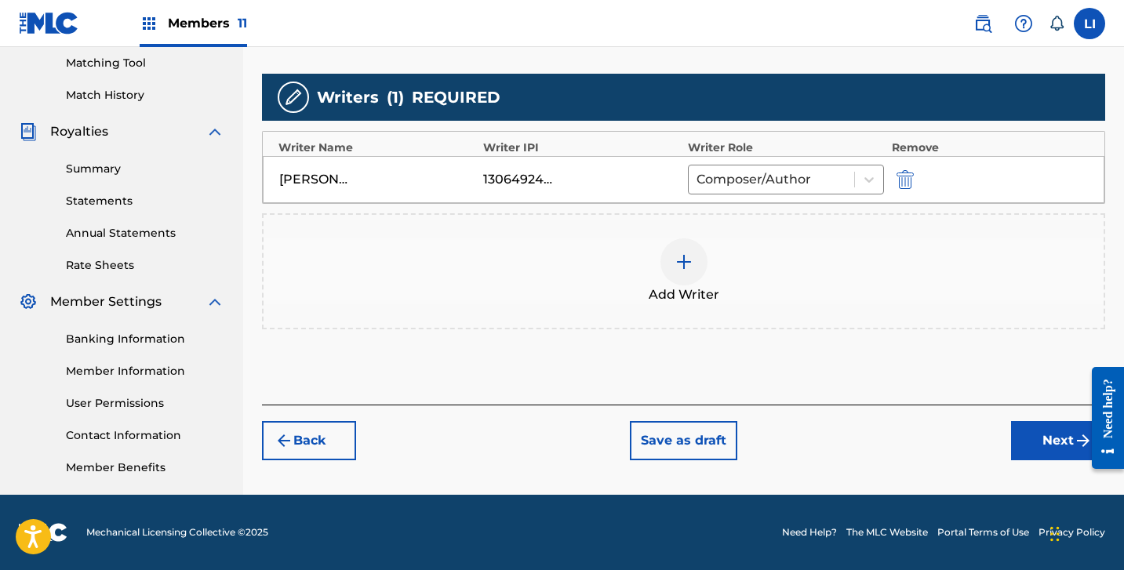
click at [1035, 447] on button "Next" at bounding box center [1058, 440] width 94 height 39
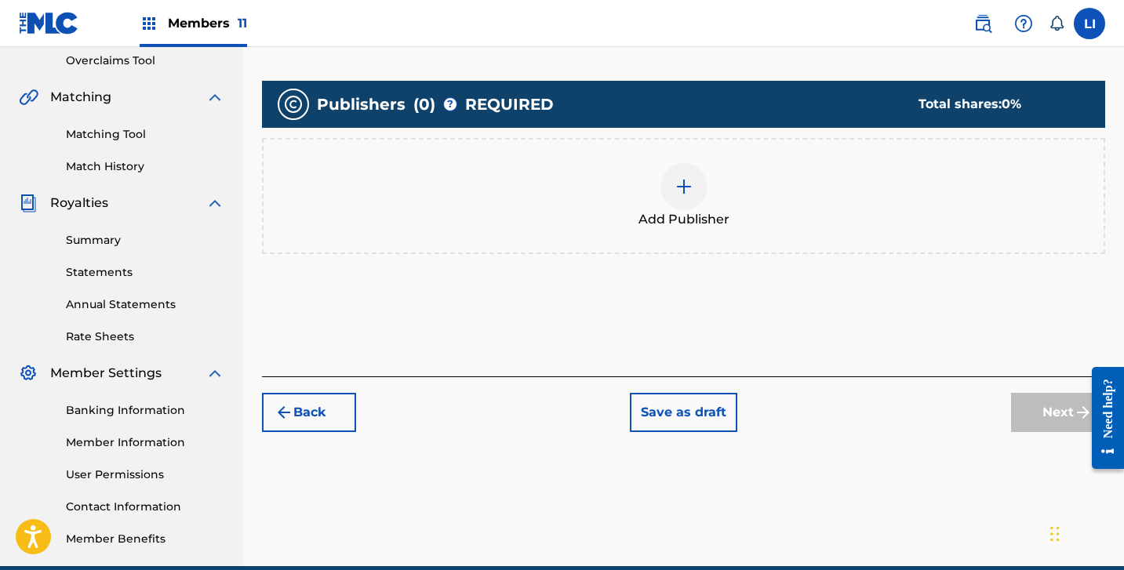
scroll to position [402, 0]
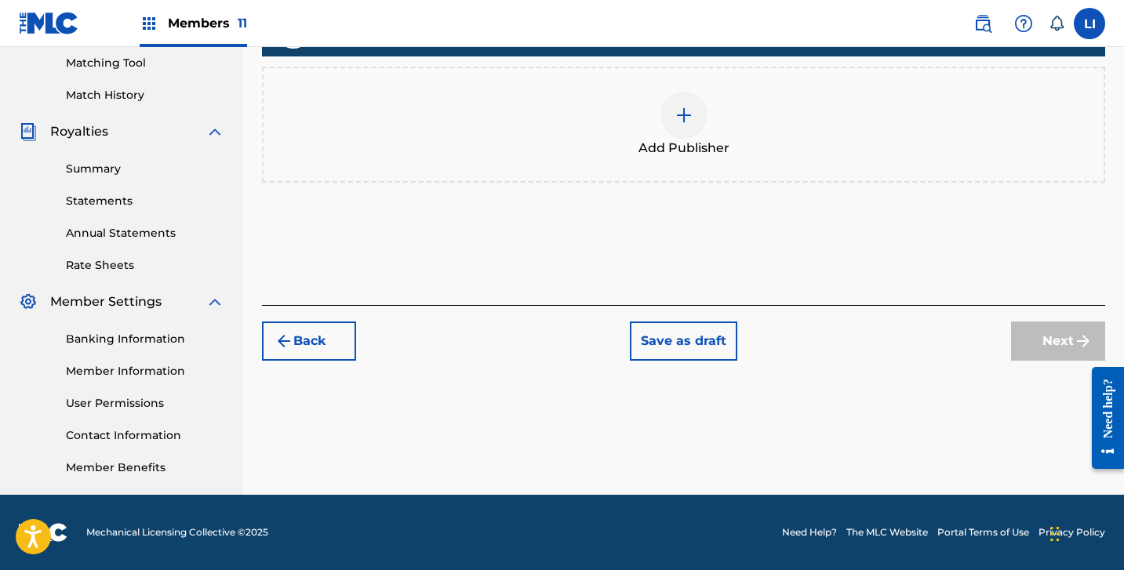
click at [701, 166] on div "Add Publisher" at bounding box center [683, 125] width 843 height 116
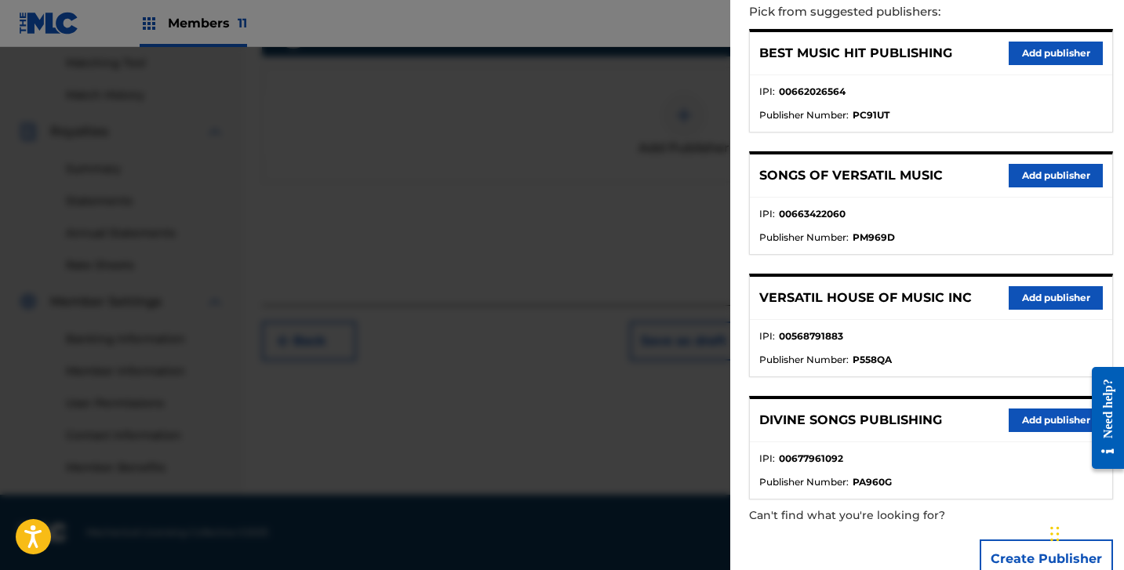
scroll to position [215, 0]
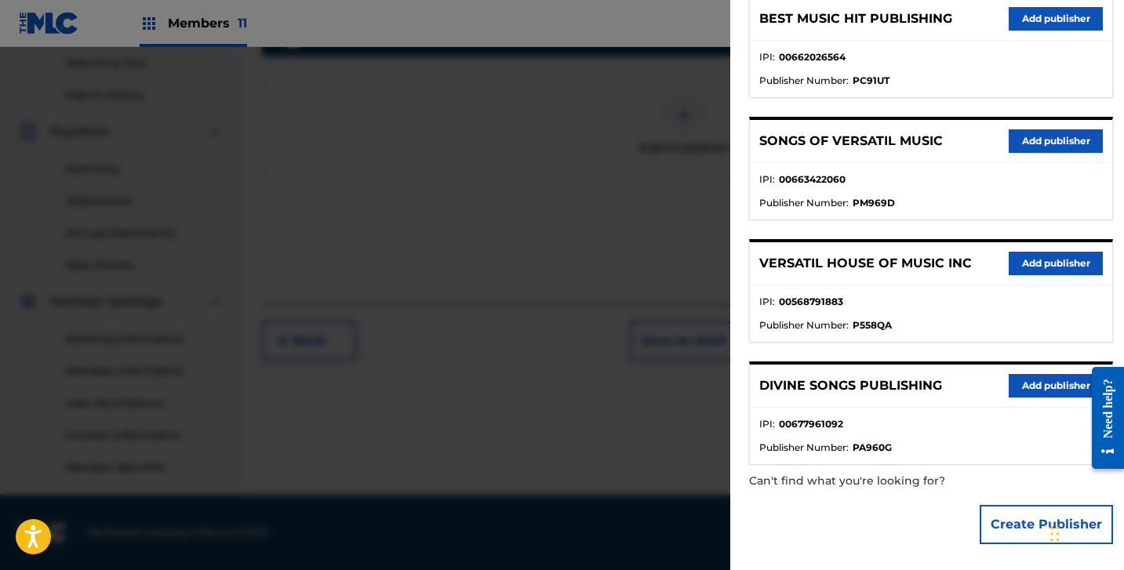
click at [1003, 519] on button "Create Publisher" at bounding box center [1046, 524] width 133 height 39
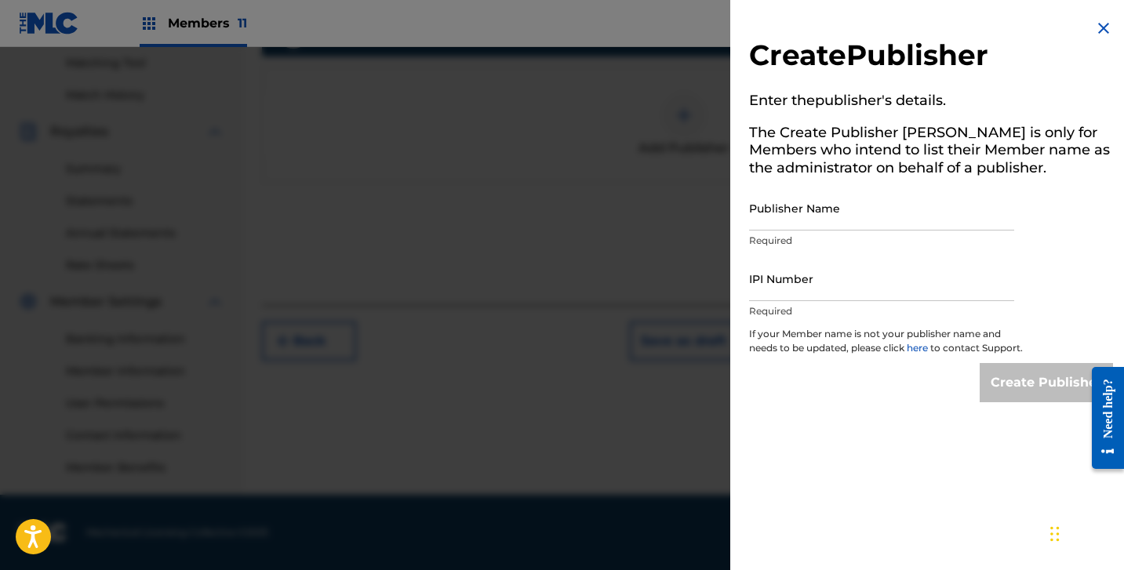
scroll to position [0, 0]
click at [814, 215] on input "Publisher Name" at bounding box center [881, 208] width 265 height 45
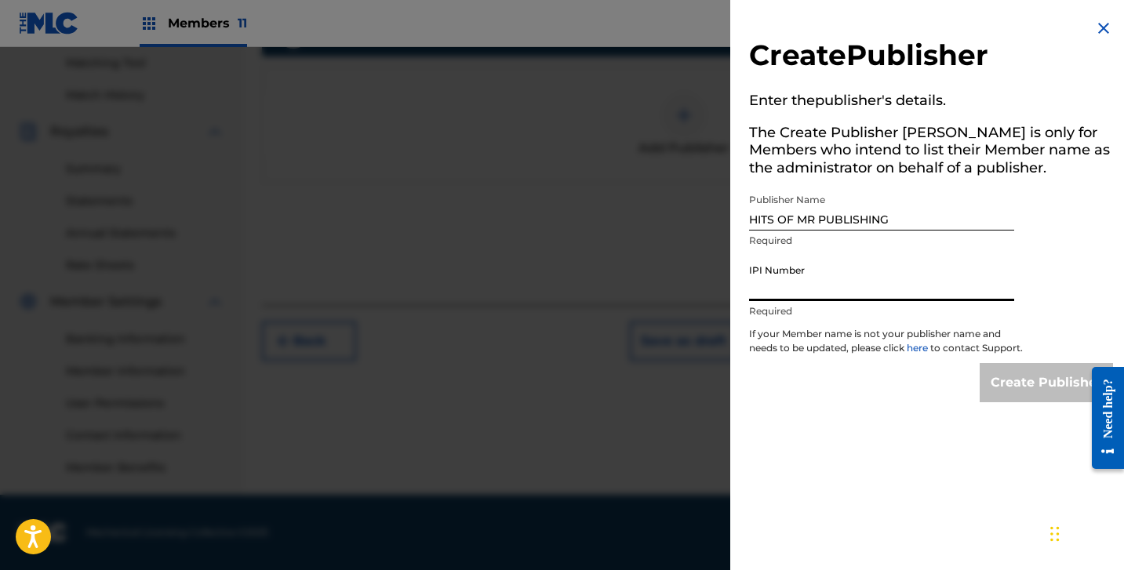
click at [846, 293] on input "IPI Number" at bounding box center [881, 279] width 265 height 45
click at [1017, 397] on input "Create Publisher" at bounding box center [1046, 382] width 133 height 39
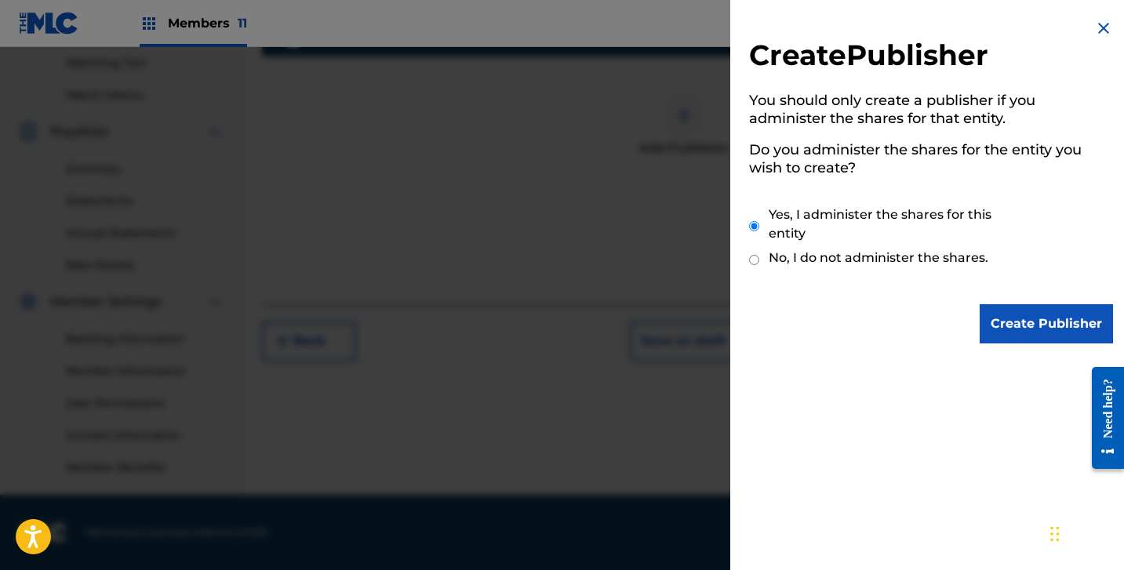
click at [990, 337] on input "Create Publisher" at bounding box center [1046, 323] width 133 height 39
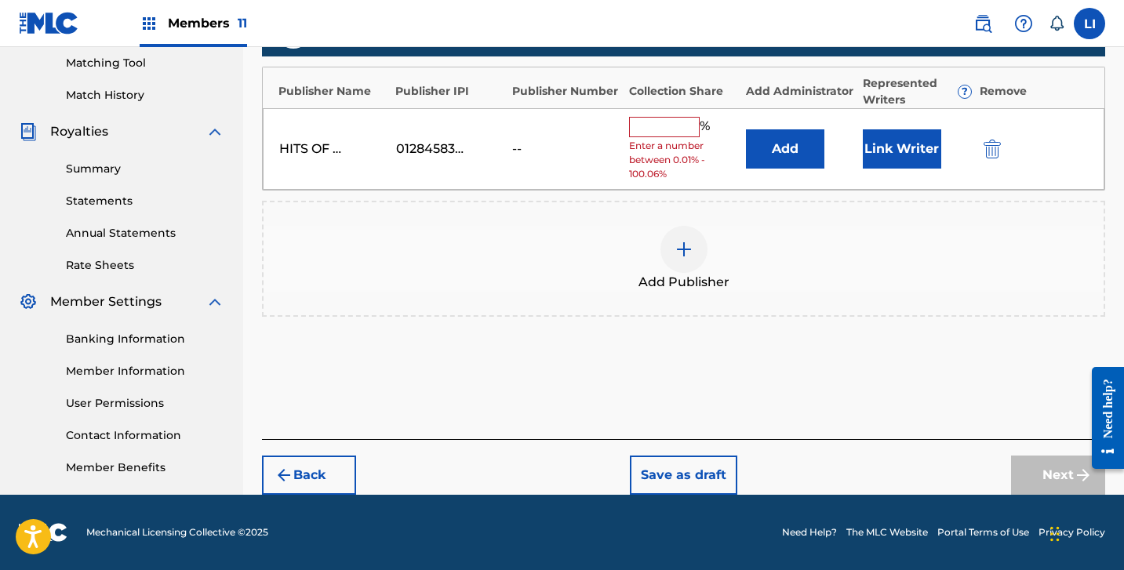
click at [778, 156] on button "Add" at bounding box center [785, 148] width 78 height 39
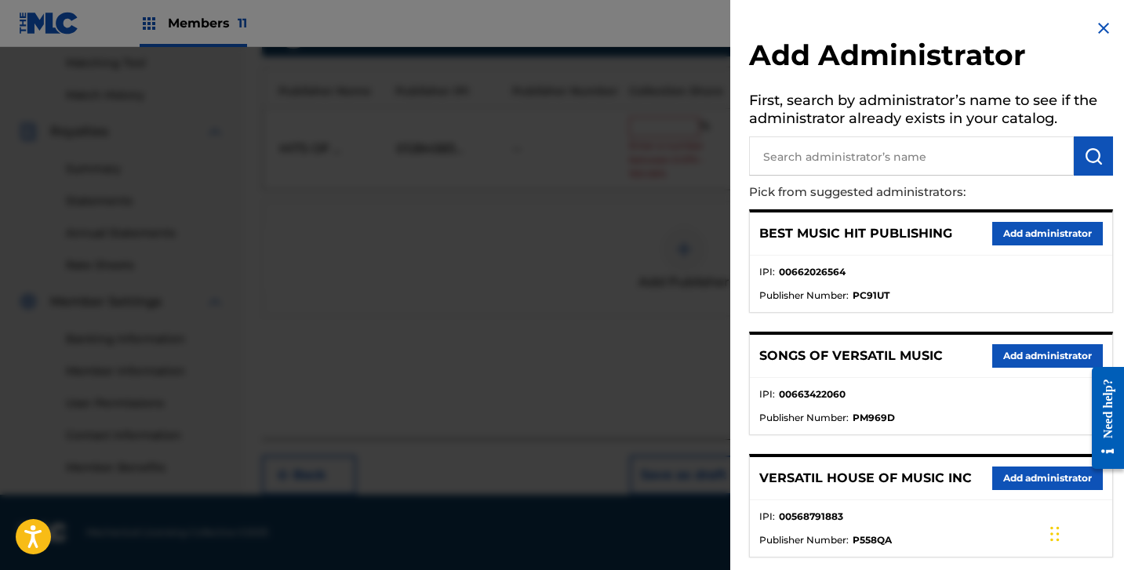
click at [796, 154] on input "text" at bounding box center [911, 155] width 325 height 39
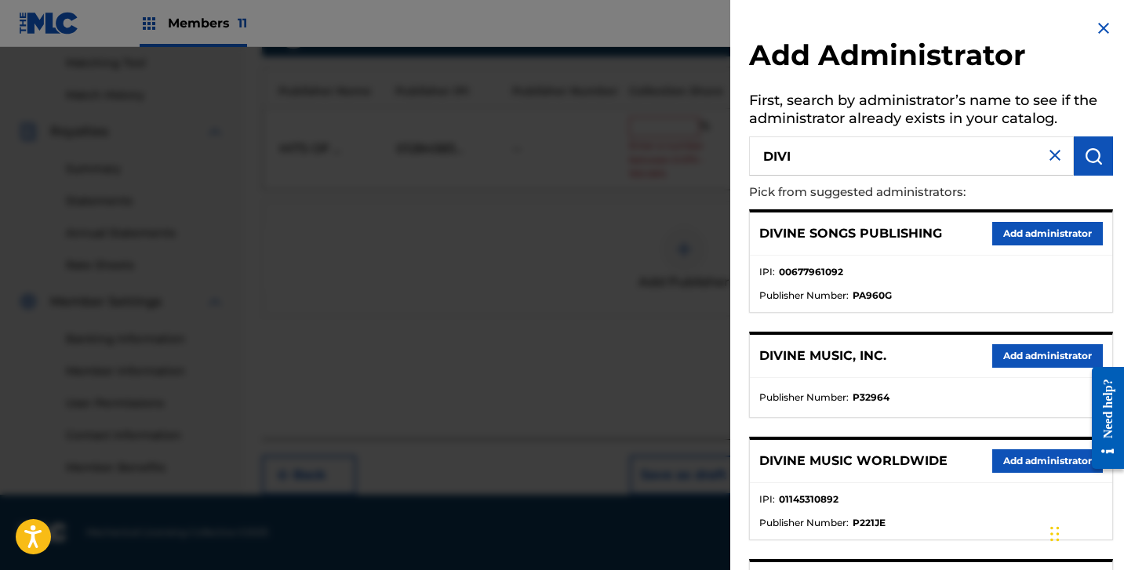
click at [992, 358] on button "Add administrator" at bounding box center [1047, 356] width 111 height 24
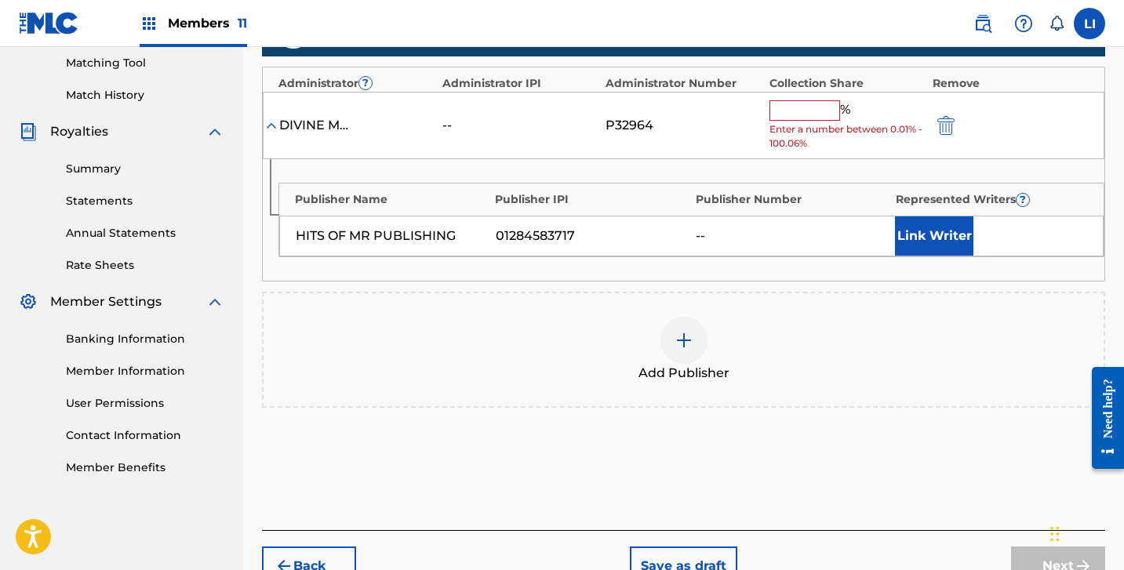
click at [801, 111] on input "text" at bounding box center [805, 110] width 71 height 20
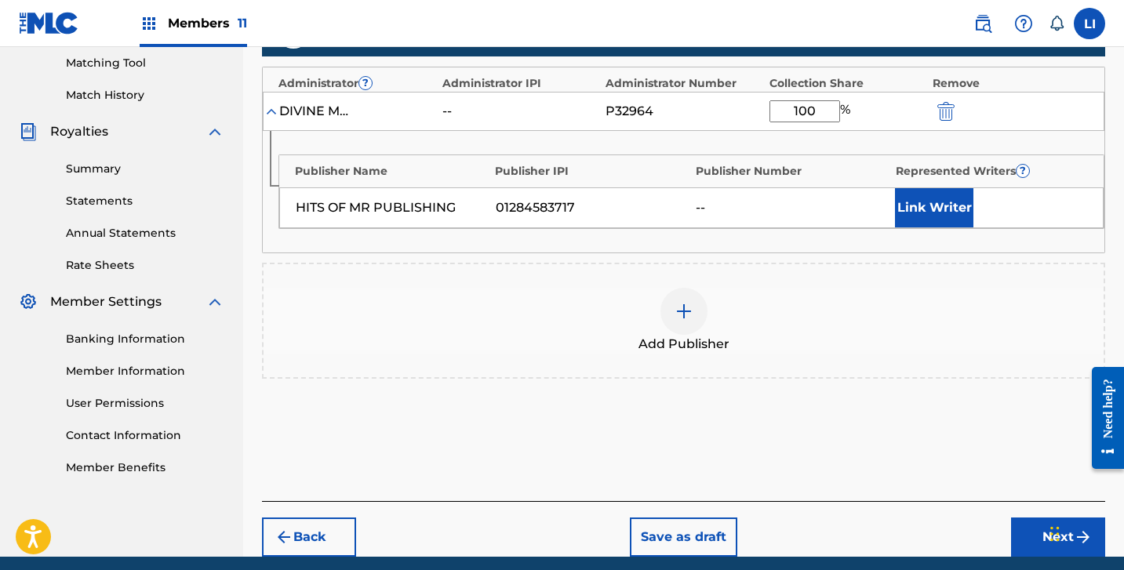
click at [922, 226] on button "Link Writer" at bounding box center [934, 207] width 78 height 39
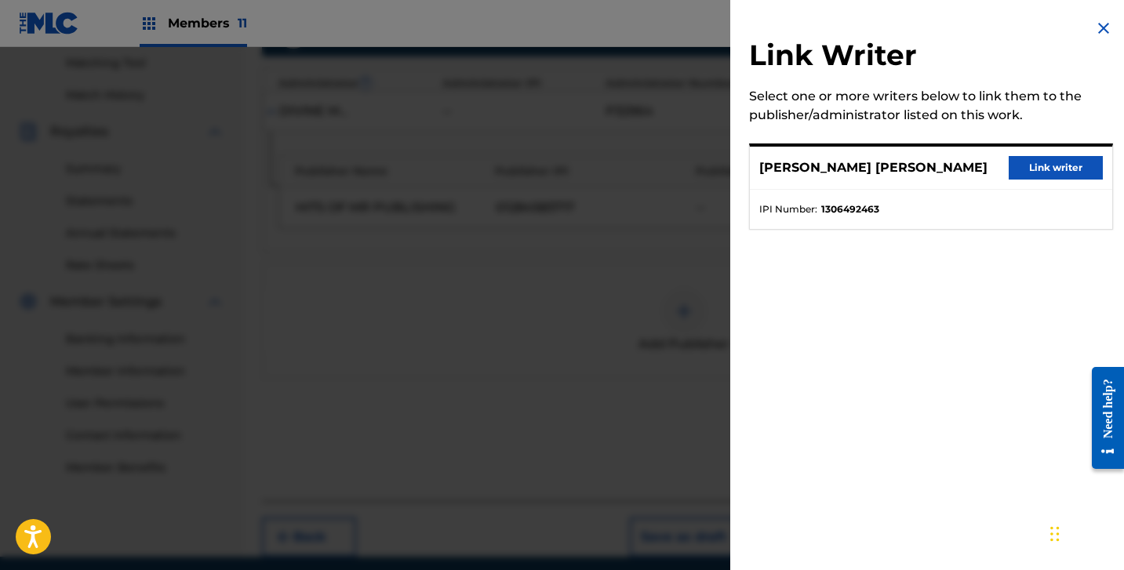
click at [927, 214] on li "IPI Number : 1306492463" at bounding box center [931, 209] width 344 height 14
click at [1010, 168] on button "Link writer" at bounding box center [1056, 168] width 94 height 24
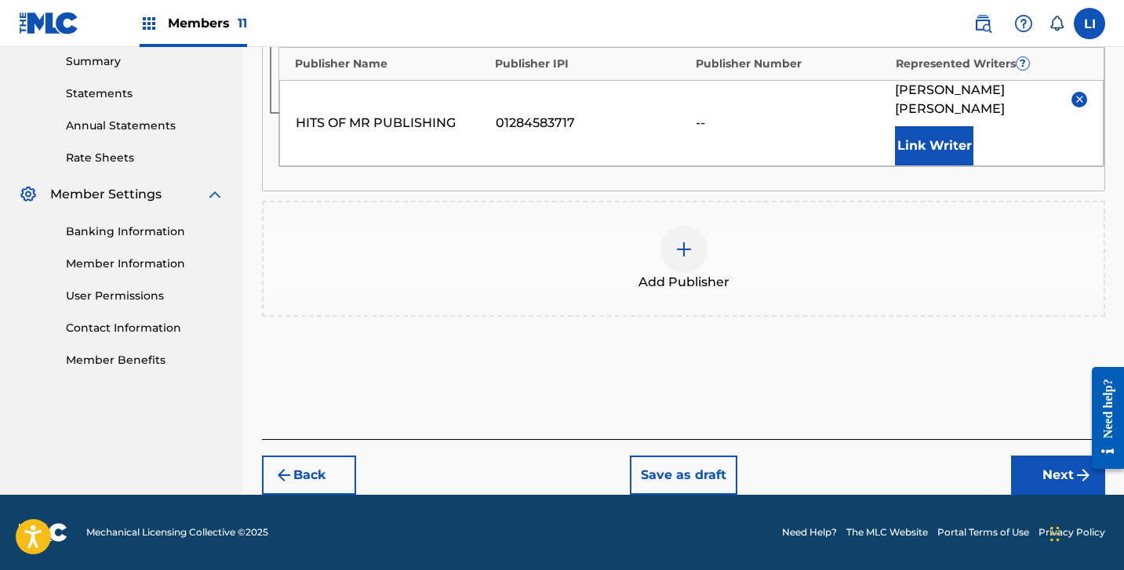
click at [1021, 482] on button "Next" at bounding box center [1058, 475] width 94 height 39
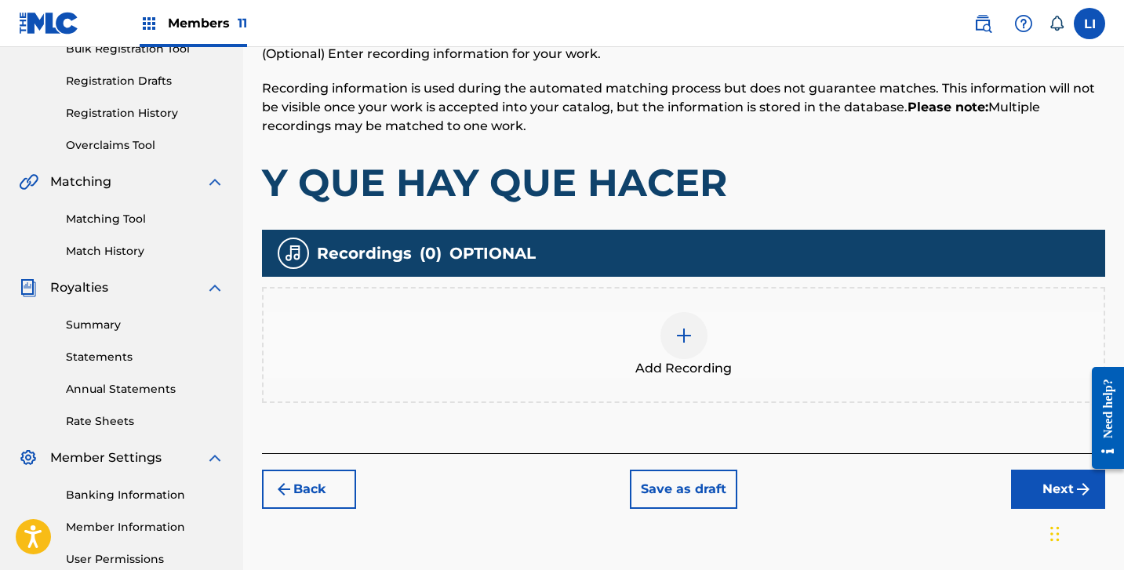
scroll to position [268, 0]
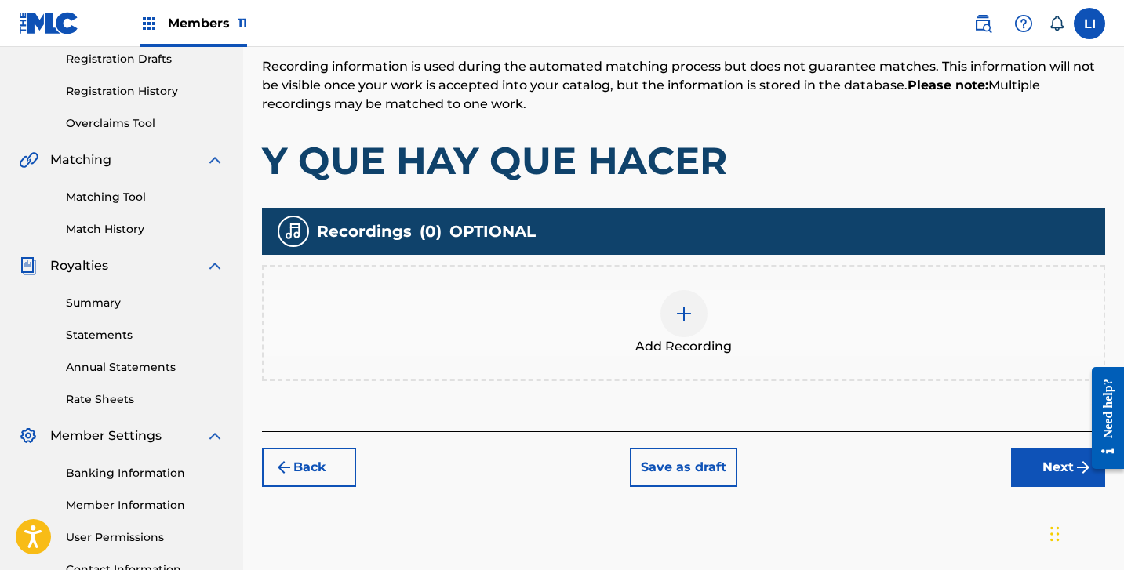
click at [762, 346] on div "Add Recording" at bounding box center [684, 323] width 840 height 66
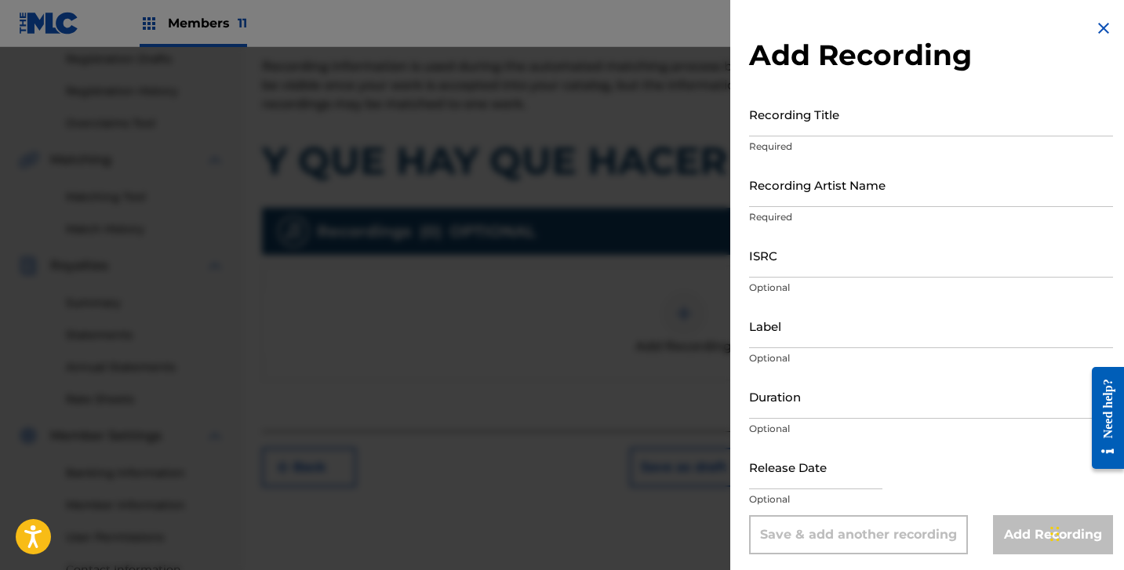
click at [832, 130] on input "Recording Title" at bounding box center [931, 114] width 364 height 45
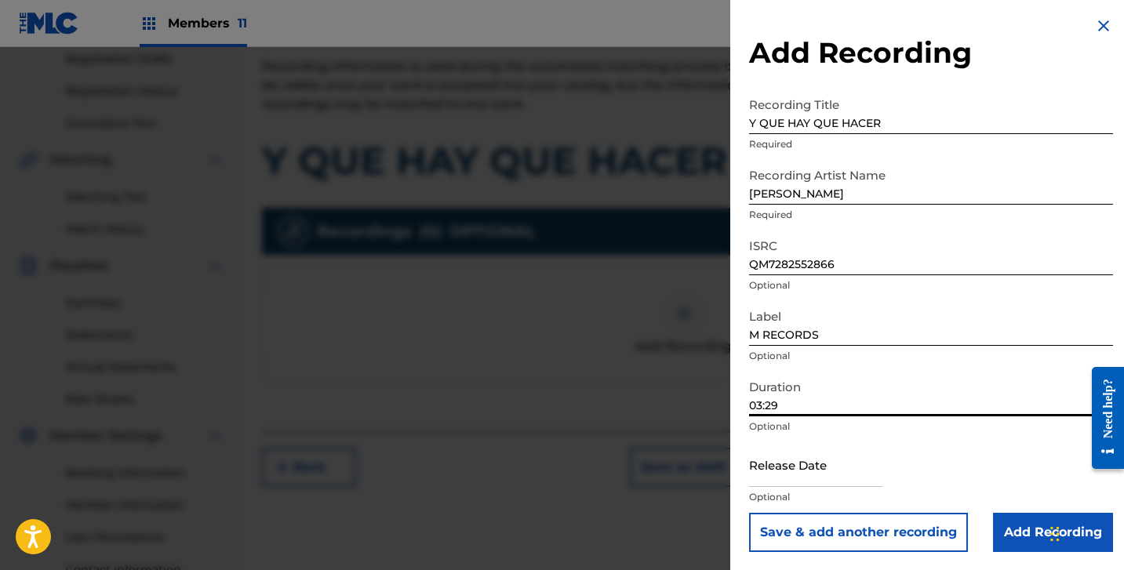
scroll to position [3, 0]
click at [773, 468] on input "text" at bounding box center [815, 464] width 133 height 45
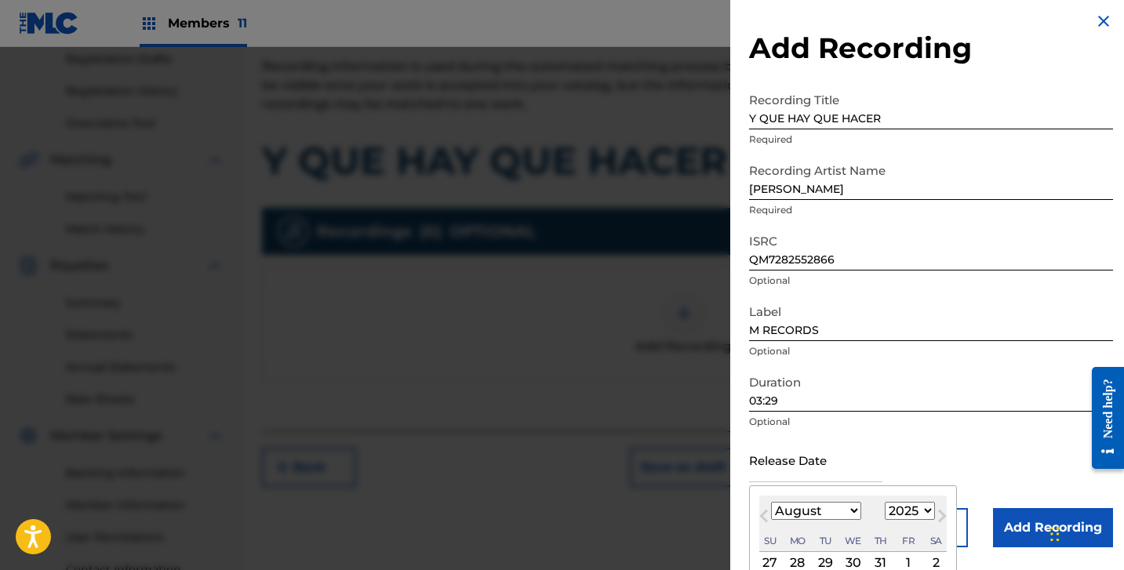
scroll to position [9, 0]
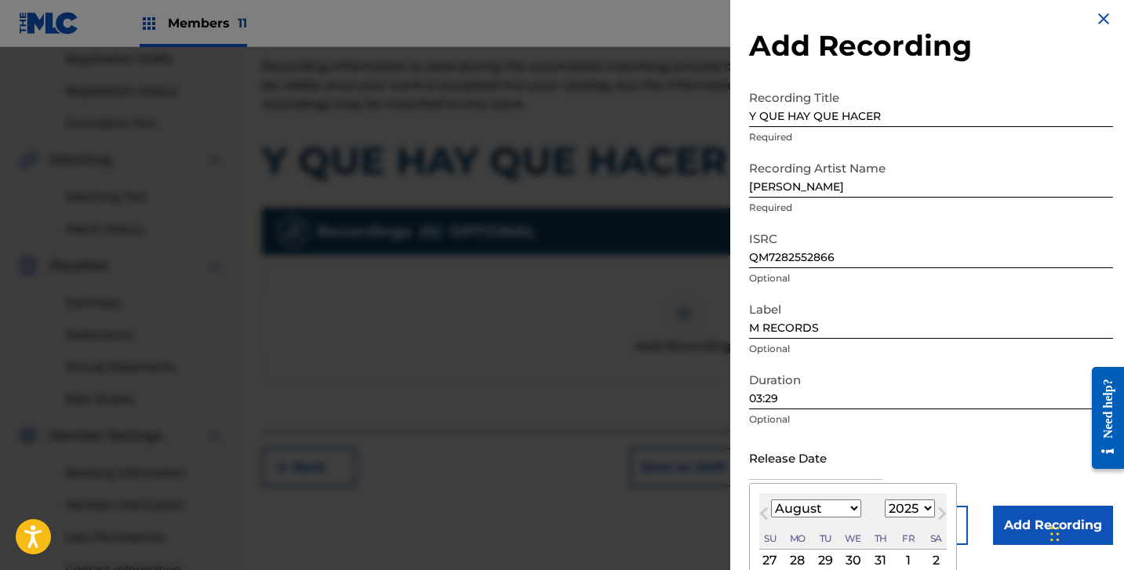
click at [819, 515] on select "January February March April May June July August September October November De…" at bounding box center [816, 509] width 90 height 18
click at [771, 500] on select "January February March April May June July August September October November De…" at bounding box center [816, 509] width 90 height 18
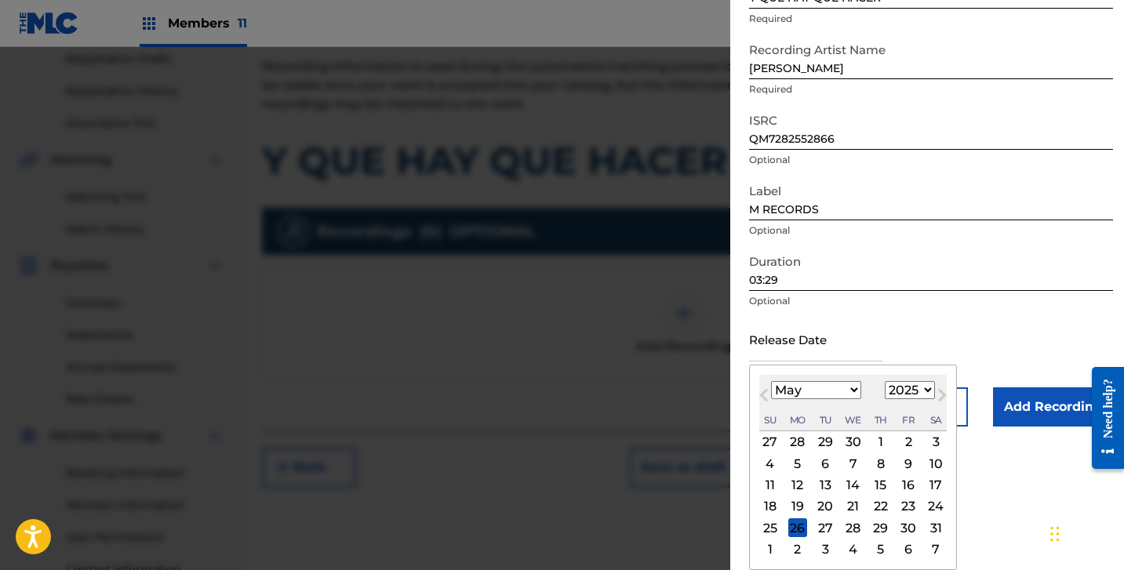
click at [906, 533] on div "30" at bounding box center [908, 528] width 19 height 19
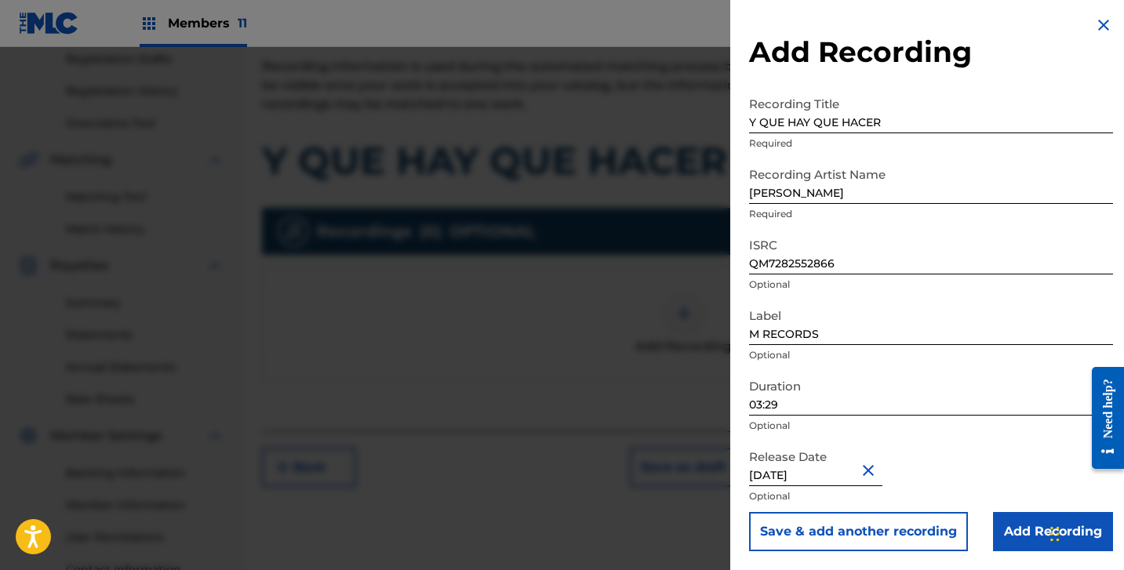
scroll to position [3, 0]
click at [999, 542] on input "Add Recording" at bounding box center [1053, 531] width 120 height 39
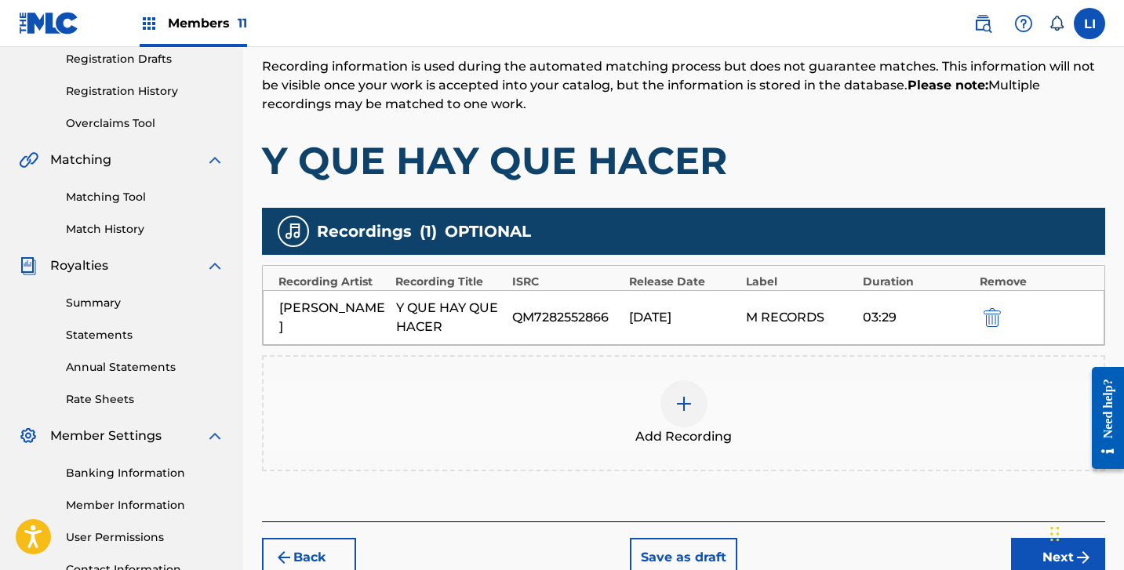
click at [1027, 543] on button "Next" at bounding box center [1058, 557] width 94 height 39
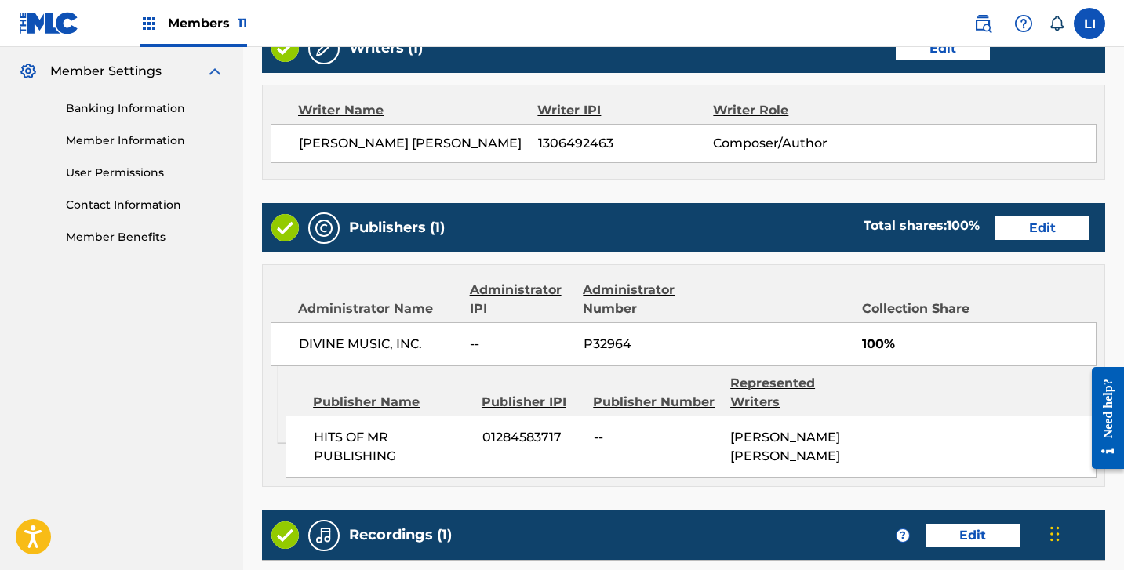
scroll to position [877, 0]
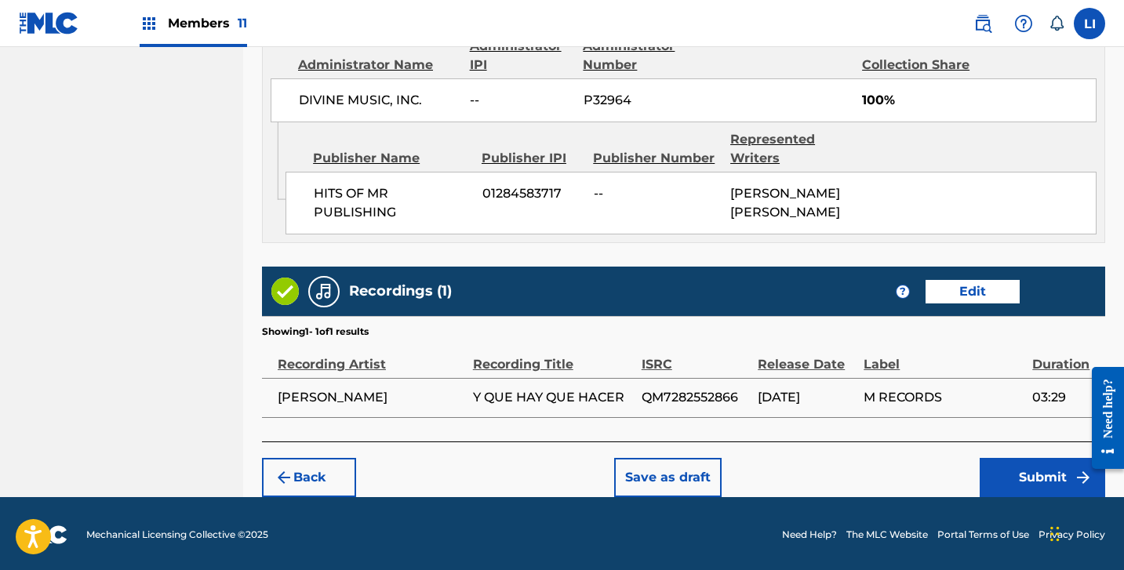
click at [1003, 475] on button "Submit" at bounding box center [1043, 477] width 126 height 39
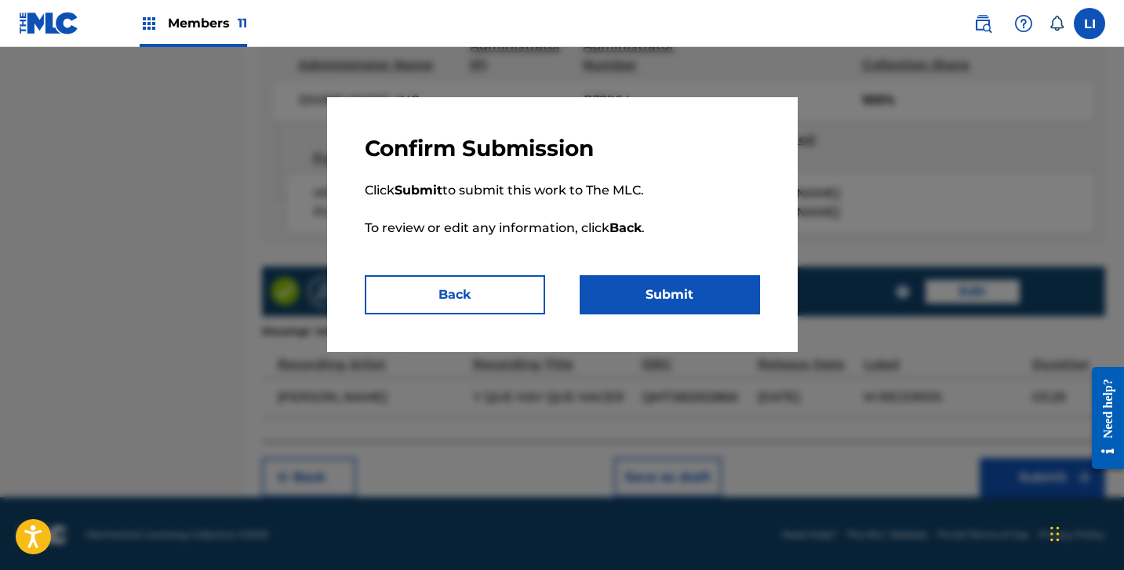
click at [680, 272] on p "Click Submit to submit this work to The MLC. To review or edit any information,…" at bounding box center [562, 218] width 395 height 113
click at [677, 277] on button "Submit" at bounding box center [670, 294] width 180 height 39
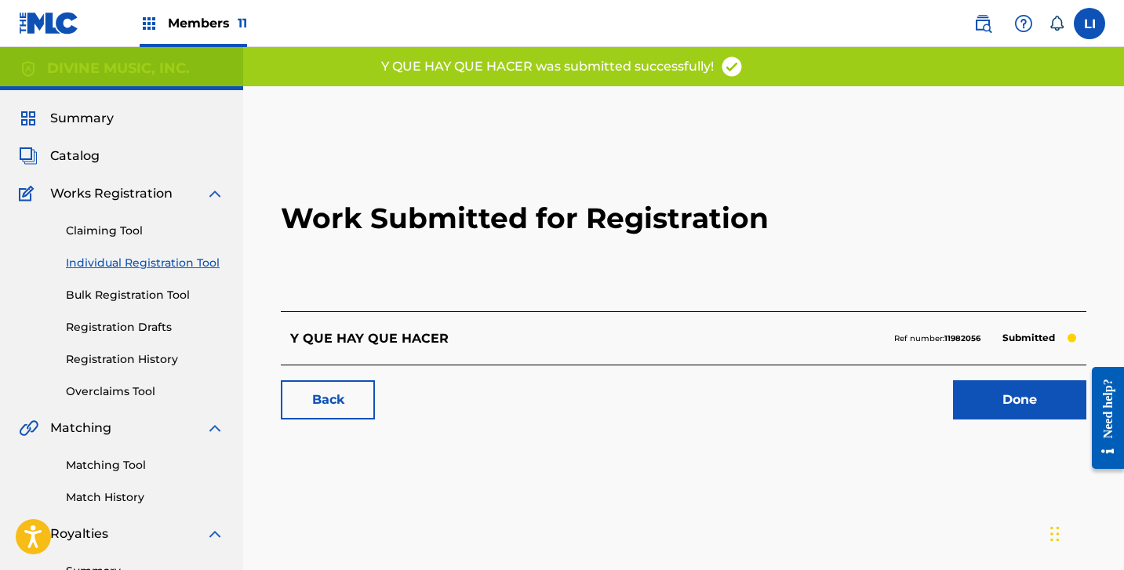
click at [1003, 402] on link "Done" at bounding box center [1019, 399] width 133 height 39
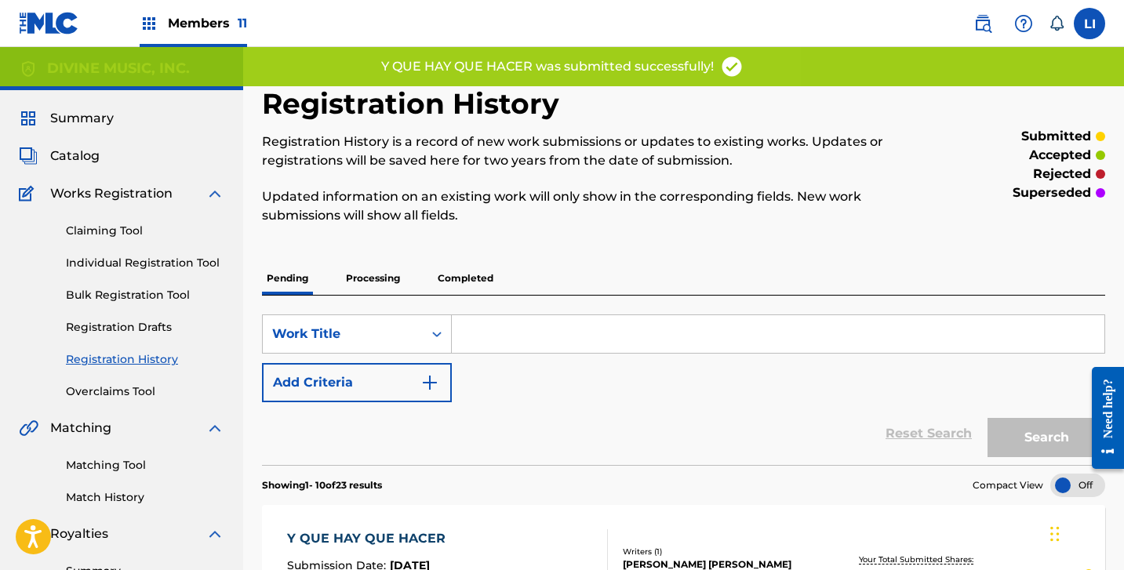
click at [177, 271] on link "Individual Registration Tool" at bounding box center [145, 263] width 158 height 16
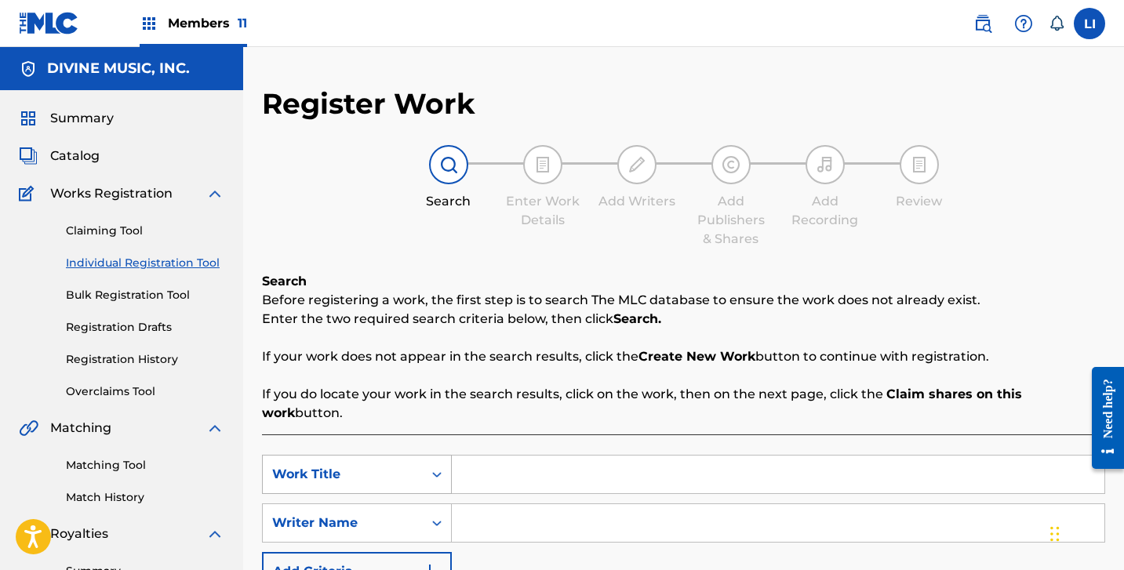
scroll to position [298, 0]
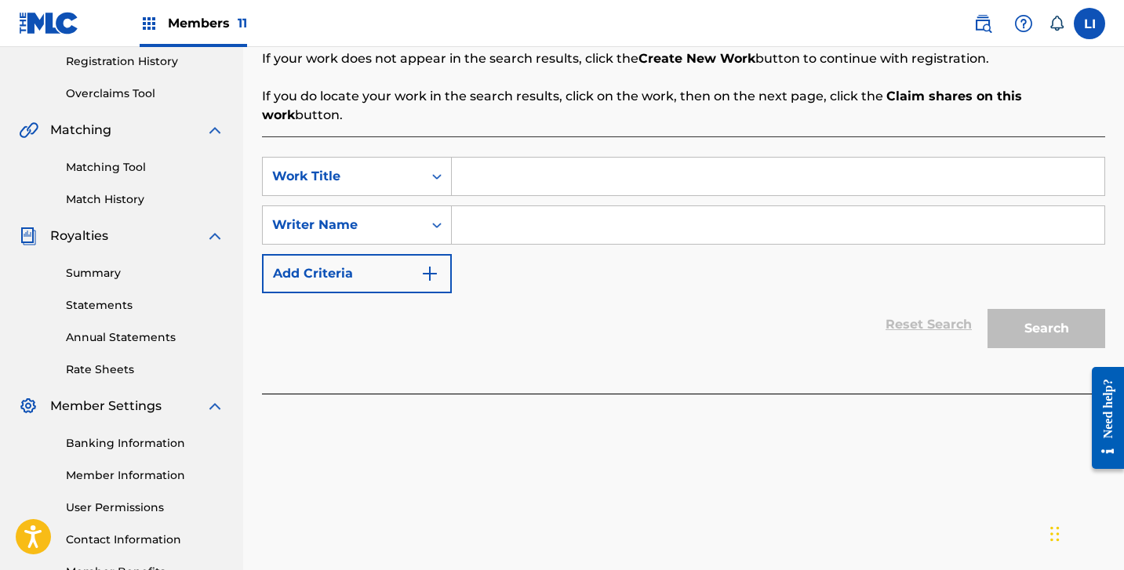
click at [495, 164] on input "Search Form" at bounding box center [778, 177] width 653 height 38
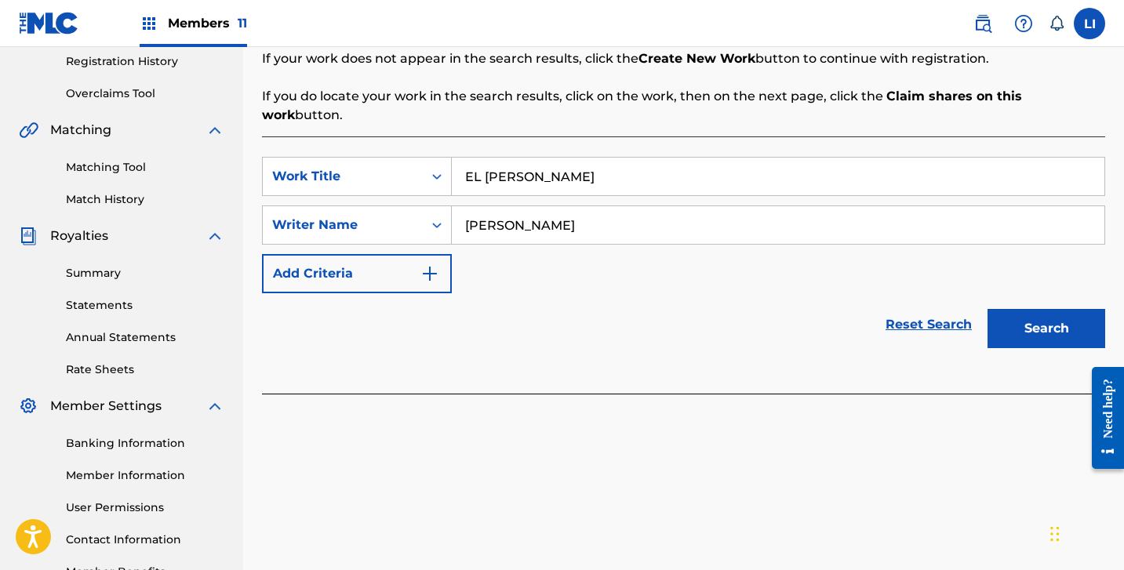
click at [988, 309] on button "Search" at bounding box center [1047, 328] width 118 height 39
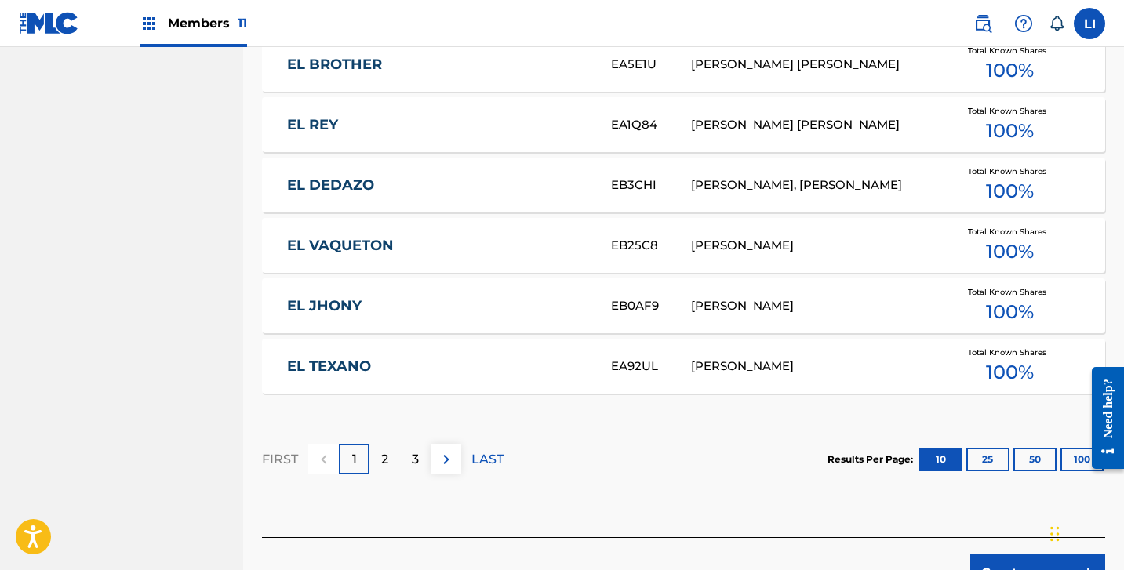
scroll to position [1035, 0]
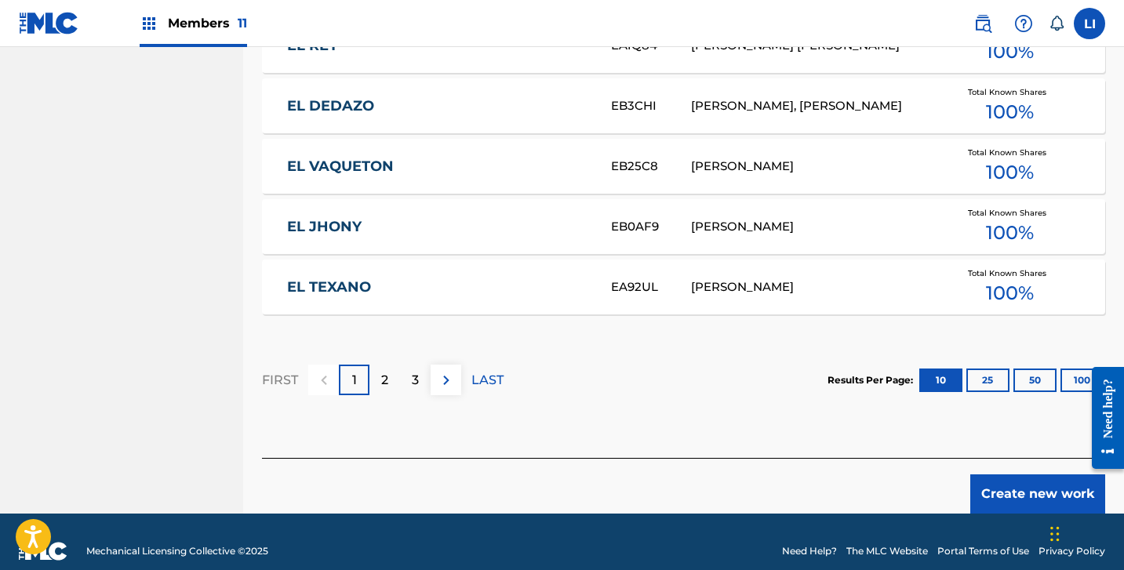
click at [1028, 489] on button "Create new work" at bounding box center [1037, 494] width 135 height 39
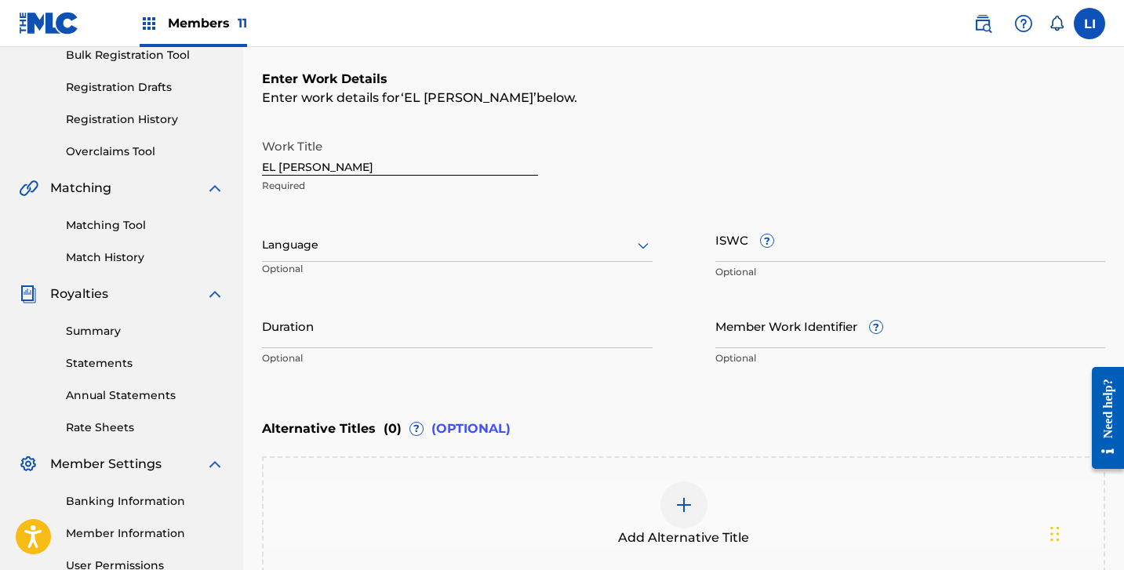
scroll to position [105, 0]
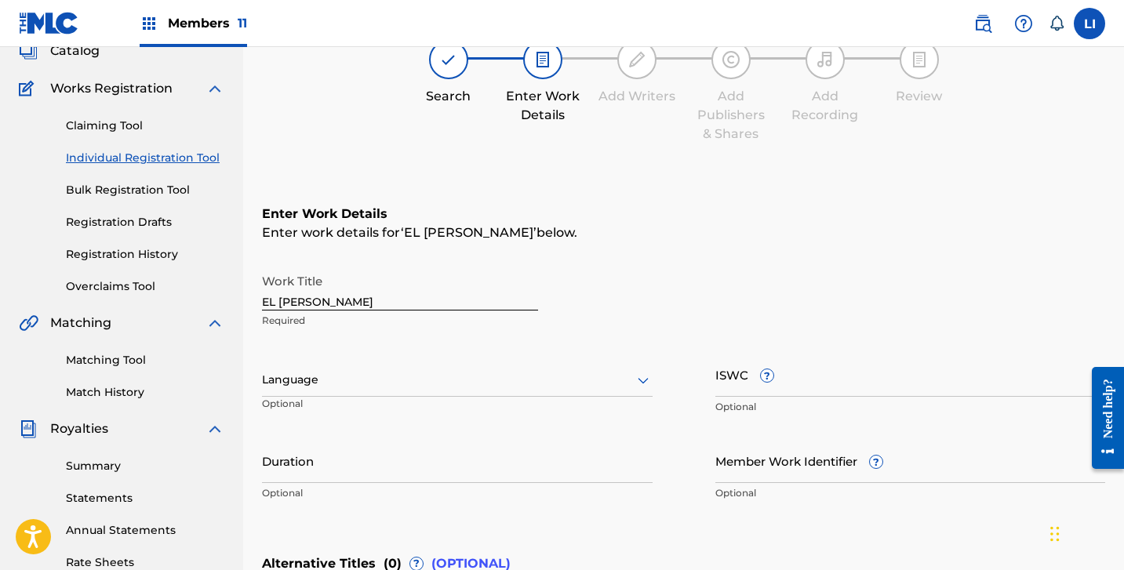
click at [393, 384] on div at bounding box center [457, 380] width 391 height 20
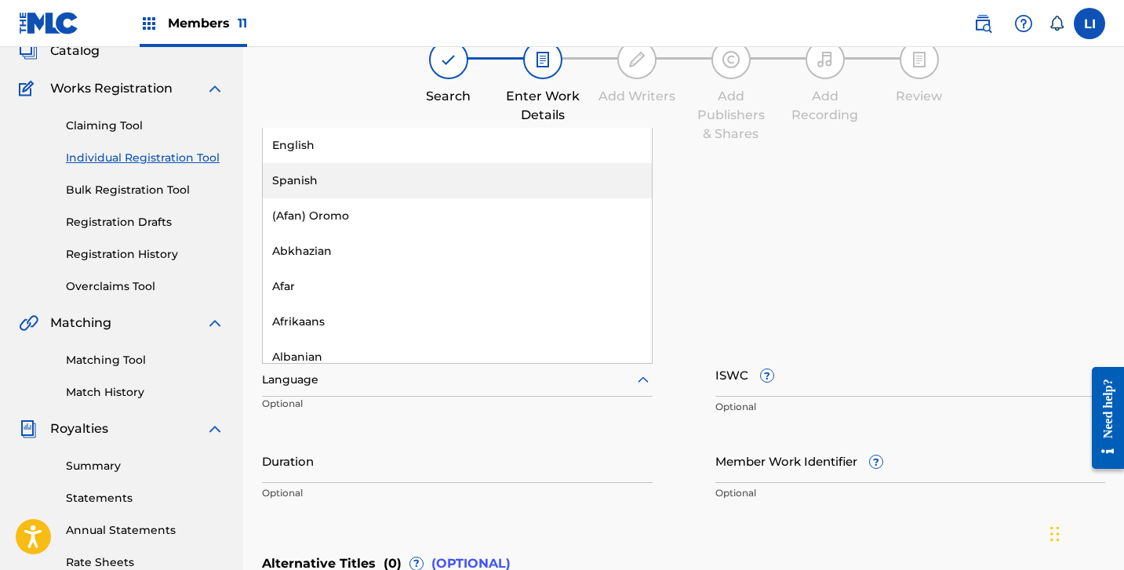
click at [347, 184] on div "Spanish" at bounding box center [457, 180] width 389 height 35
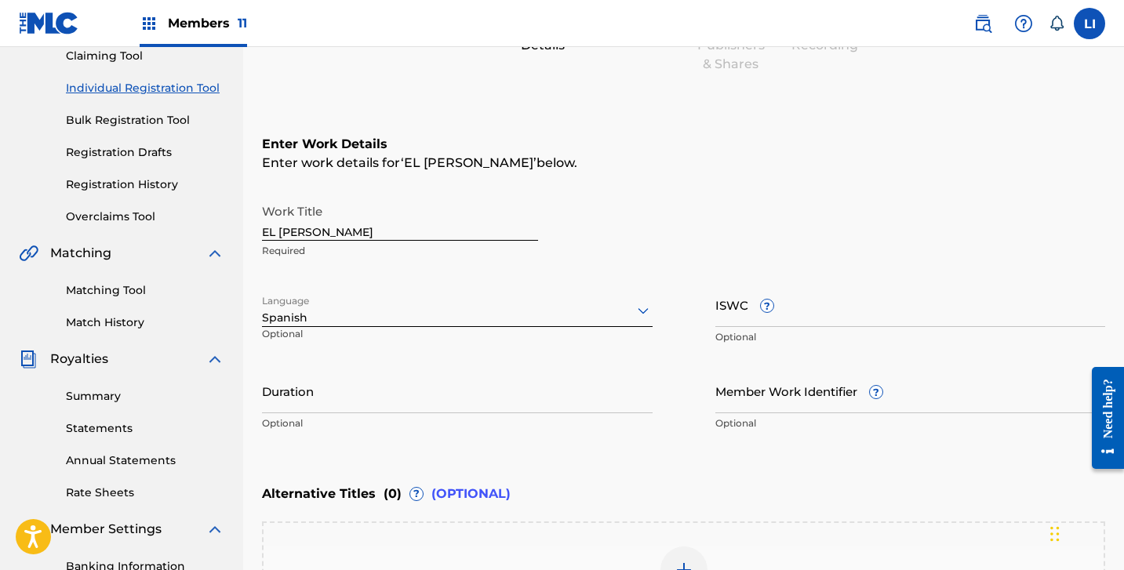
scroll to position [243, 0]
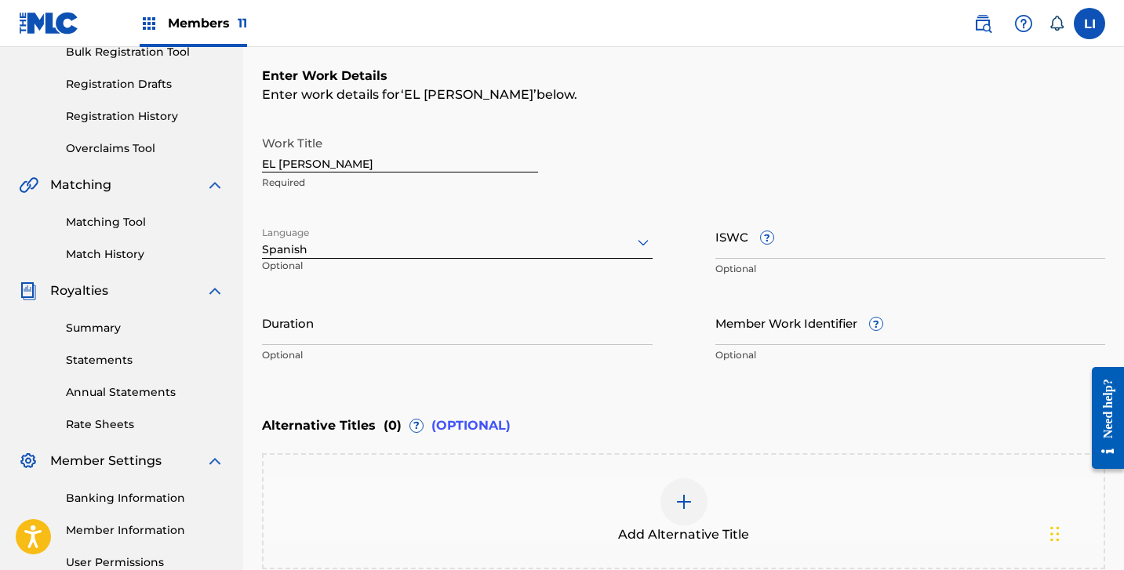
click at [321, 343] on input "Duration" at bounding box center [457, 322] width 391 height 45
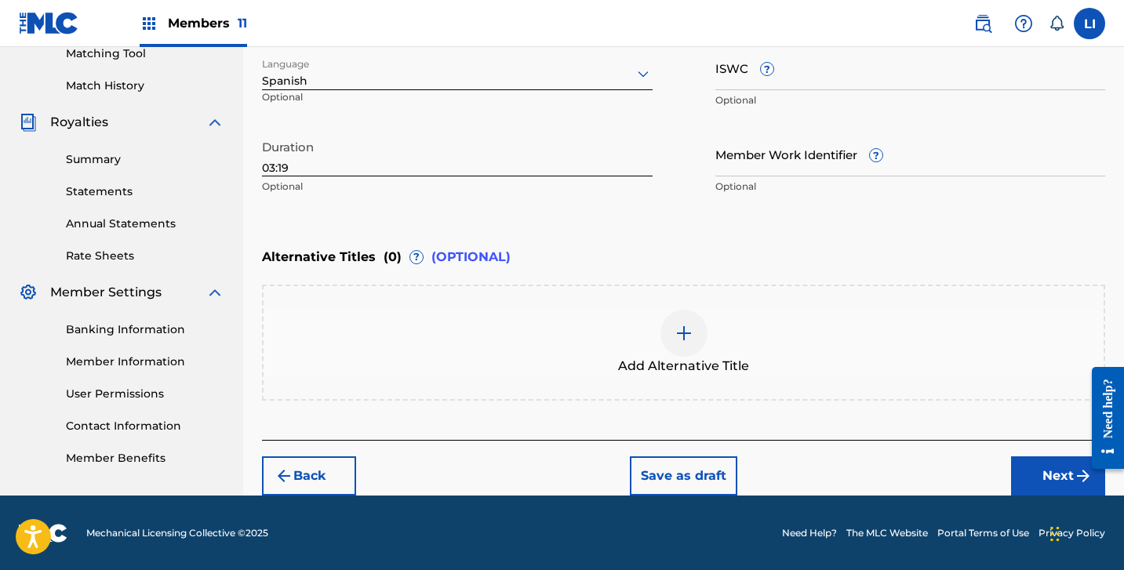
click at [1078, 488] on button "Next" at bounding box center [1058, 476] width 94 height 39
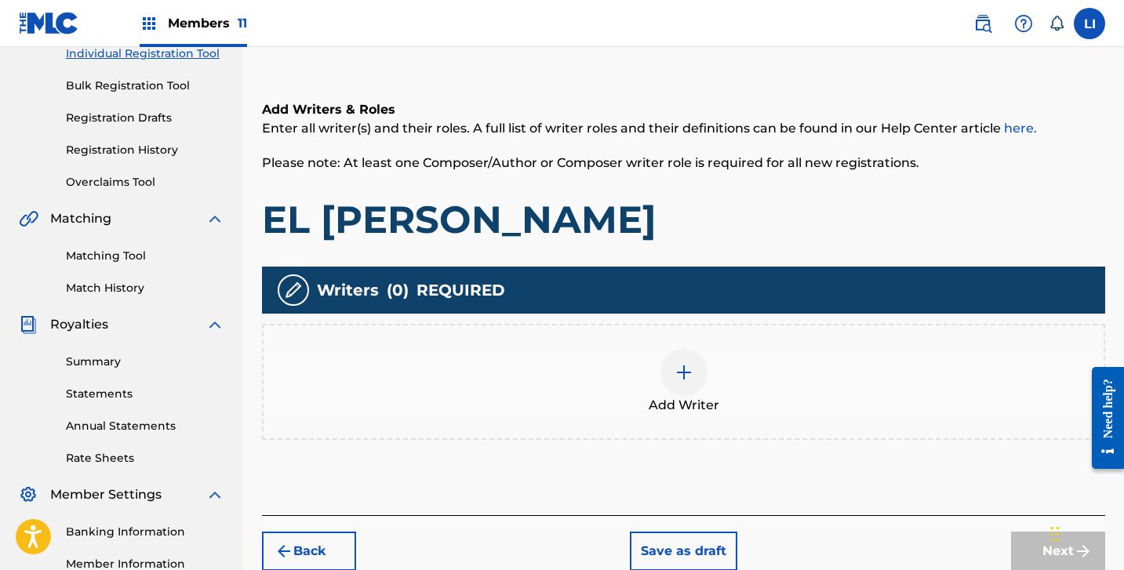
scroll to position [253, 0]
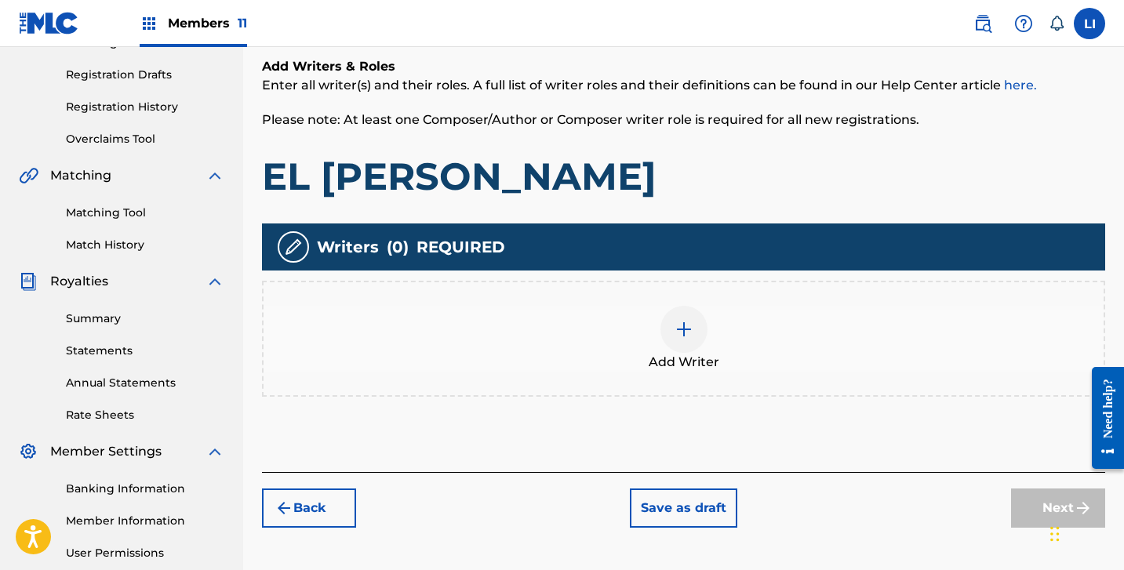
drag, startPoint x: 662, startPoint y: 363, endPoint x: 681, endPoint y: 360, distance: 19.1
click at [681, 360] on span "Add Writer" at bounding box center [684, 362] width 71 height 19
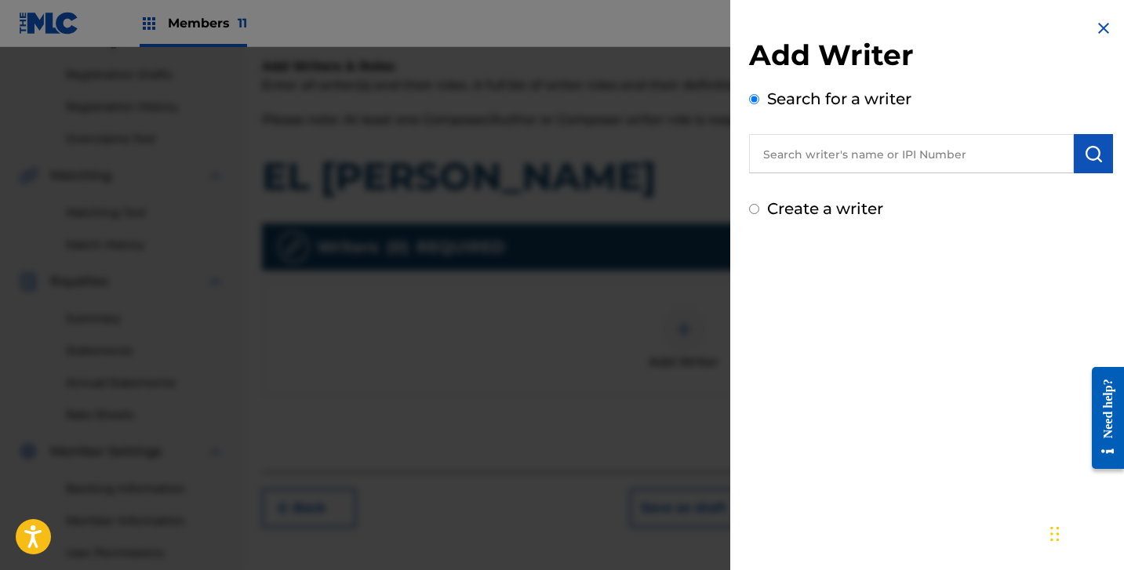
drag, startPoint x: 924, startPoint y: 235, endPoint x: 889, endPoint y: 162, distance: 80.3
click at [921, 225] on div "Add Writer Search for a writer Create a writer" at bounding box center [931, 119] width 402 height 239
click at [885, 153] on input "text" at bounding box center [911, 153] width 325 height 39
click at [851, 187] on div "Add Writer Search for a writer Create a writer" at bounding box center [931, 129] width 364 height 183
click at [846, 202] on label "Create a writer" at bounding box center [825, 208] width 116 height 19
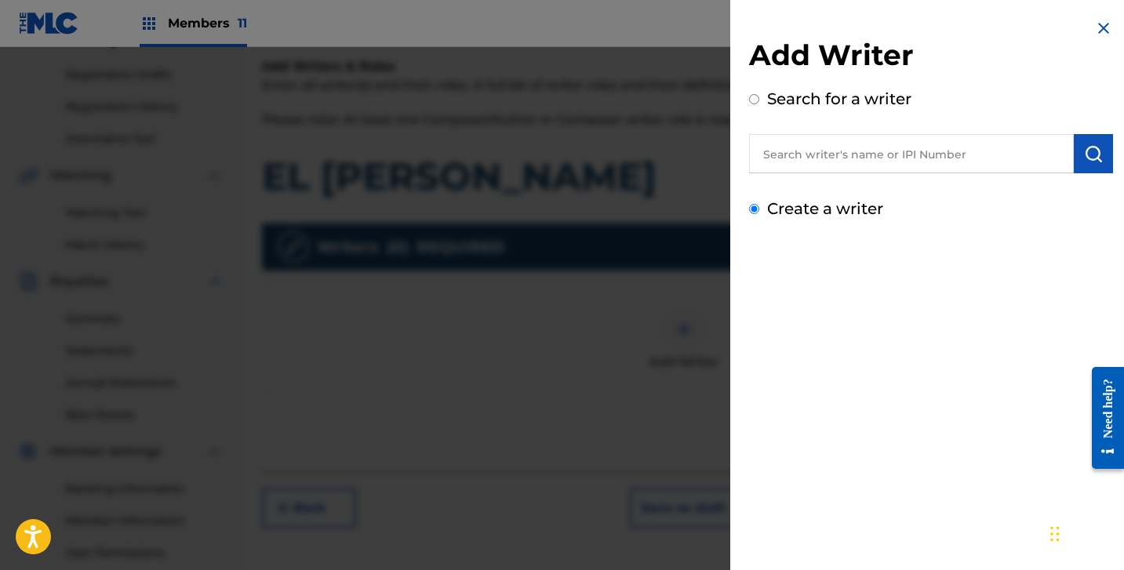
click at [759, 204] on input "Create a writer" at bounding box center [754, 209] width 10 height 10
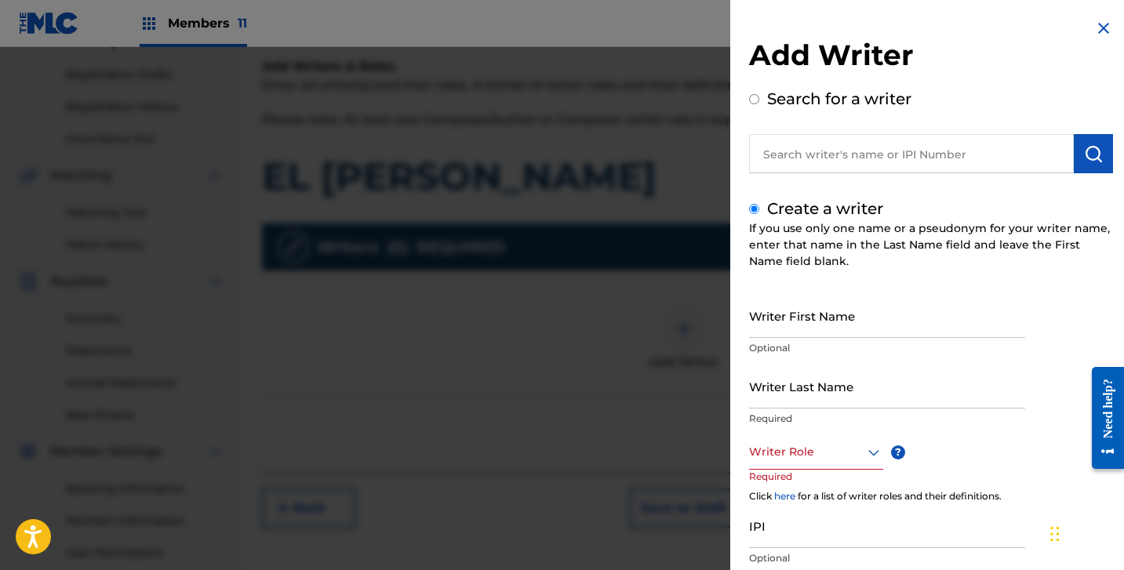
click at [848, 298] on div "Create a writer If you use only one name or a pseudonym for your writer name, e…" at bounding box center [931, 417] width 364 height 440
click at [834, 325] on input "Writer First Name" at bounding box center [887, 315] width 276 height 45
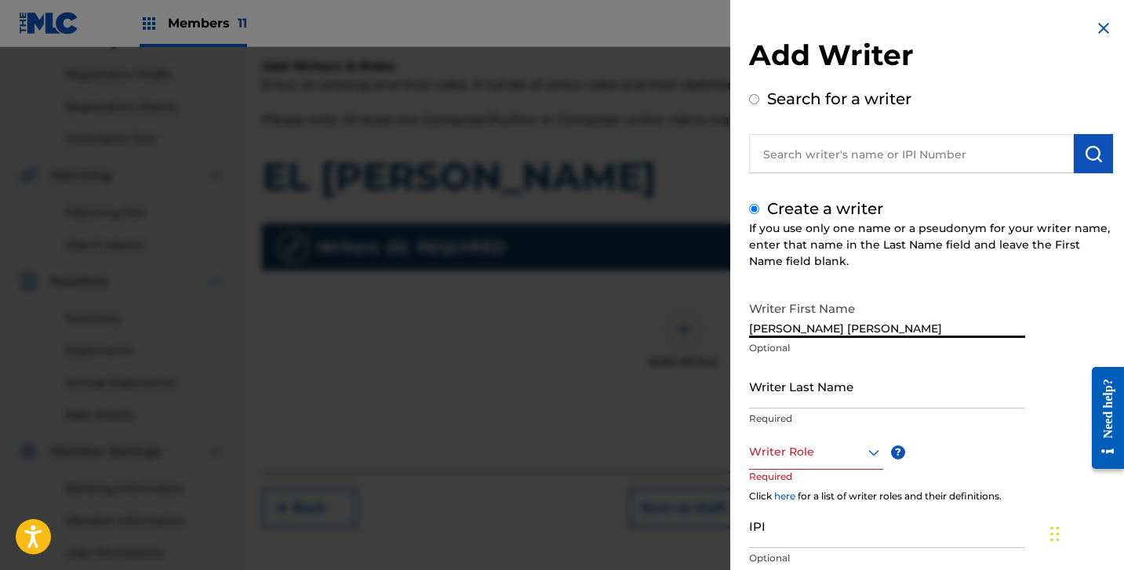
drag, startPoint x: 813, startPoint y: 326, endPoint x: 958, endPoint y: 346, distance: 146.5
click at [958, 345] on div "Writer First Name [PERSON_NAME] [PERSON_NAME] Optional" at bounding box center [887, 328] width 276 height 71
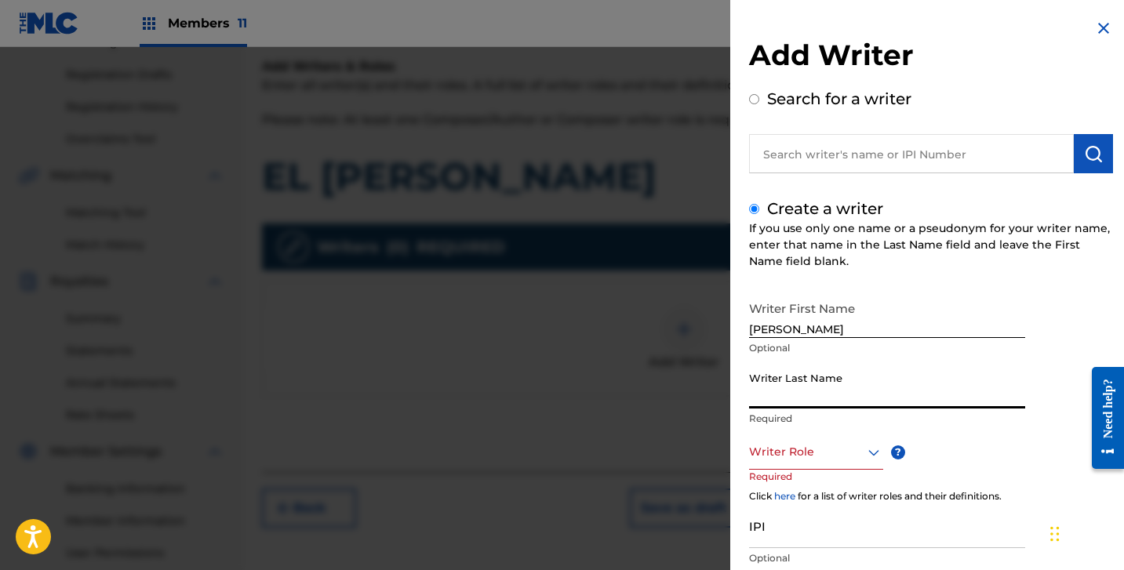
drag, startPoint x: 910, startPoint y: 384, endPoint x: 882, endPoint y: 389, distance: 28.8
click at [909, 385] on input "Writer Last Name" at bounding box center [887, 386] width 276 height 45
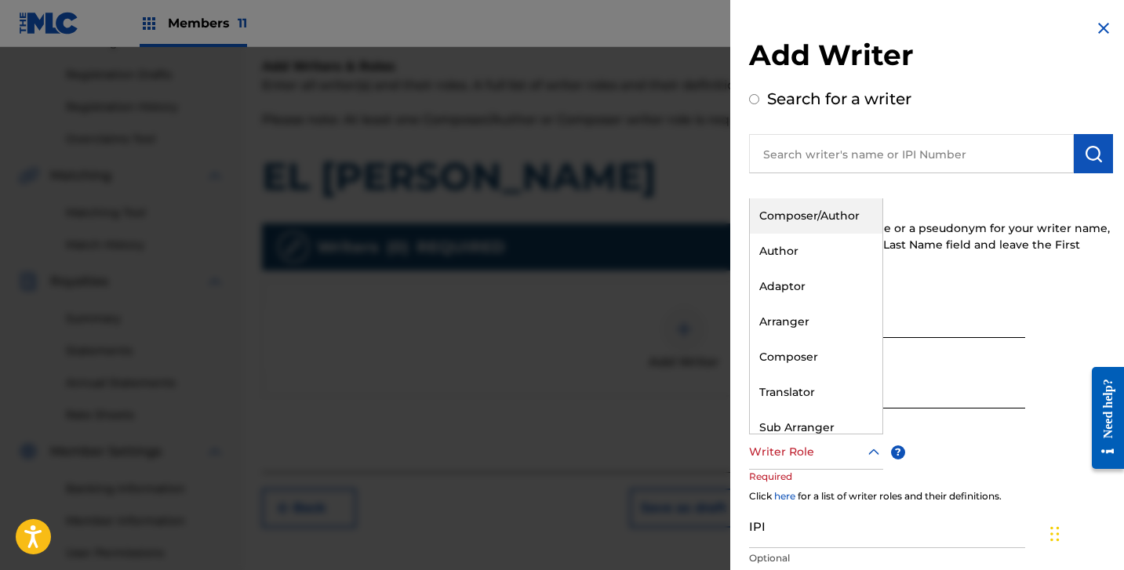
click at [837, 446] on div at bounding box center [816, 452] width 134 height 20
click at [807, 227] on div "Composer/Author" at bounding box center [816, 215] width 133 height 35
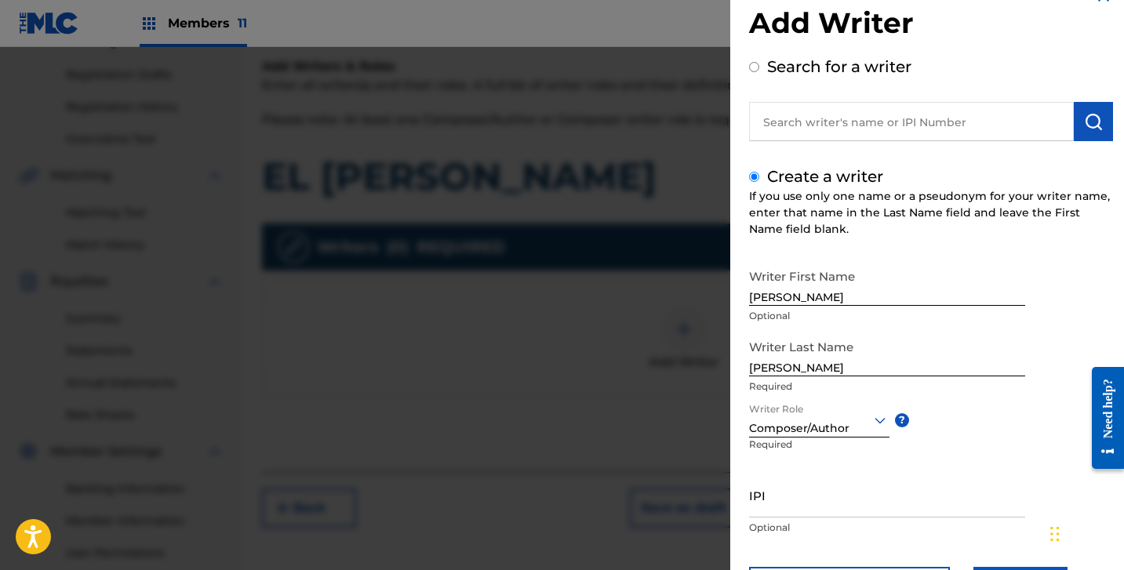
scroll to position [111, 0]
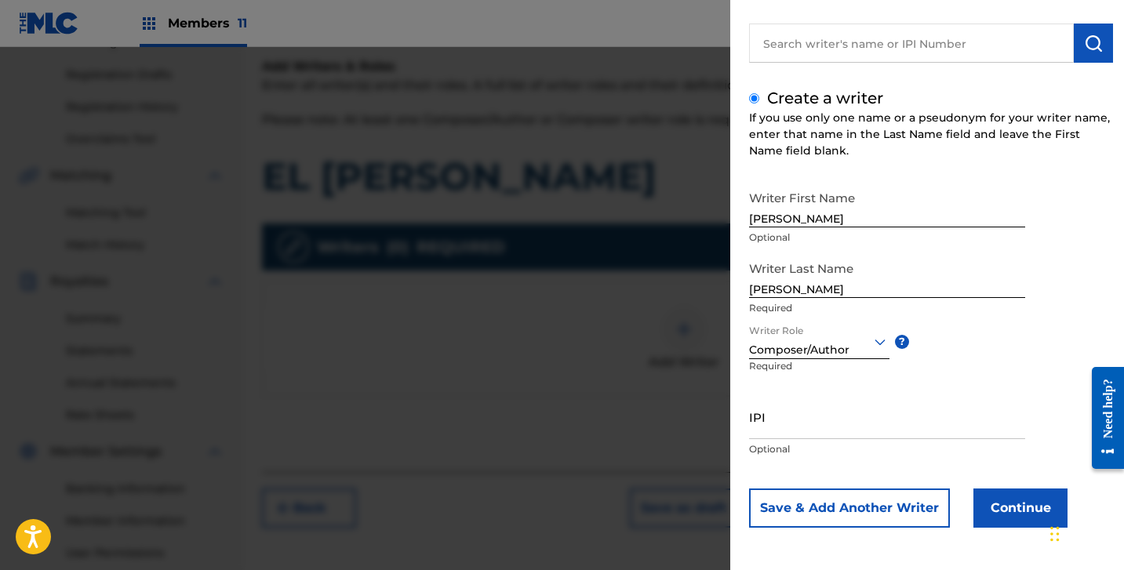
click at [811, 444] on p "Optional" at bounding box center [887, 449] width 276 height 14
drag, startPoint x: 777, startPoint y: 429, endPoint x: 793, endPoint y: 433, distance: 16.9
click at [777, 429] on input "IPI" at bounding box center [887, 417] width 276 height 45
click at [993, 499] on button "Continue" at bounding box center [1020, 508] width 94 height 39
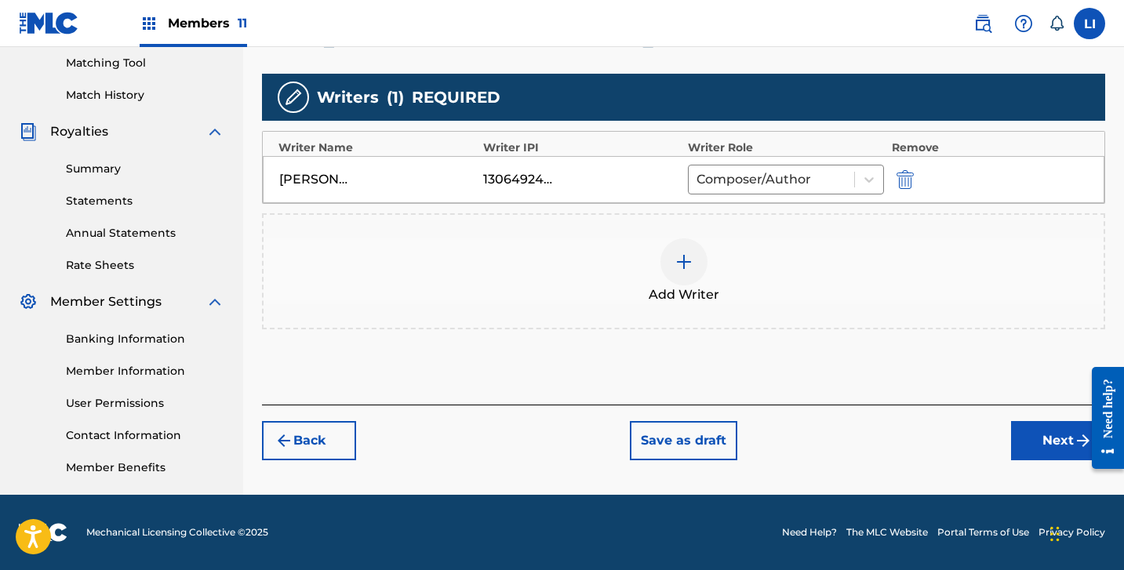
click at [1064, 450] on button "Next" at bounding box center [1058, 440] width 94 height 39
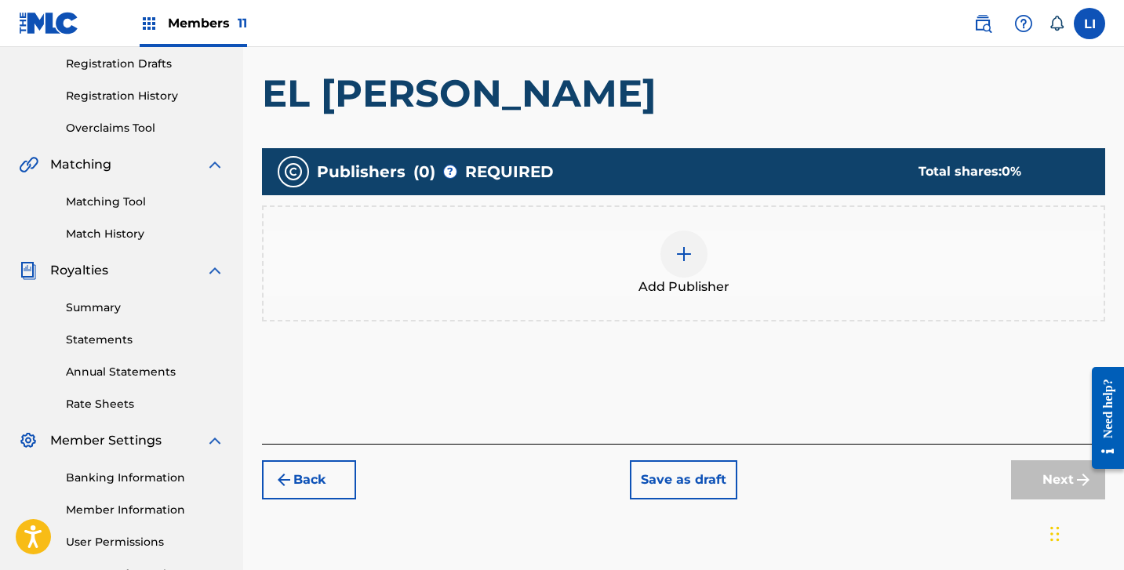
scroll to position [284, 0]
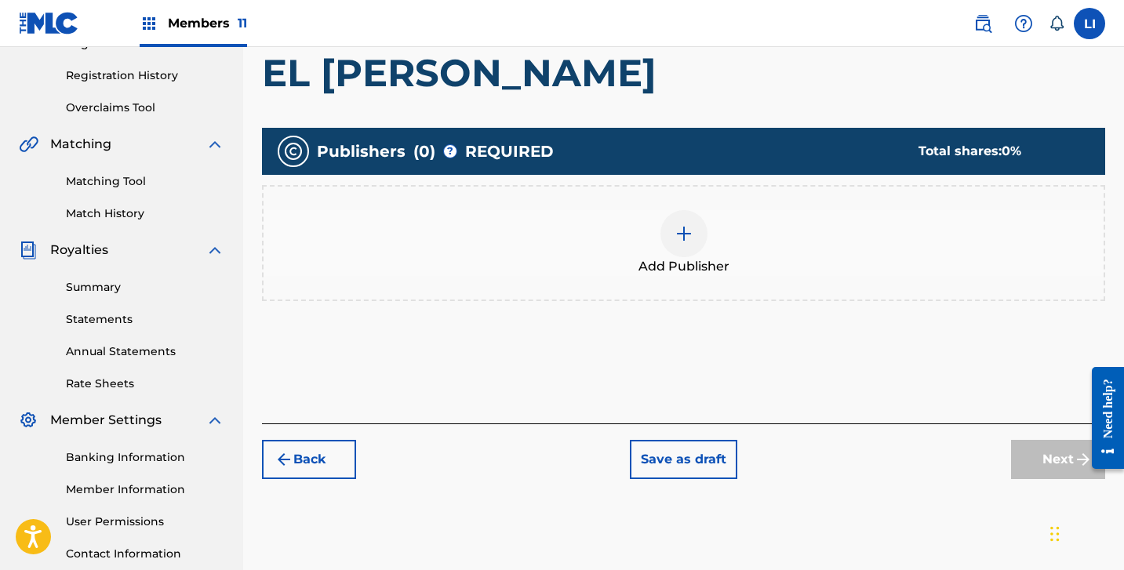
click at [666, 260] on span "Add Publisher" at bounding box center [684, 266] width 91 height 19
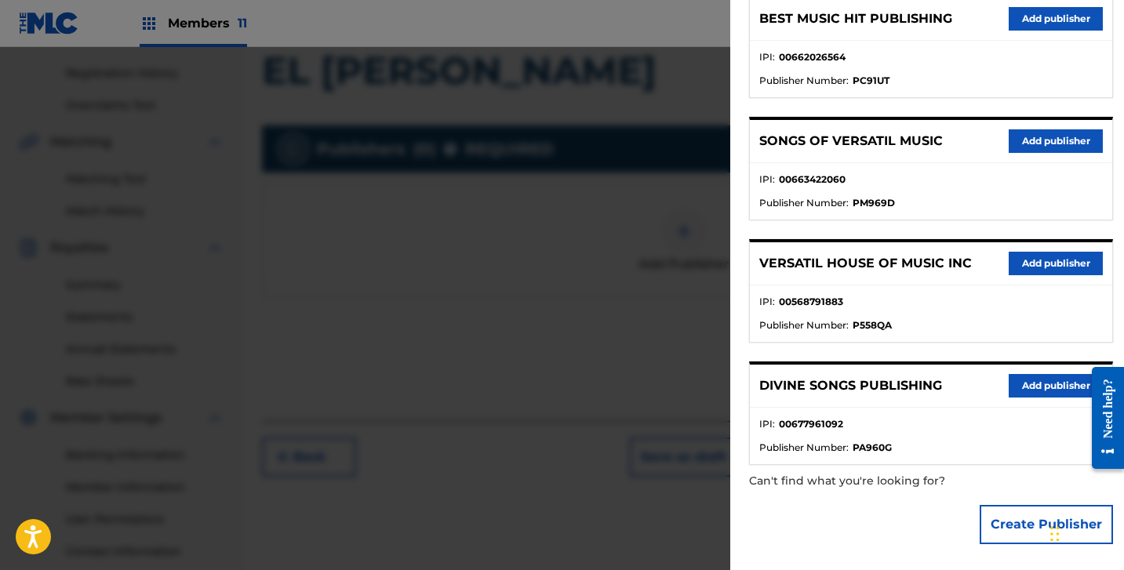
scroll to position [287, 0]
click at [1004, 524] on button "Create Publisher" at bounding box center [1046, 524] width 133 height 39
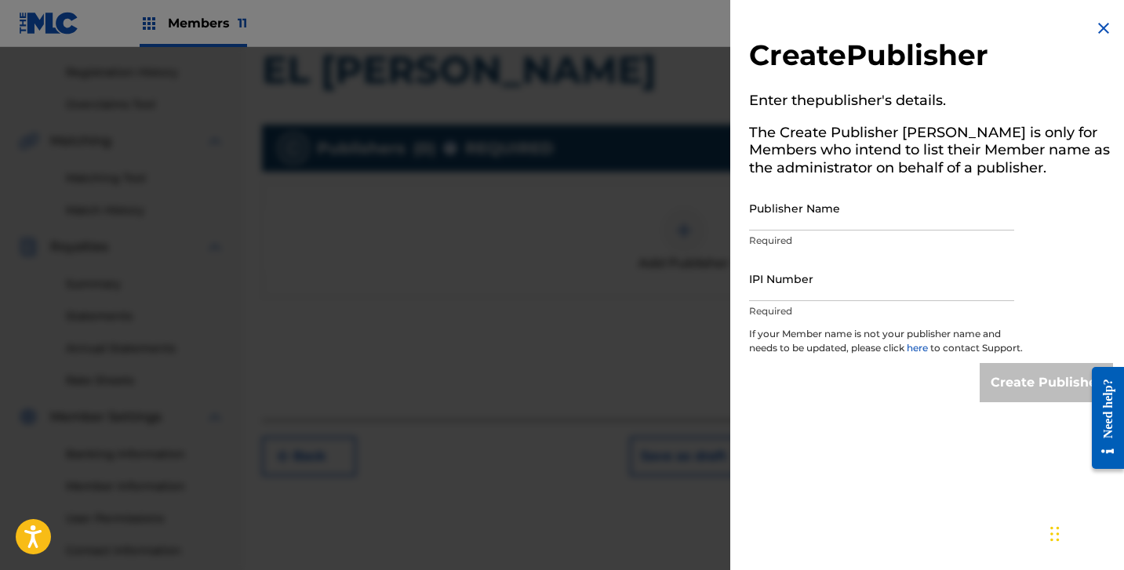
click at [810, 230] on input "Publisher Name" at bounding box center [881, 208] width 265 height 45
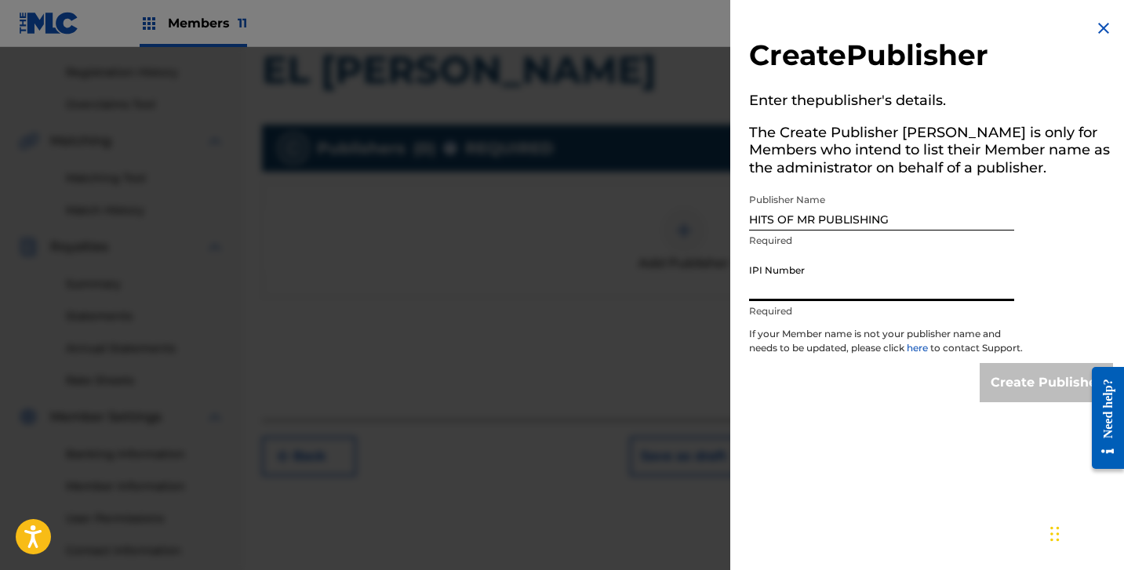
click at [819, 297] on input "IPI Number" at bounding box center [881, 279] width 265 height 45
click at [1025, 375] on div "Create Publisher Enter the publisher 's details. The Create Publisher button is…" at bounding box center [931, 210] width 402 height 421
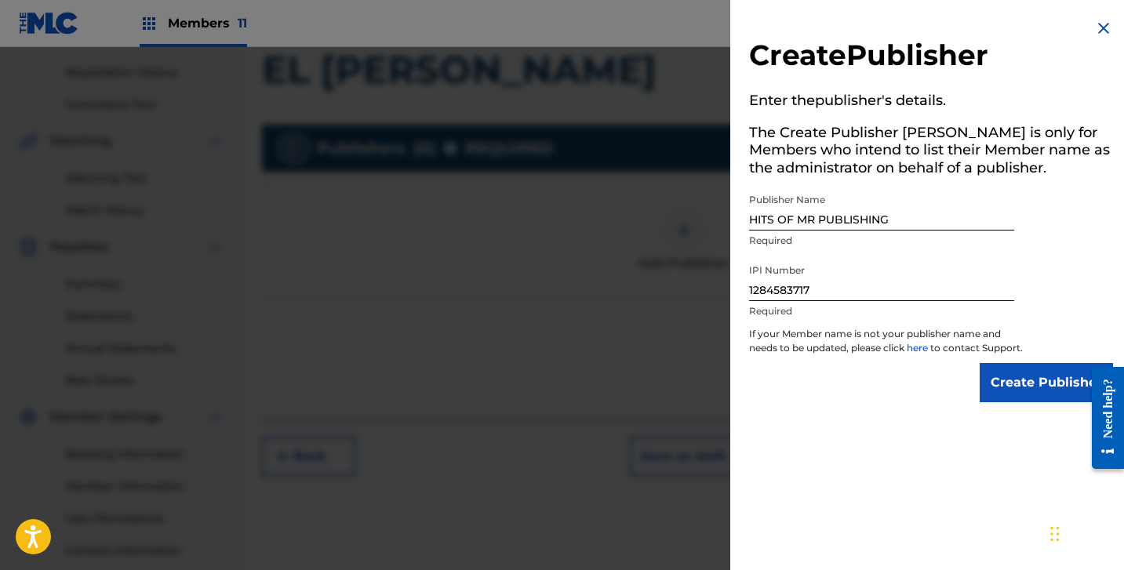
click at [1029, 382] on input "Create Publisher" at bounding box center [1046, 382] width 133 height 39
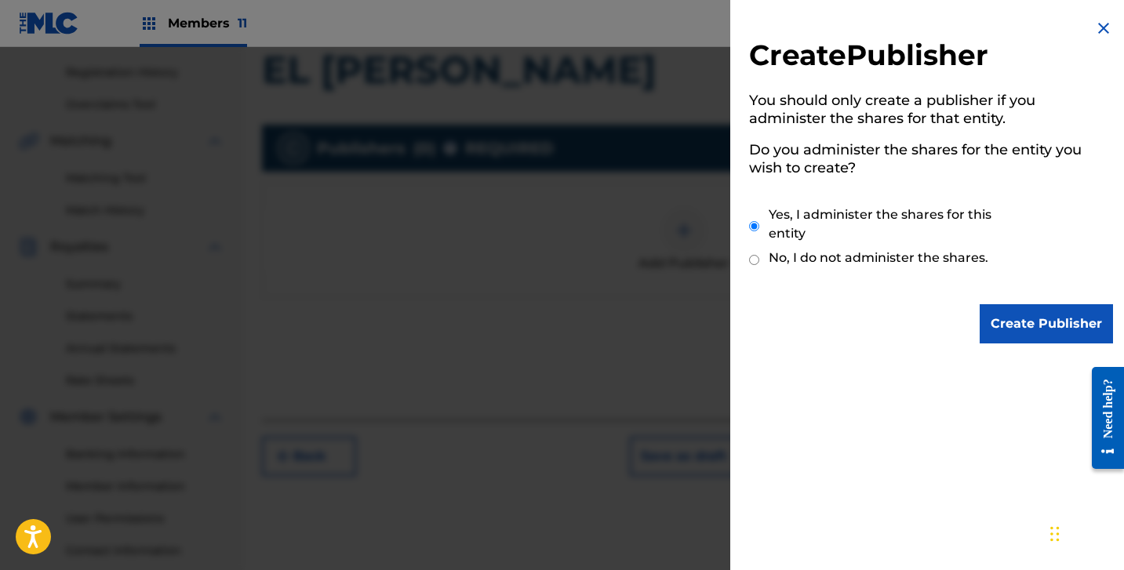
click at [1031, 339] on input "Create Publisher" at bounding box center [1046, 323] width 133 height 39
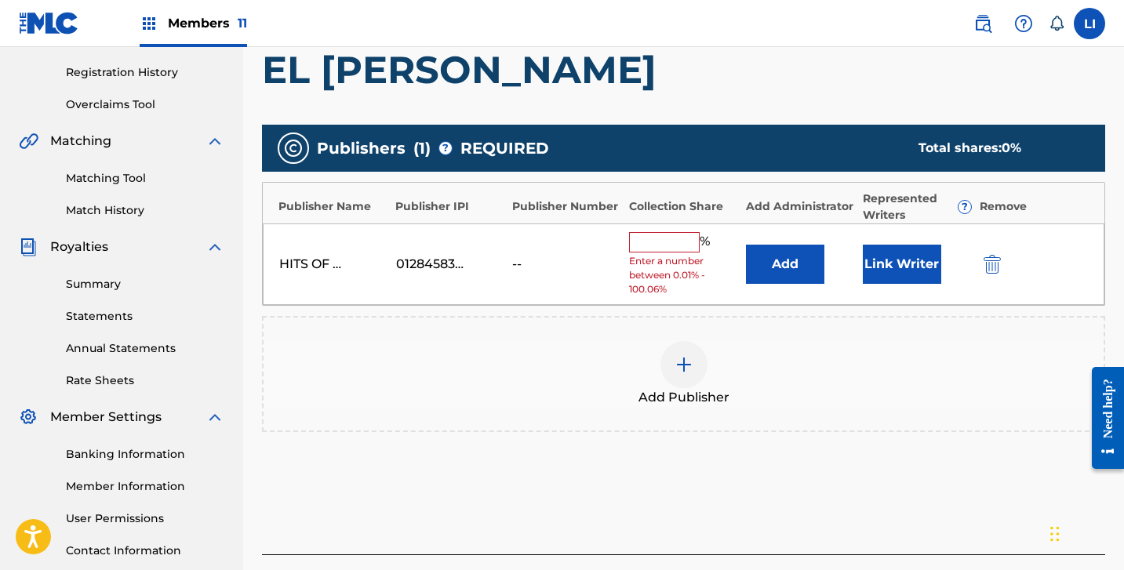
click at [741, 263] on div "HITS OF MR PUBLISHING 01284583717 -- % Enter a number between 0.01% - 100.06% A…" at bounding box center [684, 265] width 842 height 82
click at [770, 260] on button "Add" at bounding box center [785, 264] width 78 height 39
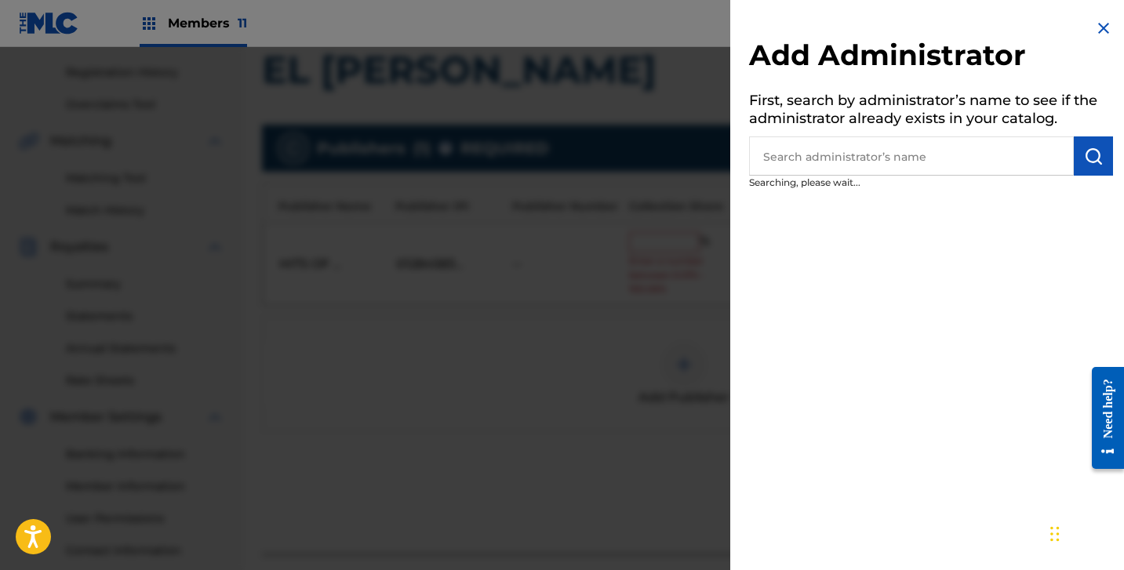
click at [792, 151] on input "text" at bounding box center [911, 155] width 325 height 39
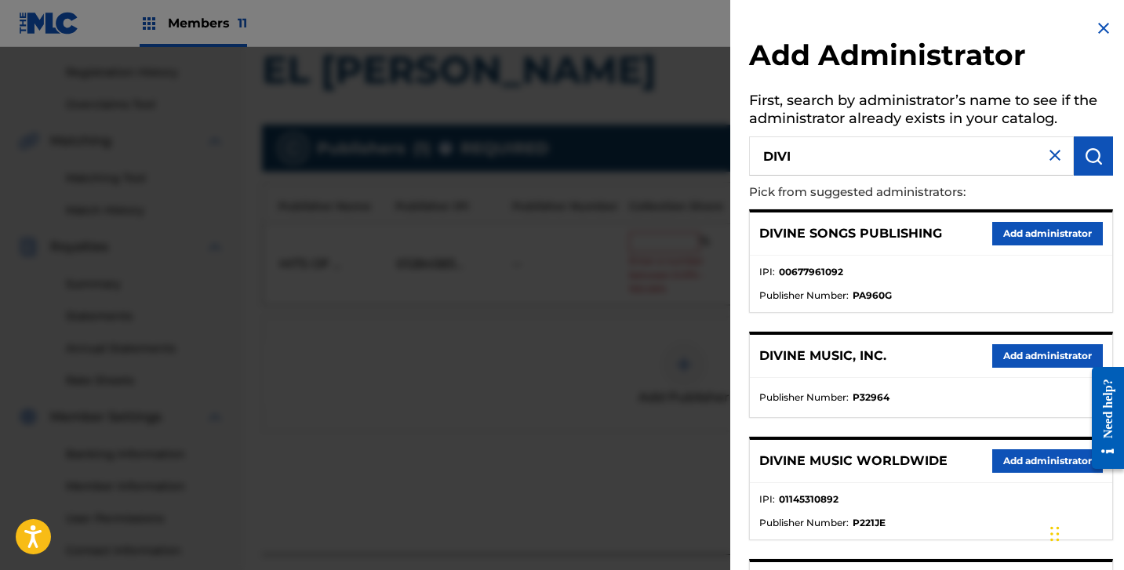
click at [992, 361] on button "Add administrator" at bounding box center [1047, 356] width 111 height 24
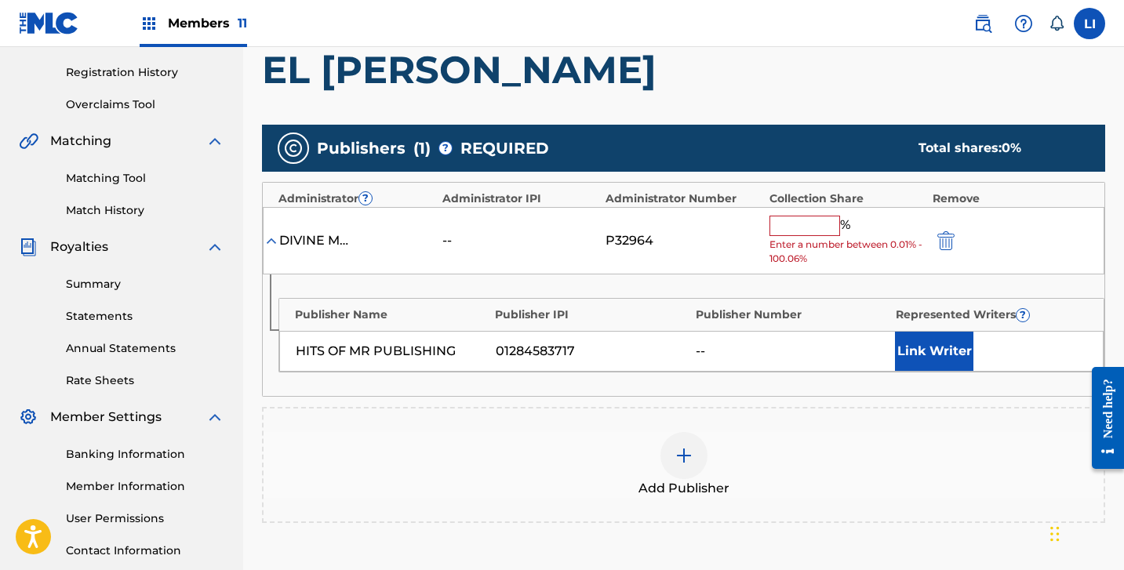
click at [813, 220] on input "text" at bounding box center [805, 226] width 71 height 20
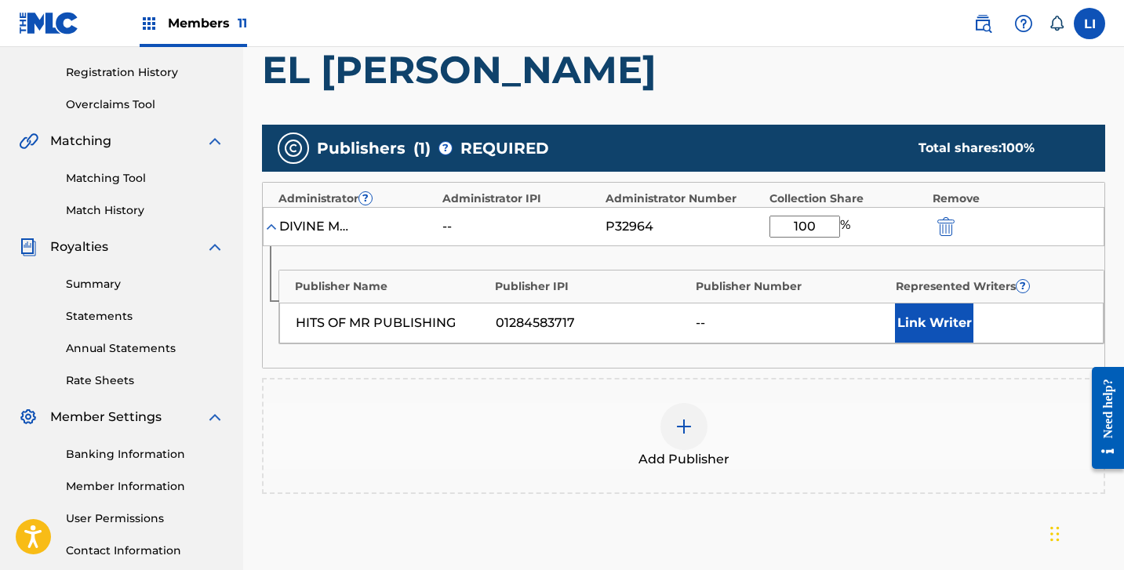
click at [1013, 357] on div "Publisher Name Publisher IPI Publisher Number Represented Writers ? HITS OF MR …" at bounding box center [684, 307] width 842 height 122
click at [956, 326] on button "Link Writer" at bounding box center [934, 323] width 78 height 39
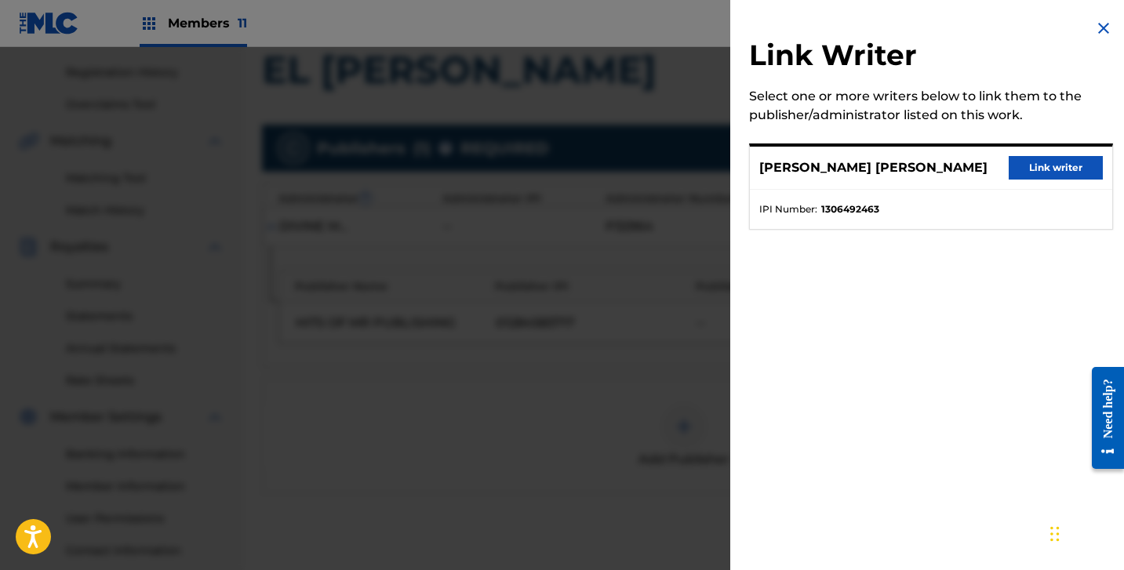
click at [1050, 152] on div "[PERSON_NAME] [PERSON_NAME] Link writer" at bounding box center [931, 168] width 362 height 43
click at [1046, 165] on button "Link writer" at bounding box center [1056, 168] width 94 height 24
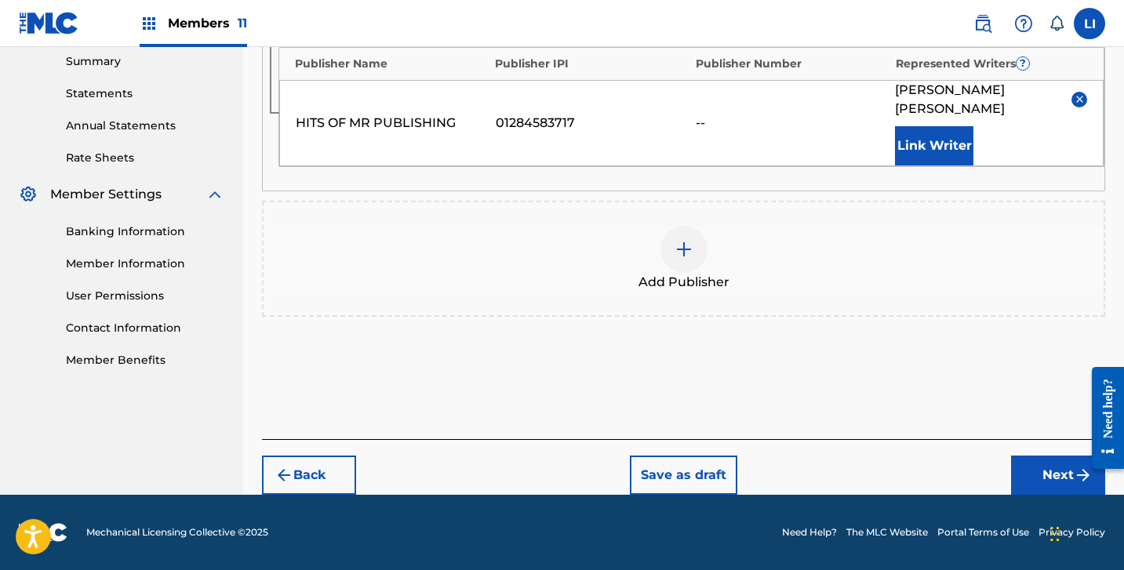
click at [1045, 467] on button "Next" at bounding box center [1058, 475] width 94 height 39
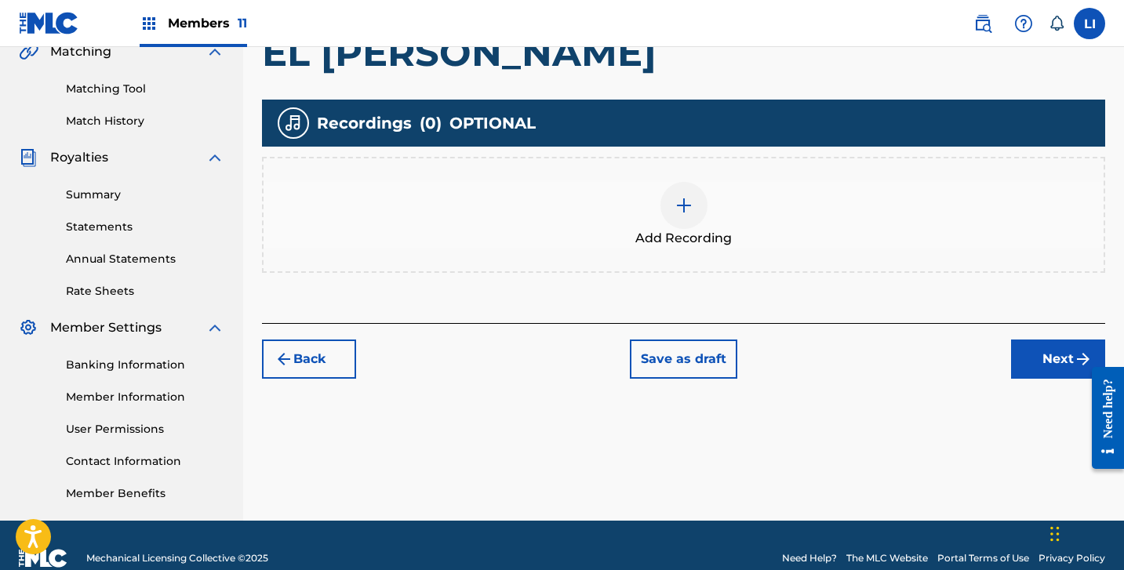
scroll to position [388, 0]
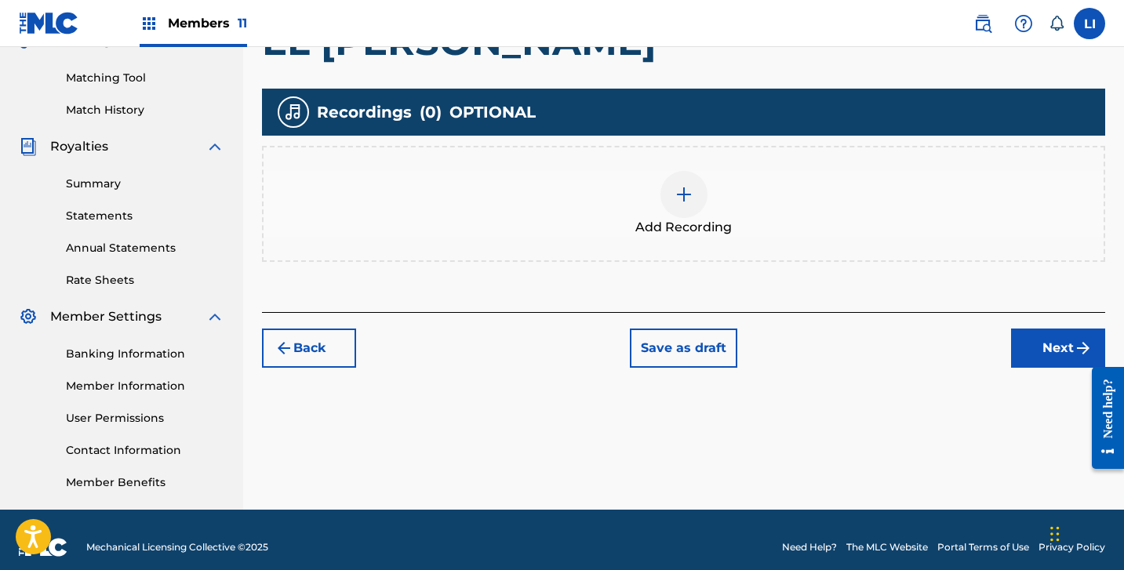
click at [708, 236] on div "Add Recording" at bounding box center [683, 204] width 843 height 116
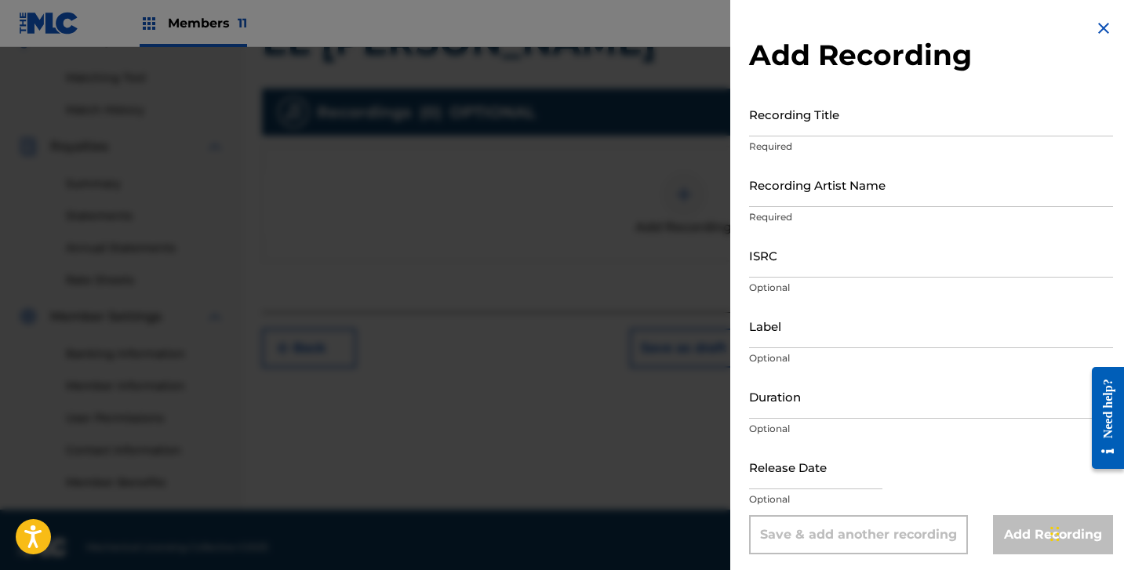
click at [850, 133] on input "Recording Title" at bounding box center [931, 114] width 364 height 45
click at [817, 129] on input "Recording Title" at bounding box center [931, 114] width 364 height 45
click at [793, 195] on input "Recording Artist Name" at bounding box center [931, 184] width 364 height 45
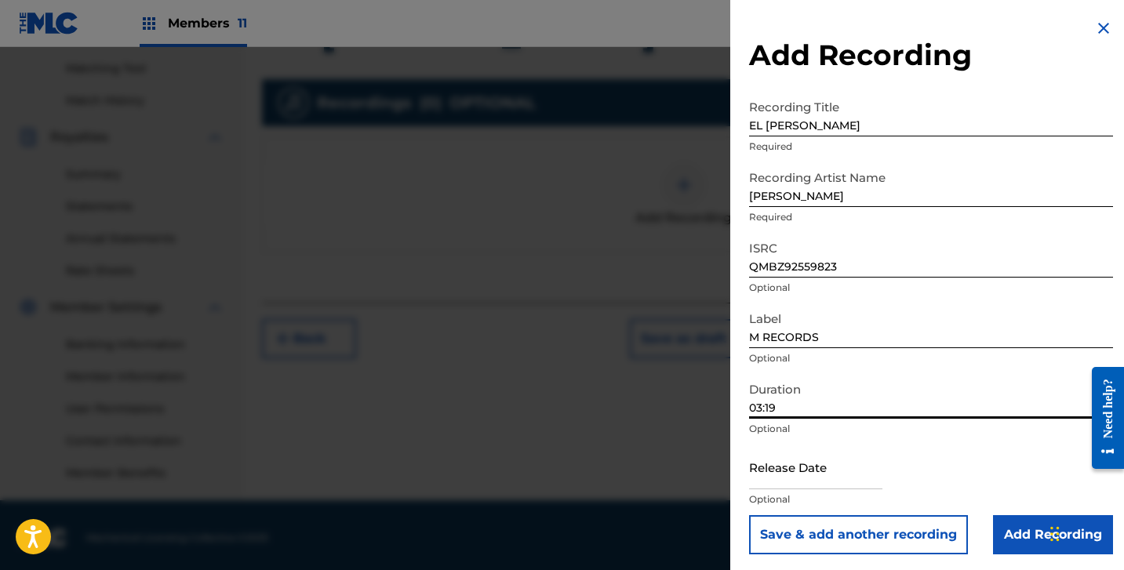
scroll to position [402, 0]
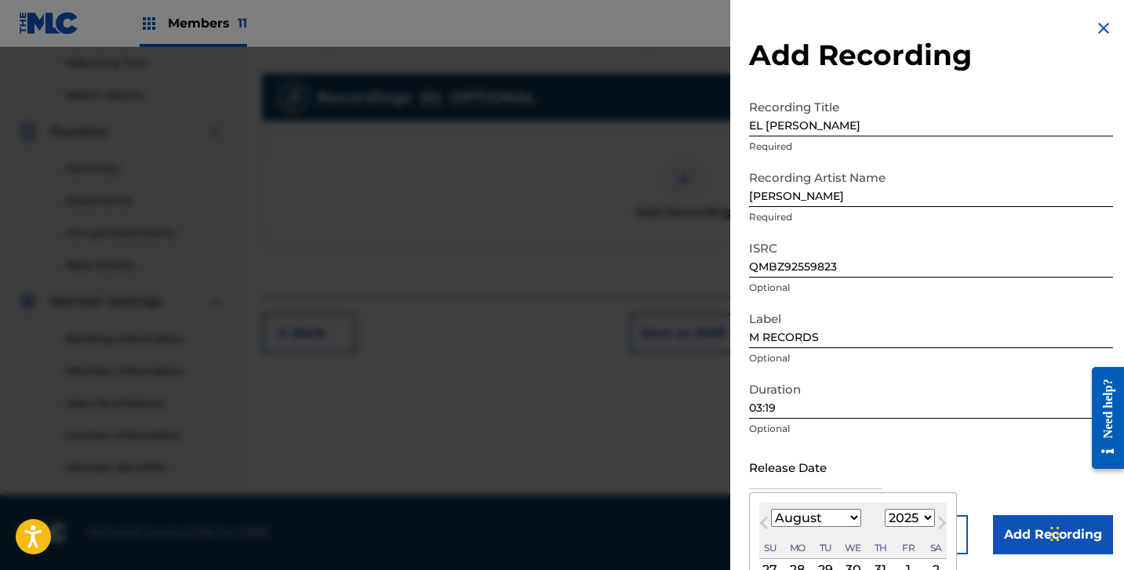
click at [790, 480] on input "text" at bounding box center [815, 467] width 133 height 45
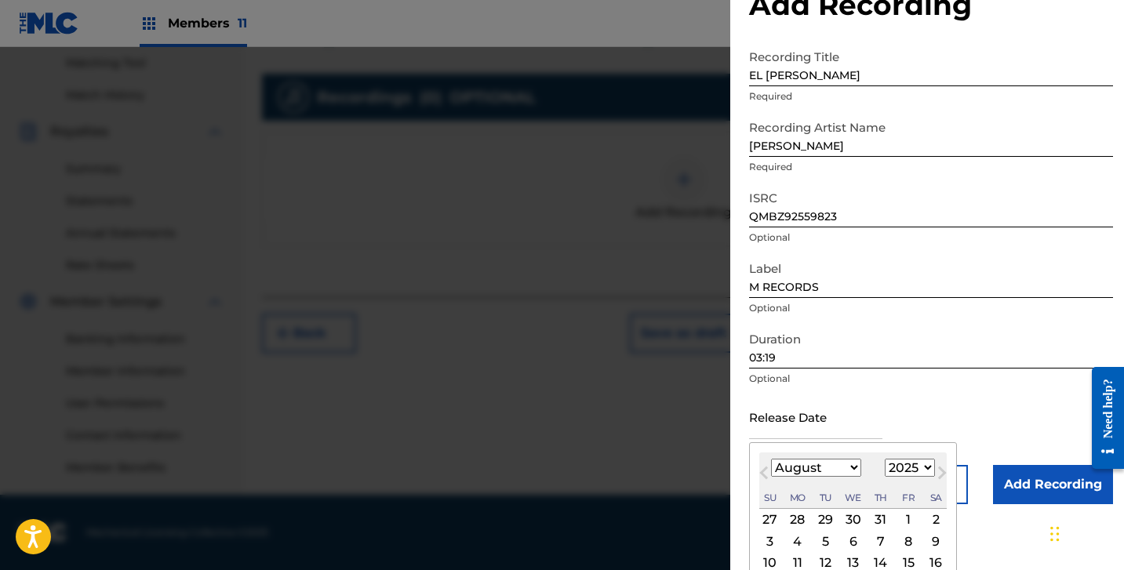
scroll to position [149, 0]
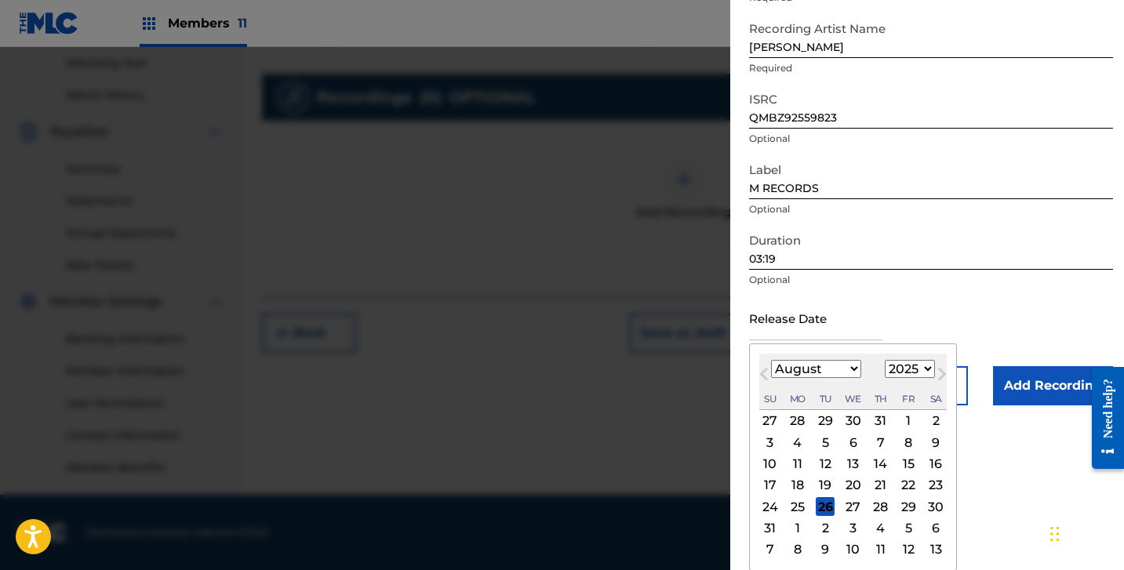
click at [784, 367] on select "January February March April May June July August September October November De…" at bounding box center [816, 369] width 90 height 18
click at [771, 378] on select "January February March April May June July August September October November De…" at bounding box center [816, 369] width 90 height 18
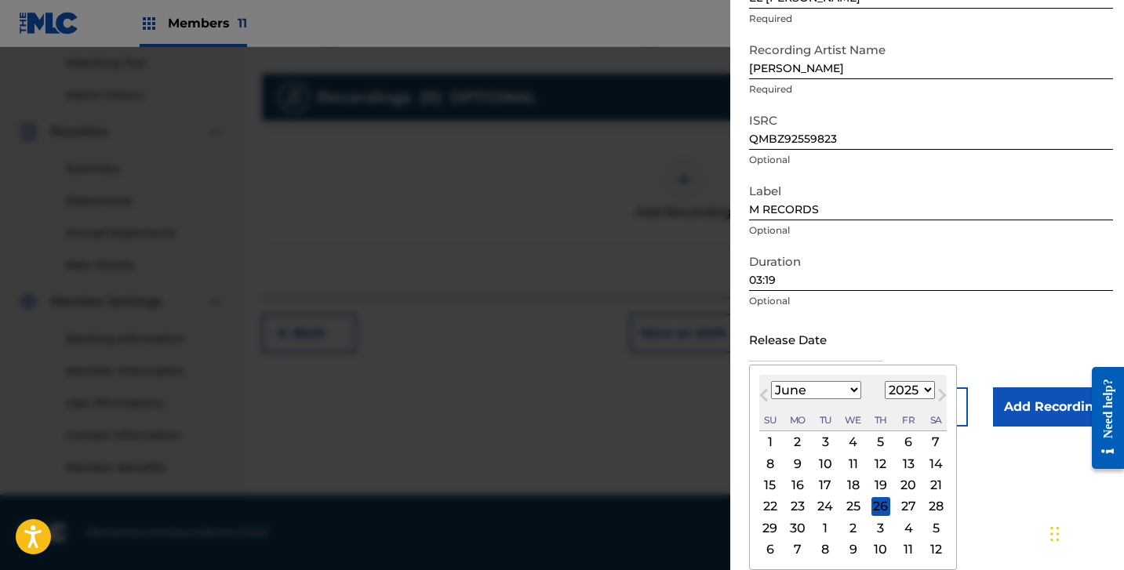
click at [903, 513] on div "27" at bounding box center [908, 506] width 19 height 19
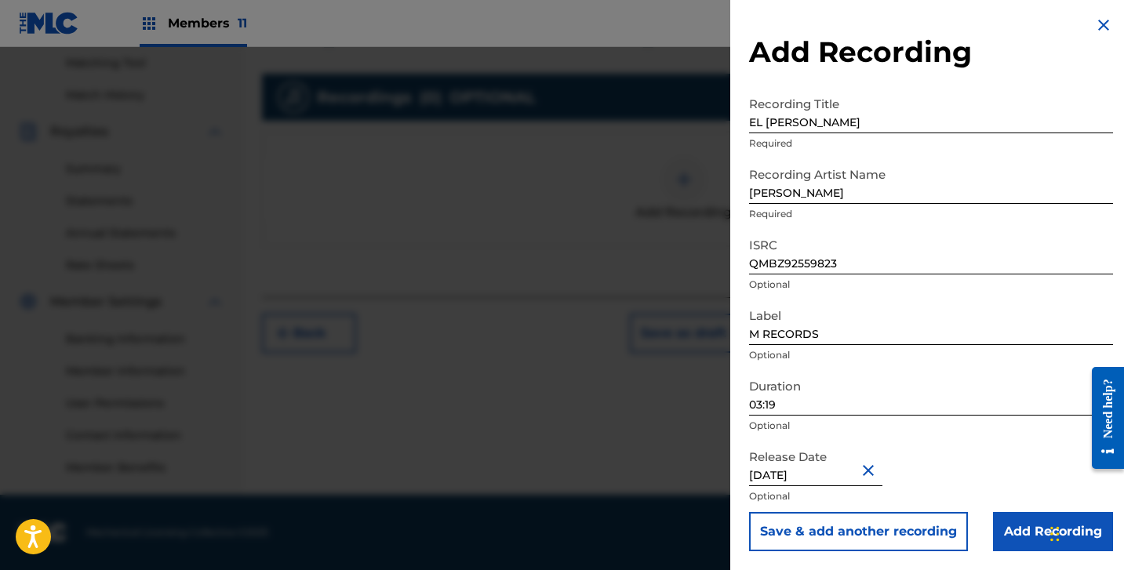
scroll to position [3, 0]
click at [1002, 525] on input "Add Recording" at bounding box center [1053, 531] width 120 height 39
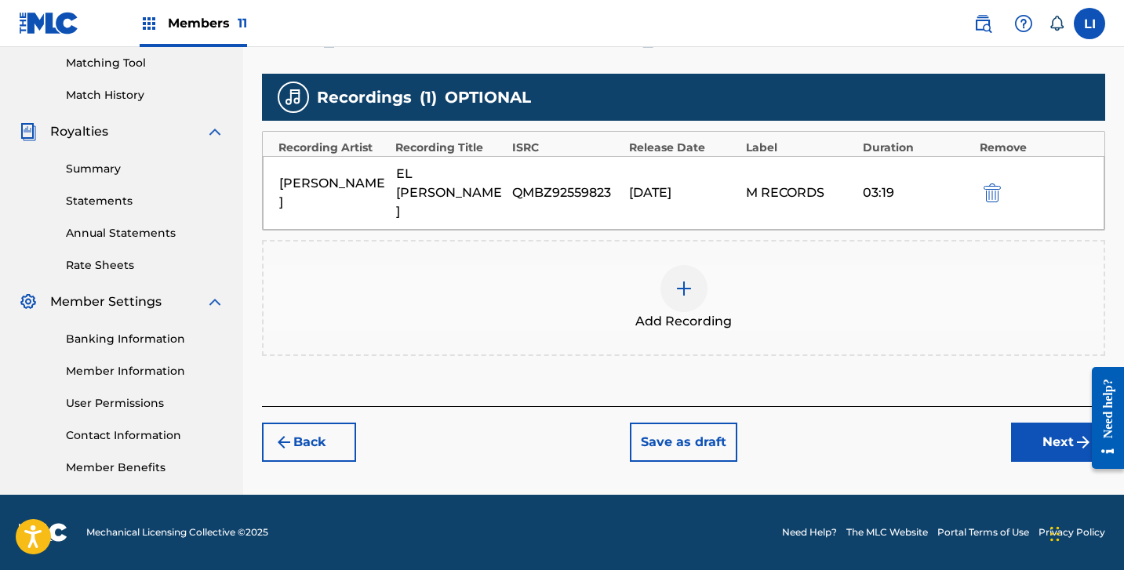
click at [1028, 423] on button "Next" at bounding box center [1058, 442] width 94 height 39
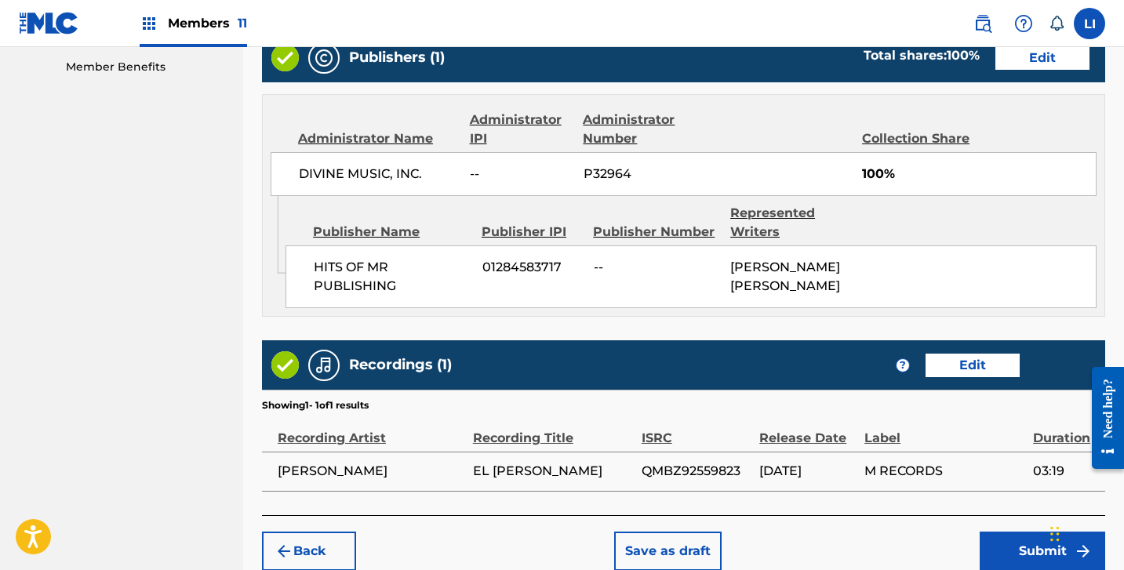
scroll to position [877, 0]
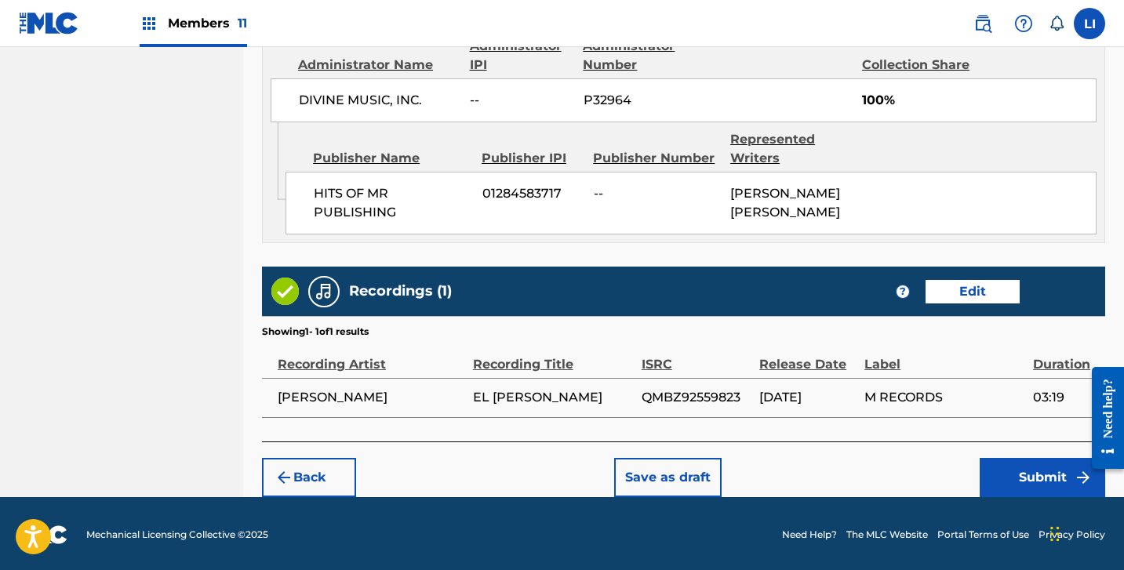
click at [1006, 463] on button "Submit" at bounding box center [1043, 477] width 126 height 39
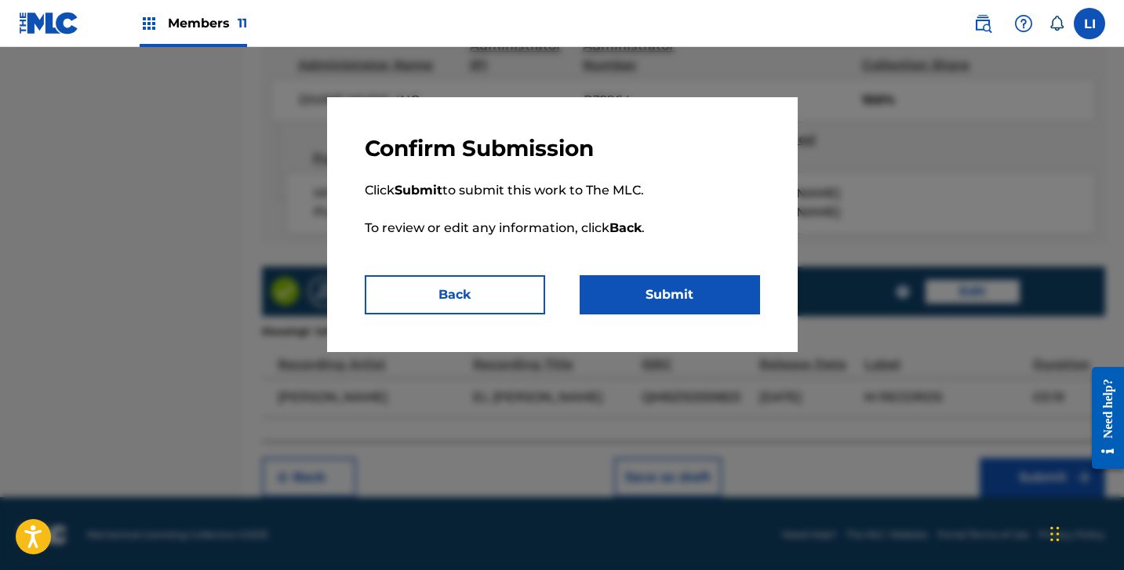
click at [637, 304] on button "Submit" at bounding box center [670, 294] width 180 height 39
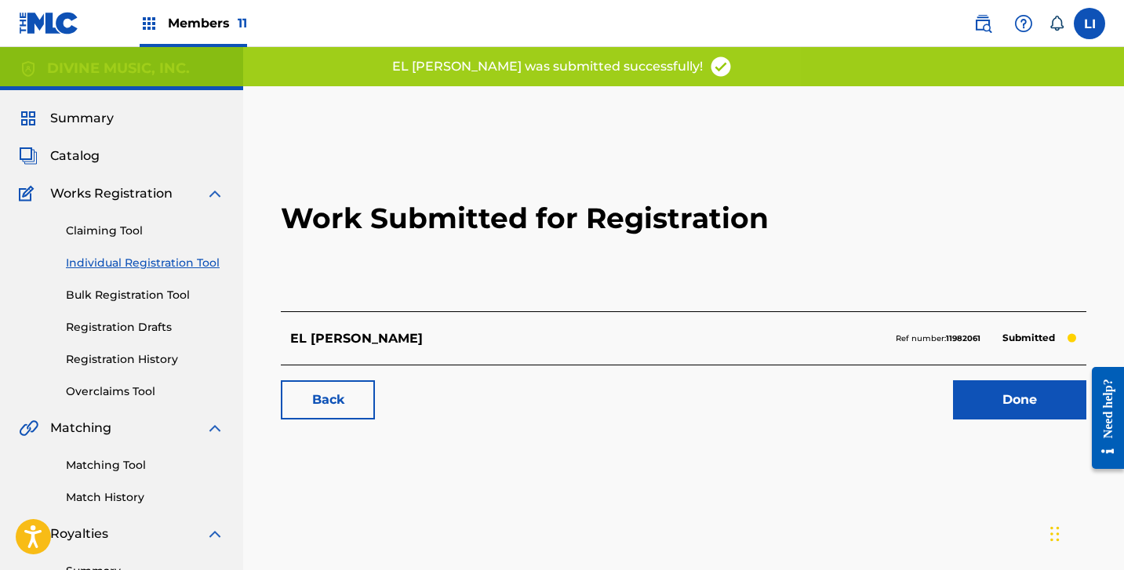
click at [998, 396] on link "Done" at bounding box center [1019, 399] width 133 height 39
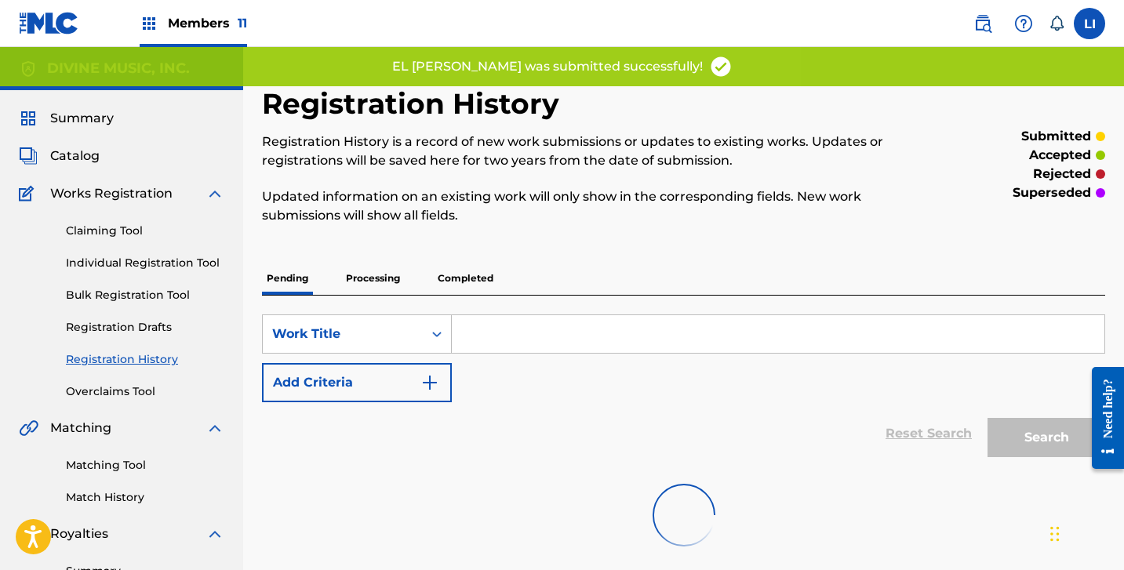
drag, startPoint x: 174, startPoint y: 262, endPoint x: 251, endPoint y: 285, distance: 80.2
click at [175, 262] on link "Individual Registration Tool" at bounding box center [145, 263] width 158 height 16
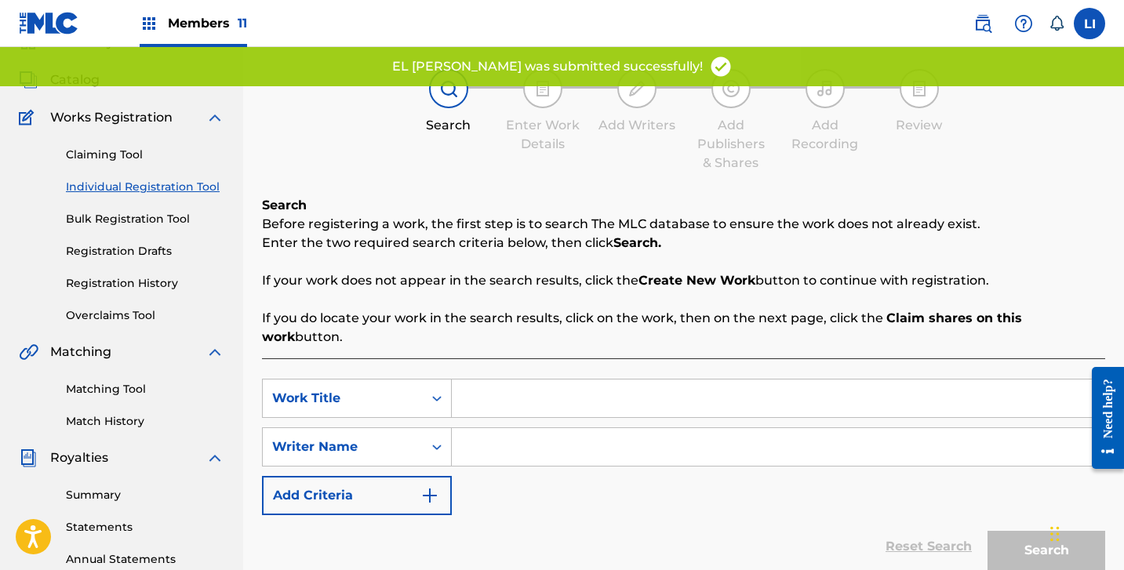
scroll to position [128, 0]
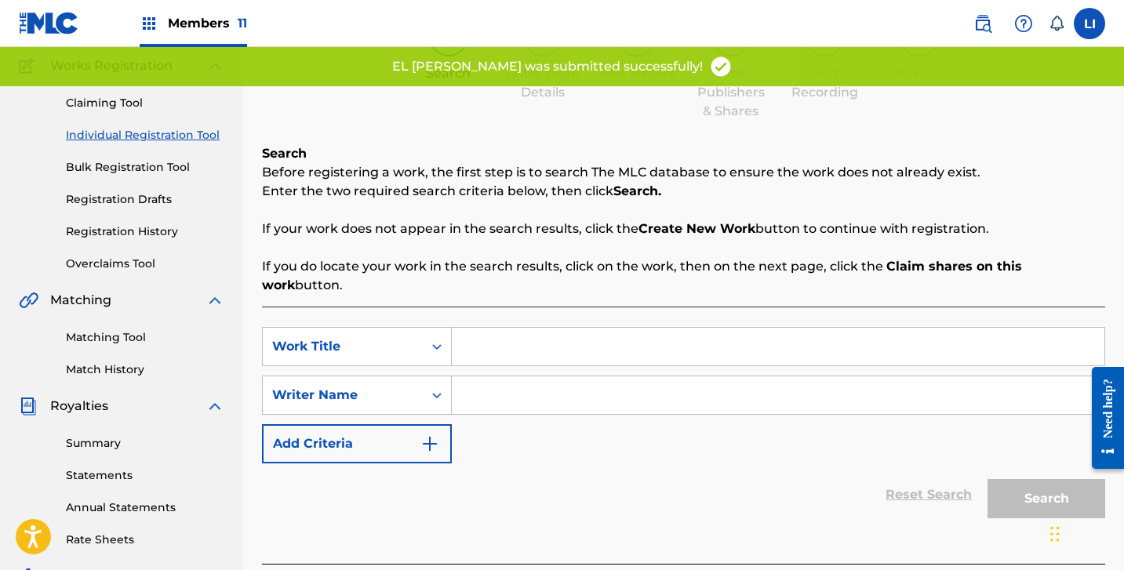
click at [577, 333] on input "Search Form" at bounding box center [778, 347] width 653 height 38
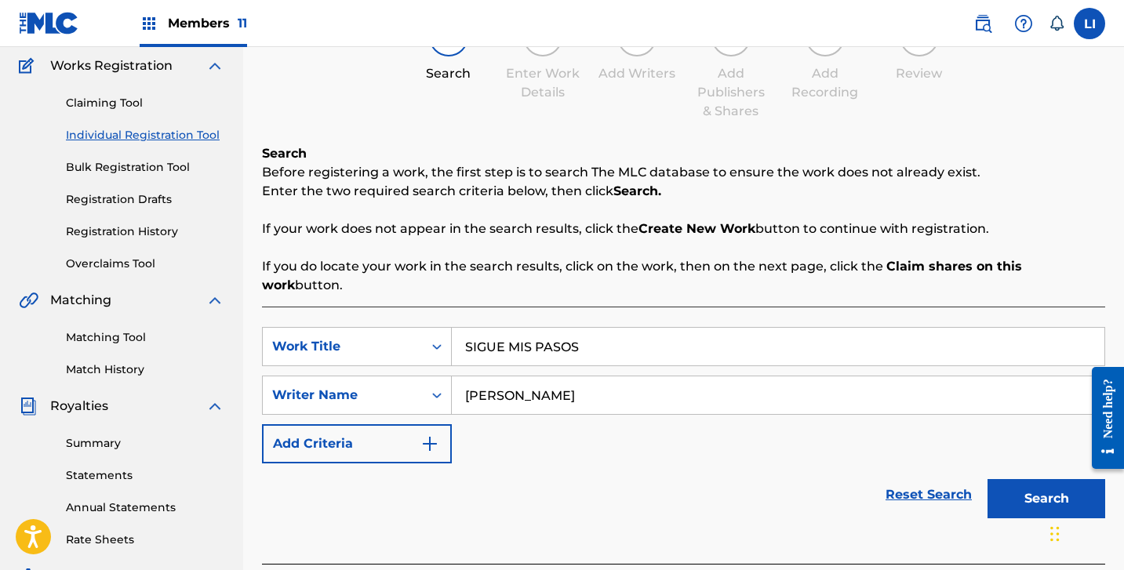
click at [988, 479] on button "Search" at bounding box center [1047, 498] width 118 height 39
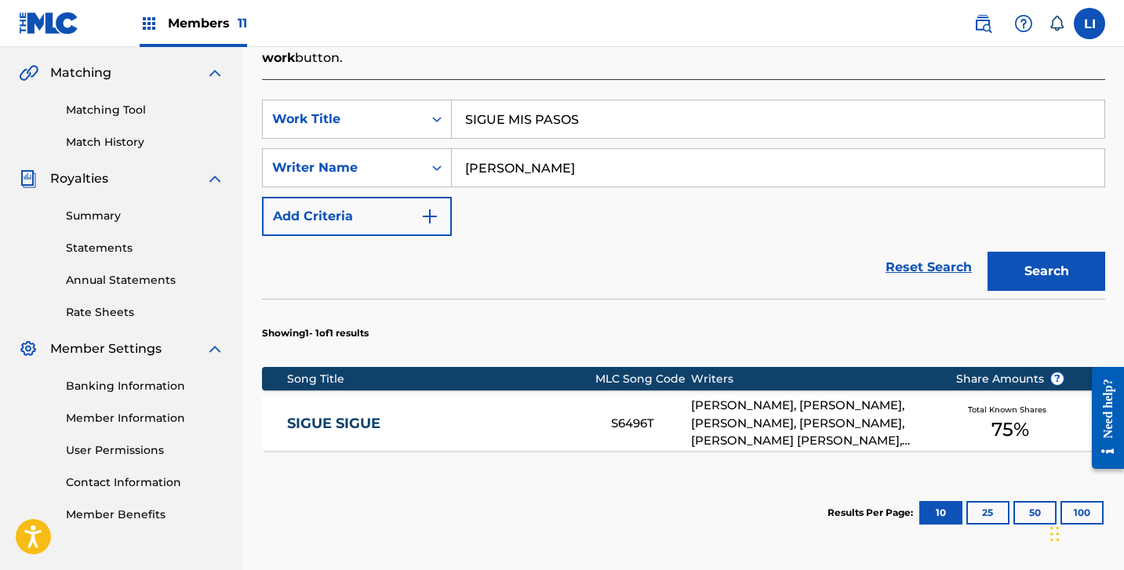
scroll to position [427, 0]
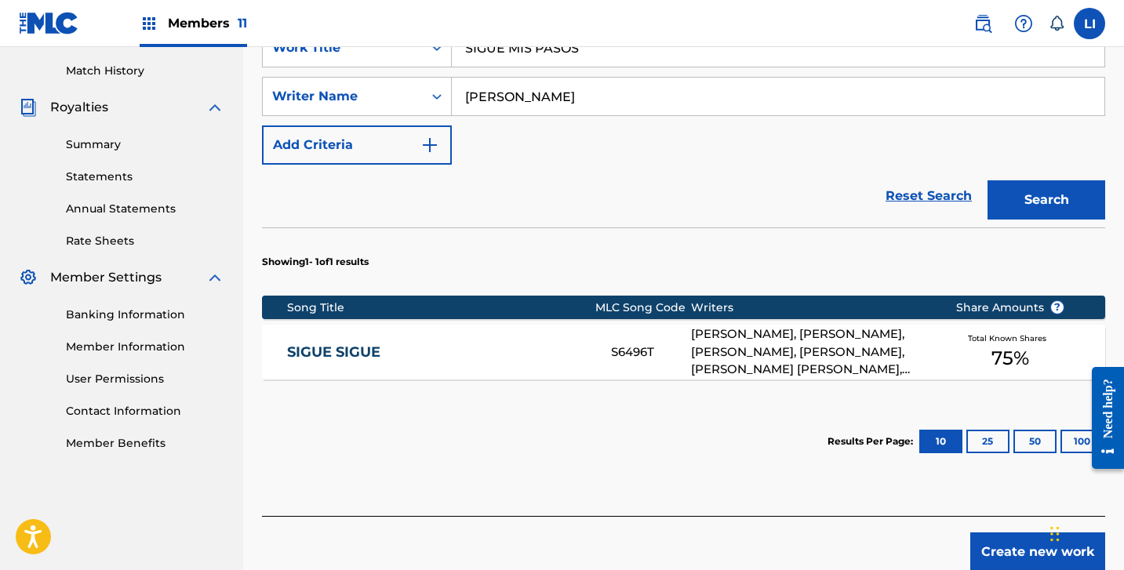
click at [1017, 535] on button "Create new work" at bounding box center [1037, 552] width 135 height 39
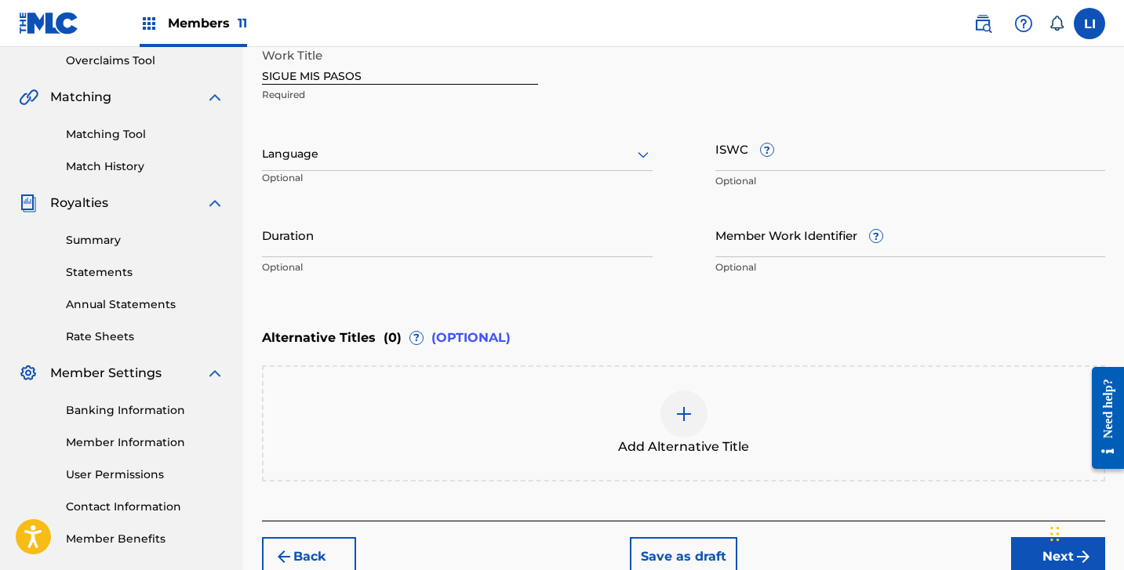
scroll to position [328, 0]
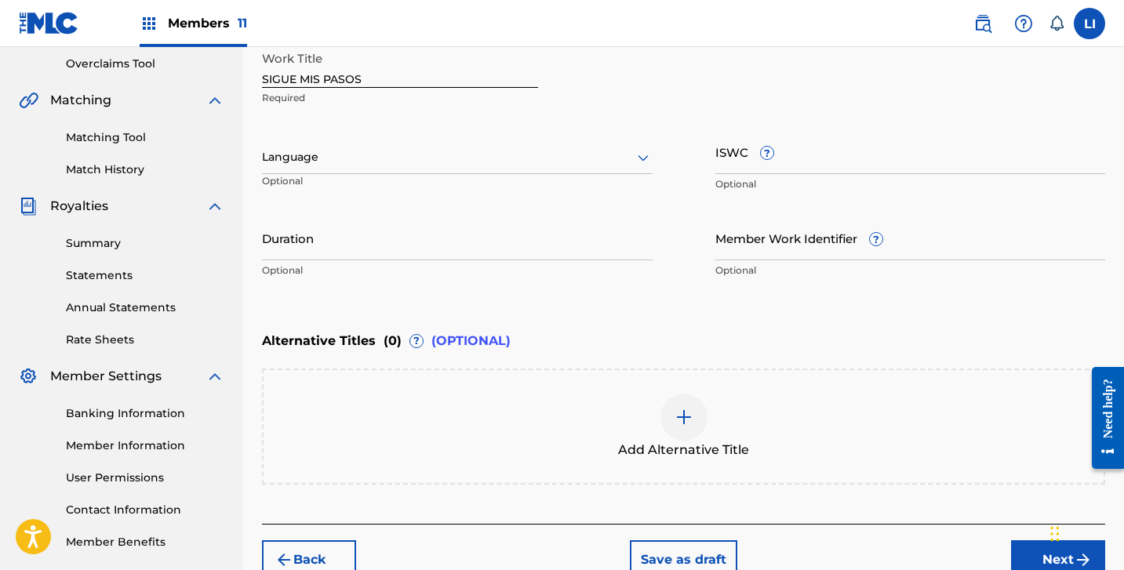
click at [304, 148] on div at bounding box center [457, 157] width 391 height 20
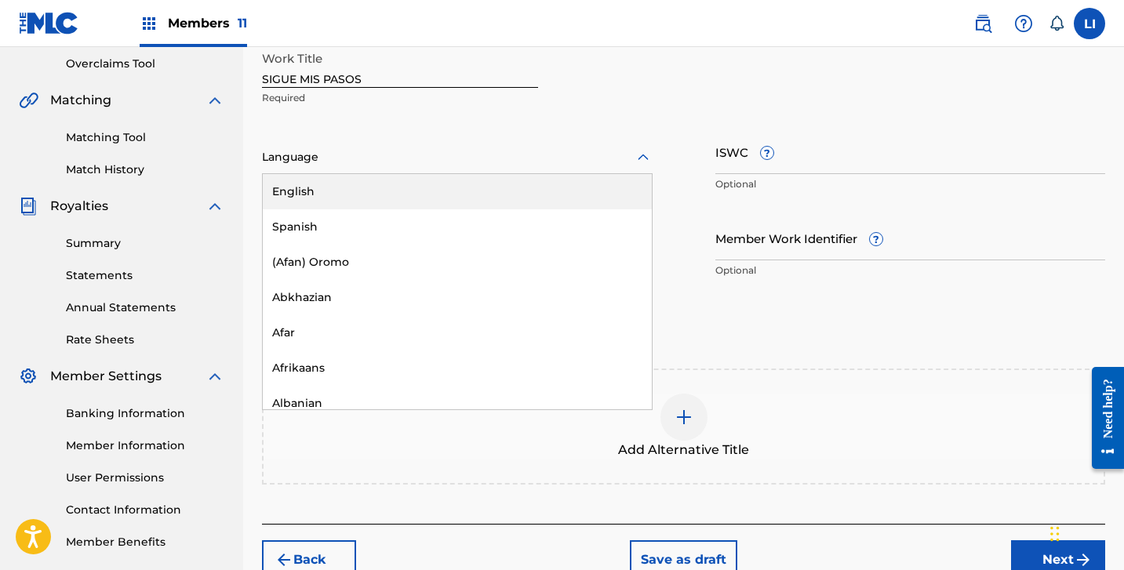
click at [304, 206] on div "English" at bounding box center [457, 191] width 389 height 35
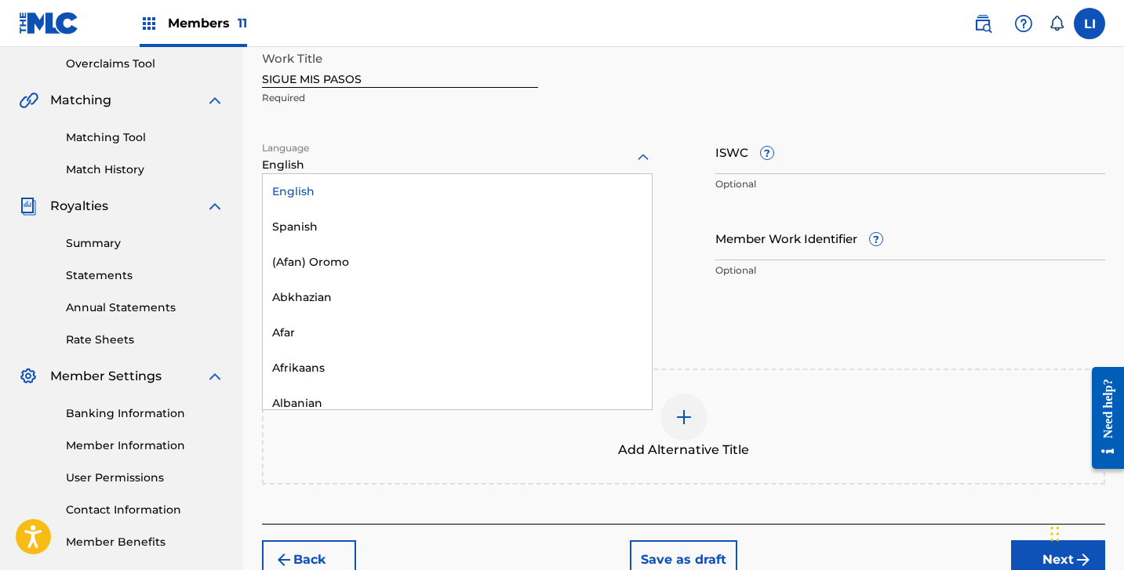
click at [298, 161] on div at bounding box center [457, 157] width 391 height 20
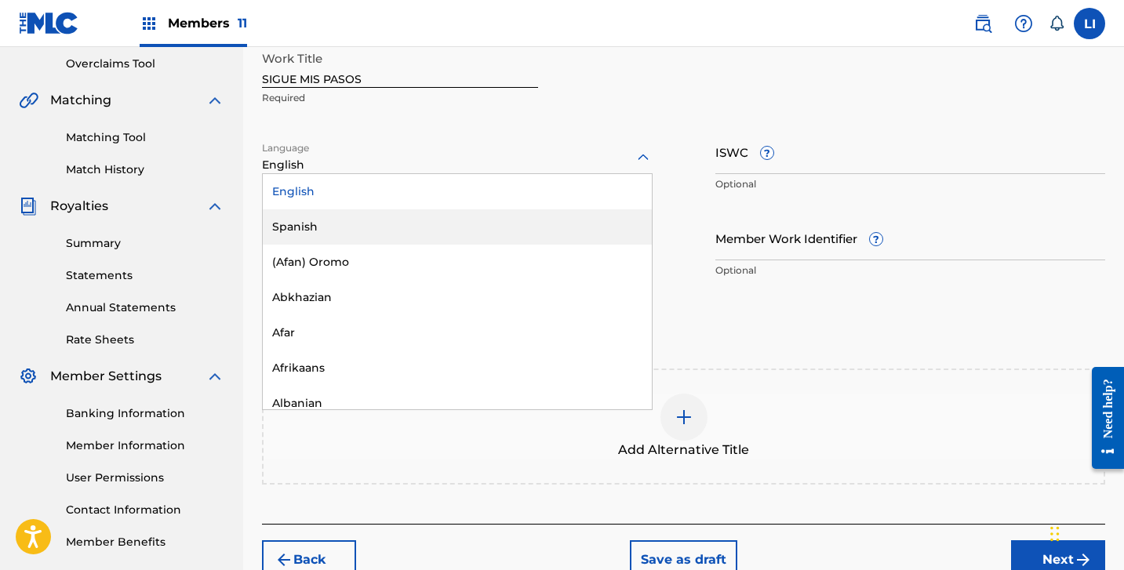
click at [293, 233] on div "Spanish" at bounding box center [457, 226] width 389 height 35
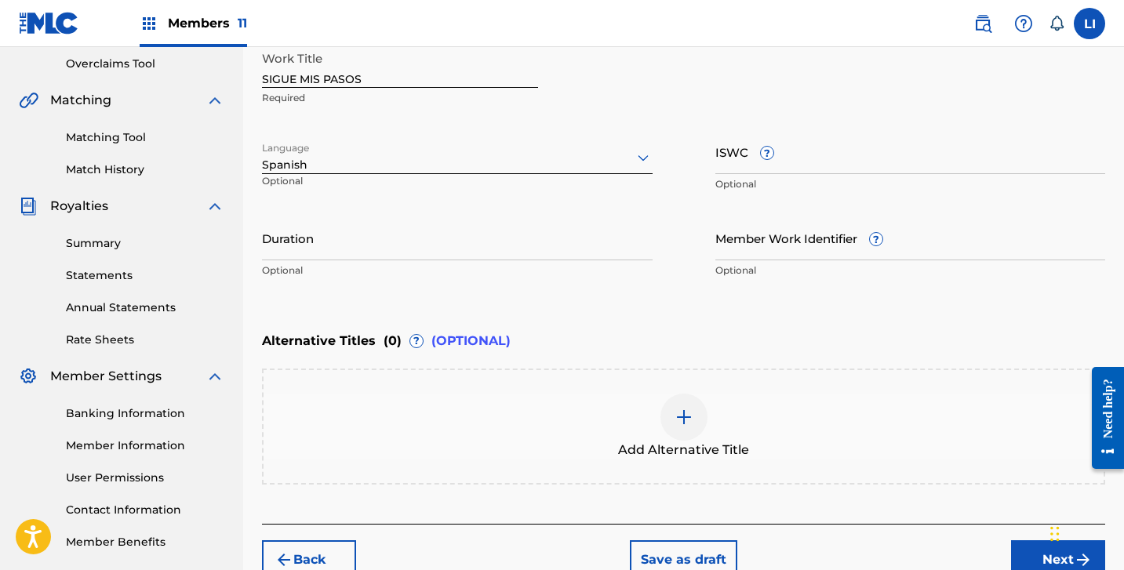
click at [293, 234] on input "Duration" at bounding box center [457, 238] width 391 height 45
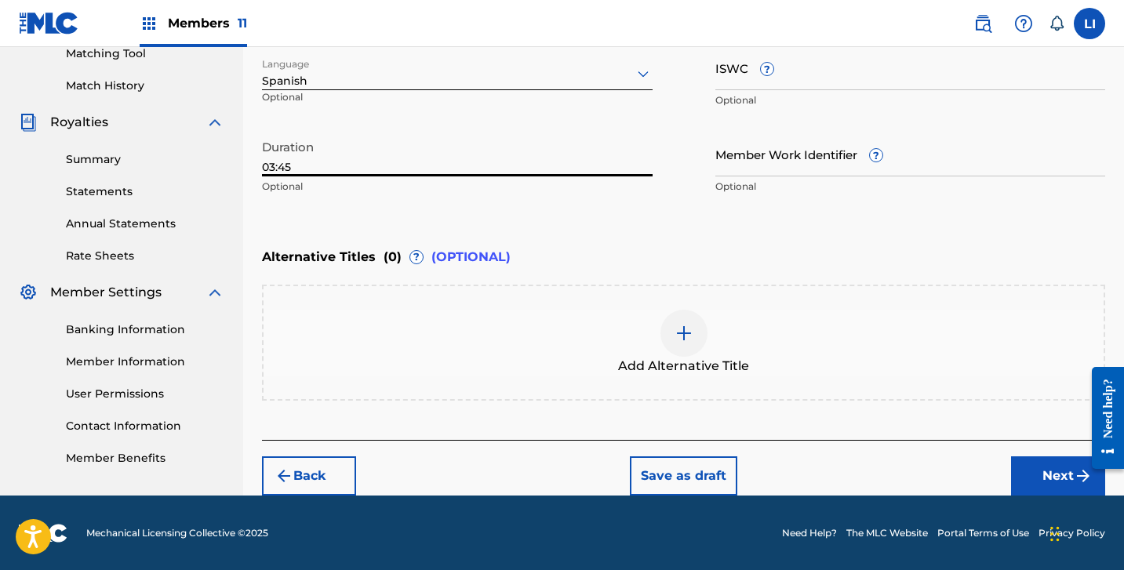
click at [1036, 479] on button "Next" at bounding box center [1058, 476] width 94 height 39
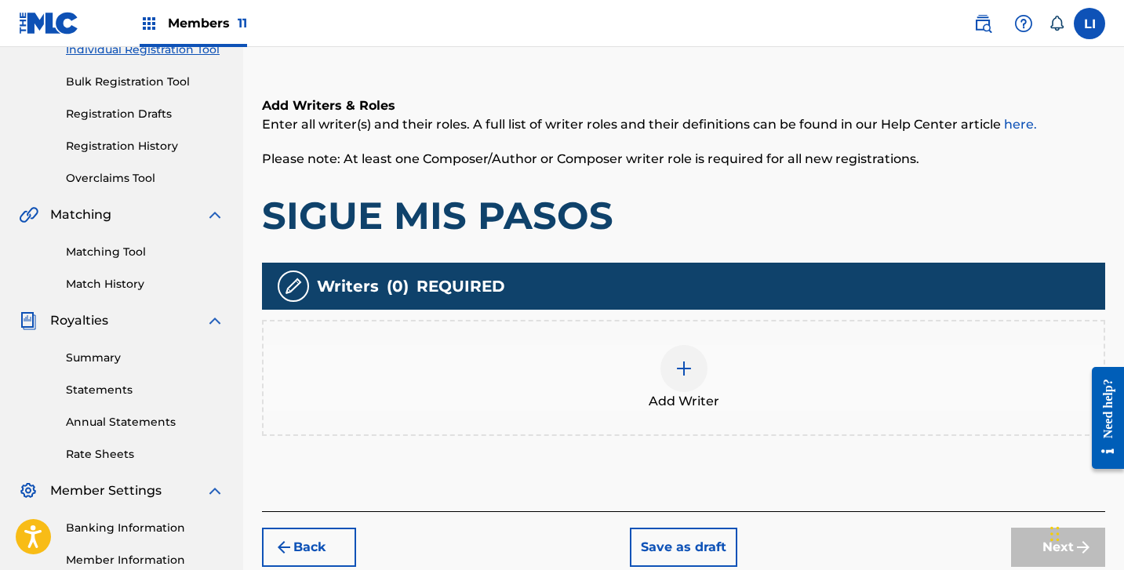
scroll to position [215, 0]
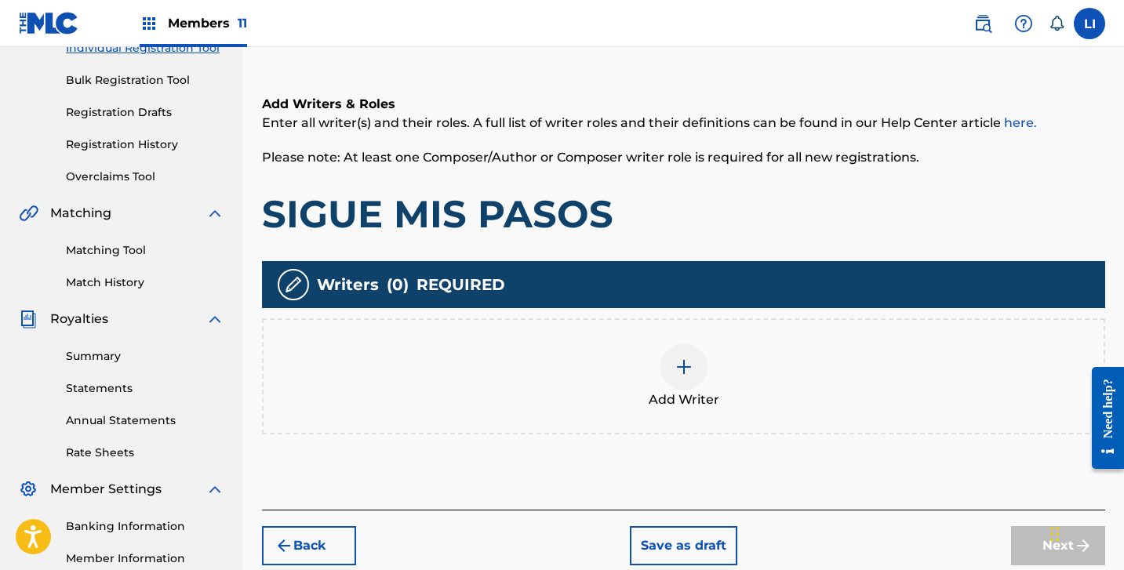
click at [682, 350] on div at bounding box center [684, 367] width 47 height 47
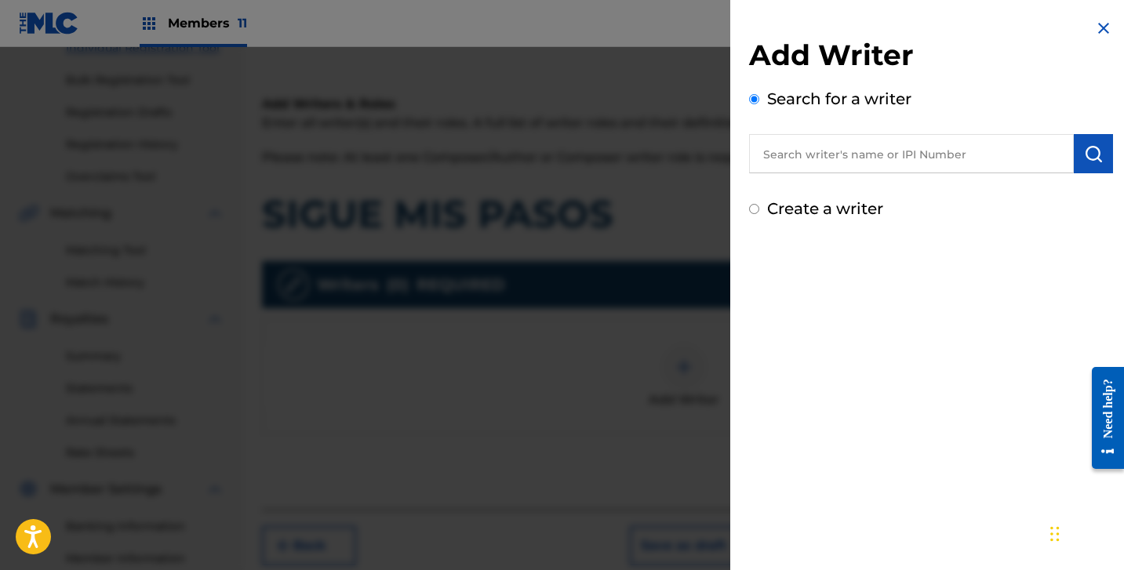
drag, startPoint x: 806, startPoint y: 181, endPoint x: 814, endPoint y: 154, distance: 28.8
click at [806, 178] on div "Add Writer Search for a writer Create a writer" at bounding box center [931, 129] width 364 height 183
click at [814, 154] on input "text" at bounding box center [911, 153] width 325 height 39
click at [894, 187] on div "Add Writer Search for a writer SIGUE MIS [PERSON_NAME] [PERSON_NAME] 1306492463…" at bounding box center [931, 129] width 364 height 183
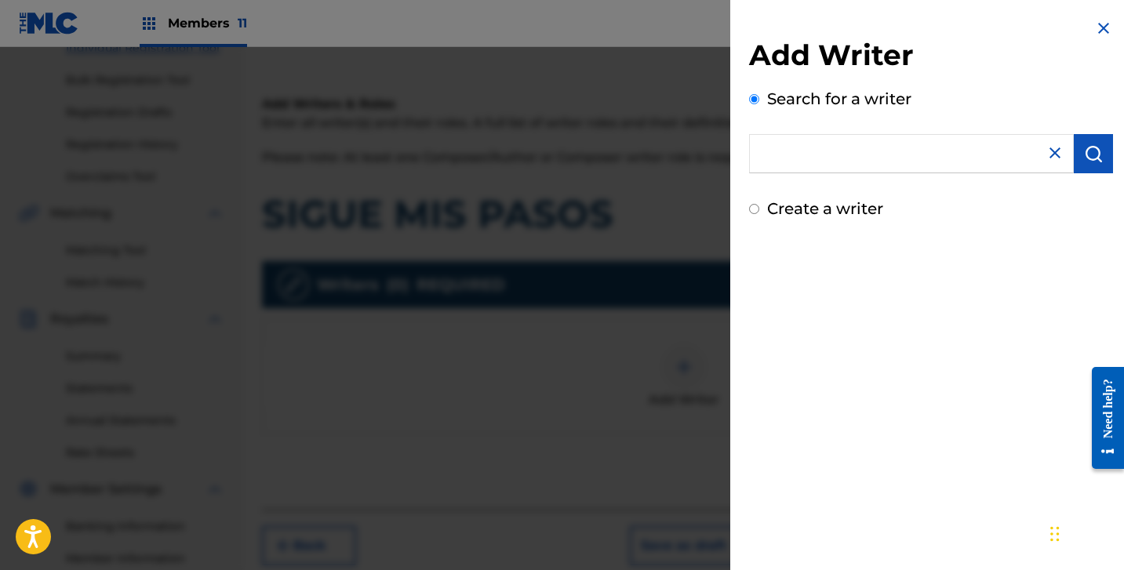
scroll to position [0, 0]
click at [866, 205] on label "Create a writer" at bounding box center [825, 208] width 116 height 19
click at [759, 205] on input "Create a writer" at bounding box center [754, 209] width 10 height 10
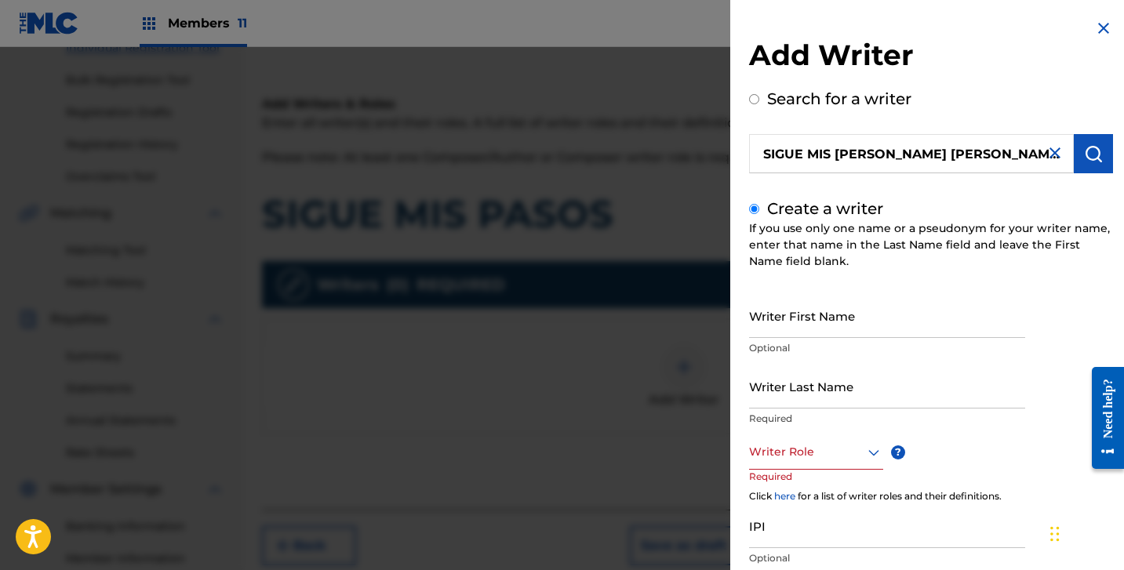
click at [813, 321] on input "Writer First Name" at bounding box center [887, 315] width 276 height 45
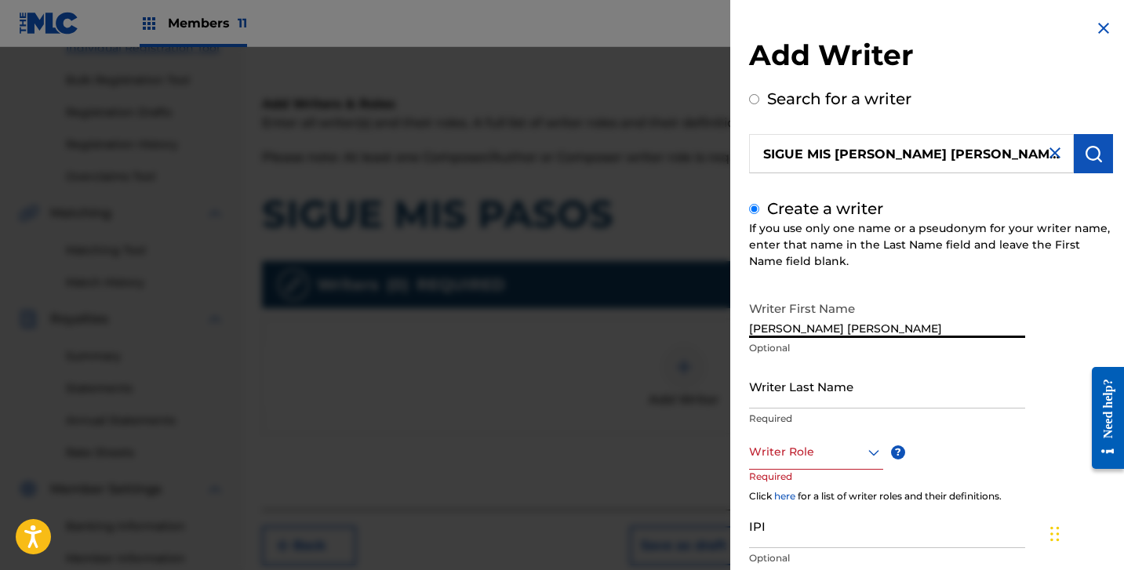
drag, startPoint x: 813, startPoint y: 329, endPoint x: 1034, endPoint y: 364, distance: 223.2
click at [1051, 353] on div "Writer First Name [PERSON_NAME] [PERSON_NAME] Optional Writer Last Name Require…" at bounding box center [931, 465] width 364 height 344
click at [956, 395] on input "Writer Last Name" at bounding box center [887, 386] width 276 height 45
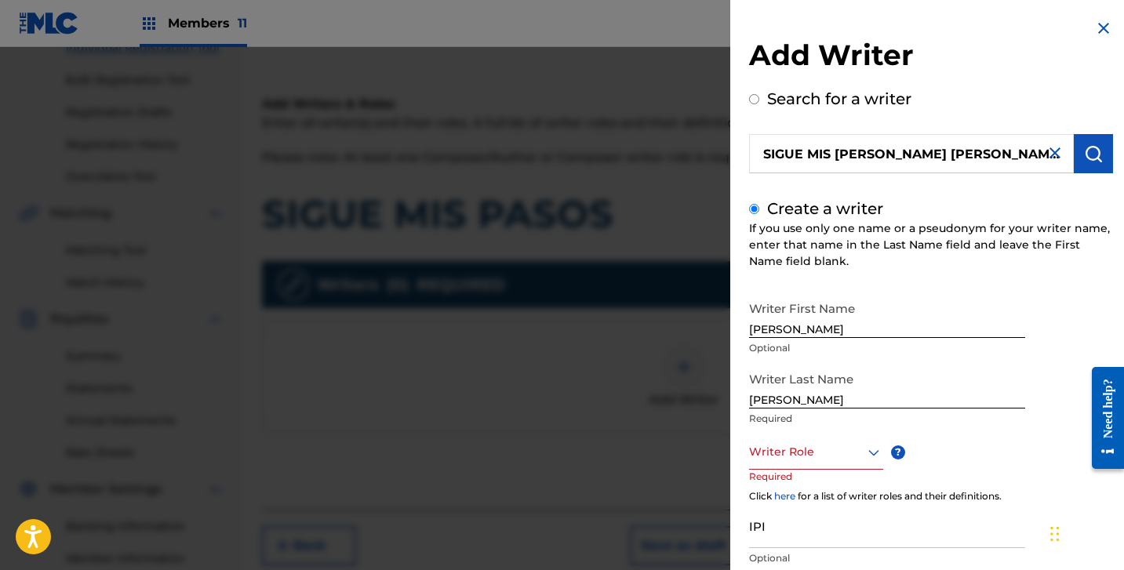
scroll to position [109, 0]
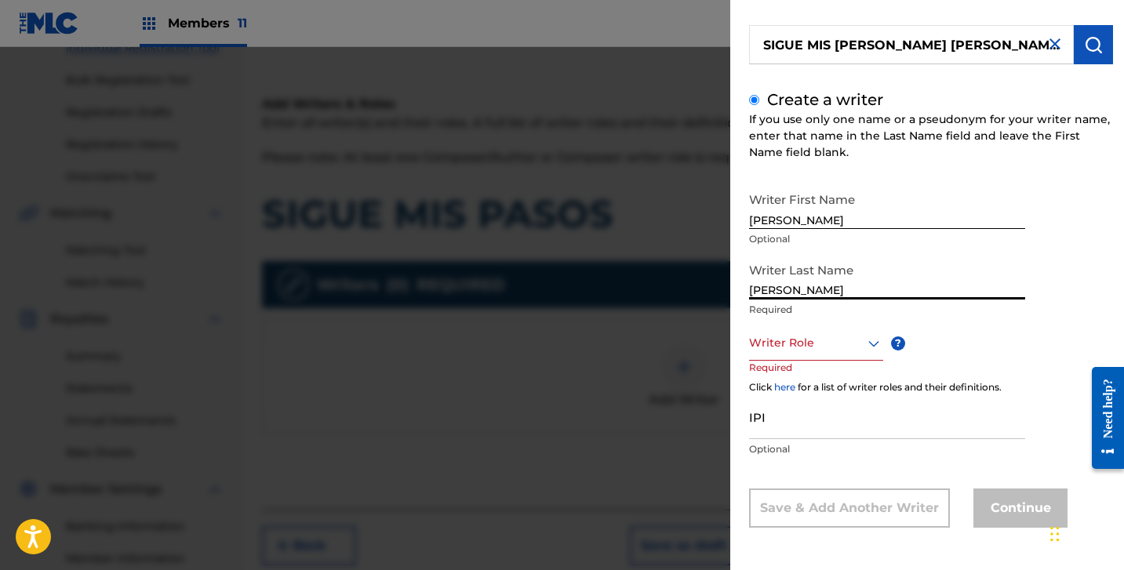
click at [827, 355] on div "Writer Role" at bounding box center [816, 343] width 134 height 35
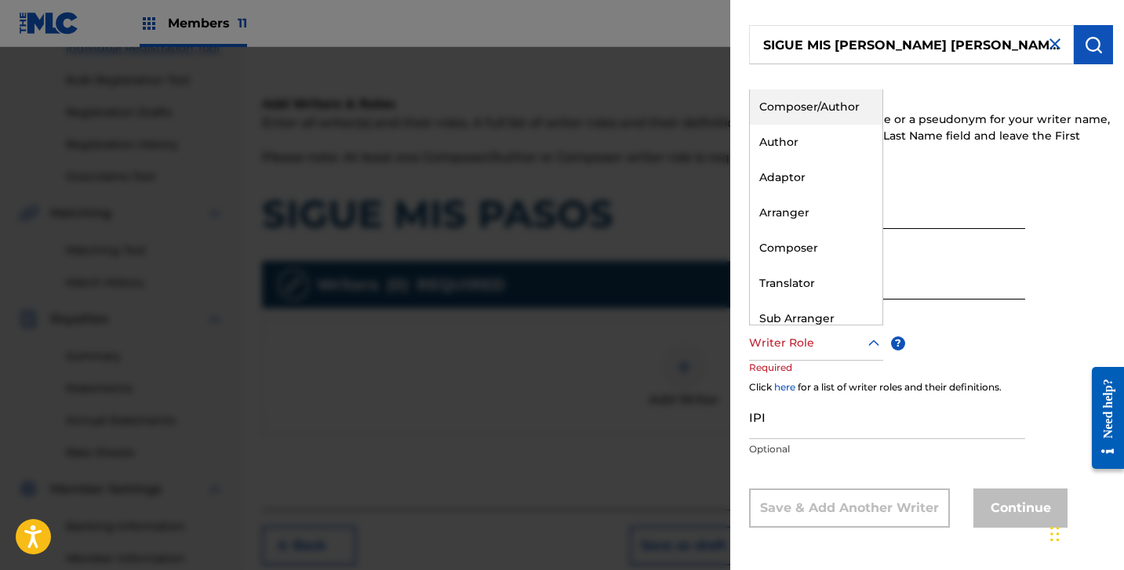
drag, startPoint x: 816, startPoint y: 115, endPoint x: 812, endPoint y: 130, distance: 15.4
click at [816, 115] on div "Composer/Author" at bounding box center [816, 106] width 133 height 35
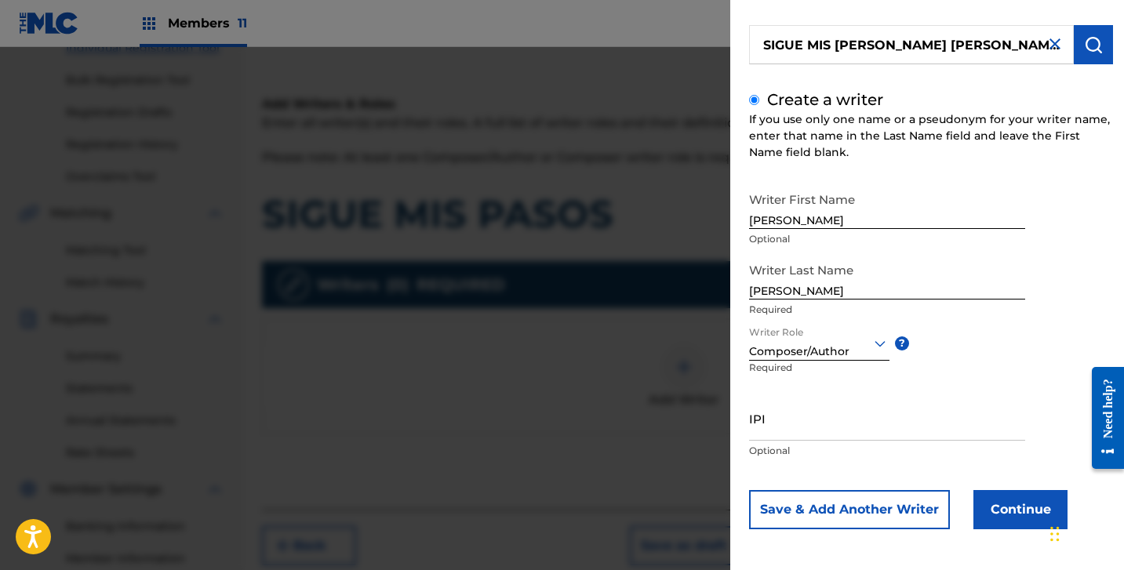
click at [793, 450] on p "Optional" at bounding box center [887, 451] width 276 height 14
click at [798, 432] on input "IPI" at bounding box center [887, 418] width 276 height 45
click at [1003, 513] on button "Continue" at bounding box center [1020, 509] width 94 height 39
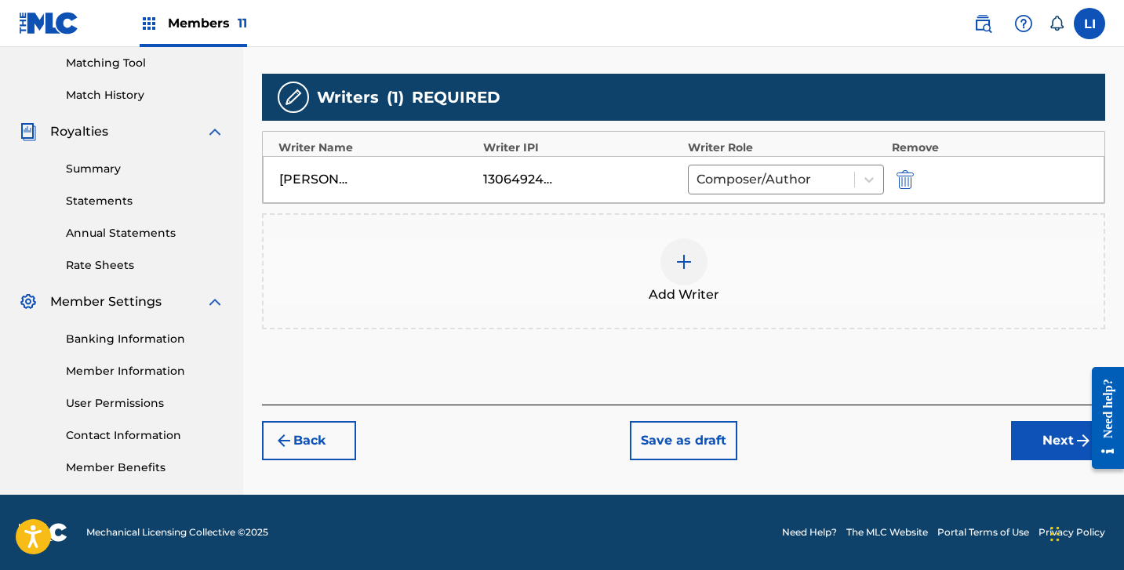
click at [1021, 442] on button "Next" at bounding box center [1058, 440] width 94 height 39
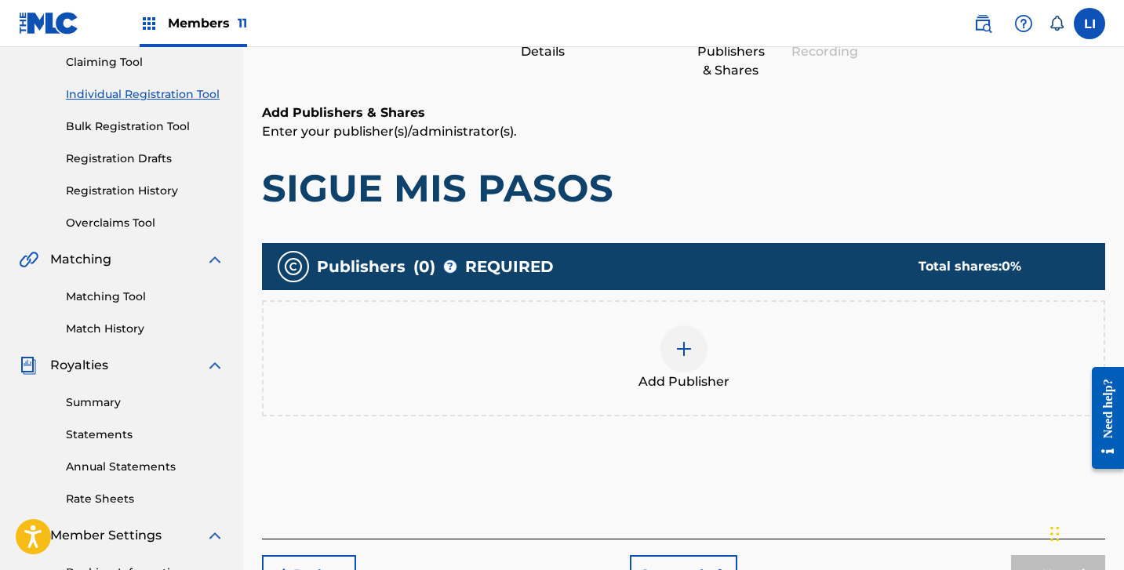
scroll to position [353, 0]
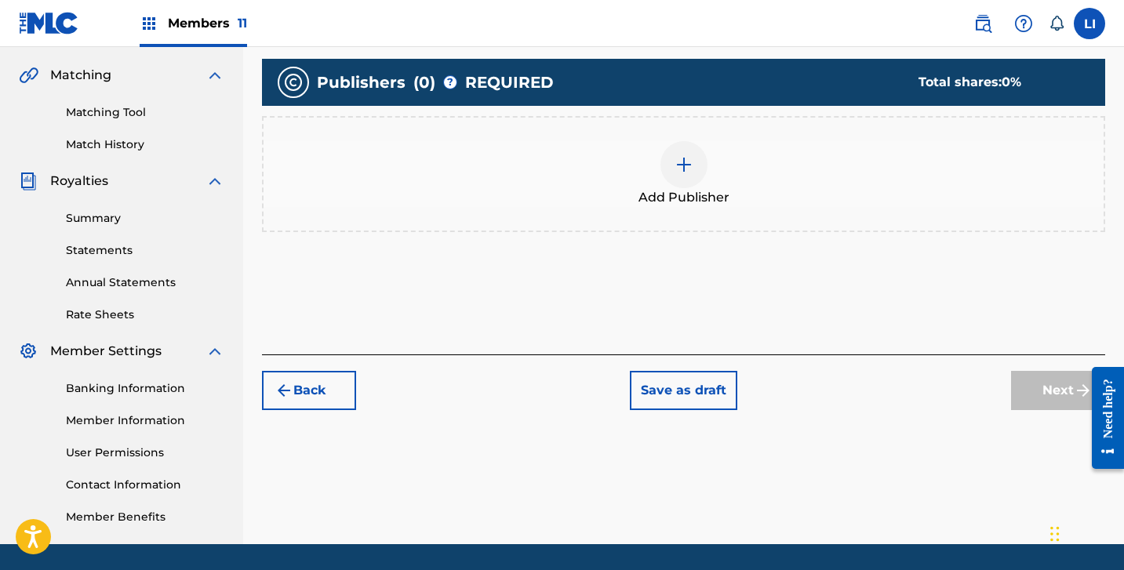
click at [733, 202] on div "Add Publisher" at bounding box center [684, 174] width 840 height 66
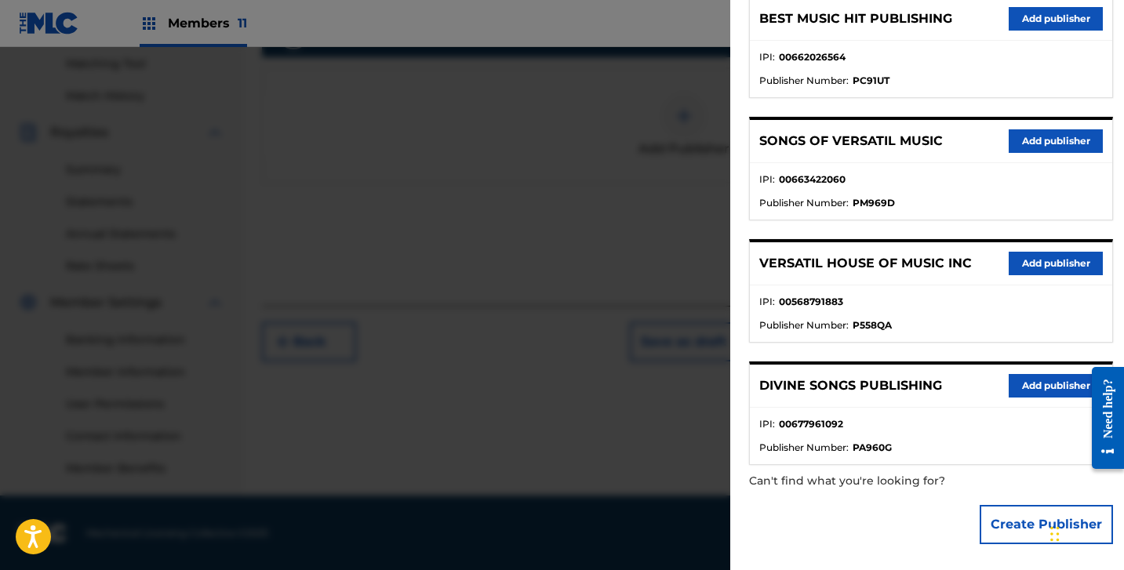
scroll to position [402, 0]
drag, startPoint x: 1009, startPoint y: 526, endPoint x: 973, endPoint y: 455, distance: 80.0
click at [1008, 527] on button "Create Publisher" at bounding box center [1046, 524] width 133 height 39
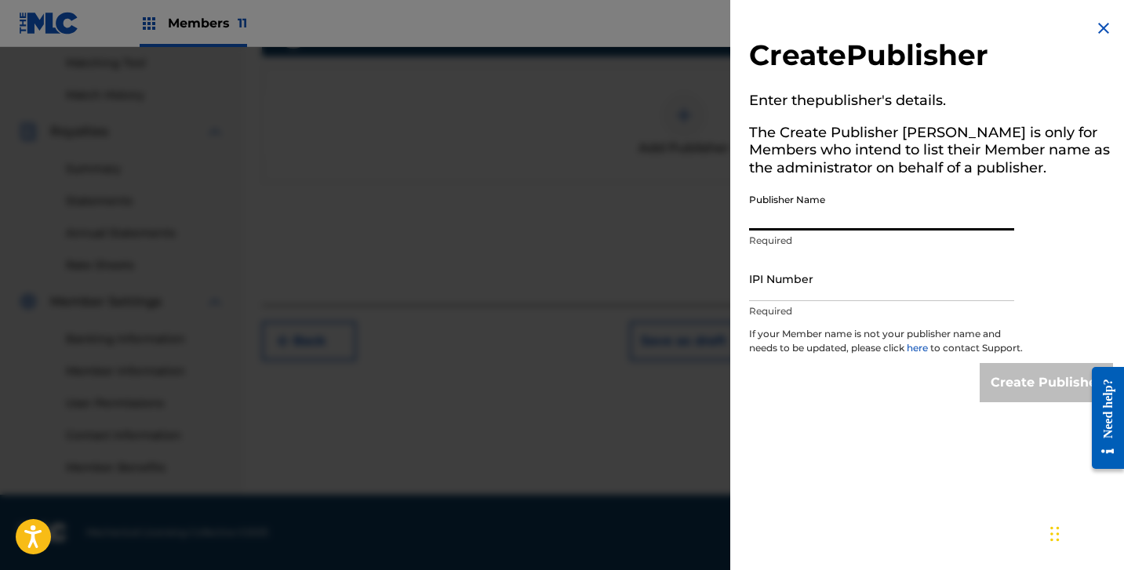
click at [871, 227] on input "Publisher Name" at bounding box center [881, 208] width 265 height 45
click at [854, 300] on input "IPI Number" at bounding box center [881, 279] width 265 height 45
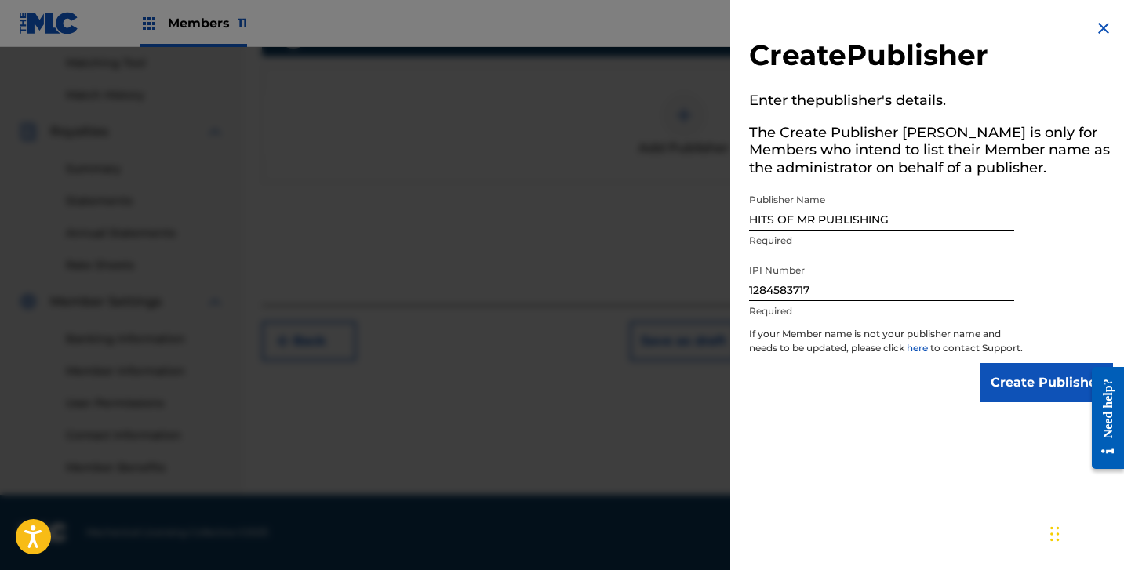
click at [999, 402] on input "Create Publisher" at bounding box center [1046, 382] width 133 height 39
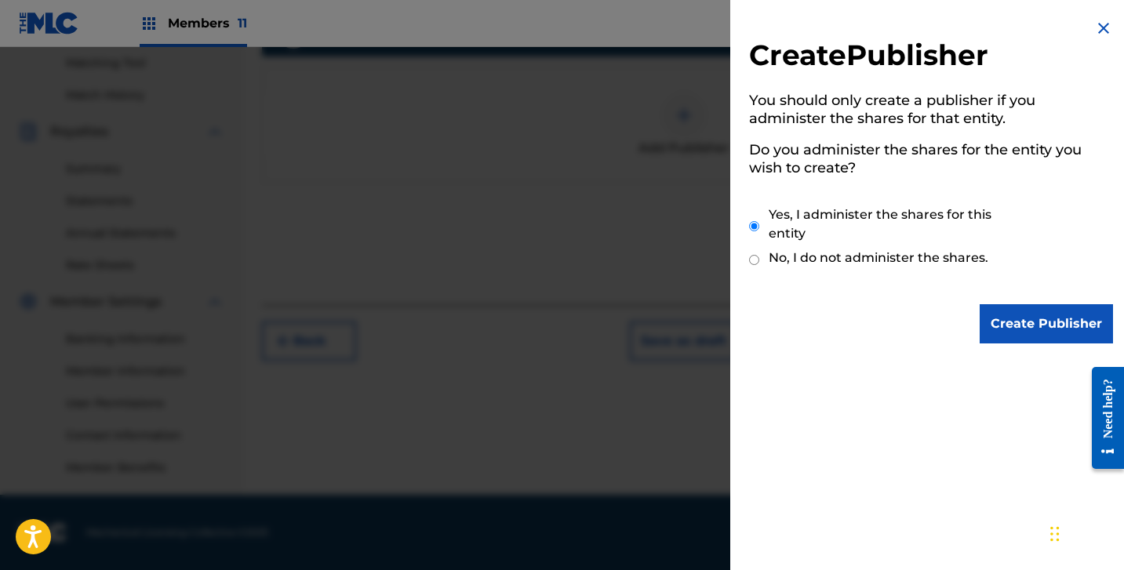
click at [1016, 322] on input "Create Publisher" at bounding box center [1046, 323] width 133 height 39
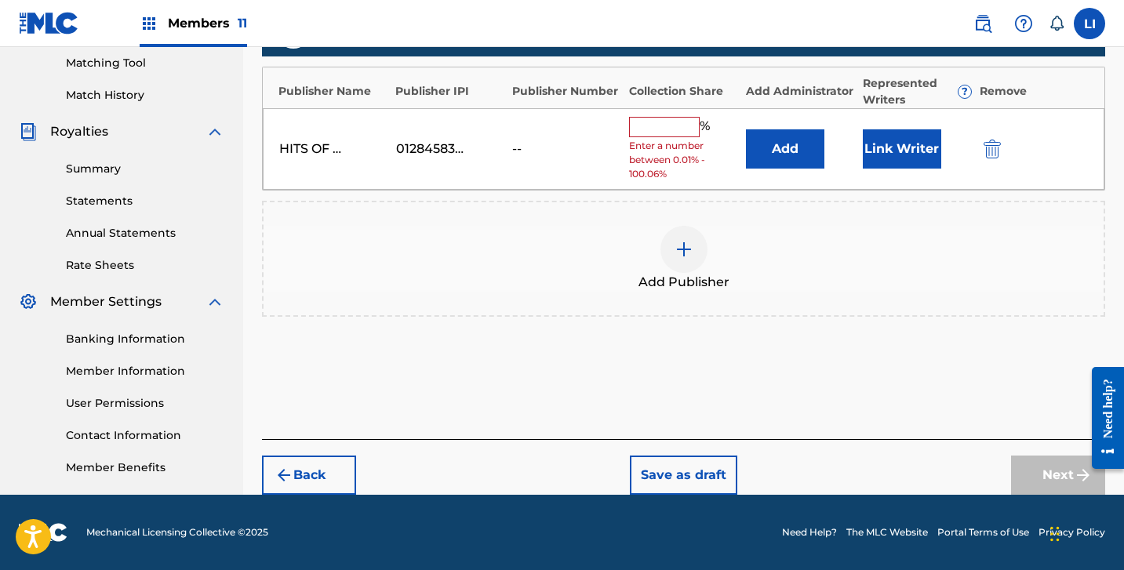
click at [786, 166] on button "Add" at bounding box center [785, 148] width 78 height 39
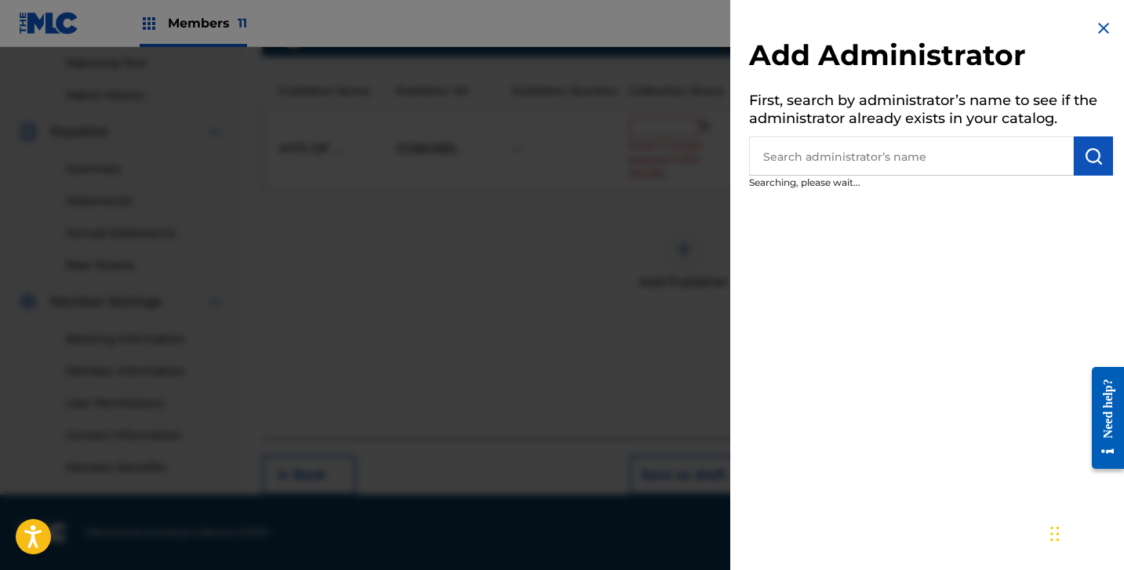
click at [788, 152] on input "text" at bounding box center [911, 155] width 325 height 39
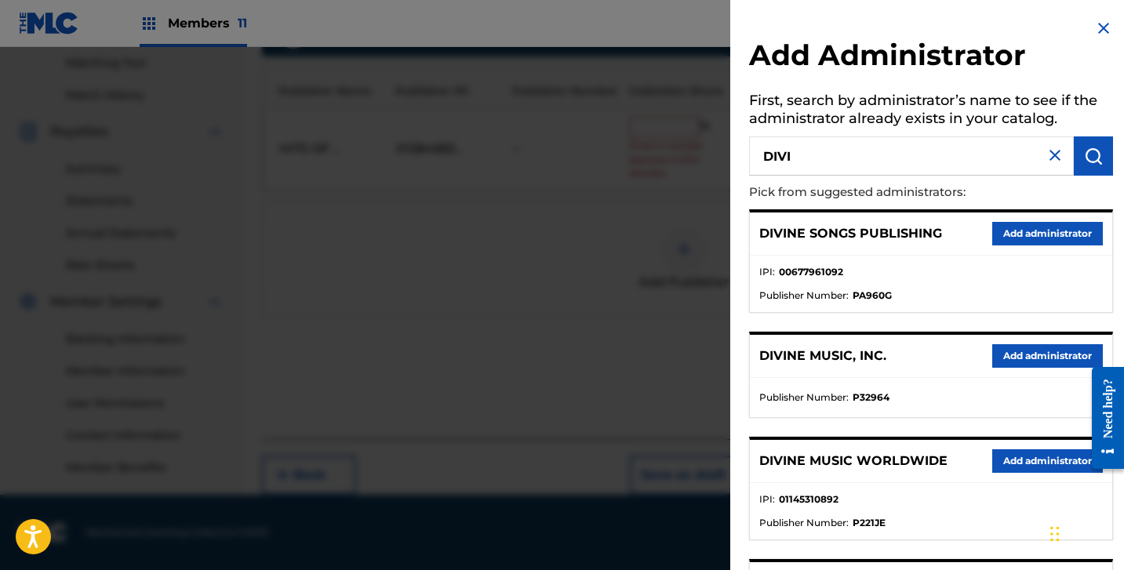
click at [999, 355] on button "Add administrator" at bounding box center [1047, 356] width 111 height 24
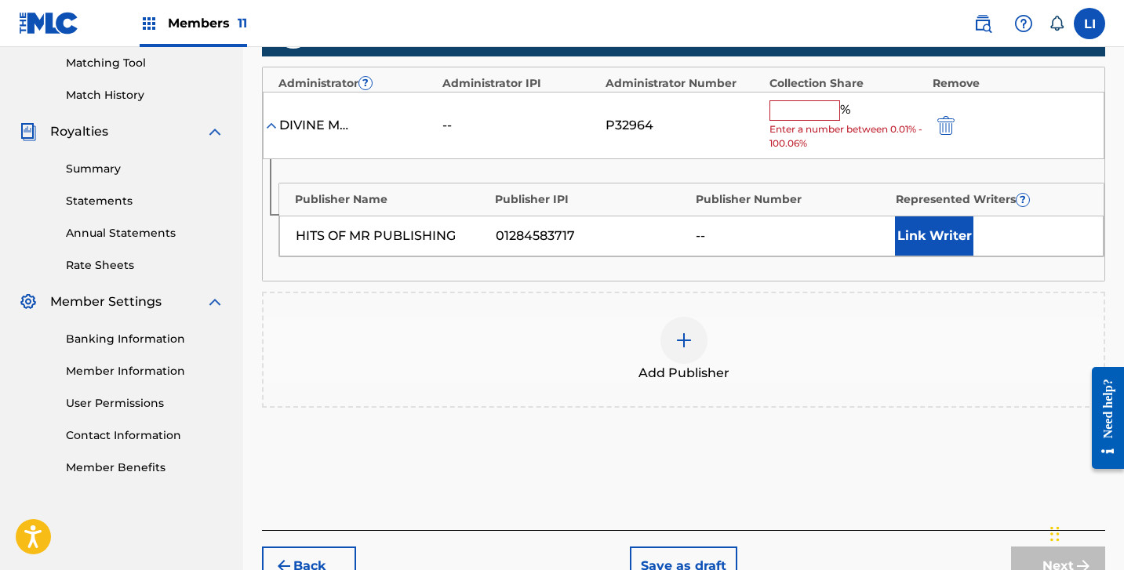
click at [801, 111] on input "text" at bounding box center [805, 110] width 71 height 20
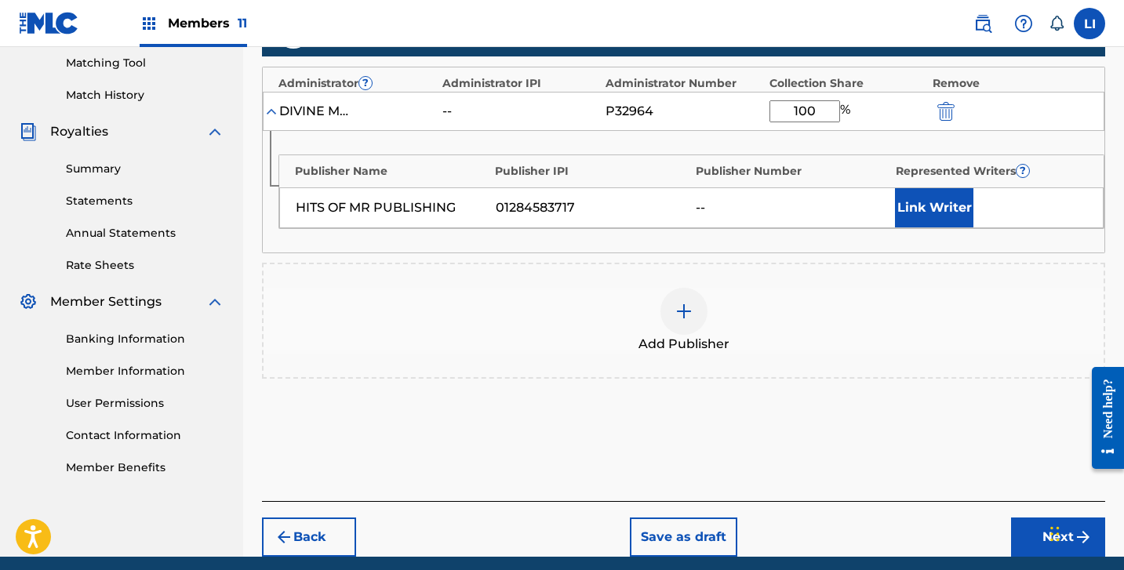
click at [922, 207] on button "Link Writer" at bounding box center [934, 207] width 78 height 39
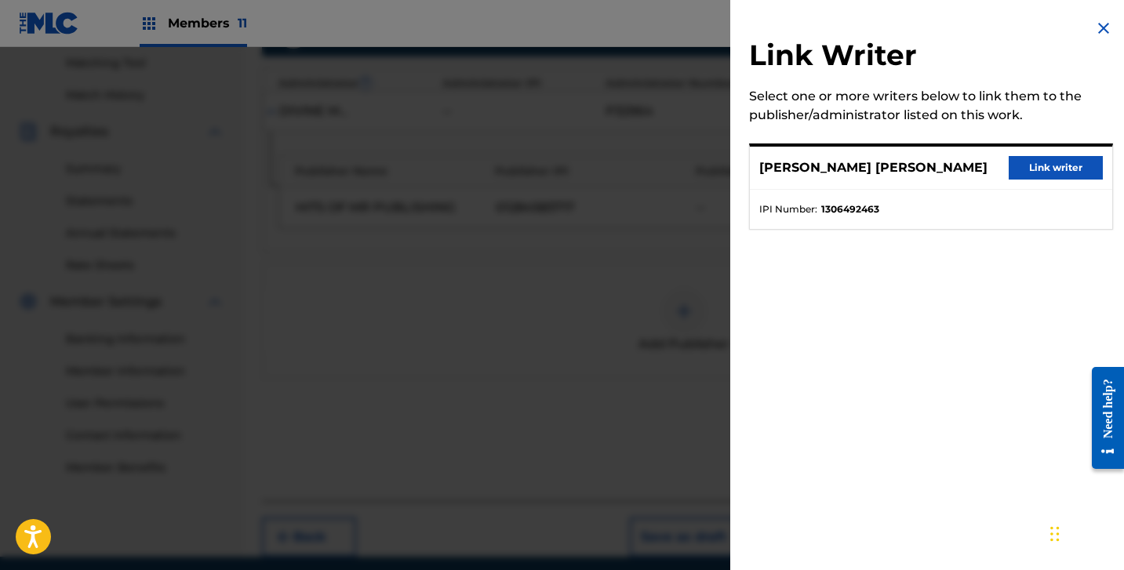
click at [1021, 166] on button "Link writer" at bounding box center [1056, 168] width 94 height 24
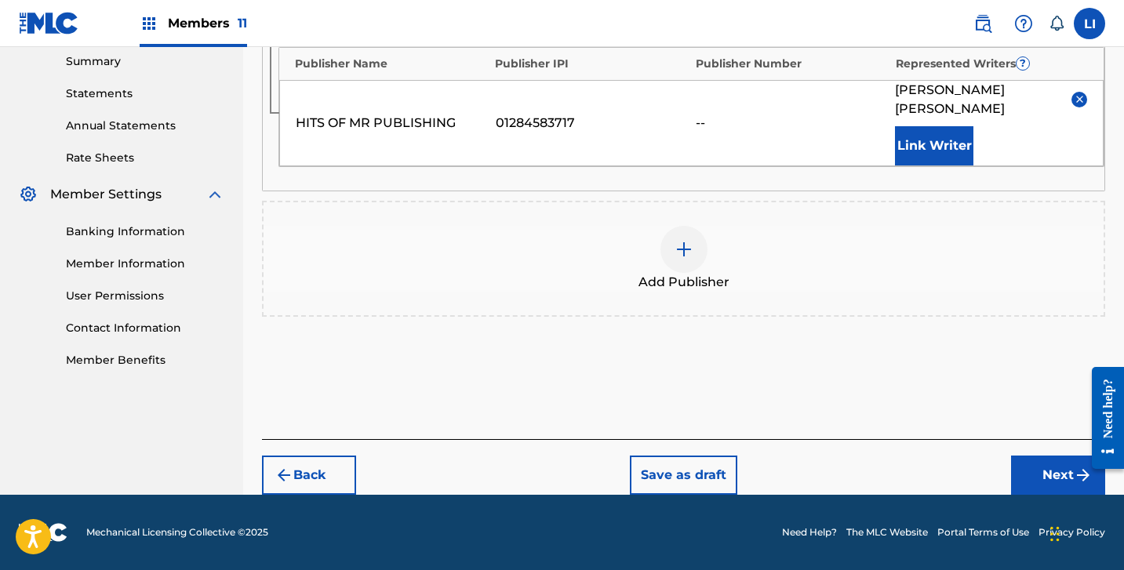
click at [1045, 505] on footer "Mechanical Licensing Collective © 2025 Need Help? The MLC Website Portal Terms …" at bounding box center [562, 532] width 1124 height 75
click at [1042, 489] on button "Next" at bounding box center [1058, 475] width 94 height 39
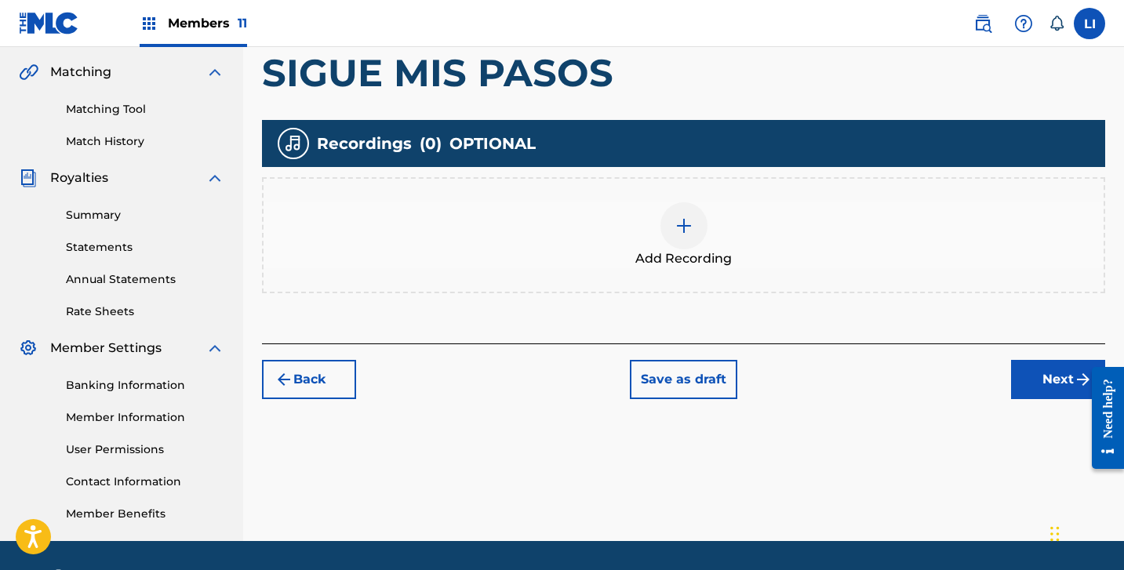
scroll to position [402, 0]
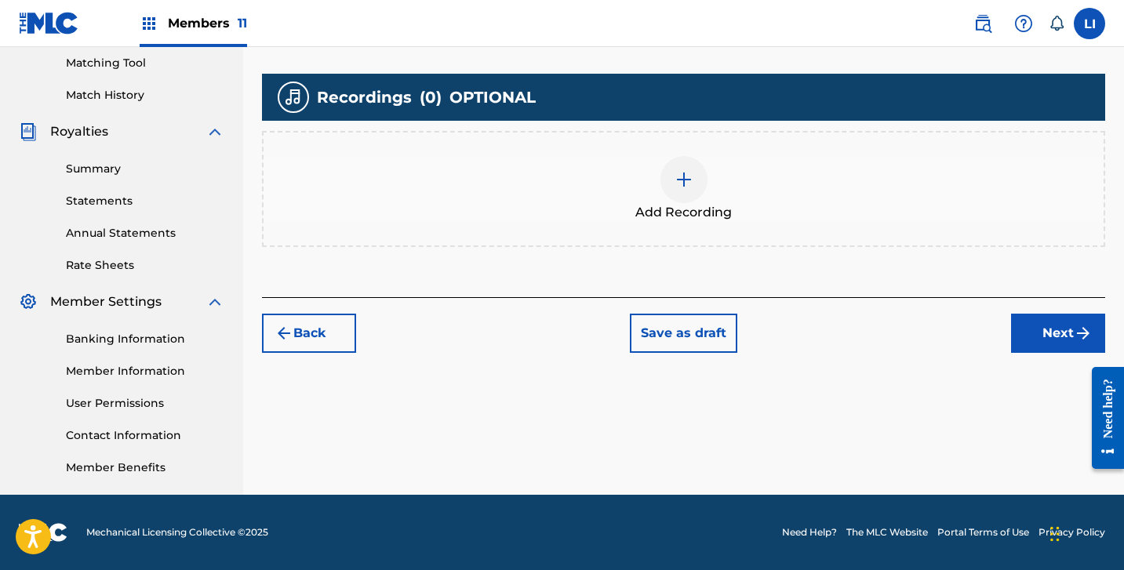
click at [739, 241] on div "Add Recording" at bounding box center [683, 189] width 843 height 116
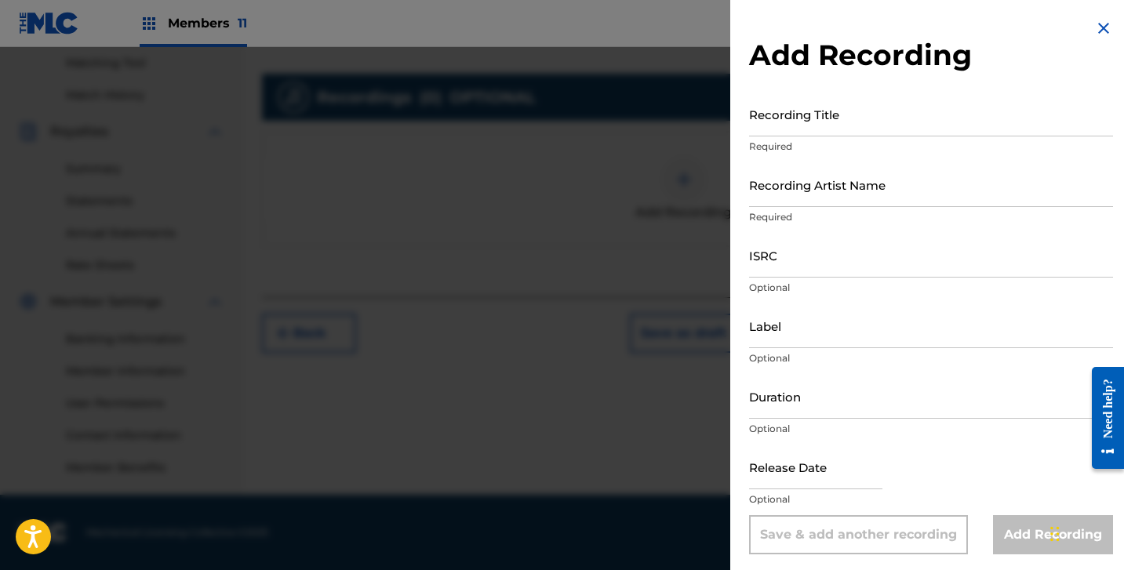
click at [876, 119] on input "Recording Title" at bounding box center [931, 114] width 364 height 45
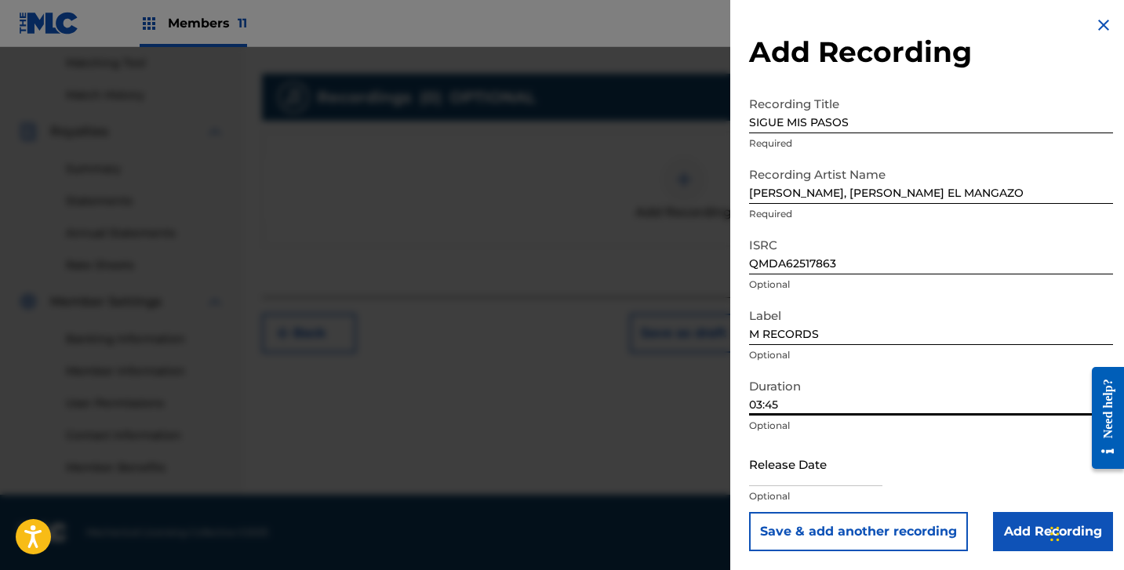
click at [763, 466] on input "text" at bounding box center [815, 464] width 133 height 45
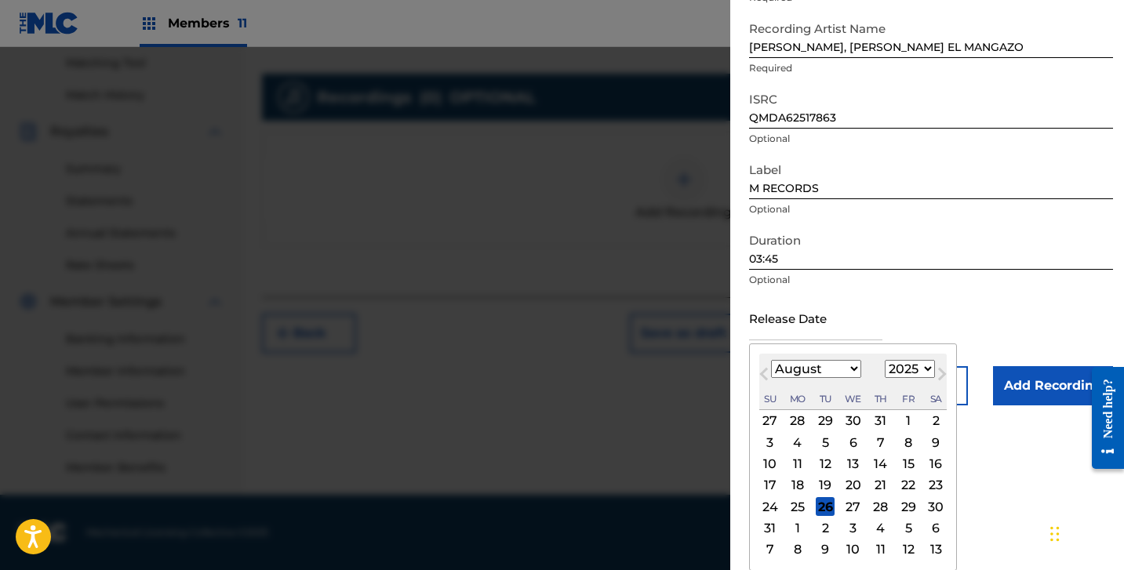
scroll to position [149, 0]
click at [774, 369] on button "Previous Month" at bounding box center [763, 377] width 25 height 25
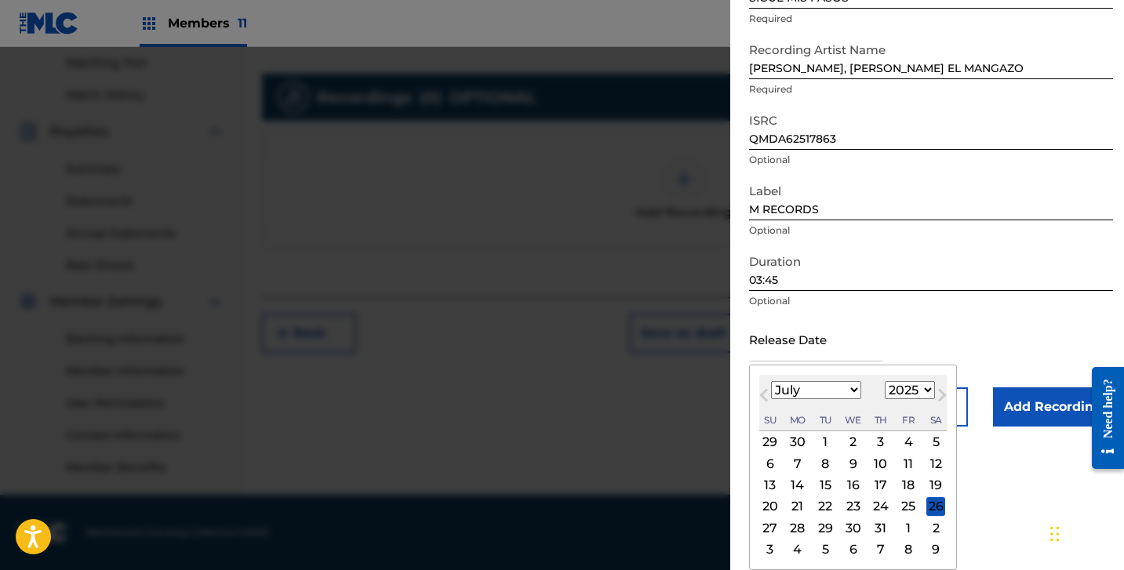
drag, startPoint x: 880, startPoint y: 486, endPoint x: 925, endPoint y: 503, distance: 47.7
click at [883, 487] on div "17" at bounding box center [881, 485] width 19 height 19
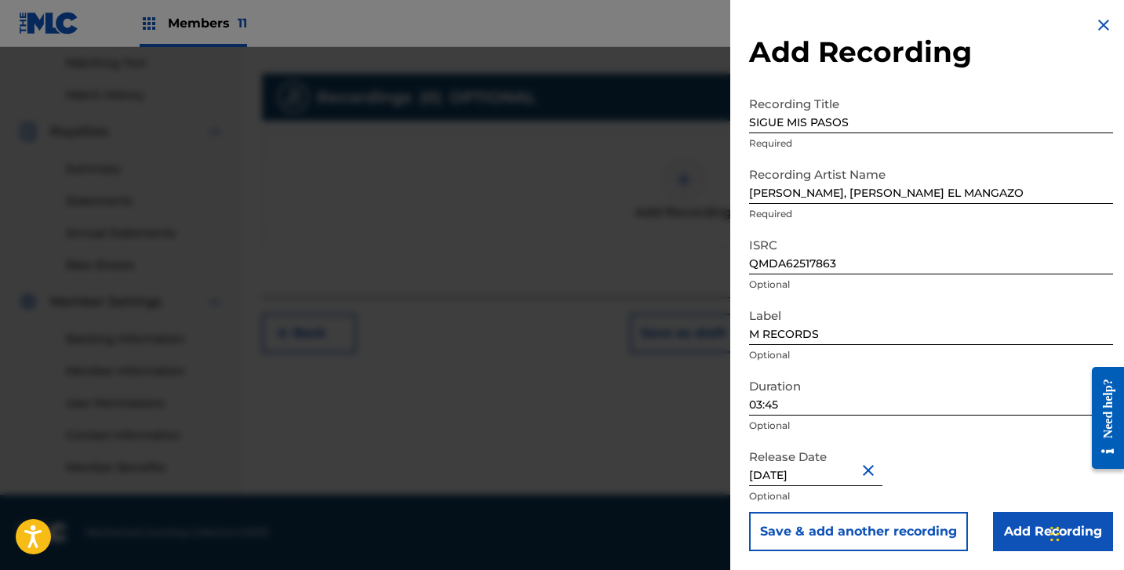
scroll to position [3, 0]
click at [993, 527] on input "Add Recording" at bounding box center [1053, 531] width 120 height 39
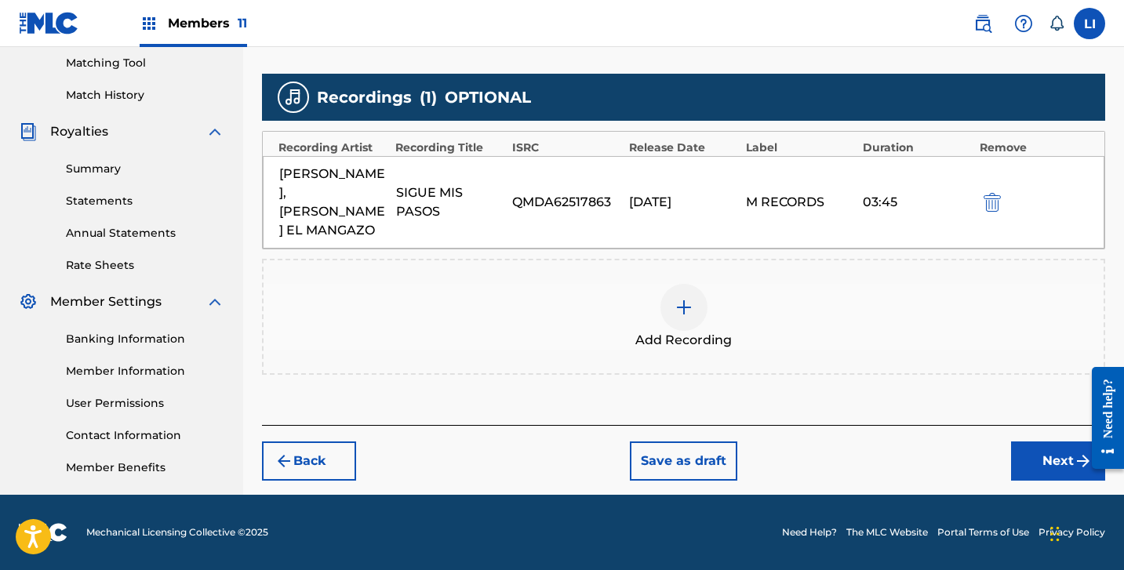
click at [1014, 461] on button "Next" at bounding box center [1058, 461] width 94 height 39
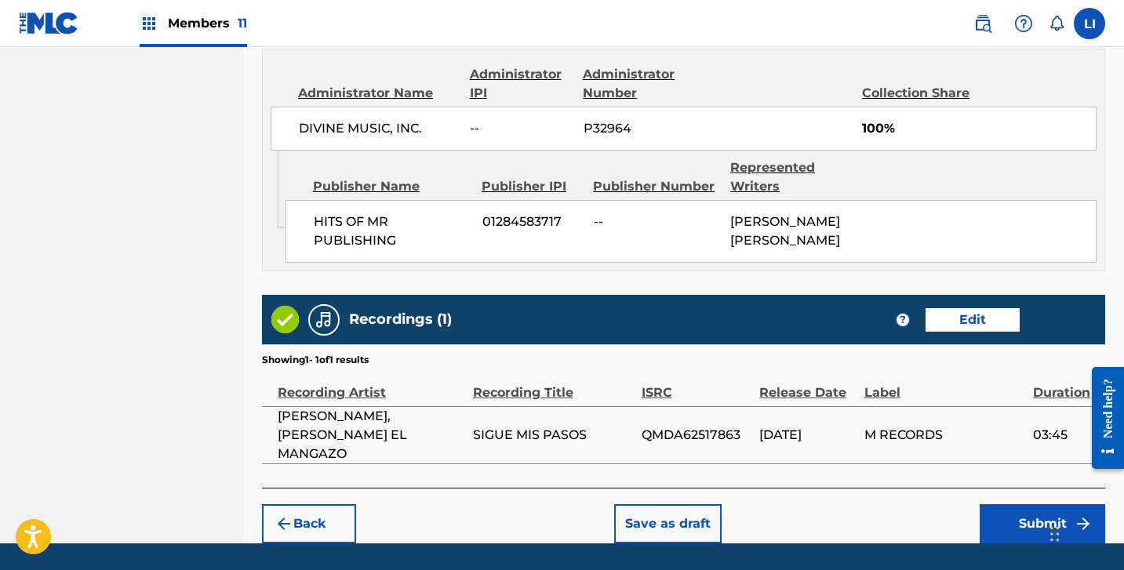
scroll to position [877, 0]
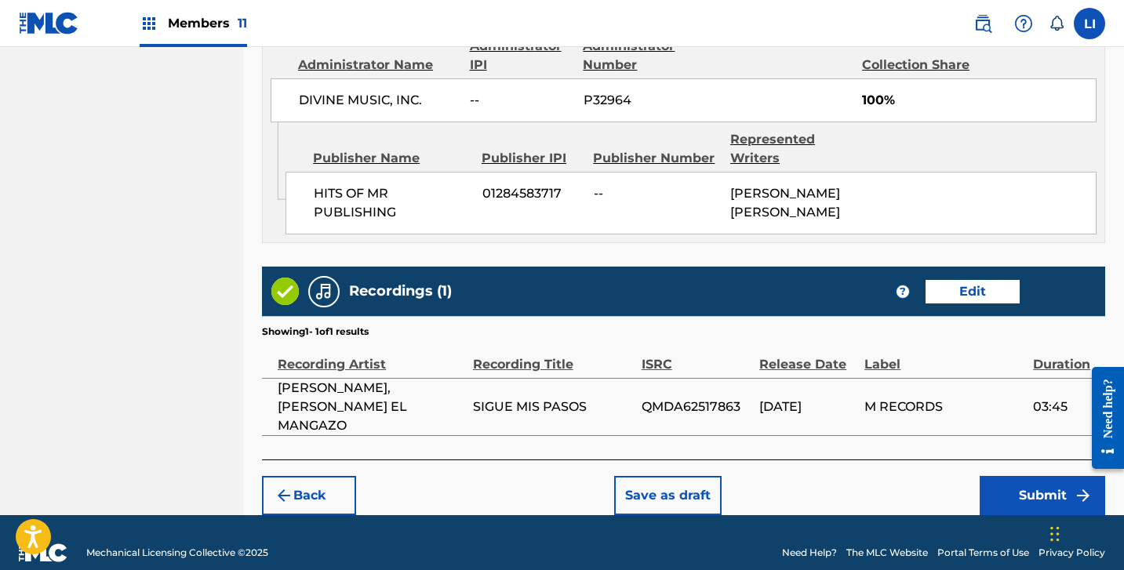
click at [1002, 477] on button "Submit" at bounding box center [1043, 495] width 126 height 39
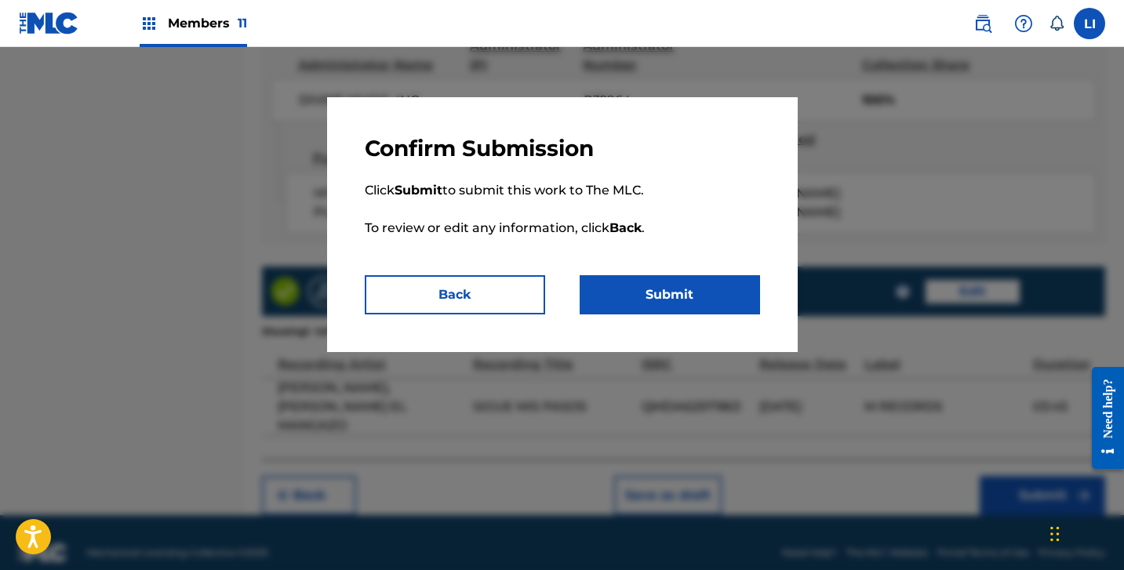
drag, startPoint x: 696, startPoint y: 304, endPoint x: 769, endPoint y: 320, distance: 74.8
click at [697, 304] on button "Submit" at bounding box center [670, 294] width 180 height 39
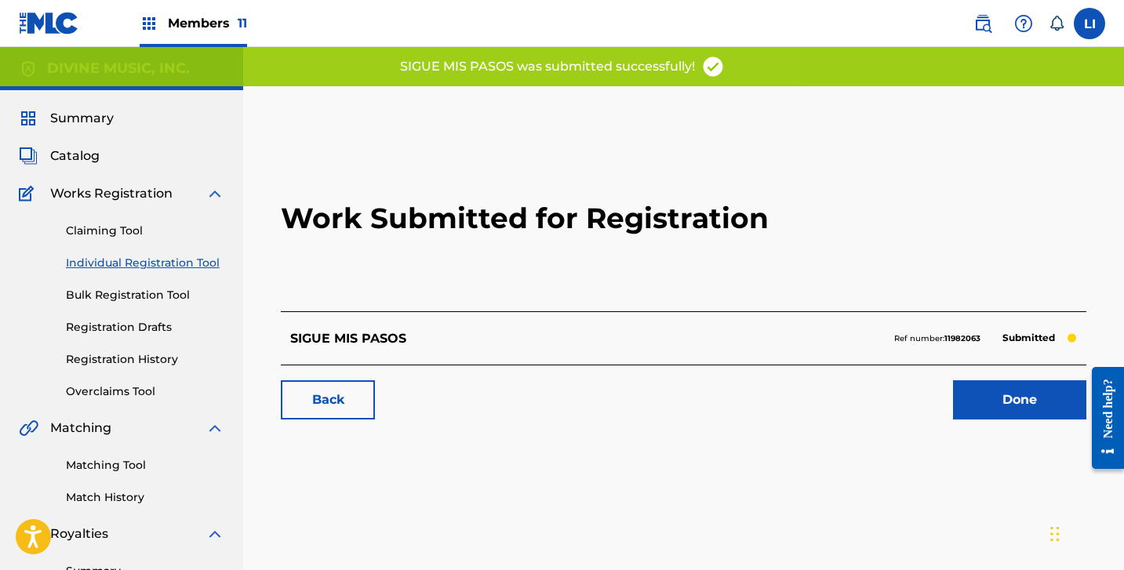
click at [973, 397] on link "Done" at bounding box center [1019, 399] width 133 height 39
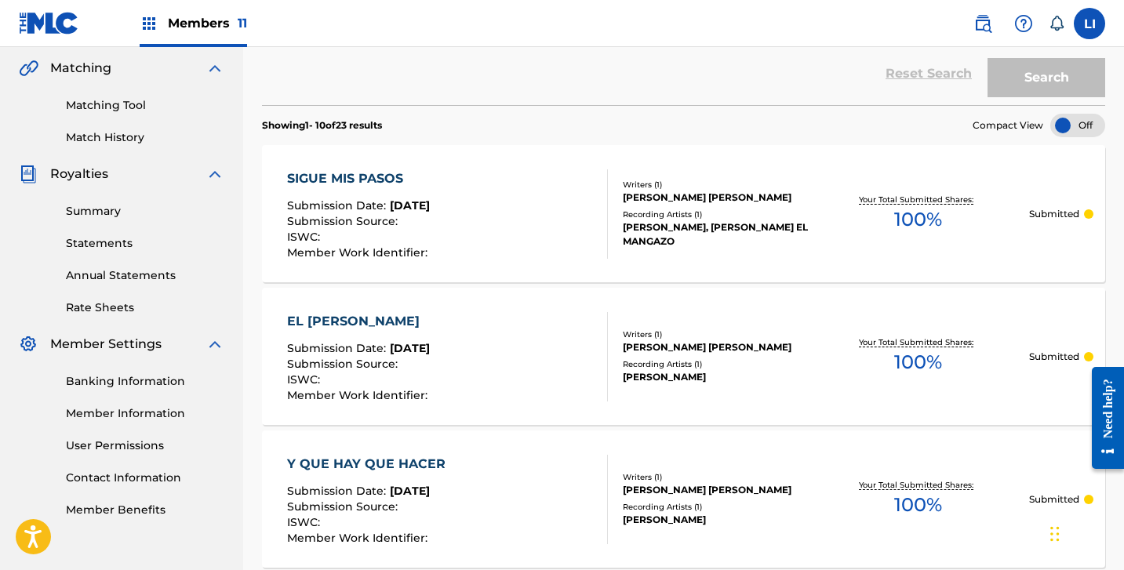
scroll to position [40, 0]
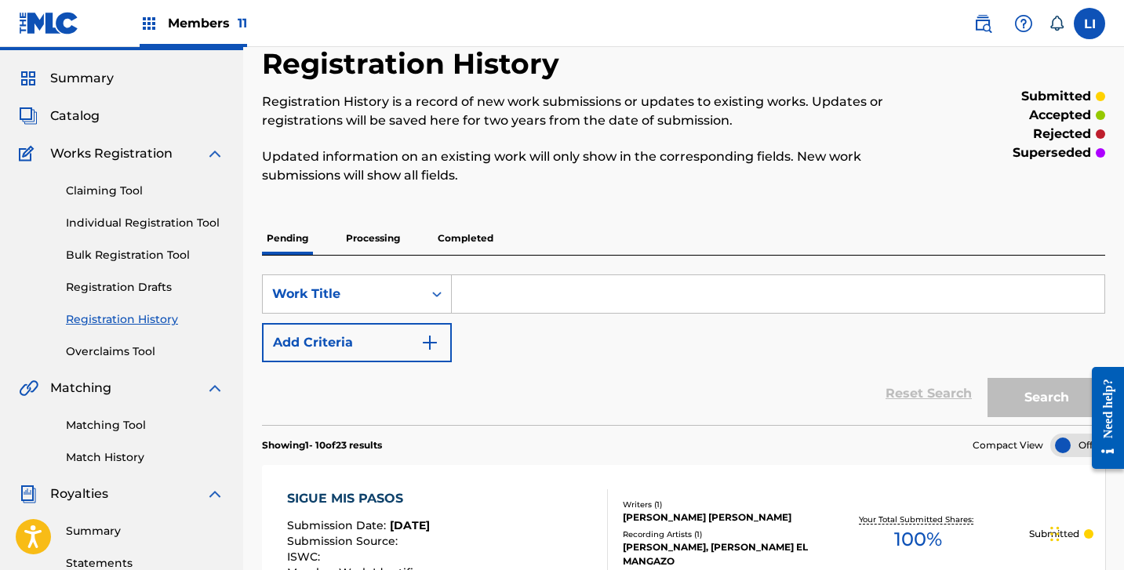
click at [123, 224] on link "Individual Registration Tool" at bounding box center [145, 223] width 158 height 16
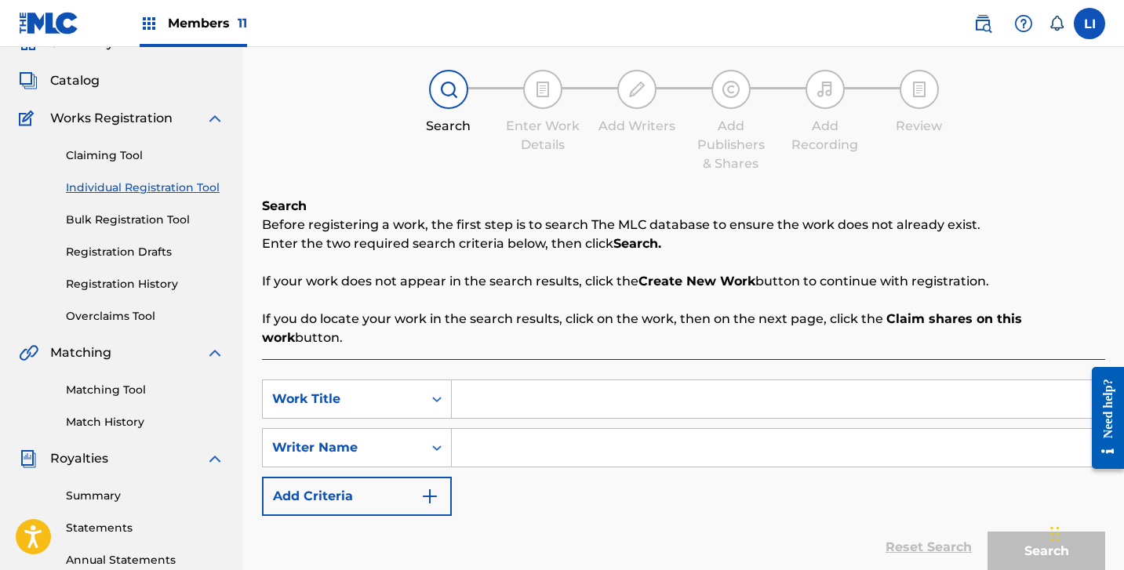
scroll to position [144, 0]
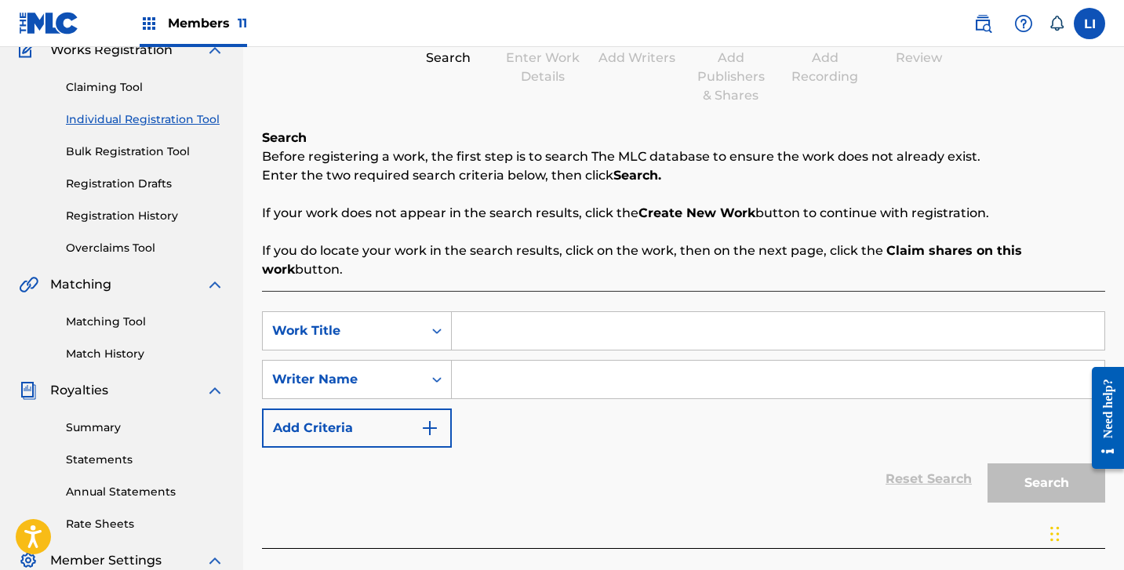
click at [486, 312] on input "Search Form" at bounding box center [778, 331] width 653 height 38
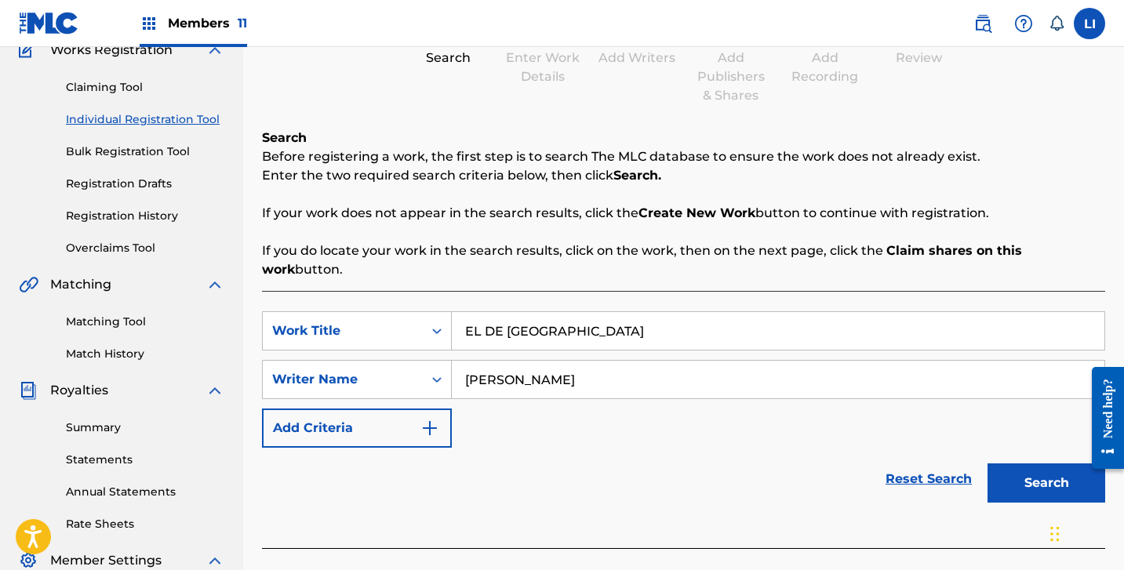
click at [988, 464] on button "Search" at bounding box center [1047, 483] width 118 height 39
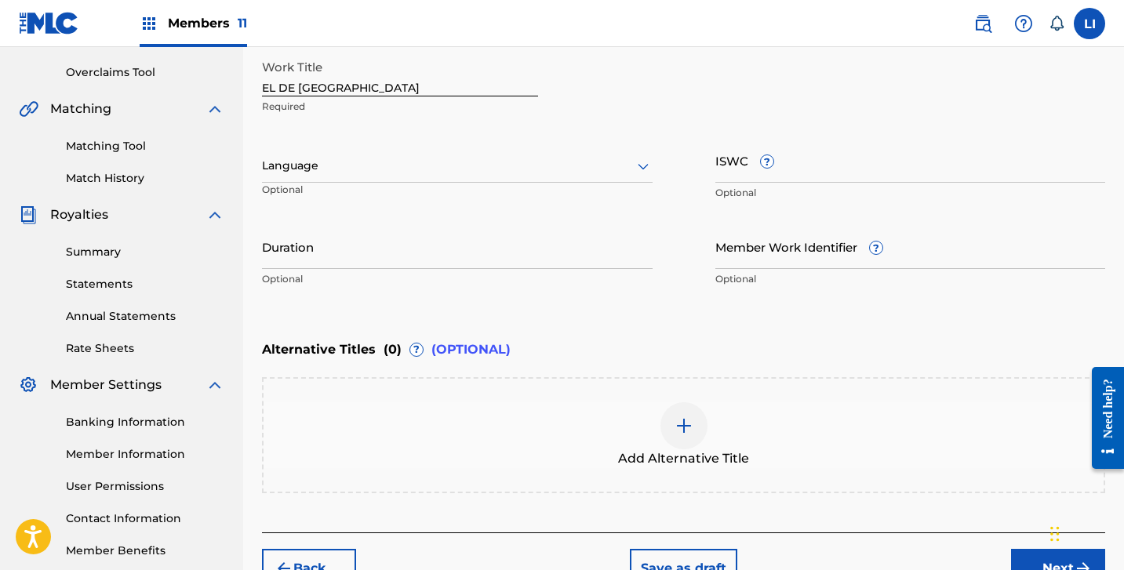
scroll to position [257, 0]
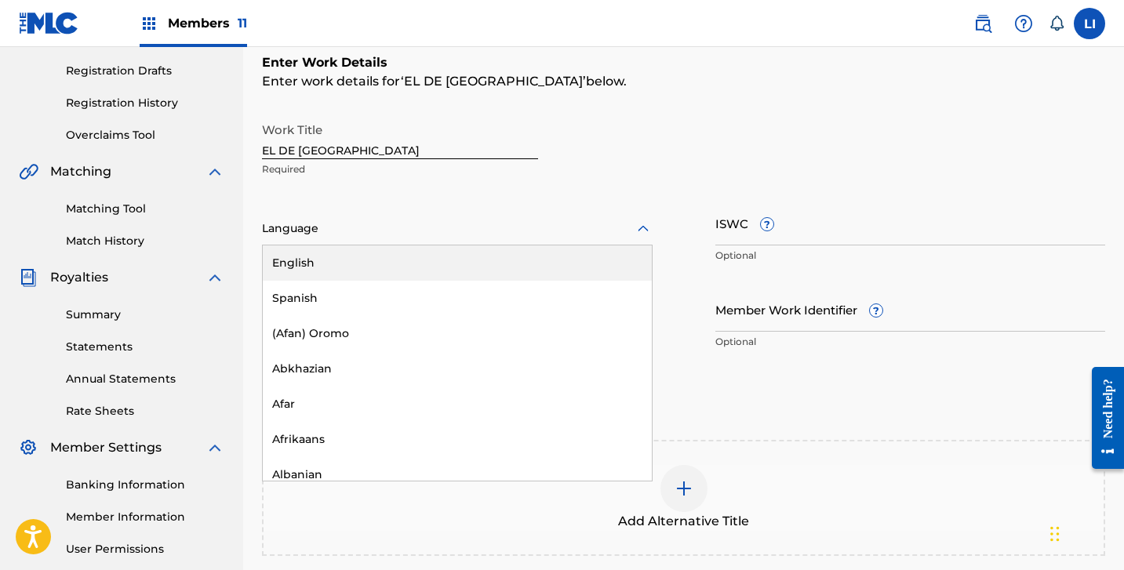
click at [292, 237] on div at bounding box center [457, 229] width 391 height 20
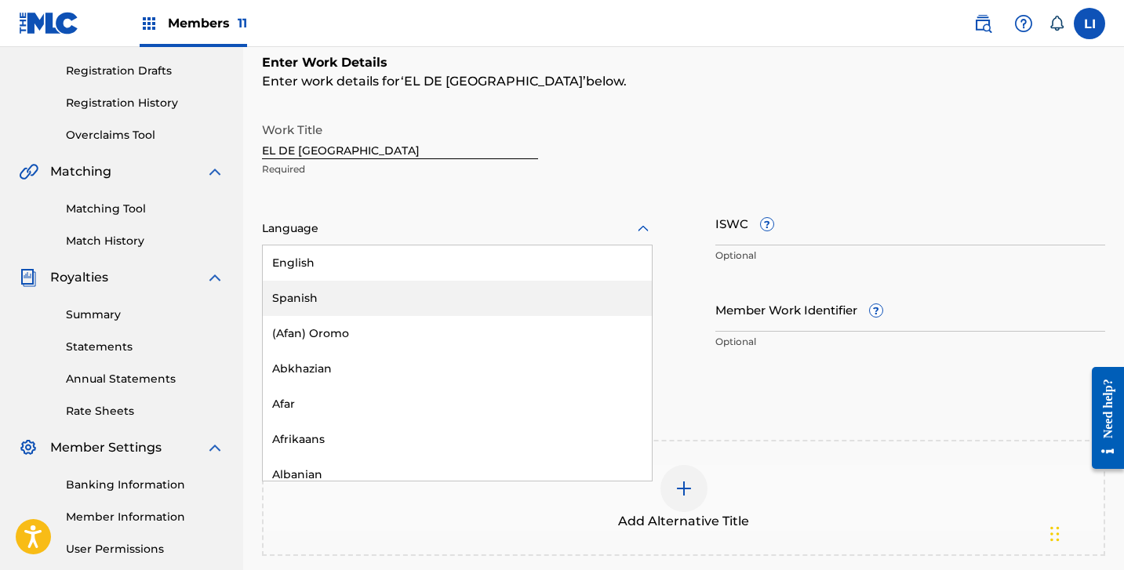
click at [293, 297] on div "Spanish" at bounding box center [457, 298] width 389 height 35
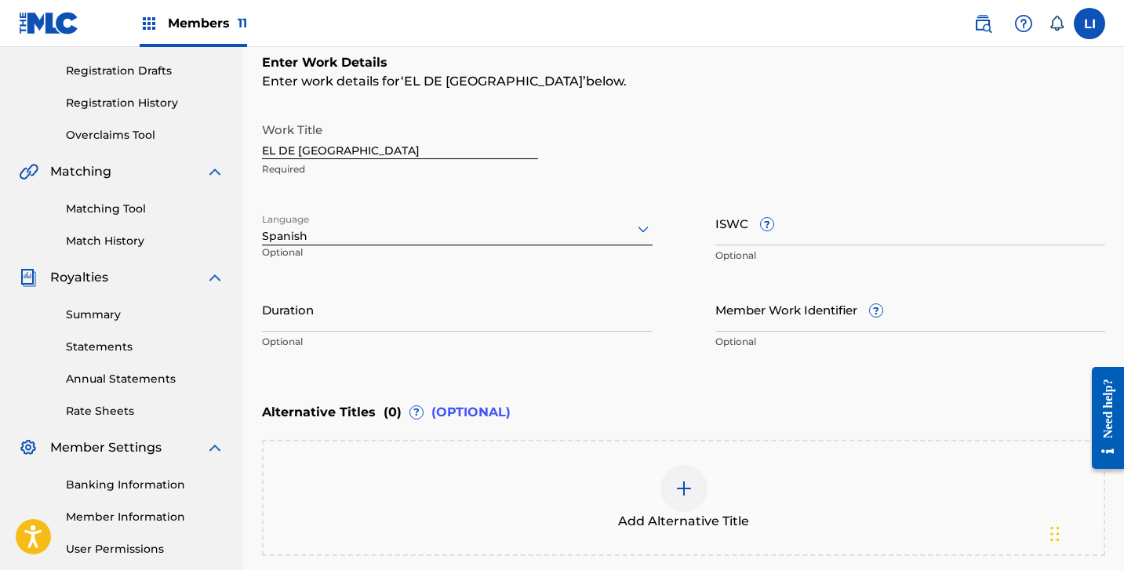
click at [293, 300] on input "Duration" at bounding box center [457, 309] width 391 height 45
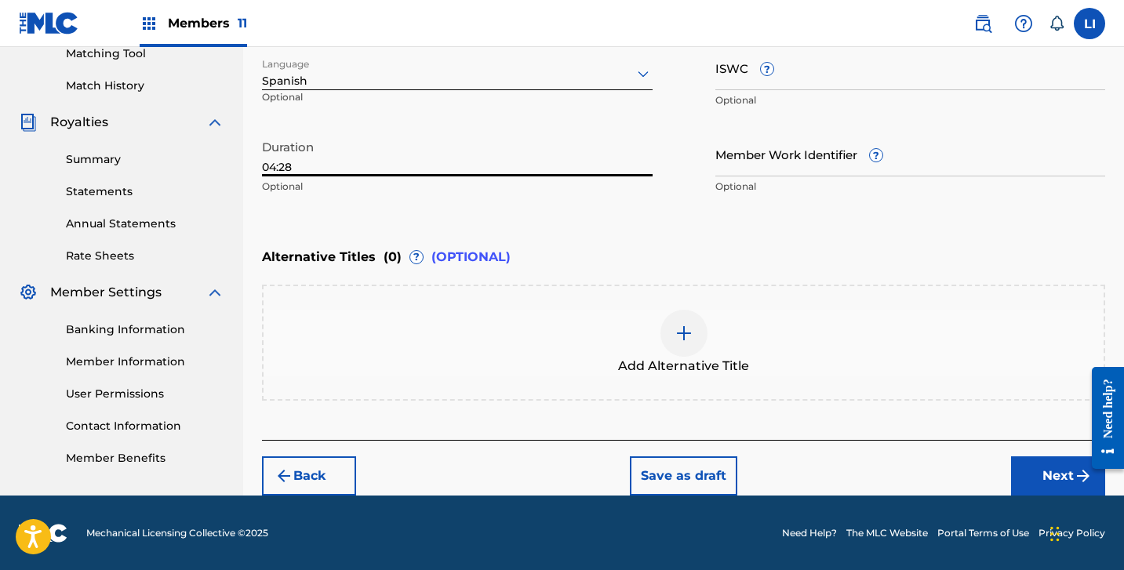
click at [1023, 471] on button "Next" at bounding box center [1058, 476] width 94 height 39
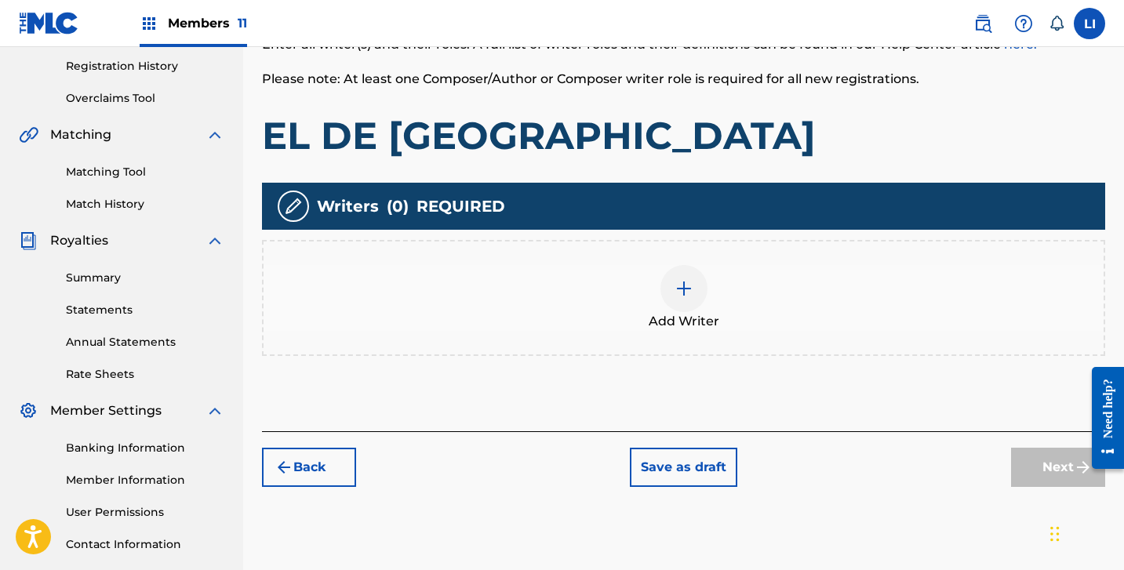
scroll to position [311, 0]
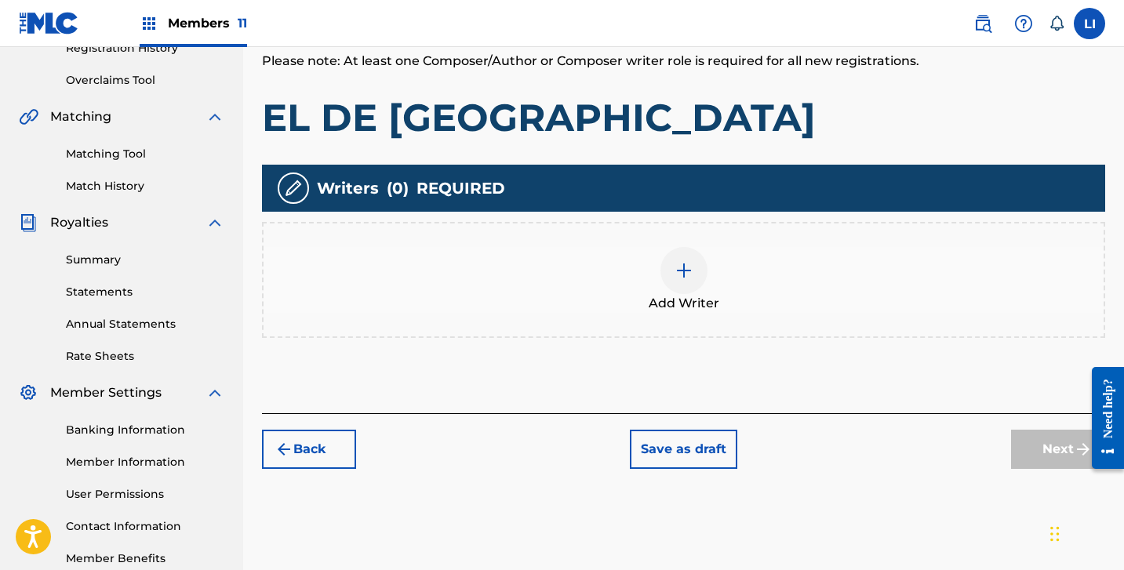
click at [596, 288] on div "Add Writer" at bounding box center [684, 280] width 840 height 66
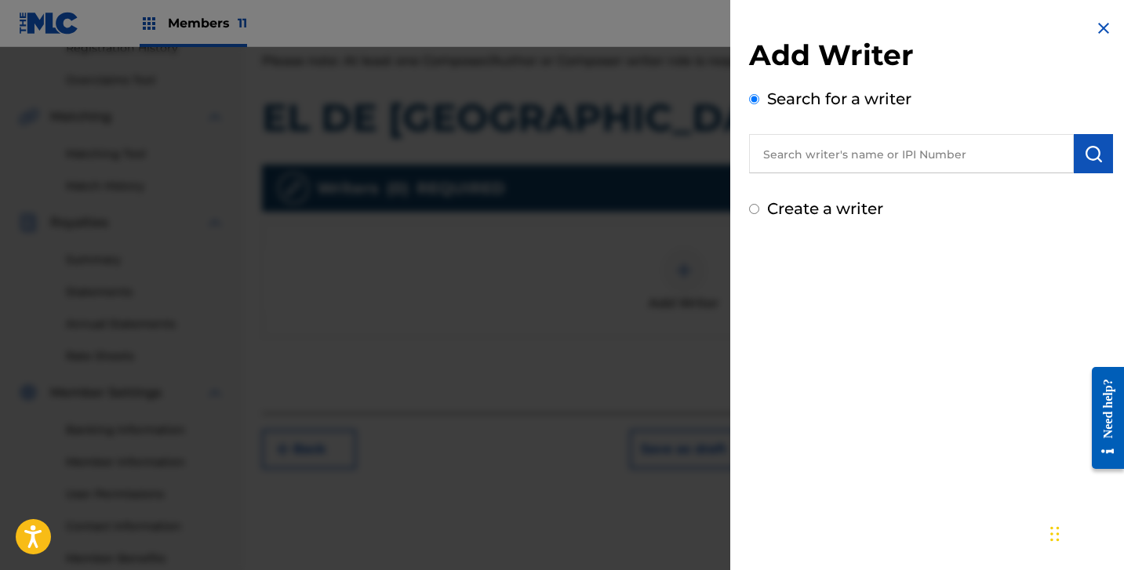
click at [788, 155] on input "text" at bounding box center [911, 153] width 325 height 39
click at [812, 209] on label "Create a writer" at bounding box center [825, 208] width 116 height 19
click at [759, 209] on input "Create a writer" at bounding box center [754, 209] width 10 height 10
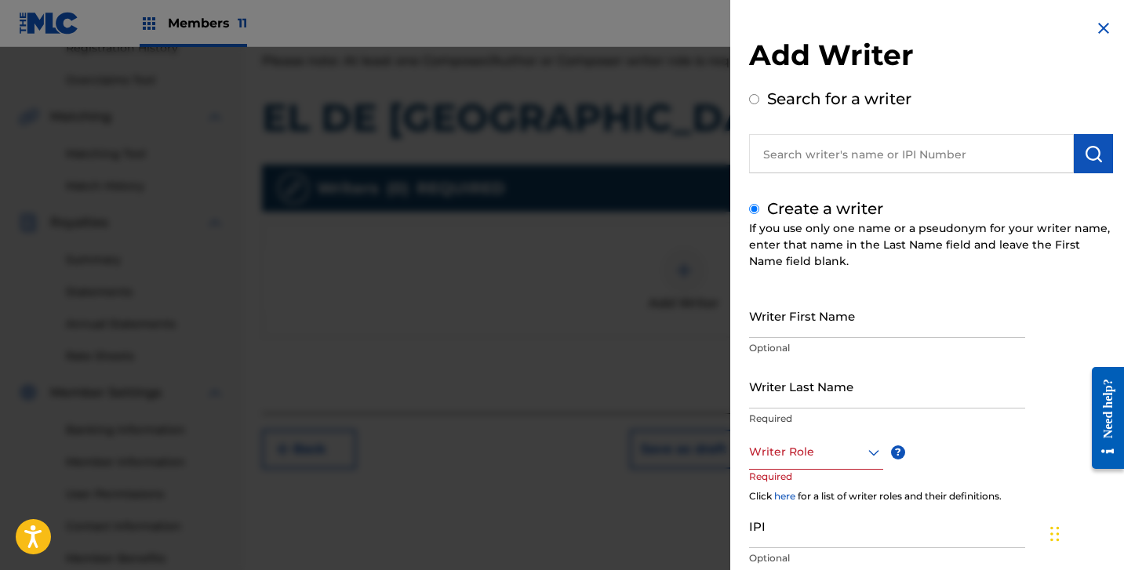
drag, startPoint x: 842, startPoint y: 251, endPoint x: 839, endPoint y: 293, distance: 41.7
click at [842, 258] on div "If you use only one name or a pseudonym for your writer name, enter that name i…" at bounding box center [931, 244] width 364 height 49
drag, startPoint x: 839, startPoint y: 294, endPoint x: 813, endPoint y: 326, distance: 41.2
click at [839, 297] on input "Writer First Name" at bounding box center [887, 315] width 276 height 45
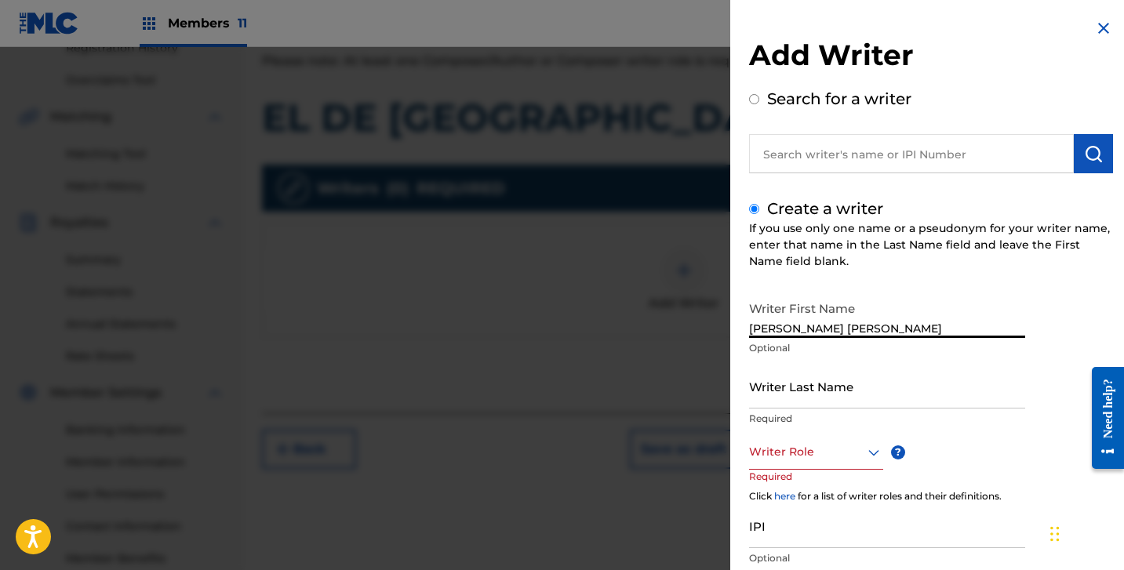
drag, startPoint x: 813, startPoint y: 333, endPoint x: 970, endPoint y: 343, distance: 157.2
click at [970, 343] on div "Writer First Name [PERSON_NAME] [PERSON_NAME] Optional" at bounding box center [887, 328] width 276 height 71
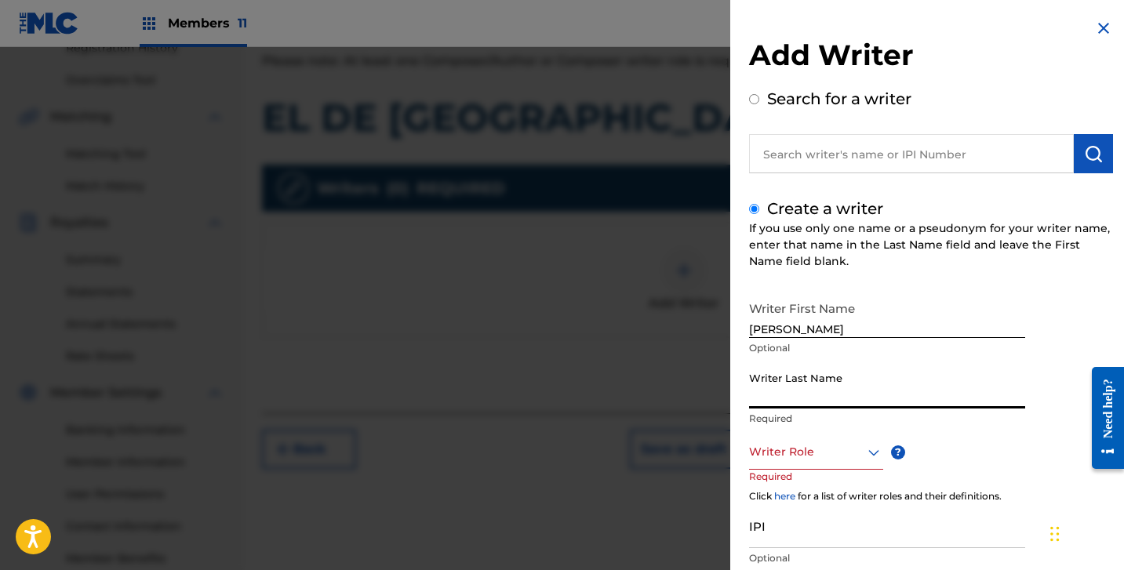
click at [927, 390] on input "Writer Last Name" at bounding box center [887, 386] width 276 height 45
click at [801, 454] on div at bounding box center [816, 452] width 134 height 20
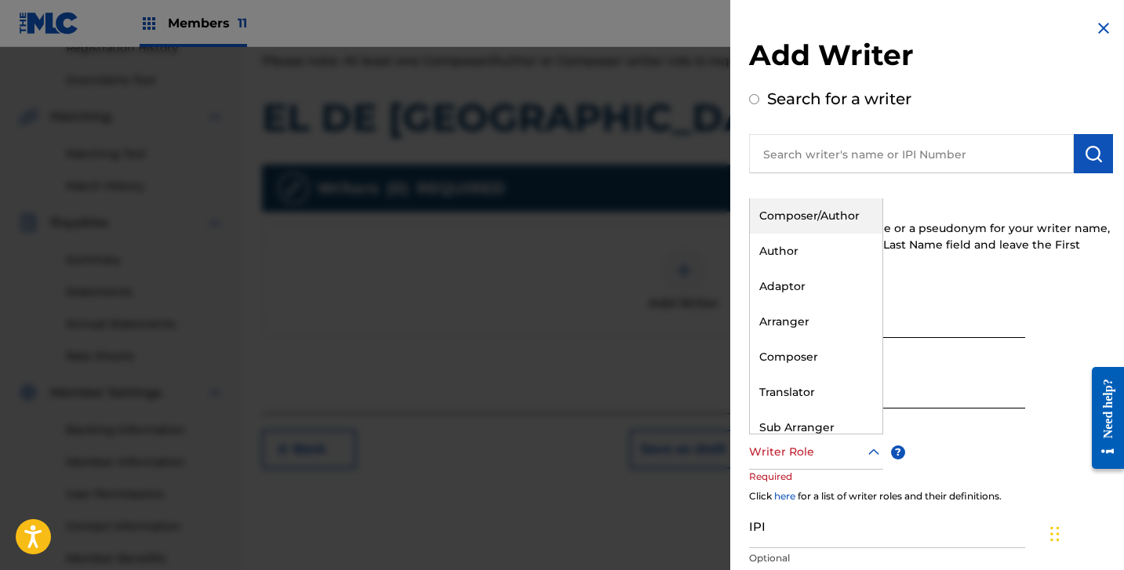
click at [794, 222] on div "Composer/Author" at bounding box center [816, 215] width 133 height 35
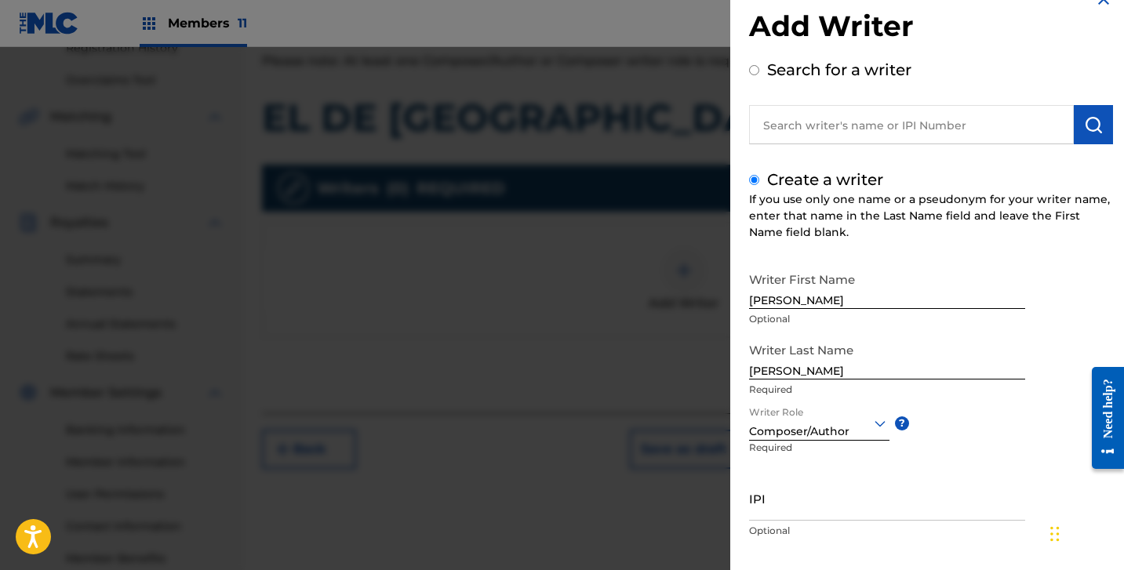
scroll to position [111, 0]
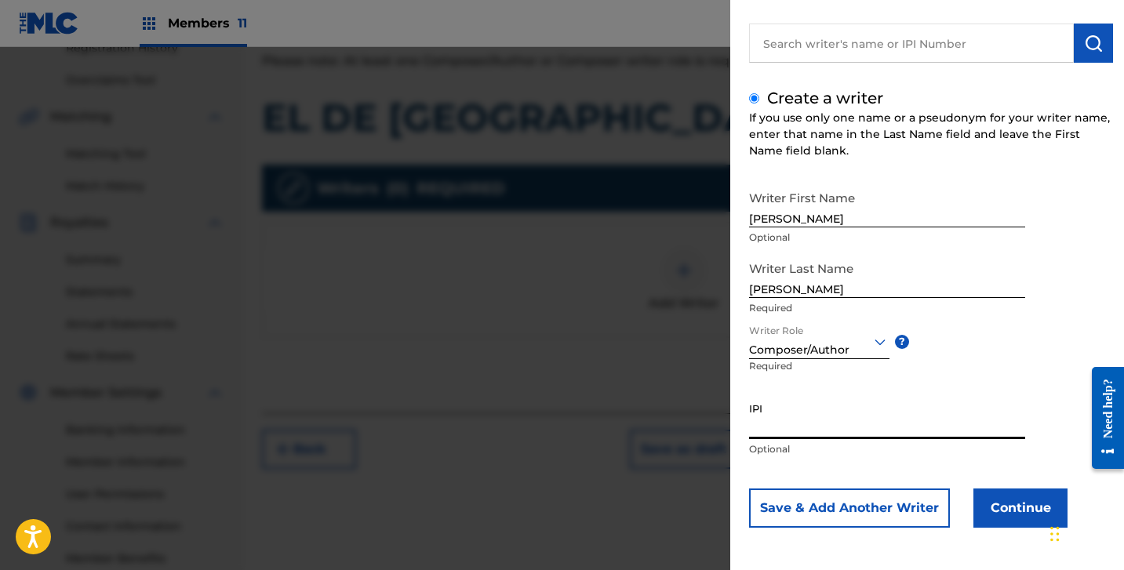
click at [811, 431] on input "IPI" at bounding box center [887, 417] width 276 height 45
click at [1033, 511] on button "Continue" at bounding box center [1020, 508] width 94 height 39
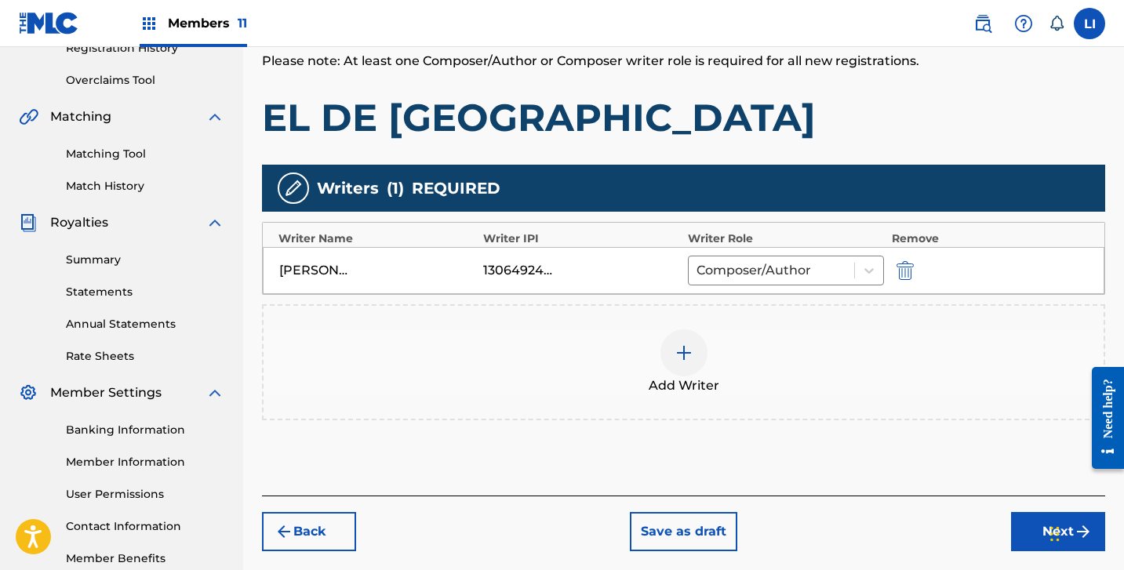
click at [1030, 522] on button "Next" at bounding box center [1058, 531] width 94 height 39
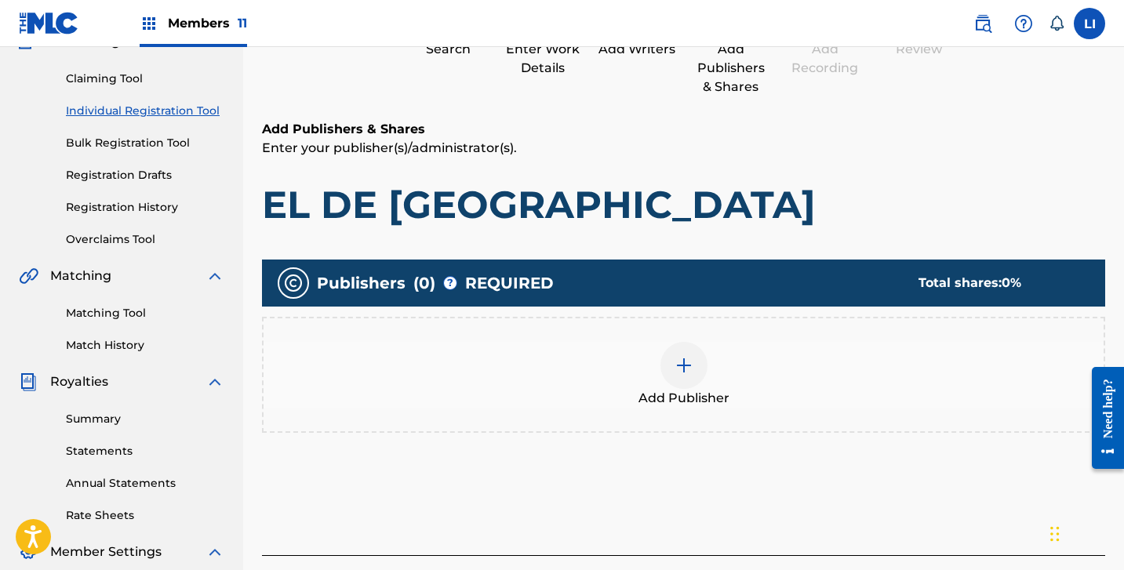
scroll to position [195, 0]
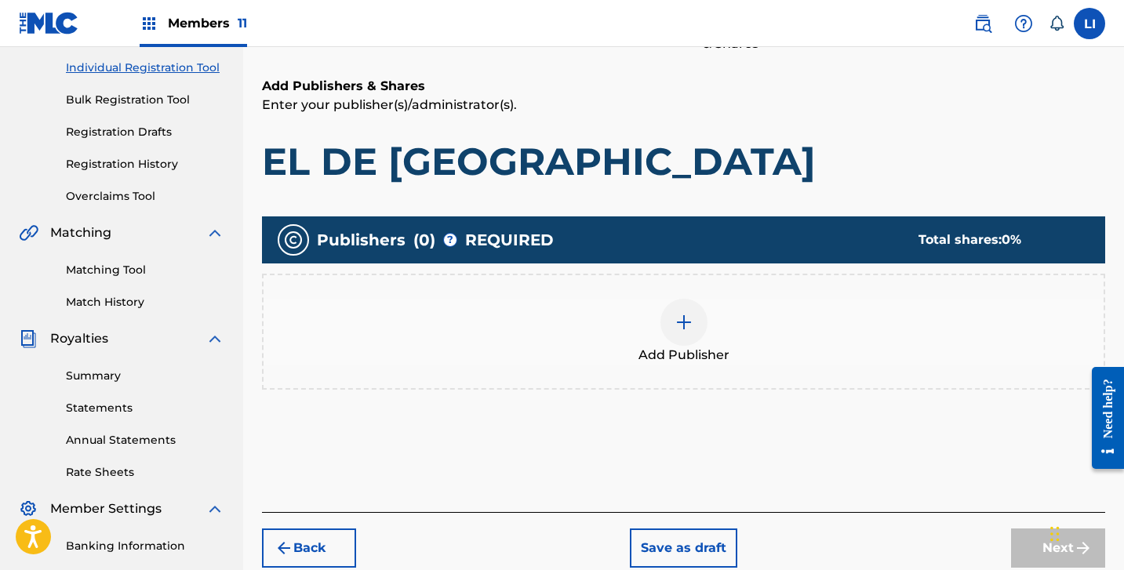
click at [641, 342] on div "Add Publisher" at bounding box center [684, 332] width 840 height 66
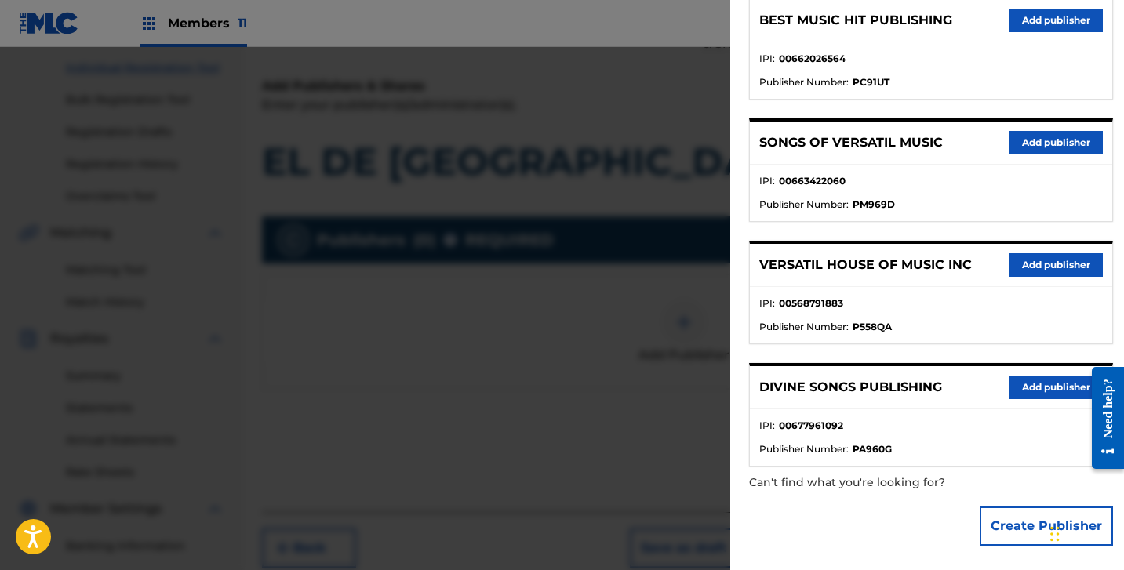
scroll to position [212, 0]
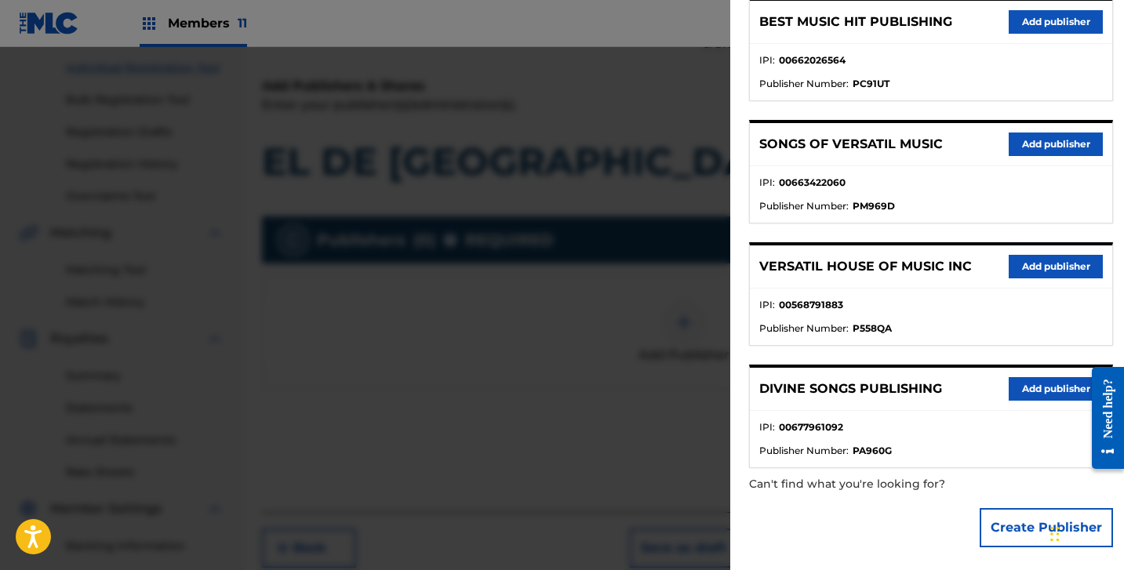
drag, startPoint x: 1011, startPoint y: 530, endPoint x: 955, endPoint y: 481, distance: 74.5
click at [1009, 526] on button "Create Publisher" at bounding box center [1046, 527] width 133 height 39
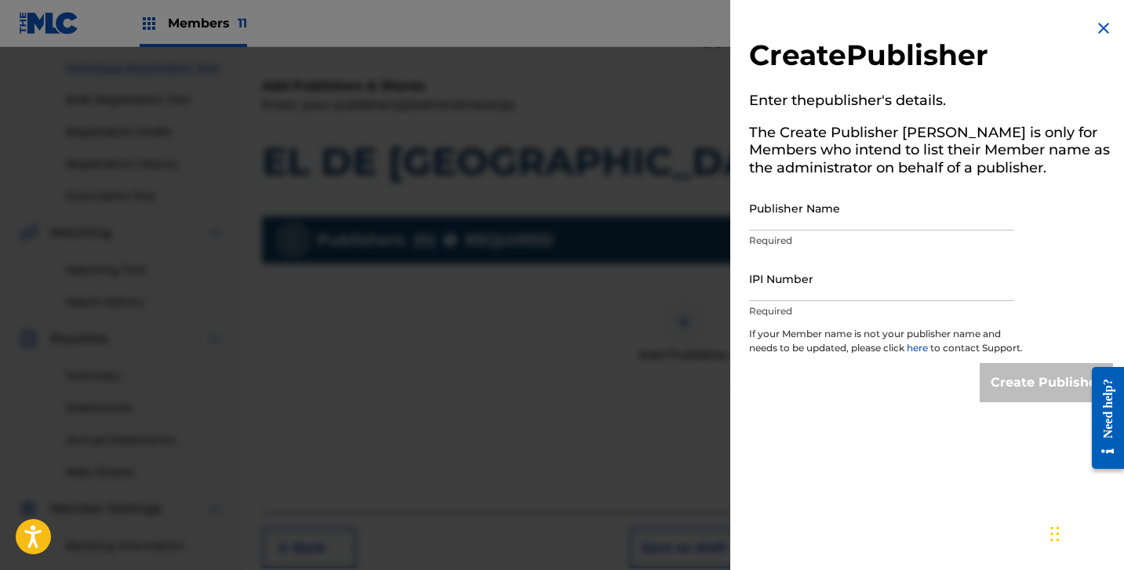
scroll to position [0, 0]
click at [818, 205] on input "Publisher Name" at bounding box center [881, 208] width 265 height 45
click at [897, 304] on p "Required" at bounding box center [881, 311] width 265 height 14
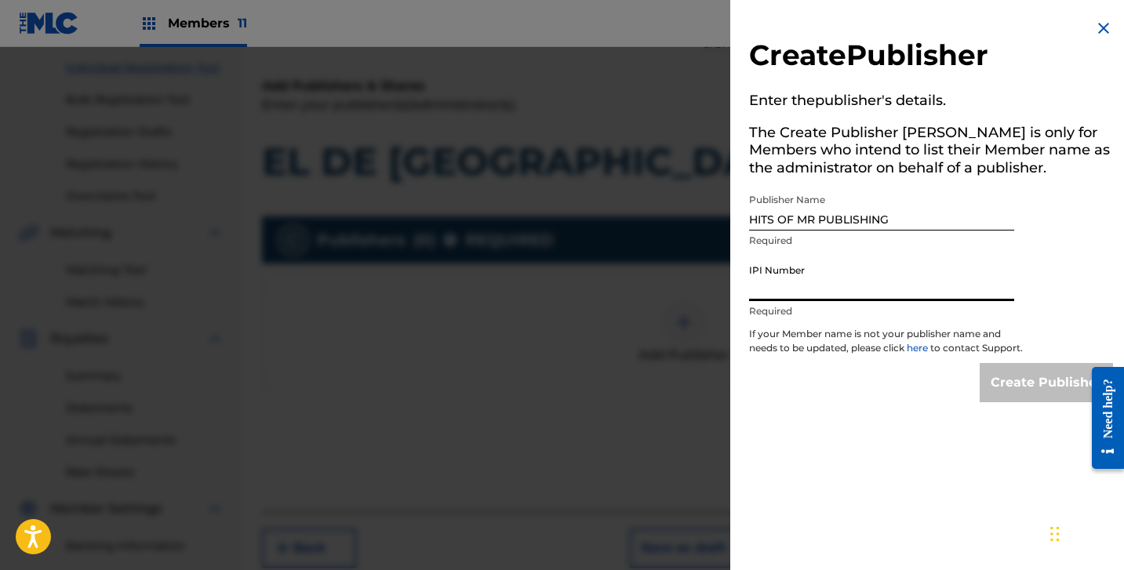
click at [904, 296] on input "IPI Number" at bounding box center [881, 279] width 265 height 45
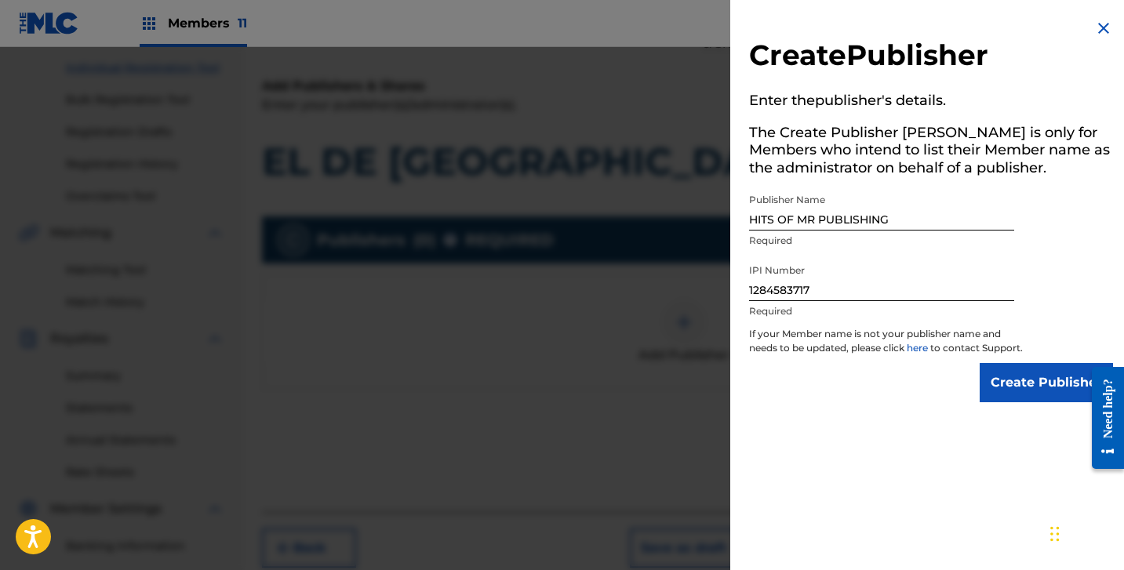
click at [1013, 398] on input "Create Publisher" at bounding box center [1046, 382] width 133 height 39
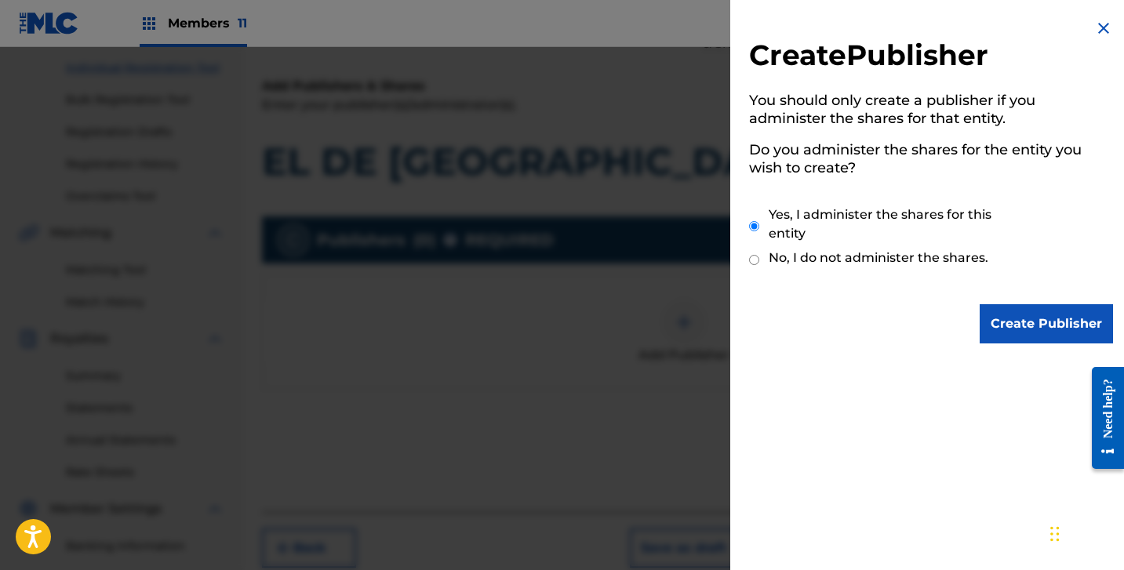
click at [1015, 332] on input "Create Publisher" at bounding box center [1046, 323] width 133 height 39
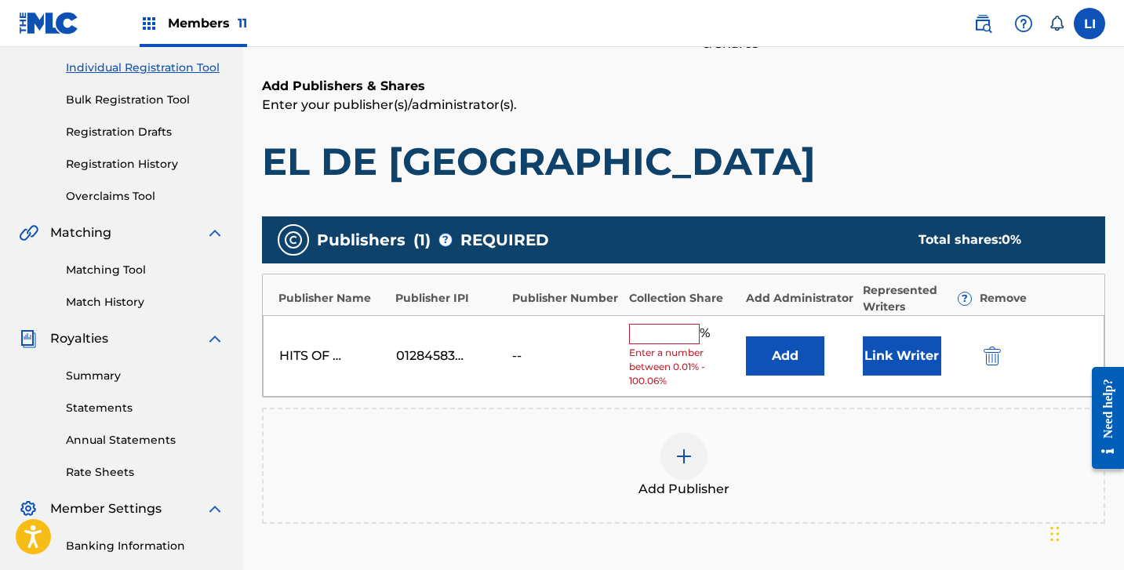
click at [792, 351] on button "Add" at bounding box center [785, 356] width 78 height 39
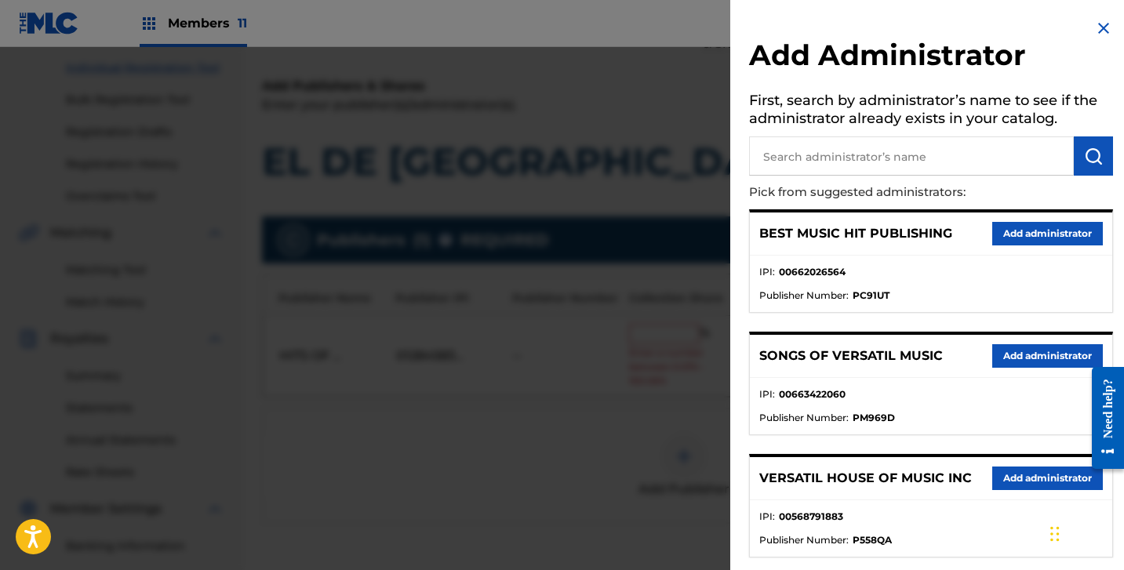
click at [836, 171] on input "text" at bounding box center [911, 155] width 325 height 39
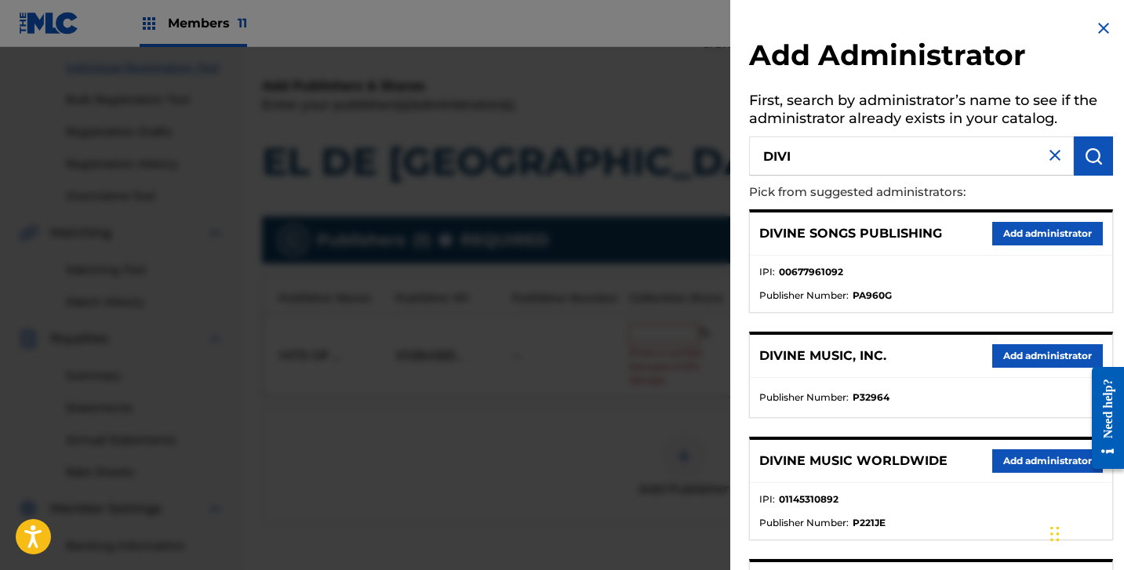
click at [1022, 359] on button "Add administrator" at bounding box center [1047, 356] width 111 height 24
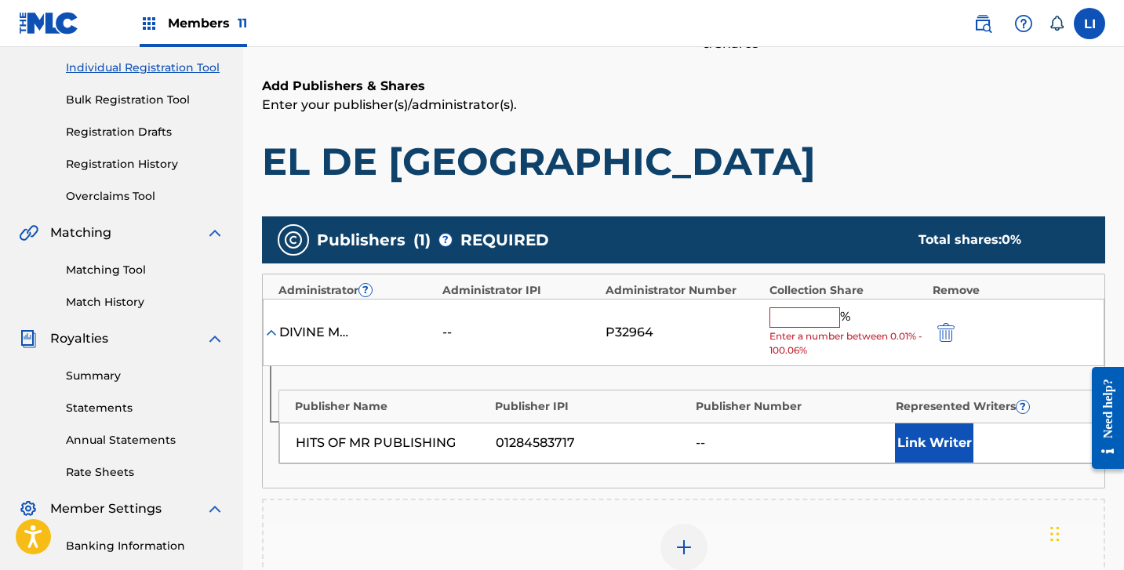
click at [810, 315] on input "text" at bounding box center [805, 318] width 71 height 20
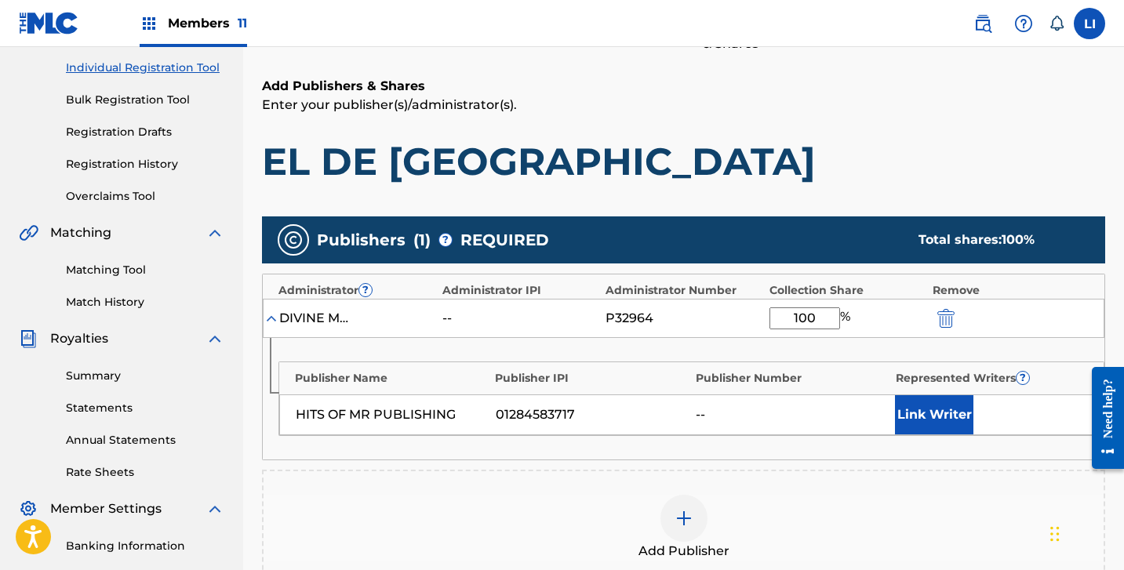
click at [939, 410] on button "Link Writer" at bounding box center [934, 414] width 78 height 39
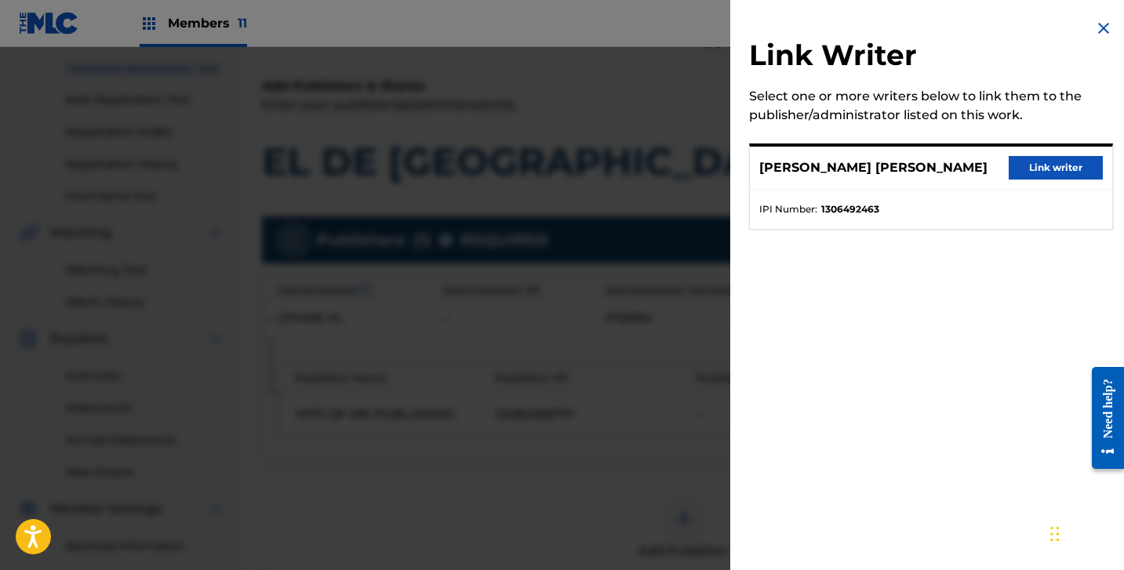
click at [1017, 137] on div "Link Writer Select one or more writers below to link them to the publisher/admi…" at bounding box center [931, 133] width 402 height 267
click at [1035, 169] on button "Link writer" at bounding box center [1056, 168] width 94 height 24
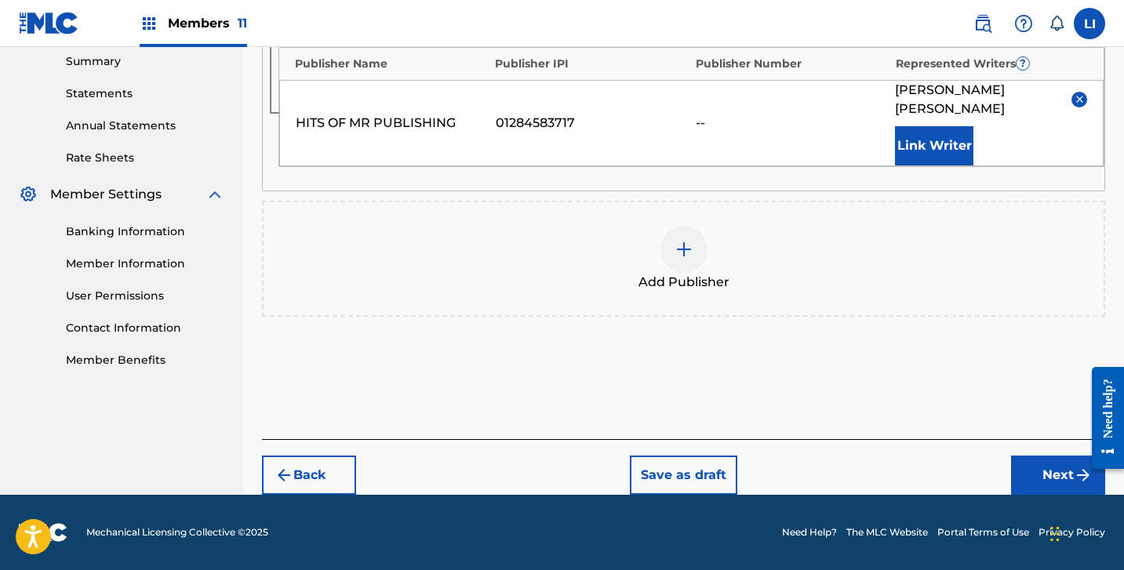
drag, startPoint x: 1020, startPoint y: 489, endPoint x: 1011, endPoint y: 485, distance: 9.5
click at [1018, 487] on button "Next" at bounding box center [1058, 475] width 94 height 39
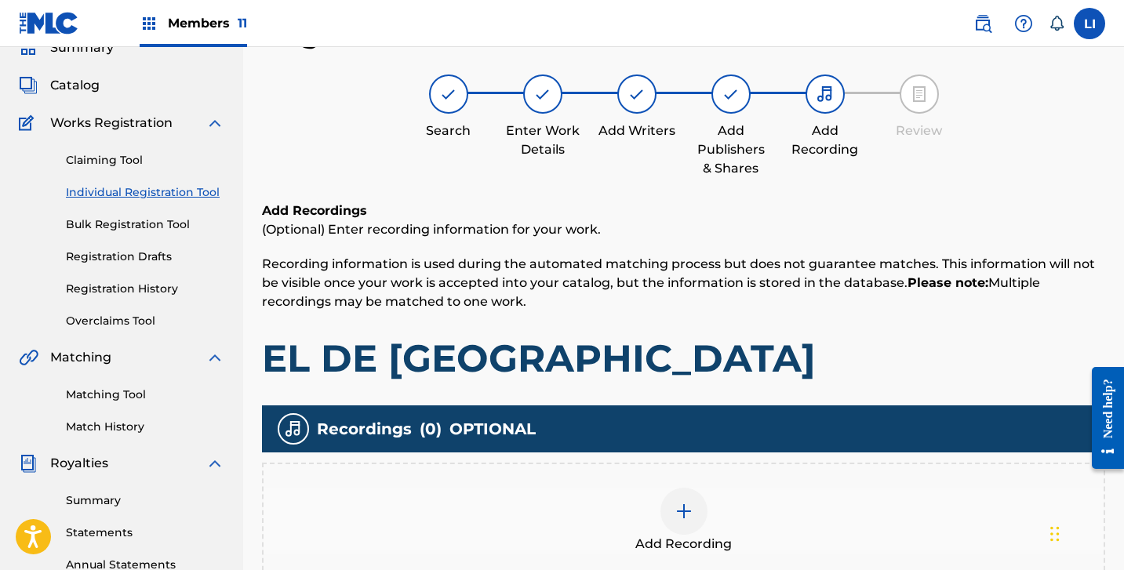
scroll to position [402, 0]
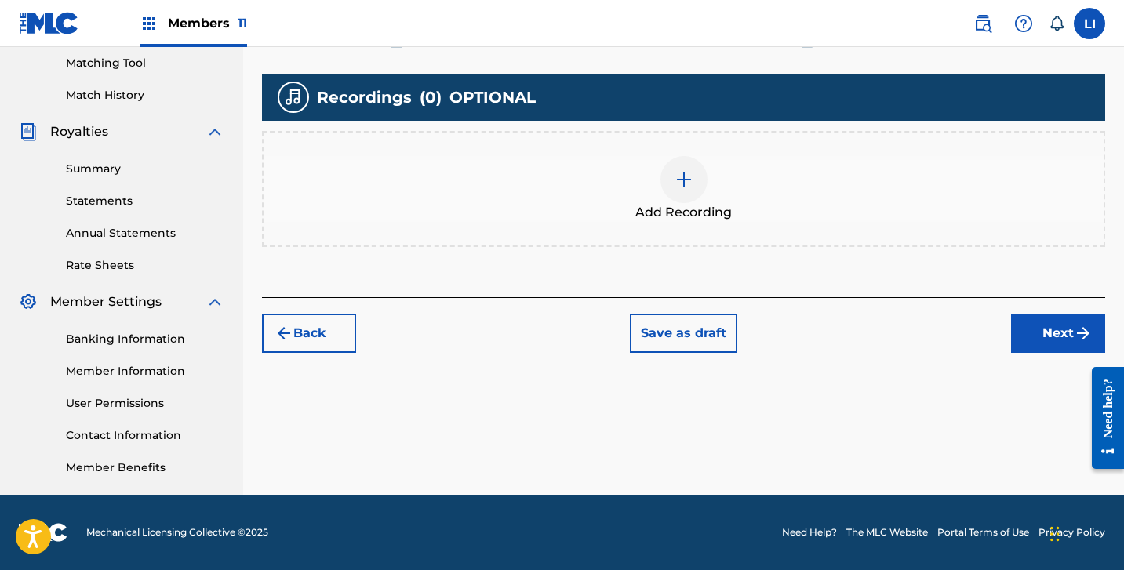
click at [620, 177] on div "Add Recording" at bounding box center [684, 189] width 840 height 66
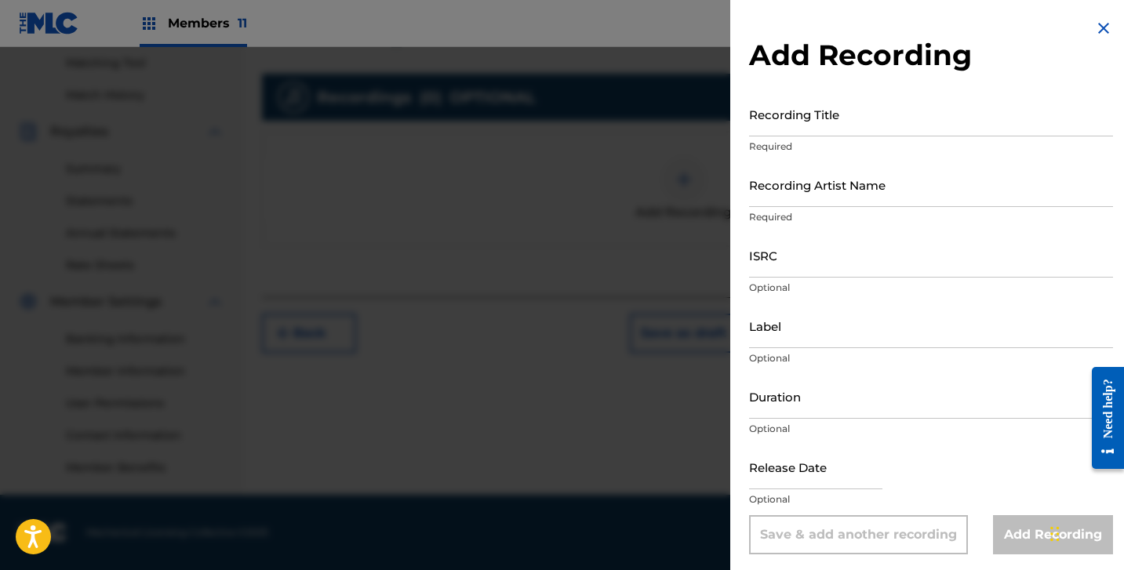
click at [781, 137] on div "Recording Title Required" at bounding box center [931, 127] width 364 height 71
click at [788, 129] on input "Recording Title" at bounding box center [931, 114] width 364 height 45
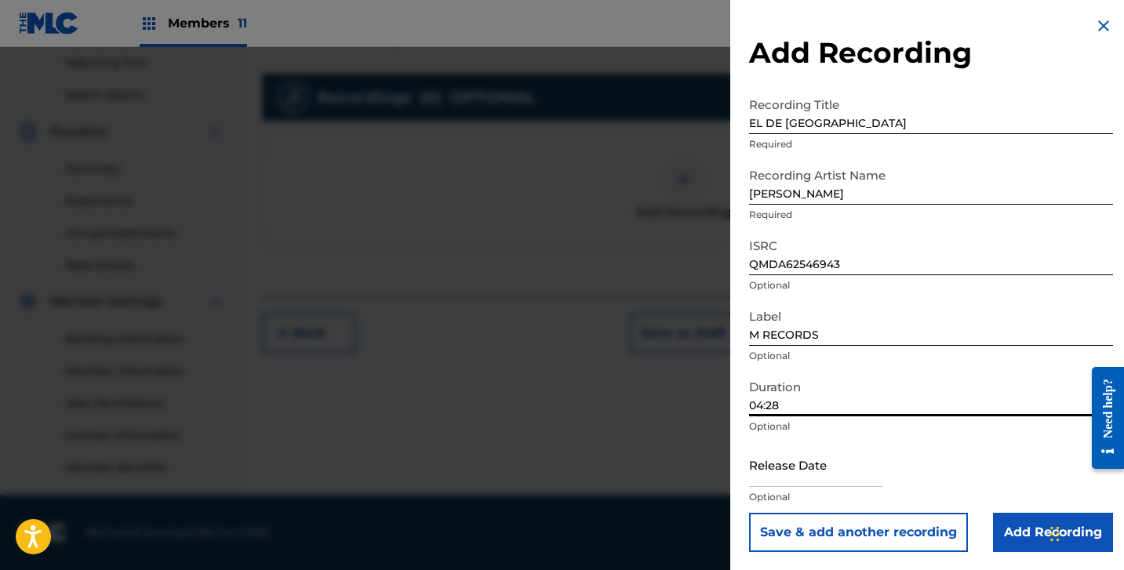
scroll to position [3, 0]
click at [766, 475] on input "text" at bounding box center [815, 464] width 133 height 45
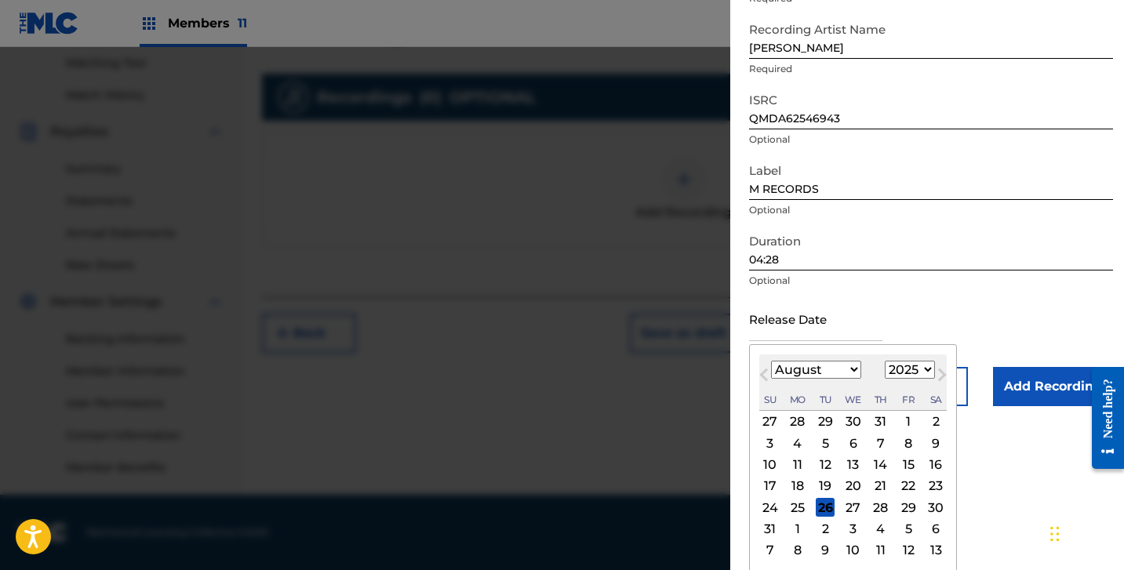
scroll to position [149, 0]
click at [778, 373] on select "January February March April May June July August September October November De…" at bounding box center [816, 369] width 90 height 18
click at [771, 378] on select "January February March April May June July August September October November De…" at bounding box center [816, 369] width 90 height 18
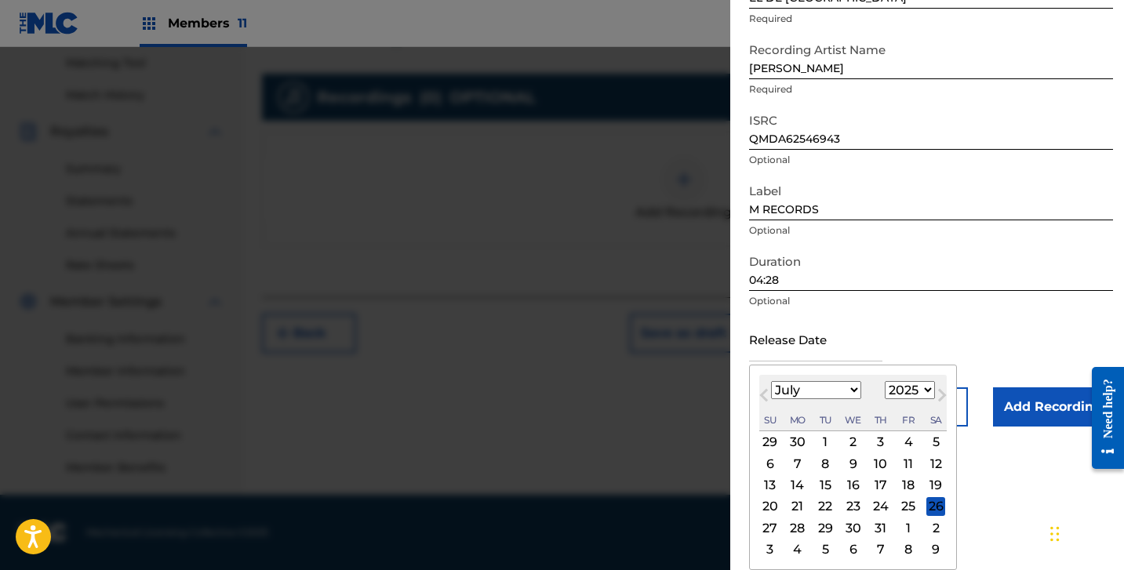
click at [880, 525] on div "31" at bounding box center [881, 528] width 19 height 19
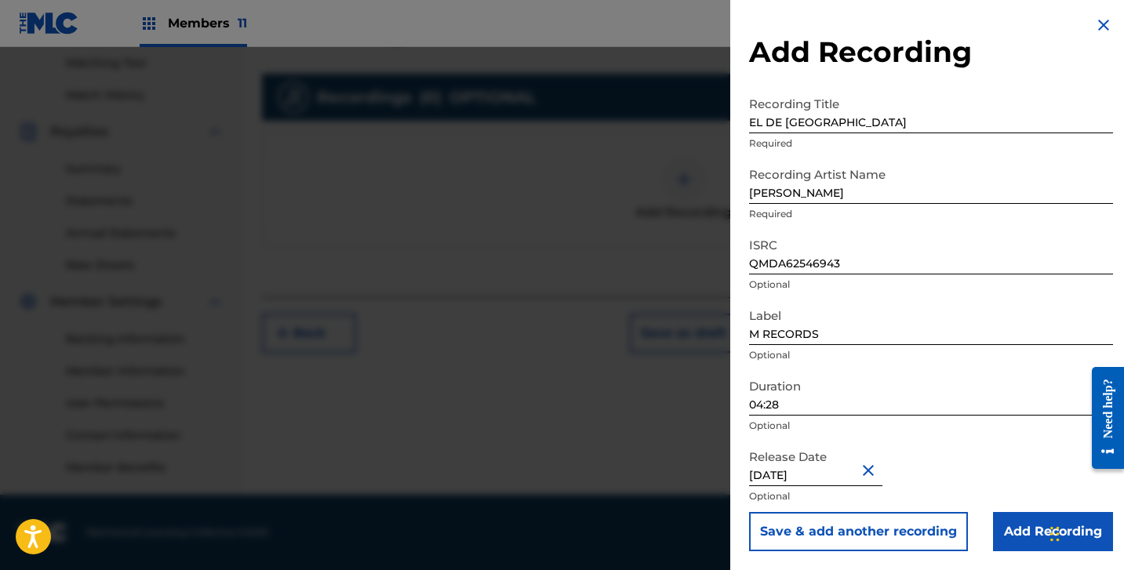
scroll to position [3, 0]
click at [1013, 537] on input "Add Recording" at bounding box center [1053, 531] width 120 height 39
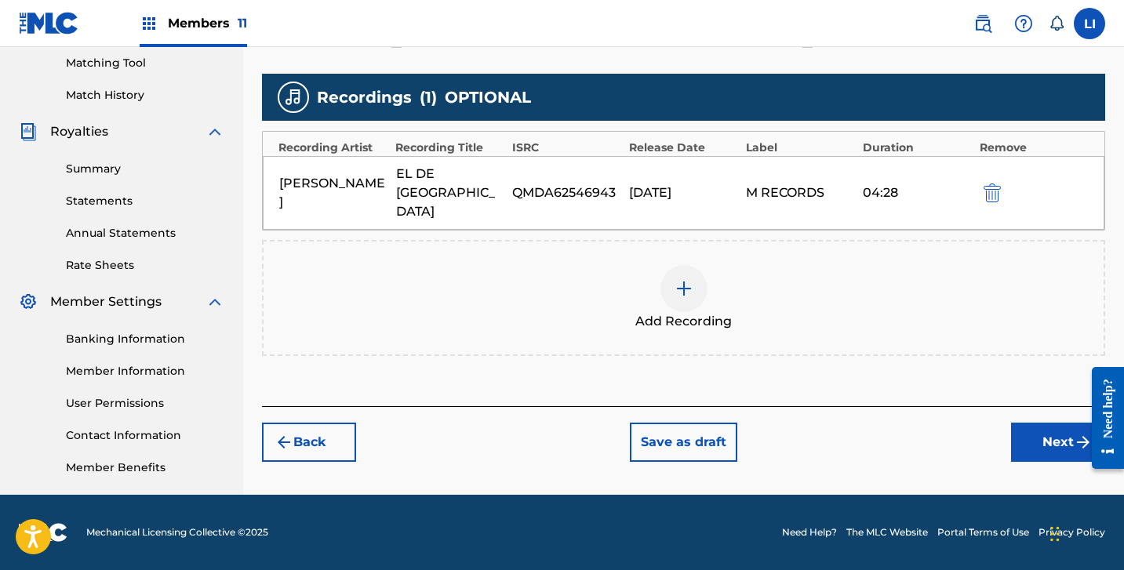
click at [1027, 423] on button "Next" at bounding box center [1058, 442] width 94 height 39
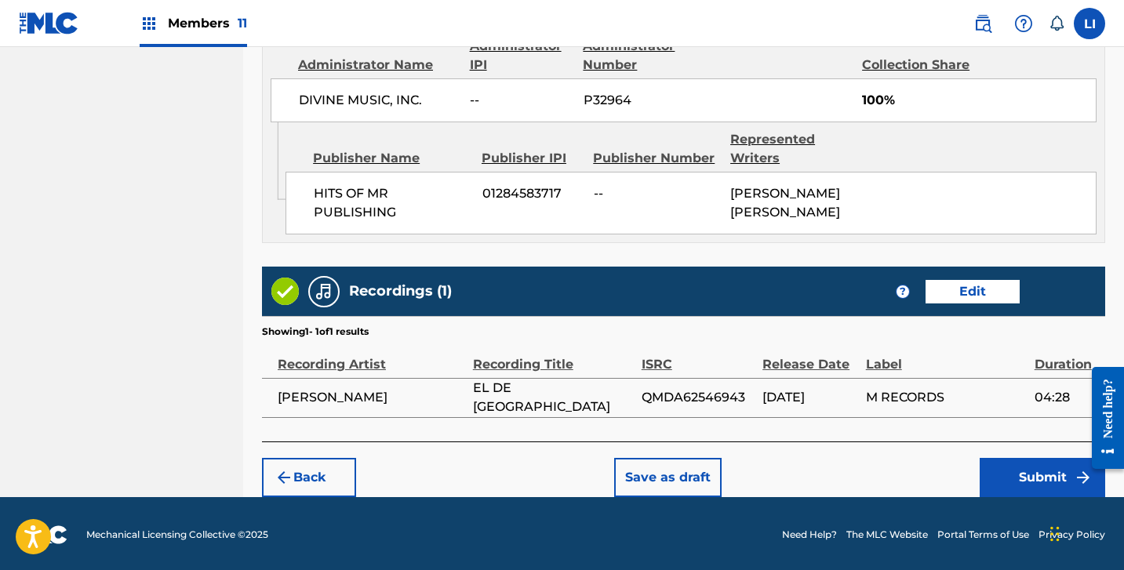
scroll to position [877, 0]
click at [1014, 478] on button "Submit" at bounding box center [1043, 477] width 126 height 39
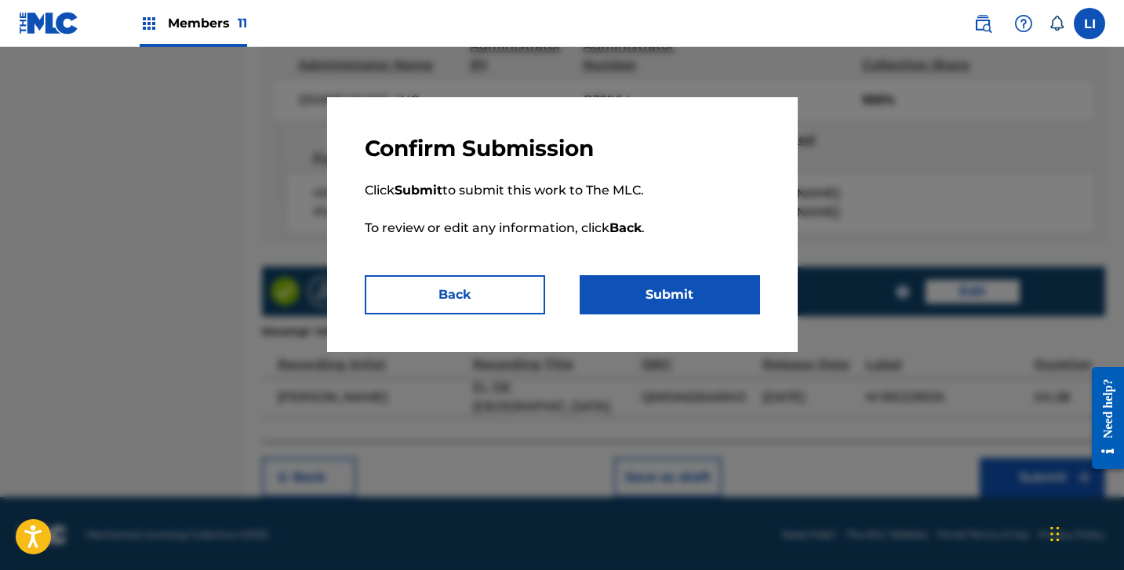
click at [607, 286] on button "Submit" at bounding box center [670, 294] width 180 height 39
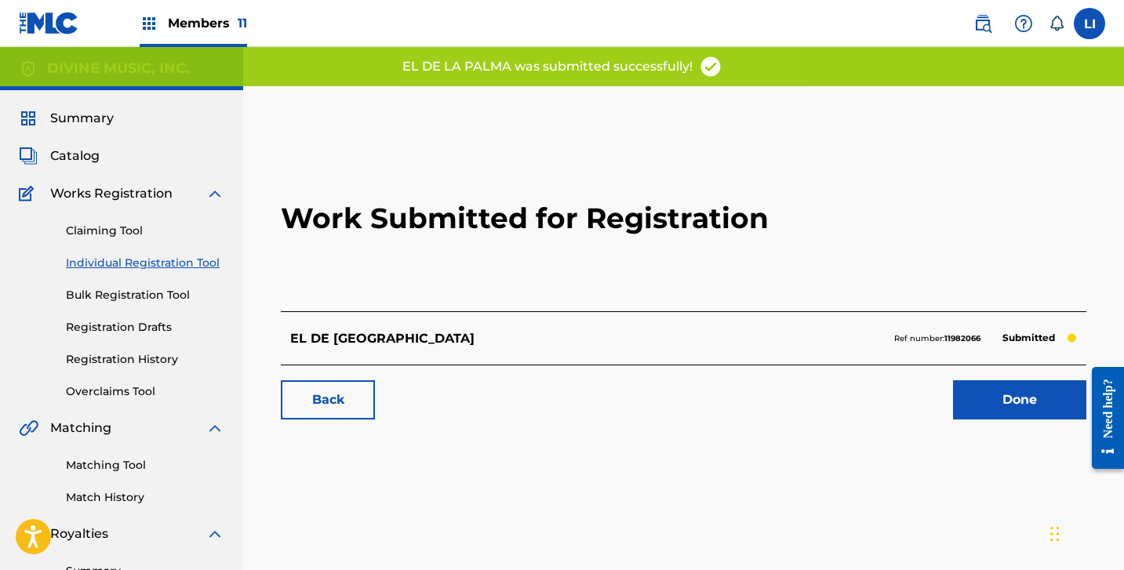
click at [1006, 399] on link "Done" at bounding box center [1019, 399] width 133 height 39
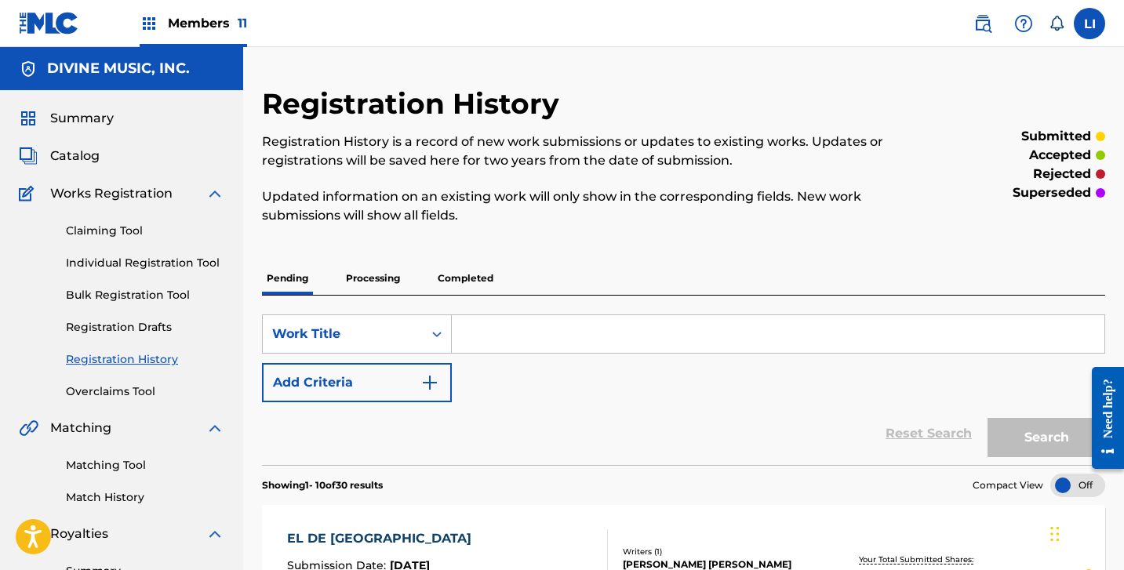
click at [167, 263] on link "Individual Registration Tool" at bounding box center [145, 263] width 158 height 16
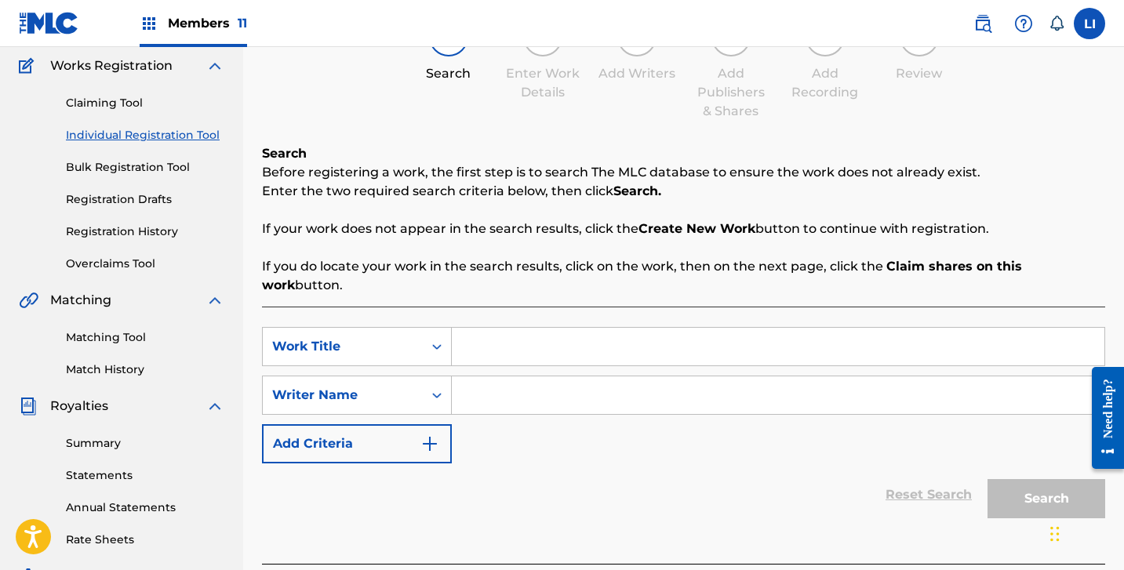
scroll to position [128, 0]
click at [506, 336] on input "Search Form" at bounding box center [778, 347] width 653 height 38
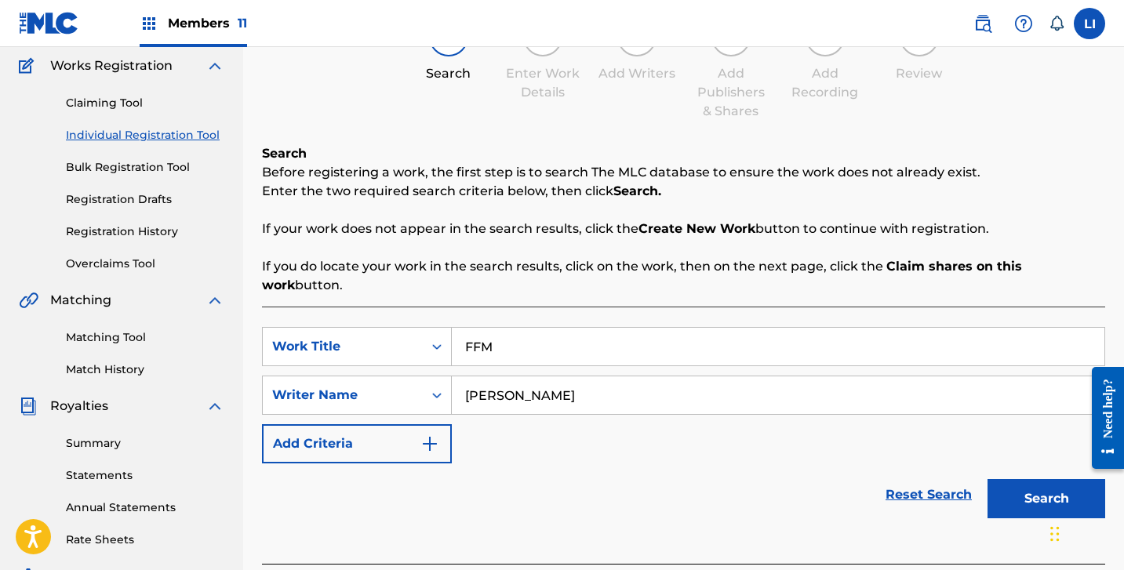
click at [988, 479] on button "Search" at bounding box center [1047, 498] width 118 height 39
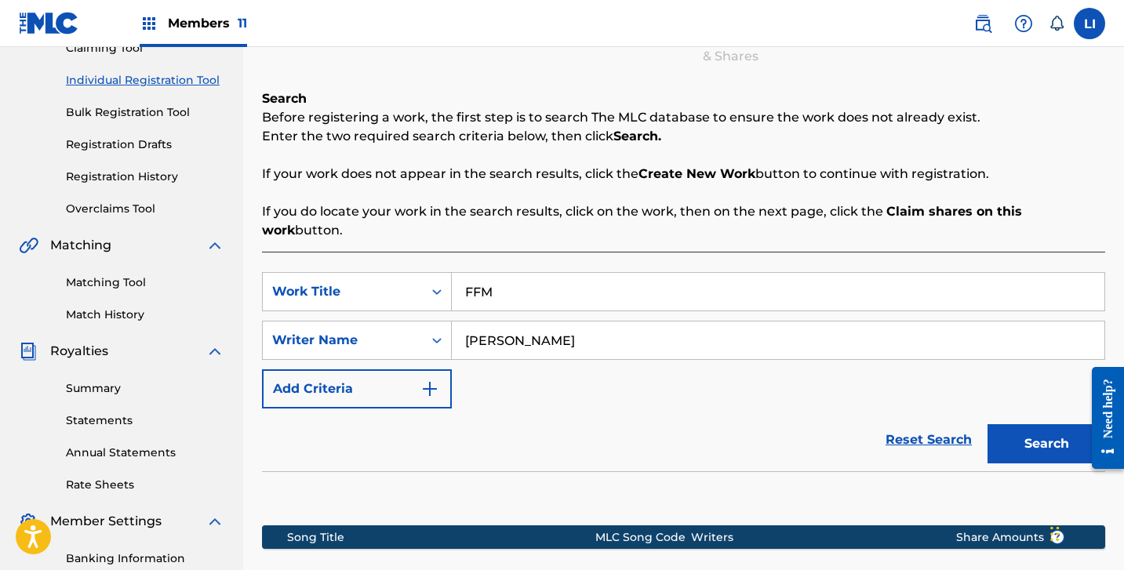
scroll to position [402, 0]
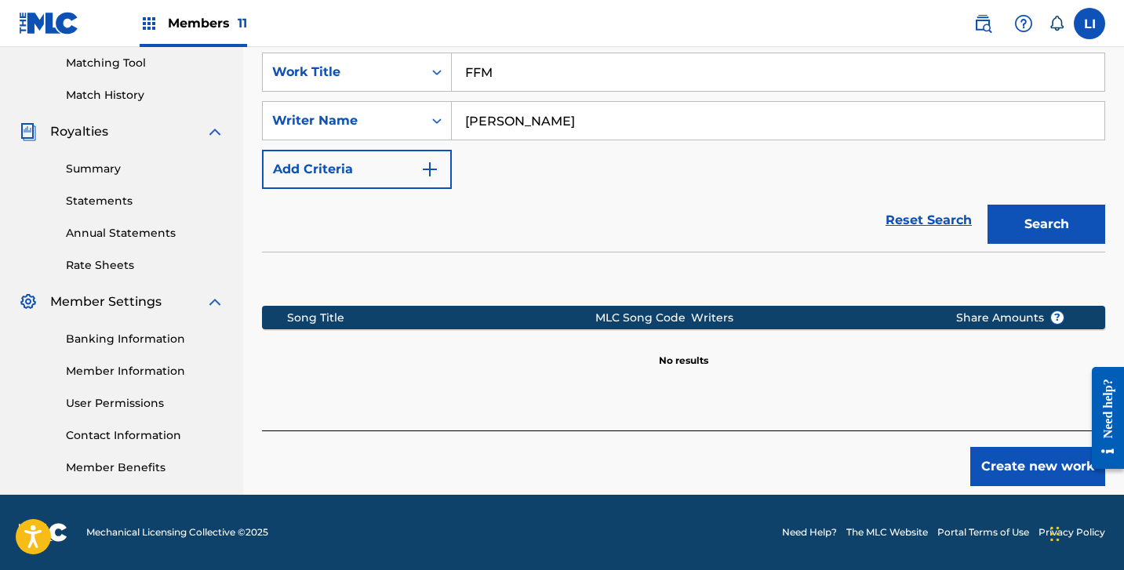
click at [1060, 465] on button "Create new work" at bounding box center [1037, 466] width 135 height 39
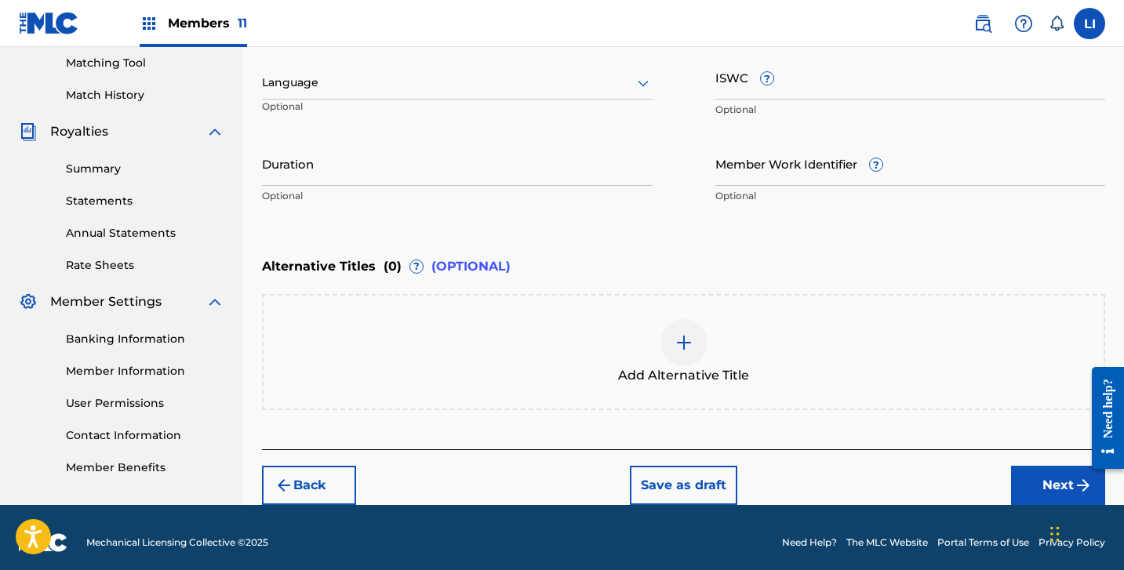
click at [1019, 449] on div "Back Save as draft Next" at bounding box center [683, 477] width 843 height 56
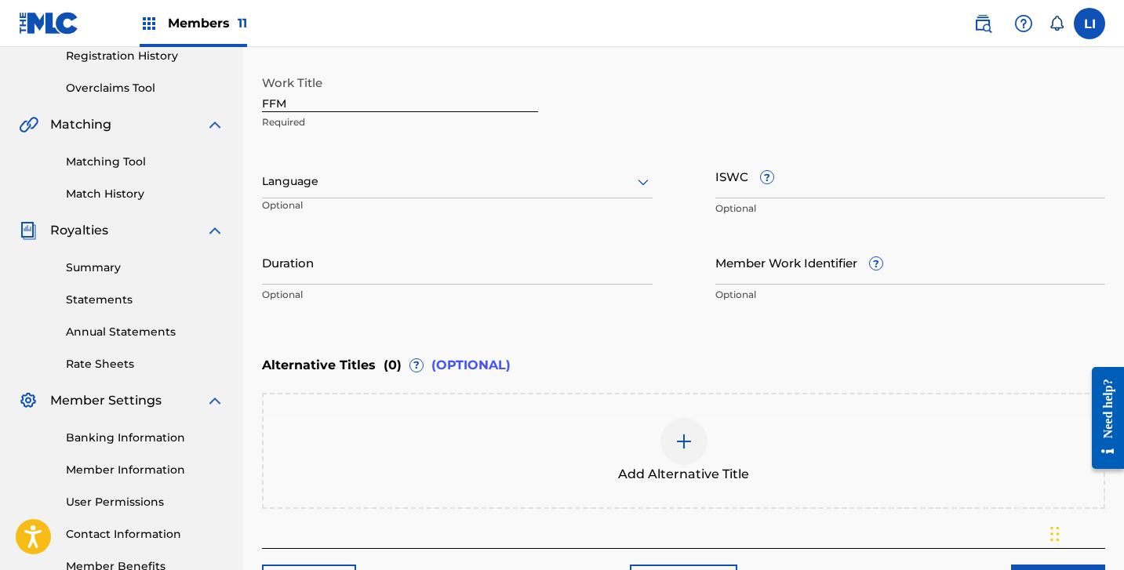
scroll to position [264, 0]
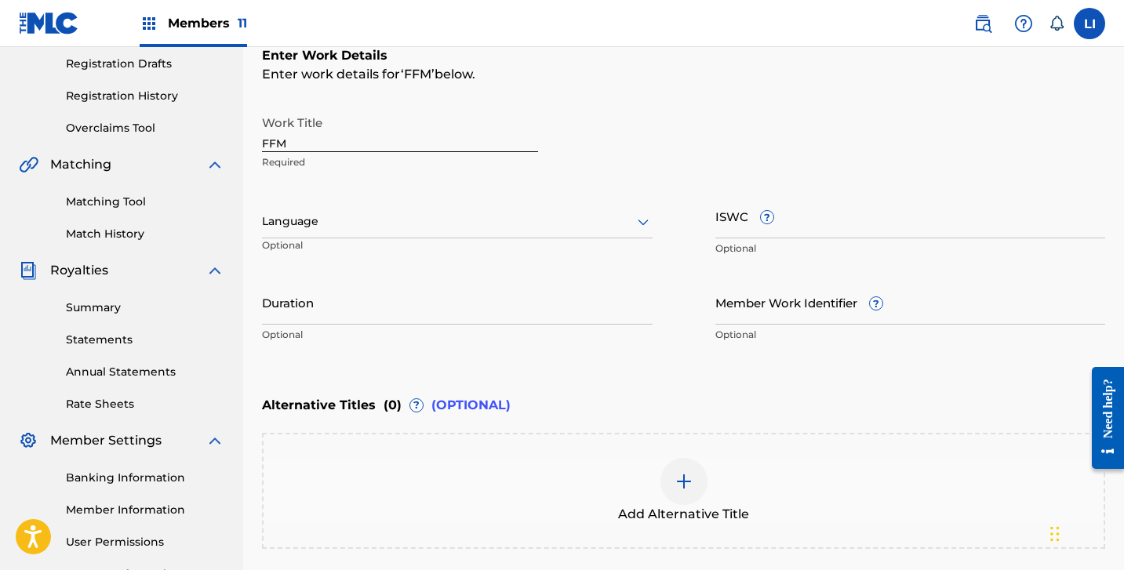
drag, startPoint x: 328, startPoint y: 224, endPoint x: 326, endPoint y: 235, distance: 10.5
click at [327, 227] on div at bounding box center [457, 222] width 391 height 20
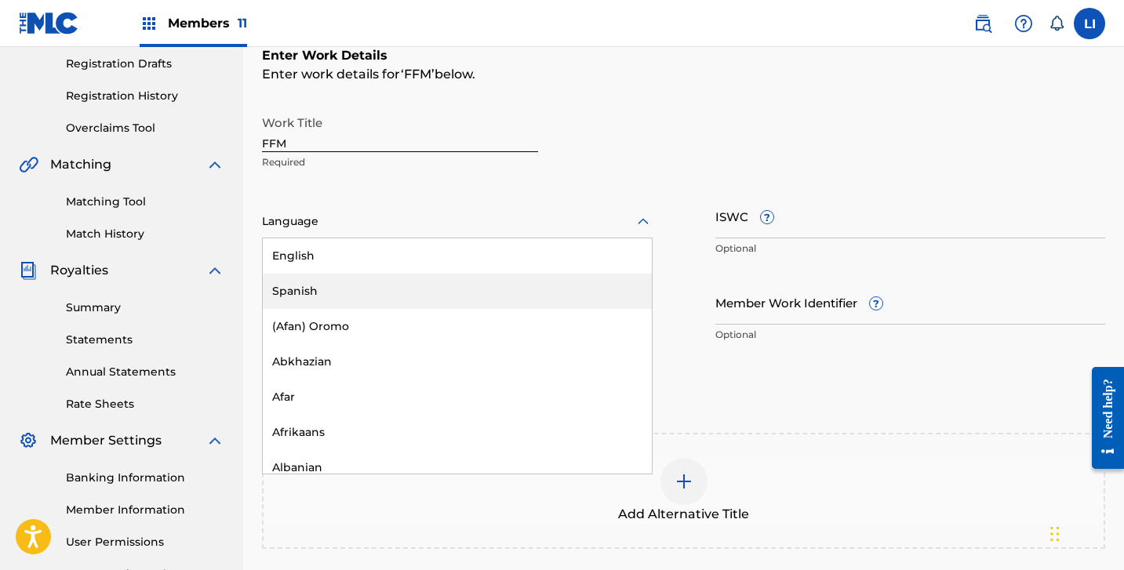
drag, startPoint x: 315, startPoint y: 277, endPoint x: 311, endPoint y: 296, distance: 19.2
click at [315, 278] on div "Spanish" at bounding box center [457, 291] width 389 height 35
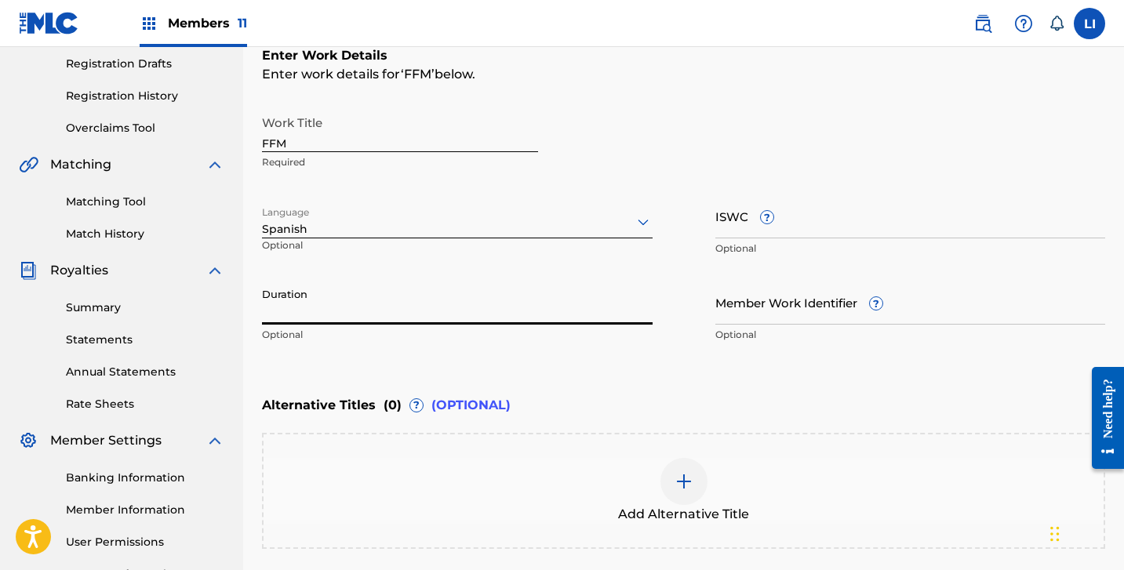
click at [311, 297] on input "Duration" at bounding box center [457, 302] width 391 height 45
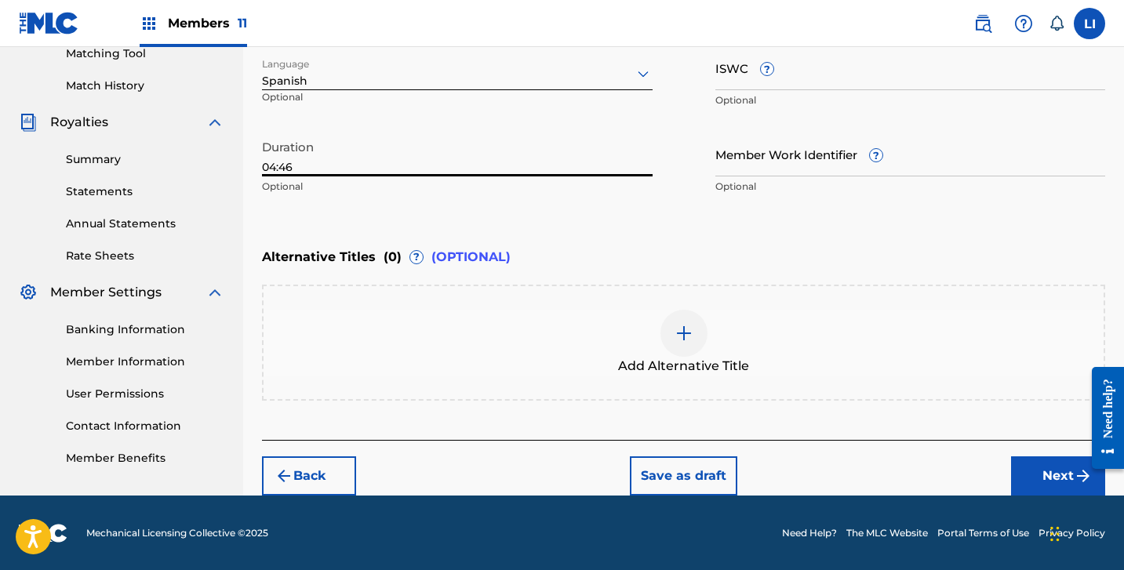
click at [1048, 474] on button "Next" at bounding box center [1058, 476] width 94 height 39
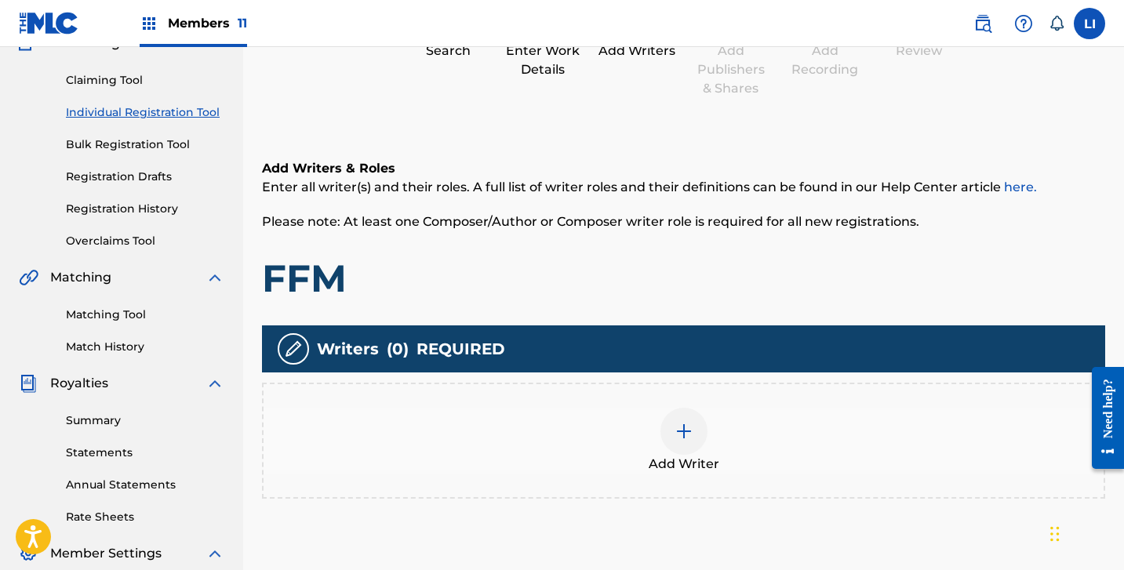
scroll to position [380, 0]
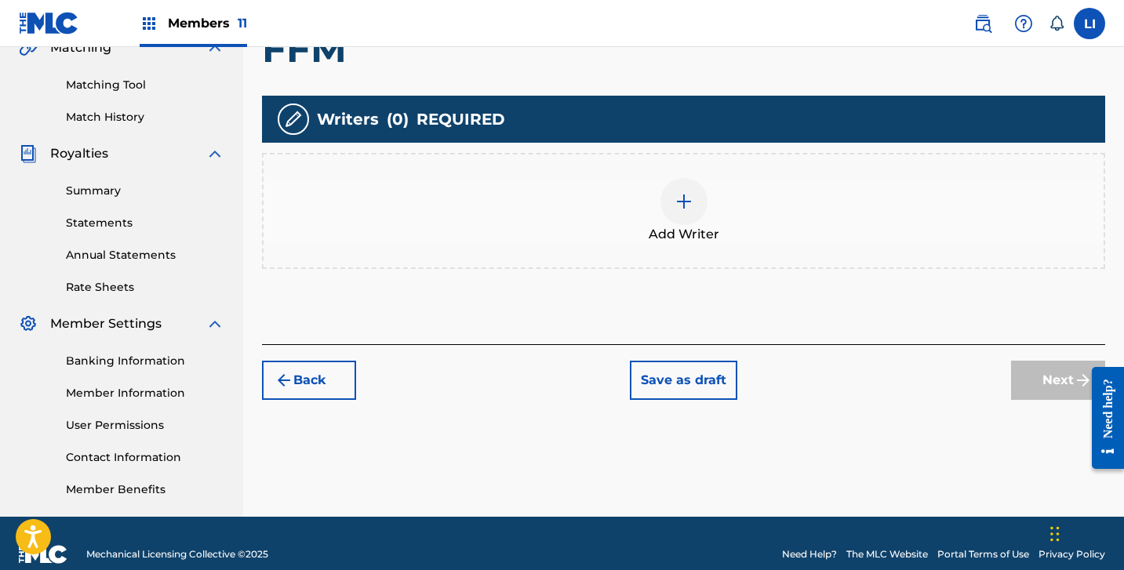
click at [701, 260] on div "Add Writer" at bounding box center [683, 211] width 843 height 116
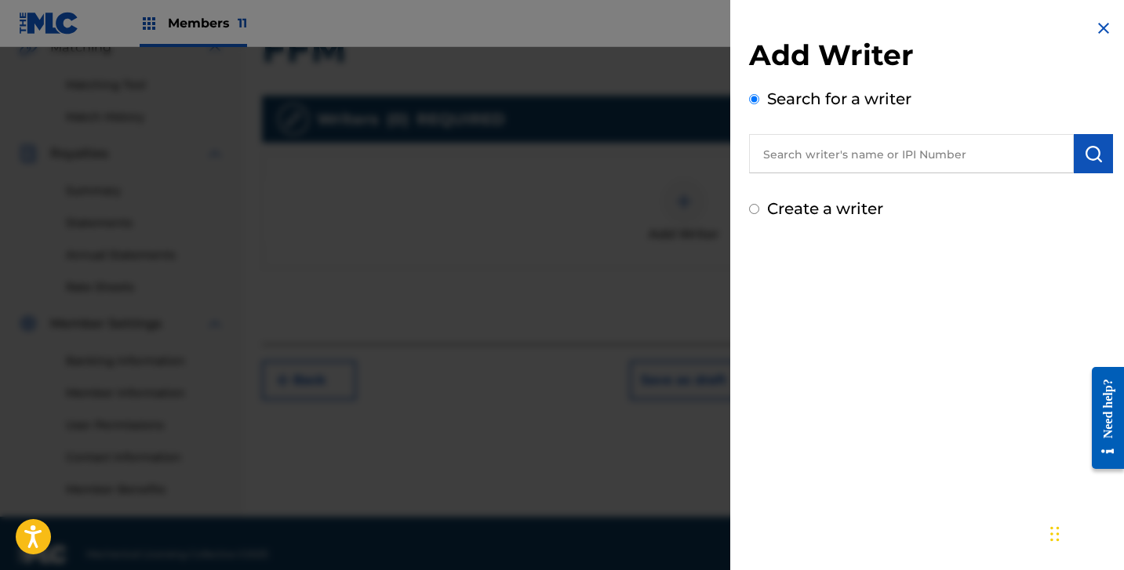
drag, startPoint x: 839, startPoint y: 125, endPoint x: 838, endPoint y: 135, distance: 10.2
click at [839, 125] on div "Search for a writer" at bounding box center [931, 130] width 364 height 86
click at [824, 209] on label "Create a writer" at bounding box center [825, 208] width 116 height 19
click at [759, 209] on input "Create a writer" at bounding box center [754, 209] width 10 height 10
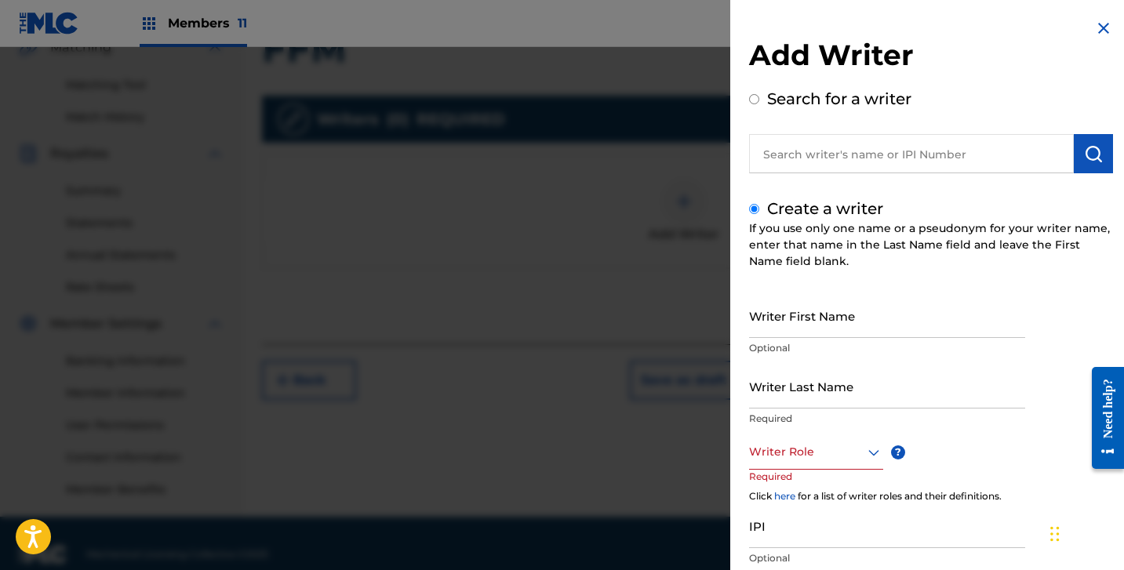
click at [842, 324] on input "Writer First Name" at bounding box center [887, 315] width 276 height 45
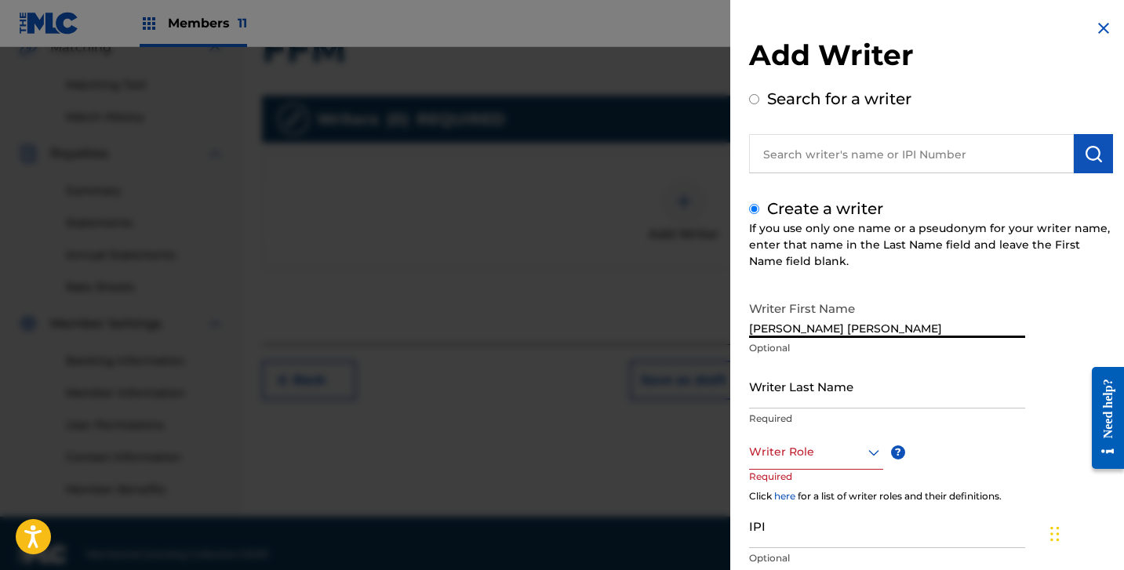
drag, startPoint x: 812, startPoint y: 326, endPoint x: 942, endPoint y: 347, distance: 131.9
click at [954, 338] on div "Writer First Name [PERSON_NAME] [PERSON_NAME] Optional" at bounding box center [887, 328] width 276 height 71
click at [893, 390] on input "Writer Last Name" at bounding box center [887, 386] width 276 height 45
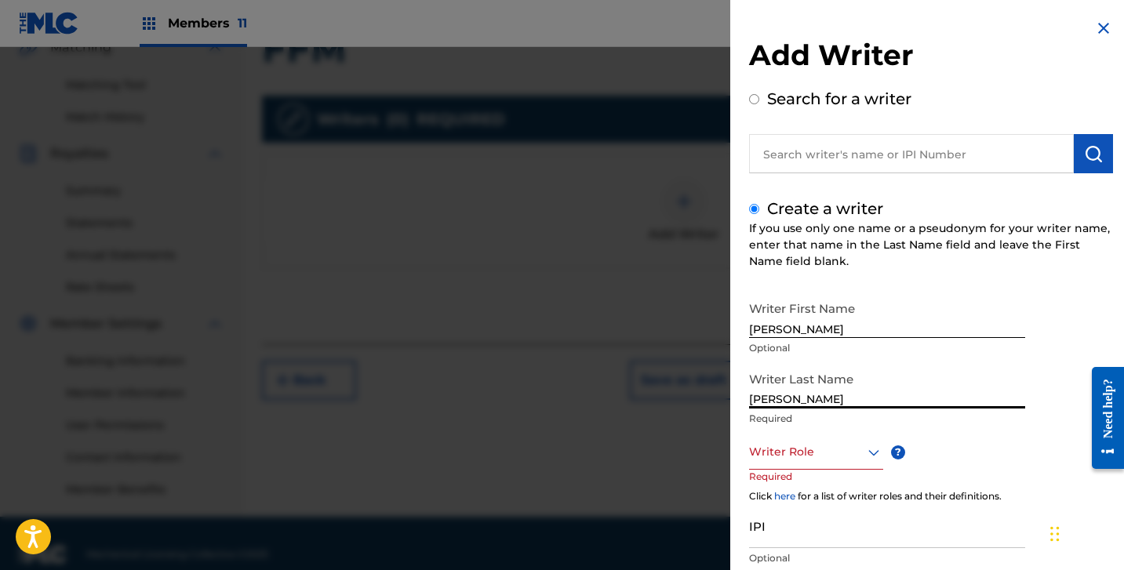
click at [845, 442] on div "Writer Role" at bounding box center [816, 452] width 134 height 35
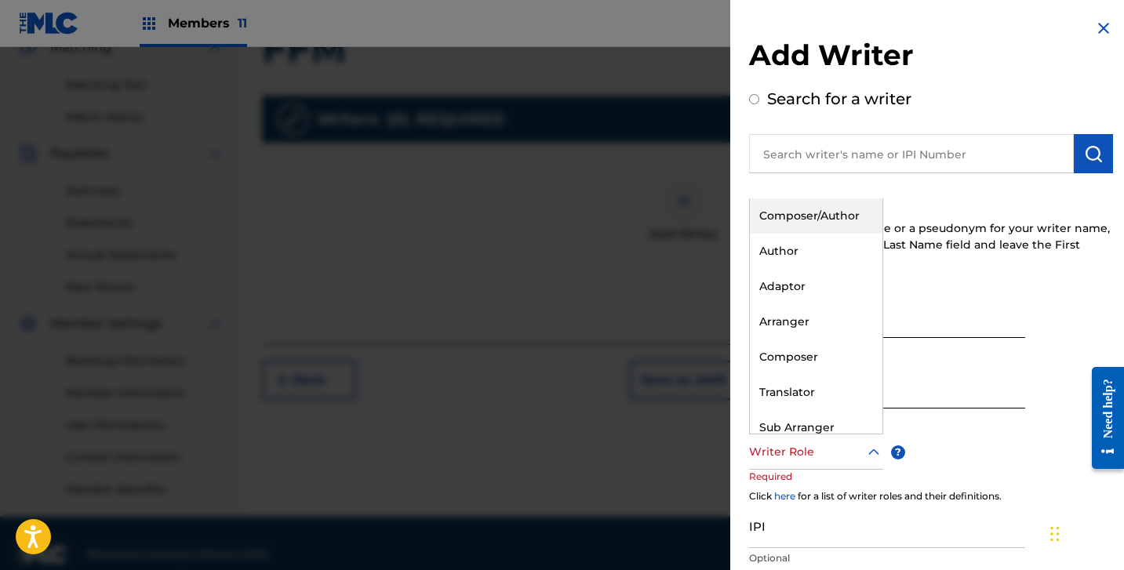
click at [836, 227] on div "Composer/Author" at bounding box center [816, 215] width 133 height 35
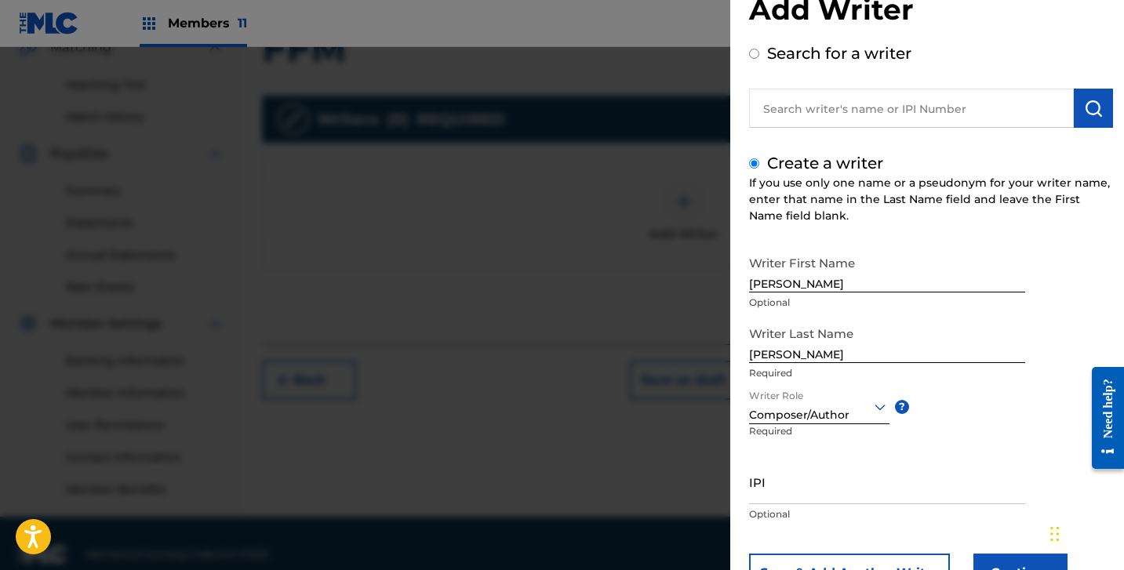
scroll to position [111, 0]
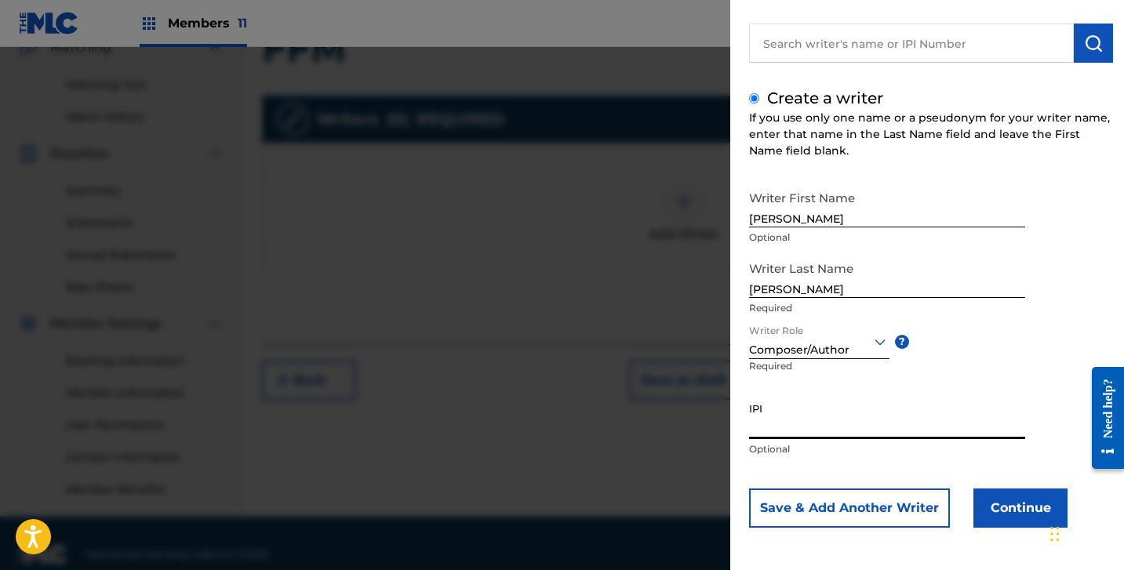
click at [786, 429] on input "IPI" at bounding box center [887, 417] width 276 height 45
click at [1007, 508] on button "Continue" at bounding box center [1020, 508] width 94 height 39
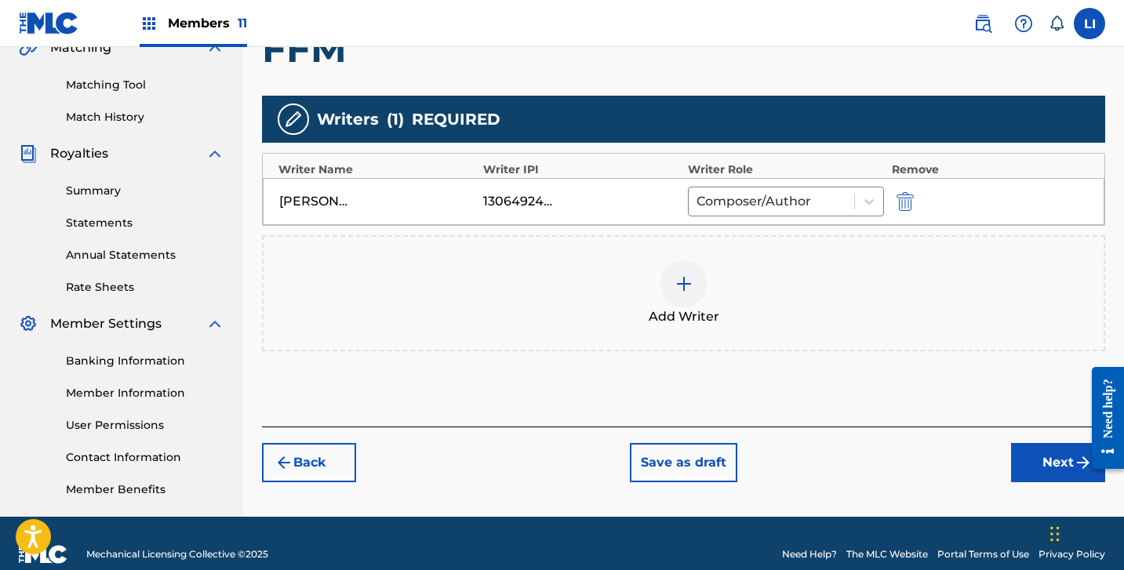
click at [1021, 459] on button "Next" at bounding box center [1058, 462] width 94 height 39
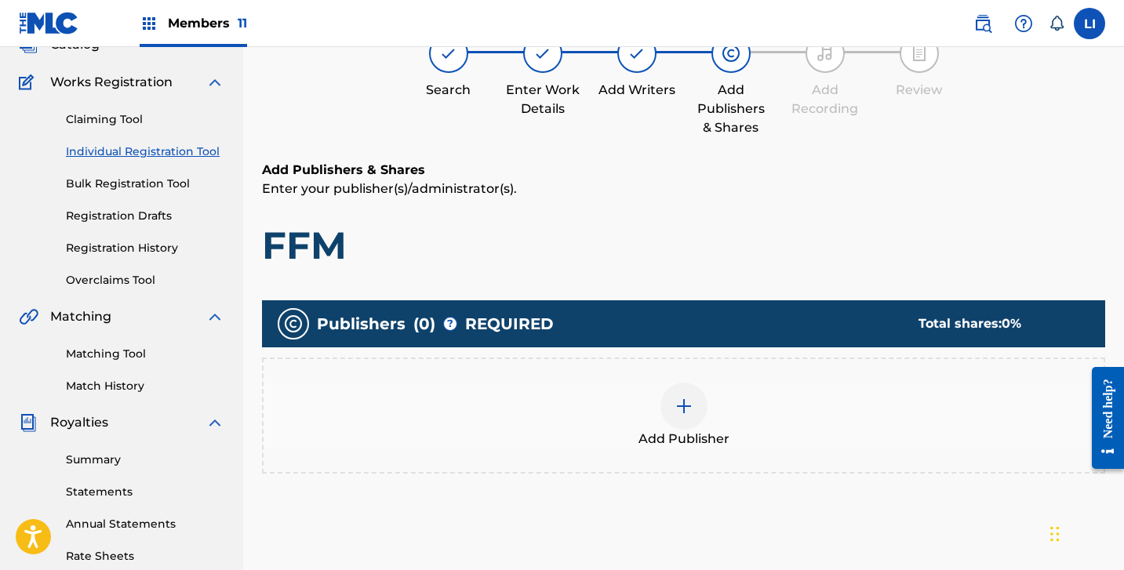
scroll to position [71, 0]
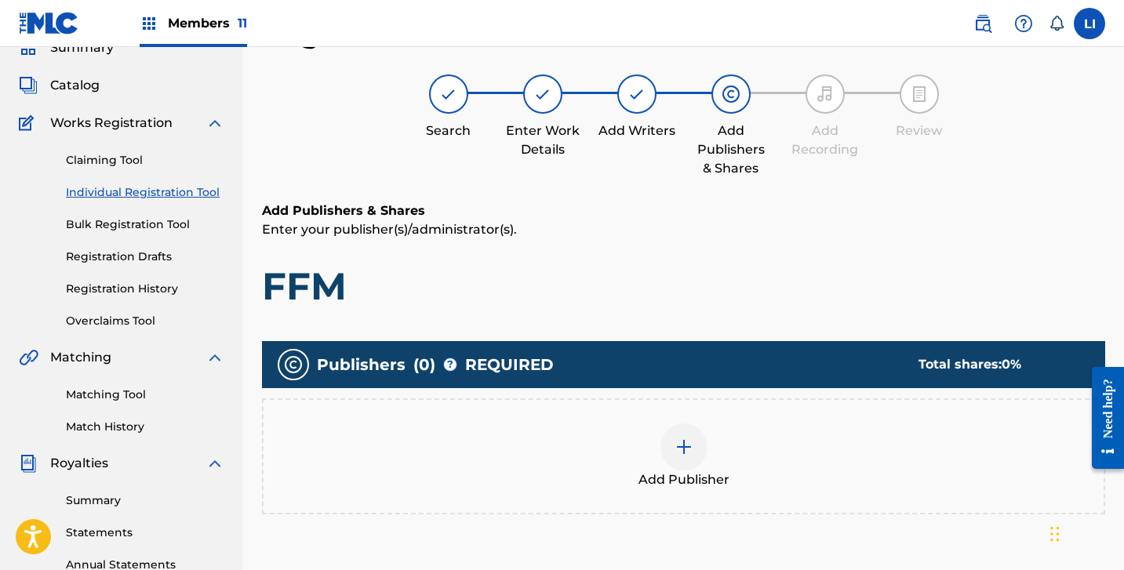
click at [622, 393] on div "Publishers ( 0 ) ? REQUIRED Total shares: 0 % Add Publisher" at bounding box center [683, 427] width 843 height 173
click at [663, 424] on div "Add Publisher" at bounding box center [683, 456] width 843 height 116
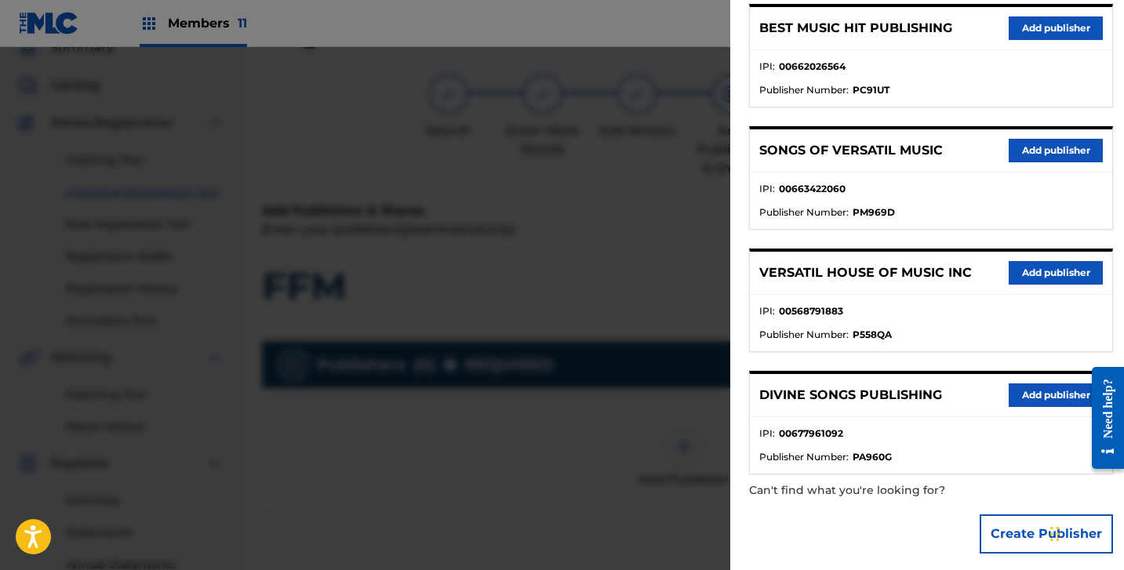
scroll to position [215, 0]
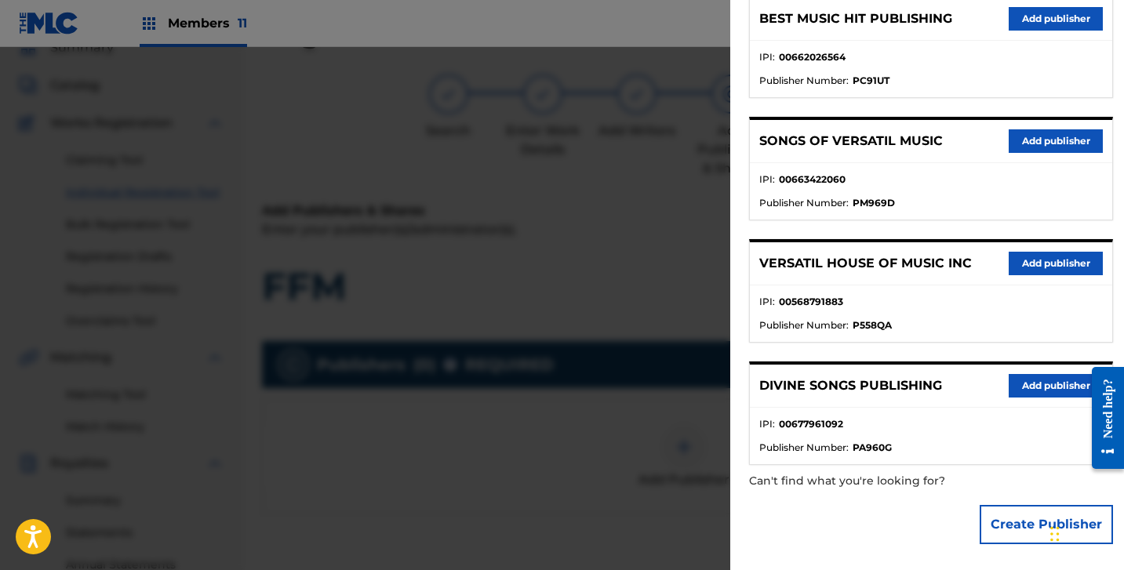
click at [1024, 521] on button "Create Publisher" at bounding box center [1046, 524] width 133 height 39
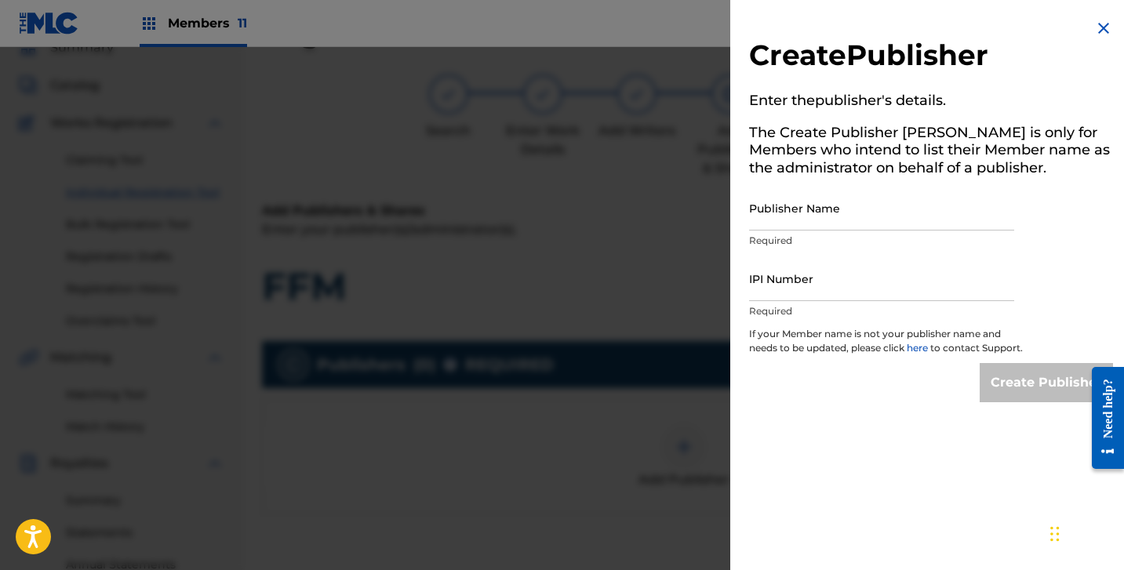
scroll to position [0, 0]
click at [848, 219] on input "Publisher Name" at bounding box center [881, 208] width 265 height 45
click at [930, 280] on input "IPI Number" at bounding box center [881, 279] width 265 height 45
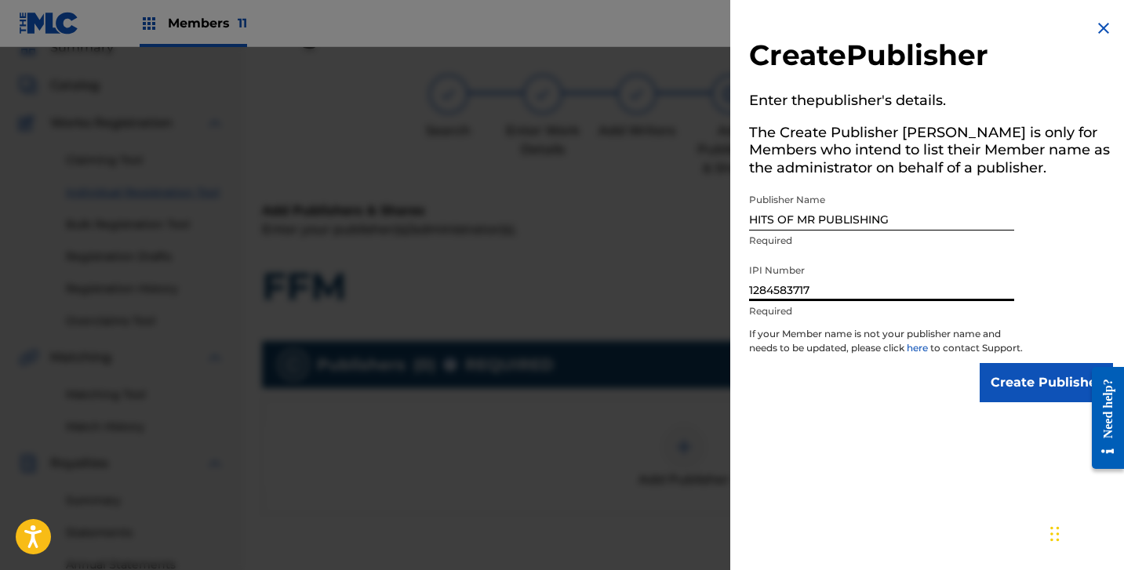
click at [1010, 388] on input "Create Publisher" at bounding box center [1046, 382] width 133 height 39
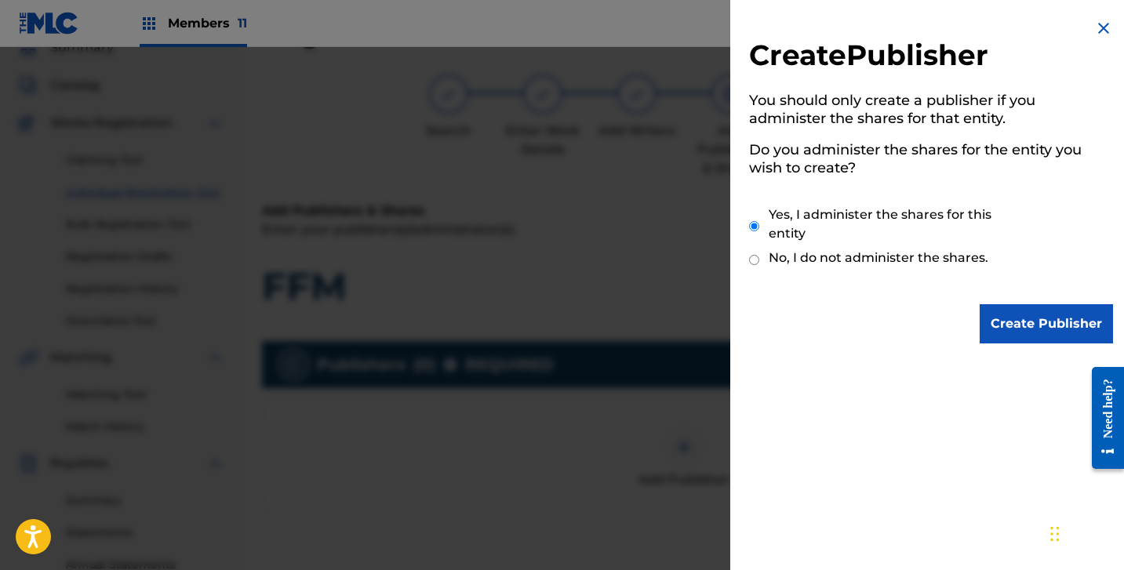
click at [1047, 323] on input "Create Publisher" at bounding box center [1046, 323] width 133 height 39
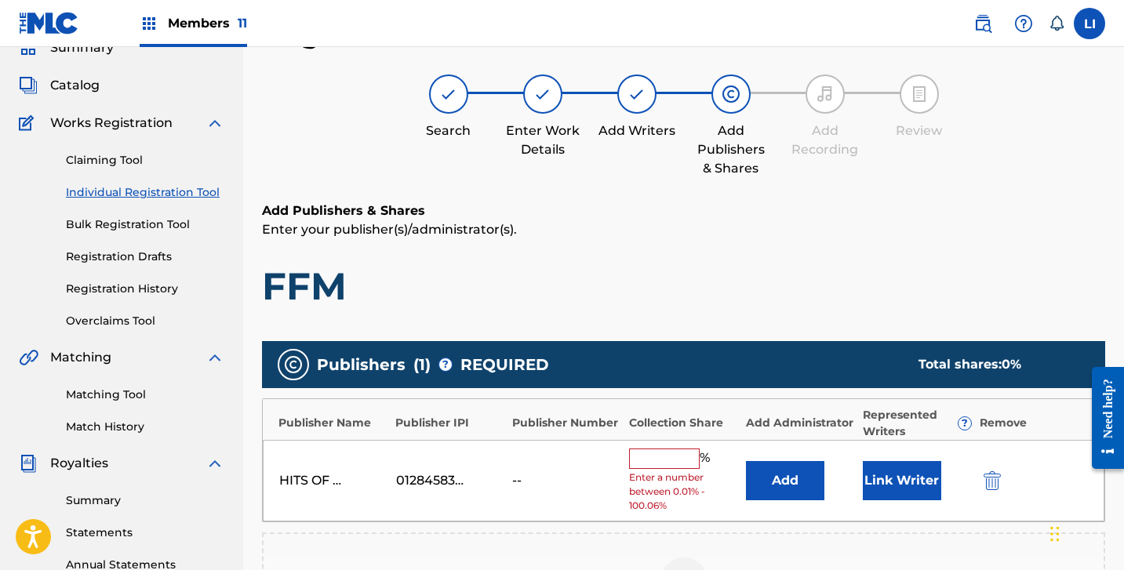
scroll to position [353, 0]
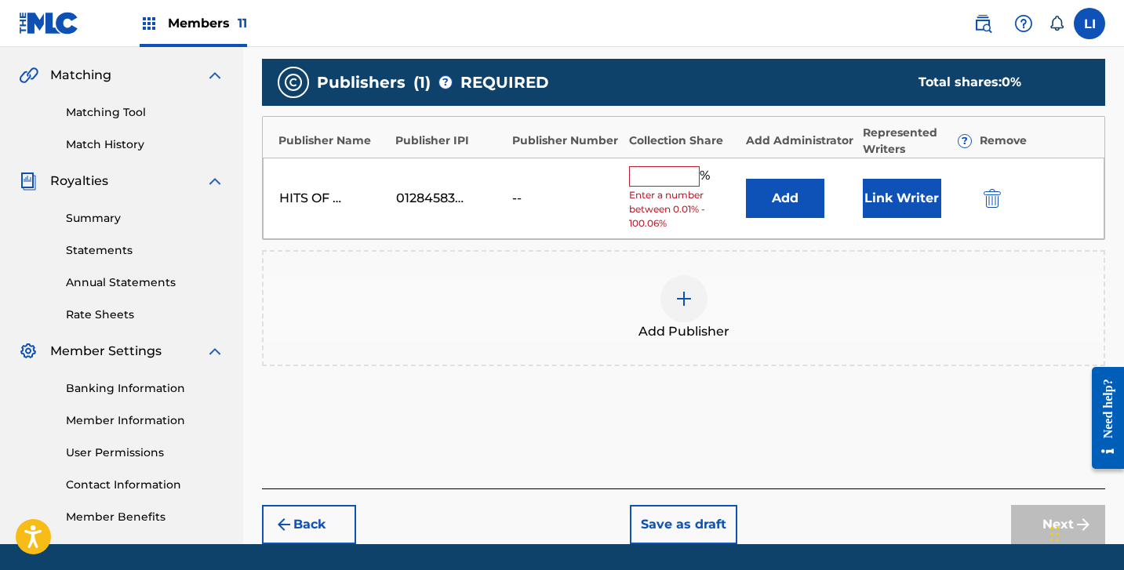
click
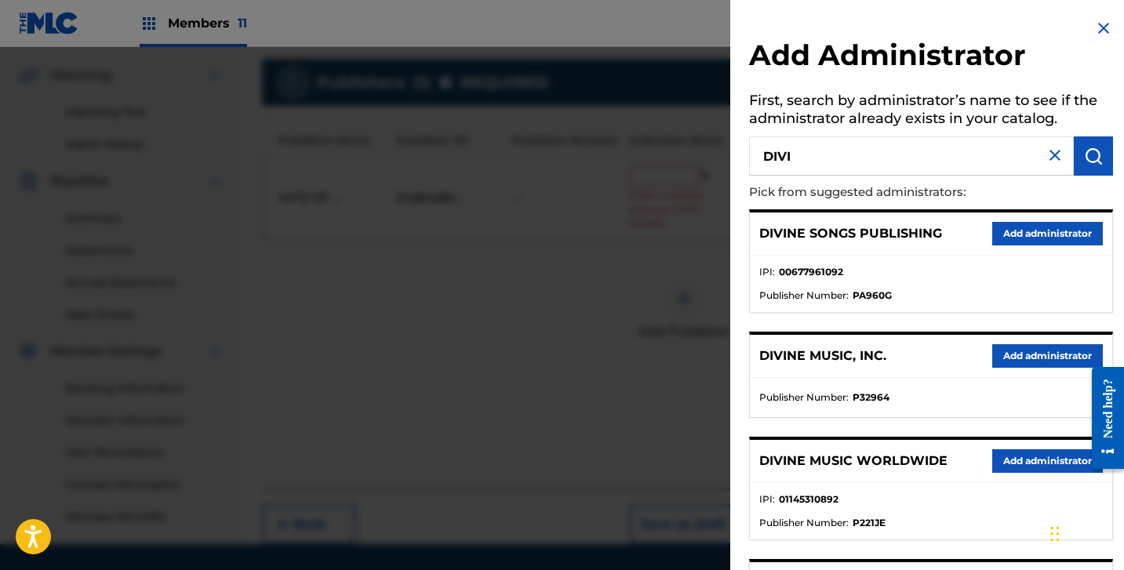
drag, startPoint x: 1013, startPoint y: 358, endPoint x: 984, endPoint y: 335, distance: 37.4
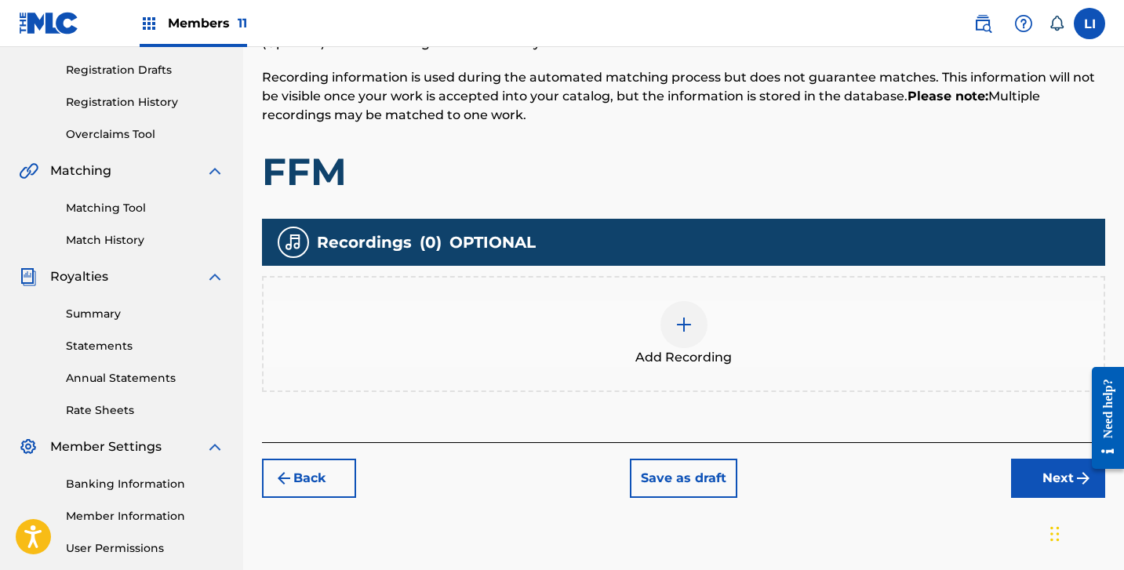
scroll to position [316, 0]
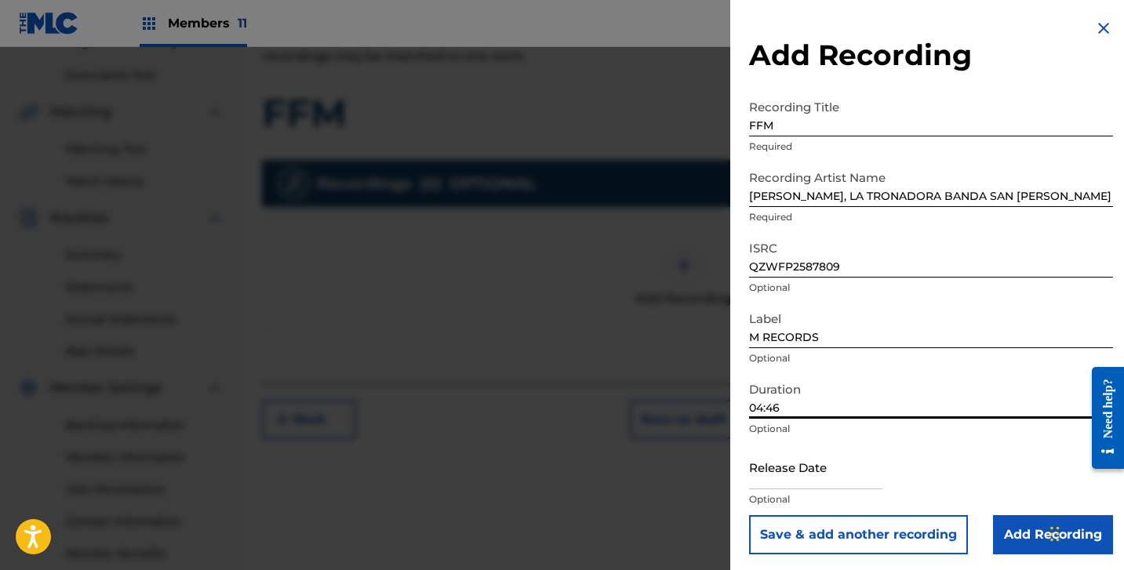
drag, startPoint x: 801, startPoint y: 487, endPoint x: 799, endPoint y: 477, distance: 10.5
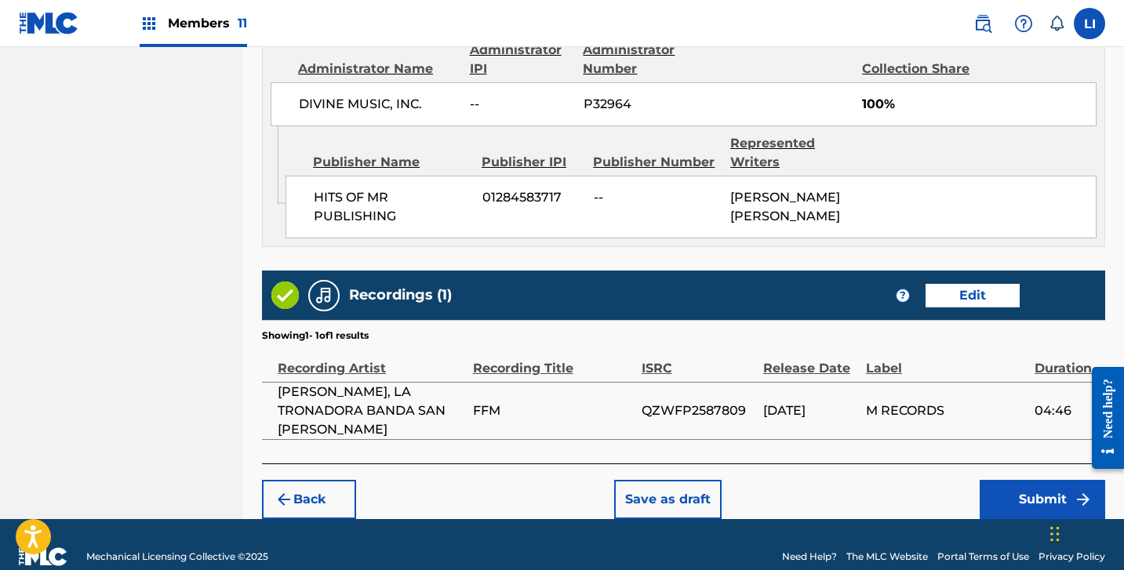
scroll to position [895, 0]
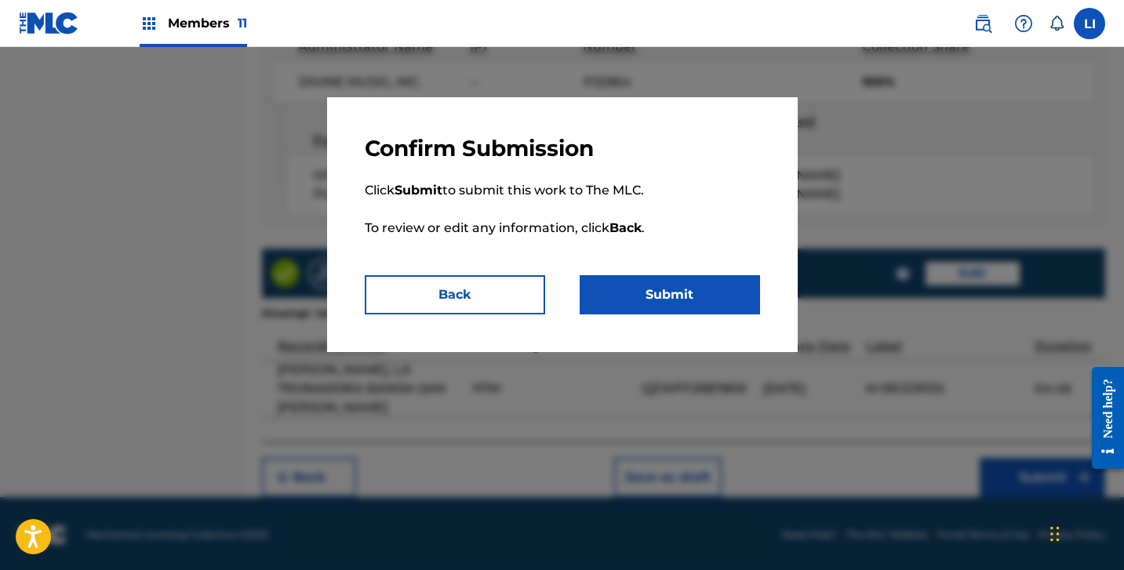
drag, startPoint x: 707, startPoint y: 298, endPoint x: 818, endPoint y: 321, distance: 113.7
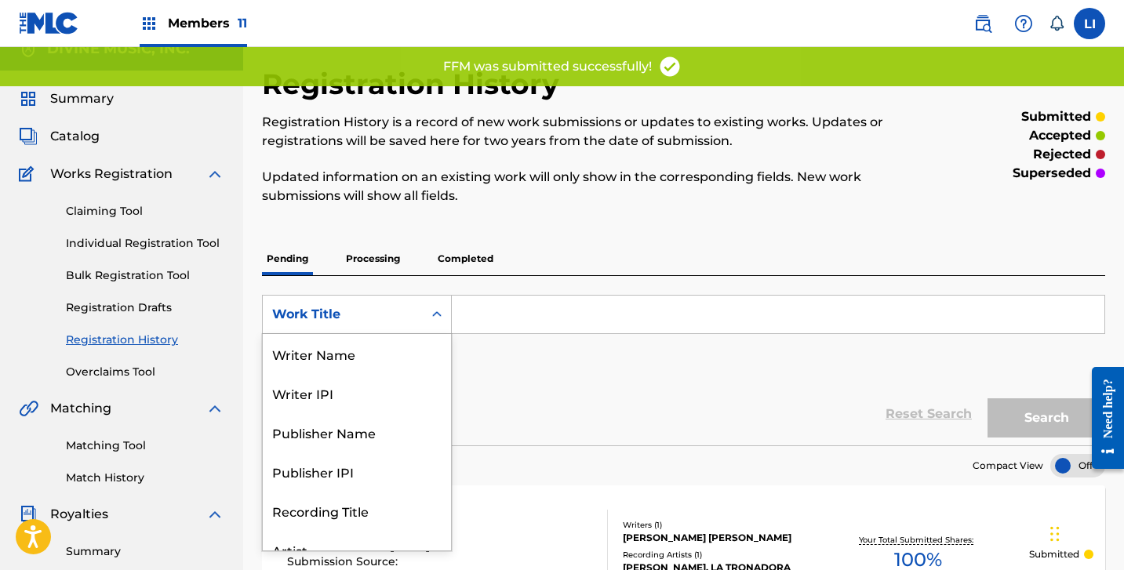
scroll to position [78, 0]
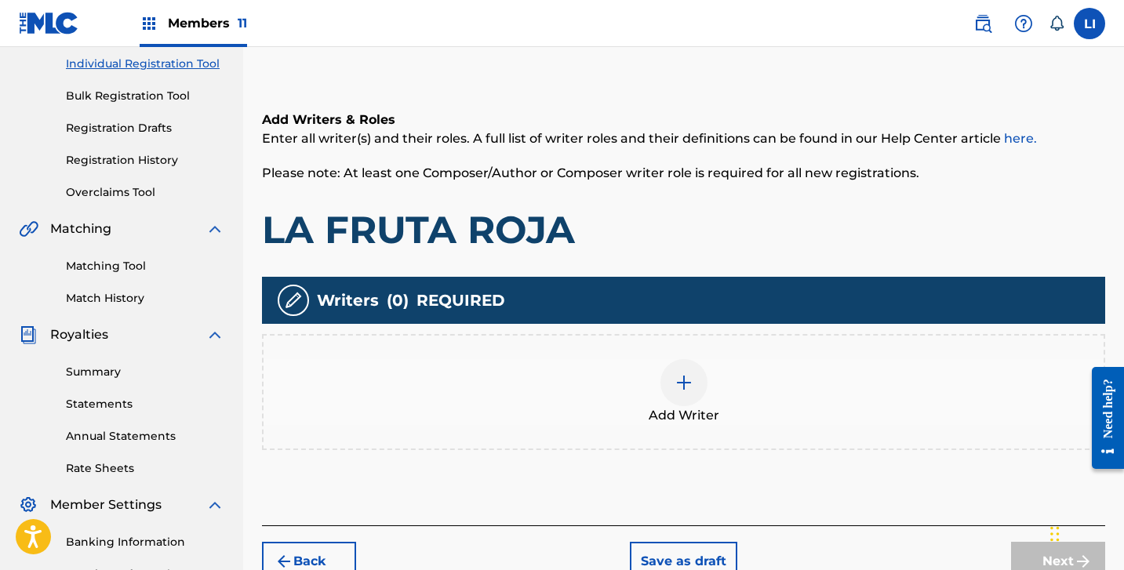
scroll to position [340, 0]
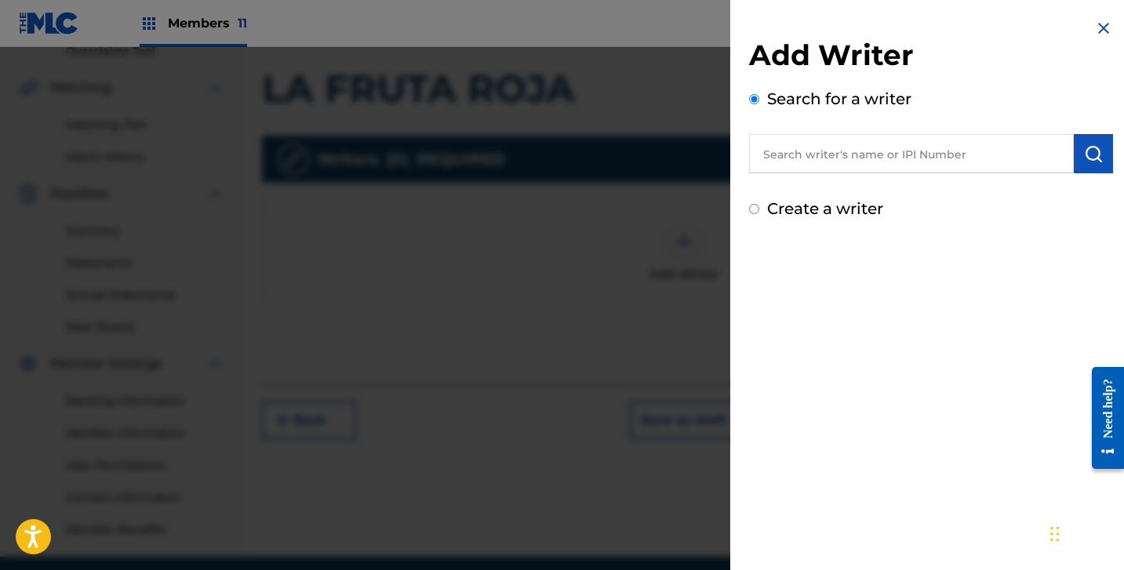
drag, startPoint x: 854, startPoint y: 184, endPoint x: 837, endPoint y: 207, distance: 28.6
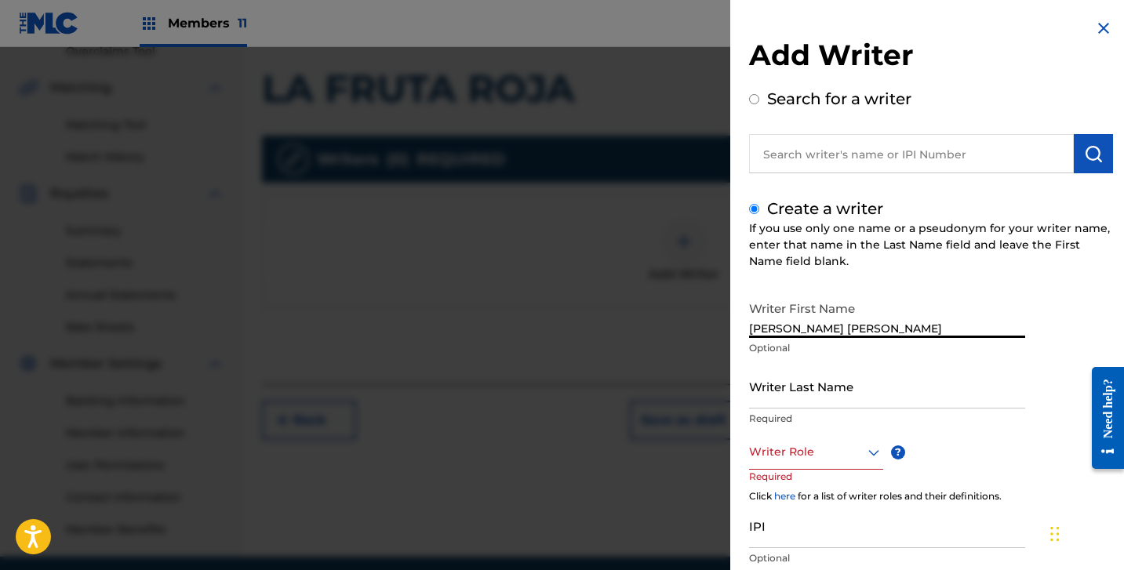
drag, startPoint x: 813, startPoint y: 328, endPoint x: 947, endPoint y: 378, distance: 143.2
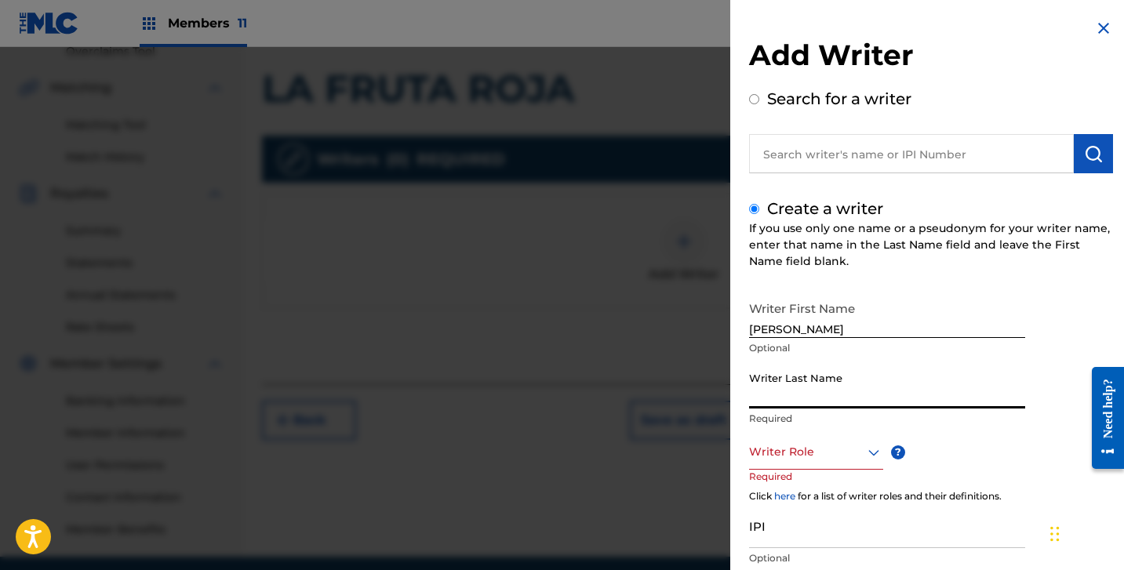
drag, startPoint x: 912, startPoint y: 390, endPoint x: 872, endPoint y: 406, distance: 44.0
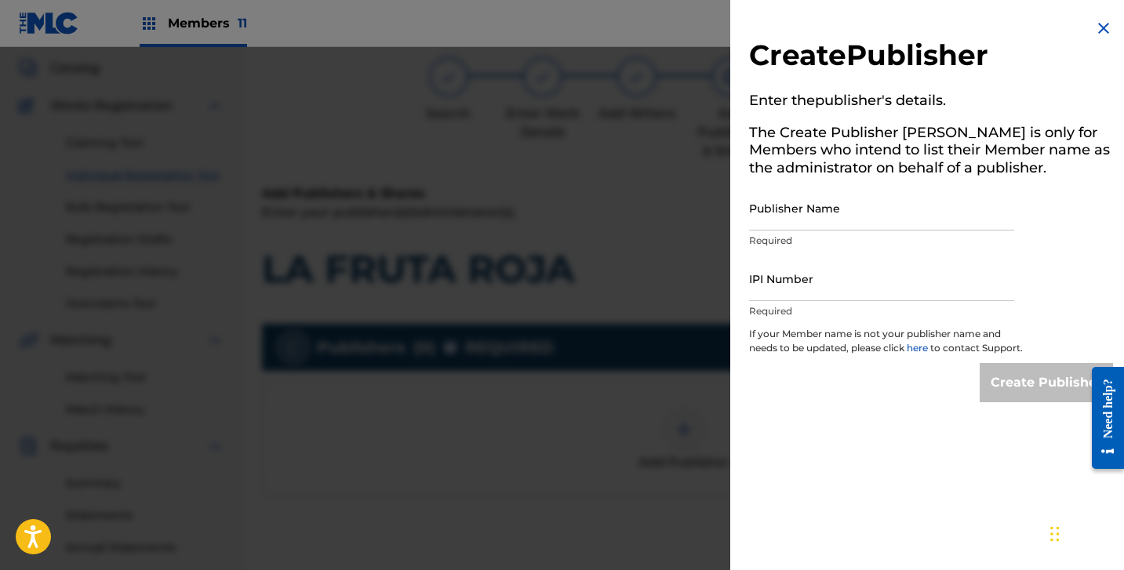
scroll to position [0, 0]
drag, startPoint x: 916, startPoint y: 255, endPoint x: 905, endPoint y: 266, distance: 15.5
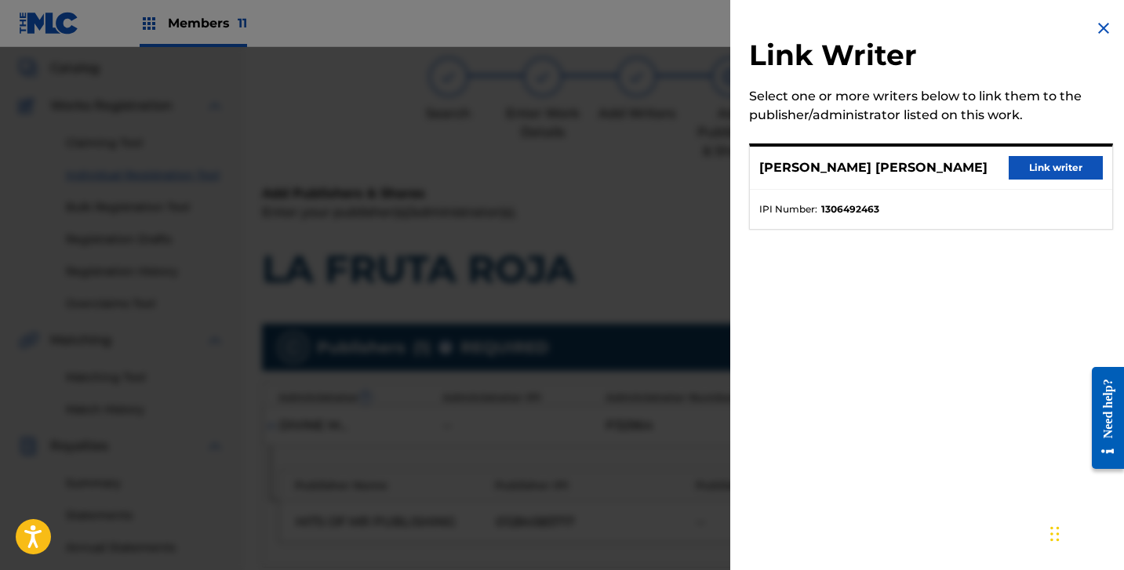
drag, startPoint x: 1054, startPoint y: 166, endPoint x: 980, endPoint y: 309, distance: 160.7
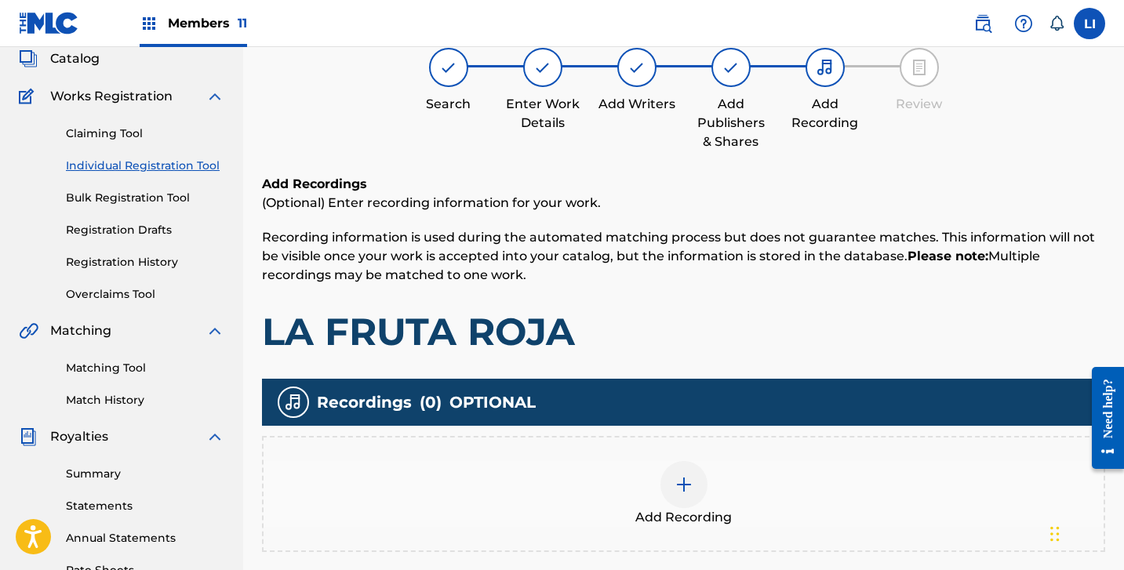
scroll to position [304, 0]
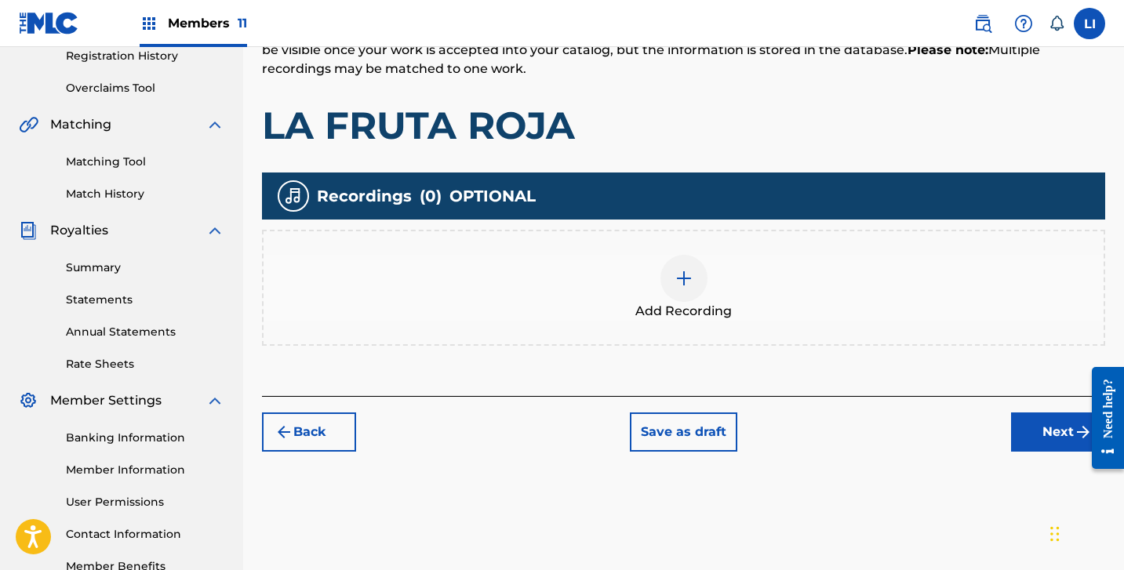
drag, startPoint x: 717, startPoint y: 278, endPoint x: 738, endPoint y: 265, distance: 24.6
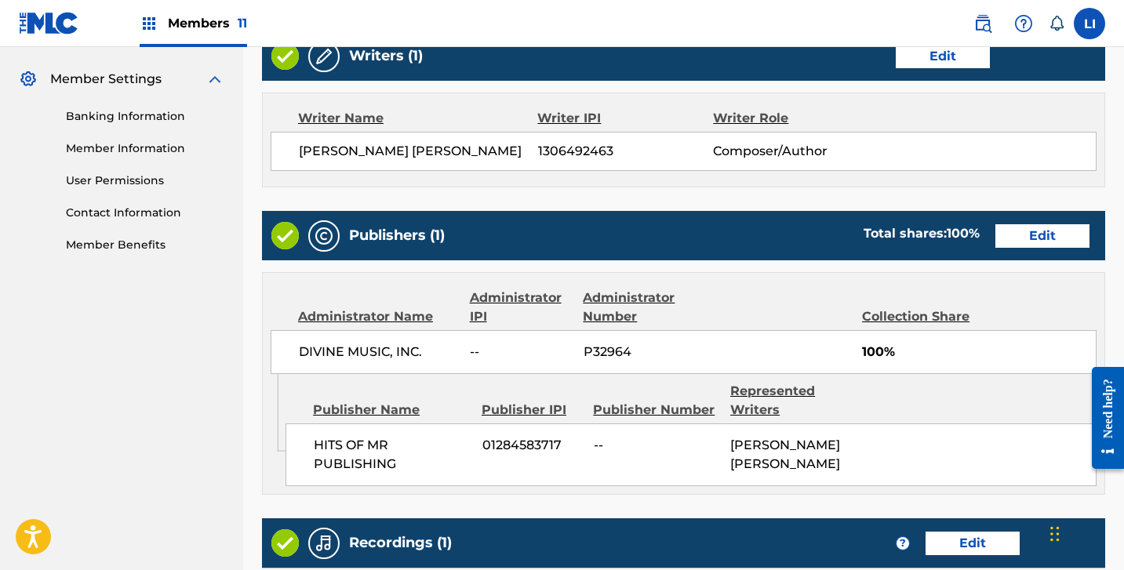
scroll to position [877, 0]
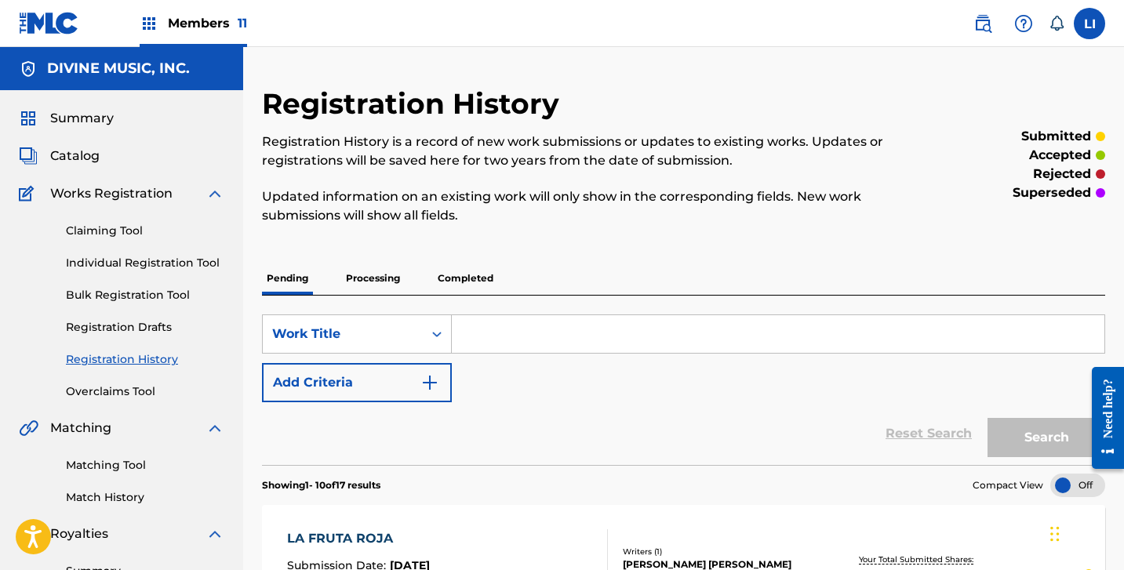
click at [991, 26] on img at bounding box center [982, 23] width 19 height 19
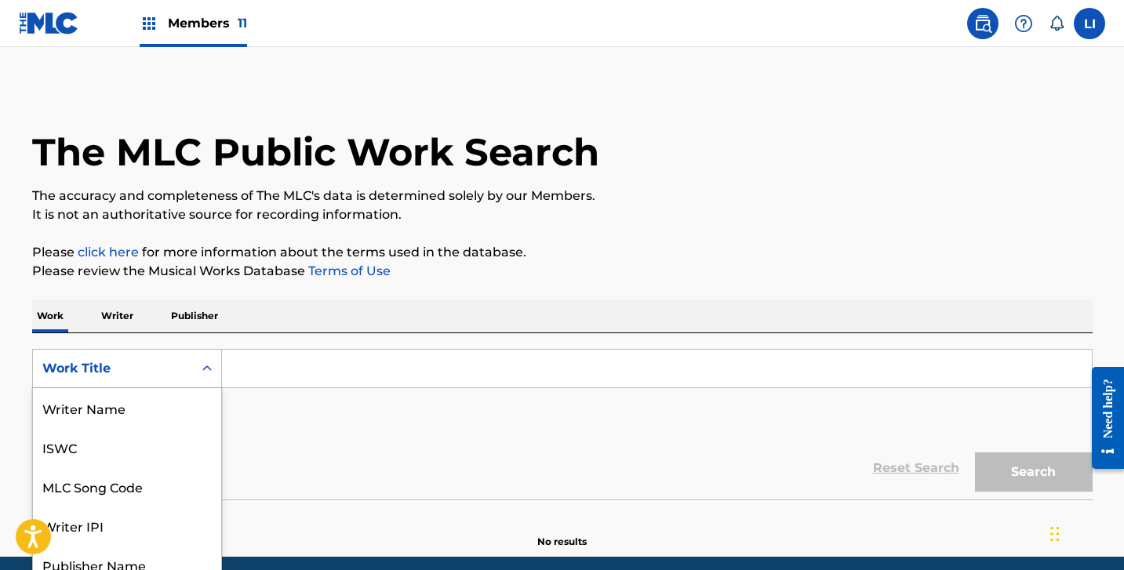
scroll to position [41, 0]
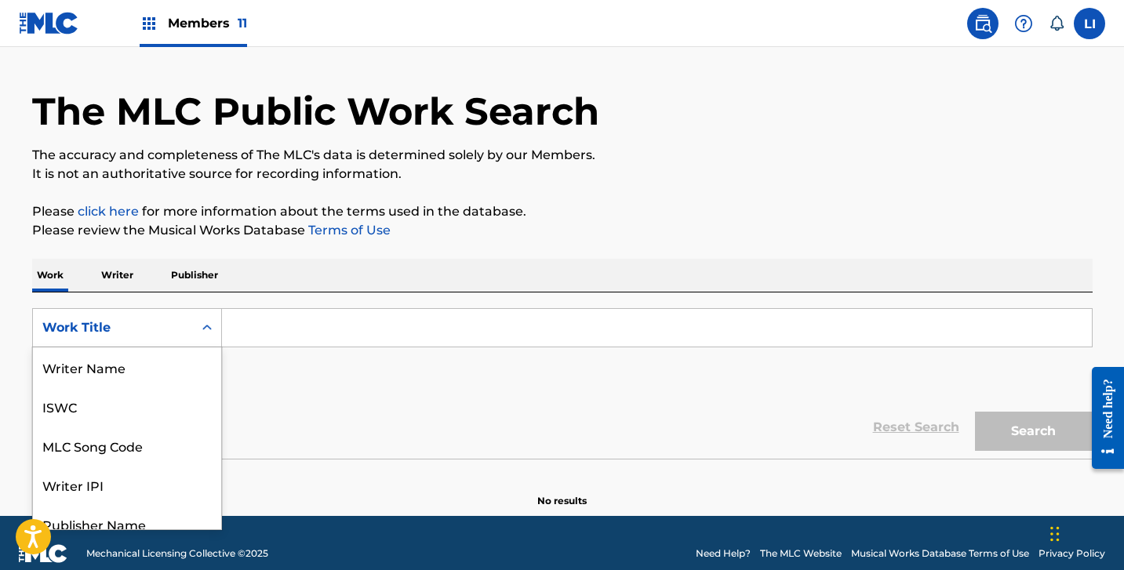
click at [191, 348] on div "Work Title selected, 8 of 8. 8 results available. Use Up and Down to choose opt…" at bounding box center [127, 327] width 190 height 39
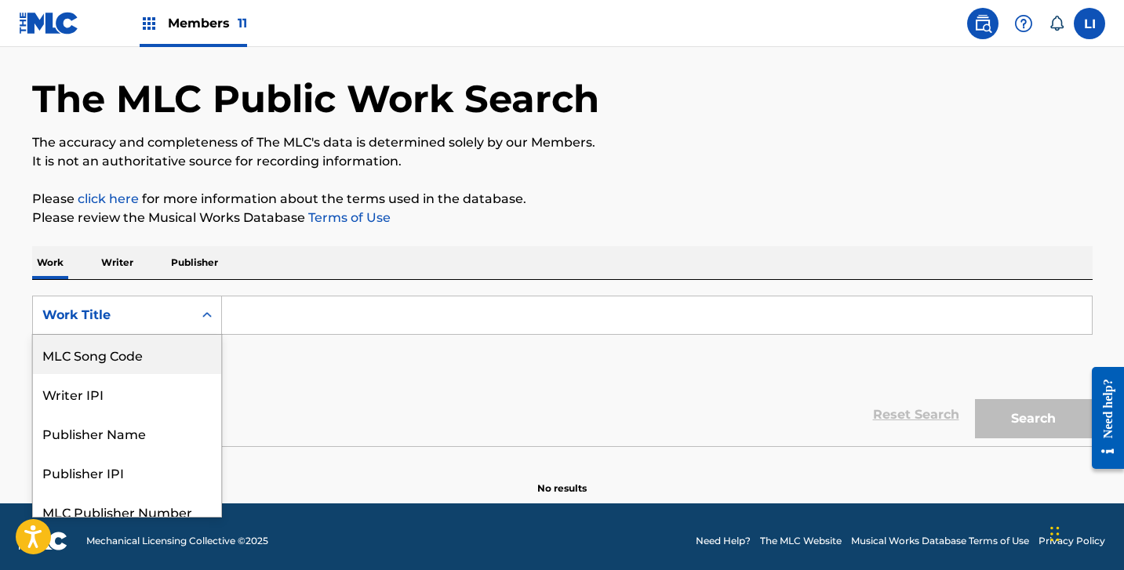
scroll to position [54, 0]
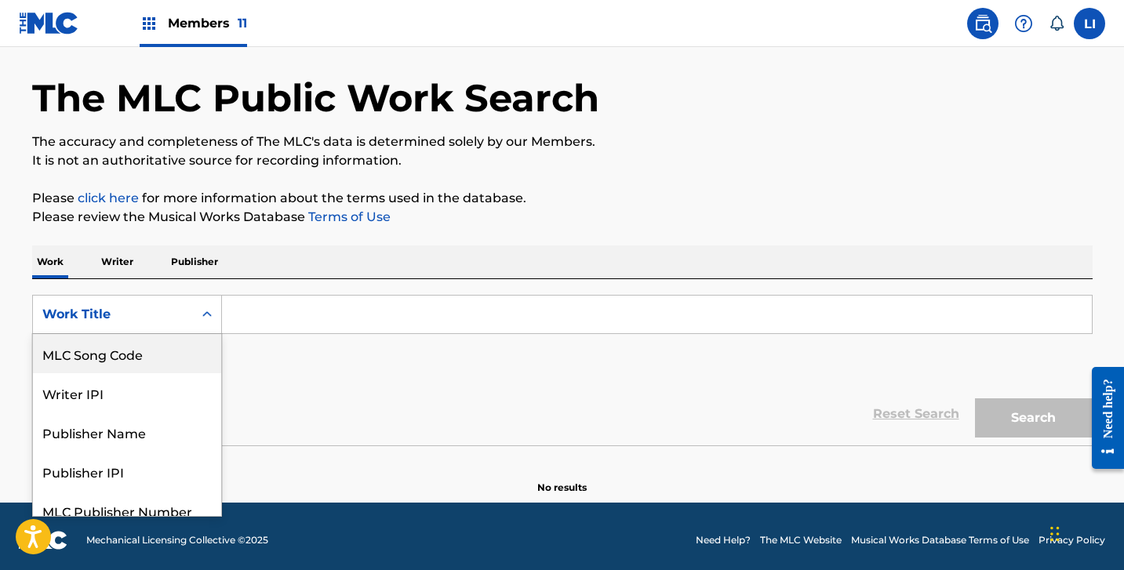
drag, startPoint x: 166, startPoint y: 352, endPoint x: 184, endPoint y: 348, distance: 18.6
click at [169, 351] on div "MLC Song Code" at bounding box center [127, 353] width 188 height 39
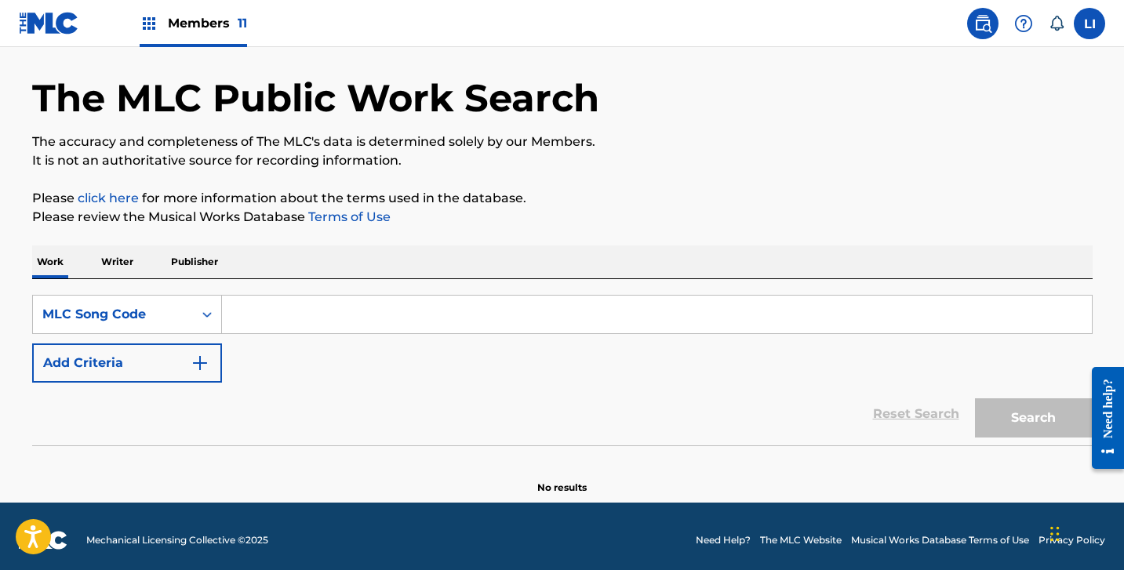
click at [317, 303] on input "Search Form" at bounding box center [657, 315] width 870 height 38
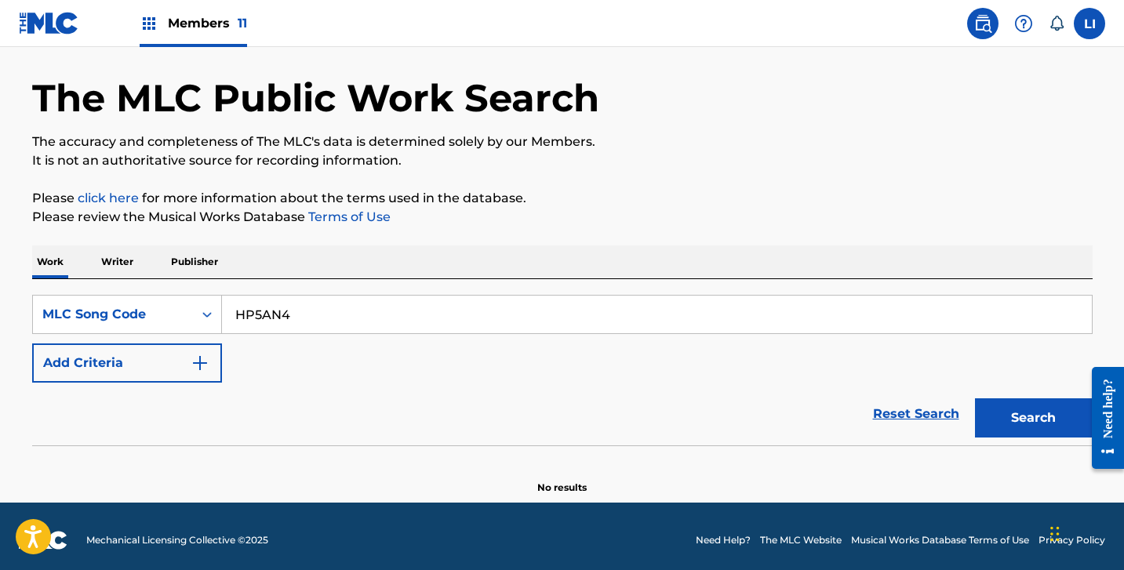
click at [975, 398] on button "Search" at bounding box center [1034, 417] width 118 height 39
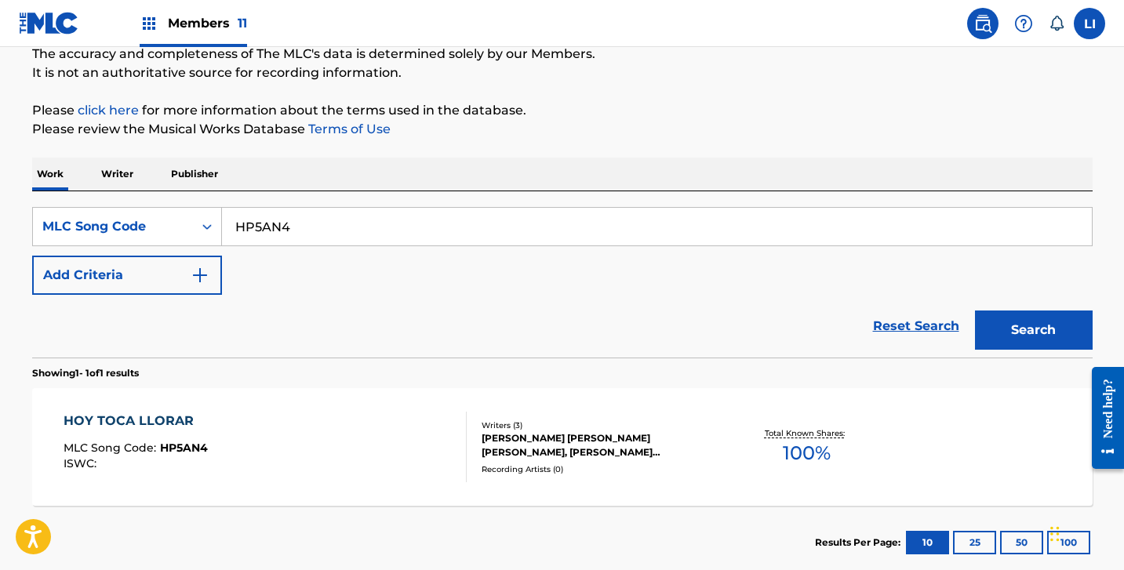
scroll to position [144, 0]
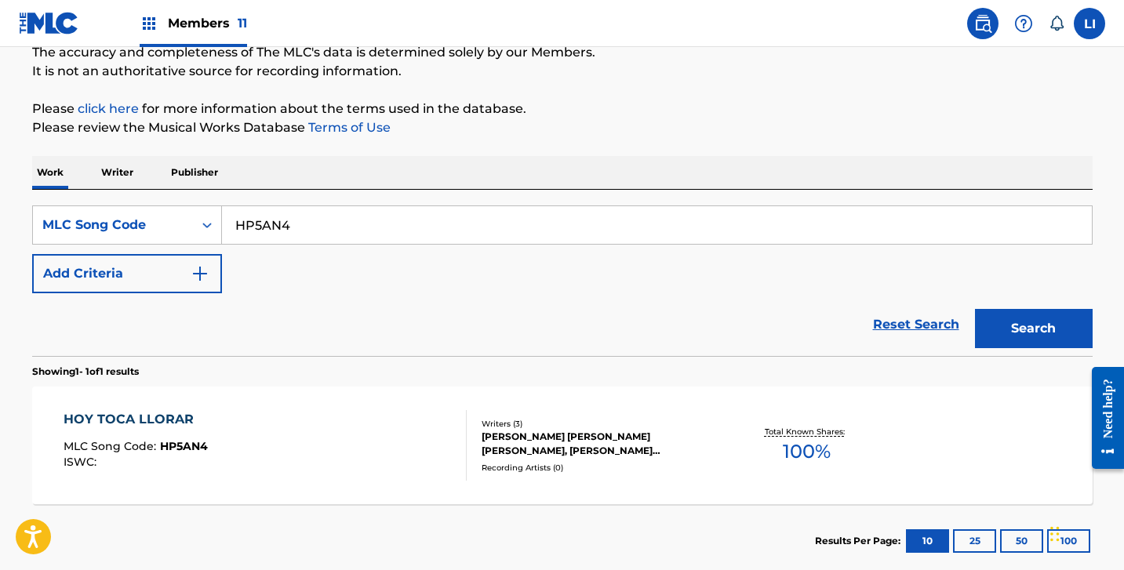
click at [407, 455] on div "HOY TOCA LLORAR MLC Song Code : HP5AN4 ISWC :" at bounding box center [265, 445] width 403 height 71
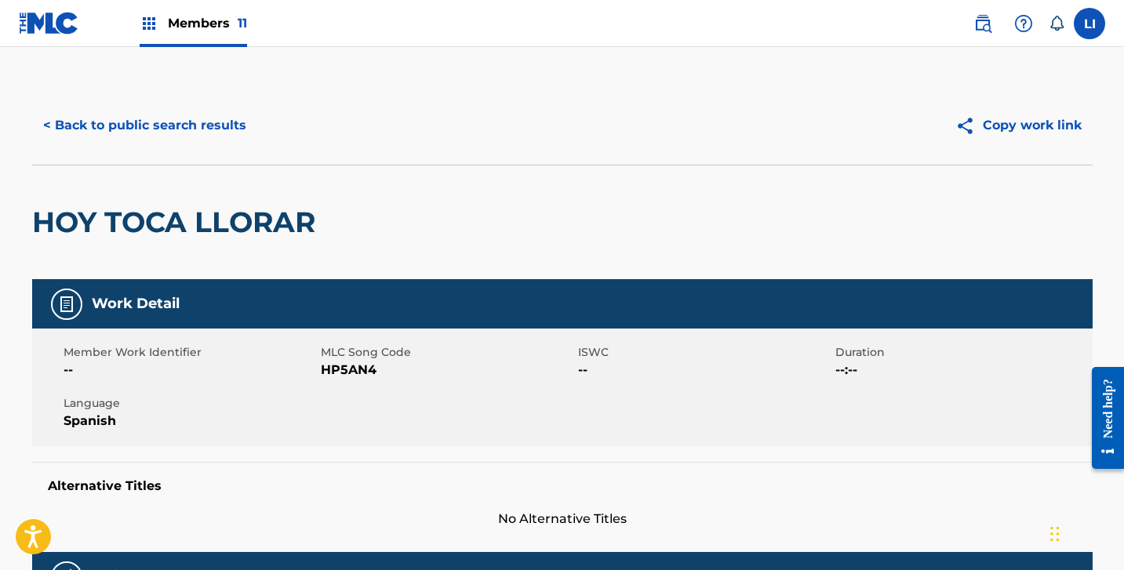
scroll to position [187, 0]
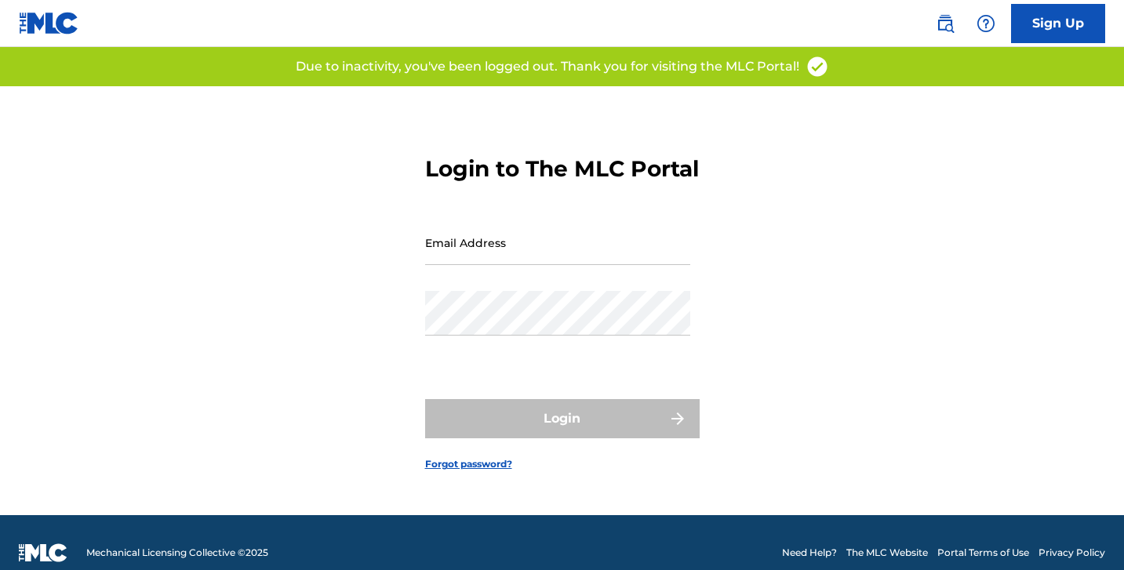
type input "[EMAIL_ADDRESS][DOMAIN_NAME]"
